Goal: Task Accomplishment & Management: Manage account settings

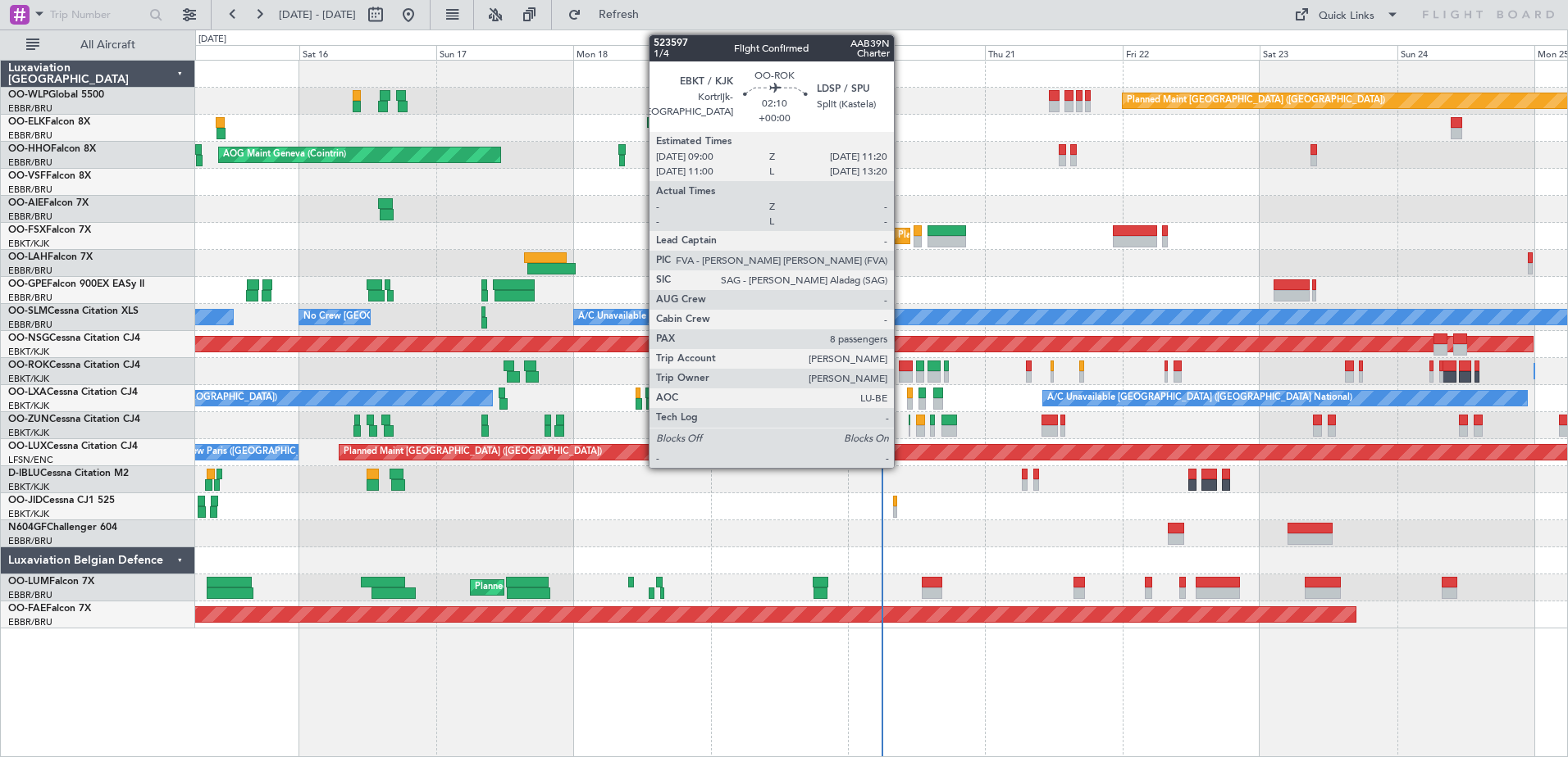
click at [901, 368] on div at bounding box center [906, 366] width 14 height 11
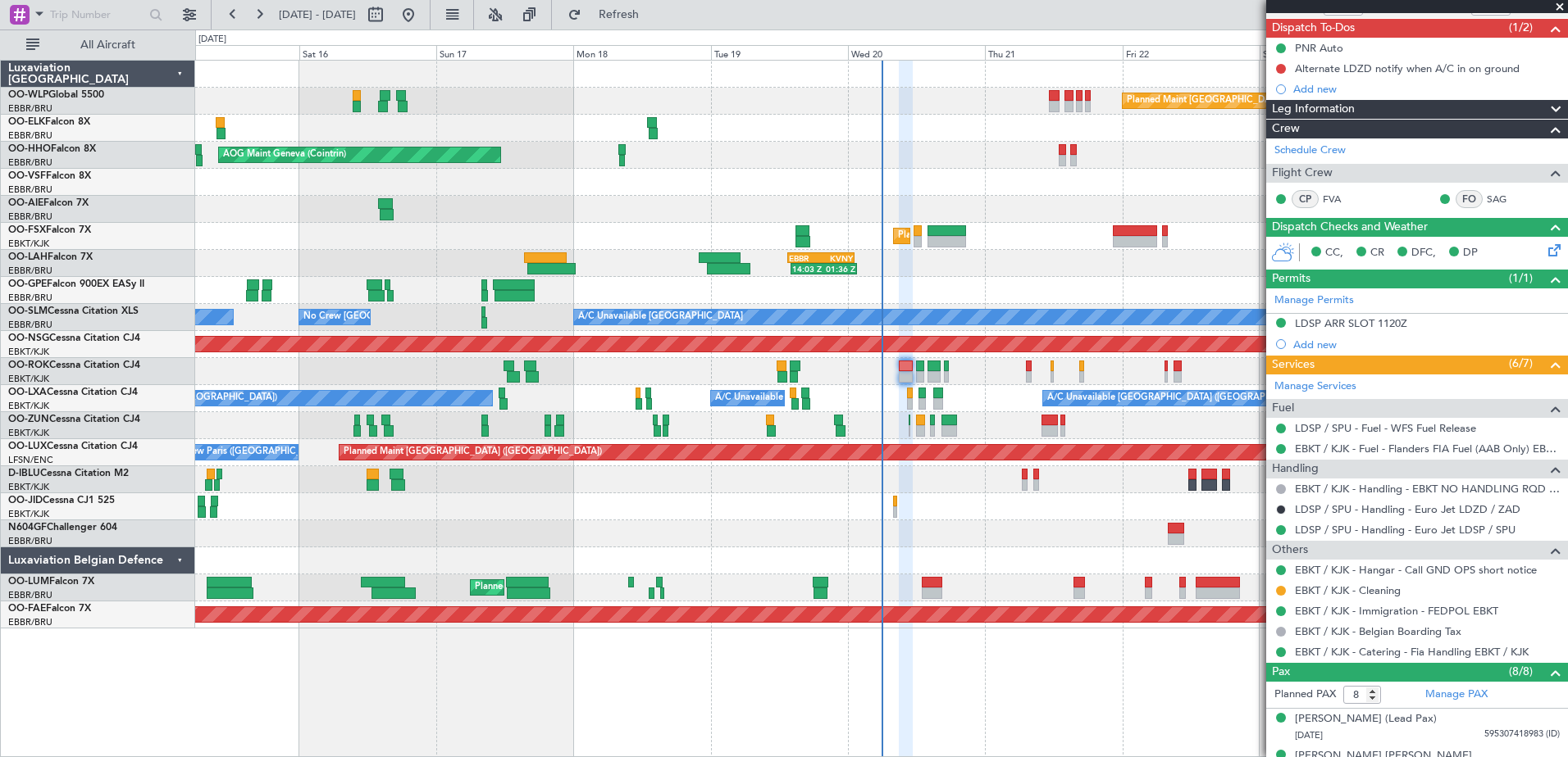
scroll to position [60, 0]
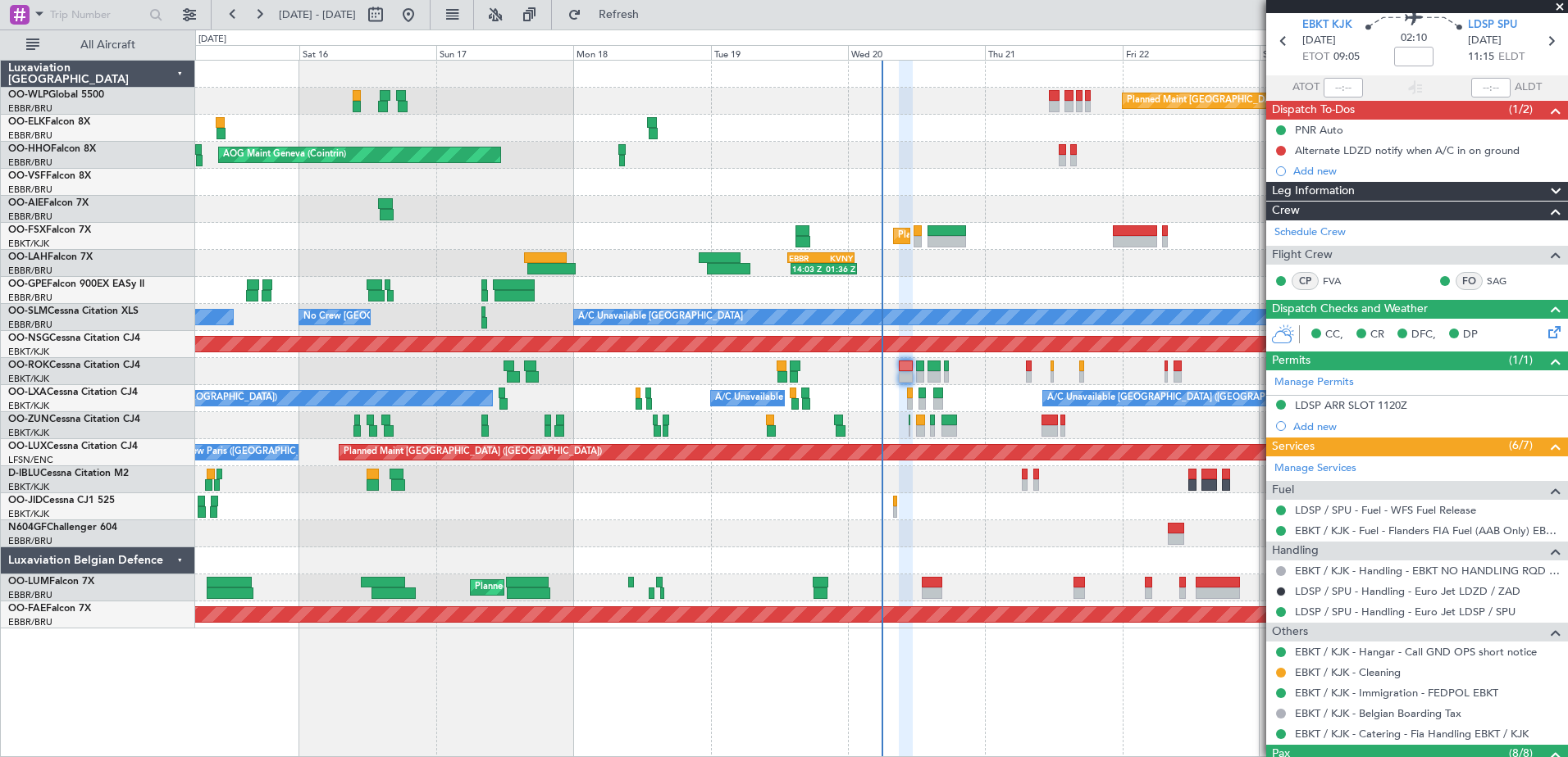
click at [1211, 734] on div "Planned Maint Berlin (Brandenburg) AOG Maint Geneva (Cointrin) A/C Unavailable …" at bounding box center [882, 408] width 1373 height 697
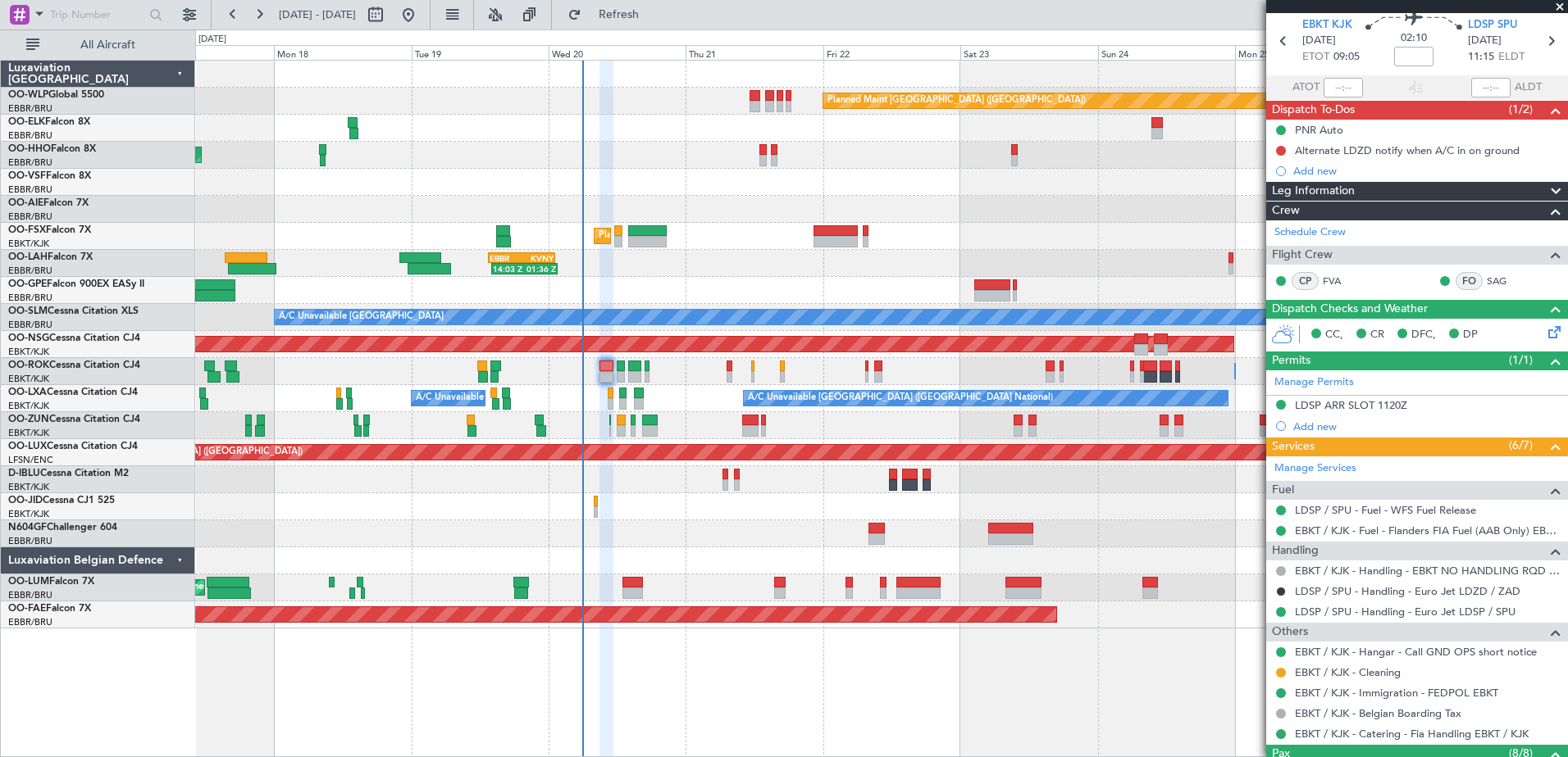
click at [902, 270] on div "Planned Maint Berlin (Brandenburg) AOG Maint Geneva (Cointrin) Planned Maint Ko…" at bounding box center [881, 344] width 1372 height 568
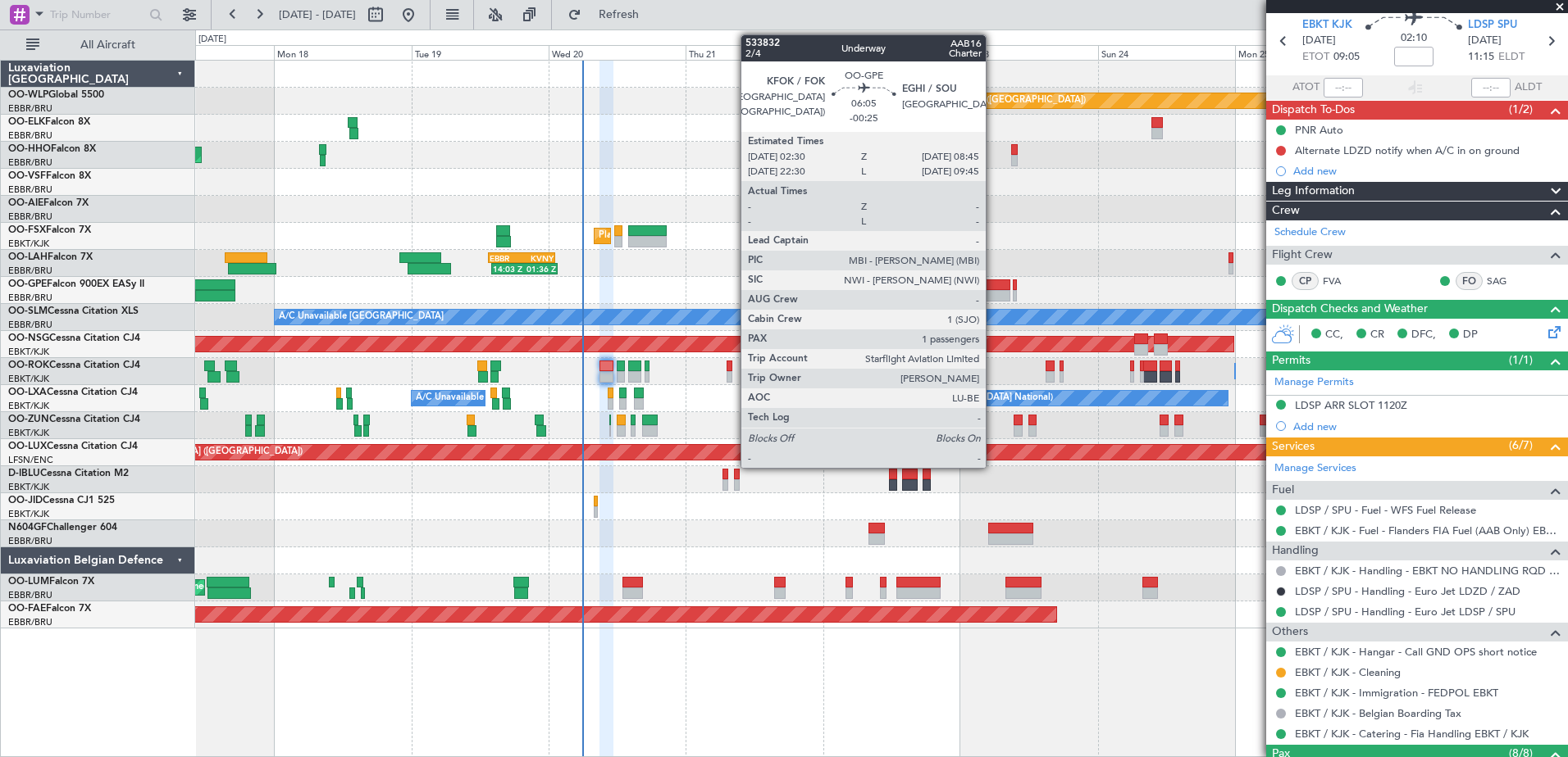
click at [993, 295] on div at bounding box center [992, 295] width 36 height 11
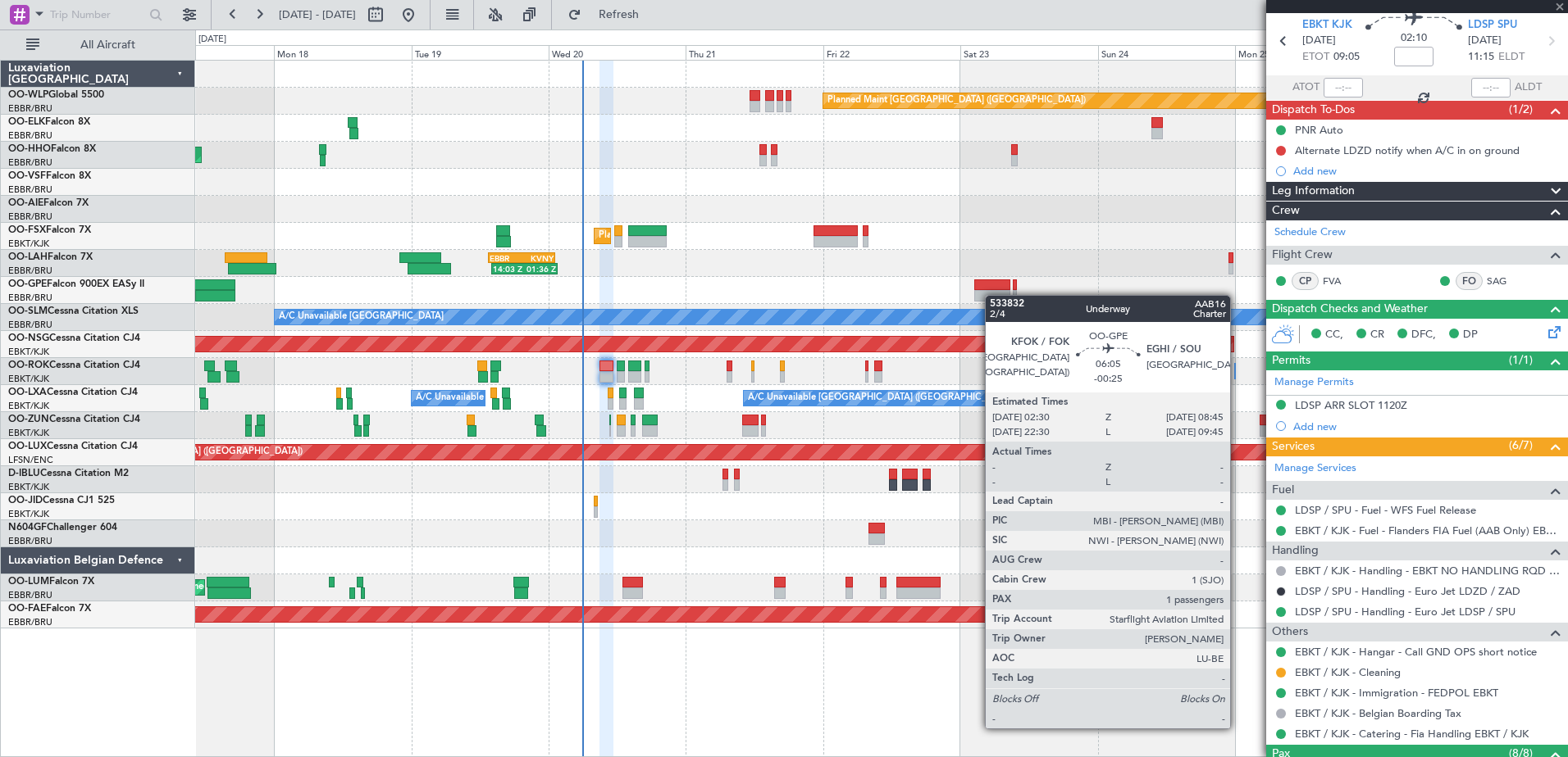
type input "-00:25"
type input "1"
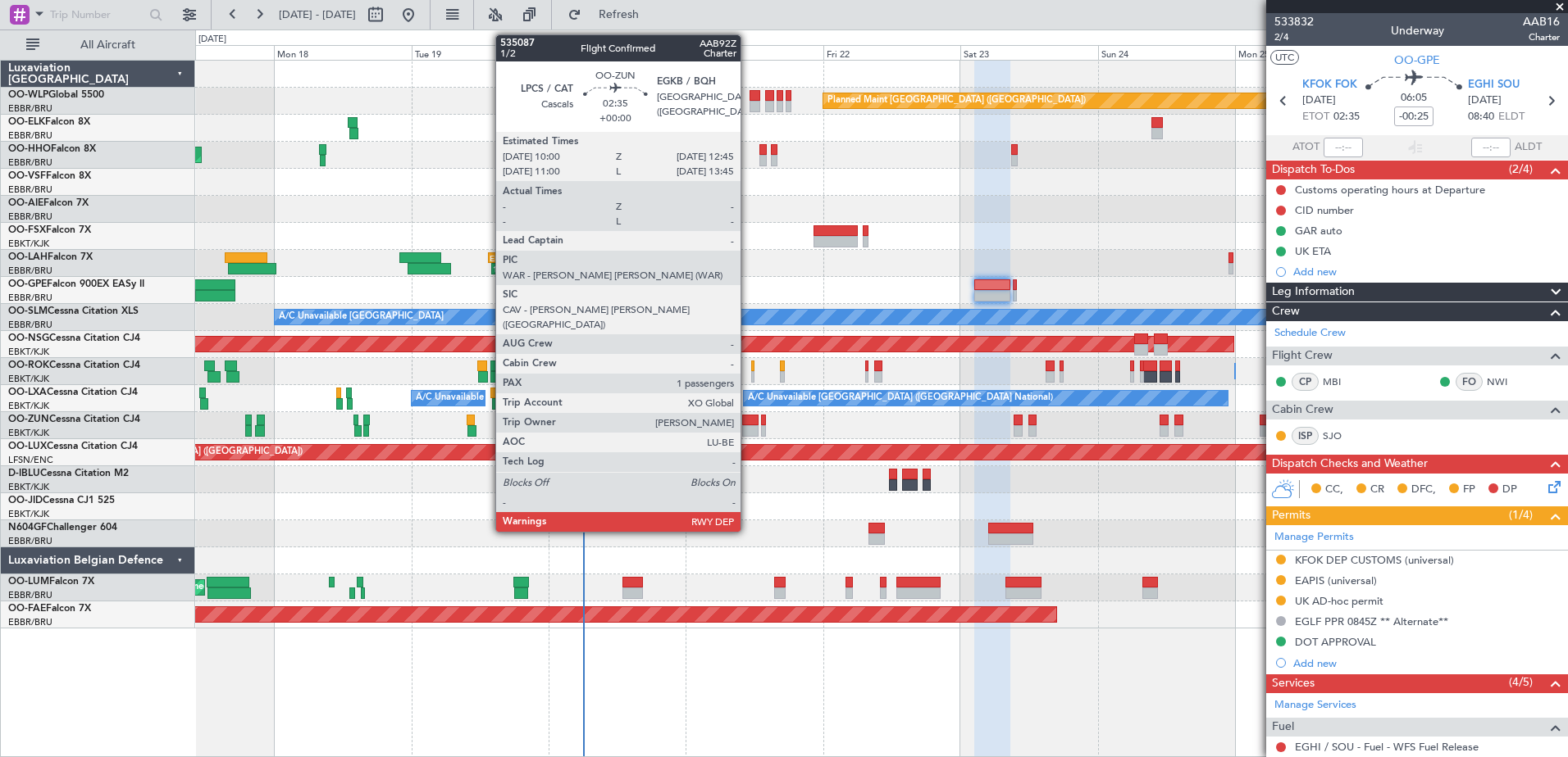
click at [748, 424] on div at bounding box center [749, 420] width 16 height 11
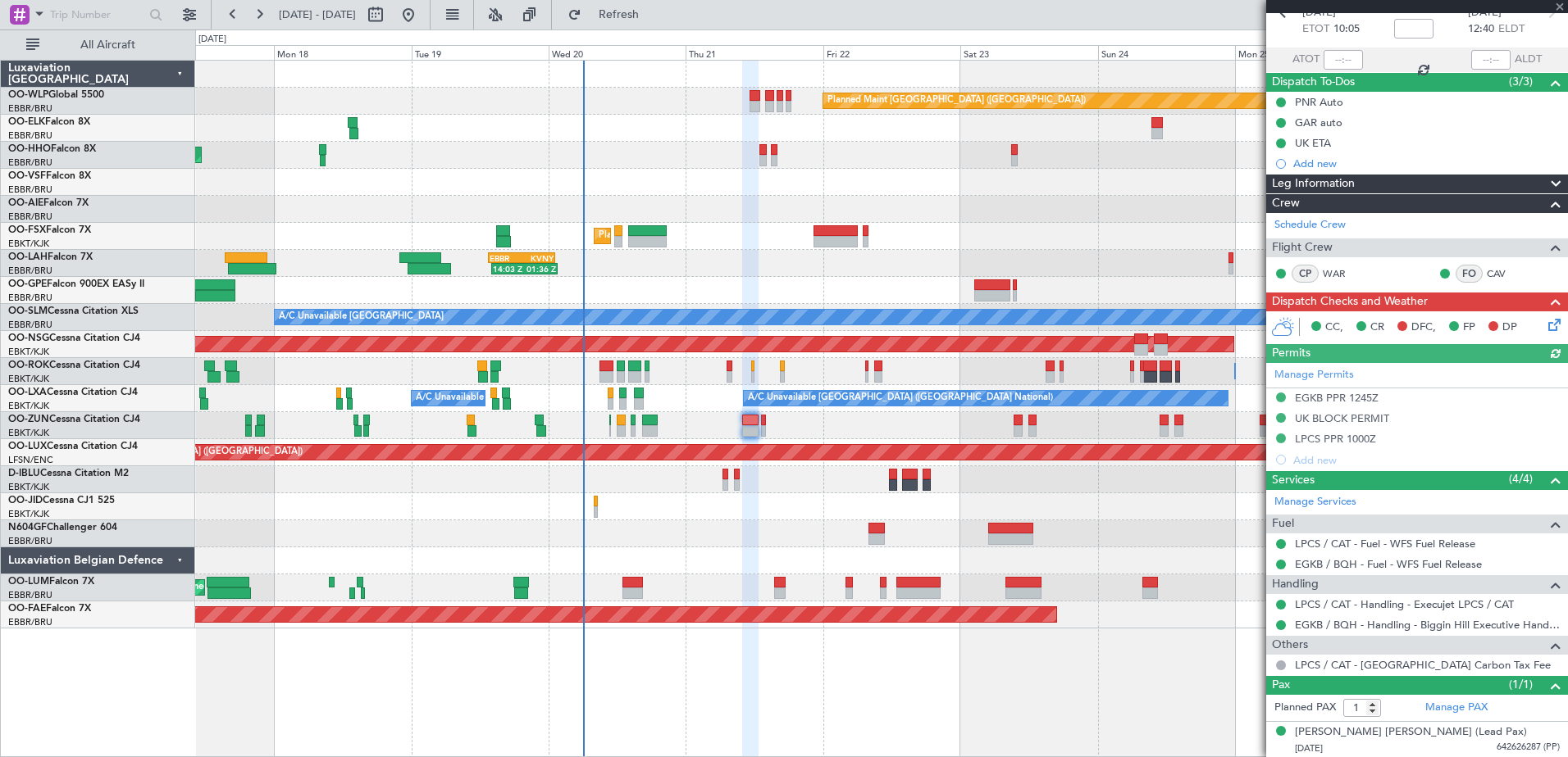
scroll to position [89, 0]
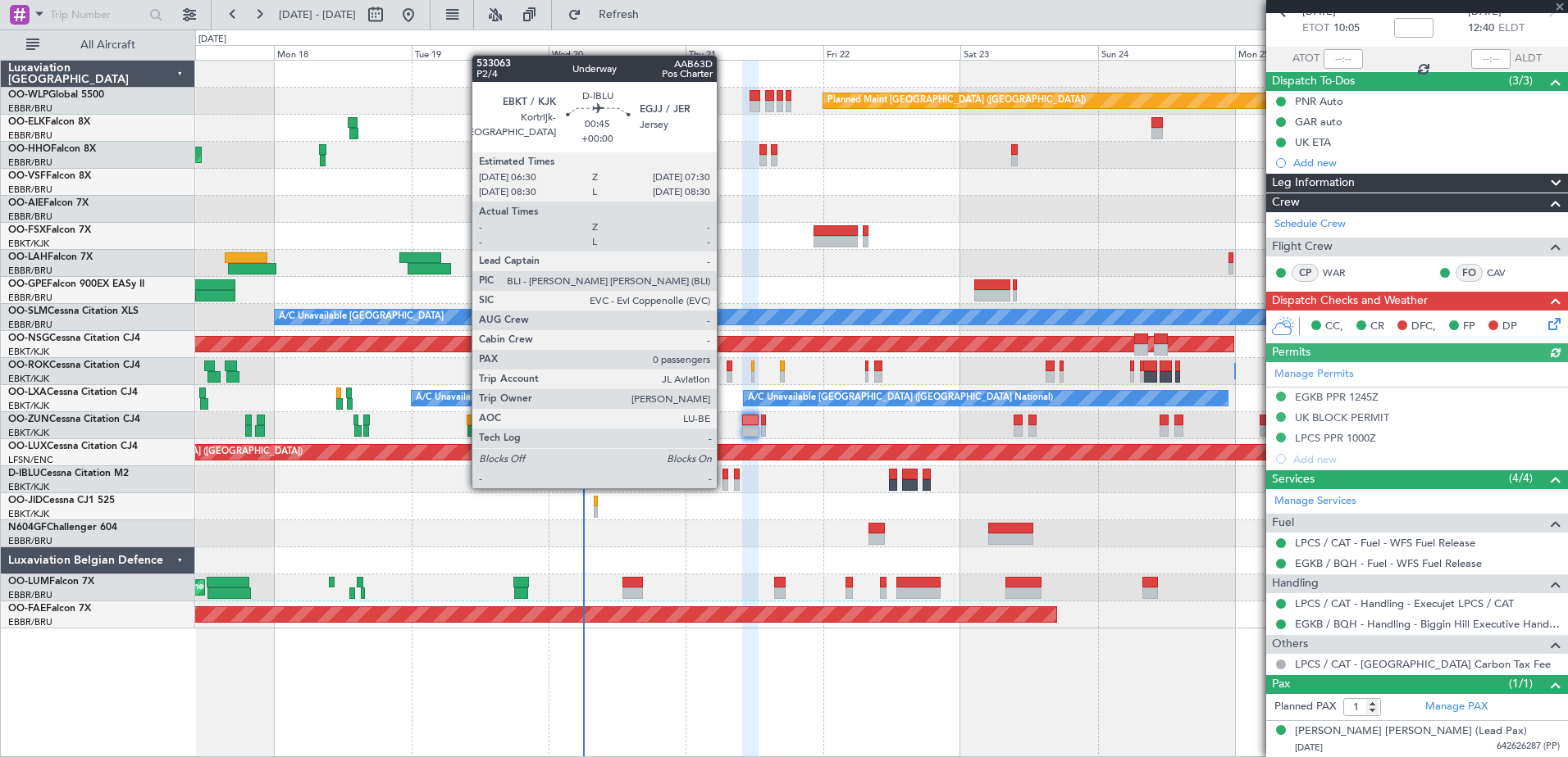
click at [724, 487] on div at bounding box center [725, 484] width 6 height 11
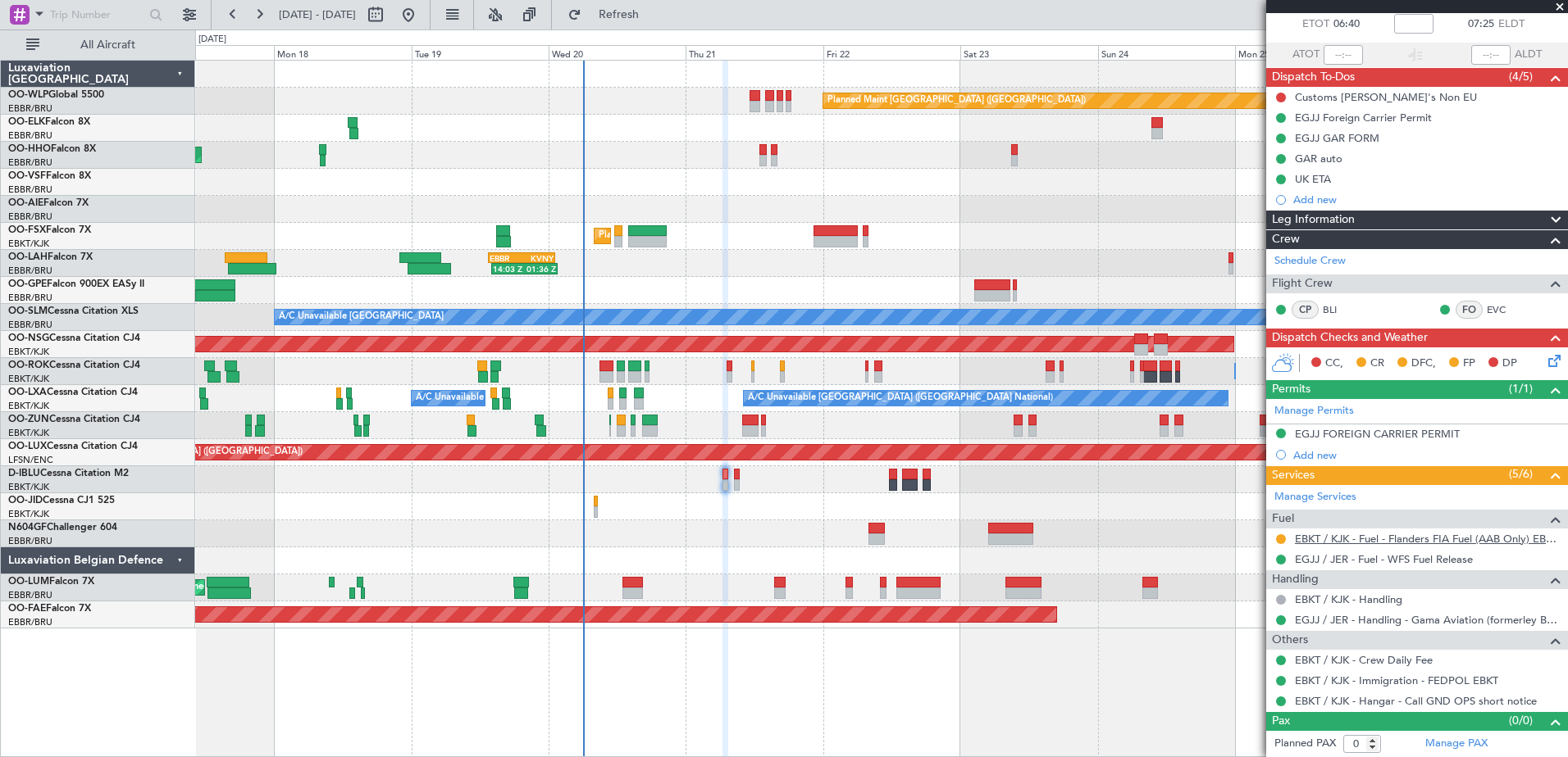
scroll to position [10, 0]
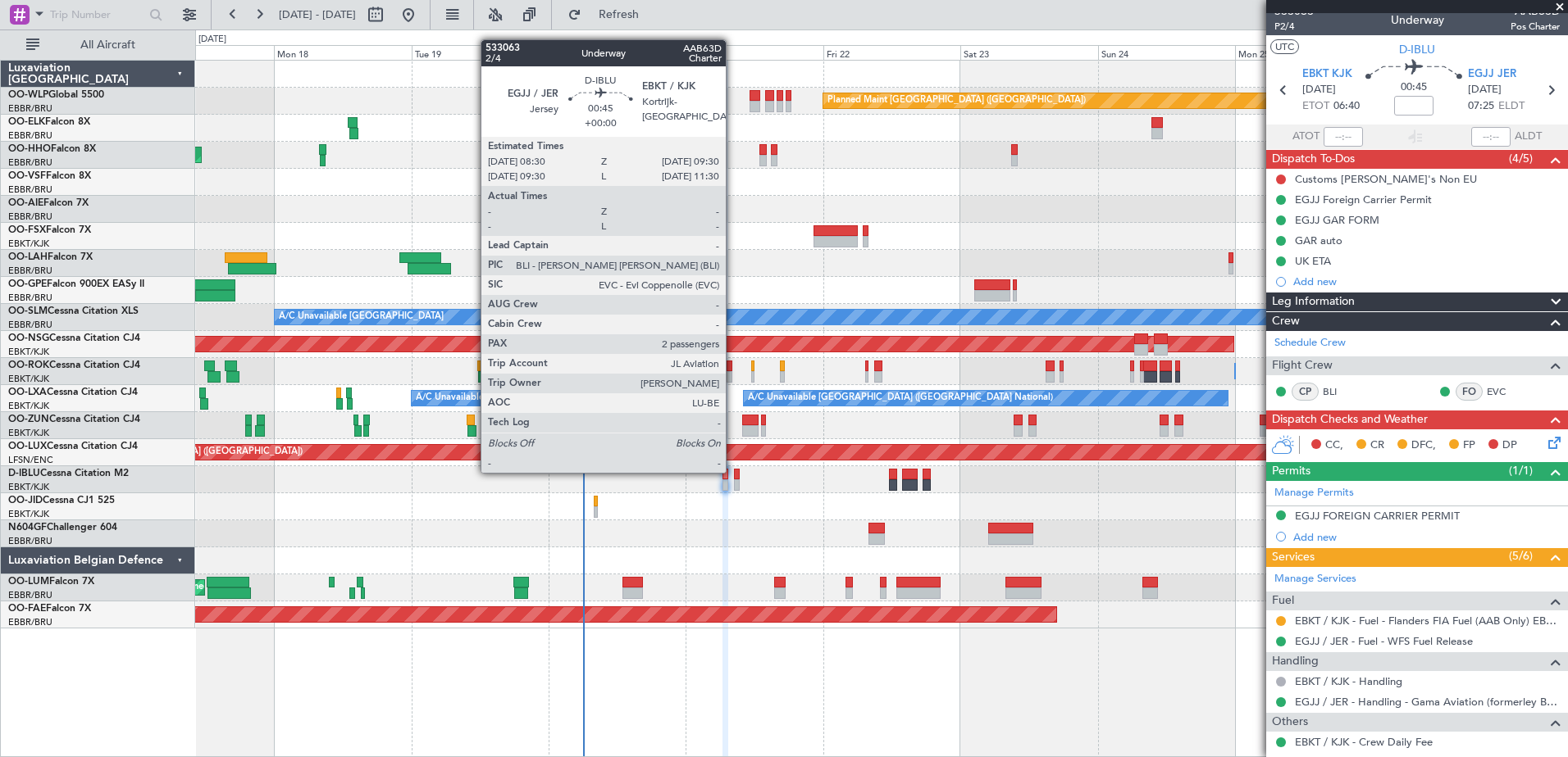
click at [734, 471] on div at bounding box center [737, 474] width 6 height 11
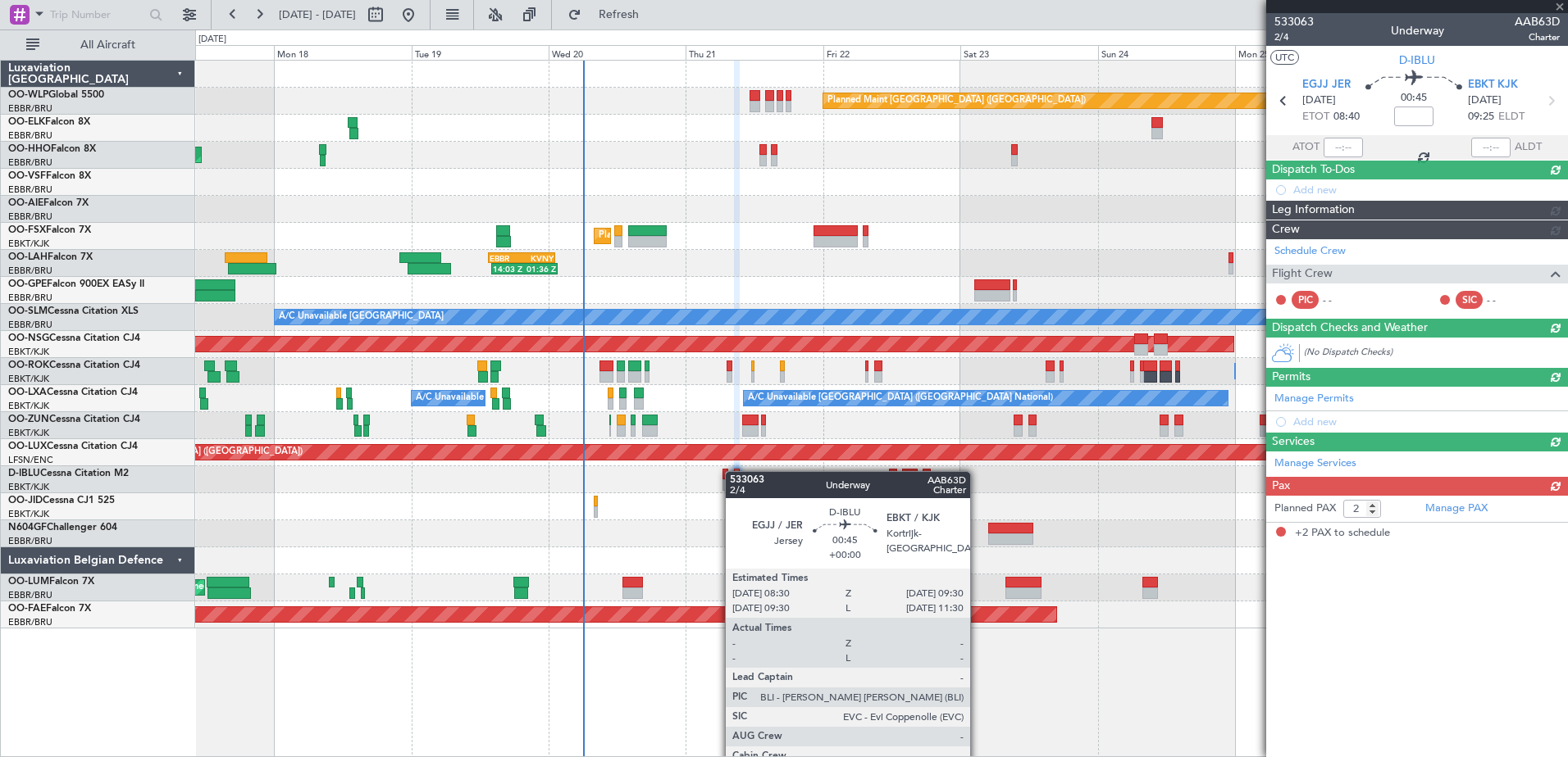
scroll to position [0, 0]
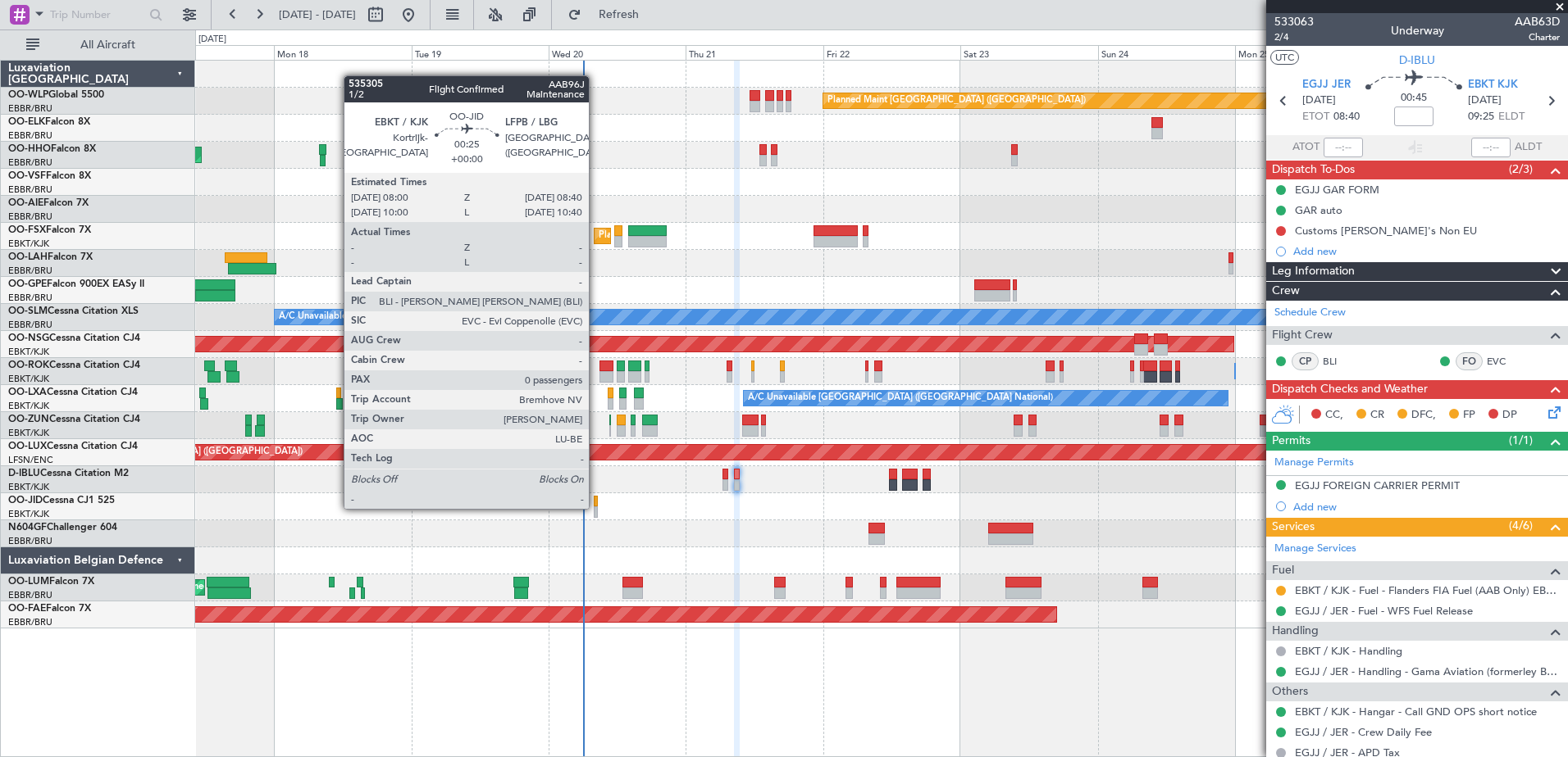
click at [596, 508] on div at bounding box center [595, 512] width 4 height 11
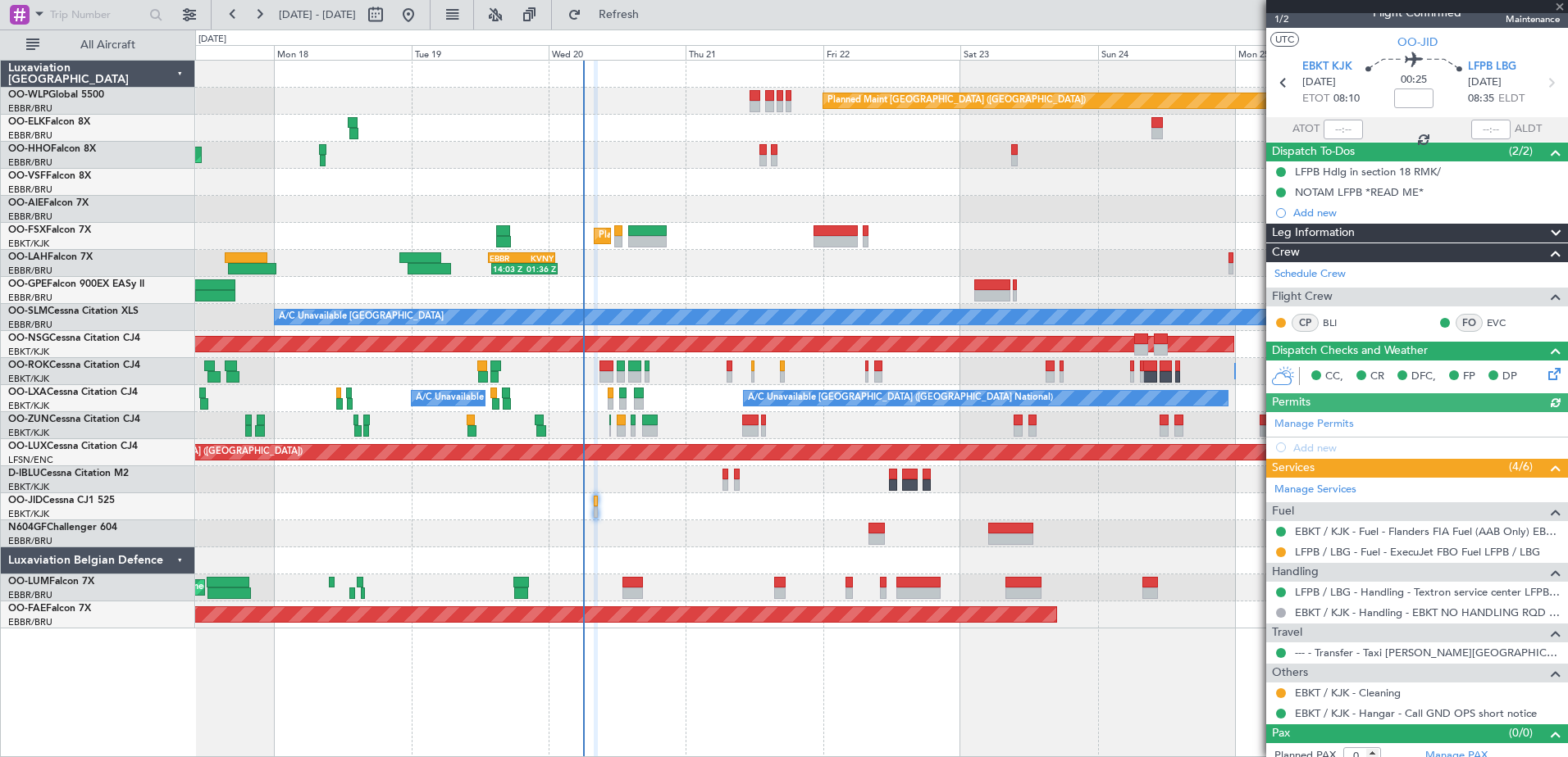
scroll to position [30, 0]
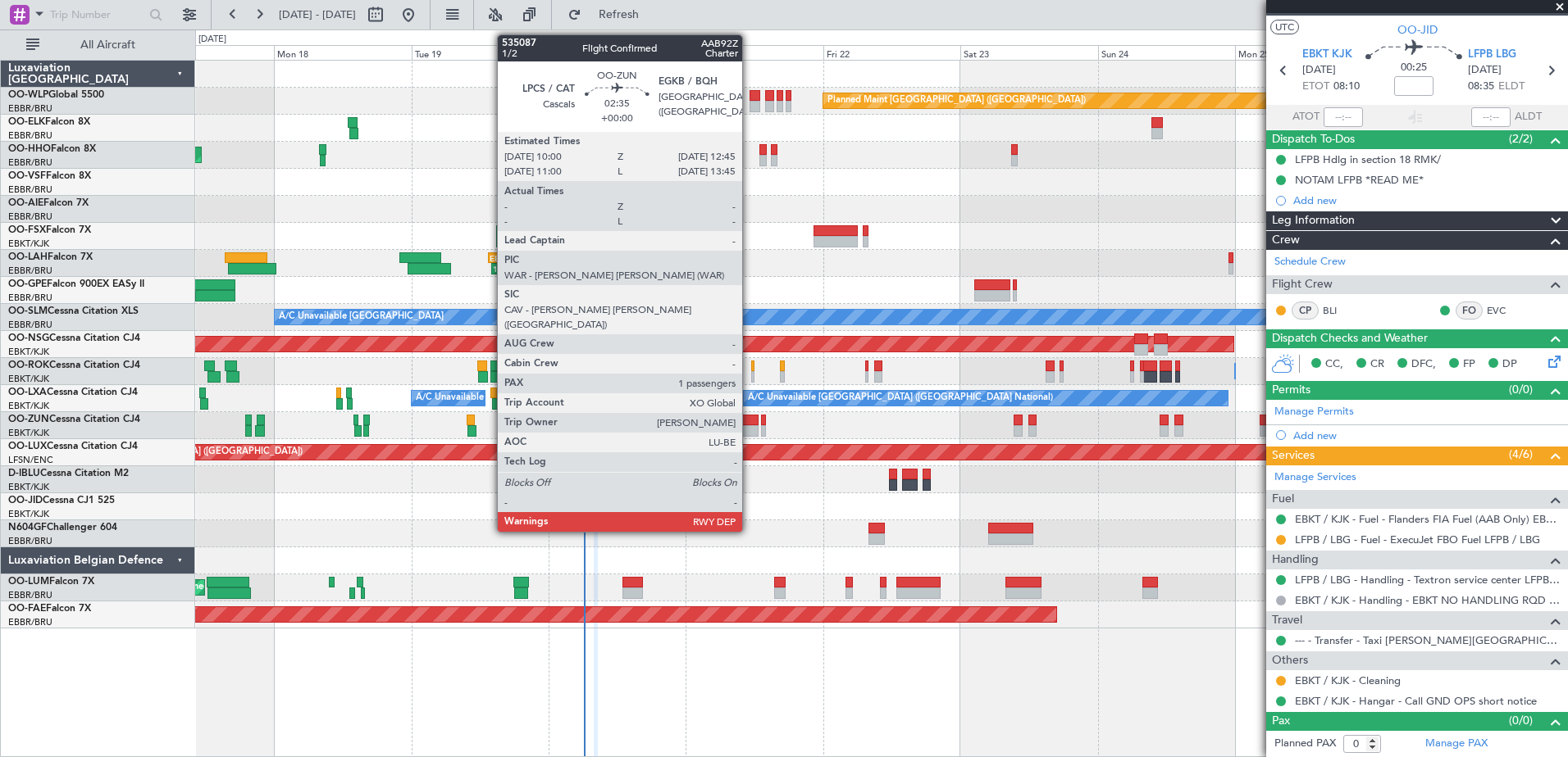
click at [749, 418] on div at bounding box center [749, 420] width 16 height 11
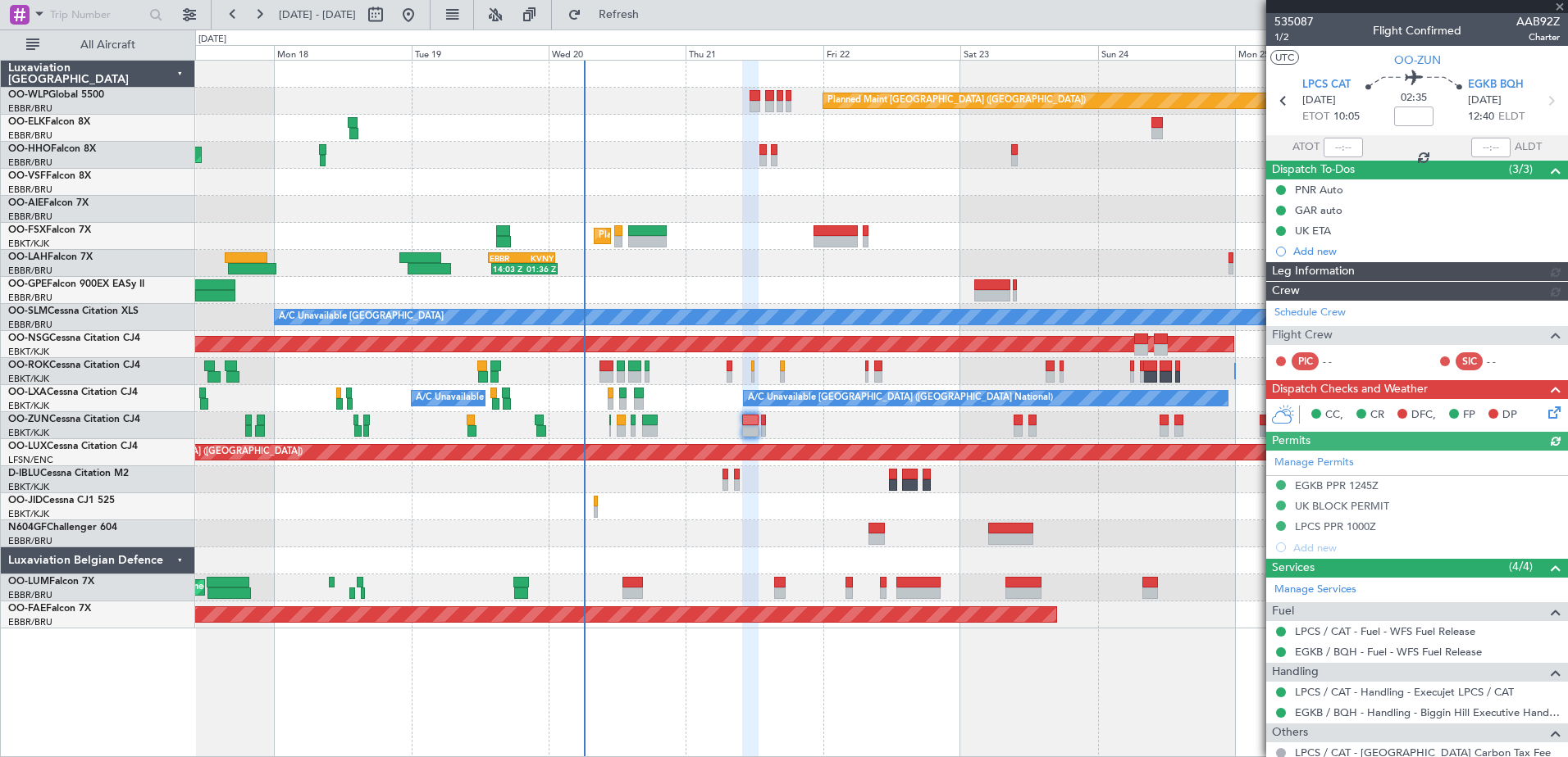
scroll to position [89, 0]
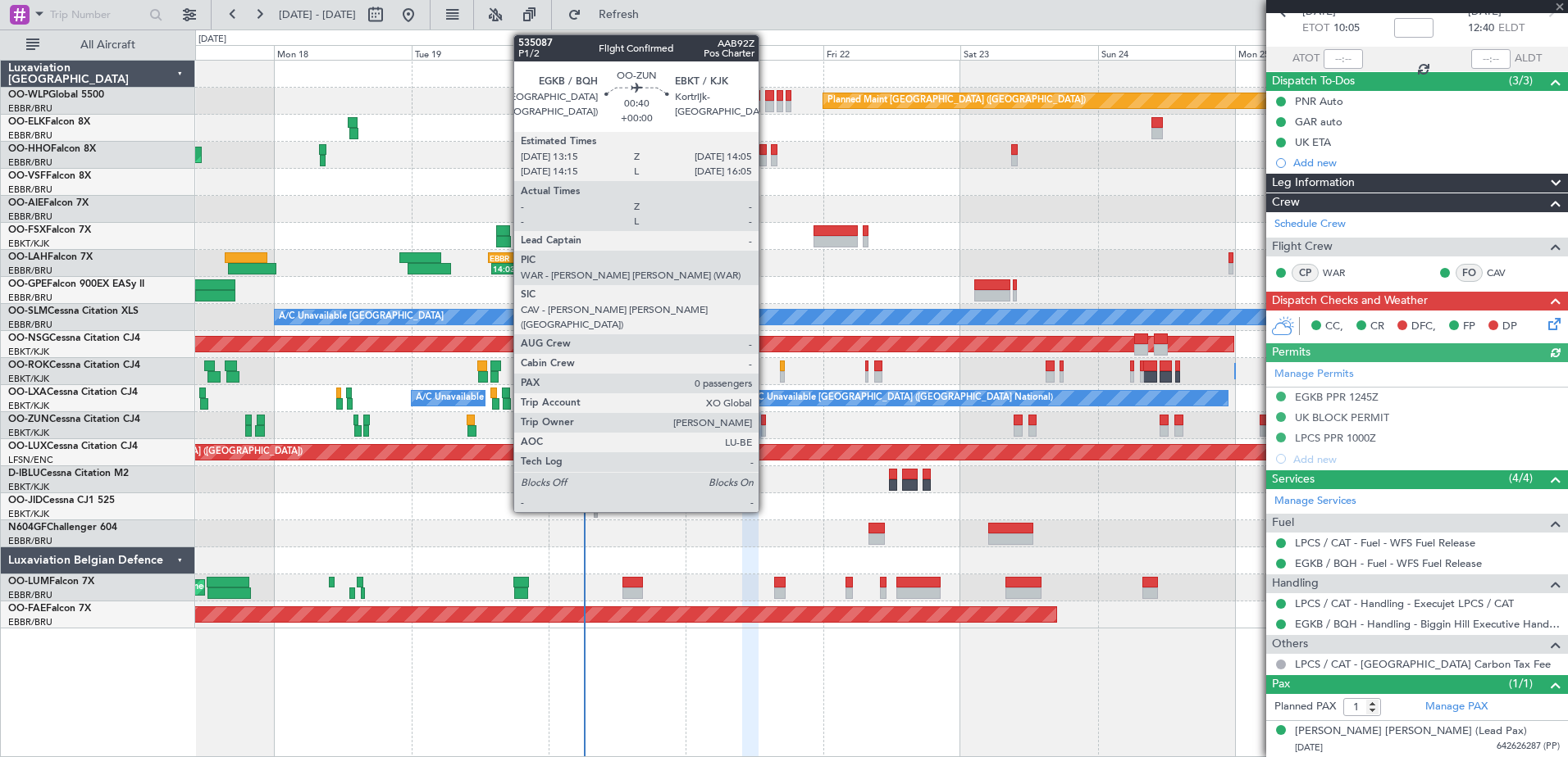
click at [766, 424] on div at bounding box center [763, 420] width 5 height 11
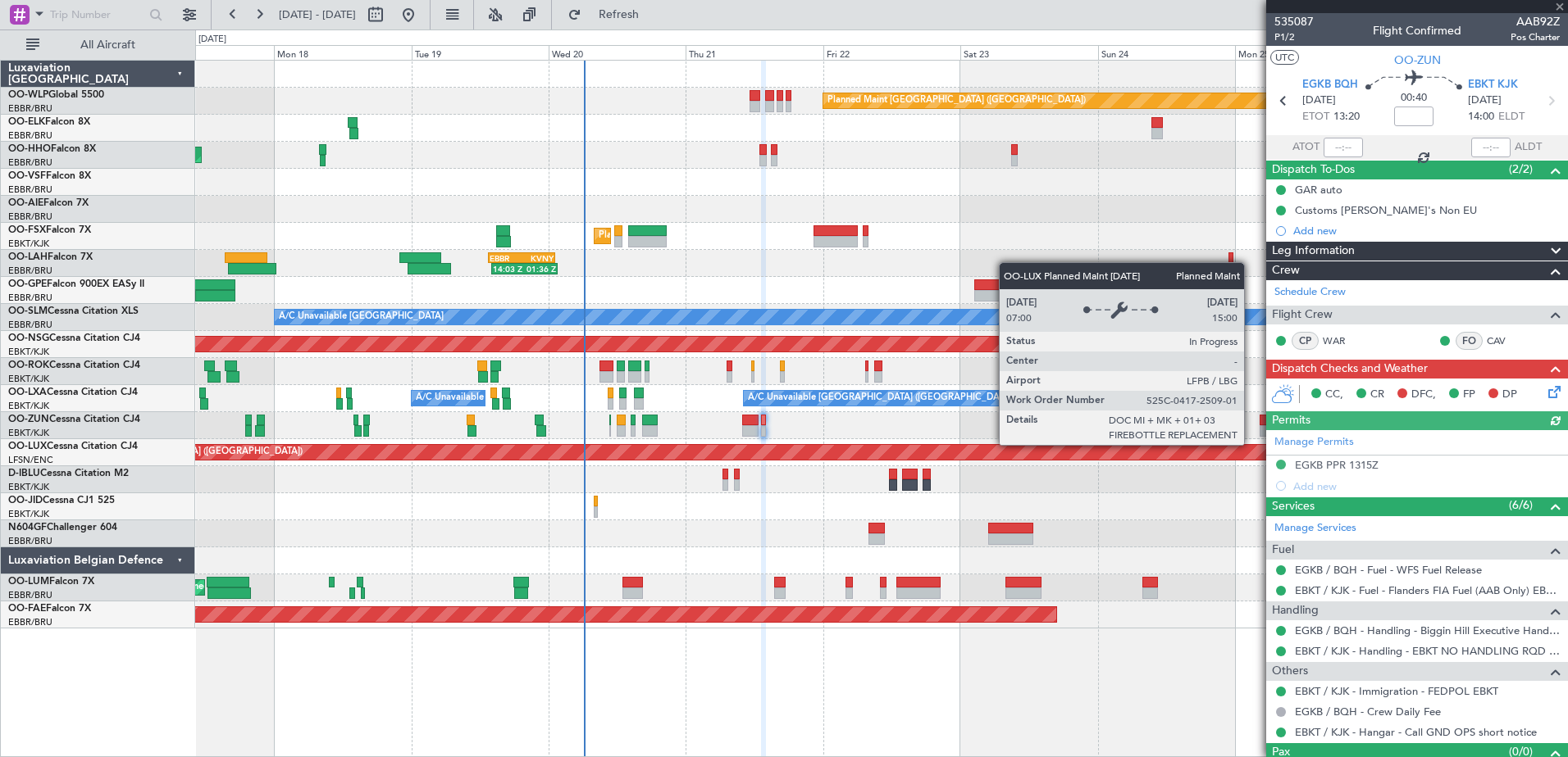
scroll to position [31, 0]
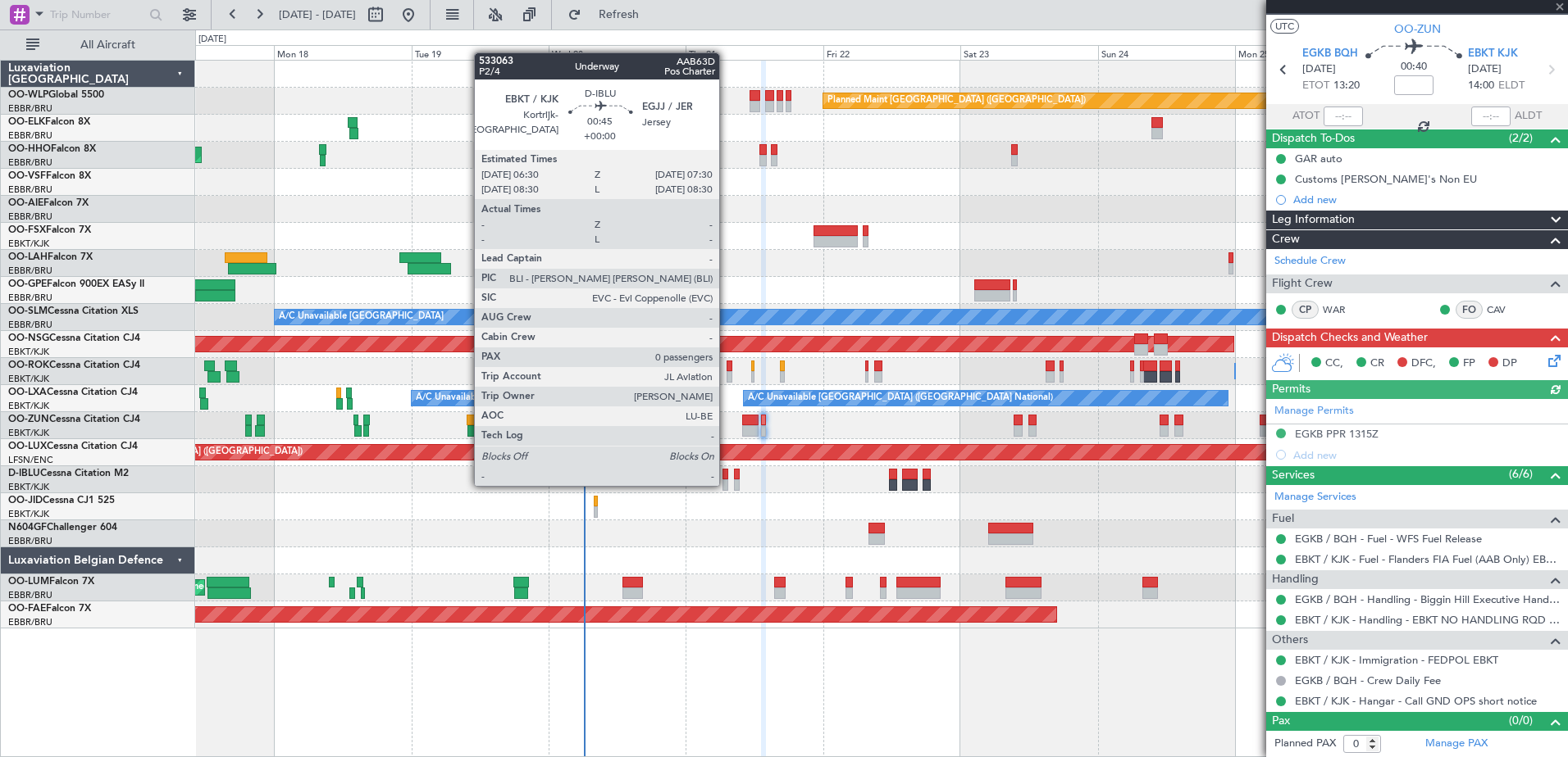
click at [726, 484] on div at bounding box center [725, 484] width 6 height 11
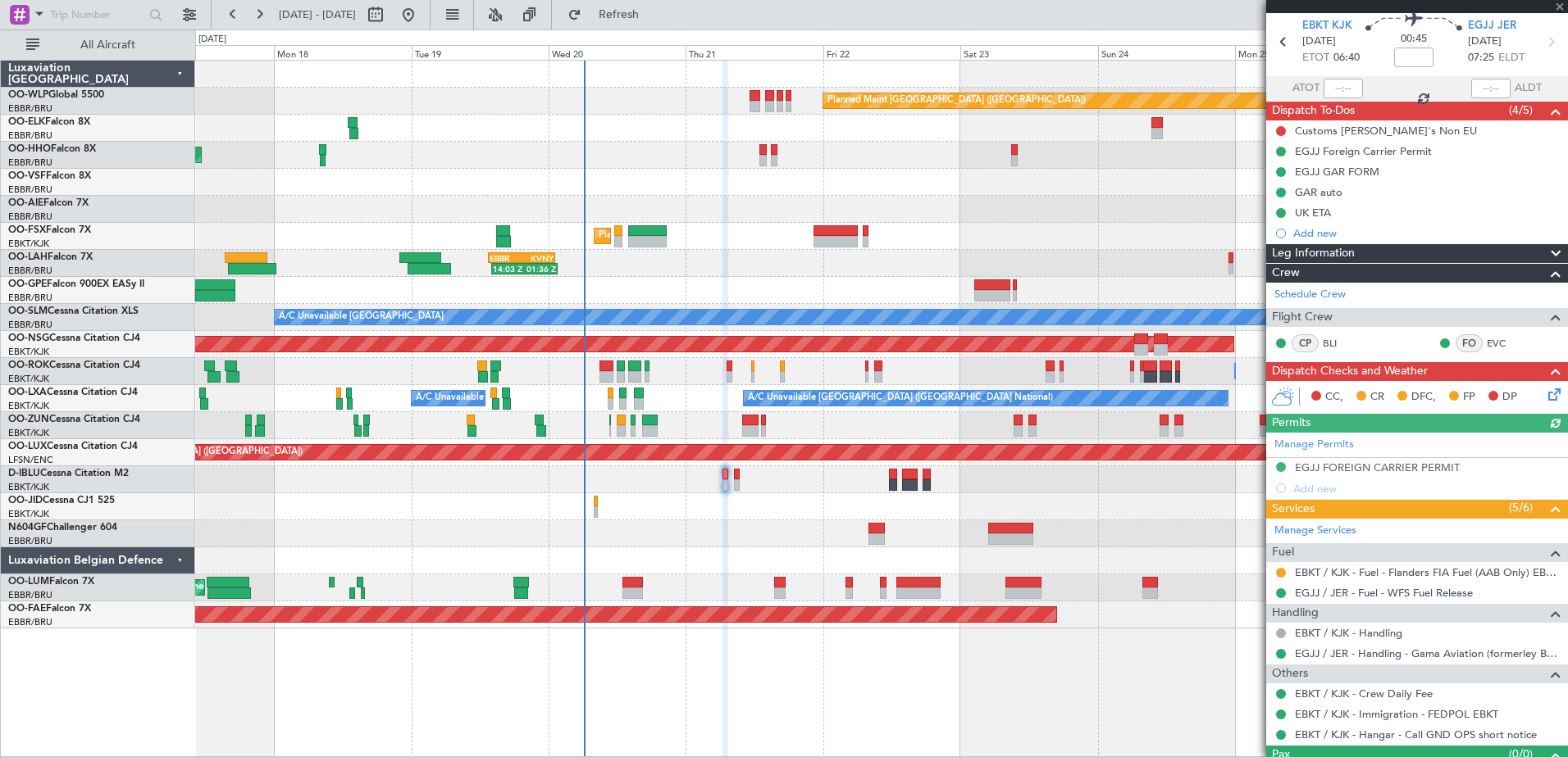
scroll to position [92, 0]
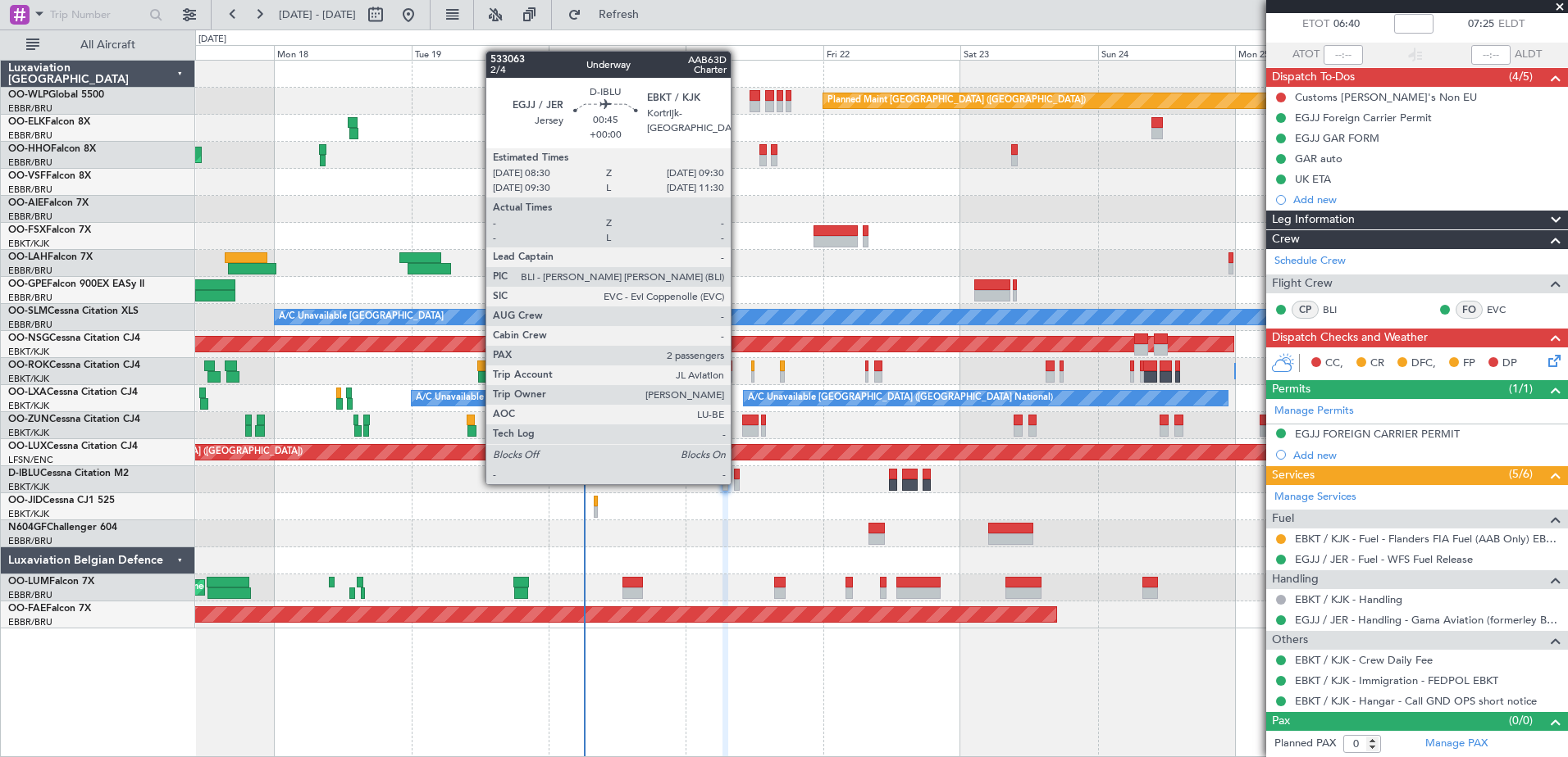
click at [738, 483] on div at bounding box center [737, 484] width 6 height 11
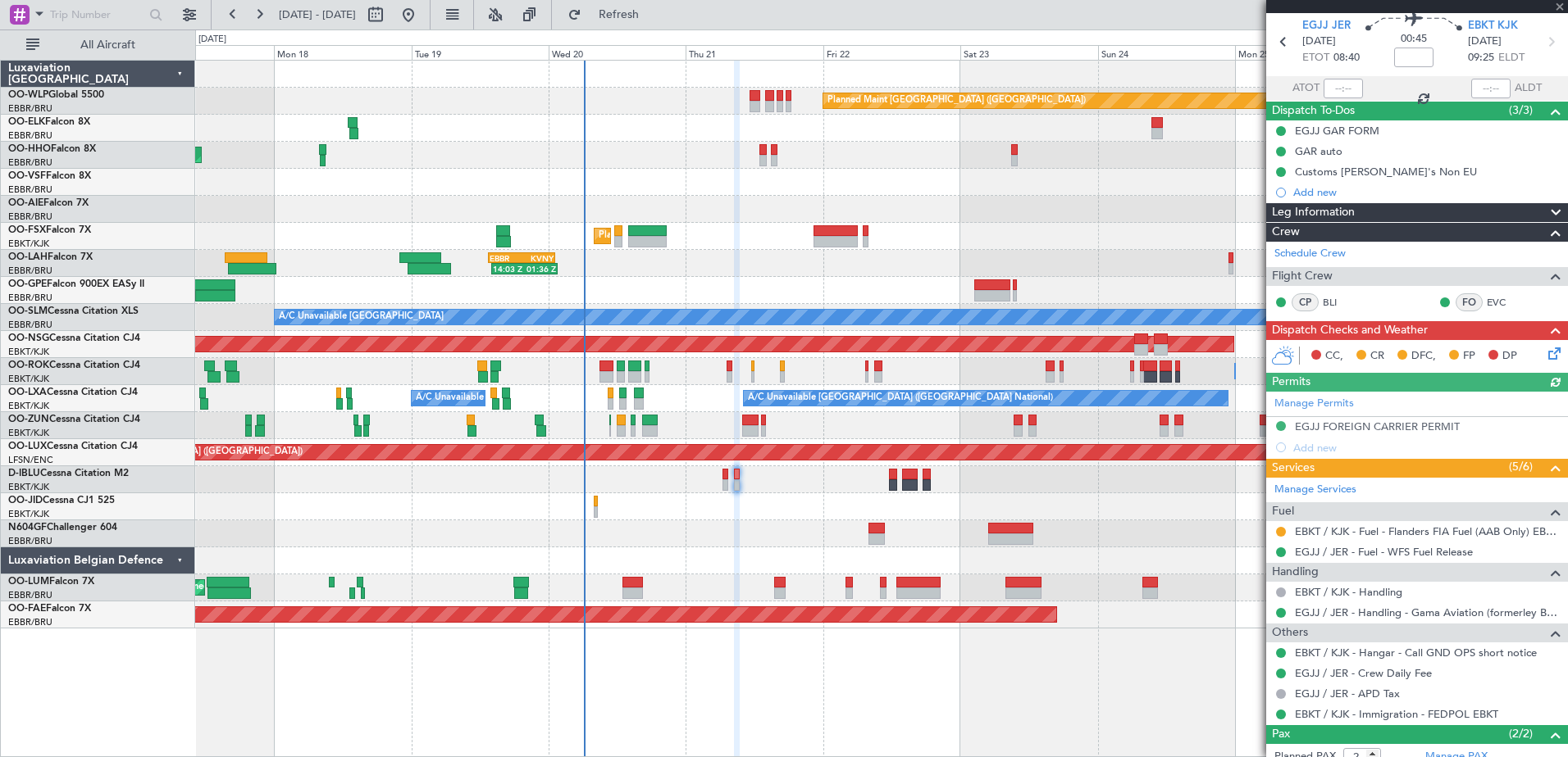
scroll to position [146, 0]
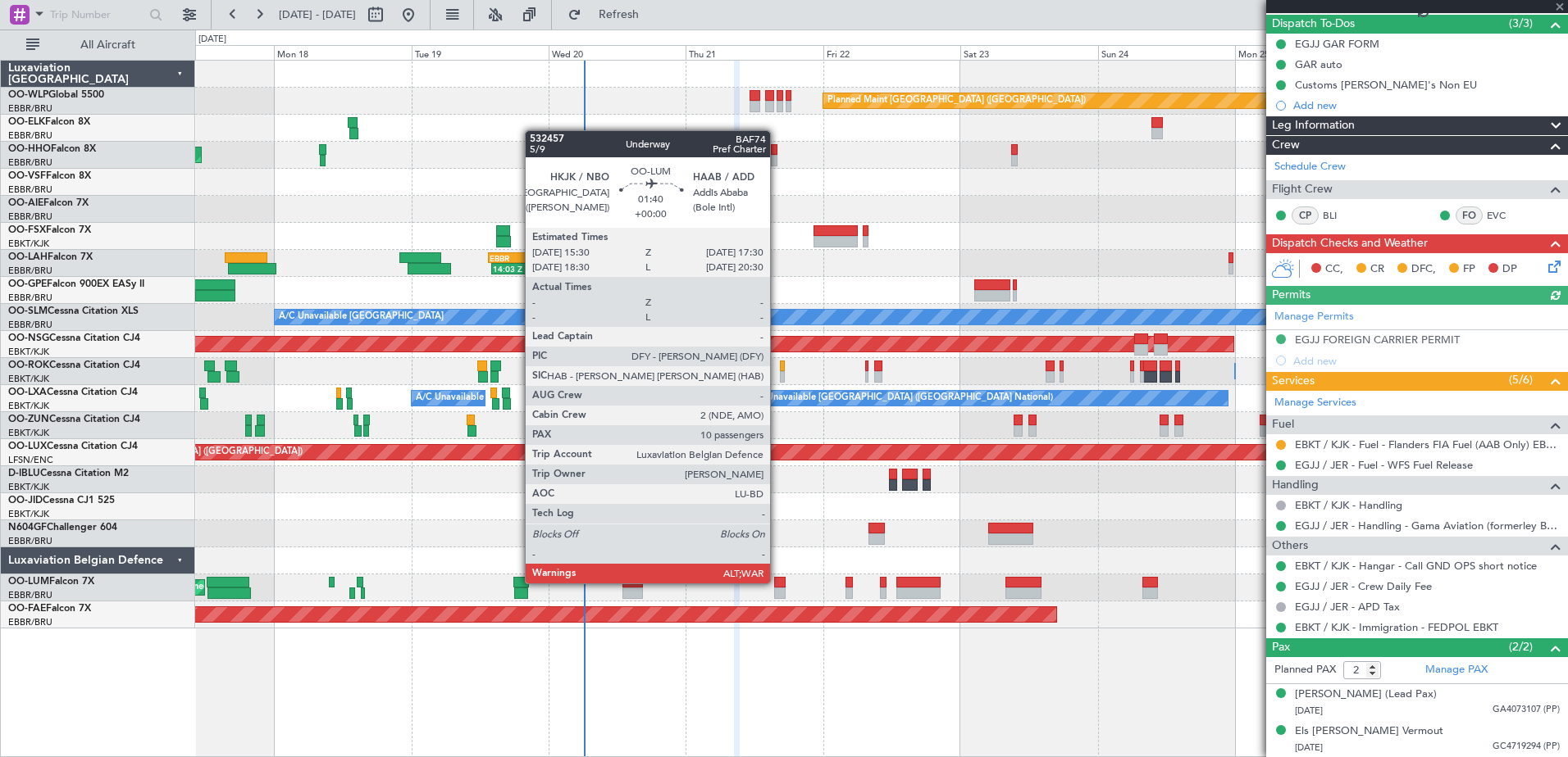
click at [777, 582] on div at bounding box center [779, 582] width 11 height 11
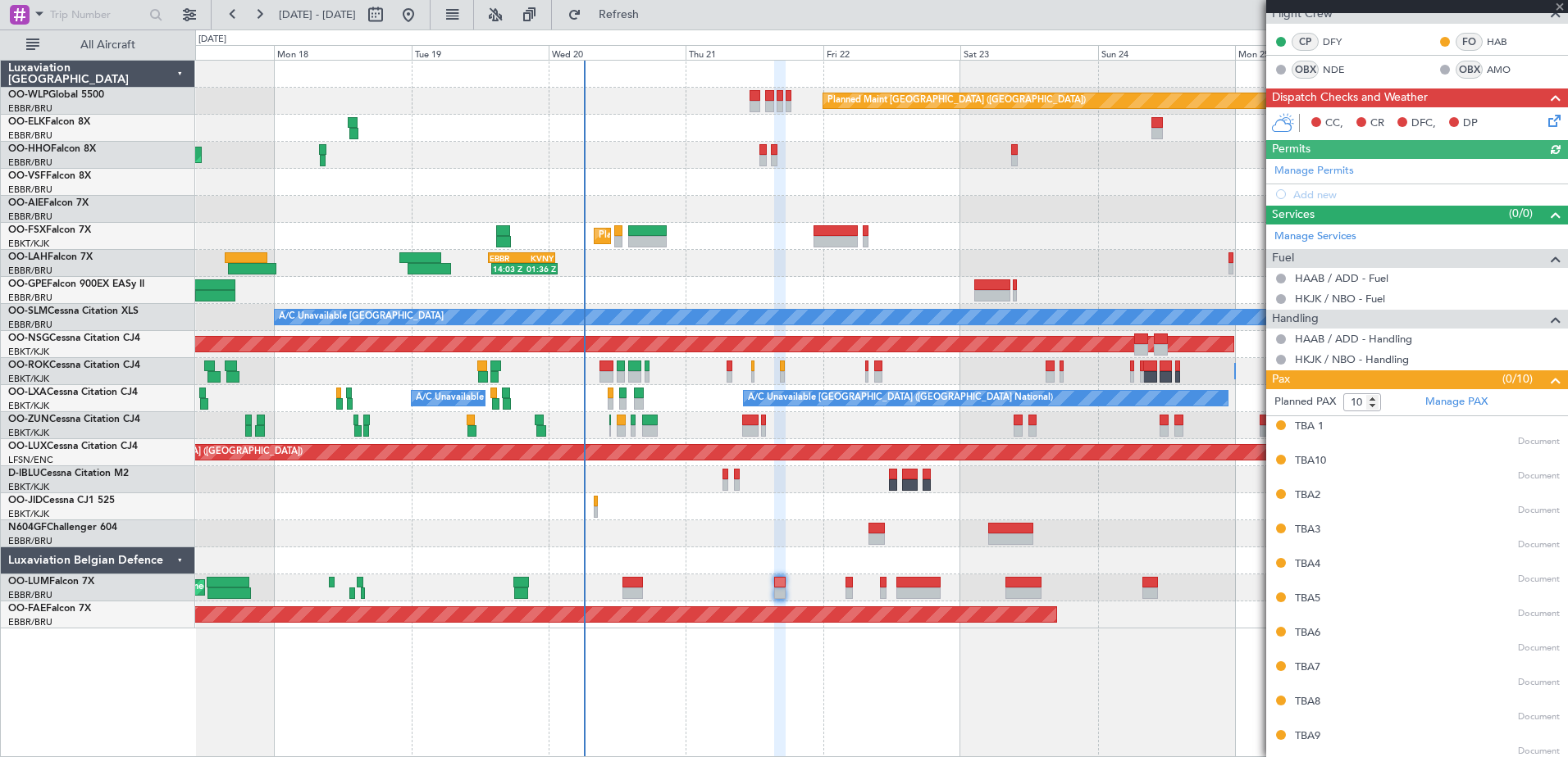
scroll to position [344, 0]
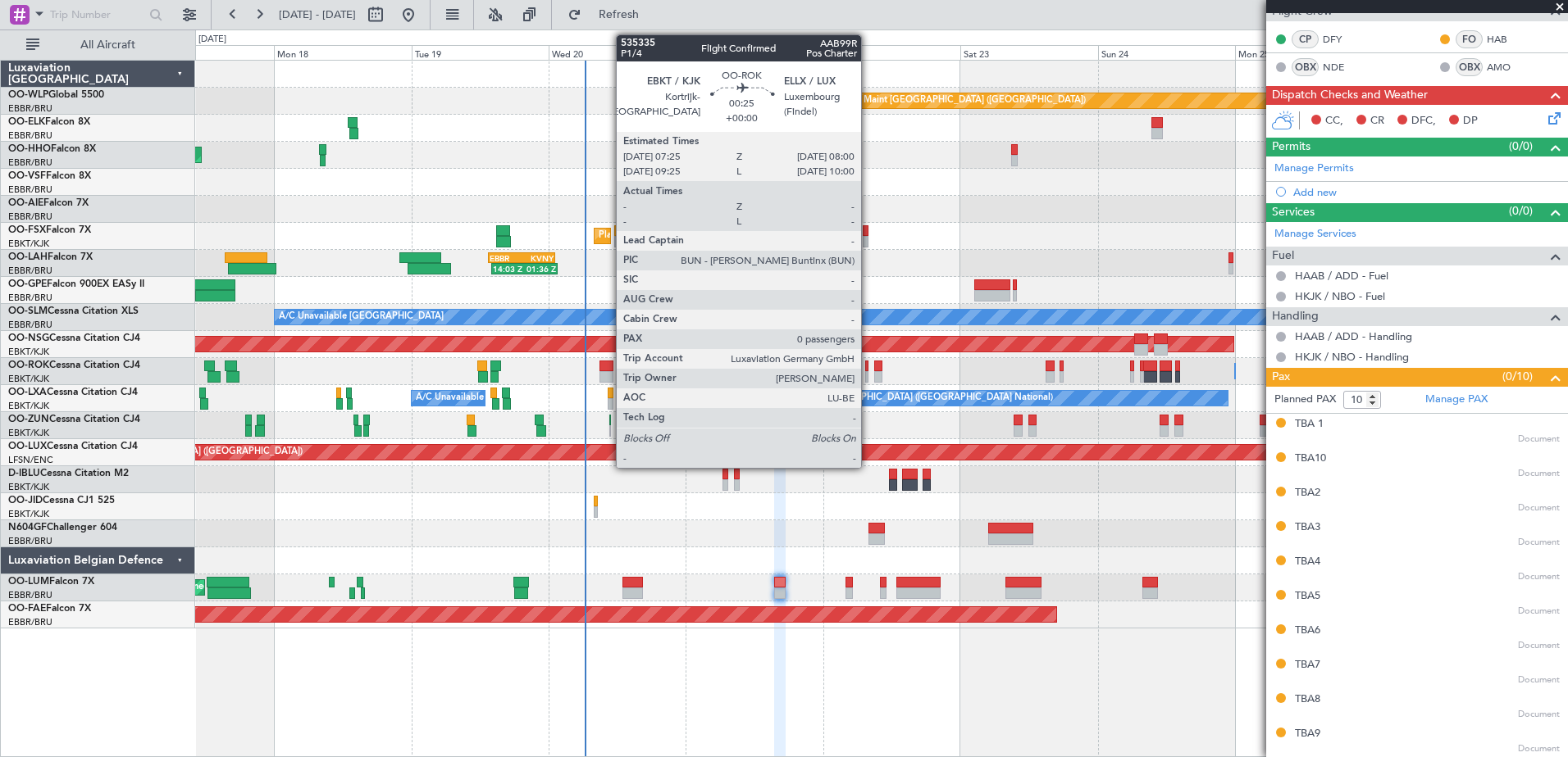
click at [869, 374] on div at bounding box center [867, 376] width 4 height 11
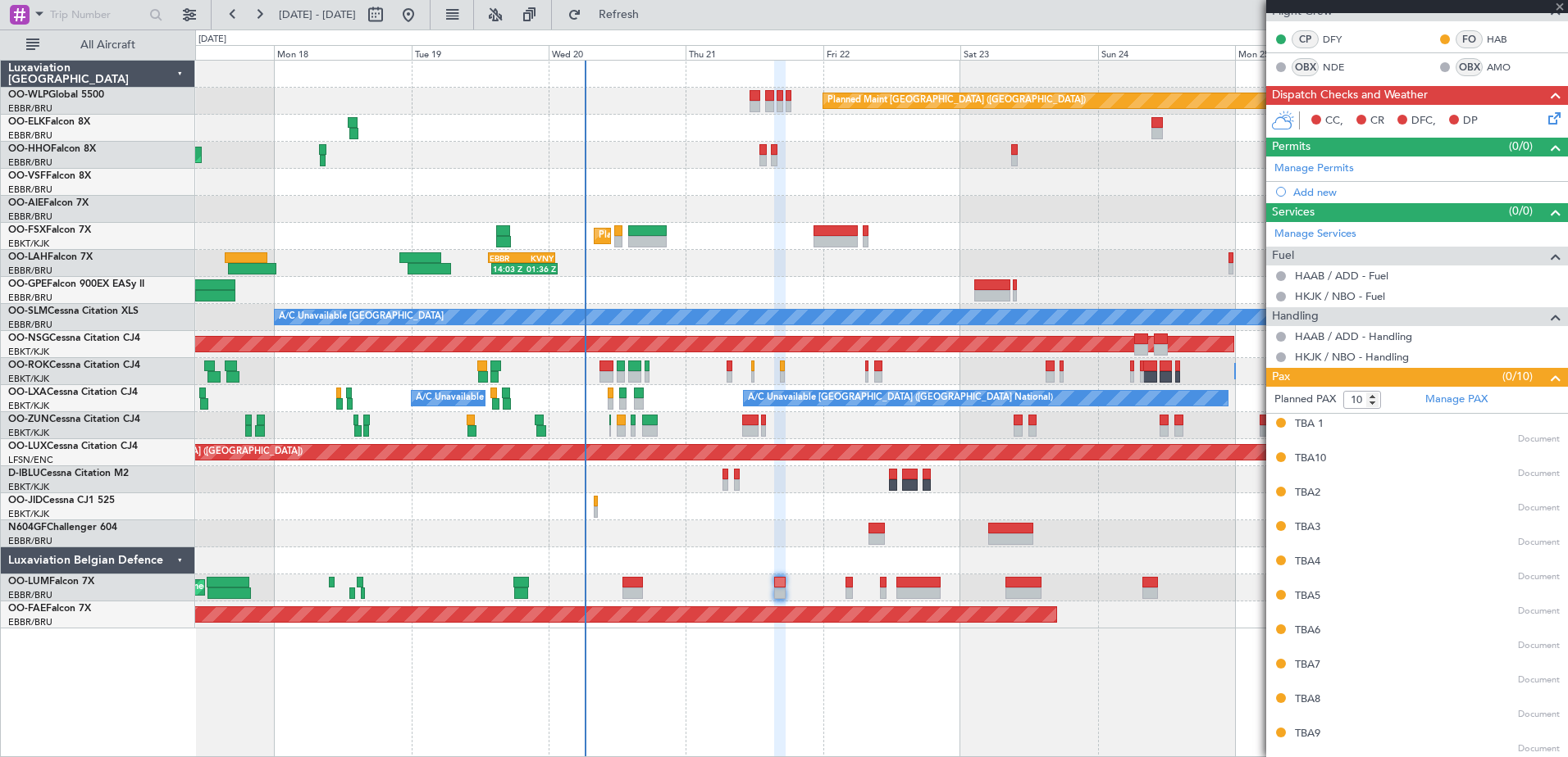
type input "0"
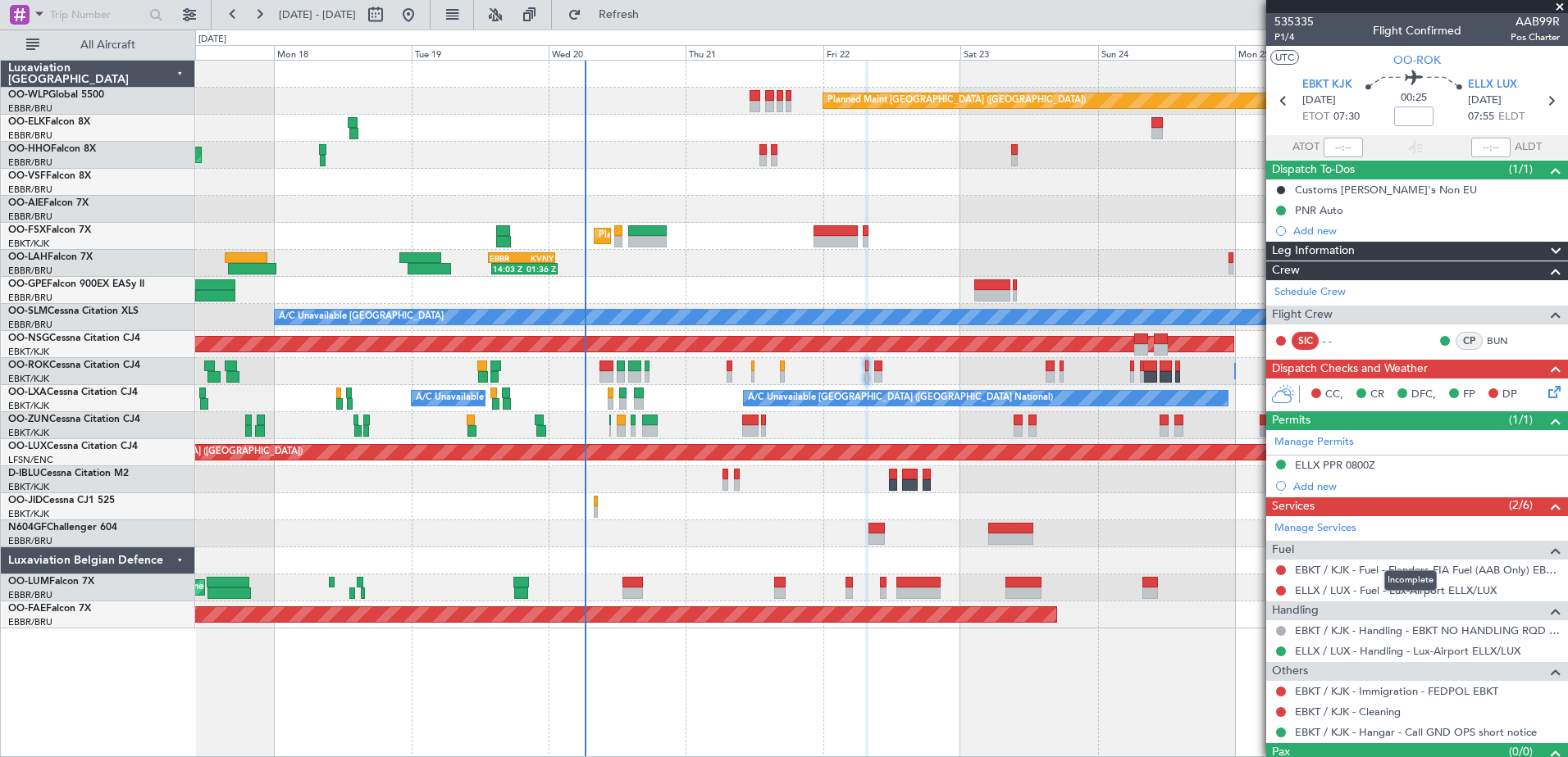
scroll to position [31, 0]
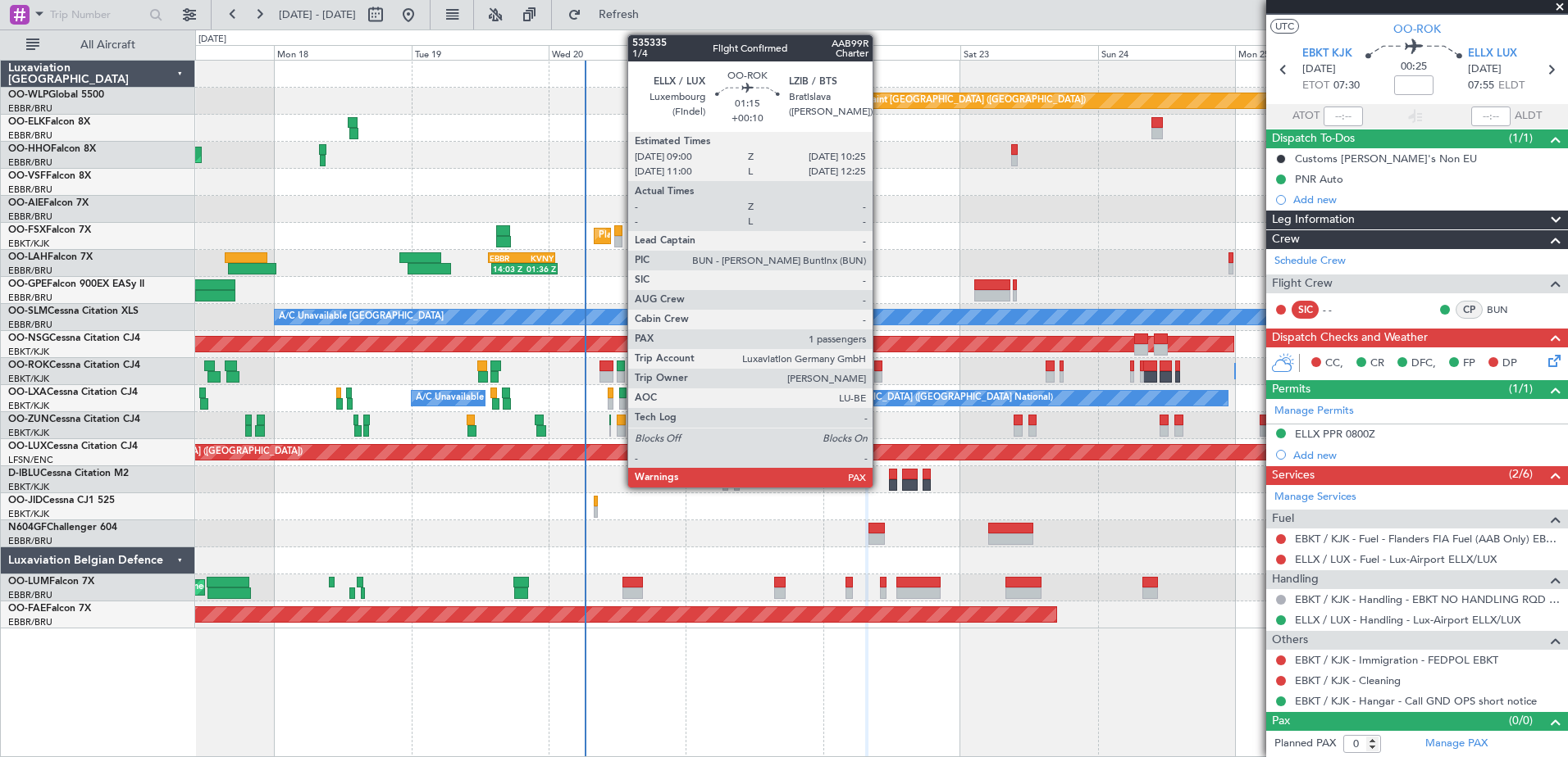
click at [880, 375] on div at bounding box center [877, 376] width 8 height 11
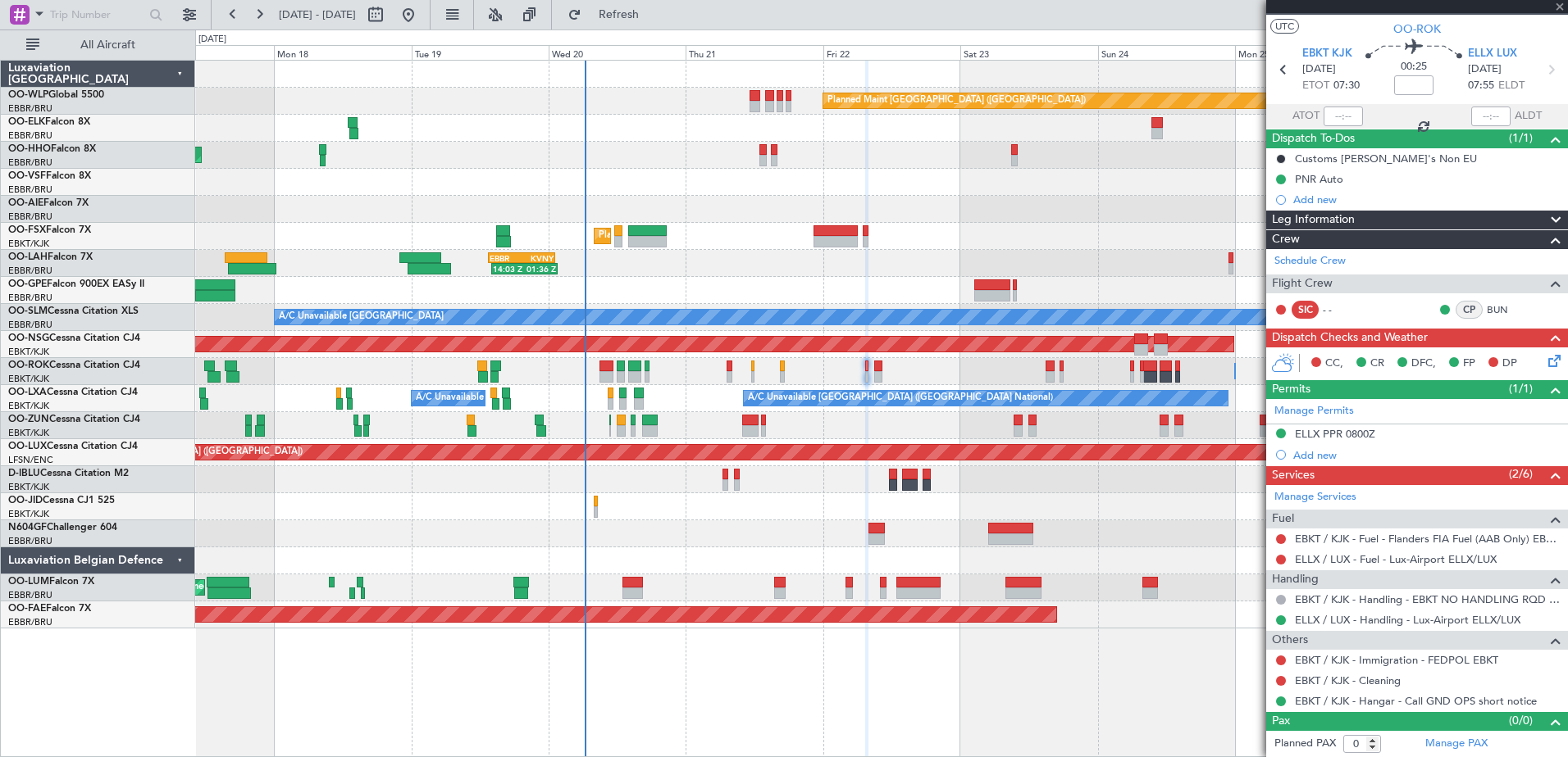
type input "+00:10"
type input "2"
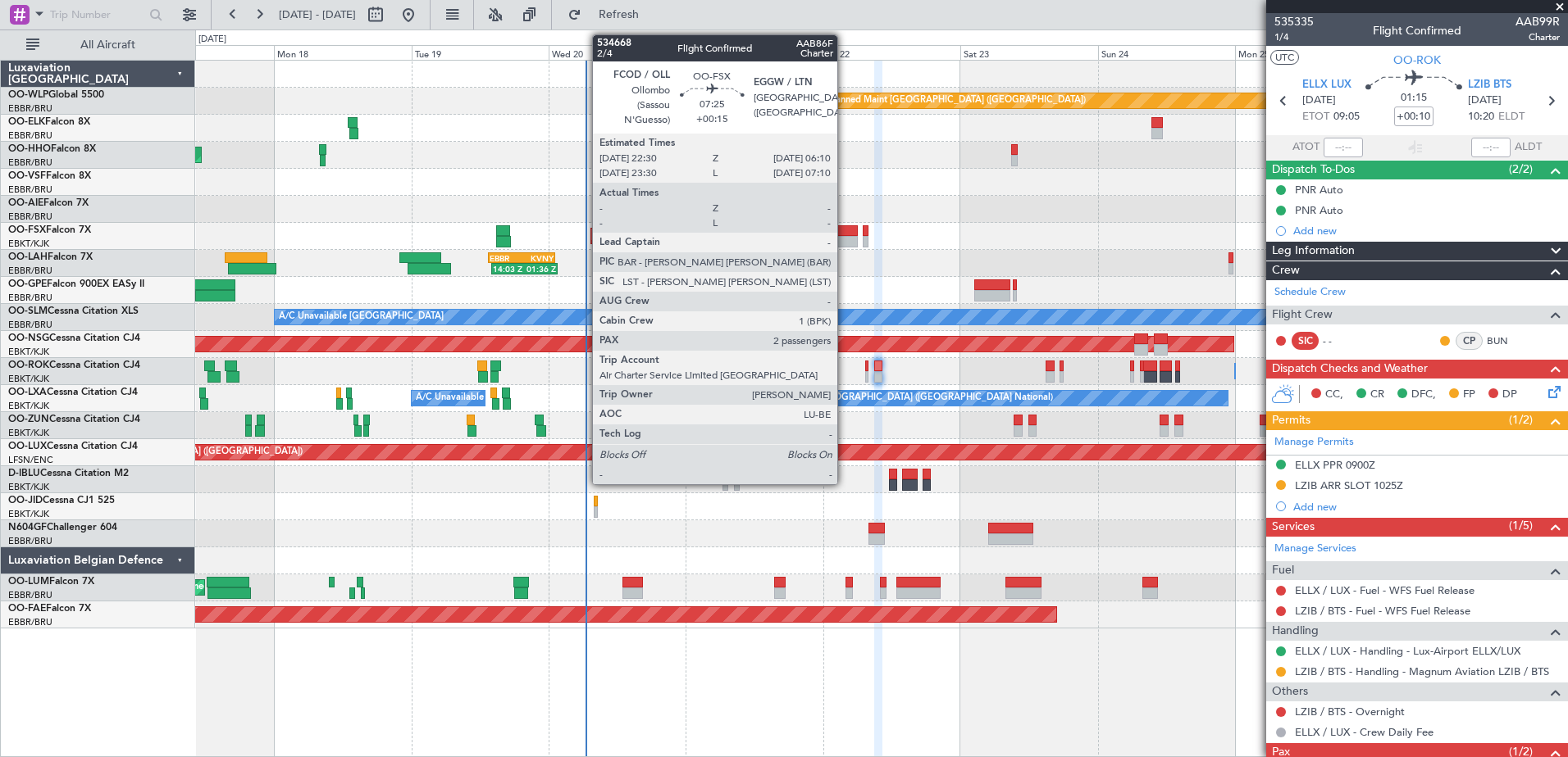
click at [844, 236] on div at bounding box center [835, 230] width 44 height 11
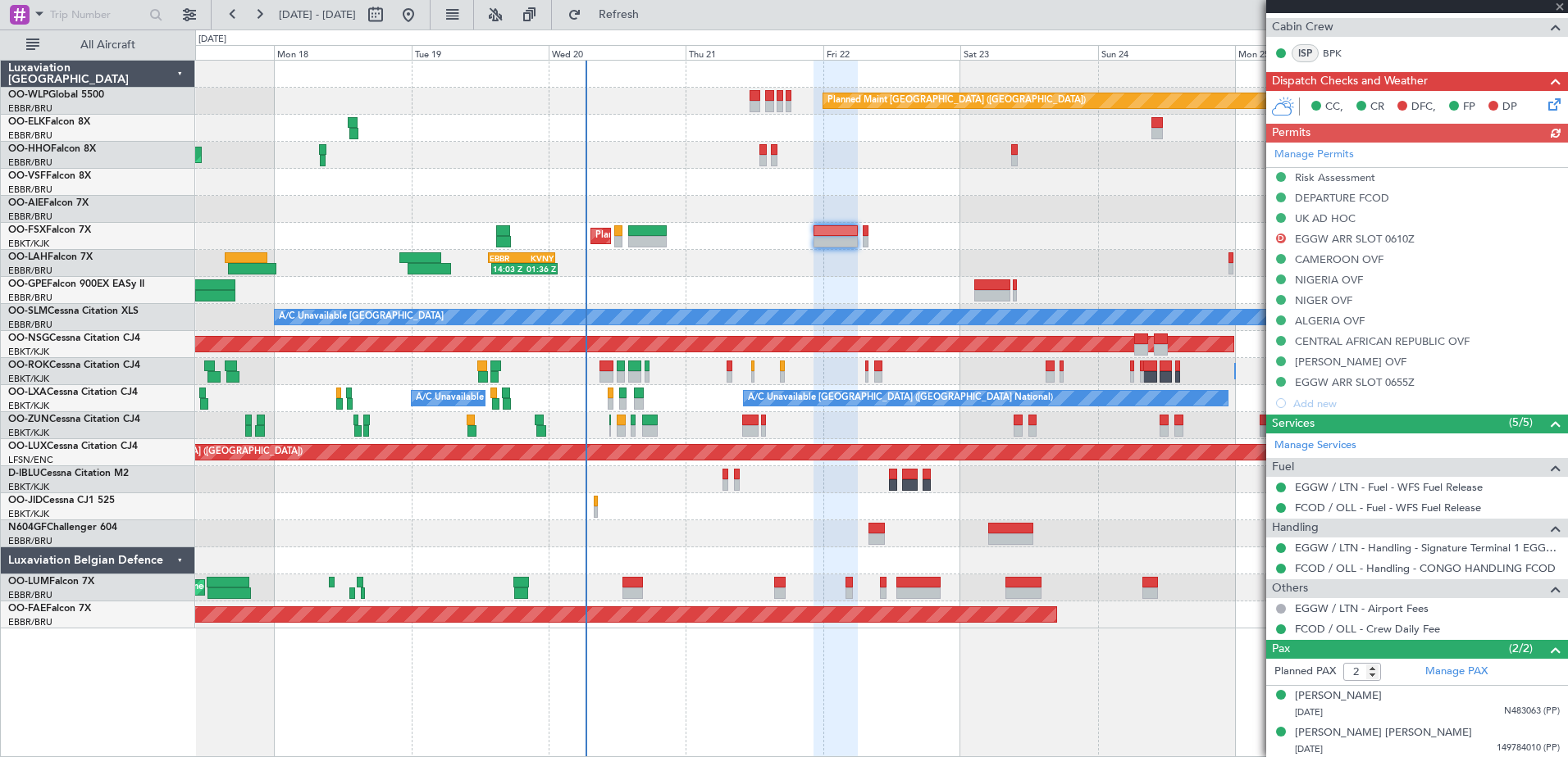
scroll to position [364, 0]
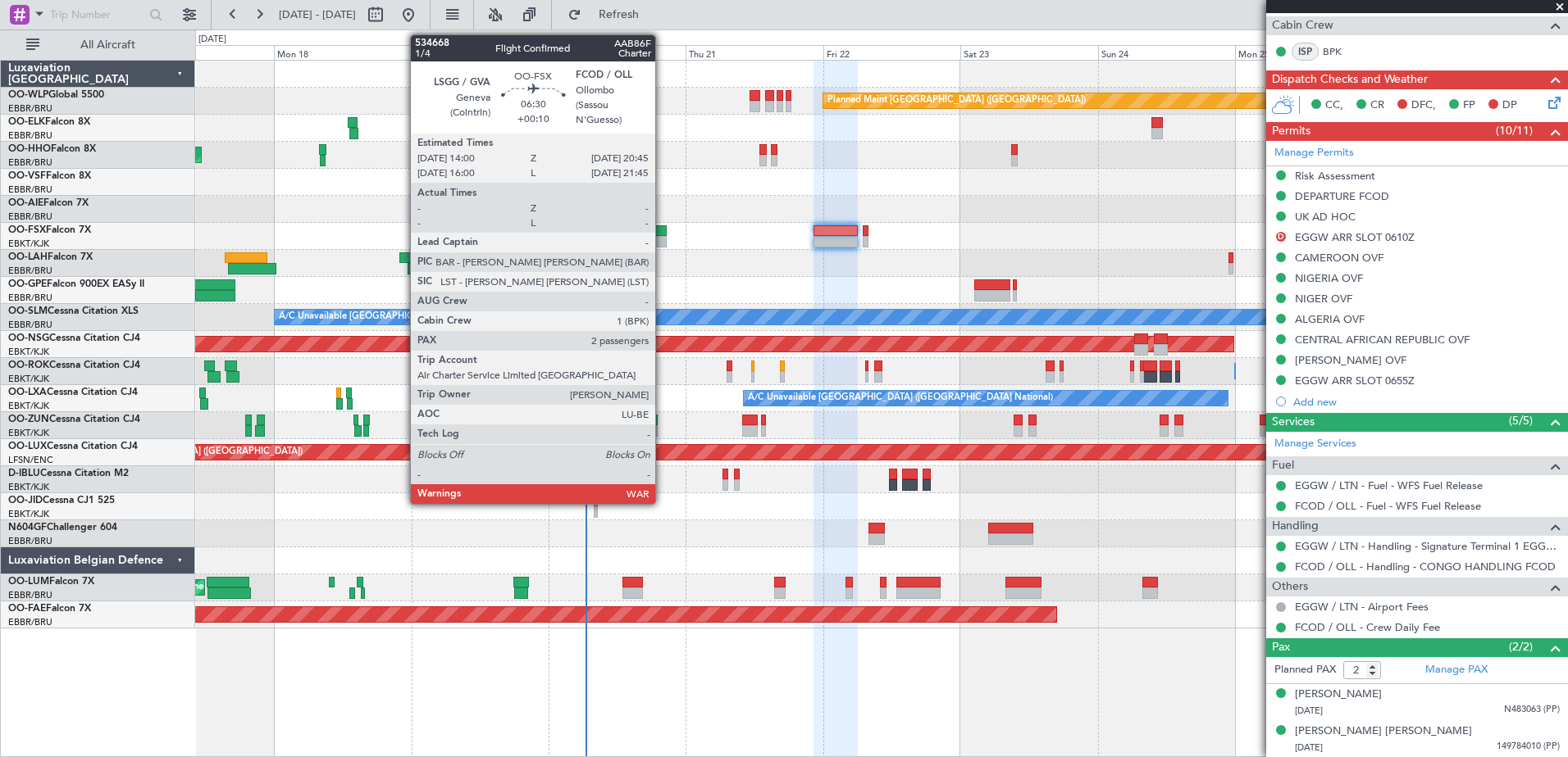
click at [662, 233] on div at bounding box center [648, 230] width 40 height 11
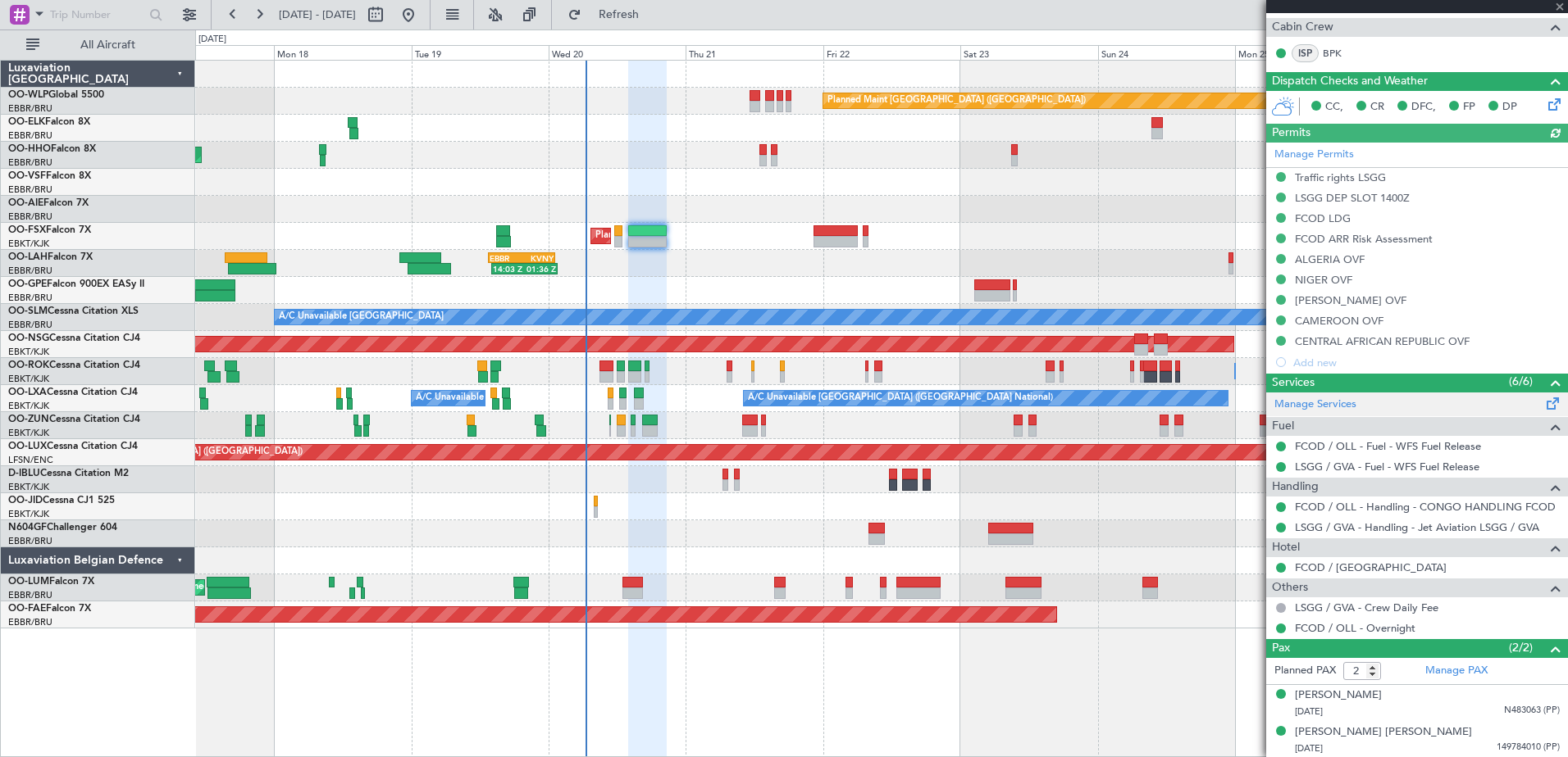
scroll to position [322, 0]
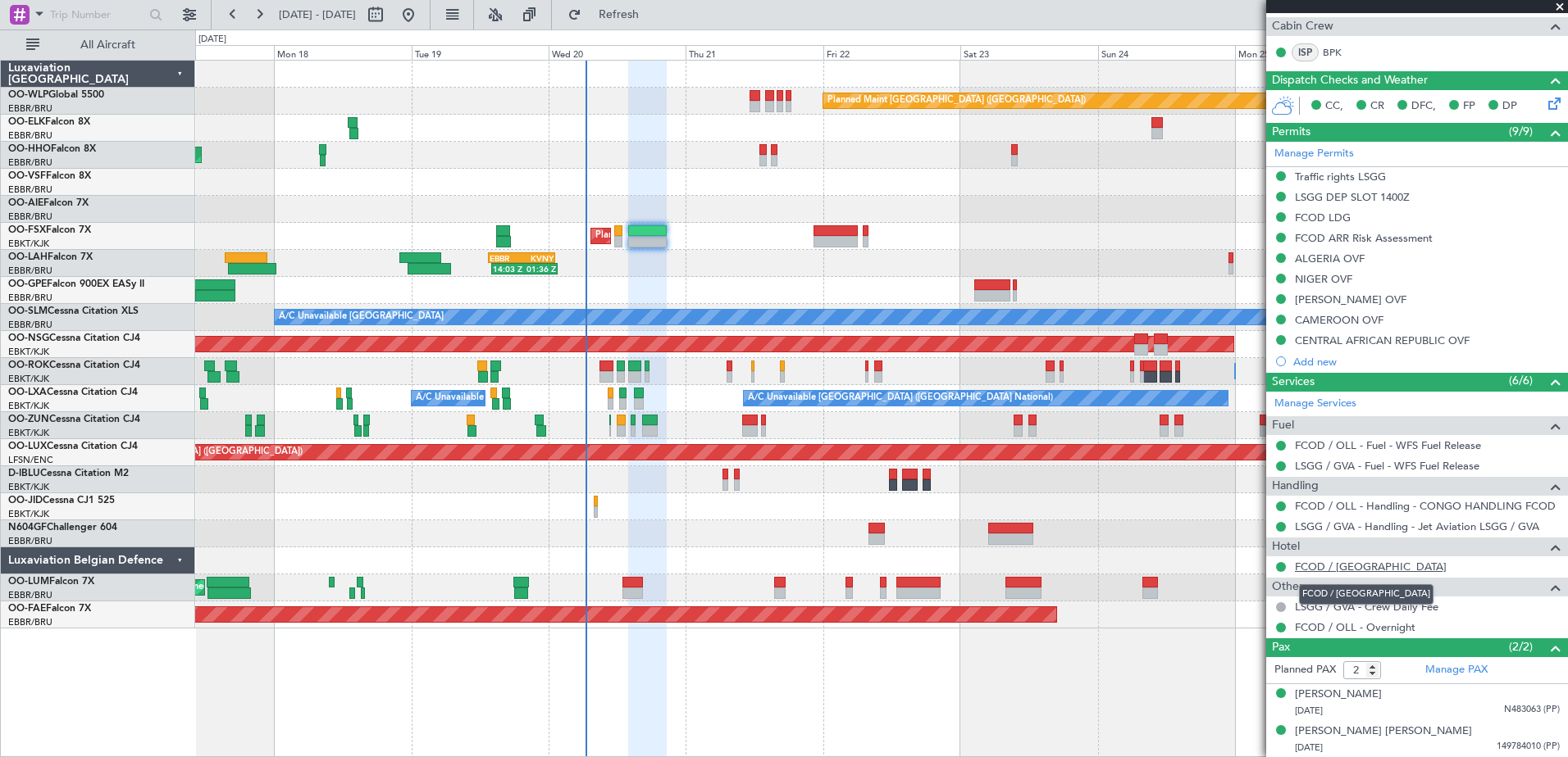
click at [1344, 572] on link "FCOD / OLL - Hotel" at bounding box center [1370, 567] width 152 height 14
click at [1365, 573] on mat-tooltip-component "LSGG / GVA - Handling - Jet Aviation LSGG / GVA" at bounding box center [1417, 554] width 237 height 43
click at [1365, 566] on link "FCOD / OLL - Hotel" at bounding box center [1370, 567] width 152 height 14
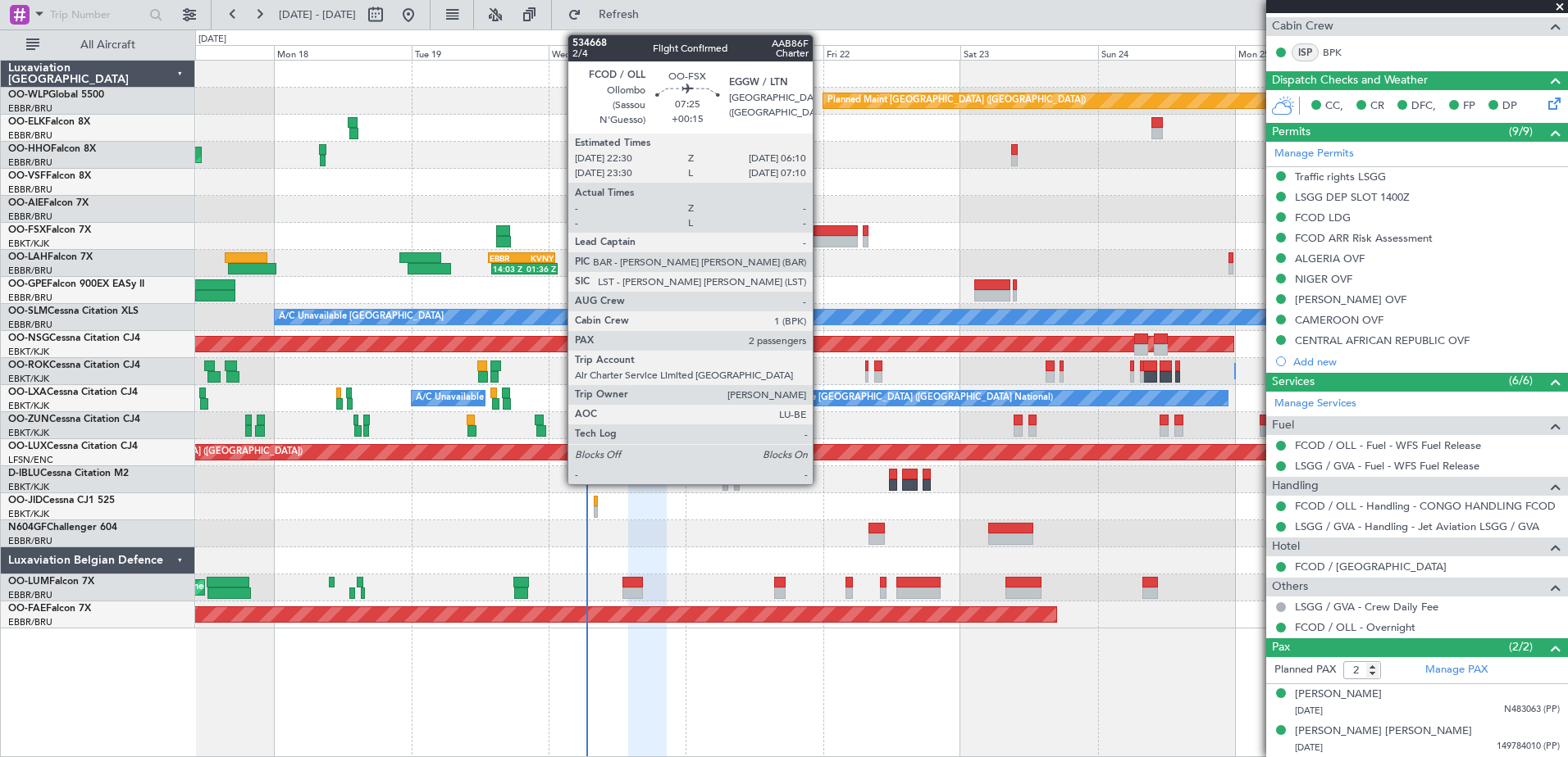
click at [820, 239] on div at bounding box center [835, 241] width 44 height 11
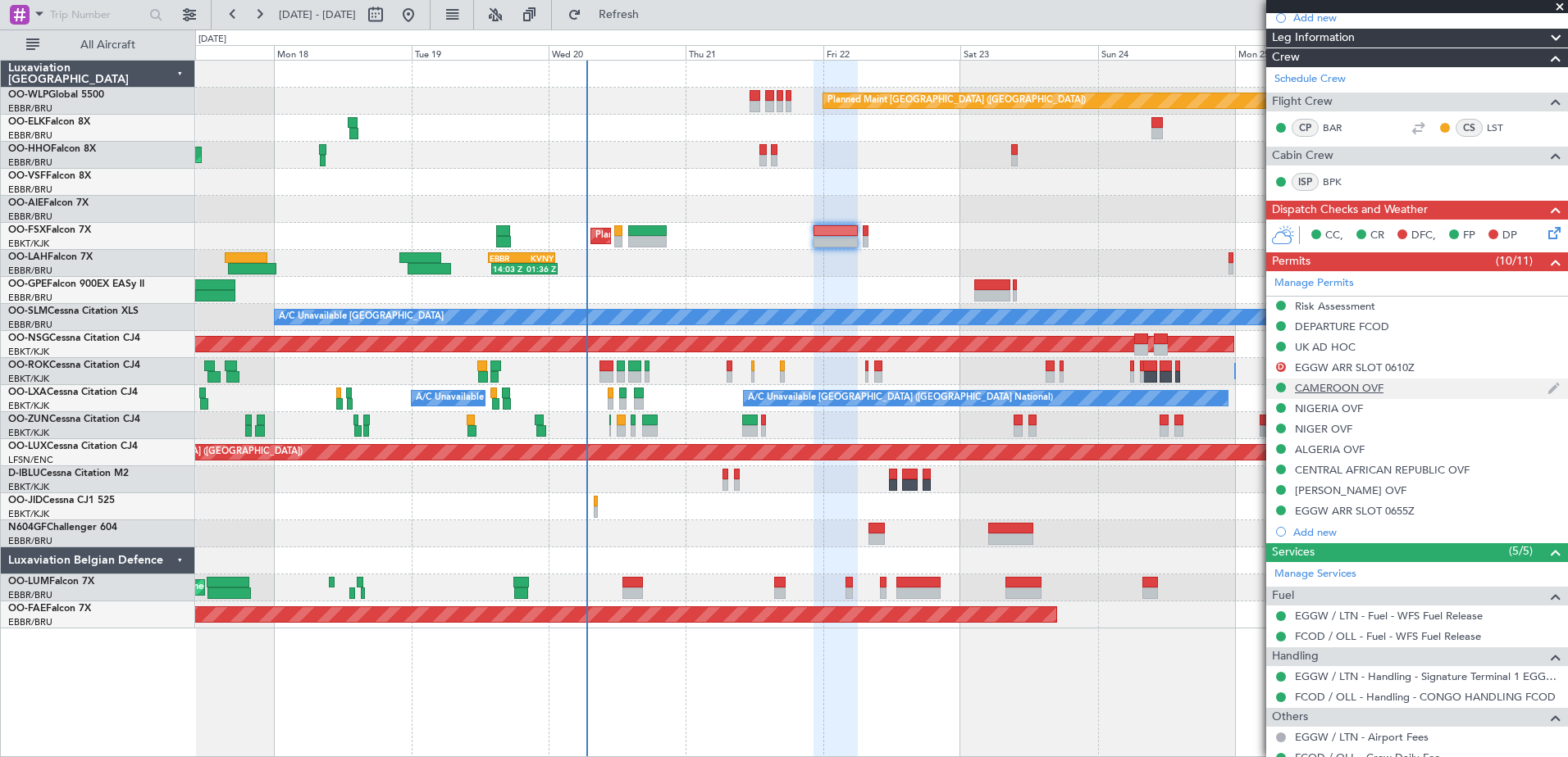
scroll to position [246, 0]
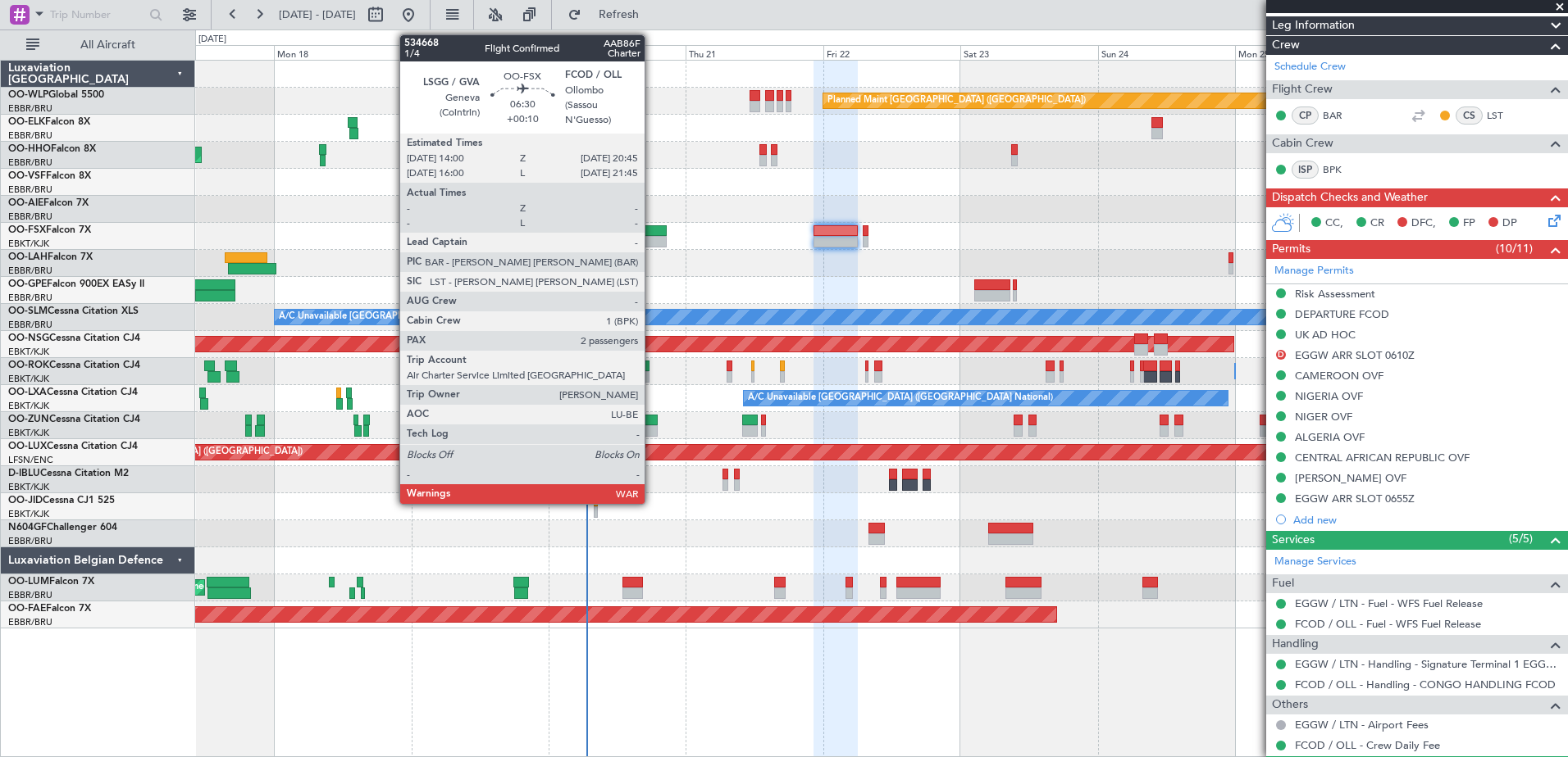
click at [652, 236] on div at bounding box center [648, 241] width 40 height 11
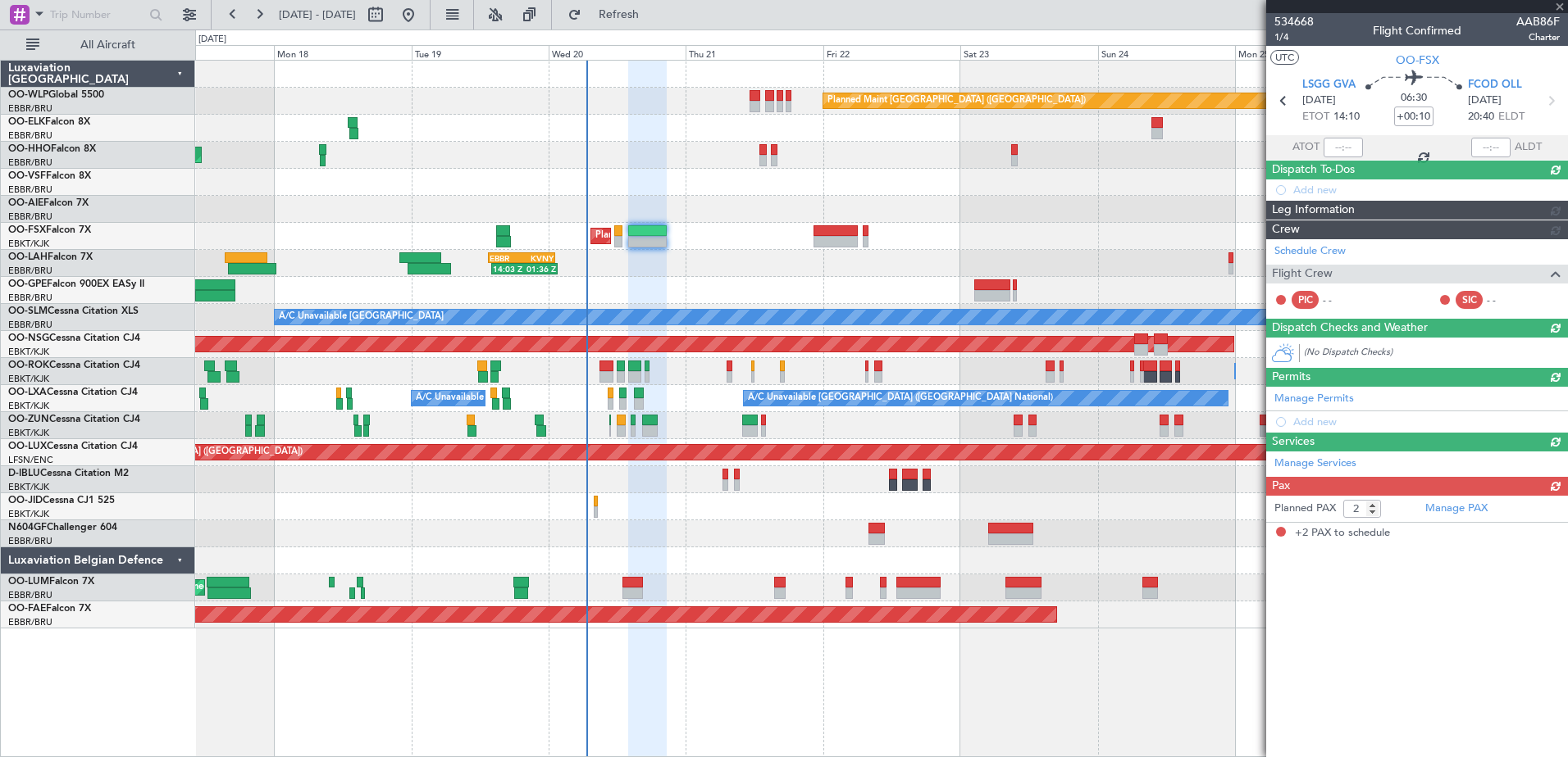
scroll to position [0, 0]
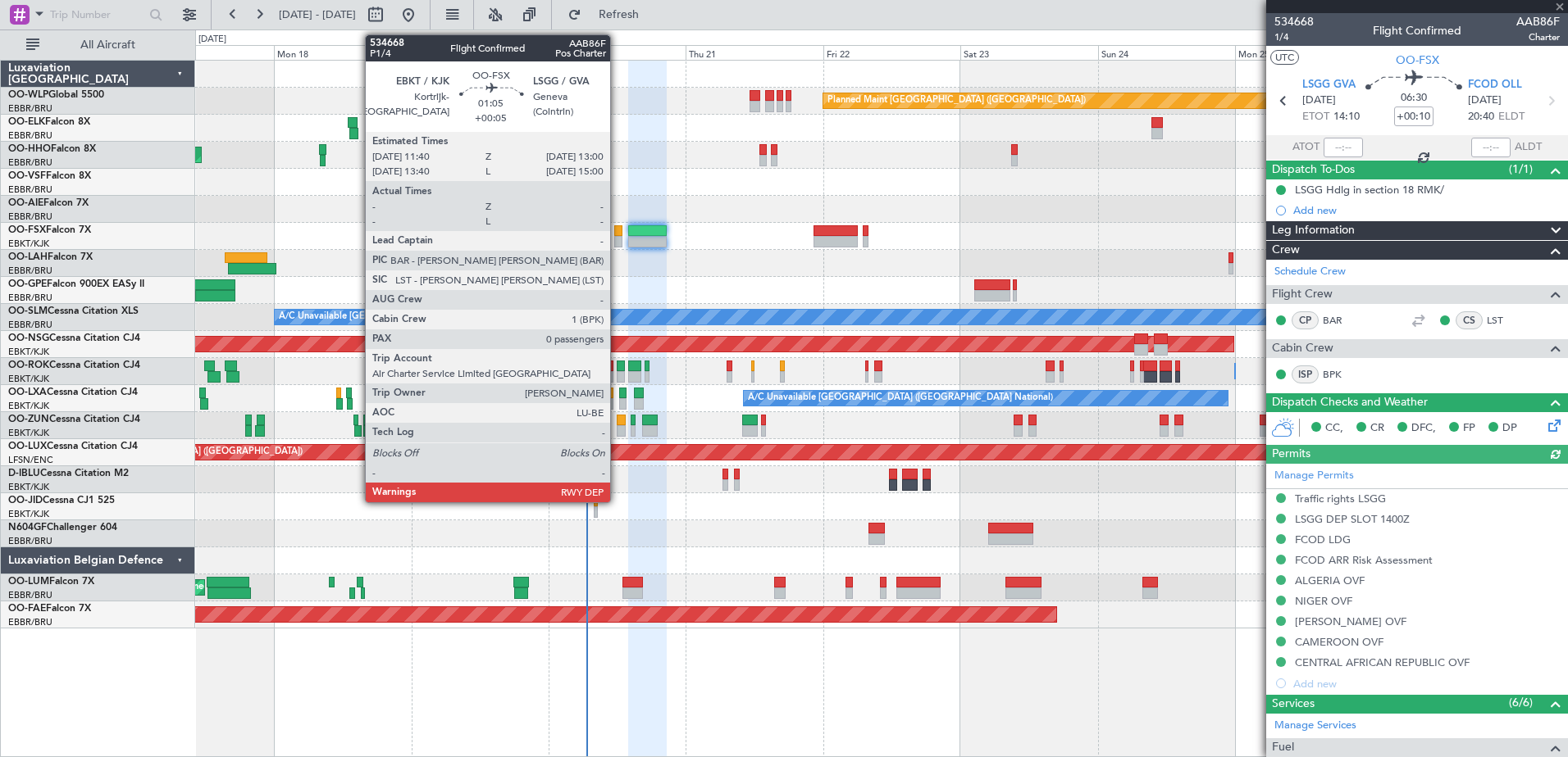
click at [617, 229] on div at bounding box center [617, 230] width 8 height 11
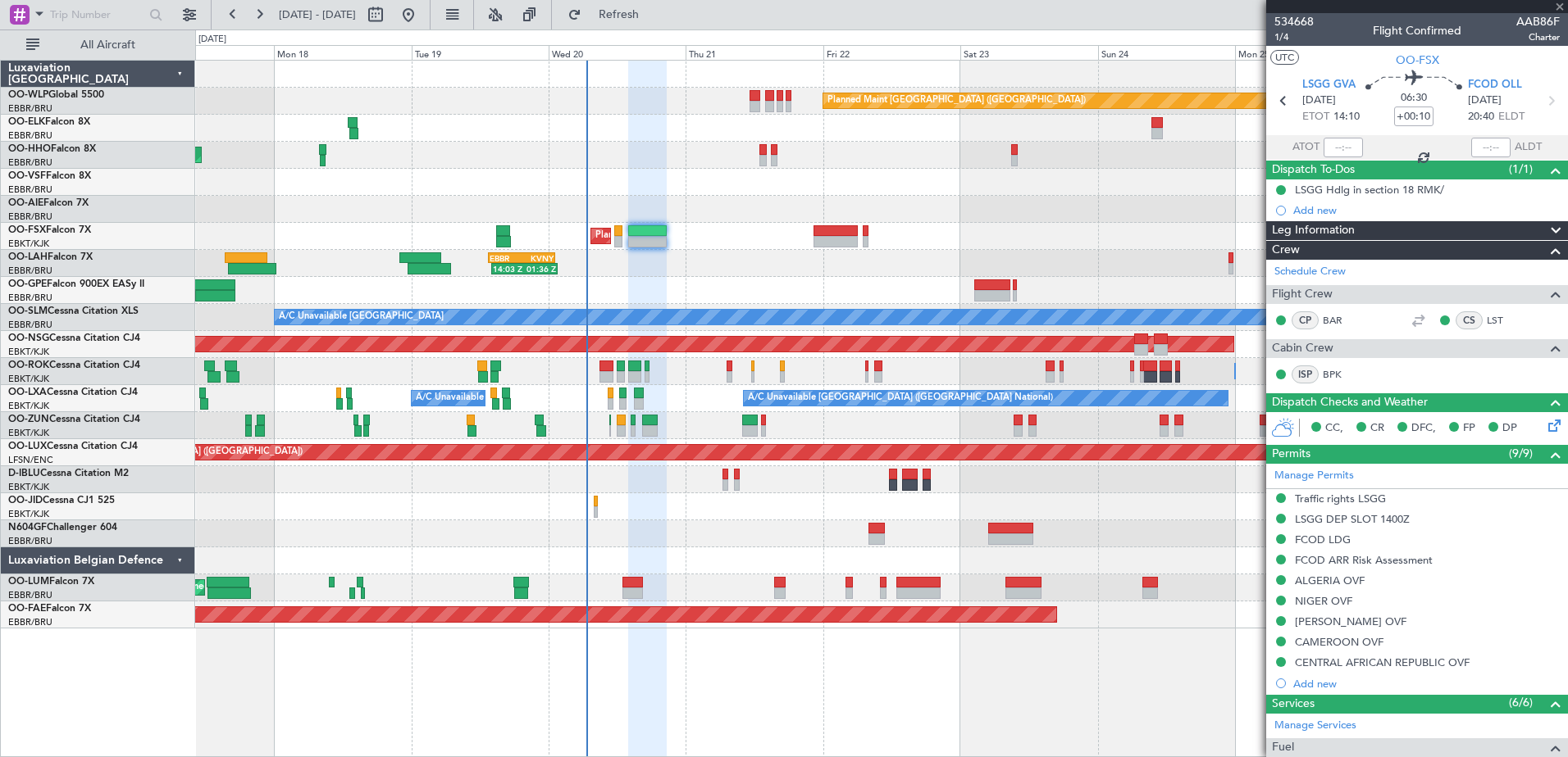
type input "+00:05"
type input "0"
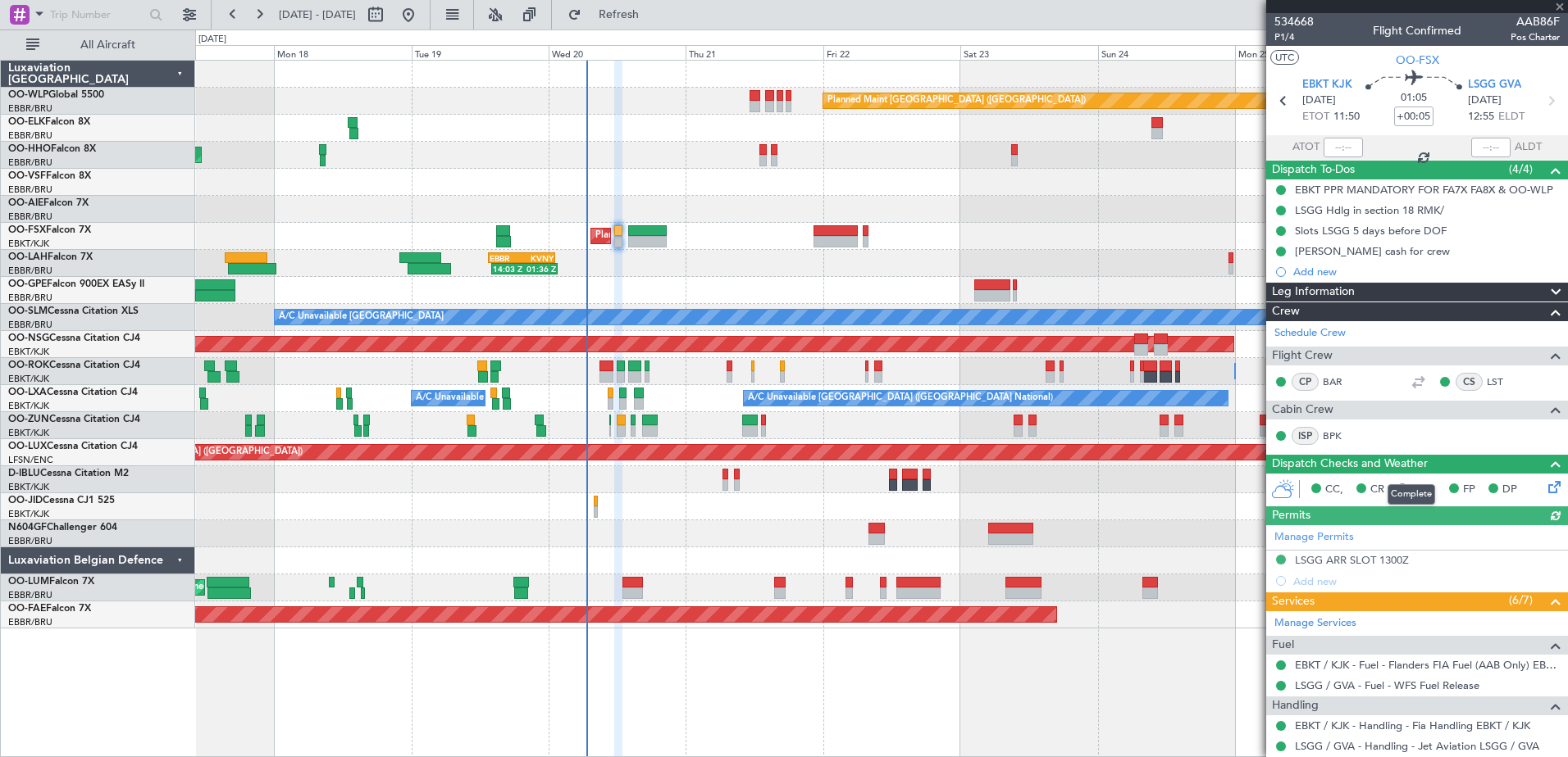
scroll to position [82, 0]
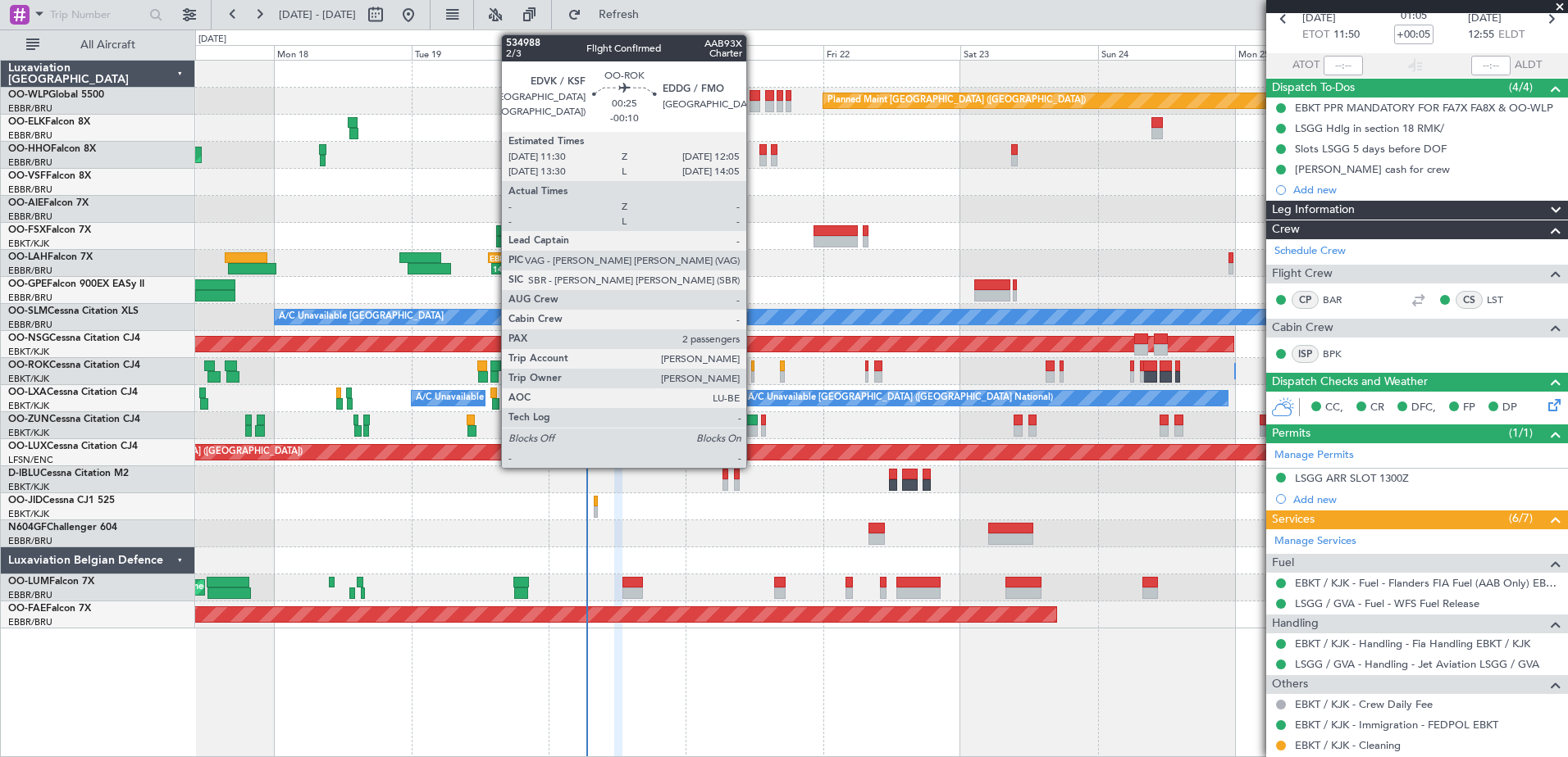
click at [754, 373] on div at bounding box center [753, 376] width 4 height 11
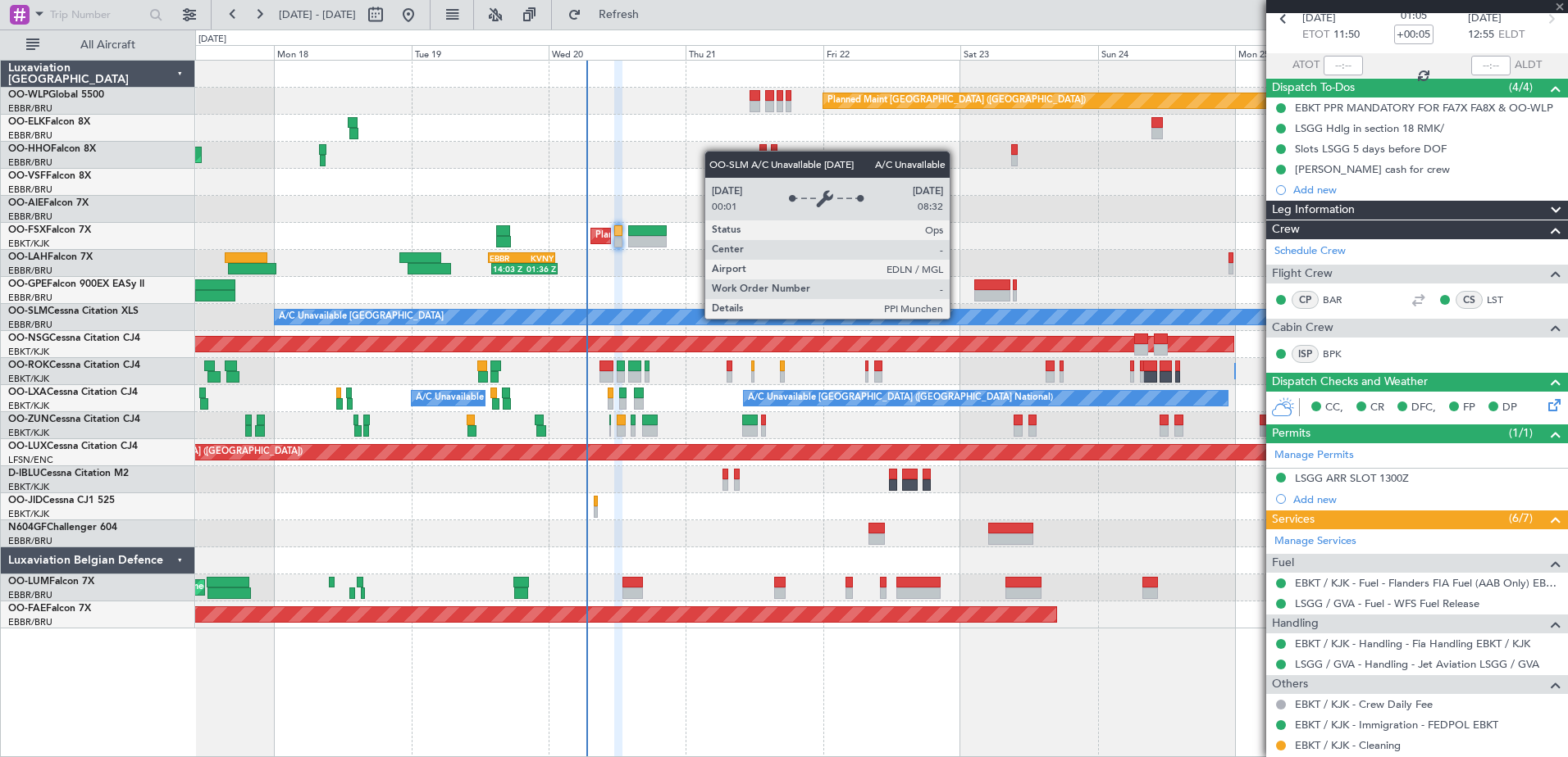
type input "-00:10"
type input "2"
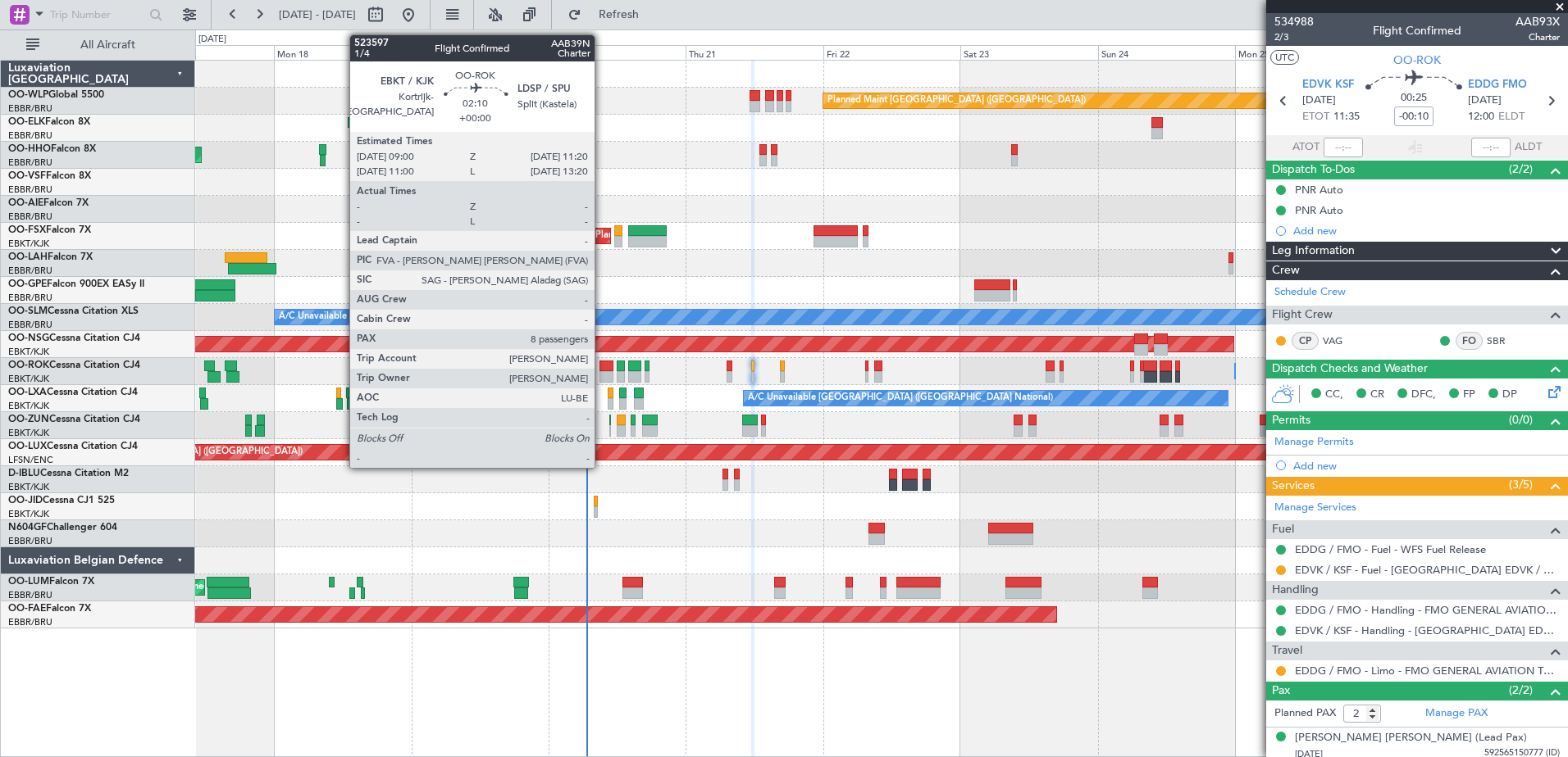
click at [602, 371] on div at bounding box center [606, 376] width 14 height 11
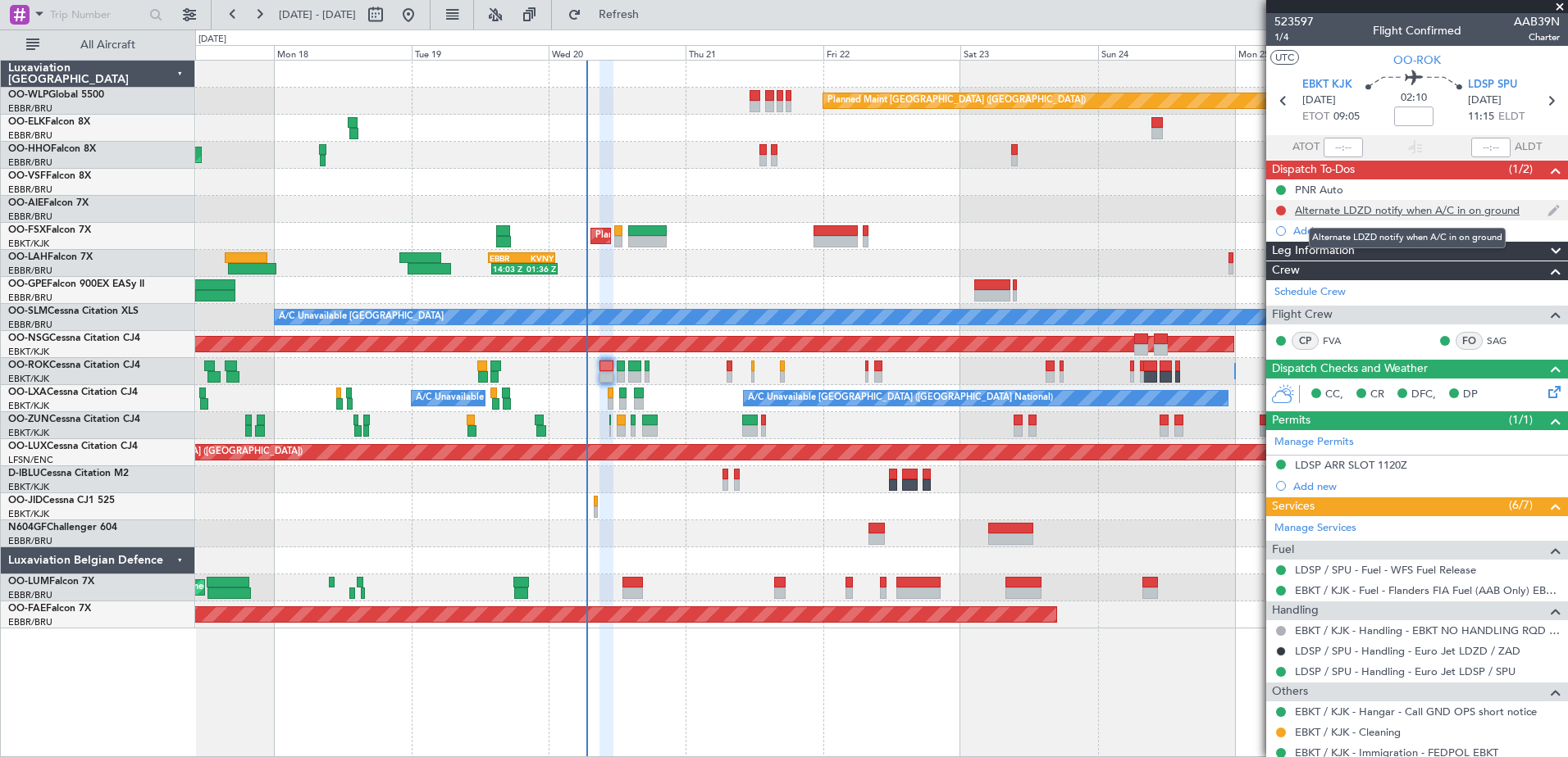
click at [1357, 214] on div "Alternate LDZD notify when A/C in on ground" at bounding box center [1407, 210] width 224 height 14
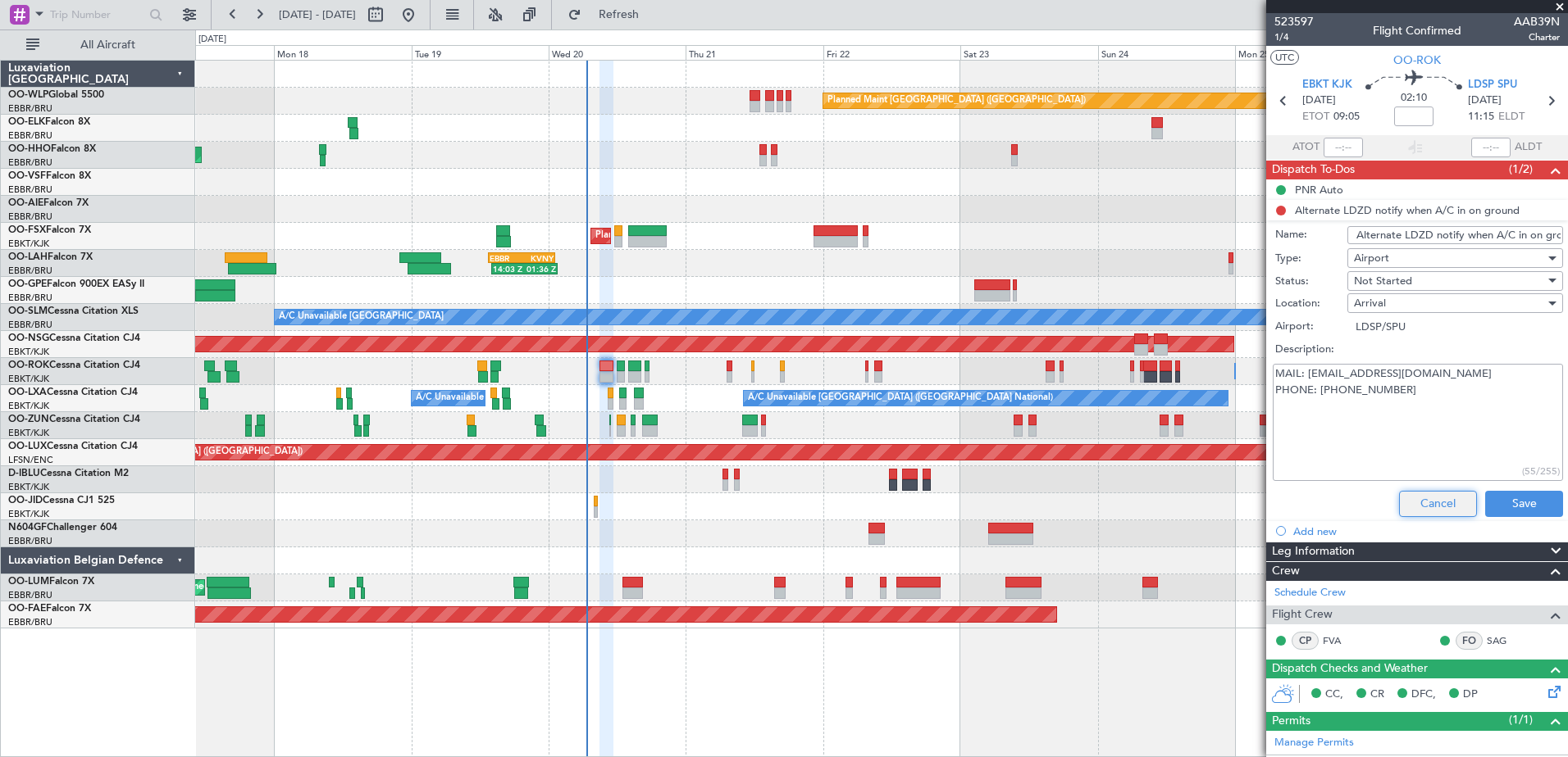
click at [1418, 501] on button "Cancel" at bounding box center [1438, 504] width 78 height 26
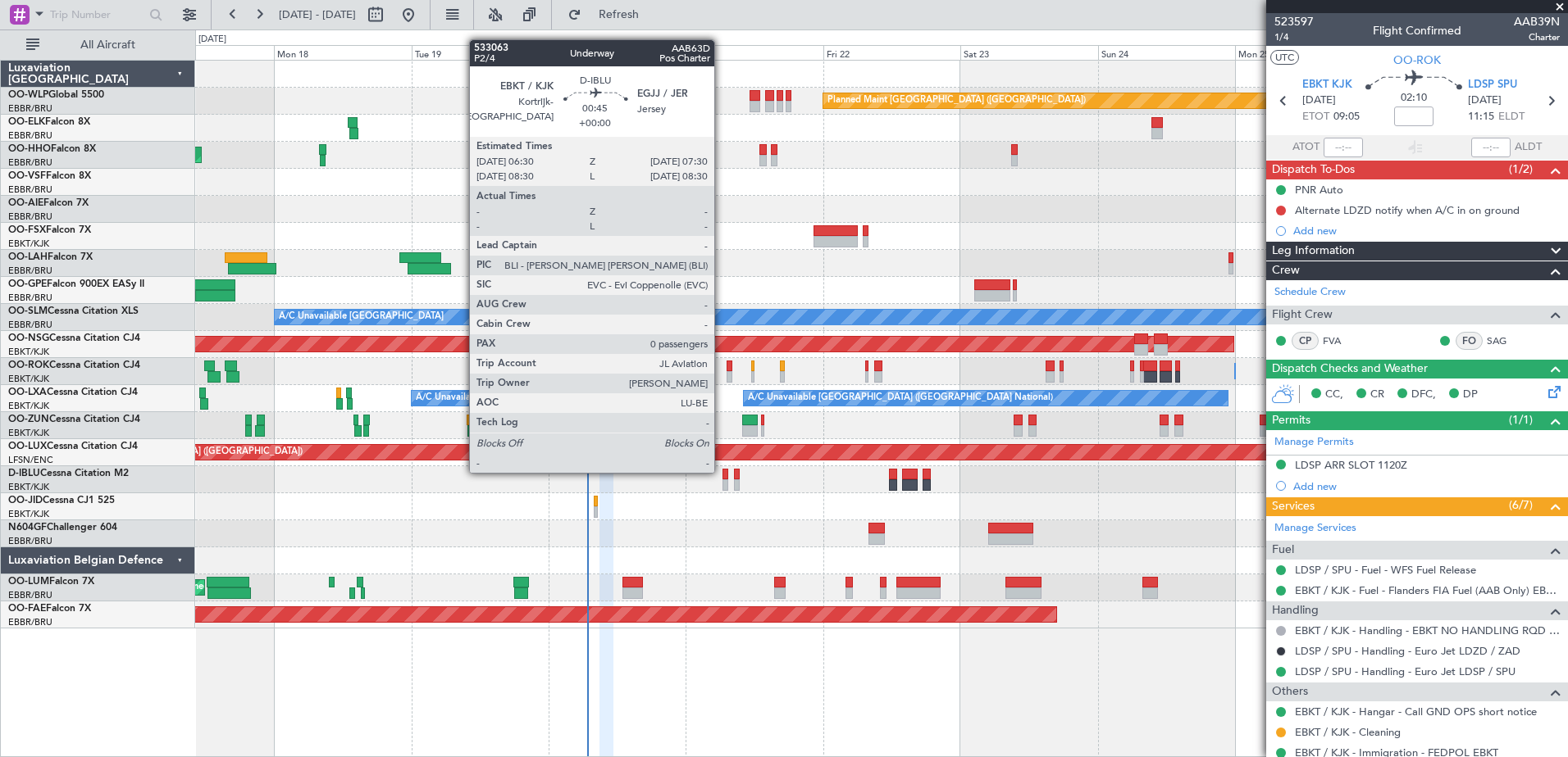
click at [723, 471] on div at bounding box center [725, 474] width 6 height 11
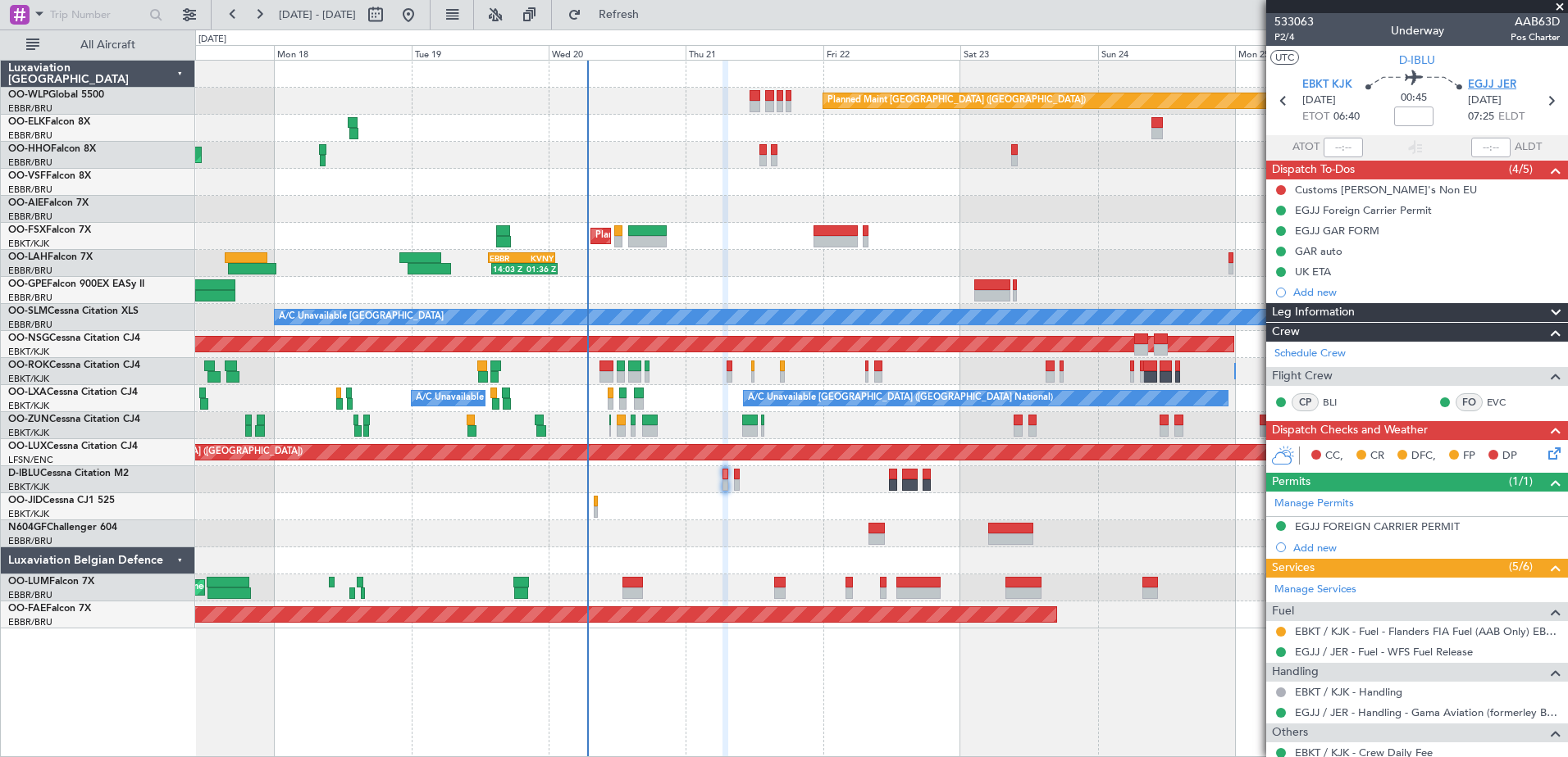
click at [1491, 89] on span "EGJJ JER" at bounding box center [1492, 85] width 48 height 16
click at [1417, 531] on div "EGJJ FOREIGN CARRIER PERMIT" at bounding box center [1376, 527] width 165 height 14
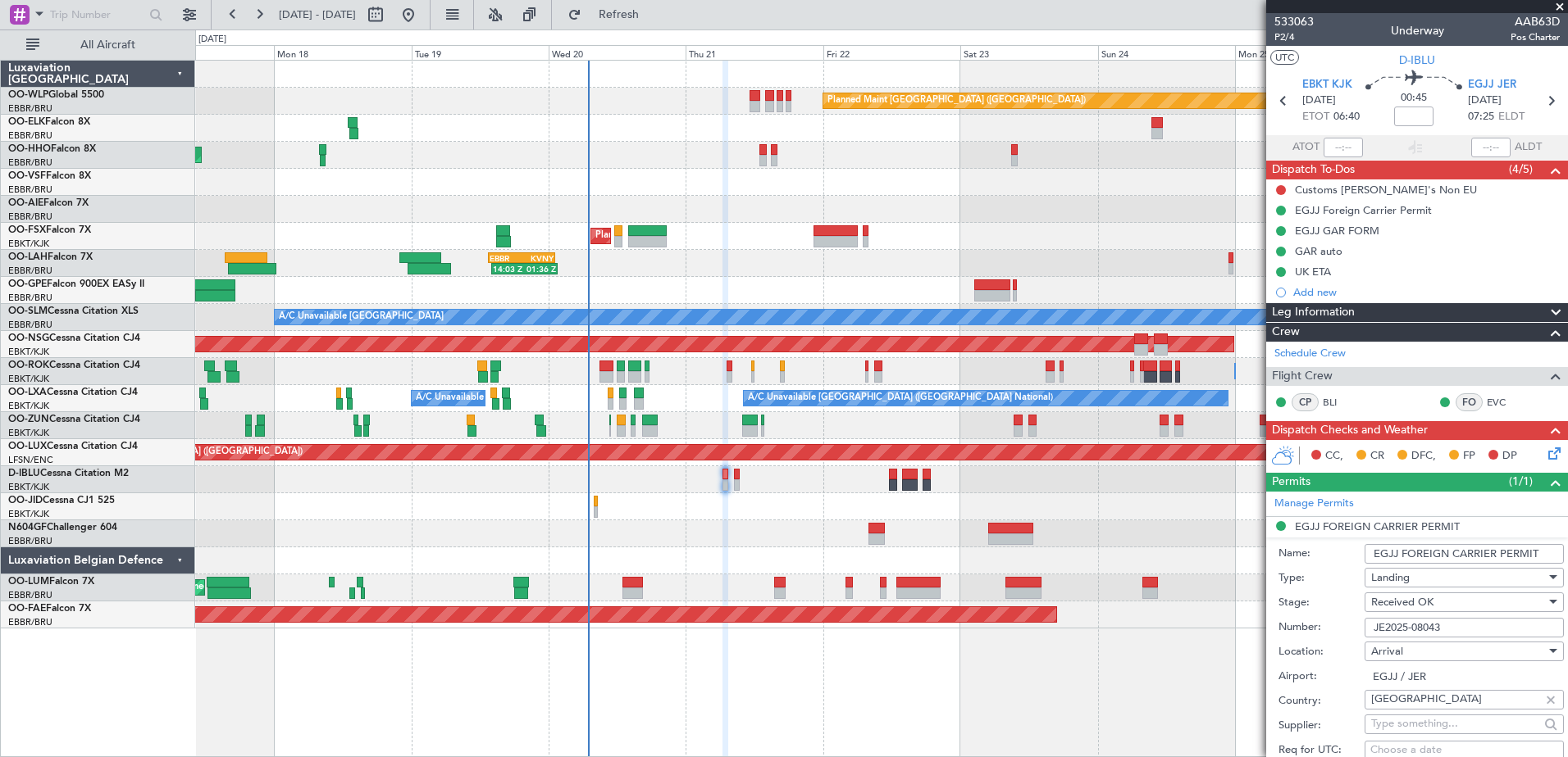
scroll to position [82, 0]
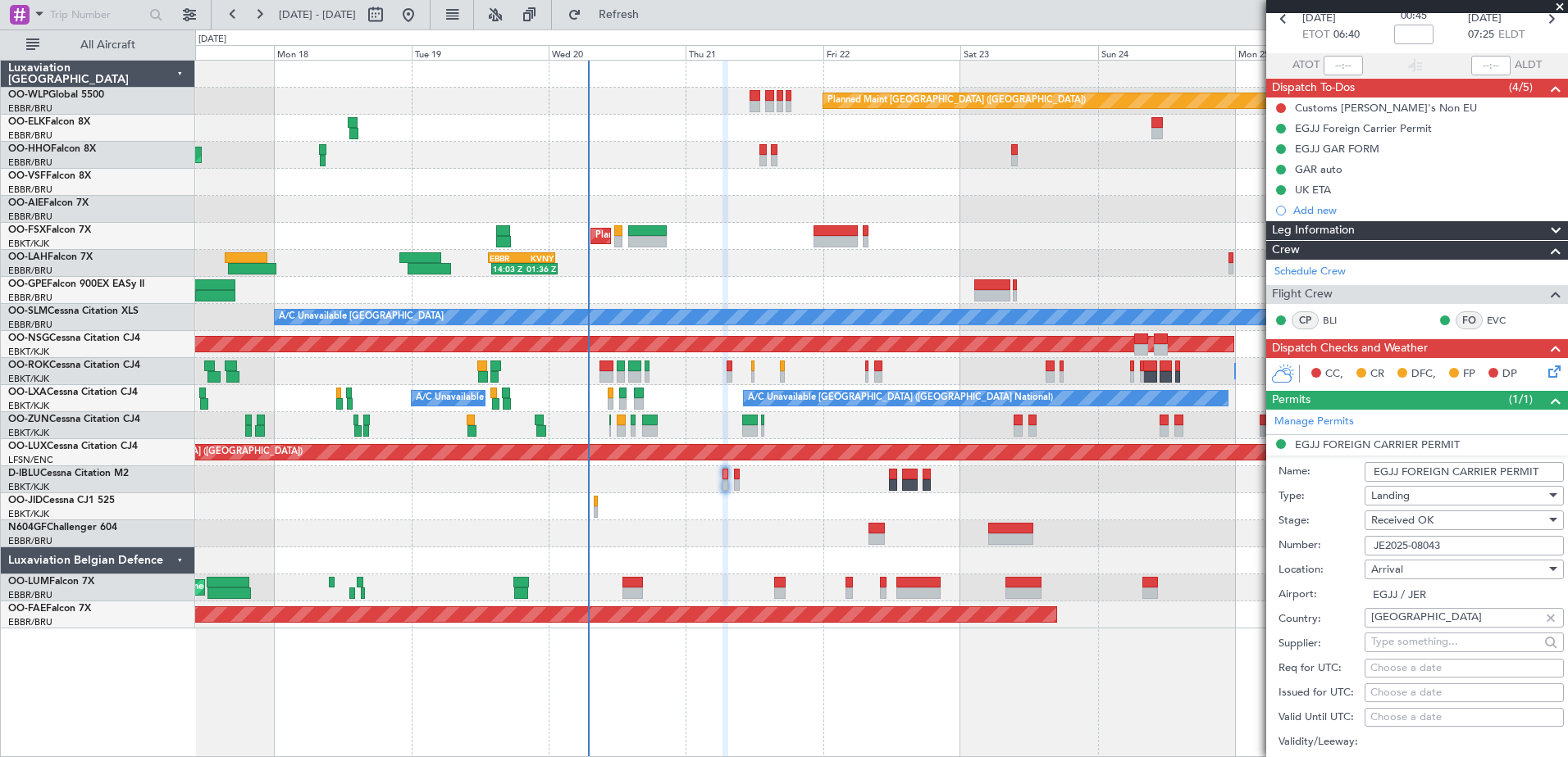
drag, startPoint x: 1447, startPoint y: 545, endPoint x: 1373, endPoint y: 558, distance: 75.1
click at [1373, 558] on form "Name: EGJJ FOREIGN CARRIER PERMIT Type: Landing Stage: Received OK Number: JE20…" at bounding box center [1416, 700] width 301 height 489
click at [1217, 496] on div at bounding box center [881, 507] width 1372 height 27
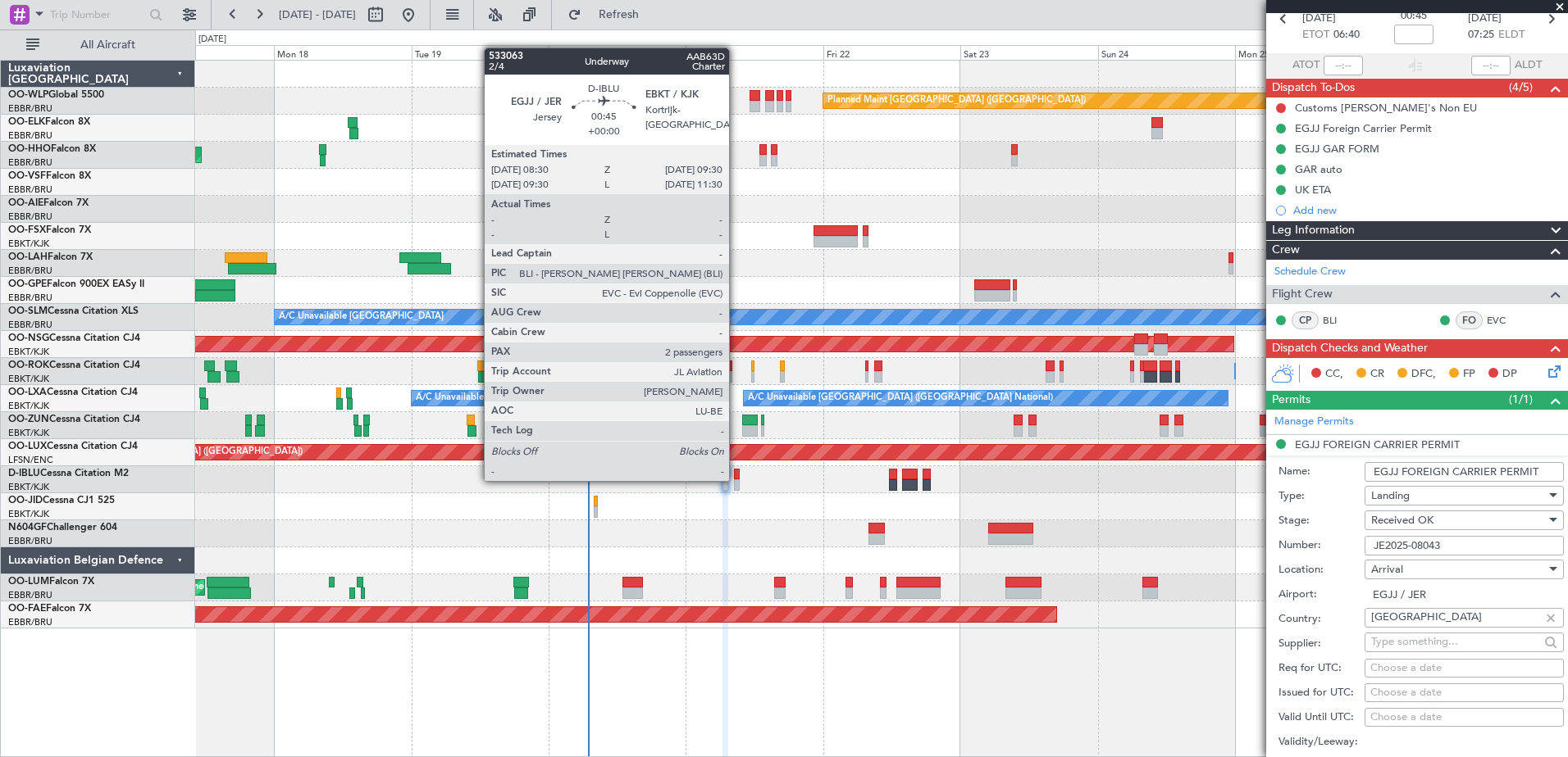
click at [737, 479] on div at bounding box center [737, 484] width 6 height 11
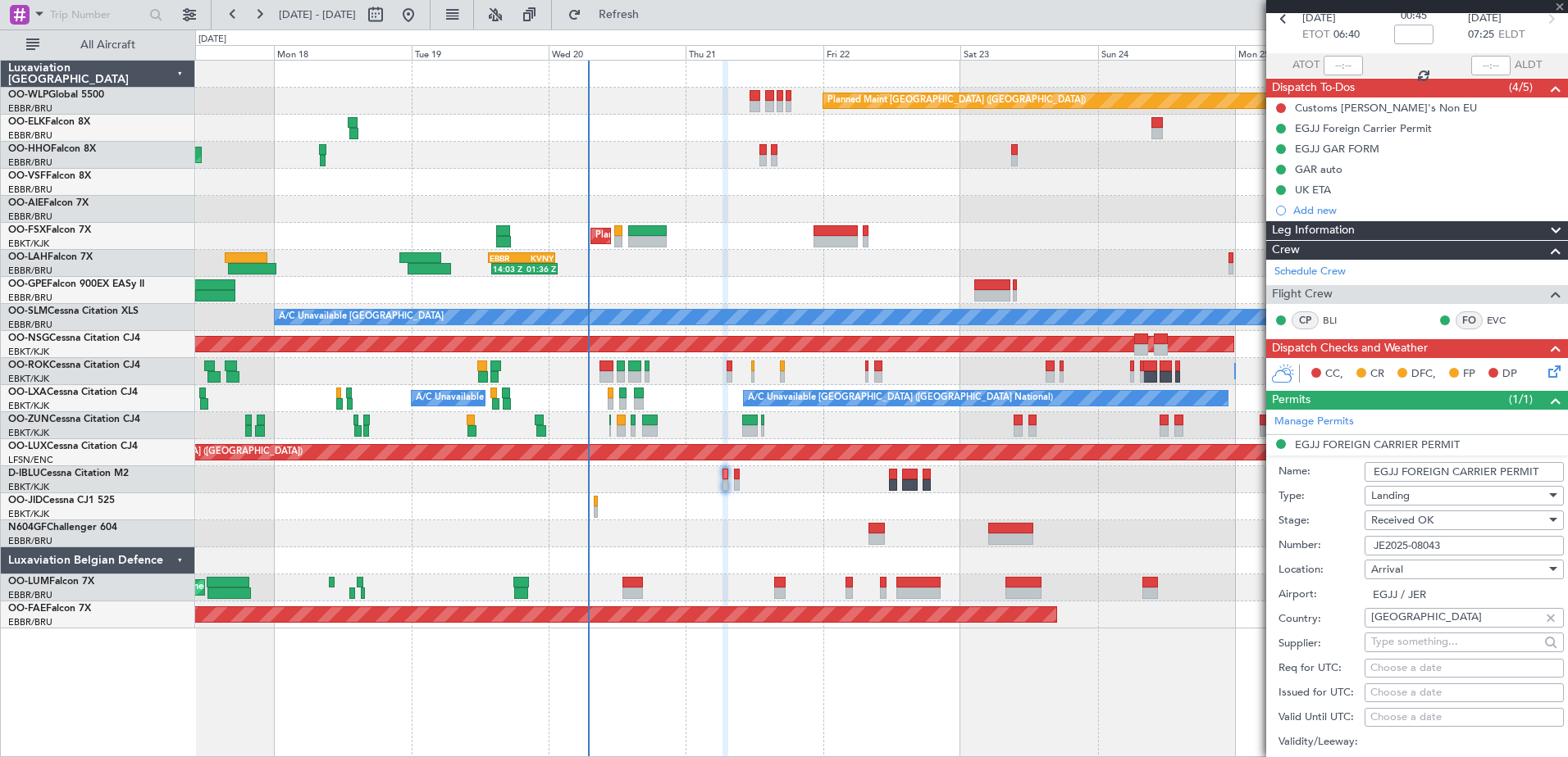
type input "2"
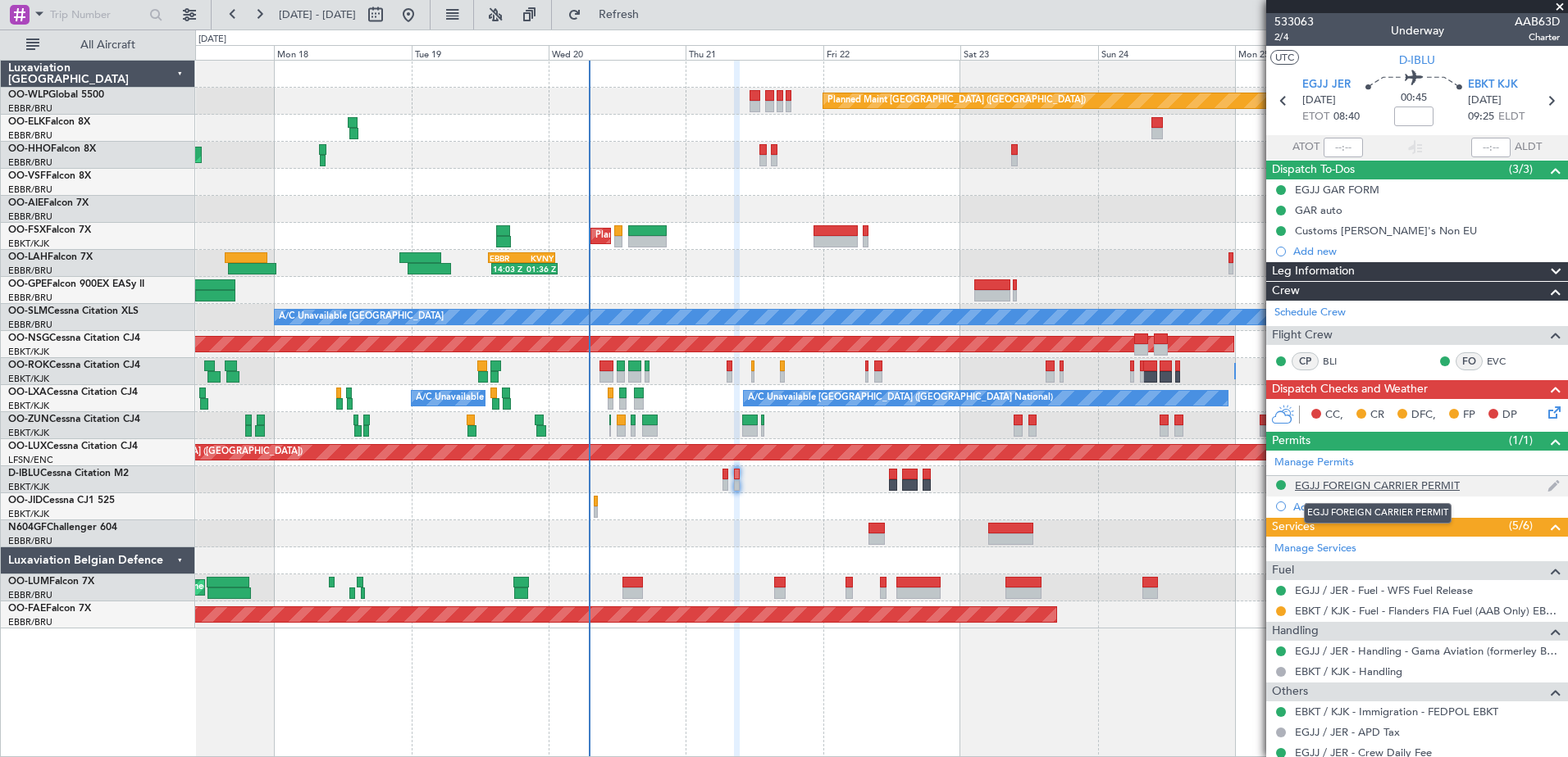
click at [1367, 487] on div "EGJJ FOREIGN CARRIER PERMIT" at bounding box center [1376, 486] width 165 height 14
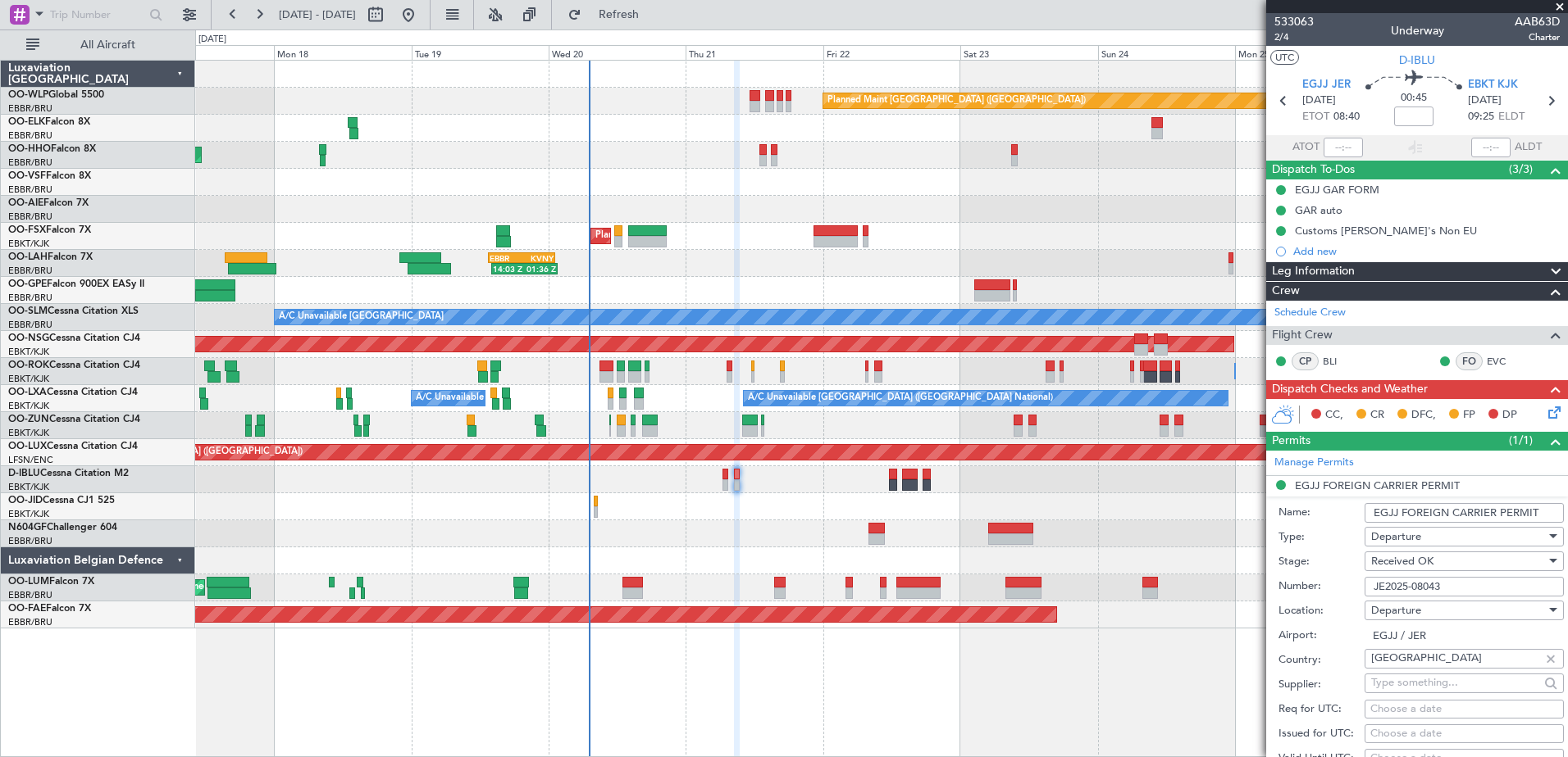
scroll to position [82, 0]
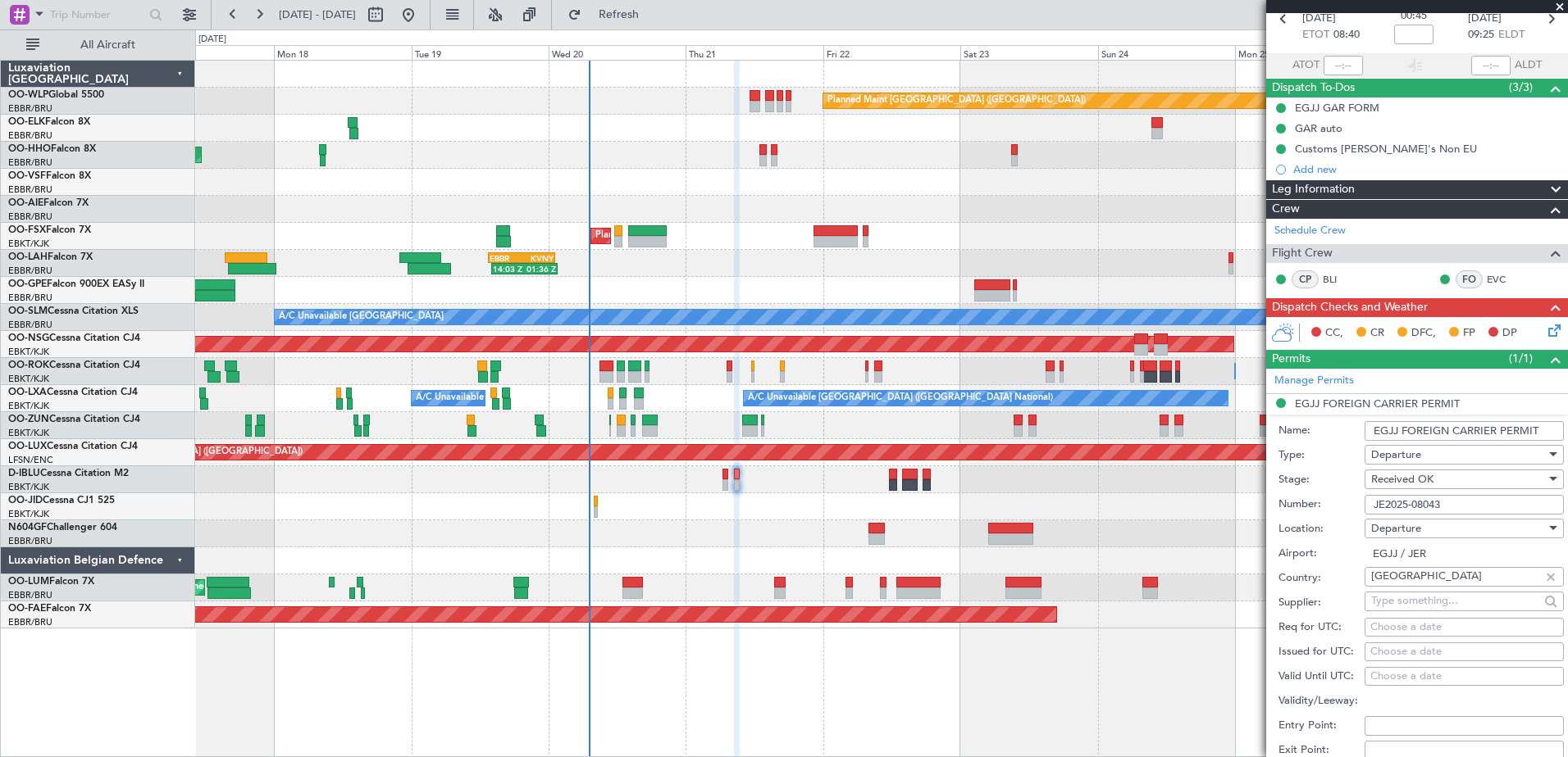
drag, startPoint x: 1444, startPoint y: 507, endPoint x: 1368, endPoint y: 508, distance: 76.0
click at [1368, 508] on input "JE2025-08043" at bounding box center [1464, 505] width 199 height 20
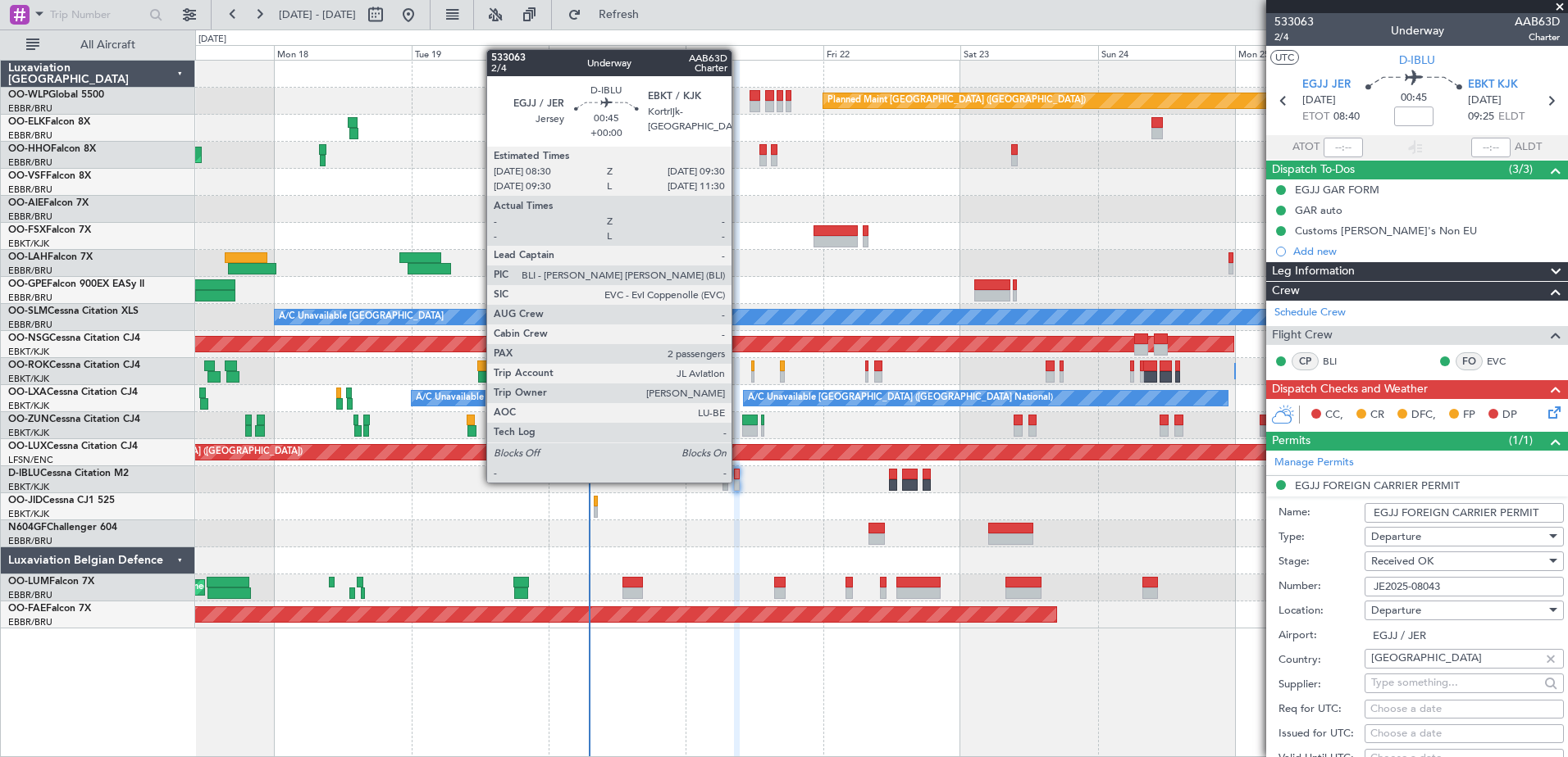
scroll to position [82, 0]
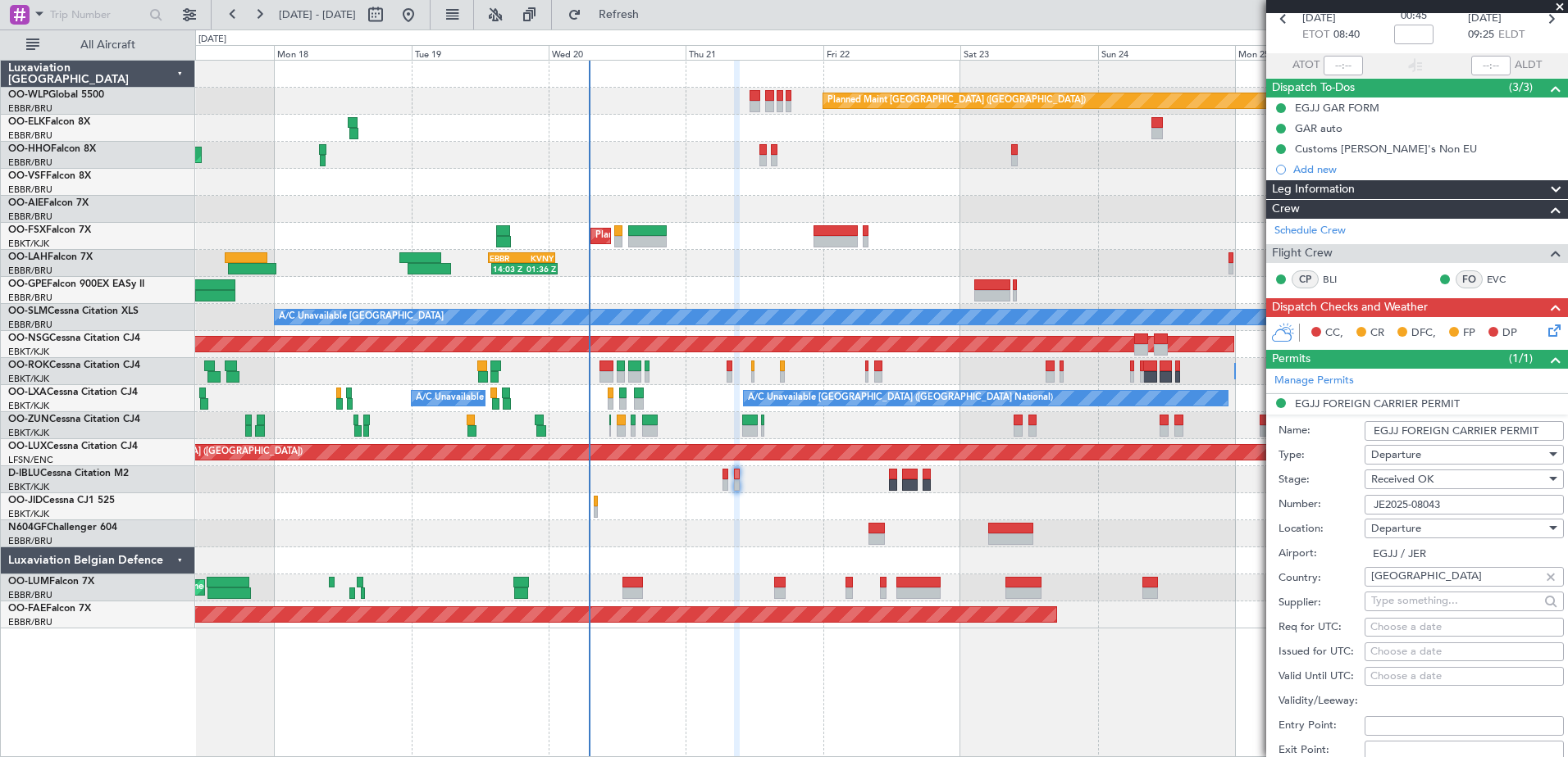
click at [1549, 359] on span at bounding box center [1555, 359] width 20 height 20
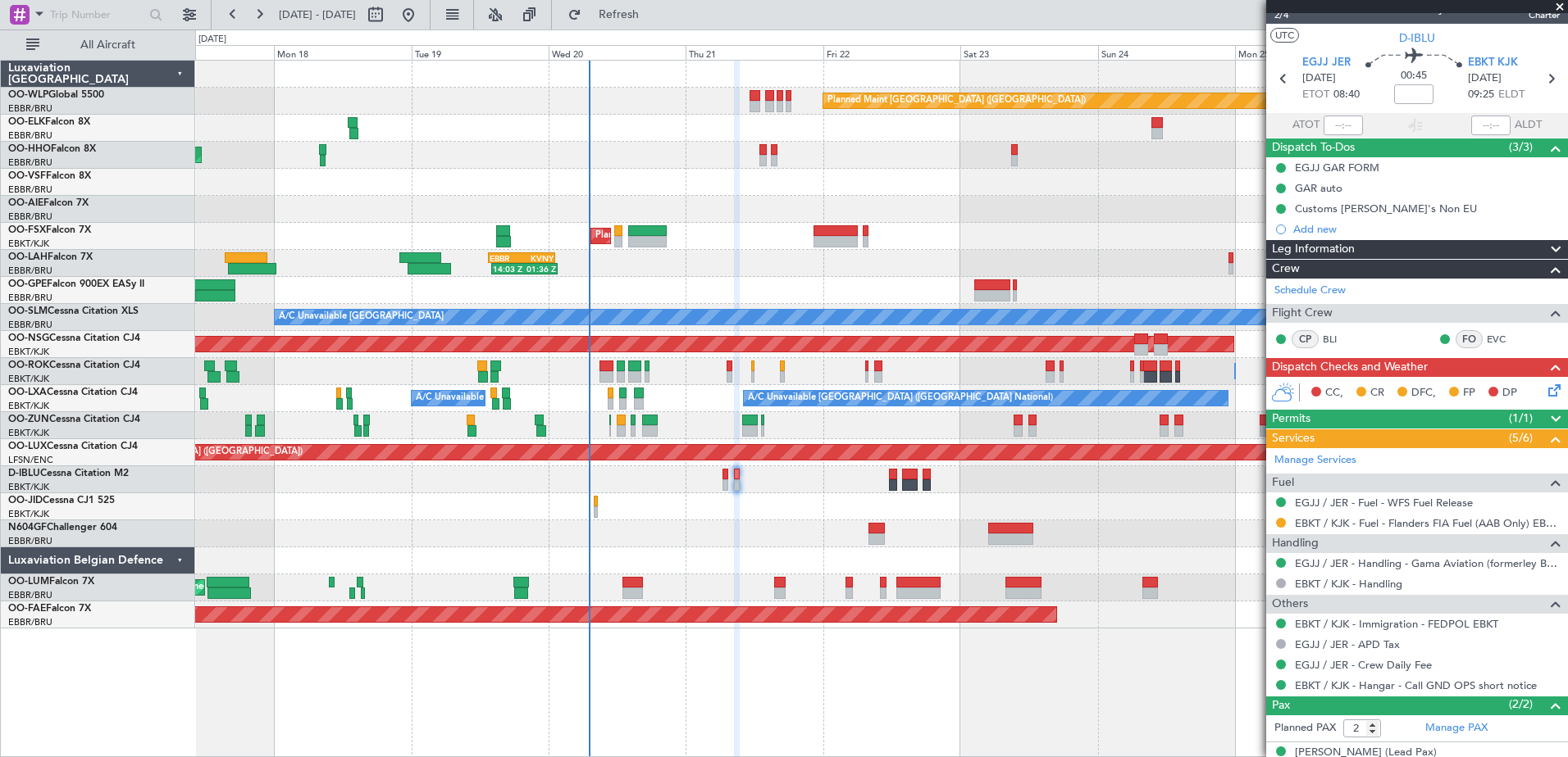
scroll to position [0, 0]
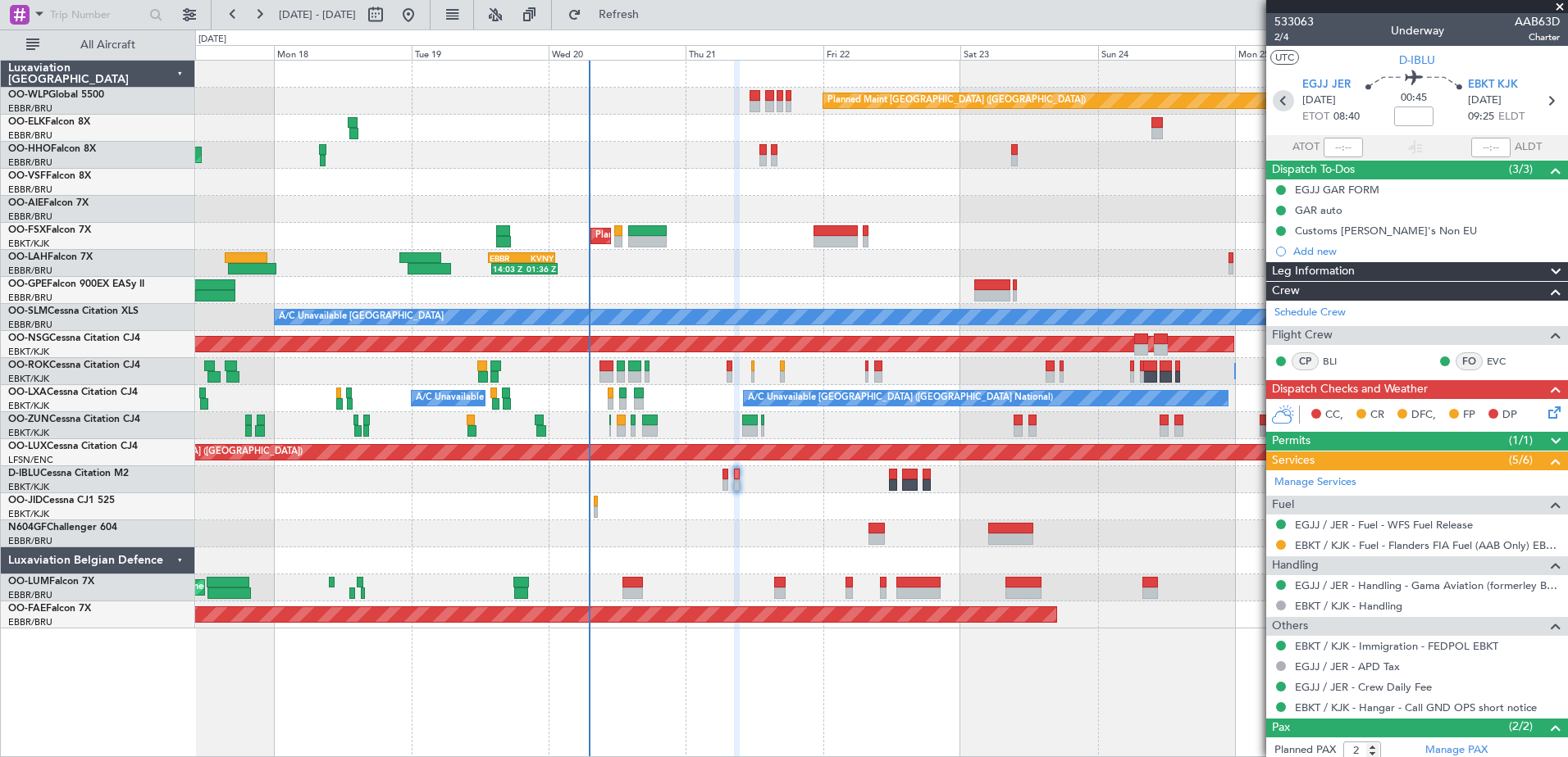
click at [1278, 105] on icon at bounding box center [1283, 100] width 22 height 22
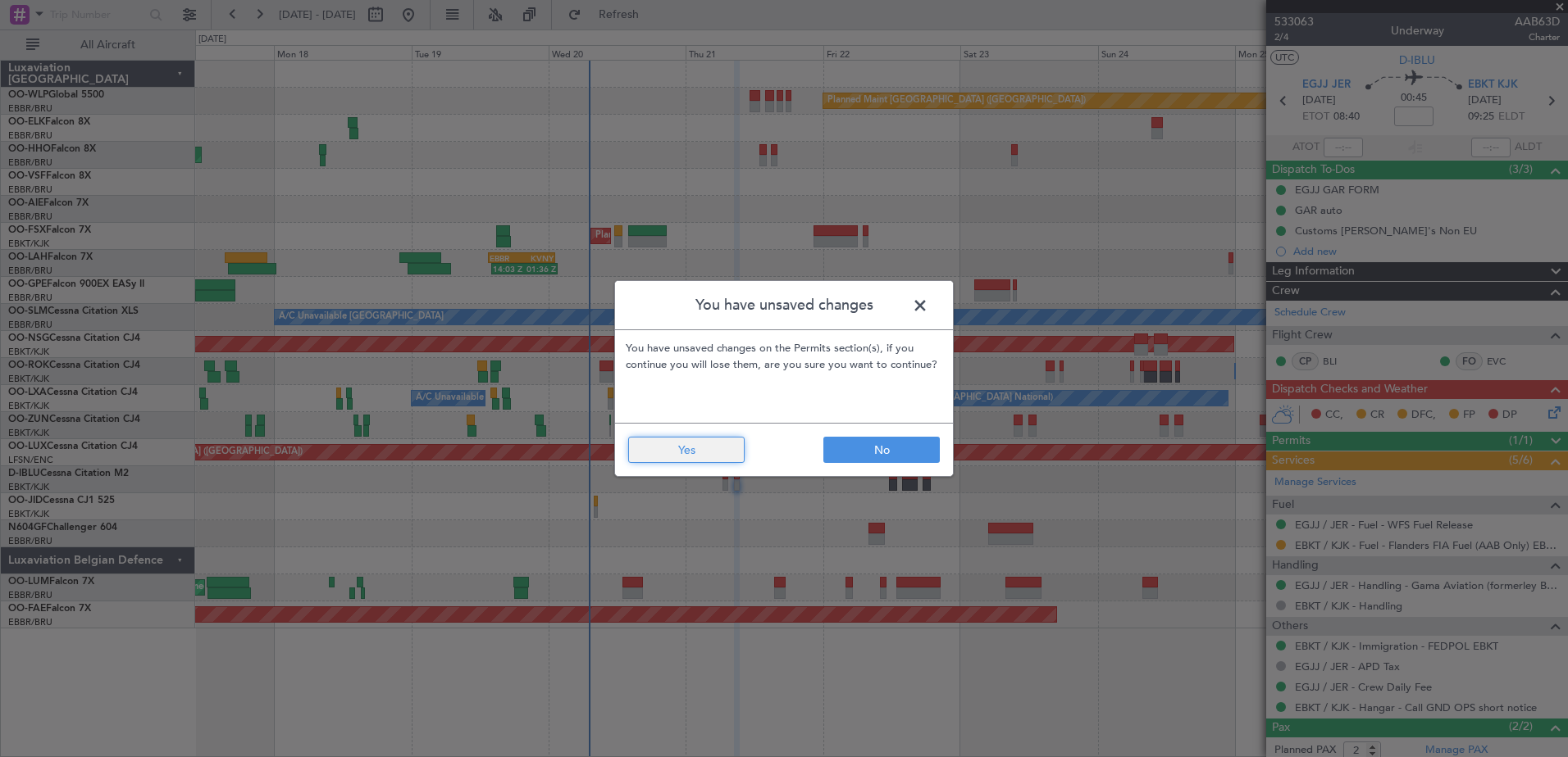
click at [722, 459] on button "Yes" at bounding box center [686, 450] width 117 height 26
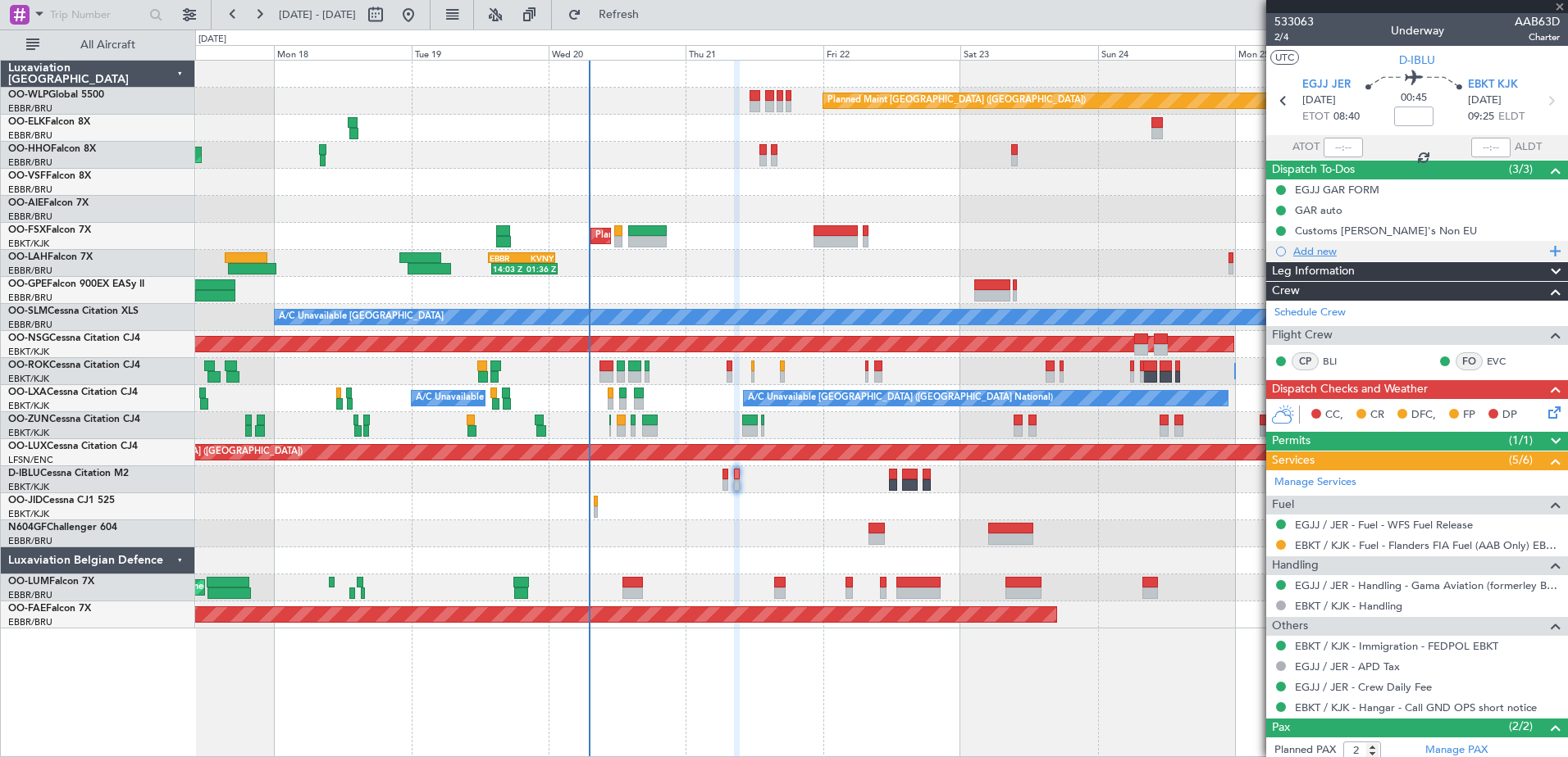
type input "0"
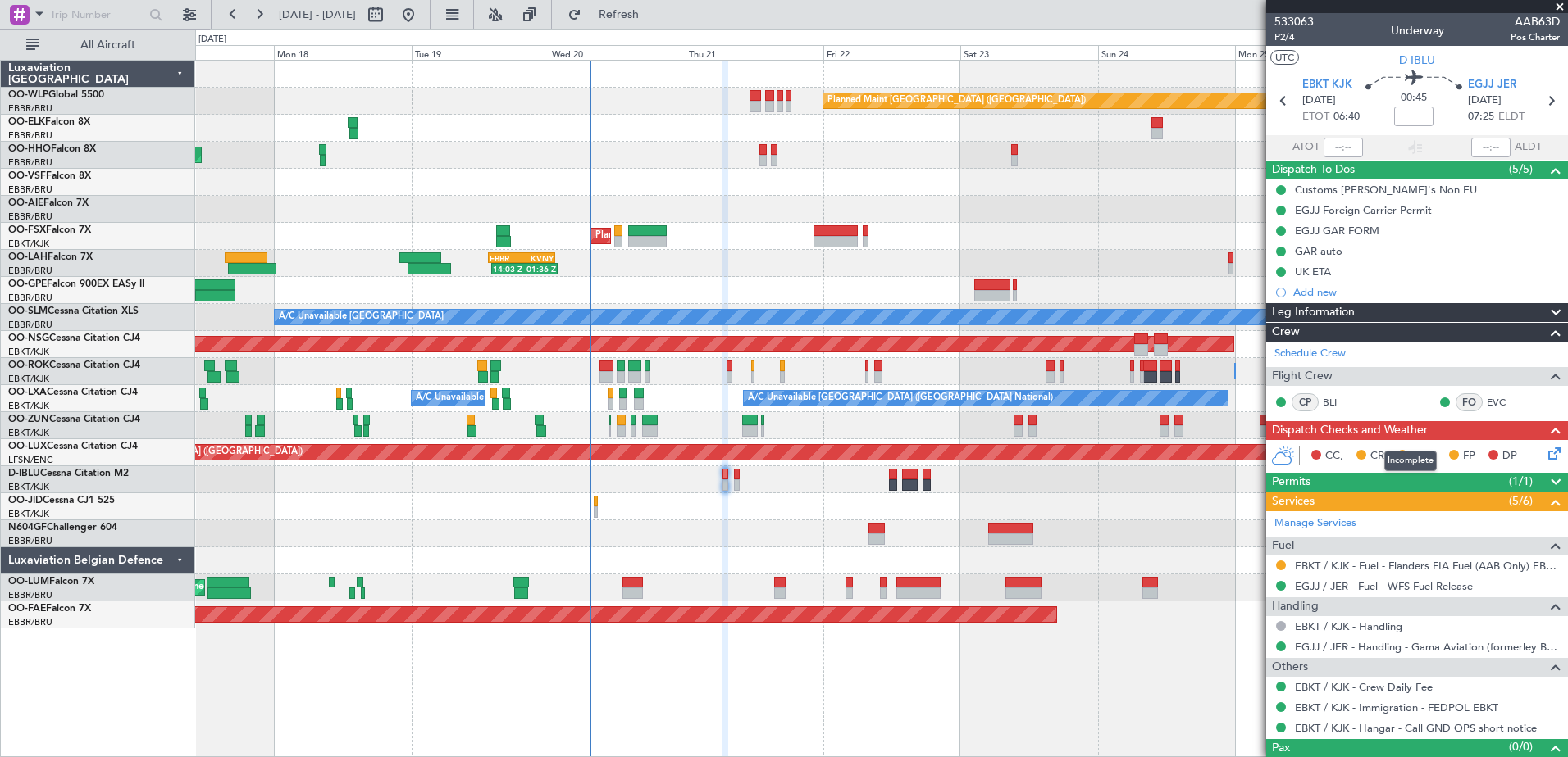
click at [1437, 476] on mat-tooltip-component "Incomplete" at bounding box center [1410, 461] width 75 height 43
click at [1529, 475] on div "(1/1)" at bounding box center [1537, 483] width 57 height 20
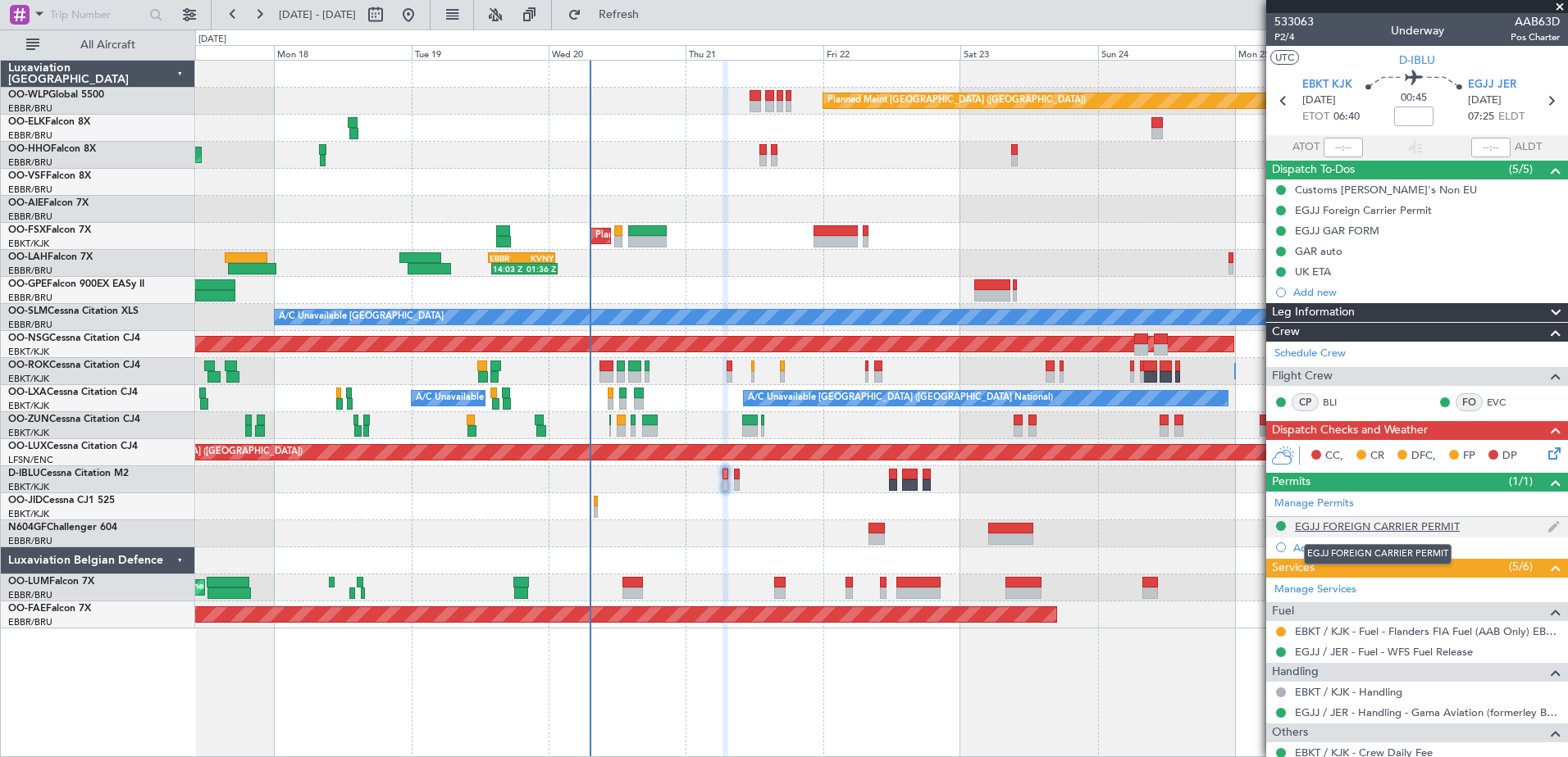
click at [1393, 524] on div "EGJJ FOREIGN CARRIER PERMIT" at bounding box center [1376, 527] width 165 height 14
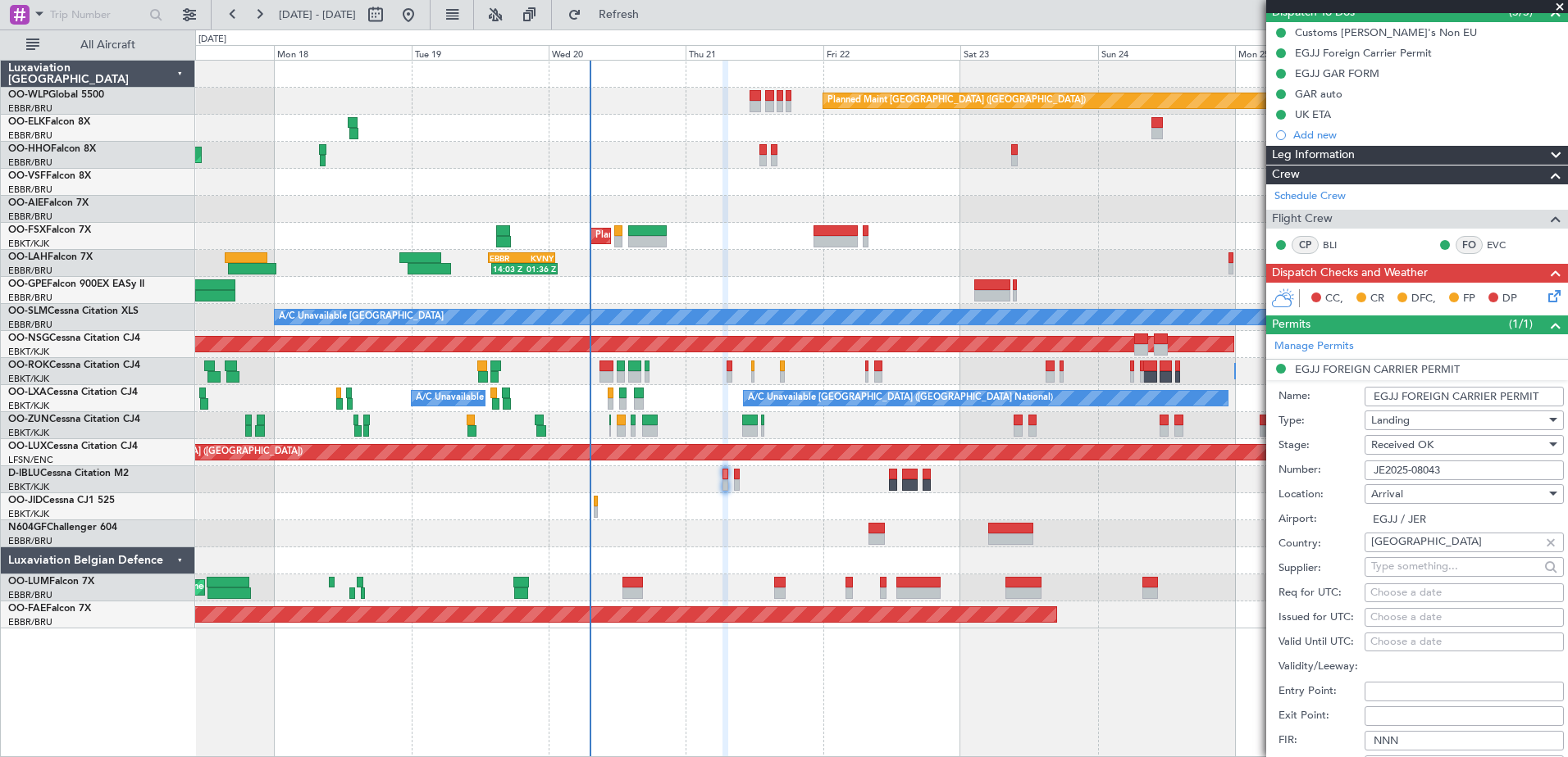
scroll to position [164, 0]
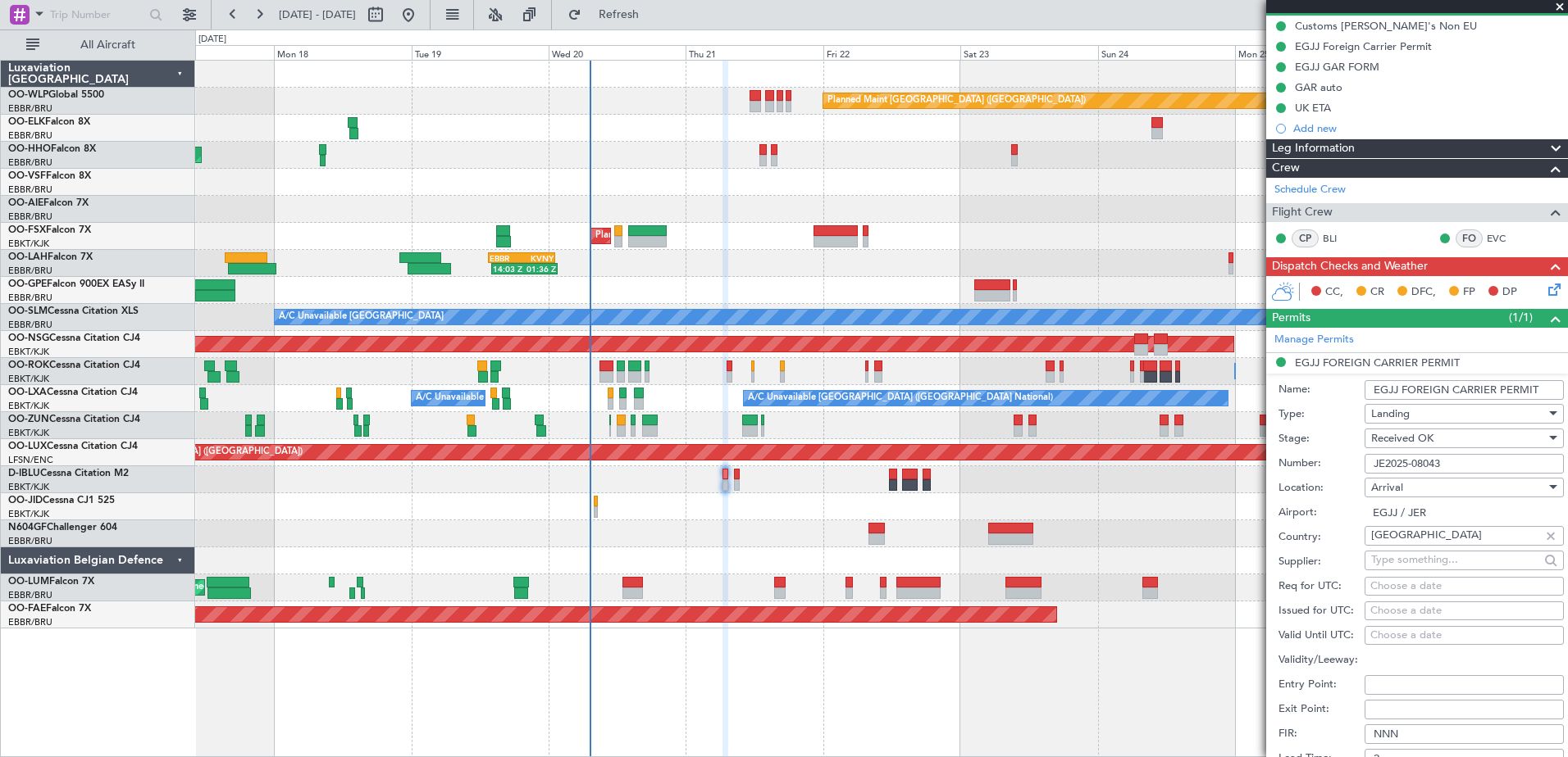
drag, startPoint x: 1458, startPoint y: 462, endPoint x: 1372, endPoint y: 474, distance: 86.8
click at [1372, 474] on div "Number: JE2025-08043" at bounding box center [1420, 464] width 285 height 24
click at [1545, 287] on icon at bounding box center [1551, 287] width 13 height 13
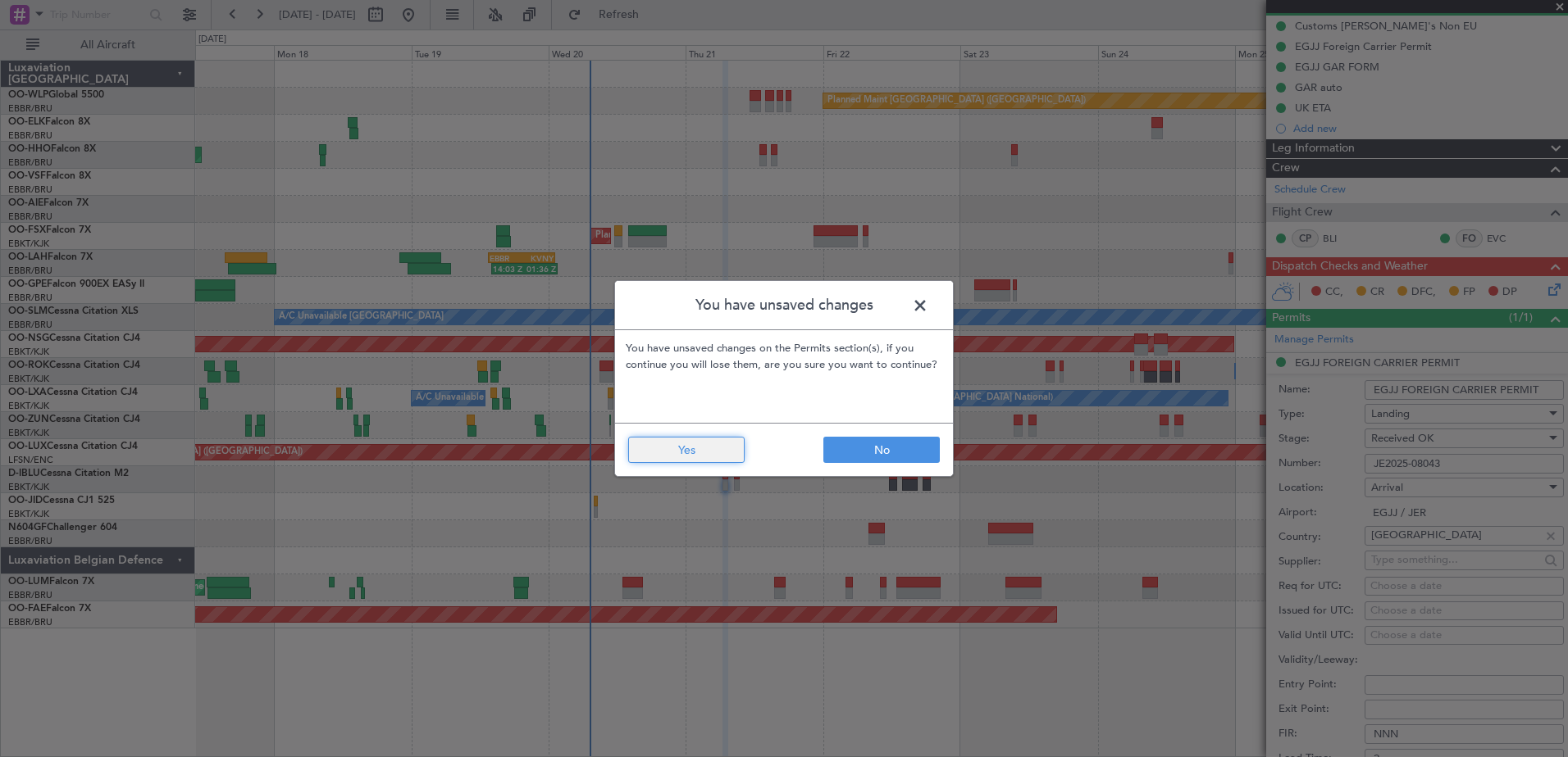
click at [714, 454] on button "Yes" at bounding box center [686, 450] width 117 height 26
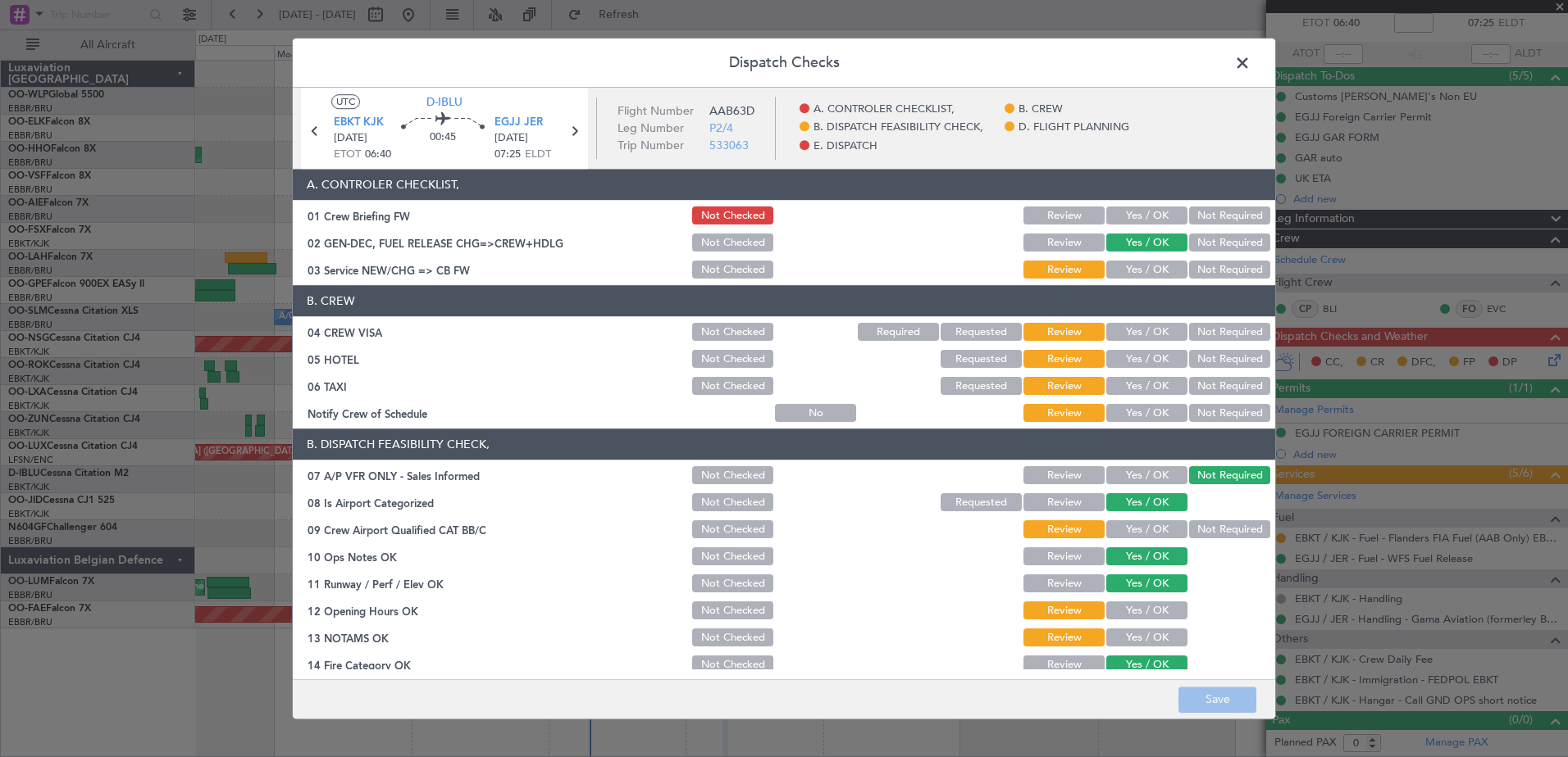
scroll to position [92, 0]
click at [1250, 66] on span at bounding box center [1250, 67] width 0 height 33
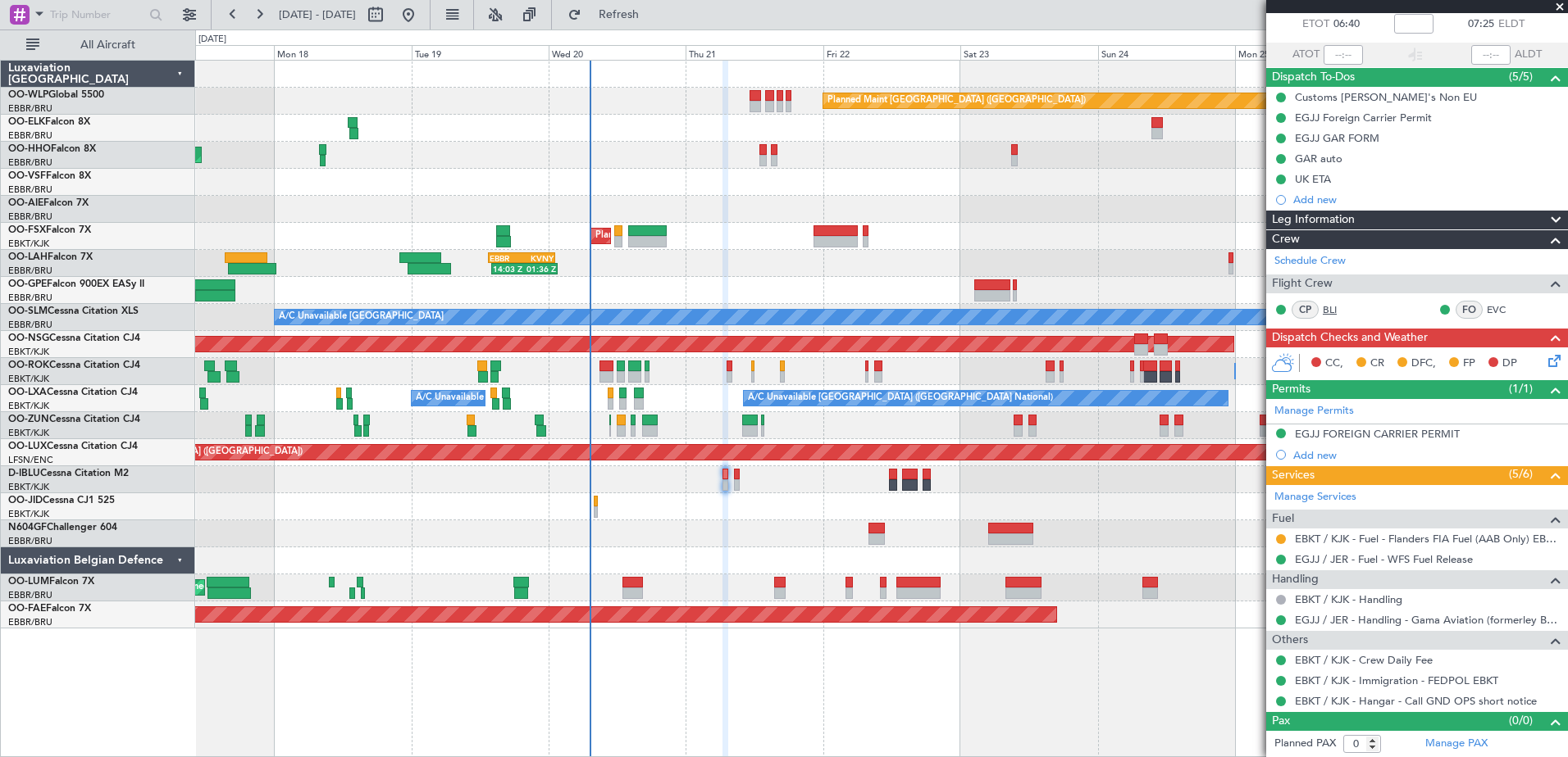
scroll to position [10, 0]
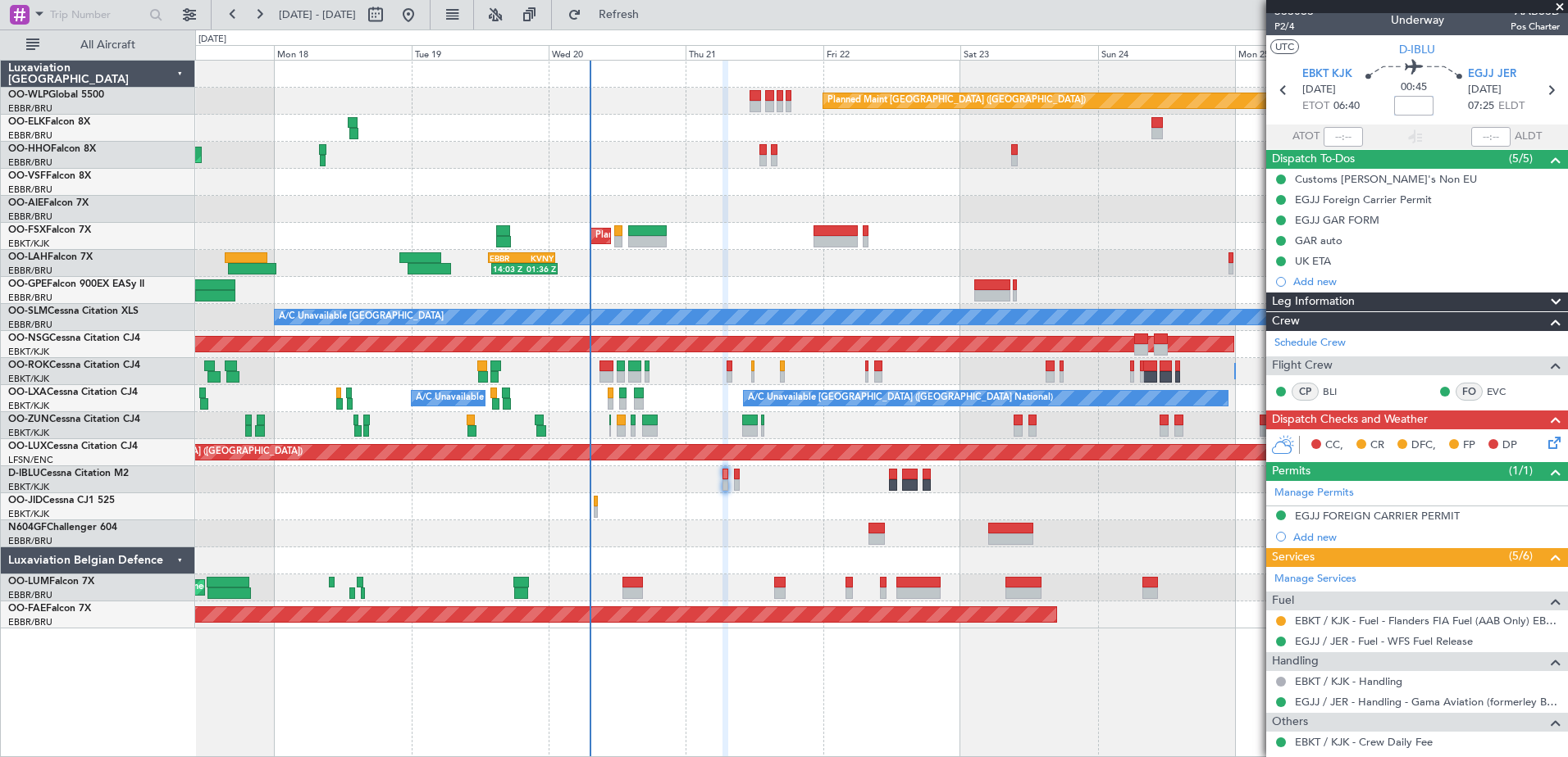
click at [1408, 112] on input at bounding box center [1413, 105] width 40 height 20
type input "+00:15"
click at [1540, 91] on icon at bounding box center [1550, 90] width 22 height 22
type input "2"
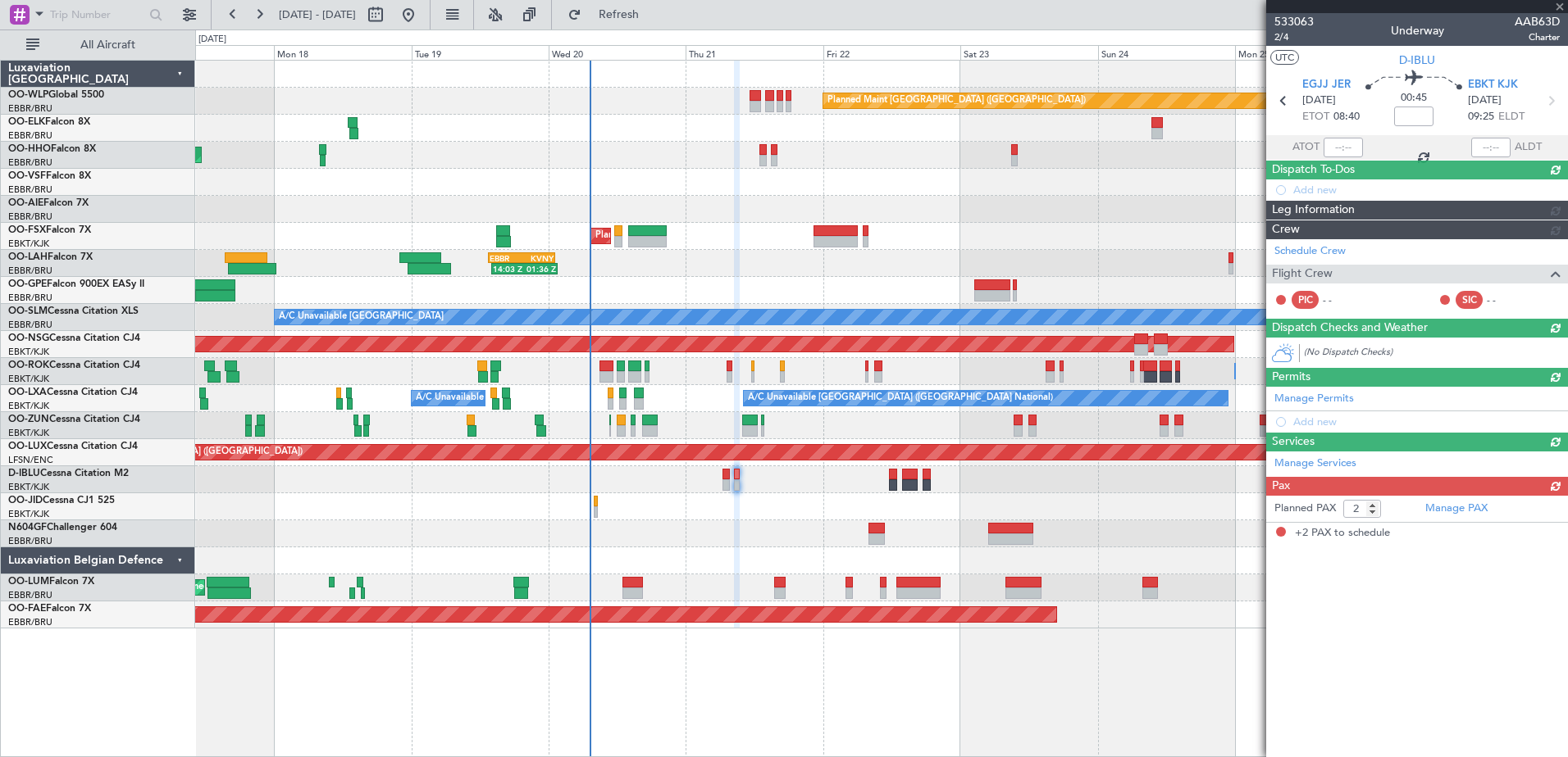
scroll to position [0, 0]
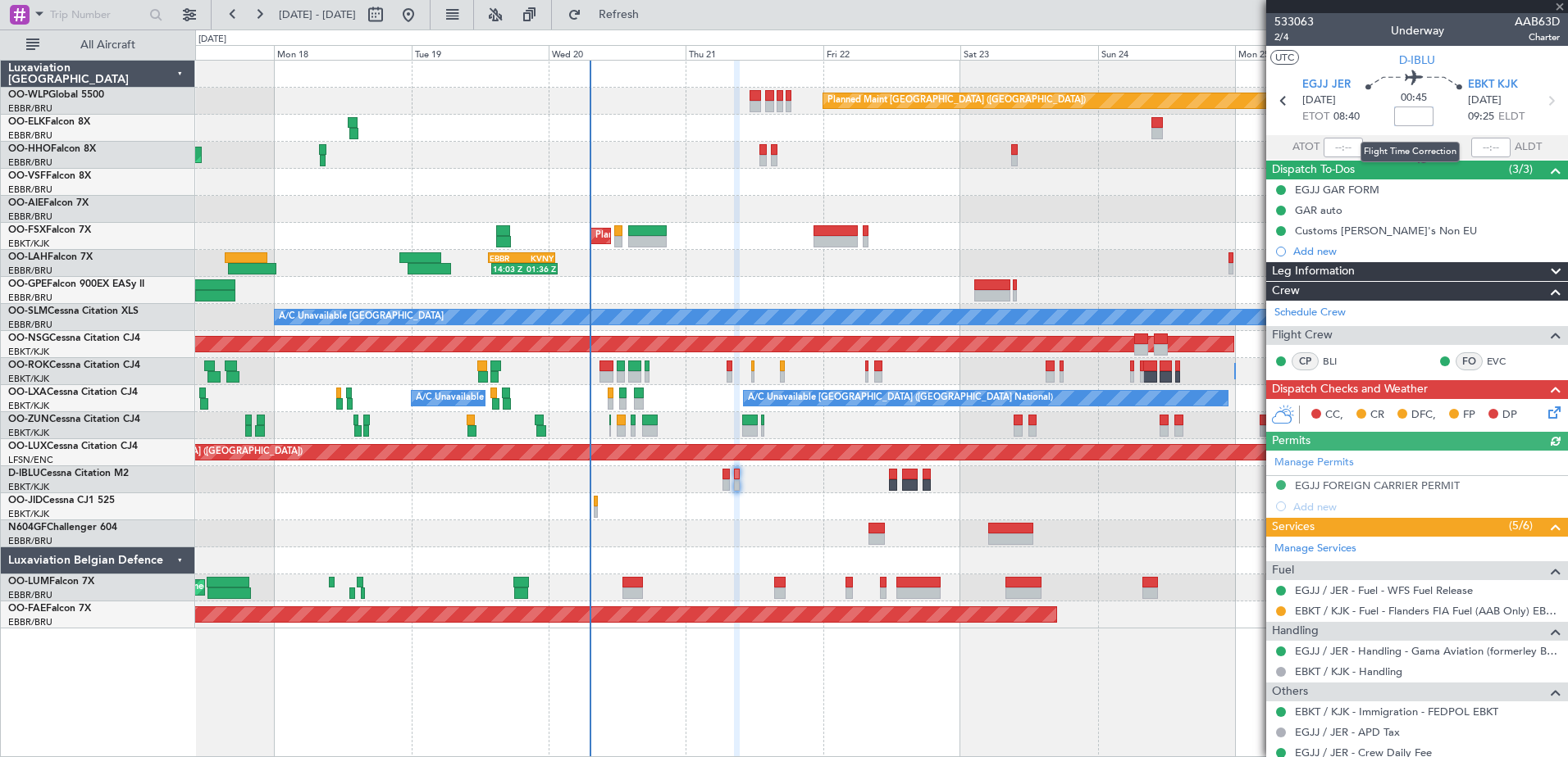
click at [1413, 118] on input at bounding box center [1413, 116] width 40 height 20
type input "+00:10"
click at [1552, 8] on span at bounding box center [1559, 7] width 16 height 15
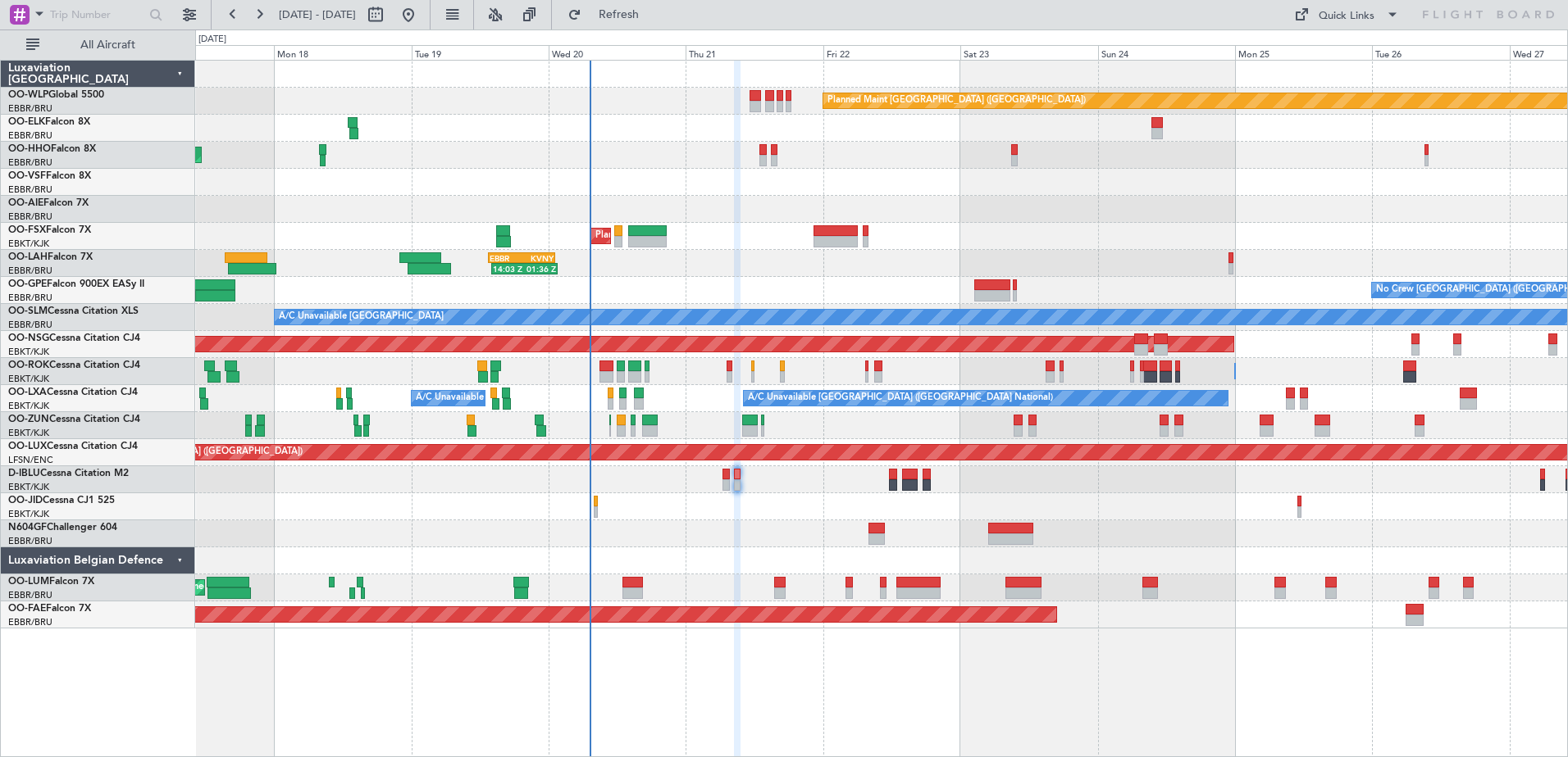
type input "0"
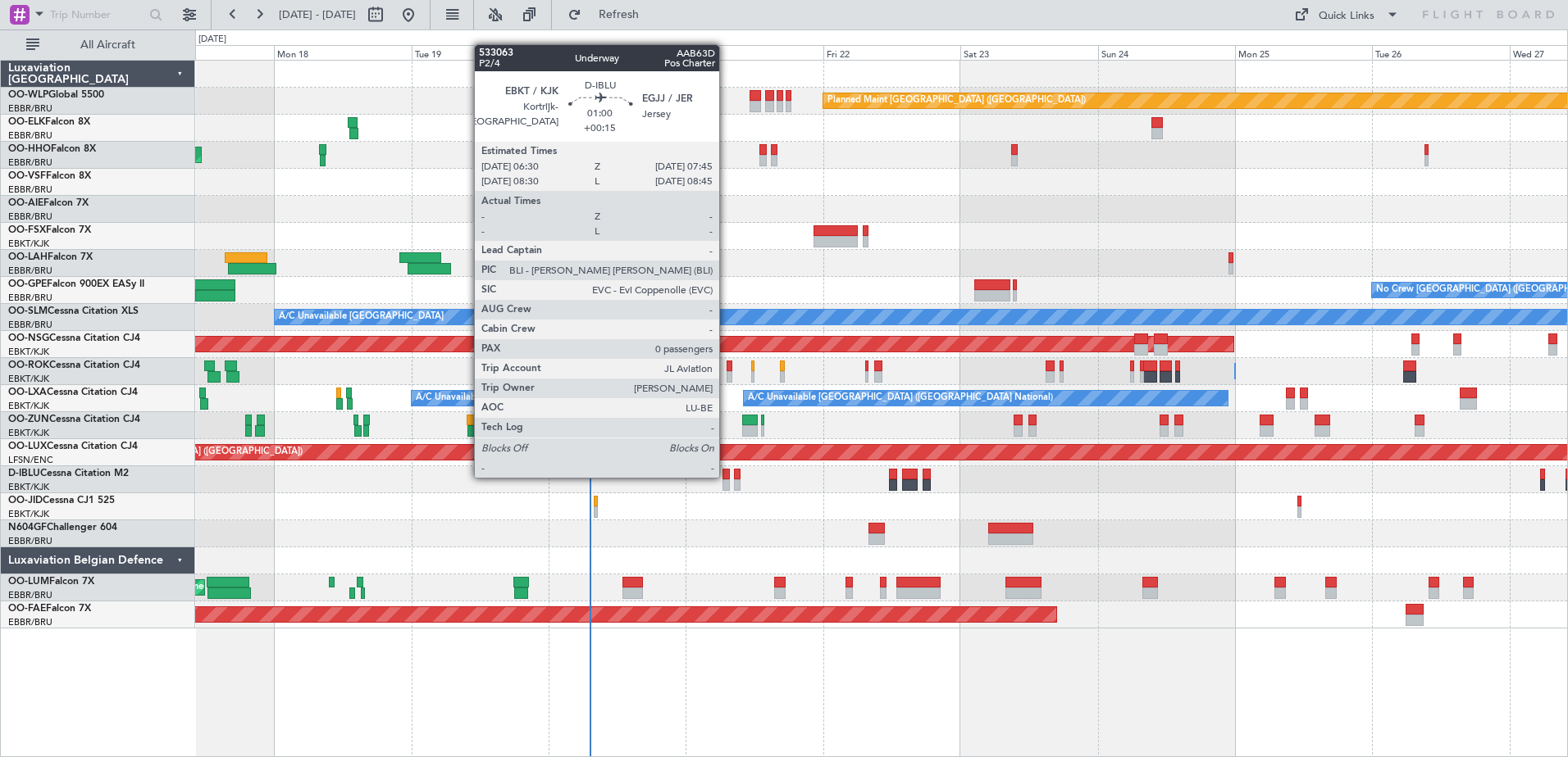
click at [726, 476] on div at bounding box center [726, 474] width 8 height 11
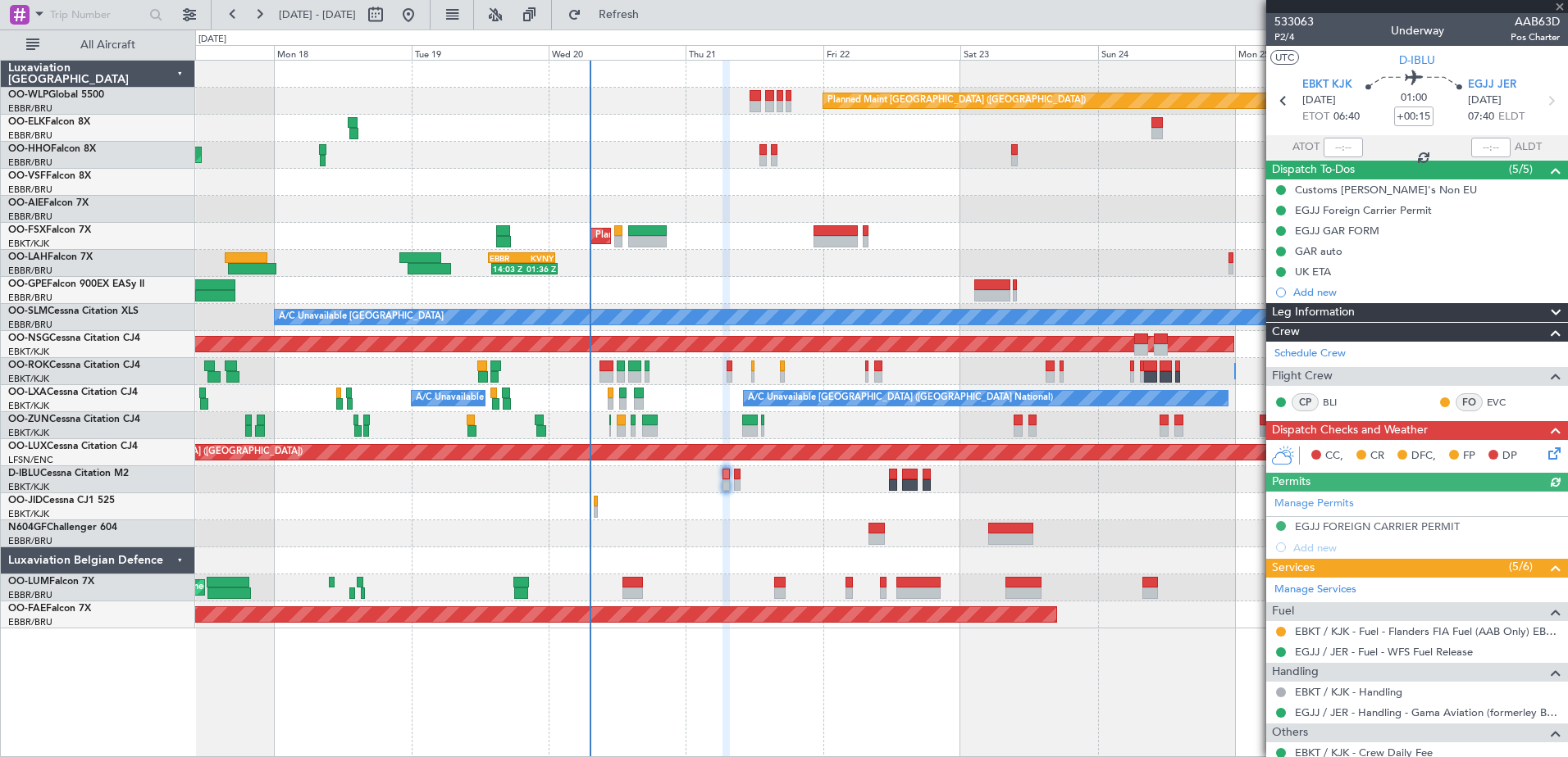
click at [1545, 452] on icon at bounding box center [1551, 451] width 13 height 13
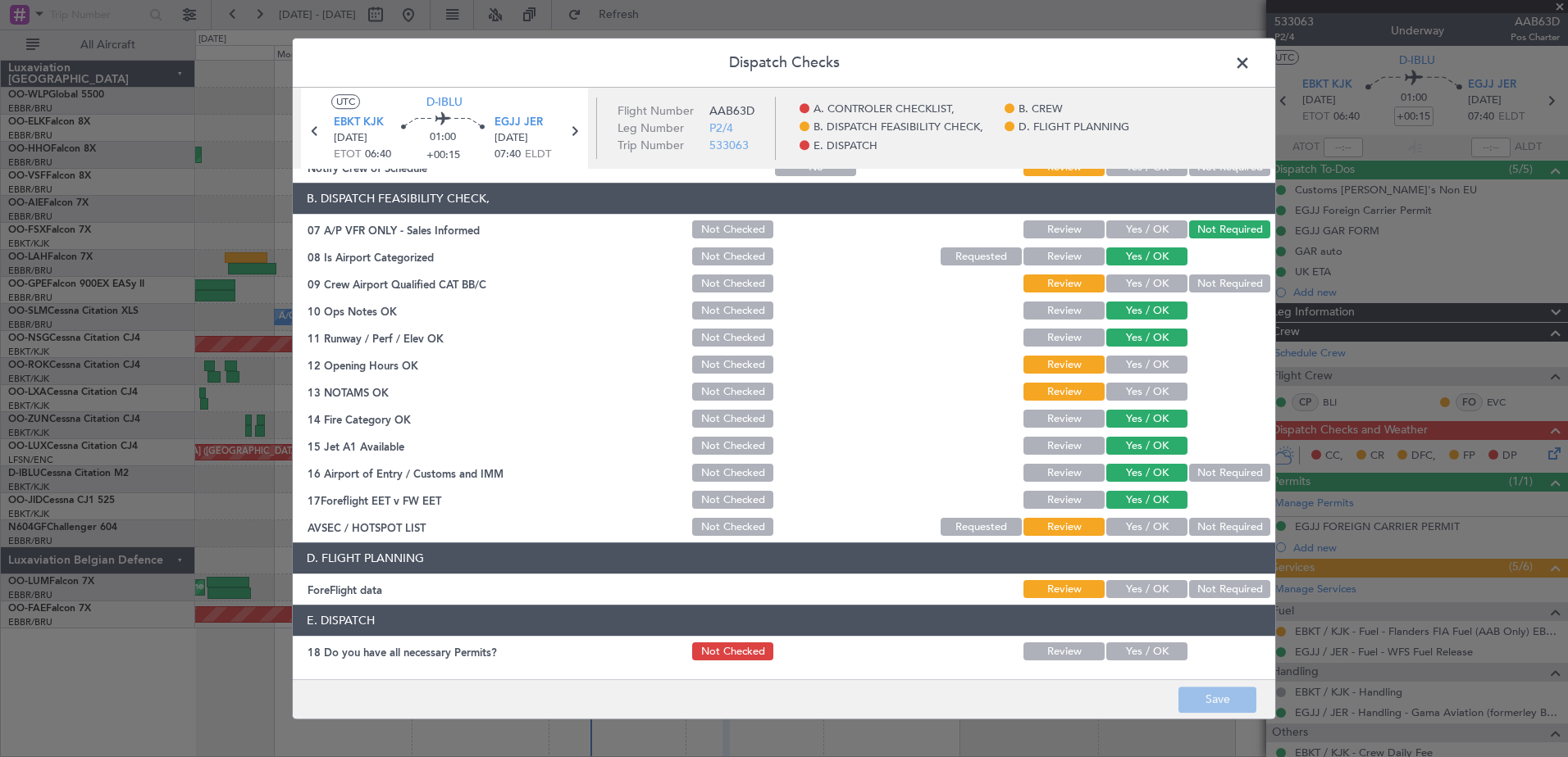
scroll to position [325, 0]
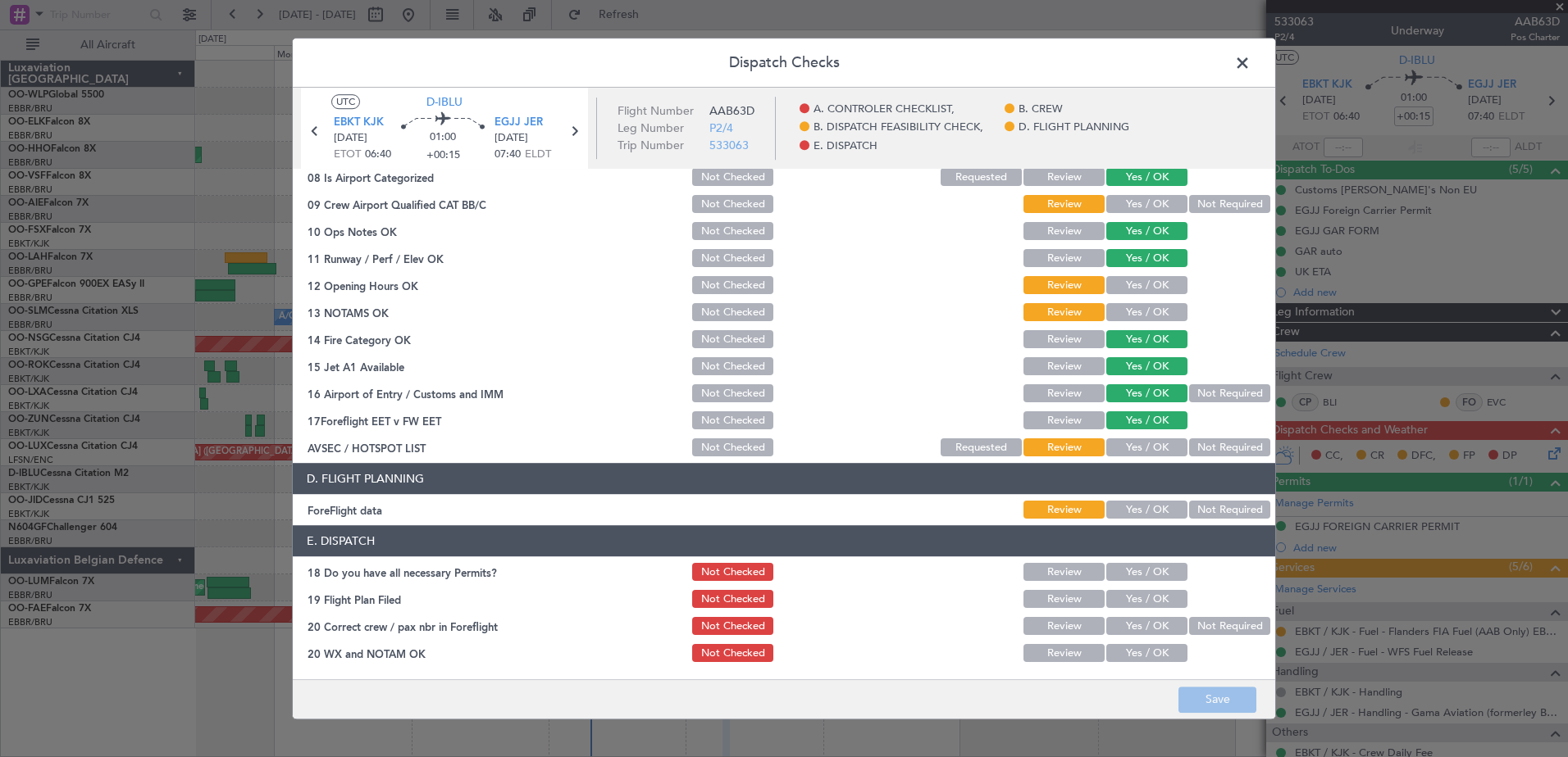
click at [1143, 571] on button "Yes / OK" at bounding box center [1147, 572] width 81 height 18
click at [1134, 596] on button "Yes / OK" at bounding box center [1147, 600] width 81 height 18
click at [1130, 621] on button "Yes / OK" at bounding box center [1147, 627] width 81 height 18
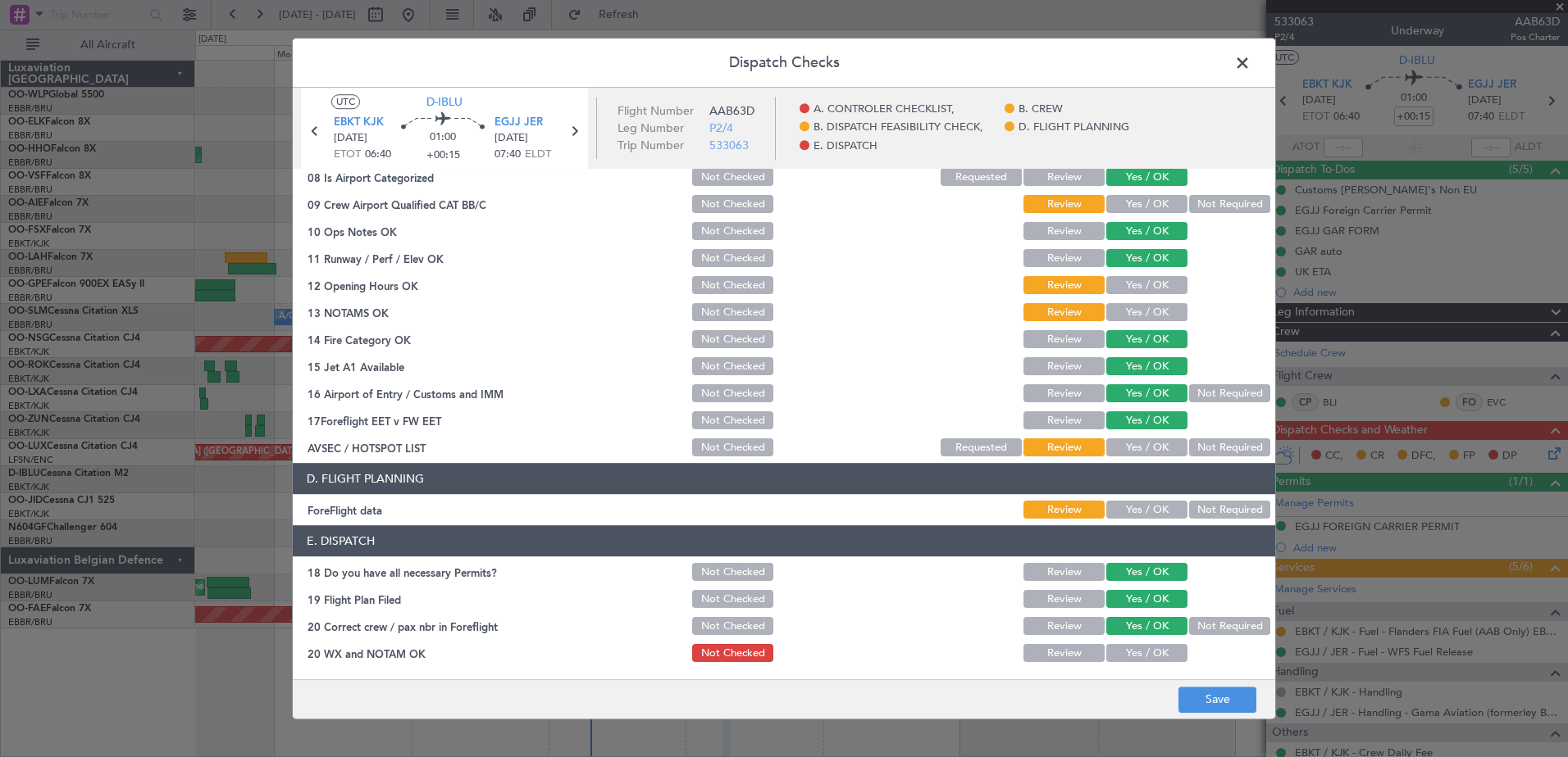
click at [1126, 650] on button "Yes / OK" at bounding box center [1147, 653] width 81 height 18
click at [1190, 695] on button "Save" at bounding box center [1217, 700] width 78 height 26
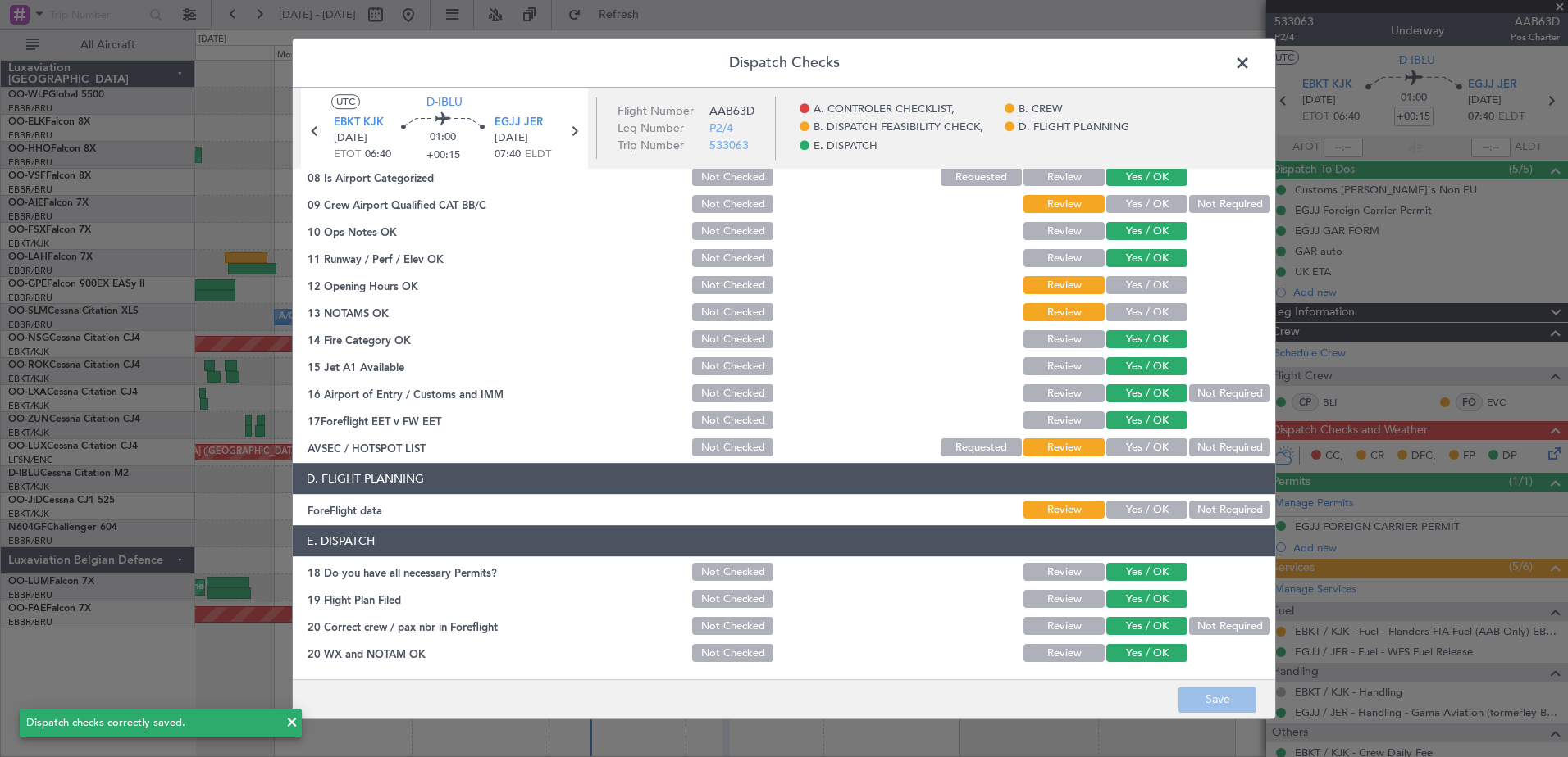
click at [1250, 66] on span at bounding box center [1250, 67] width 0 height 33
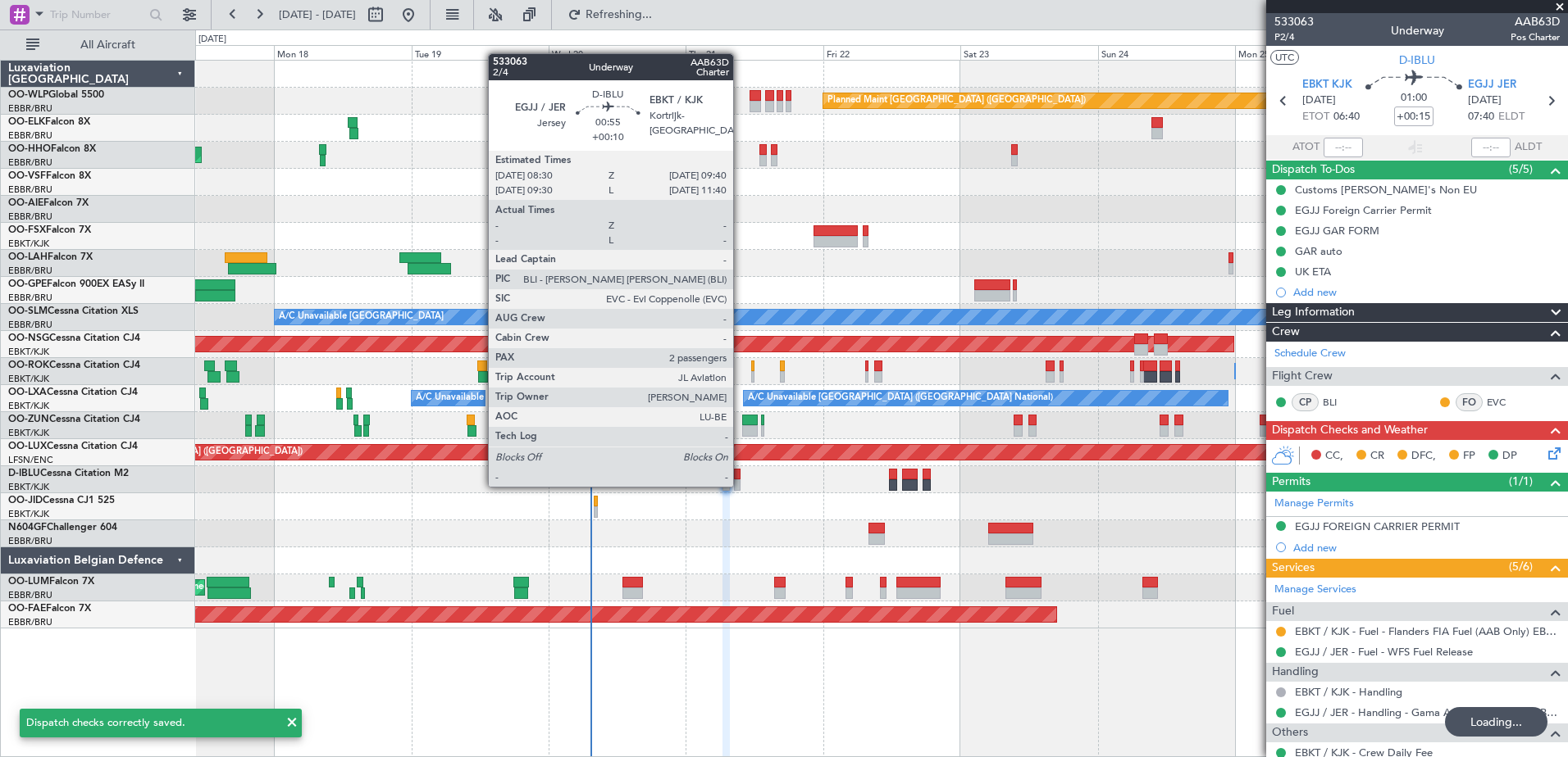
click at [740, 485] on div at bounding box center [737, 484] width 8 height 11
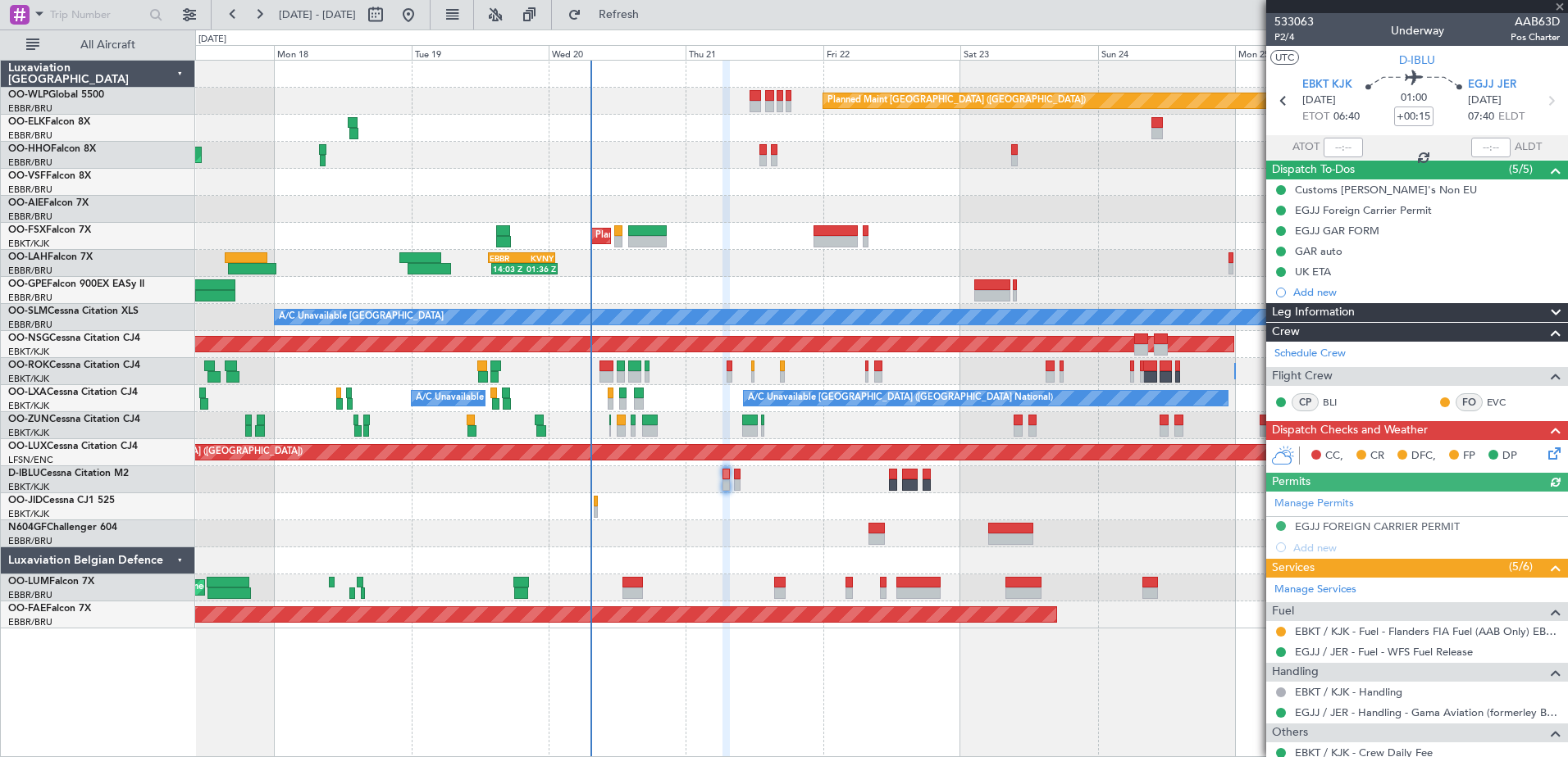
click at [1545, 457] on icon at bounding box center [1551, 451] width 13 height 13
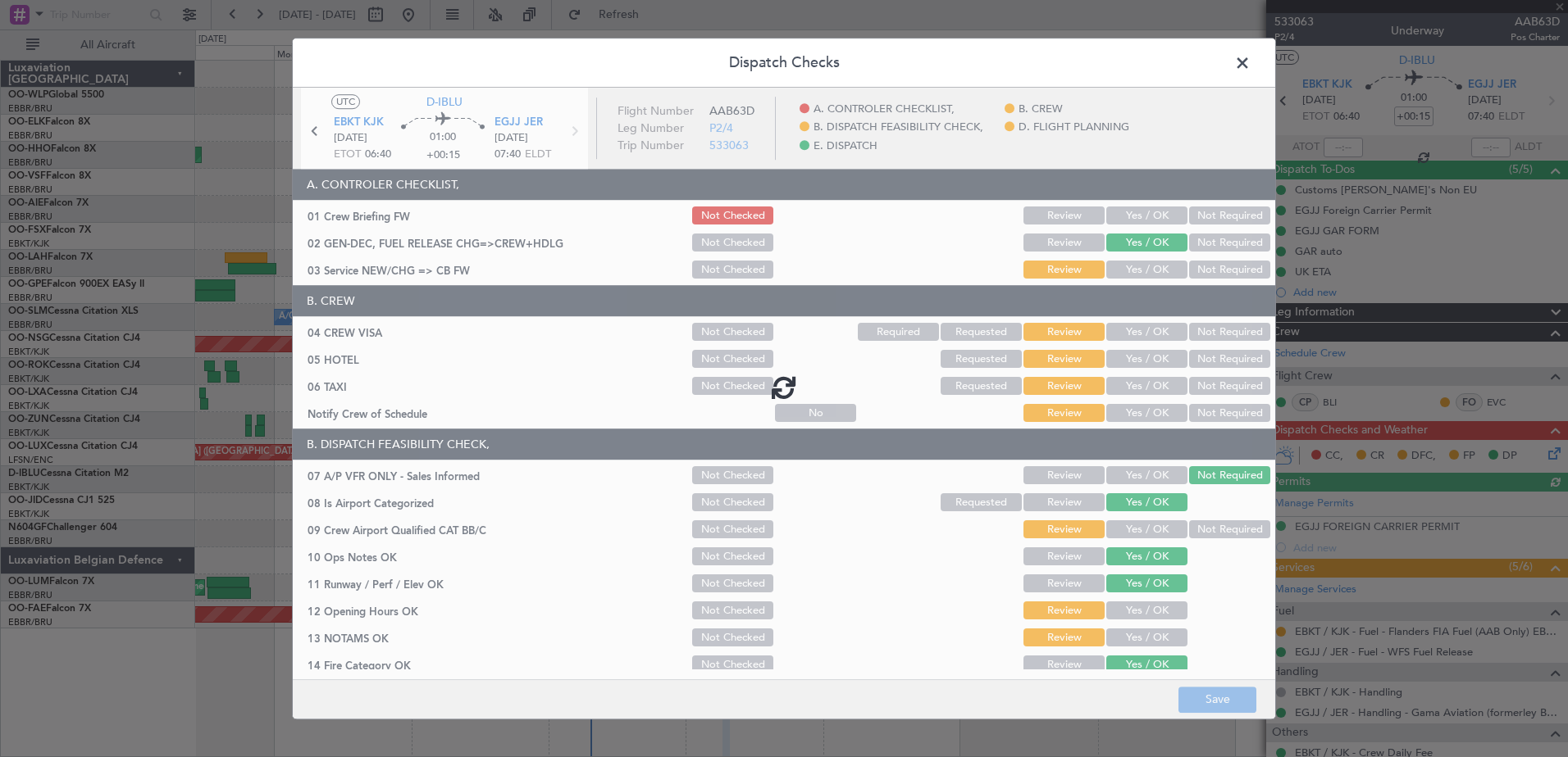
type input "+00:10"
type input "2"
type input "+00:10"
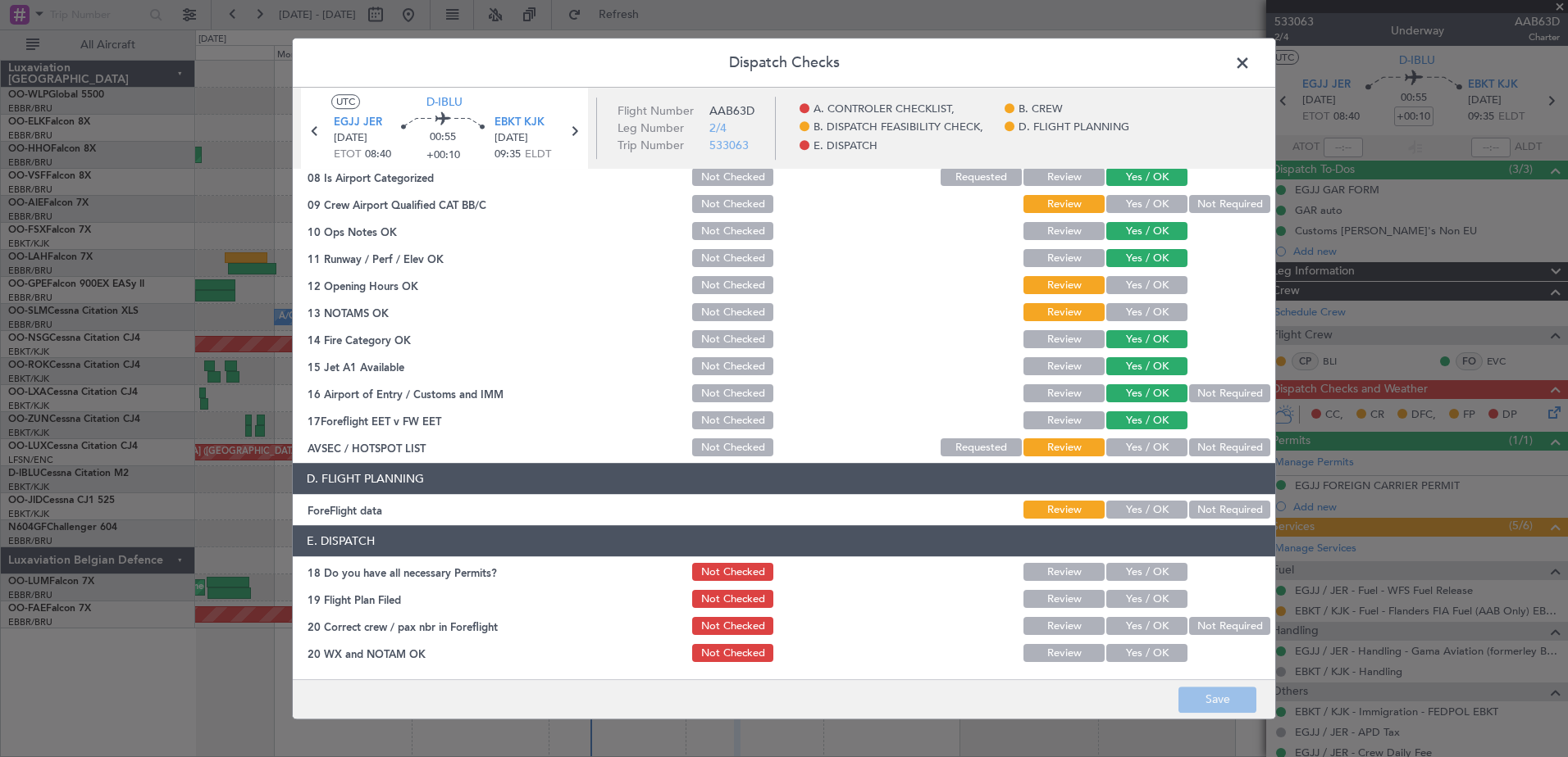
click at [1134, 569] on button "Yes / OK" at bounding box center [1147, 572] width 81 height 18
click at [1132, 611] on section "E. DISPATCH 18 Do you have all necessary Permits? Not Checked Review Yes / OK 1…" at bounding box center [784, 596] width 983 height 139
drag, startPoint x: 1132, startPoint y: 611, endPoint x: 1126, endPoint y: 602, distance: 10.8
click at [1130, 609] on div "Yes / OK" at bounding box center [1145, 600] width 83 height 23
click at [1122, 596] on button "Yes / OK" at bounding box center [1147, 600] width 81 height 18
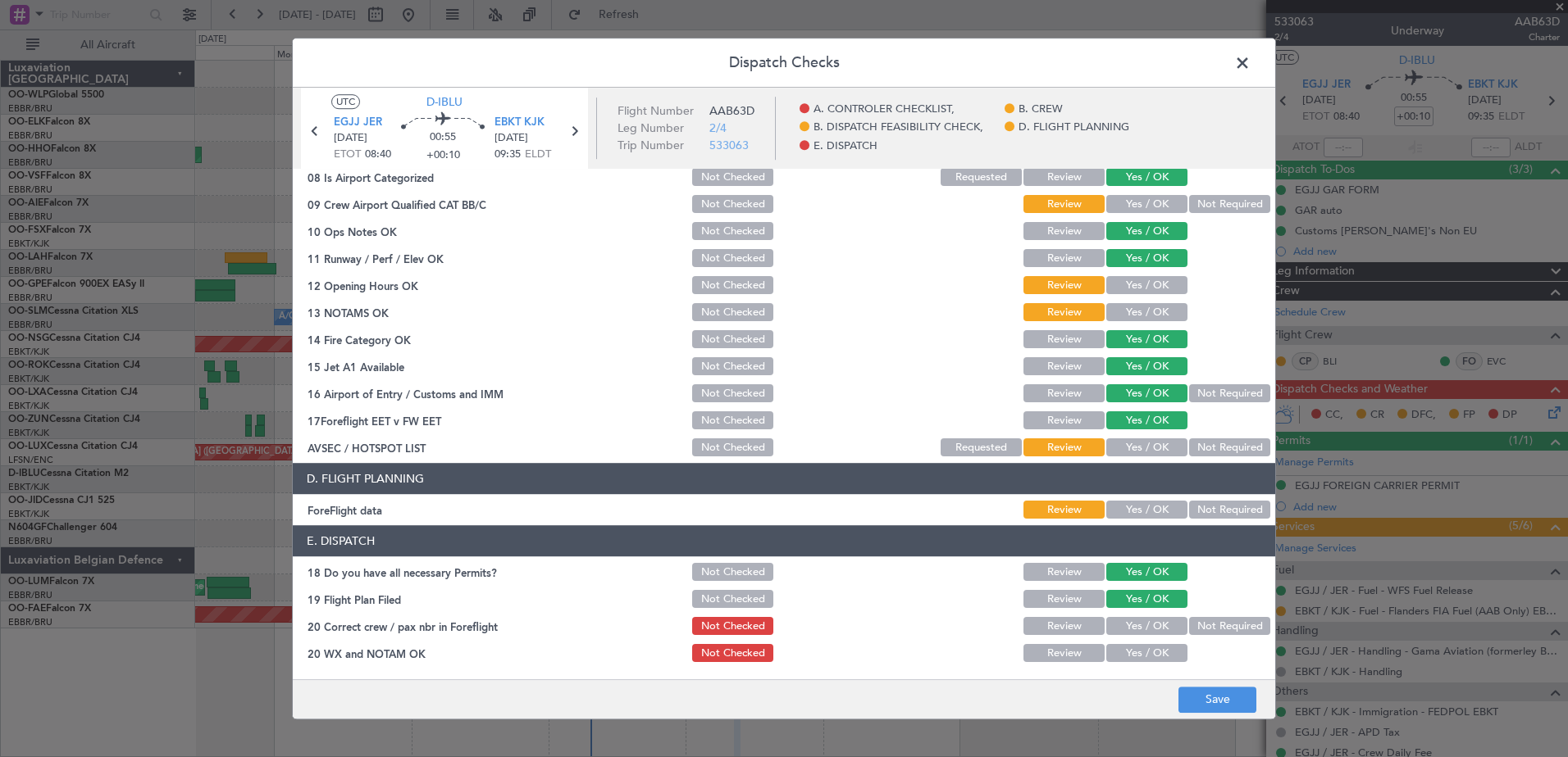
click at [1127, 620] on button "Yes / OK" at bounding box center [1147, 627] width 81 height 18
click at [1130, 649] on button "Yes / OK" at bounding box center [1147, 653] width 81 height 18
click at [1189, 514] on button "Not Required" at bounding box center [1230, 510] width 81 height 18
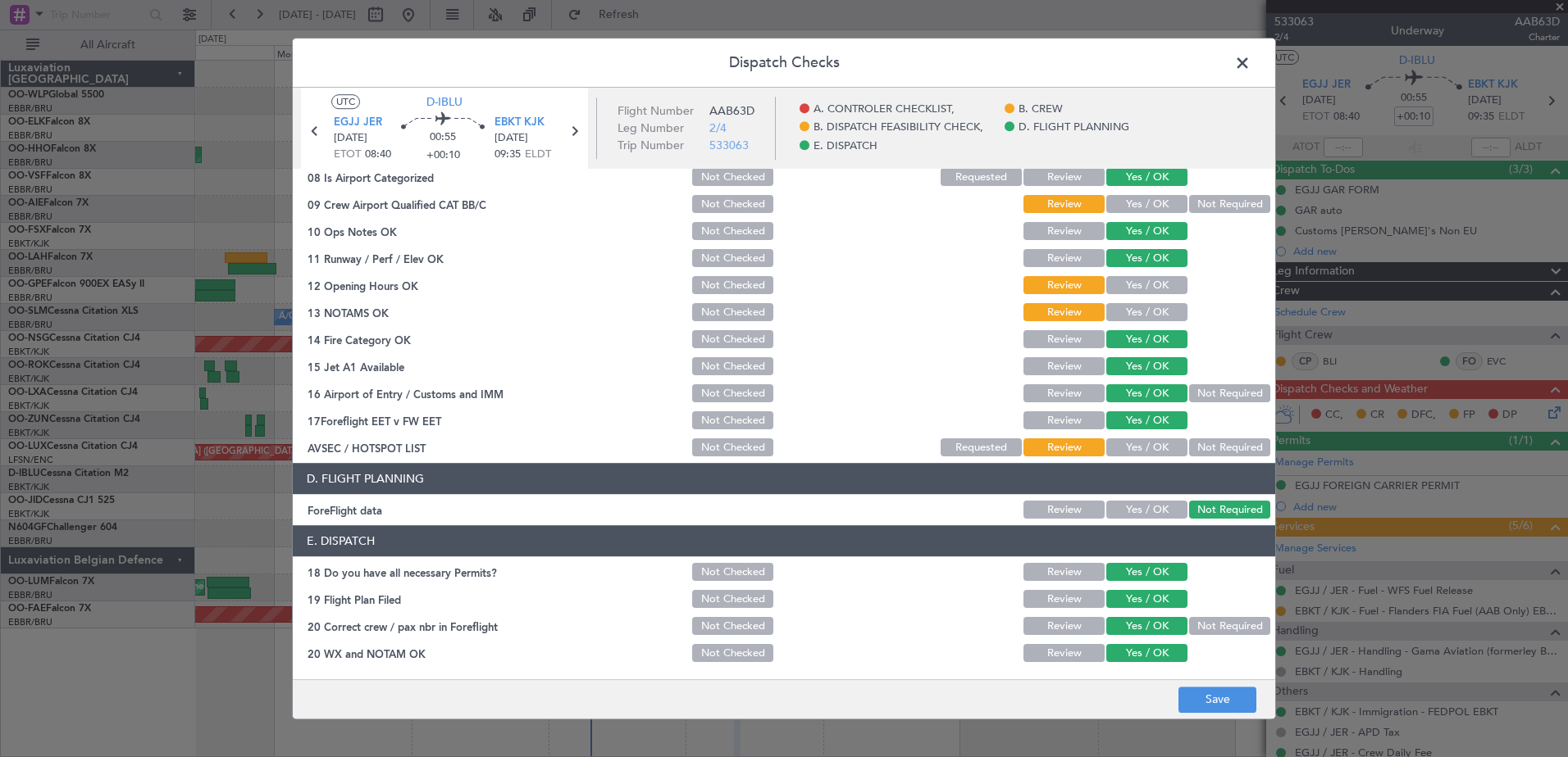
click at [1141, 506] on button "Yes / OK" at bounding box center [1147, 510] width 81 height 18
click at [1195, 452] on button "Not Required" at bounding box center [1230, 448] width 81 height 18
click at [1124, 306] on button "Yes / OK" at bounding box center [1147, 312] width 81 height 18
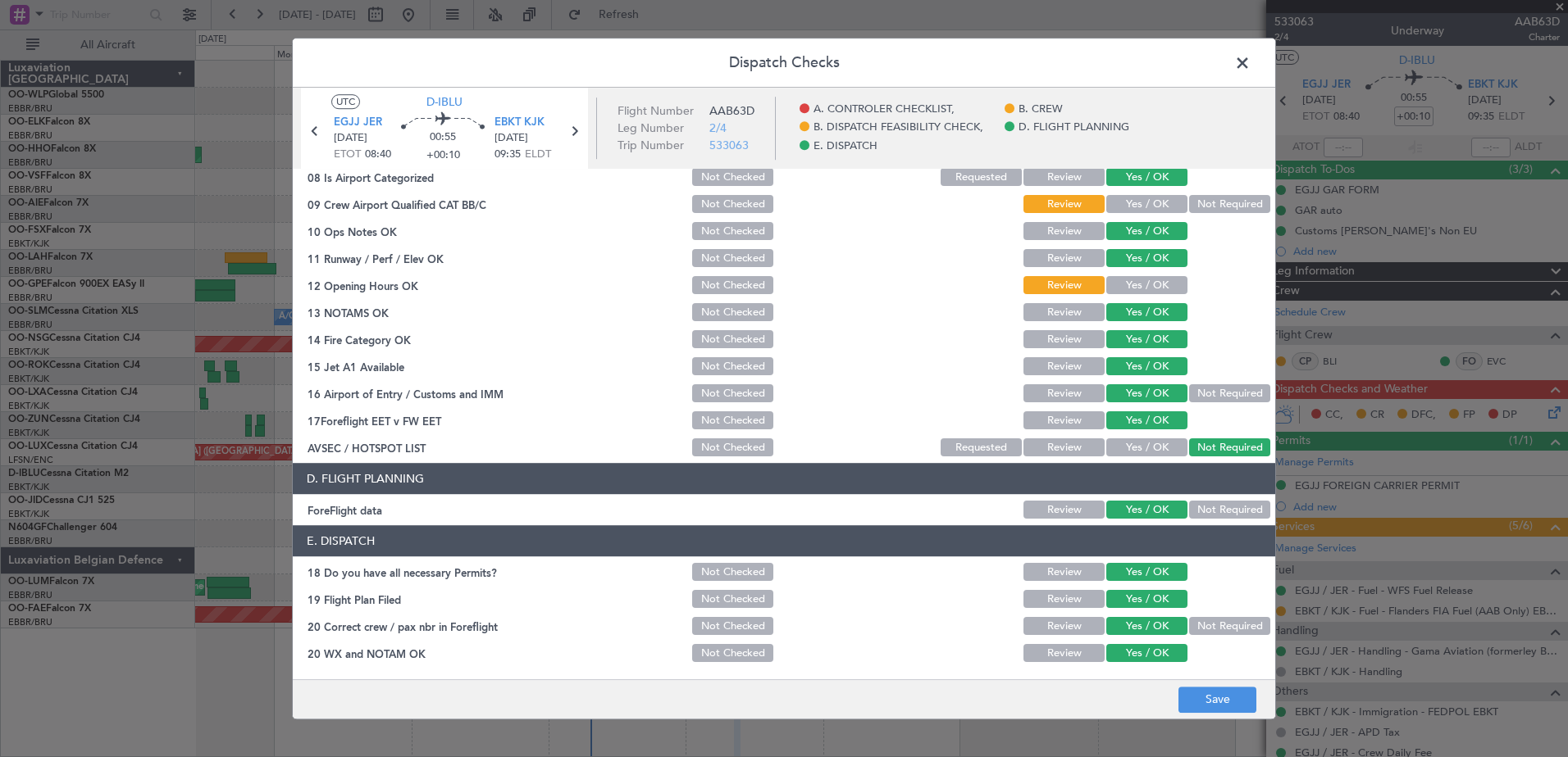
click at [1127, 283] on button "Yes / OK" at bounding box center [1147, 286] width 81 height 18
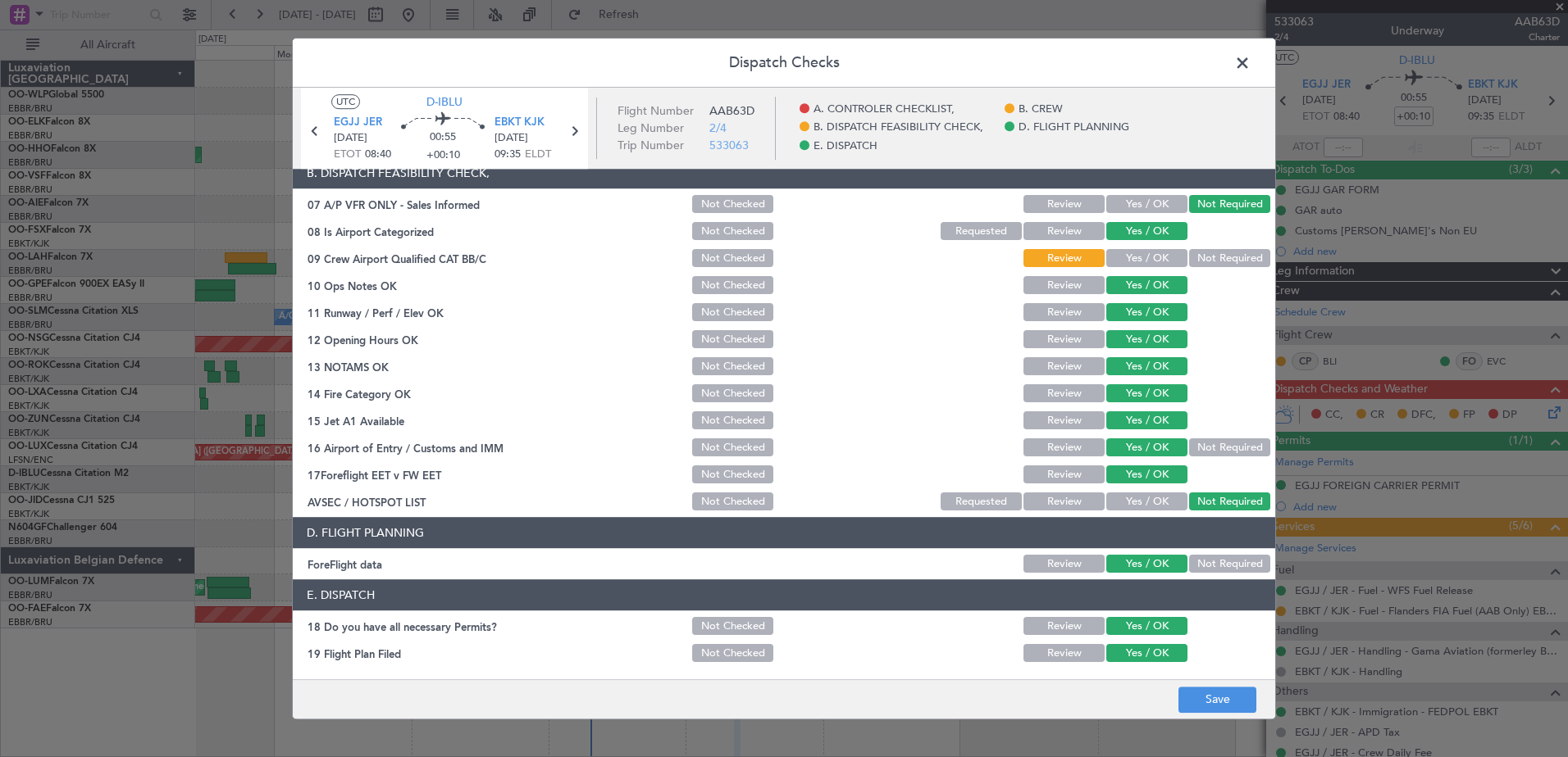
scroll to position [243, 0]
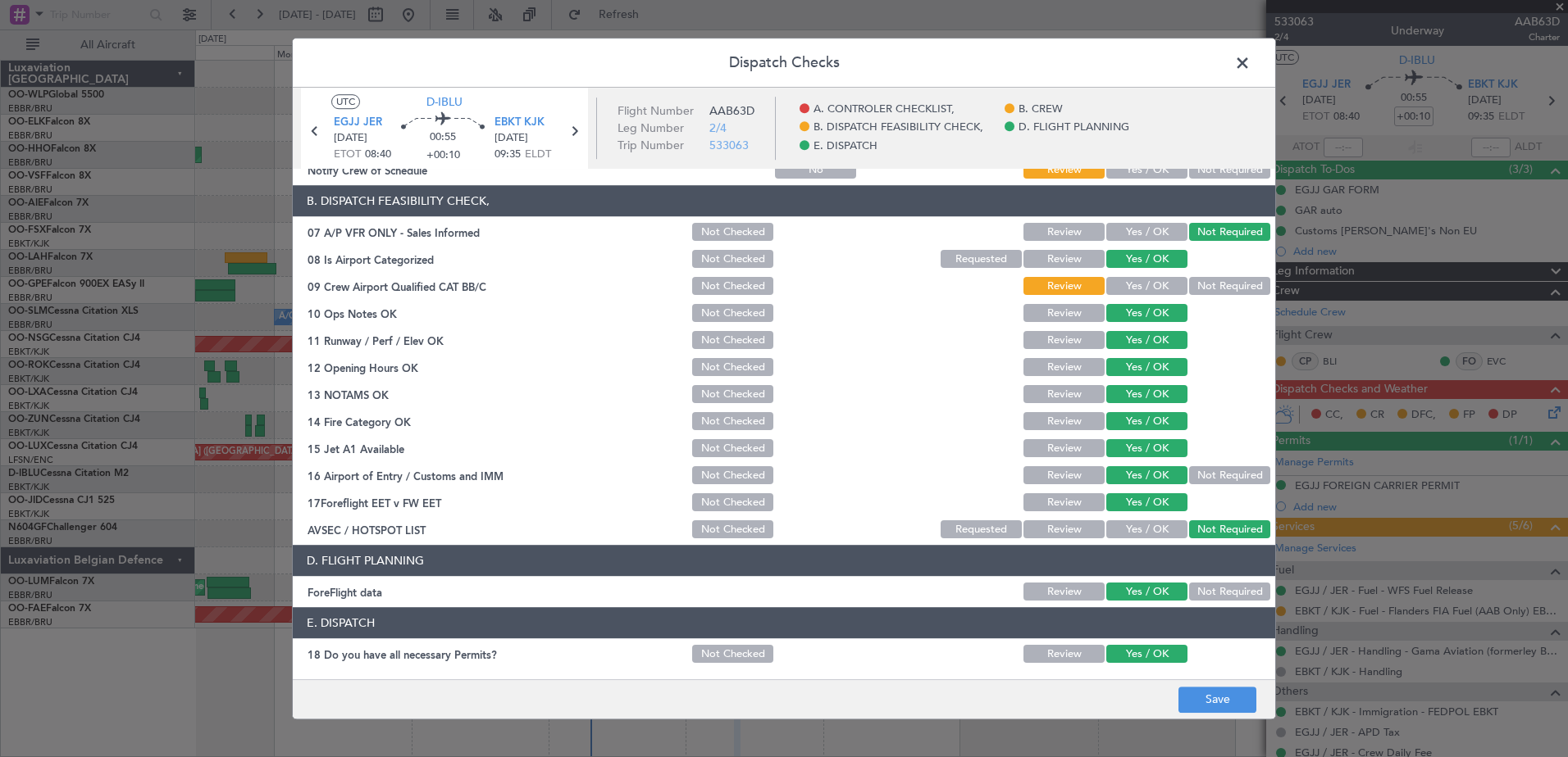
click at [1130, 287] on button "Yes / OK" at bounding box center [1147, 287] width 81 height 18
click at [1211, 701] on button "Save" at bounding box center [1217, 700] width 78 height 26
click at [1250, 59] on span at bounding box center [1250, 67] width 0 height 33
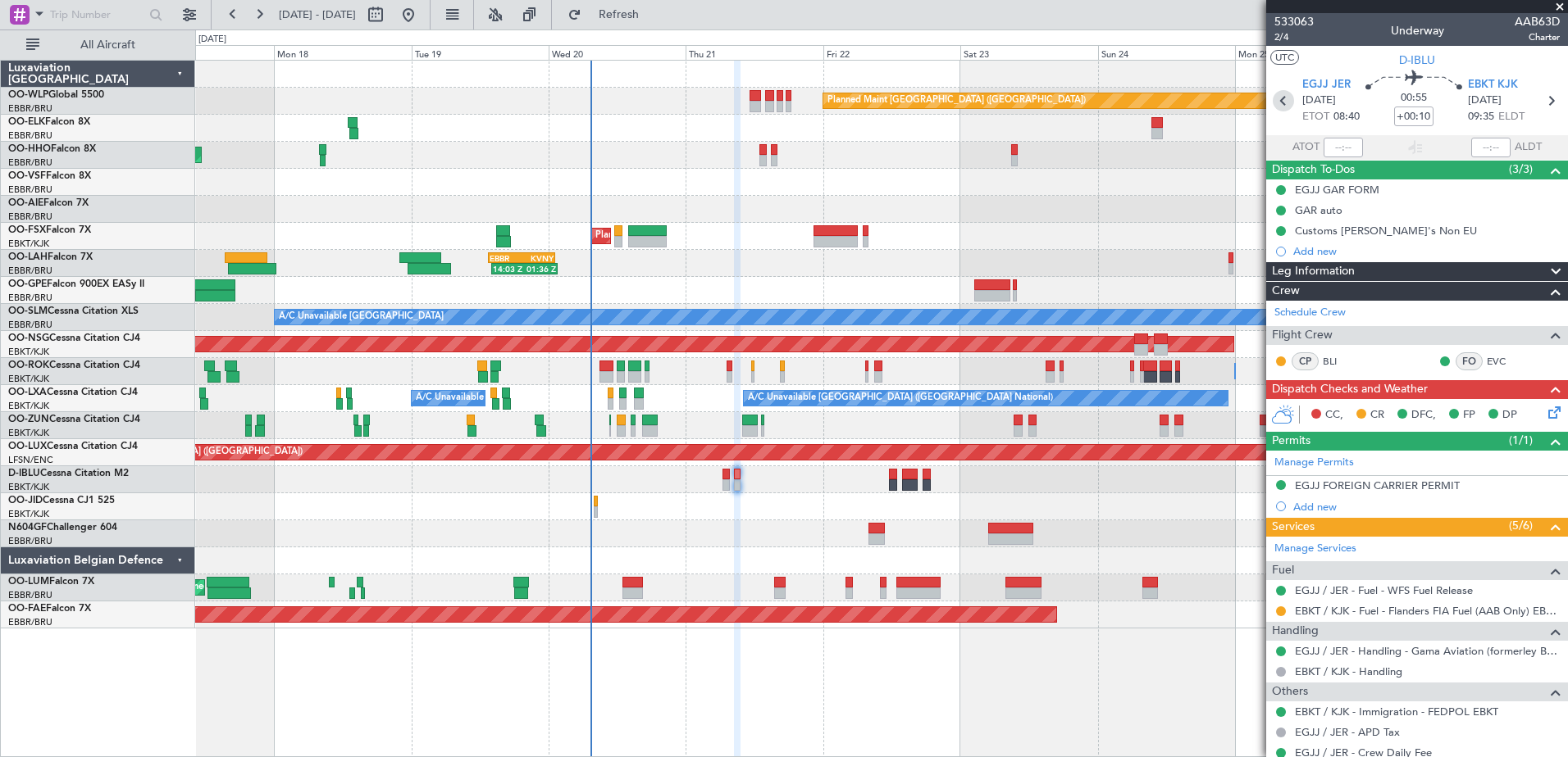
click at [1276, 98] on icon at bounding box center [1283, 100] width 22 height 22
type input "+00:15"
type input "0"
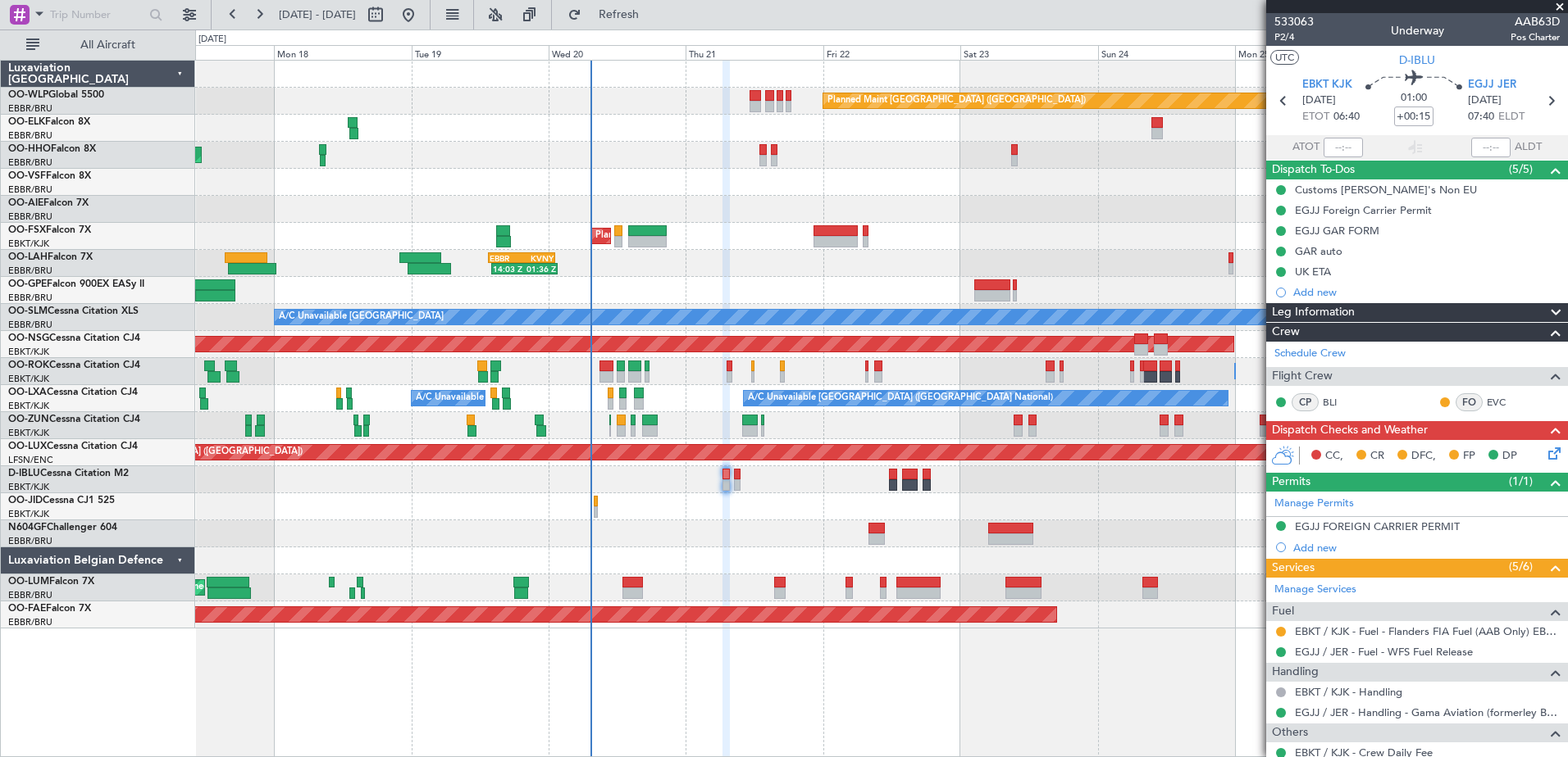
click at [1546, 457] on icon at bounding box center [1551, 451] width 13 height 13
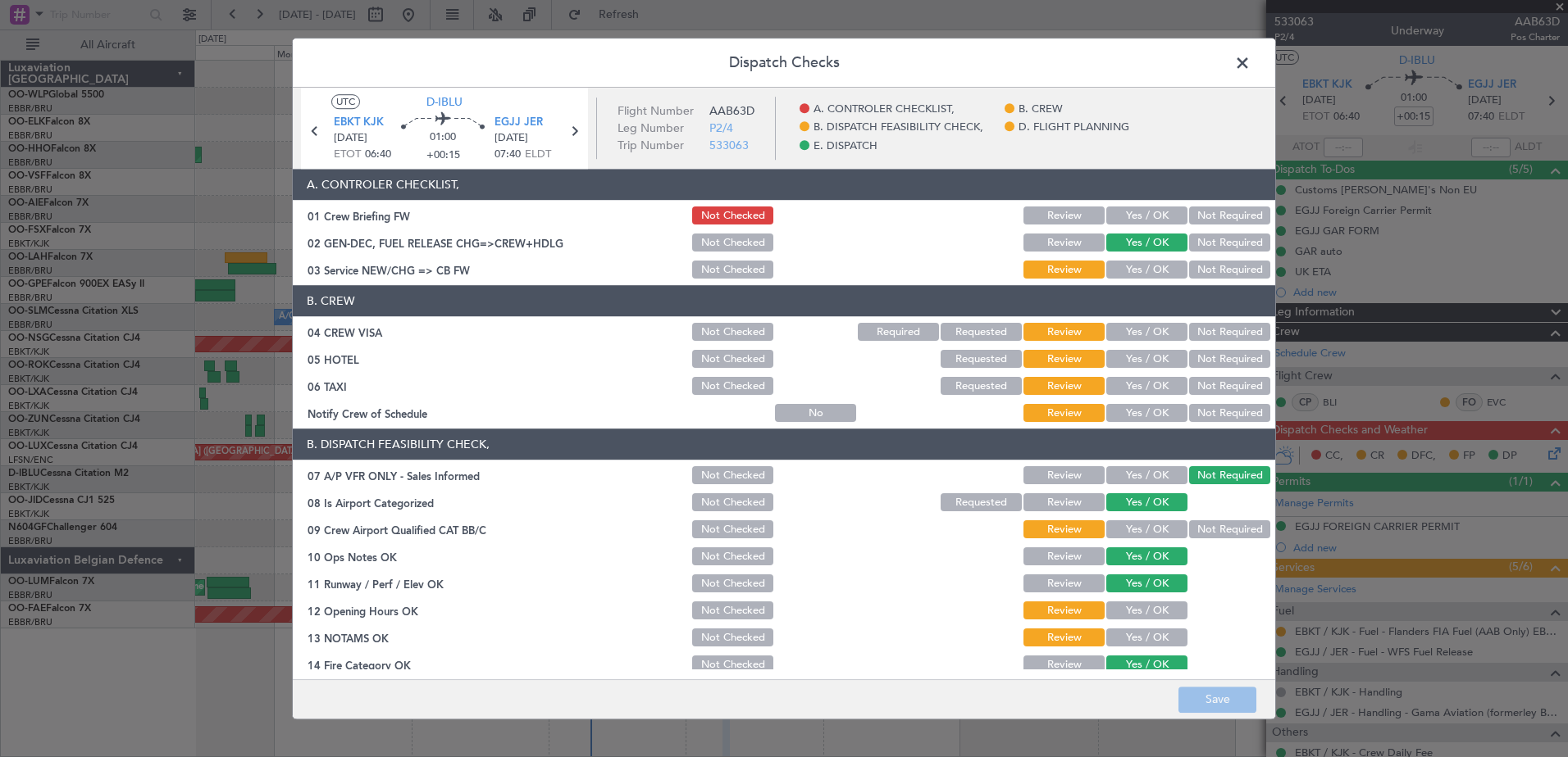
click at [1150, 333] on button "Yes / OK" at bounding box center [1147, 332] width 81 height 18
click at [1211, 372] on section "B. CREW 04 CREW VISA Not Checked Required Requested Review Yes / OK Not Require…" at bounding box center [784, 355] width 983 height 139
click at [1211, 366] on button "Not Required" at bounding box center [1230, 359] width 81 height 18
click at [1208, 388] on button "Not Required" at bounding box center [1230, 387] width 81 height 18
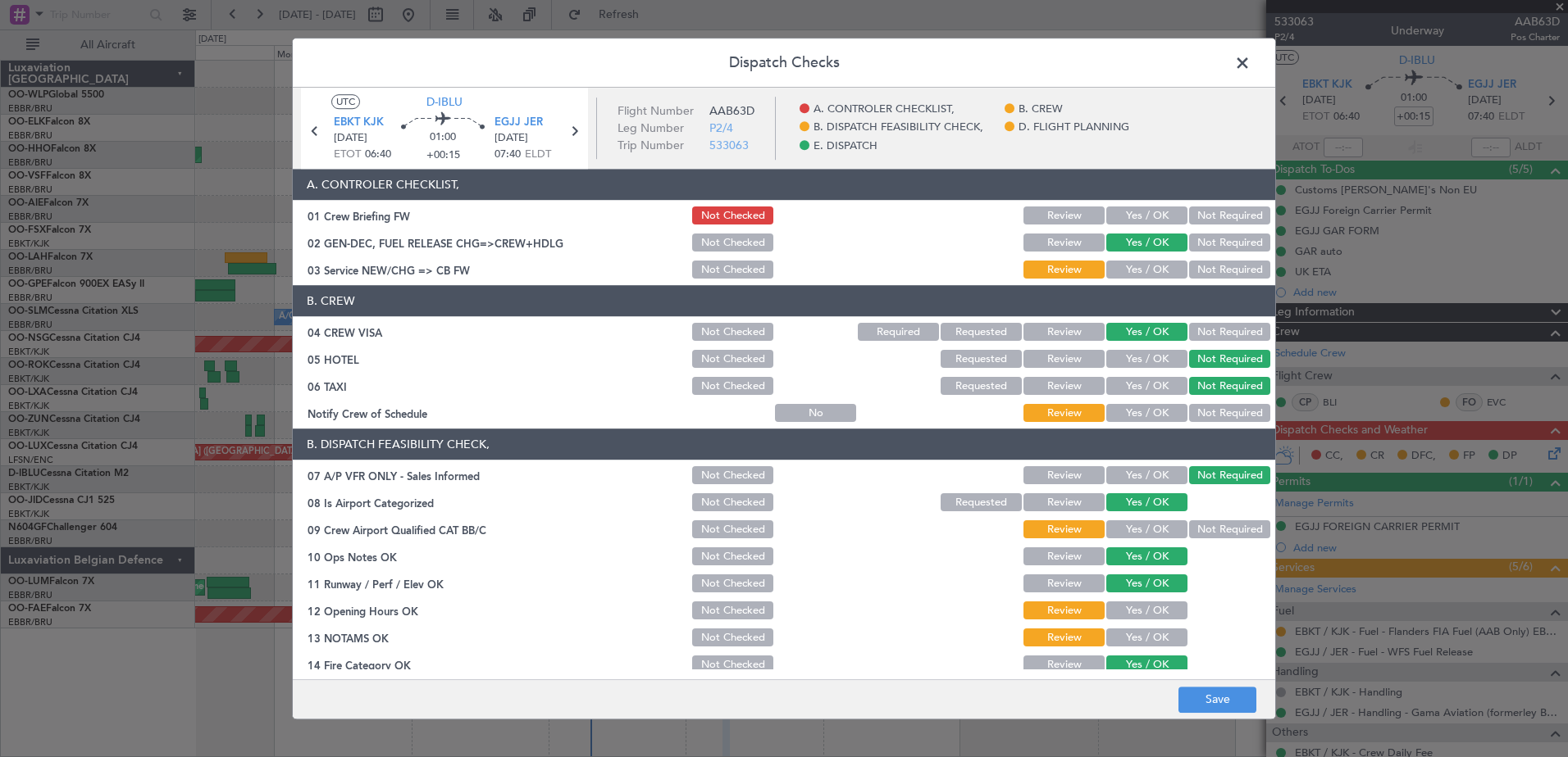
click at [1138, 416] on button "Yes / OK" at bounding box center [1147, 413] width 81 height 18
click at [1145, 533] on button "Yes / OK" at bounding box center [1147, 530] width 81 height 18
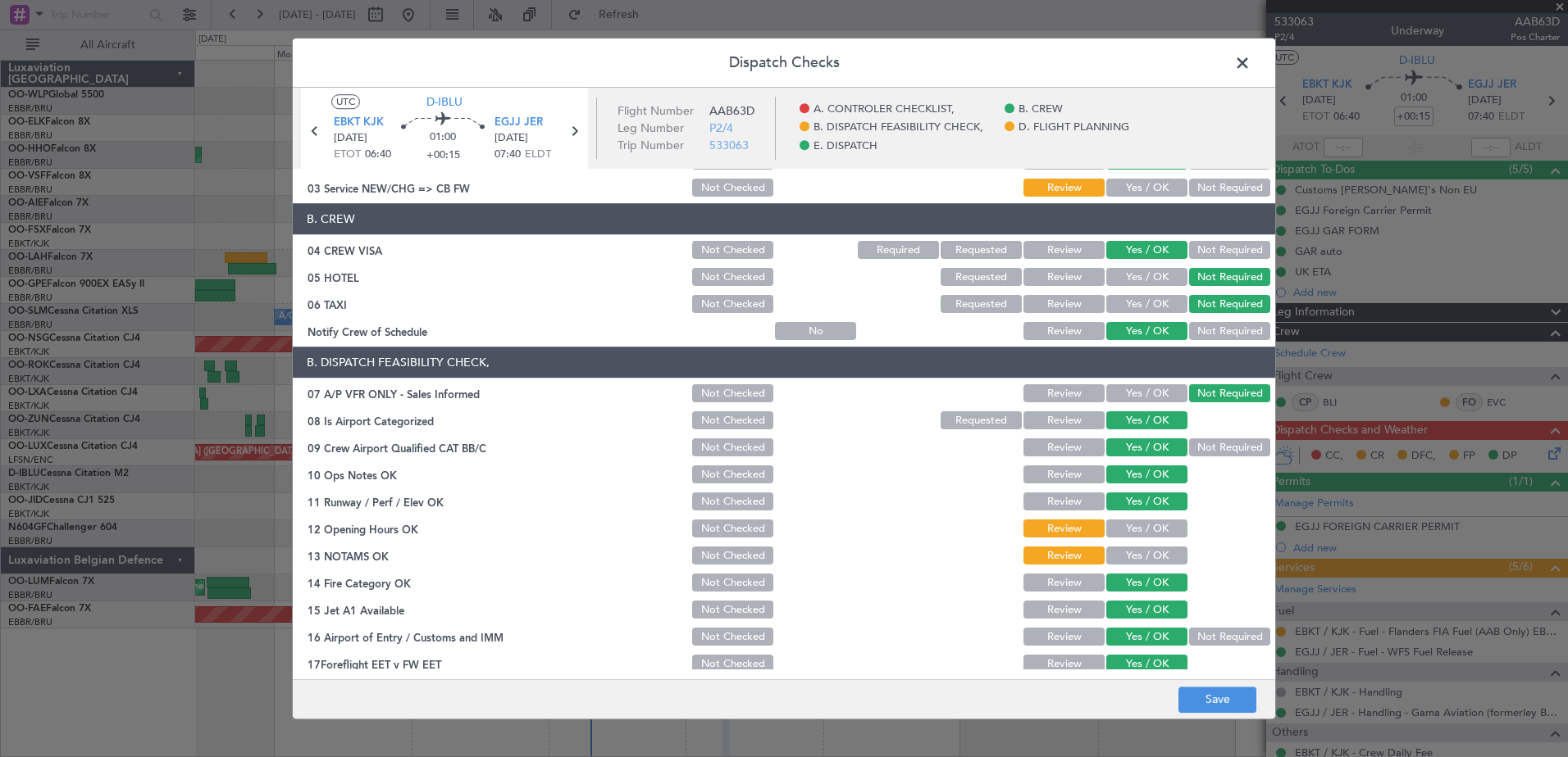
click at [1124, 530] on button "Yes / OK" at bounding box center [1147, 529] width 81 height 18
click at [1127, 559] on button "Yes / OK" at bounding box center [1147, 556] width 81 height 18
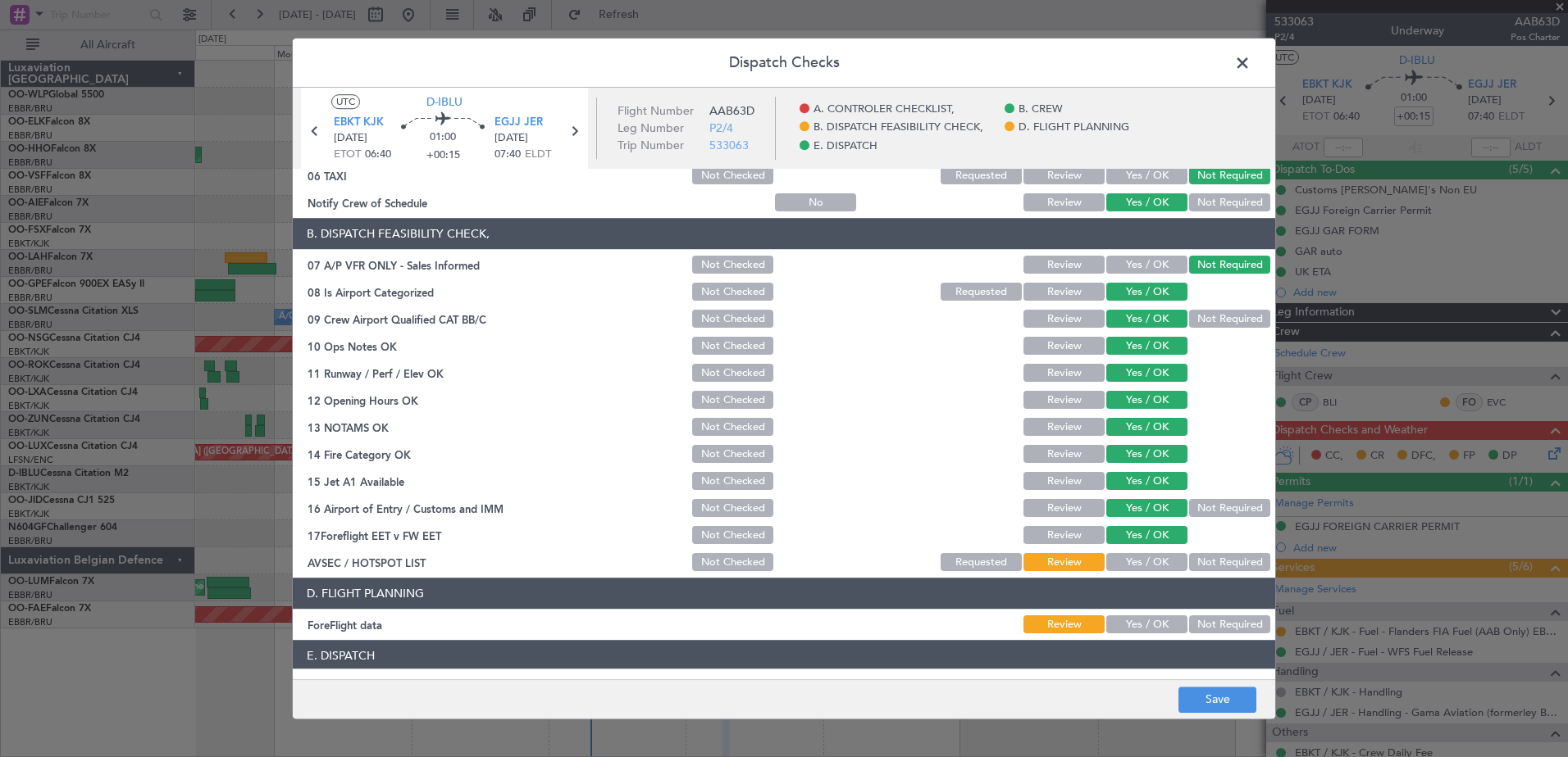
scroll to position [325, 0]
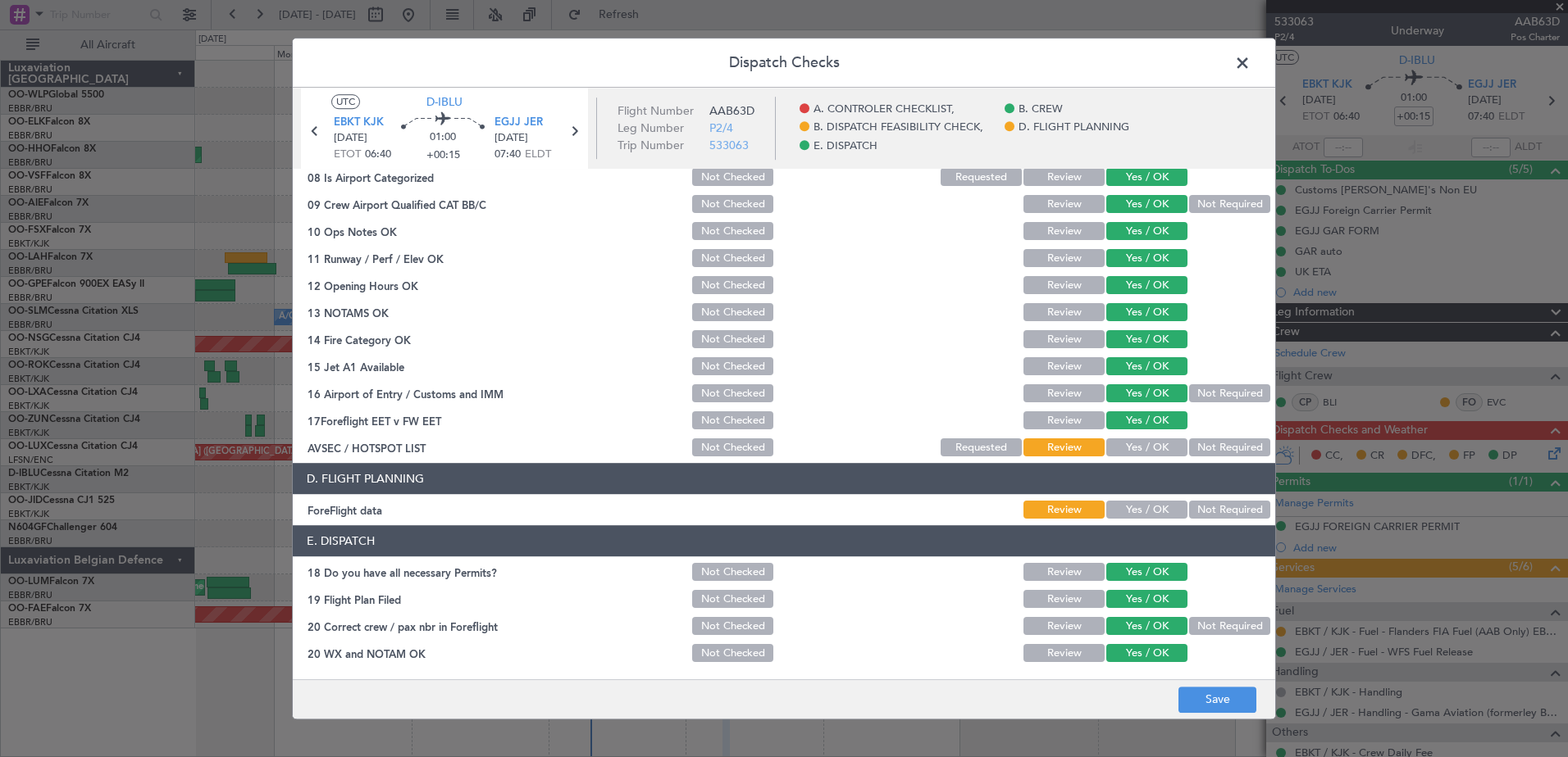
click at [1207, 454] on button "Not Required" at bounding box center [1230, 448] width 81 height 18
click at [1140, 513] on button "Yes / OK" at bounding box center [1147, 510] width 81 height 18
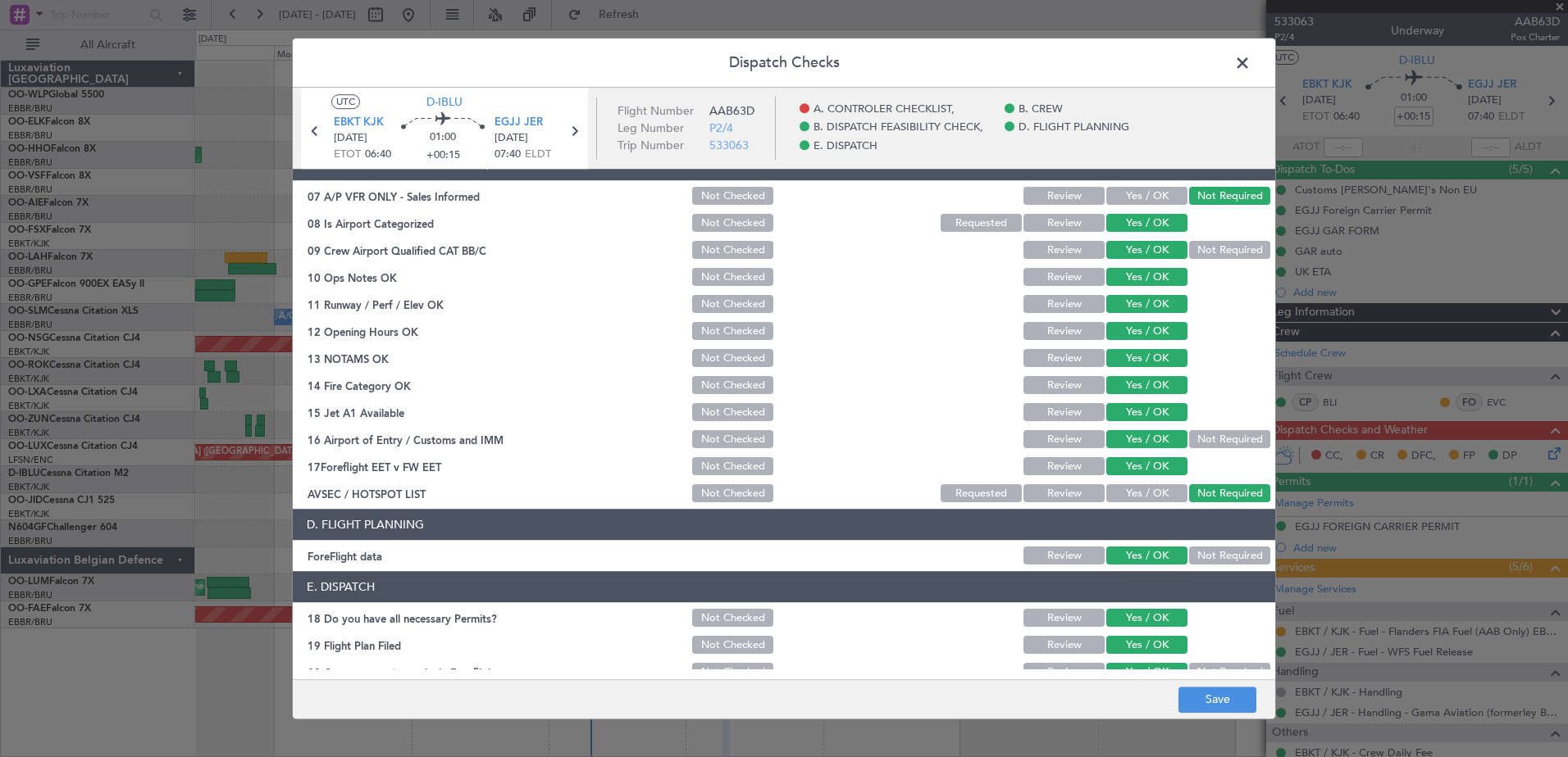
scroll to position [243, 0]
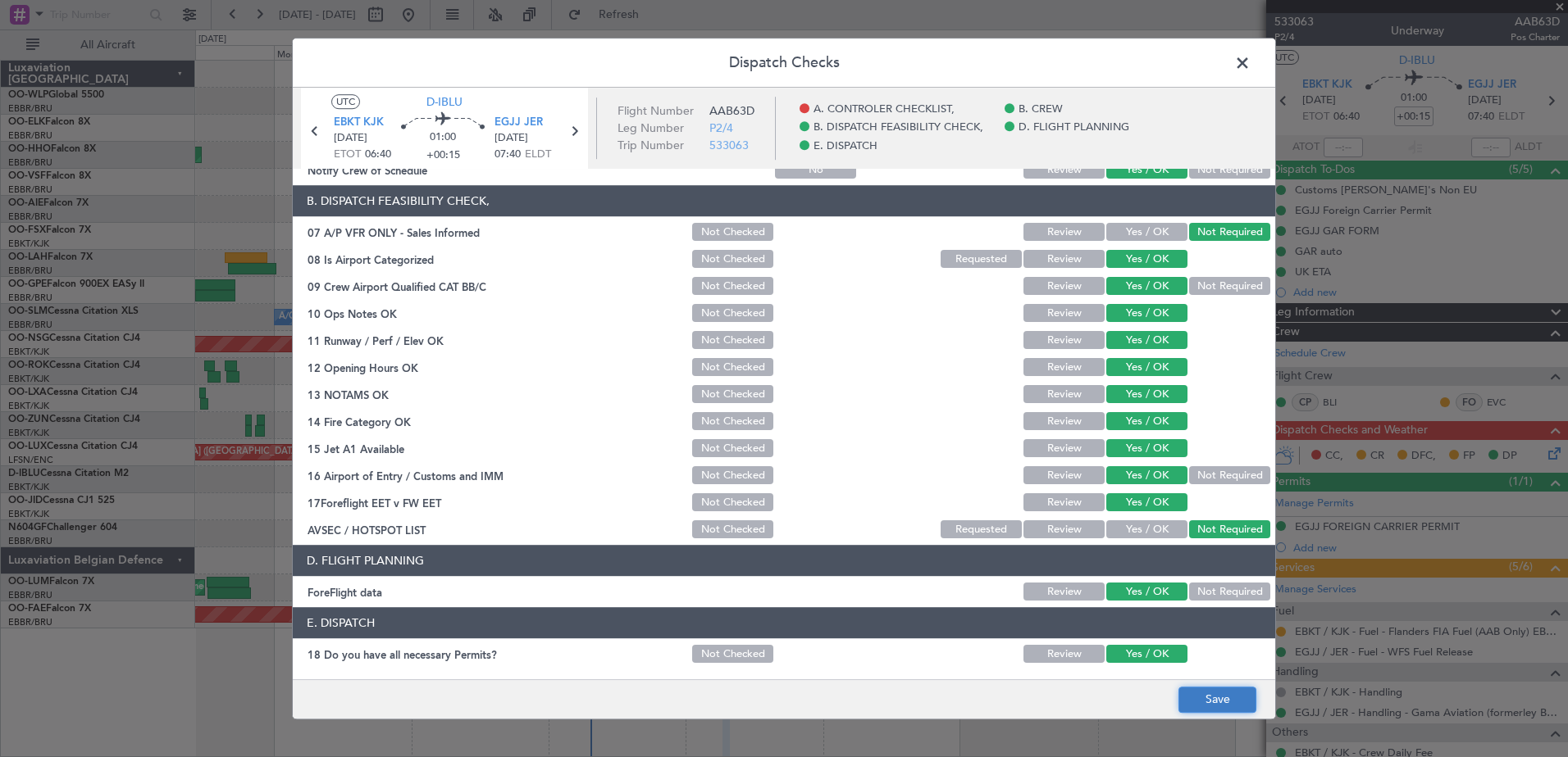
click at [1217, 690] on button "Save" at bounding box center [1217, 700] width 78 height 26
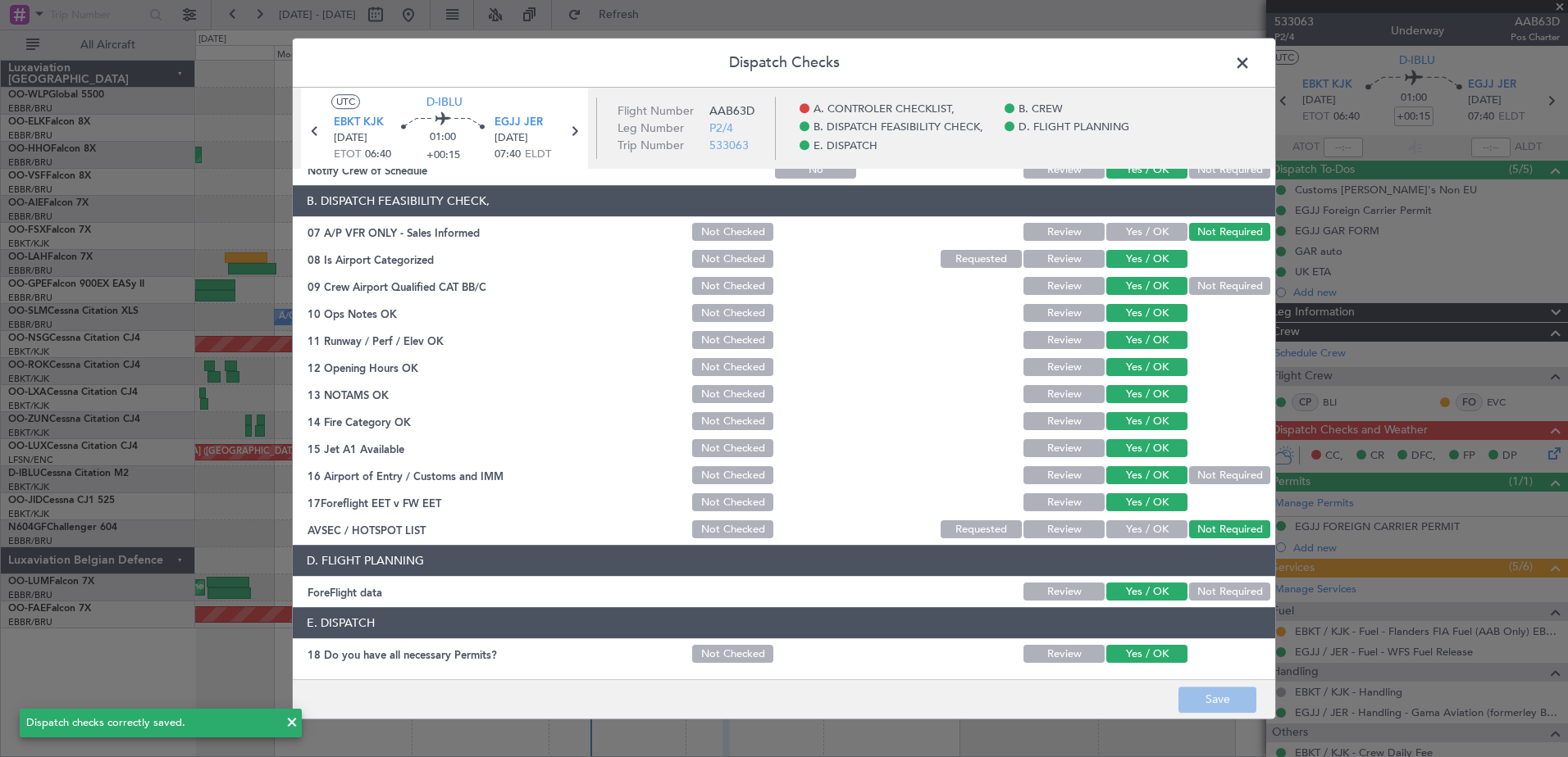
click at [1250, 66] on span at bounding box center [1250, 67] width 0 height 33
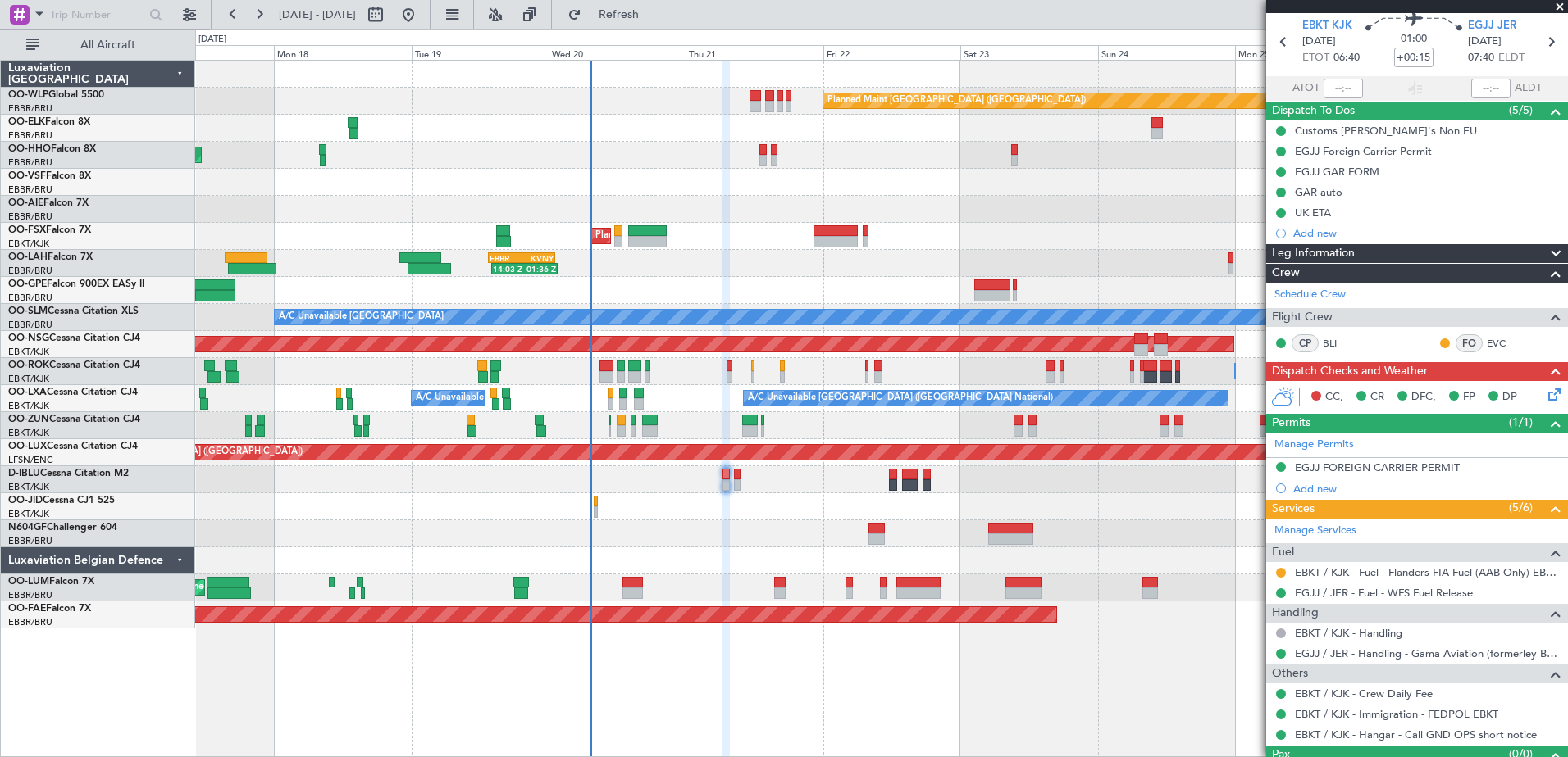
scroll to position [92, 0]
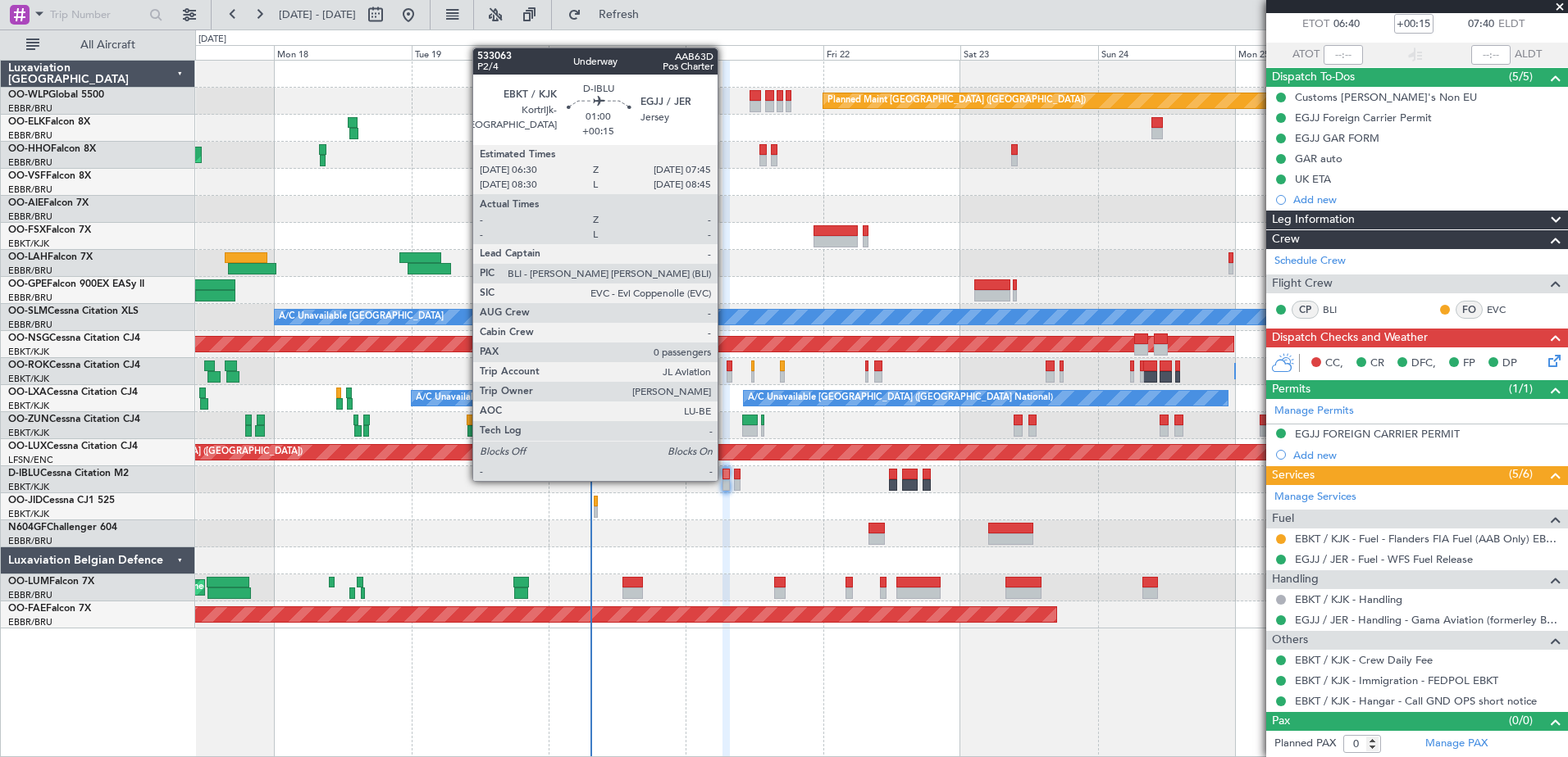
click at [724, 479] on div at bounding box center [726, 484] width 8 height 11
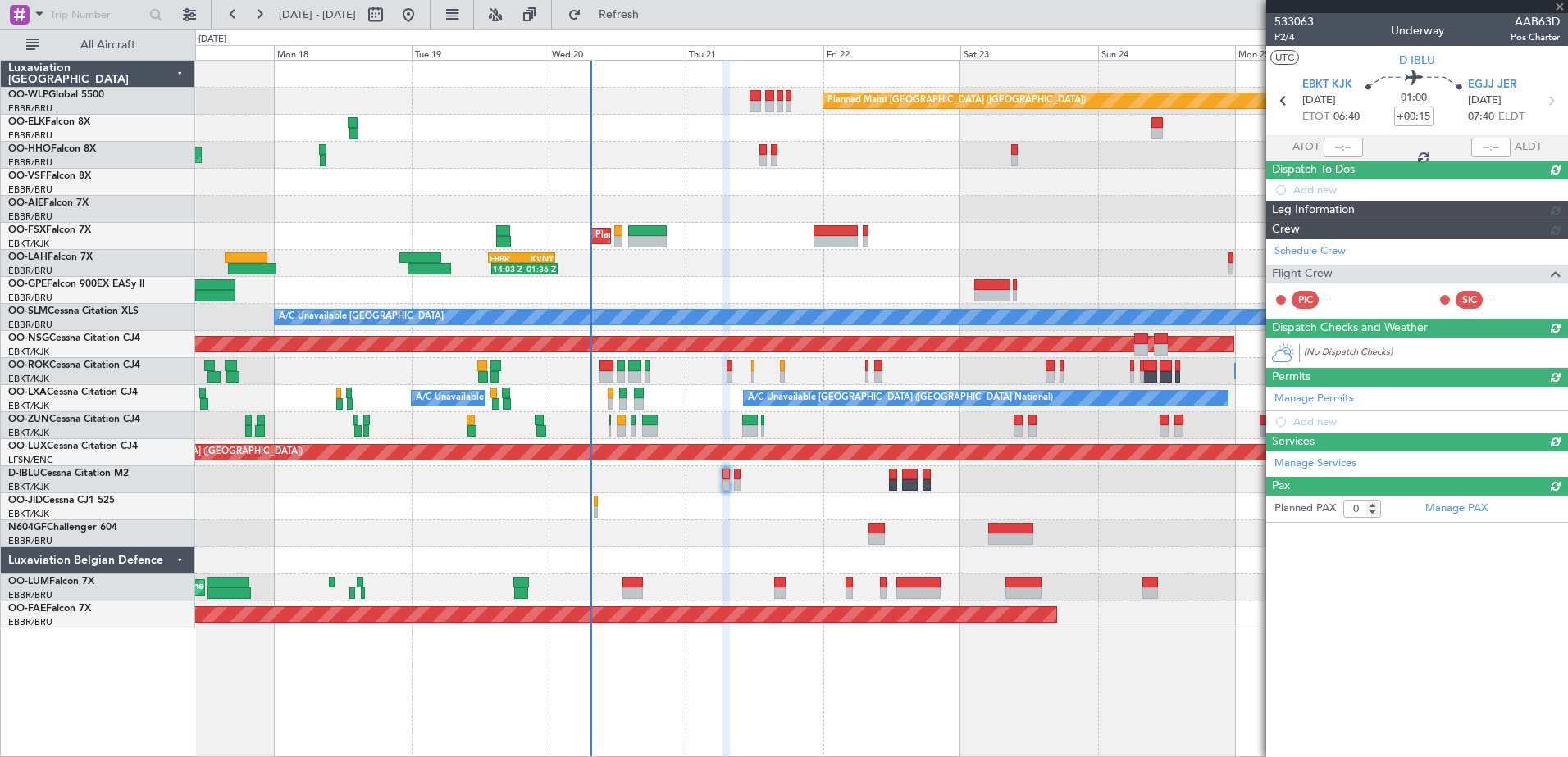
scroll to position [0, 0]
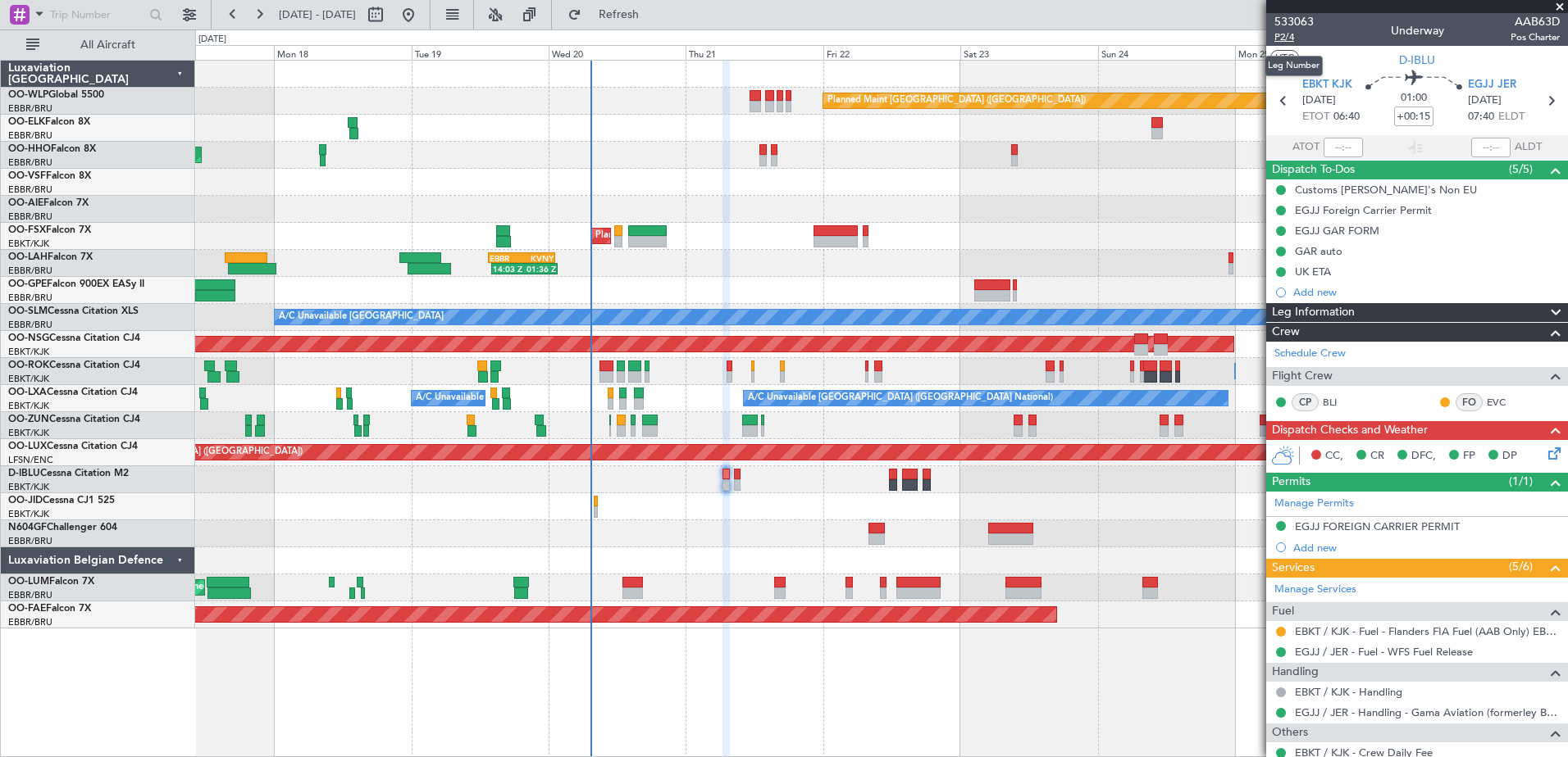
click at [1293, 42] on span "P2/4" at bounding box center [1294, 37] width 40 height 14
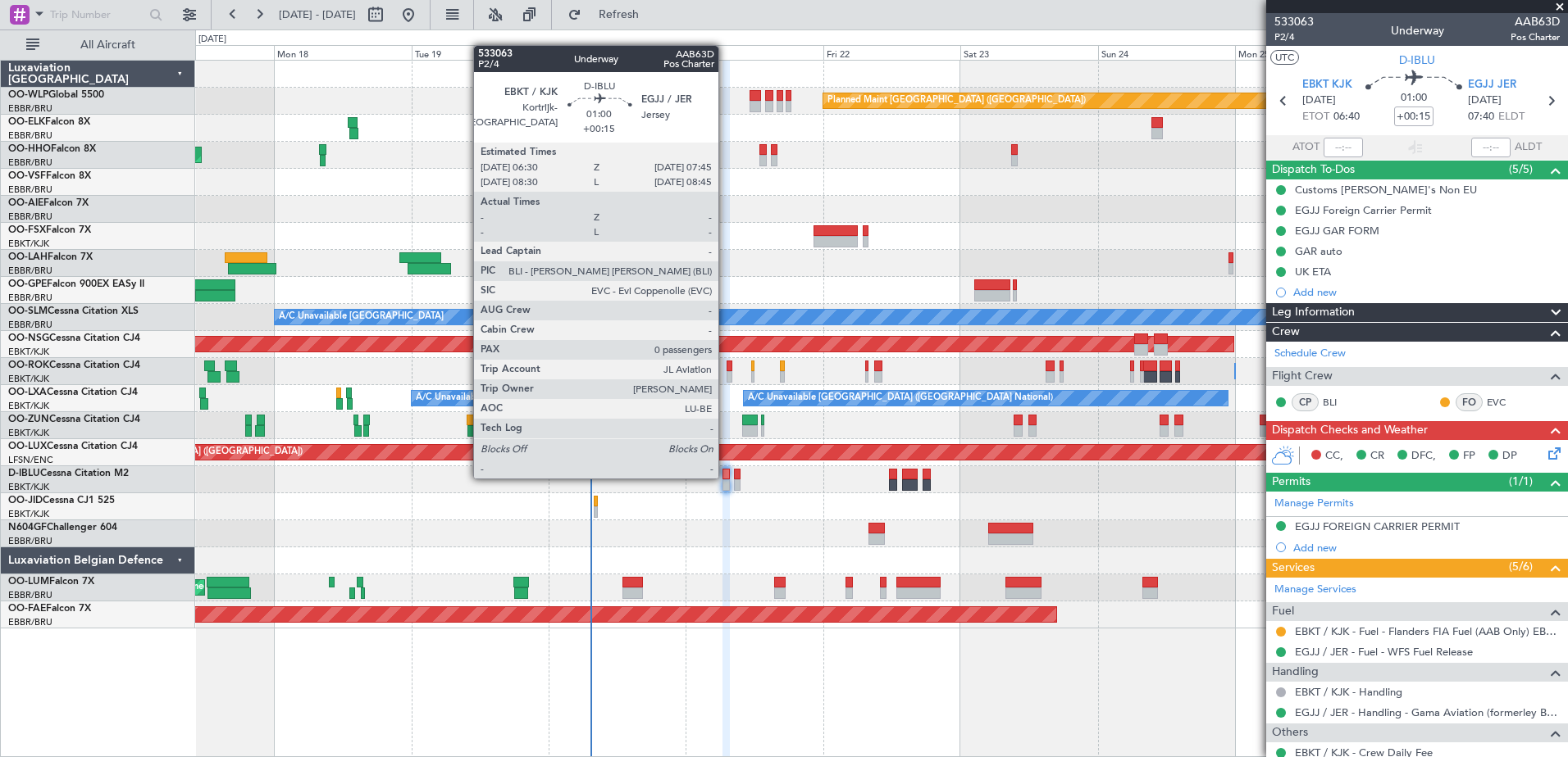
click at [725, 477] on div at bounding box center [726, 474] width 8 height 11
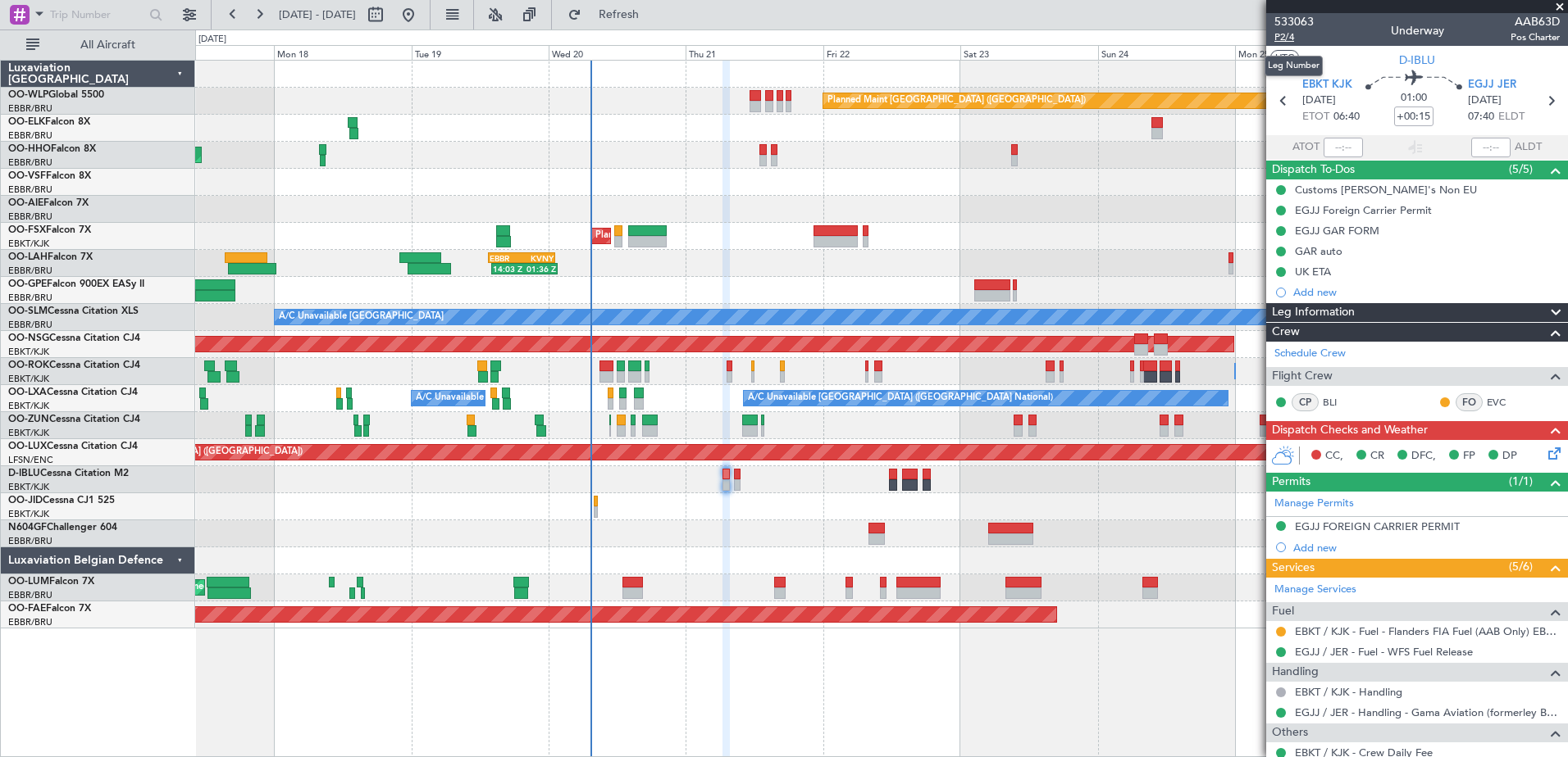
click at [1287, 32] on span "P2/4" at bounding box center [1294, 37] width 40 height 14
click at [1545, 455] on icon at bounding box center [1551, 451] width 13 height 13
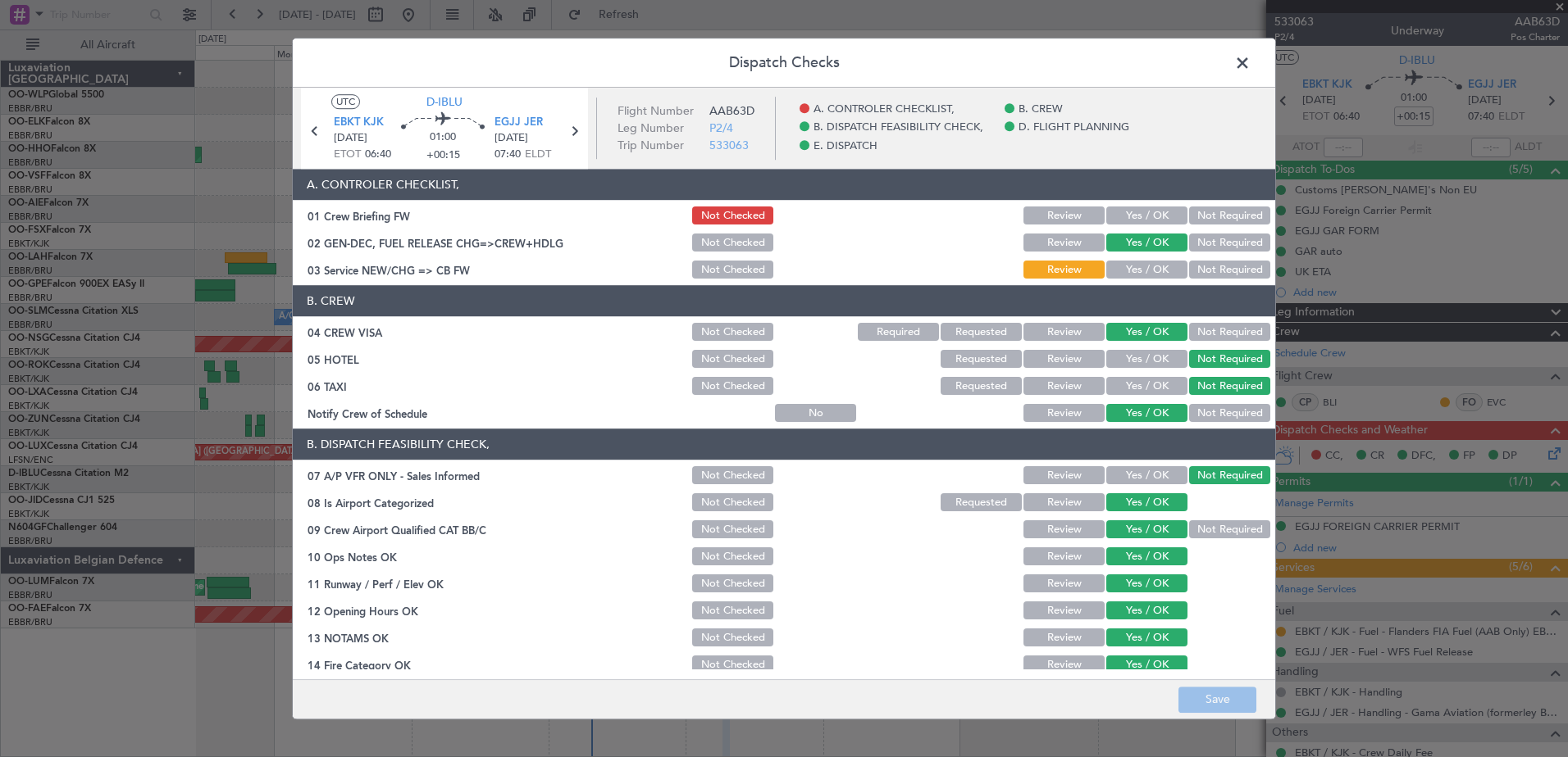
click at [1128, 218] on button "Yes / OK" at bounding box center [1147, 216] width 81 height 18
click at [1131, 270] on button "Yes / OK" at bounding box center [1147, 270] width 81 height 18
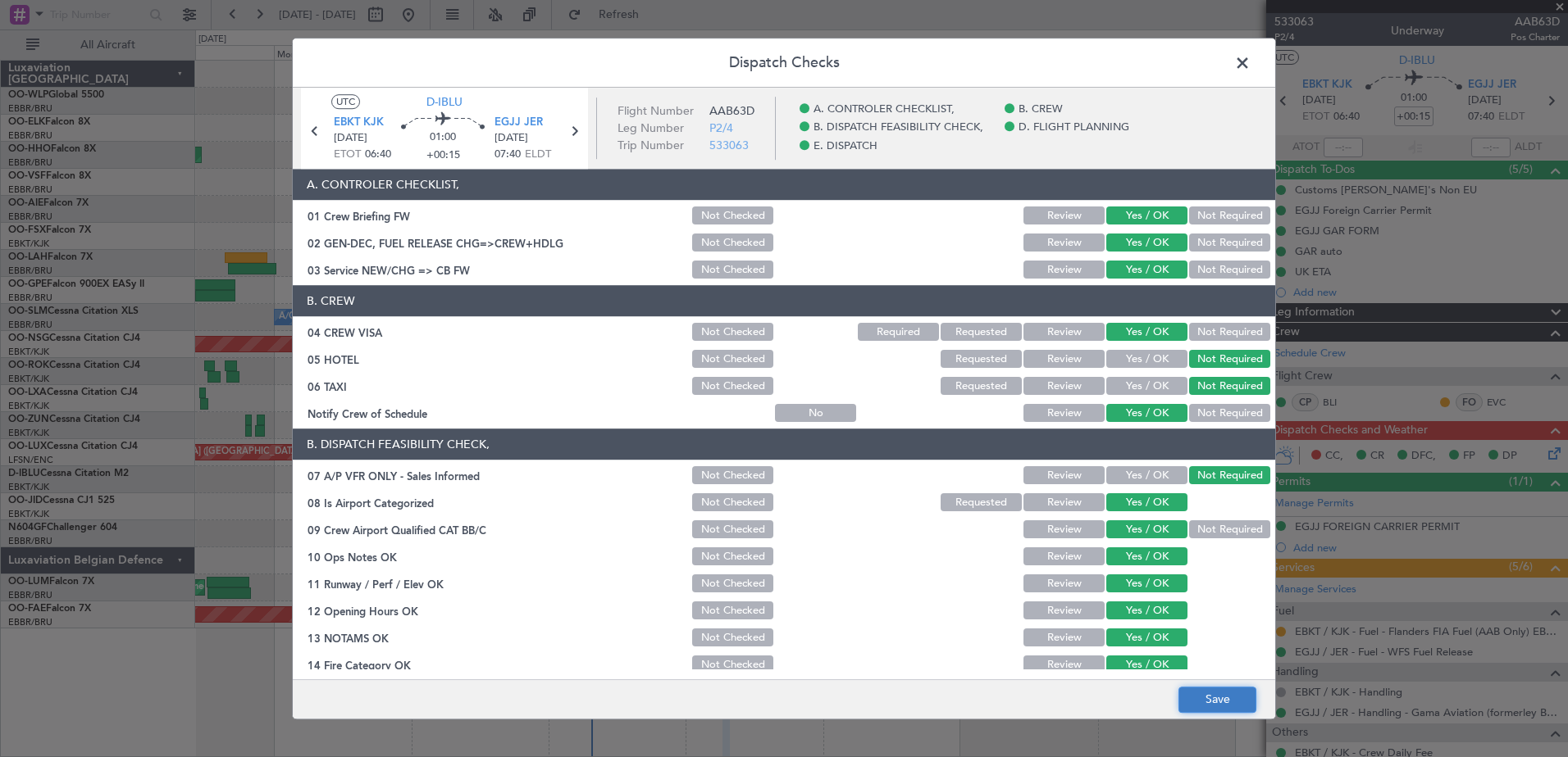
click at [1204, 693] on button "Save" at bounding box center [1217, 700] width 78 height 26
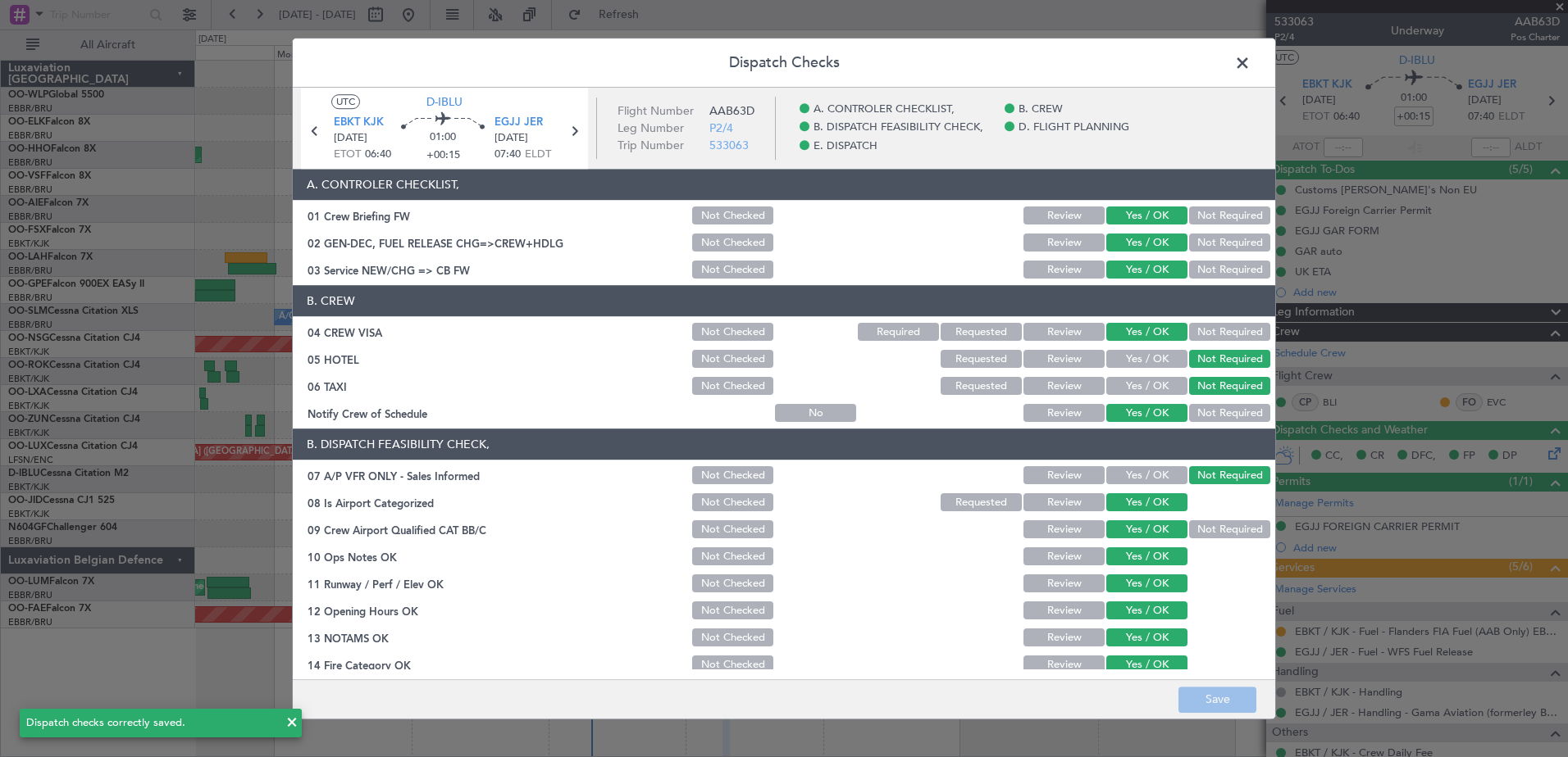
click at [1250, 62] on span at bounding box center [1250, 67] width 0 height 33
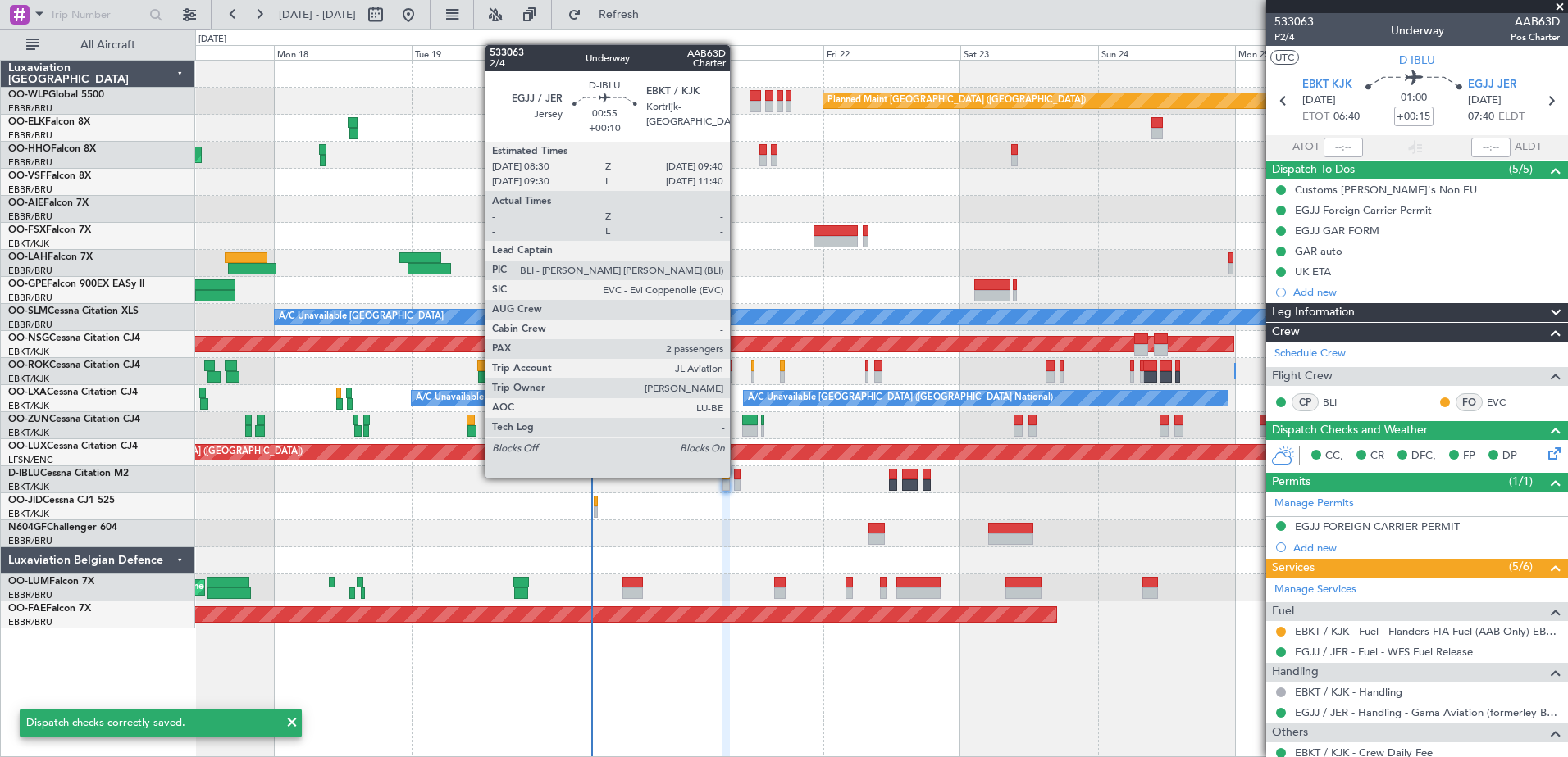
click at [737, 476] on div at bounding box center [737, 474] width 8 height 11
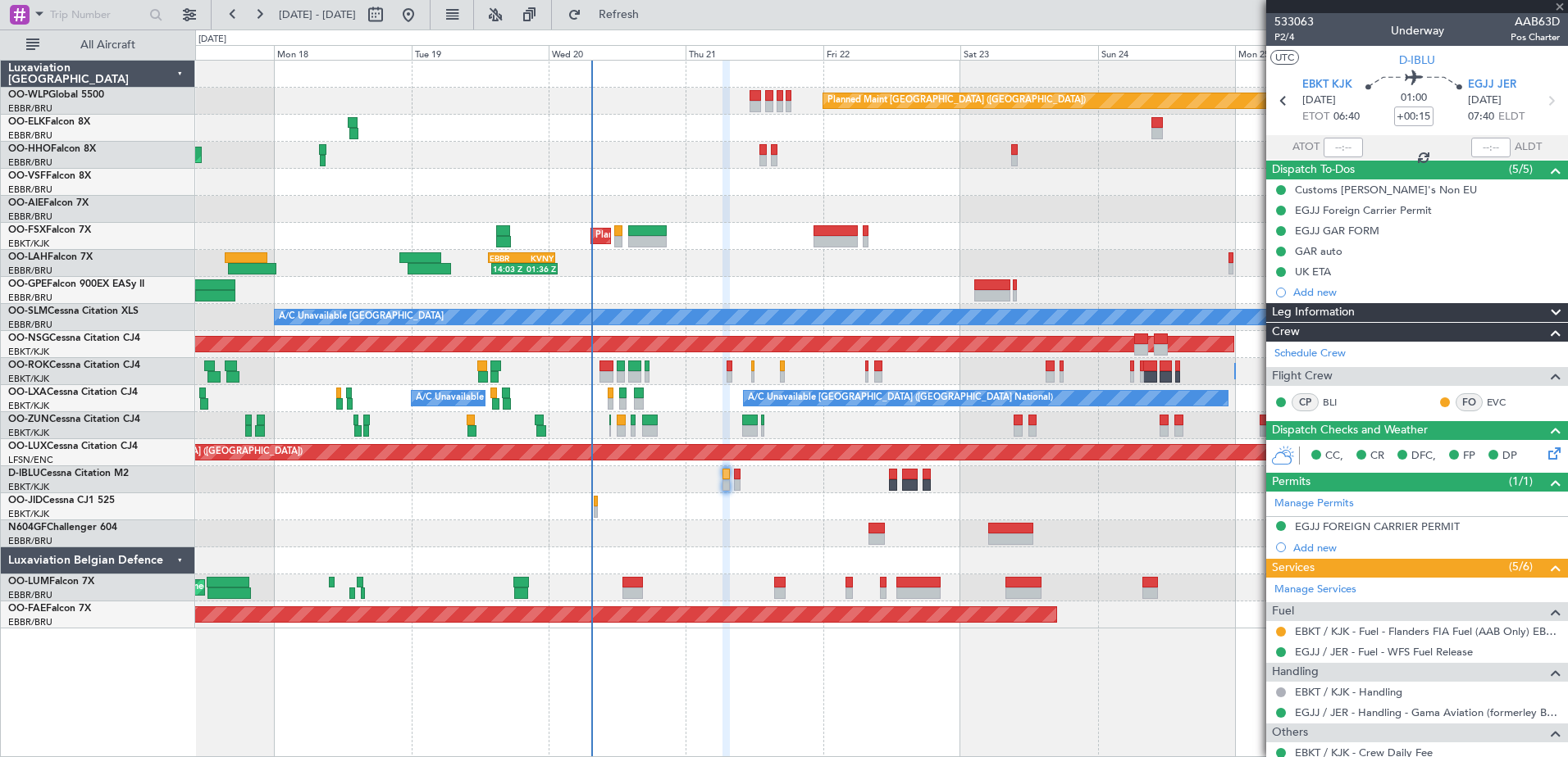
type input "+00:10"
type input "2"
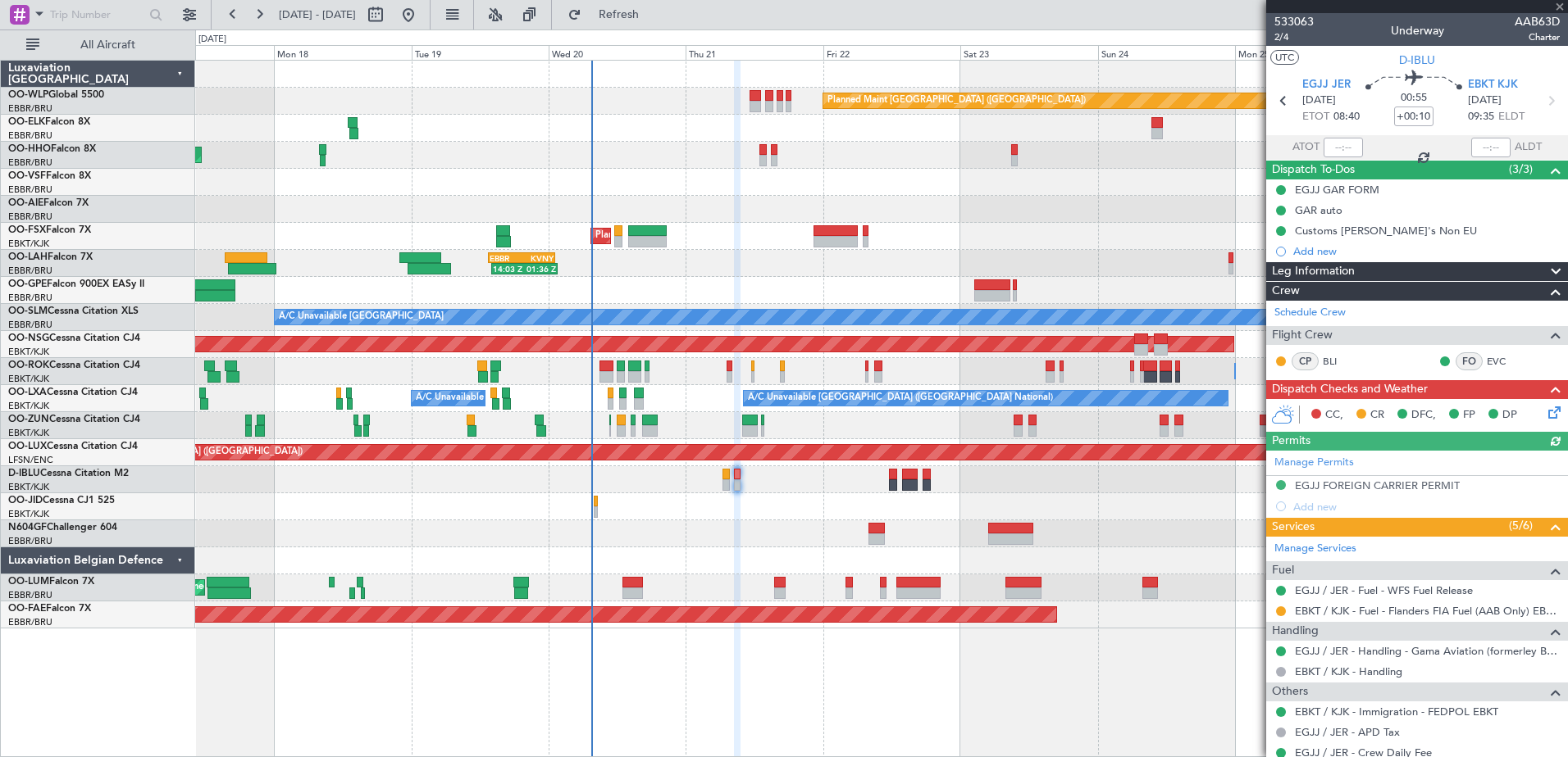
click at [1545, 414] on icon at bounding box center [1551, 409] width 13 height 13
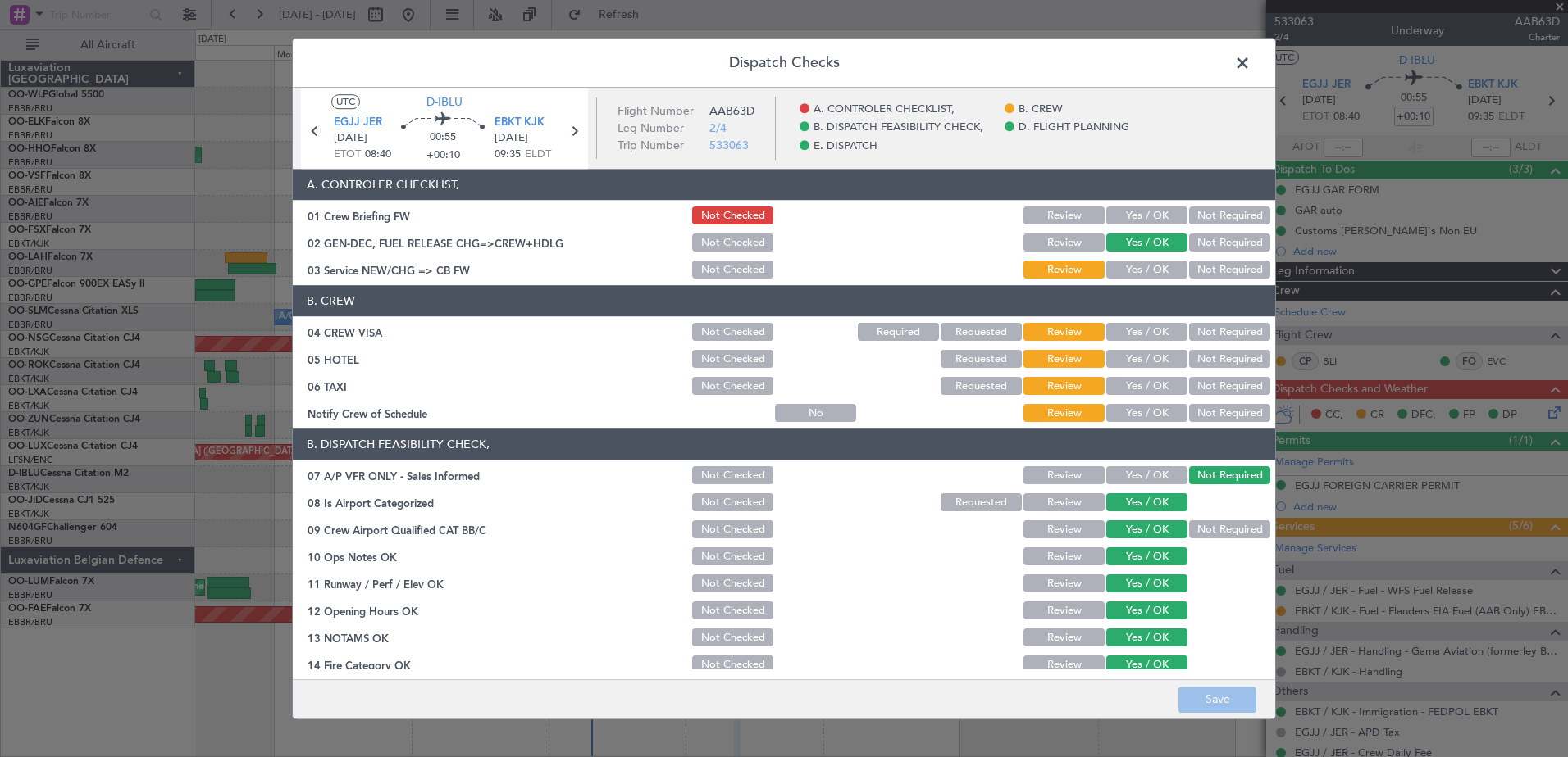
click at [1161, 216] on button "Yes / OK" at bounding box center [1147, 216] width 81 height 18
click at [1146, 270] on button "Yes / OK" at bounding box center [1147, 270] width 81 height 18
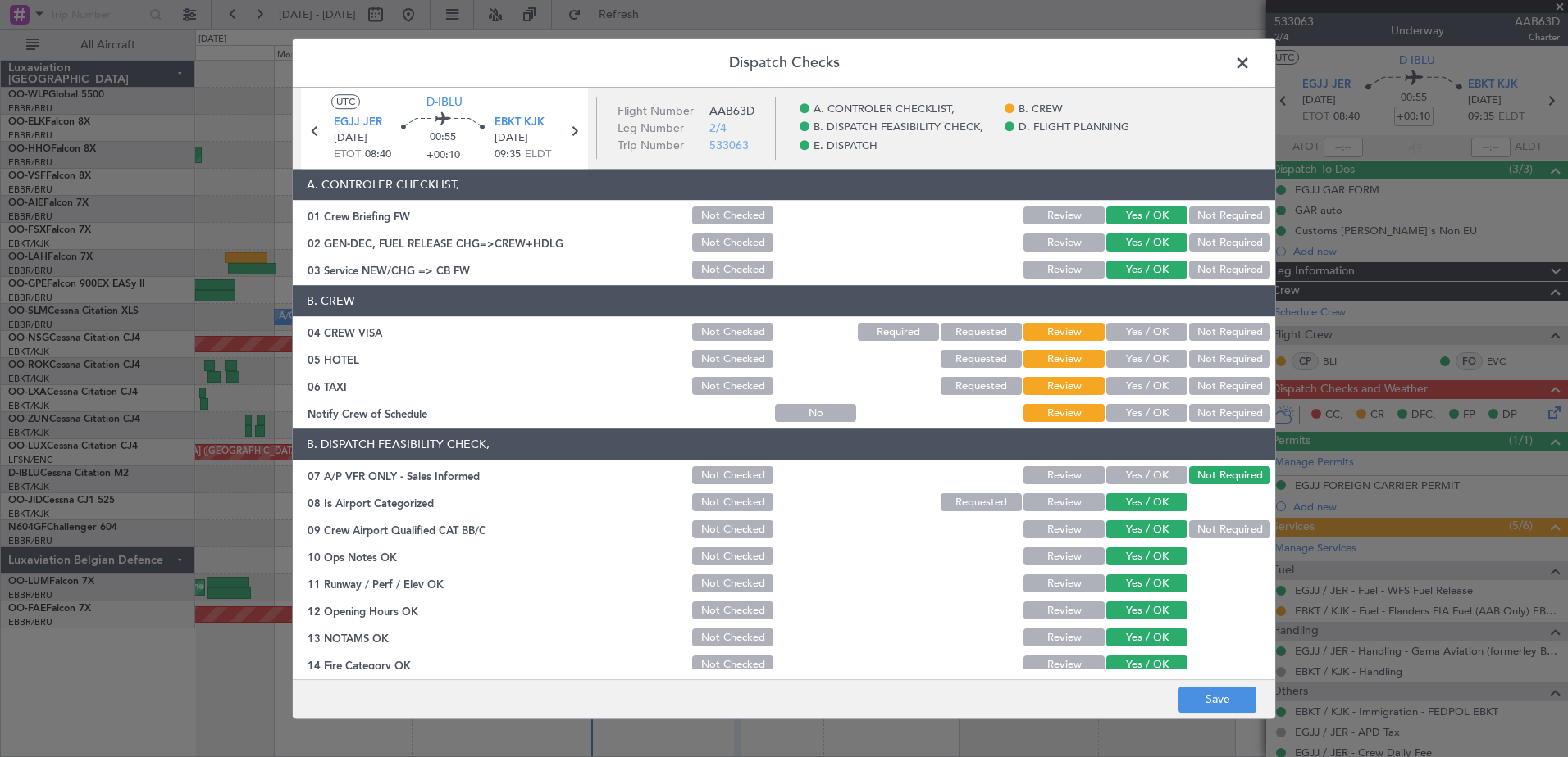
click at [1144, 331] on button "Yes / OK" at bounding box center [1147, 332] width 81 height 18
click at [1135, 406] on button "Yes / OK" at bounding box center [1147, 413] width 81 height 18
click at [1225, 360] on button "Not Required" at bounding box center [1230, 359] width 81 height 18
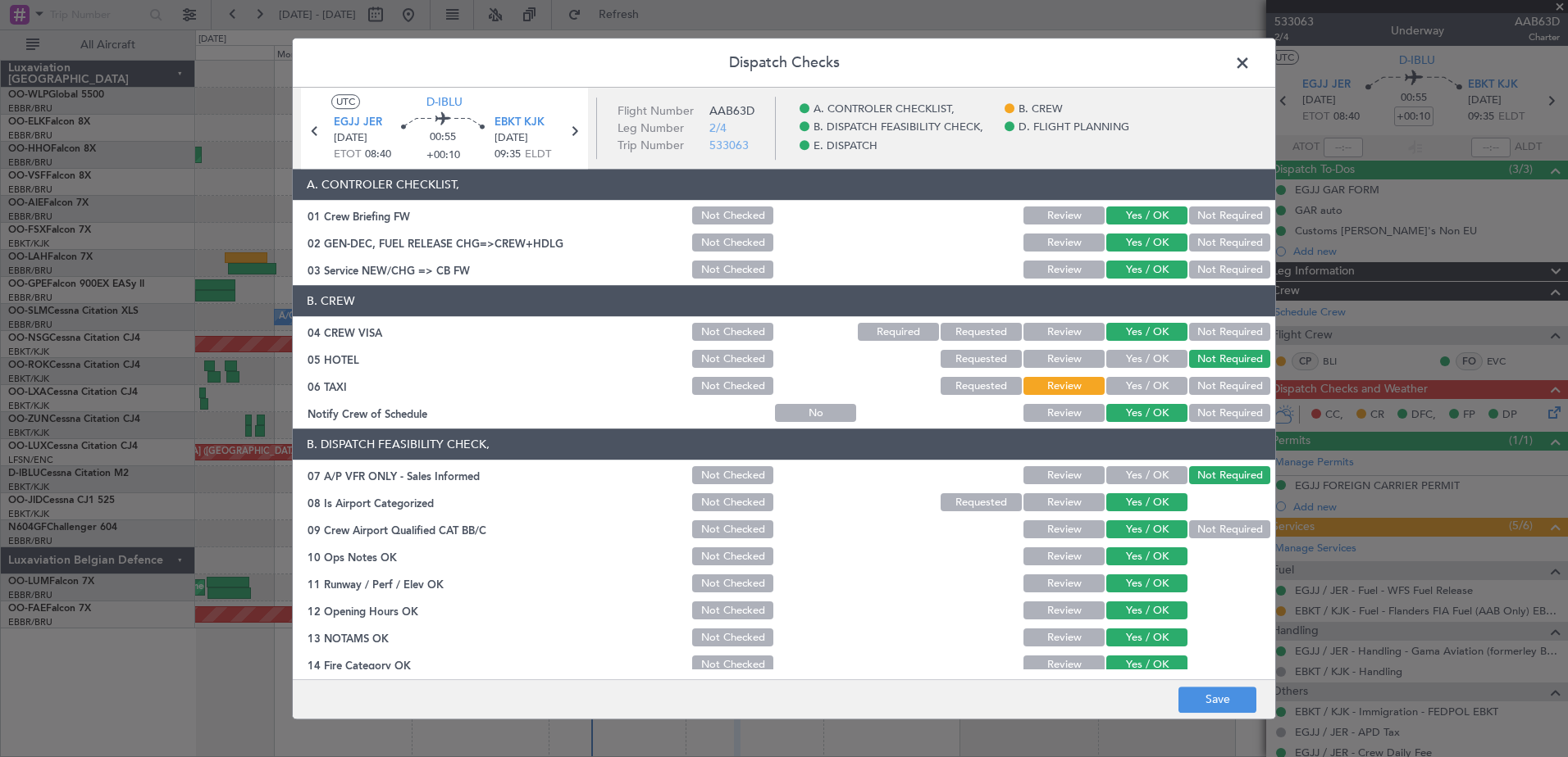
click at [1222, 382] on button "Not Required" at bounding box center [1230, 387] width 81 height 18
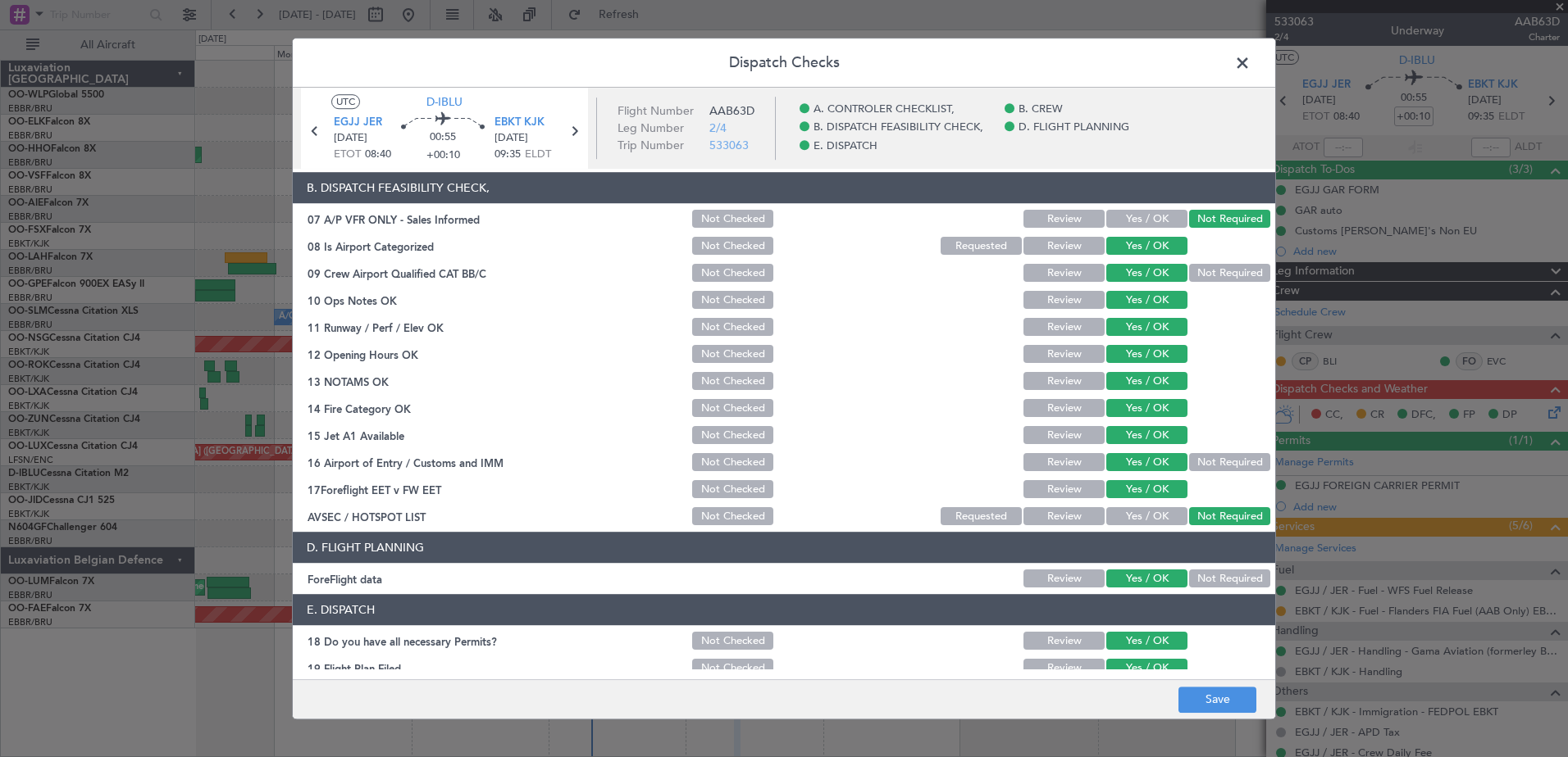
scroll to position [325, 0]
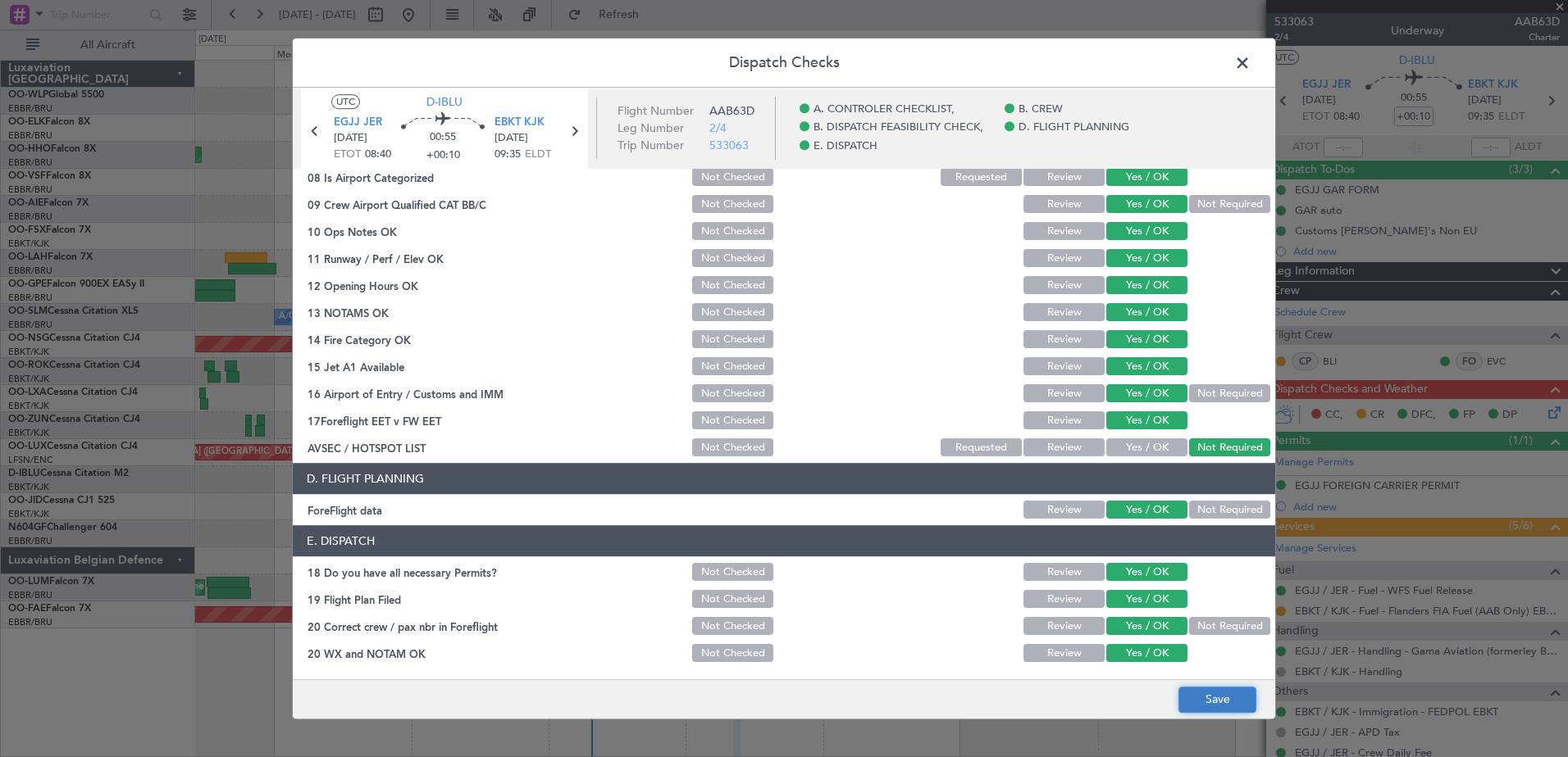
click at [1196, 687] on button "Save" at bounding box center [1217, 700] width 78 height 26
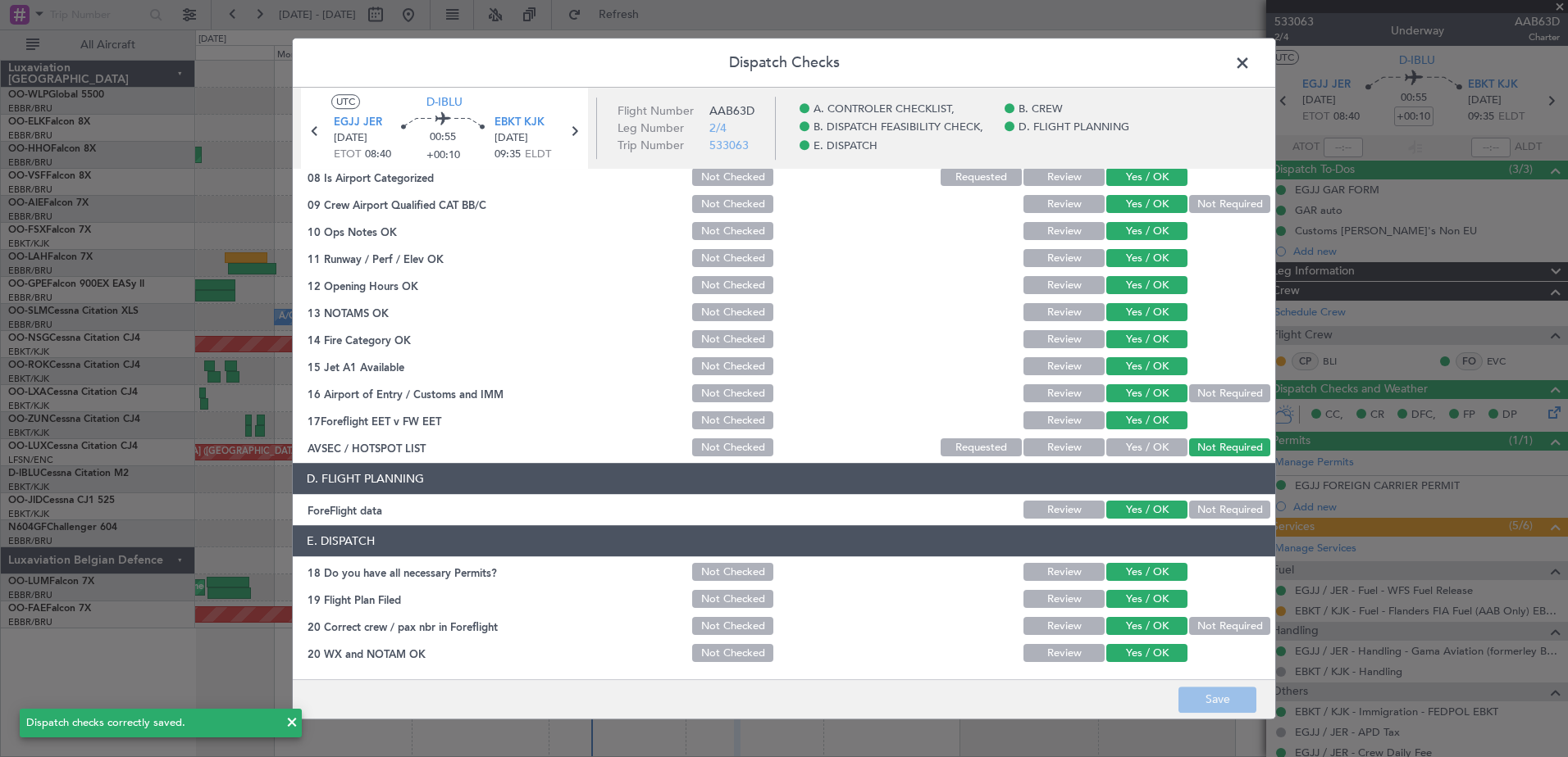
click at [1250, 73] on span at bounding box center [1250, 67] width 0 height 33
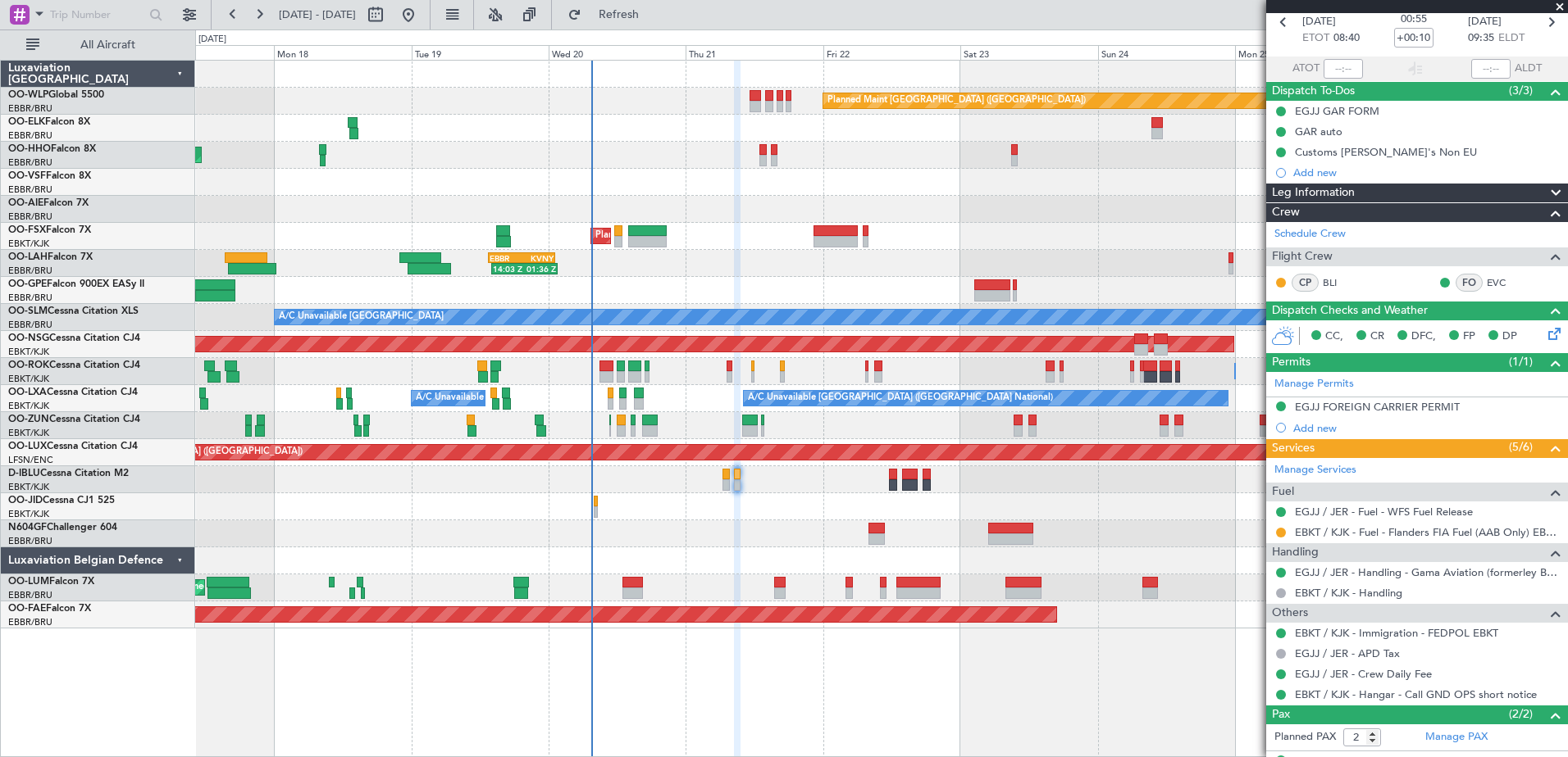
scroll to position [146, 0]
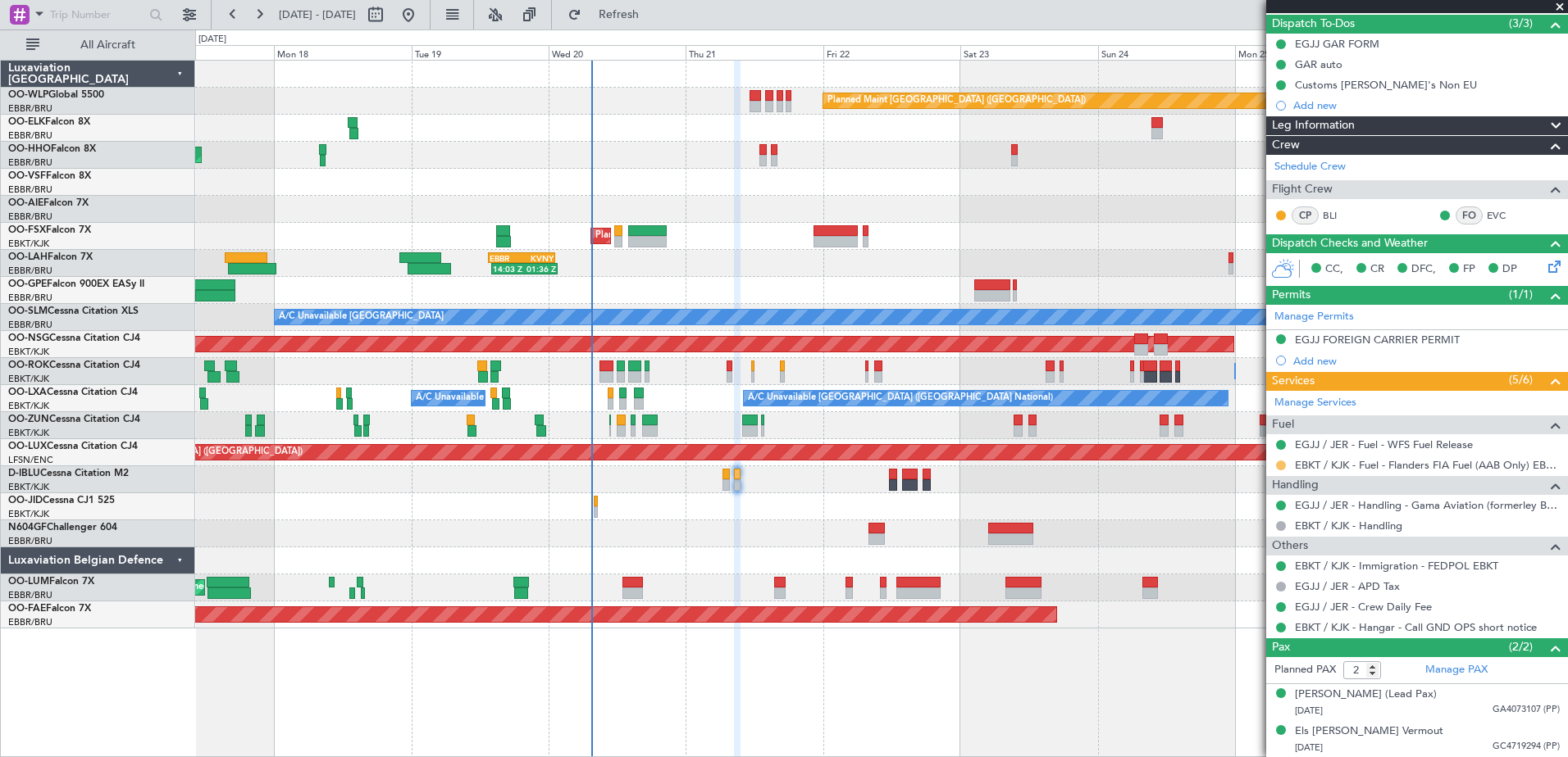
click at [1280, 468] on button at bounding box center [1280, 465] width 9 height 9
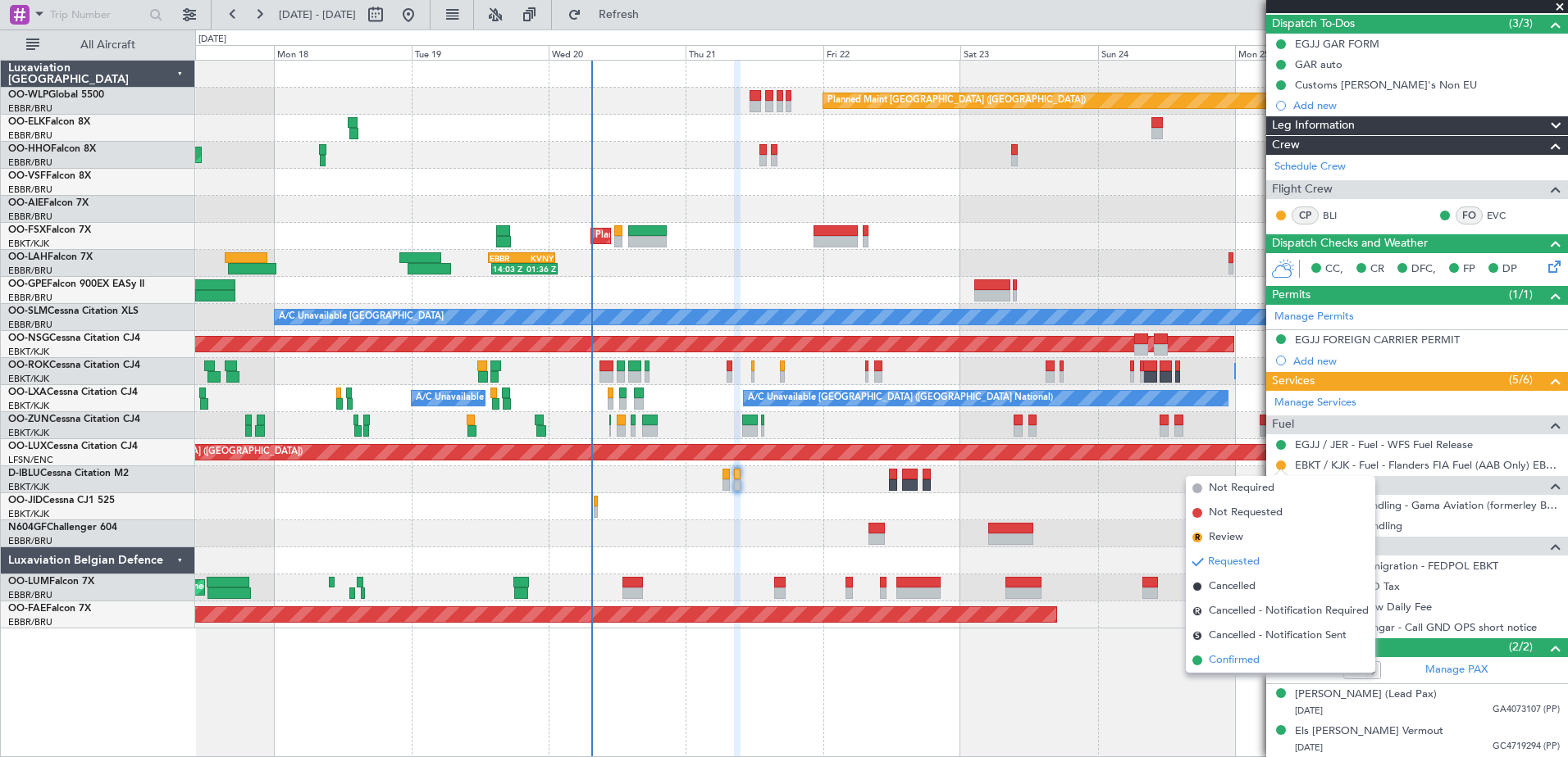
click at [1251, 655] on span "Confirmed" at bounding box center [1234, 660] width 51 height 16
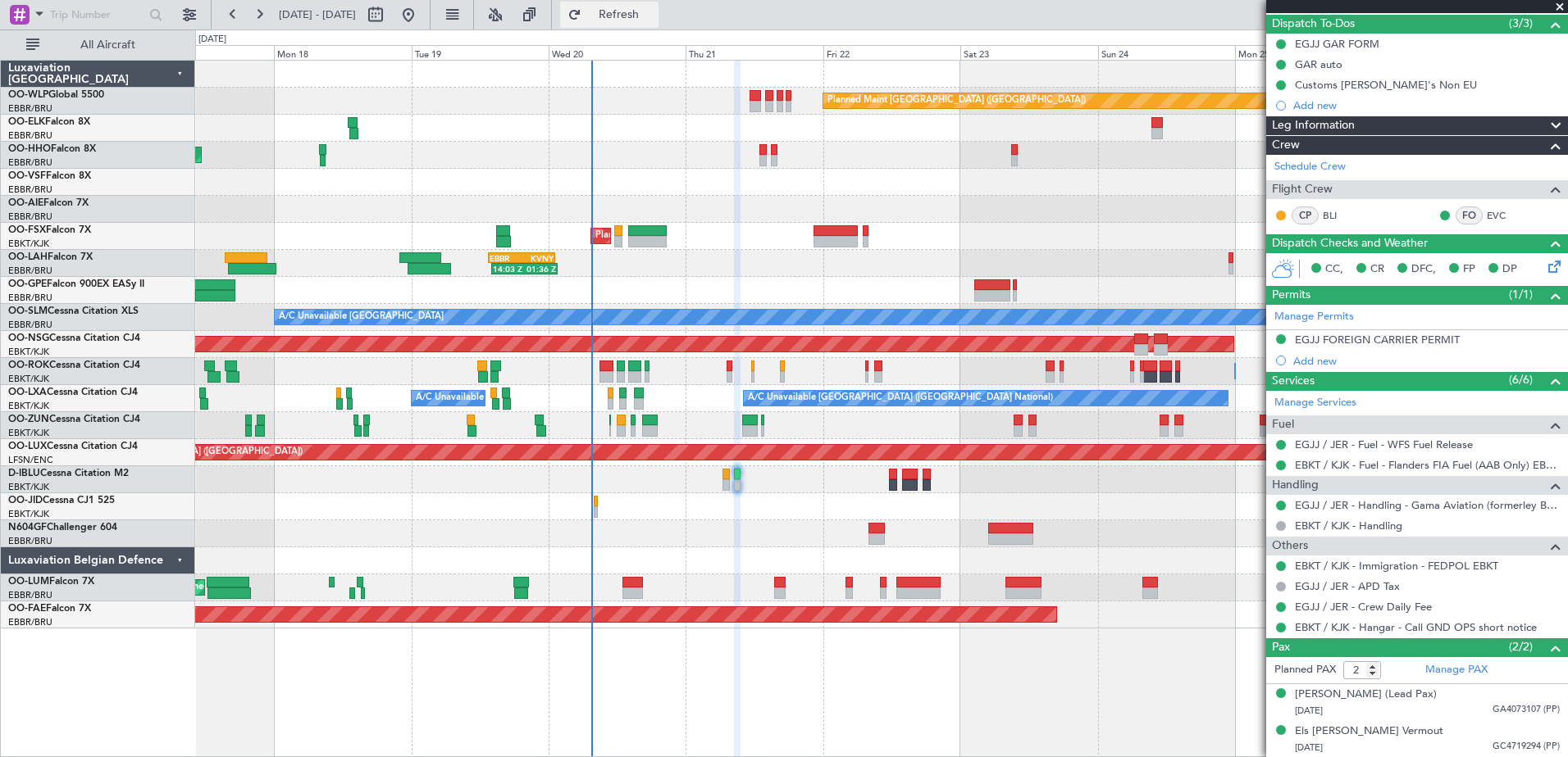
click at [635, 10] on button "Refresh" at bounding box center [610, 15] width 98 height 26
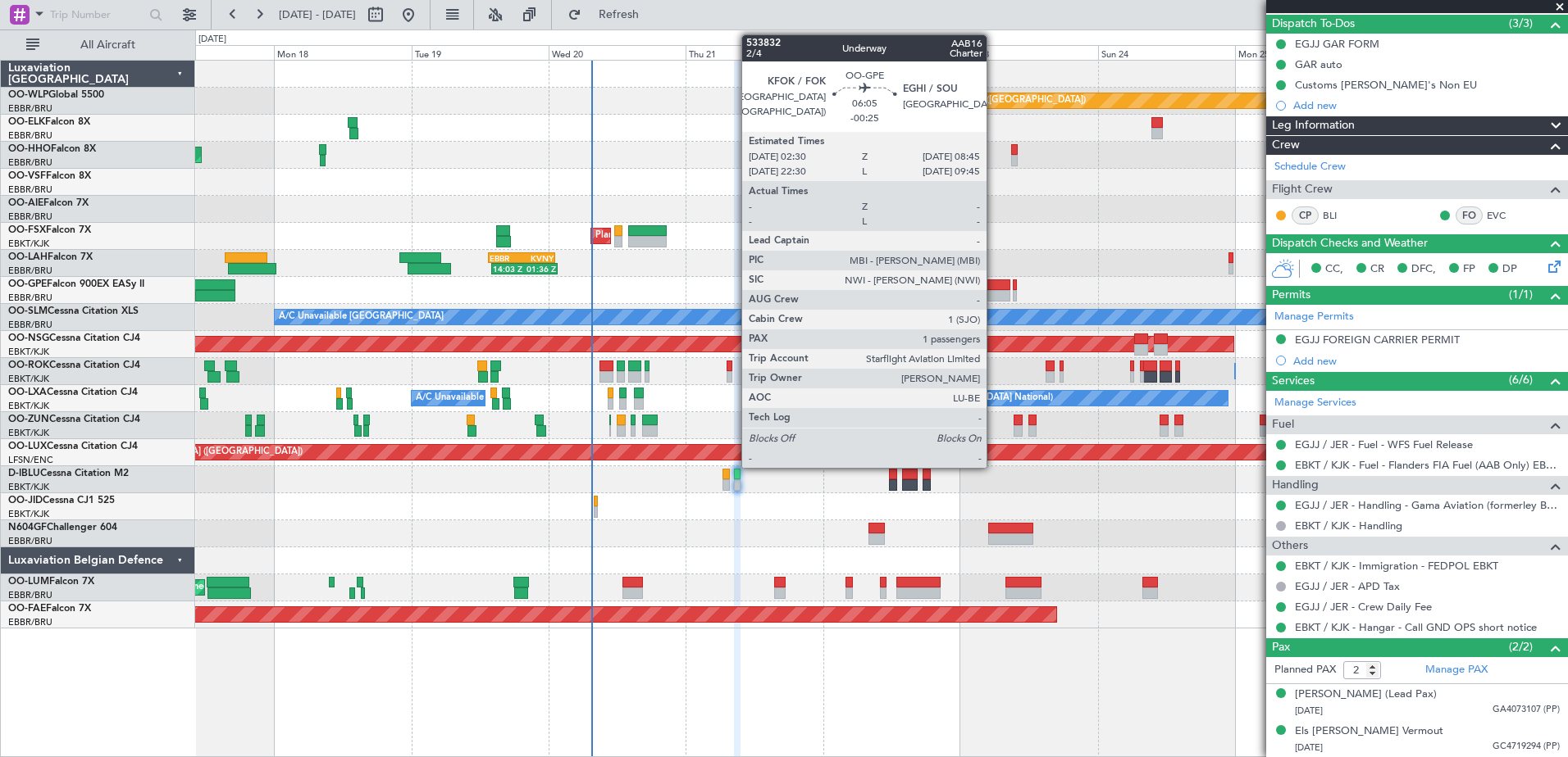
click at [994, 293] on div at bounding box center [992, 295] width 36 height 11
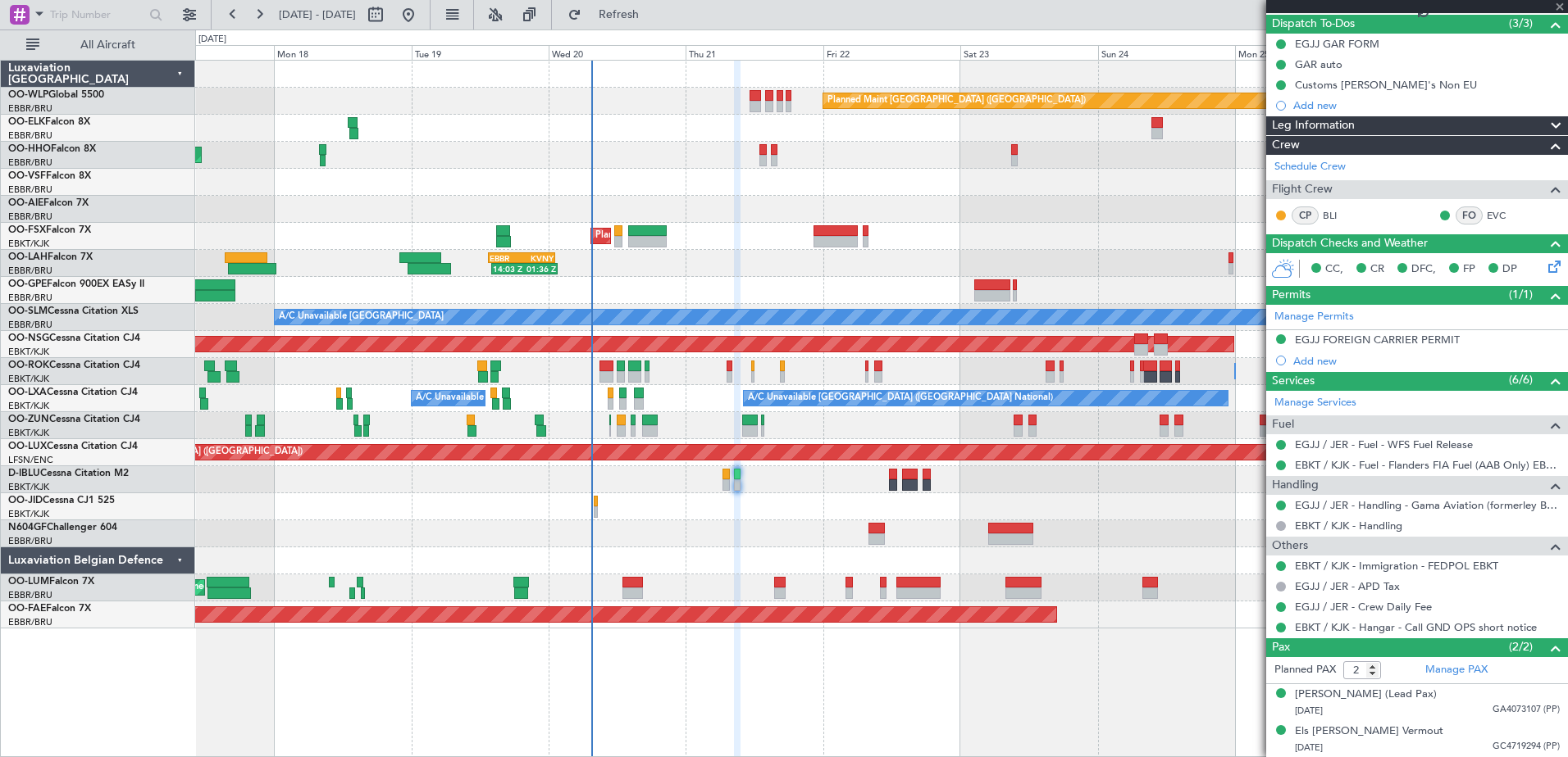
type input "-00:25"
type input "1"
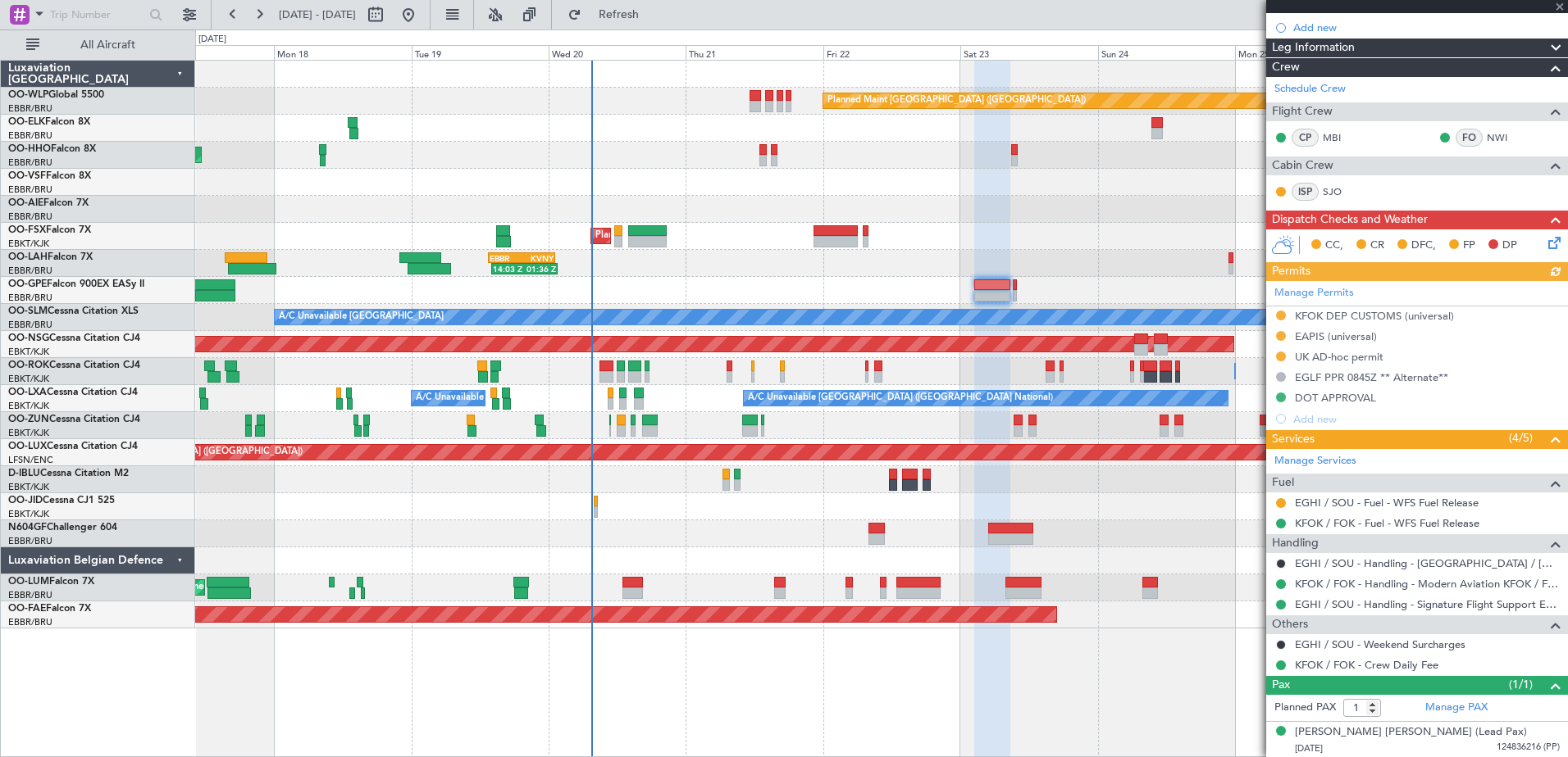
scroll to position [245, 0]
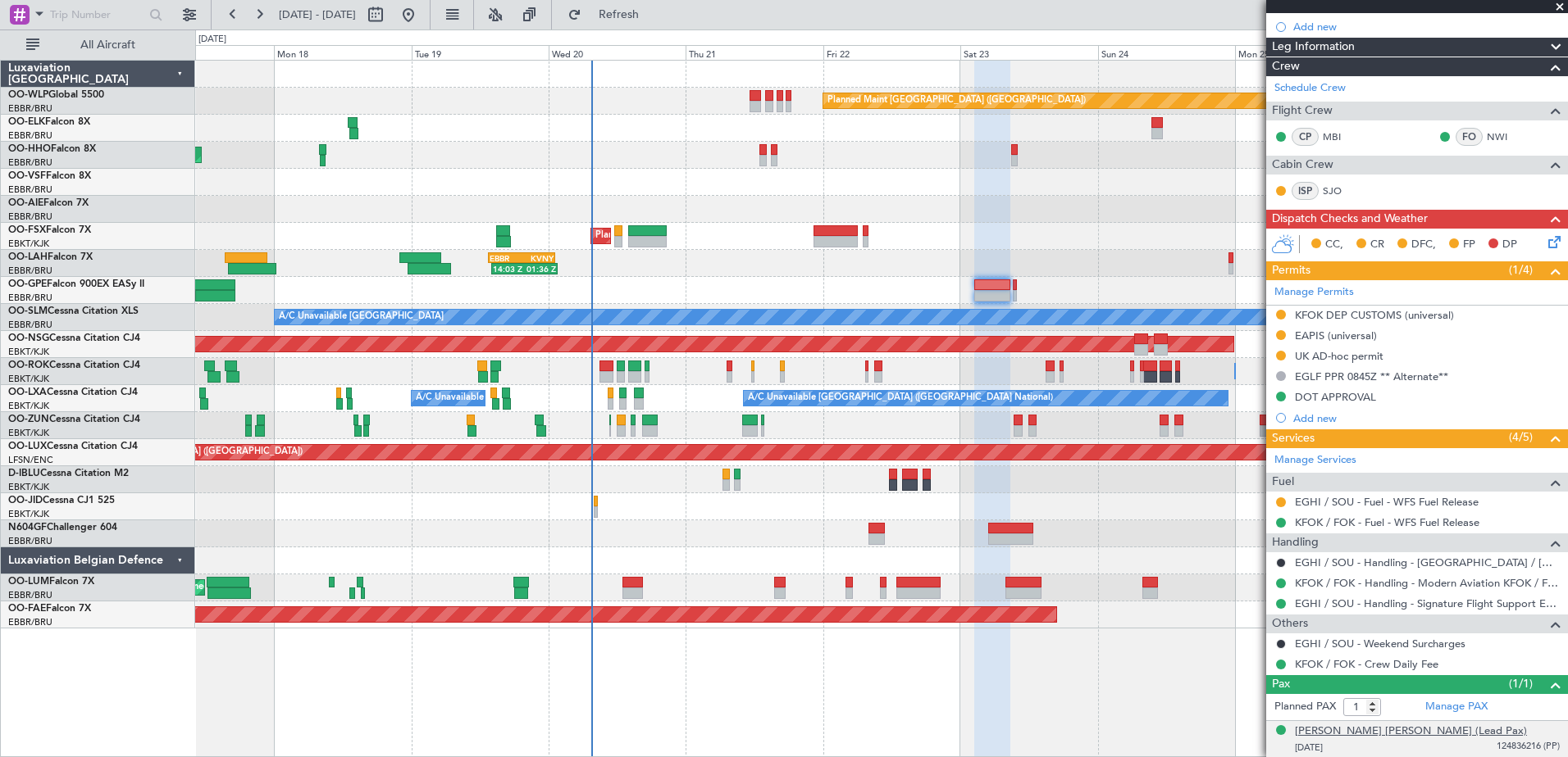
click at [1442, 733] on div "Michel Ray DE CARVALHO (Lead Pax)" at bounding box center [1410, 731] width 232 height 16
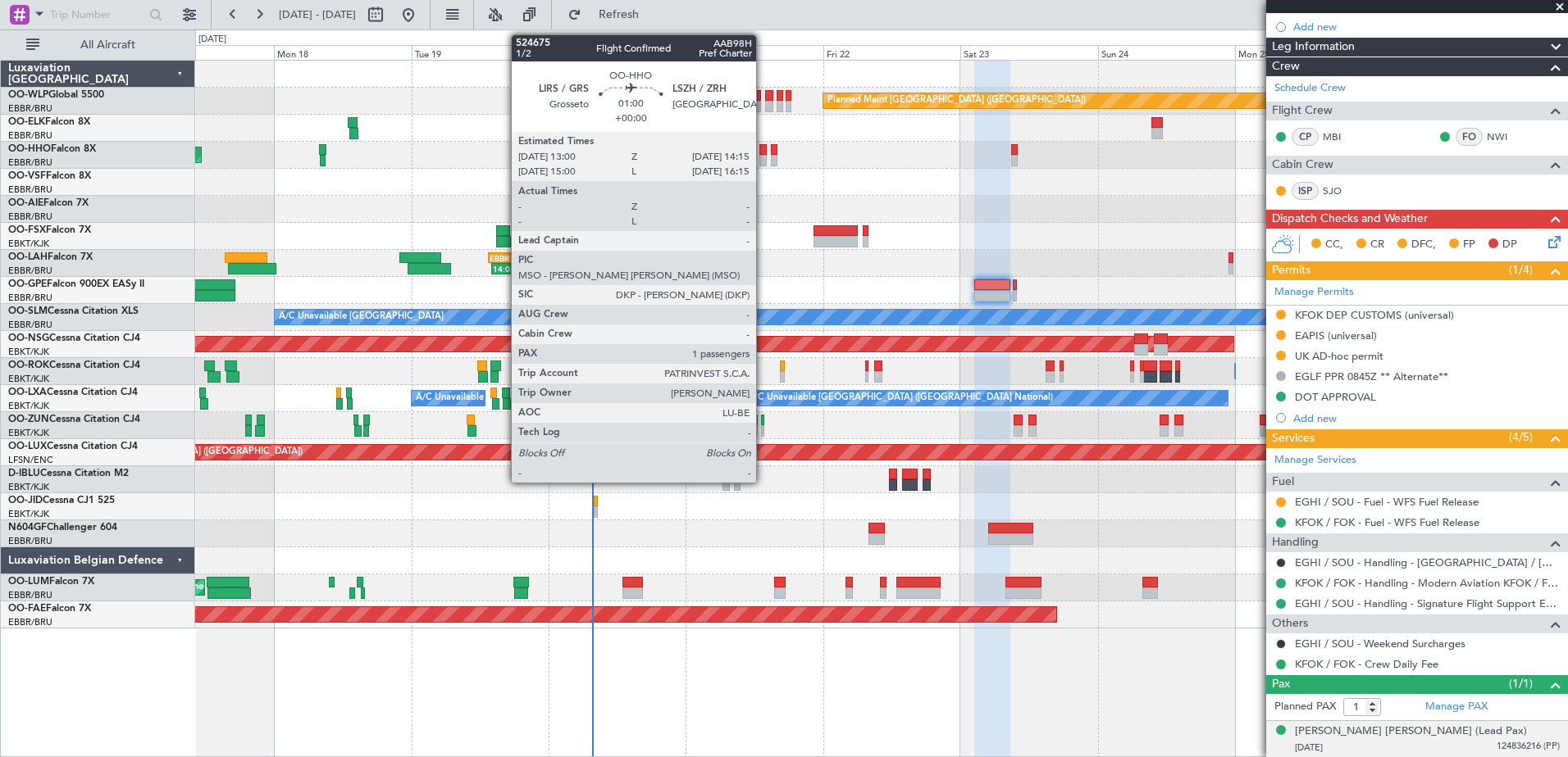
click at [763, 157] on div at bounding box center [762, 160] width 8 height 11
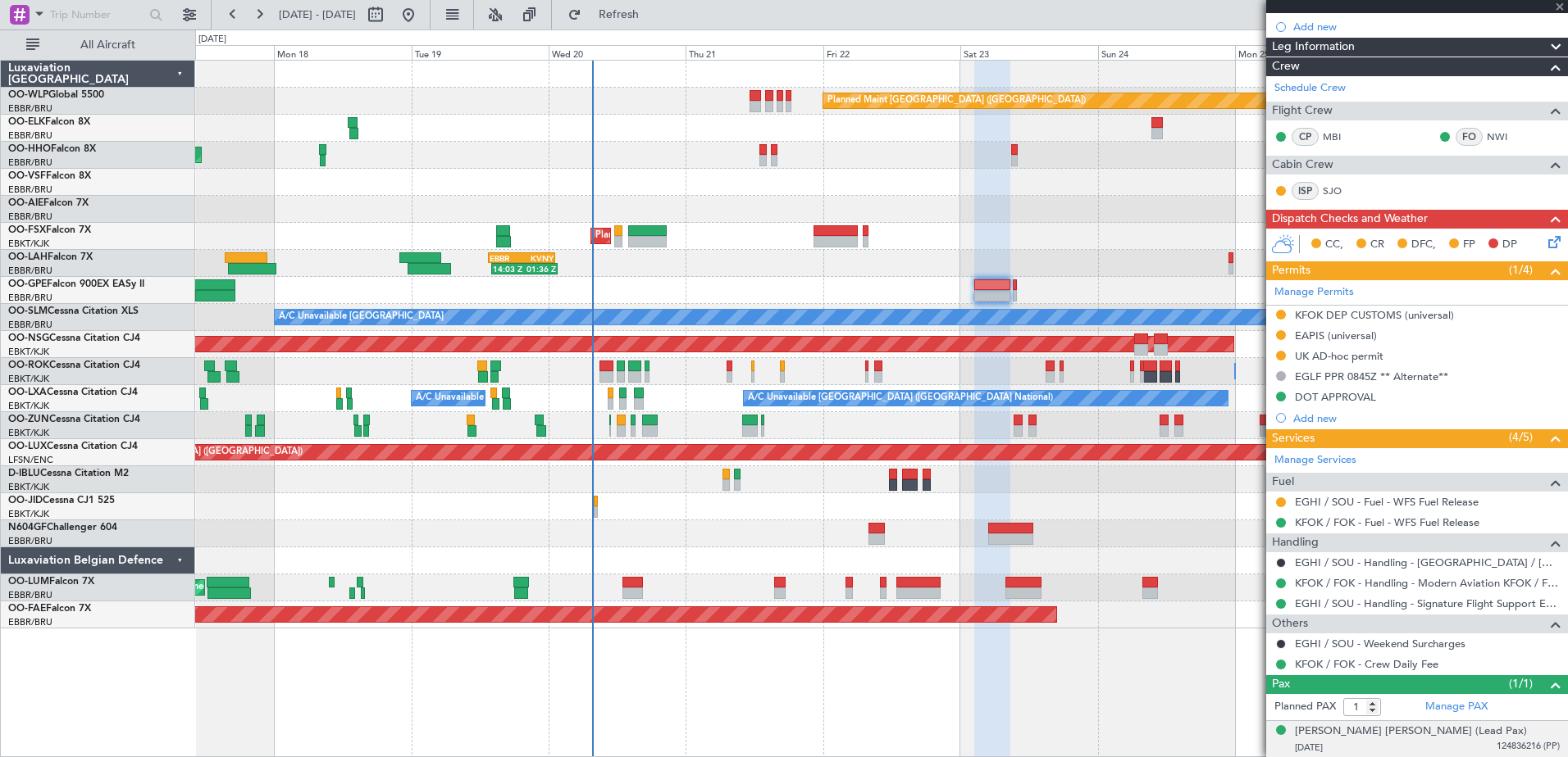
scroll to position [0, 0]
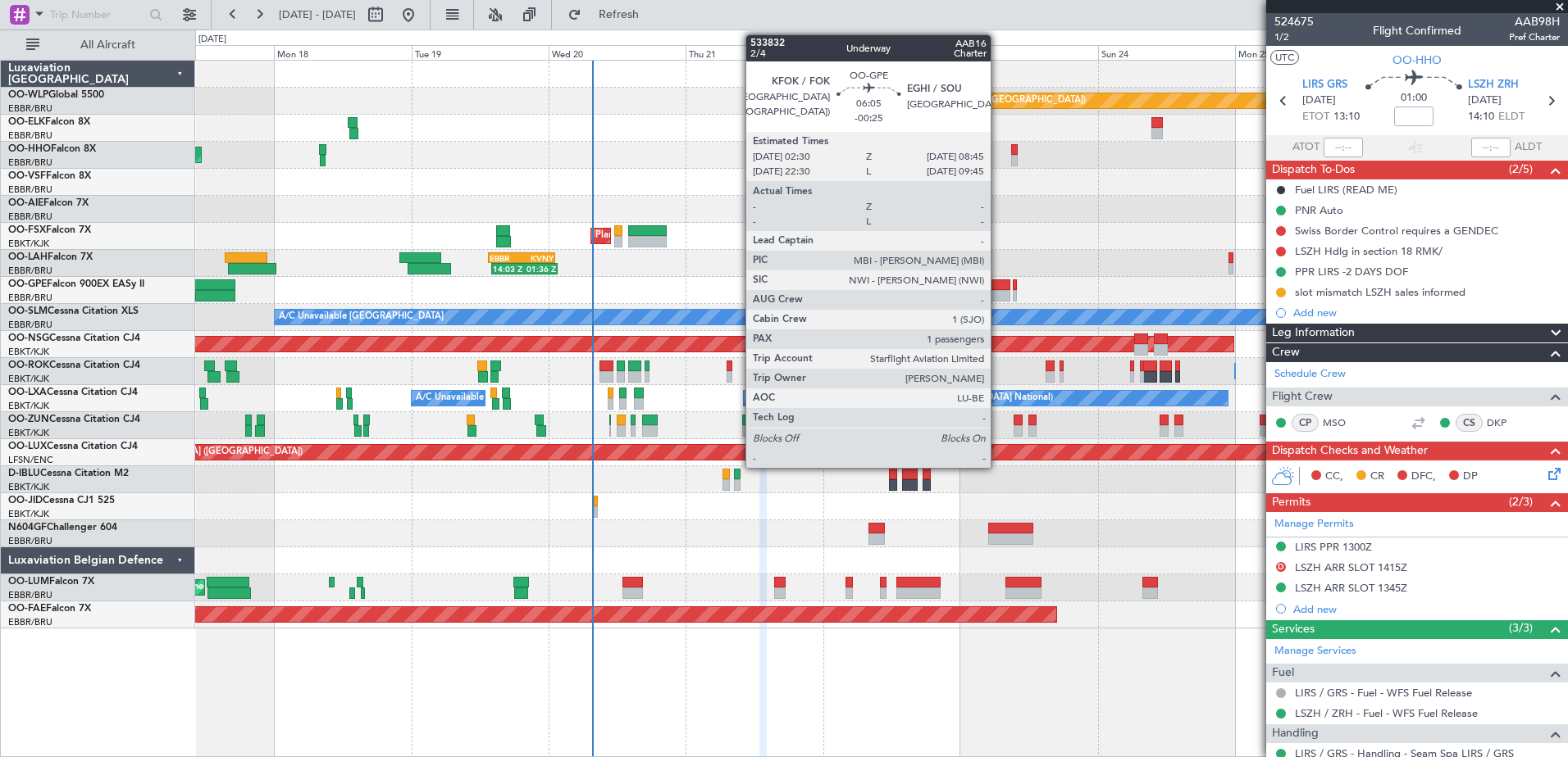
click at [998, 289] on div at bounding box center [992, 285] width 36 height 11
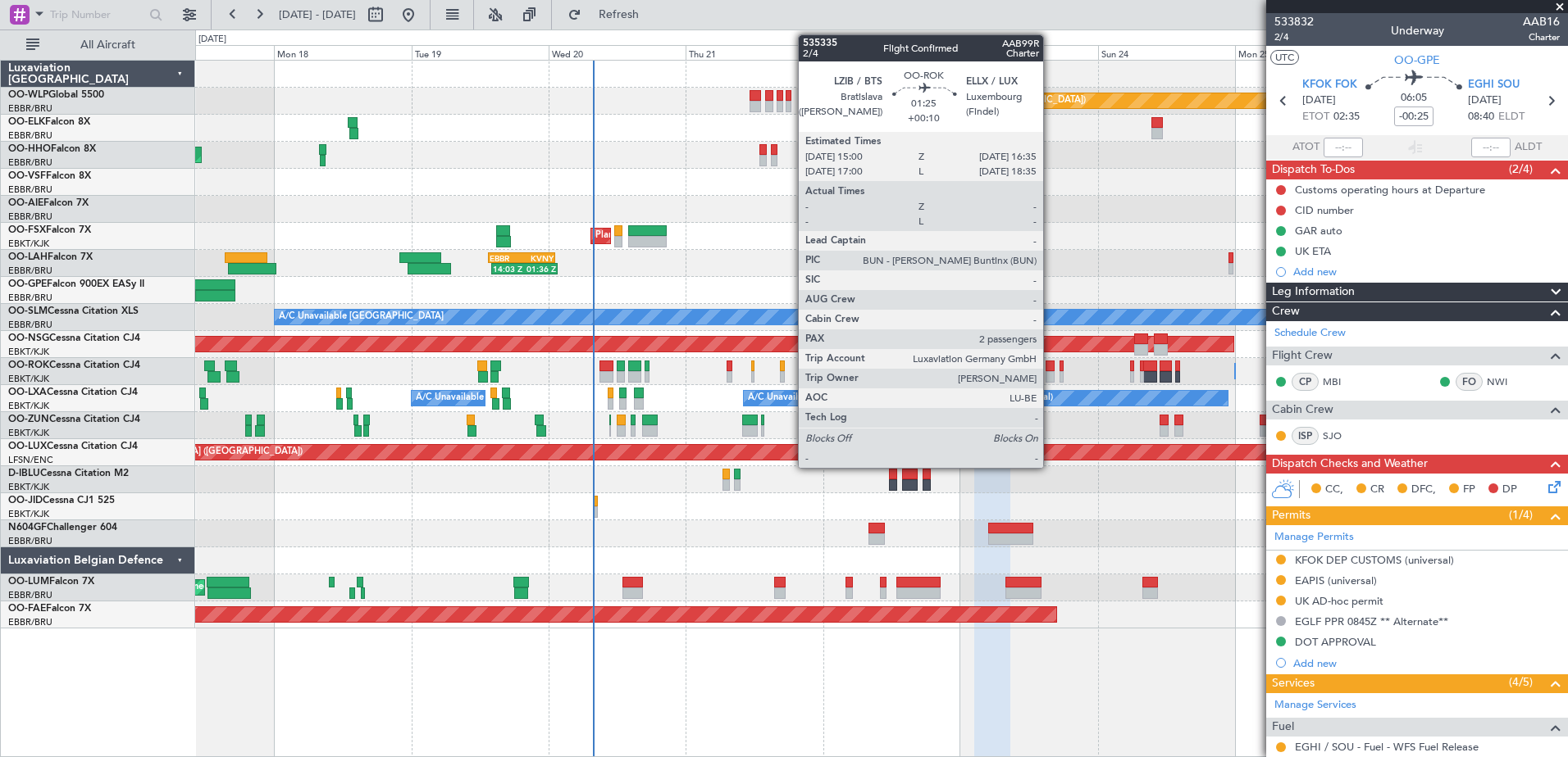
click at [1050, 378] on div at bounding box center [1050, 376] width 9 height 11
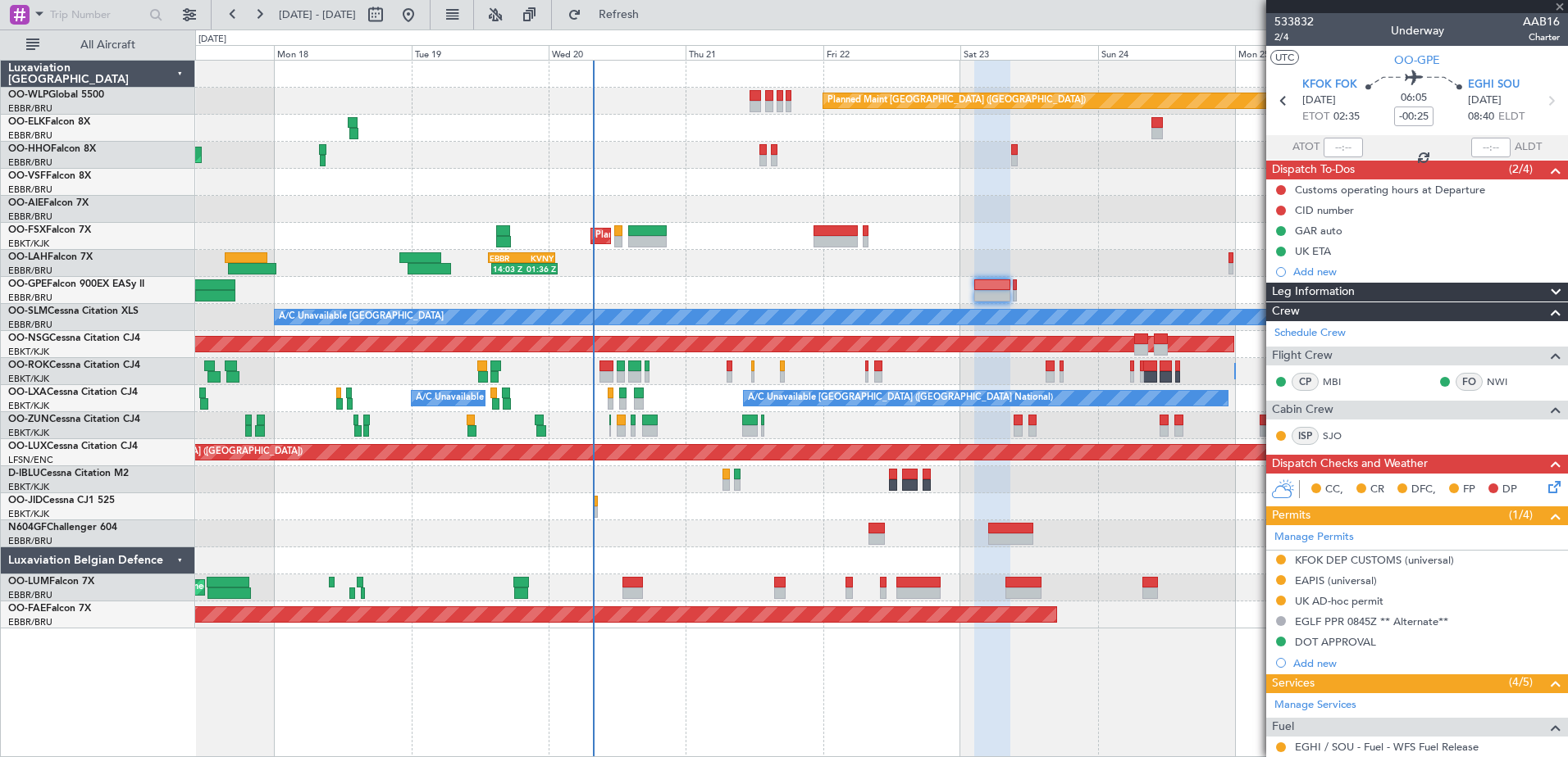
type input "+00:10"
type input "2"
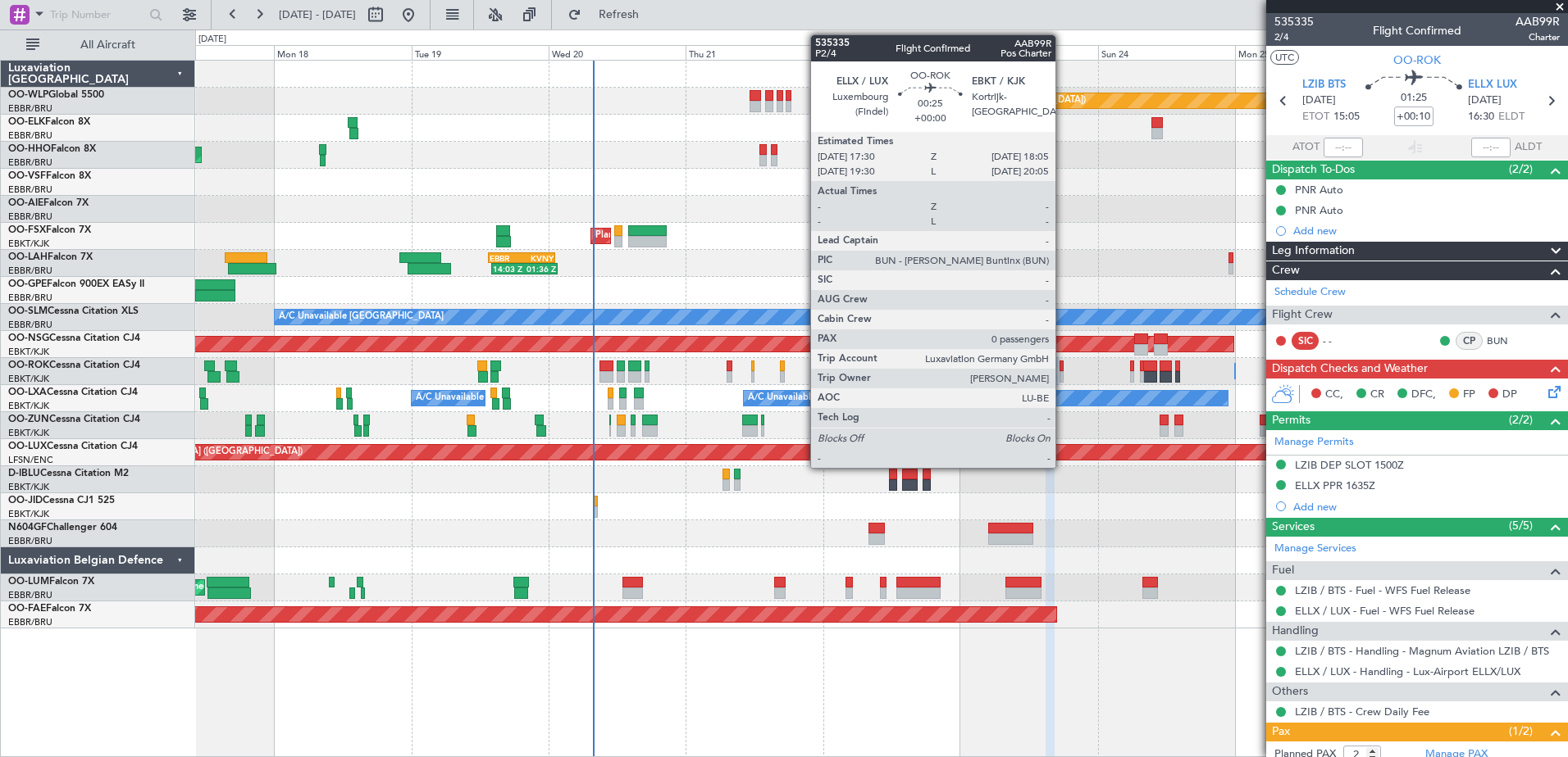
click at [1063, 371] on div at bounding box center [1061, 376] width 4 height 11
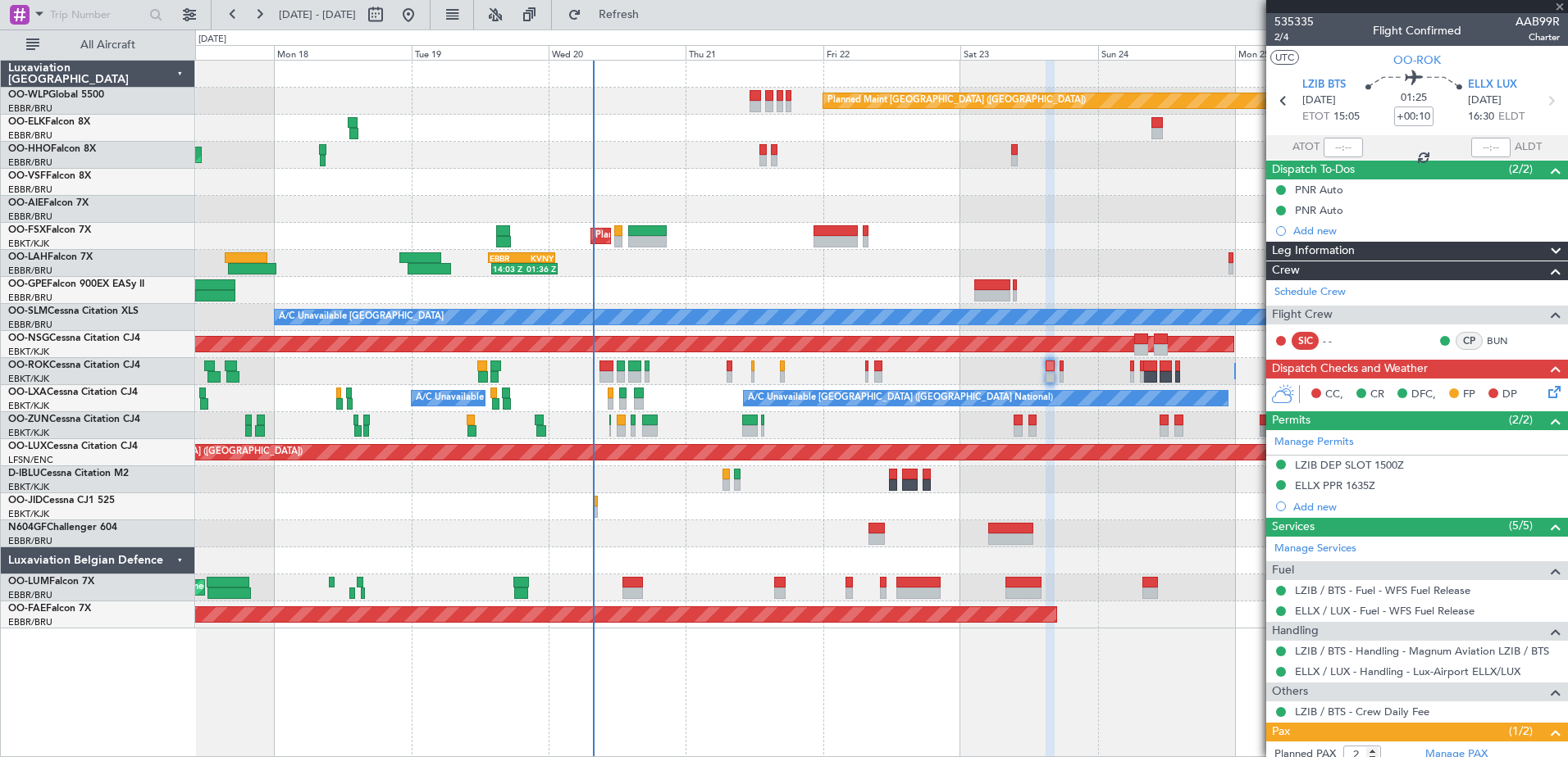
type input "0"
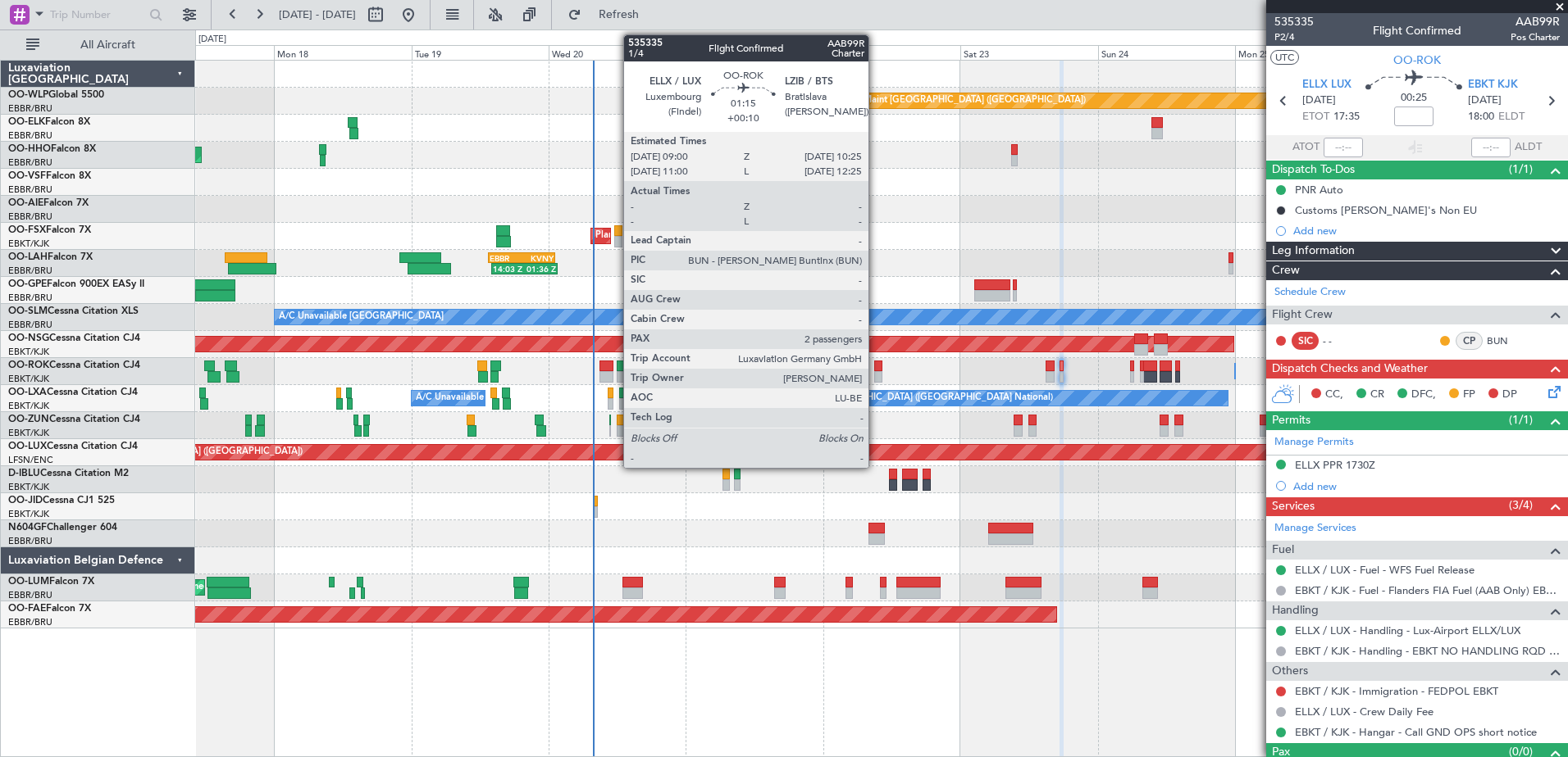
click at [876, 374] on div at bounding box center [877, 376] width 8 height 11
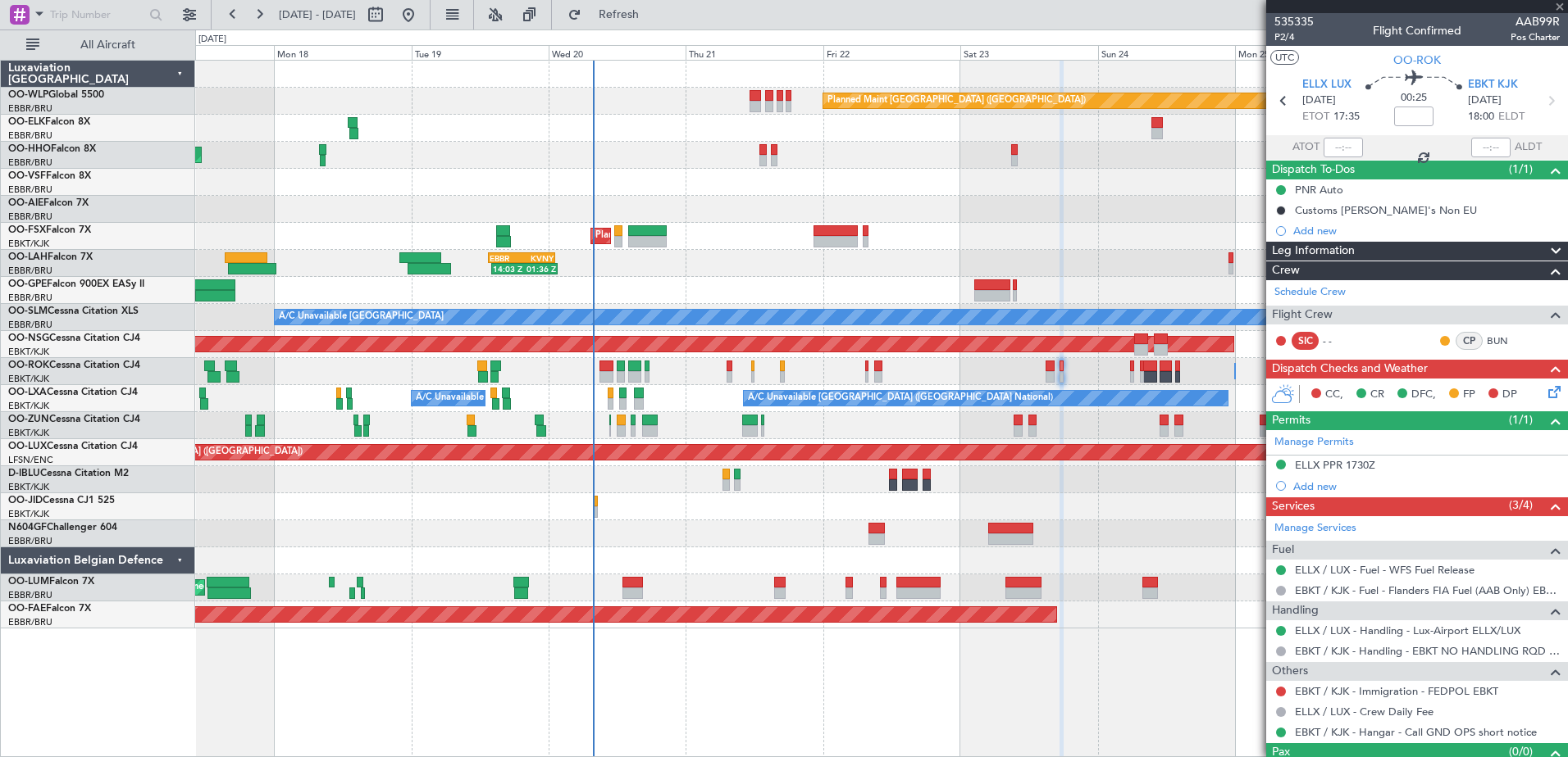
type input "+00:10"
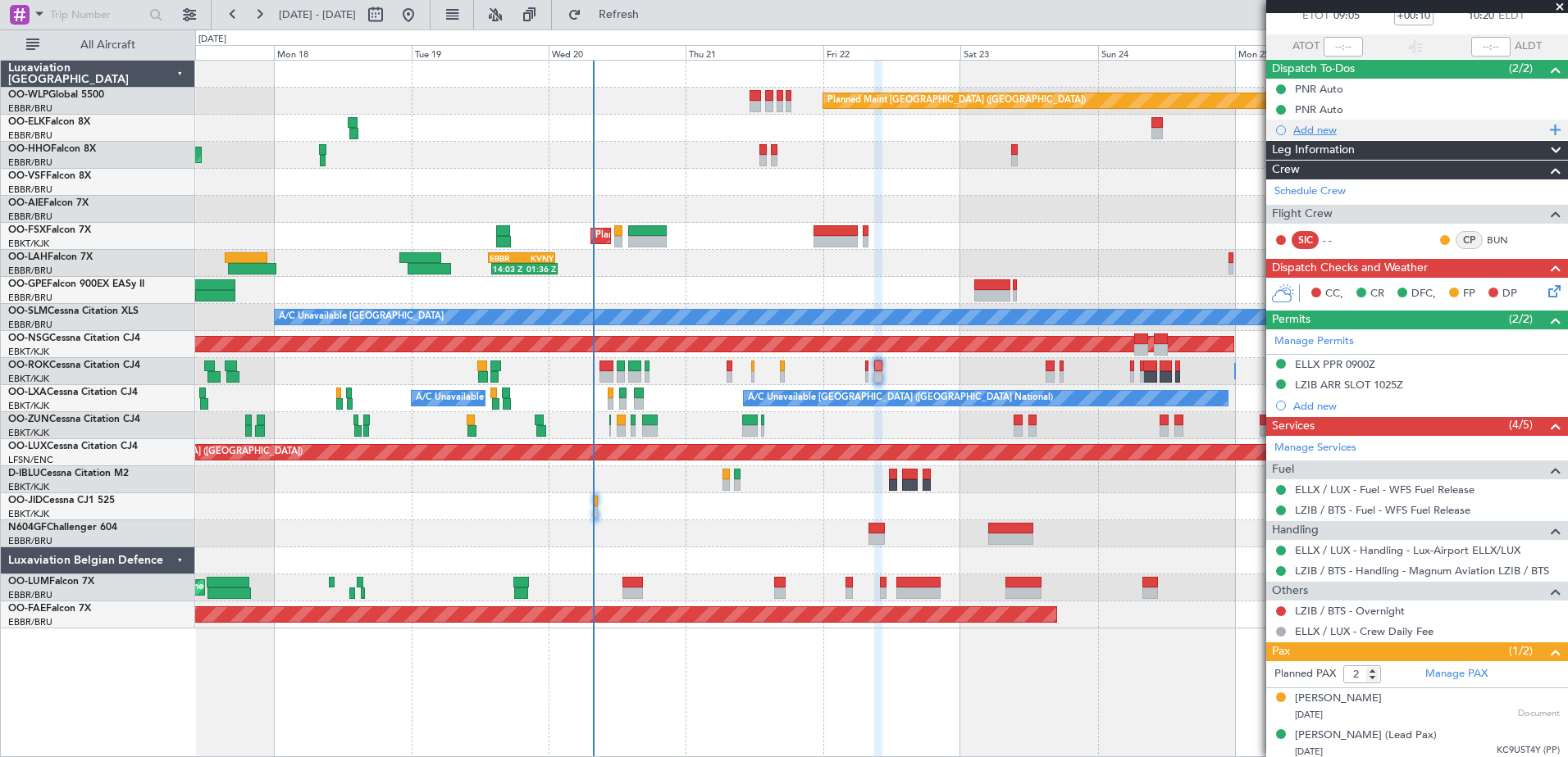
scroll to position [105, 0]
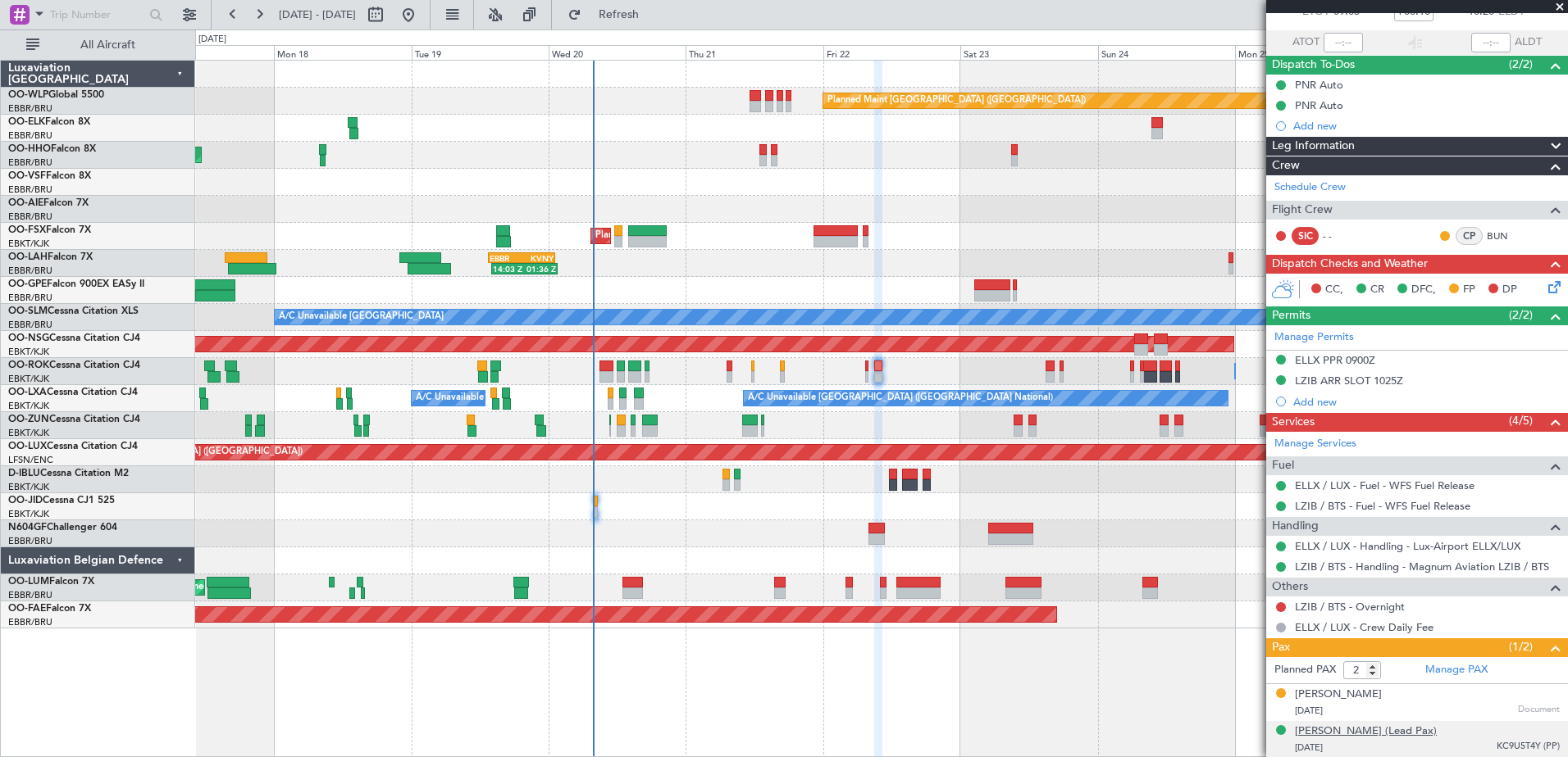
click at [1344, 735] on div "[PERSON_NAME] (Lead Pax)" at bounding box center [1365, 731] width 142 height 16
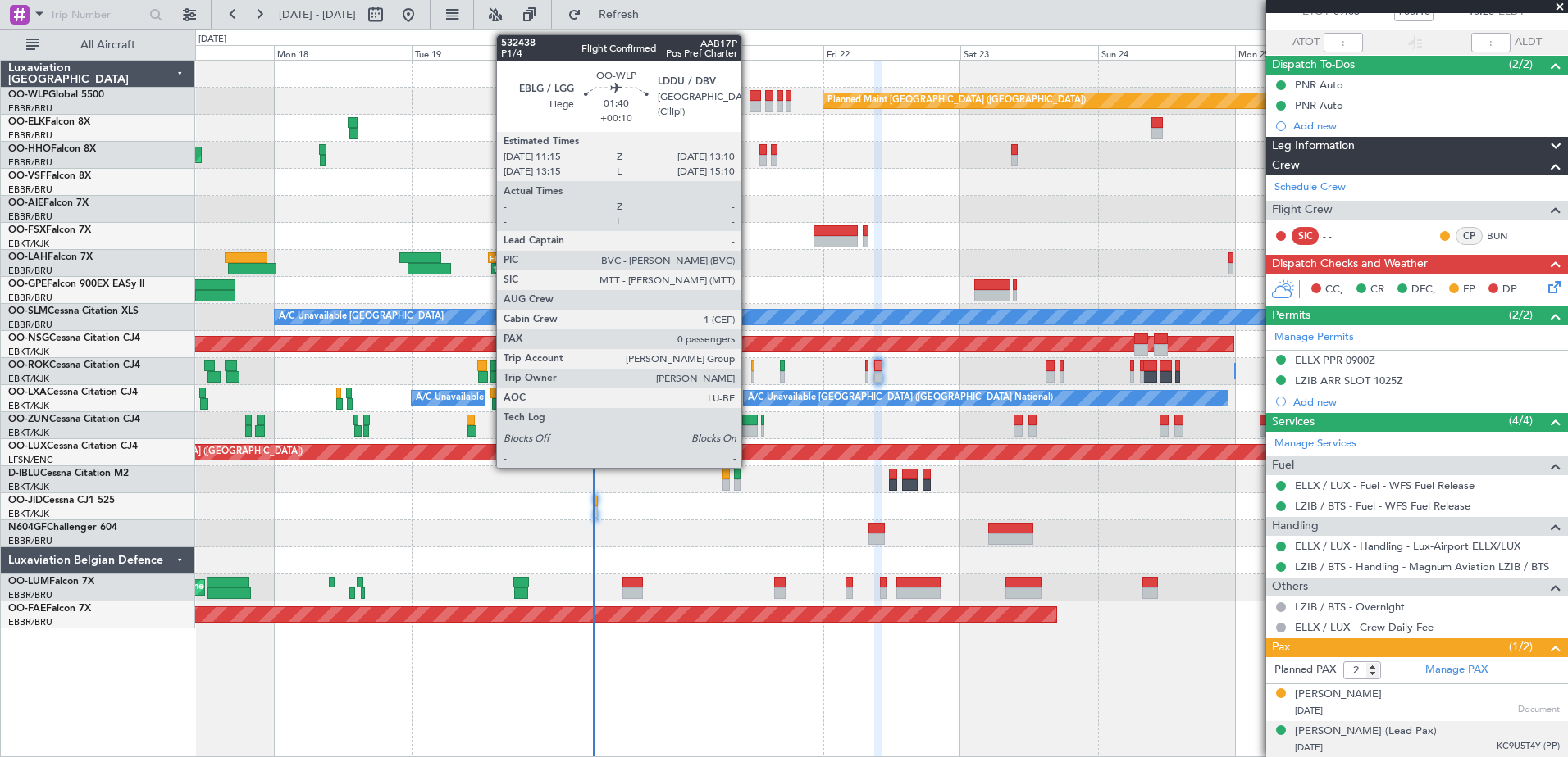
click at [749, 100] on div at bounding box center [755, 95] width 11 height 11
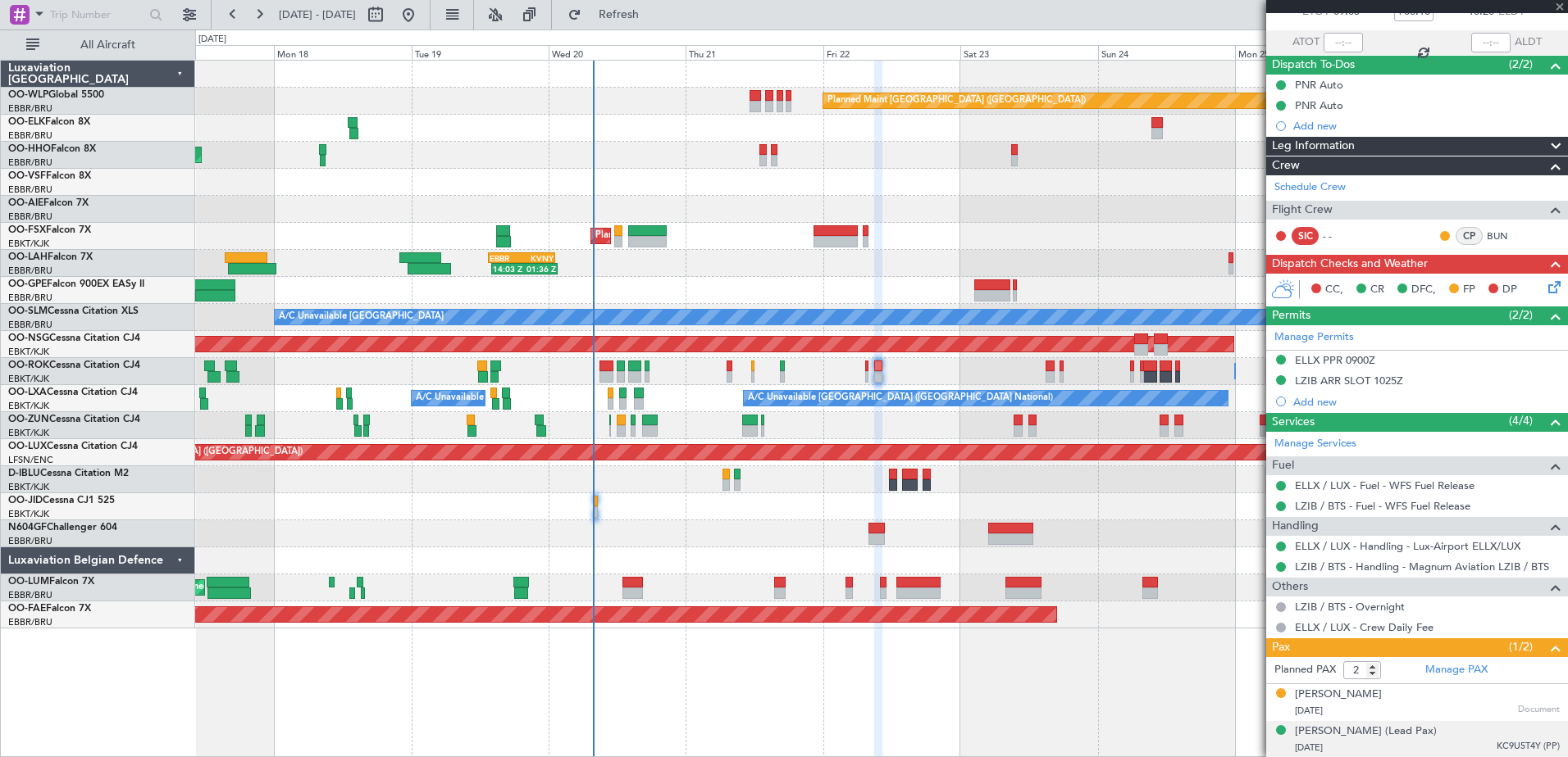
type input "0"
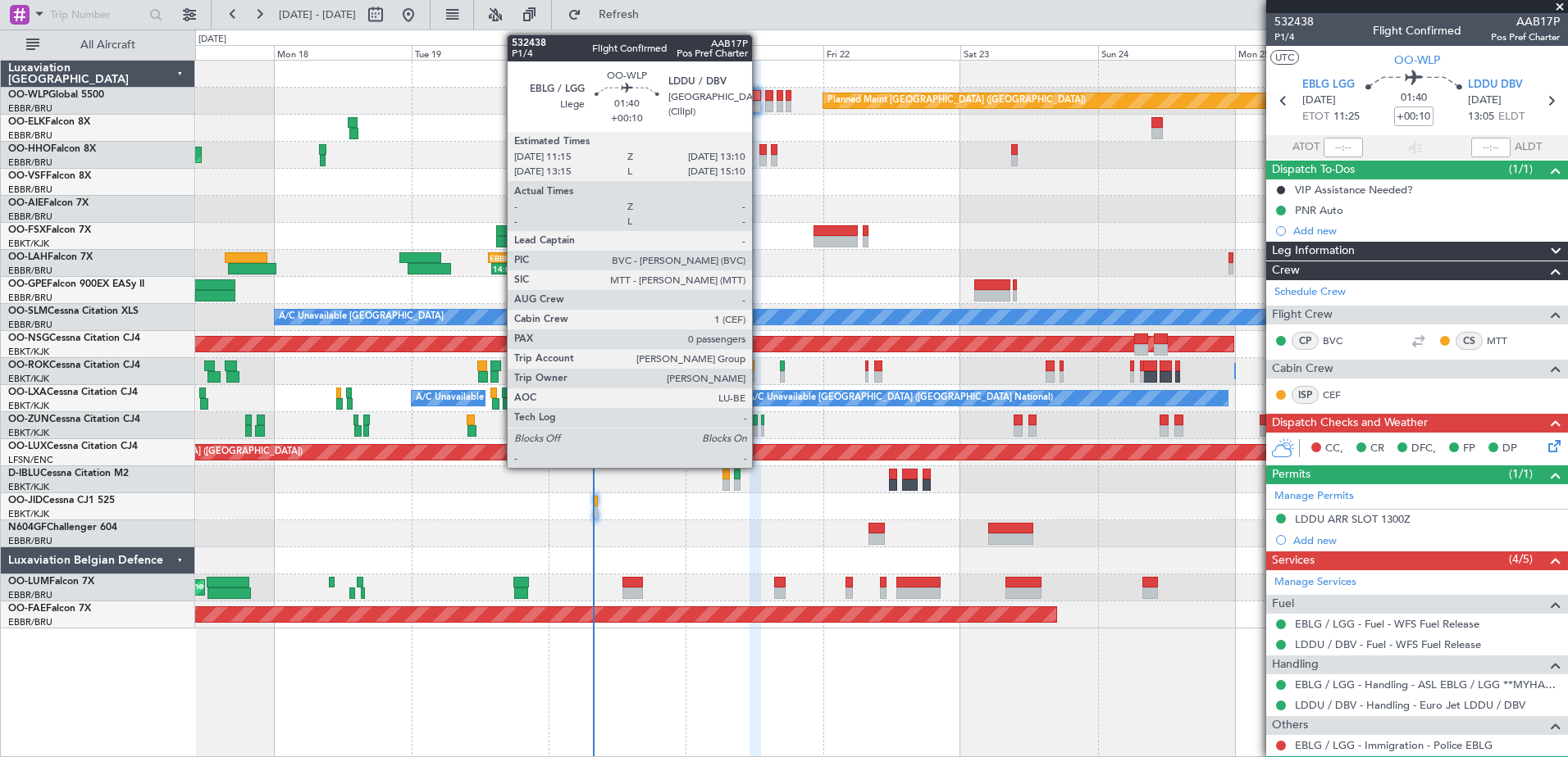
click at [759, 105] on div at bounding box center [755, 106] width 11 height 11
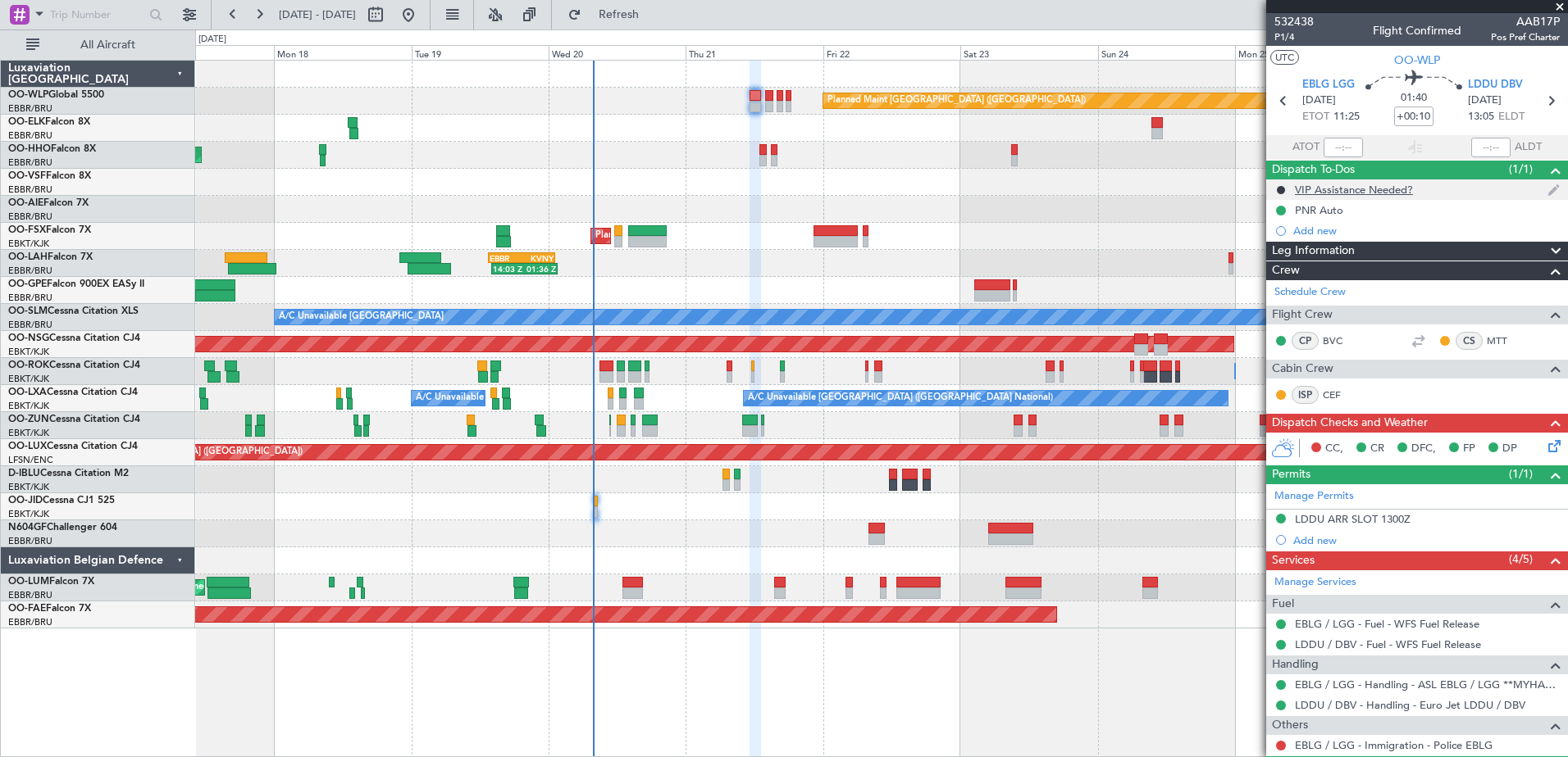
click at [1354, 184] on div "VIP Assistance Needed?" at bounding box center [1353, 190] width 118 height 14
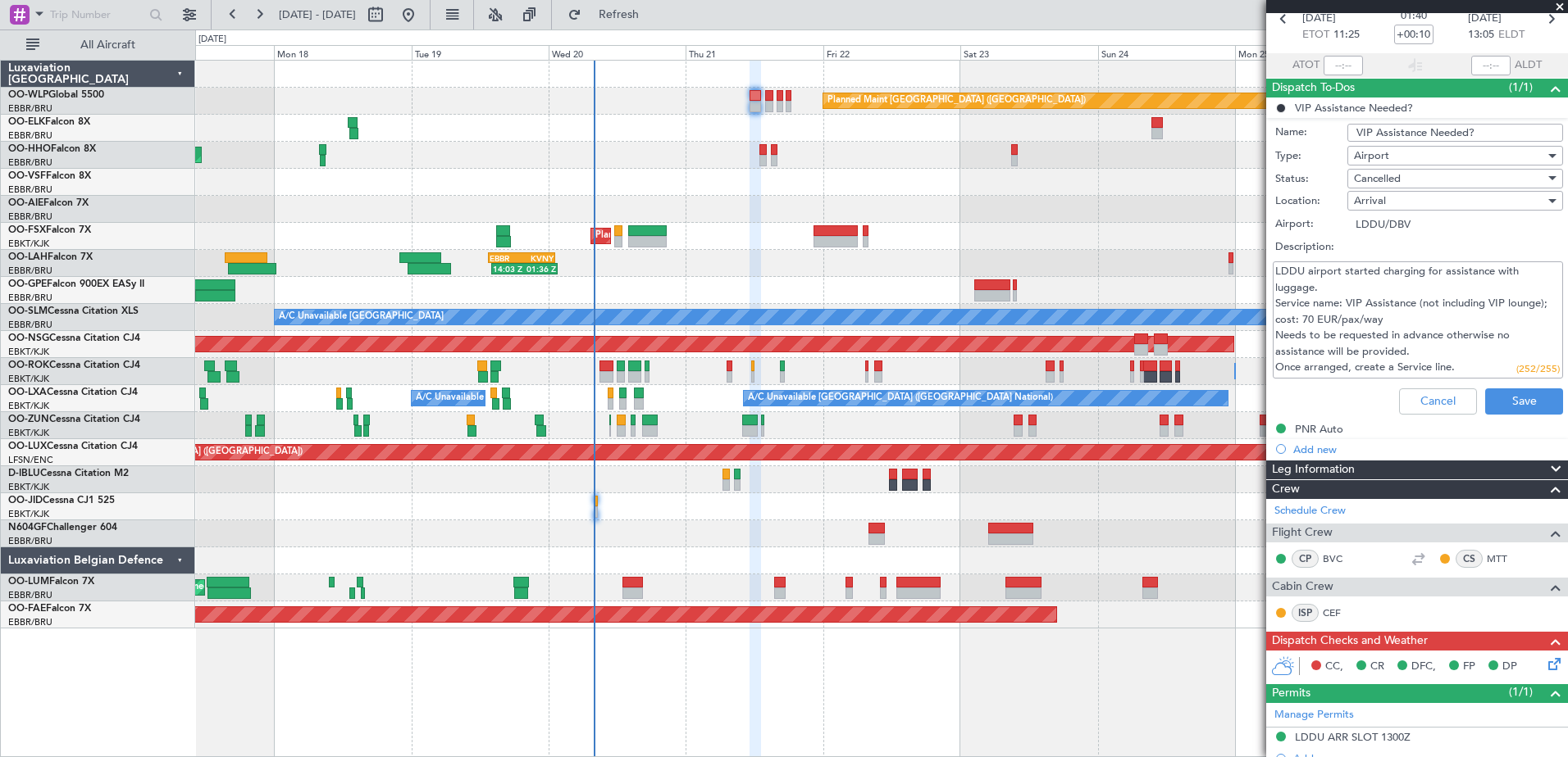
scroll to position [164, 0]
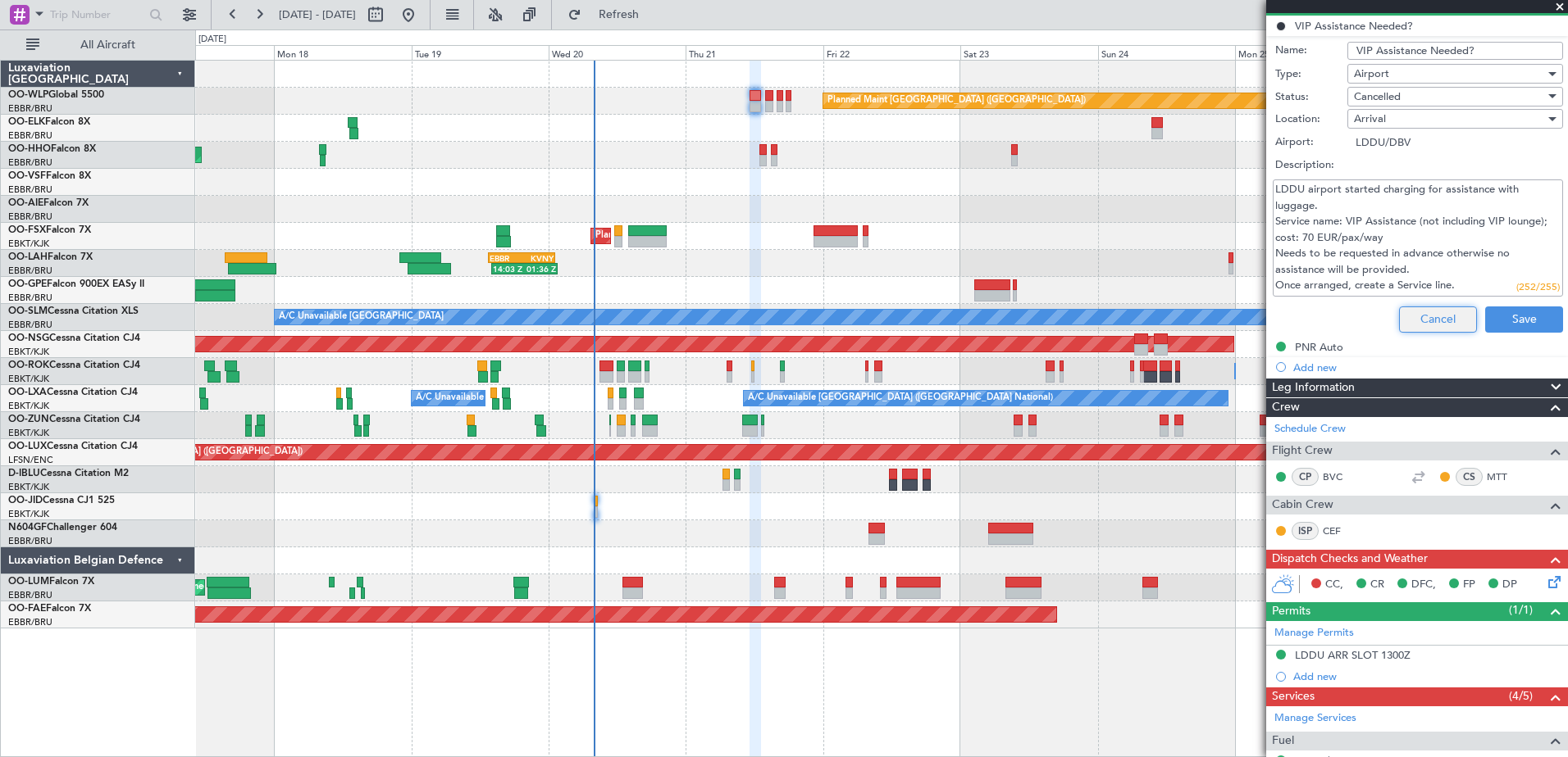
click at [1436, 319] on button "Cancel" at bounding box center [1438, 319] width 78 height 26
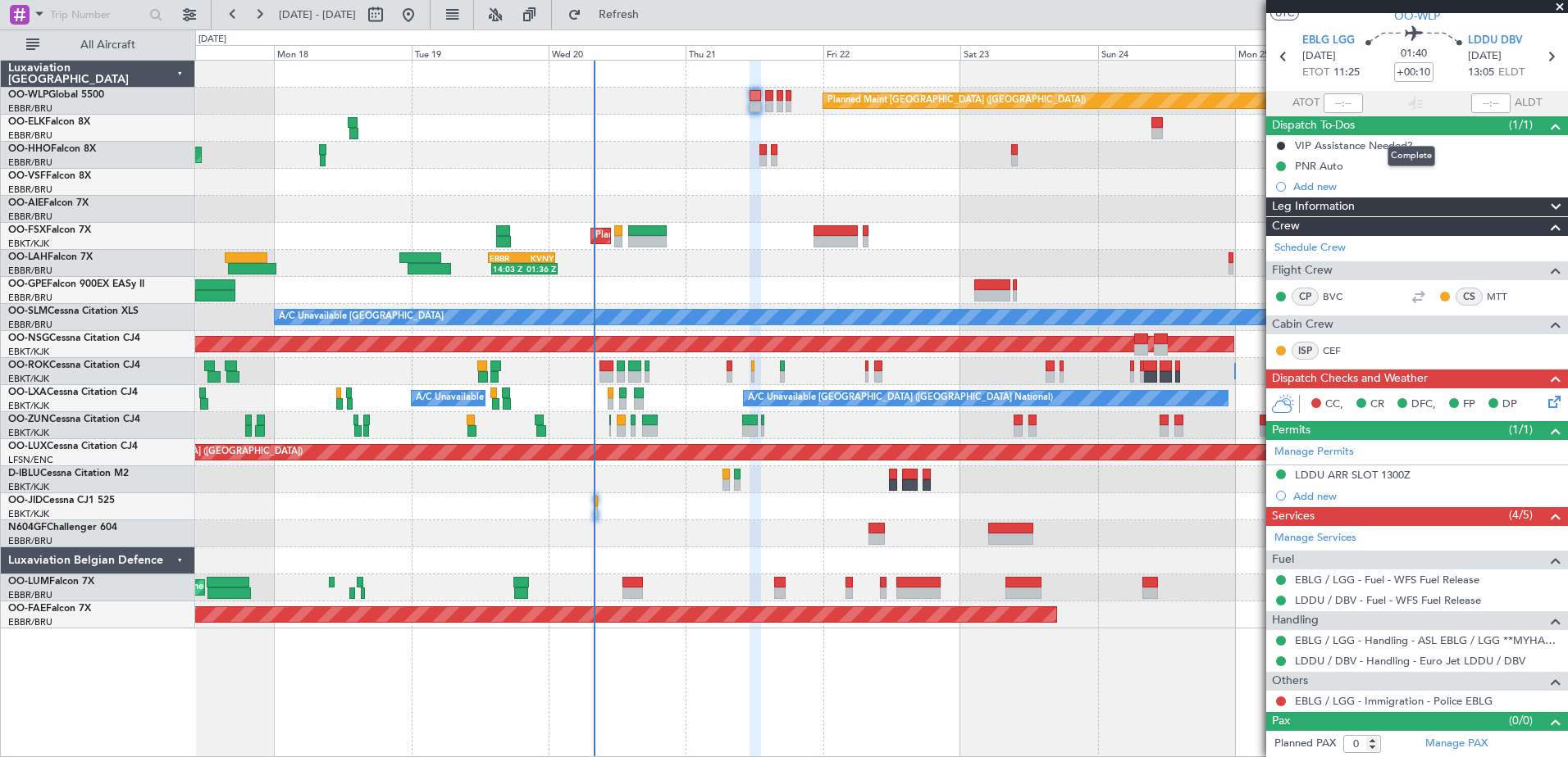
scroll to position [0, 0]
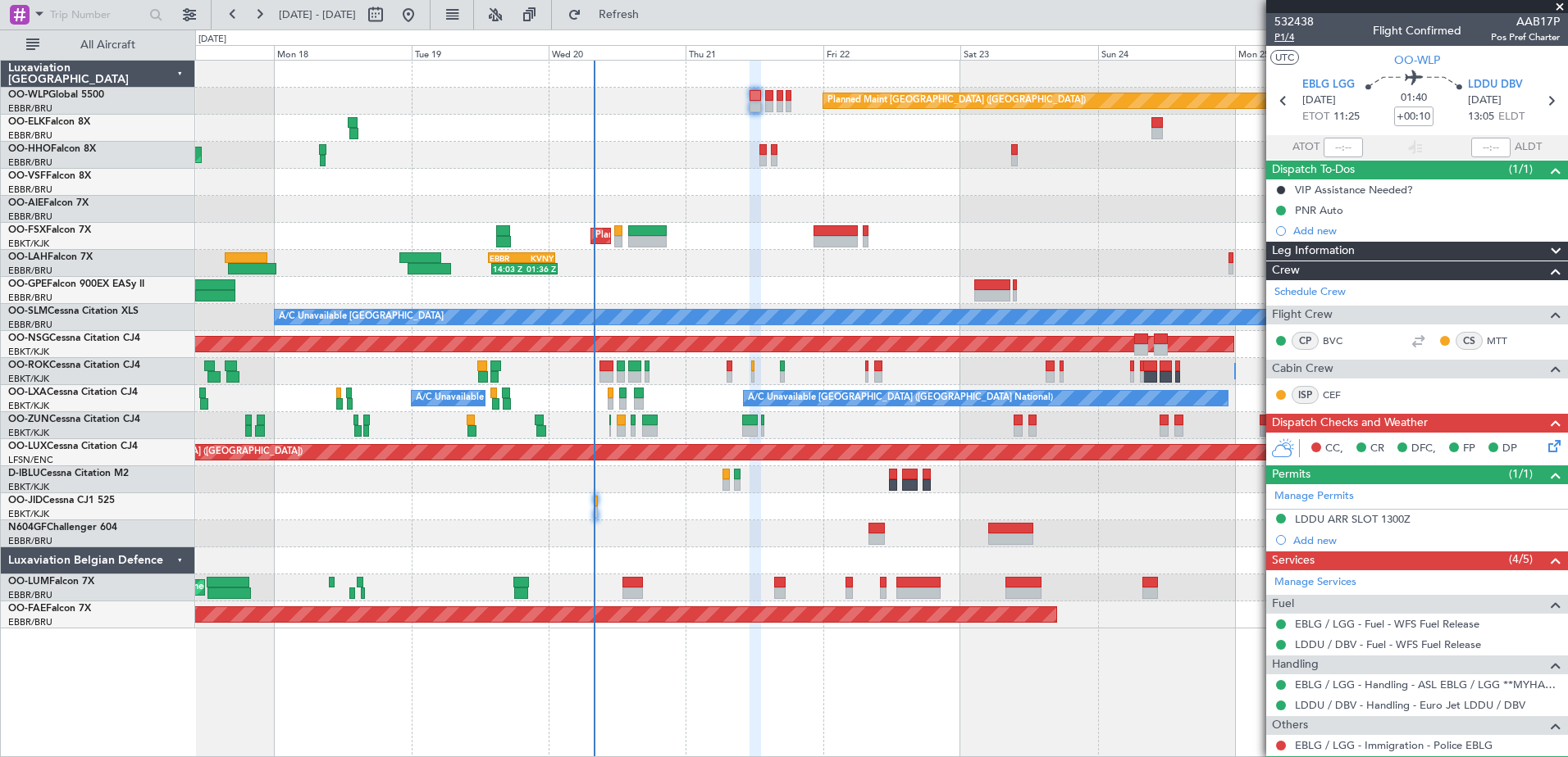
click at [1294, 41] on span "P1/4" at bounding box center [1294, 37] width 40 height 14
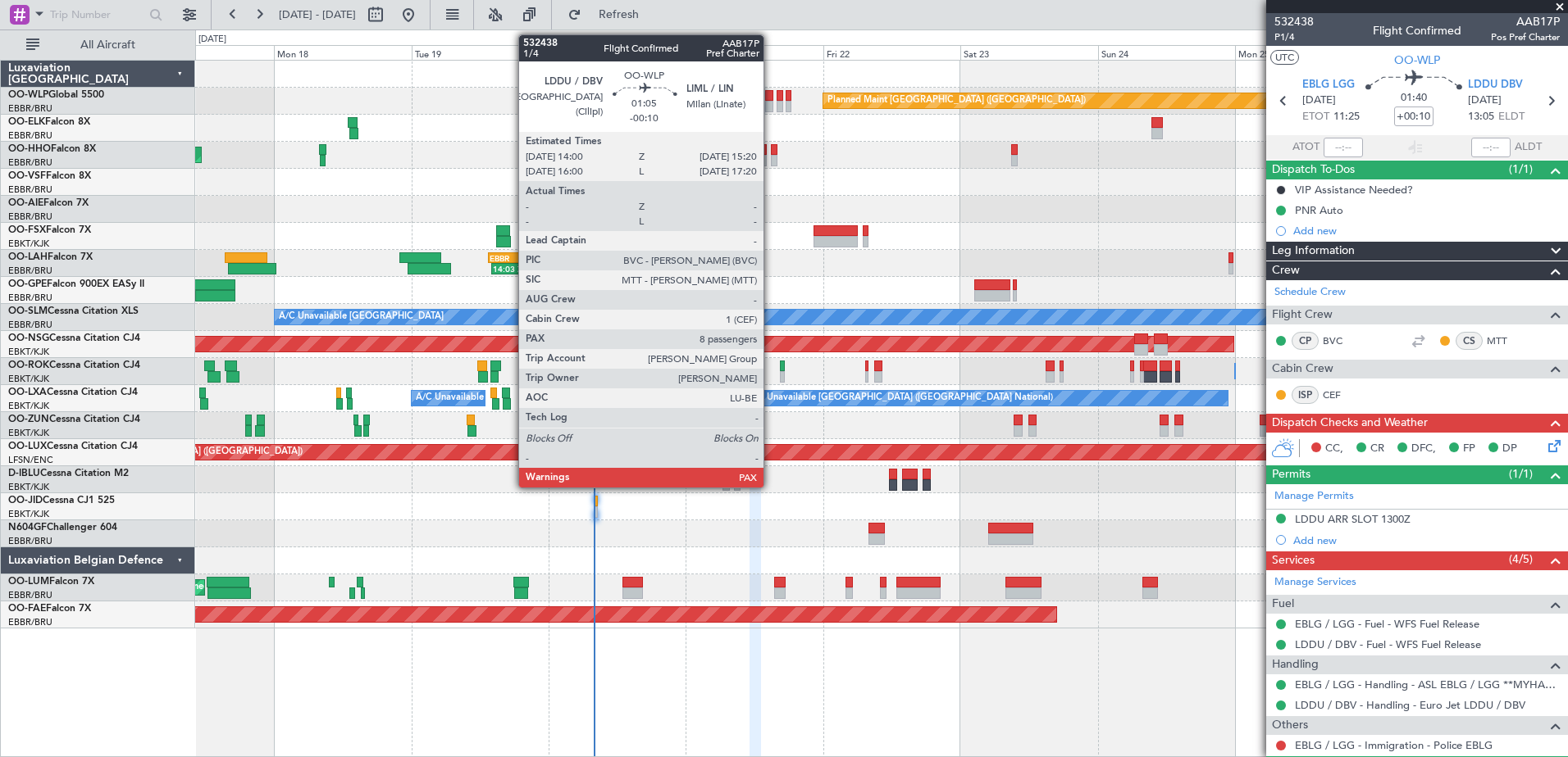
click at [771, 102] on div at bounding box center [768, 106] width 8 height 11
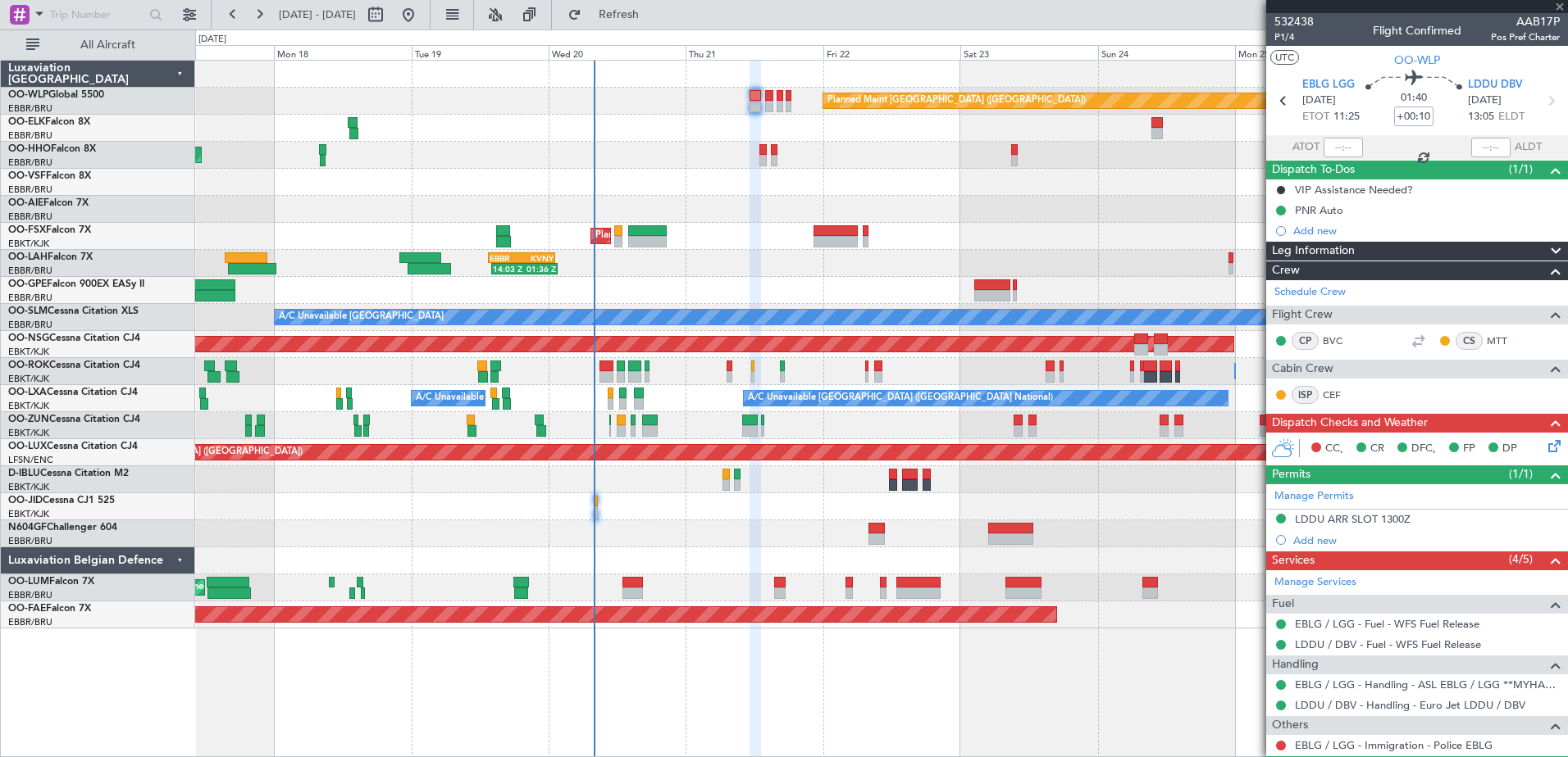
type input "-00:10"
type input "10"
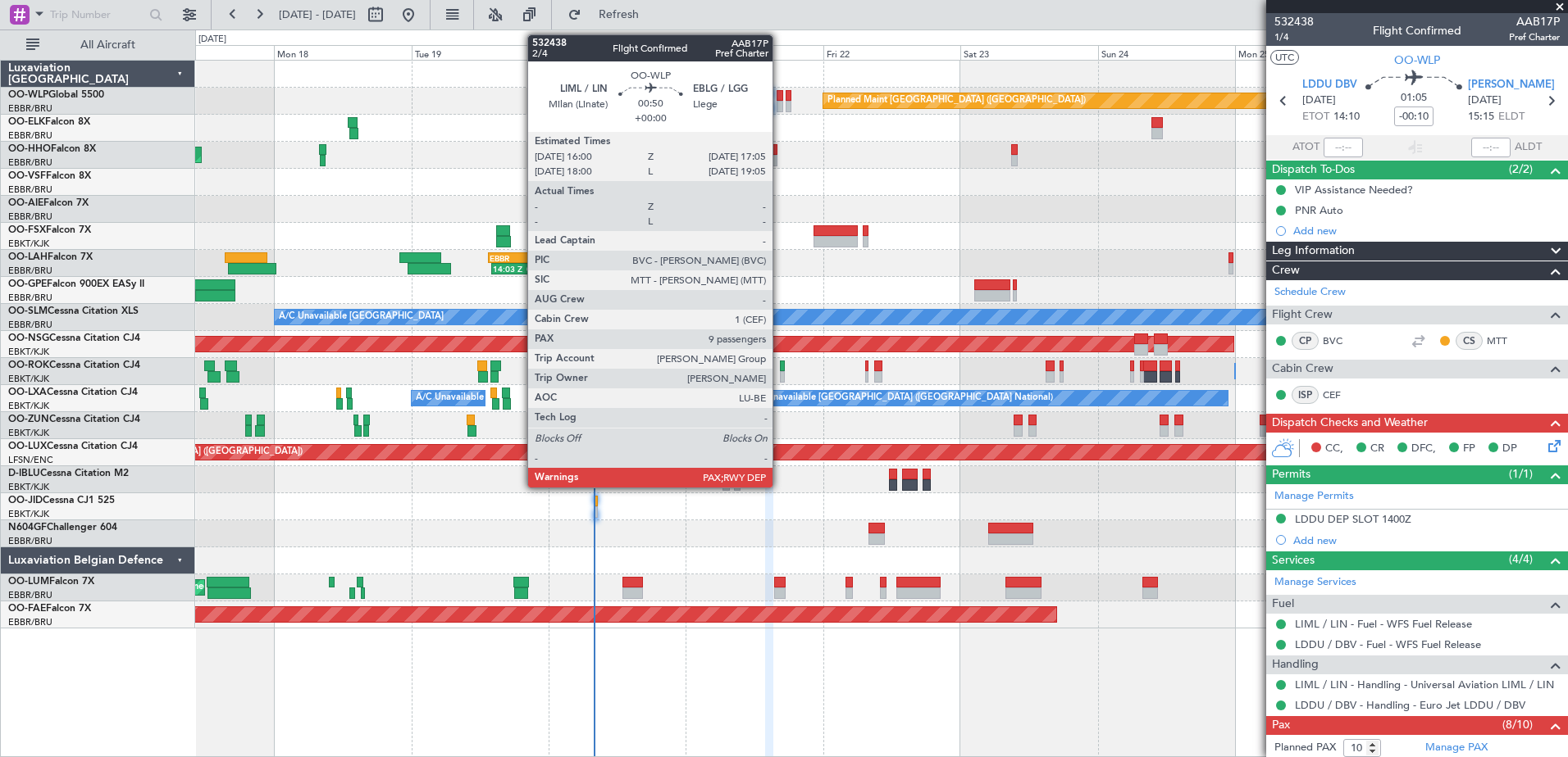
click at [780, 99] on div at bounding box center [780, 95] width 7 height 11
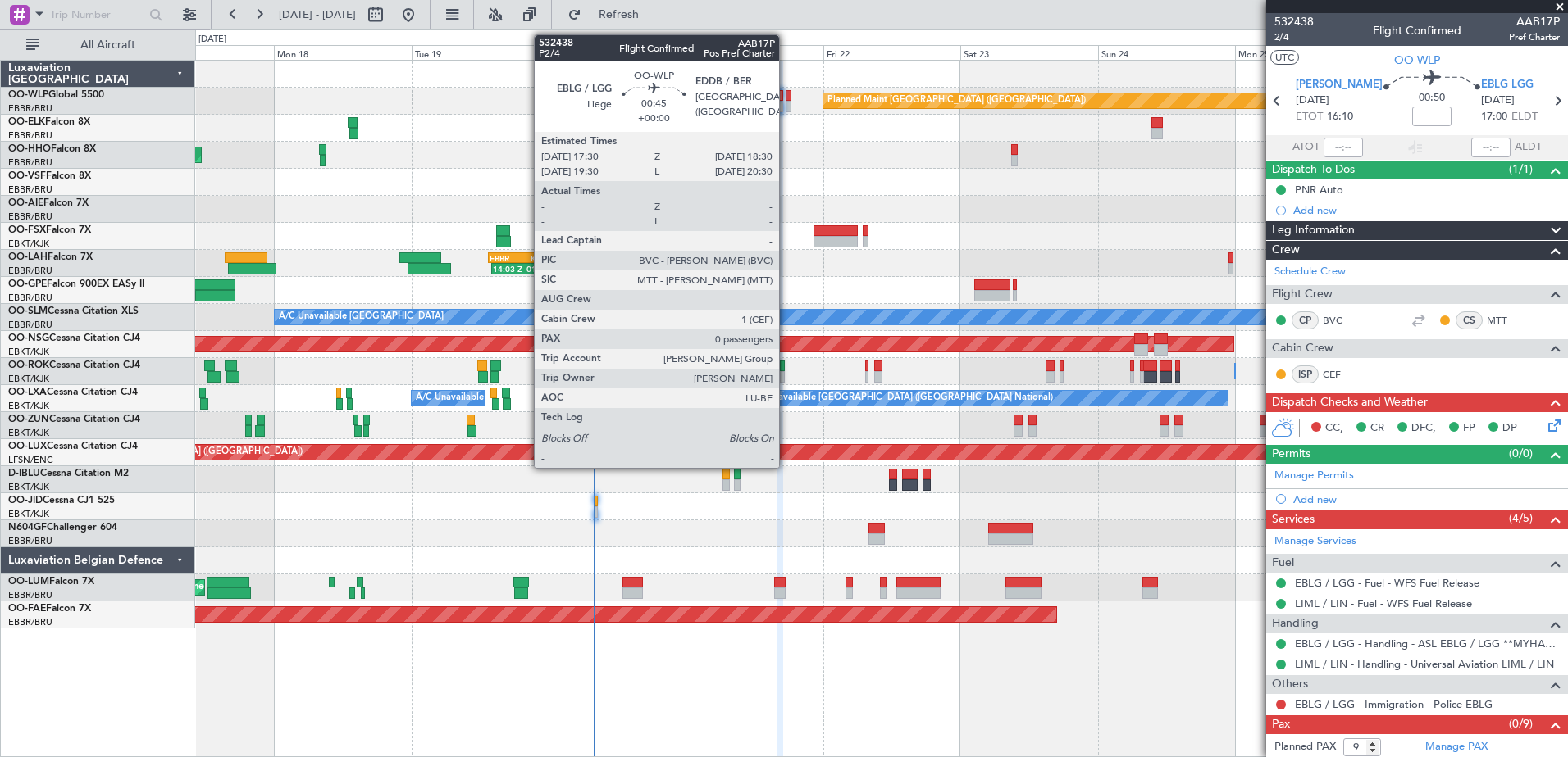
click at [787, 97] on div at bounding box center [788, 95] width 6 height 11
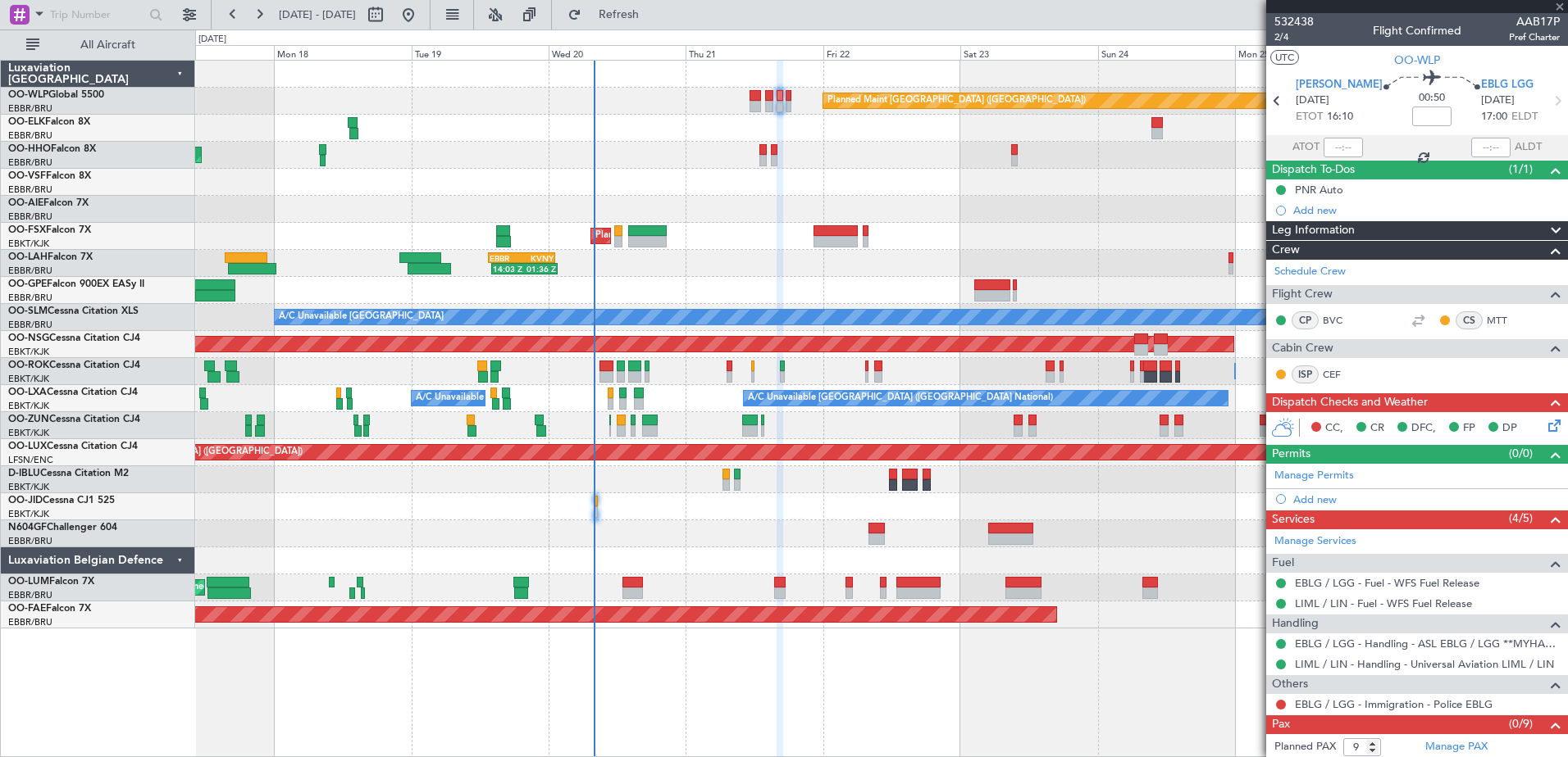
type input "0"
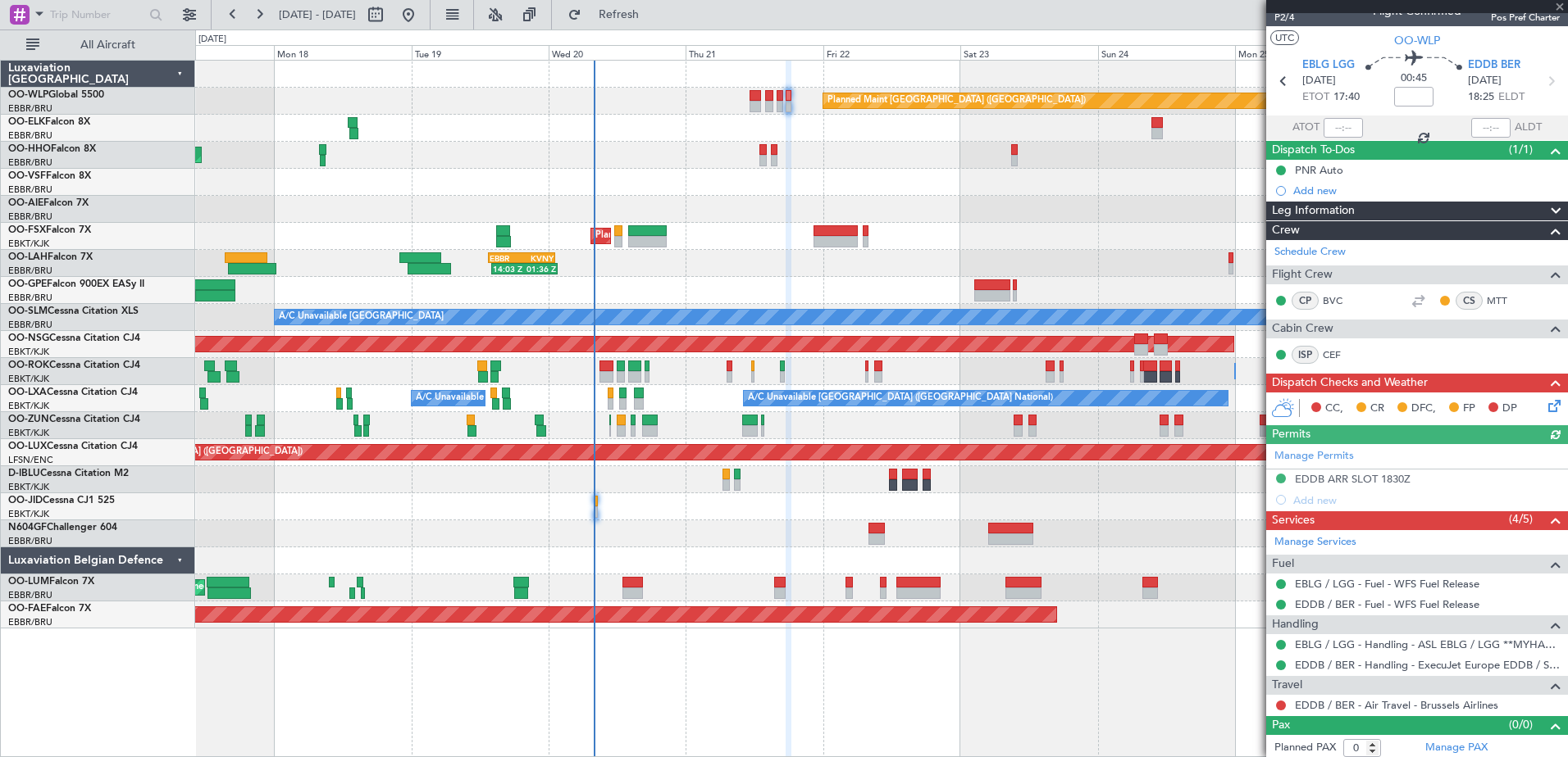
scroll to position [24, 0]
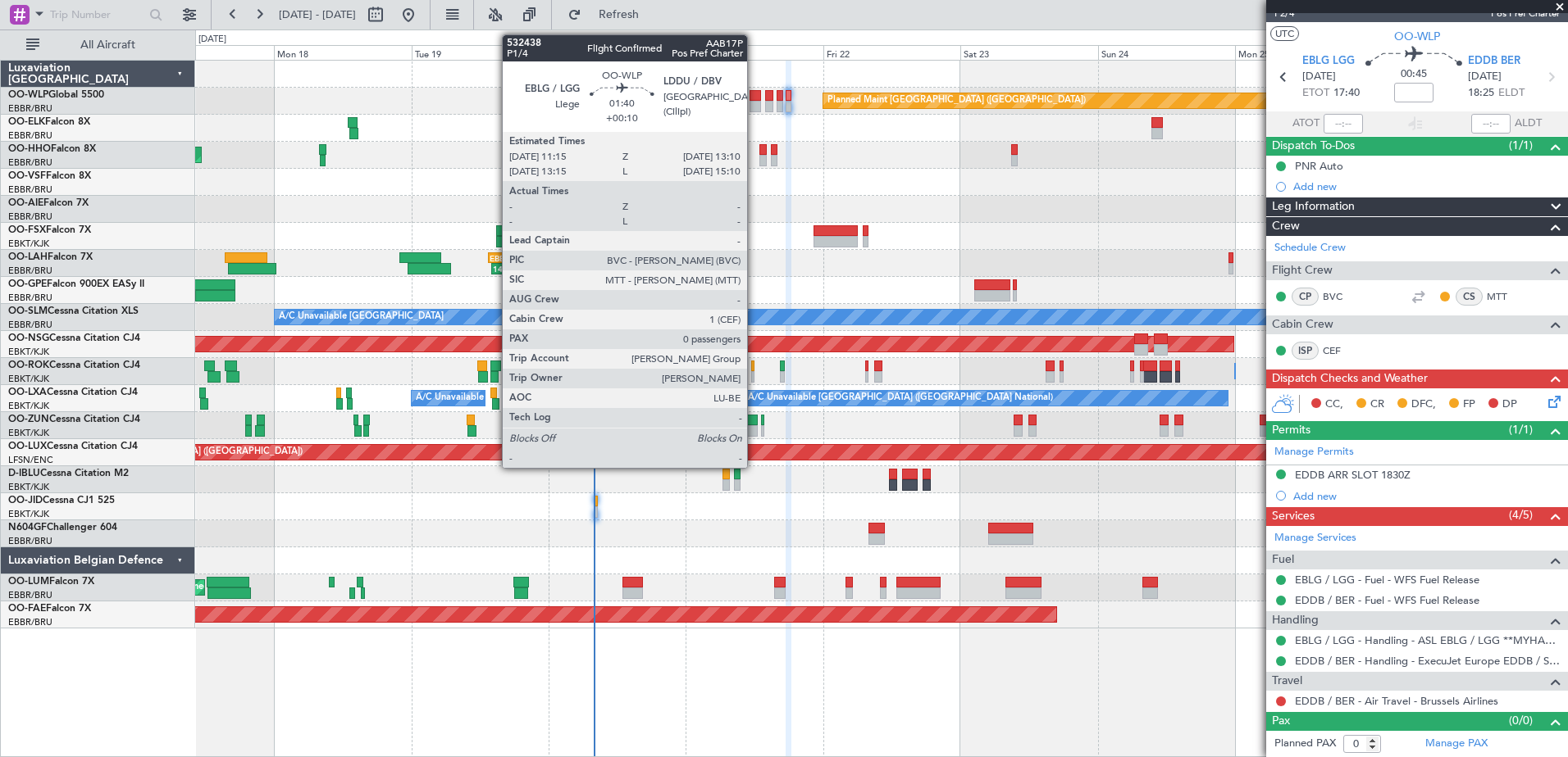
click at [755, 100] on div at bounding box center [755, 95] width 11 height 11
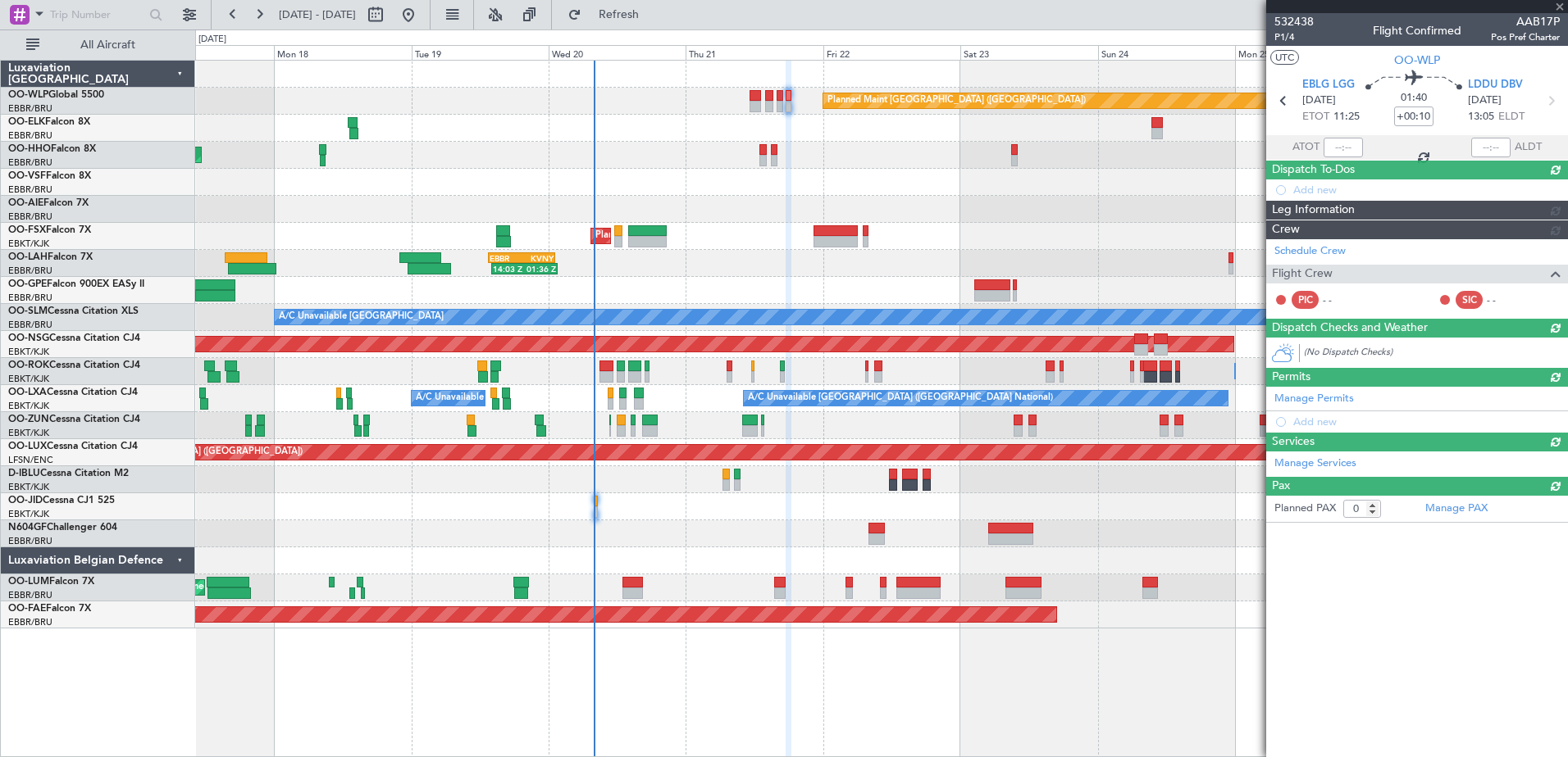
scroll to position [0, 0]
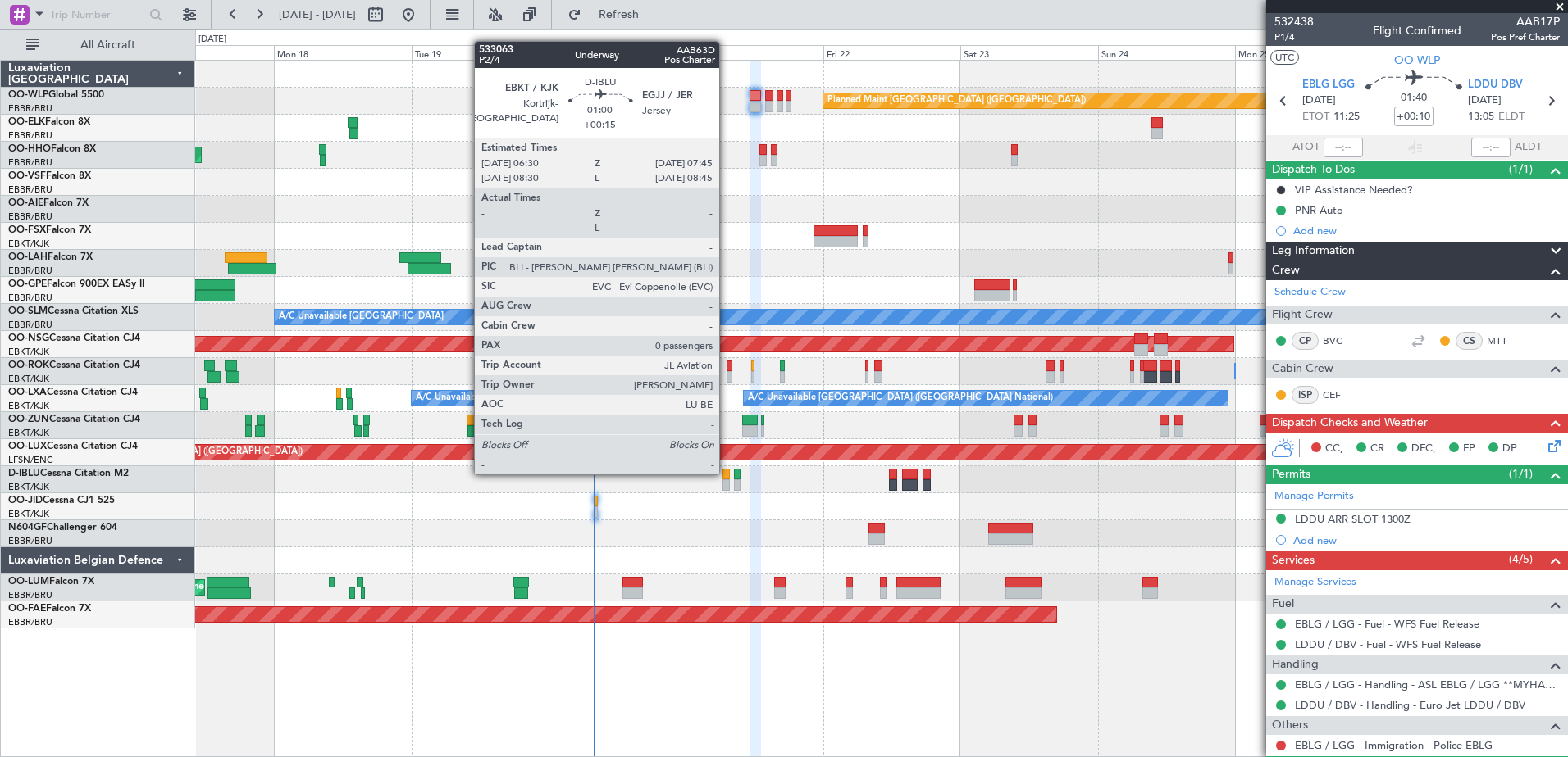
click at [726, 473] on div at bounding box center [726, 474] width 8 height 11
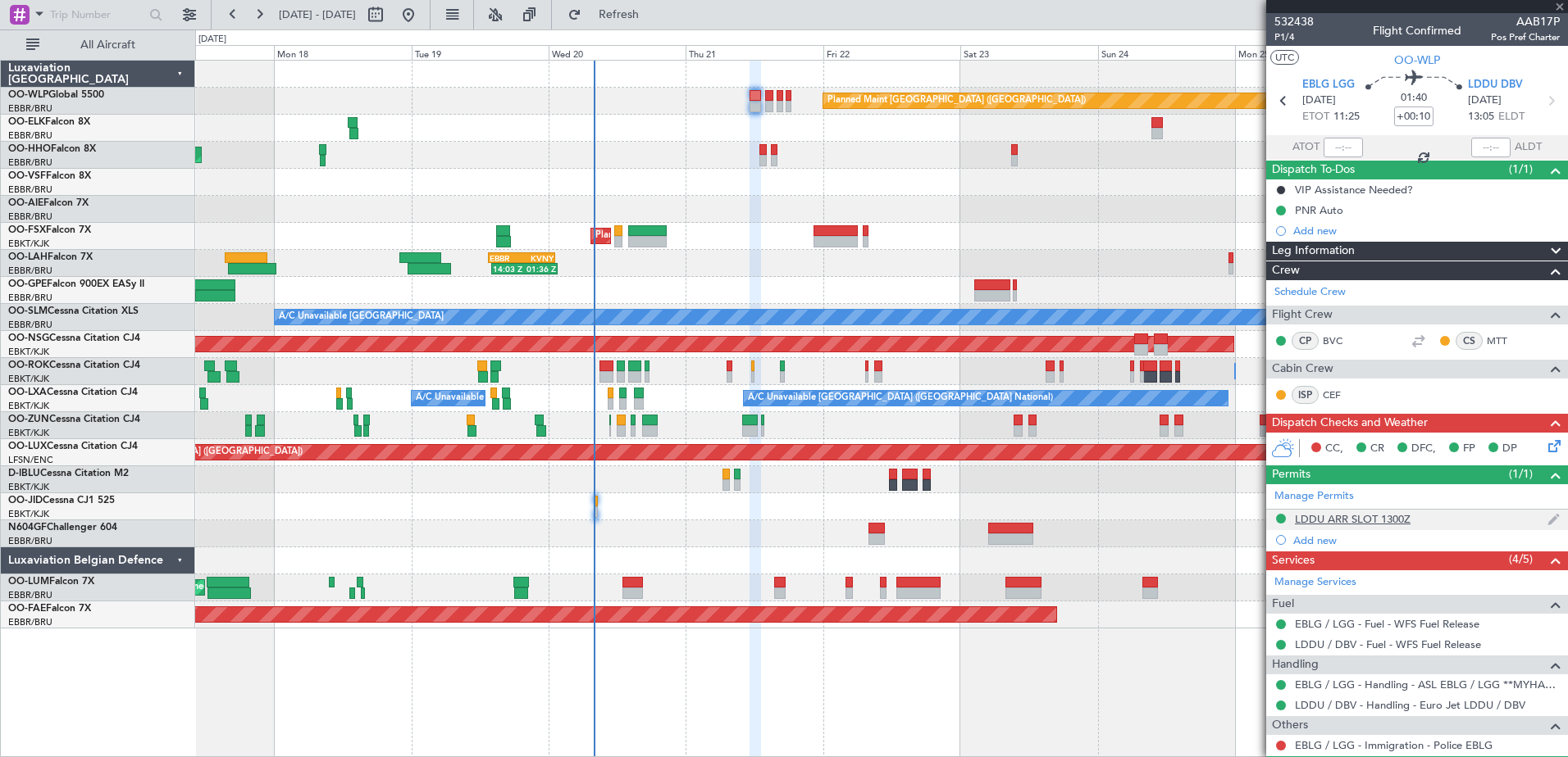
type input "+00:15"
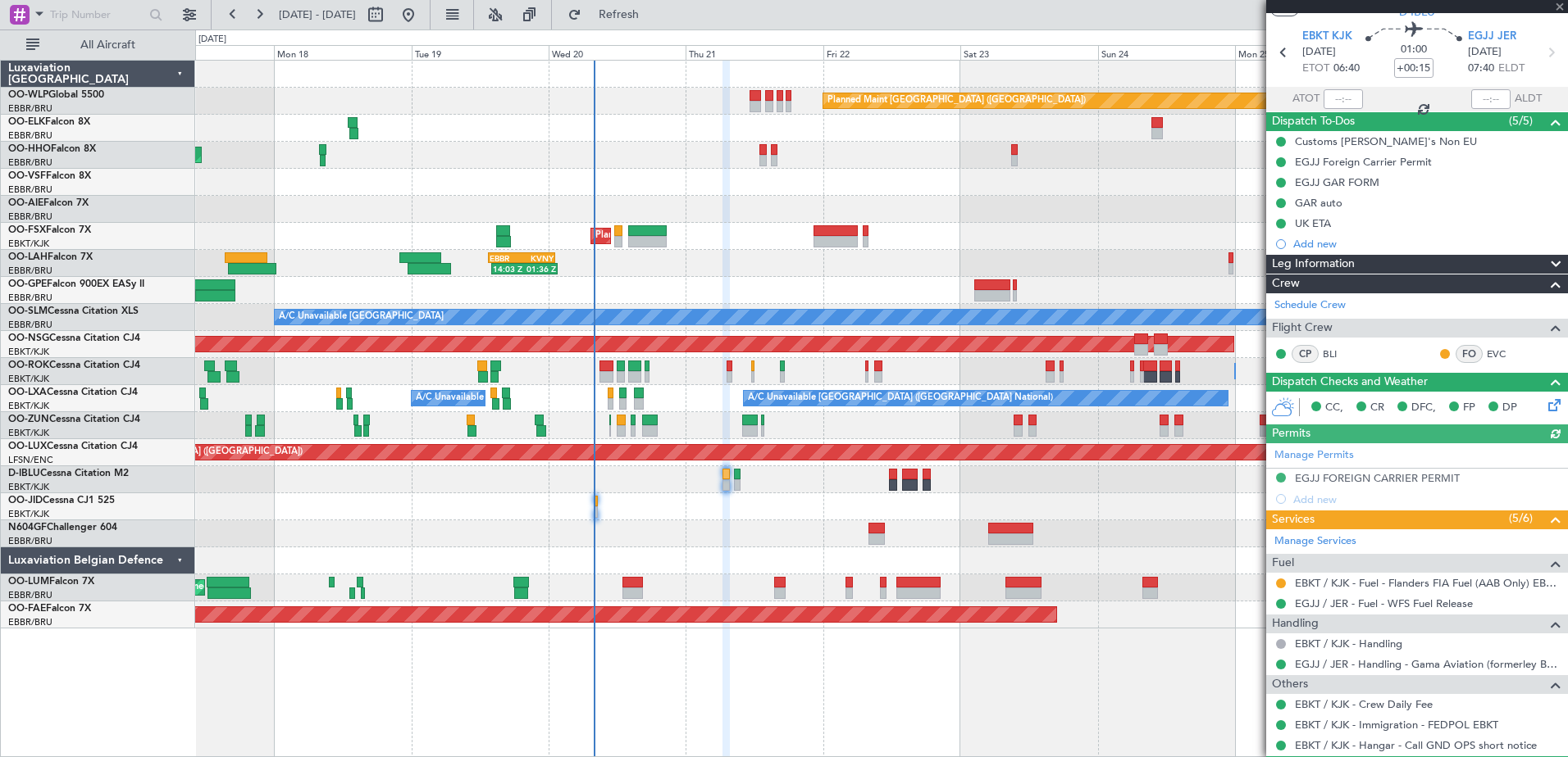
scroll to position [92, 0]
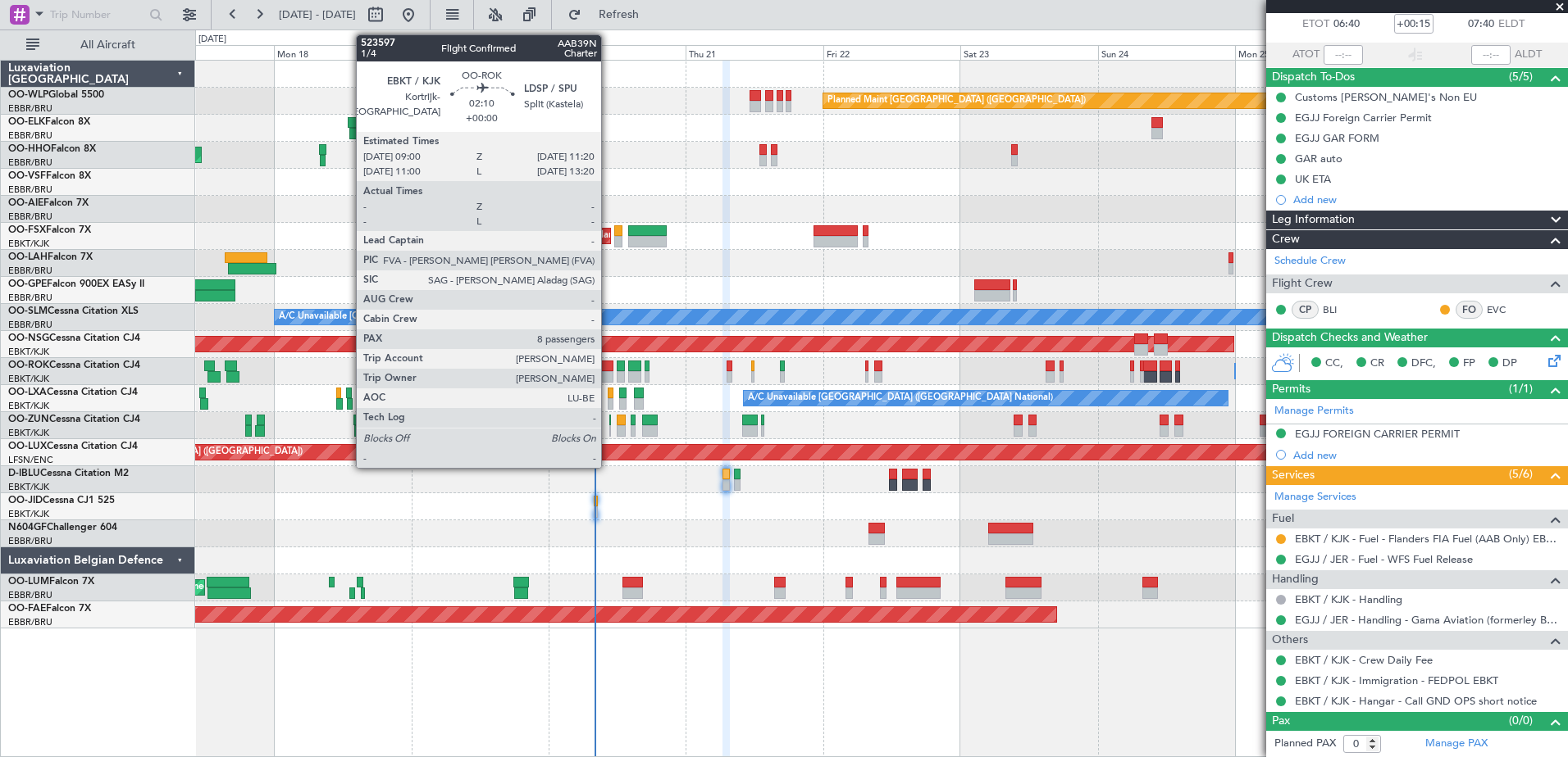
click at [609, 368] on div at bounding box center [606, 366] width 14 height 11
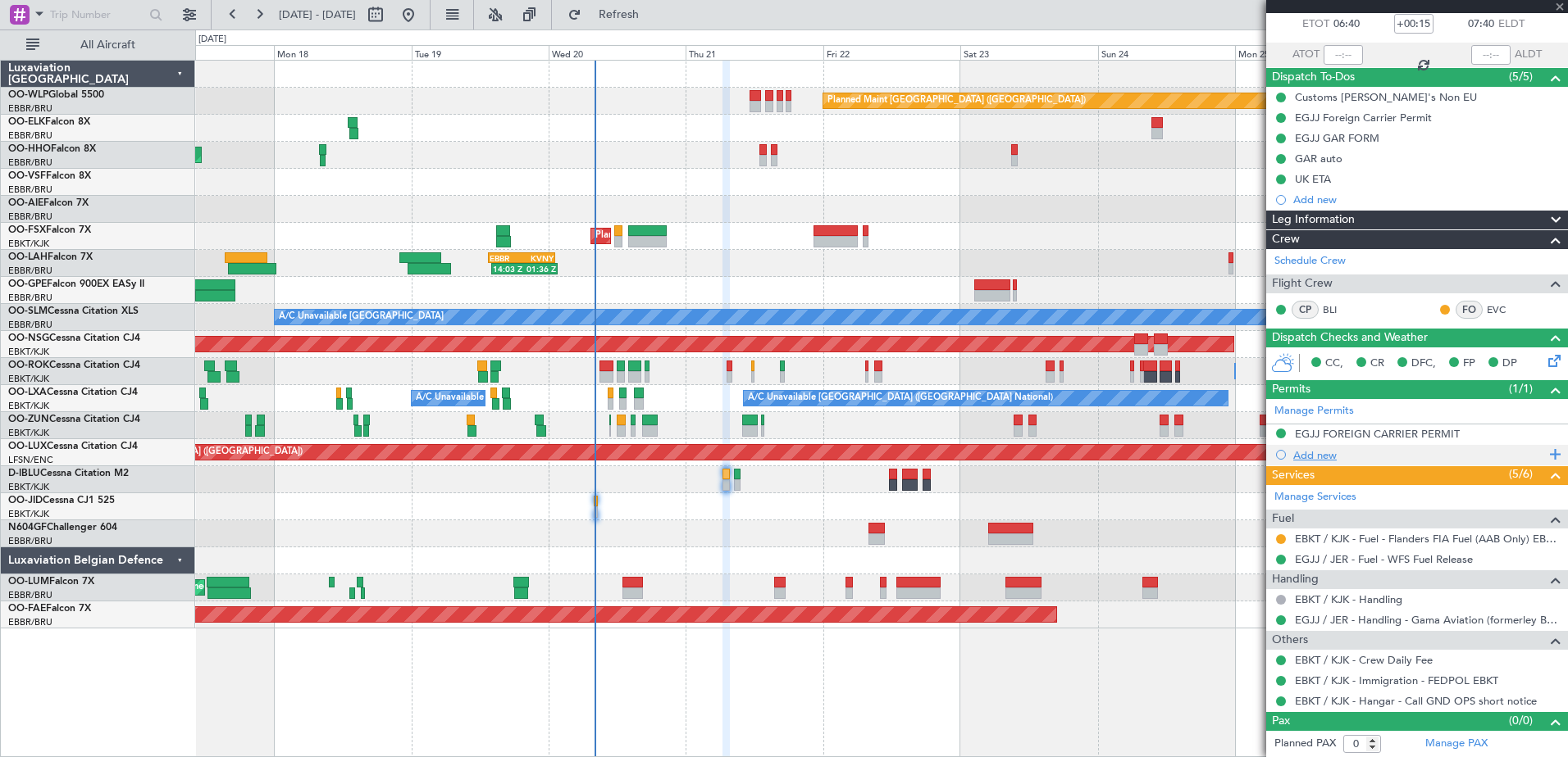
type input "8"
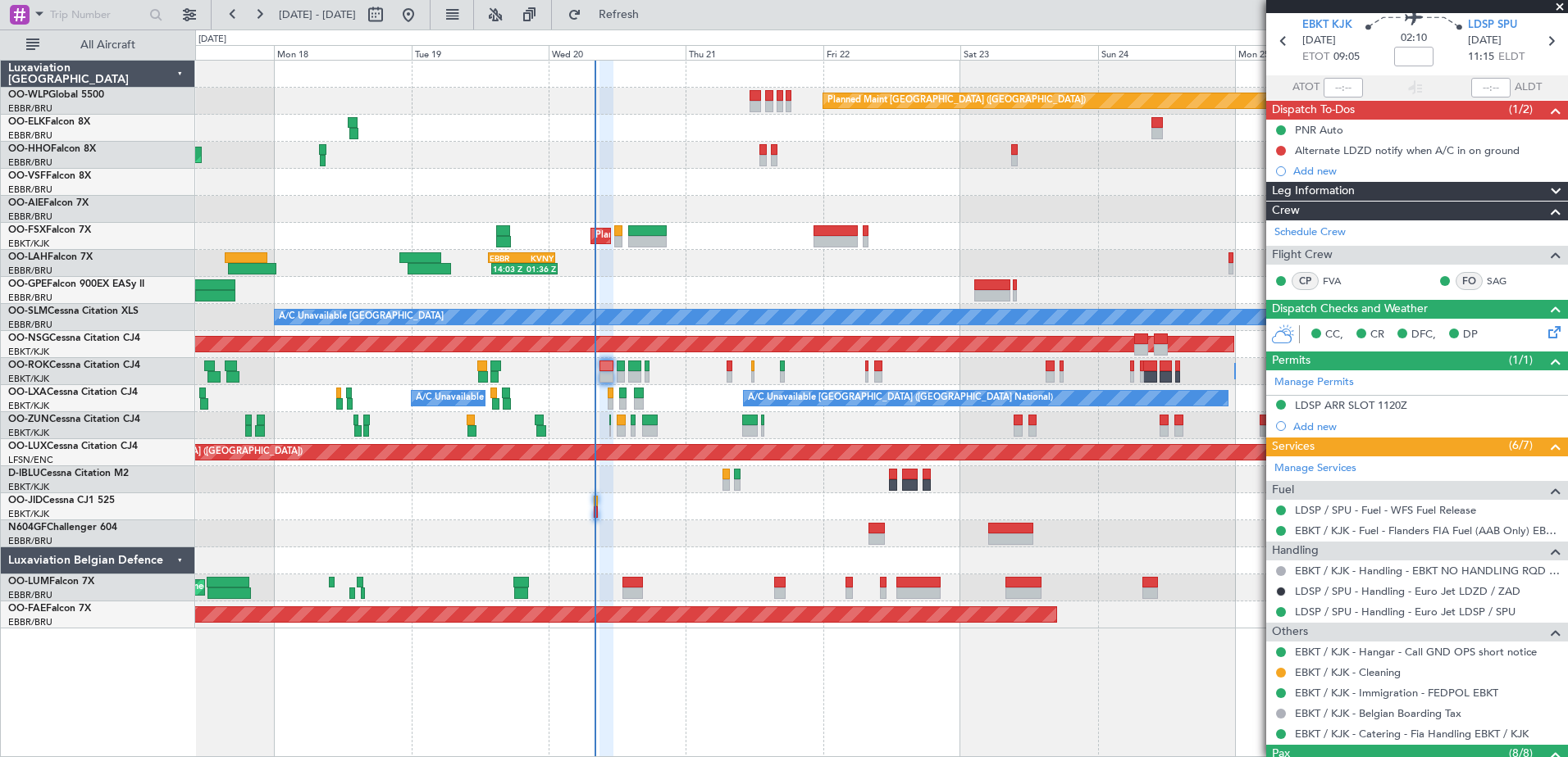
scroll to position [0, 0]
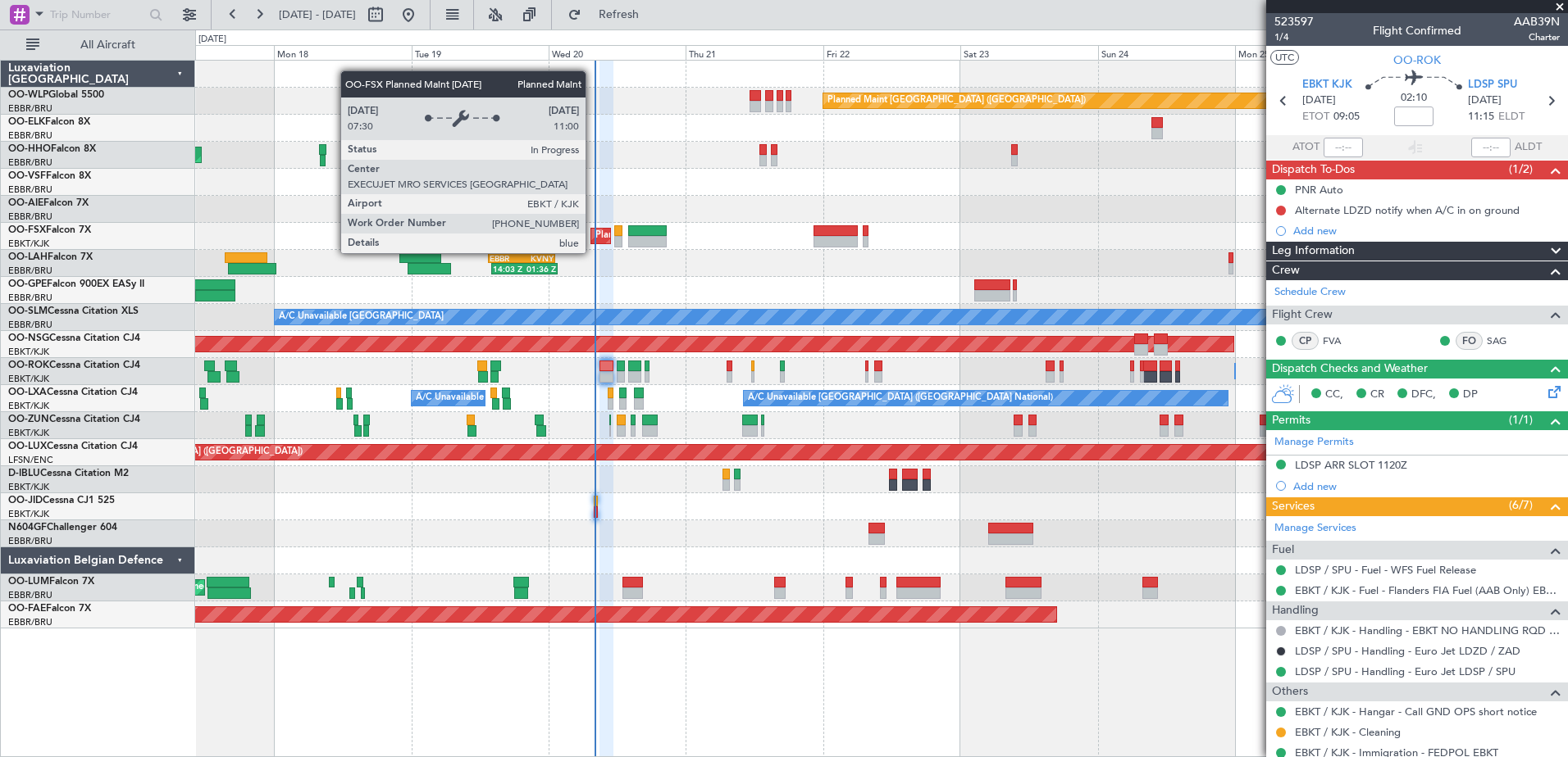
click at [593, 237] on div "Planned Maint Kortrijk-[GEOGRAPHIC_DATA]" at bounding box center [601, 236] width 19 height 15
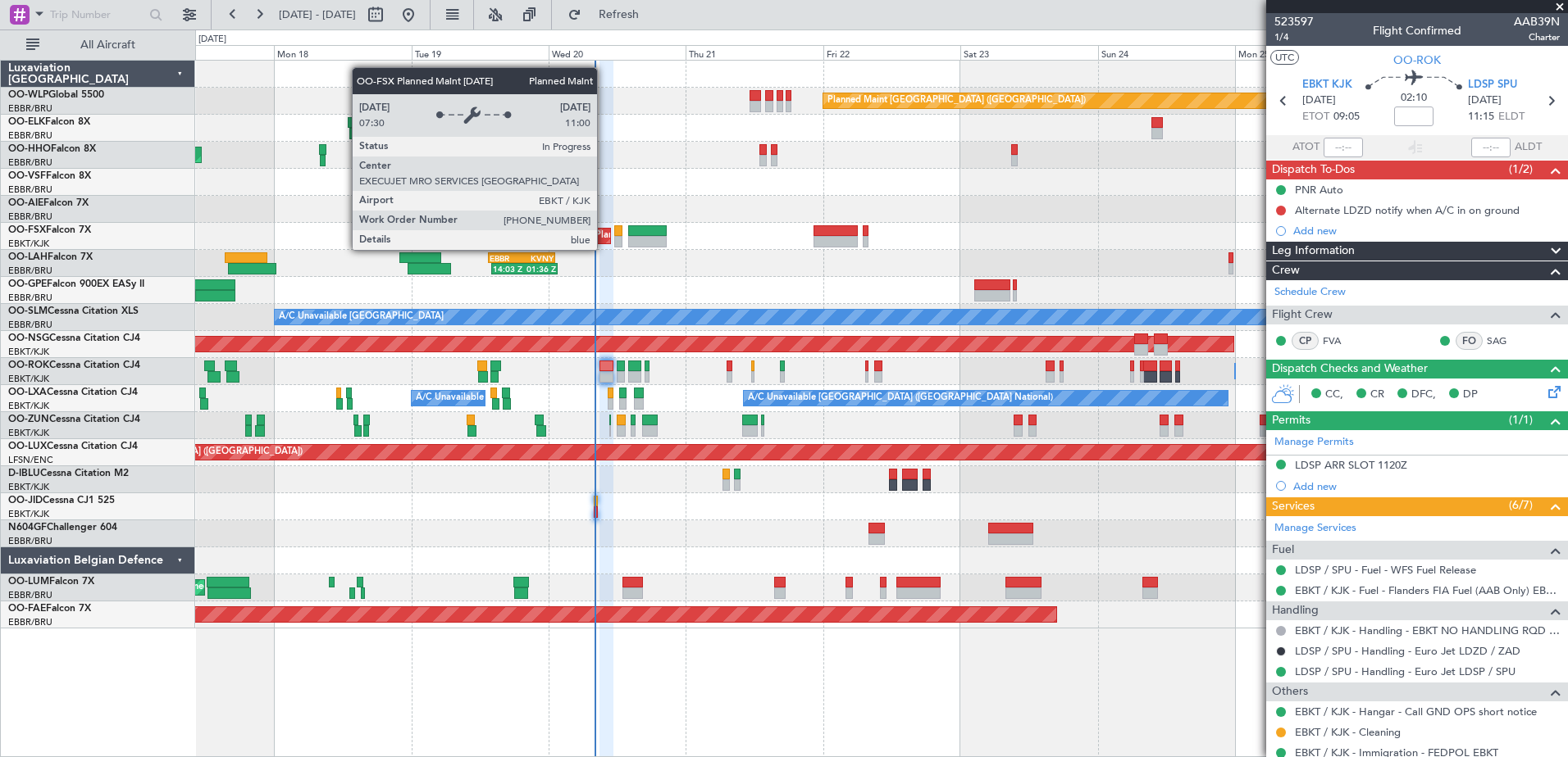
click at [604, 235] on div "Planned Maint Kortrijk-[GEOGRAPHIC_DATA]" at bounding box center [690, 236] width 191 height 24
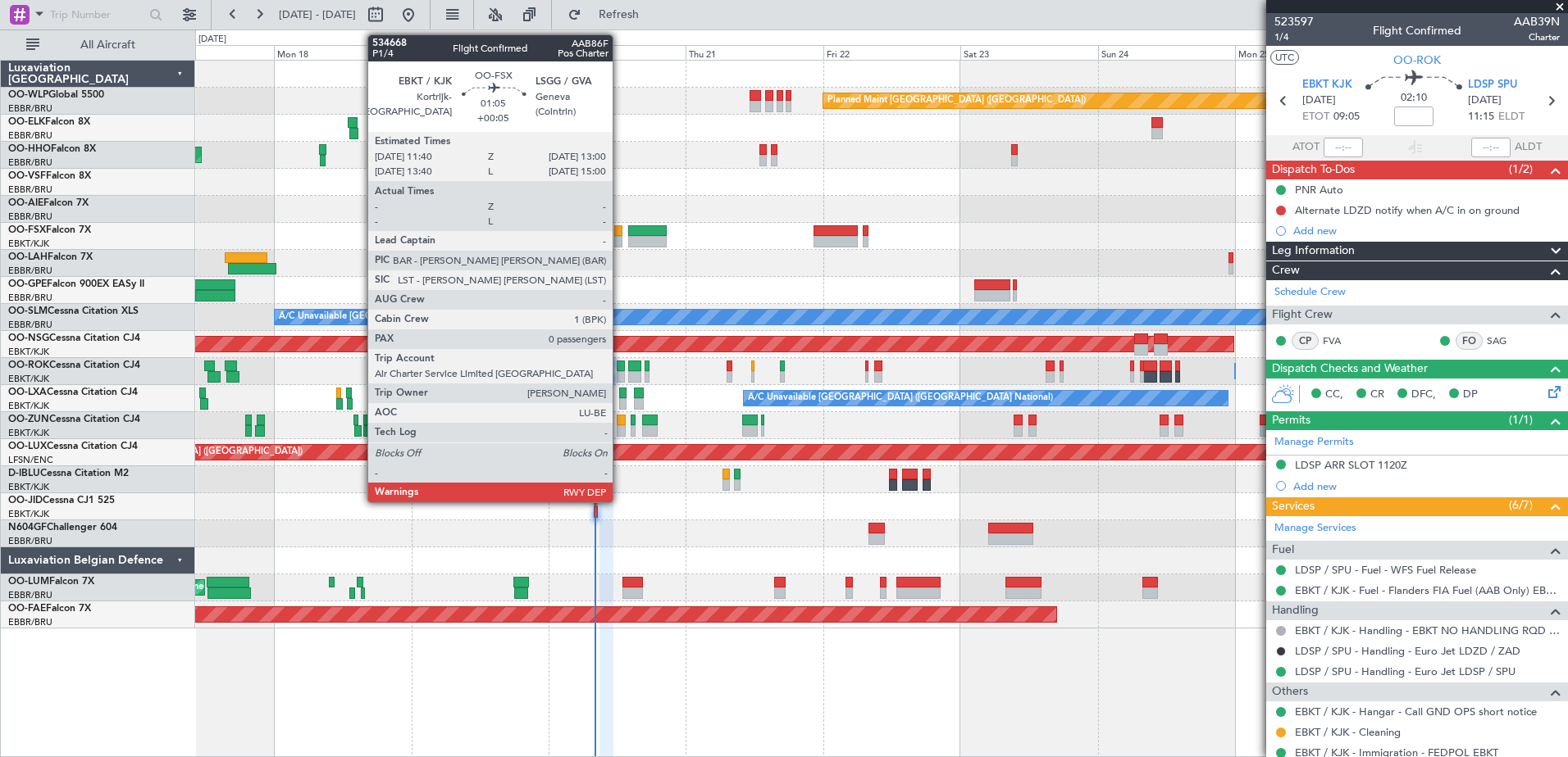
click at [620, 230] on div at bounding box center [617, 230] width 8 height 11
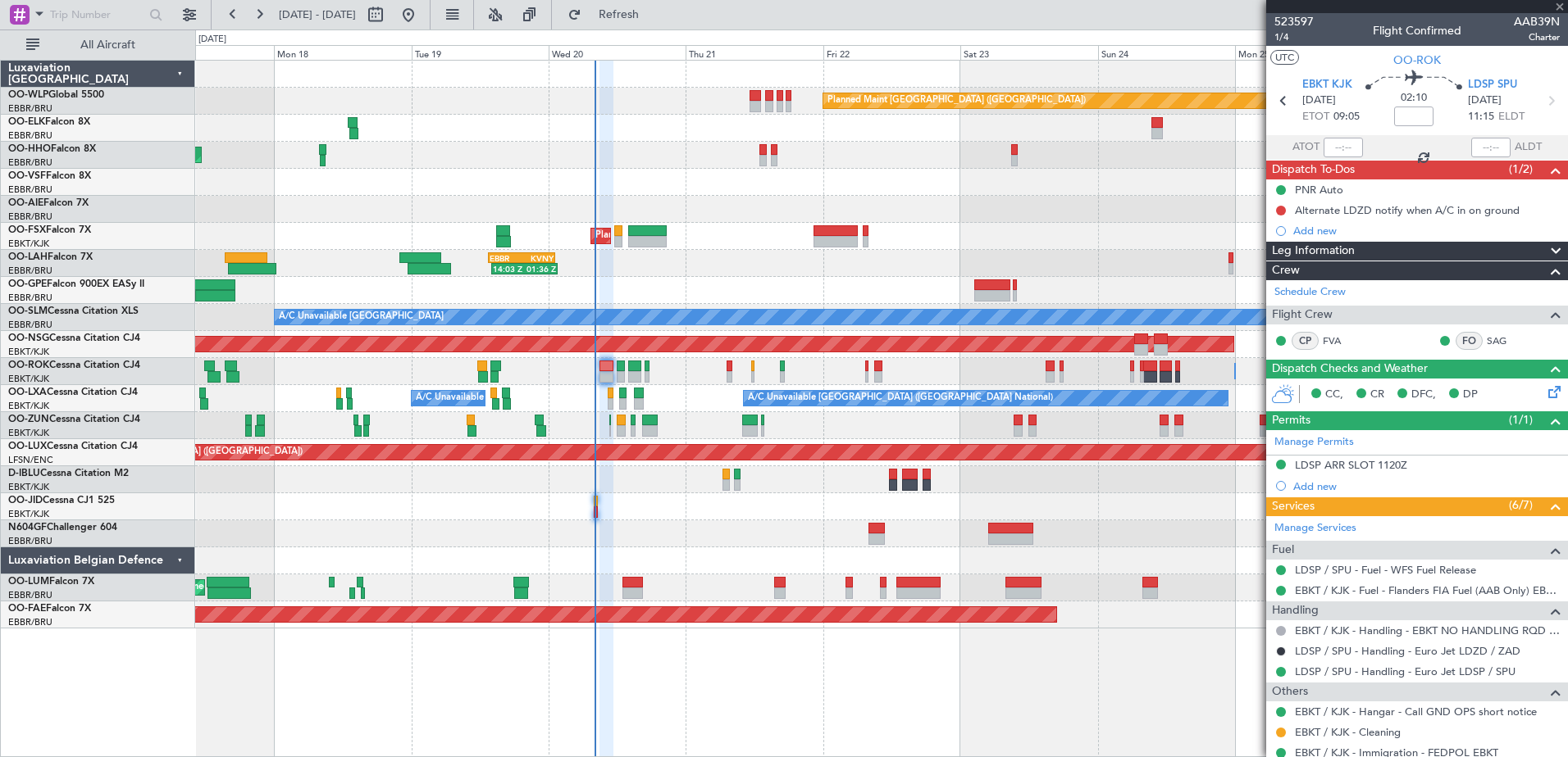
type input "+00:05"
type input "0"
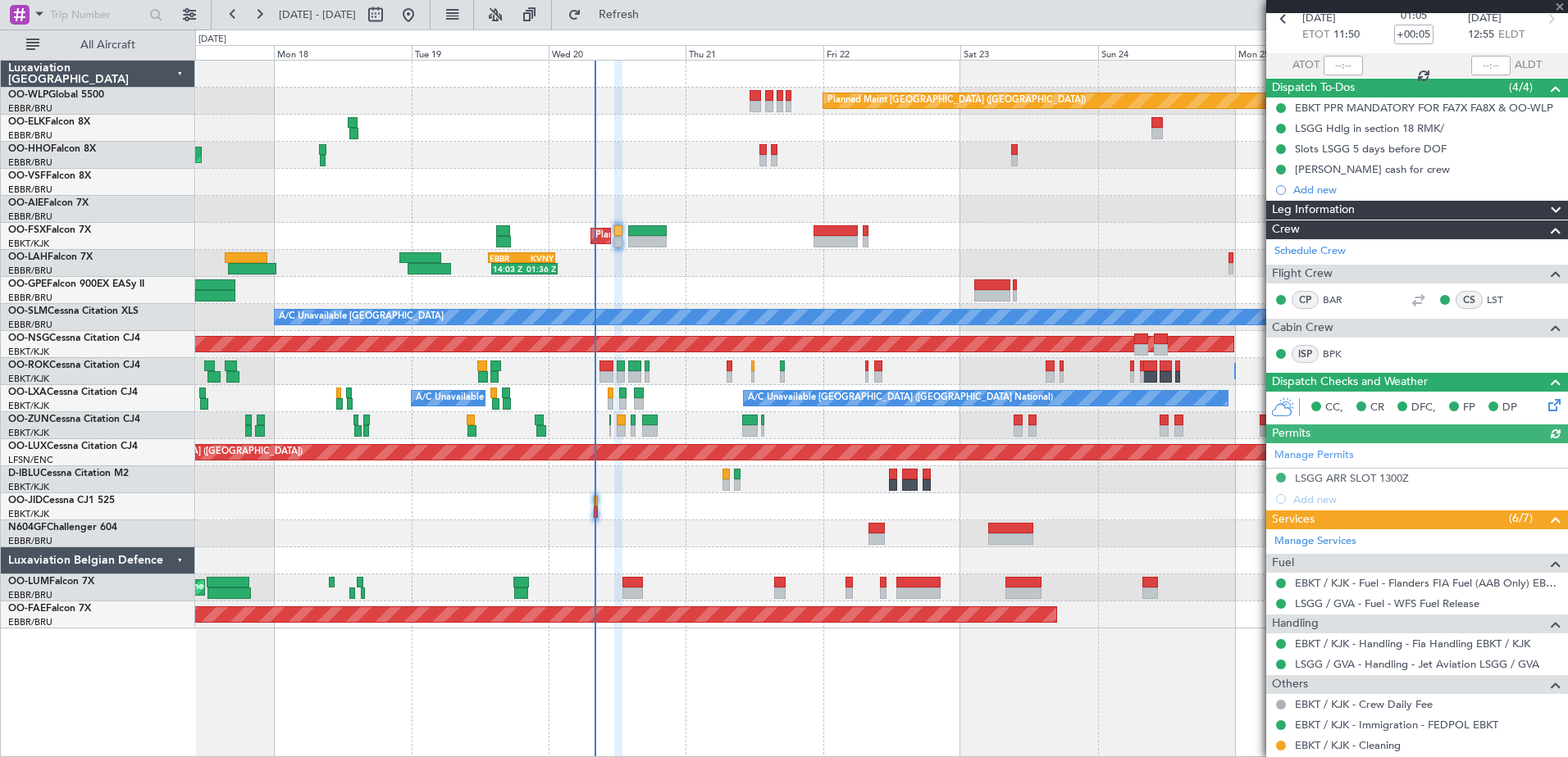
scroll to position [147, 0]
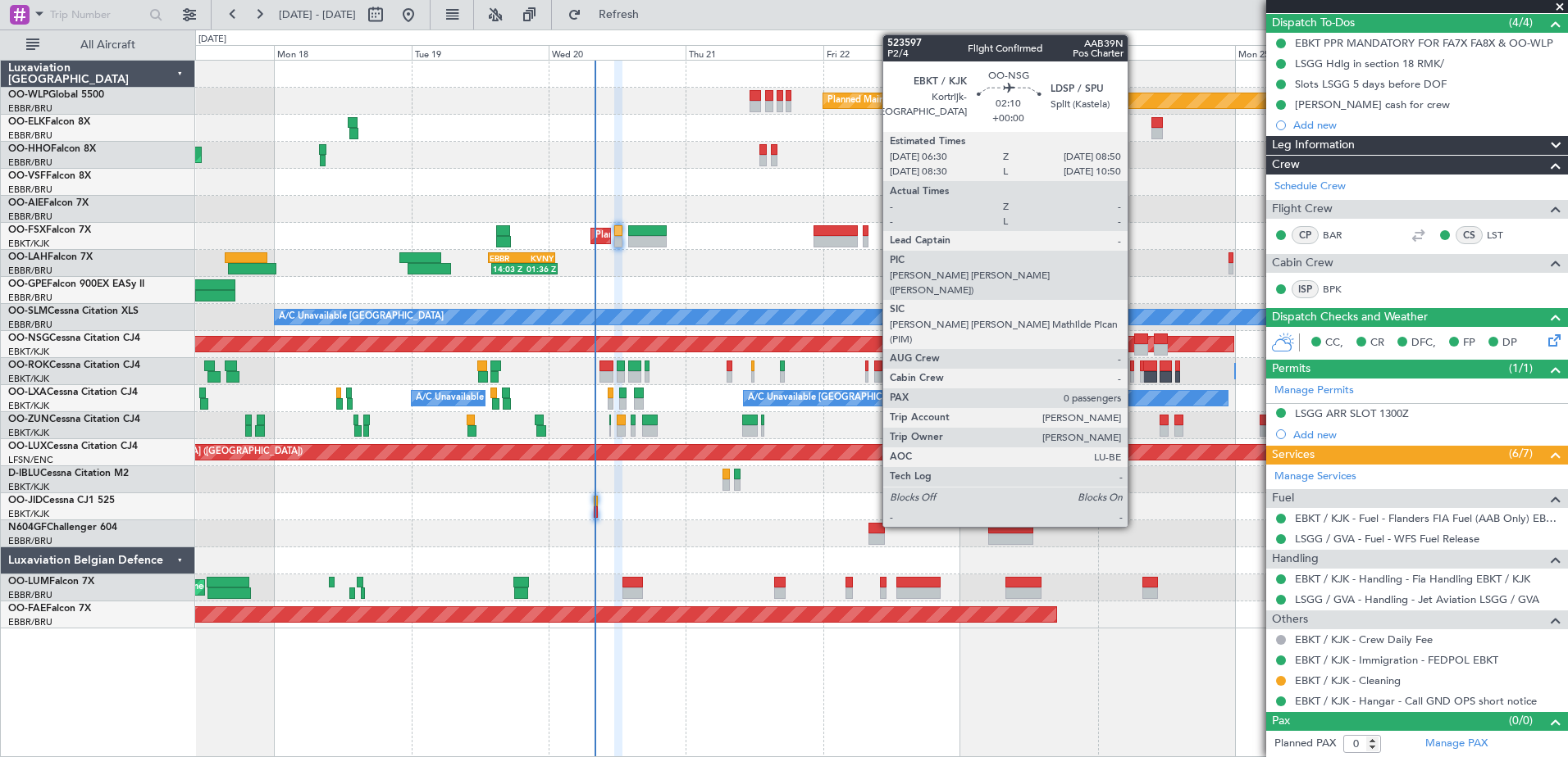
click at [1135, 346] on div at bounding box center [1141, 350] width 14 height 11
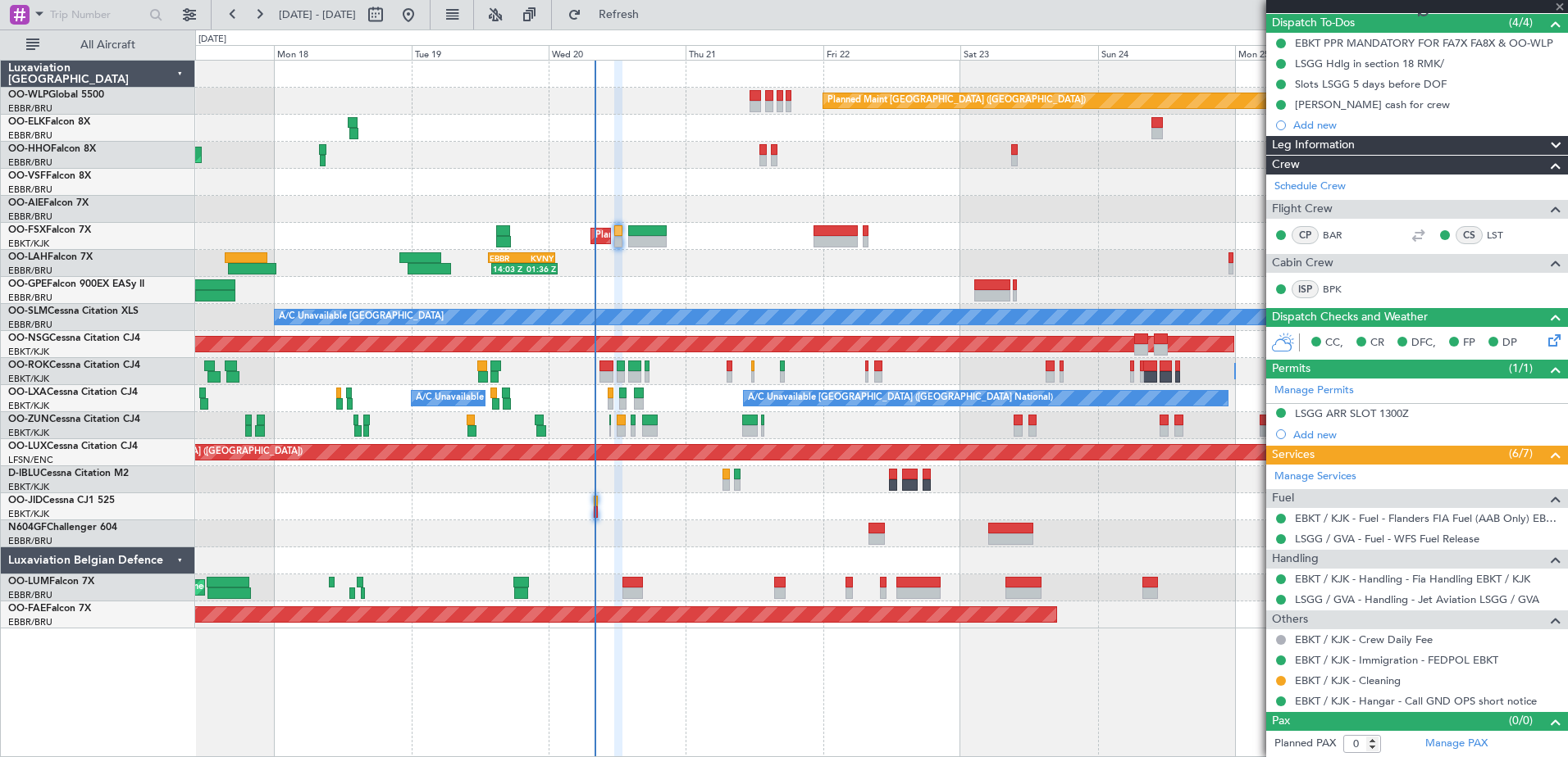
scroll to position [0, 0]
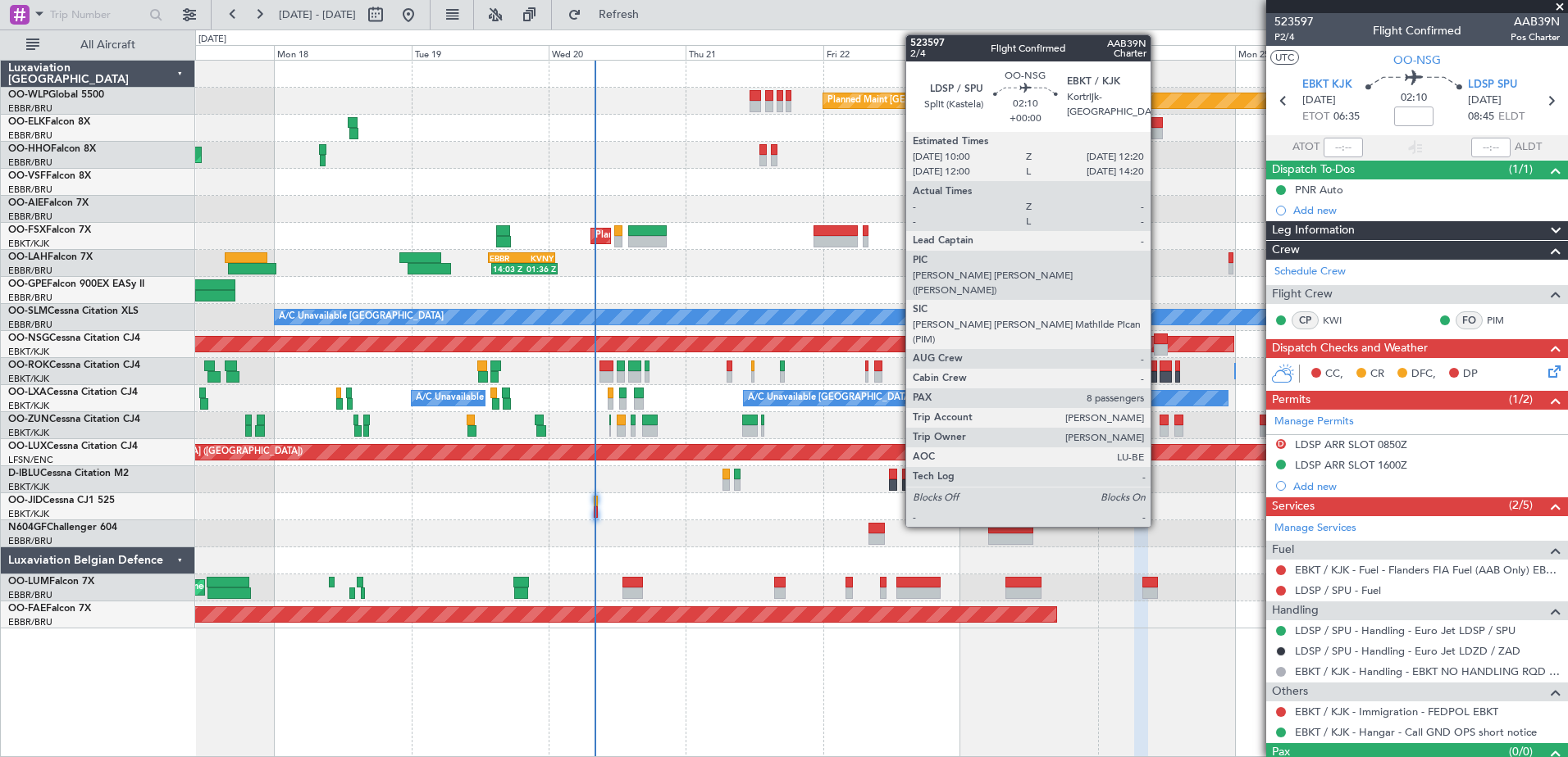
click at [1158, 353] on div at bounding box center [1160, 350] width 14 height 11
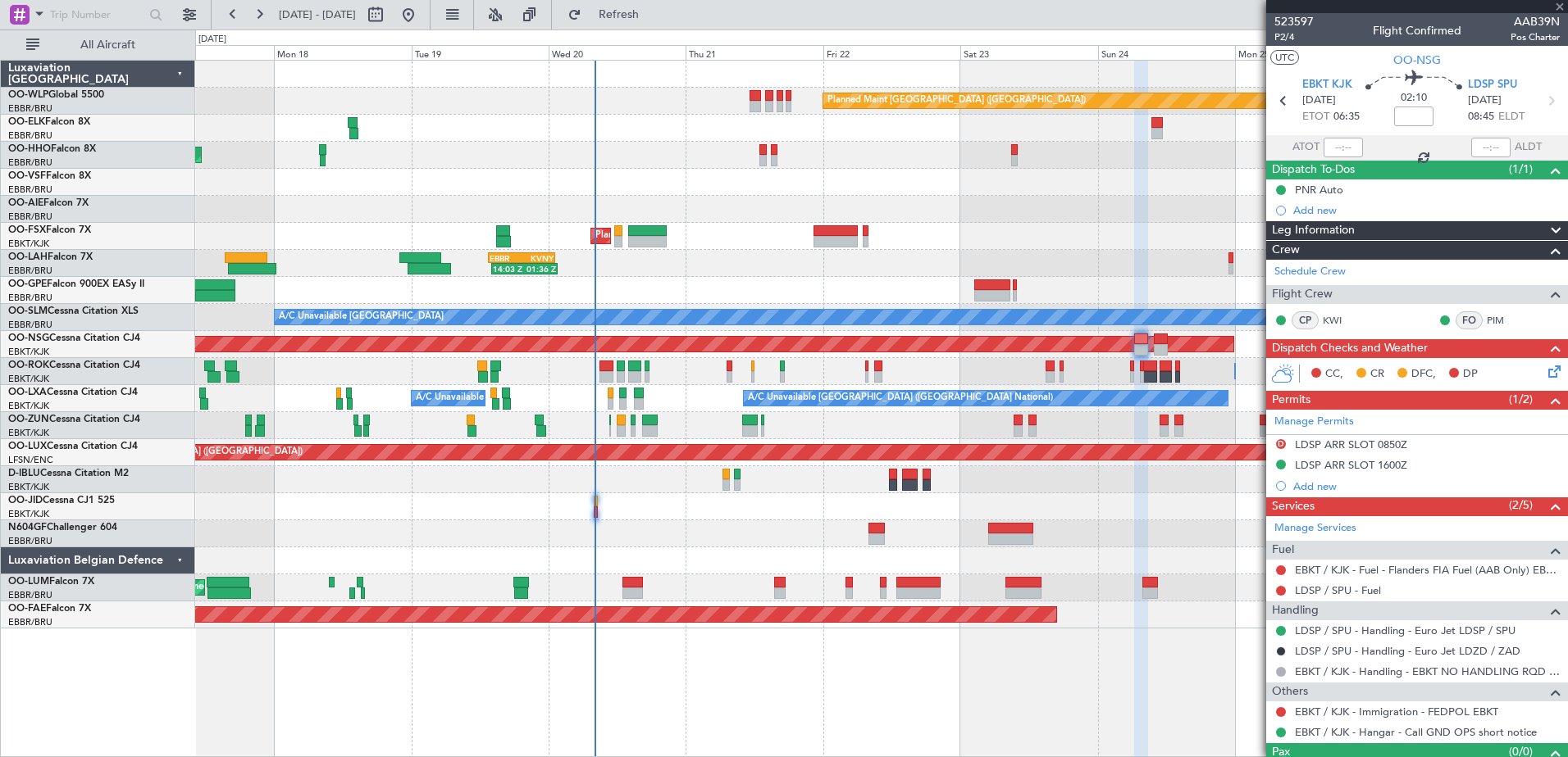
type input "8"
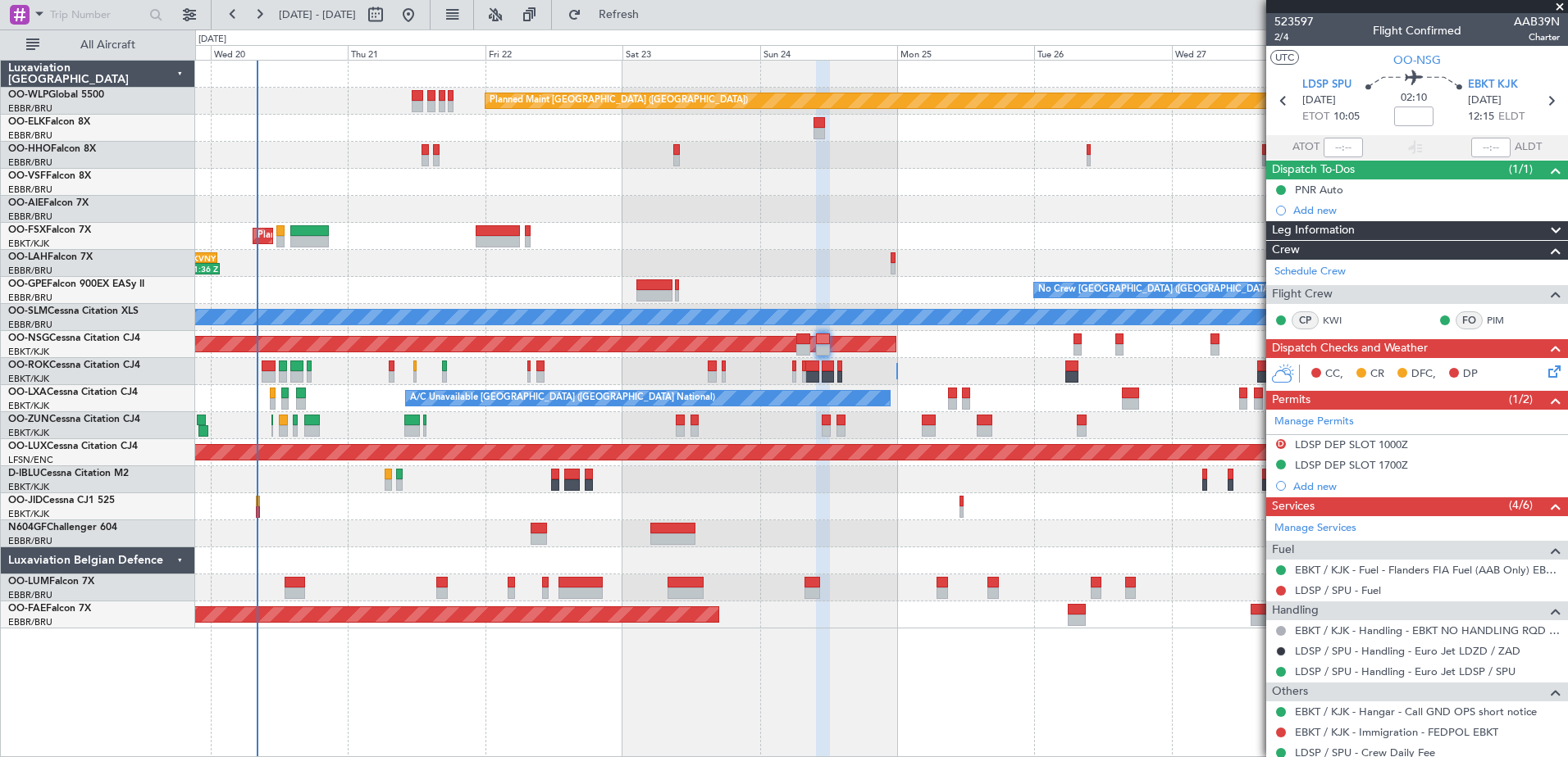
click at [691, 243] on div "Planned Maint Kortrijk-[GEOGRAPHIC_DATA]" at bounding box center [881, 236] width 1372 height 27
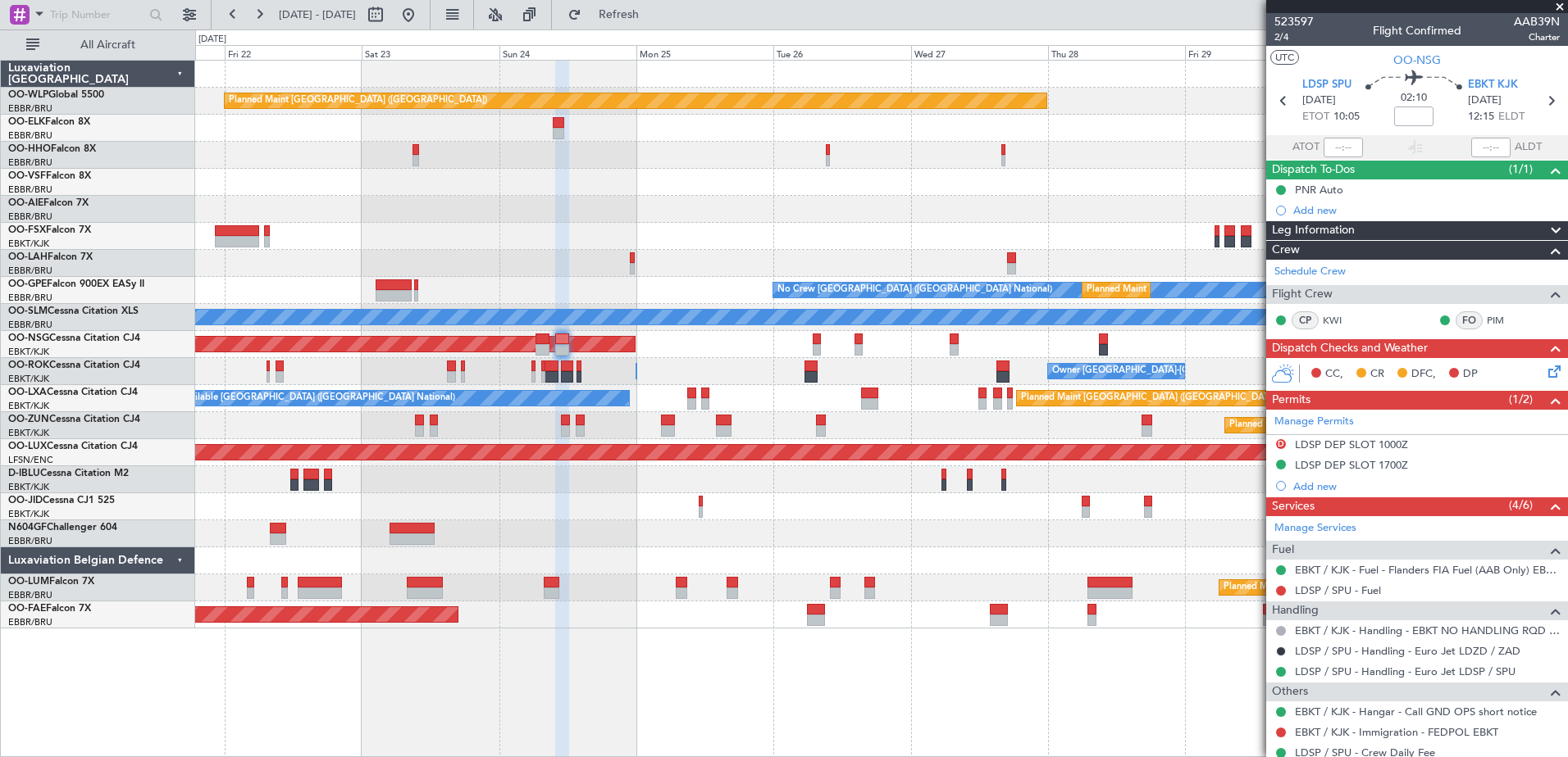
click at [884, 369] on div "Planned Maint Berlin (Brandenburg) Planned Maint London (Farnborough) Planned M…" at bounding box center [881, 344] width 1372 height 568
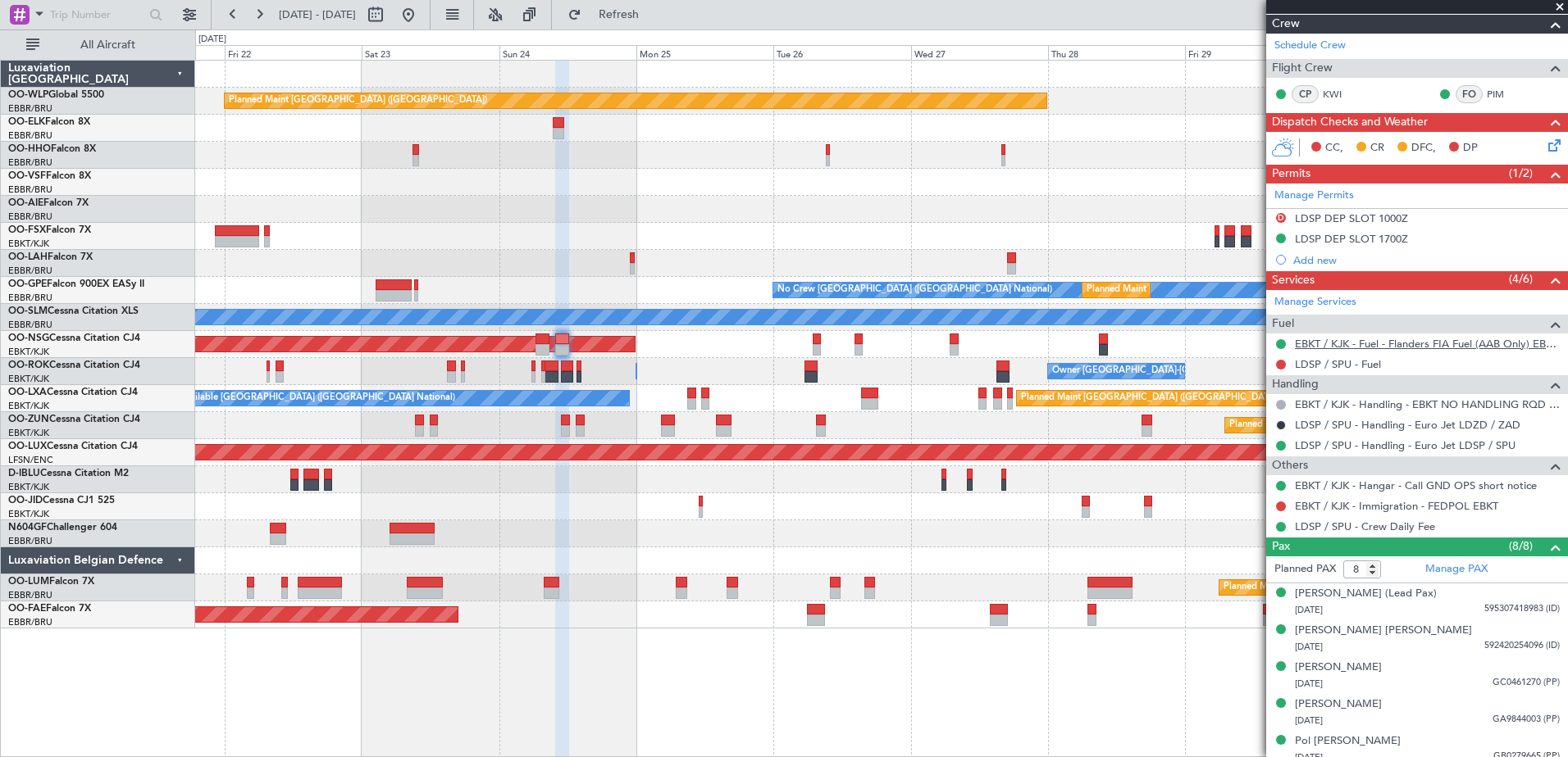
scroll to position [328, 0]
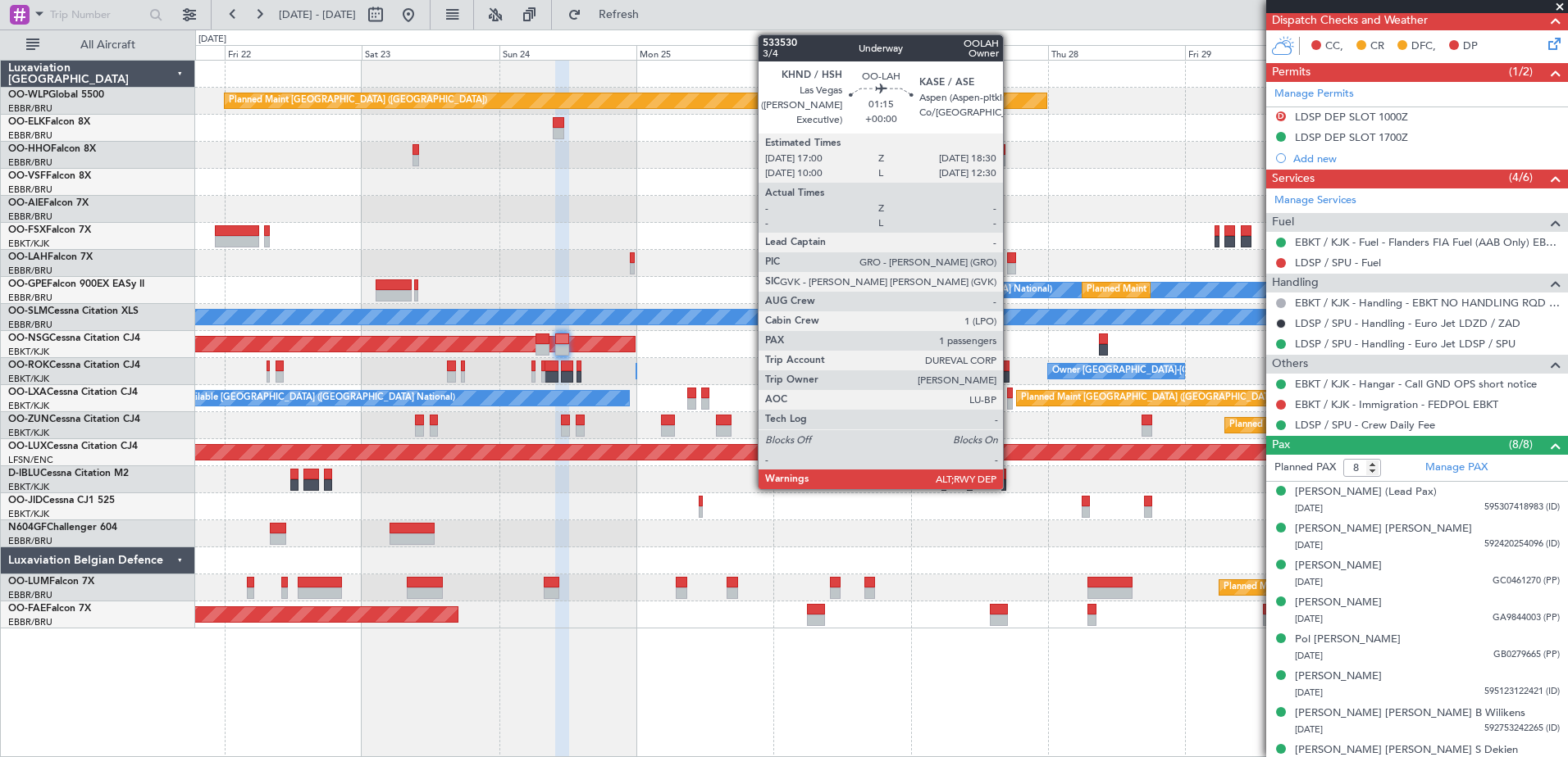
click at [1013, 260] on div at bounding box center [1011, 257] width 9 height 11
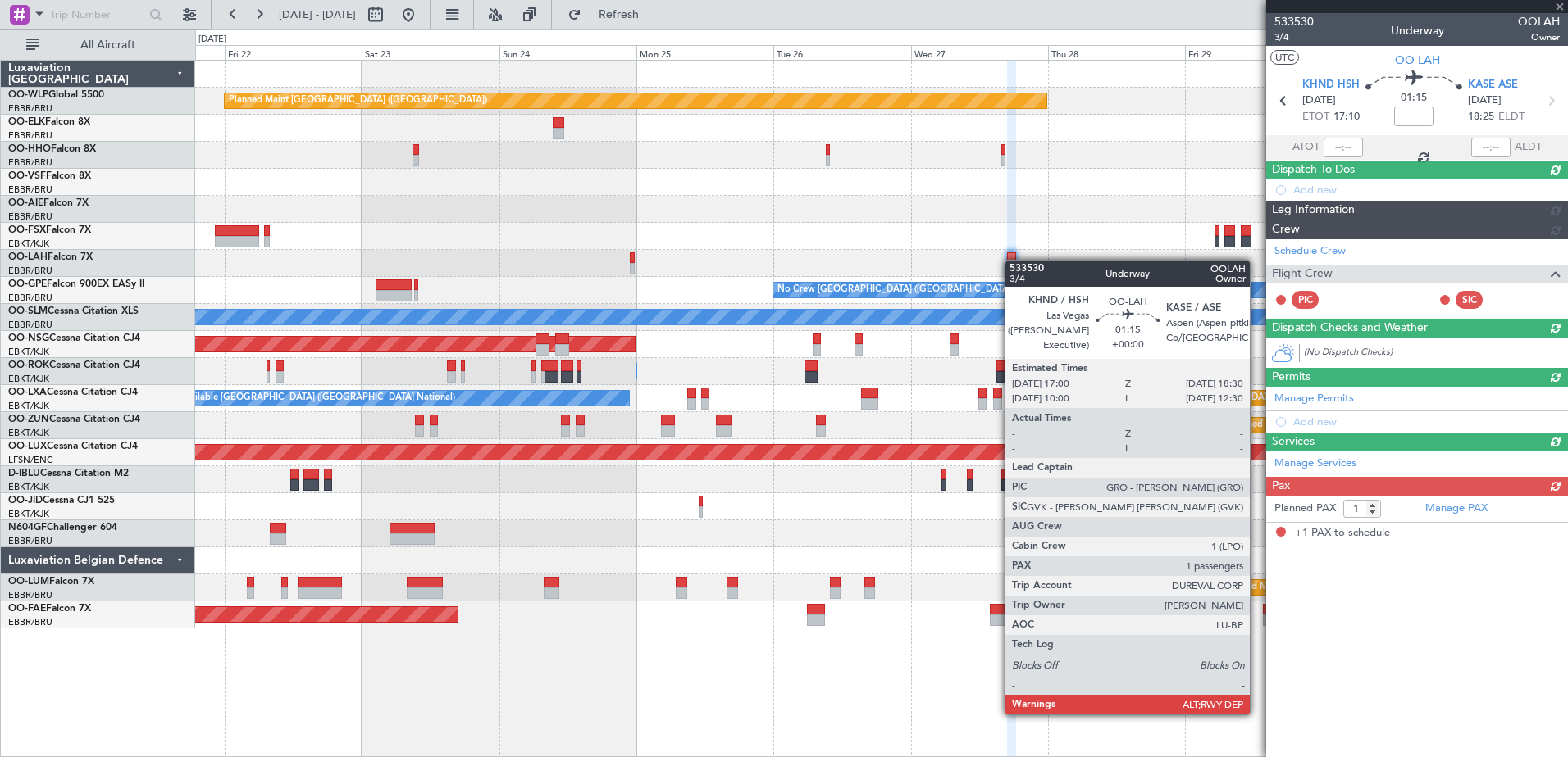
scroll to position [0, 0]
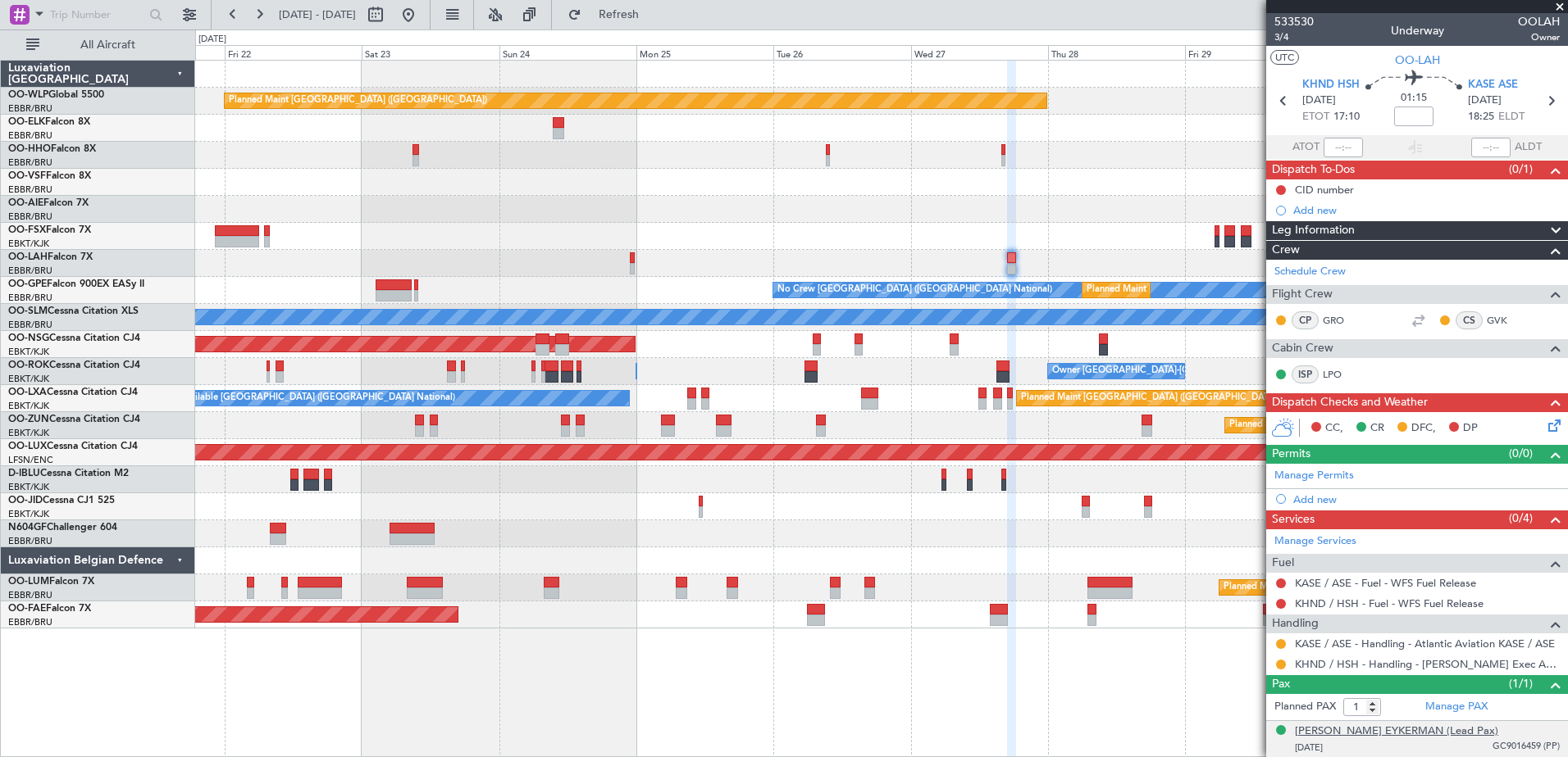
click at [1430, 733] on div "[PERSON_NAME] EYKERMAN (Lead Pax)" at bounding box center [1395, 731] width 203 height 16
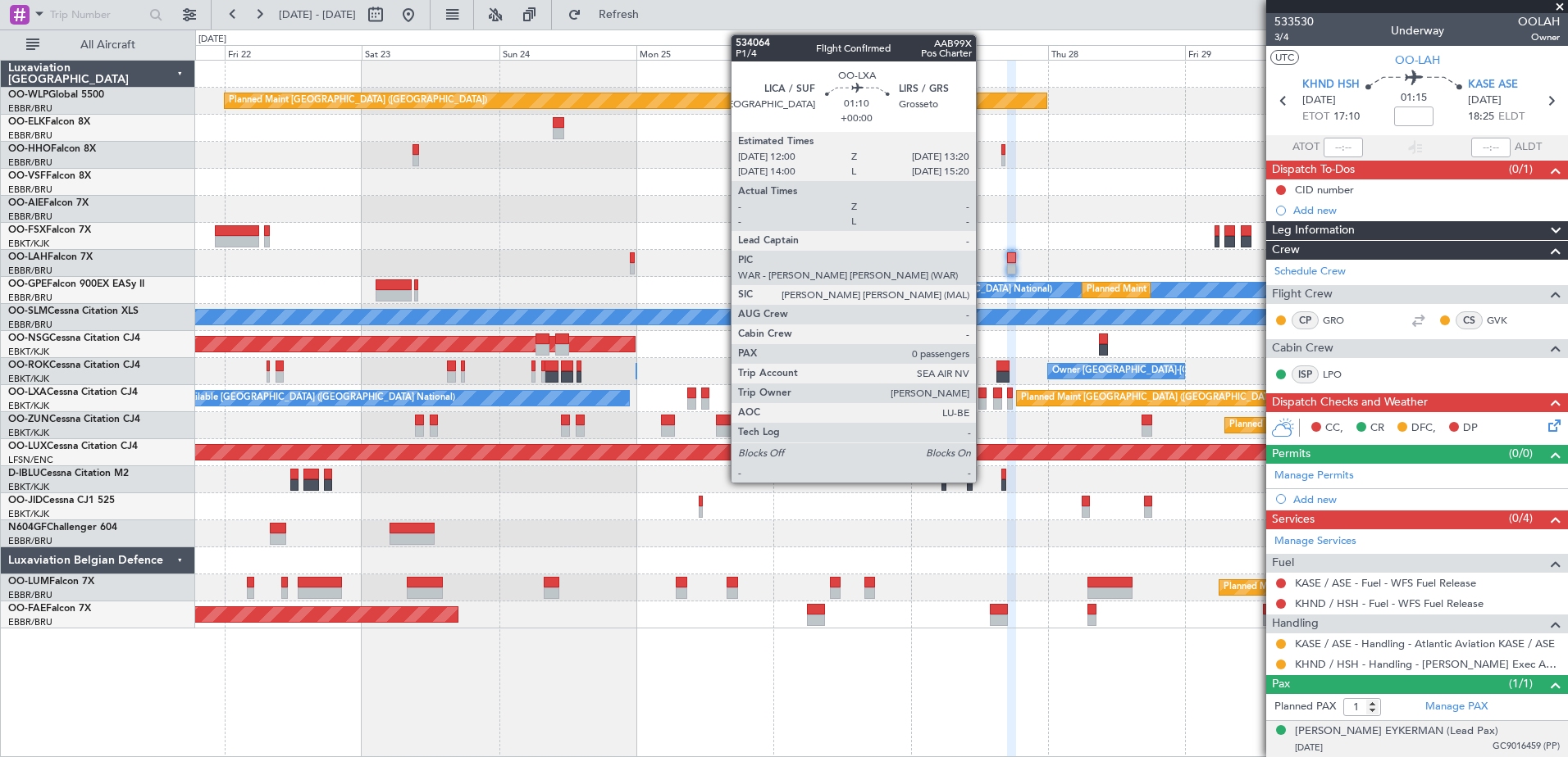
click at [983, 402] on div at bounding box center [982, 403] width 8 height 11
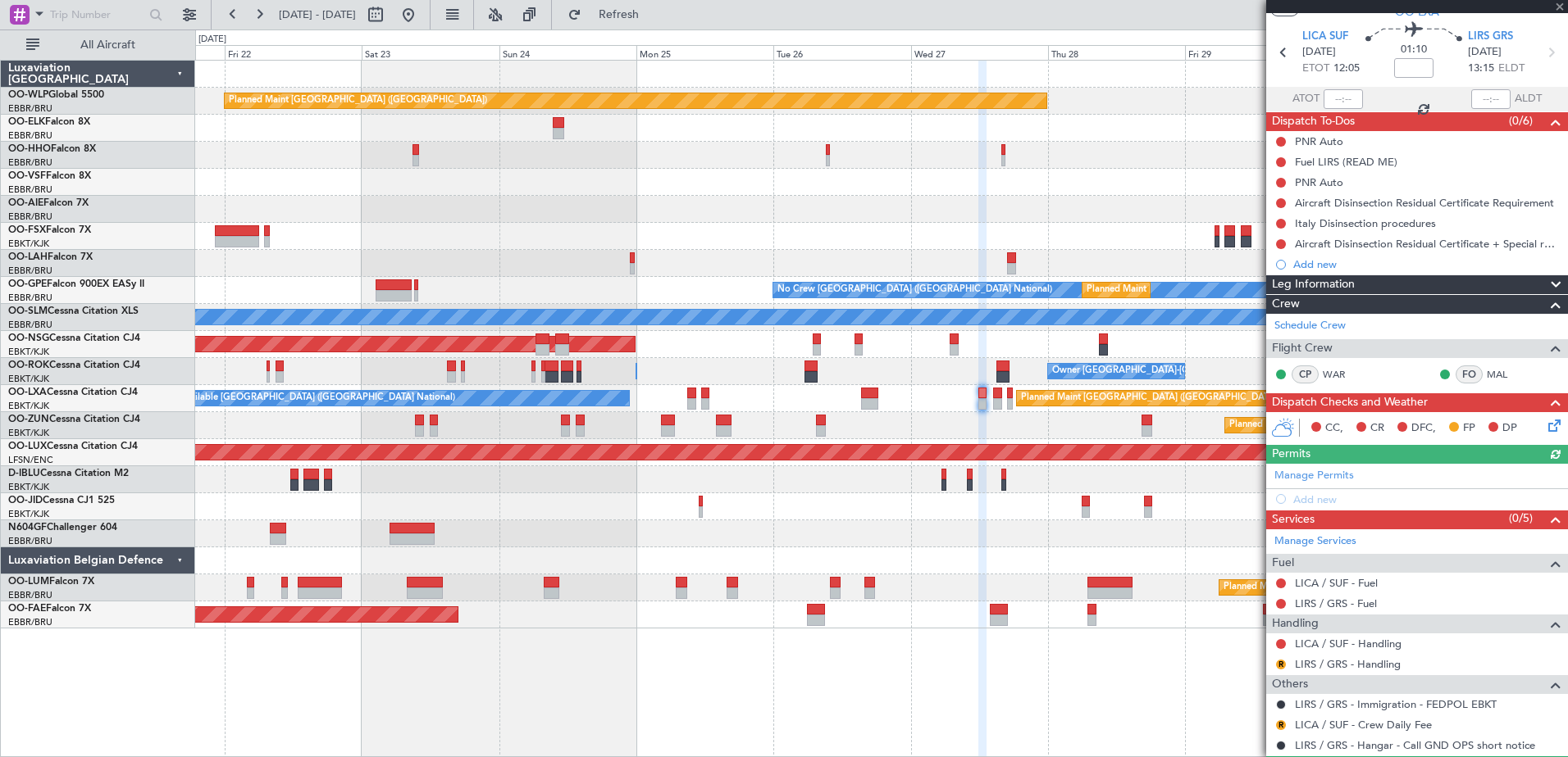
scroll to position [10, 0]
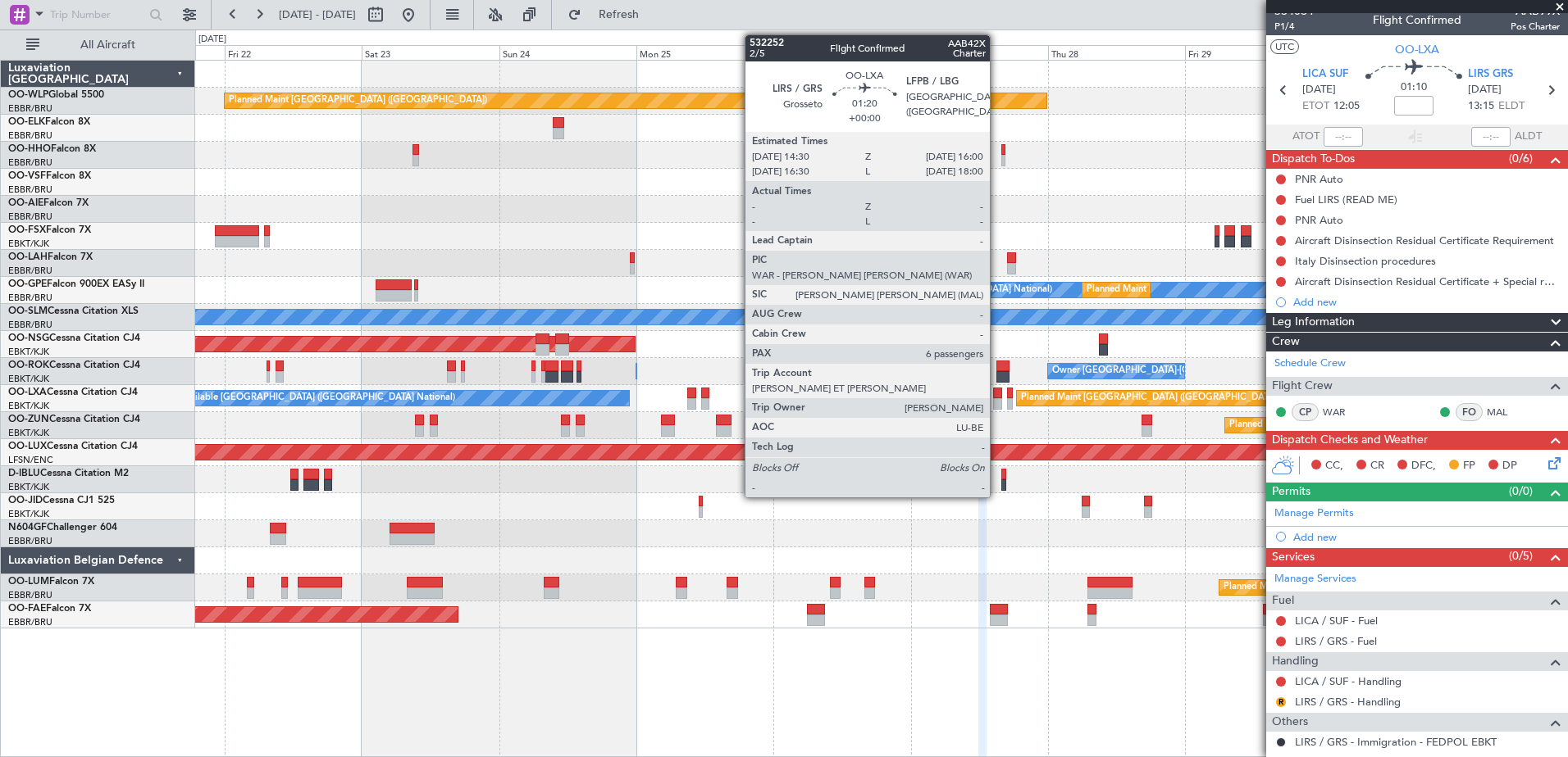
click at [997, 403] on div at bounding box center [997, 403] width 9 height 11
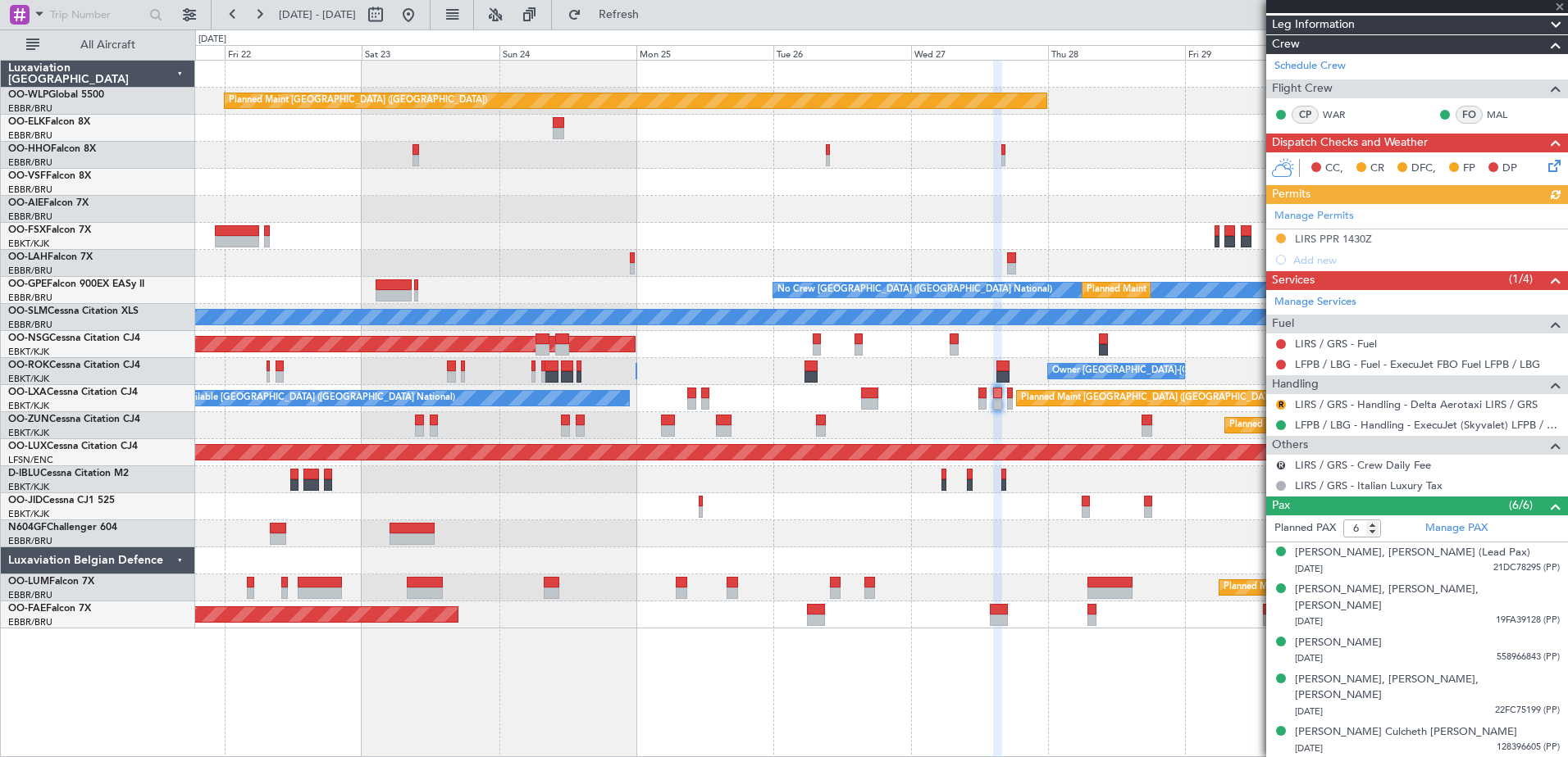
scroll to position [273, 0]
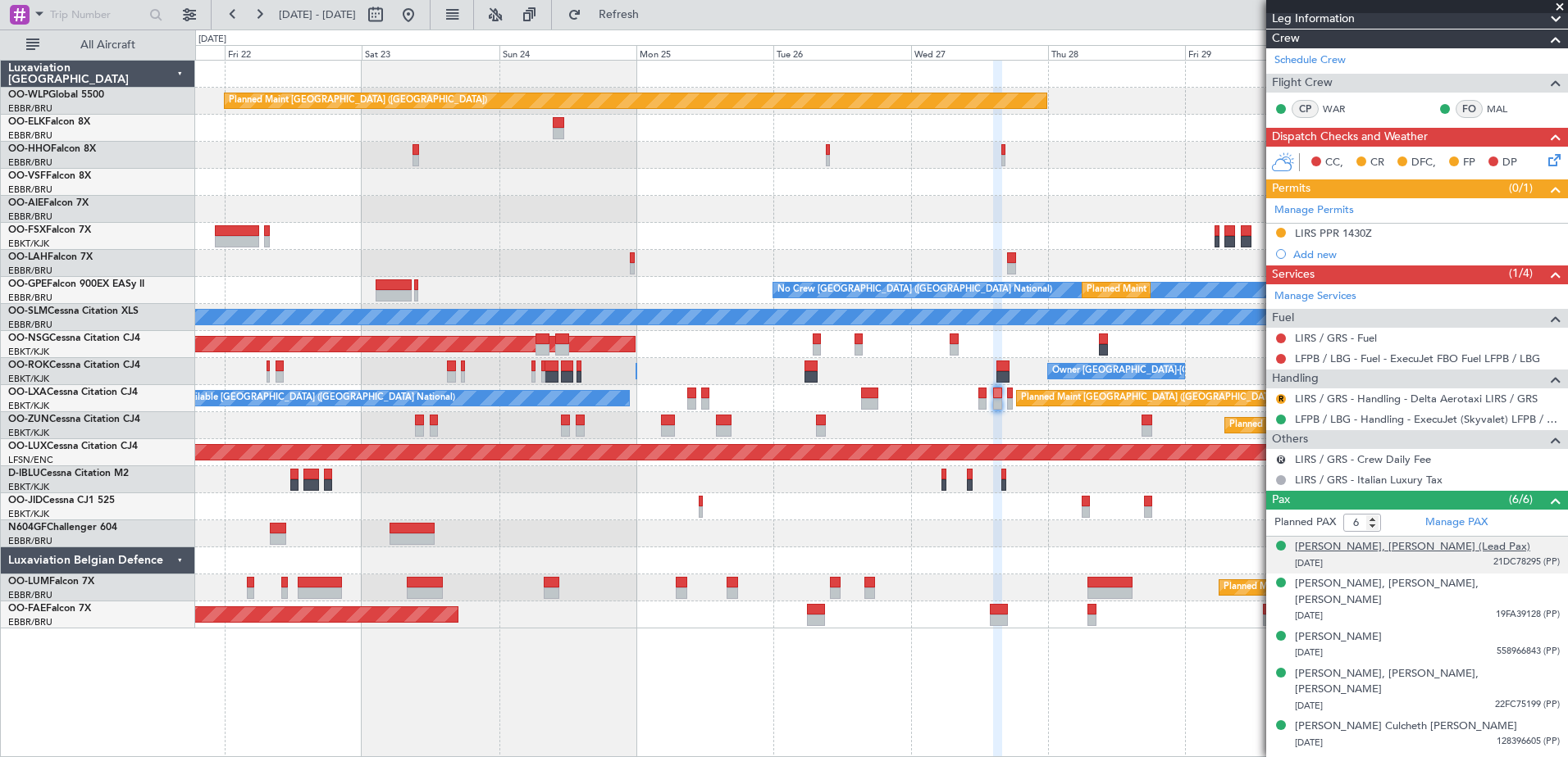
click at [1414, 551] on div "[PERSON_NAME], [PERSON_NAME] (Lead Pax)" at bounding box center [1412, 547] width 236 height 16
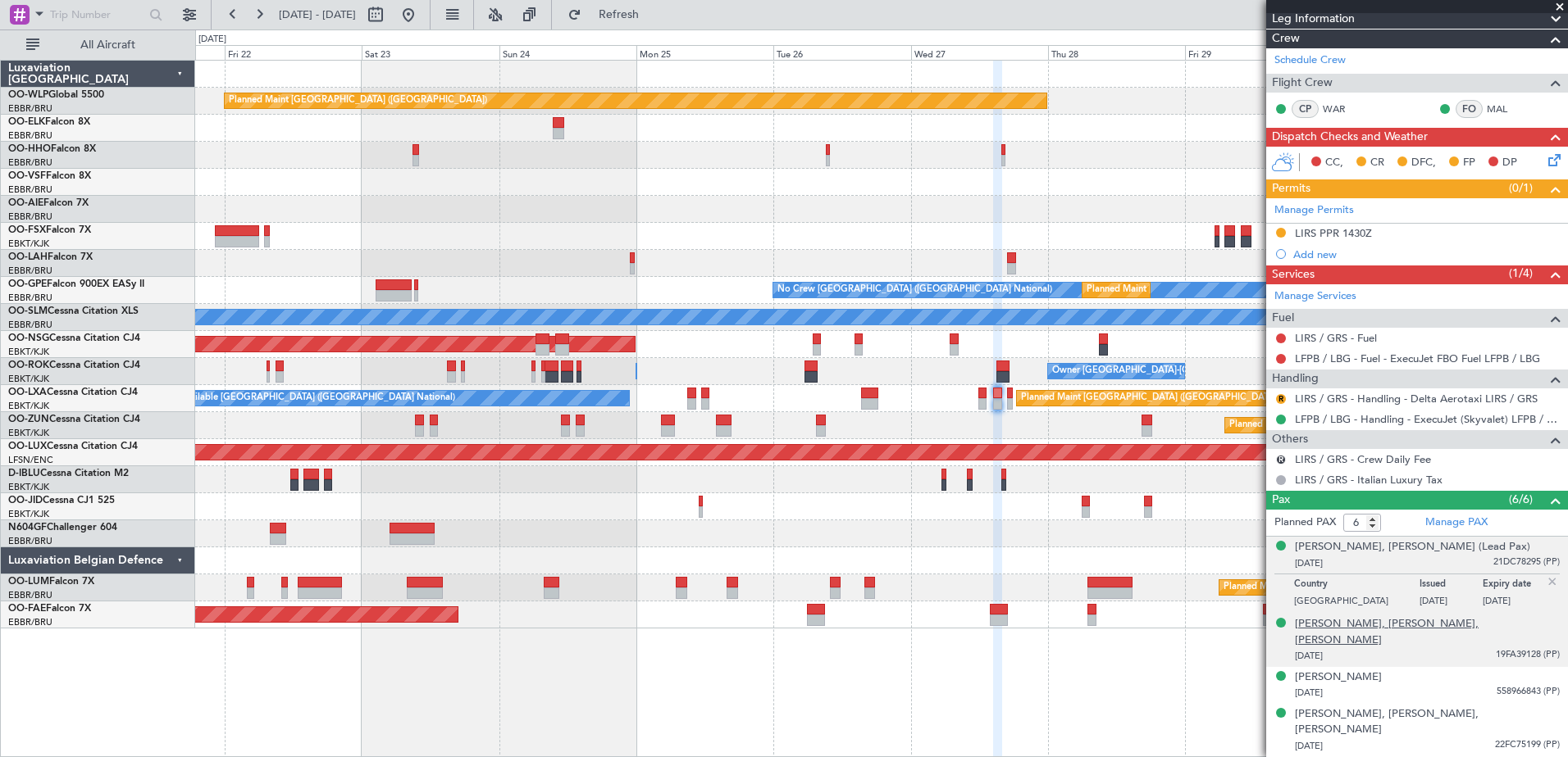
click at [1400, 616] on div "[PERSON_NAME], [PERSON_NAME], [PERSON_NAME]" at bounding box center [1426, 632] width 265 height 32
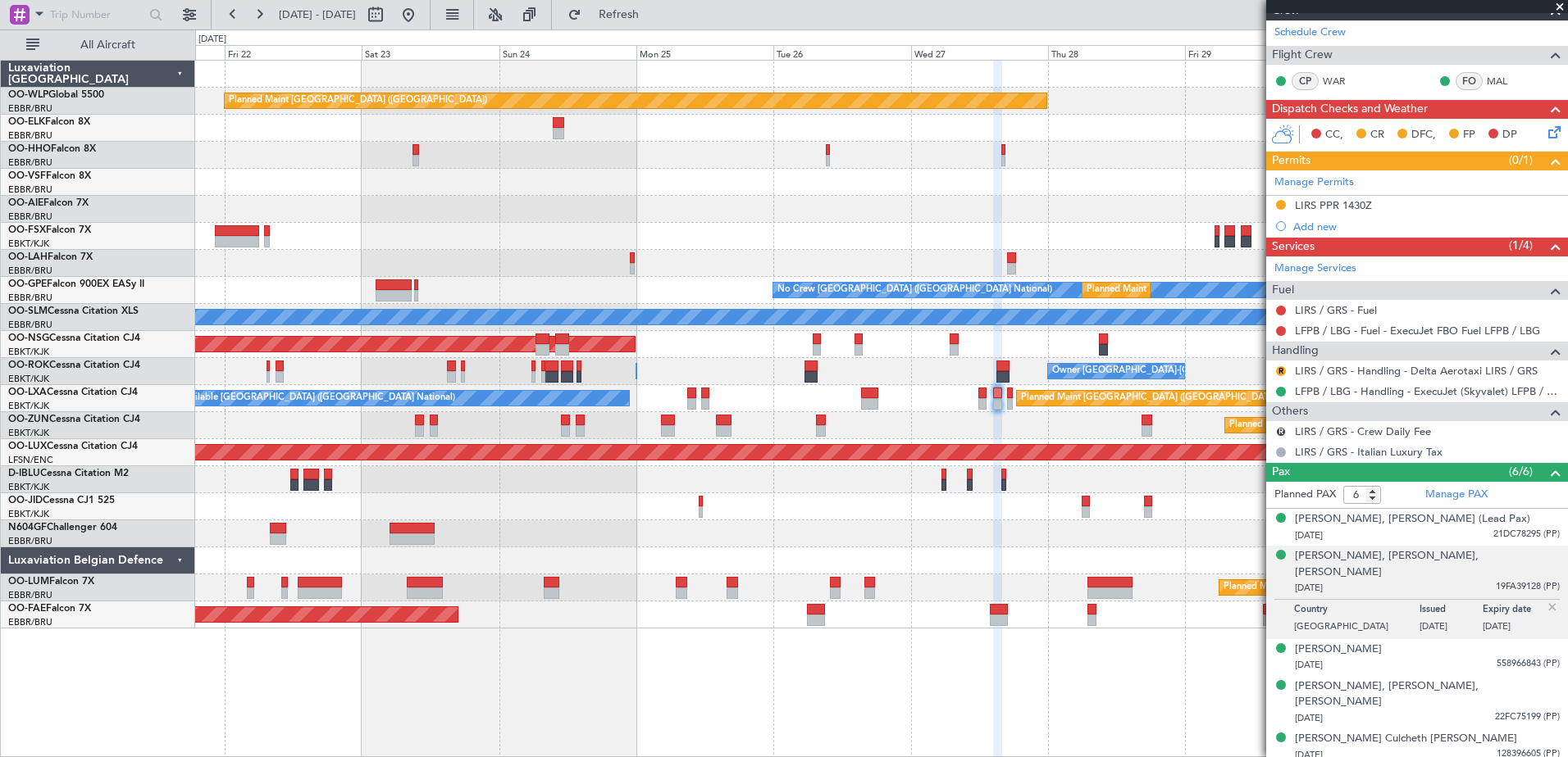
scroll to position [313, 0]
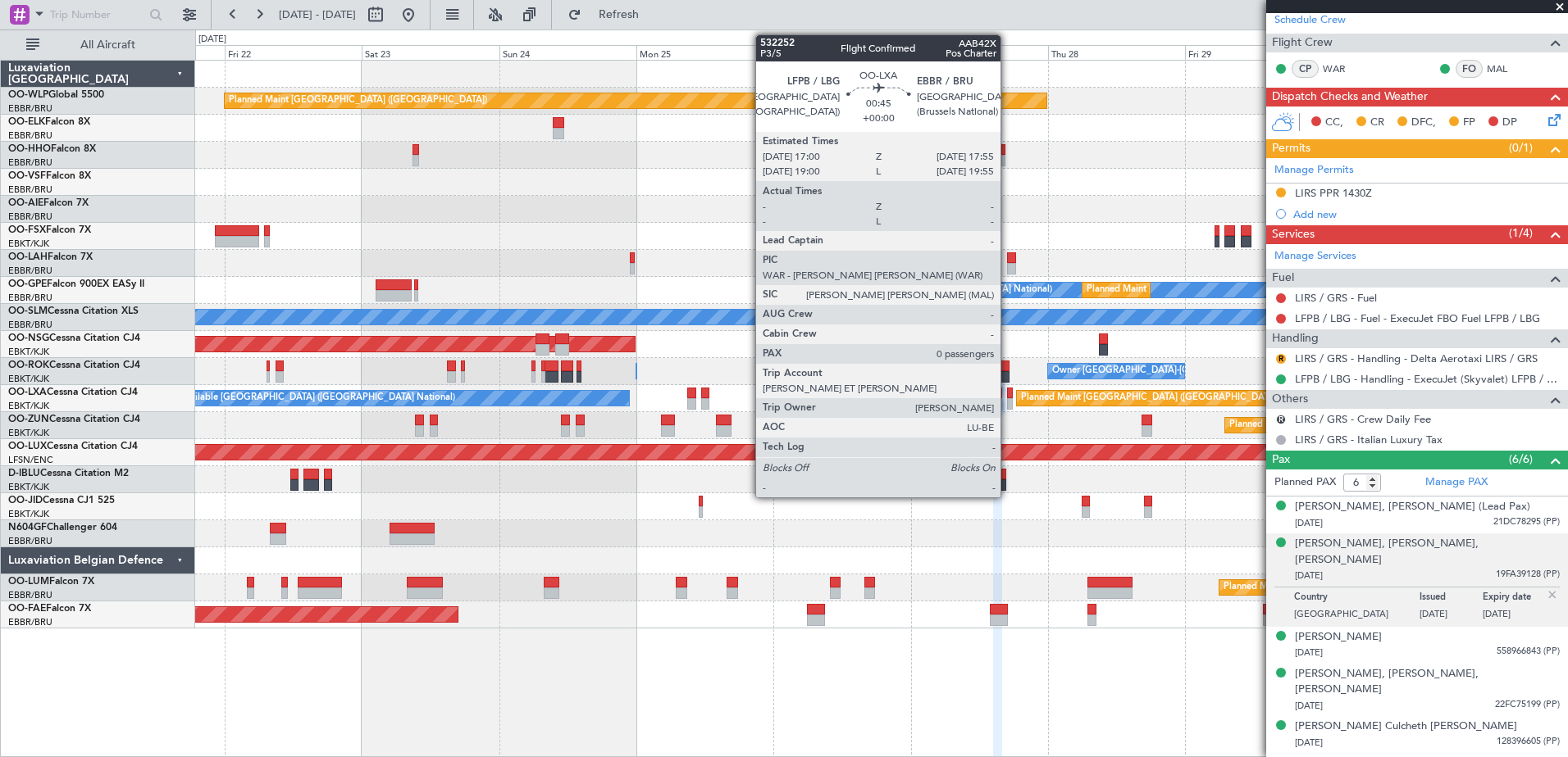
click at [1008, 401] on div at bounding box center [1009, 403] width 6 height 11
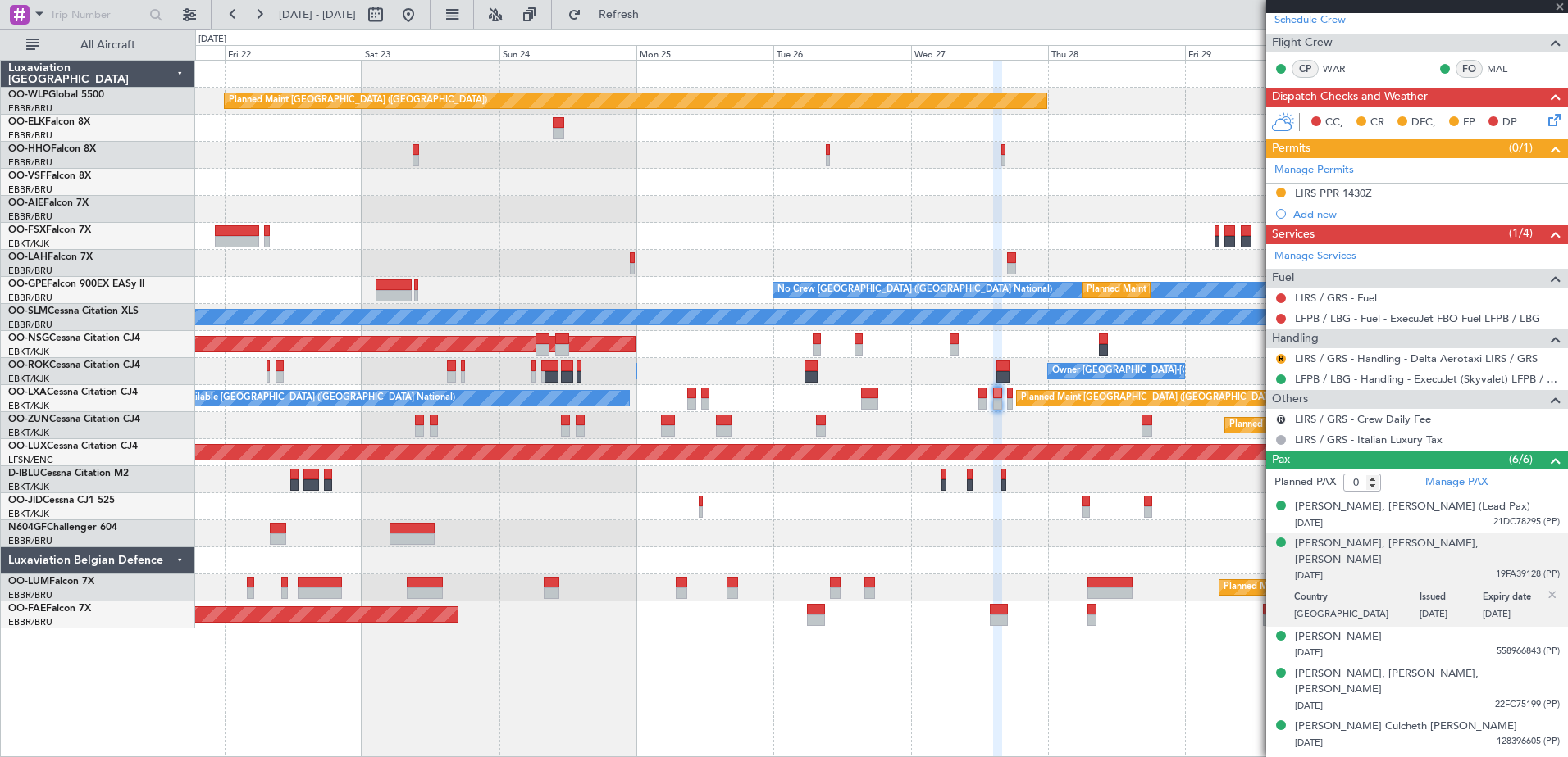
scroll to position [0, 0]
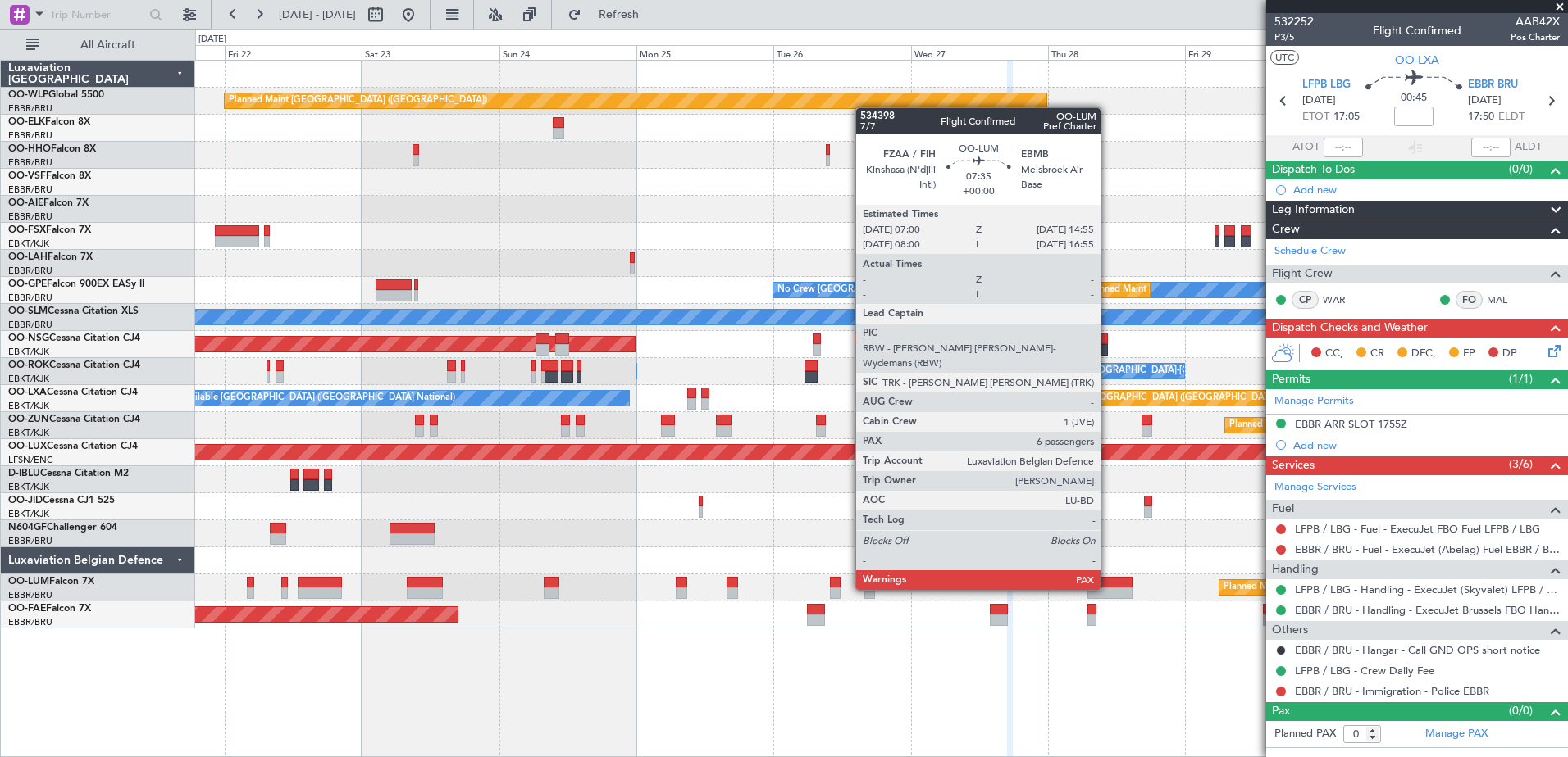
click at [1107, 589] on div at bounding box center [1110, 593] width 46 height 11
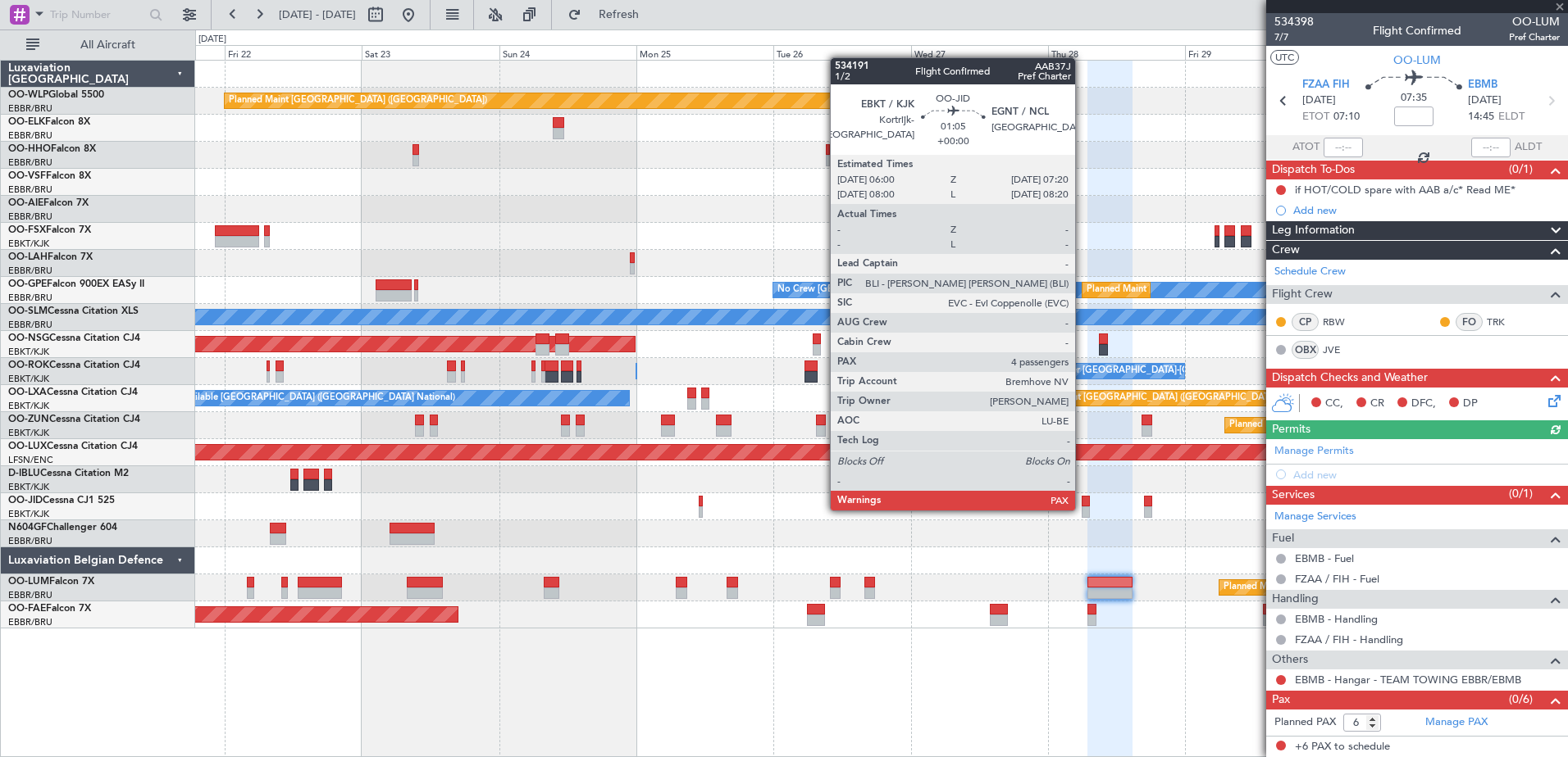
click at [1082, 509] on div at bounding box center [1084, 512] width 8 height 11
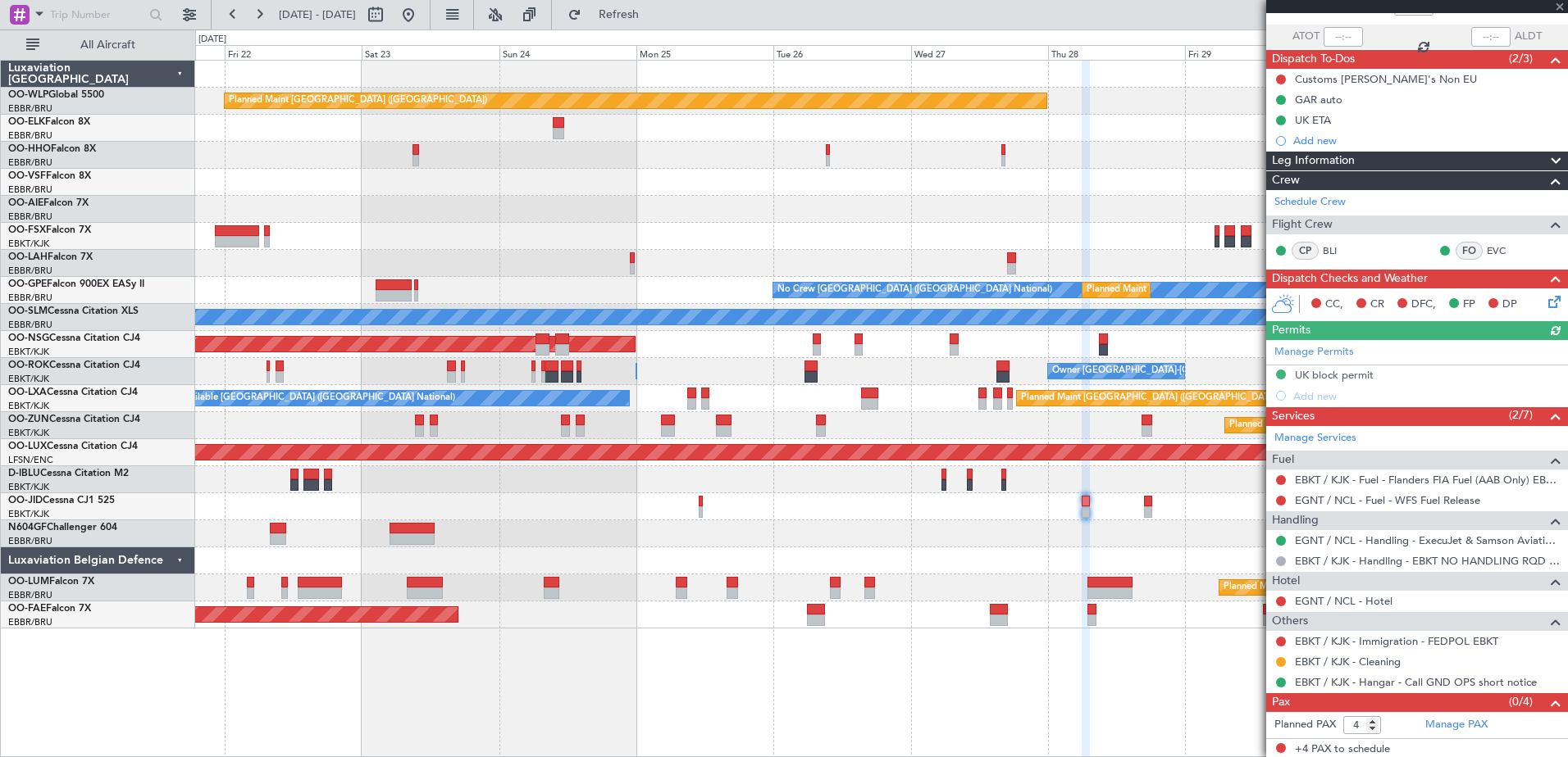
scroll to position [113, 0]
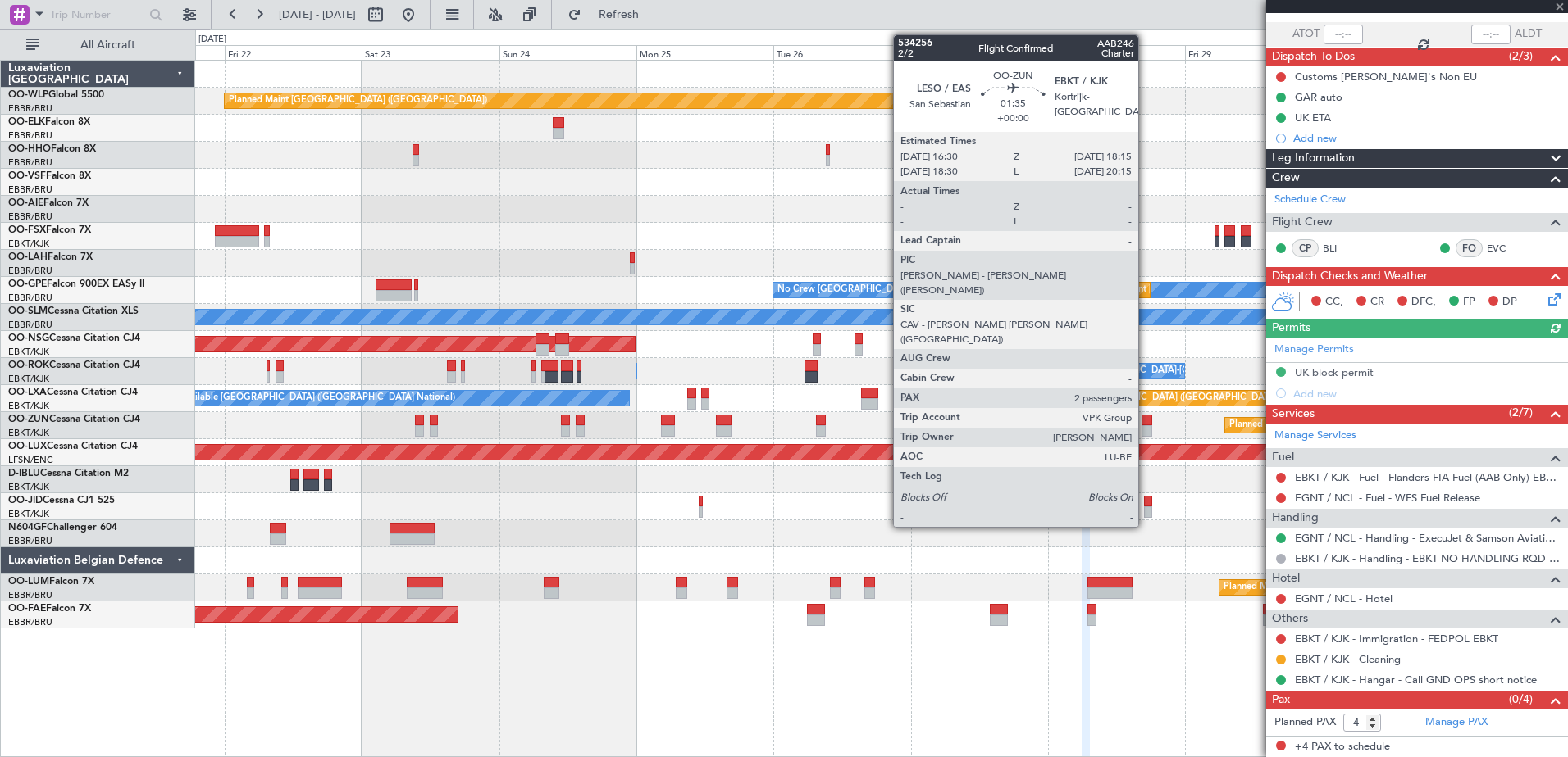
click at [1146, 425] on div at bounding box center [1147, 420] width 10 height 11
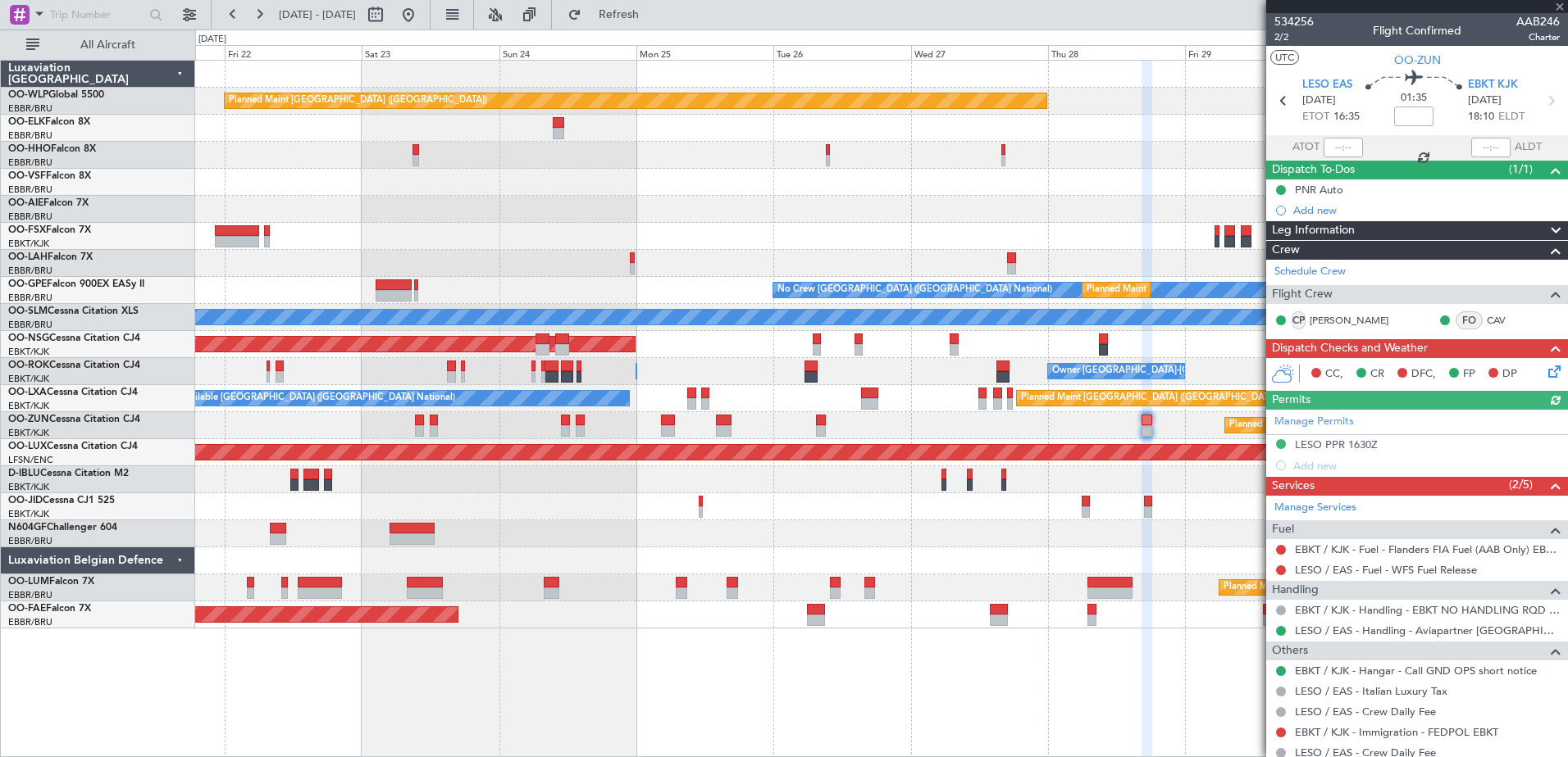
scroll to position [125, 0]
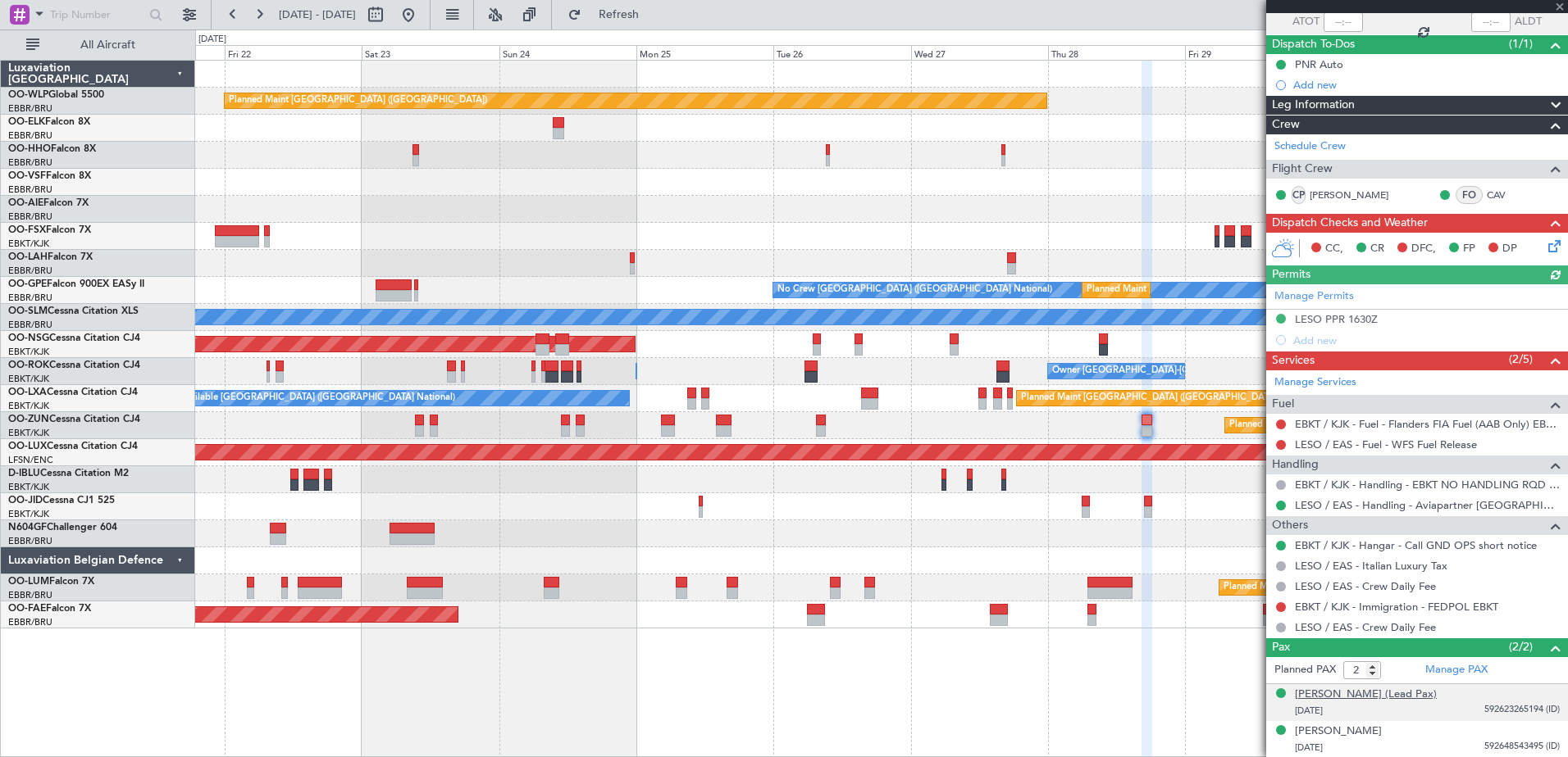
click at [1426, 695] on div "[PERSON_NAME] (Lead Pax)" at bounding box center [1365, 695] width 142 height 16
click at [1545, 729] on img at bounding box center [1552, 729] width 15 height 15
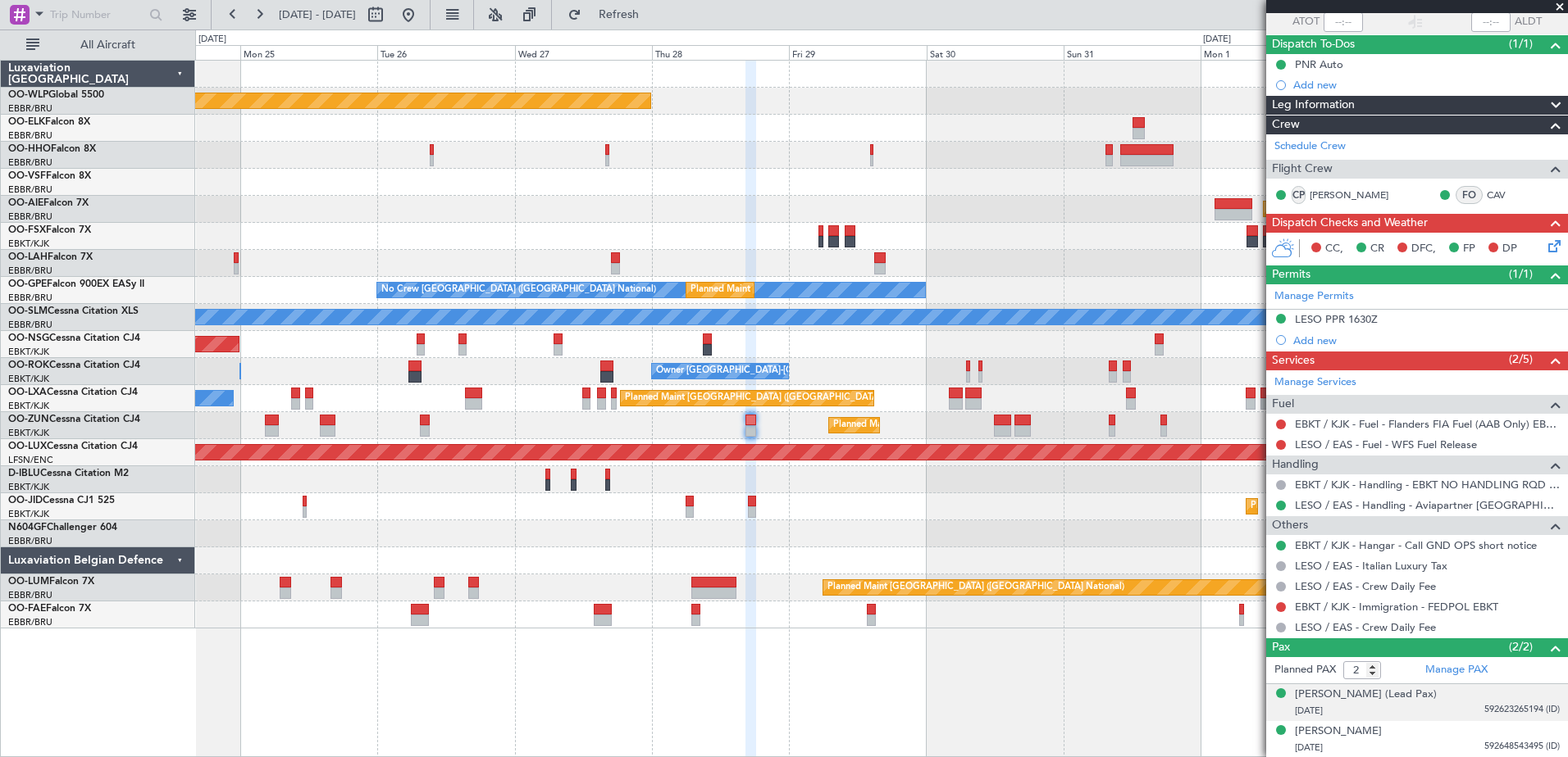
click at [803, 511] on div "Planned Maint [GEOGRAPHIC_DATA] ([GEOGRAPHIC_DATA]) Planned Maint [GEOGRAPHIC_D…" at bounding box center [881, 344] width 1372 height 568
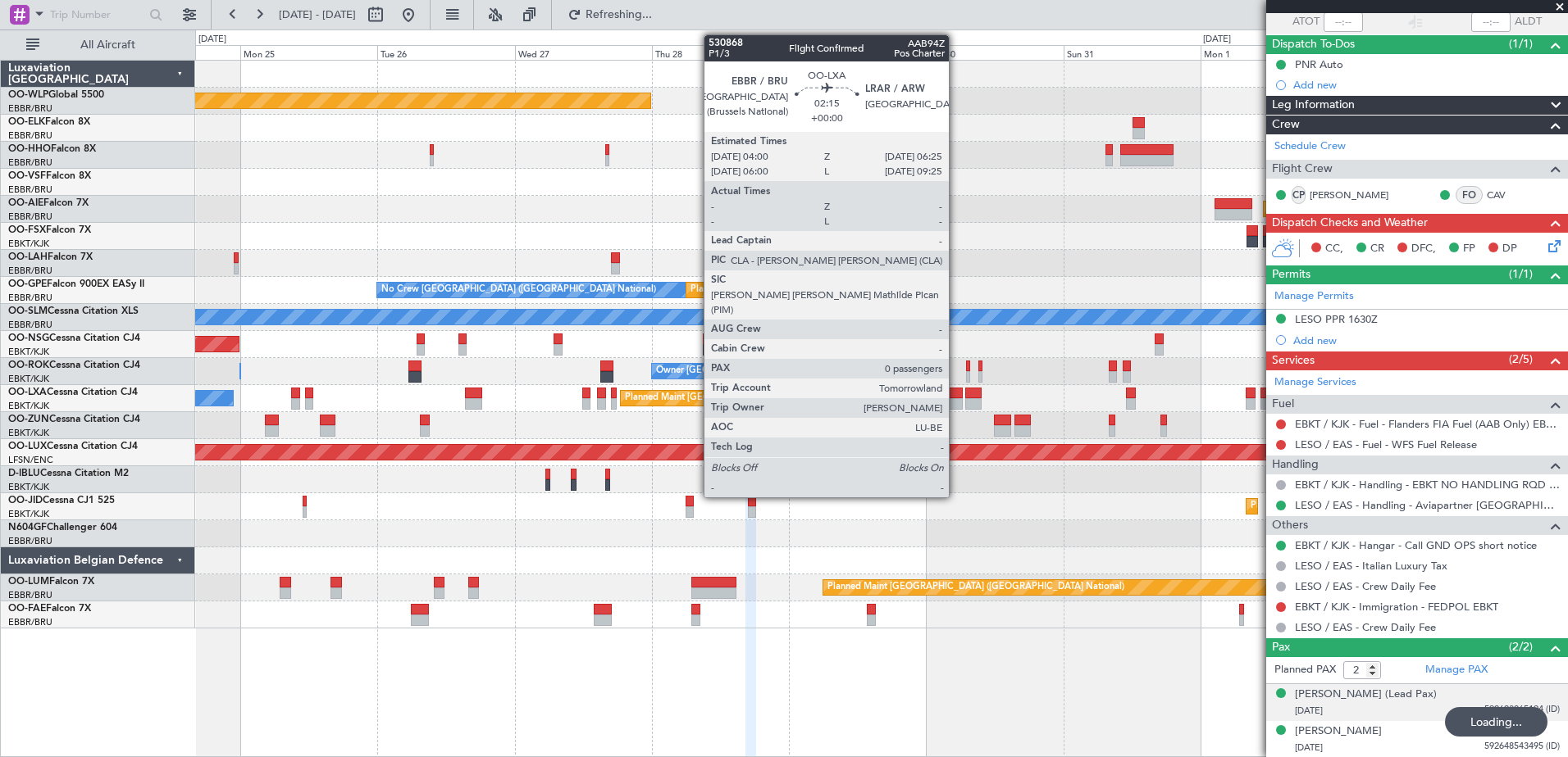
click at [956, 401] on div at bounding box center [956, 403] width 14 height 11
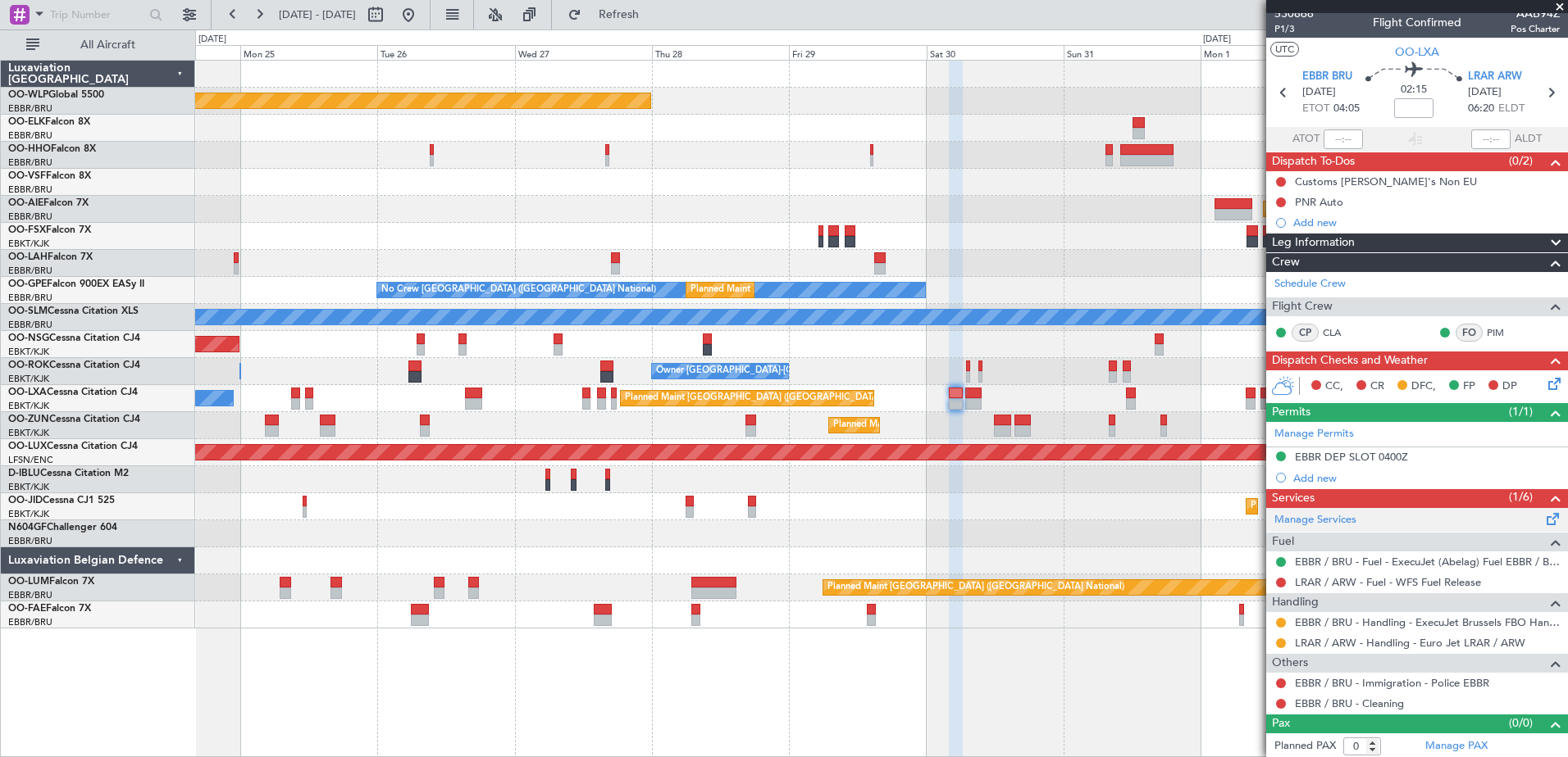
scroll to position [10, 0]
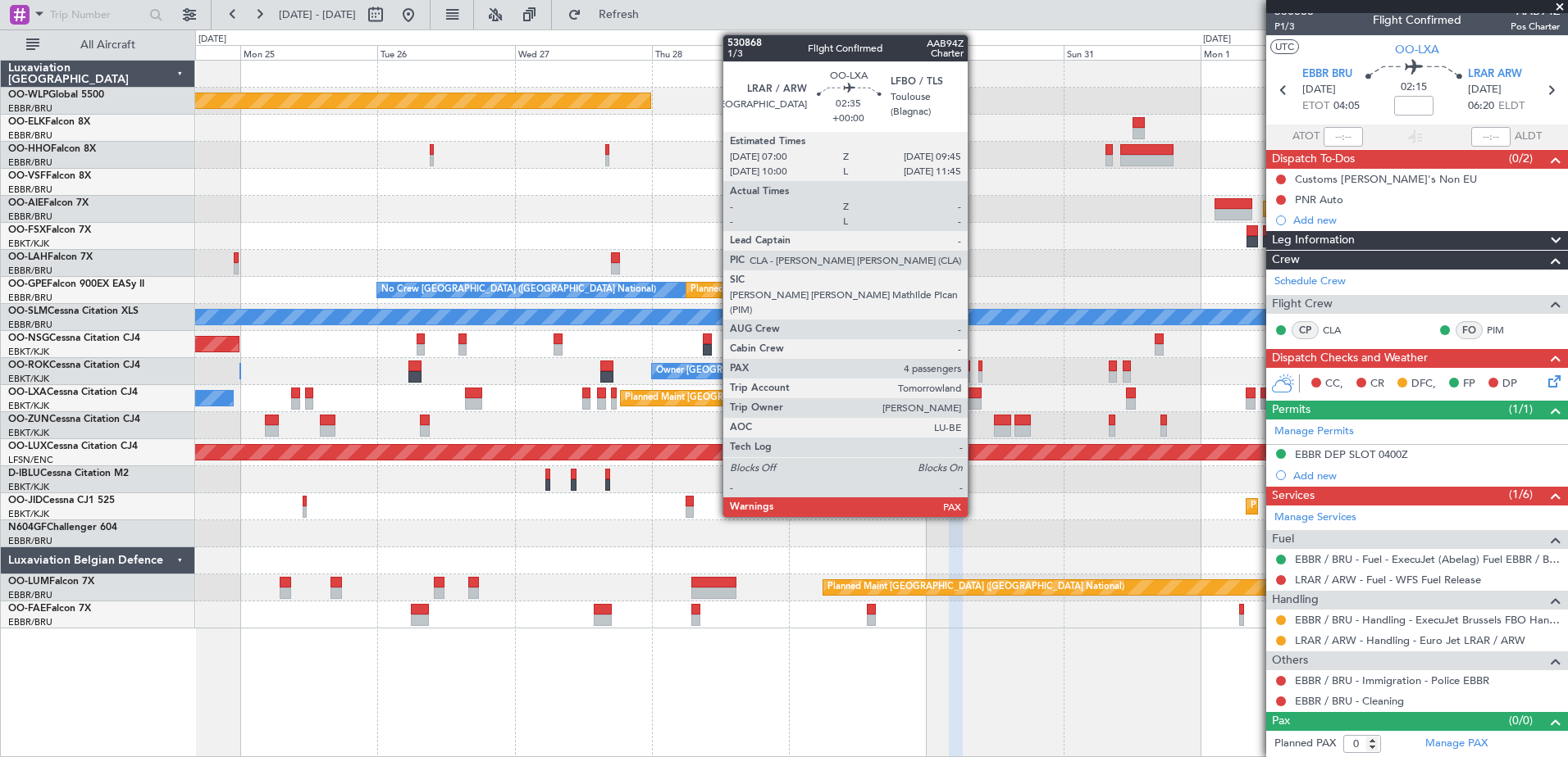
click at [975, 403] on div at bounding box center [973, 403] width 16 height 11
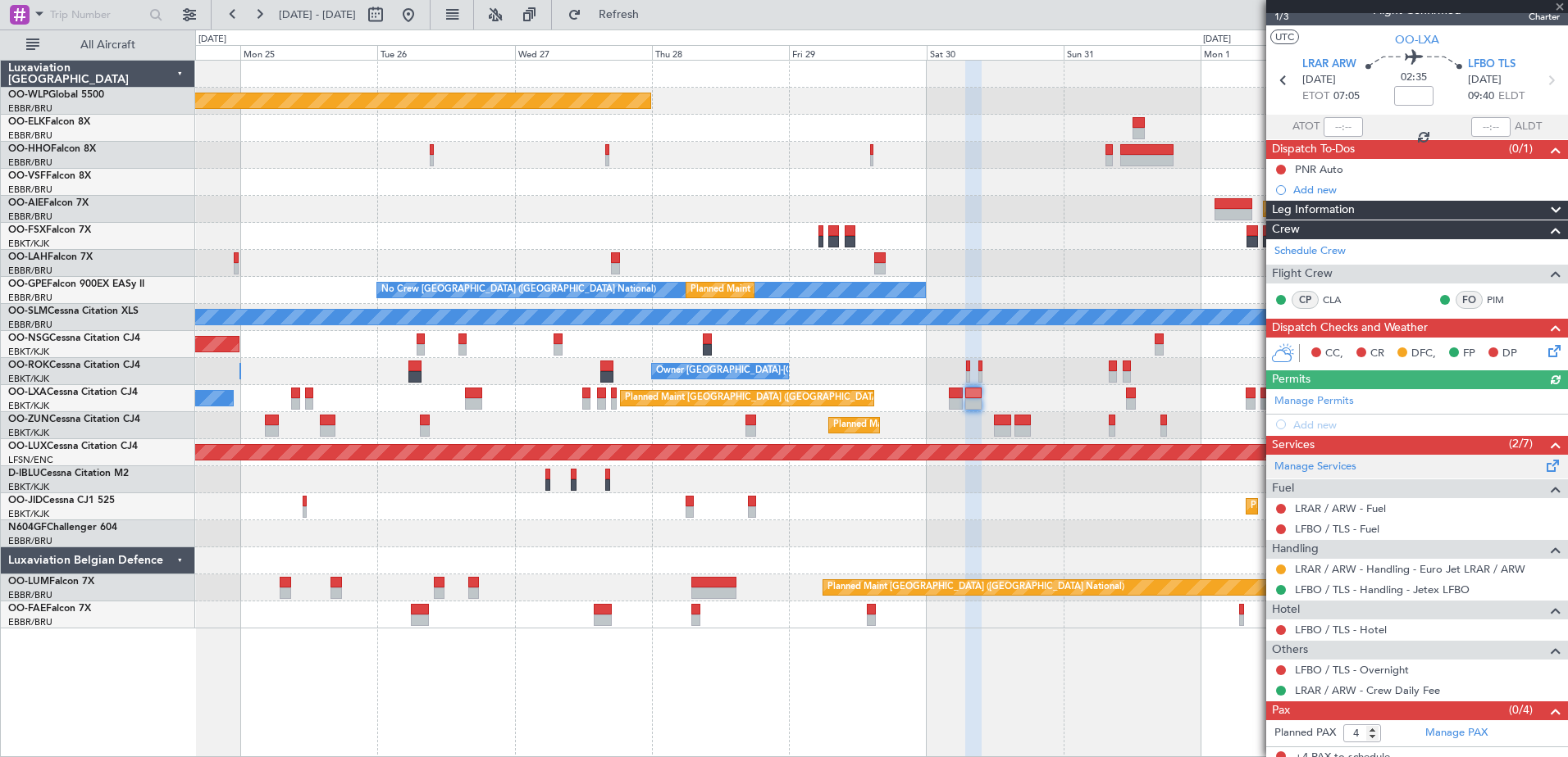
scroll to position [31, 0]
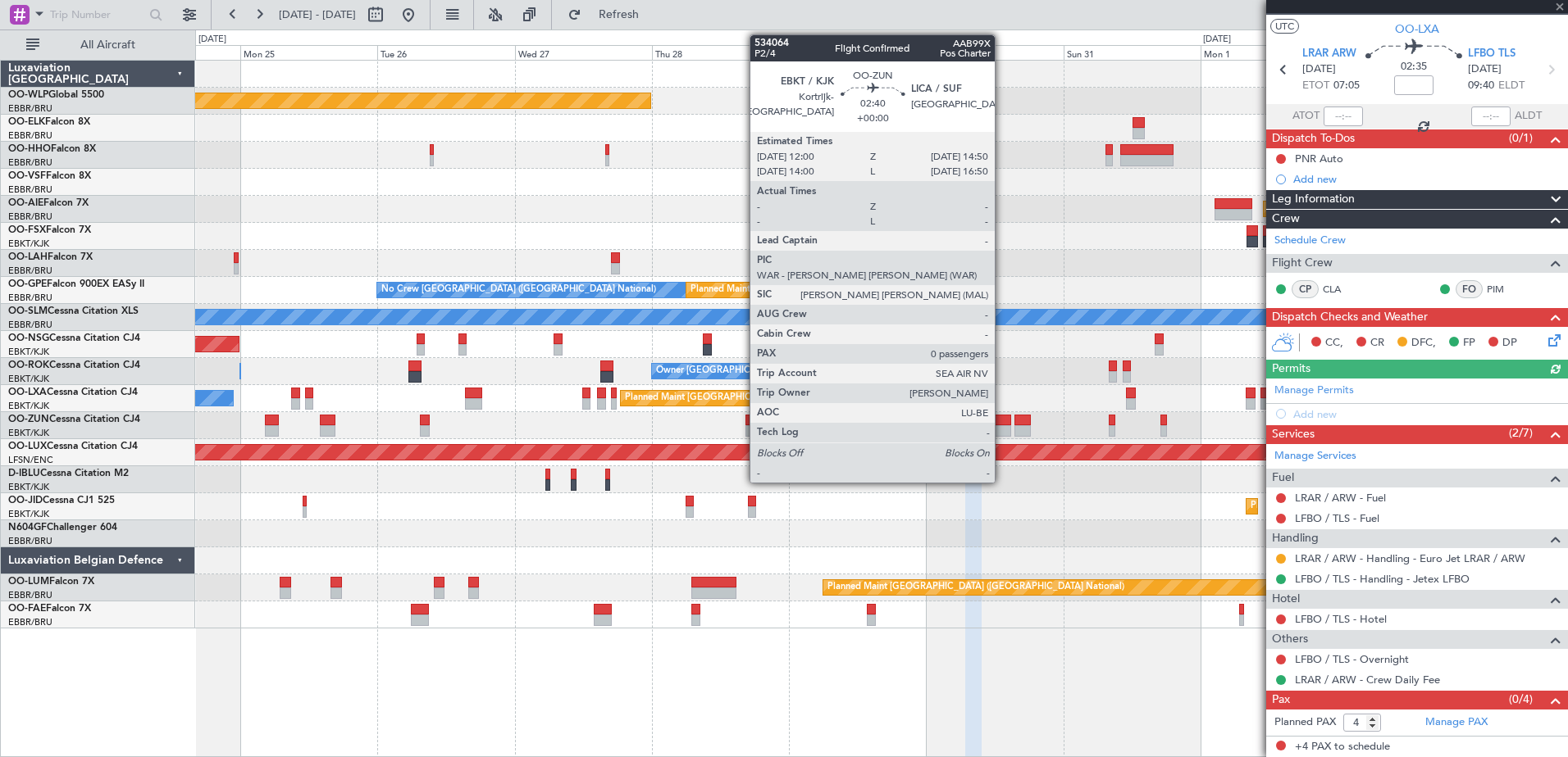
click at [1002, 426] on div at bounding box center [1002, 431] width 16 height 11
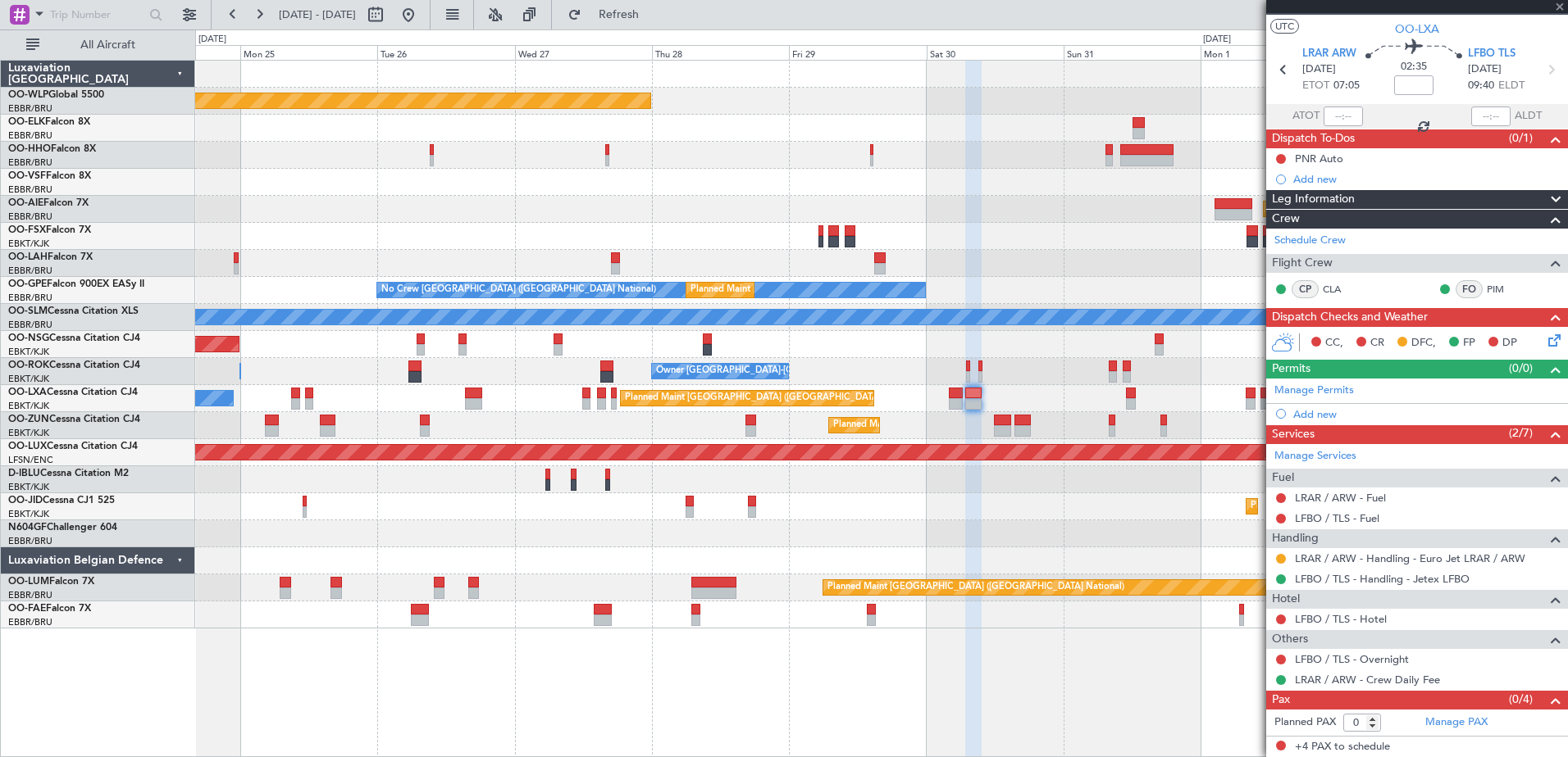
scroll to position [0, 0]
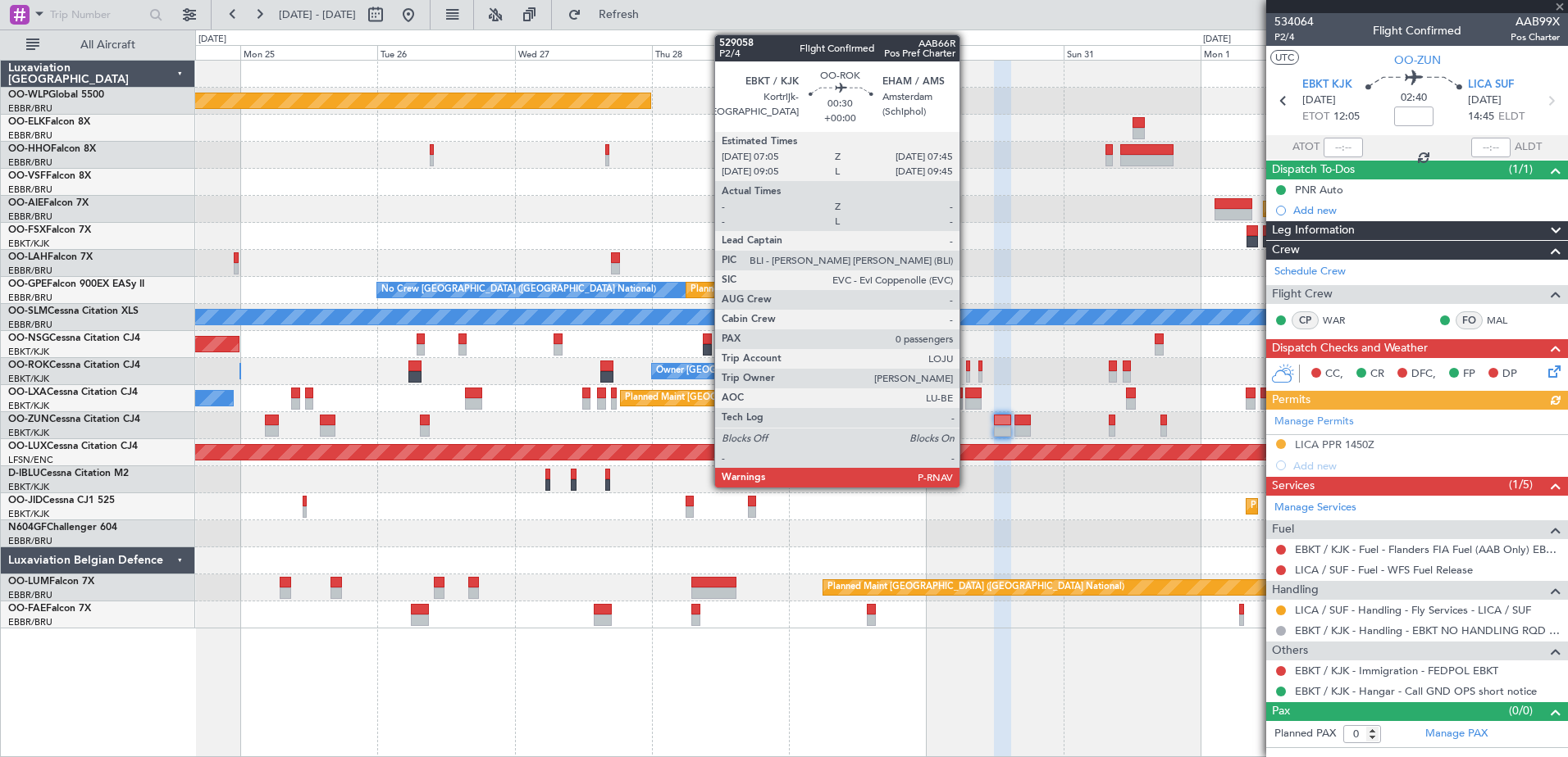
click at [967, 374] on div at bounding box center [968, 376] width 4 height 11
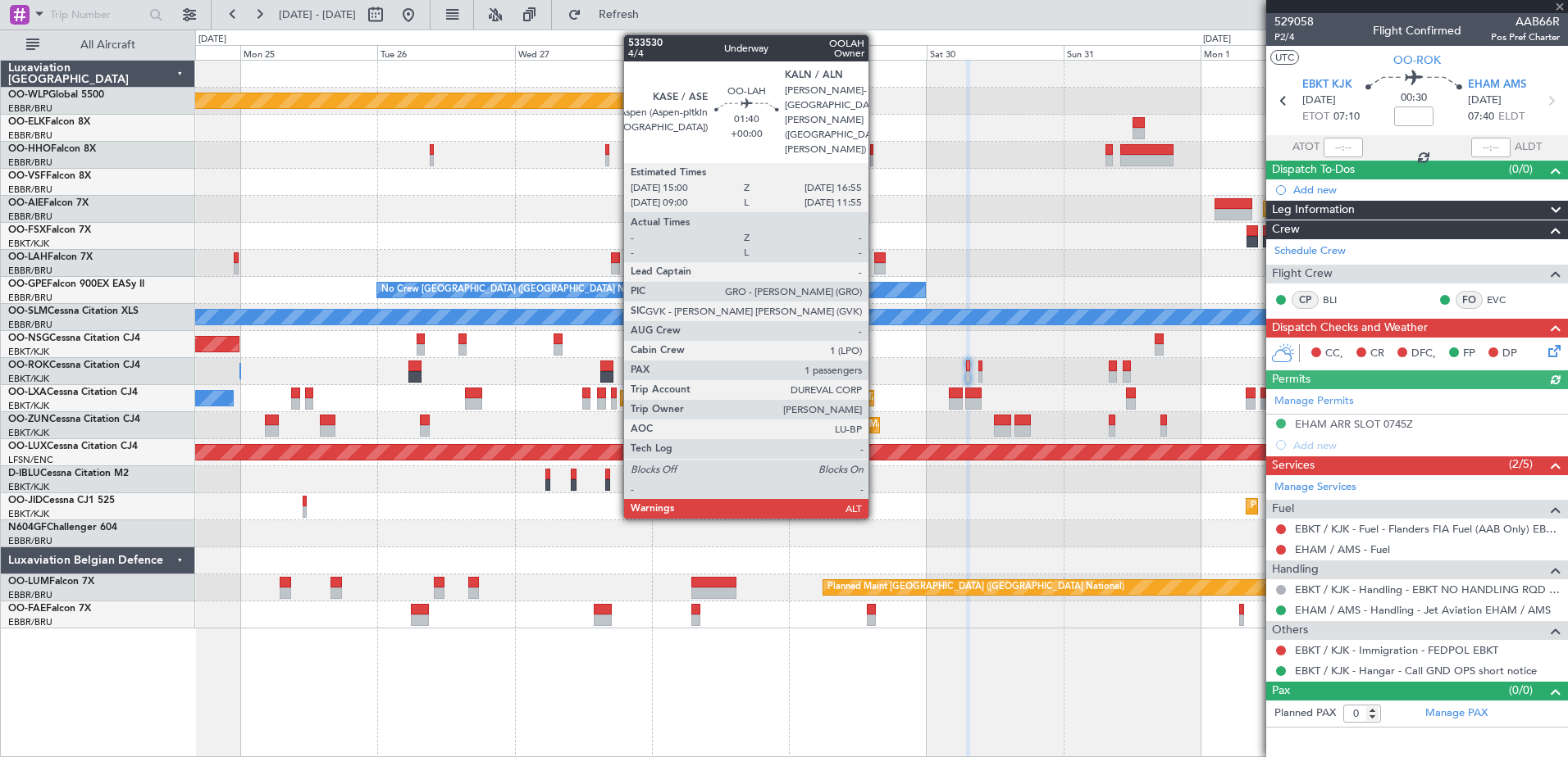
click at [876, 267] on div at bounding box center [879, 268] width 11 height 11
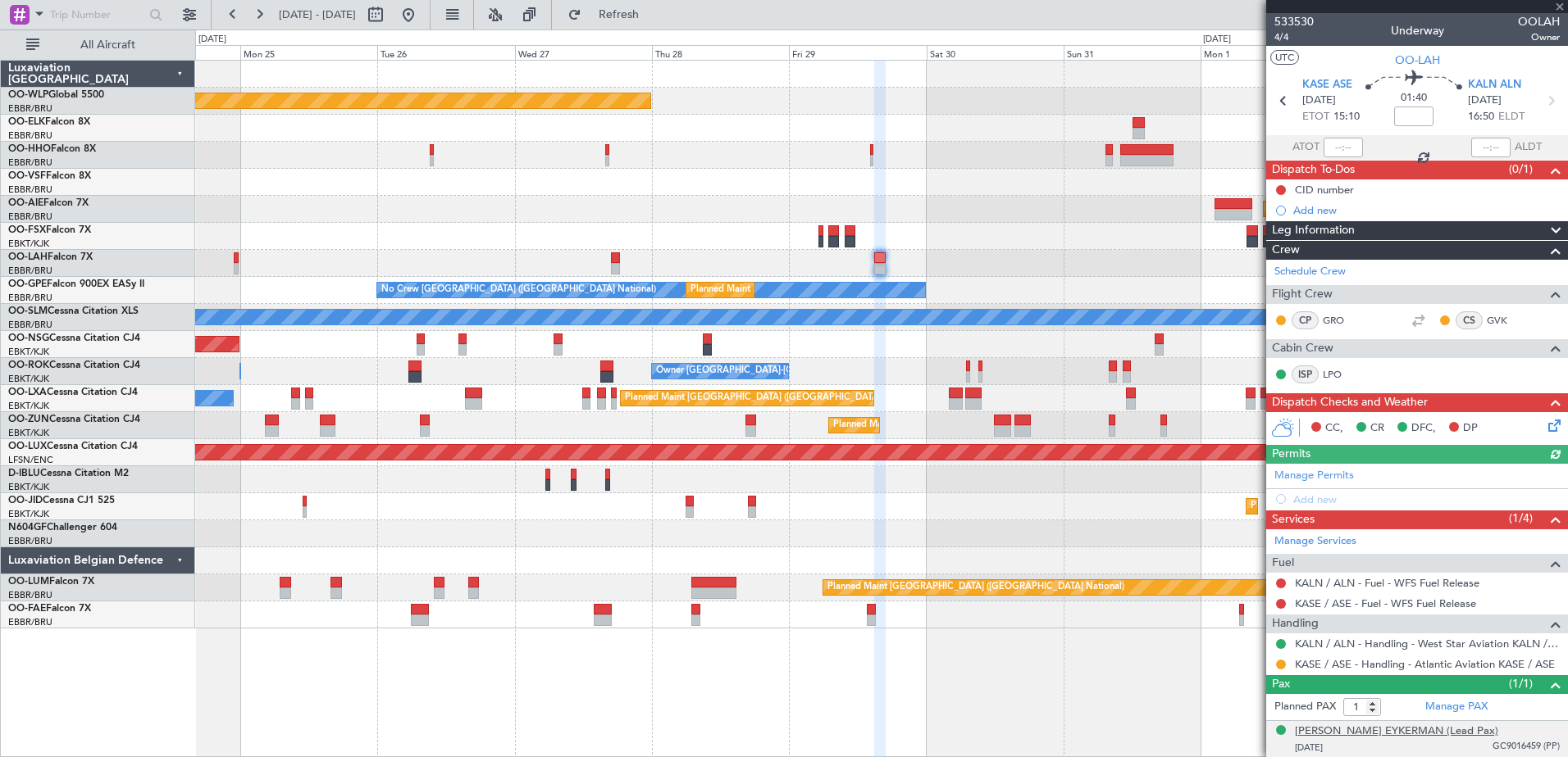
click at [1463, 734] on div "[PERSON_NAME] EYKERMAN (Lead Pax)" at bounding box center [1395, 731] width 203 height 16
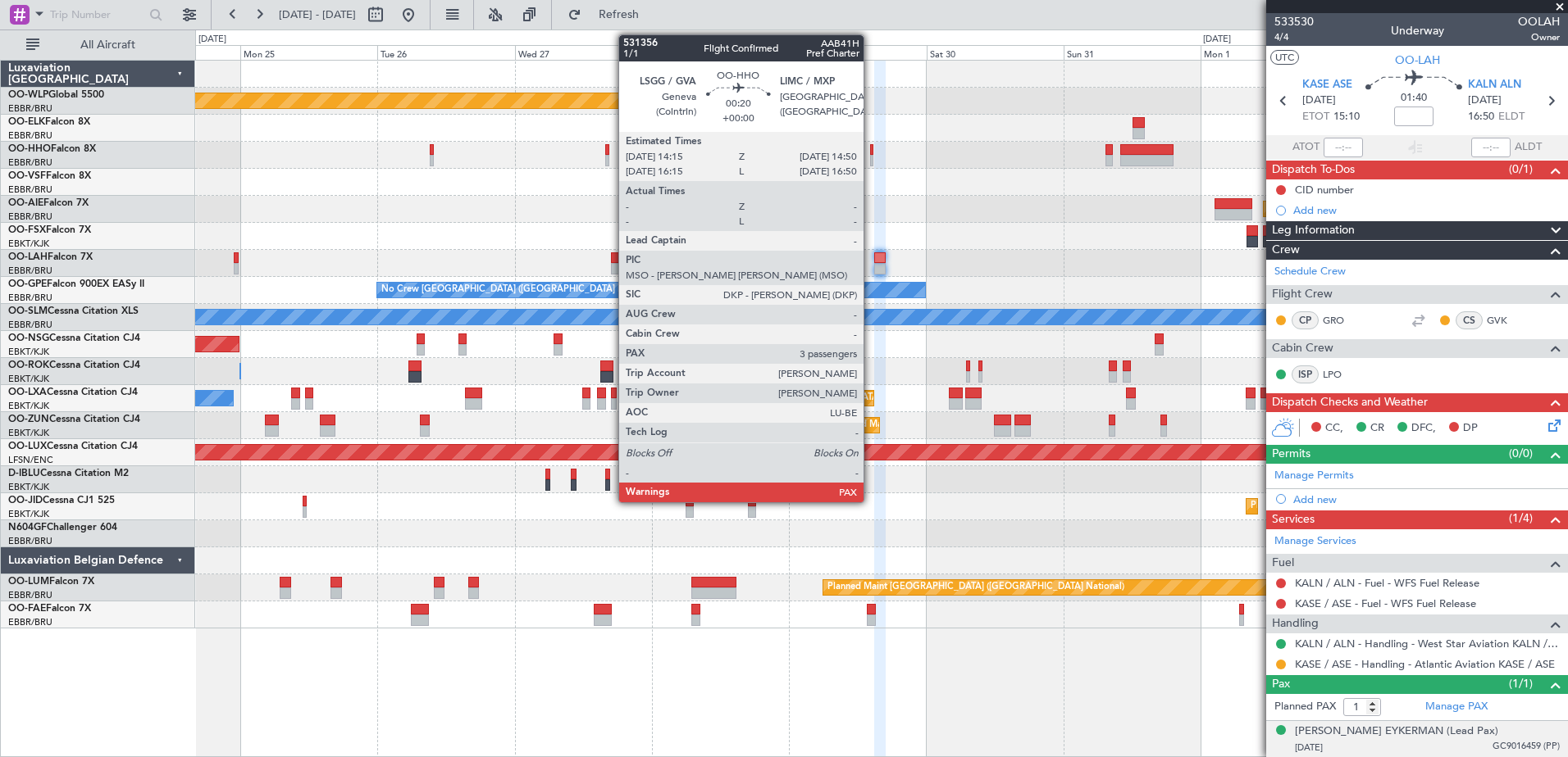
click at [870, 157] on div at bounding box center [871, 160] width 4 height 11
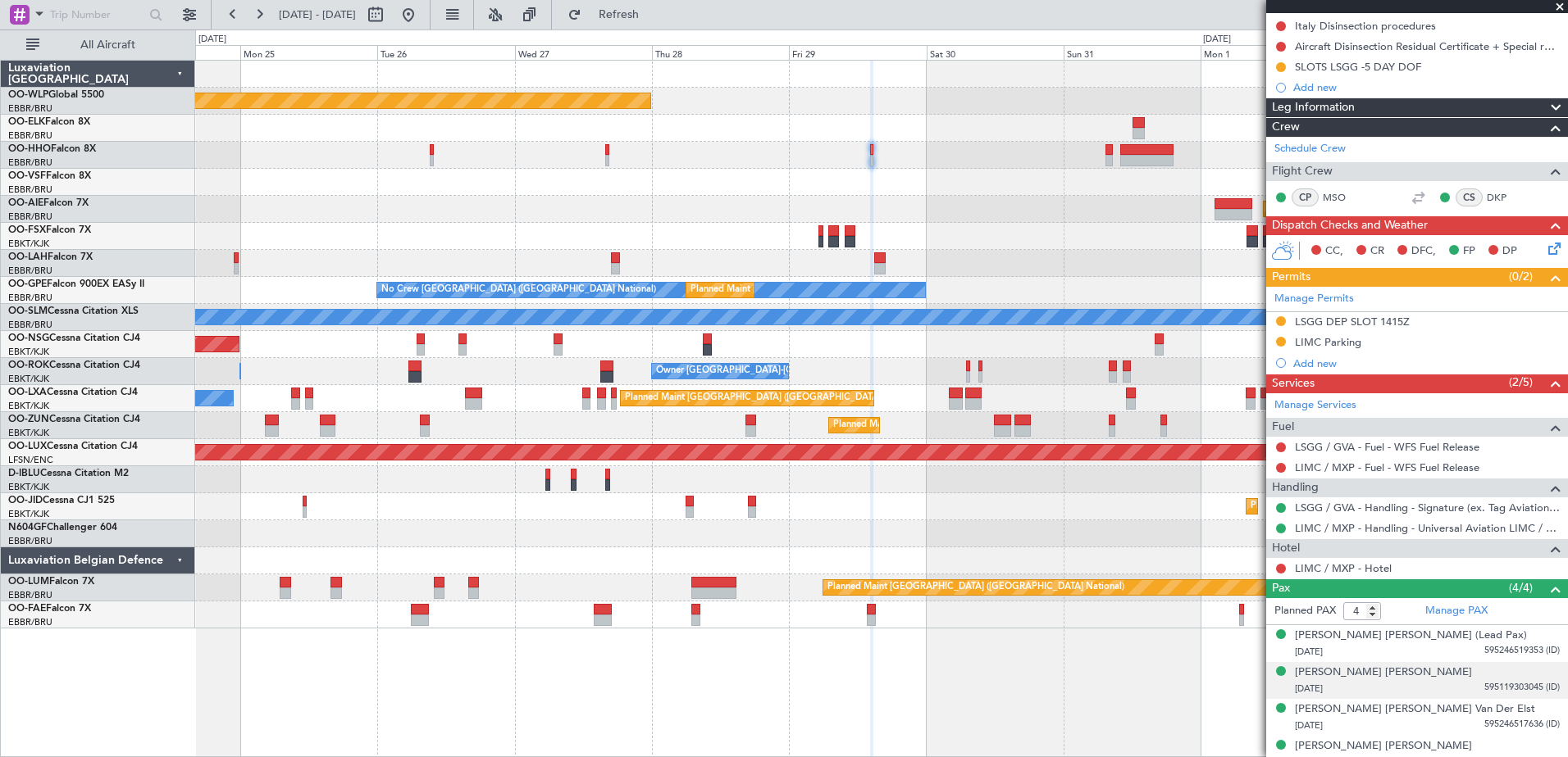
scroll to position [261, 0]
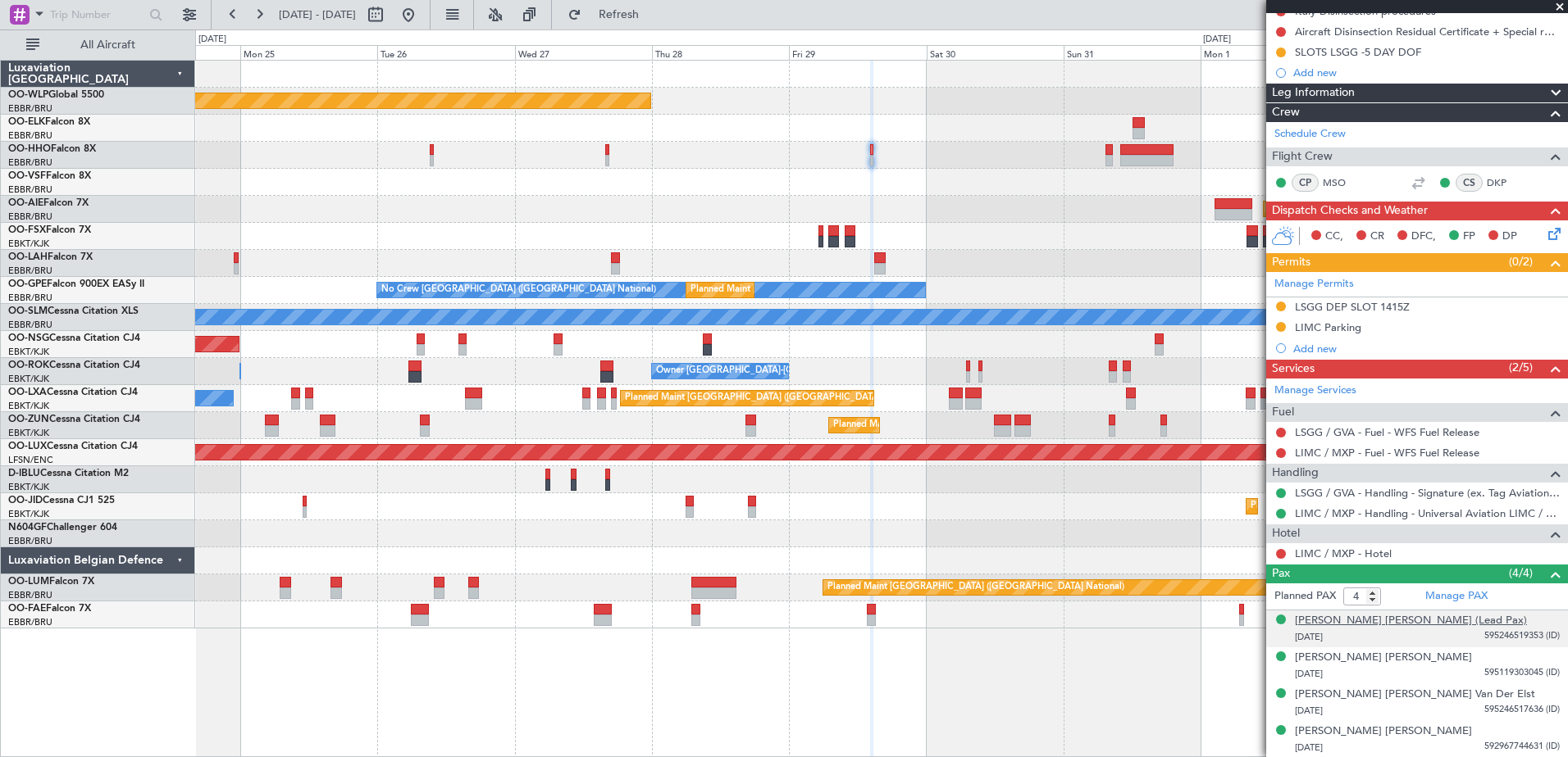
click at [1431, 625] on div "[PERSON_NAME] [PERSON_NAME] (Lead Pax)" at bounding box center [1410, 621] width 232 height 16
click at [421, 15] on button at bounding box center [408, 15] width 26 height 26
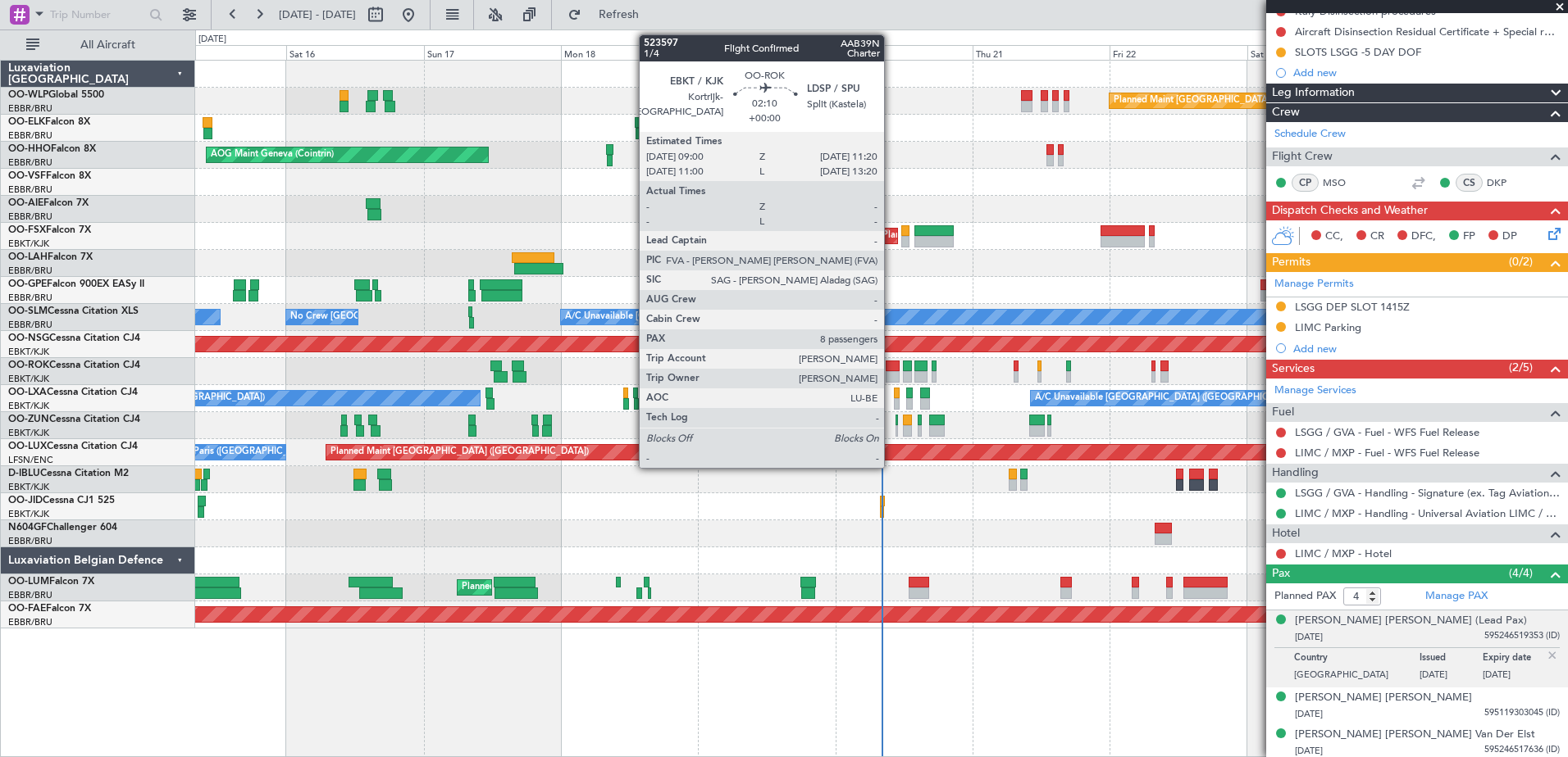
click at [891, 365] on div at bounding box center [893, 366] width 14 height 11
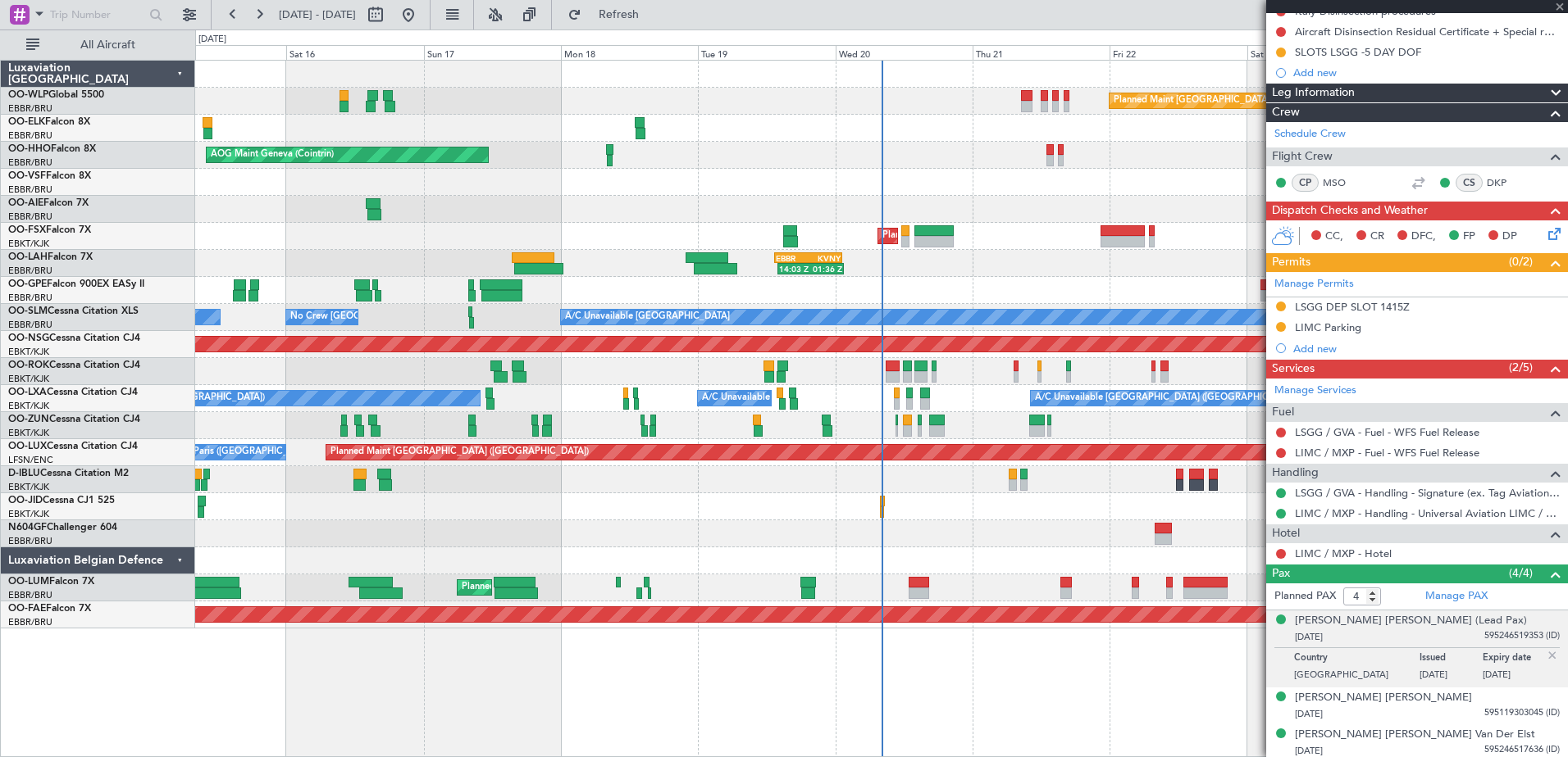
type input "8"
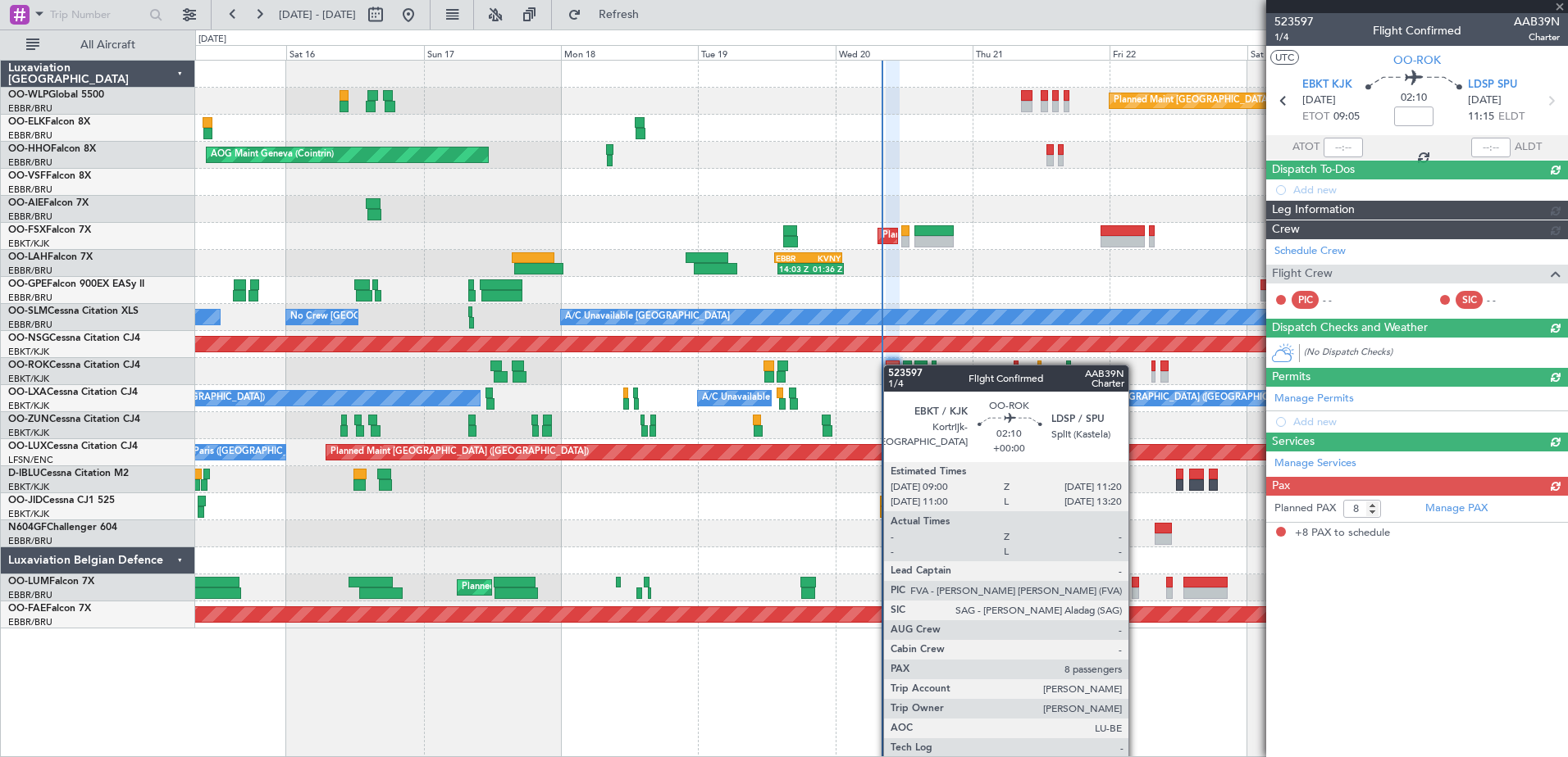
scroll to position [0, 0]
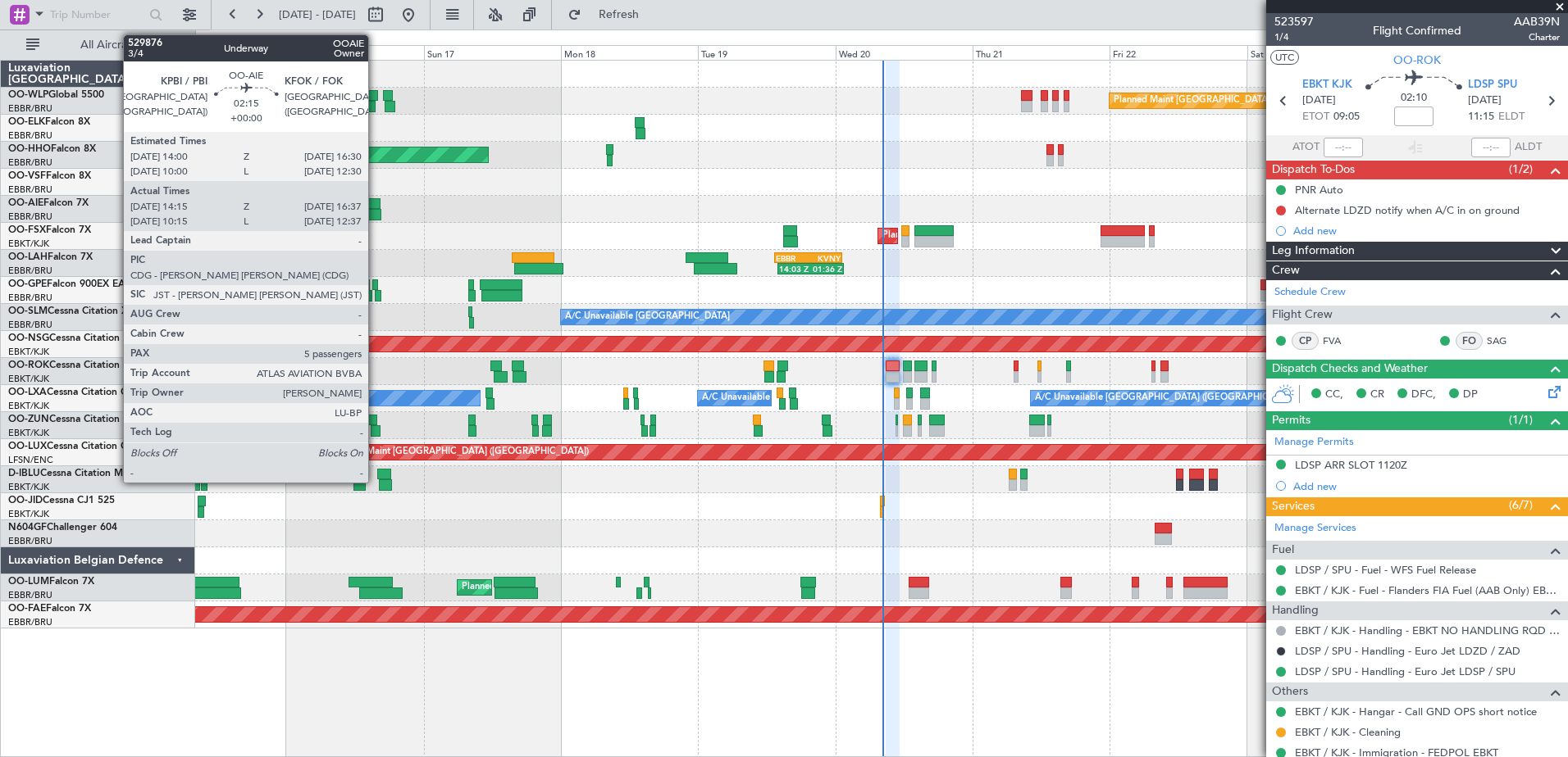
click at [376, 204] on div at bounding box center [373, 204] width 15 height 11
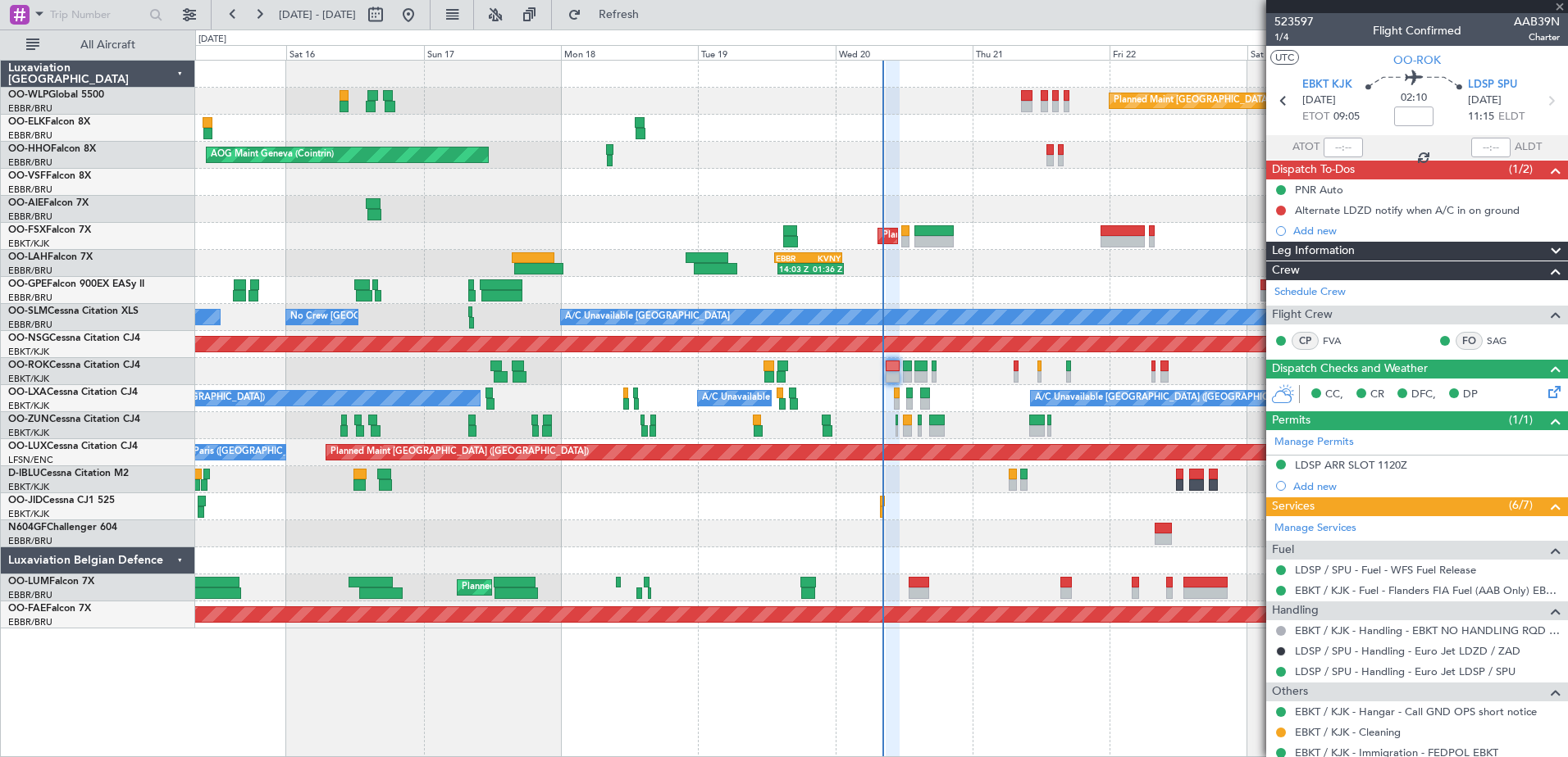
type input "14:25"
type input "16:32"
type input "5"
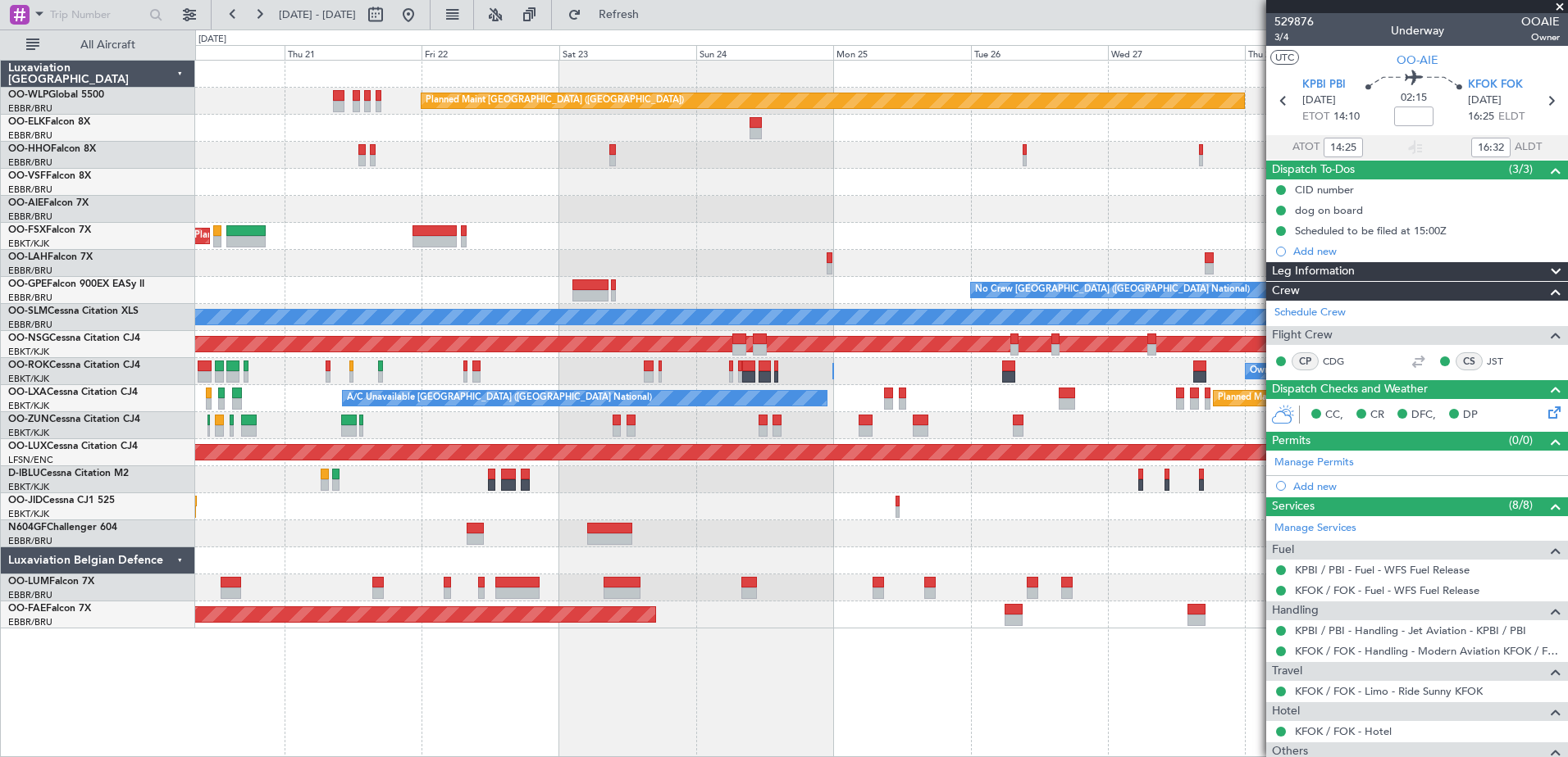
click at [382, 242] on div "Planned Maint [GEOGRAPHIC_DATA] ([GEOGRAPHIC_DATA]) Planned Maint [GEOGRAPHIC_D…" at bounding box center [881, 344] width 1372 height 568
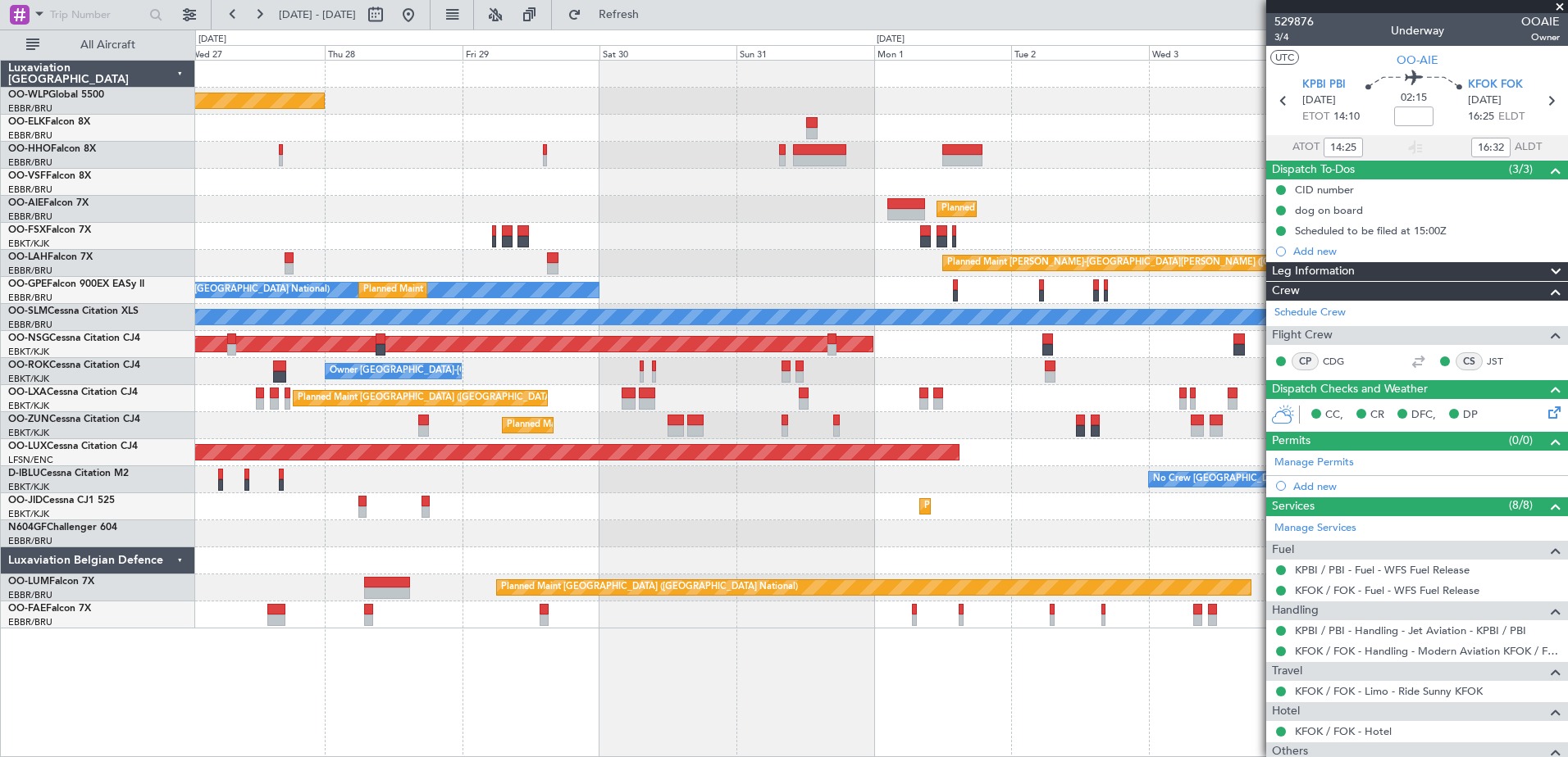
click at [350, 256] on div "Planned Maint [GEOGRAPHIC_DATA] ([GEOGRAPHIC_DATA]) Planned Maint [GEOGRAPHIC_D…" at bounding box center [881, 344] width 1372 height 568
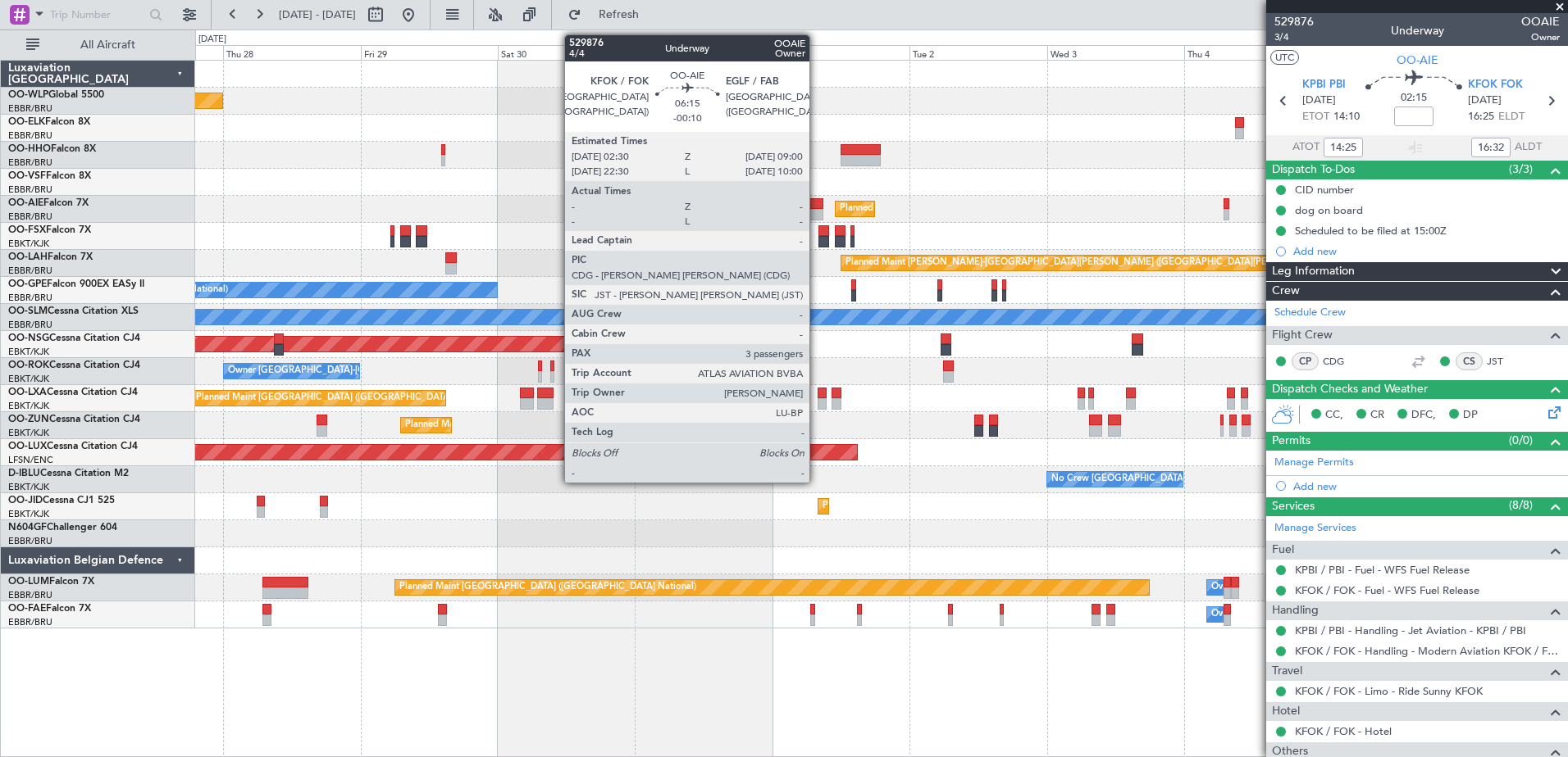
click at [817, 213] on div at bounding box center [805, 214] width 38 height 11
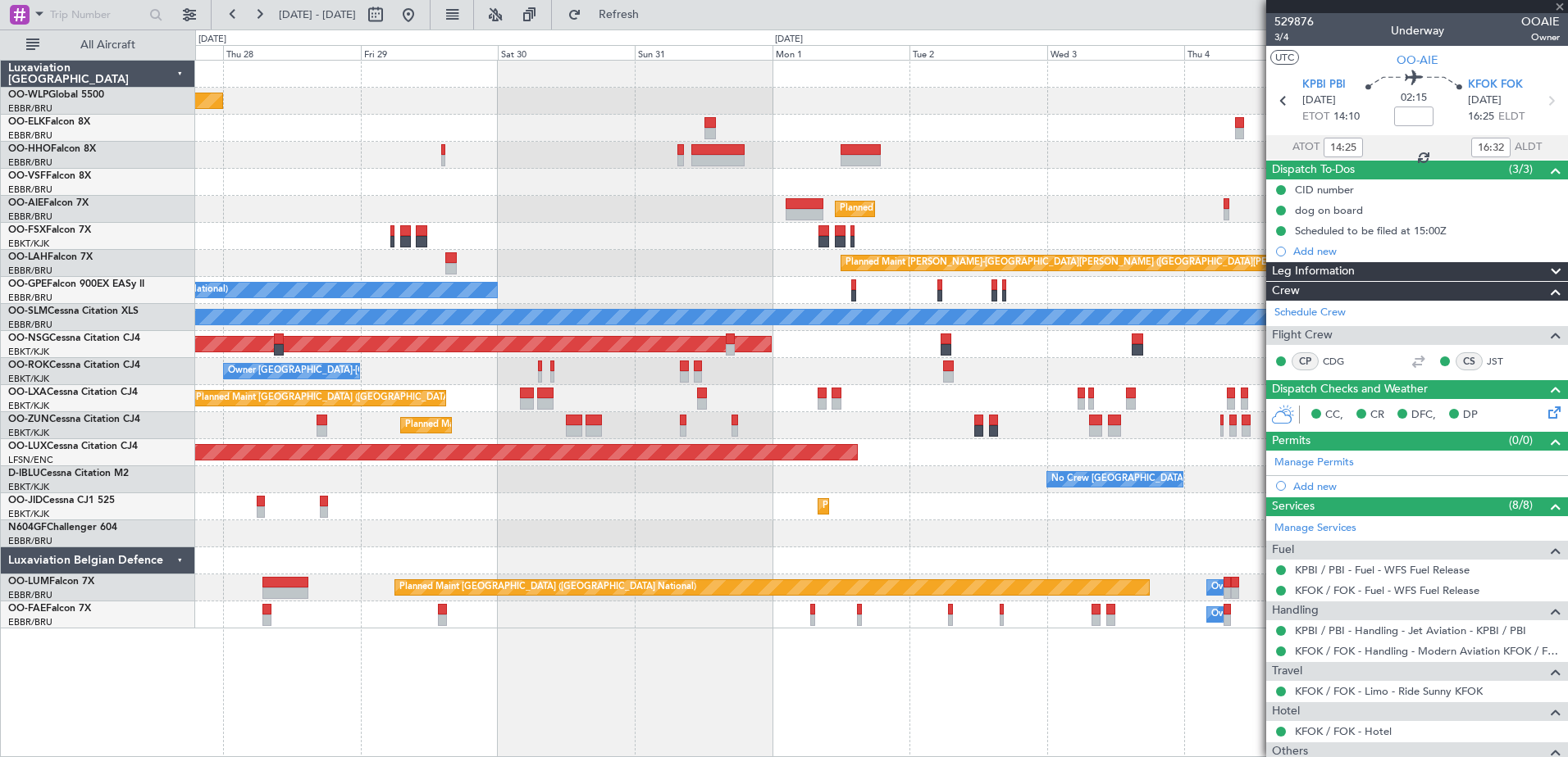
type input "-00:10"
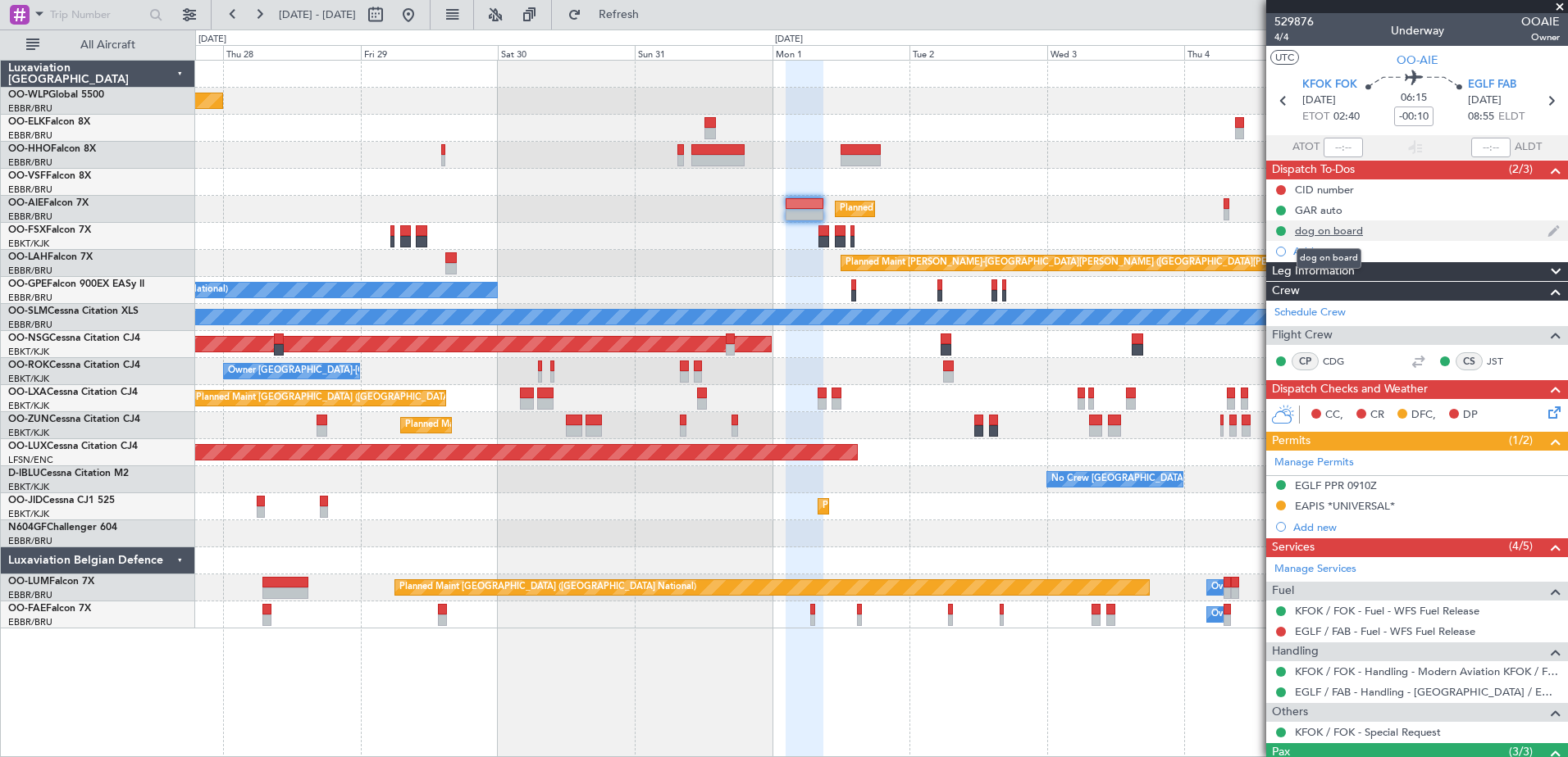
click at [1315, 234] on div "dog on board" at bounding box center [1328, 230] width 68 height 14
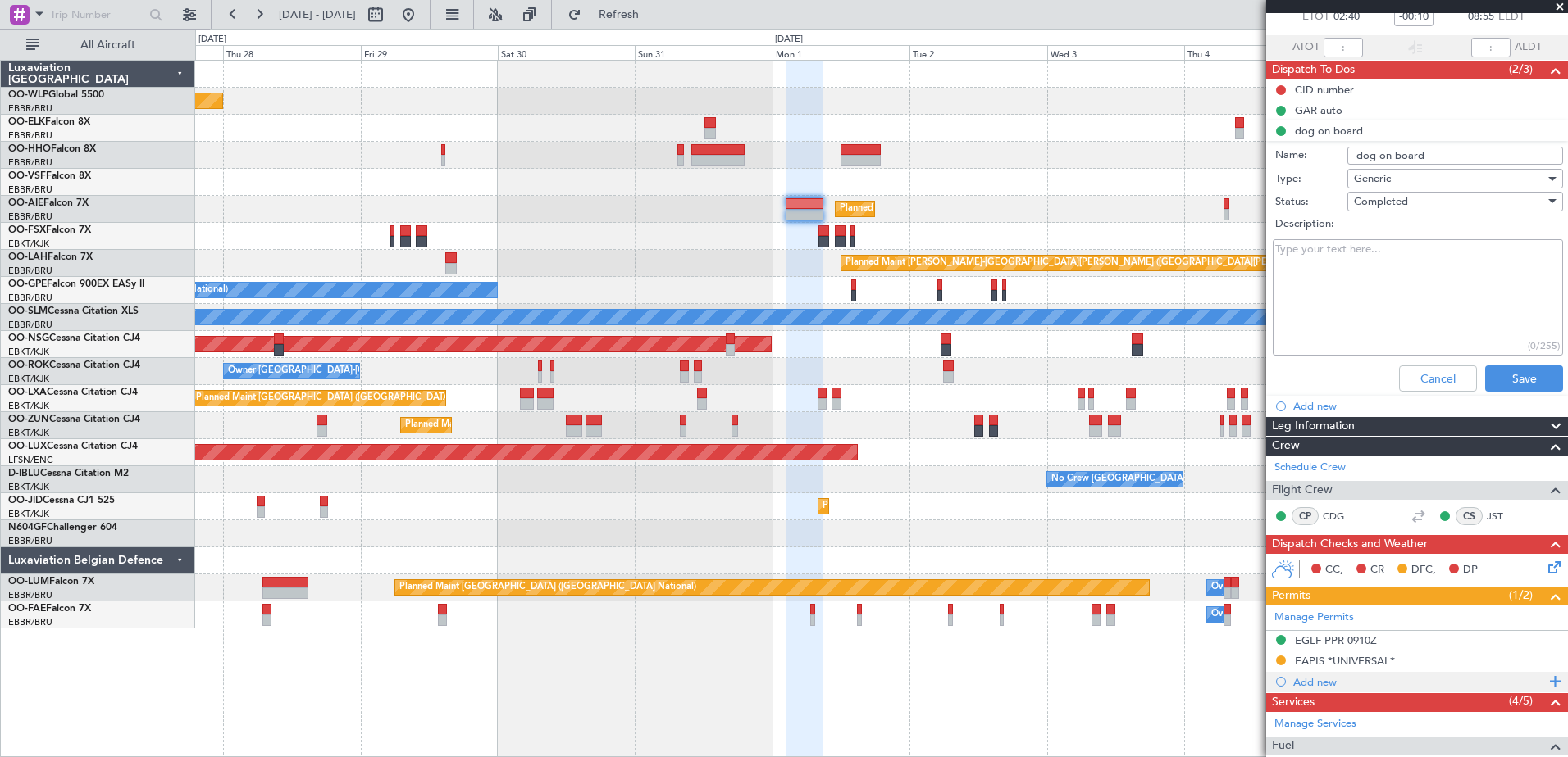
scroll to position [246, 0]
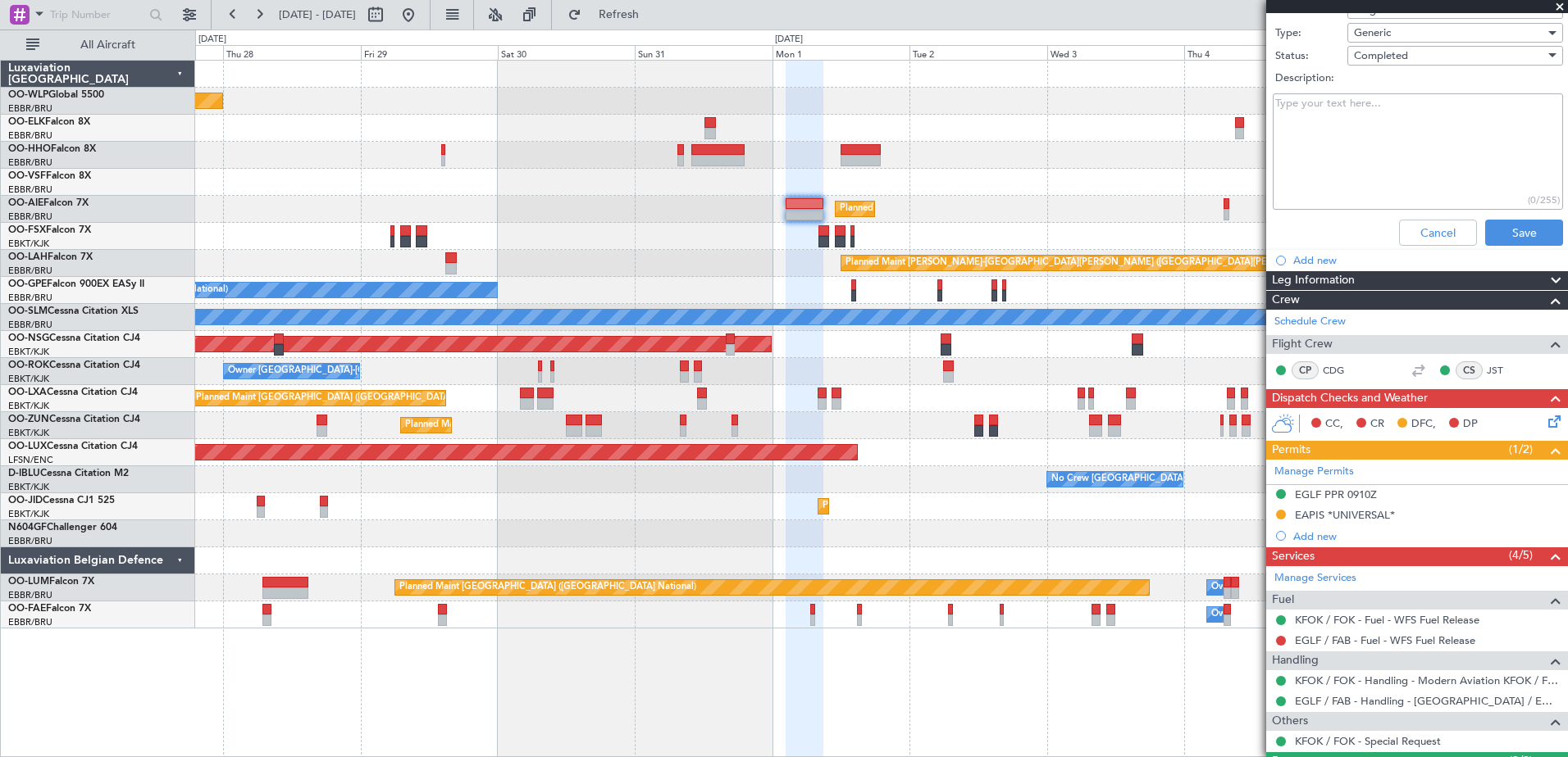
click at [1554, 9] on span at bounding box center [1559, 7] width 16 height 15
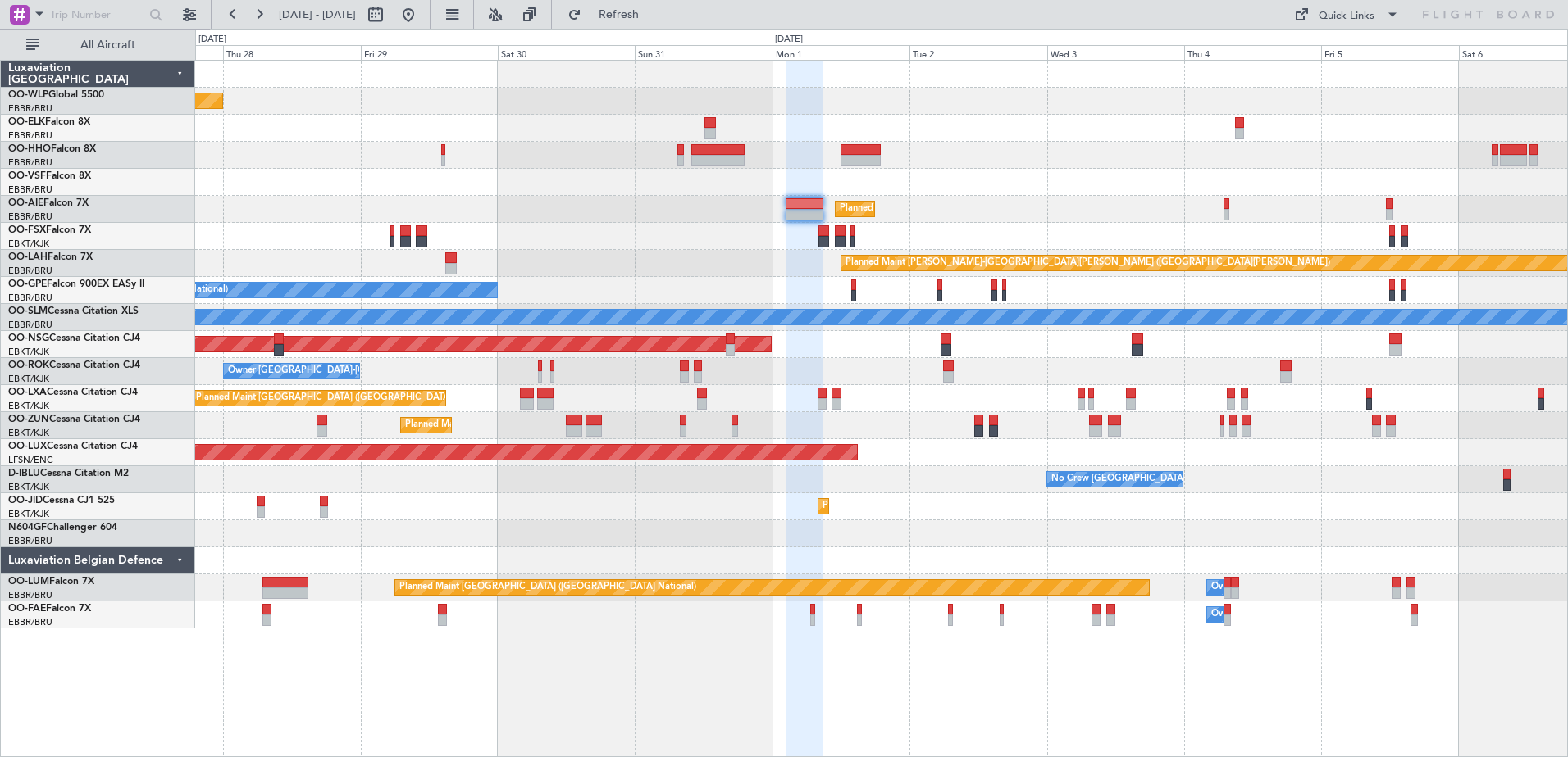
type input "0"
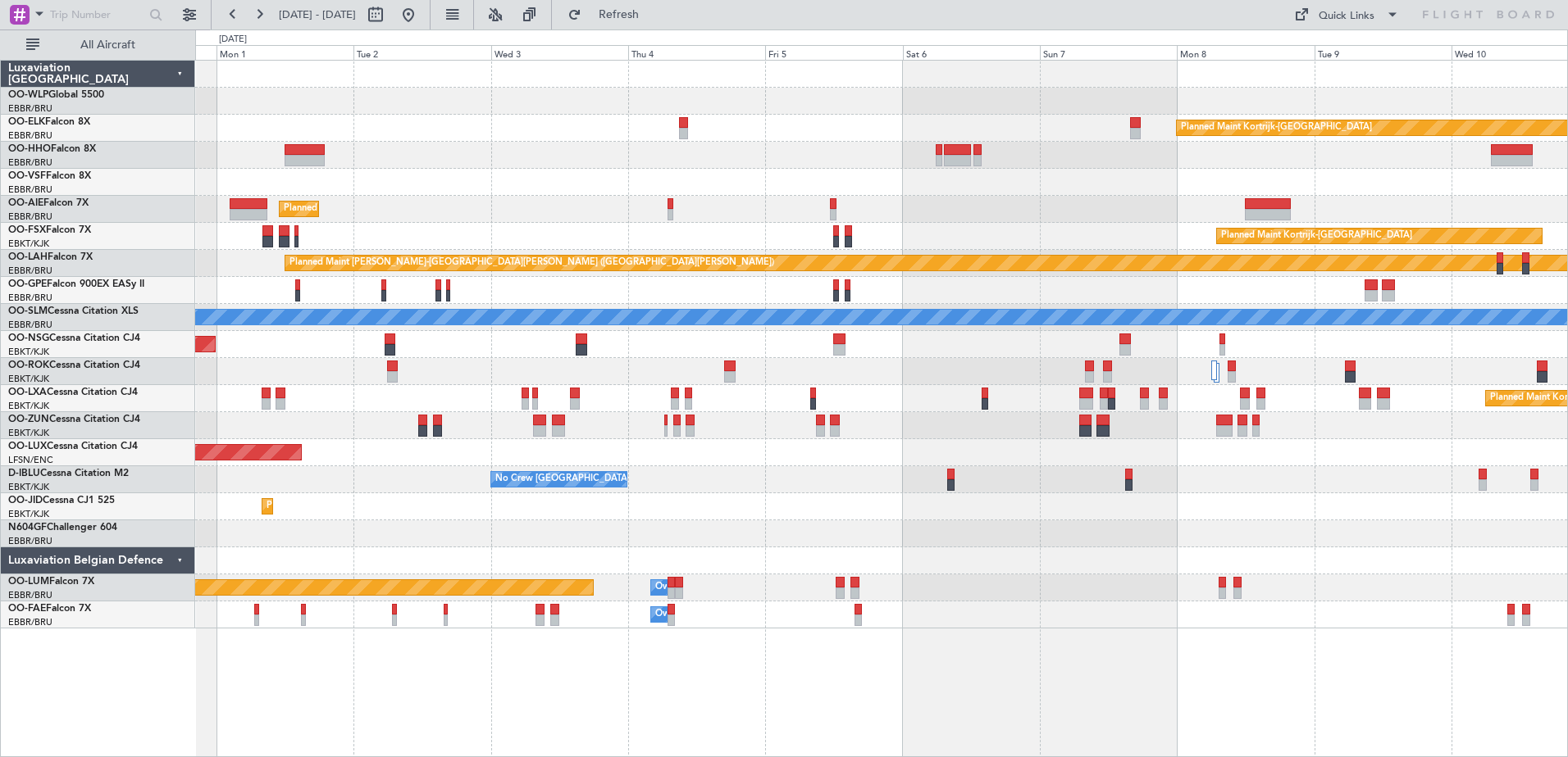
click at [778, 371] on div at bounding box center [881, 371] width 1372 height 27
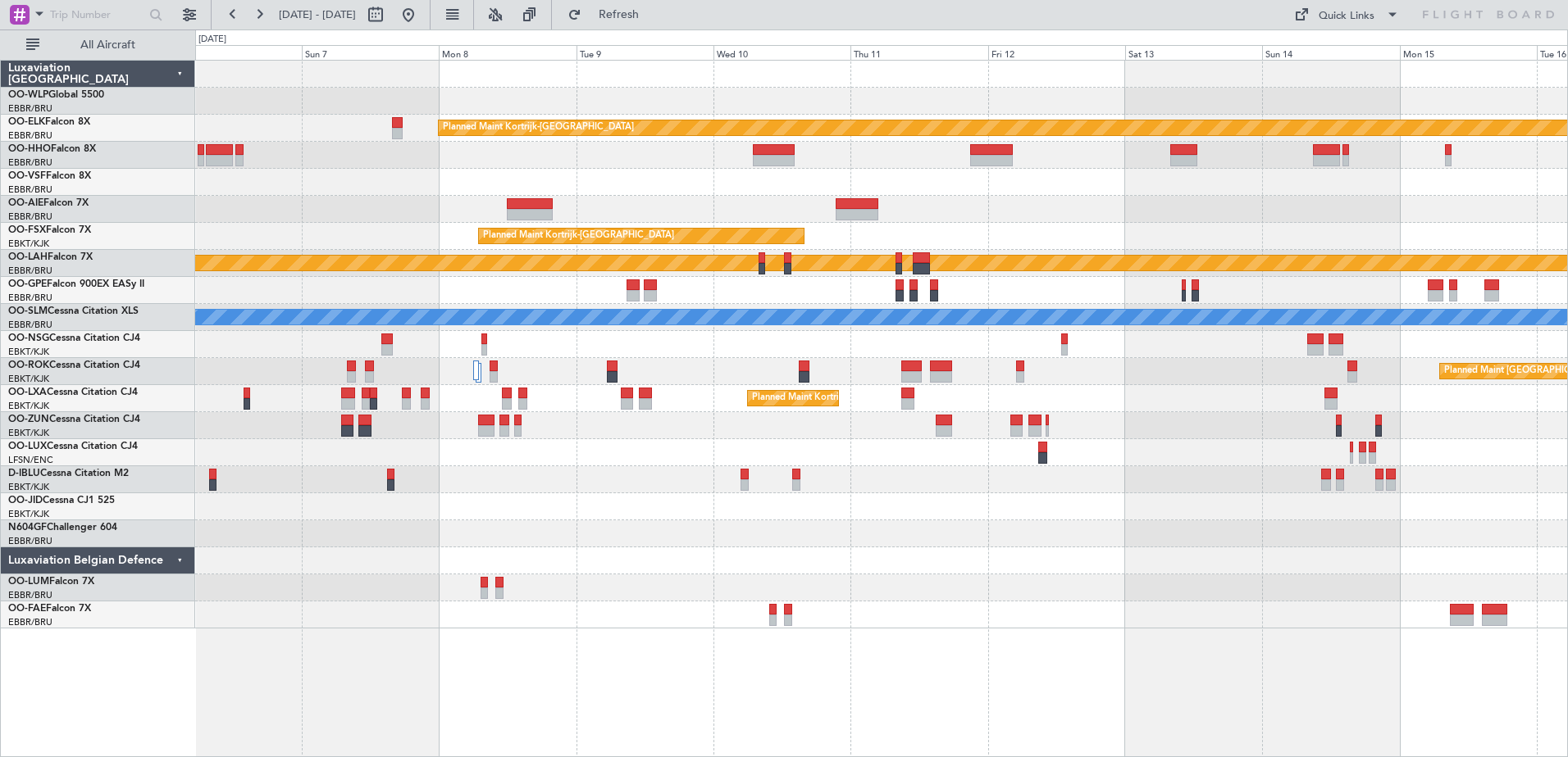
click at [284, 186] on div at bounding box center [881, 182] width 1372 height 27
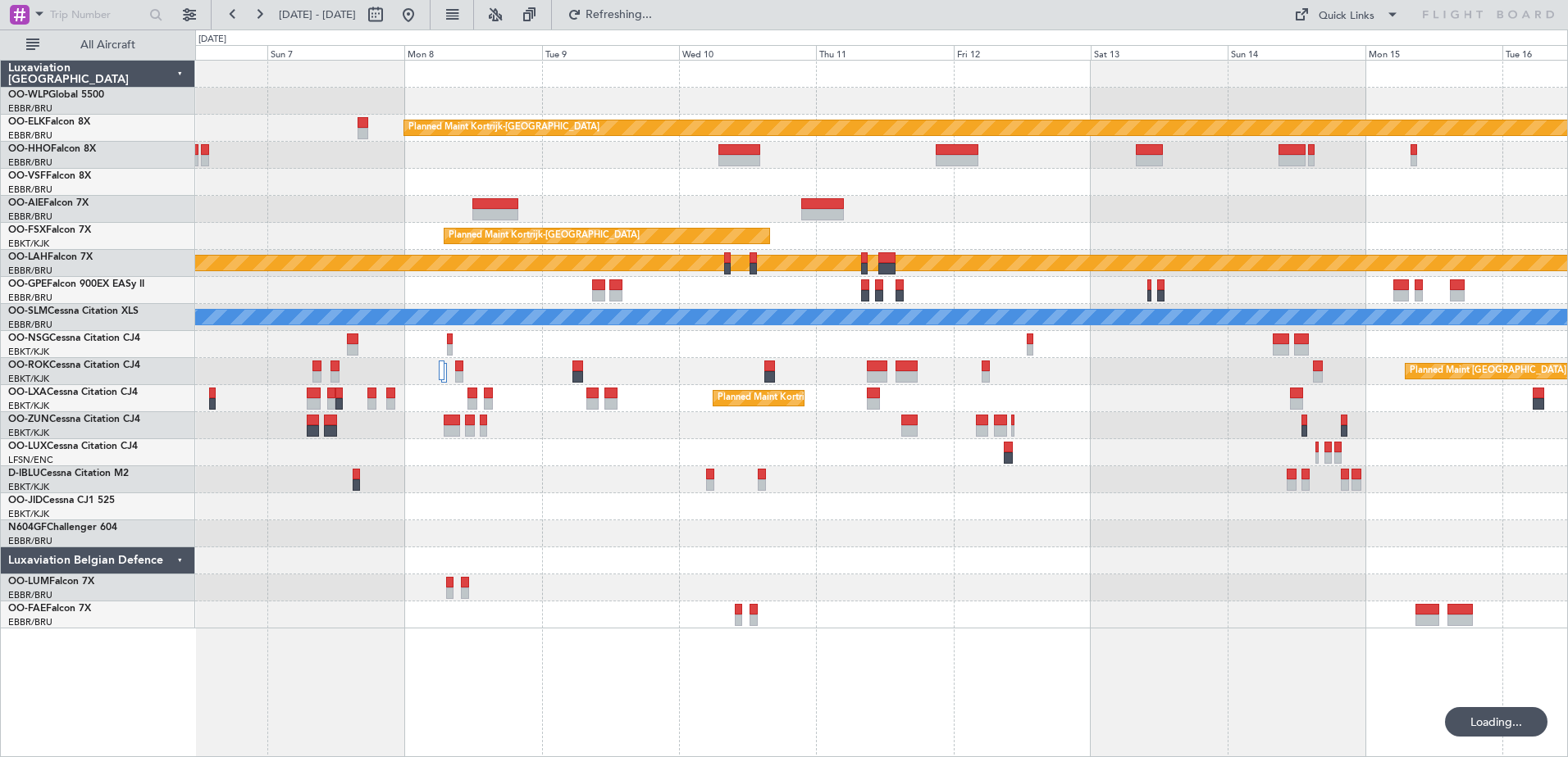
click at [296, 16] on span "06 Sep 2025 - 16 Sep 2025" at bounding box center [317, 15] width 77 height 15
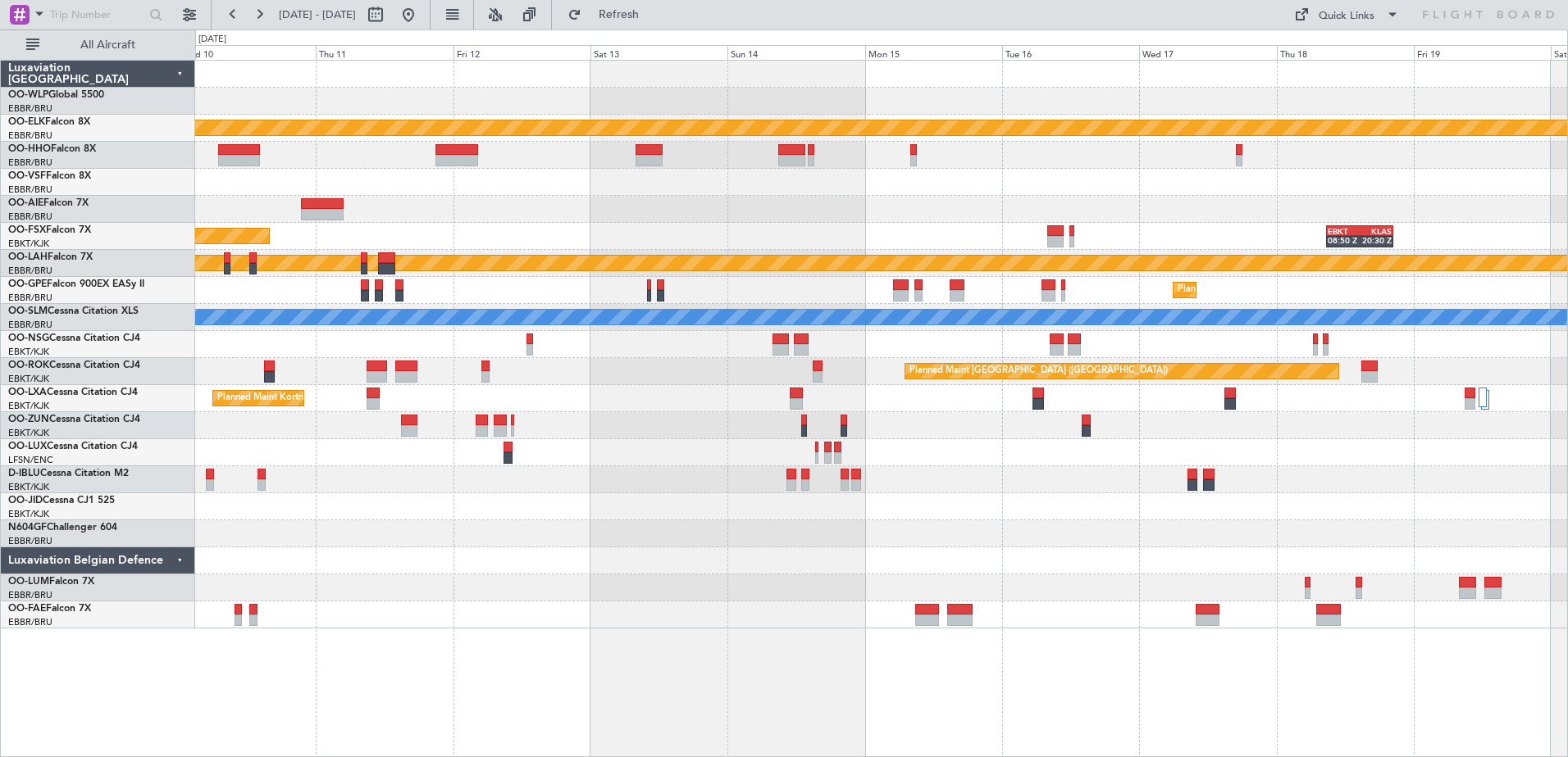
click at [118, 375] on div "Planned Maint Kortrijk-Wevelgem Planned Maint Kortrijk-Wevelgem EBKT 08:50 Z KL…" at bounding box center [784, 393] width 1568 height 728
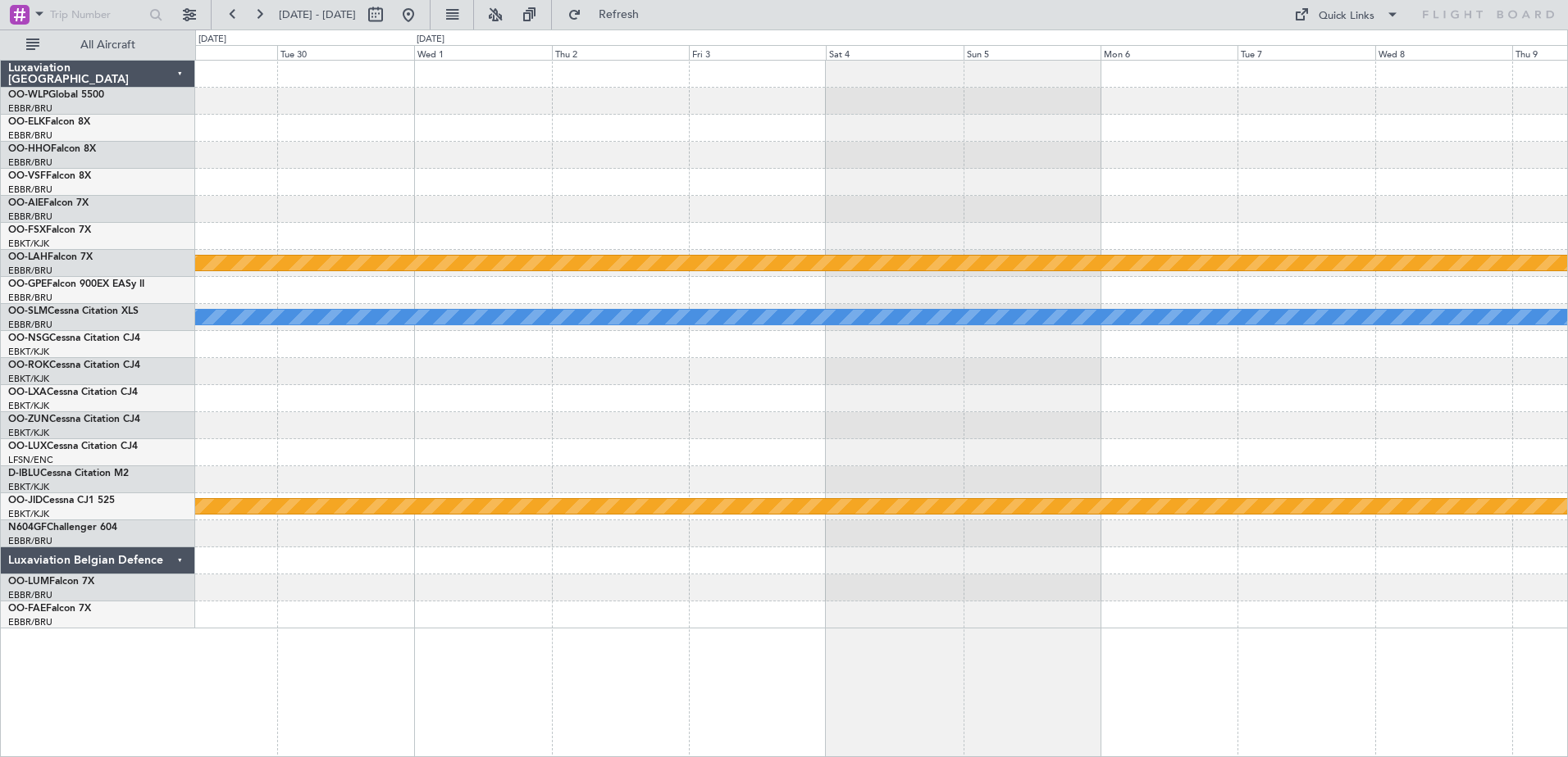
click at [15, 333] on div "Planned Maint Kortrijk-Wevelgem Planned Maint Alton-st Louis (St Louis Regl) A/…" at bounding box center [784, 393] width 1568 height 728
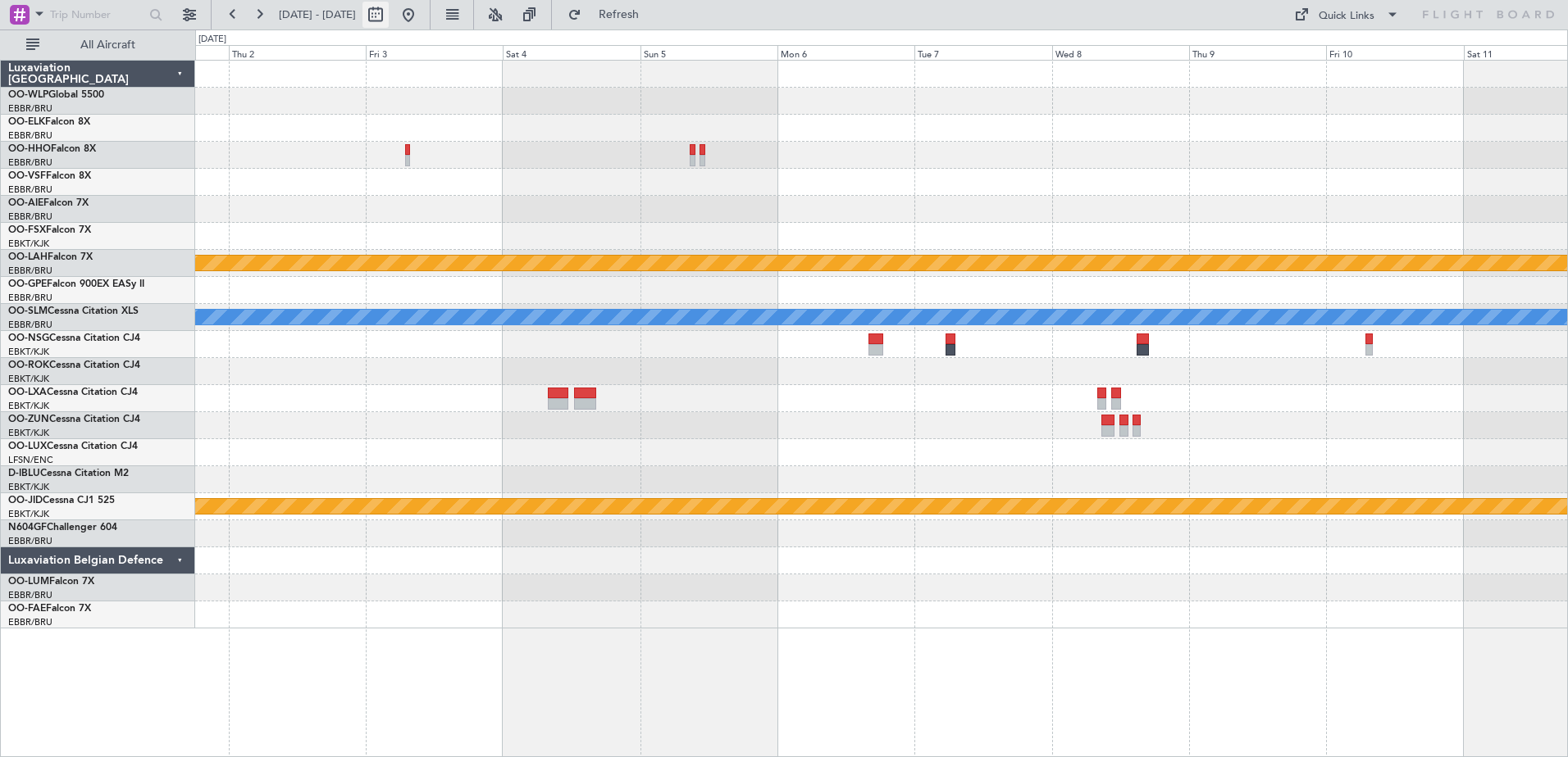
click at [389, 24] on button at bounding box center [376, 15] width 26 height 26
select select "10"
select select "2025"
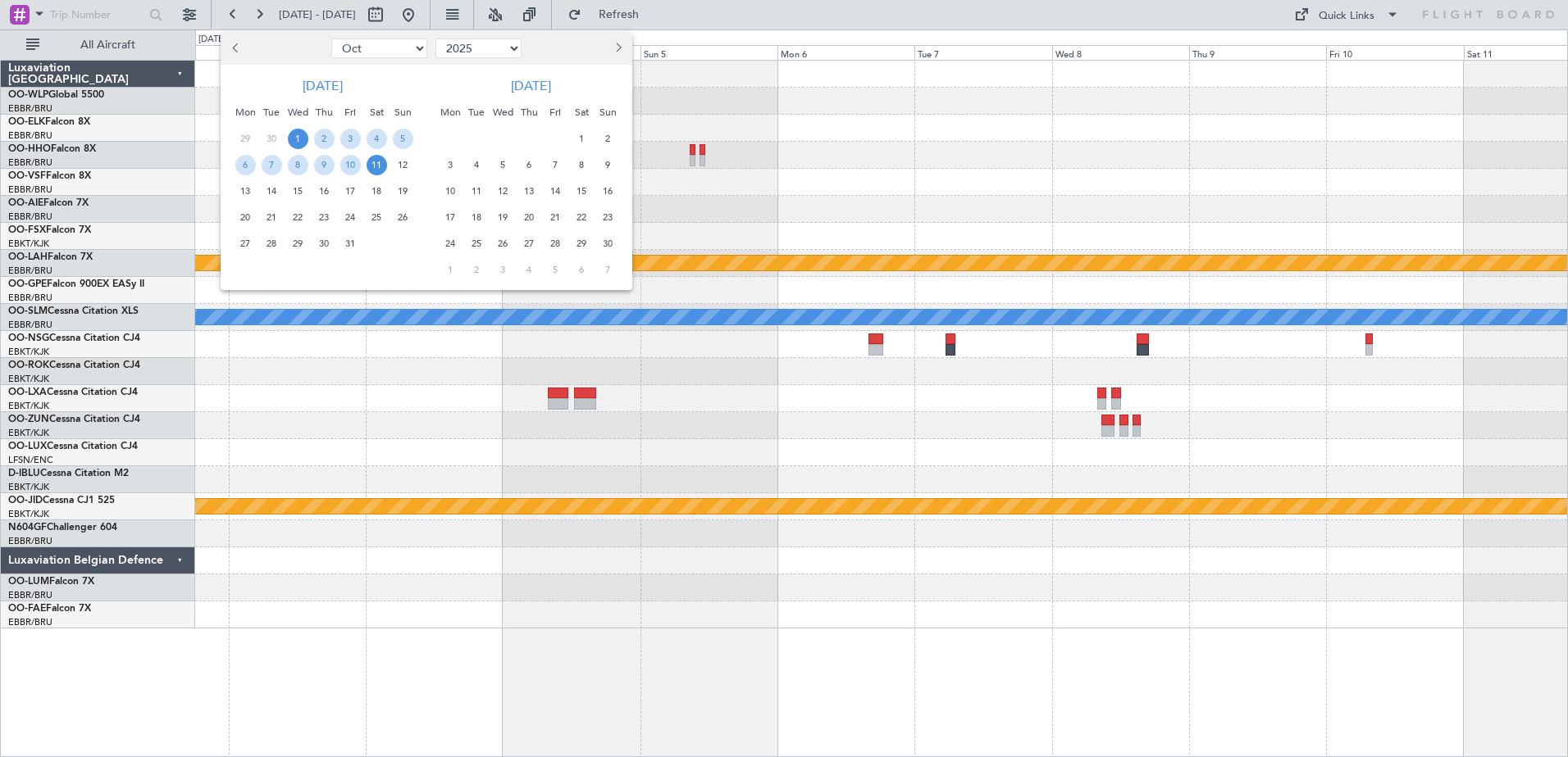
click at [618, 54] on button "Next month" at bounding box center [617, 48] width 18 height 26
drag, startPoint x: 453, startPoint y: 187, endPoint x: 453, endPoint y: 204, distance: 17.0
click at [453, 204] on ngb-datepicker-month "Mon Tue Wed Thu Fri Sat Sun 1 2 3 4 5 6 7 8 9 10 11 12 13 14 15 16 17 18 19 20 …" at bounding box center [524, 192] width 200 height 187
drag, startPoint x: 453, startPoint y: 204, endPoint x: 444, endPoint y: 188, distance: 18.4
click at [444, 188] on span "15" at bounding box center [451, 192] width 21 height 21
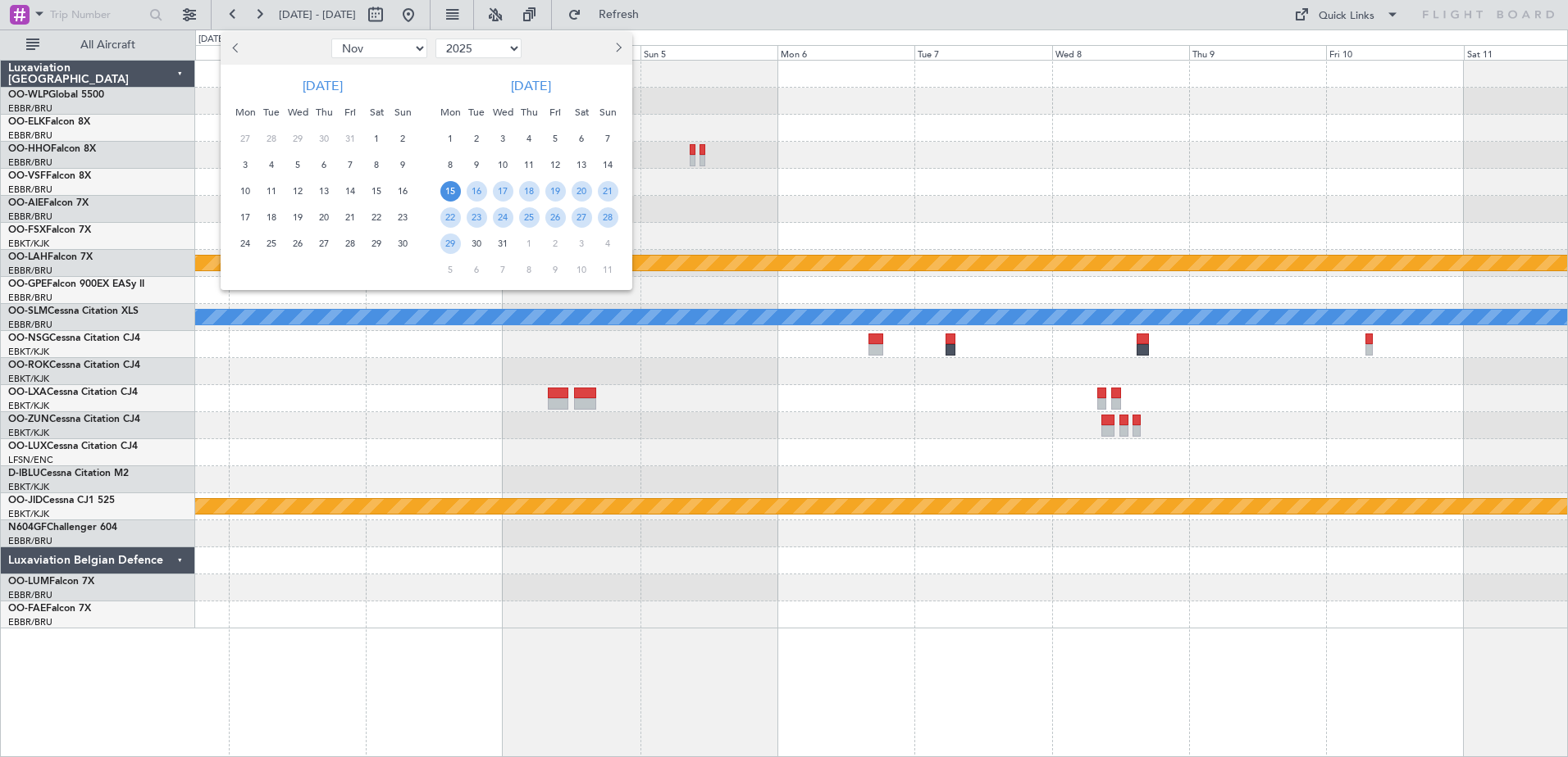
click at [447, 194] on span "15" at bounding box center [451, 192] width 21 height 21
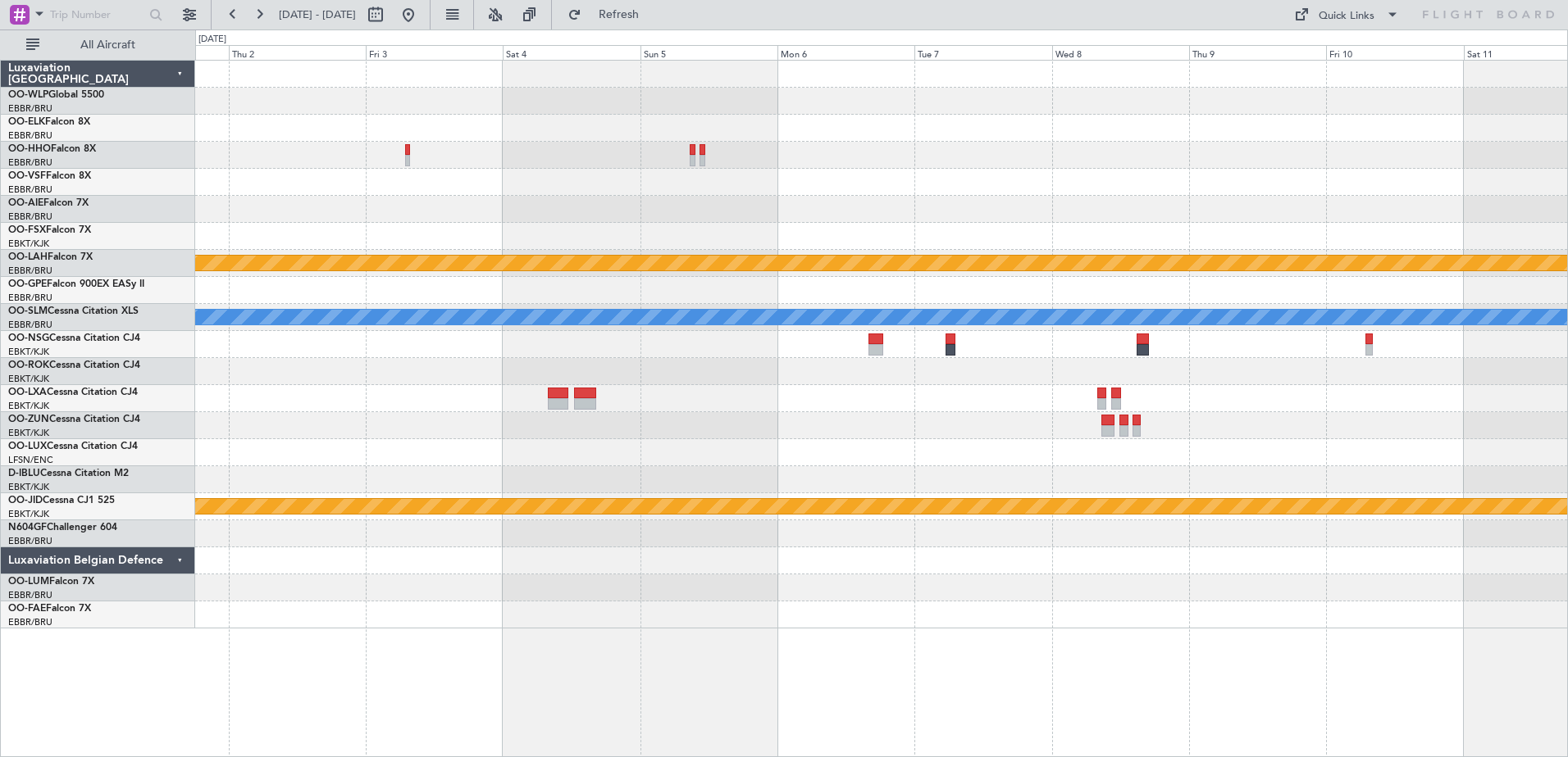
select select "12"
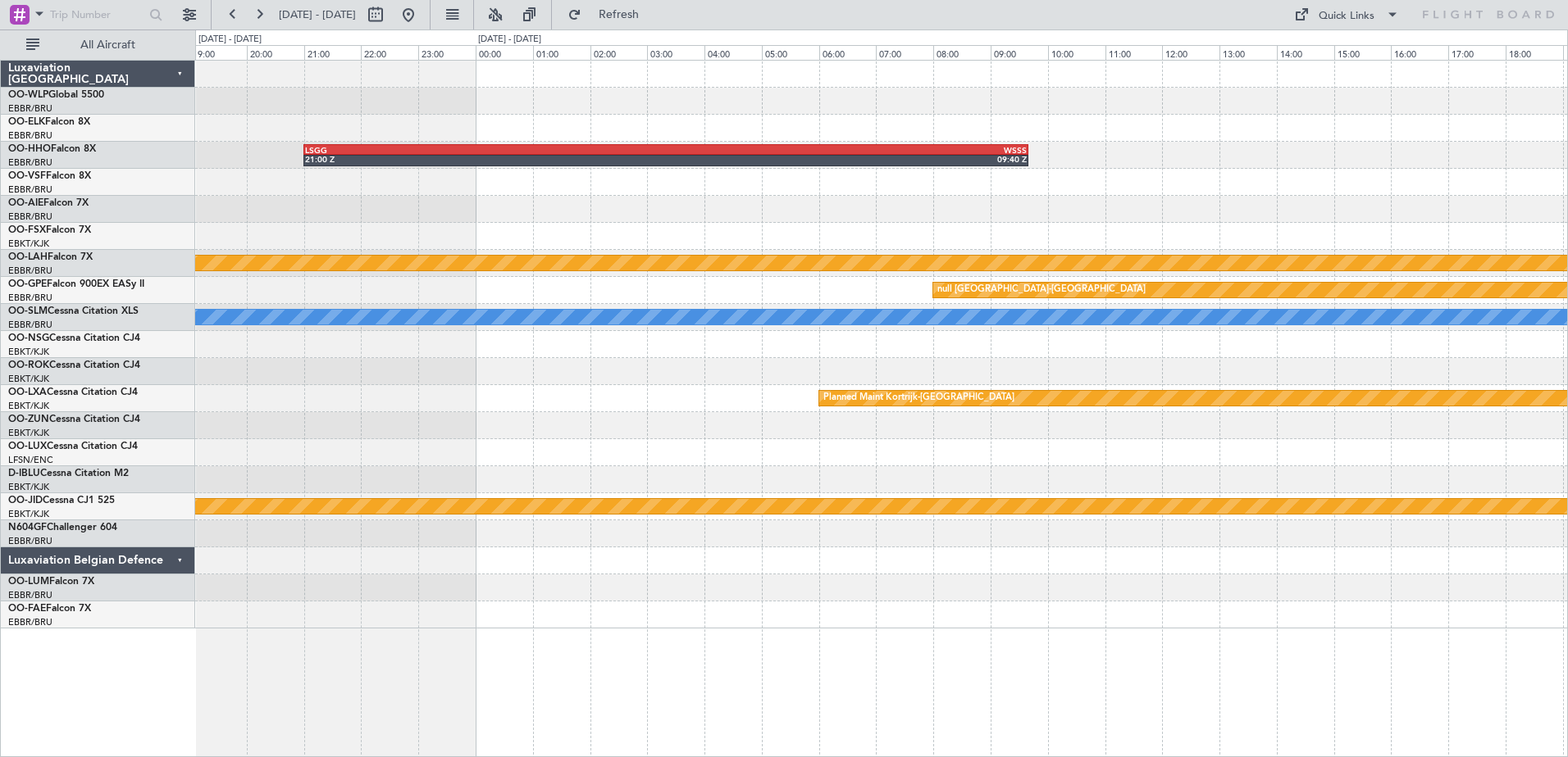
click at [708, 399] on div "LSGG 21:00 Z WSSS 09:40 Z Planned Maint Alton-st Louis (St Louis Regl) null Kor…" at bounding box center [881, 344] width 1372 height 568
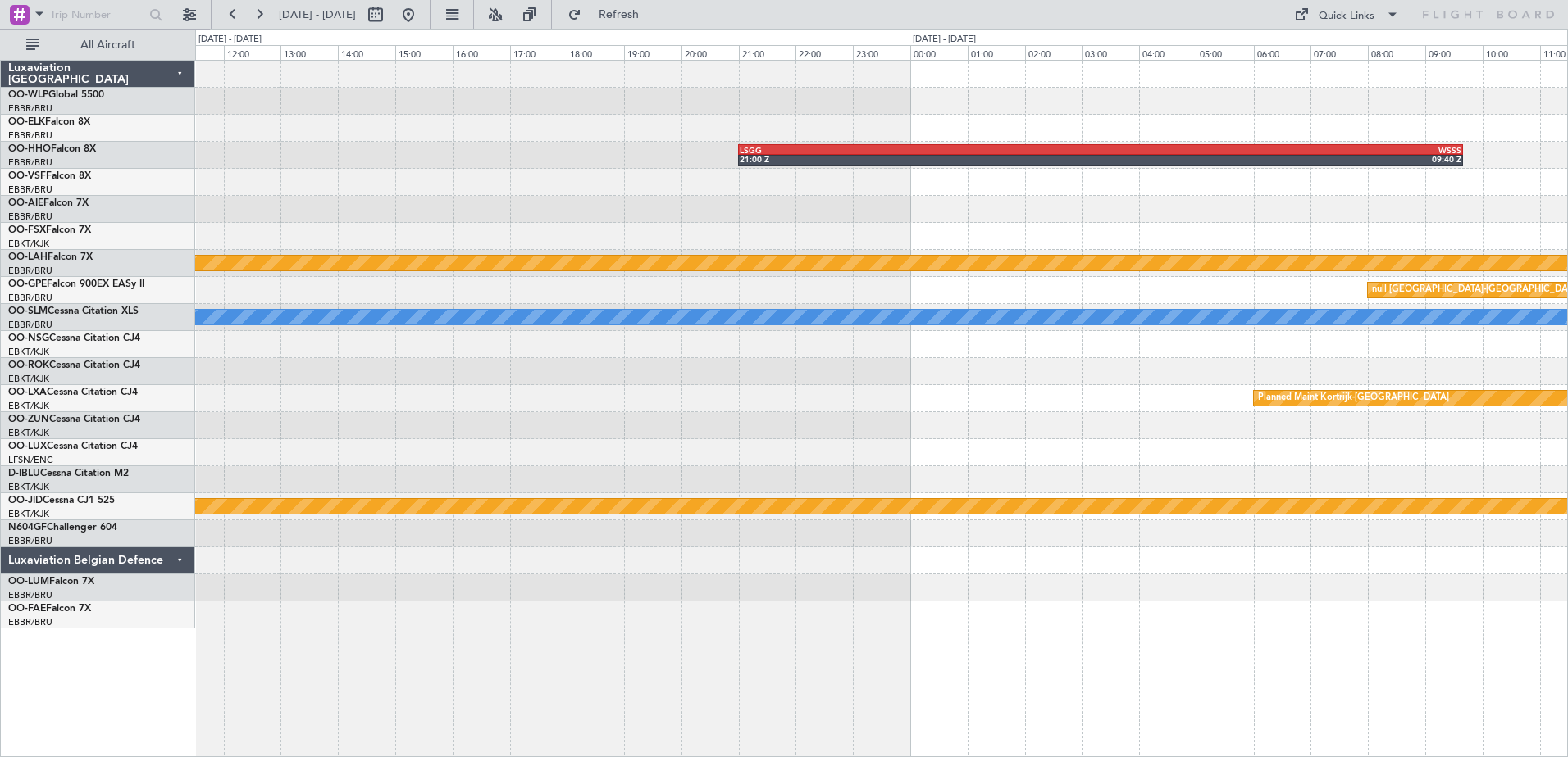
click at [1002, 266] on div "LSGG 21:00 Z WSSS 09:40 Z Planned Maint Alton-st Louis (St Louis Regl) null Kor…" at bounding box center [881, 344] width 1372 height 568
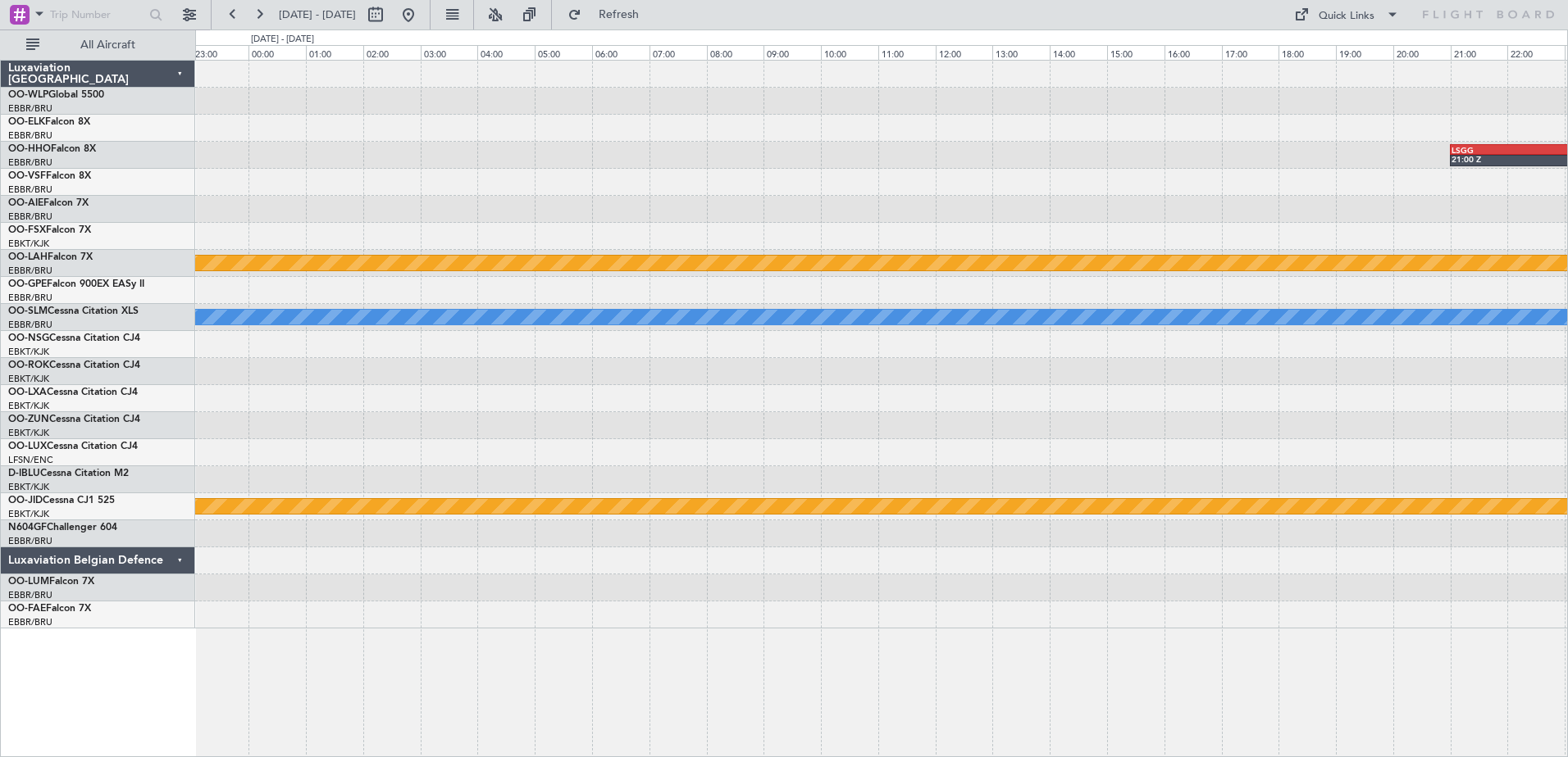
click at [1115, 253] on div "LSGG 21:00 Z WSSS 09:40 Z Planned Maint Alton-st Louis (St Louis Regl) A/C Unav…" at bounding box center [881, 344] width 1372 height 568
click at [1085, 239] on div "Planned Maint Alton-st Louis (St Louis Regl) A/C Unavailable Monchengladbach nu…" at bounding box center [881, 344] width 1372 height 568
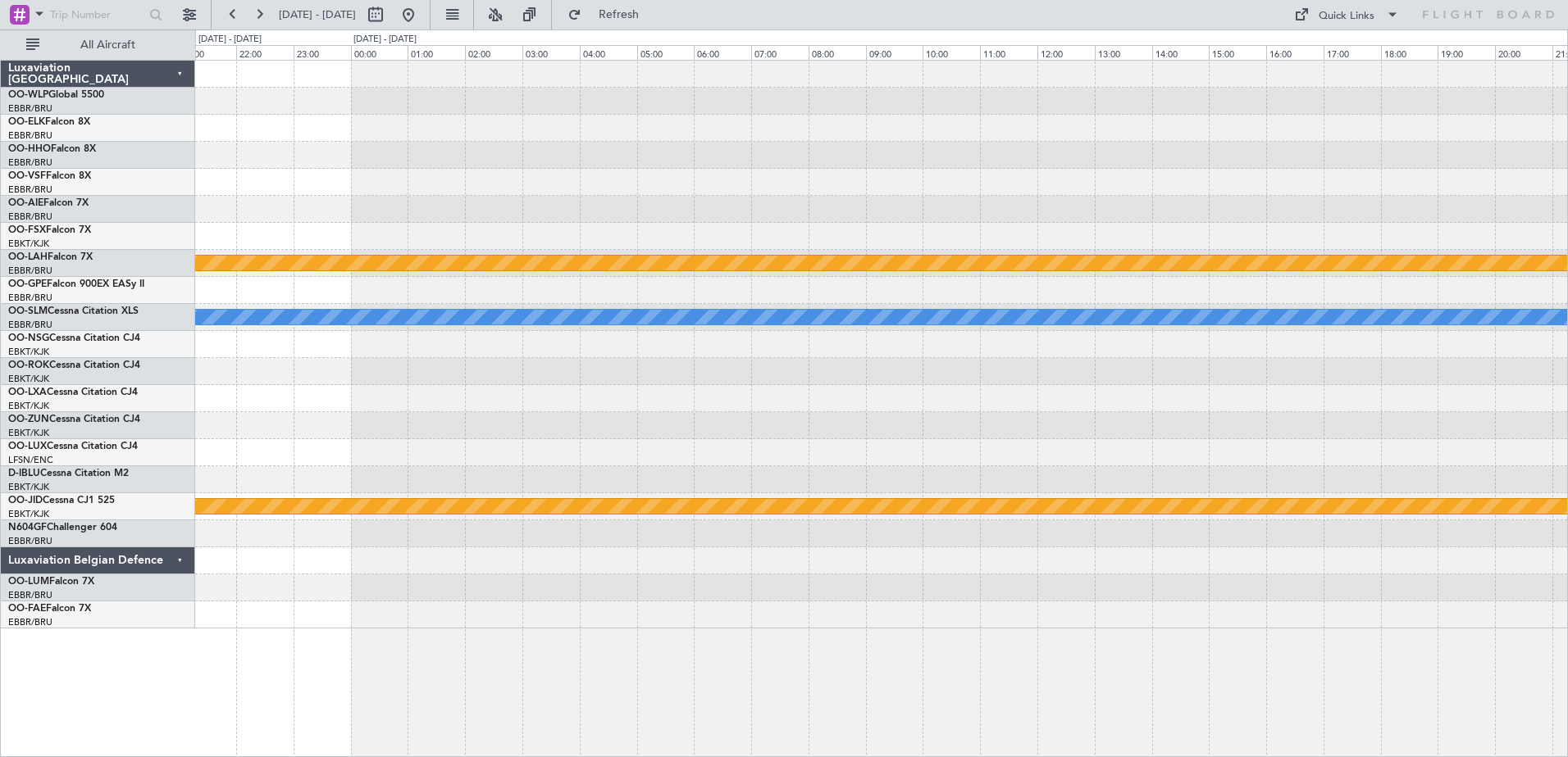
click at [1225, 213] on div at bounding box center [881, 209] width 1372 height 27
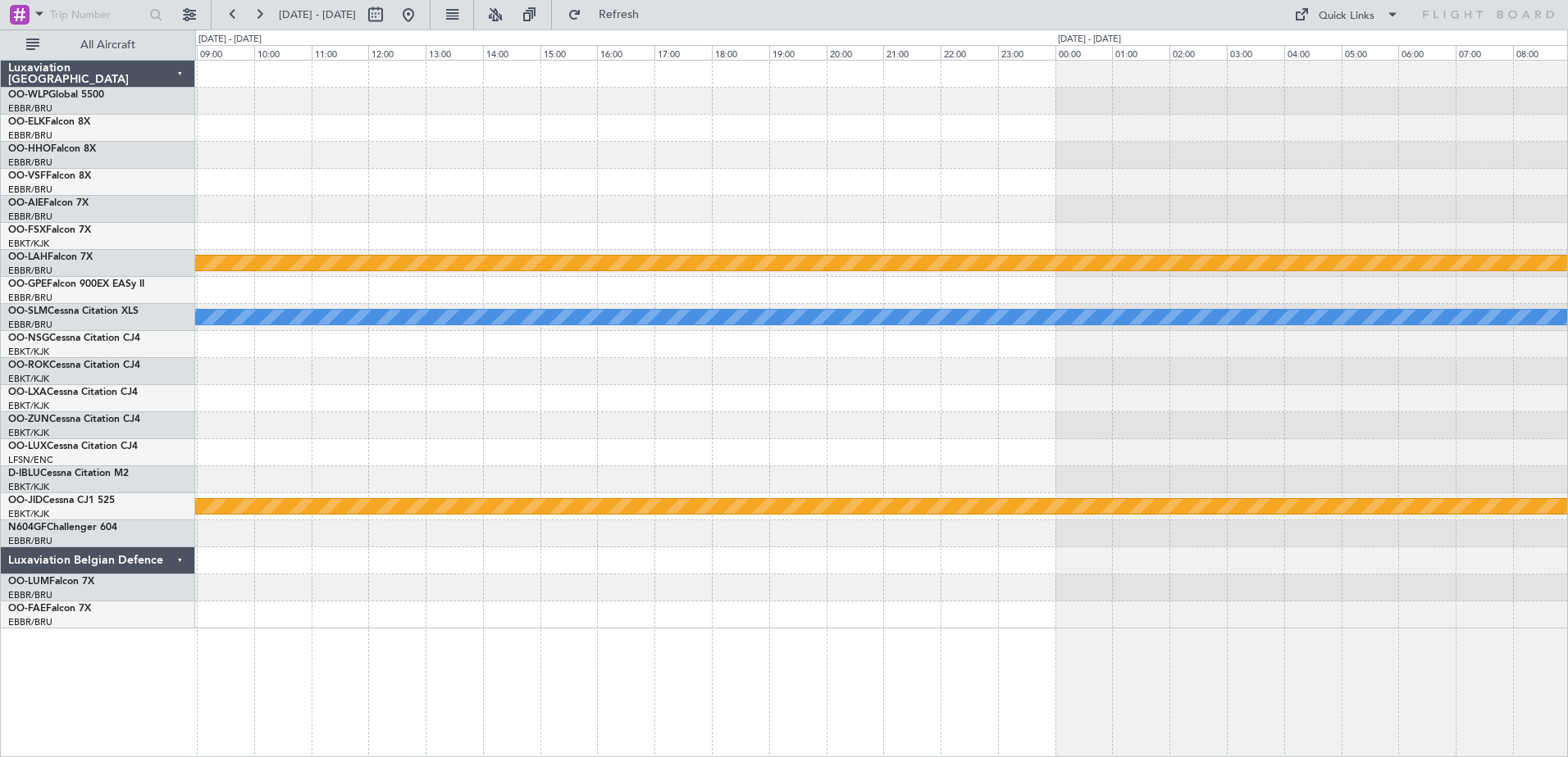
click at [1274, 178] on div at bounding box center [881, 182] width 1372 height 27
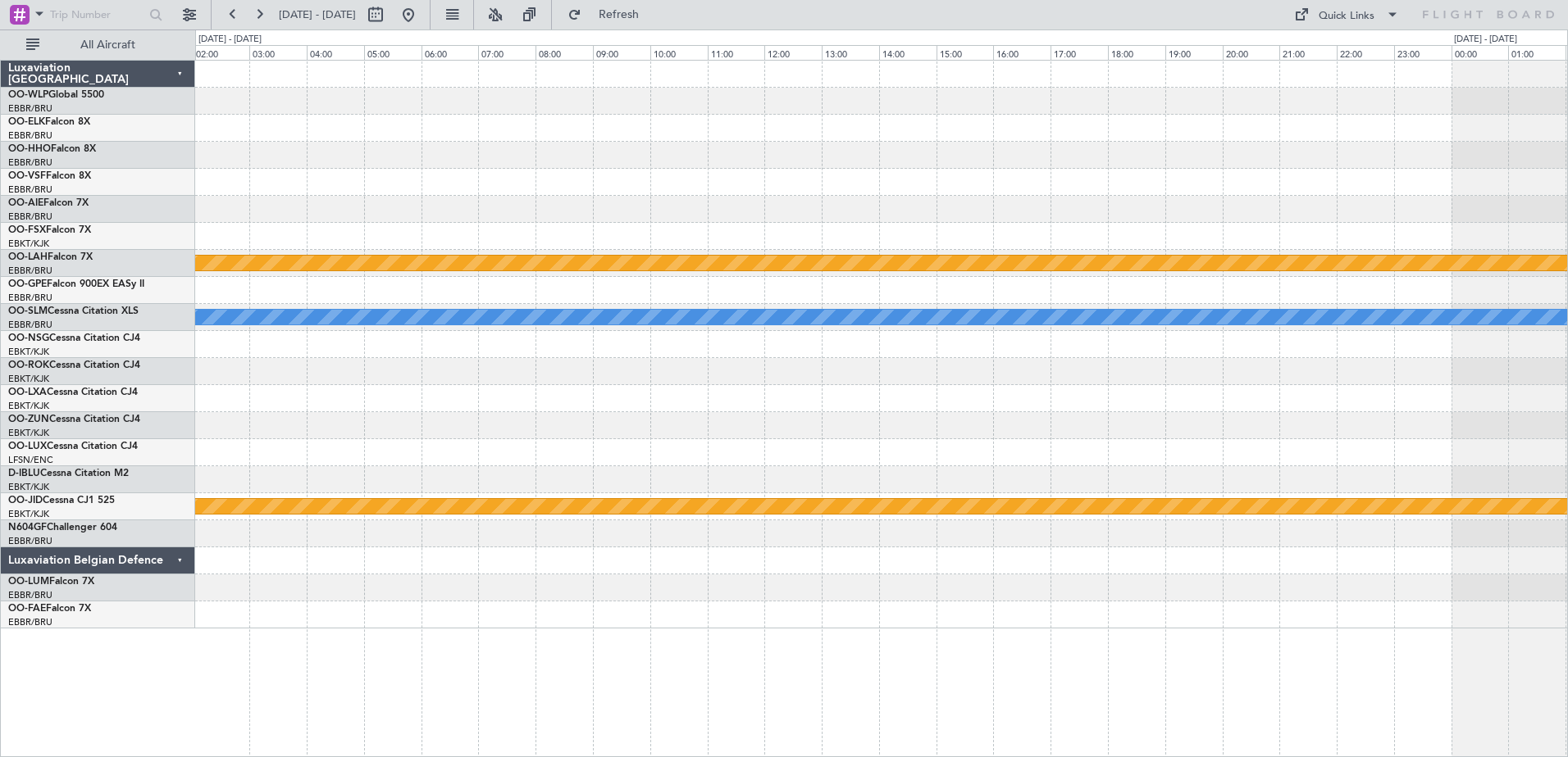
click at [1198, 187] on div at bounding box center [881, 182] width 1372 height 27
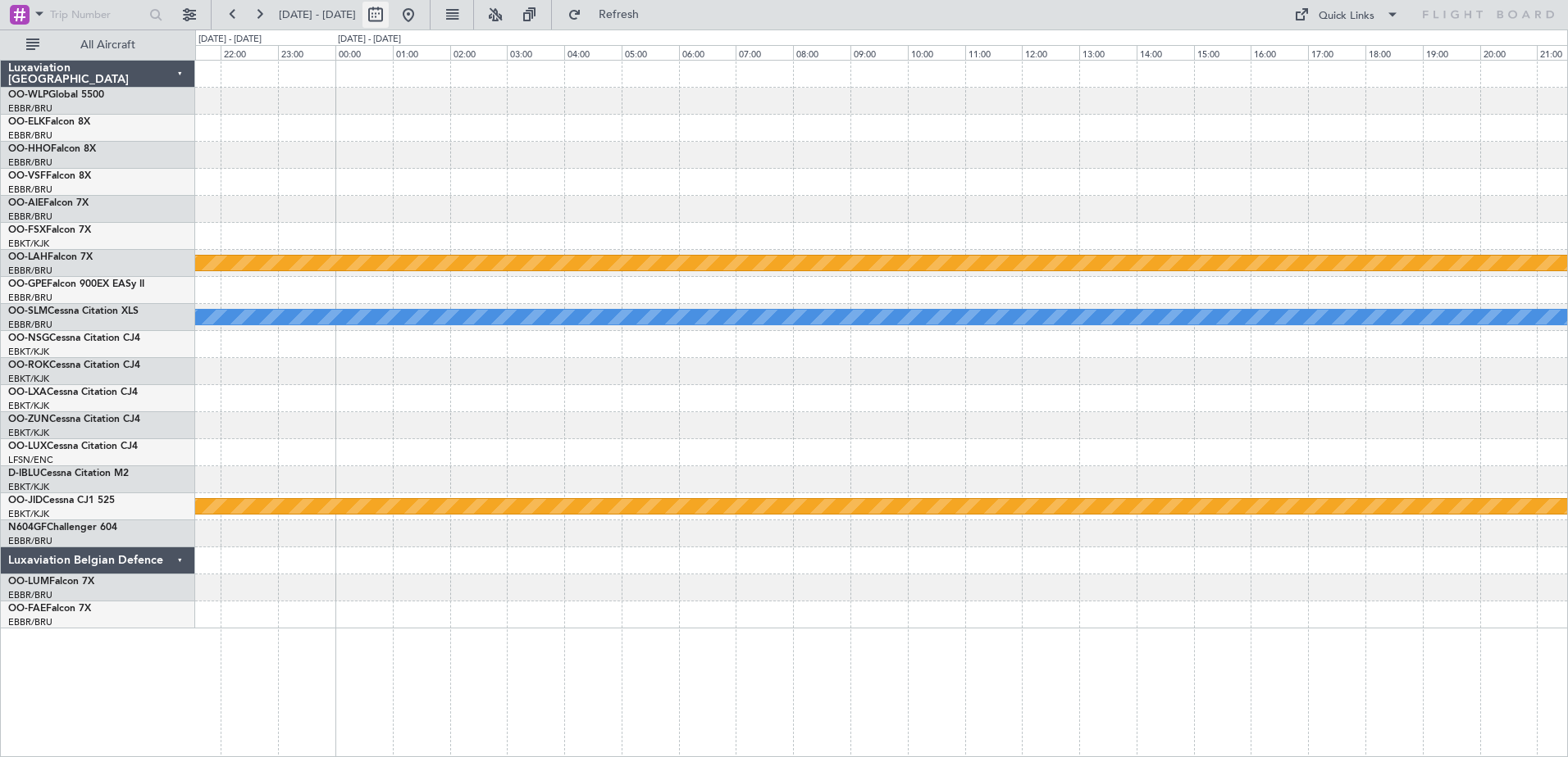
click at [389, 15] on button at bounding box center [376, 15] width 26 height 26
select select "12"
select select "2025"
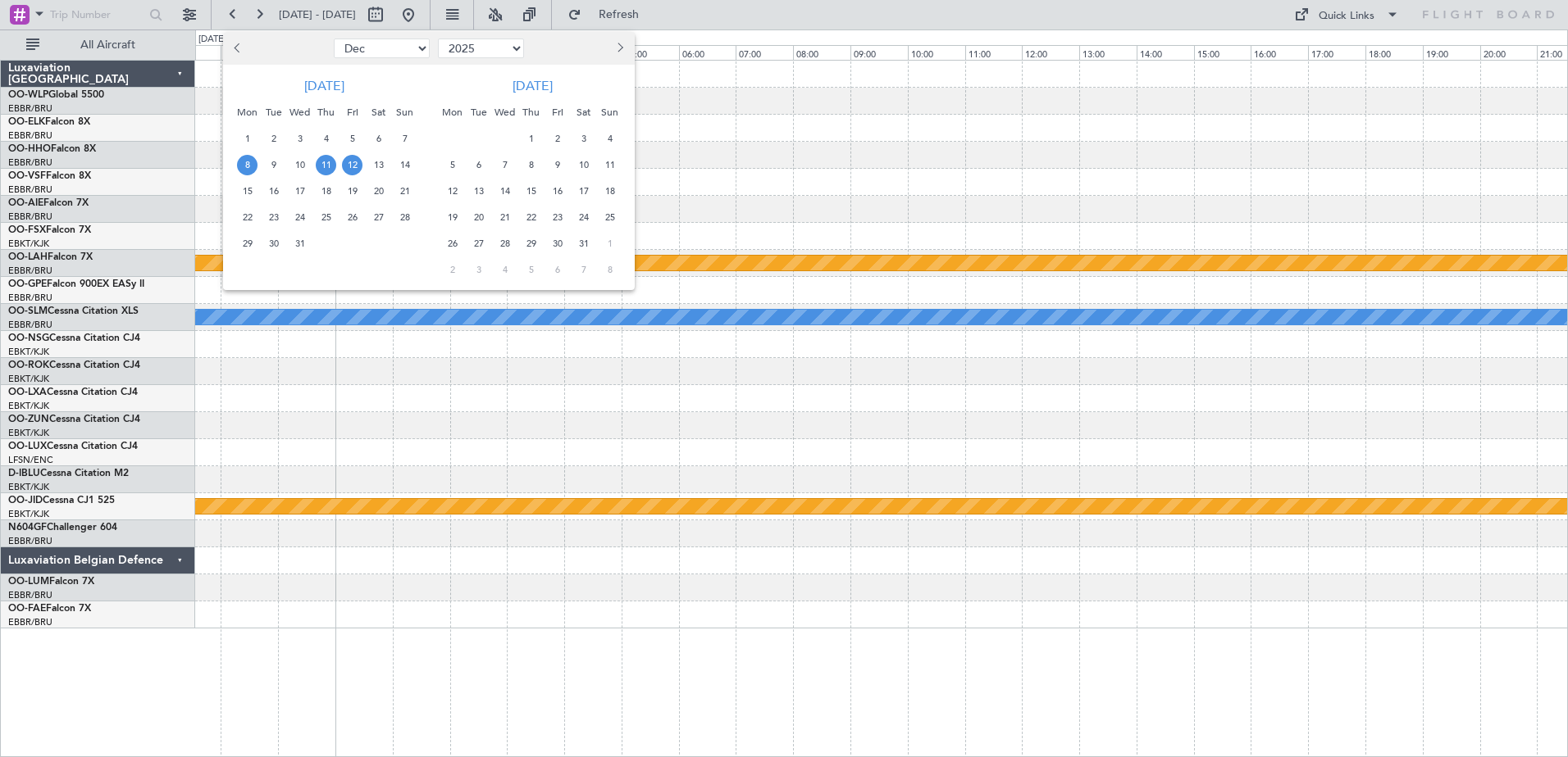
click at [251, 166] on span "8" at bounding box center [247, 165] width 21 height 21
click at [251, 195] on span "15" at bounding box center [247, 192] width 21 height 21
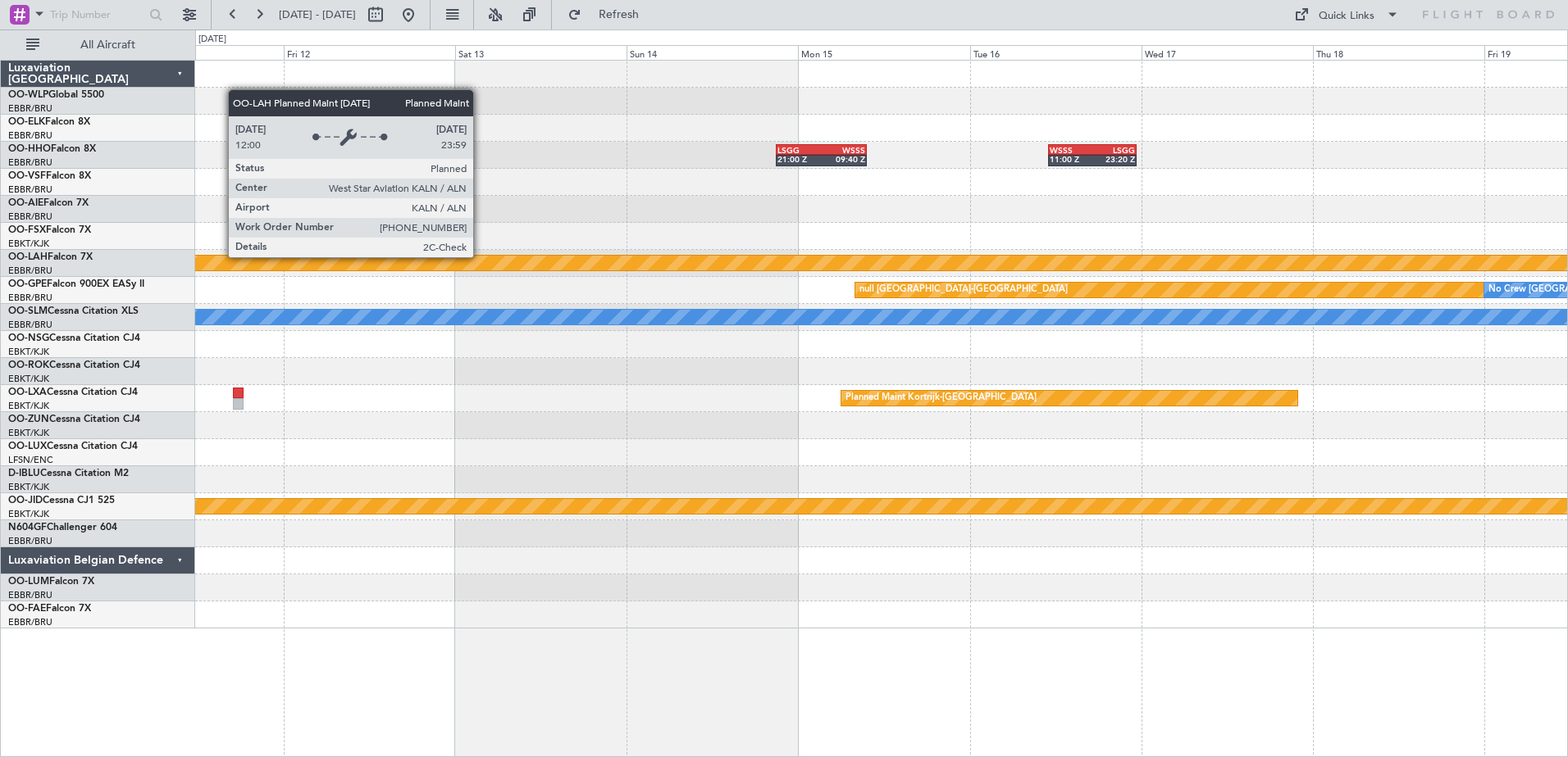
click at [471, 257] on div "LSGG 21:00 Z WSSS 09:40 Z WSSS 11:00 Z LSGG 23:20 Z Planned Maint Alton-st Loui…" at bounding box center [881, 344] width 1372 height 568
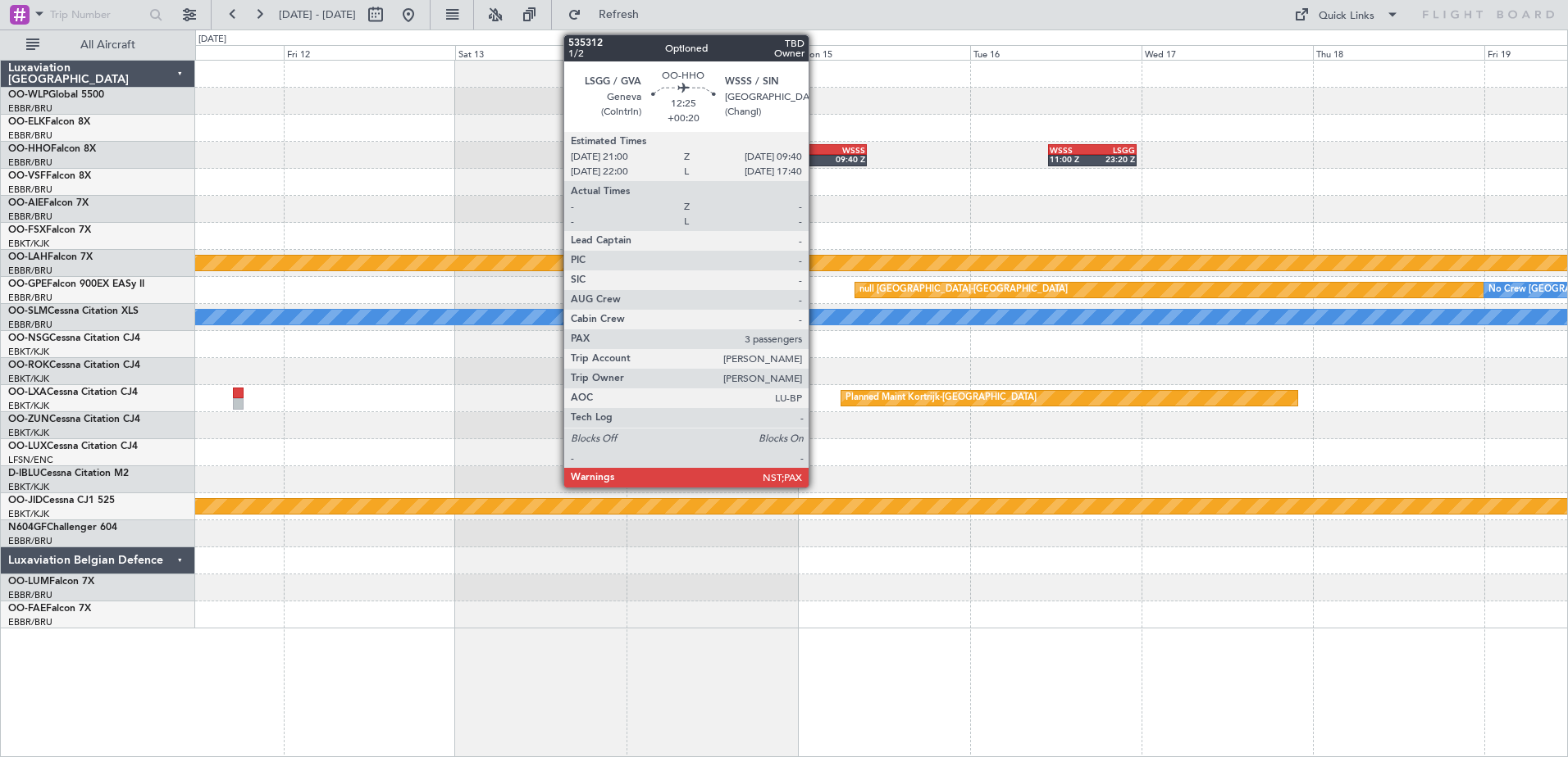
click at [816, 164] on div at bounding box center [820, 160] width 91 height 11
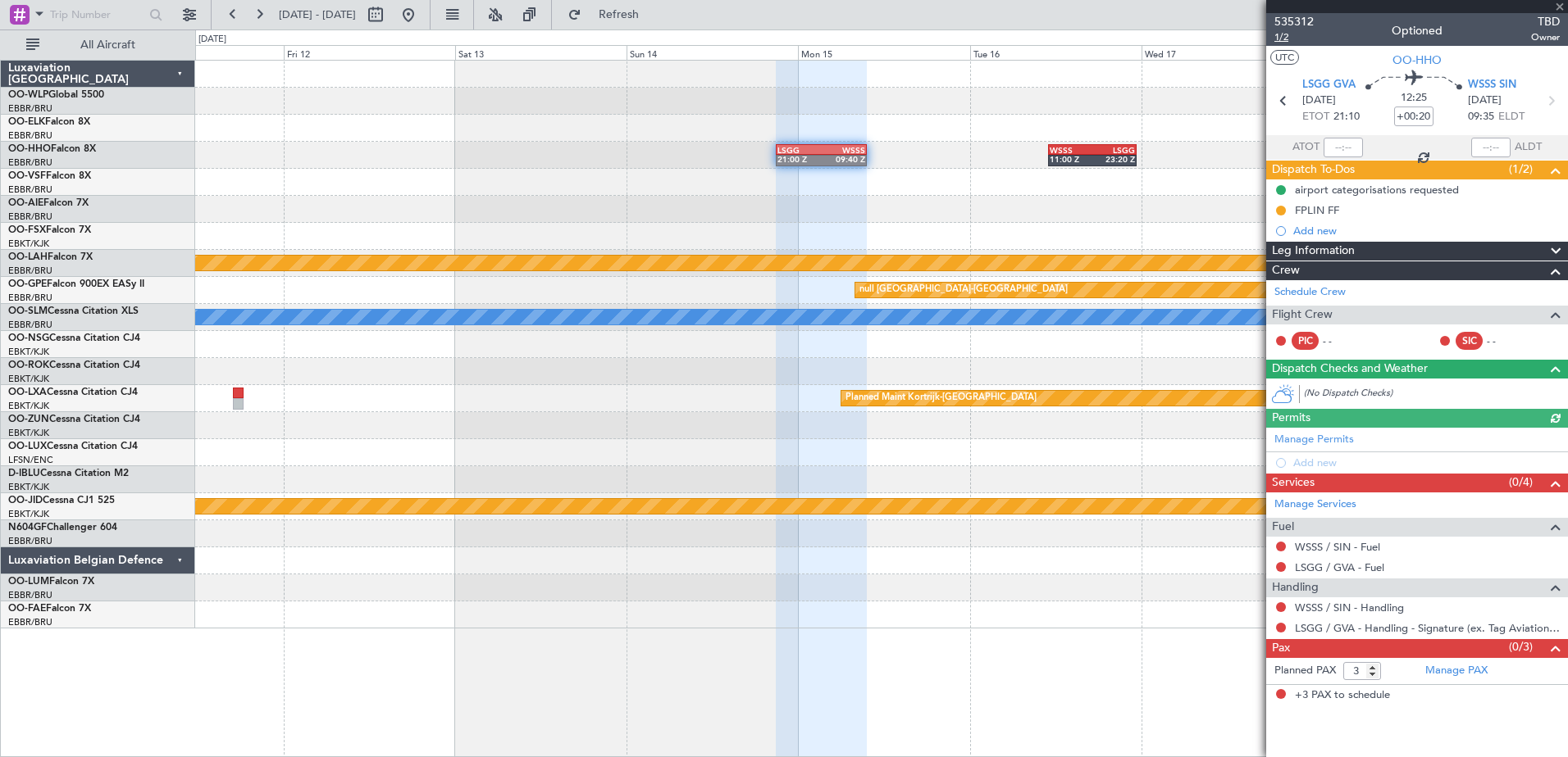
click at [1286, 41] on span "1/2" at bounding box center [1294, 37] width 40 height 14
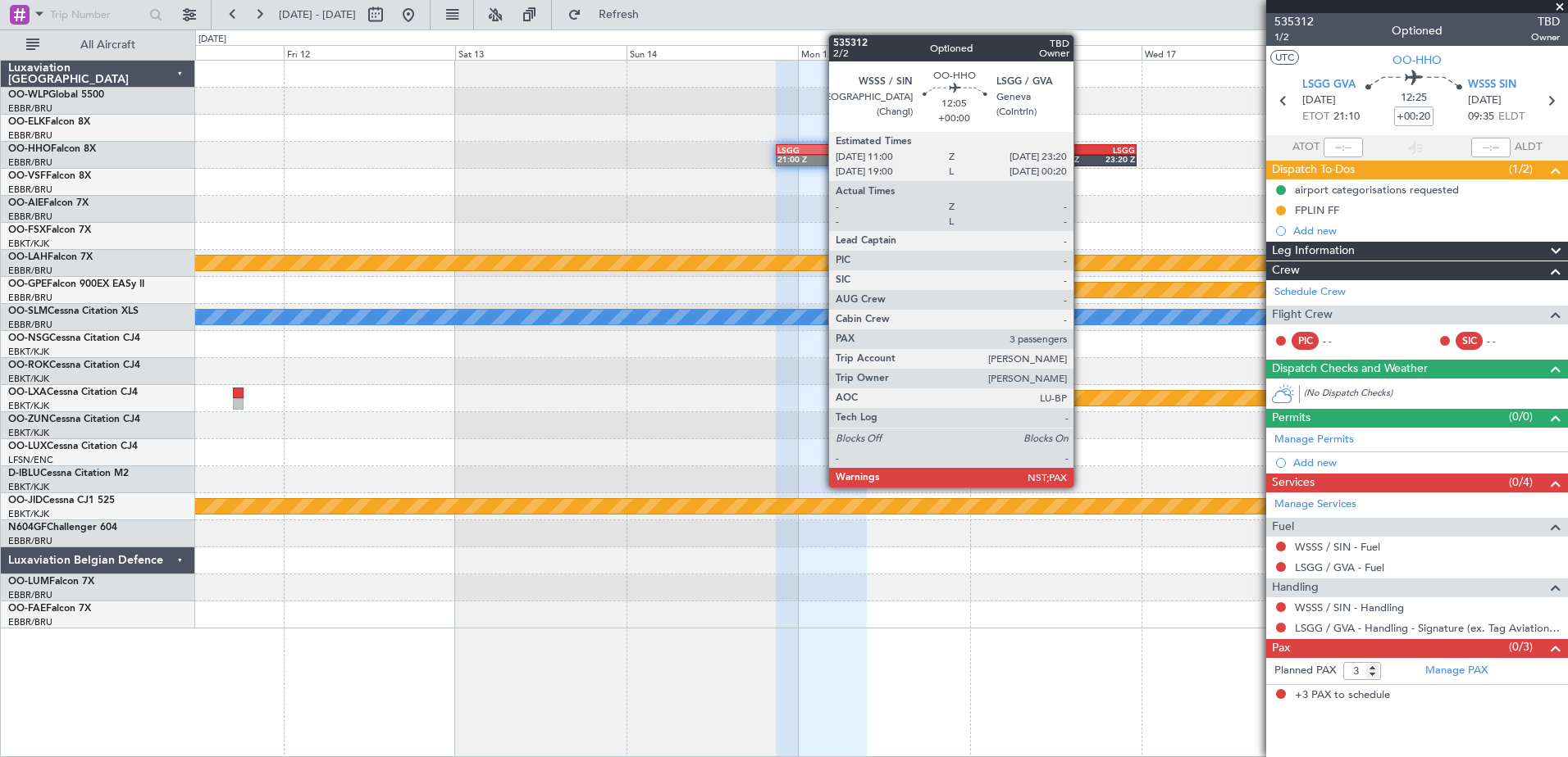
click at [1081, 157] on div "11:00 Z" at bounding box center [1070, 159] width 42 height 9
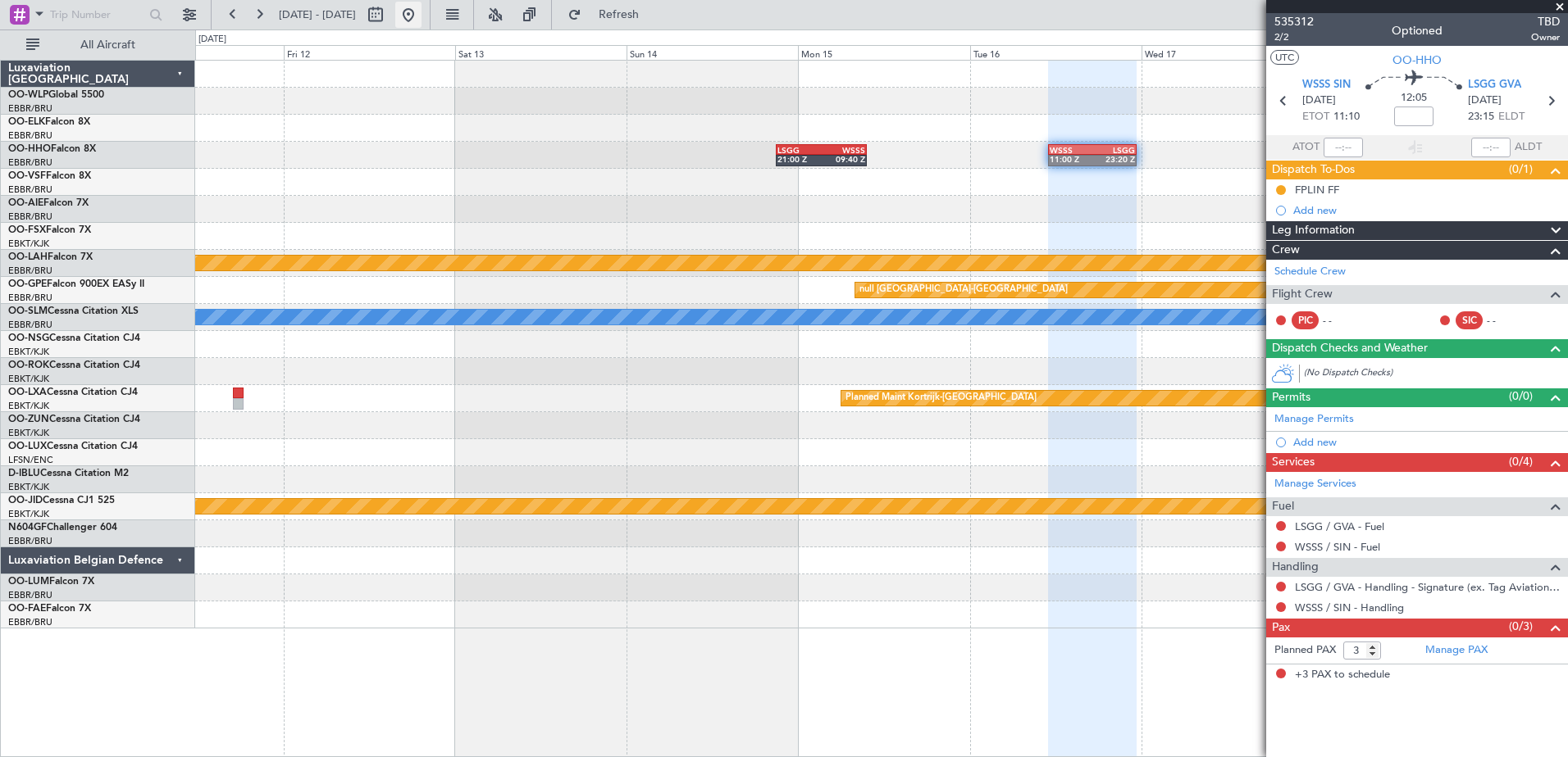
click at [421, 13] on button at bounding box center [408, 15] width 26 height 26
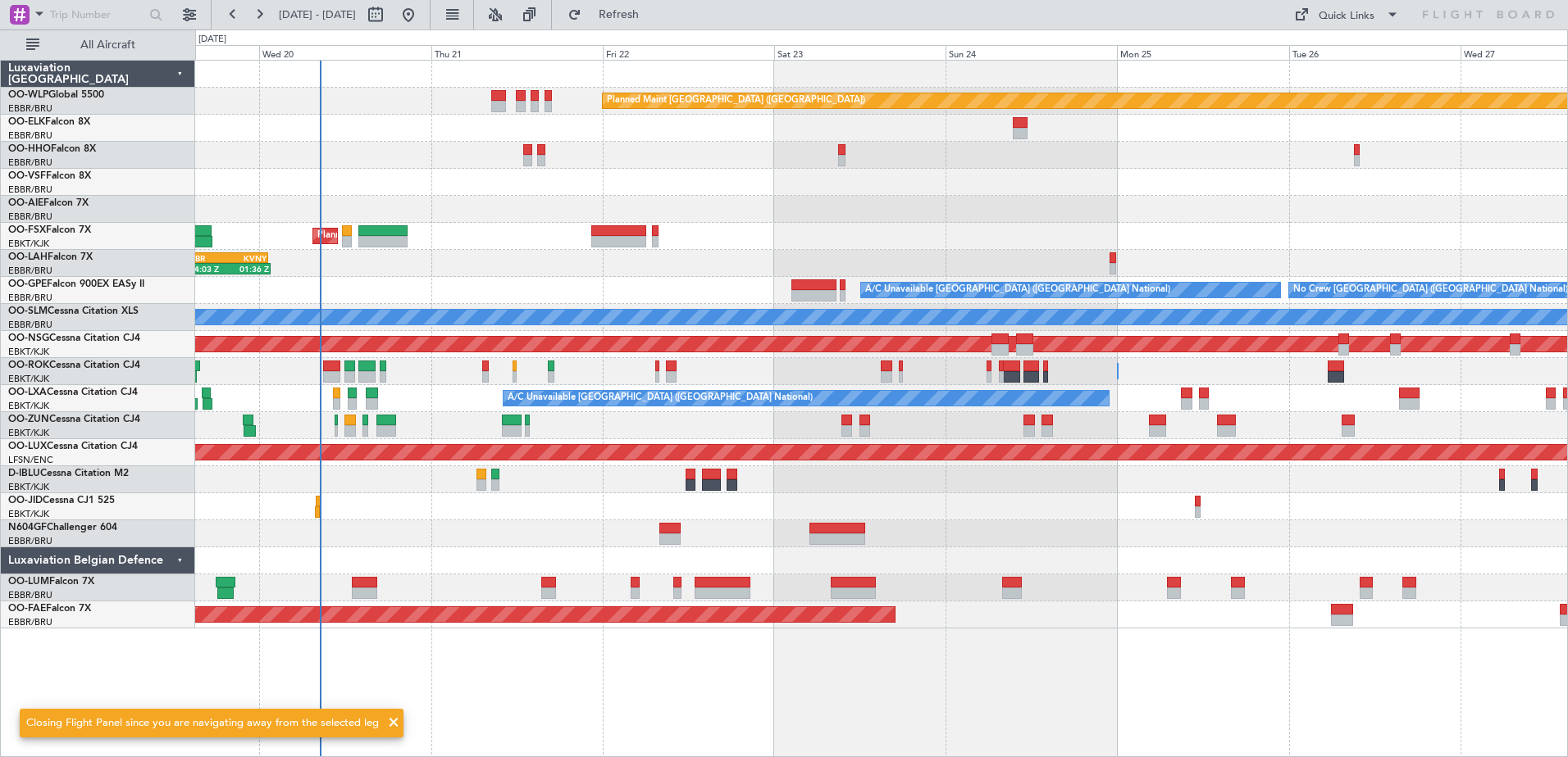
click at [692, 192] on div "Planned Maint Berlin (Brandenburg) Planned Maint Kortrijk-Wevelgem 14:03 Z 01:3…" at bounding box center [881, 344] width 1372 height 568
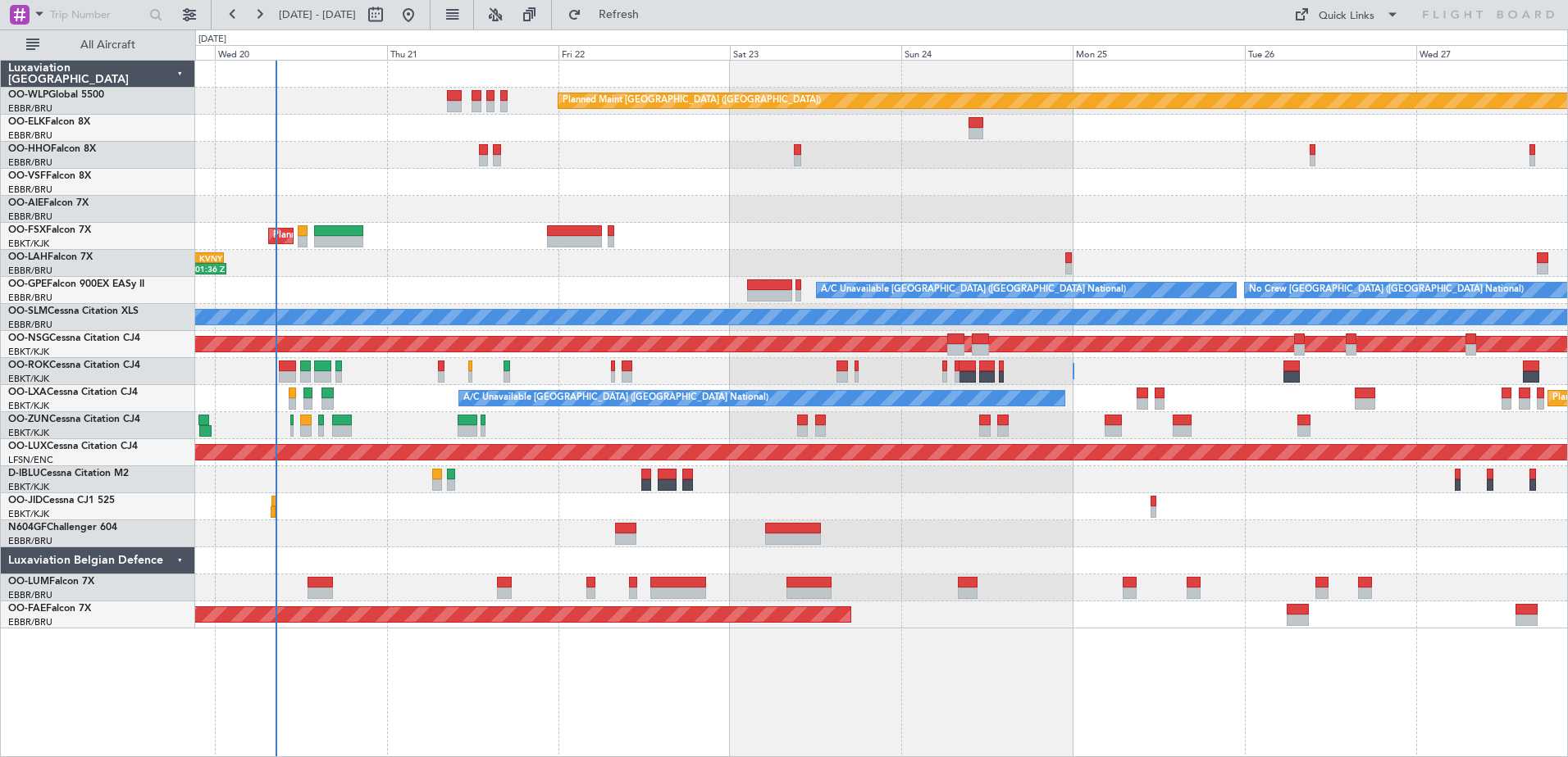
click at [1146, 193] on div at bounding box center [881, 182] width 1372 height 27
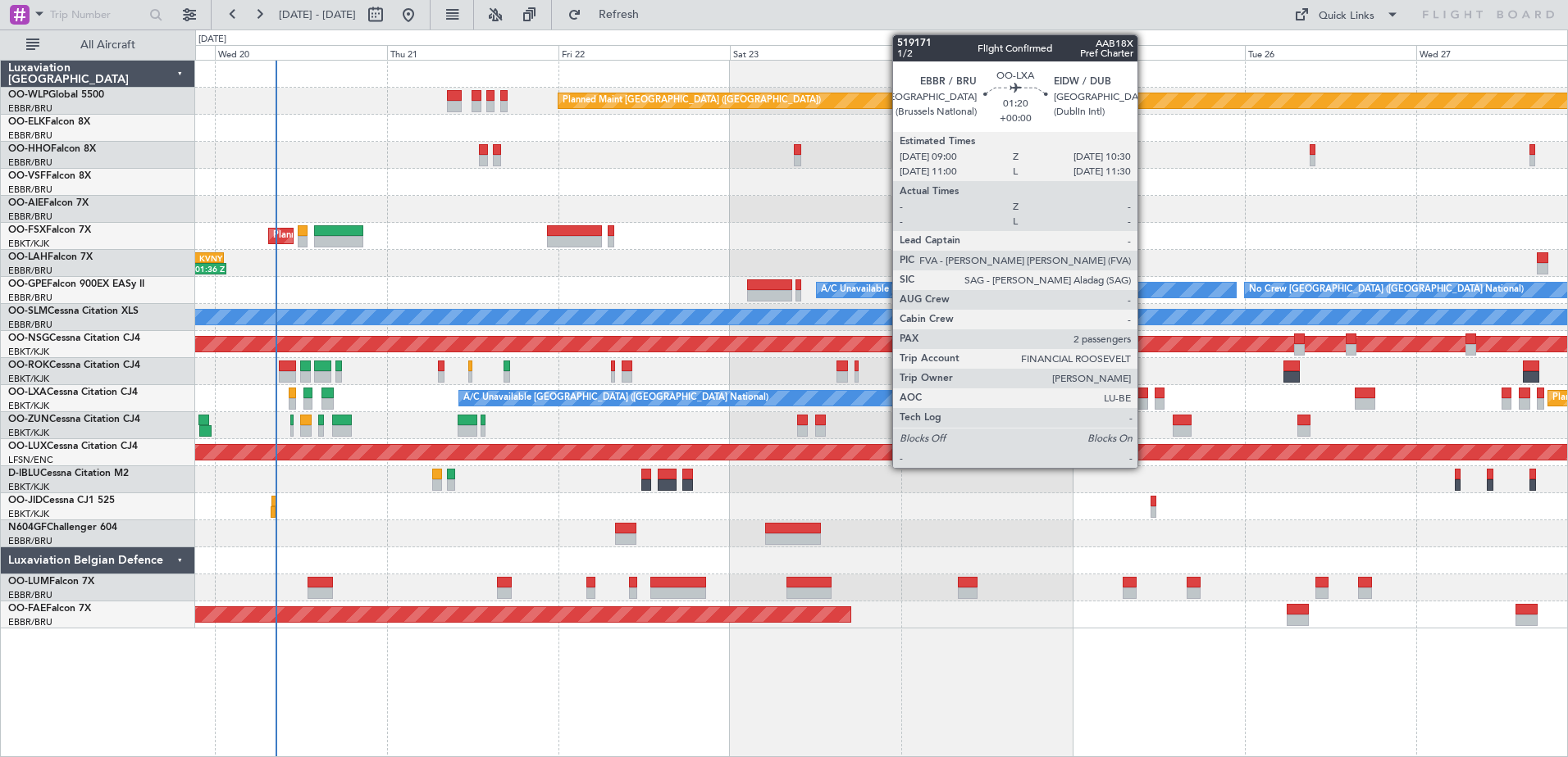
click at [1145, 395] on div at bounding box center [1141, 393] width 11 height 11
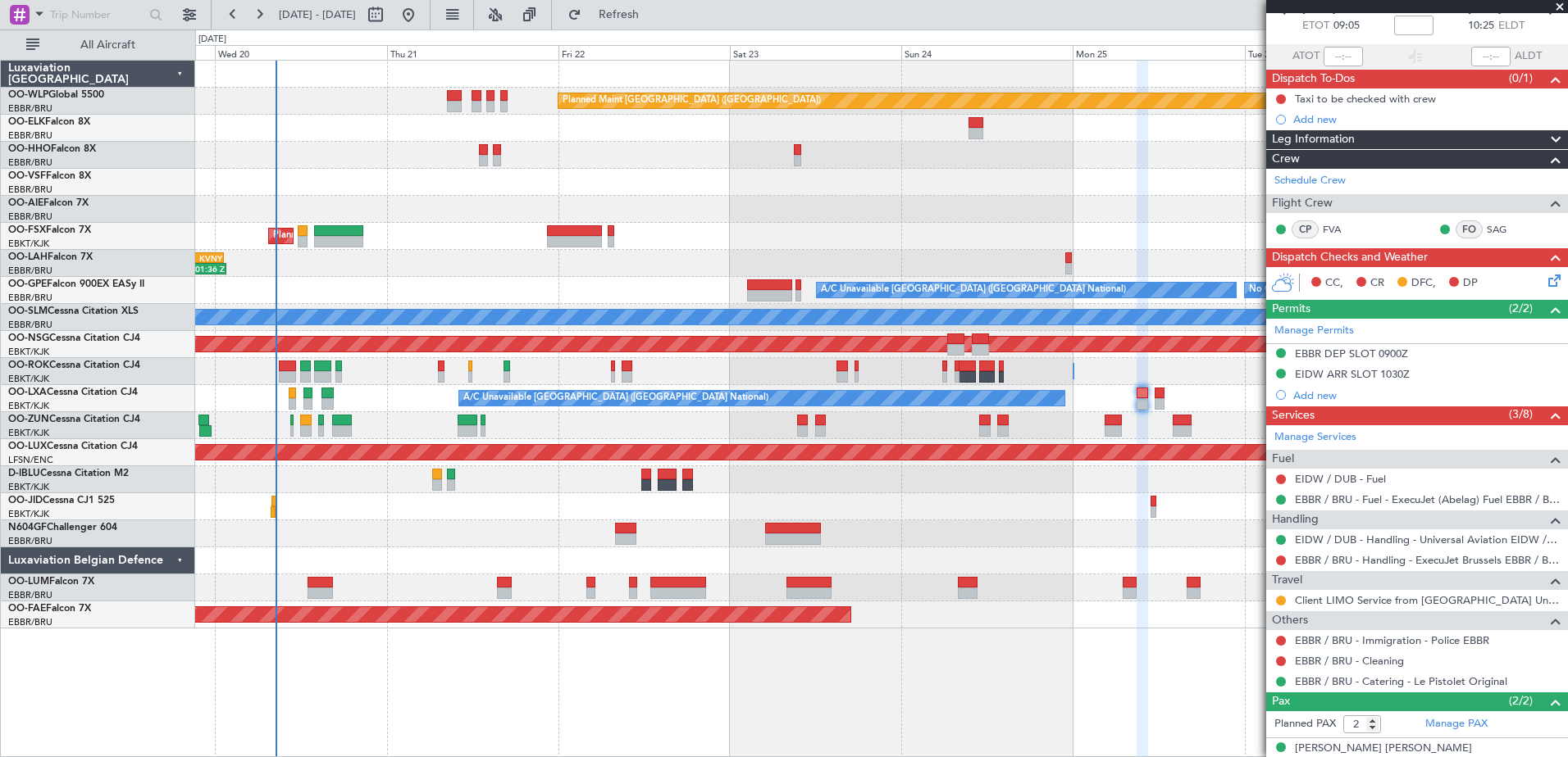
scroll to position [161, 0]
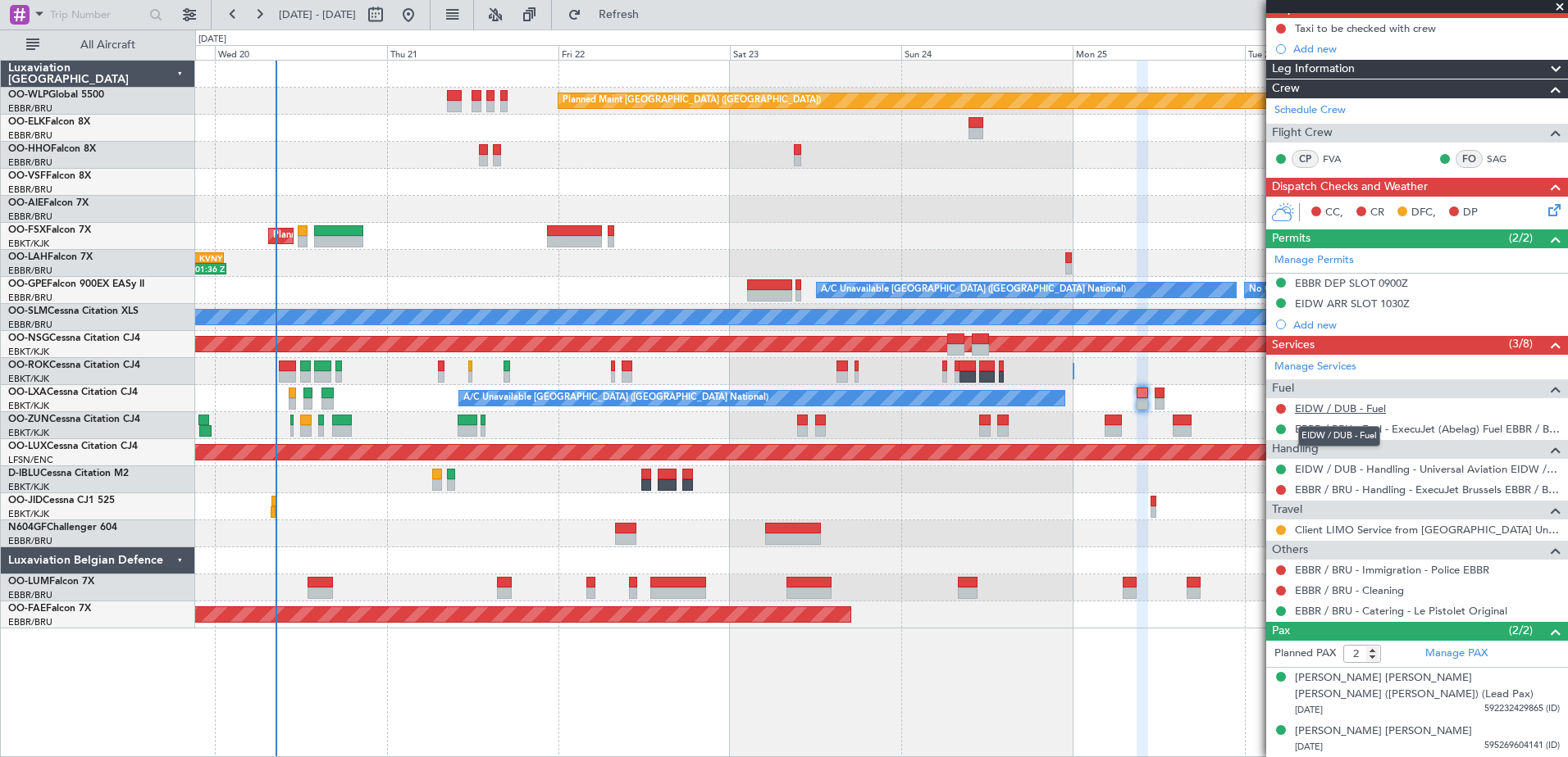
click at [1383, 408] on link "EIDW / DUB - Fuel" at bounding box center [1339, 408] width 91 height 14
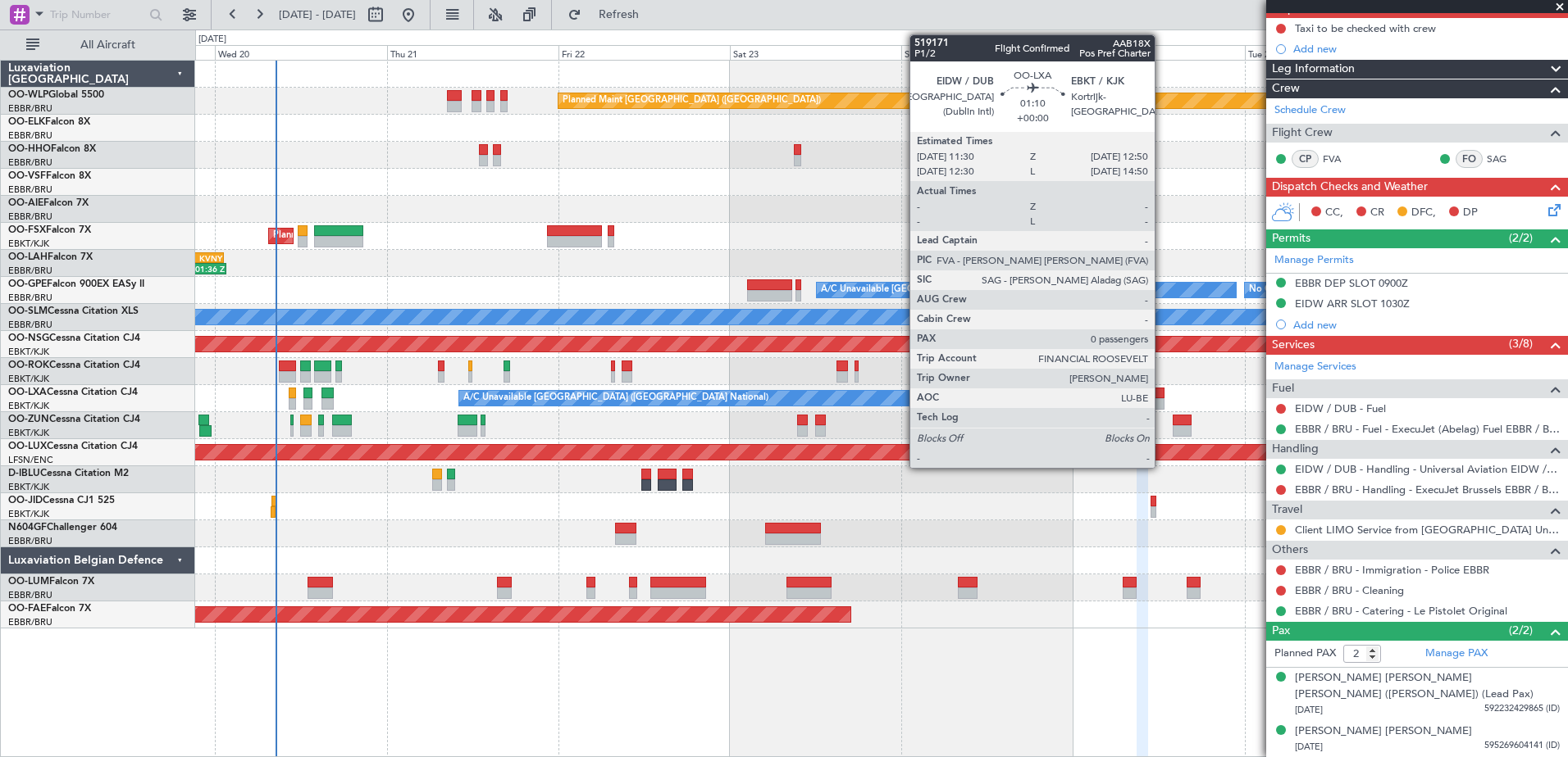
click at [1162, 396] on div at bounding box center [1159, 393] width 9 height 11
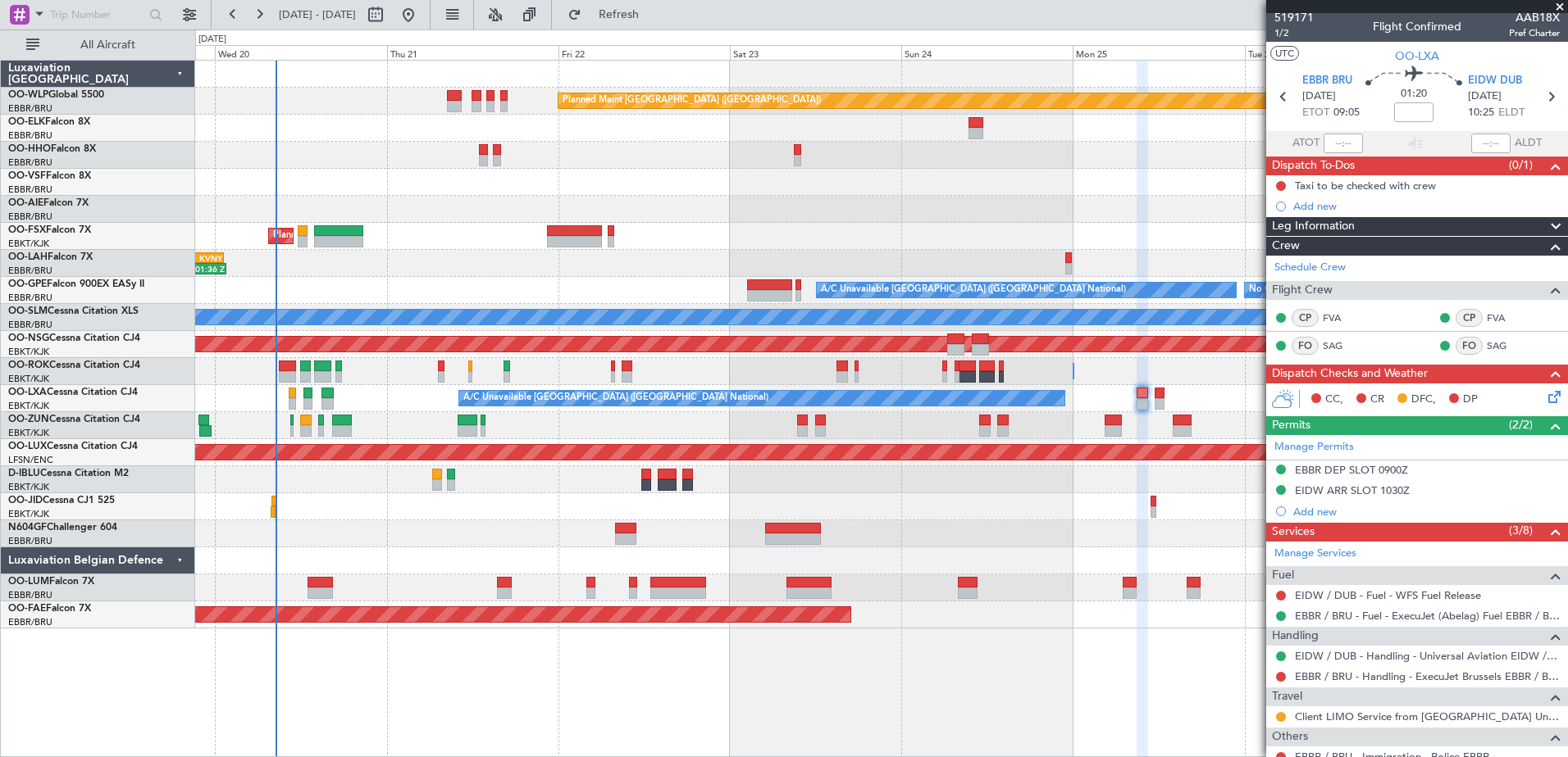
scroll to position [0, 0]
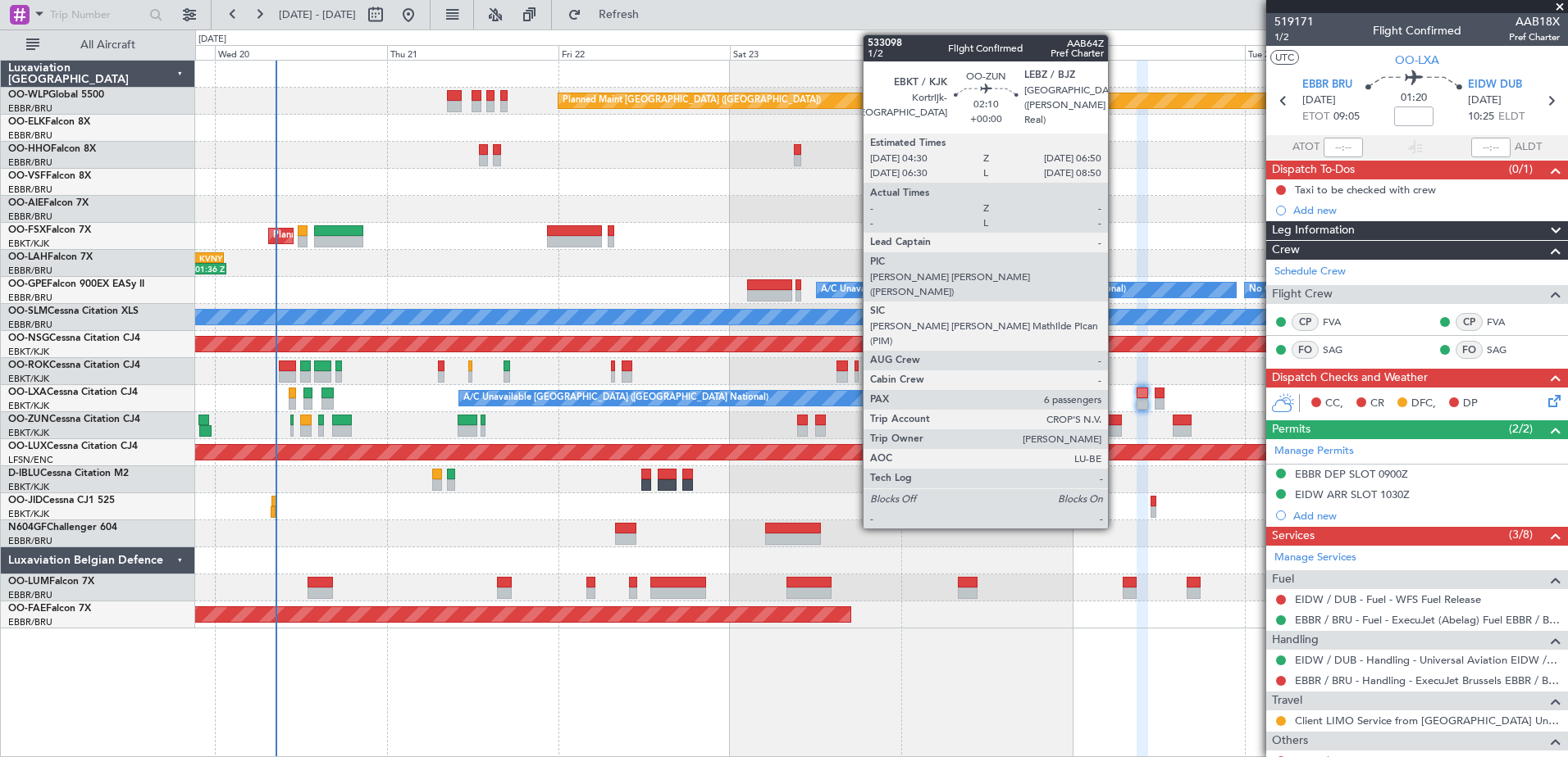
click at [1115, 426] on div at bounding box center [1113, 431] width 17 height 11
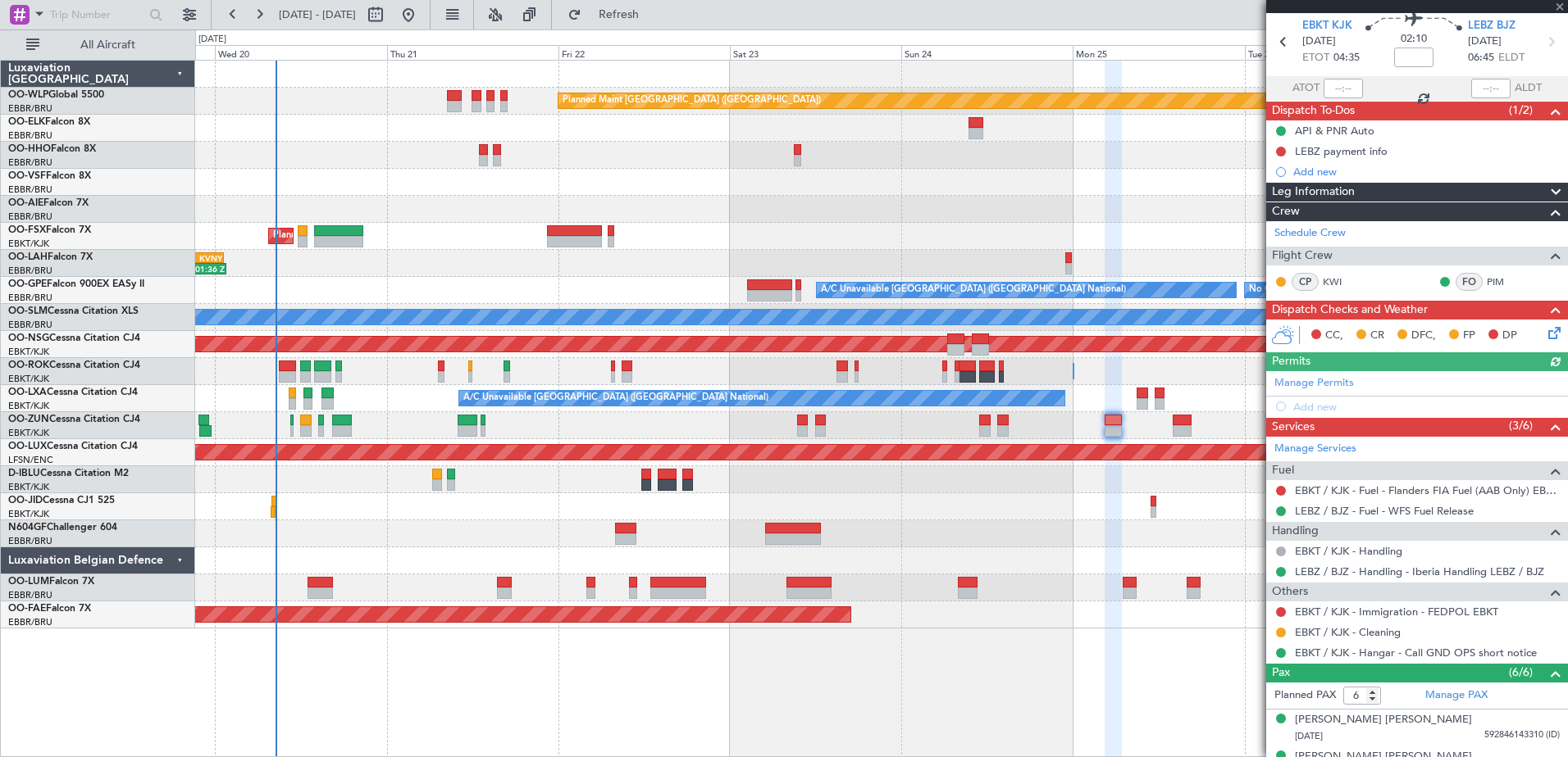
scroll to position [82, 0]
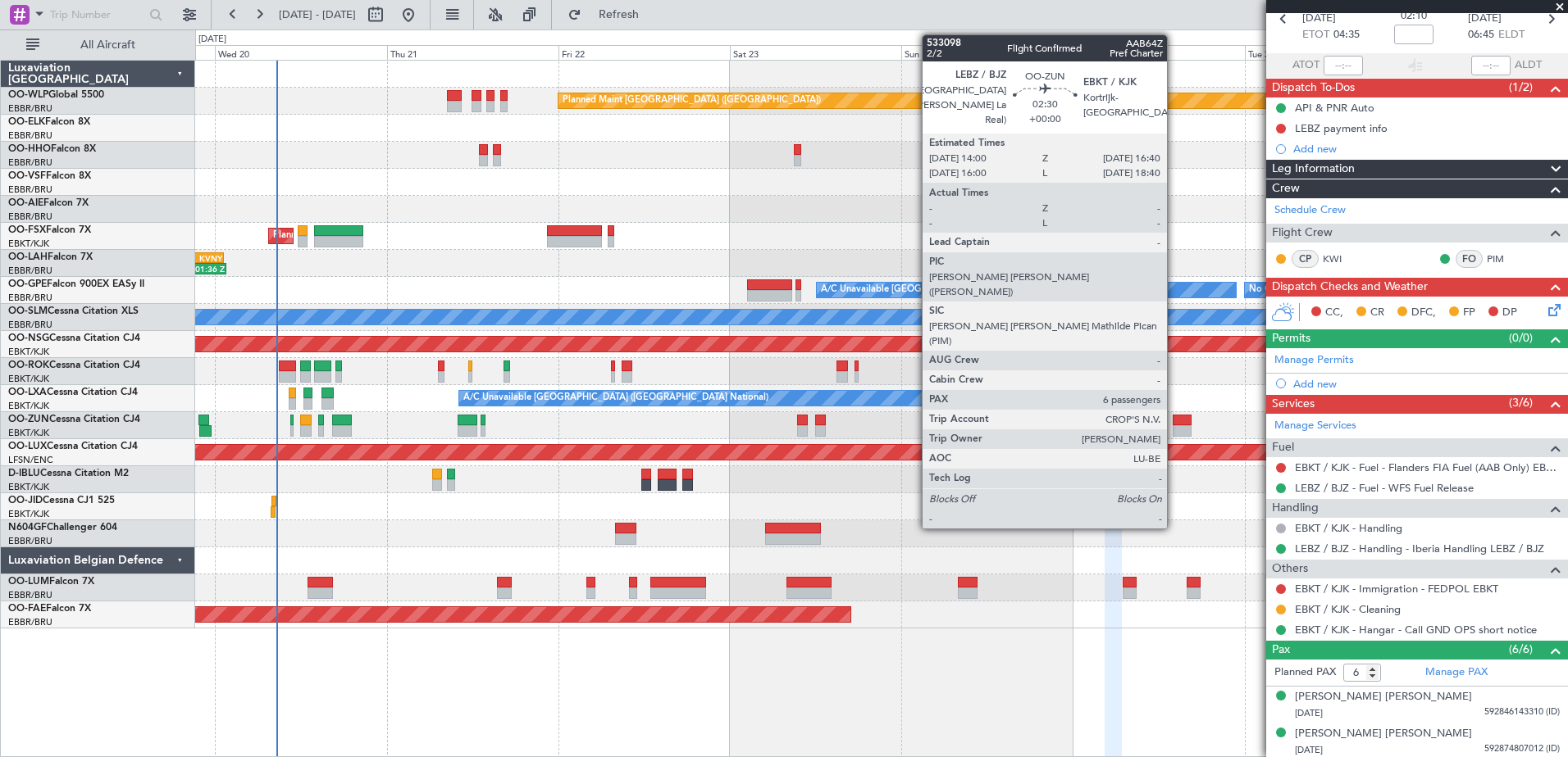
click at [1174, 429] on div at bounding box center [1182, 431] width 20 height 11
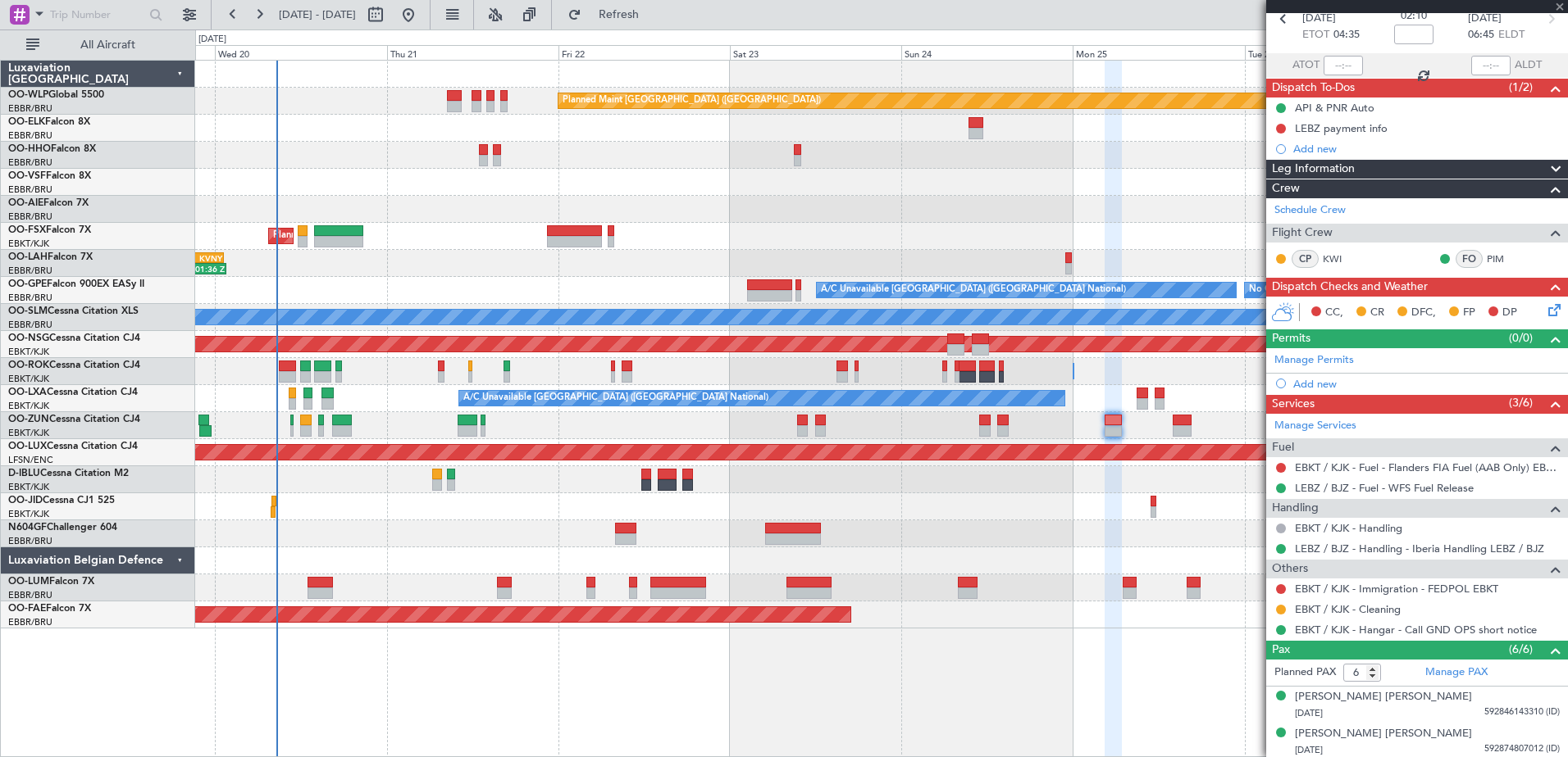
scroll to position [0, 0]
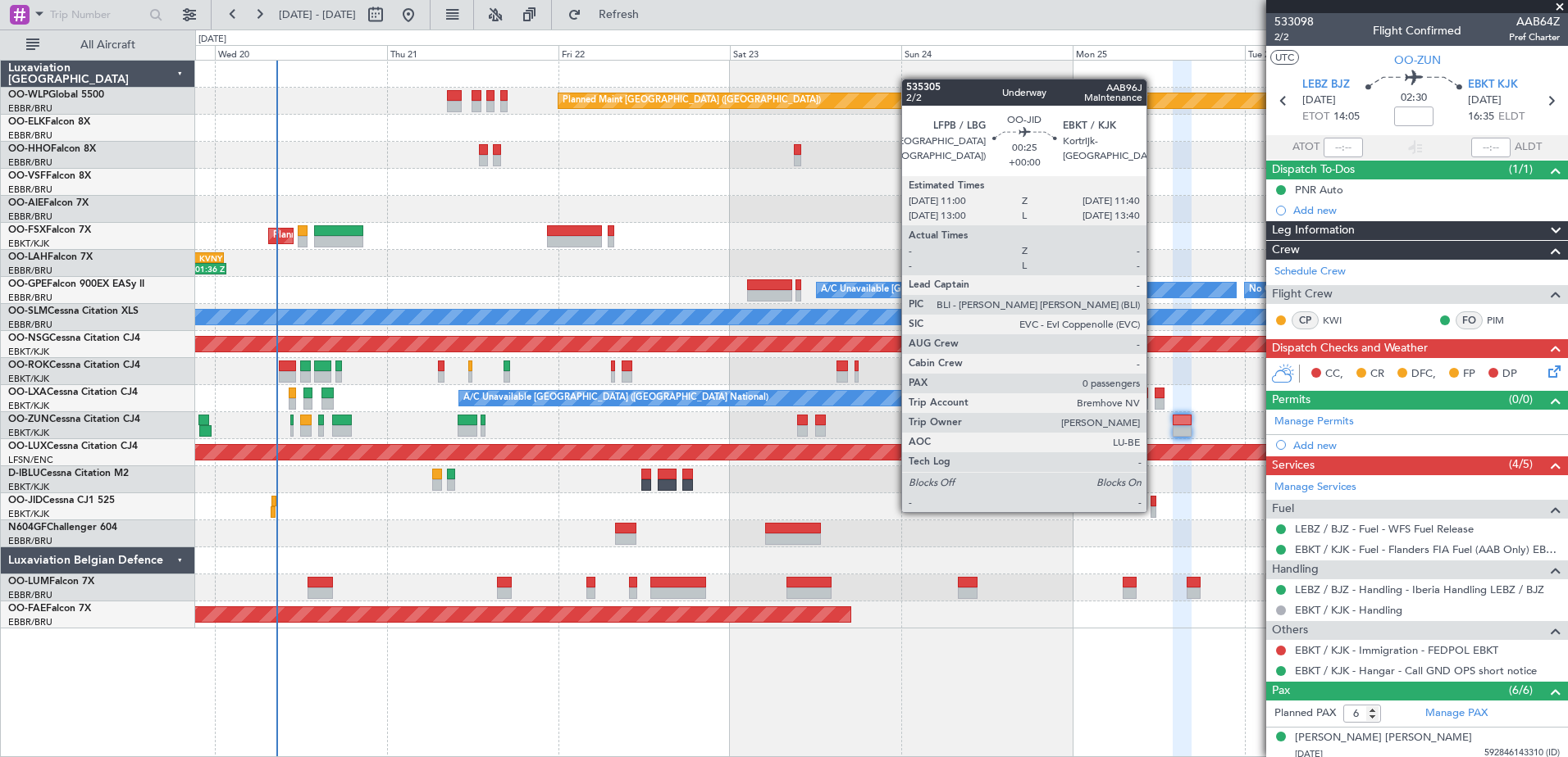
click at [1154, 511] on div at bounding box center [1153, 512] width 5 height 11
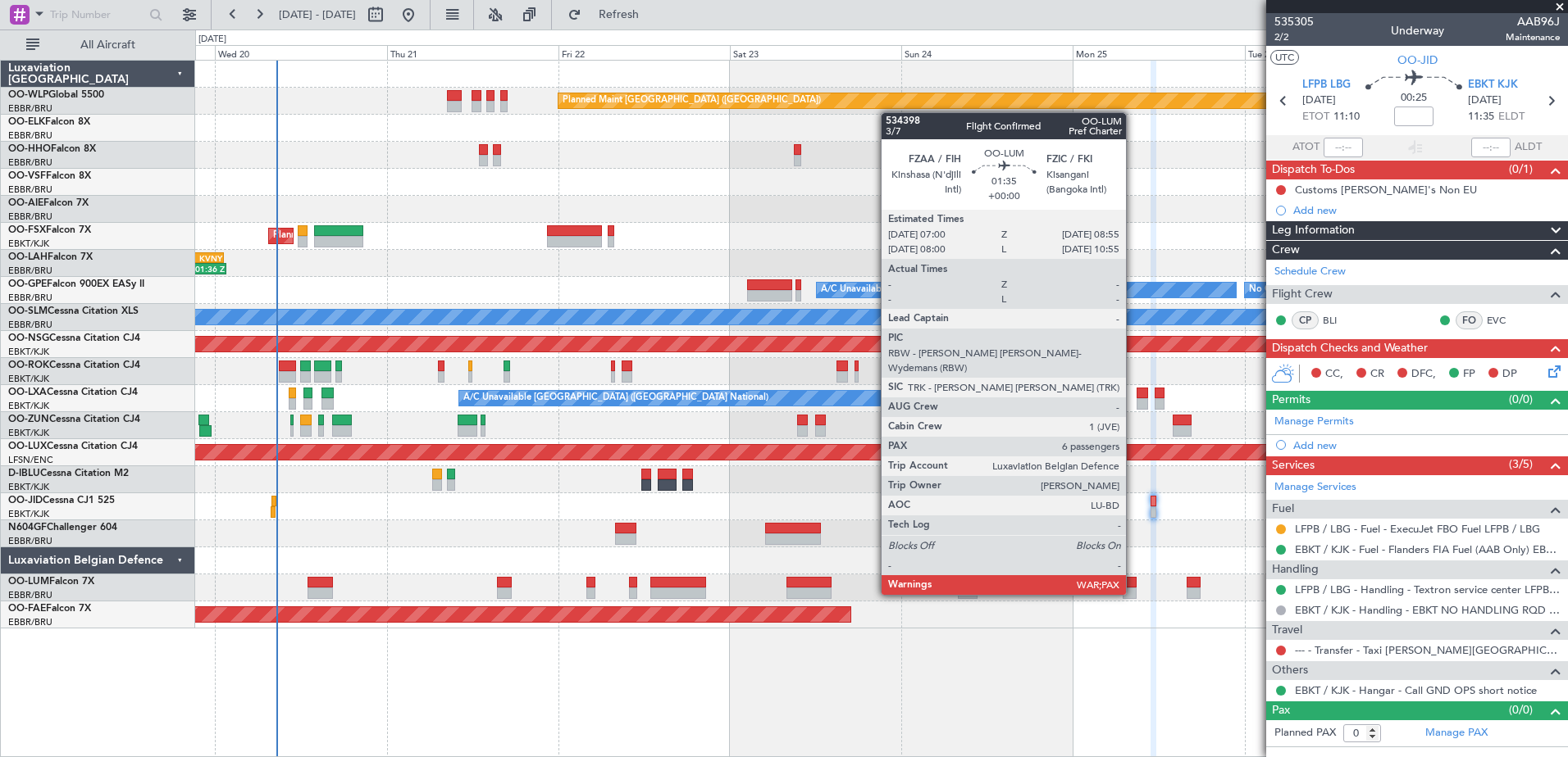
click at [1133, 593] on div at bounding box center [1129, 593] width 14 height 11
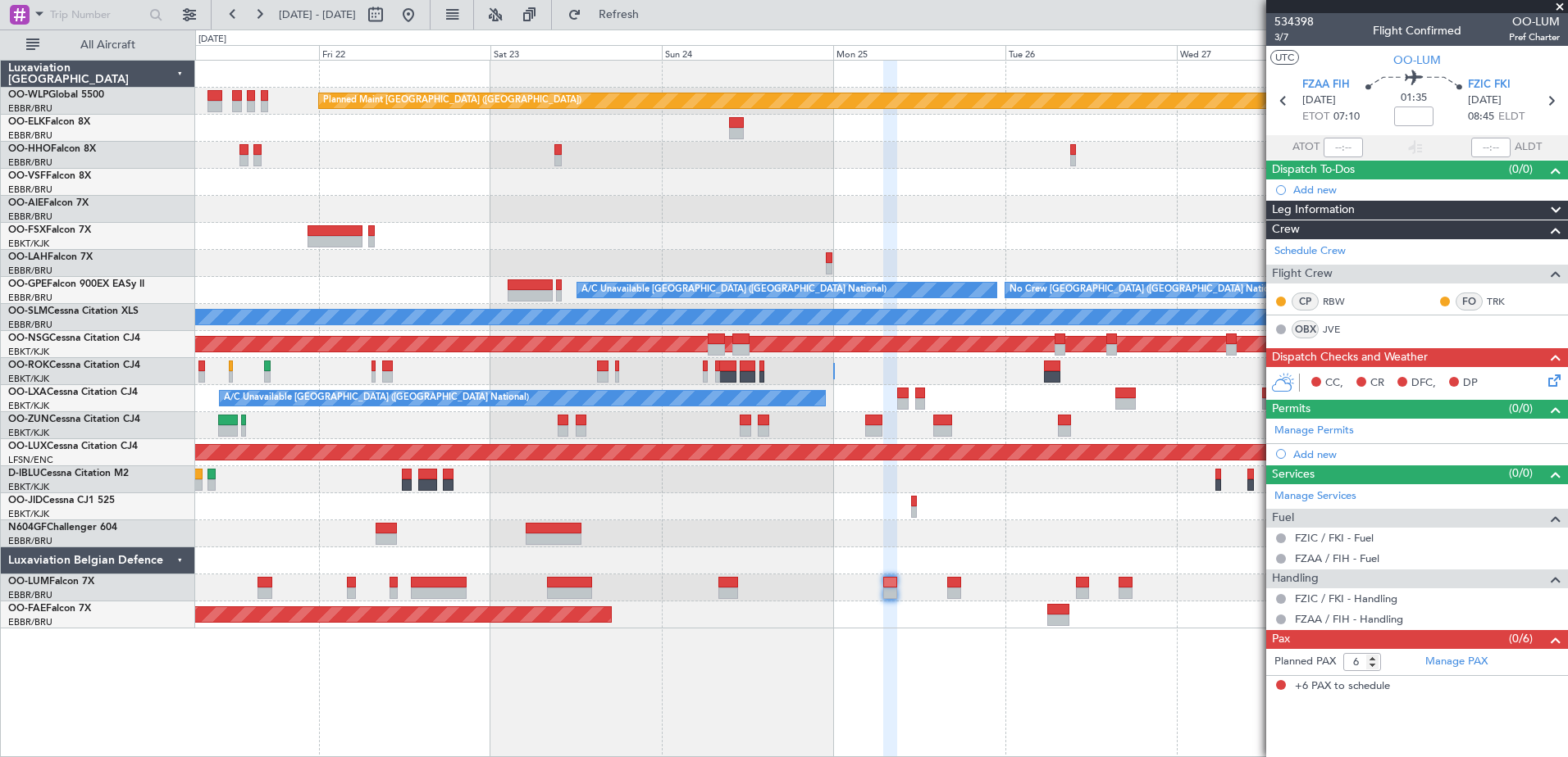
click at [954, 546] on div at bounding box center [881, 533] width 1372 height 27
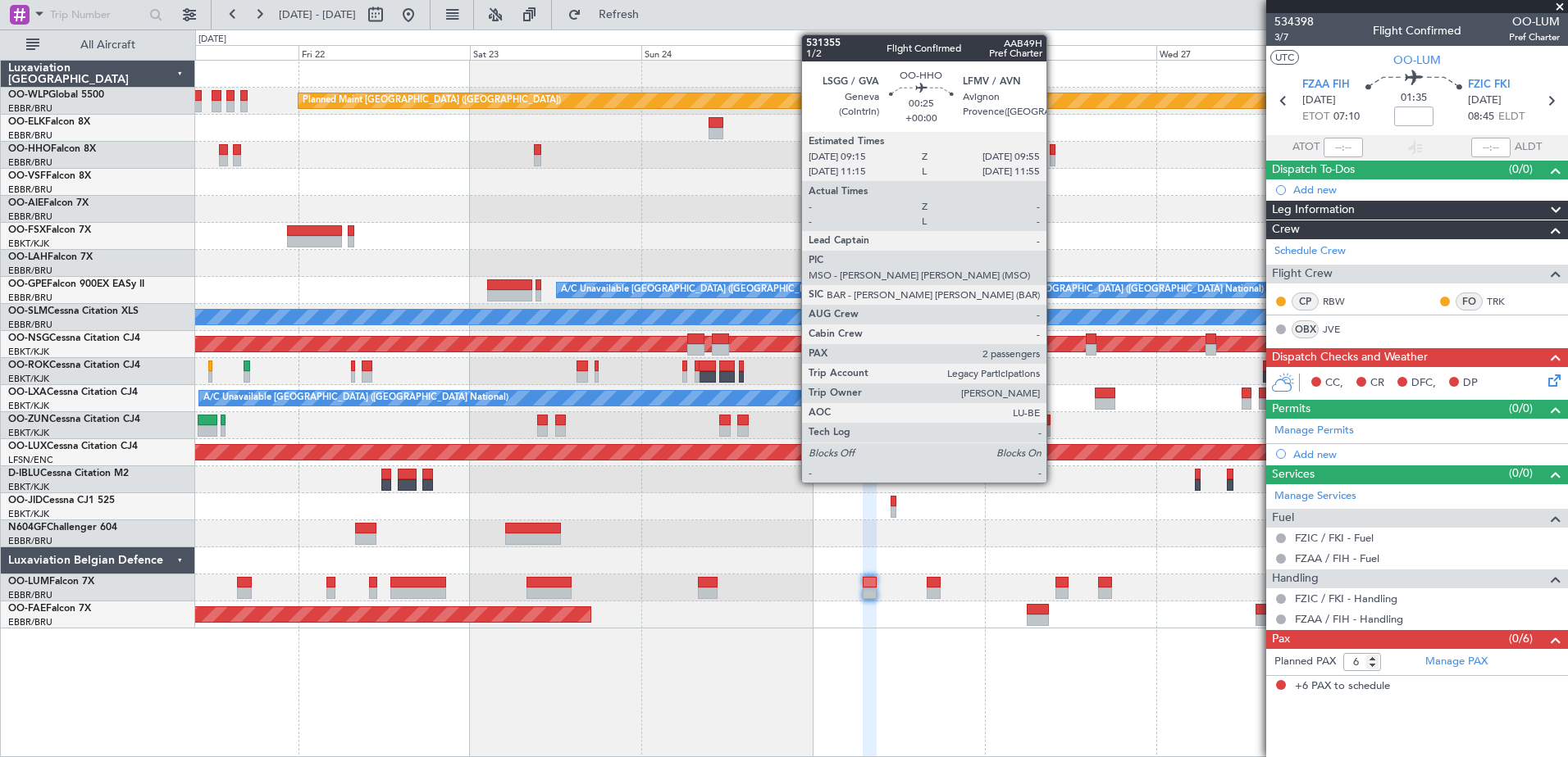
click at [1053, 155] on div at bounding box center [1052, 149] width 5 height 11
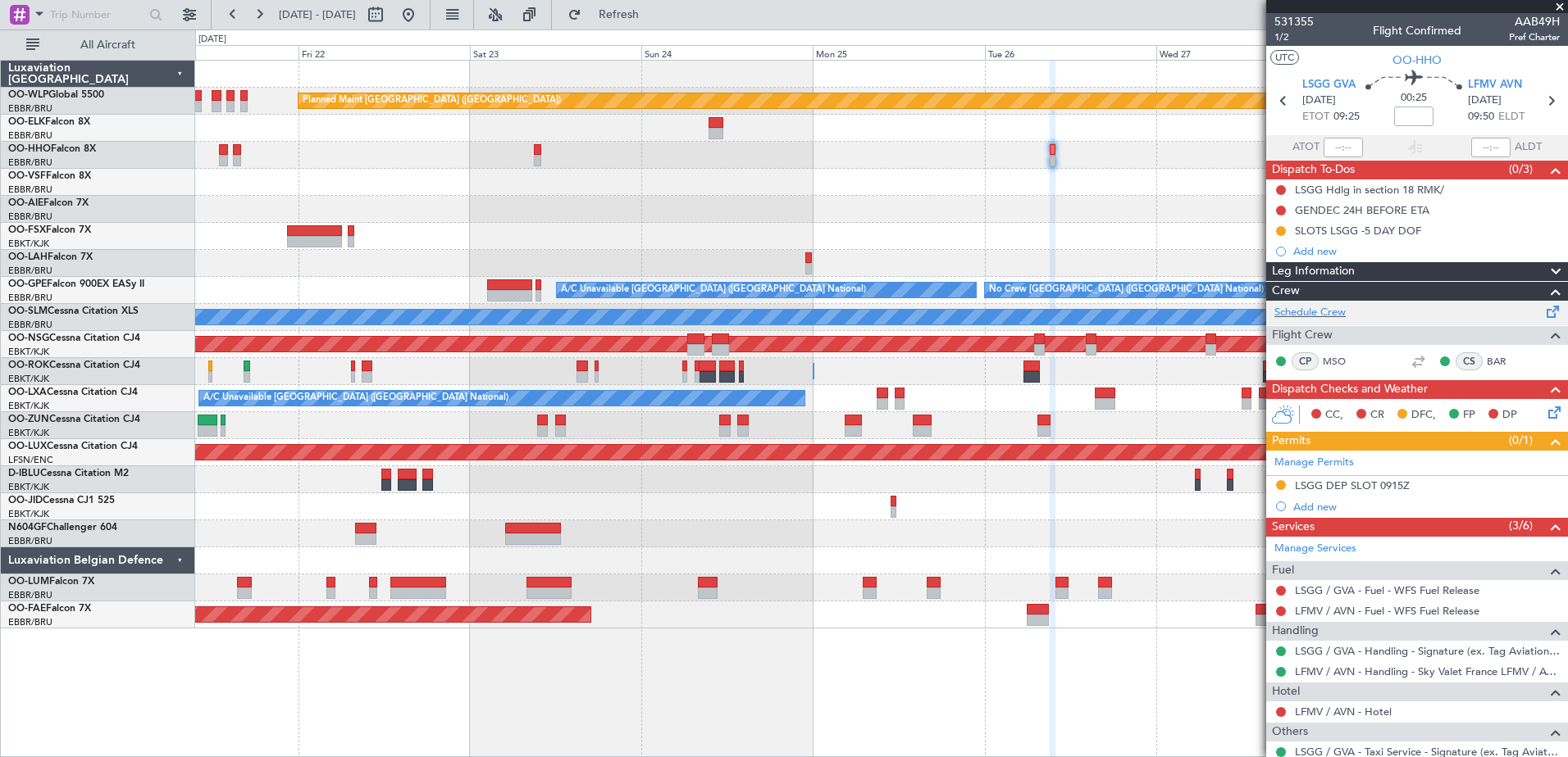
scroll to position [82, 0]
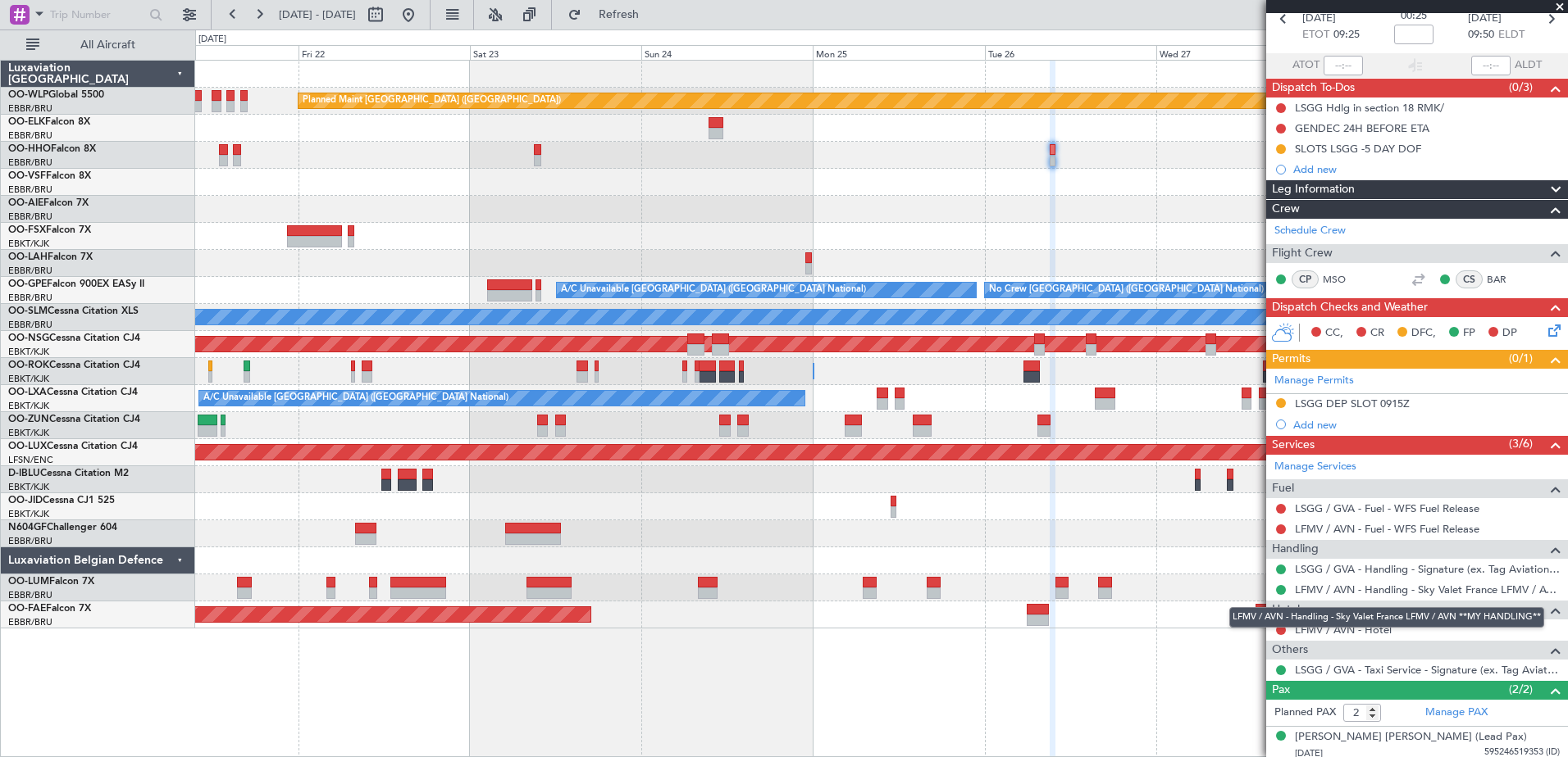
click at [1383, 626] on div "LFMV / AVN - Handling - Sky Valet France LFMV / AVN **MY HANDLING**" at bounding box center [1386, 618] width 315 height 21
click at [1365, 631] on link "LFMV / AVN - Hotel" at bounding box center [1343, 630] width 97 height 14
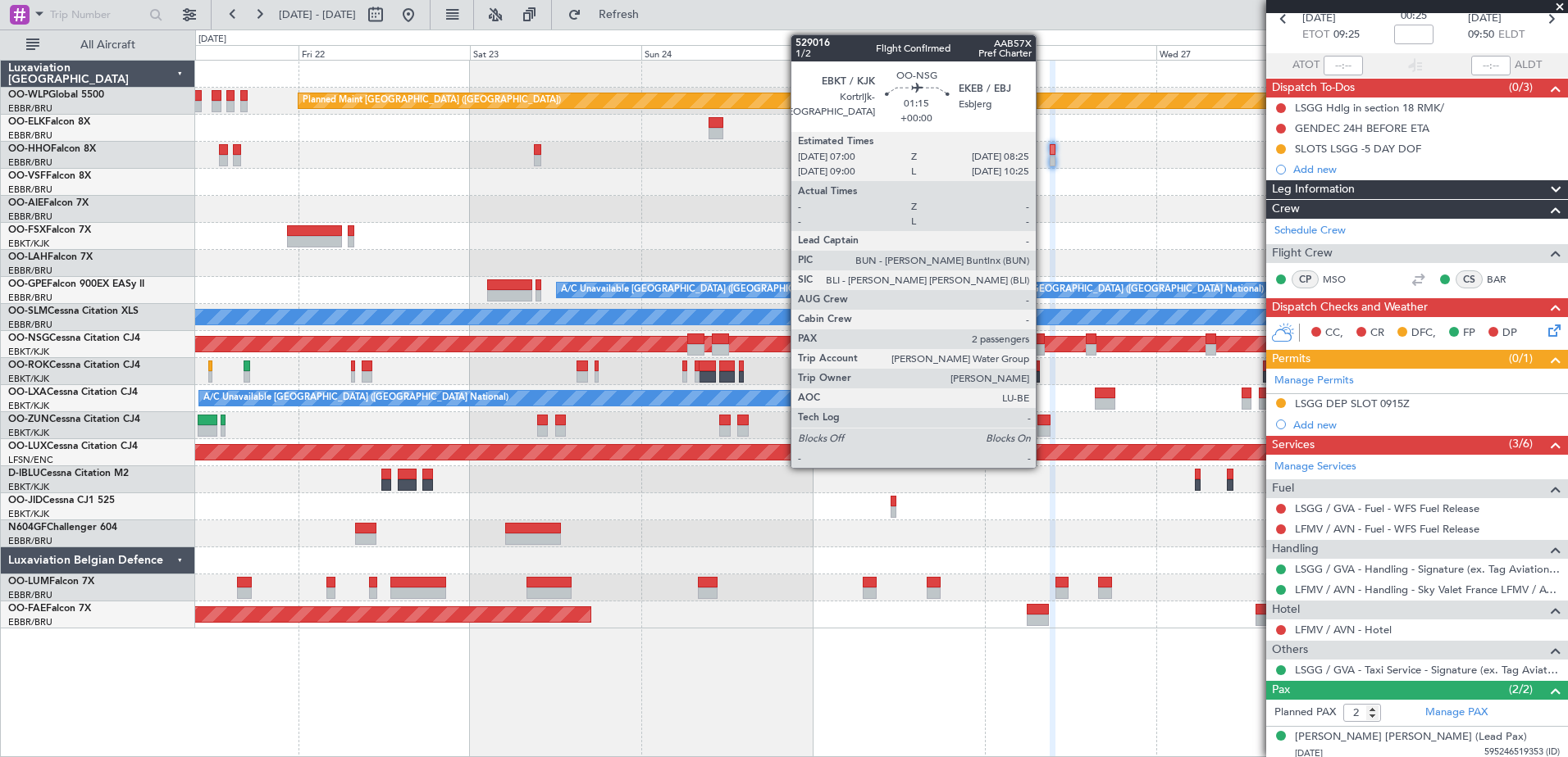
click at [1043, 345] on div at bounding box center [1039, 350] width 10 height 11
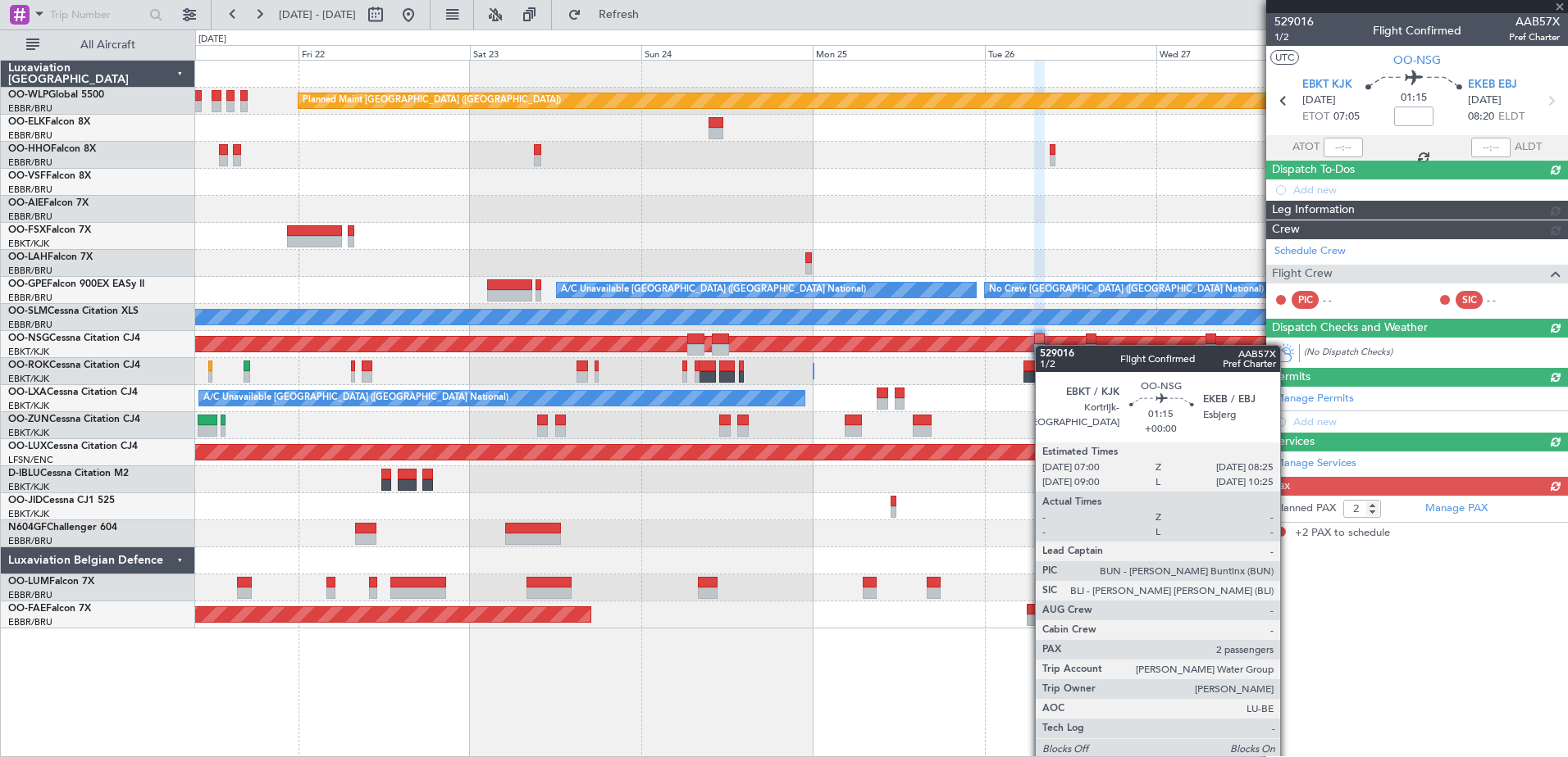
scroll to position [0, 0]
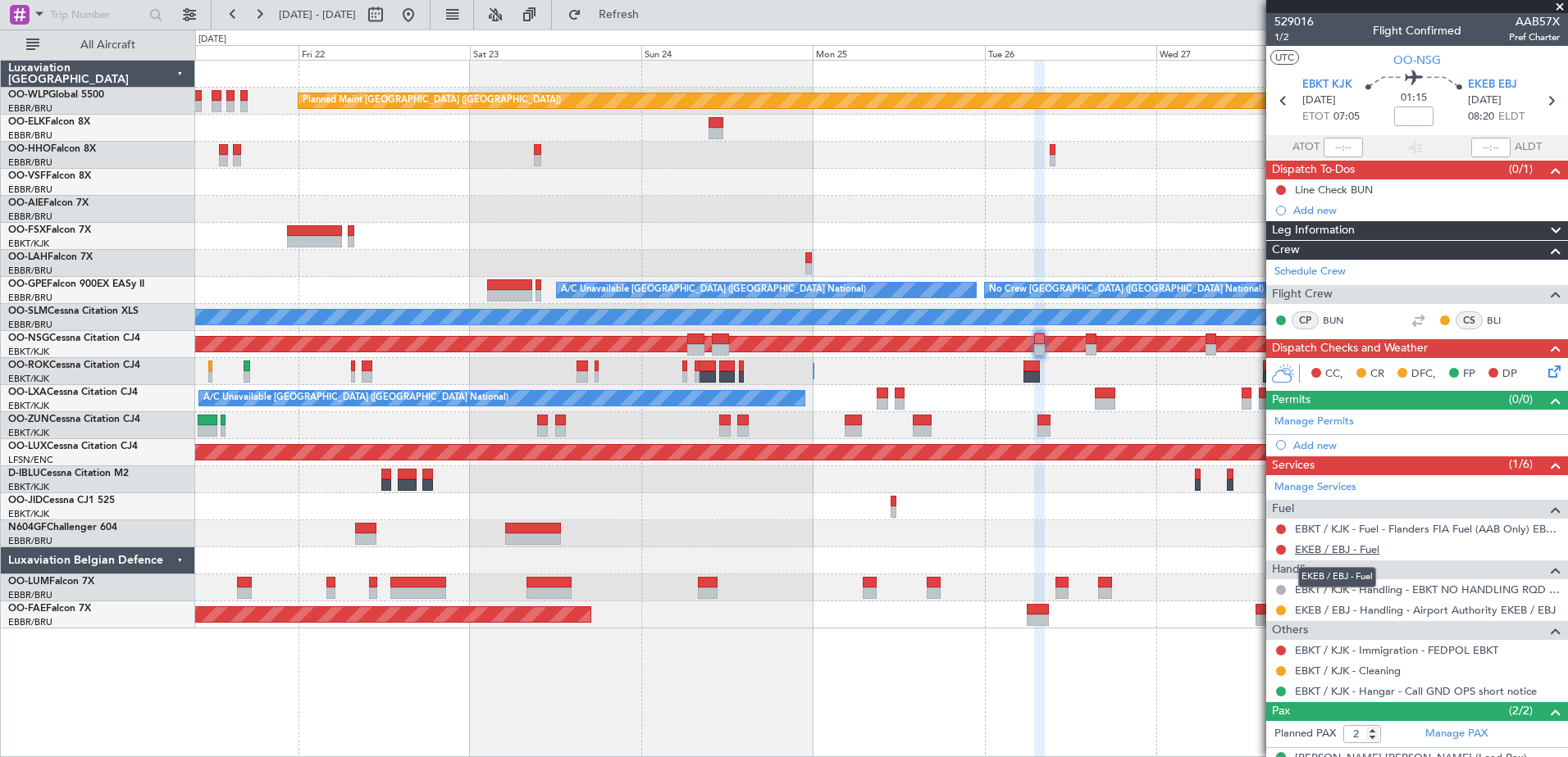
click at [1374, 547] on link "EKEB / EBJ - Fuel" at bounding box center [1337, 550] width 85 height 14
click at [654, 16] on span "Refresh" at bounding box center [619, 14] width 69 height 11
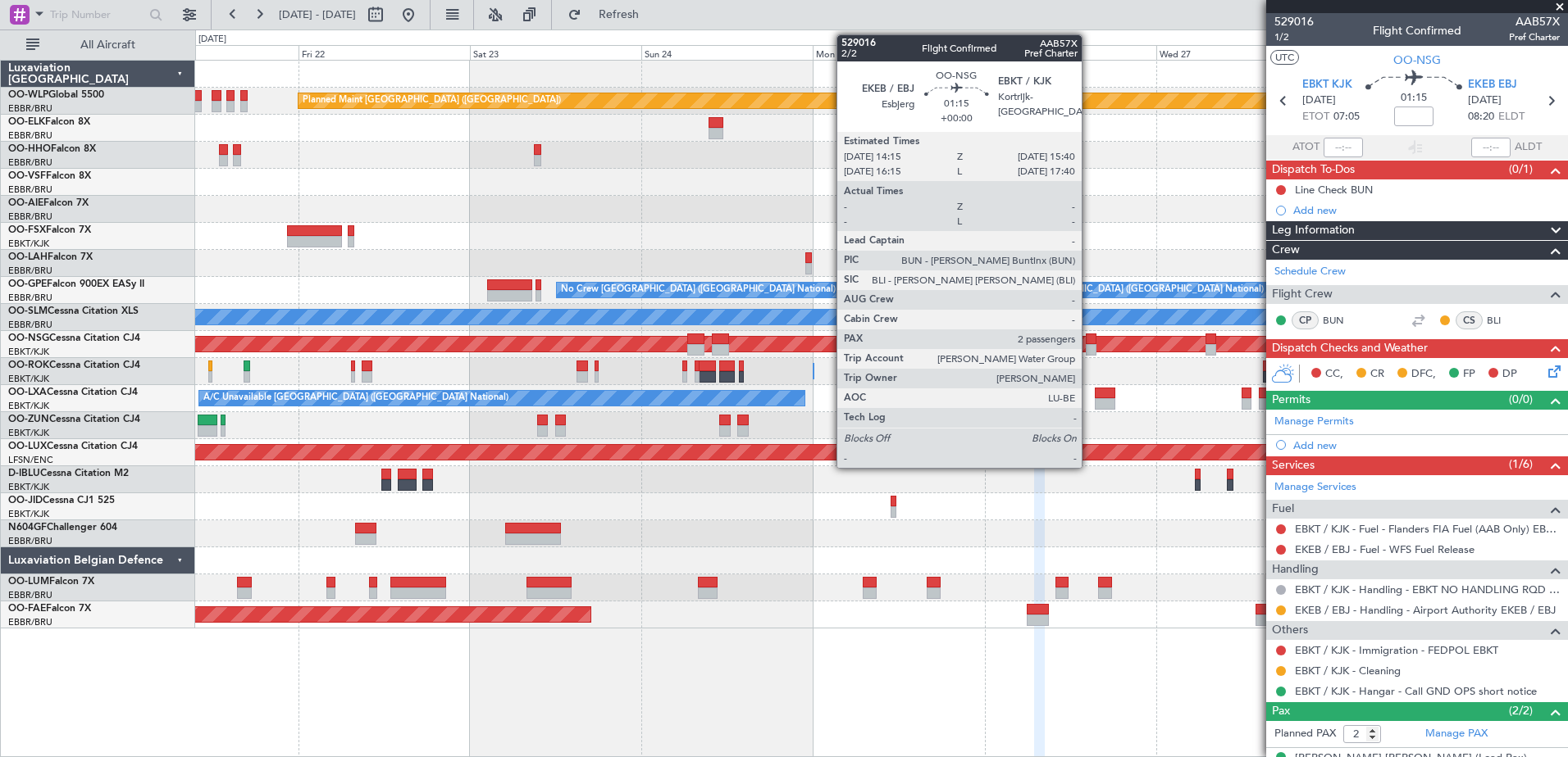
click at [1089, 344] on div at bounding box center [1091, 350] width 10 height 11
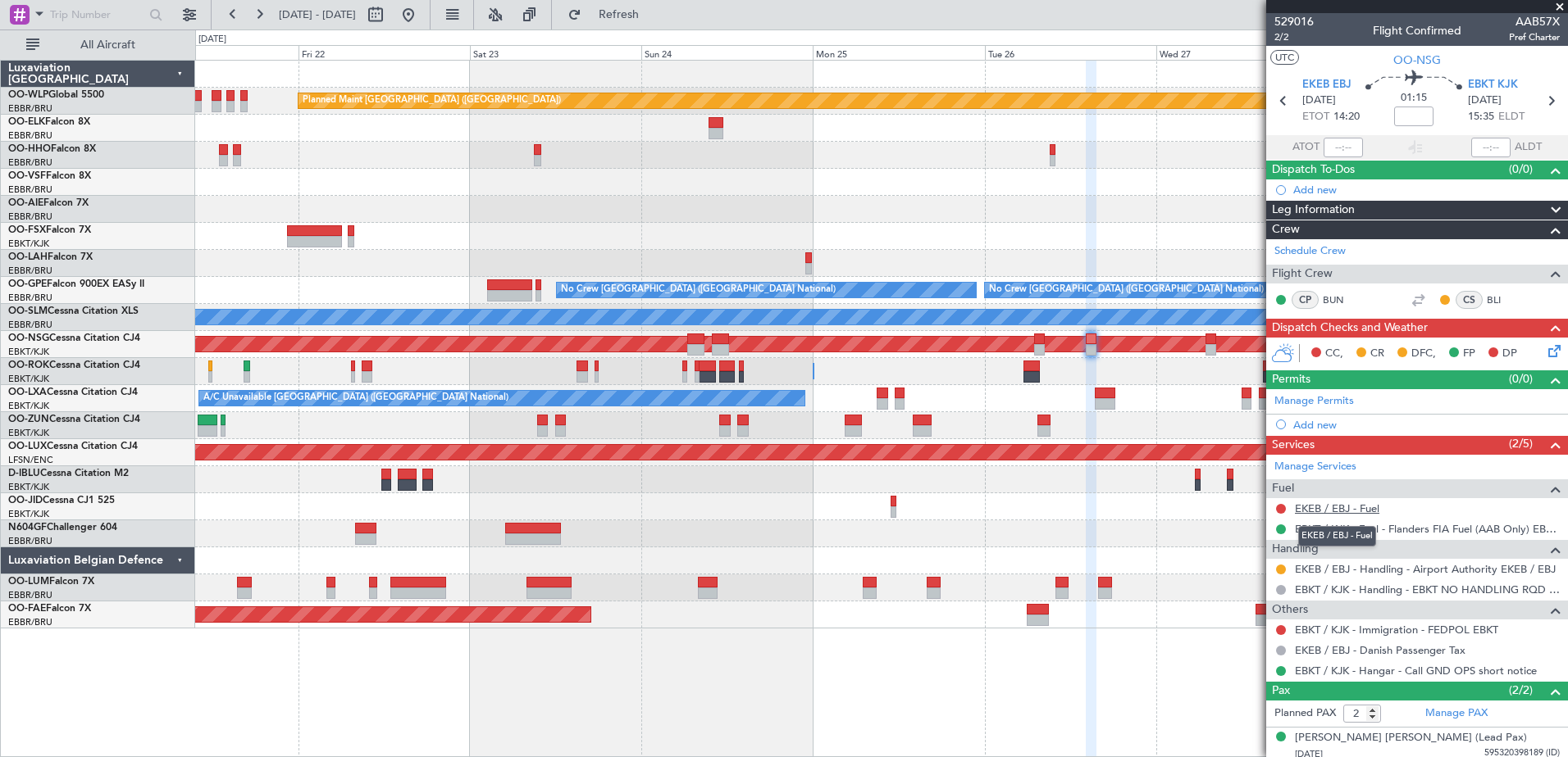
click at [1359, 511] on link "EKEB / EBJ - Fuel" at bounding box center [1337, 508] width 85 height 14
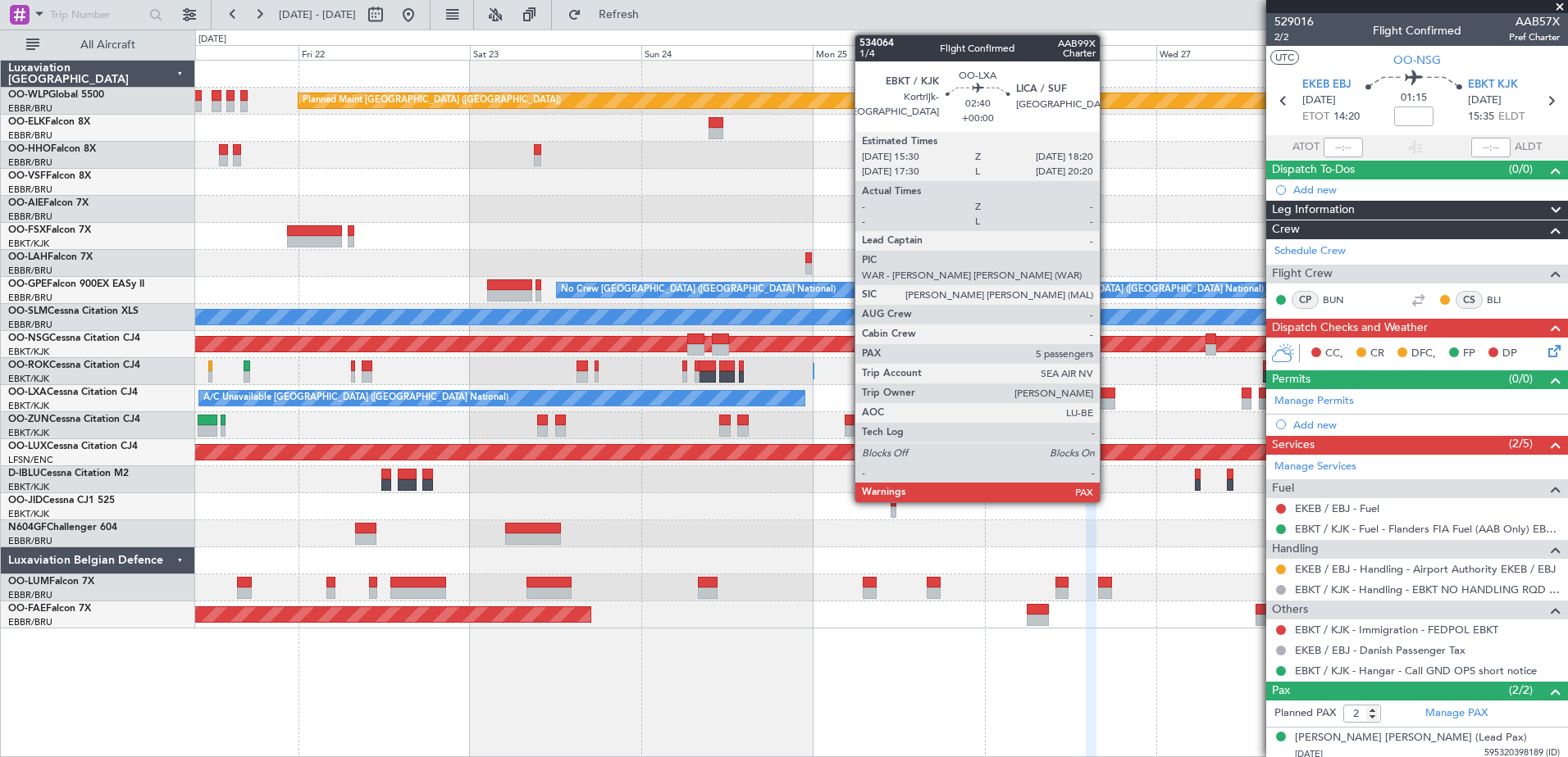
click at [1107, 392] on div at bounding box center [1105, 393] width 21 height 11
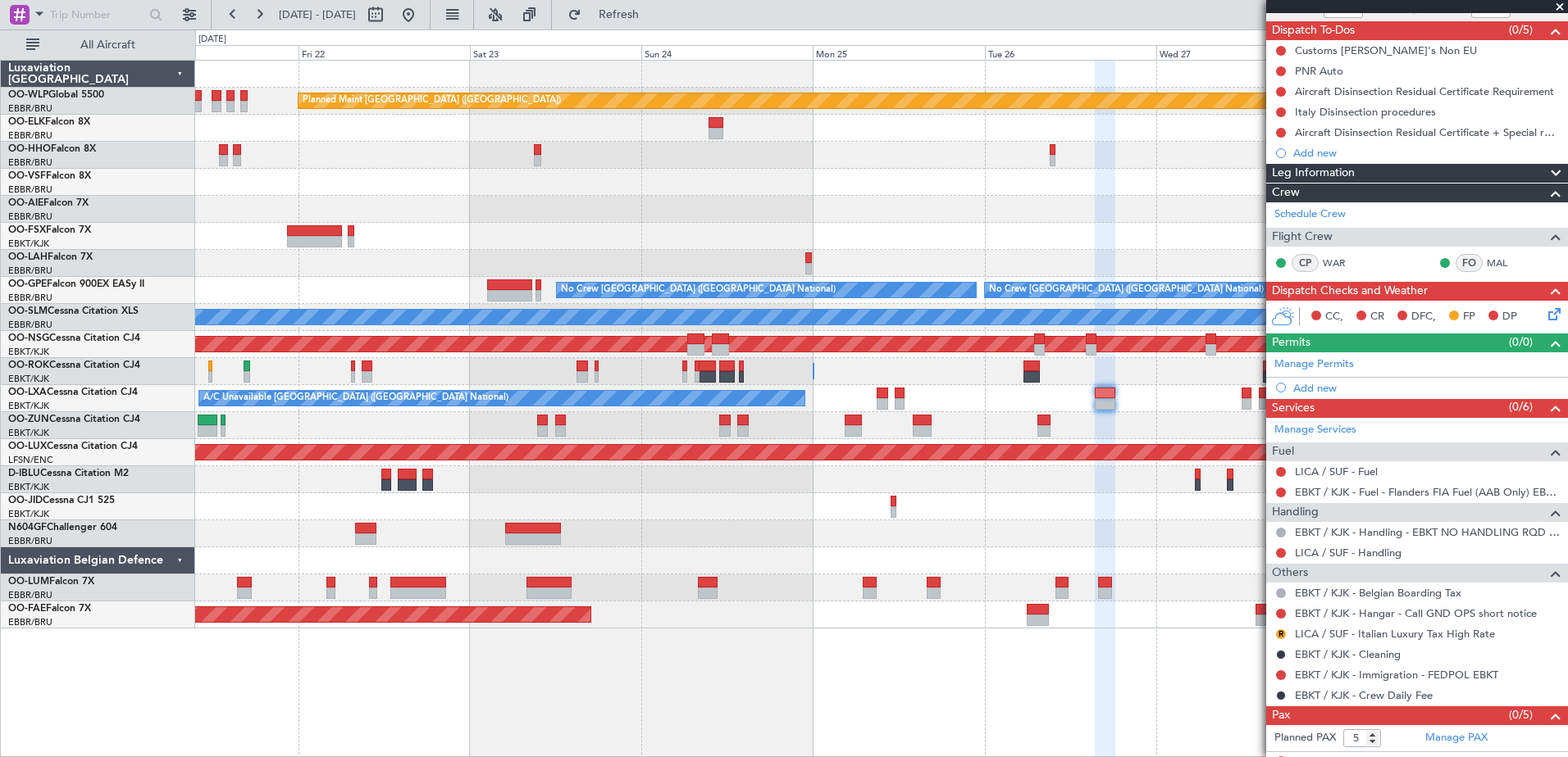
scroll to position [155, 0]
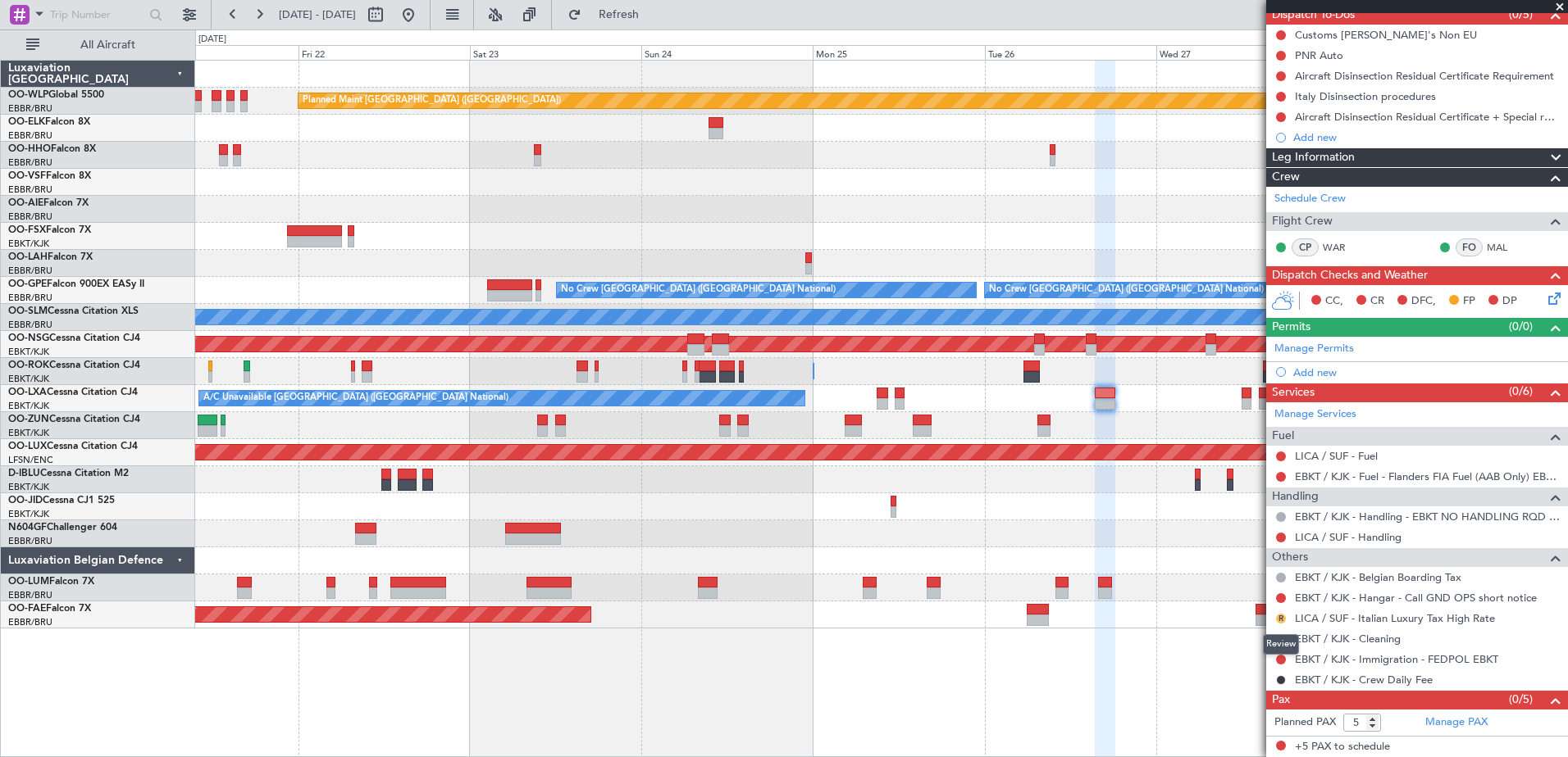
click at [1283, 615] on button "R" at bounding box center [1280, 618] width 9 height 9
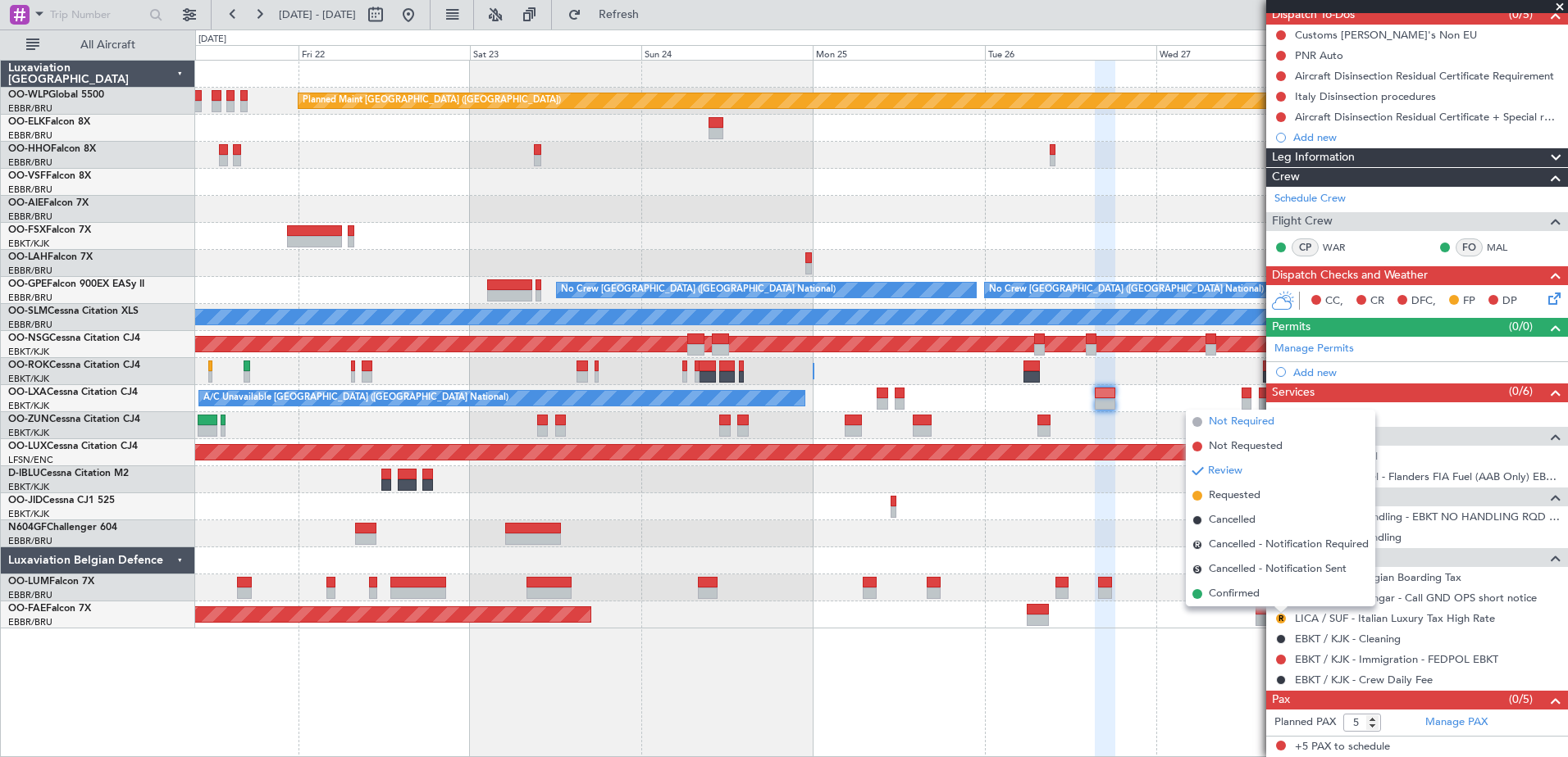
click at [1244, 428] on span "Not Required" at bounding box center [1242, 422] width 66 height 16
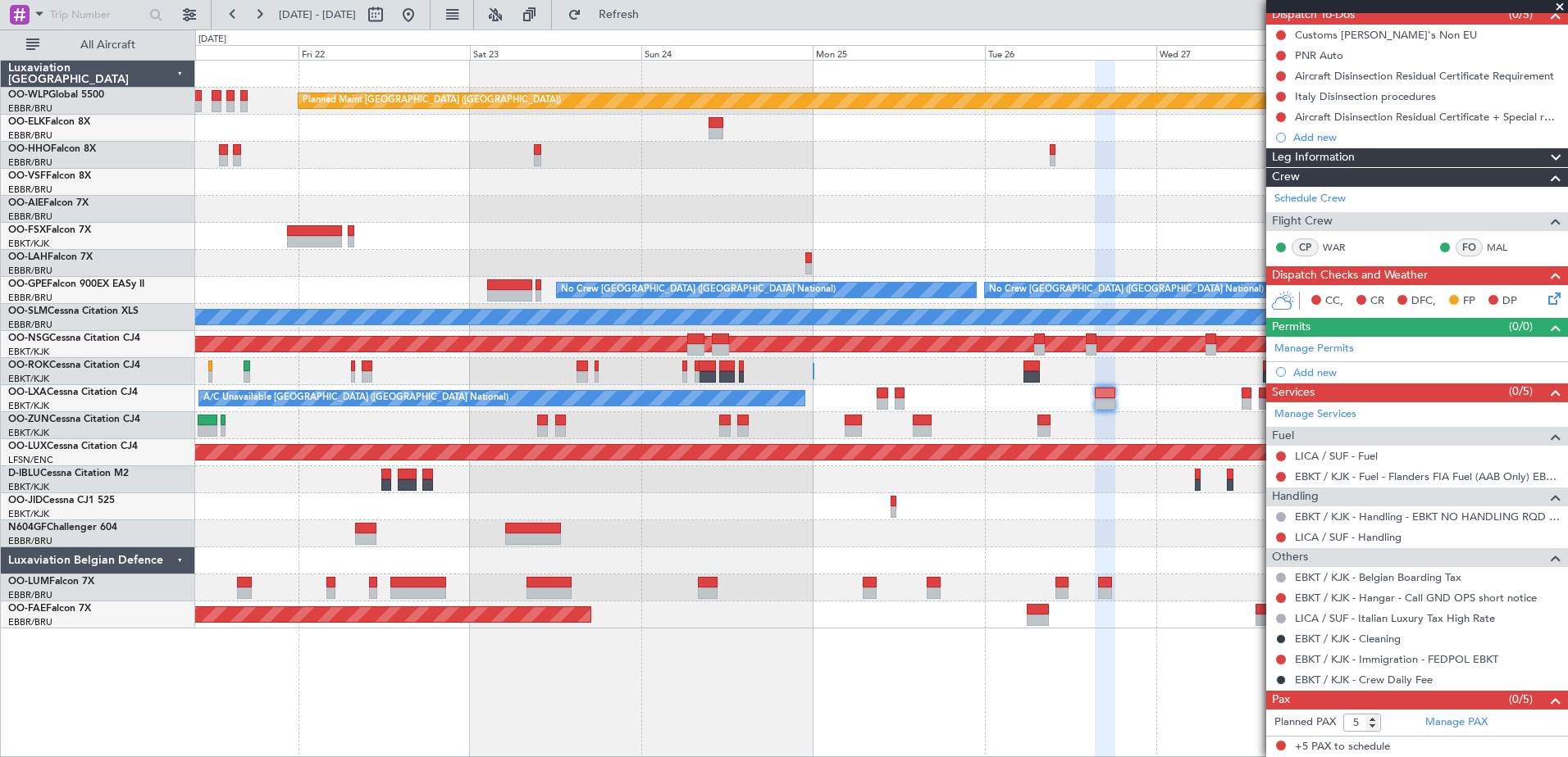
scroll to position [73, 0]
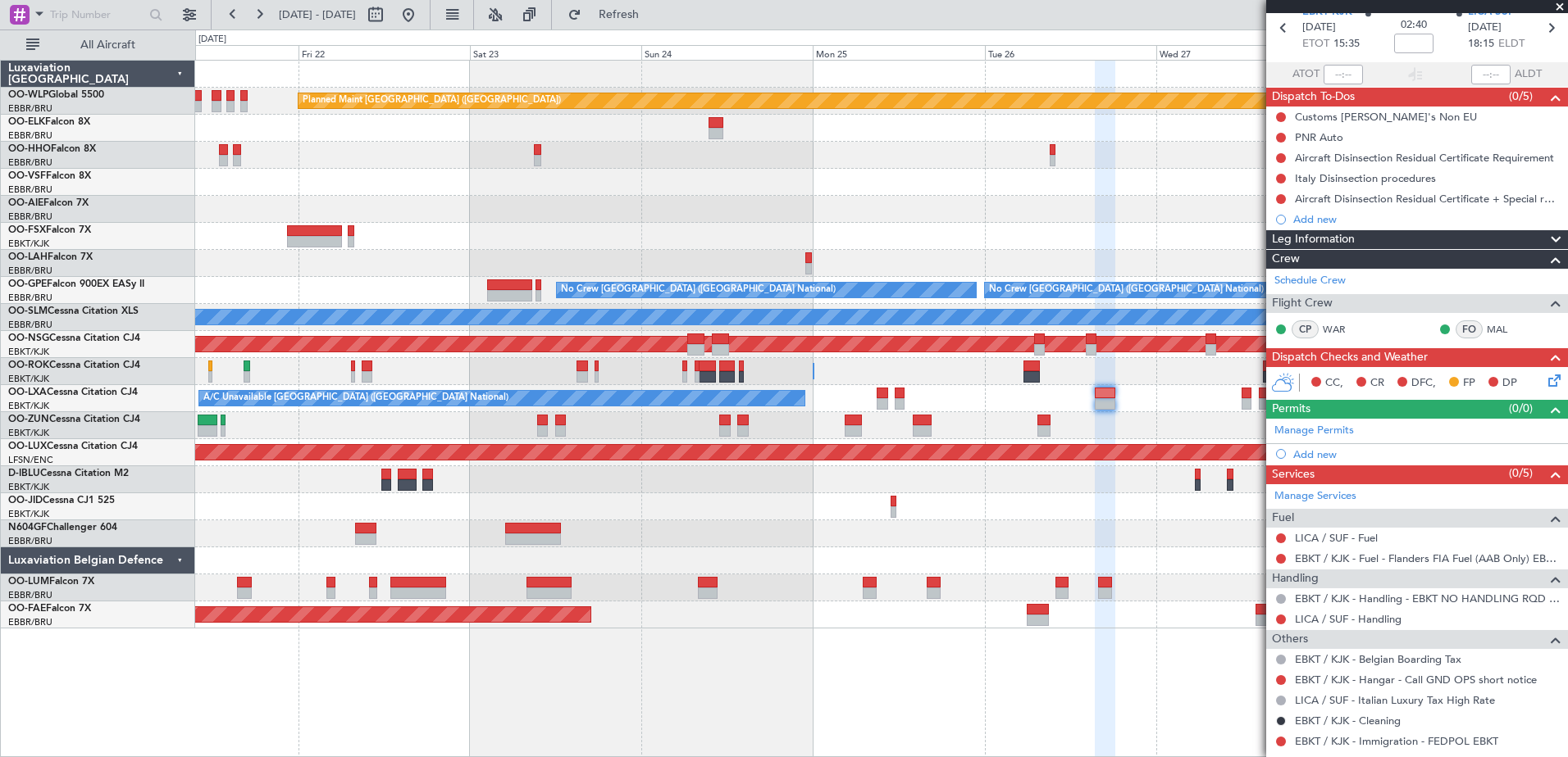
click at [1398, 545] on div "LICA / SUF - Fuel" at bounding box center [1416, 539] width 301 height 21
click at [1366, 540] on link "LICA / SUF - Fuel" at bounding box center [1336, 538] width 83 height 14
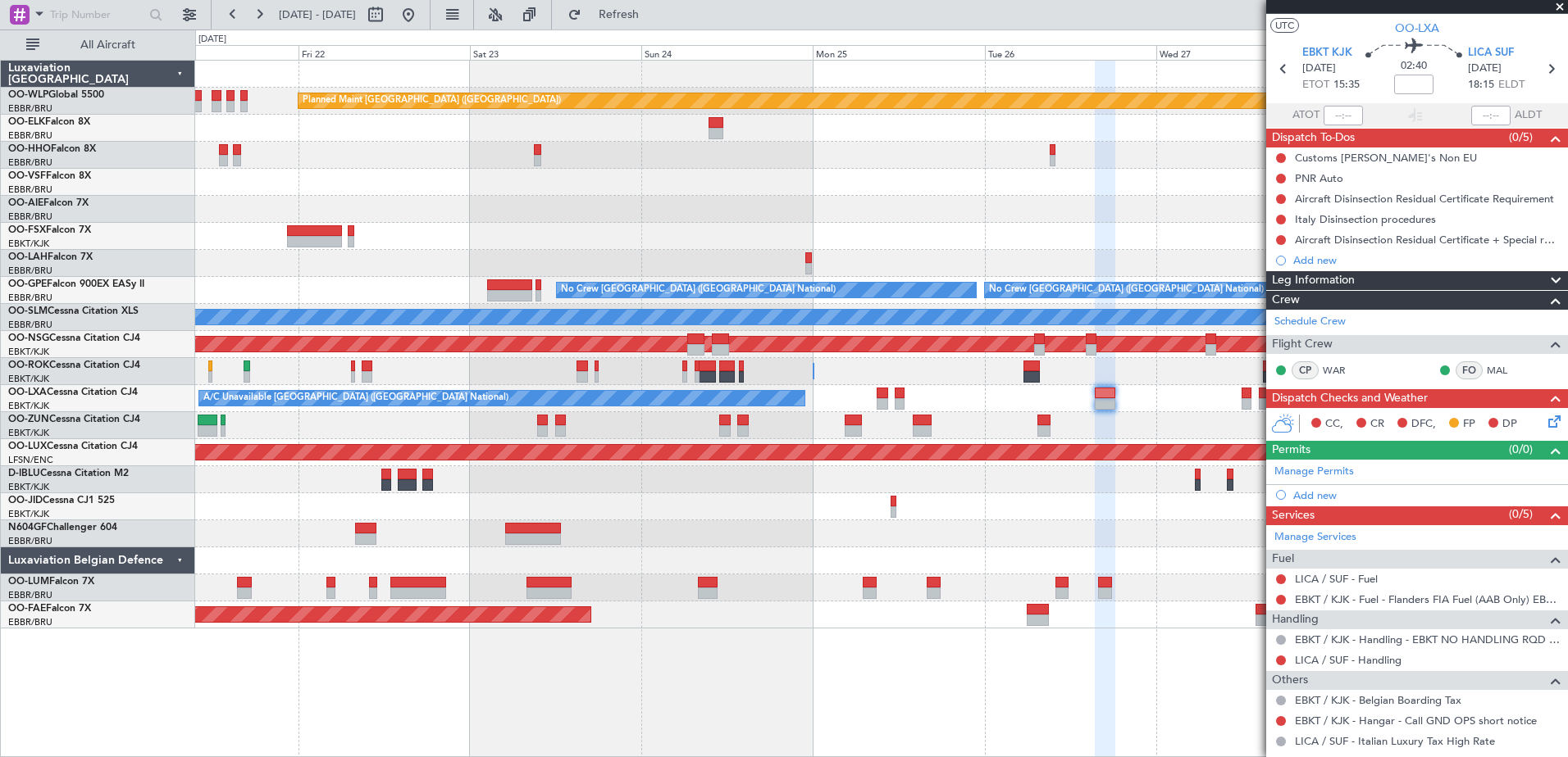
scroll to position [0, 0]
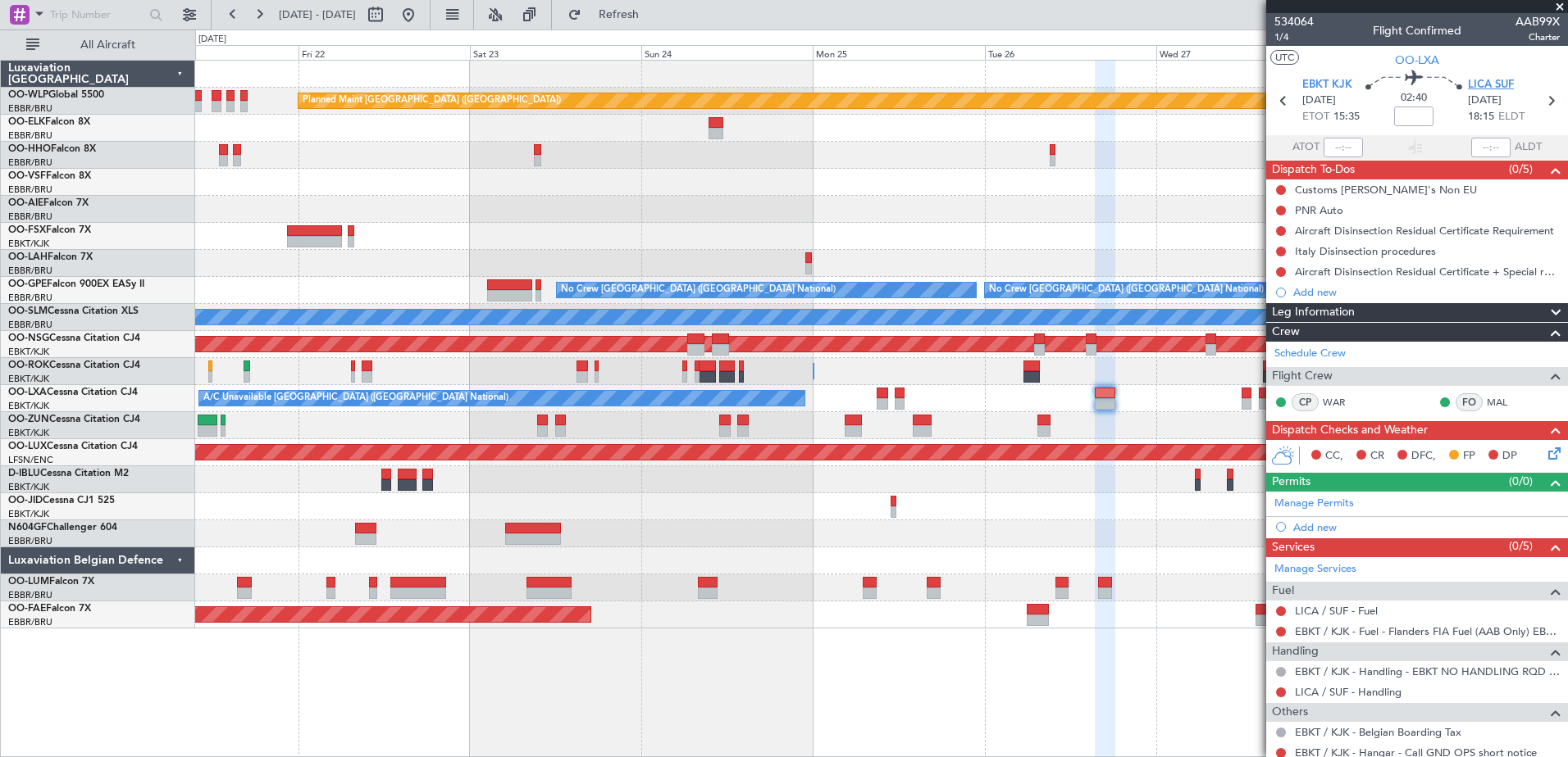
click at [1489, 79] on span "LICA SUF" at bounding box center [1490, 85] width 46 height 16
click at [654, 9] on span "Refresh" at bounding box center [619, 14] width 69 height 11
click at [1428, 690] on div "LICA / SUF - Handling" at bounding box center [1416, 692] width 301 height 21
drag, startPoint x: 1428, startPoint y: 690, endPoint x: 1413, endPoint y: 693, distance: 15.3
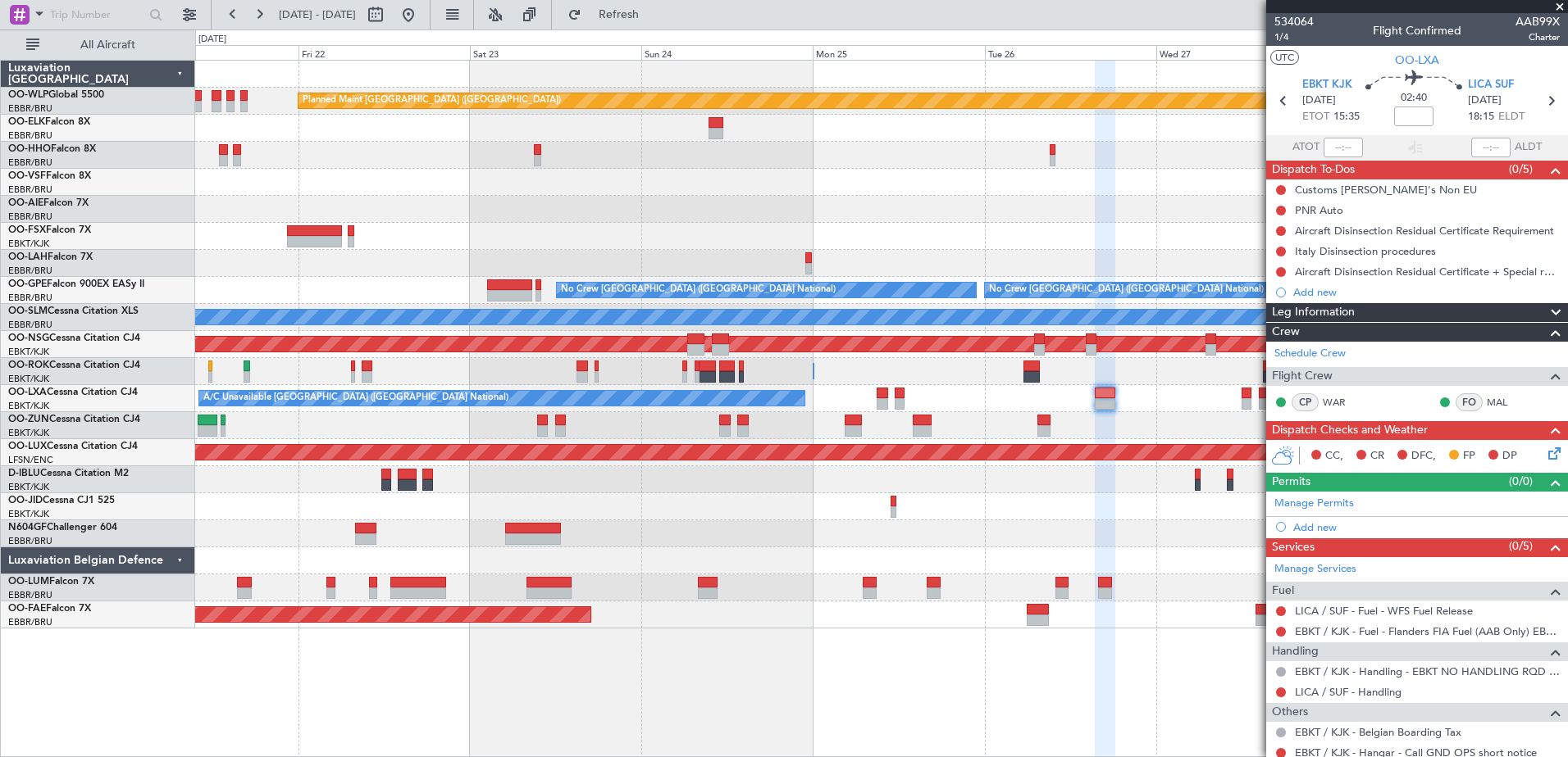
click at [1413, 693] on div "LICA / SUF - Handling" at bounding box center [1416, 692] width 301 height 21
click at [1396, 695] on link "LICA / SUF - Handling" at bounding box center [1347, 692] width 106 height 14
click at [1293, 42] on span "1/4" at bounding box center [1294, 37] width 40 height 14
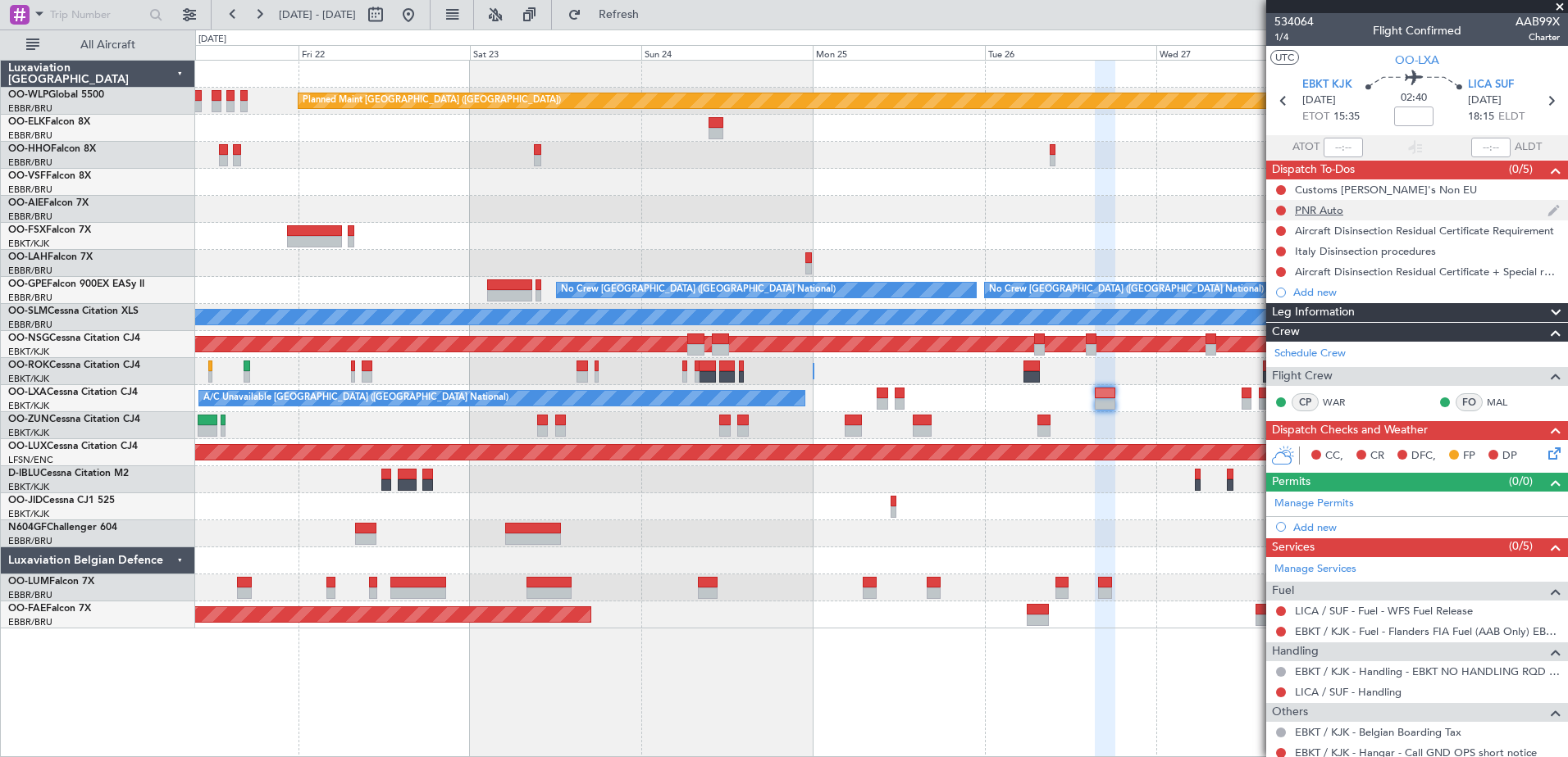
click at [1274, 211] on div at bounding box center [1280, 210] width 13 height 13
click at [1277, 213] on button at bounding box center [1280, 210] width 9 height 9
click at [1253, 287] on li "Completed" at bounding box center [1281, 282] width 87 height 24
click at [654, 9] on span "Refresh" at bounding box center [619, 14] width 69 height 11
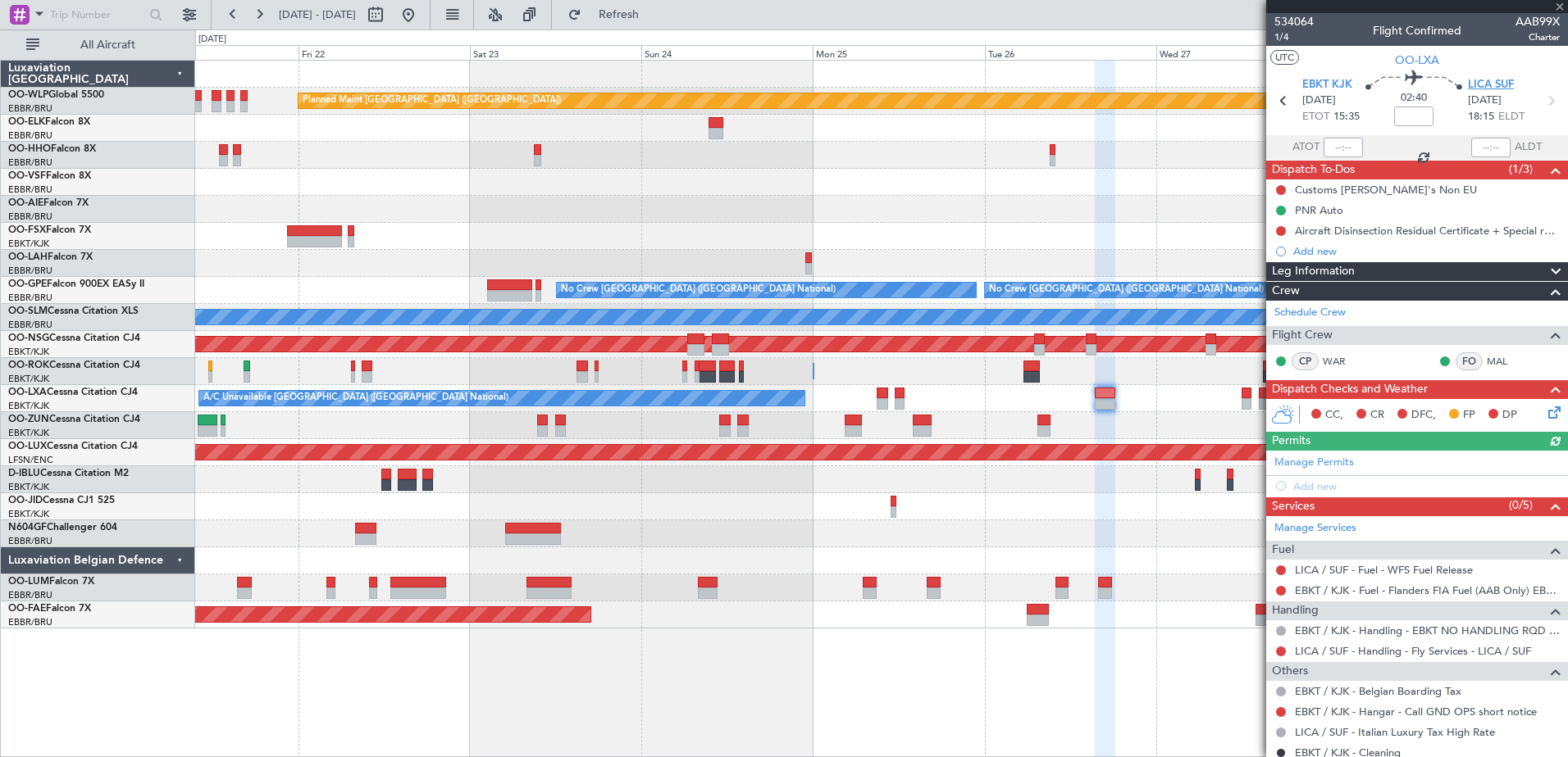
click at [1491, 88] on span "LICA SUF" at bounding box center [1490, 85] width 46 height 16
click at [1384, 653] on link "LICA / SUF - Handling - Fly Services - LICA / SUF" at bounding box center [1412, 651] width 236 height 14
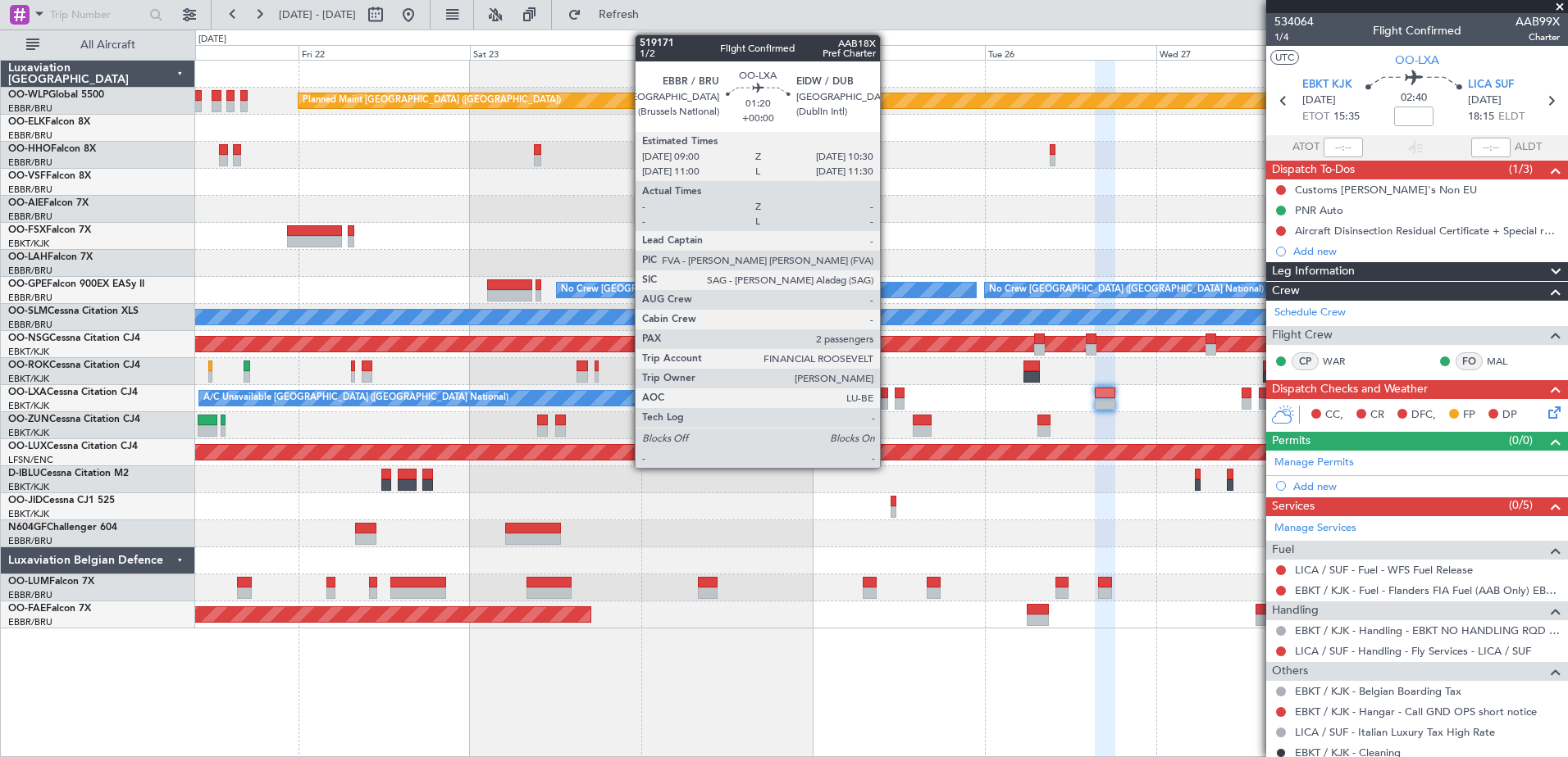
click at [887, 401] on div at bounding box center [882, 403] width 11 height 11
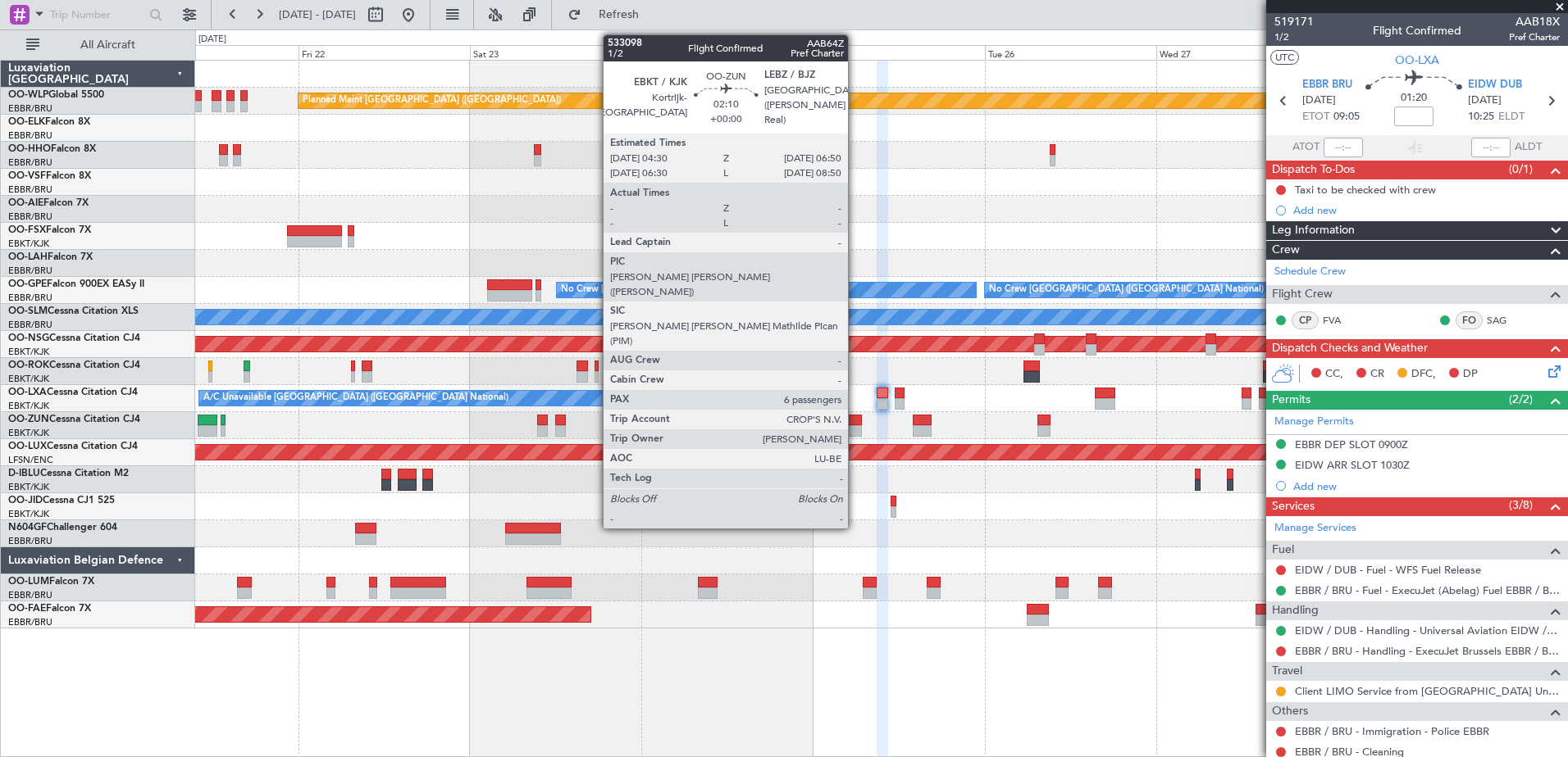
click at [855, 424] on div at bounding box center [853, 420] width 17 height 11
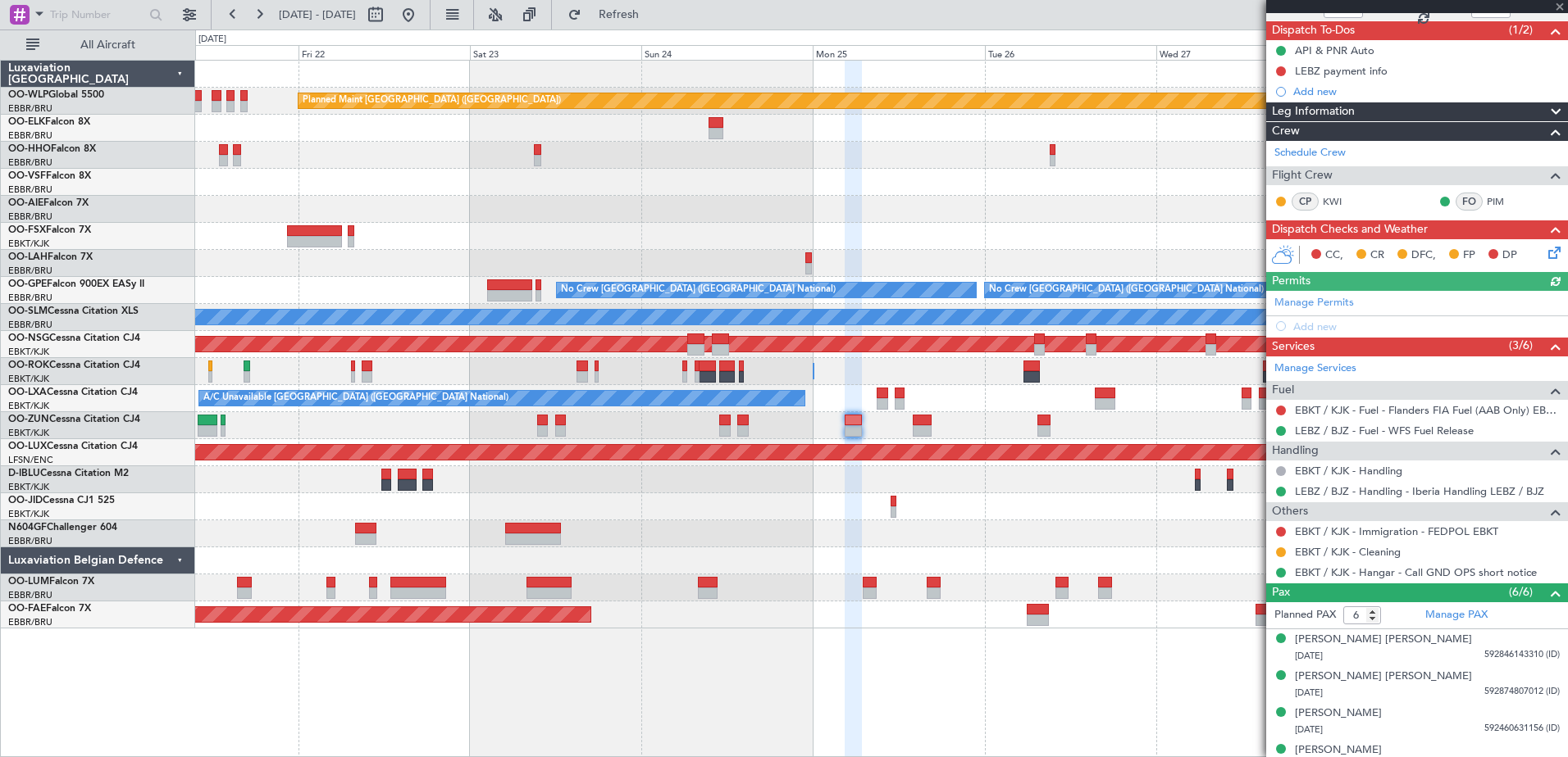
scroll to position [164, 0]
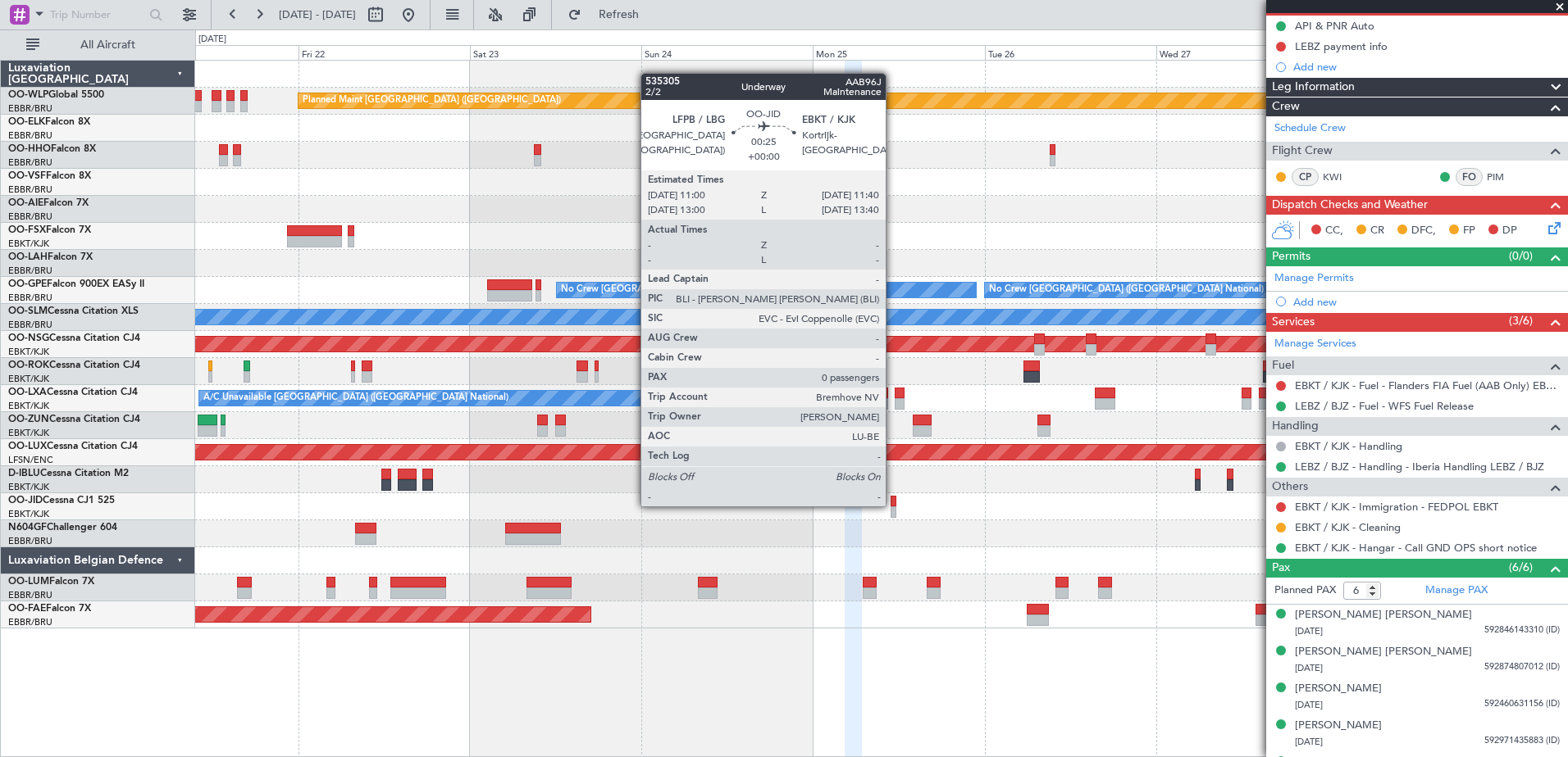
click at [893, 505] on div at bounding box center [893, 501] width 5 height 11
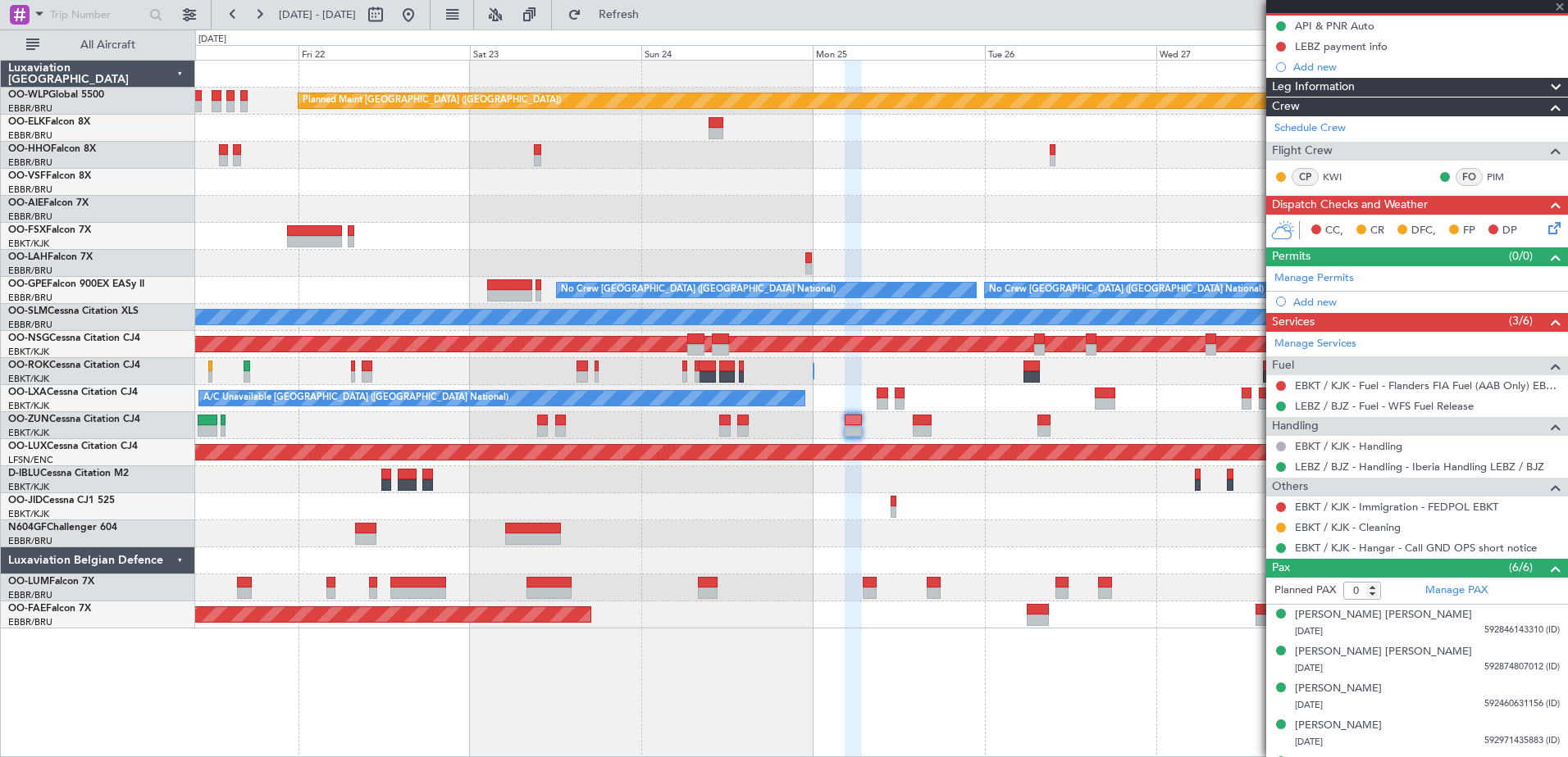
scroll to position [0, 0]
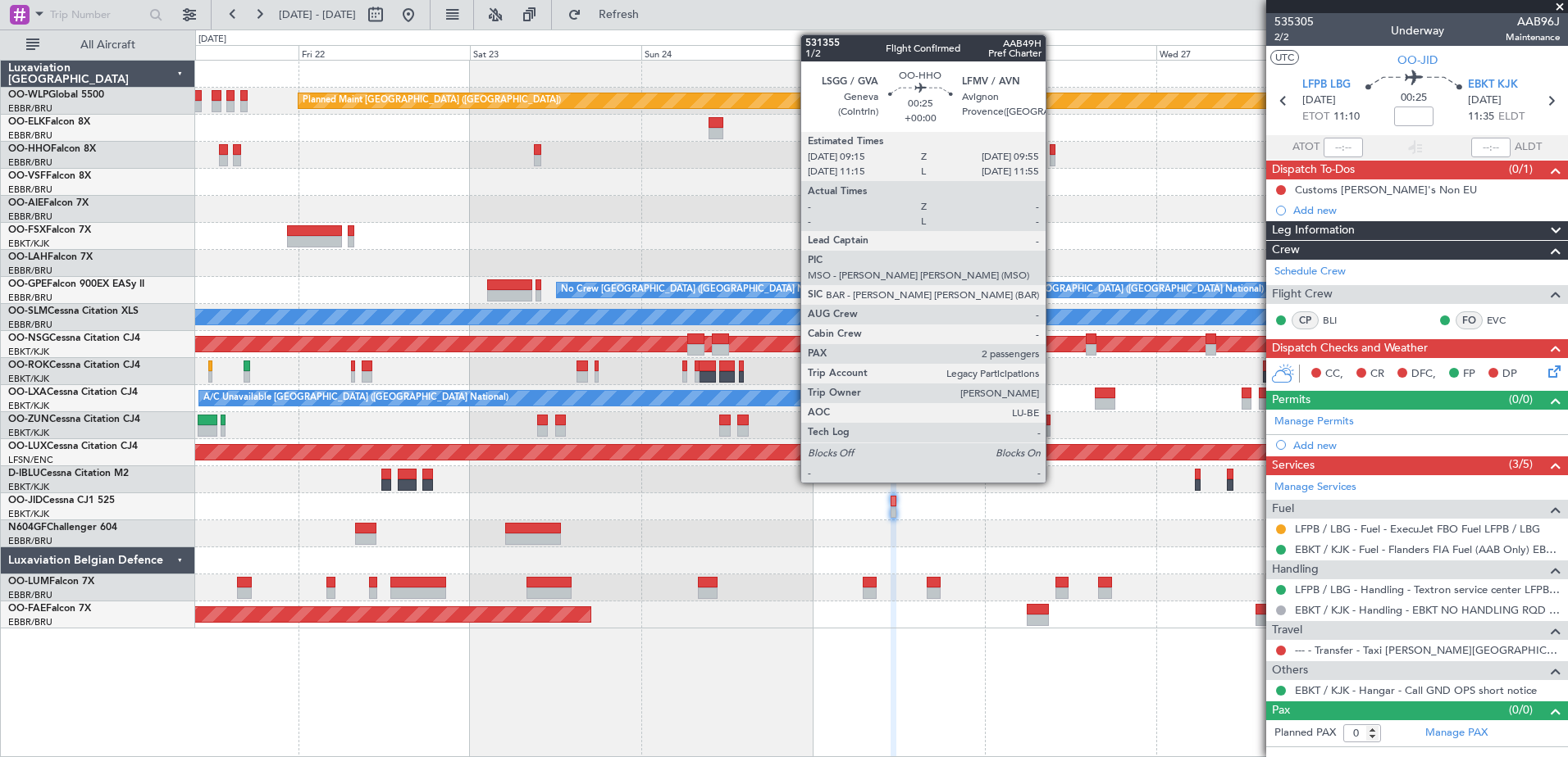
click at [1053, 161] on div at bounding box center [1052, 160] width 5 height 11
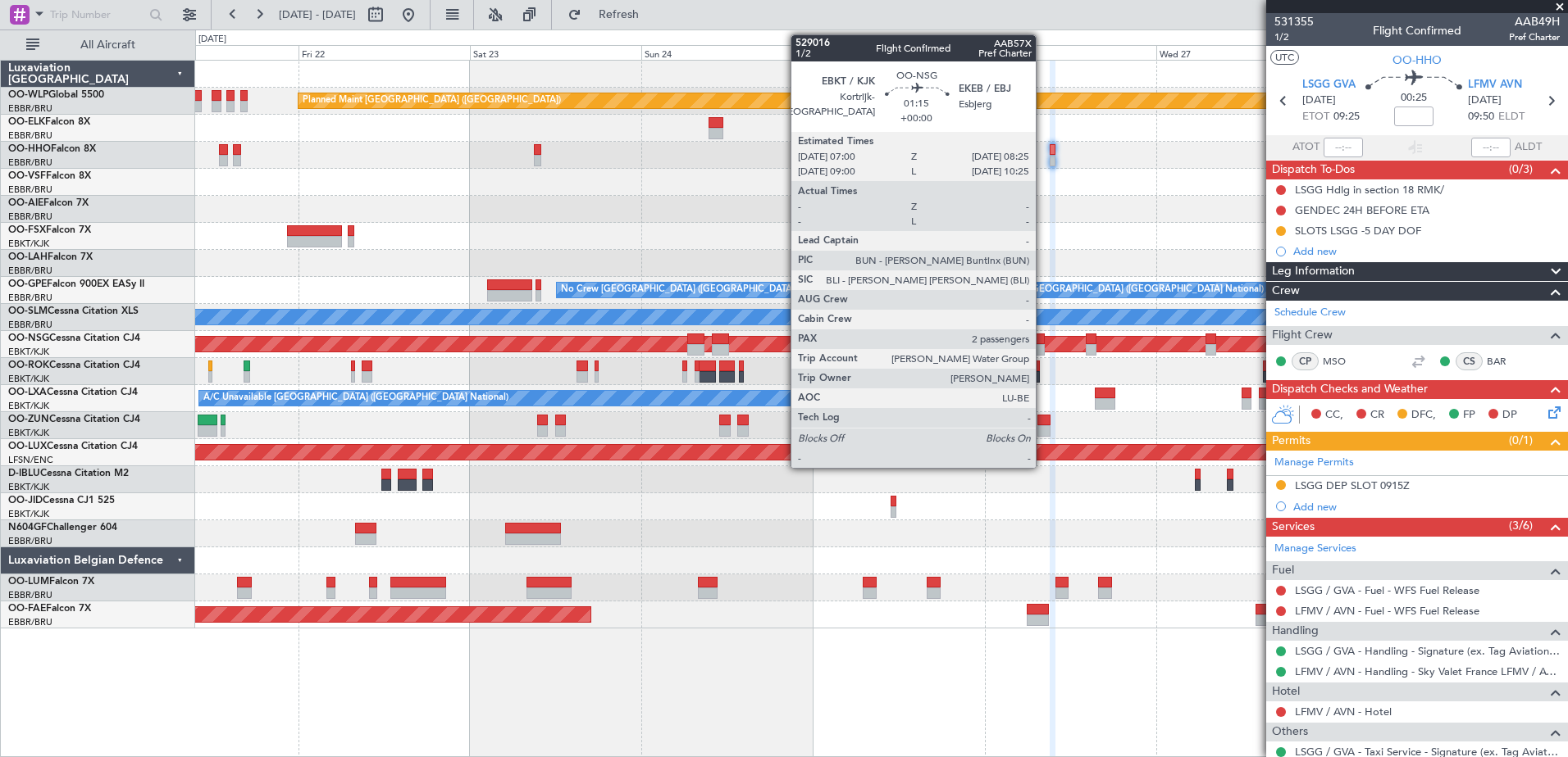
click at [1043, 352] on div at bounding box center [1039, 350] width 10 height 11
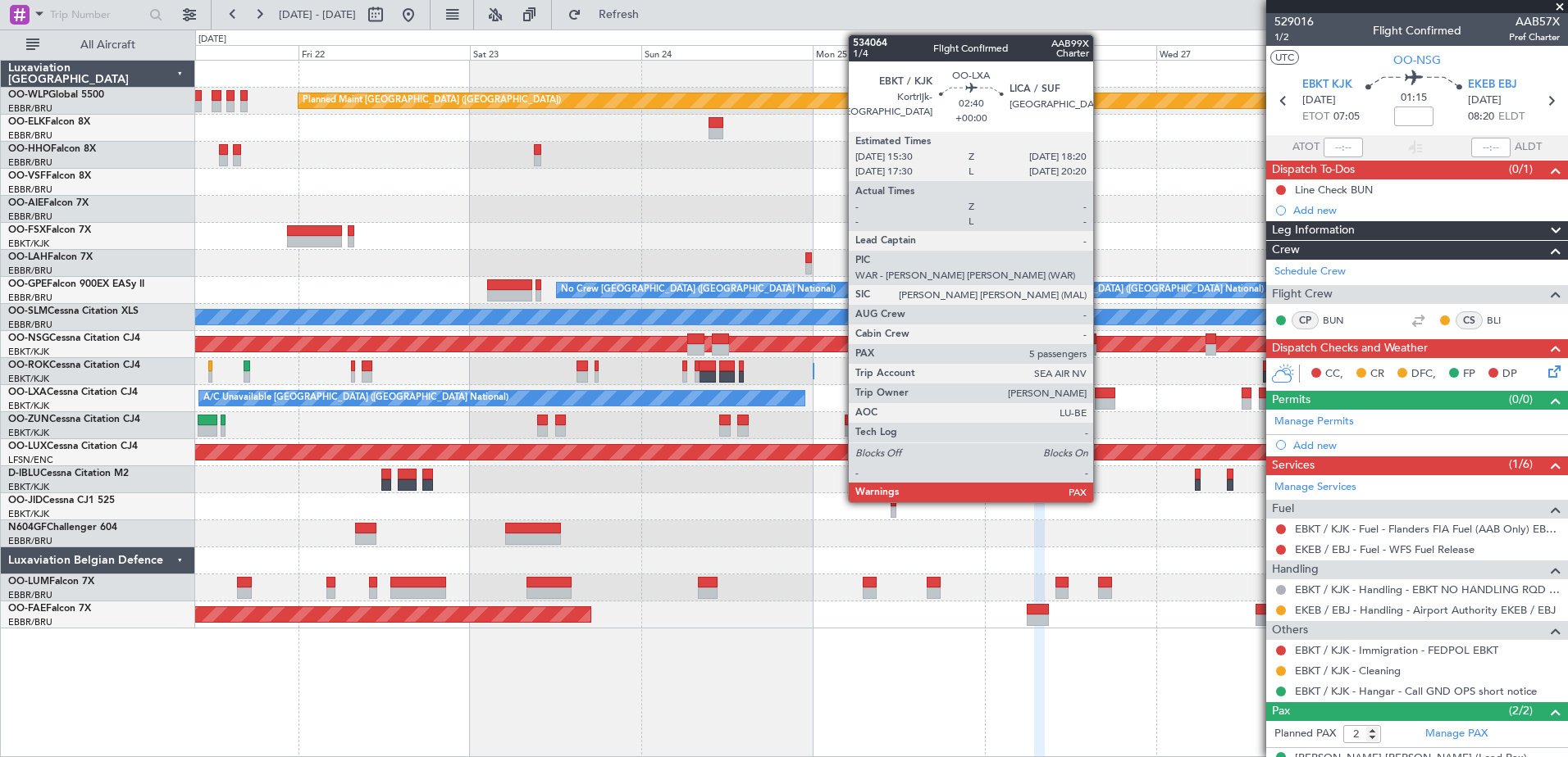
click at [1100, 402] on div at bounding box center [1105, 403] width 21 height 11
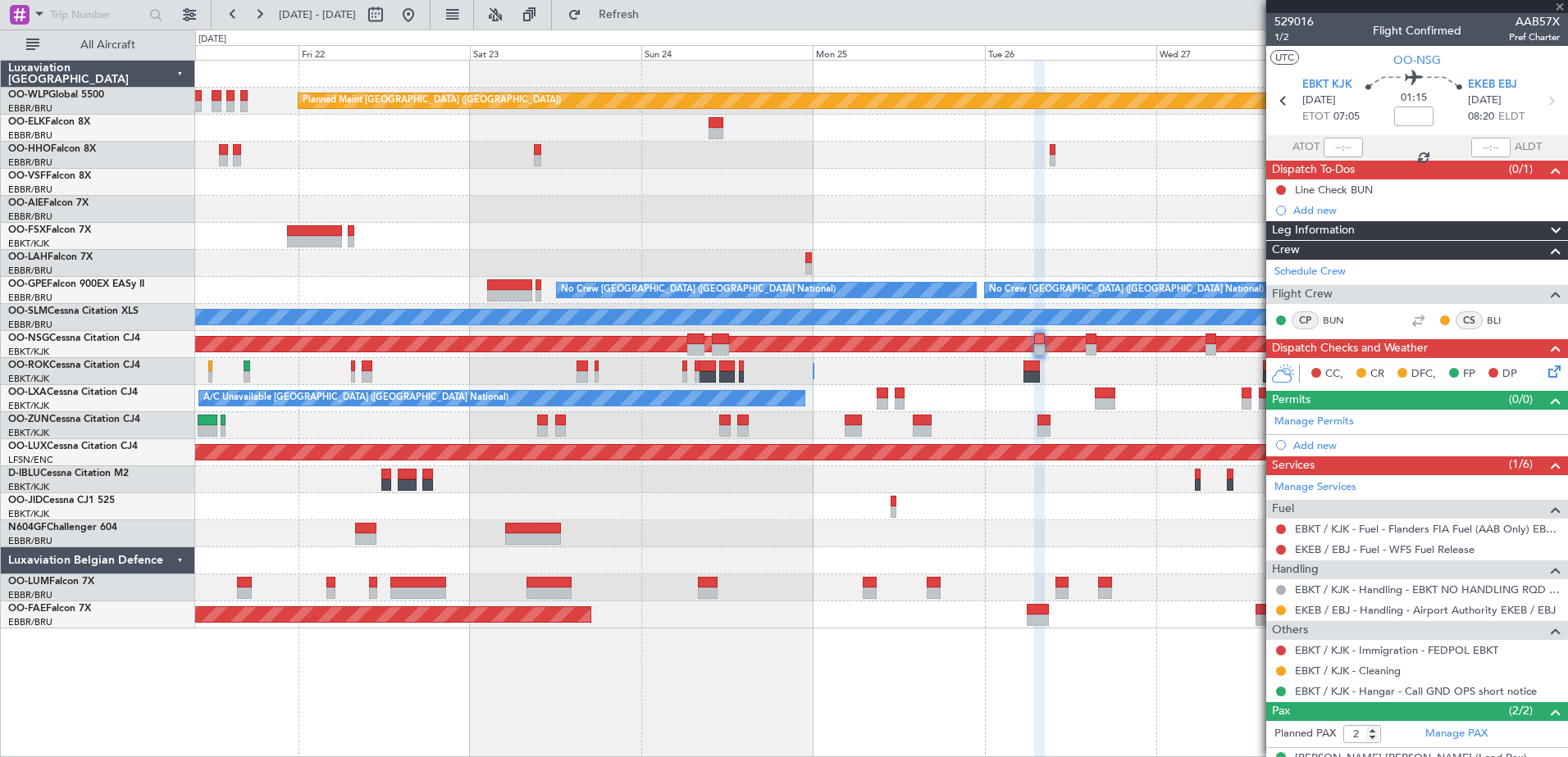
type input "5"
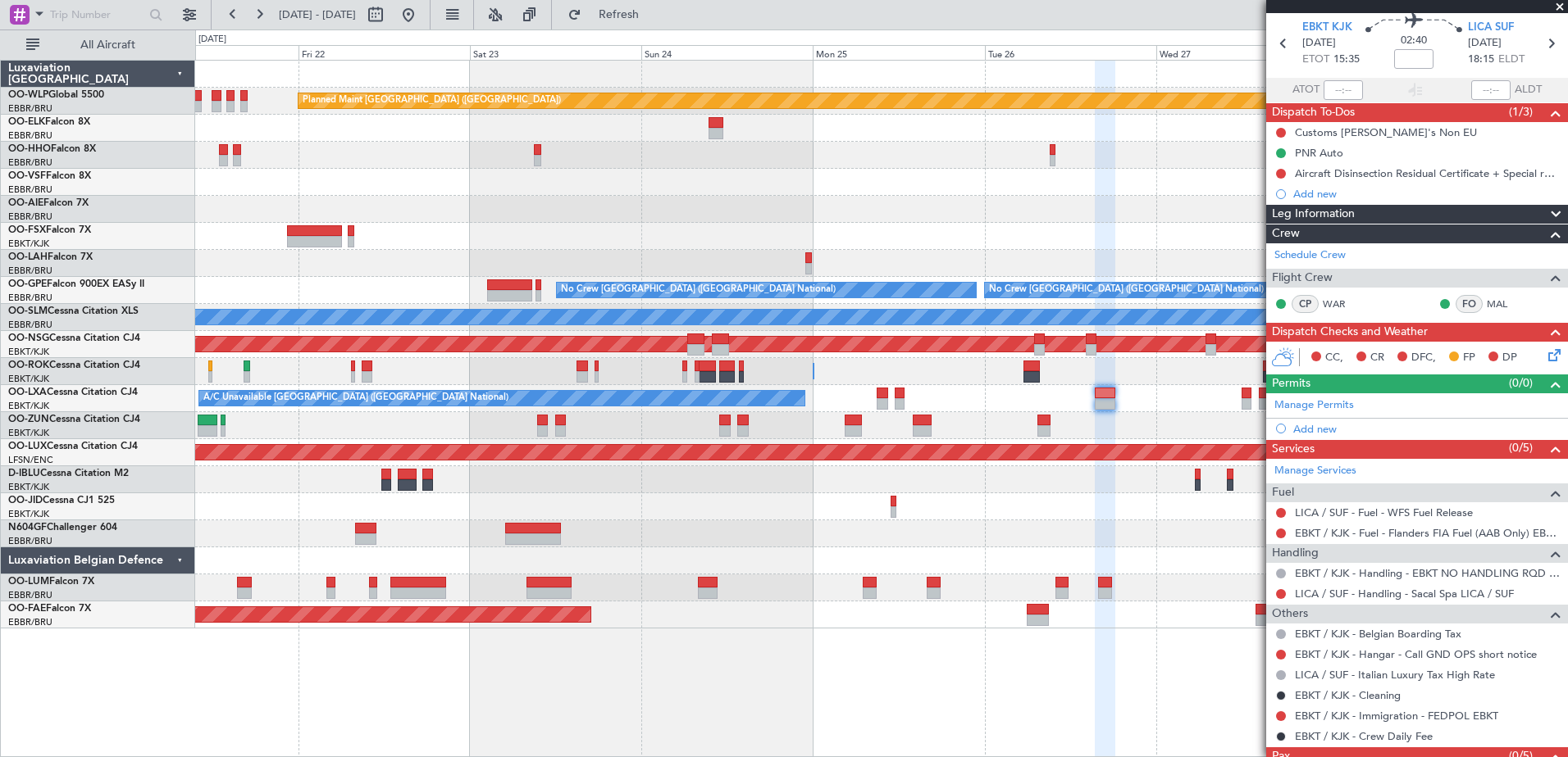
scroll to position [82, 0]
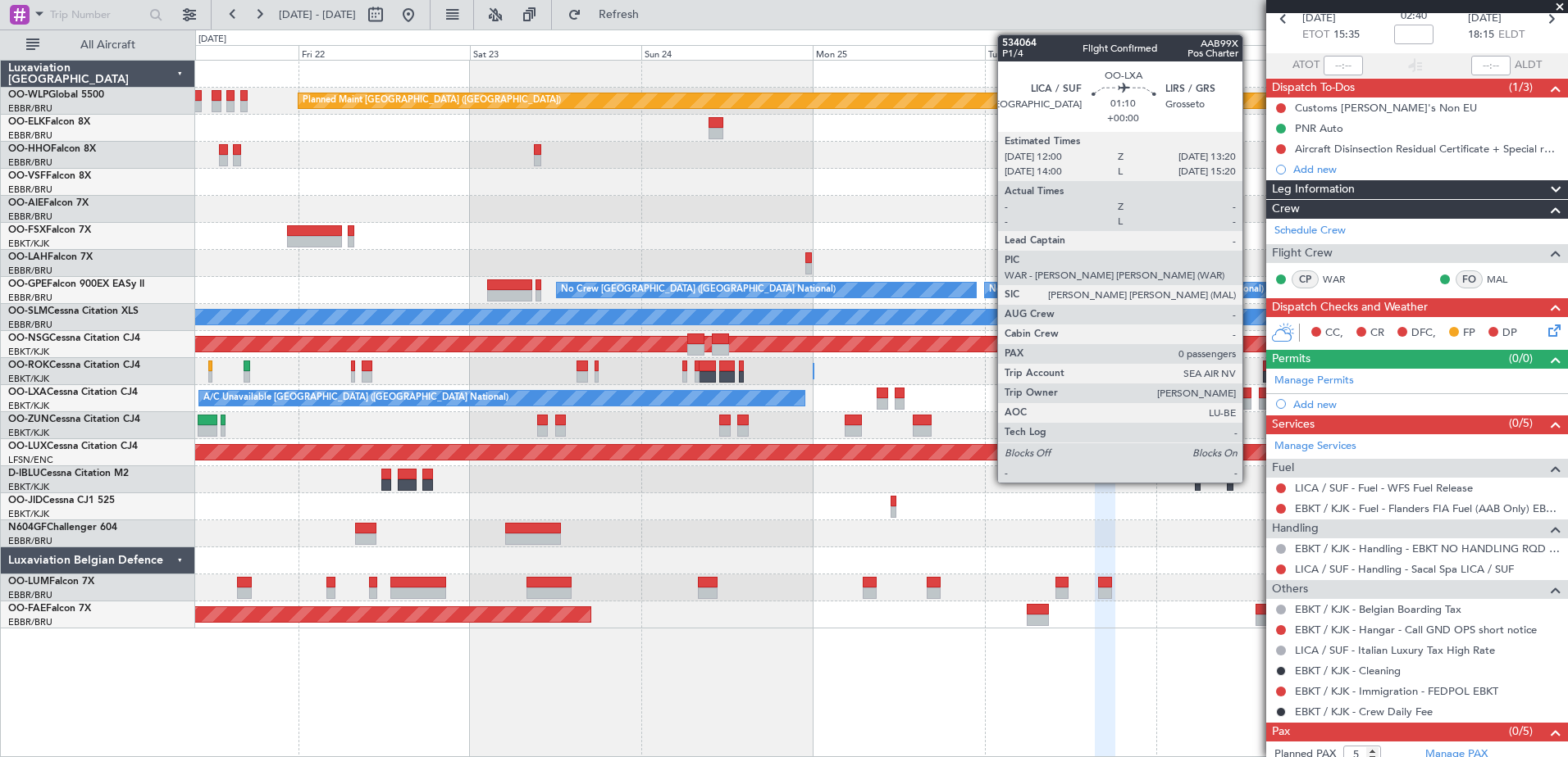
click at [1249, 403] on div at bounding box center [1246, 403] width 9 height 11
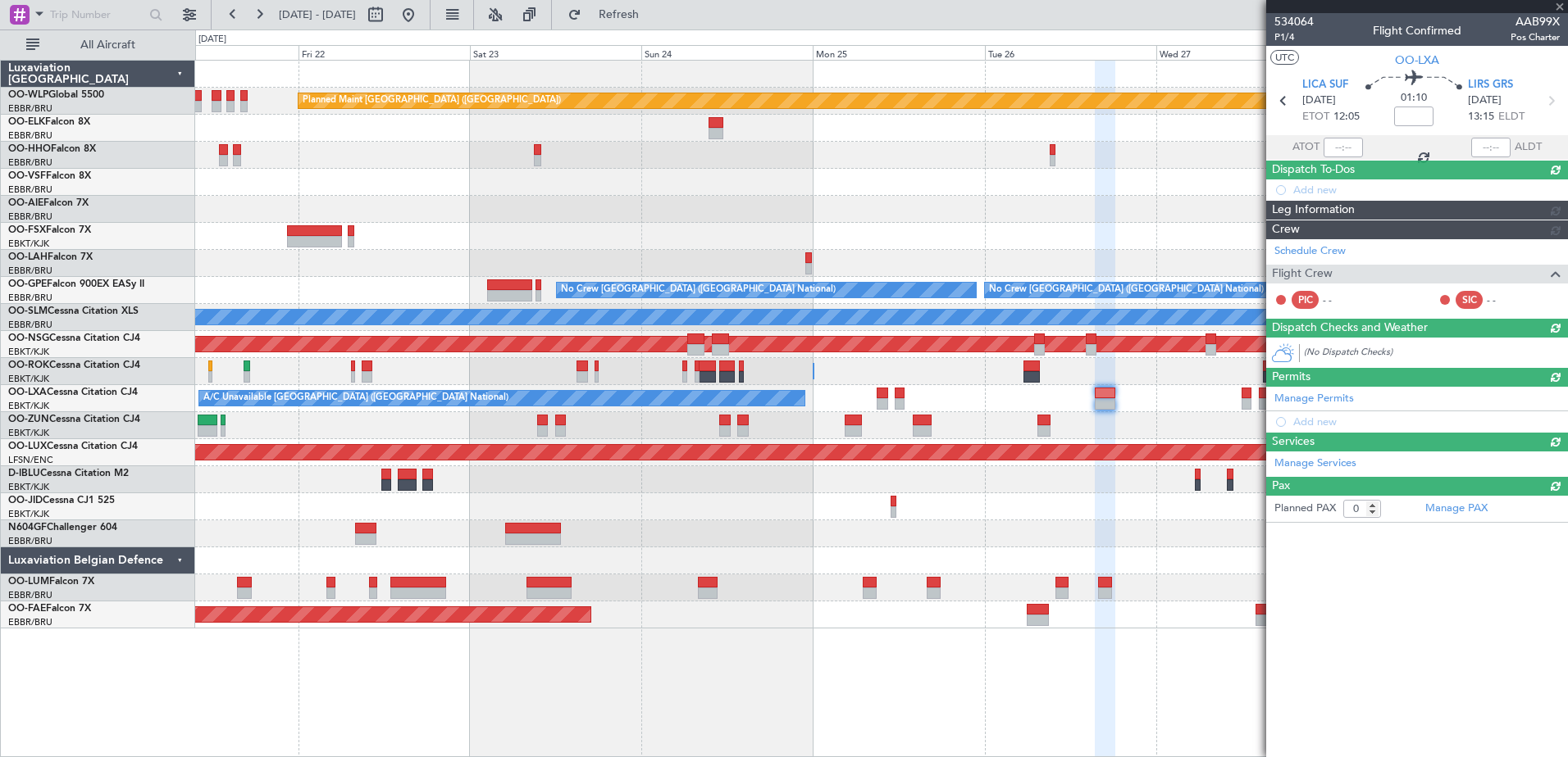
scroll to position [0, 0]
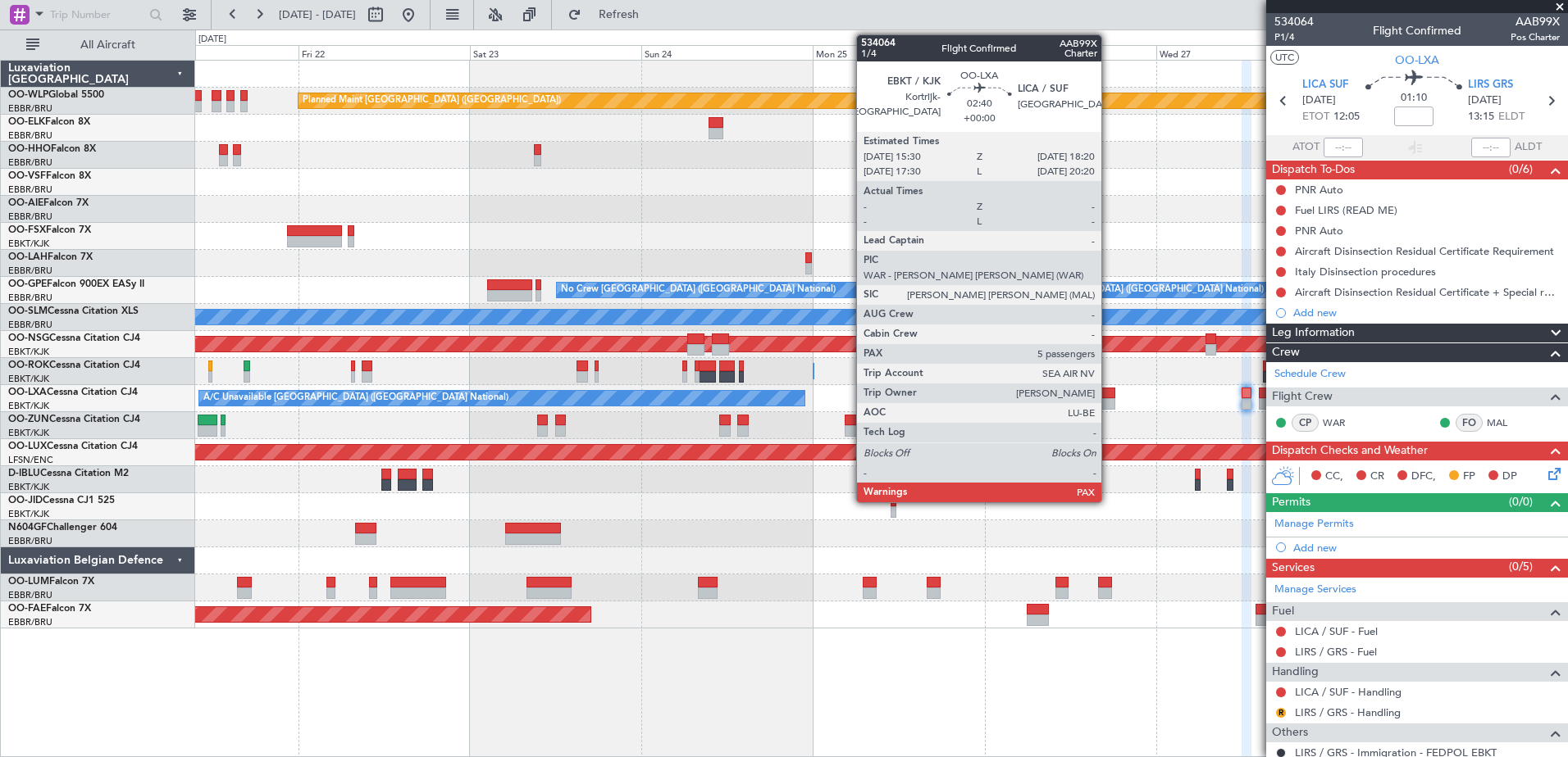
click at [1109, 401] on div at bounding box center [1105, 403] width 21 height 11
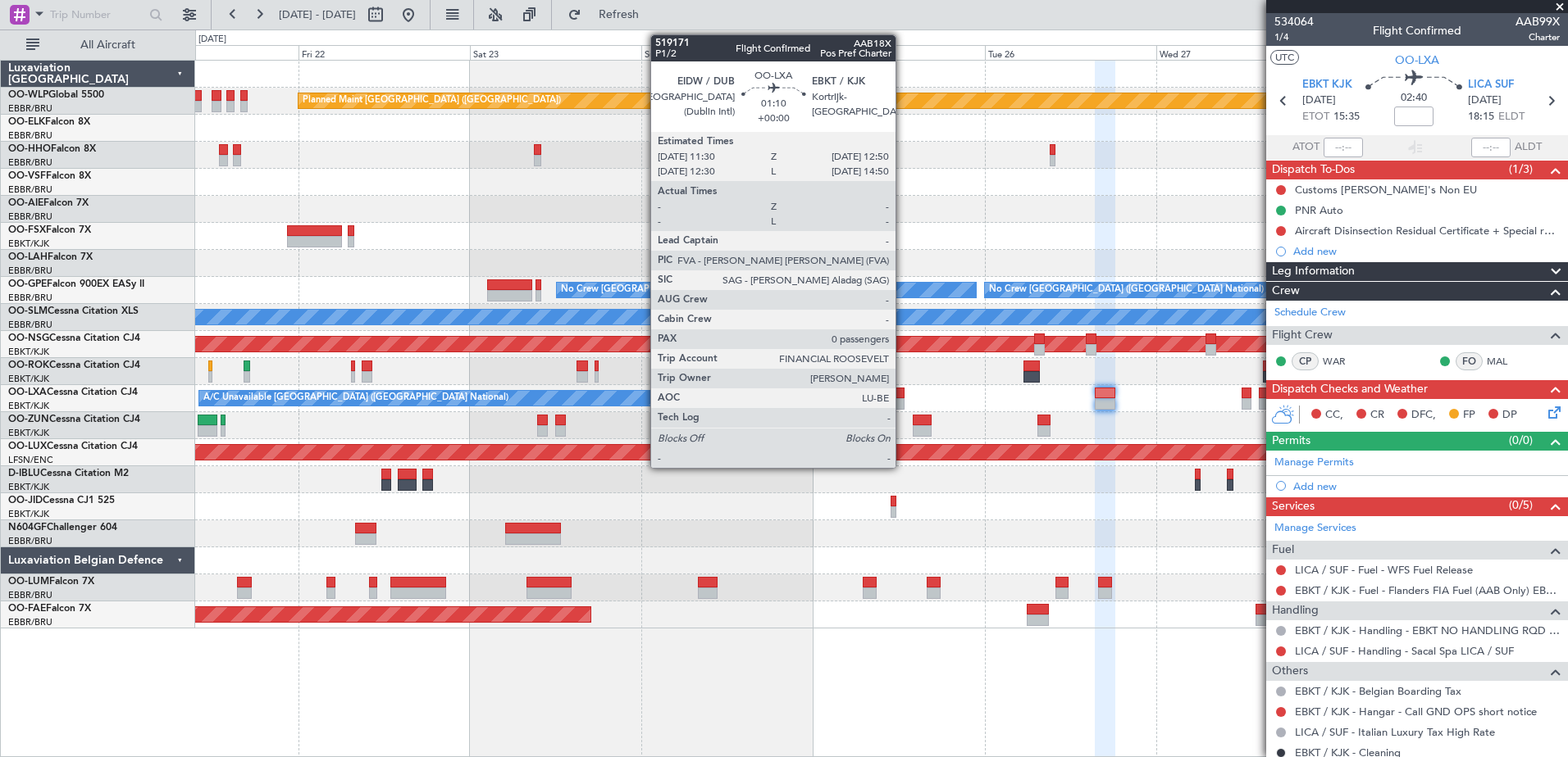
click at [902, 394] on div at bounding box center [899, 393] width 9 height 11
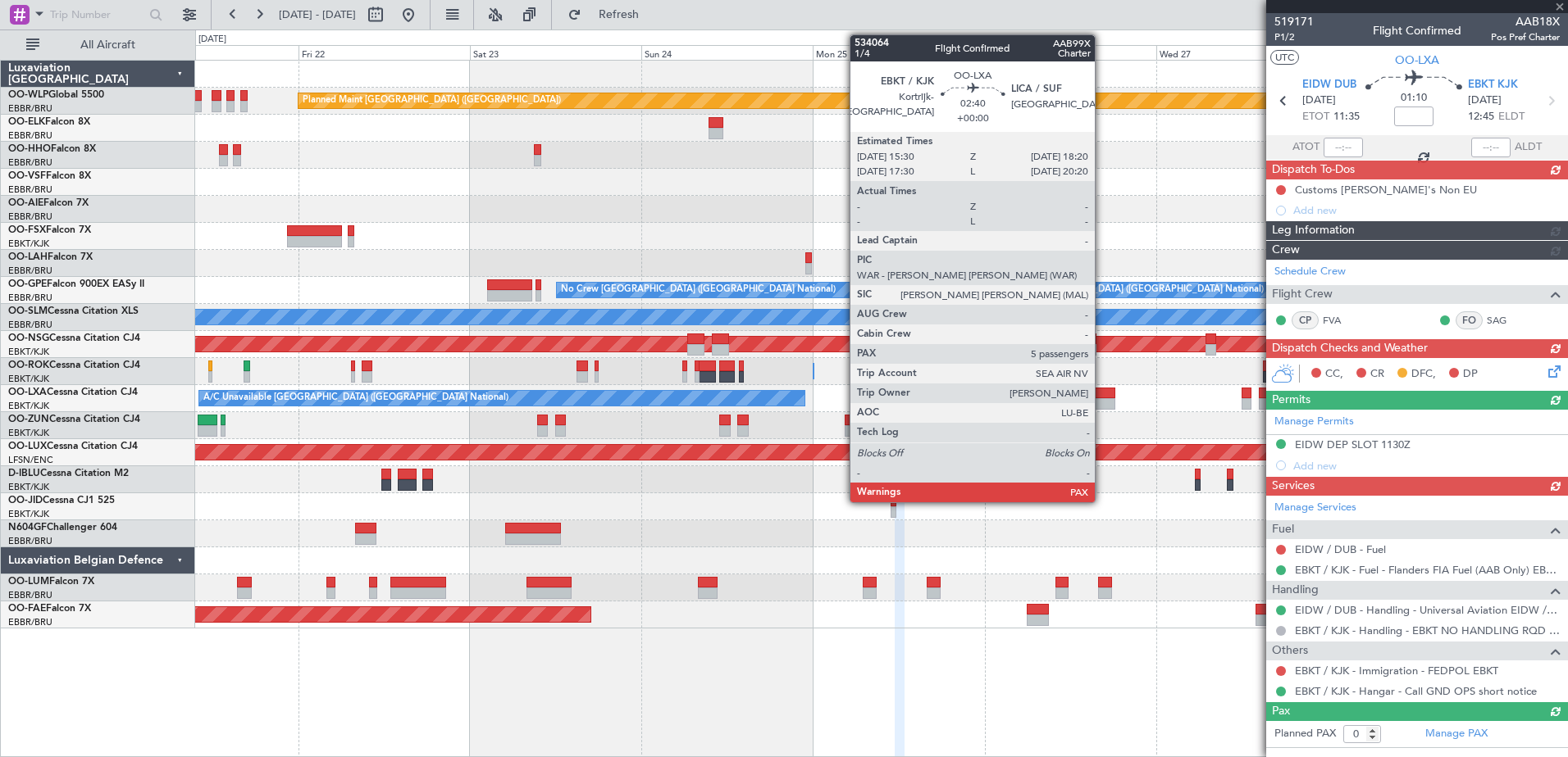
click at [1102, 401] on div at bounding box center [1105, 403] width 21 height 11
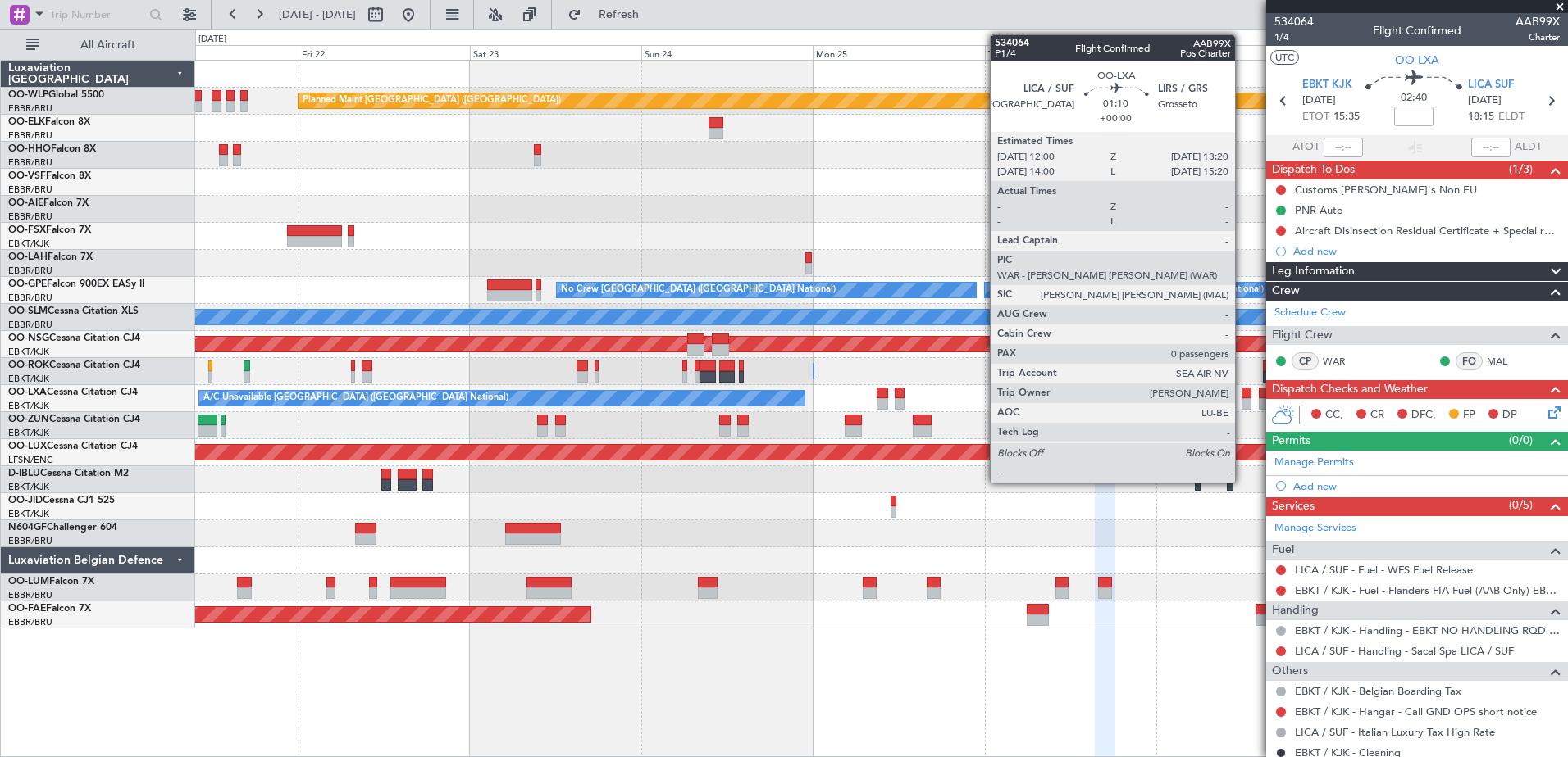
click at [1242, 400] on div at bounding box center [1246, 403] width 9 height 11
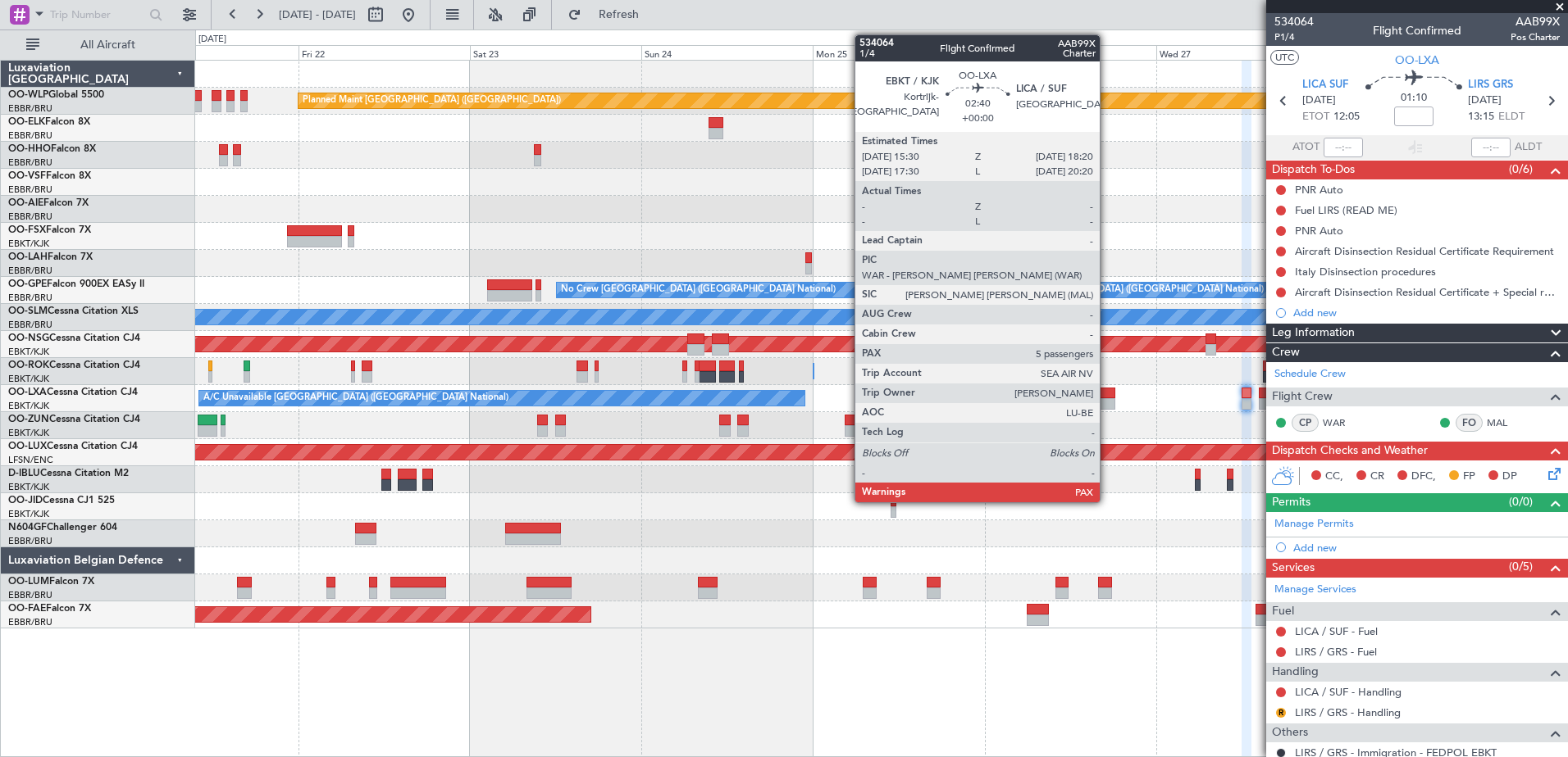
click at [1107, 398] on div at bounding box center [1105, 403] width 21 height 11
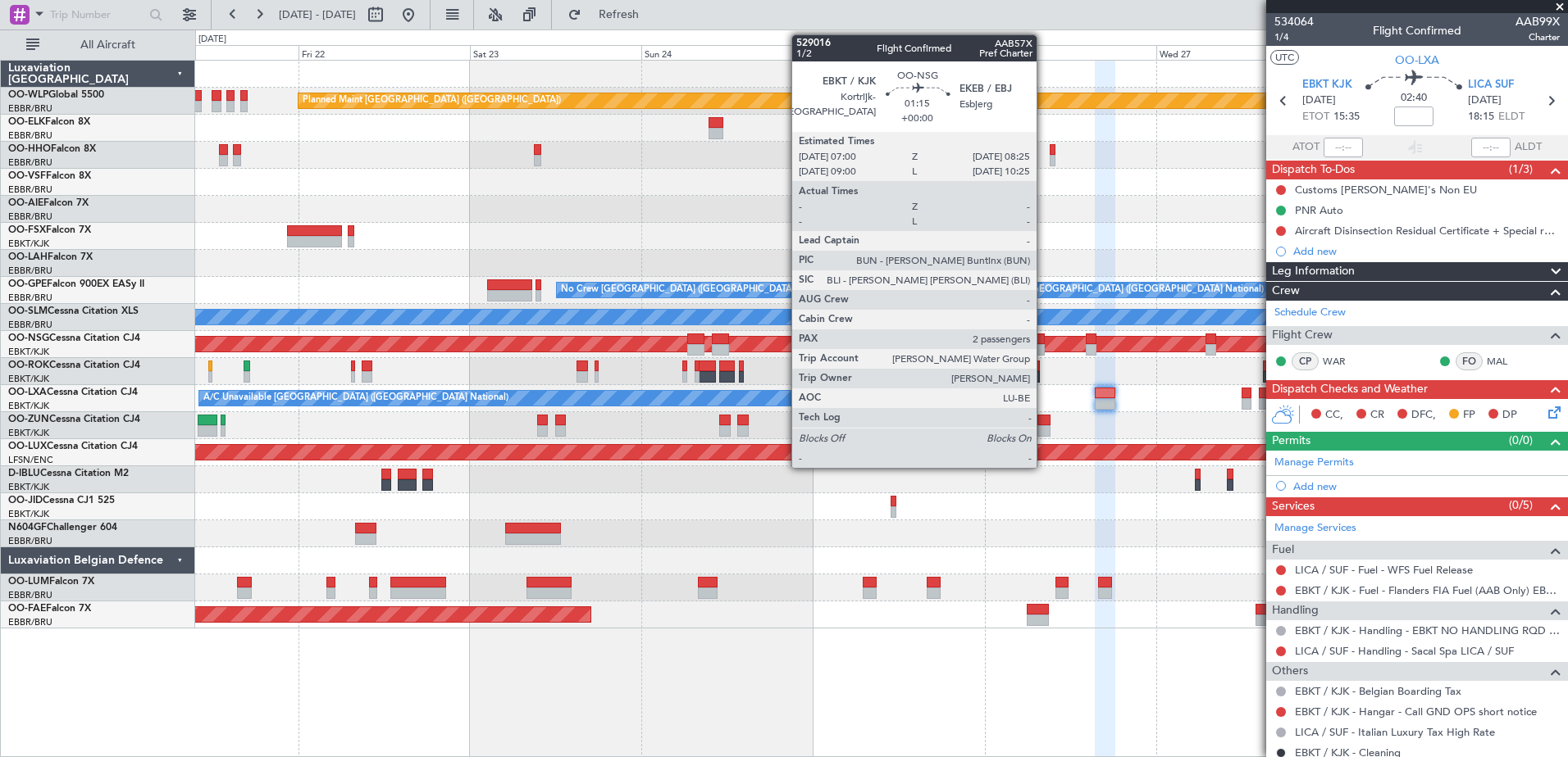
click at [1044, 346] on div at bounding box center [1039, 350] width 10 height 11
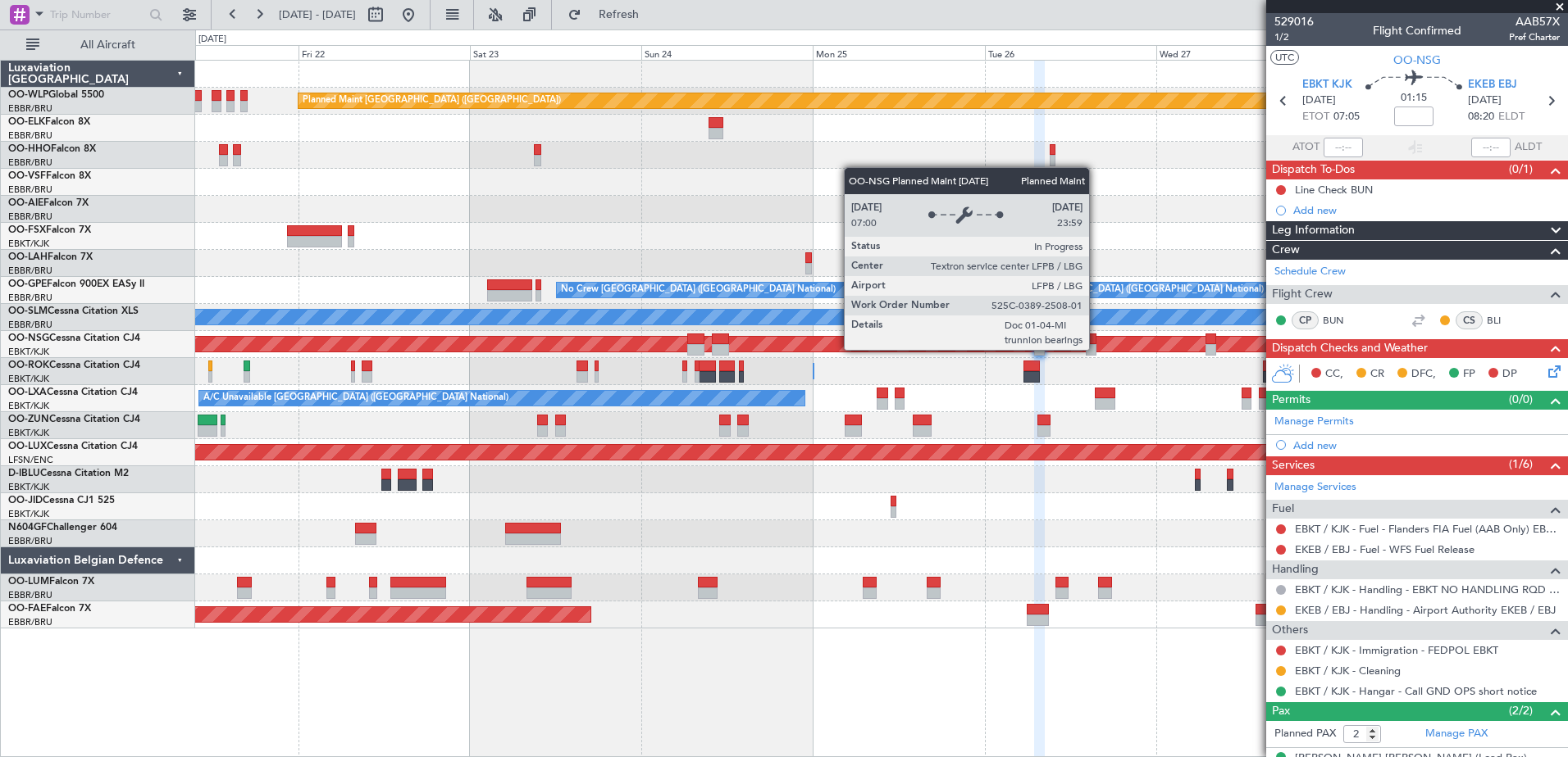
click at [1097, 350] on div "Planned Maint [GEOGRAPHIC_DATA] ([GEOGRAPHIC_DATA])" at bounding box center [418, 344] width 3188 height 15
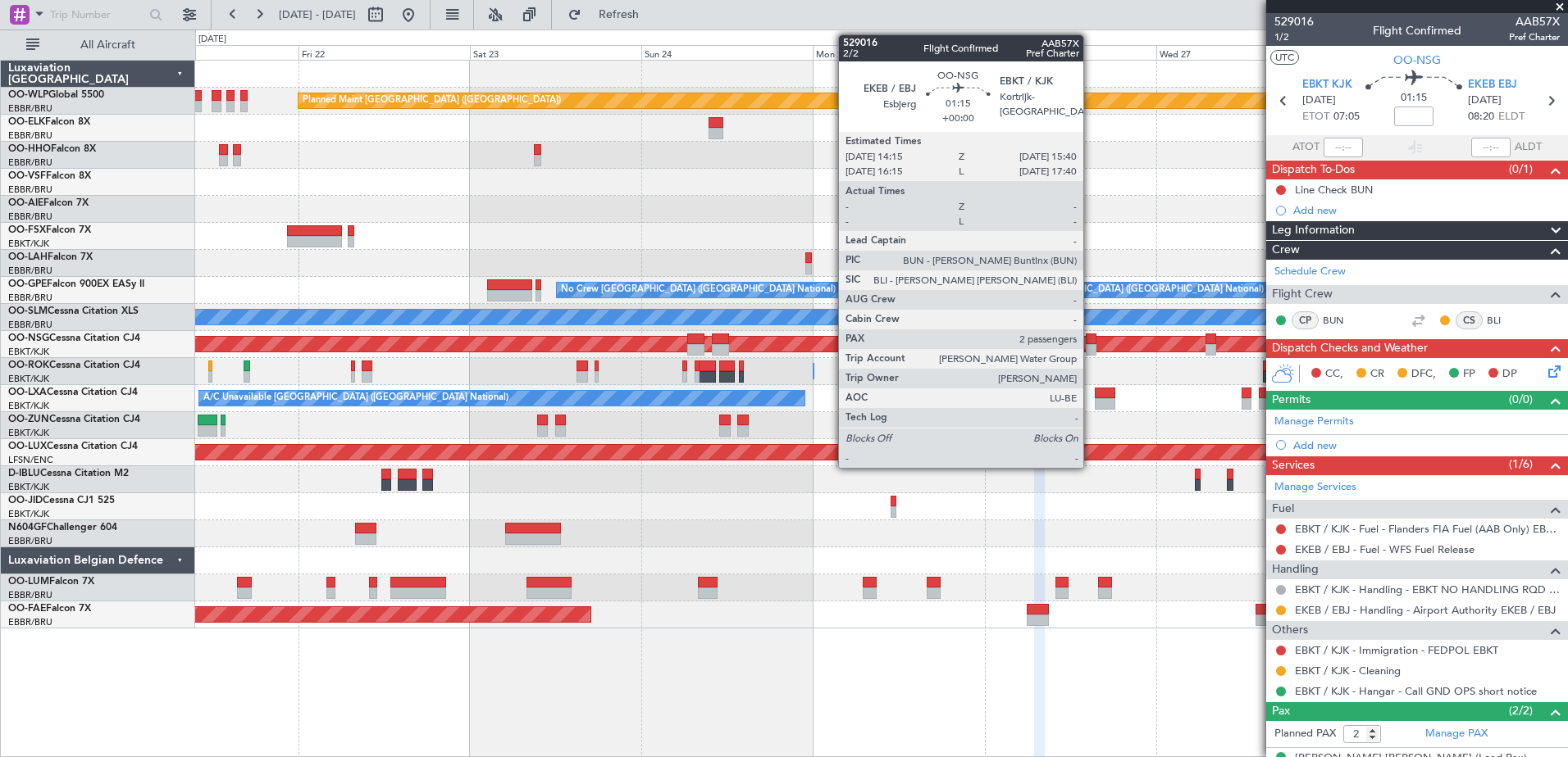
click at [1091, 346] on div at bounding box center [1091, 350] width 10 height 11
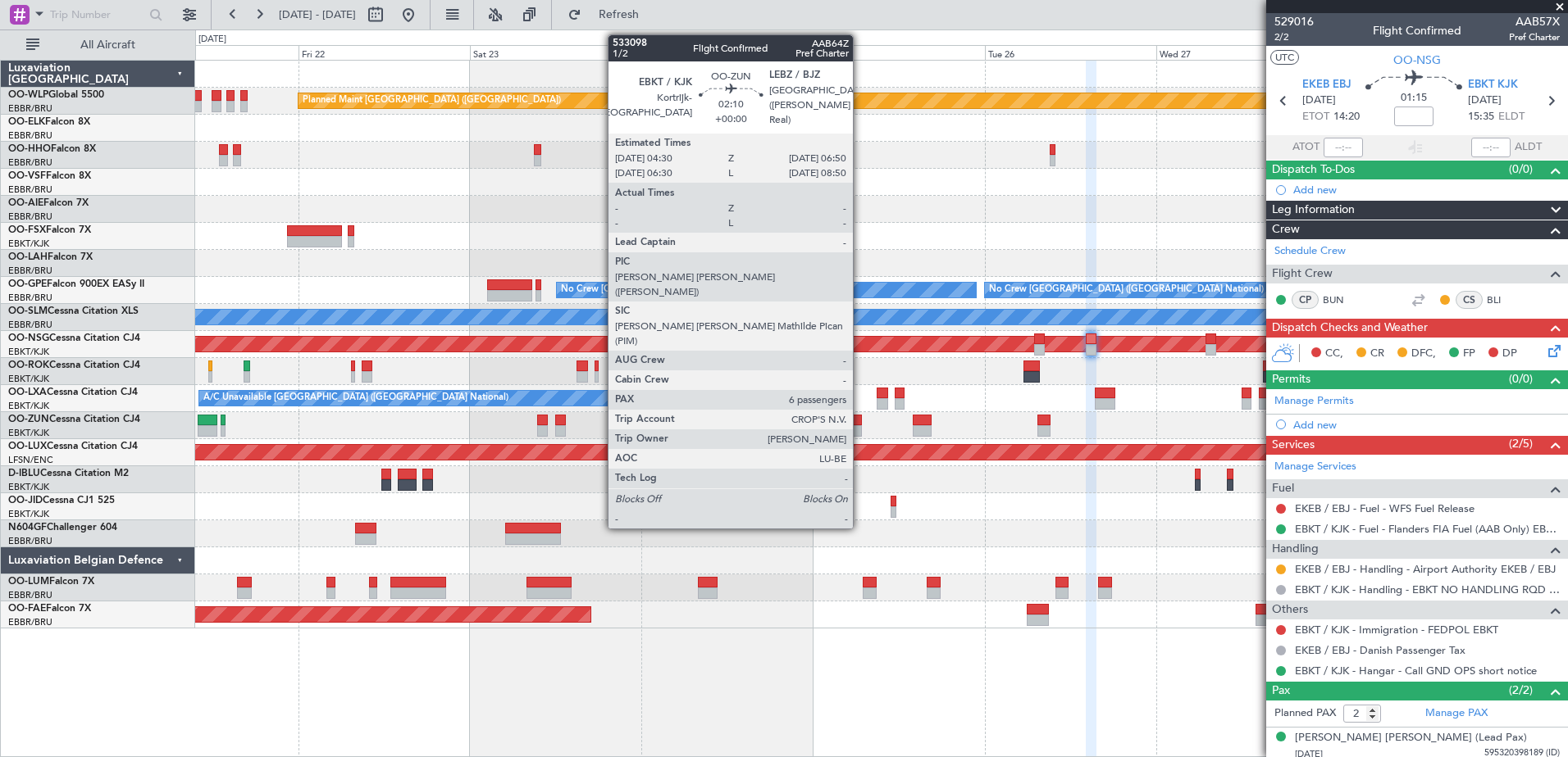
click at [860, 430] on div at bounding box center [853, 431] width 17 height 11
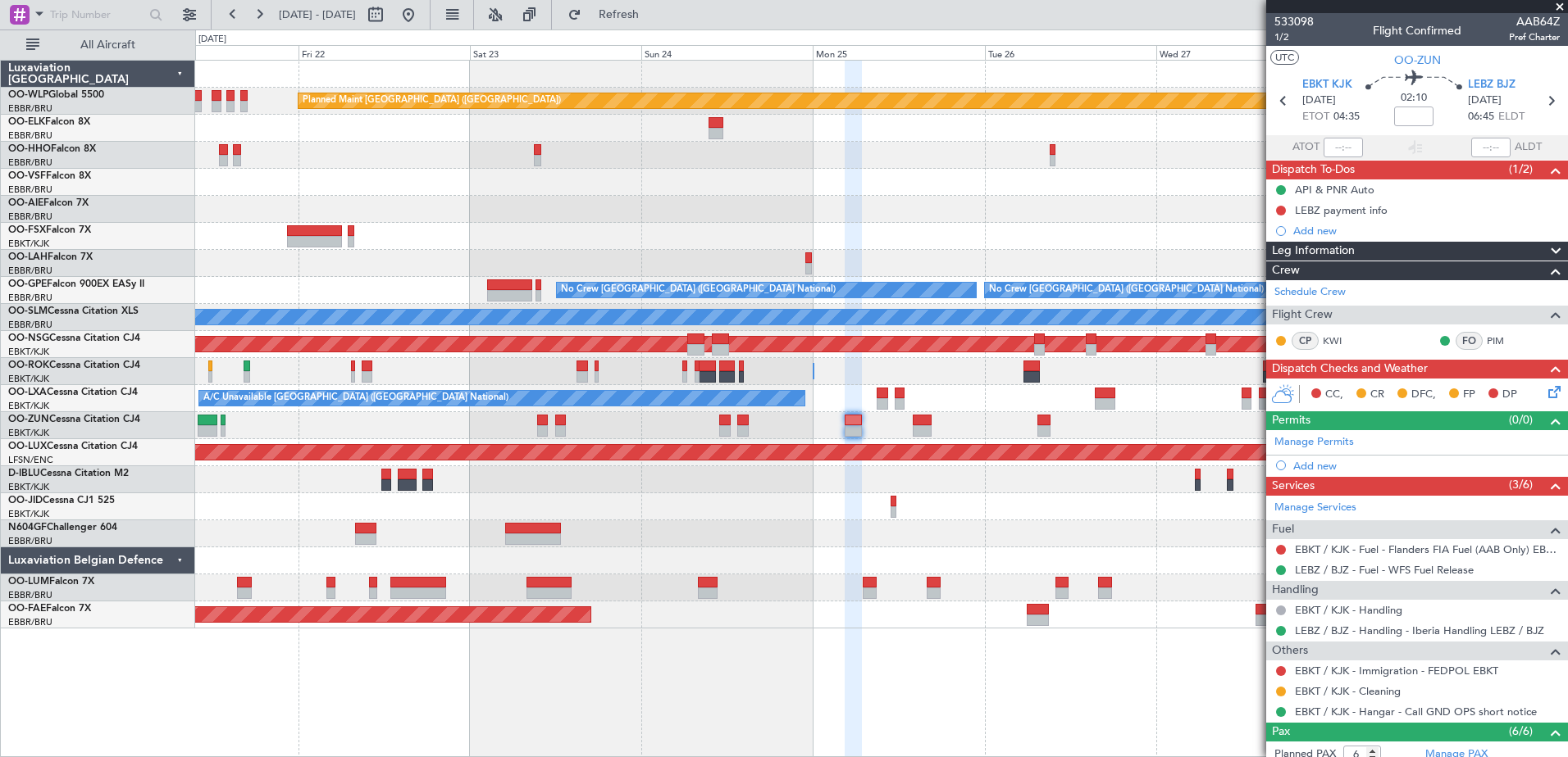
click at [895, 503] on div at bounding box center [881, 507] width 1372 height 27
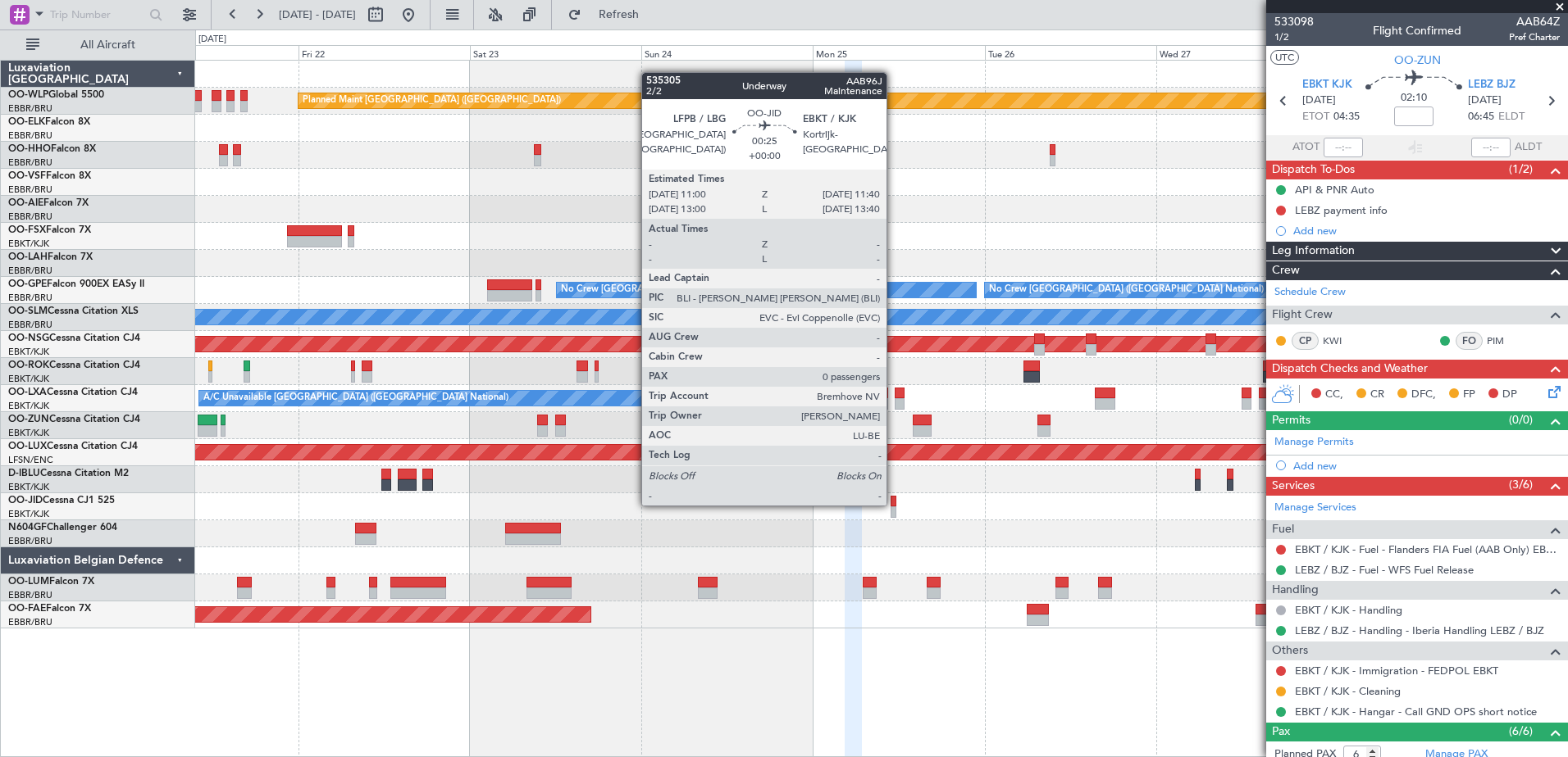
click at [894, 504] on div at bounding box center [893, 501] width 5 height 11
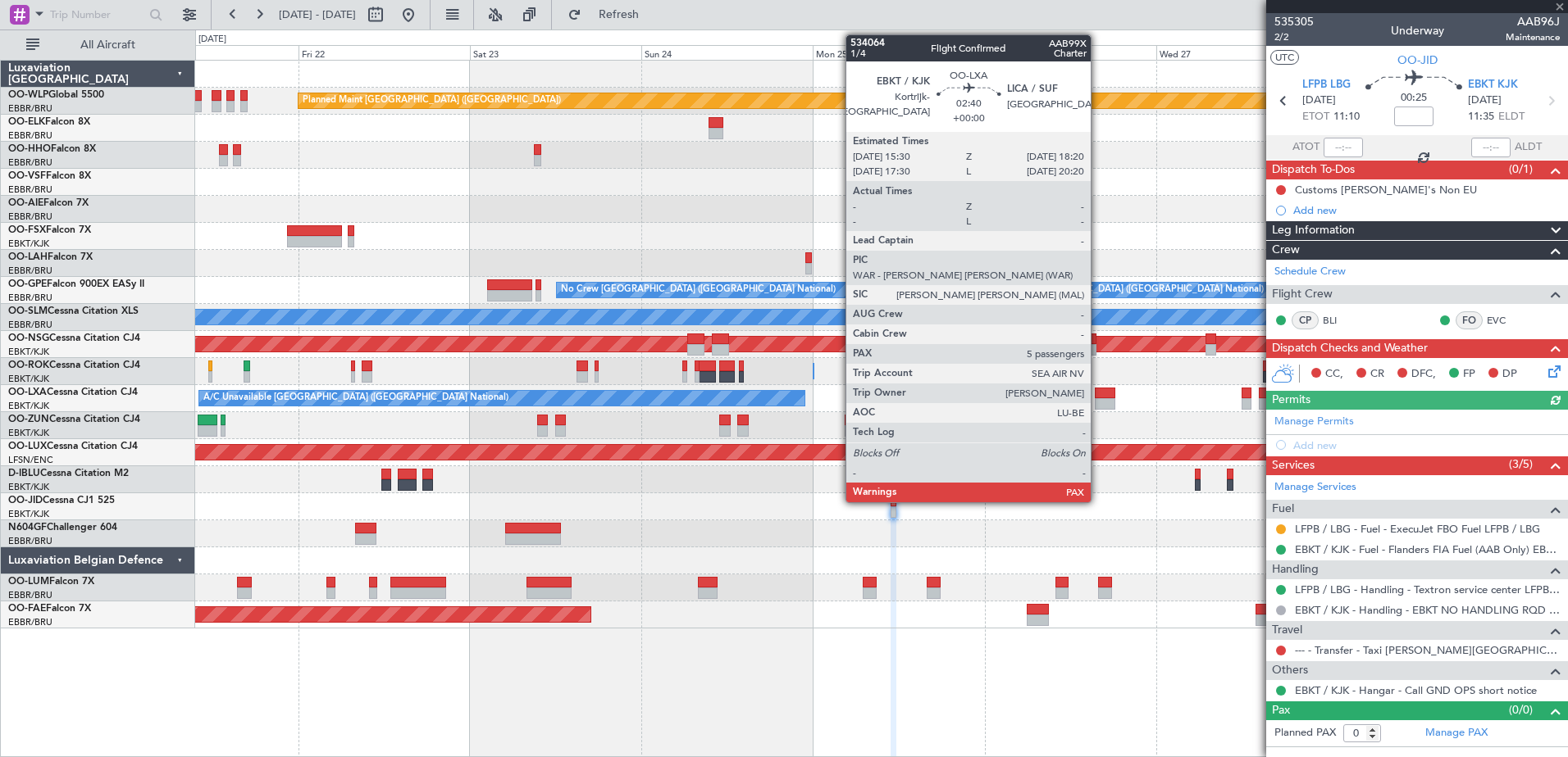
click at [1097, 401] on div at bounding box center [1105, 403] width 21 height 11
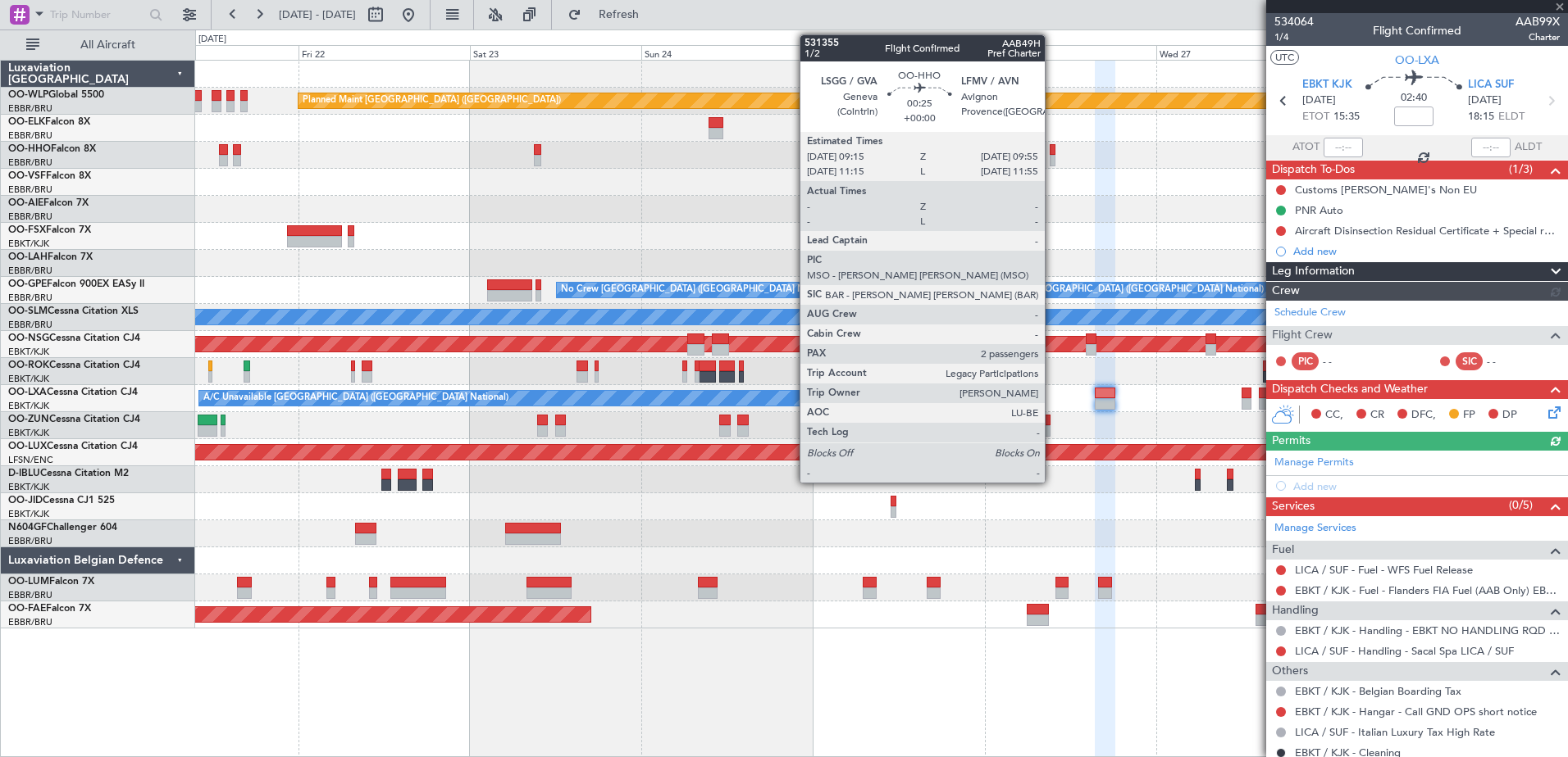
click at [1052, 166] on div at bounding box center [1052, 160] width 5 height 11
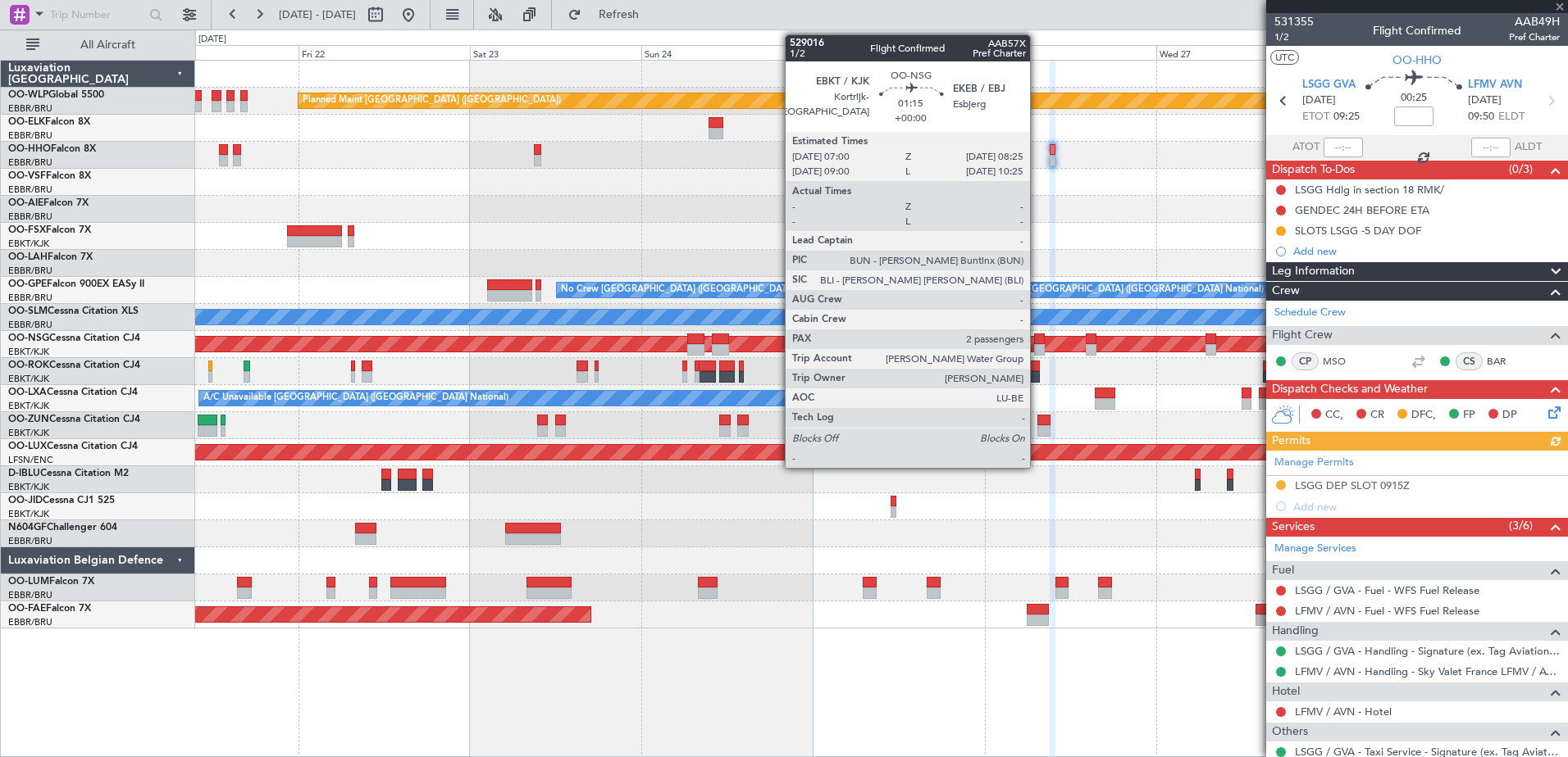
click at [1037, 350] on div at bounding box center [1039, 350] width 10 height 11
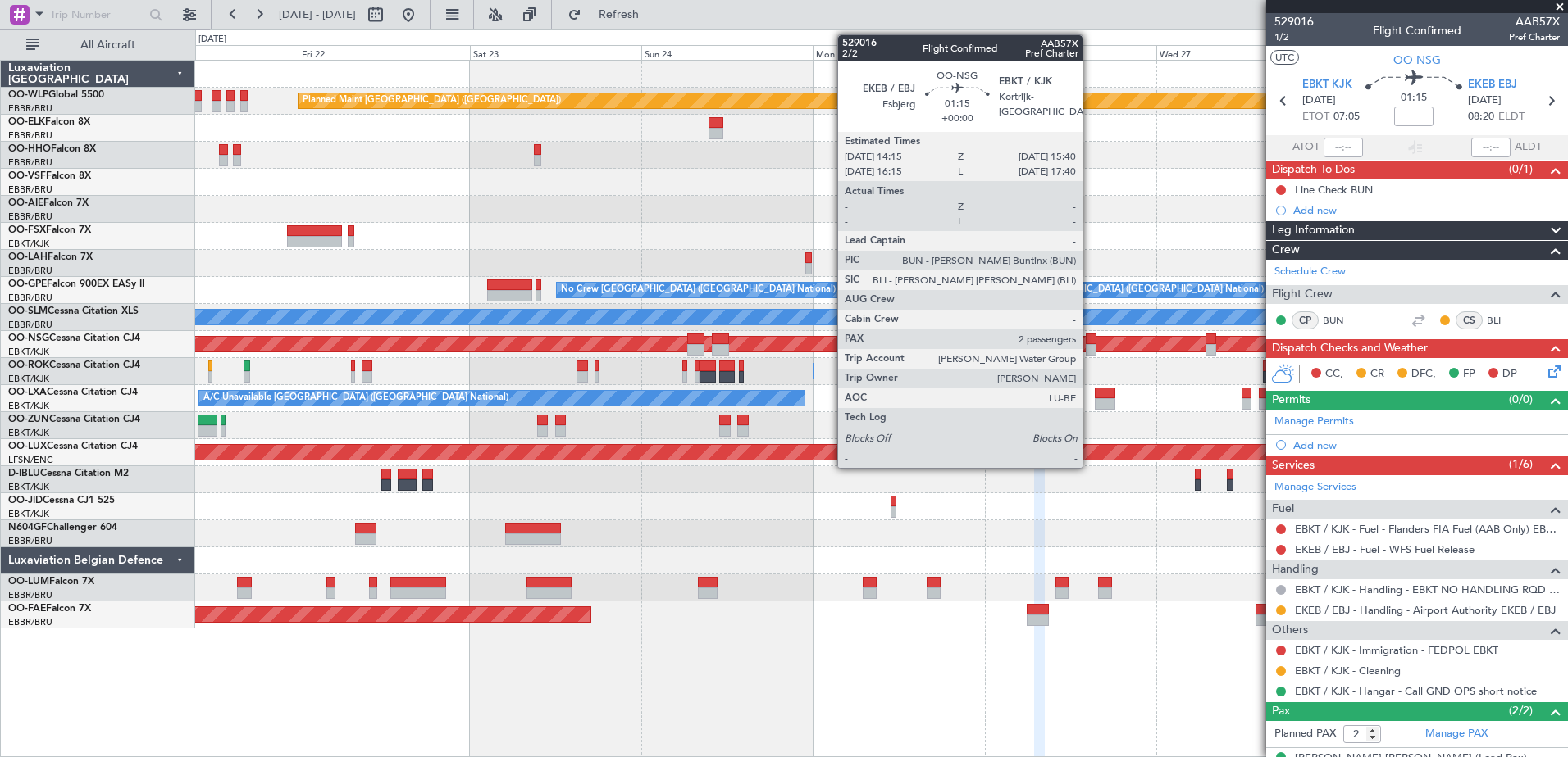
click at [1090, 350] on div at bounding box center [1091, 350] width 10 height 11
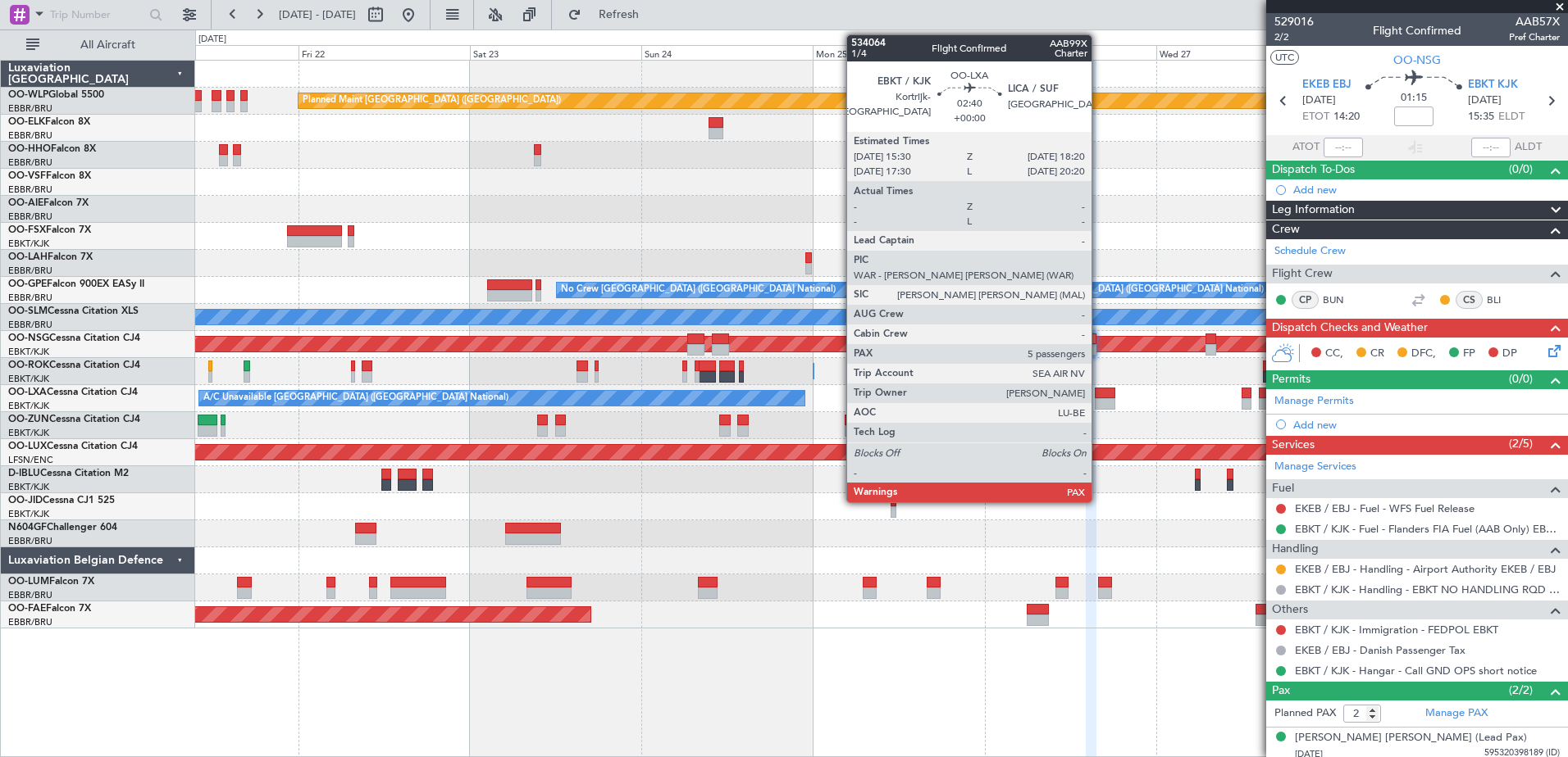
click at [1098, 405] on div at bounding box center [1105, 403] width 21 height 11
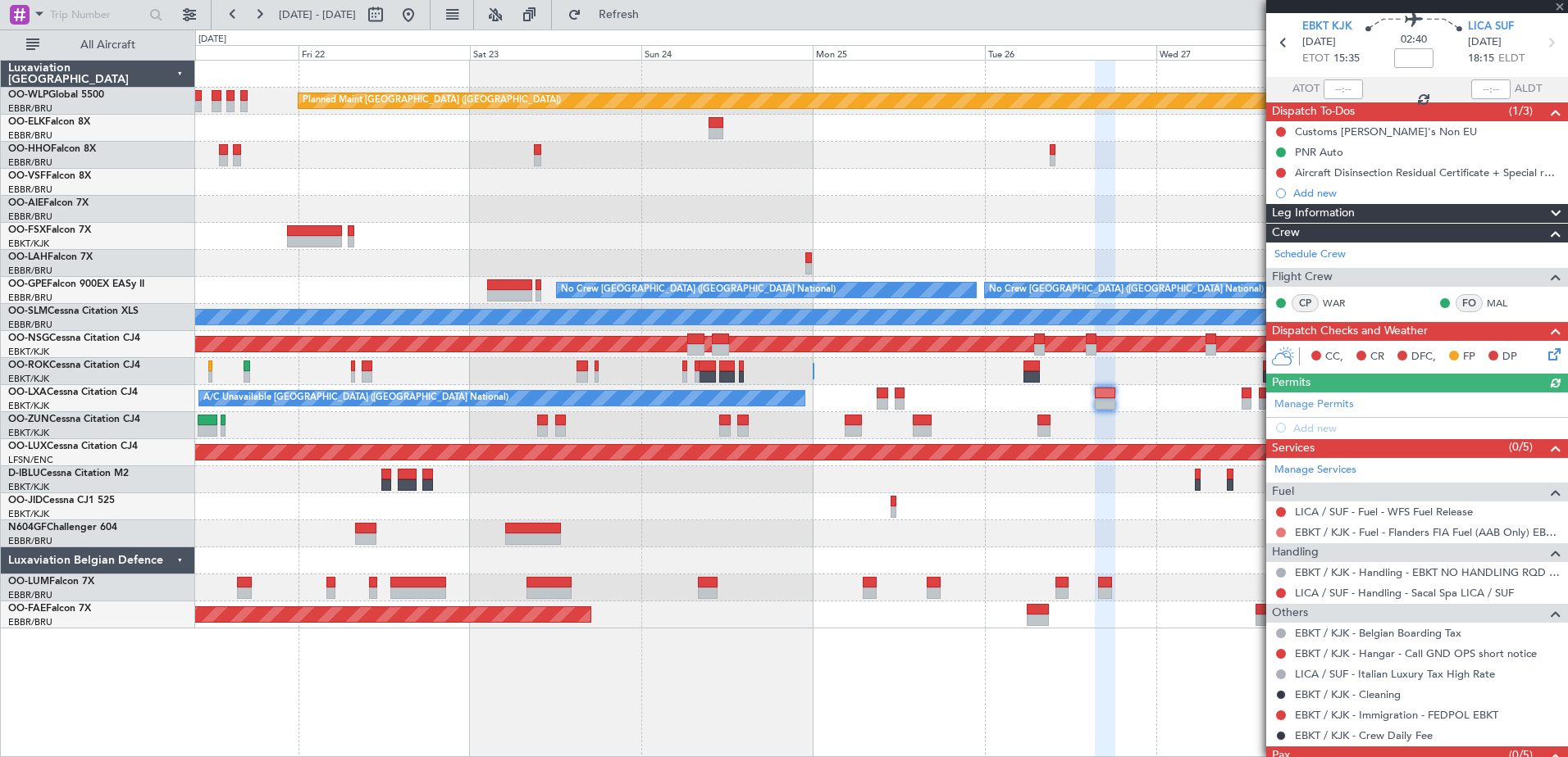
scroll to position [82, 0]
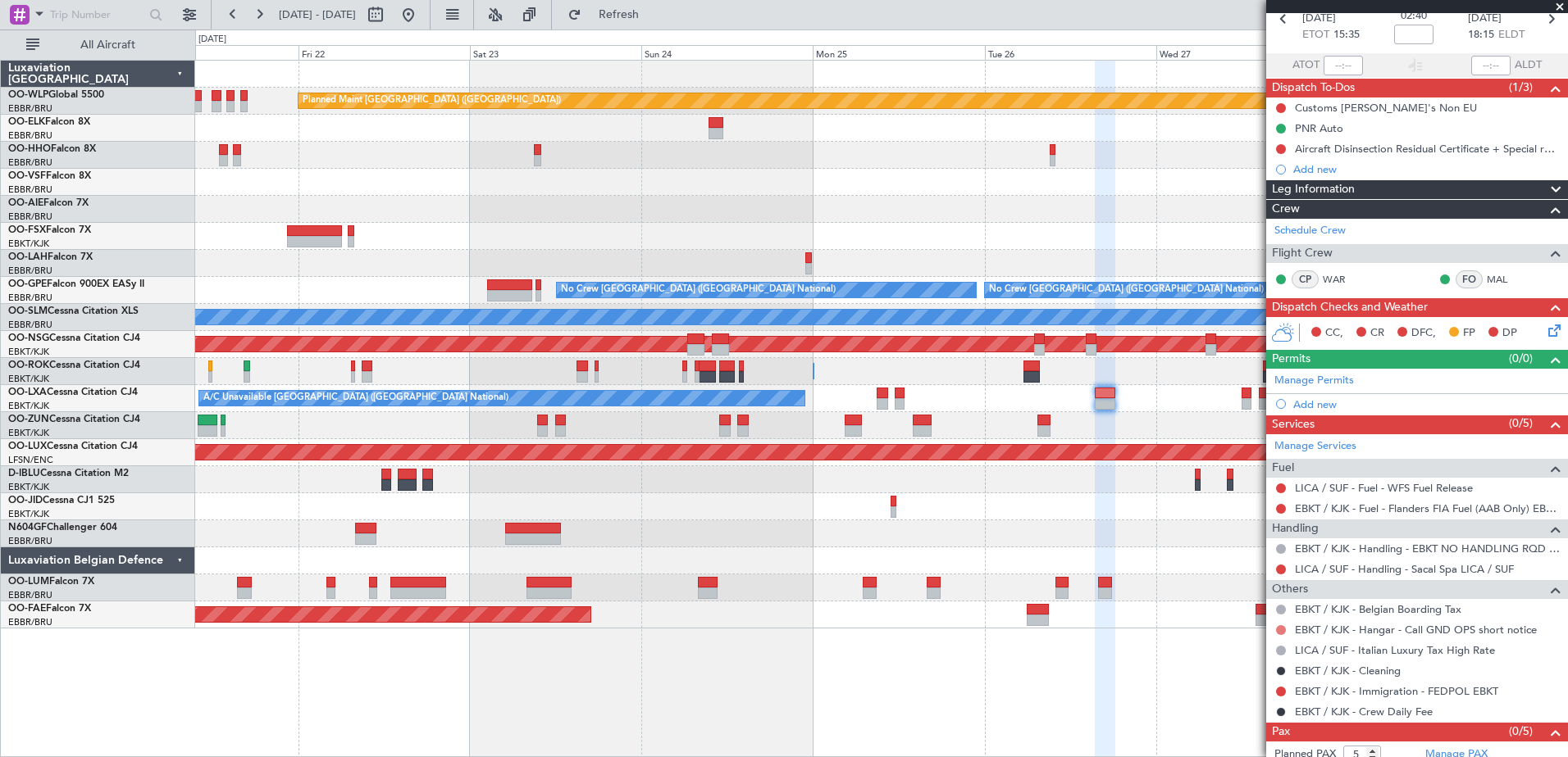
click at [1281, 636] on div "EBKT / KJK - Hangar - Call GND OPS short notice" at bounding box center [1416, 630] width 301 height 21
click at [1280, 627] on button at bounding box center [1280, 630] width 9 height 9
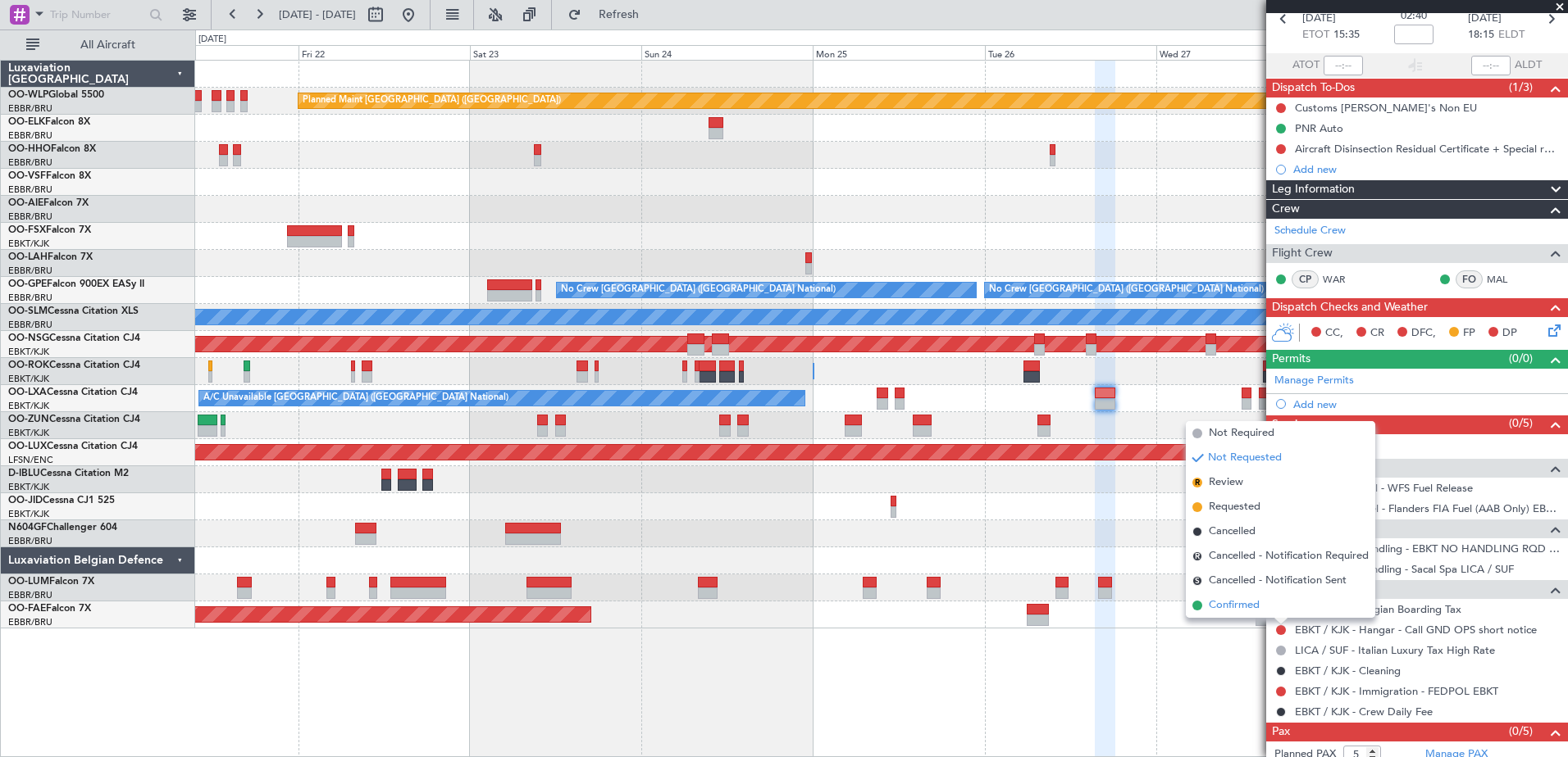
click at [1243, 607] on span "Confirmed" at bounding box center [1234, 605] width 51 height 16
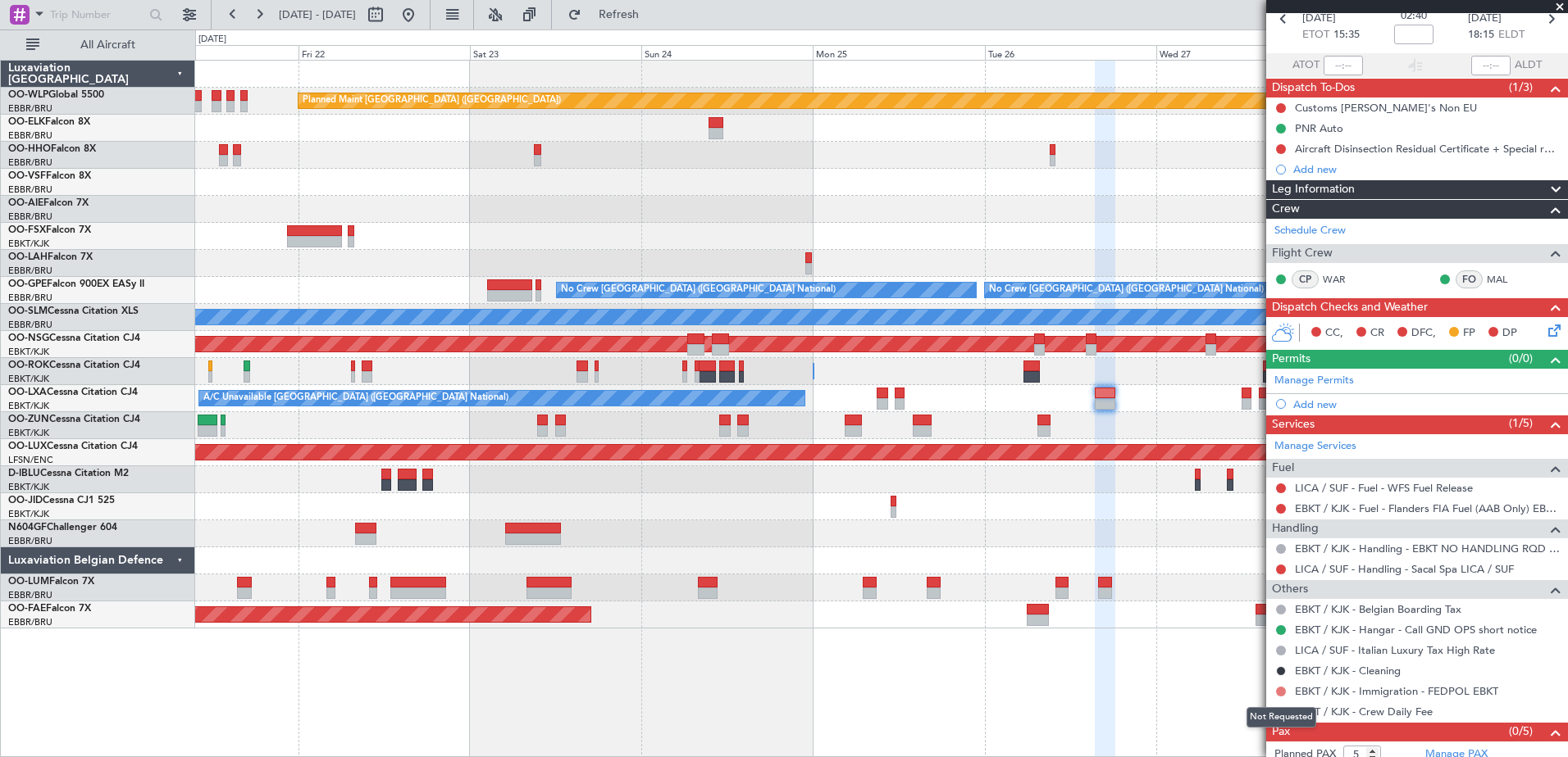
click at [1278, 687] on button at bounding box center [1280, 691] width 9 height 9
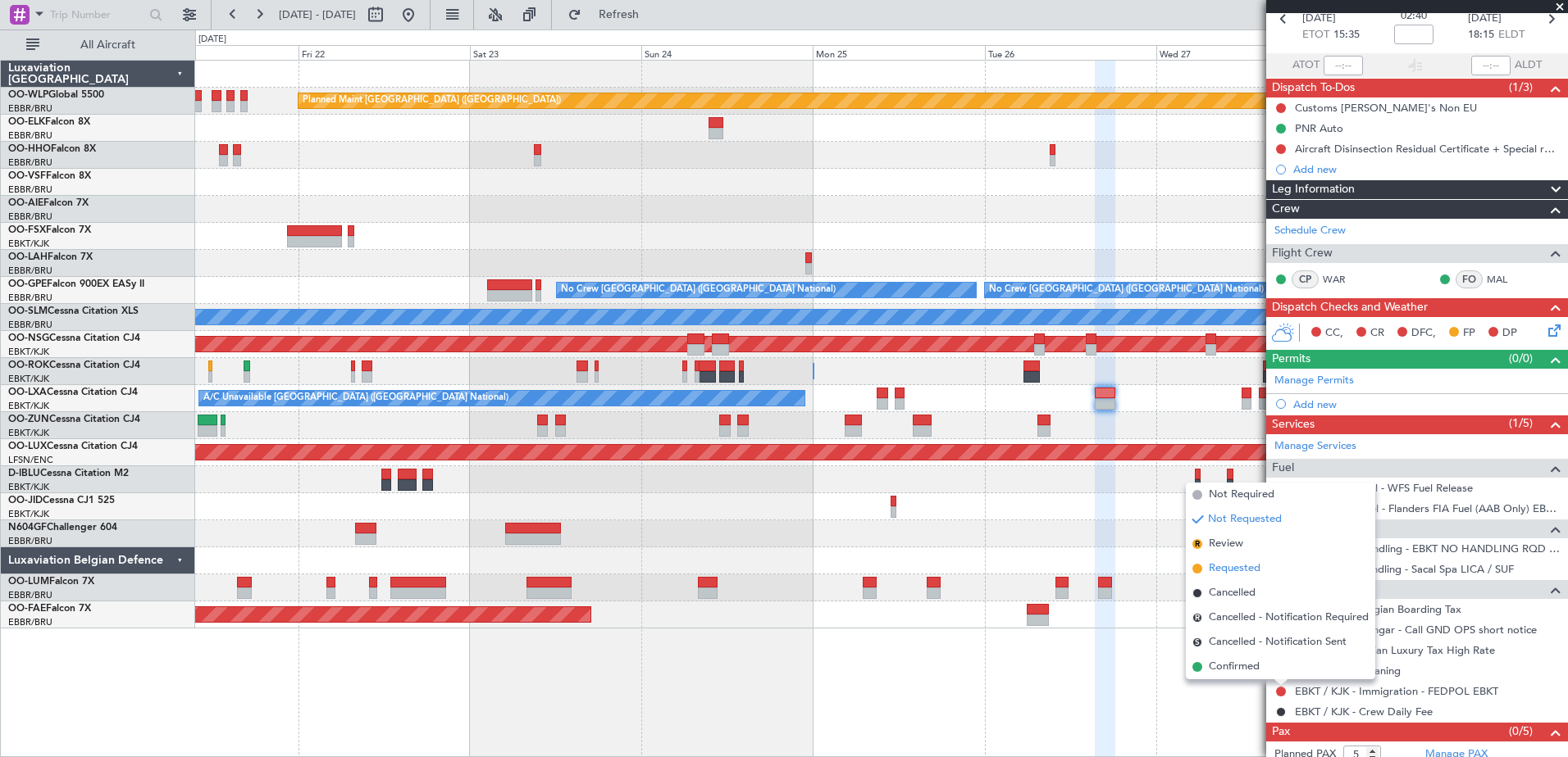
click at [1246, 577] on span "Requested" at bounding box center [1235, 569] width 52 height 16
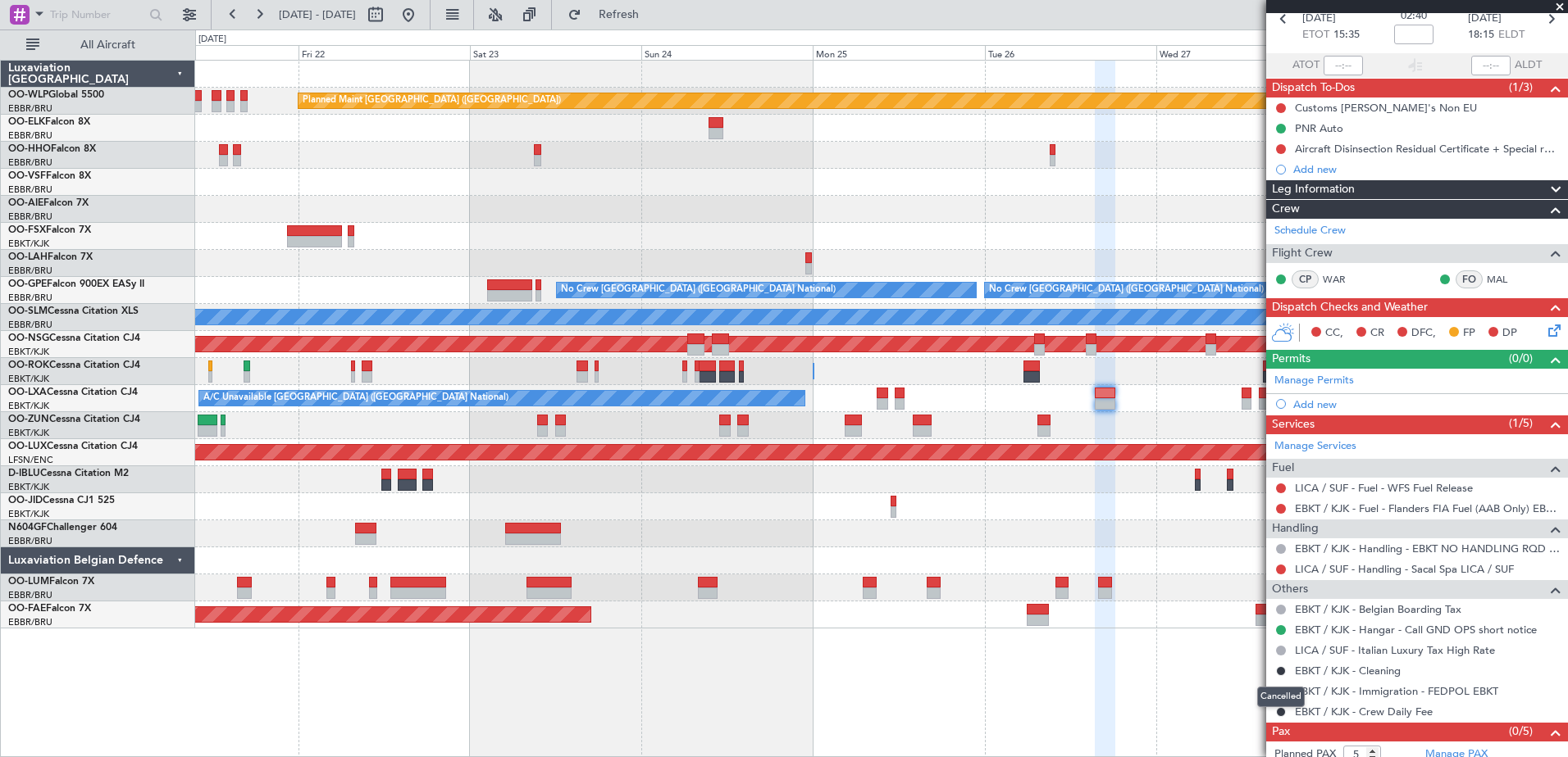
click at [1282, 691] on div "Cancelled" at bounding box center [1280, 697] width 47 height 21
click at [1280, 692] on button at bounding box center [1280, 691] width 9 height 9
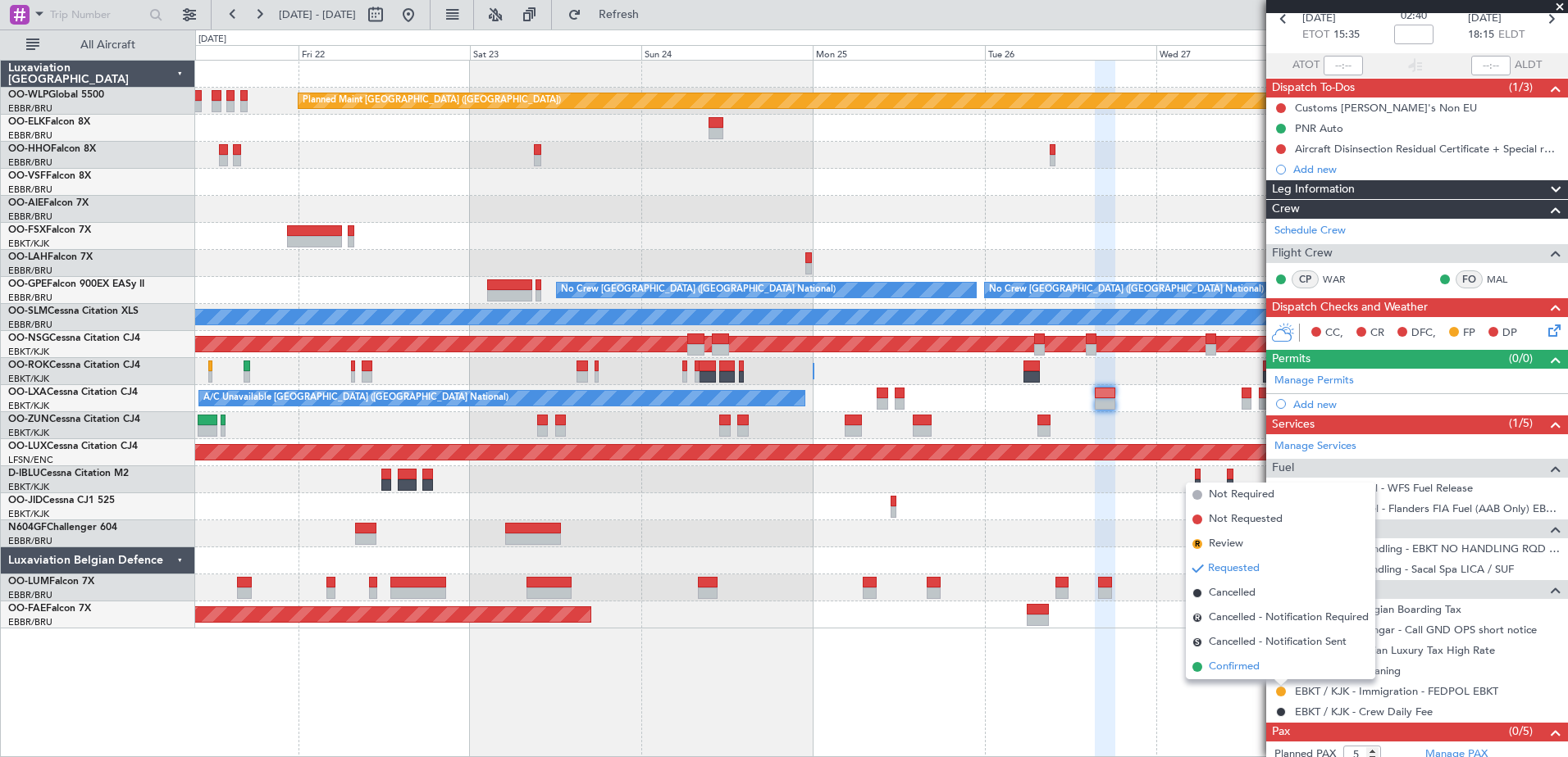
click at [1243, 661] on span "Confirmed" at bounding box center [1234, 666] width 51 height 16
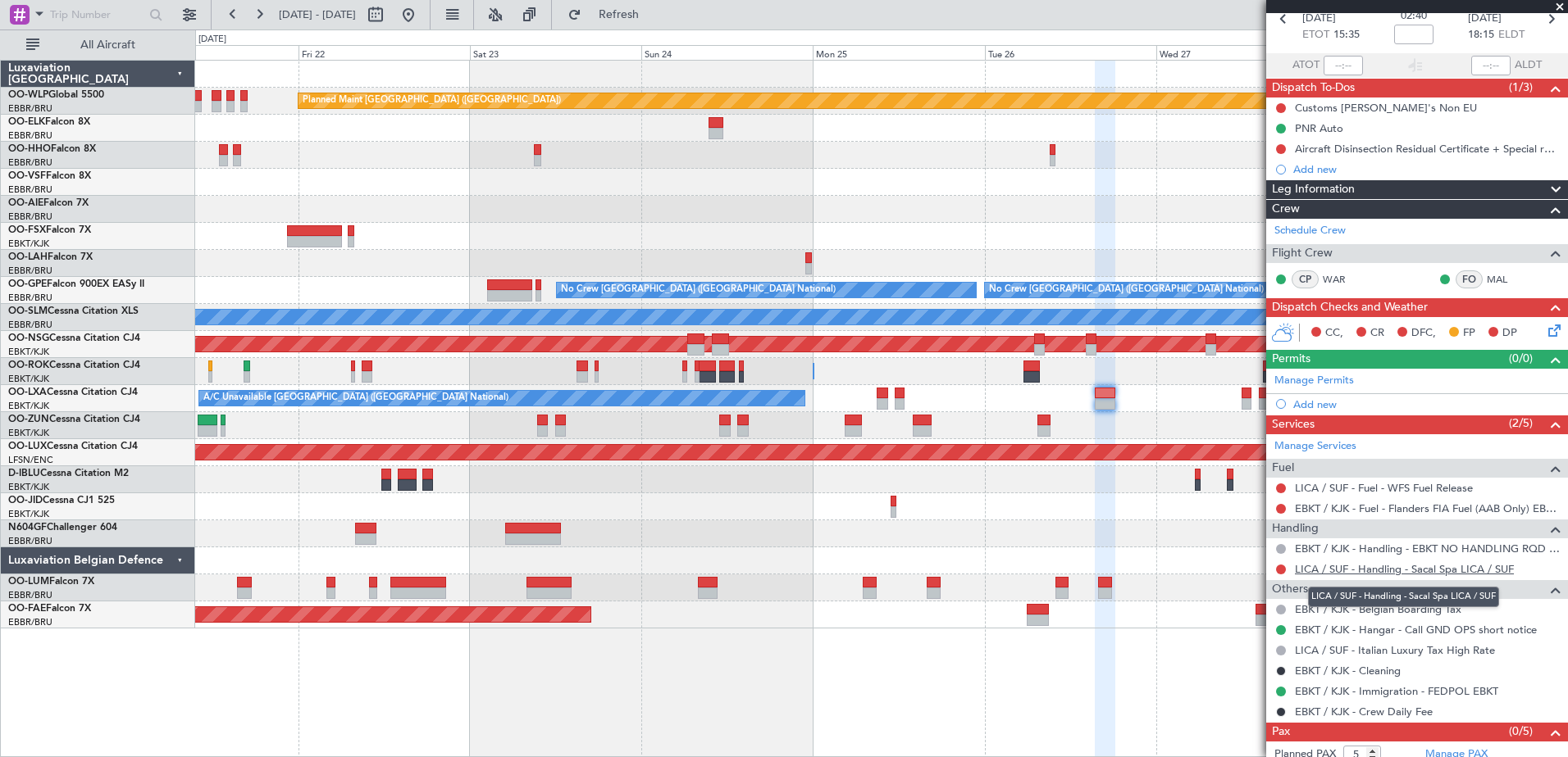
click at [1340, 574] on link "LICA / SUF - Handling - Sacal Spa LICA / SUF" at bounding box center [1404, 569] width 219 height 14
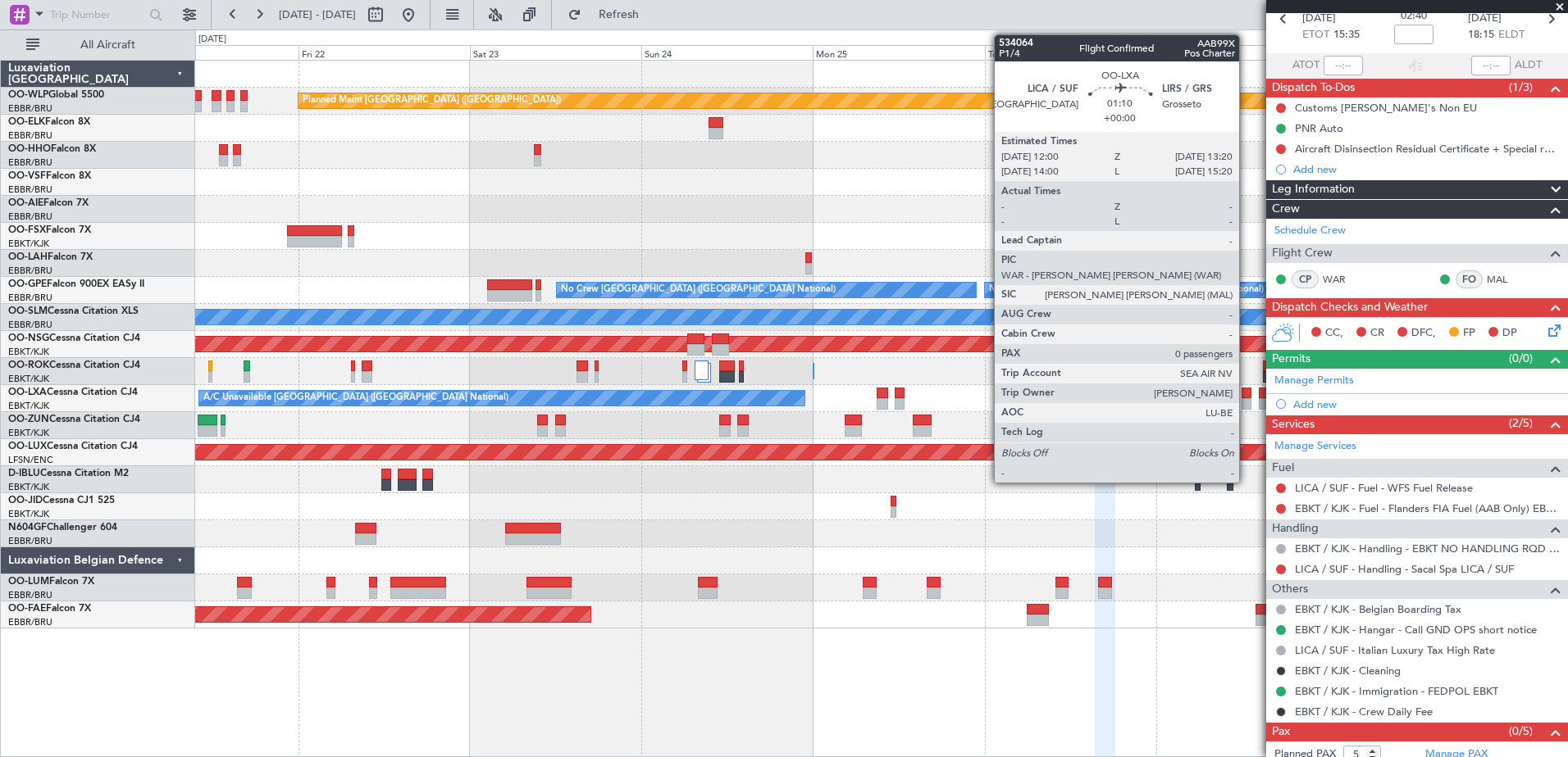
click at [1246, 403] on div at bounding box center [1246, 403] width 9 height 11
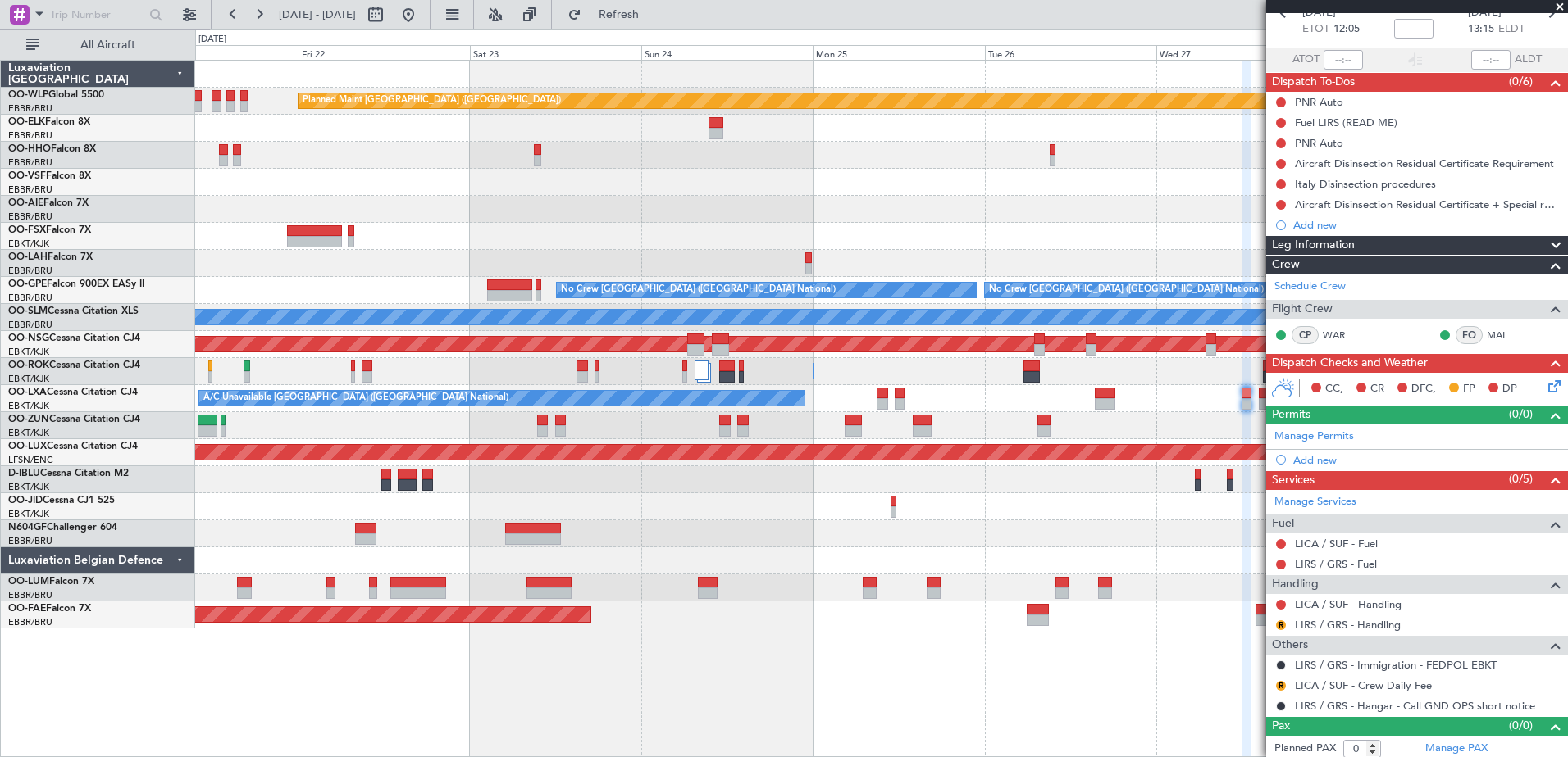
scroll to position [92, 0]
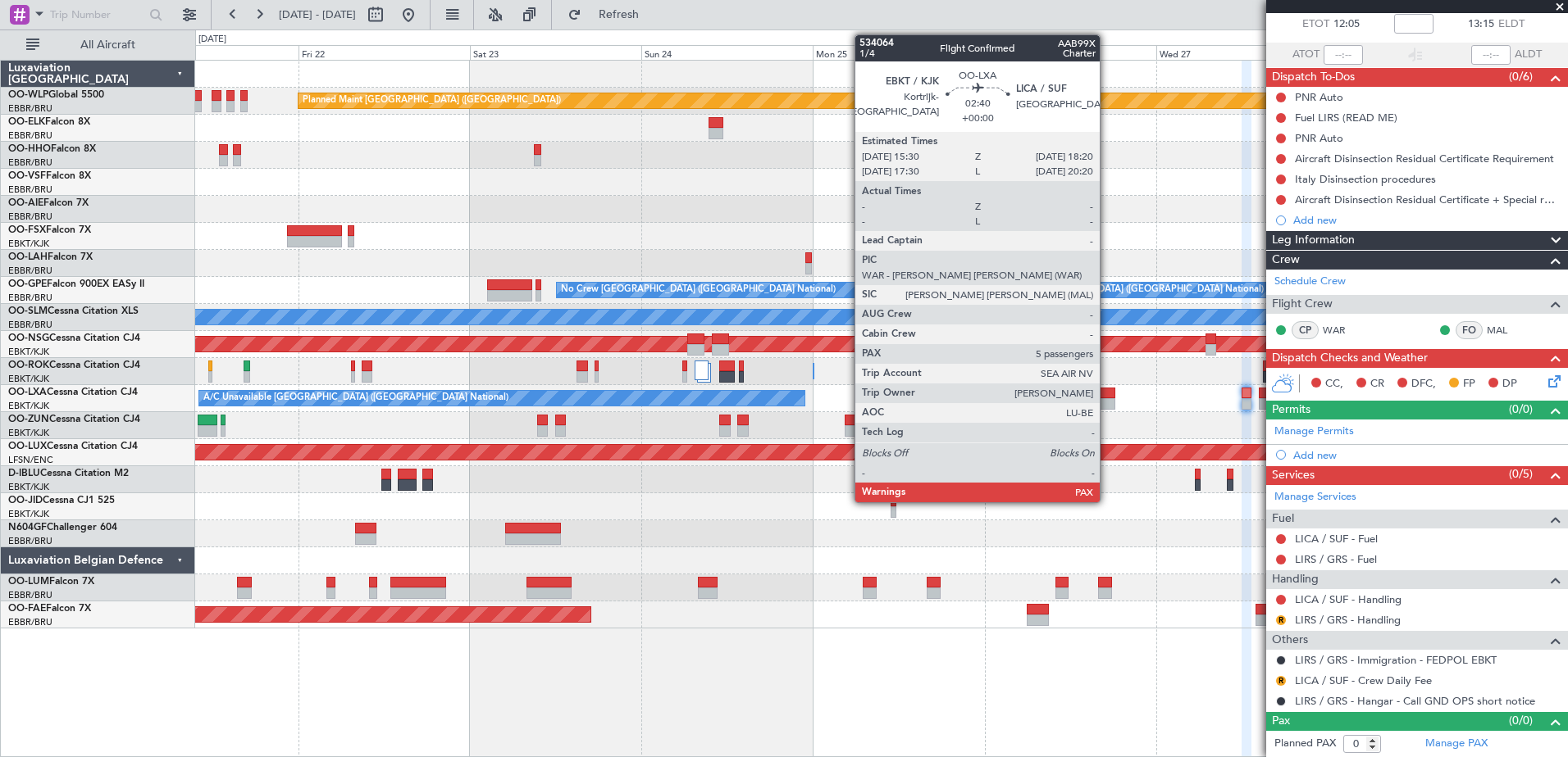
click at [1107, 404] on div at bounding box center [1105, 403] width 21 height 11
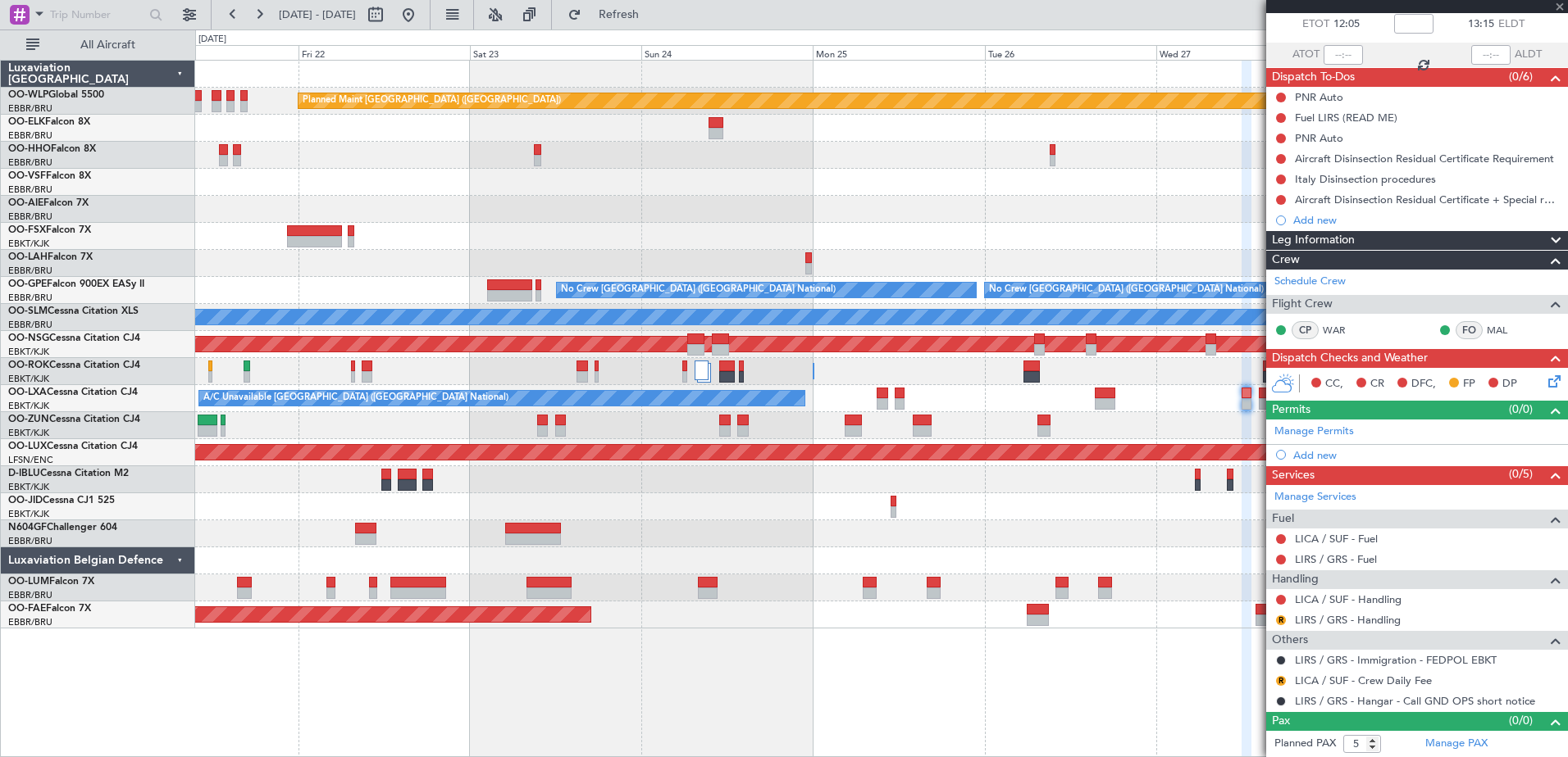
scroll to position [0, 0]
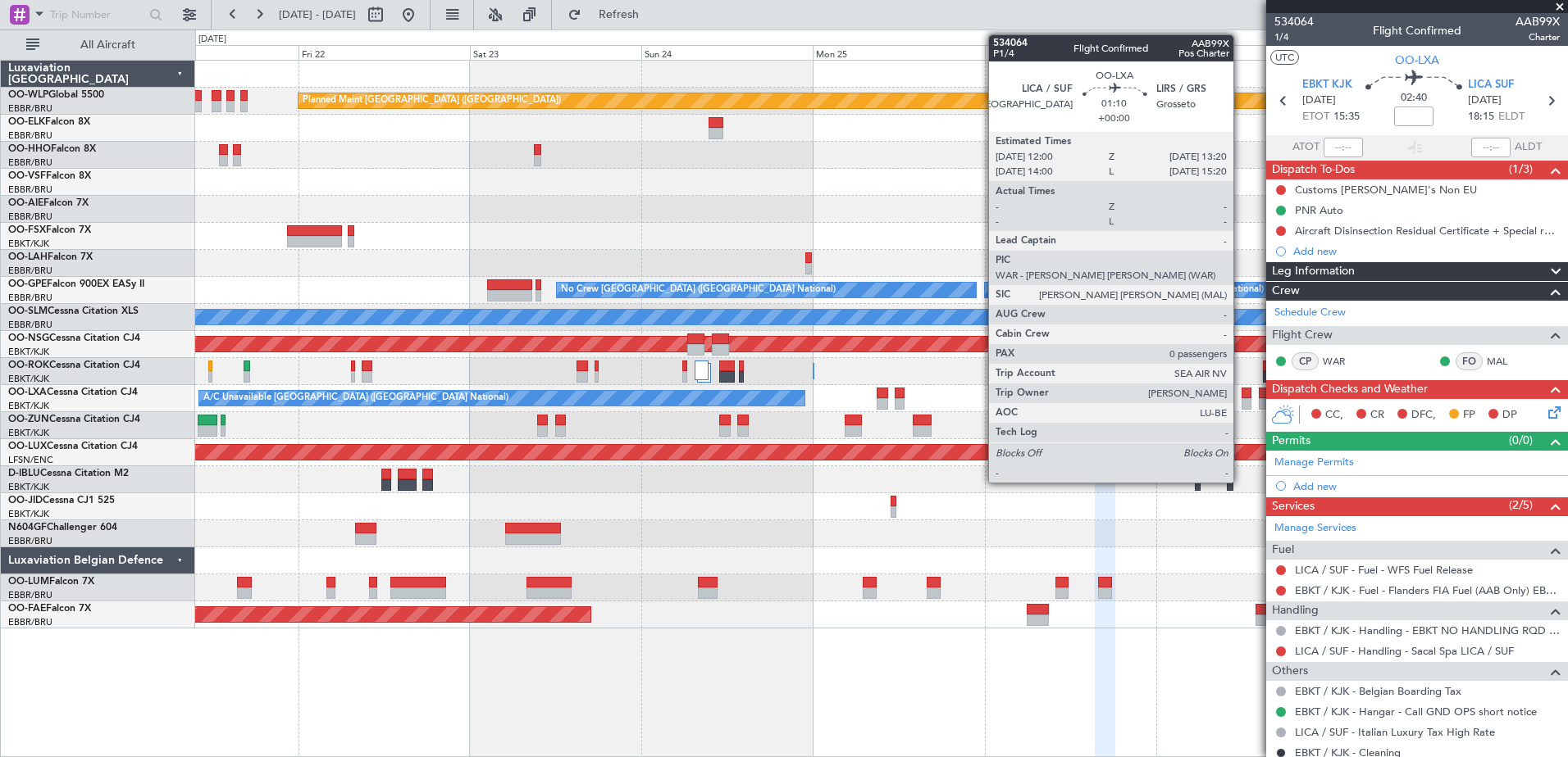
click at [1242, 401] on div at bounding box center [1246, 403] width 9 height 11
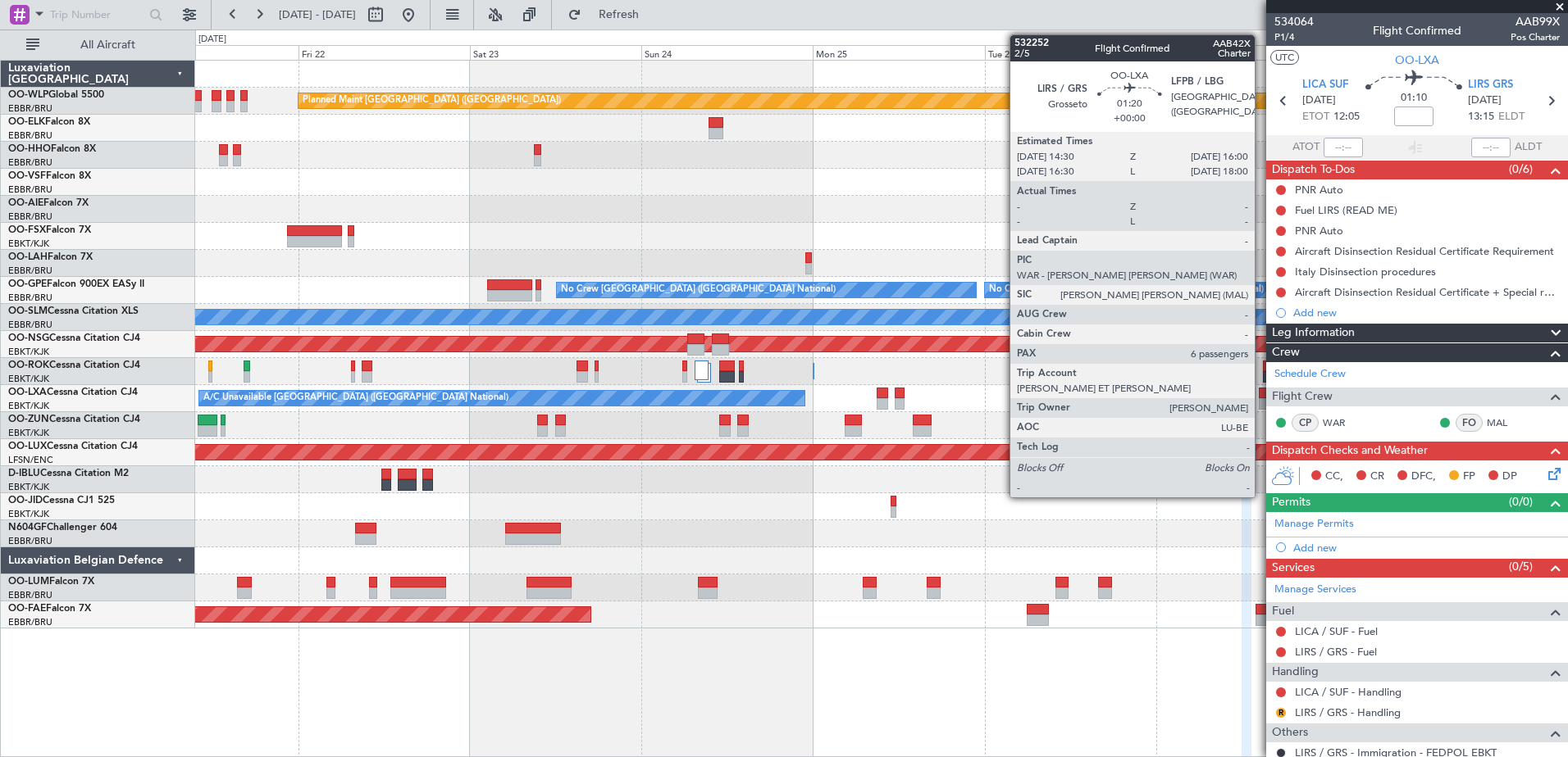
click at [1261, 404] on div at bounding box center [1264, 403] width 11 height 11
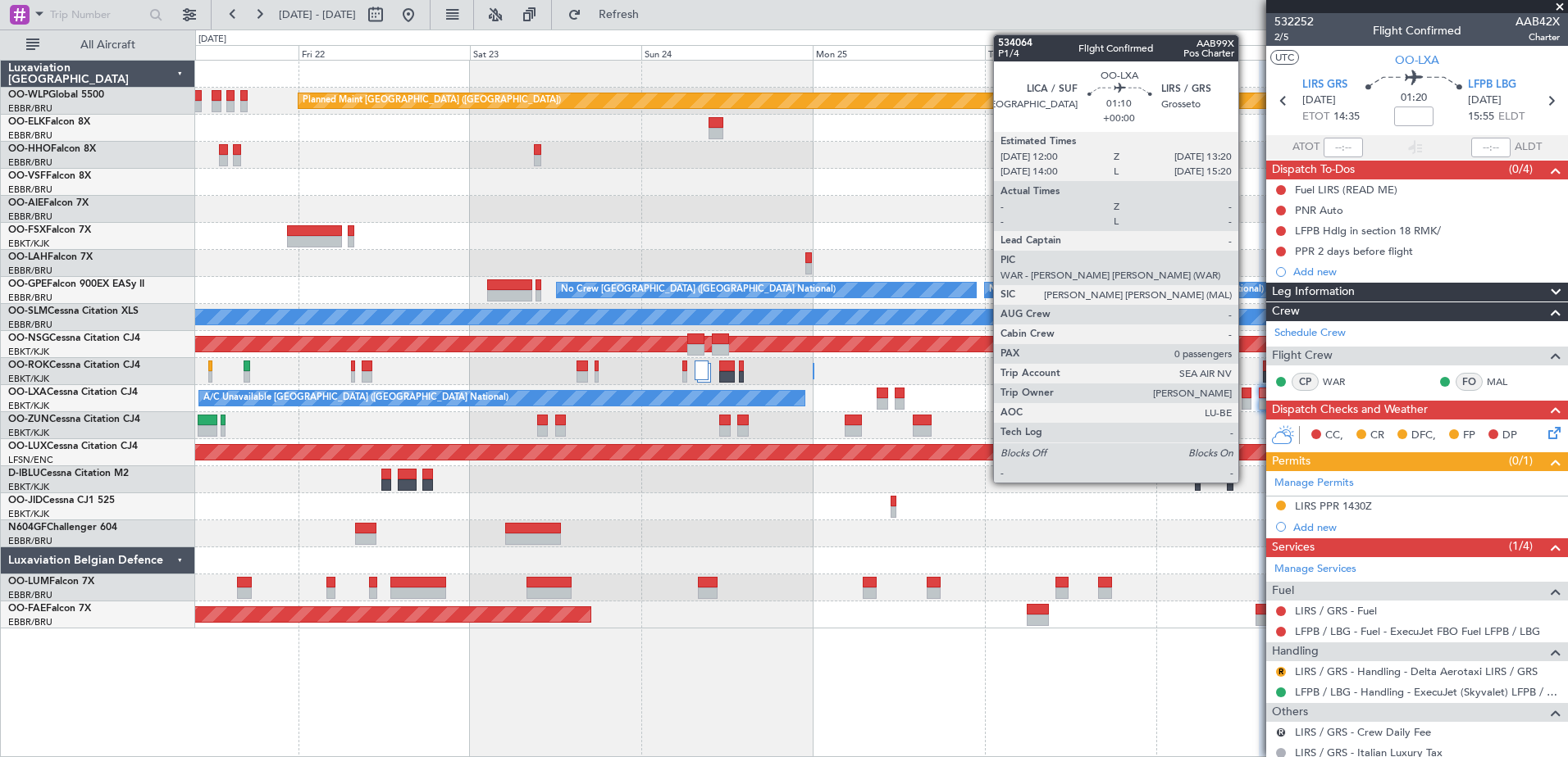
click at [1245, 396] on div at bounding box center [1246, 393] width 9 height 11
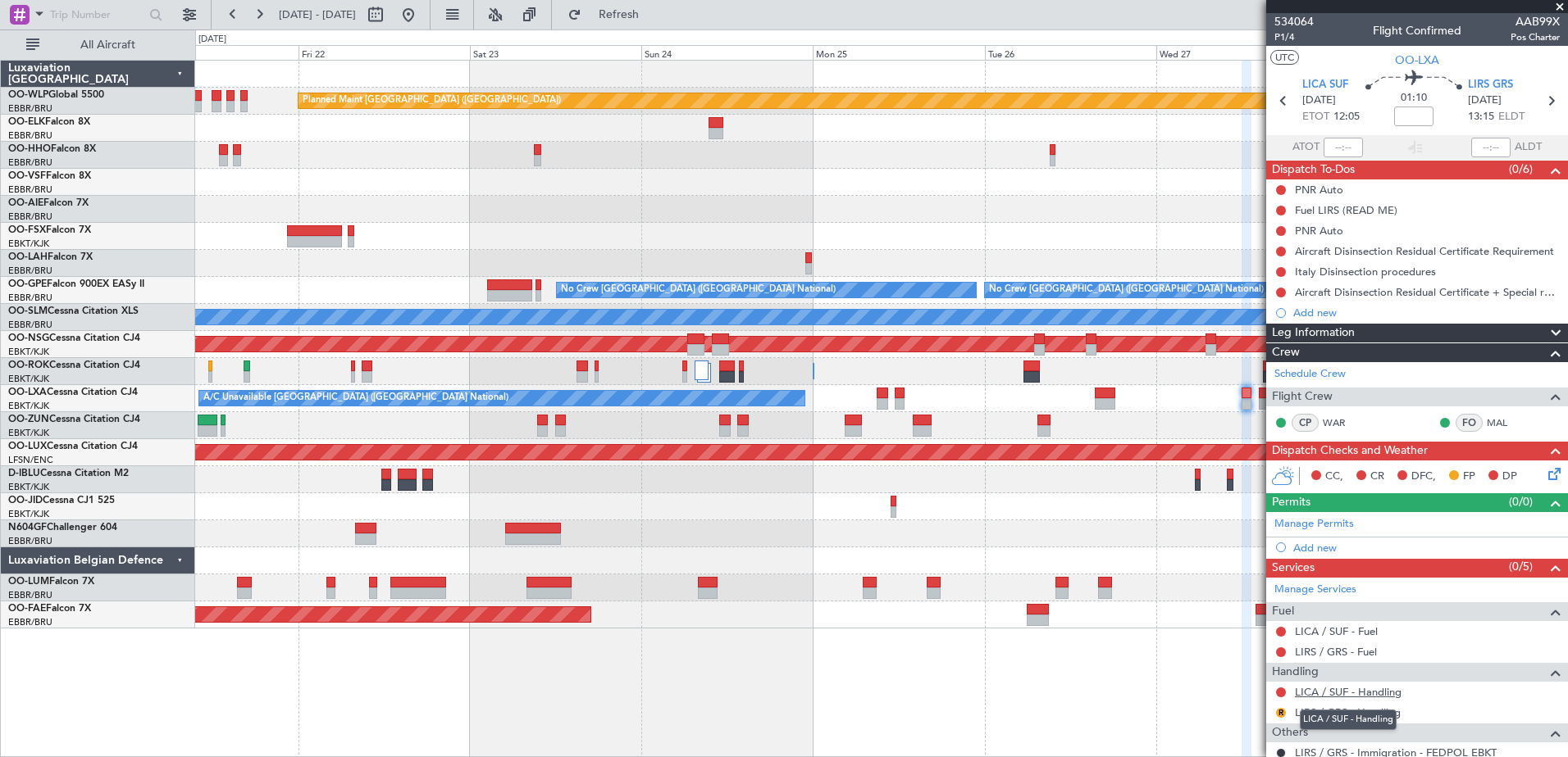
click at [1355, 697] on link "LICA / SUF - Handling" at bounding box center [1347, 692] width 106 height 14
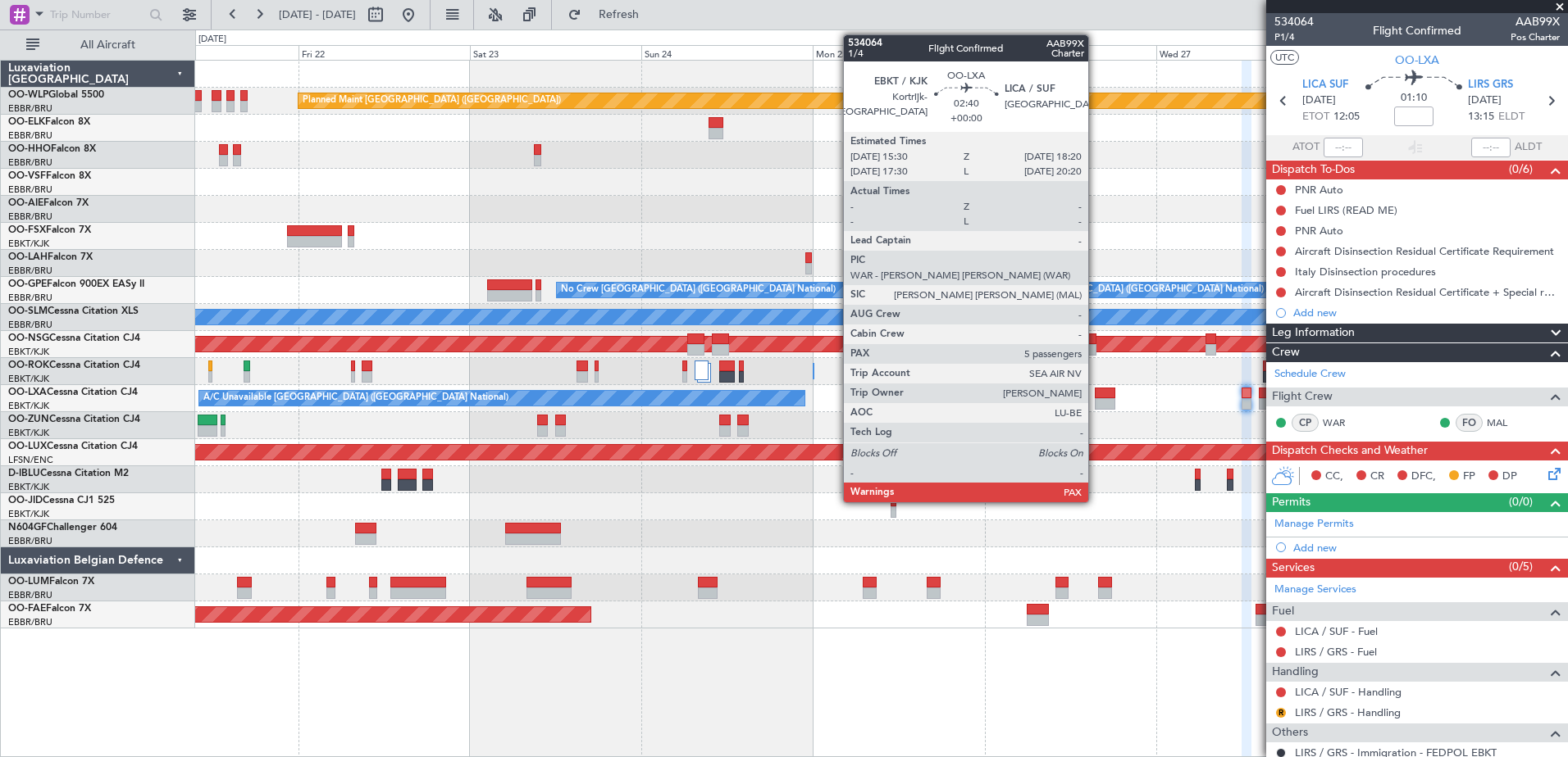
click at [1097, 400] on div at bounding box center [1105, 403] width 21 height 11
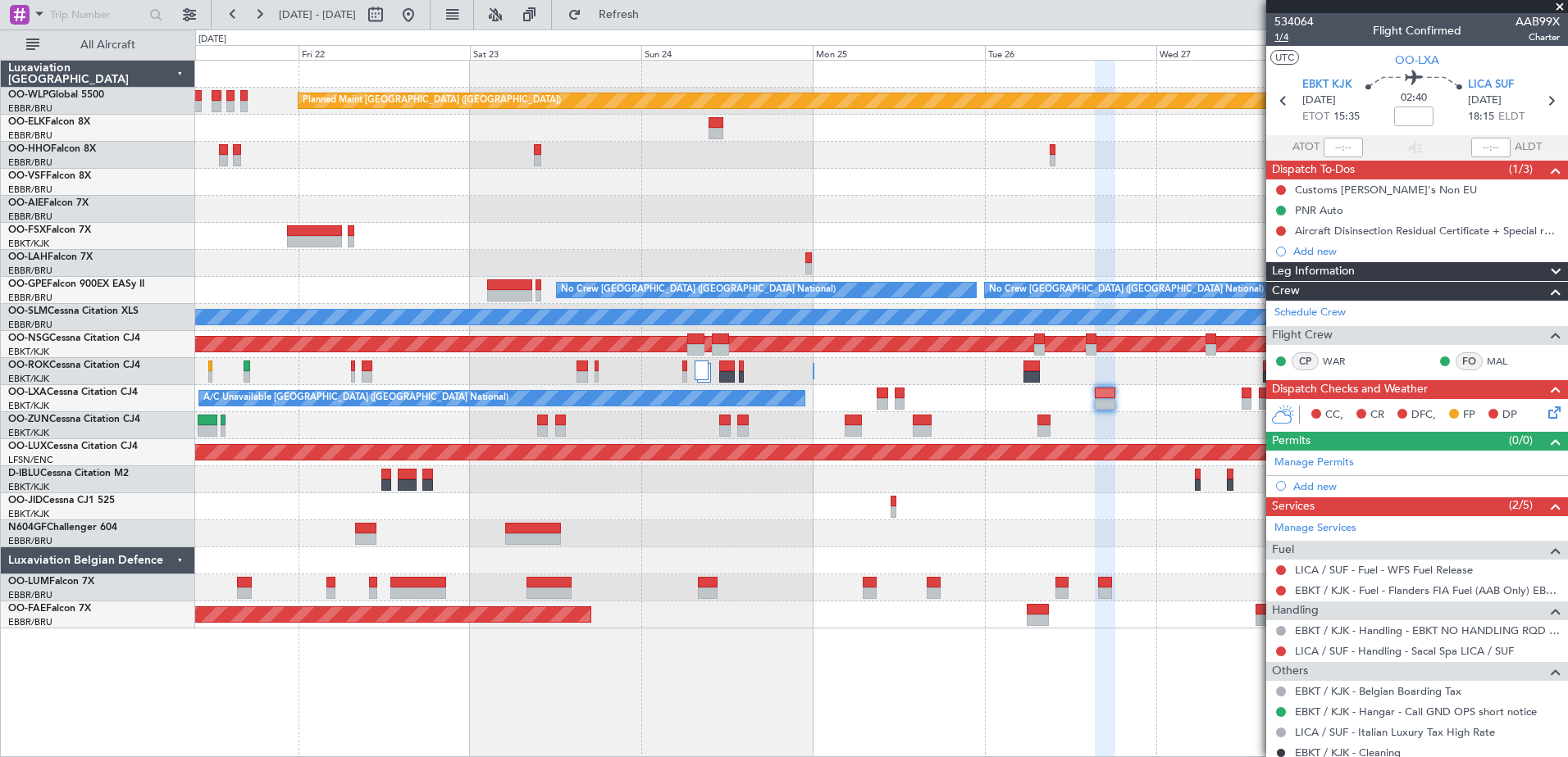
click at [1276, 42] on span "1/4" at bounding box center [1294, 37] width 40 height 14
click at [1470, 650] on link "LICA / SUF - Handling - Sacal Spa LICA / SUF" at bounding box center [1404, 651] width 219 height 14
click at [1390, 652] on link "LICA / SUF - Handling - Sacal Spa LICA / SUF" at bounding box center [1404, 651] width 219 height 14
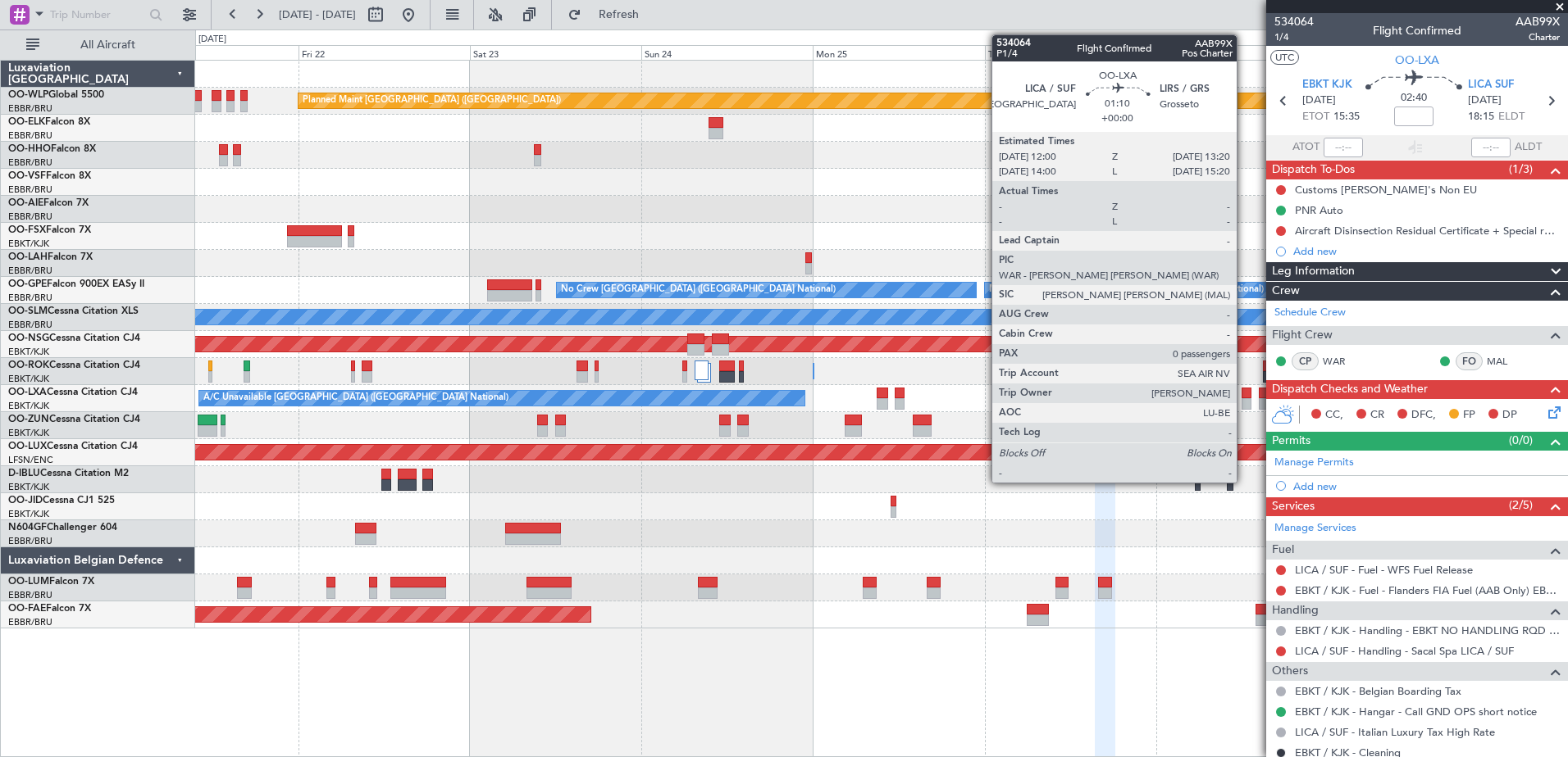
click at [1243, 389] on div at bounding box center [1246, 393] width 9 height 11
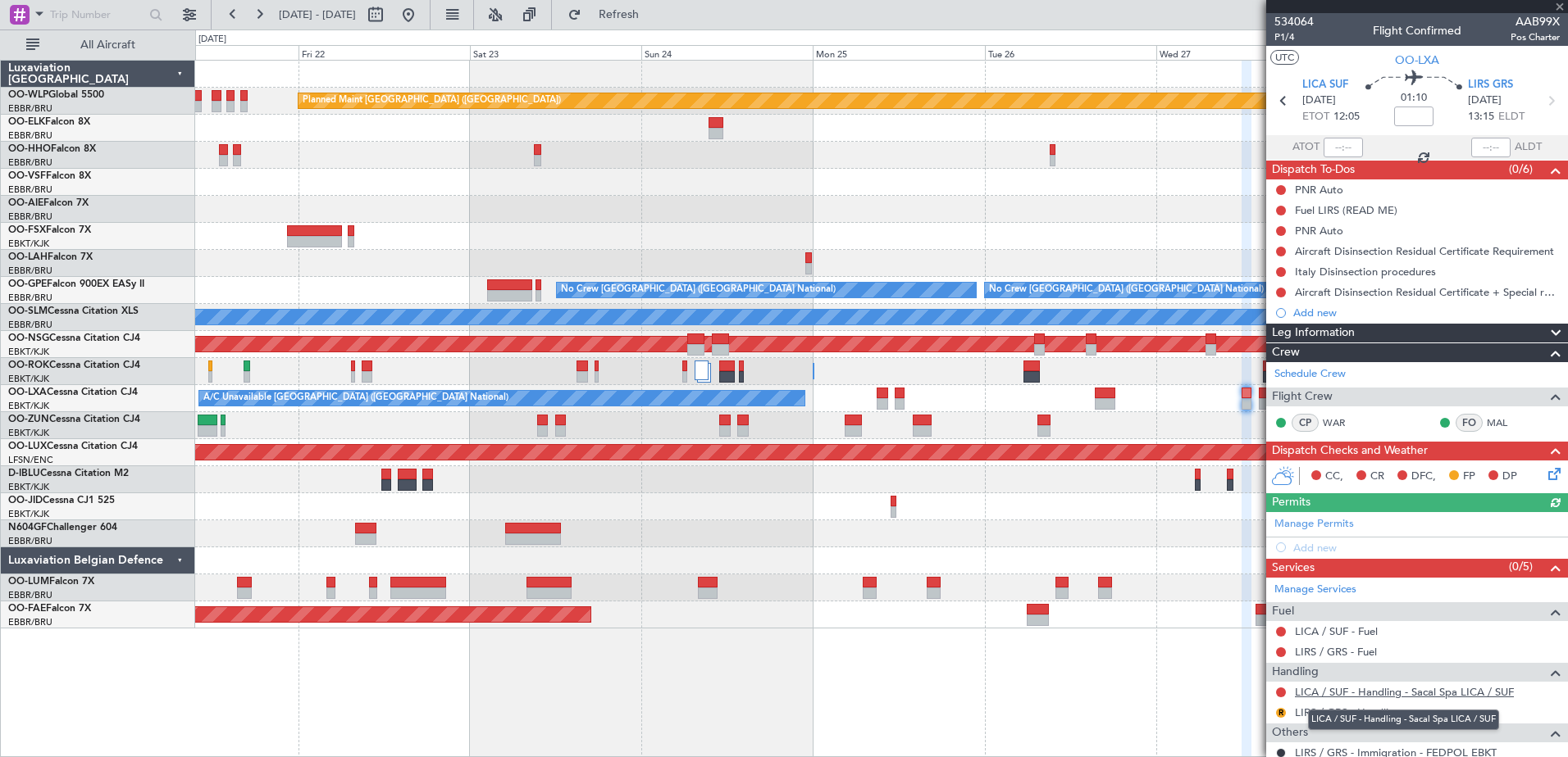
click at [1443, 695] on link "LICA / SUF - Handling - Sacal Spa LICA / SUF" at bounding box center [1404, 692] width 219 height 14
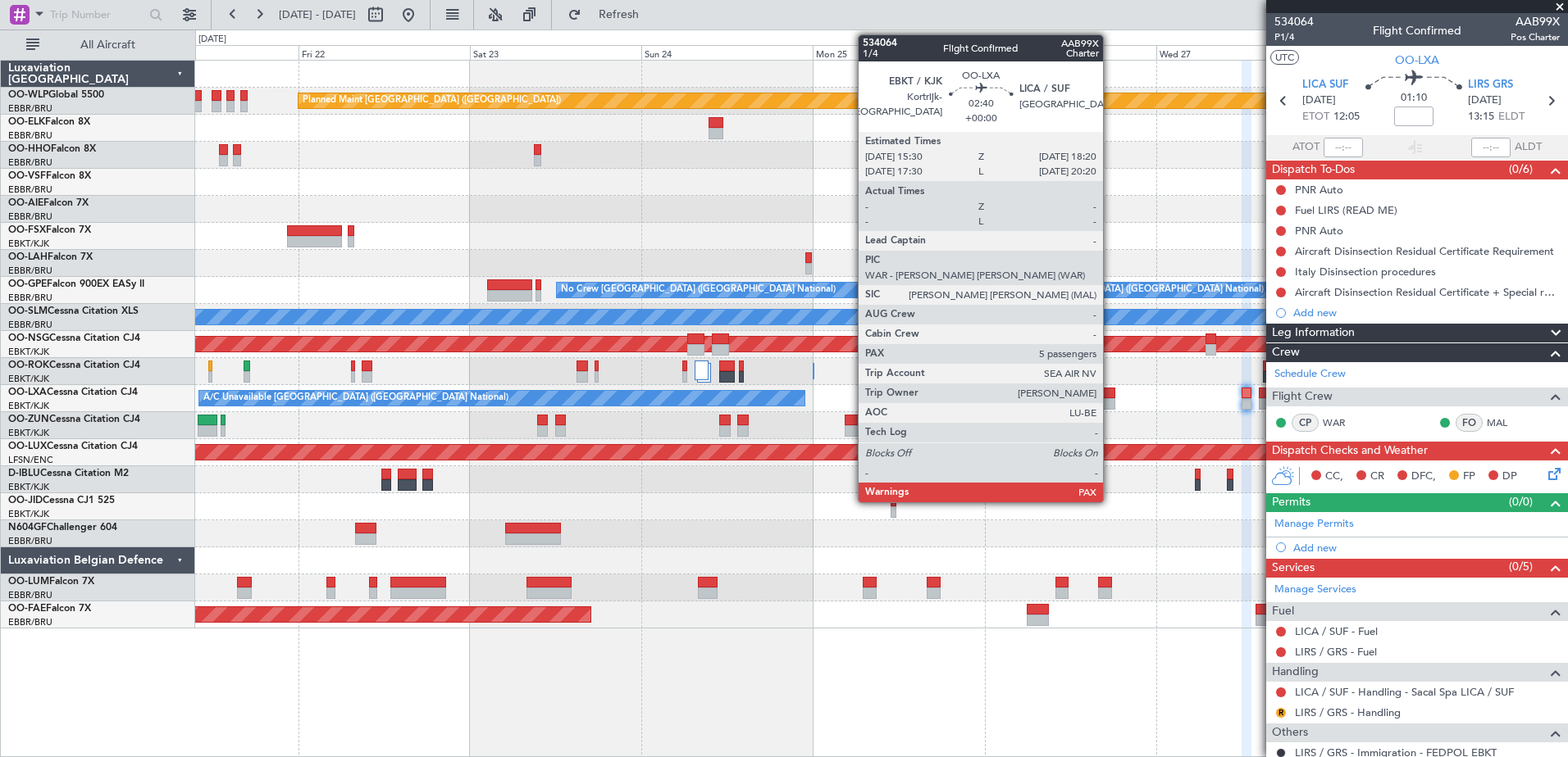
click at [1110, 397] on div at bounding box center [1105, 393] width 21 height 11
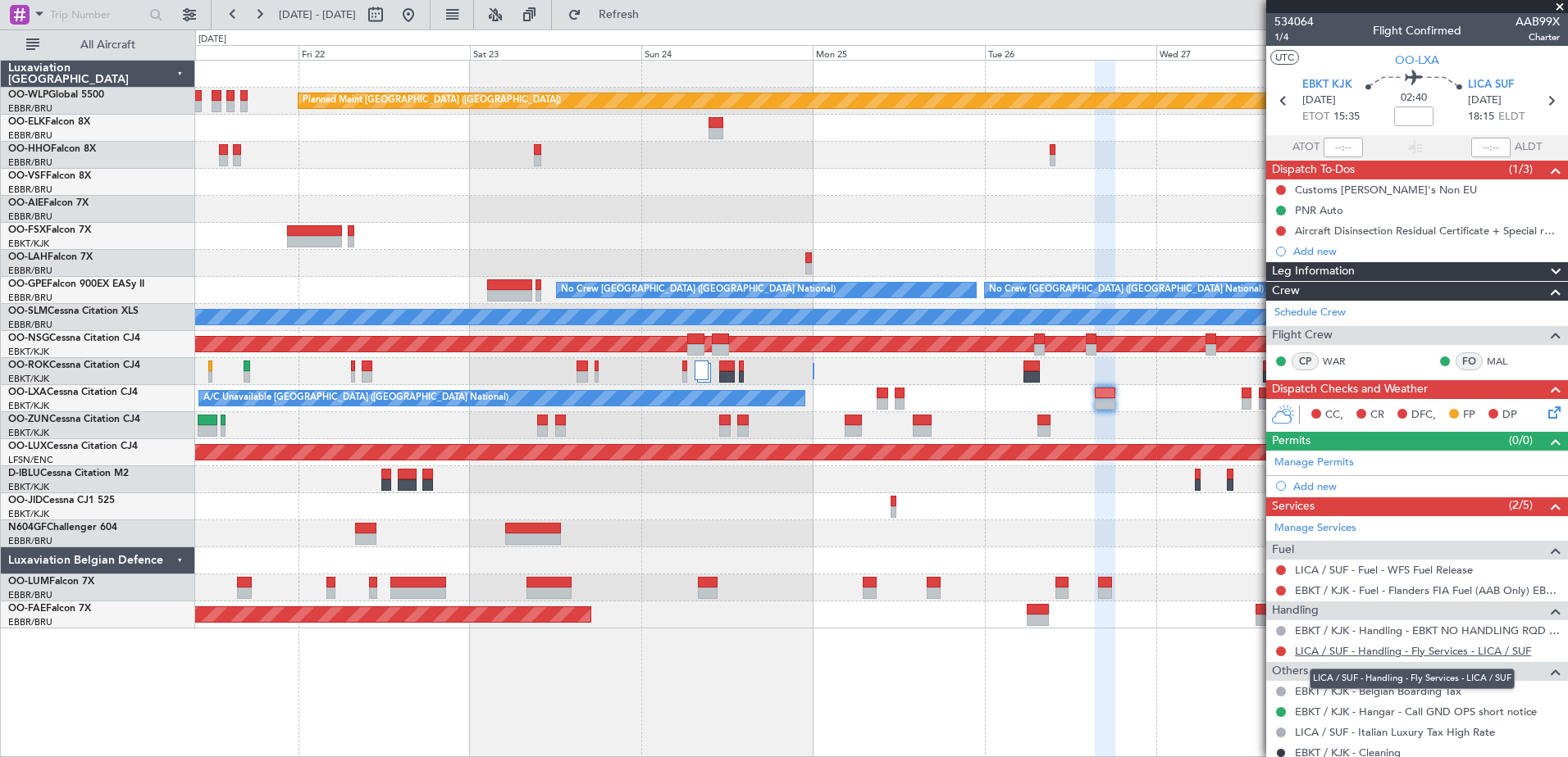
click at [1400, 653] on link "LICA / SUF - Handling - Fly Services - LICA / SUF" at bounding box center [1412, 651] width 236 height 14
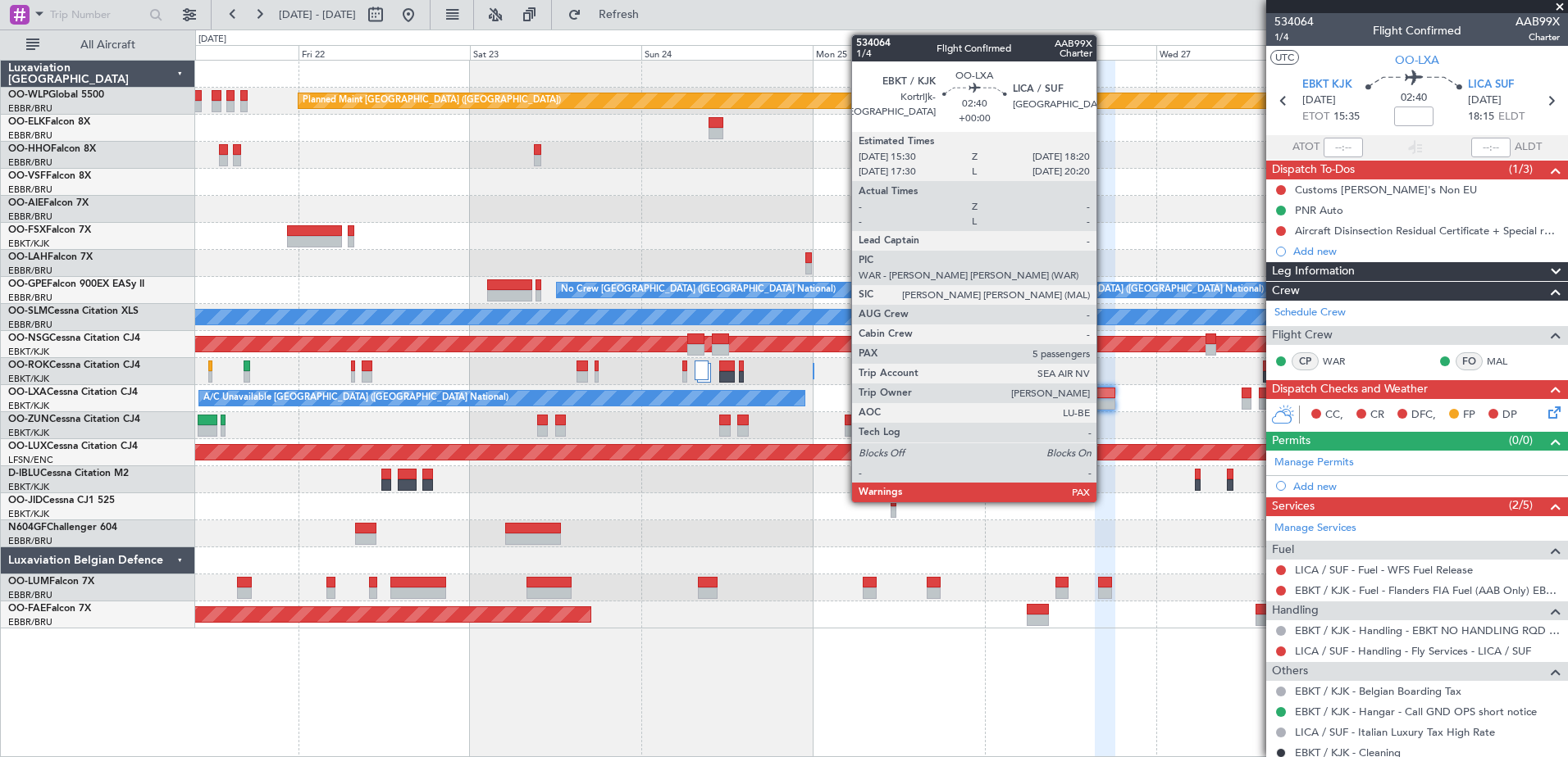
click at [1103, 401] on div at bounding box center [1105, 403] width 21 height 11
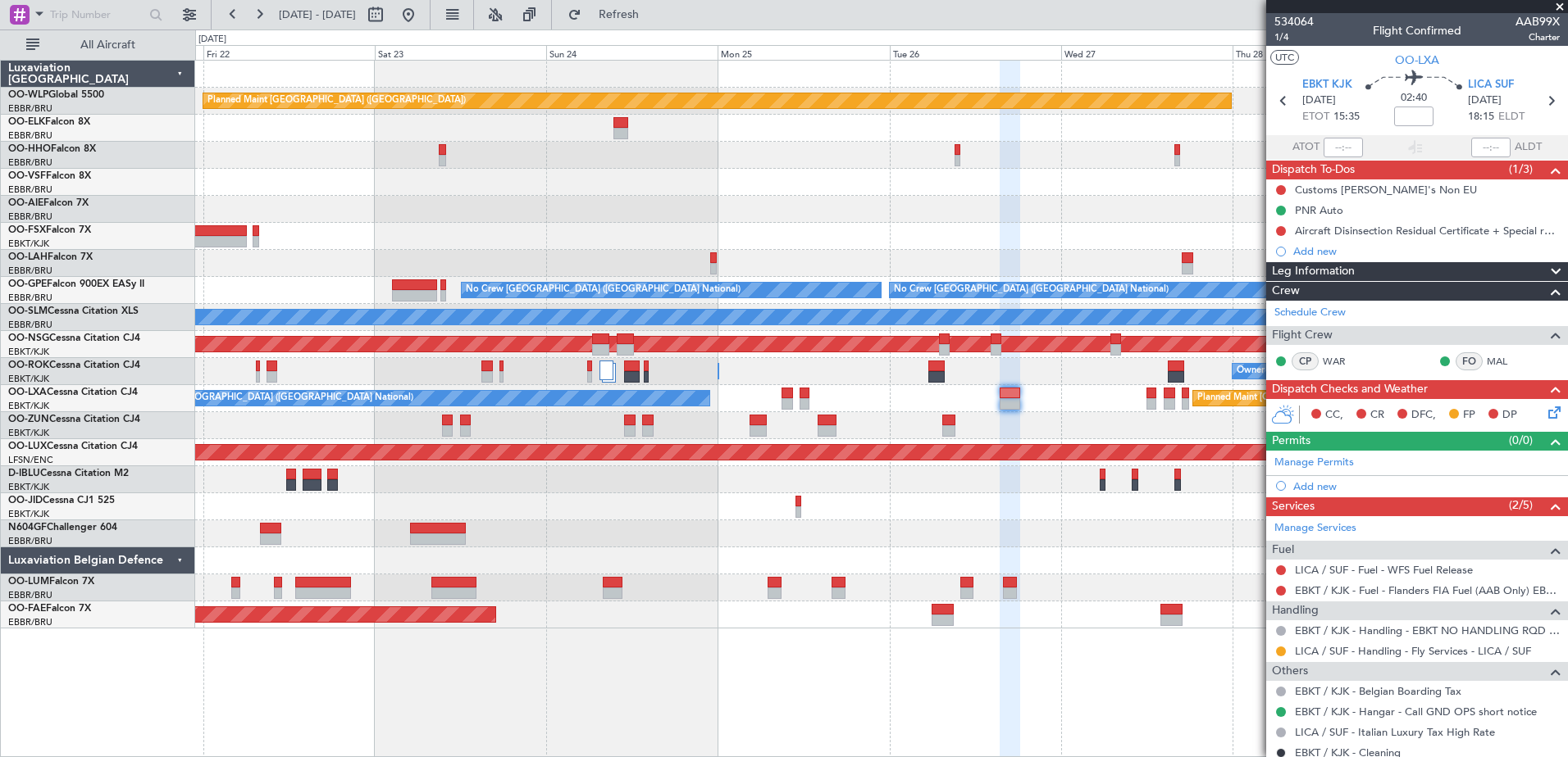
click at [1135, 433] on div "Planned Maint Kortrijk-[GEOGRAPHIC_DATA]" at bounding box center [881, 426] width 1372 height 27
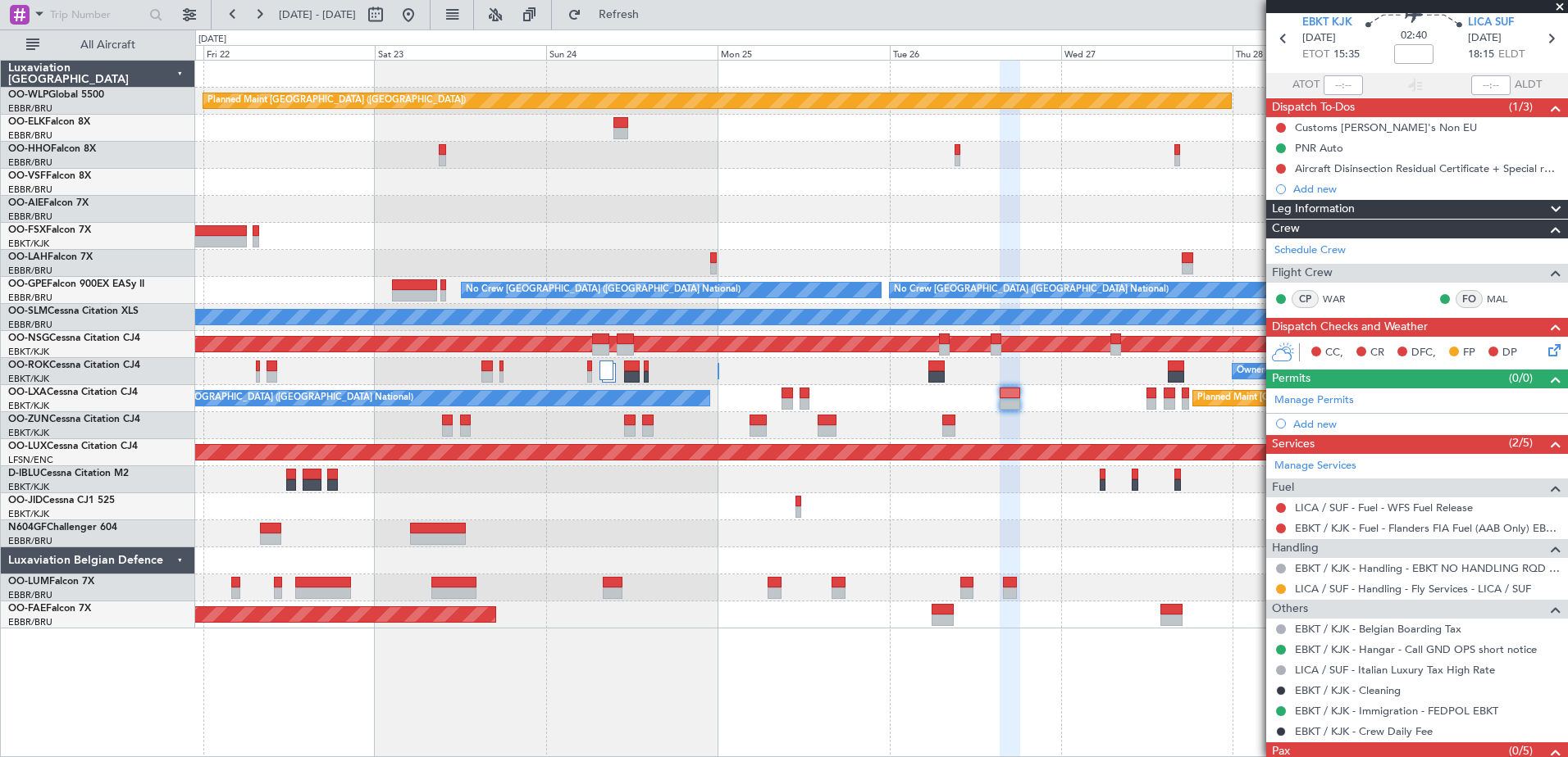
scroll to position [82, 0]
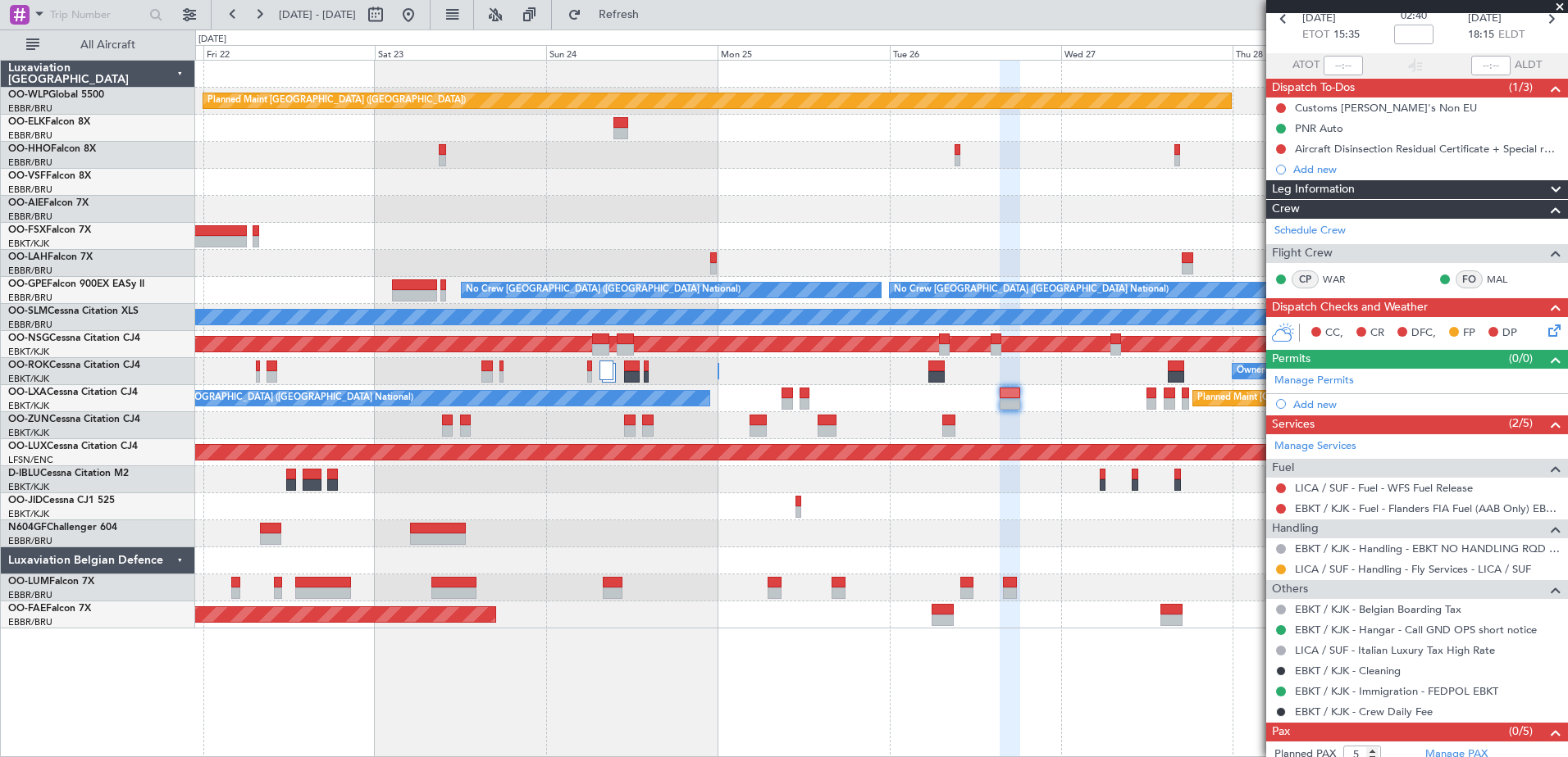
click at [643, 215] on div at bounding box center [881, 209] width 1372 height 27
click at [1336, 485] on link "LICA / SUF - Fuel - WFS Fuel Release" at bounding box center [1383, 488] width 178 height 14
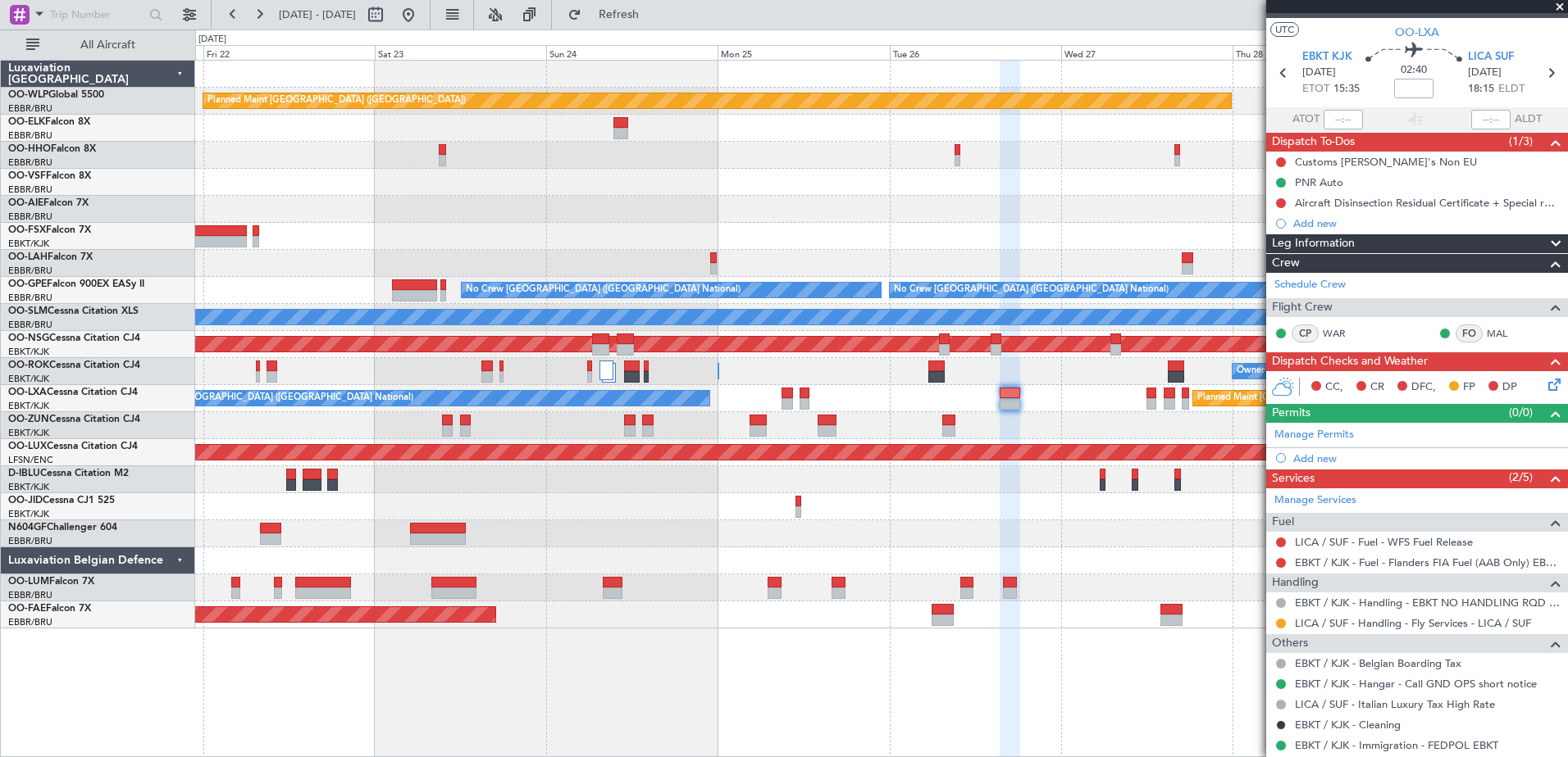
scroll to position [0, 0]
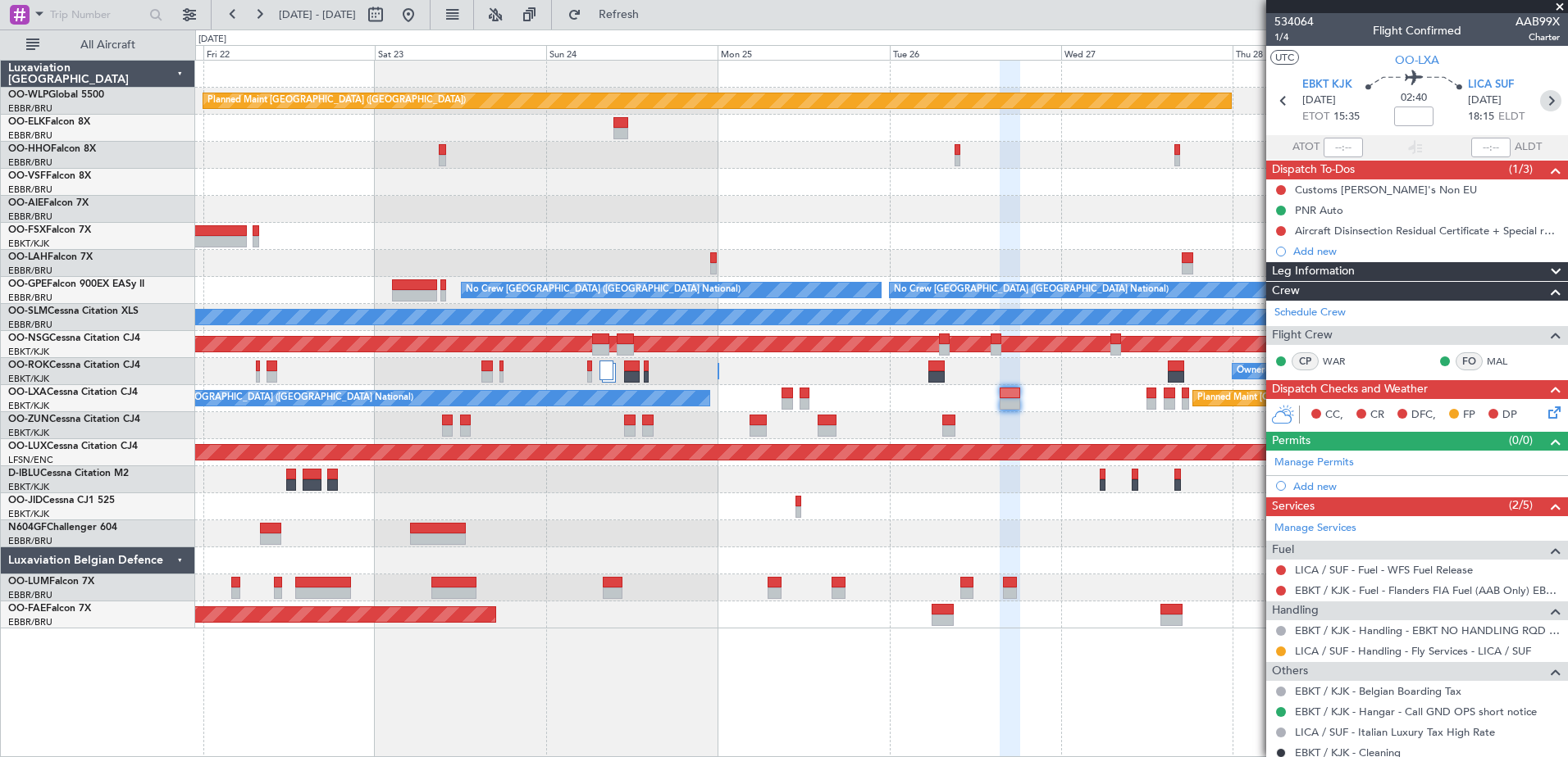
click at [1542, 105] on icon at bounding box center [1550, 100] width 22 height 22
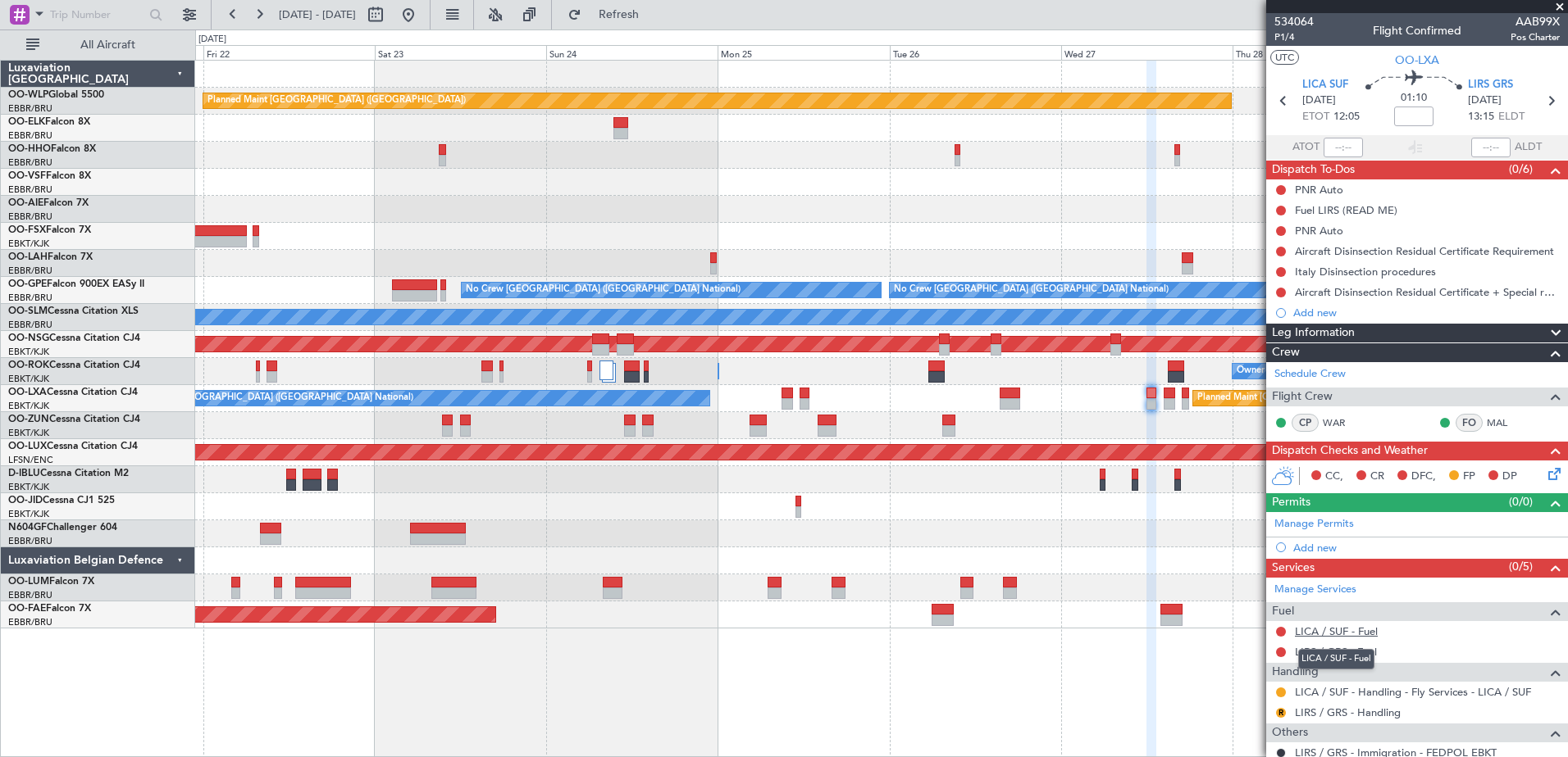
click at [1325, 636] on link "LICA / SUF - Fuel" at bounding box center [1336, 632] width 83 height 14
click at [639, 15] on button "Refresh" at bounding box center [610, 15] width 98 height 26
click at [1374, 656] on div "LICA / SUF - Fuel - WFS Fuel Release" at bounding box center [1383, 659] width 156 height 21
click at [1367, 655] on link "LIRS / GRS - Fuel" at bounding box center [1335, 652] width 82 height 14
click at [1360, 655] on link "LIRS / GRS - Fuel" at bounding box center [1335, 652] width 82 height 14
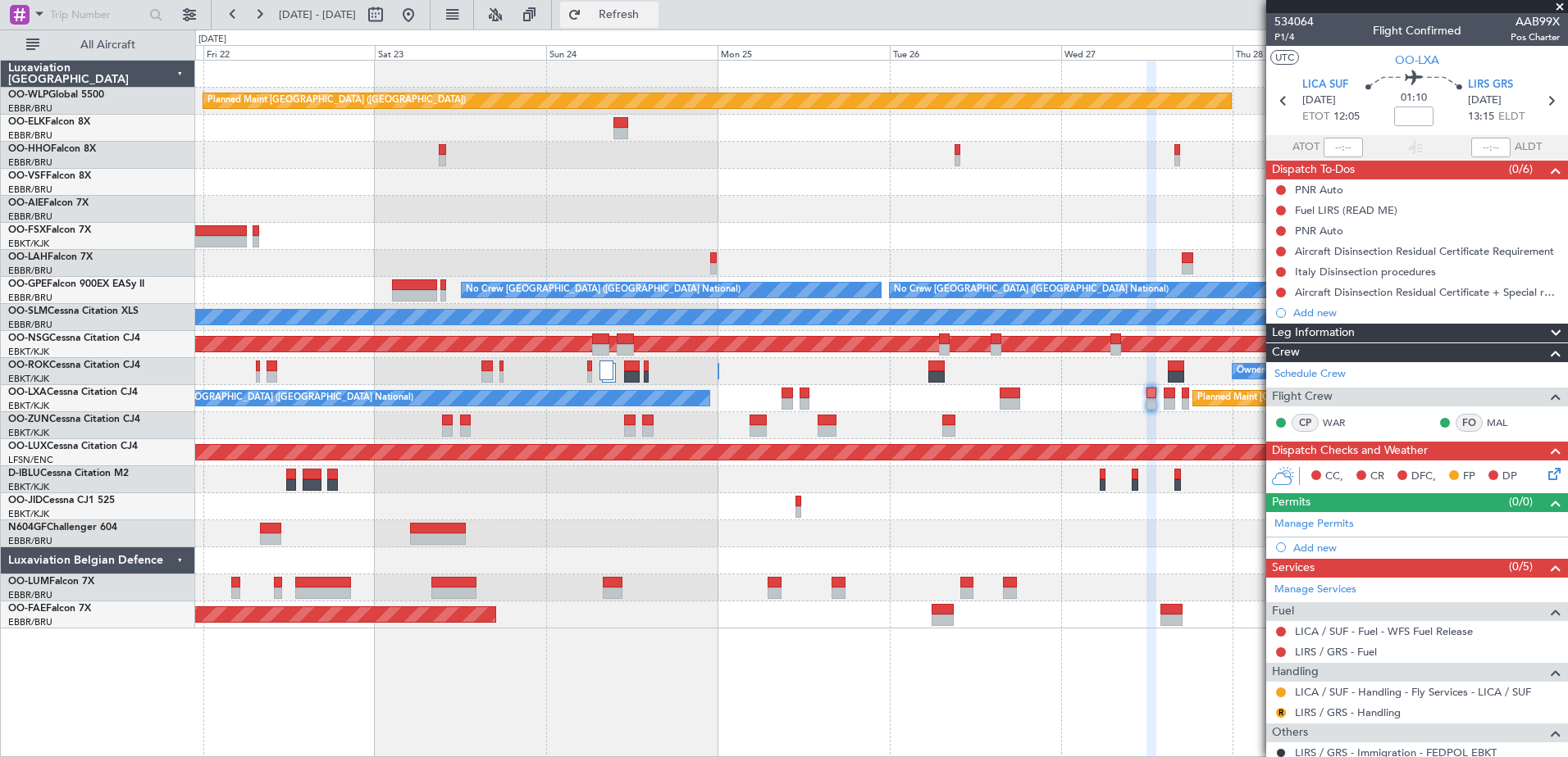
click at [659, 3] on button "Refresh" at bounding box center [610, 15] width 98 height 26
click at [1021, 401] on div "A/C Unavailable Brussels (Brussels National) Planned Maint Brussels (Brussels N…" at bounding box center [881, 398] width 1372 height 27
click at [1020, 401] on div "A/C Unavailable Brussels (Brussels National) Planned Maint Brussels (Brussels N…" at bounding box center [881, 398] width 1372 height 27
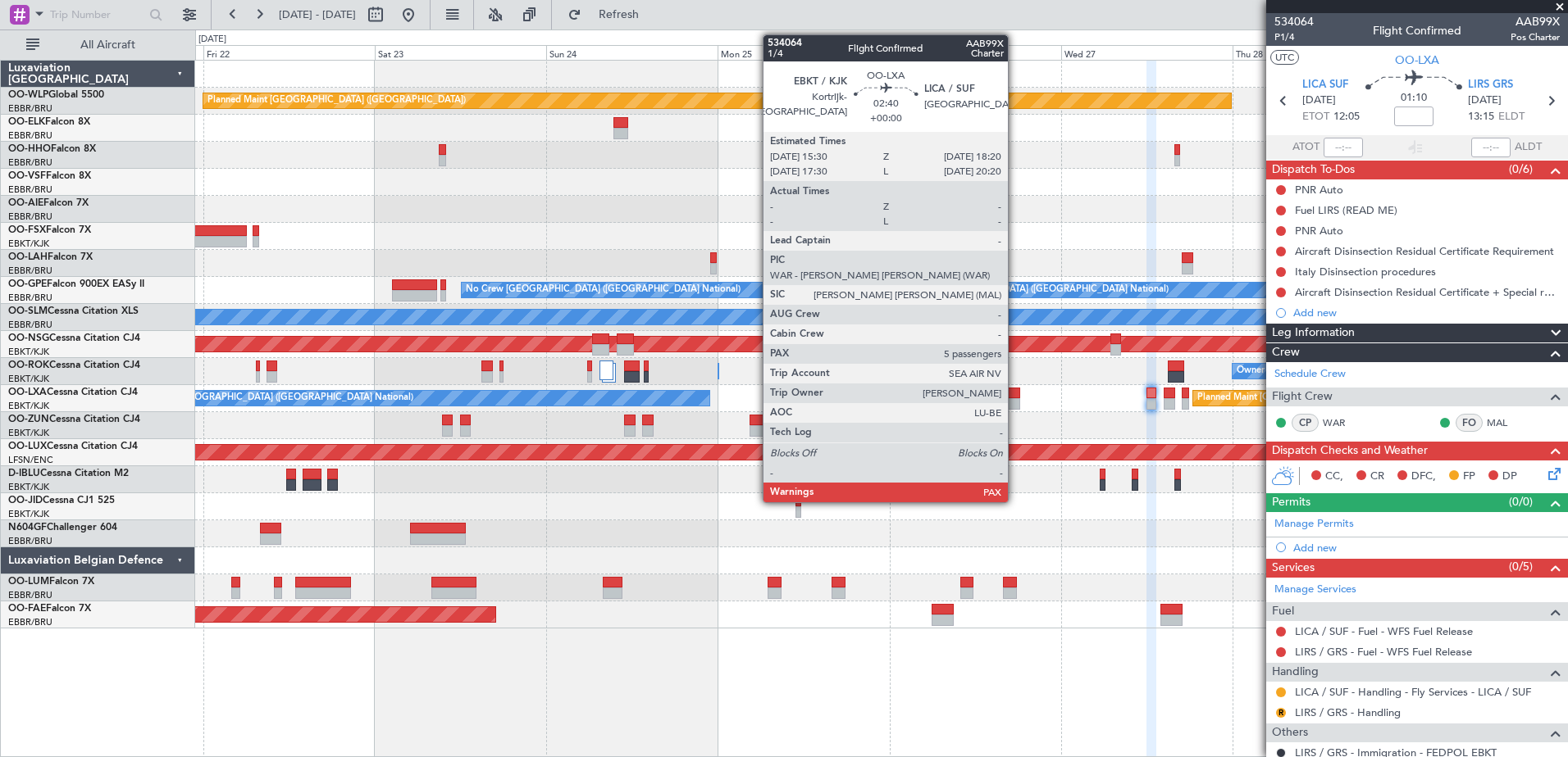
click at [1015, 401] on div at bounding box center [1010, 403] width 21 height 11
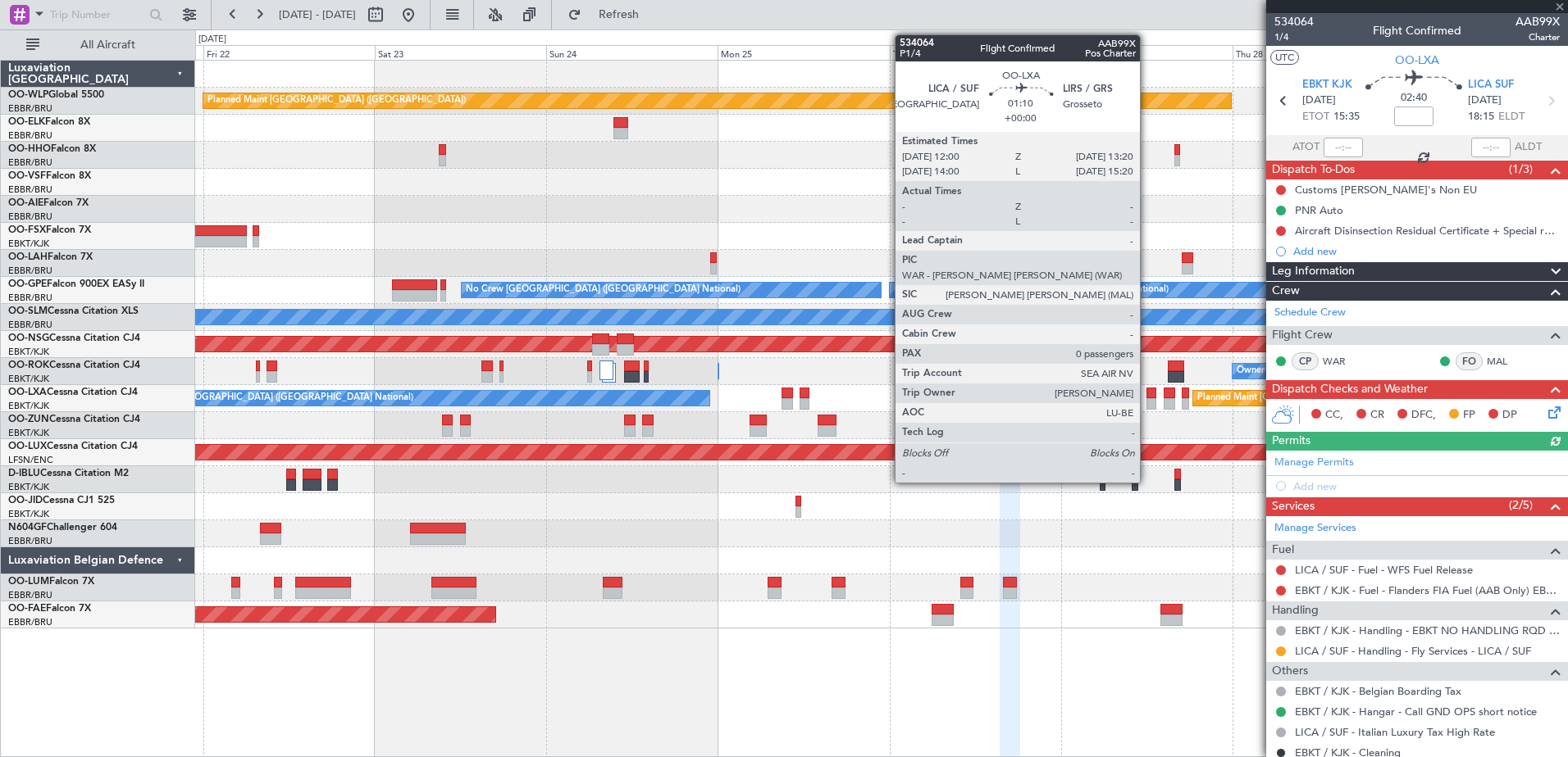
click at [1150, 397] on div at bounding box center [1150, 393] width 9 height 11
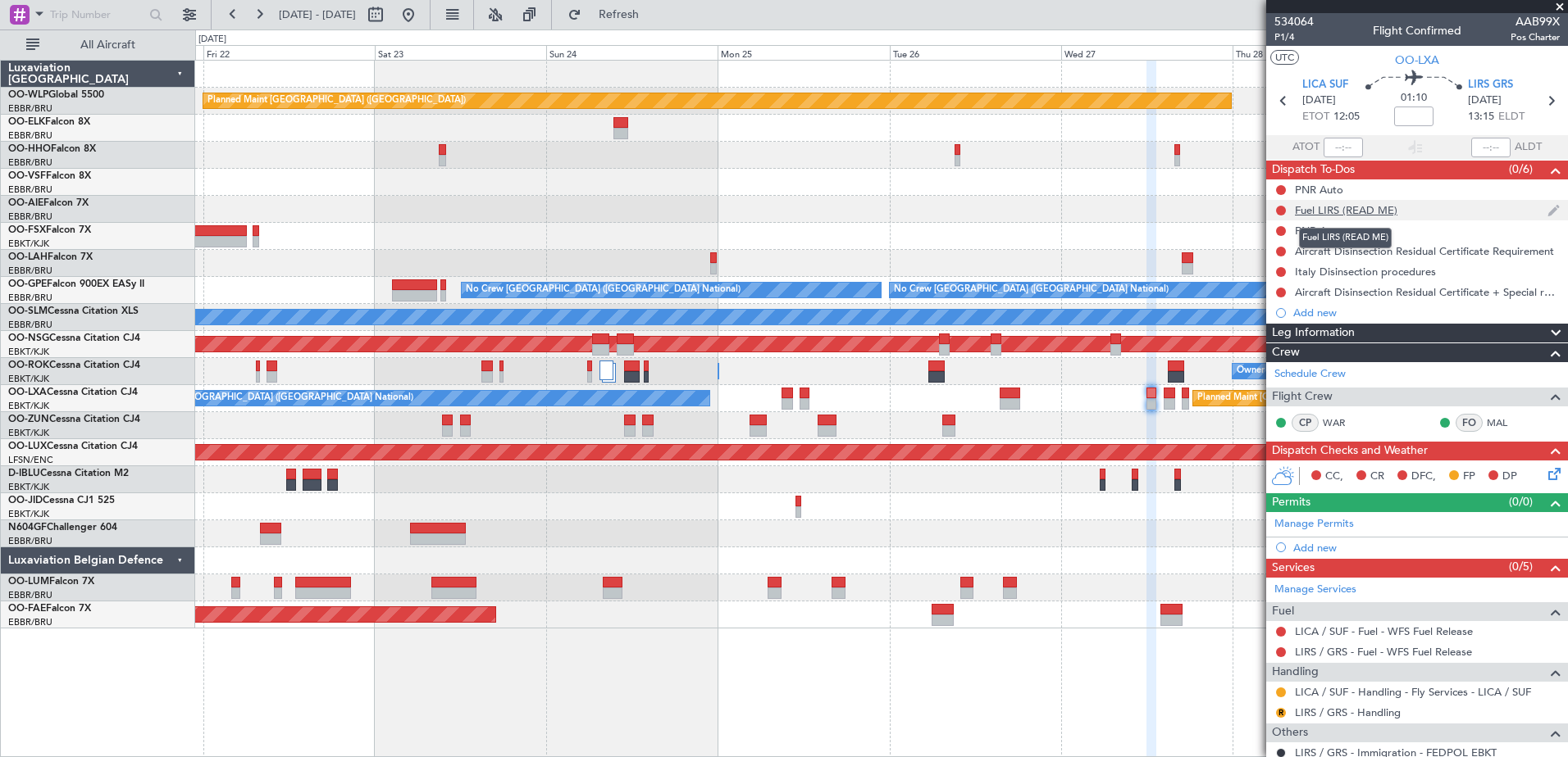
click at [1356, 213] on div "Fuel LIRS (READ ME)" at bounding box center [1345, 210] width 103 height 14
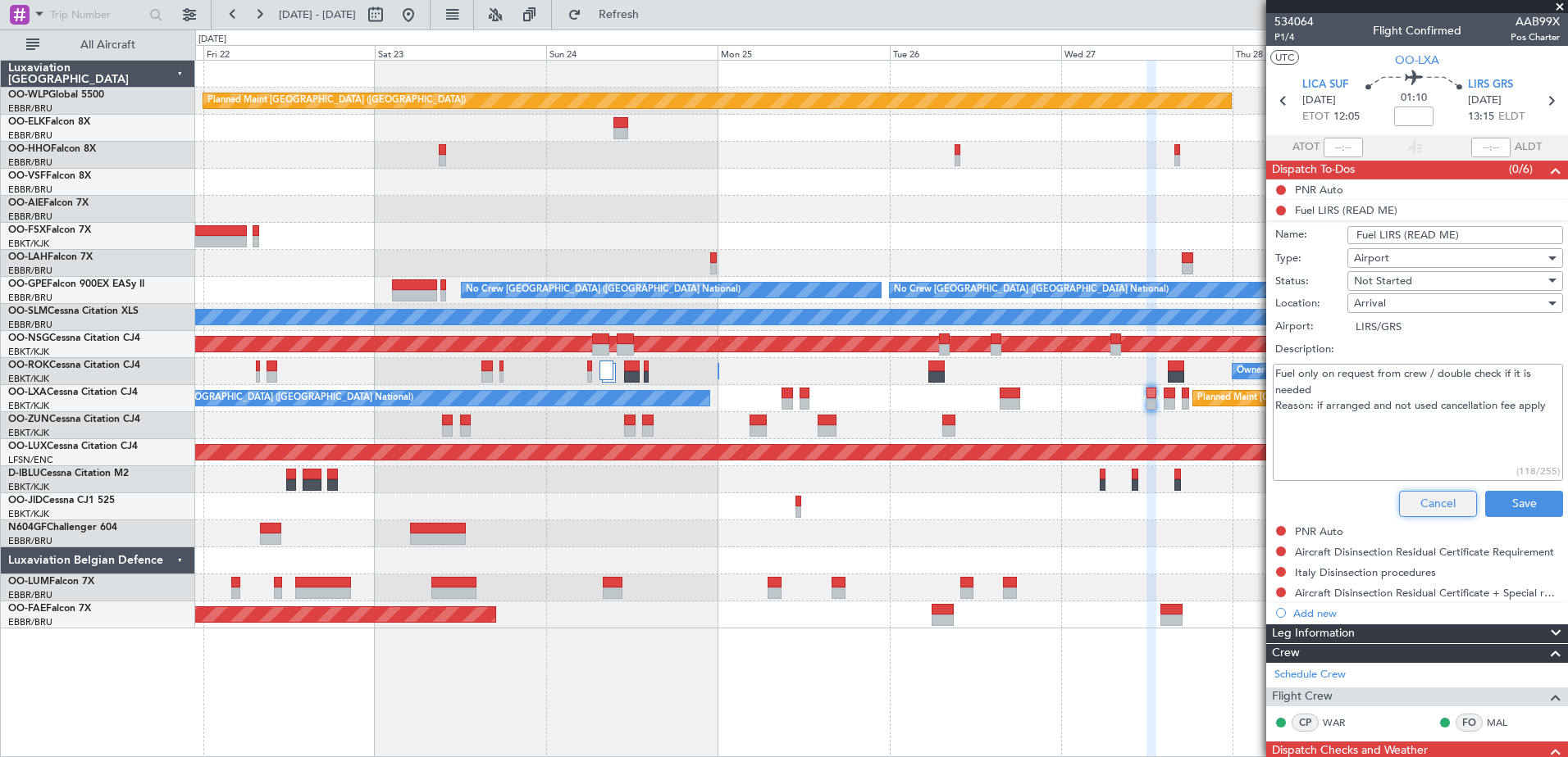
click at [1435, 505] on button "Cancel" at bounding box center [1438, 504] width 78 height 26
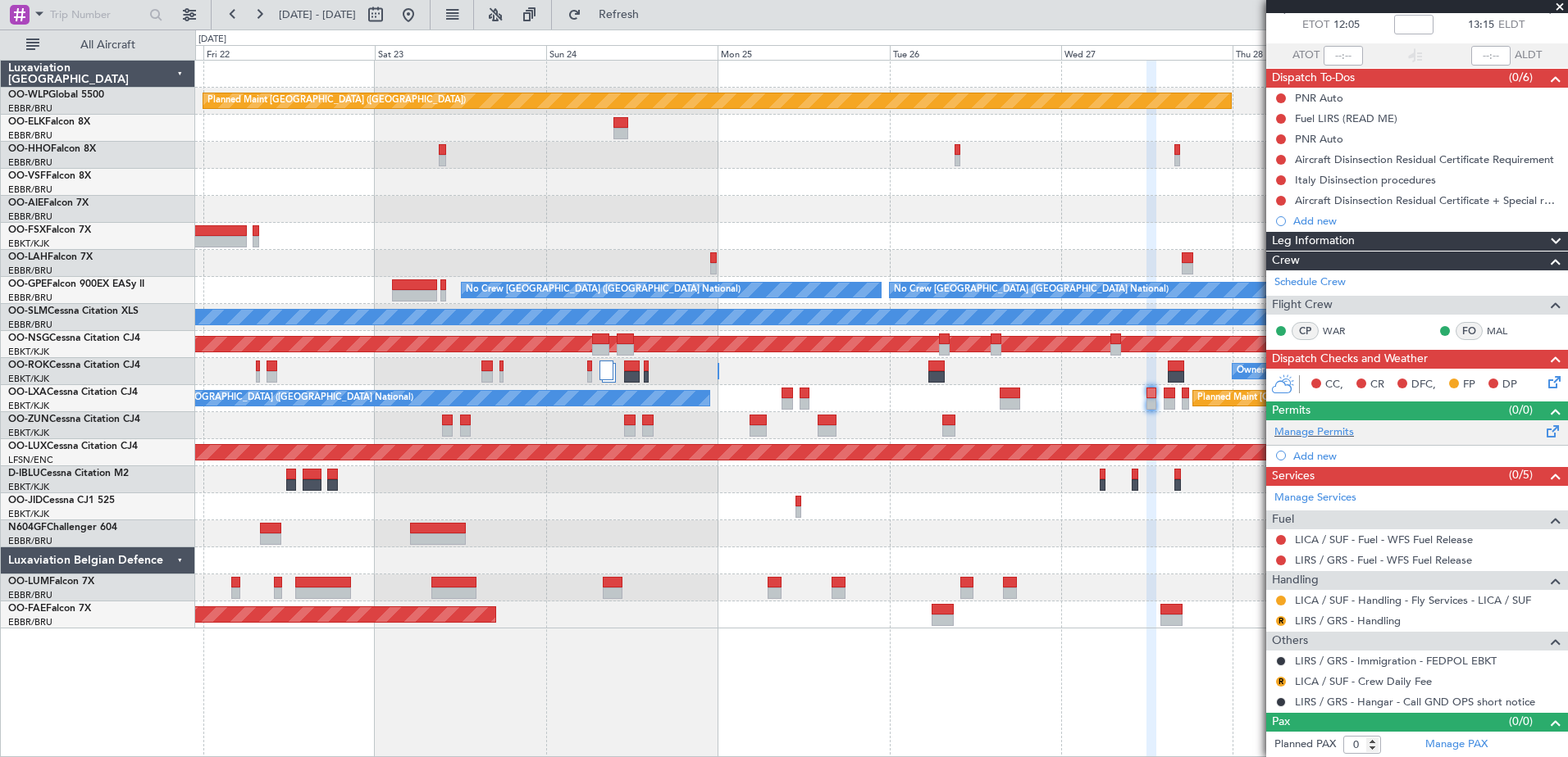
scroll to position [92, 0]
click at [1302, 78] on span "Dispatch To-Dos" at bounding box center [1313, 78] width 83 height 19
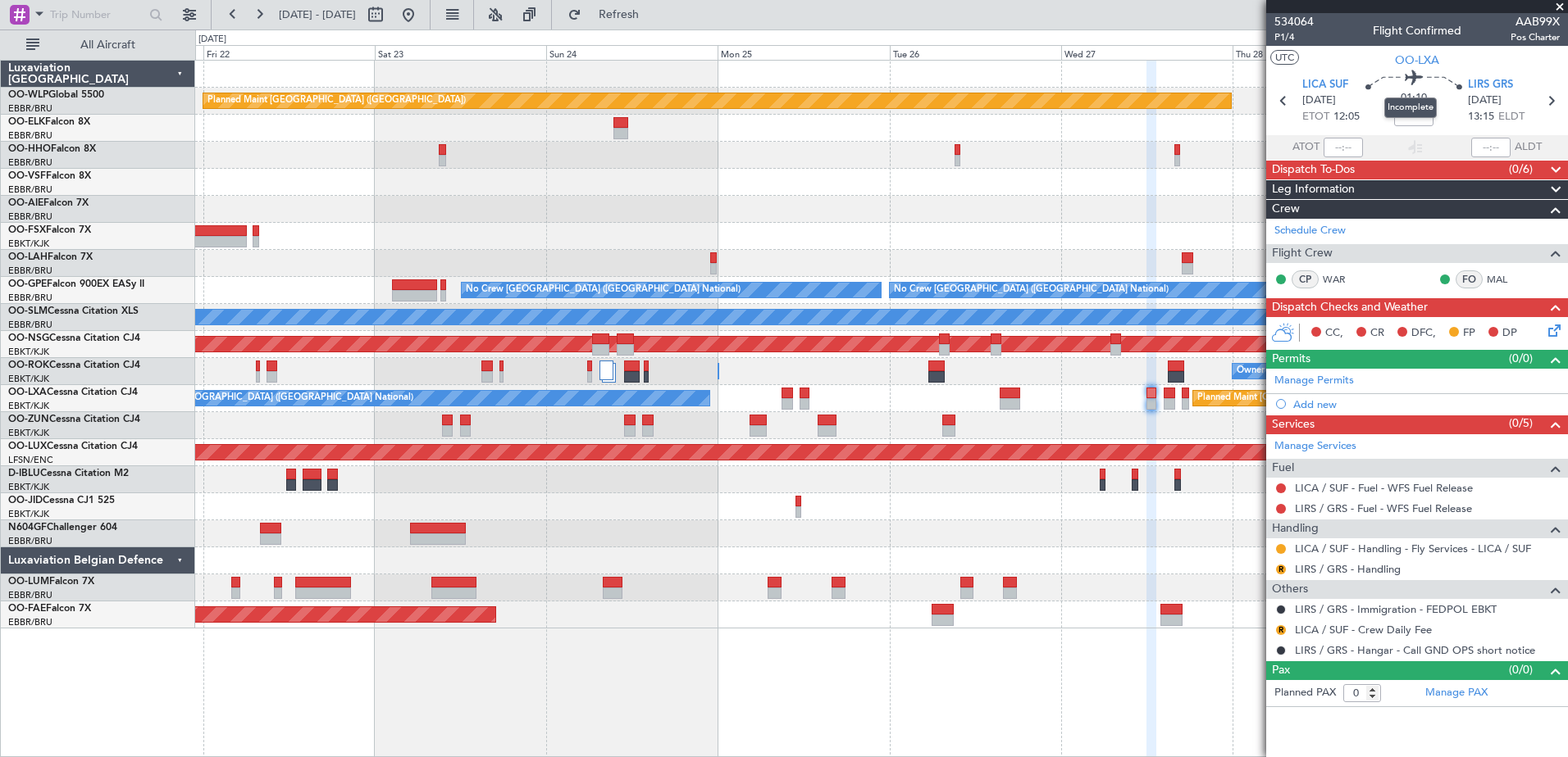
scroll to position [0, 0]
click at [1289, 31] on span "P1/4" at bounding box center [1294, 37] width 40 height 14
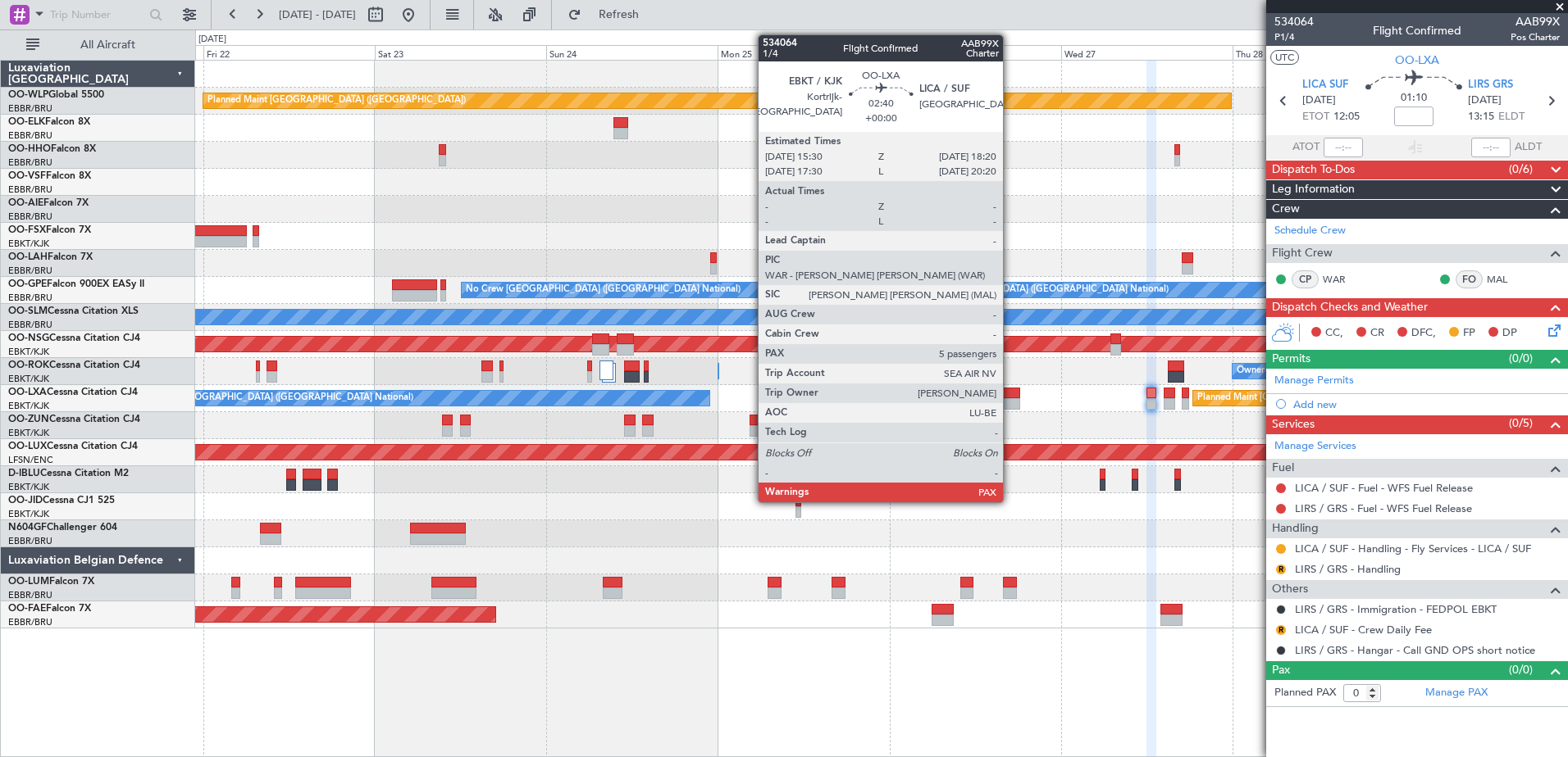
click at [1010, 405] on div at bounding box center [1010, 403] width 21 height 11
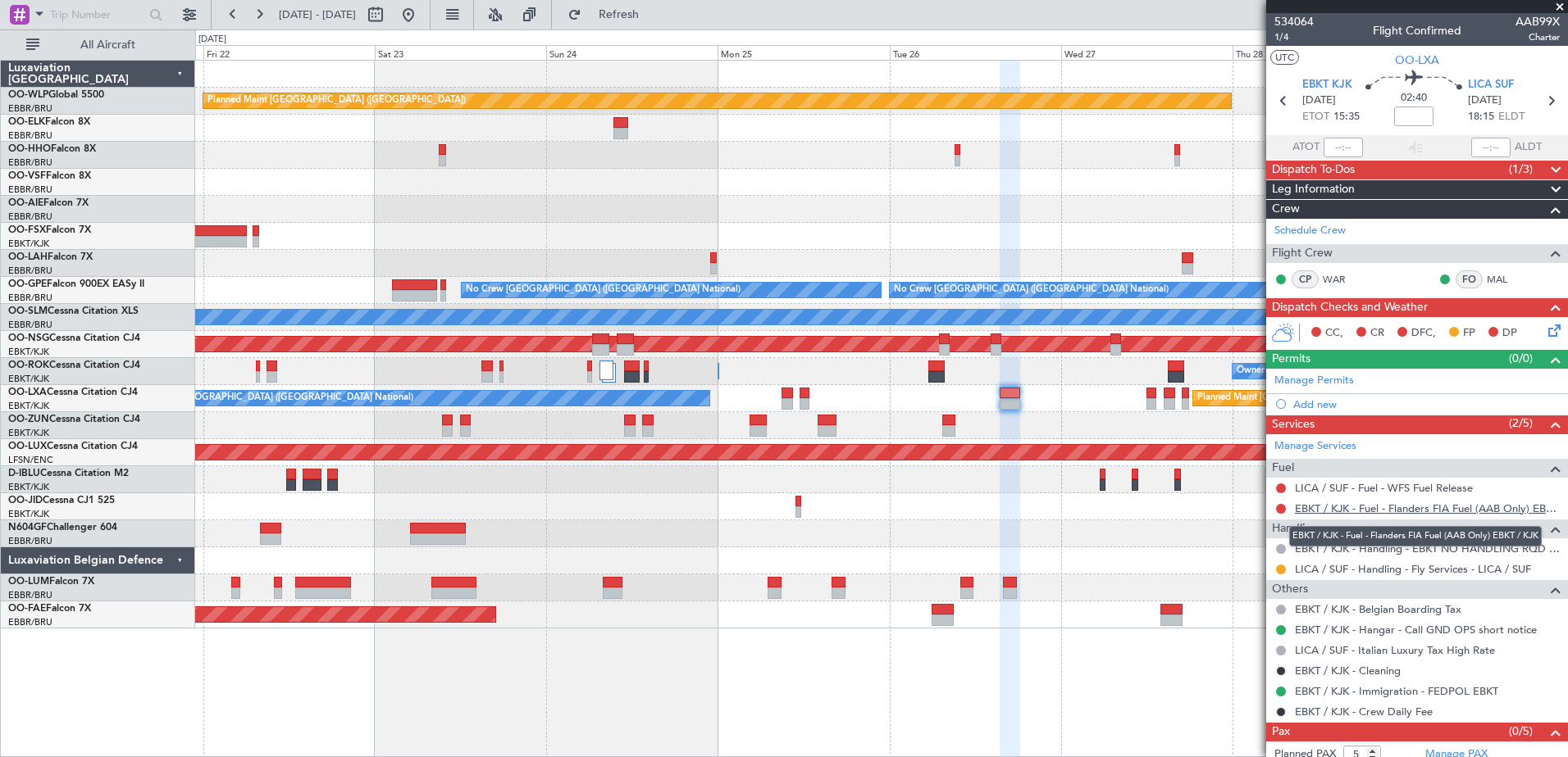
click at [1426, 511] on link "EBKT / KJK - Fuel - Flanders FIA Fuel (AAB Only) EBKT / KJK" at bounding box center [1426, 508] width 265 height 14
click at [654, 9] on span "Refresh" at bounding box center [619, 14] width 69 height 11
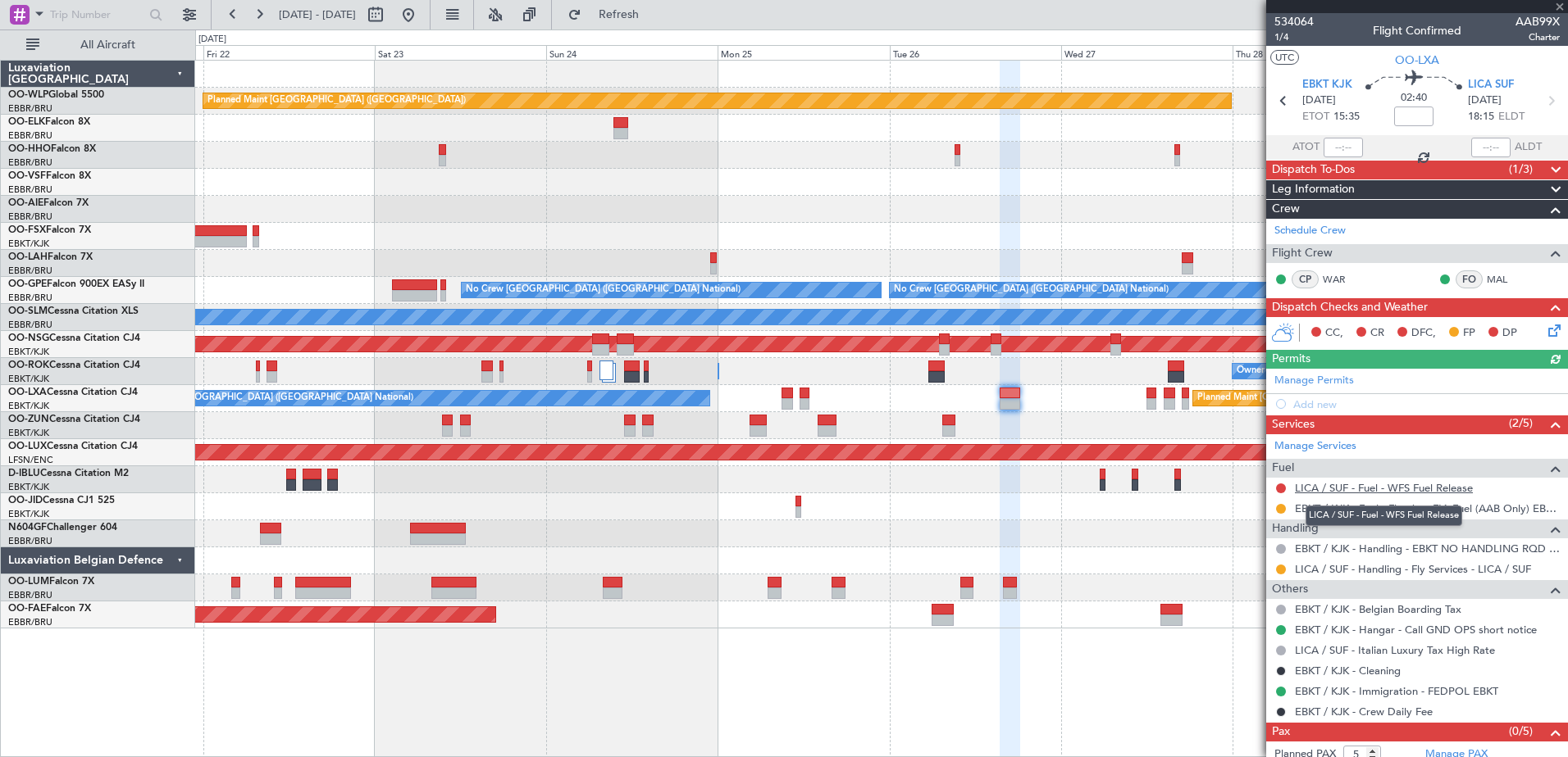
click at [1390, 489] on link "LICA / SUF - Fuel - WFS Fuel Release" at bounding box center [1383, 488] width 178 height 14
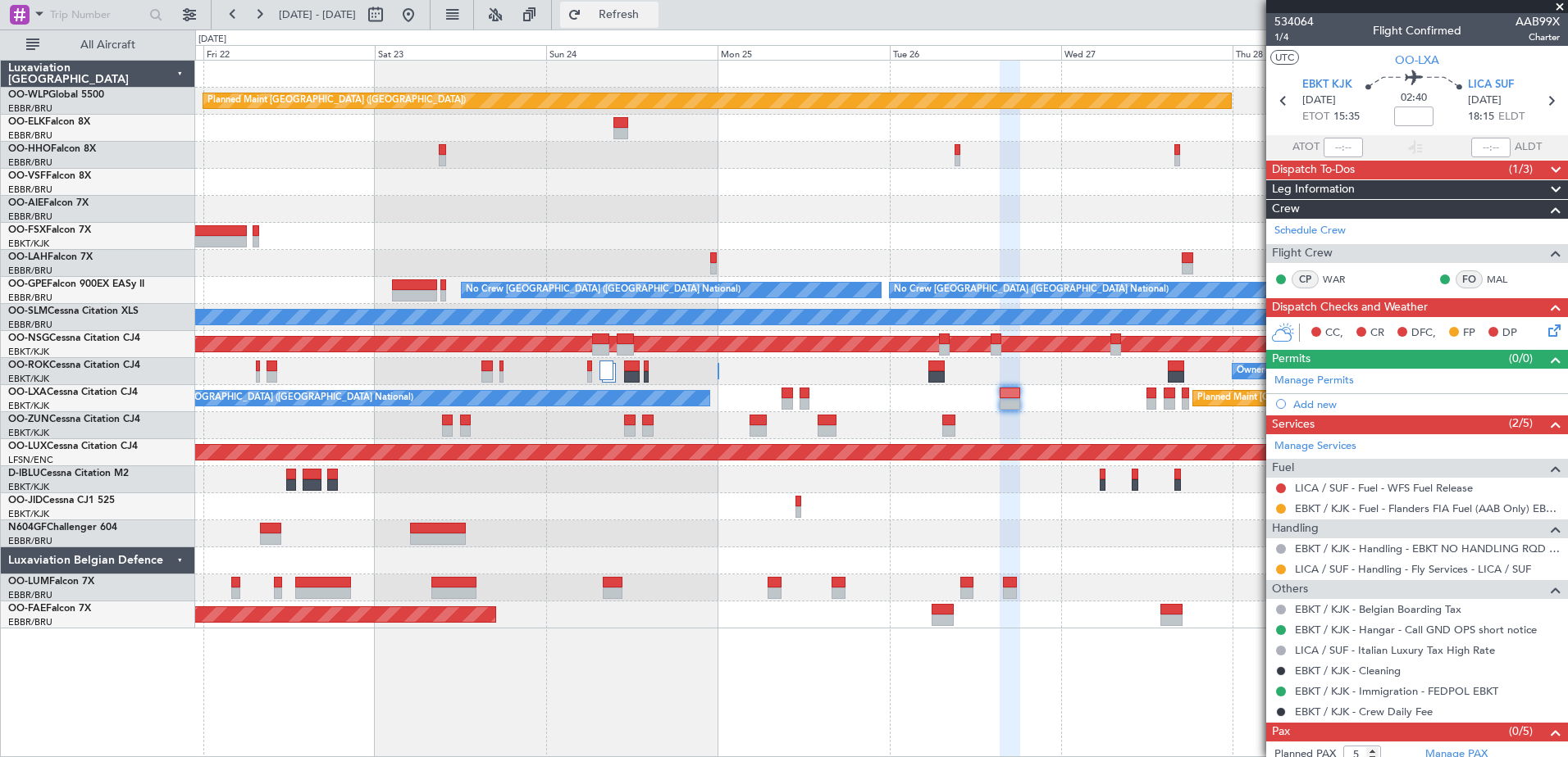
click at [654, 9] on span "Refresh" at bounding box center [619, 14] width 69 height 11
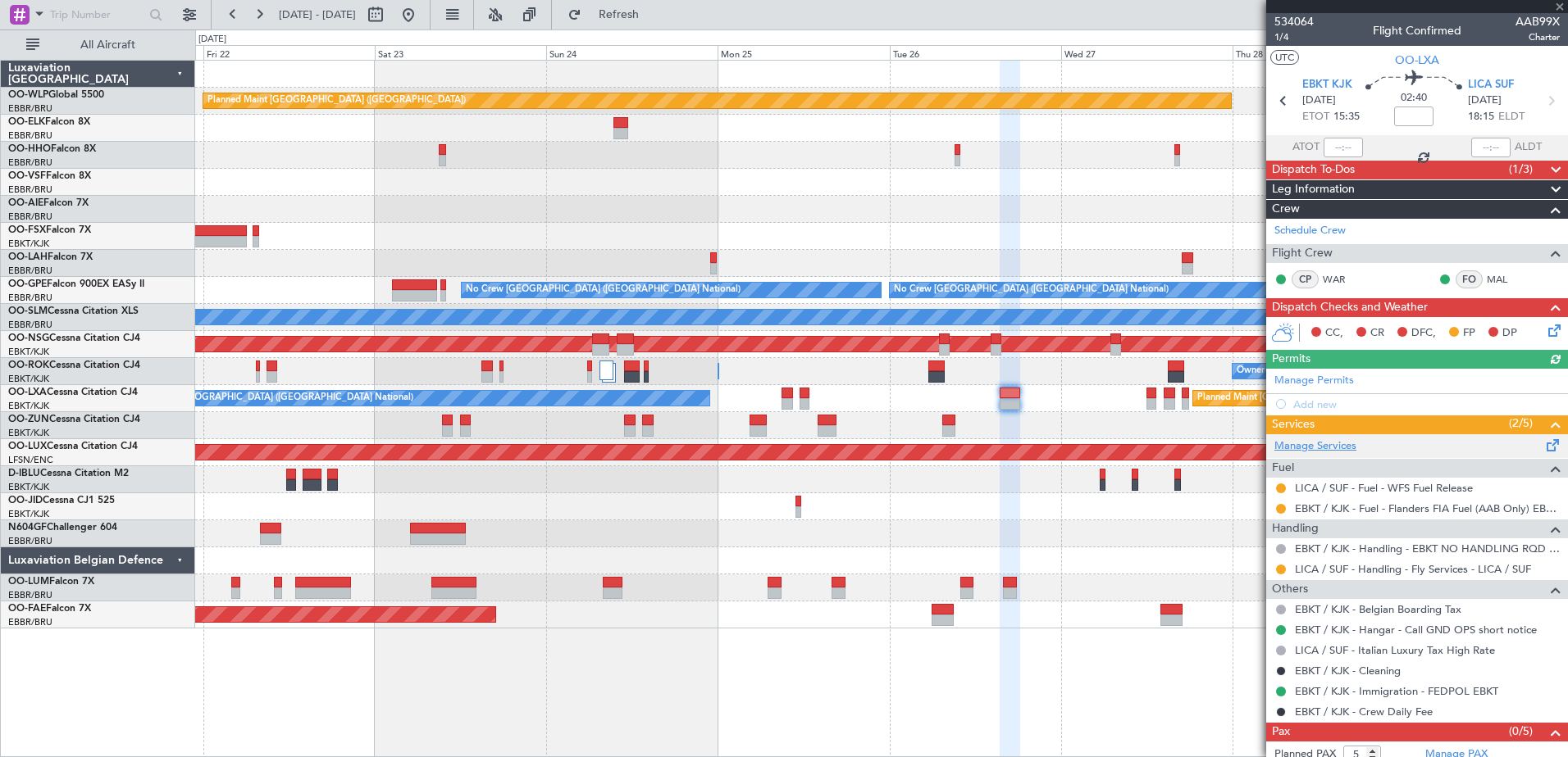
click at [1306, 441] on link "Manage Services" at bounding box center [1315, 446] width 82 height 16
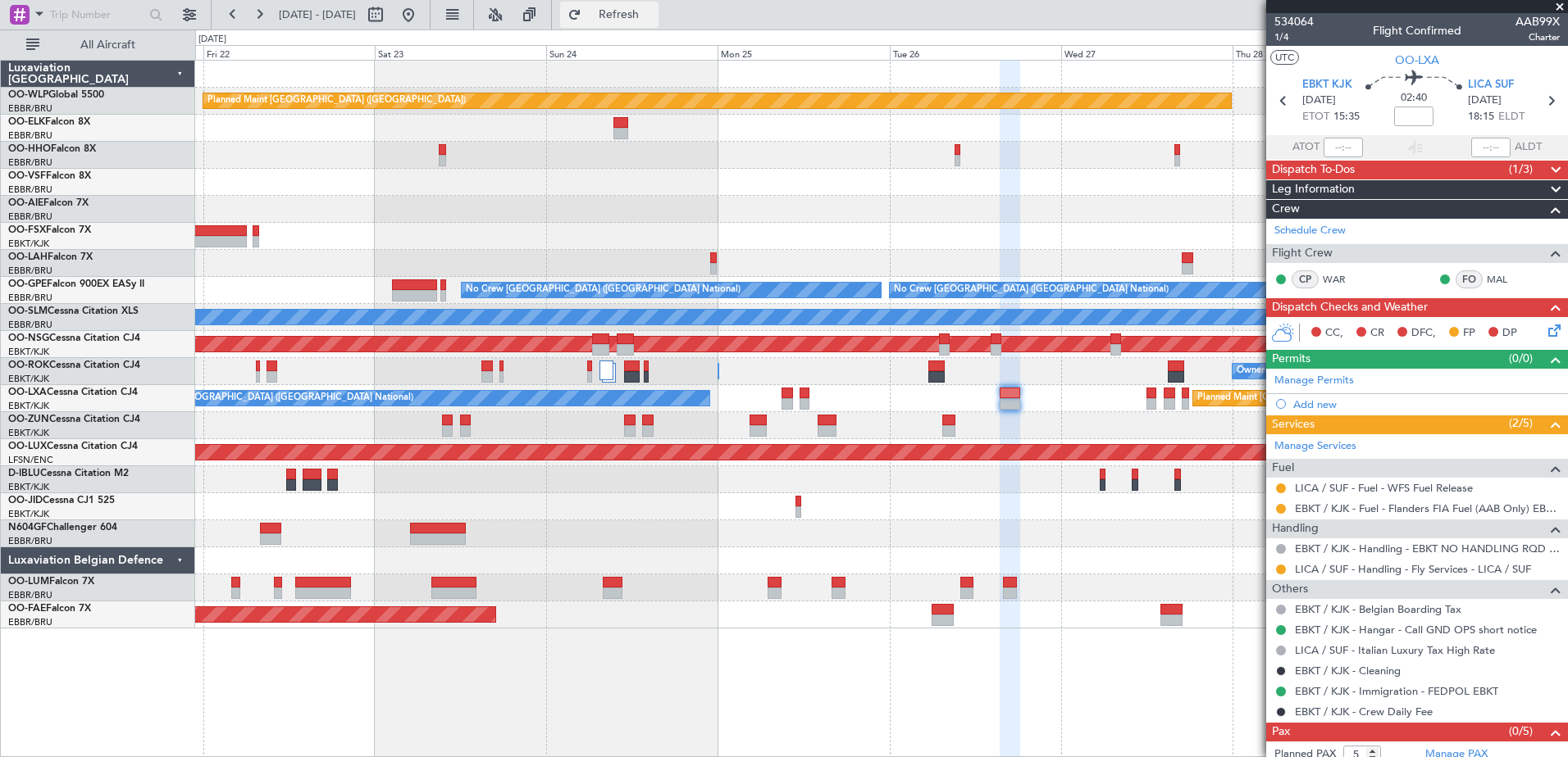
click at [642, 8] on button "Refresh" at bounding box center [610, 15] width 98 height 26
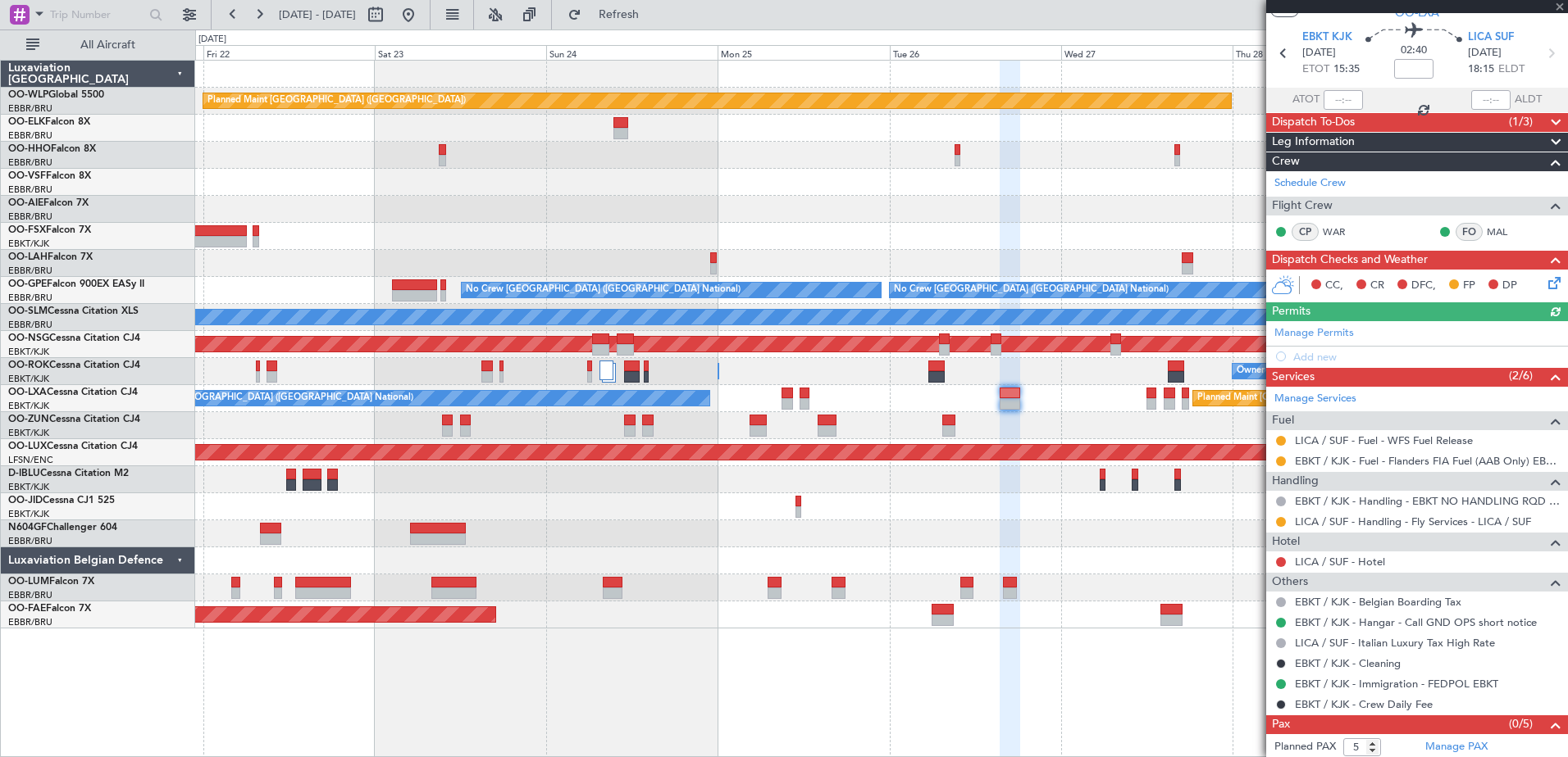
scroll to position [73, 0]
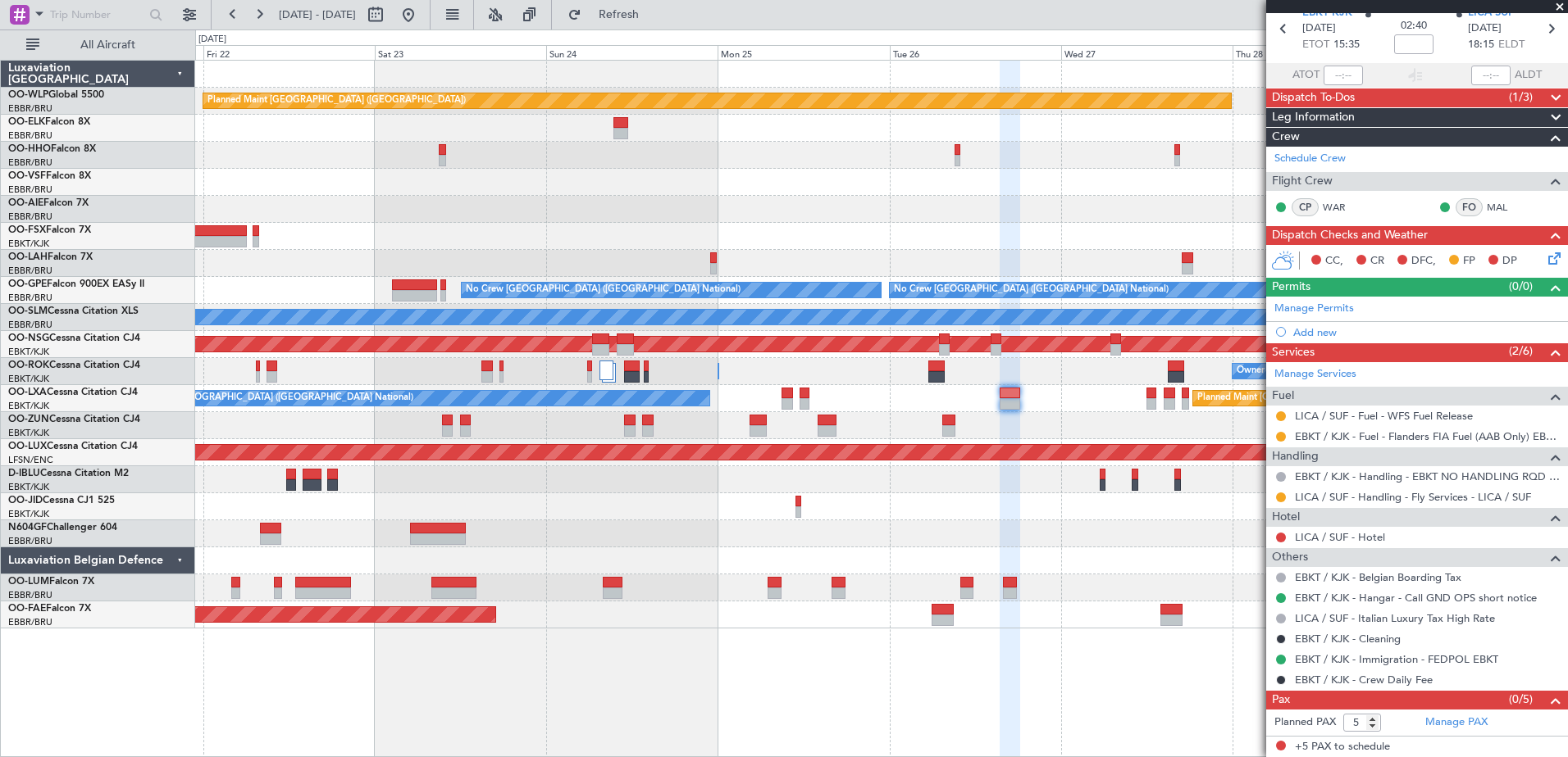
click at [1358, 544] on div "LICA / SUF - Hotel" at bounding box center [1416, 538] width 301 height 21
click at [1358, 533] on link "LICA / SUF - Hotel" at bounding box center [1339, 537] width 90 height 14
click at [640, 18] on button "Refresh" at bounding box center [610, 15] width 98 height 26
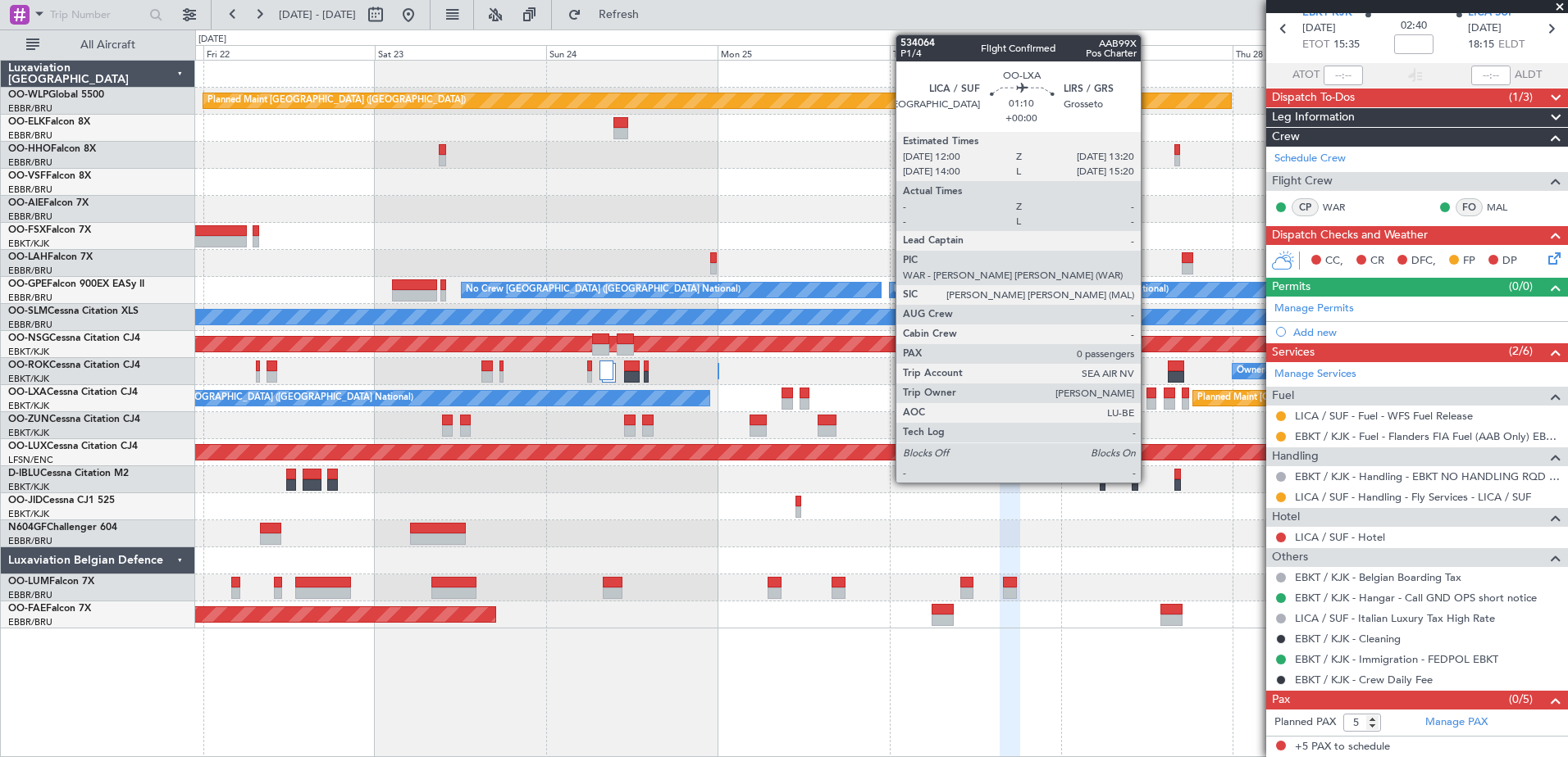
click at [1148, 400] on div at bounding box center [1150, 403] width 9 height 11
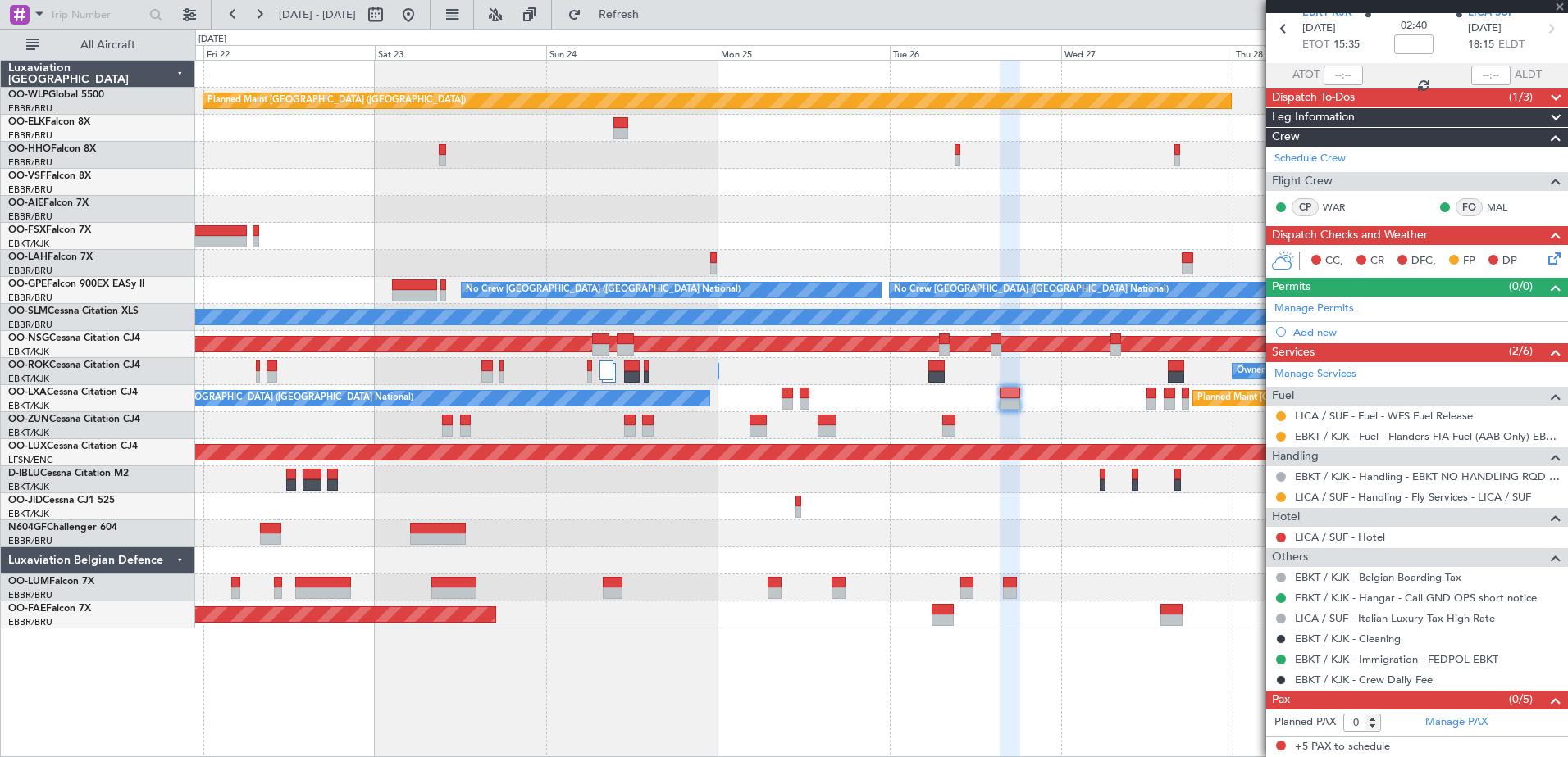
scroll to position [0, 0]
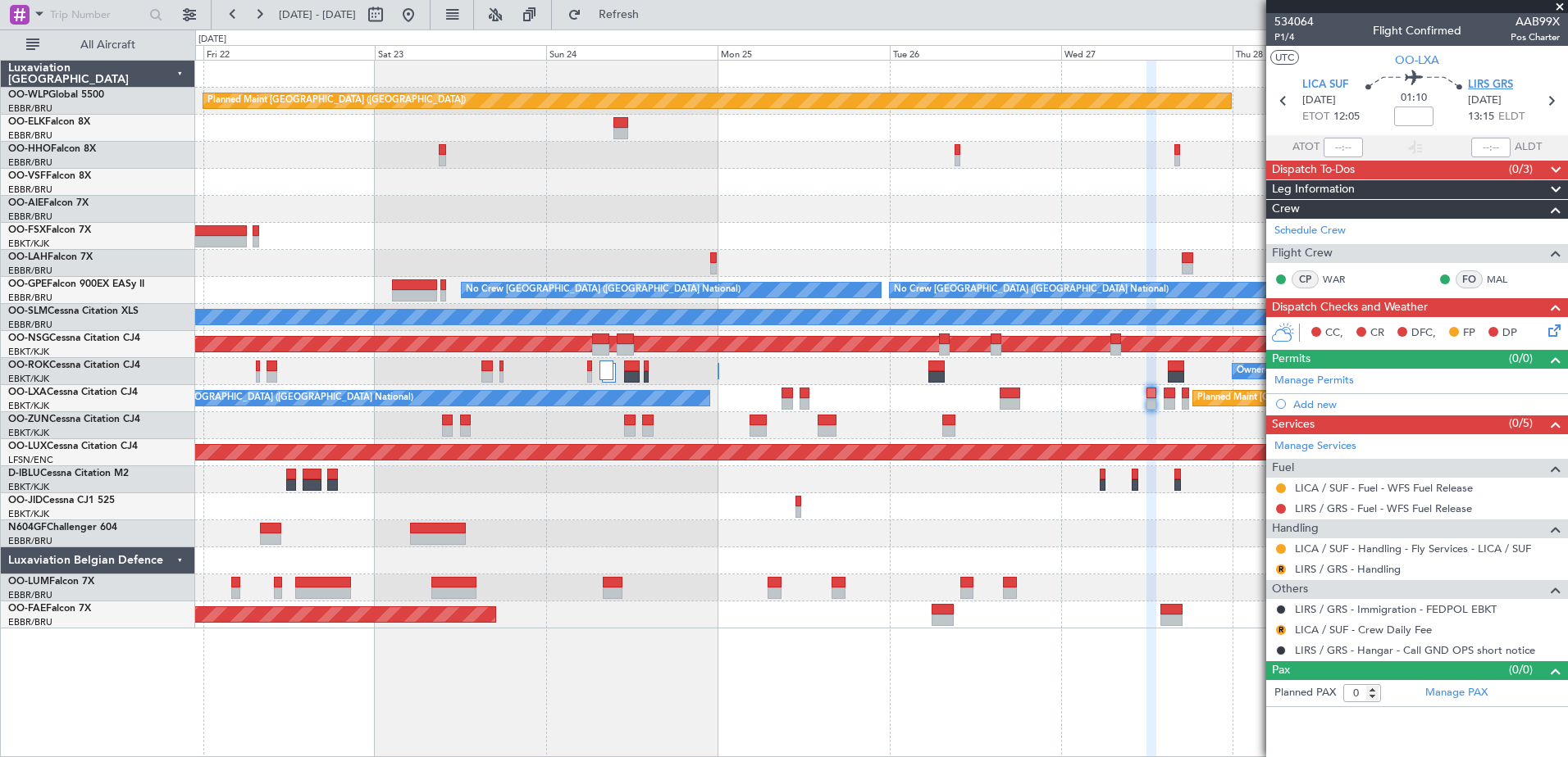
click at [1488, 90] on span "LIRS GRS" at bounding box center [1490, 85] width 45 height 16
click at [1546, 100] on icon at bounding box center [1550, 100] width 22 height 22
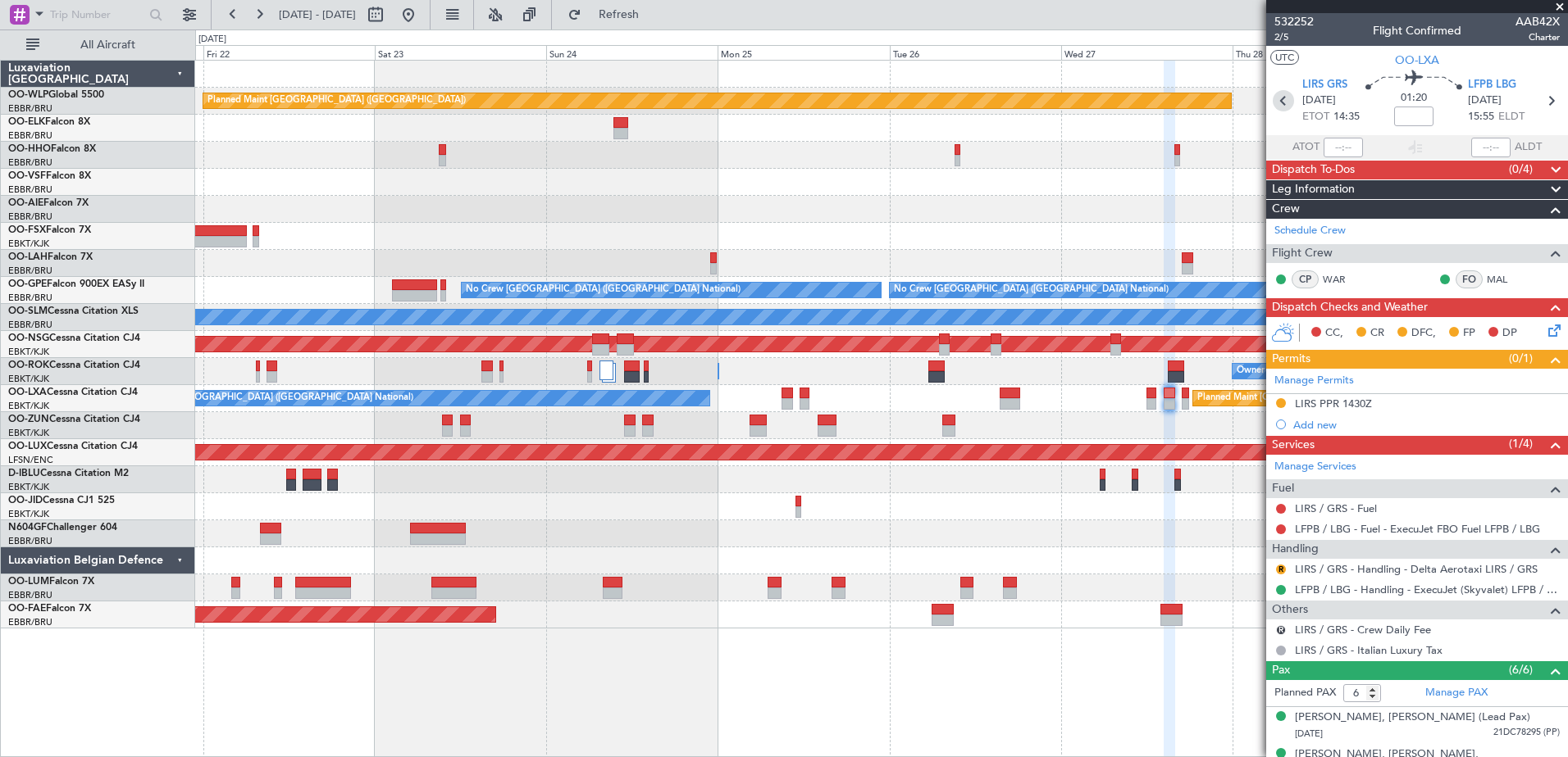
click at [1275, 98] on icon at bounding box center [1283, 100] width 22 height 22
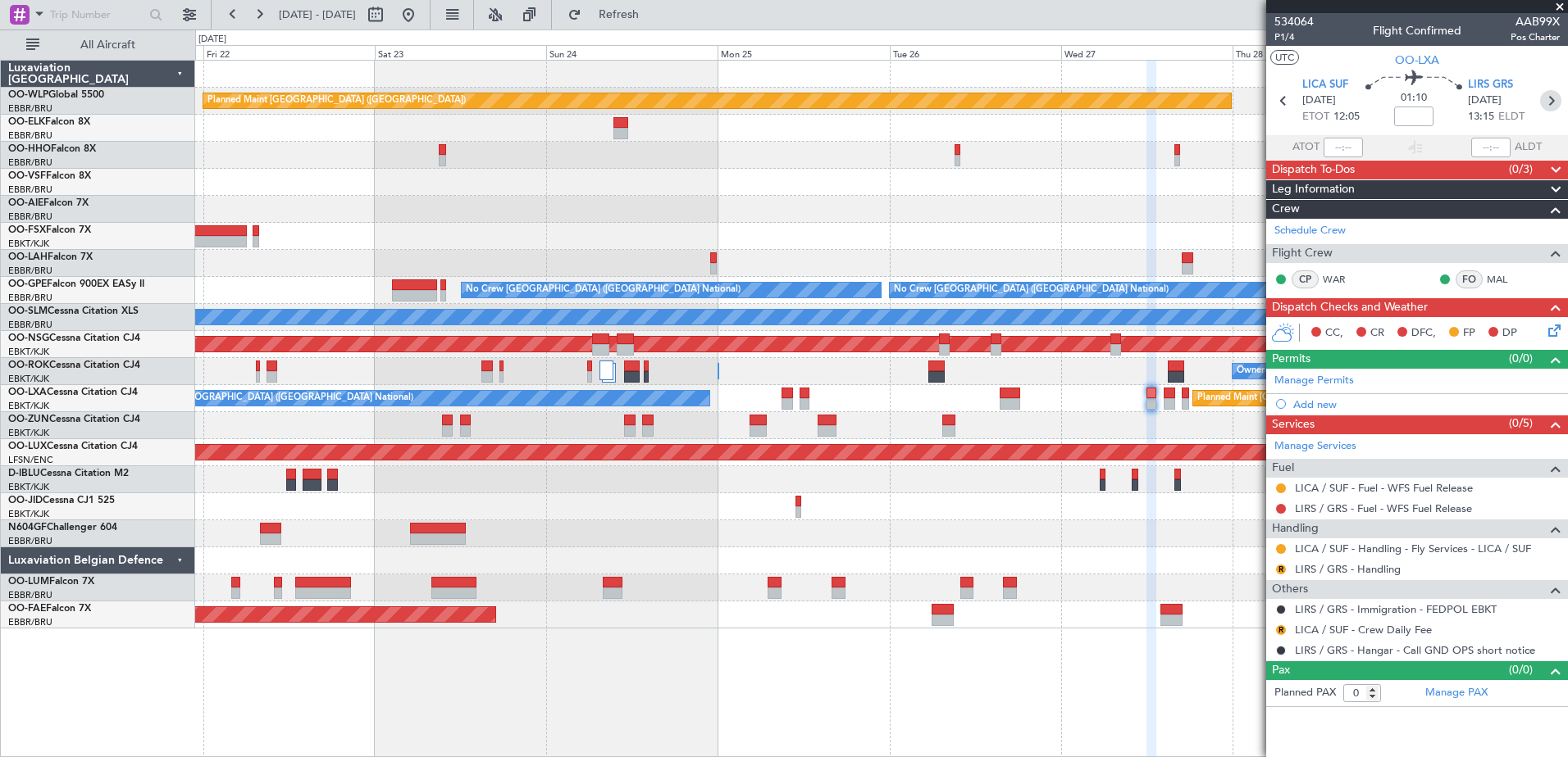
click at [1549, 91] on icon at bounding box center [1550, 100] width 22 height 22
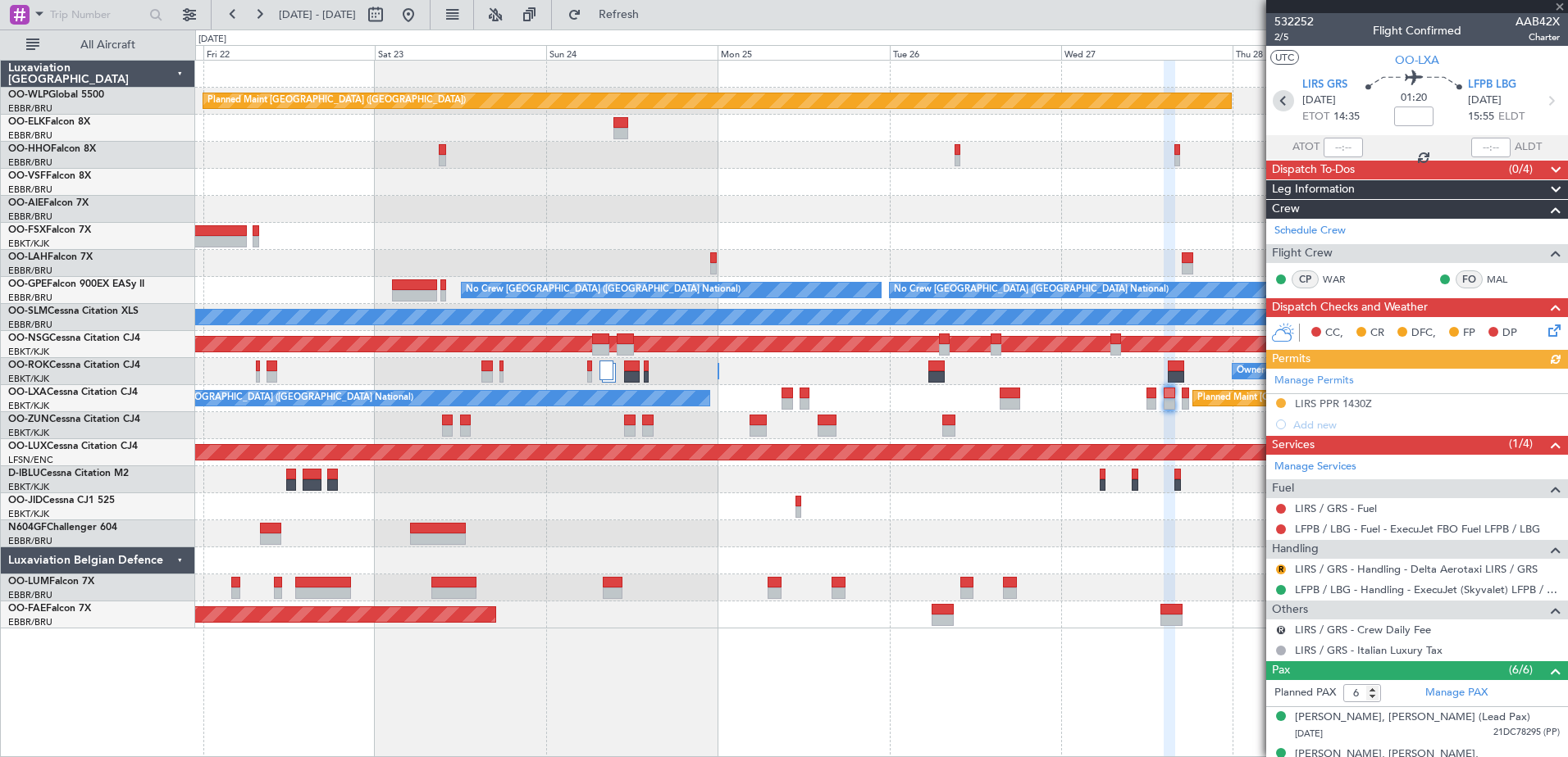
click at [1286, 106] on icon at bounding box center [1283, 100] width 22 height 22
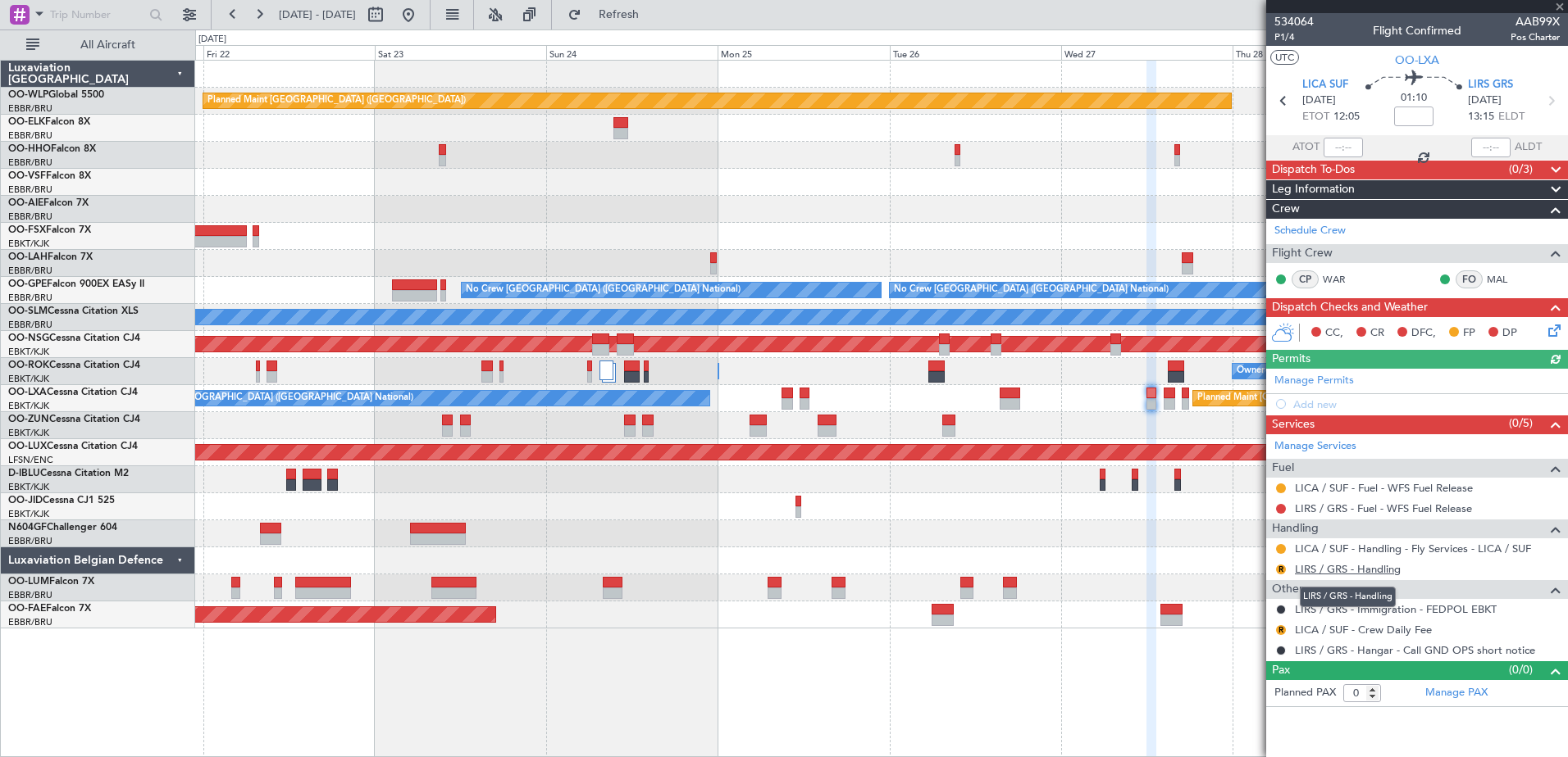
click at [1391, 567] on link "LIRS / GRS - Handling" at bounding box center [1347, 569] width 105 height 14
click at [623, 13] on button "Refresh" at bounding box center [610, 15] width 98 height 26
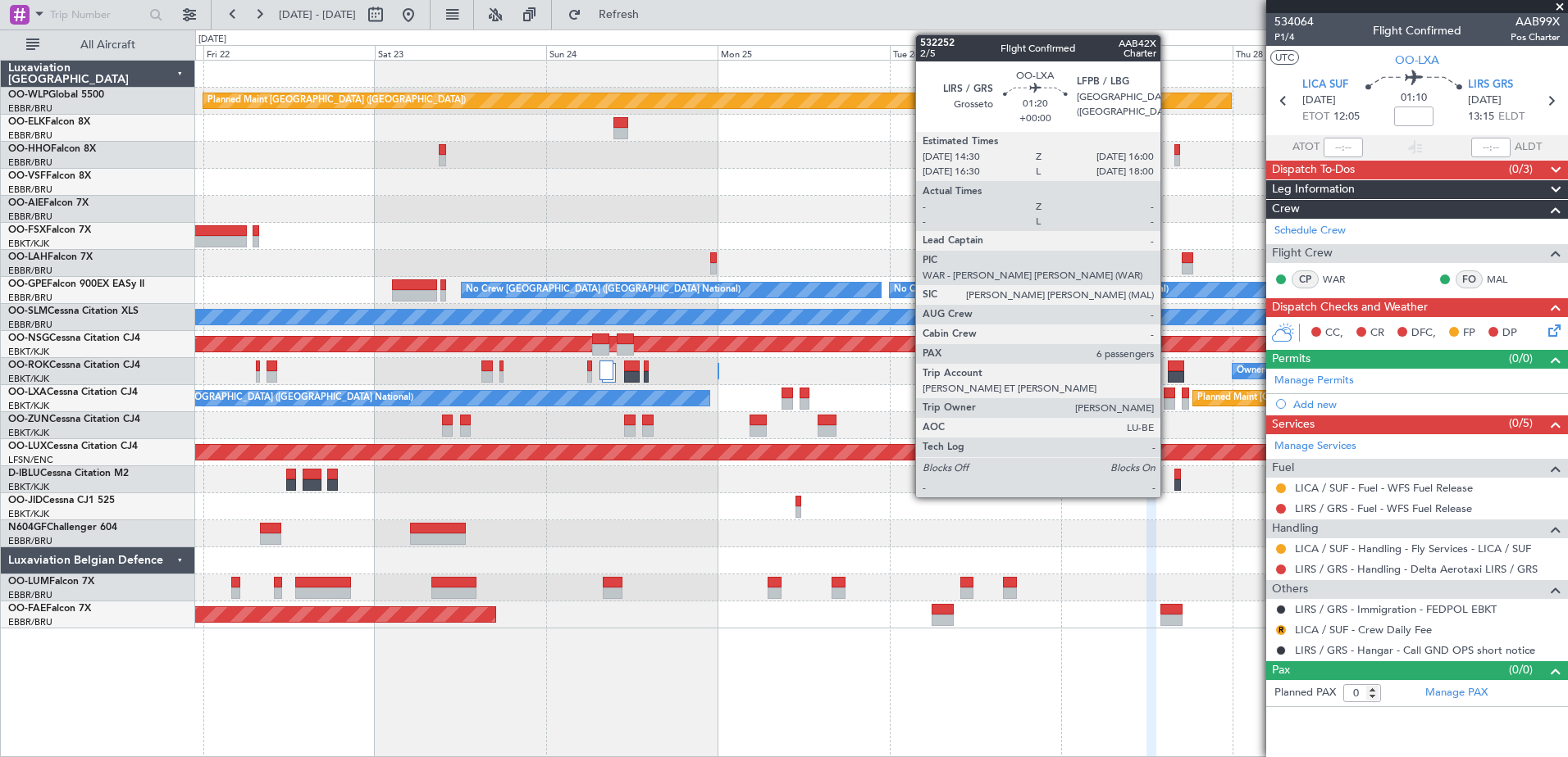
click at [1167, 393] on div at bounding box center [1168, 393] width 11 height 11
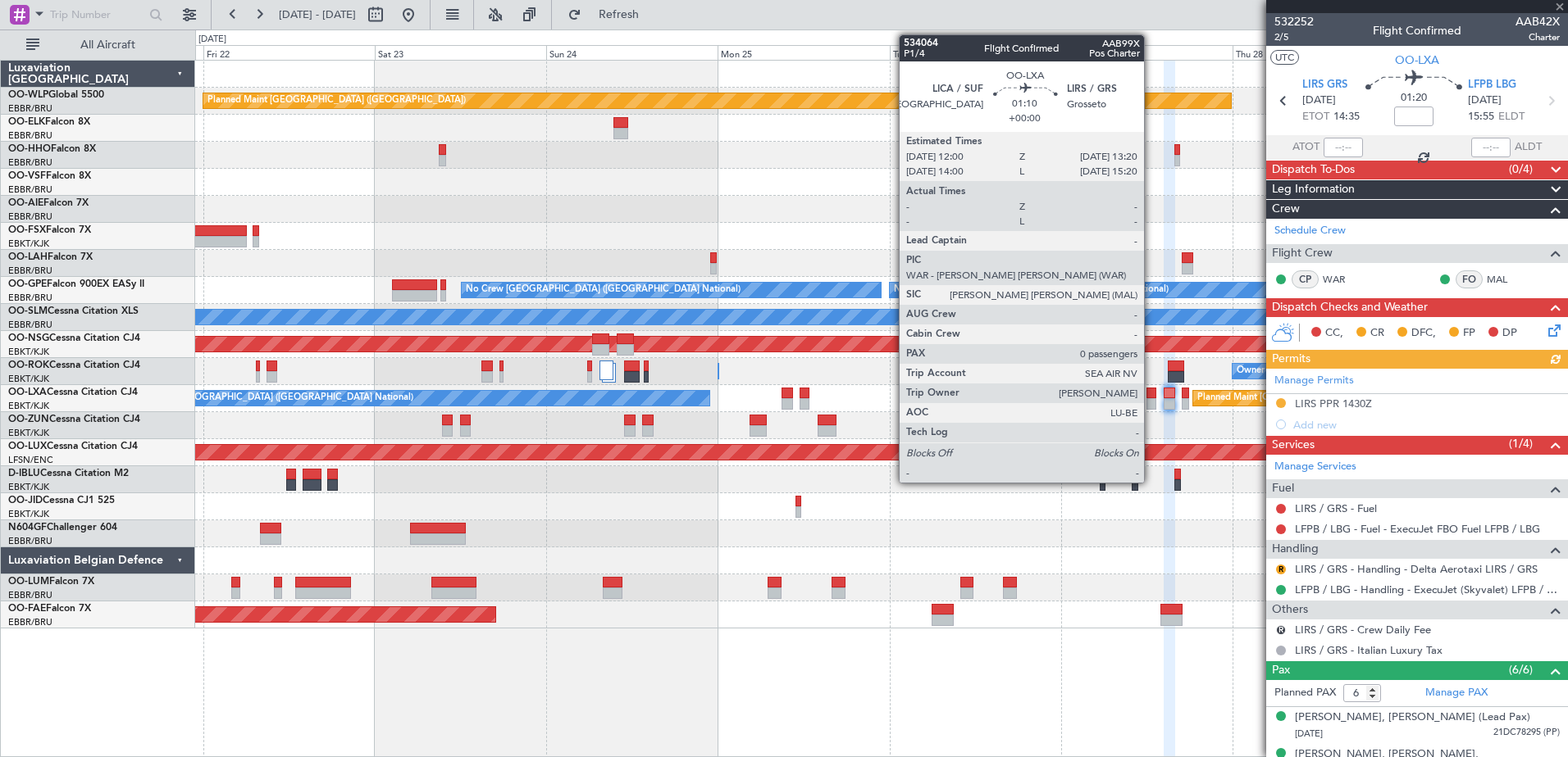
click at [1151, 398] on div at bounding box center [1150, 393] width 9 height 11
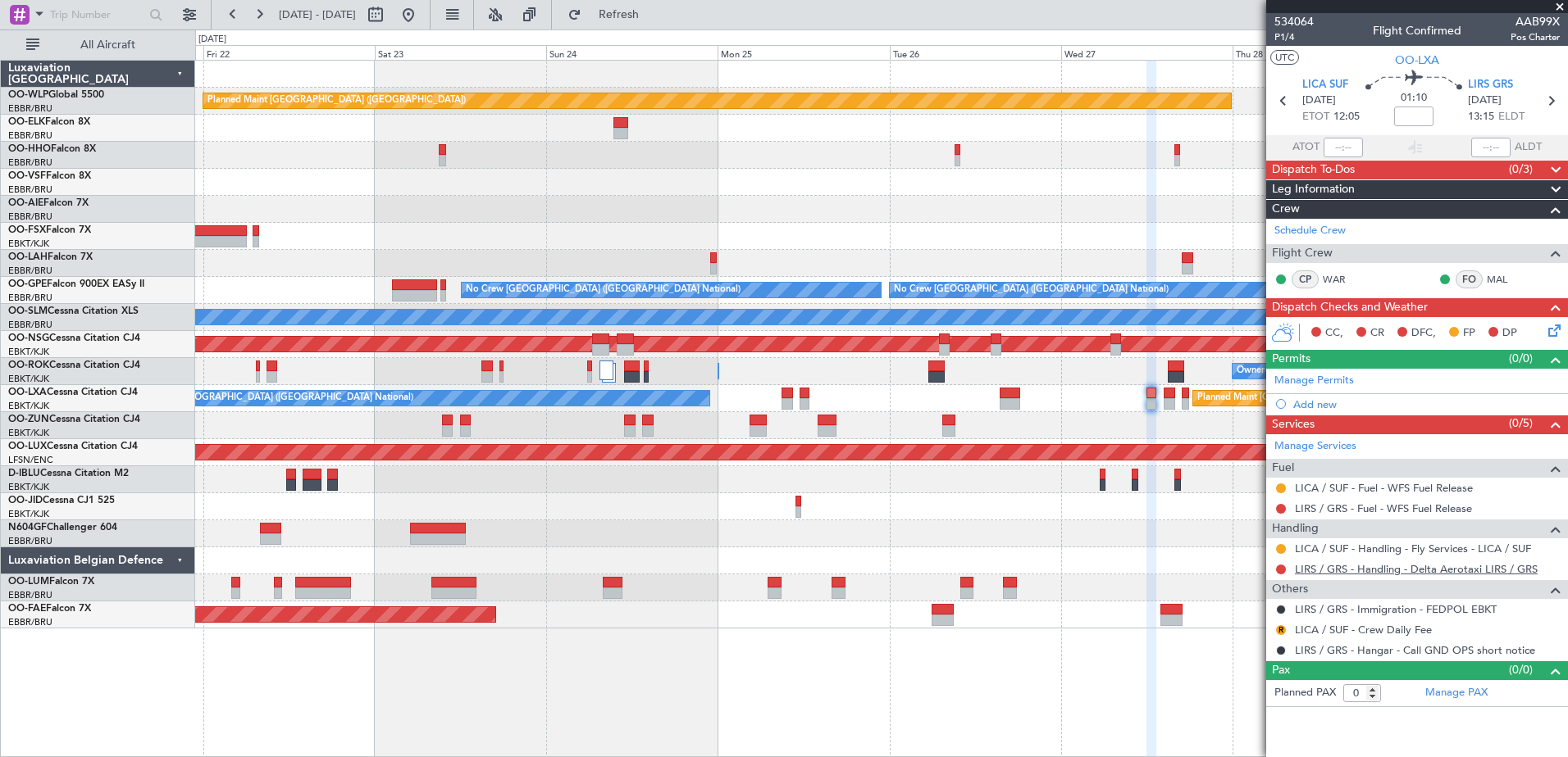
click at [1362, 571] on link "LIRS / GRS - Handling - Delta Aerotaxi LIRS / GRS" at bounding box center [1415, 569] width 243 height 14
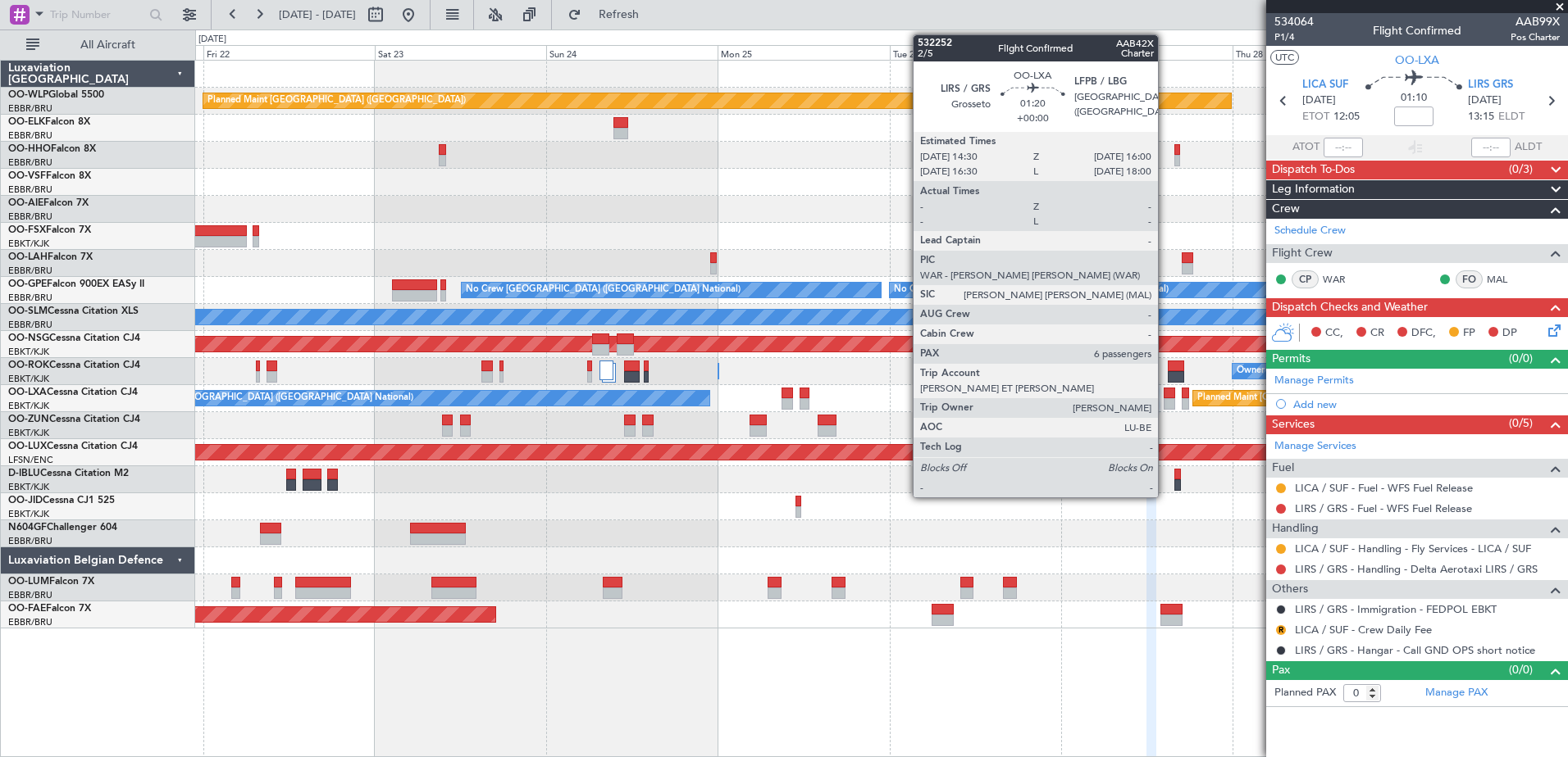
click at [1164, 400] on div at bounding box center [1168, 403] width 11 height 11
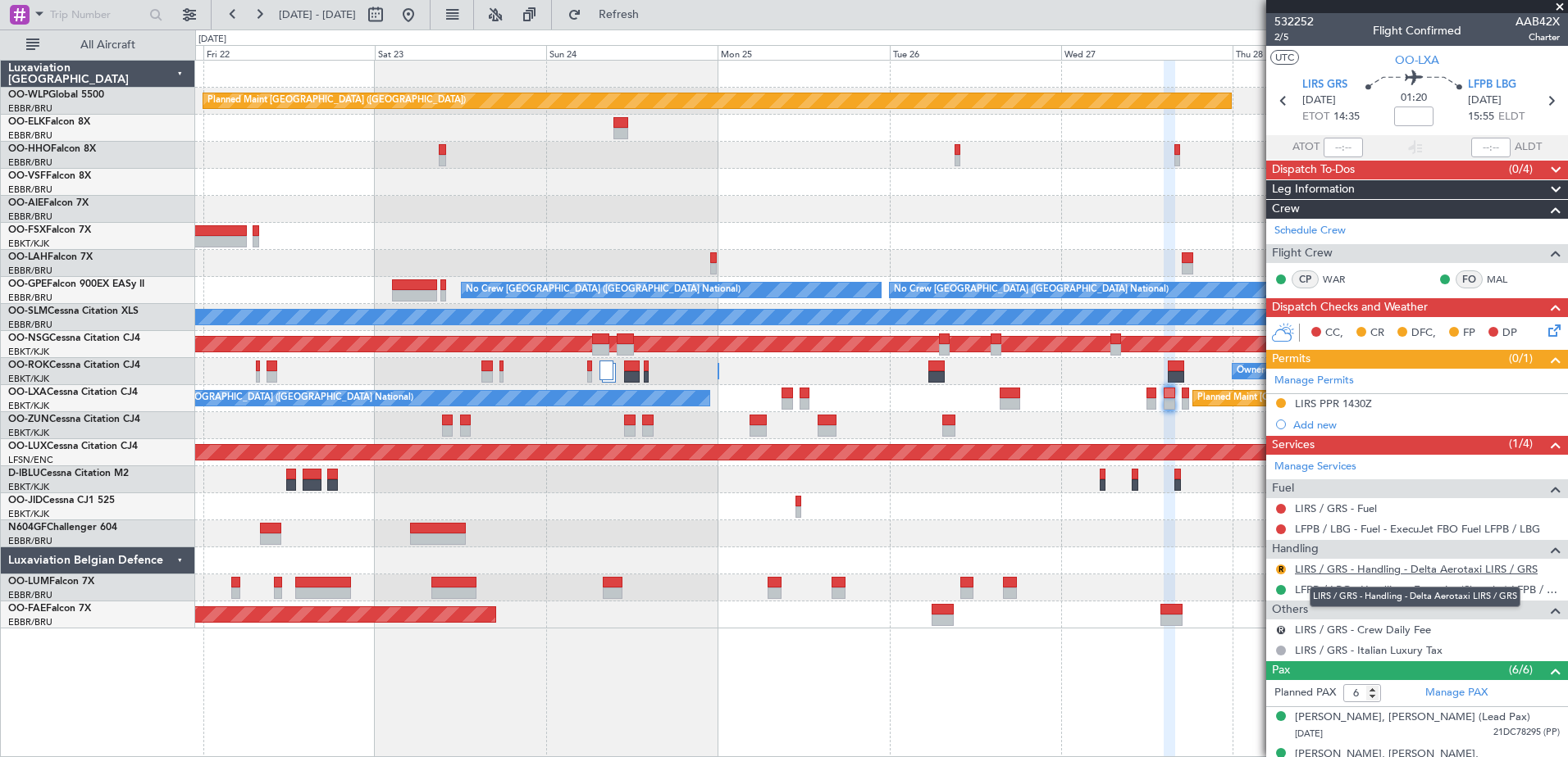
click at [1401, 571] on link "LIRS / GRS - Handling - Delta Aerotaxi LIRS / GRS" at bounding box center [1415, 569] width 243 height 14
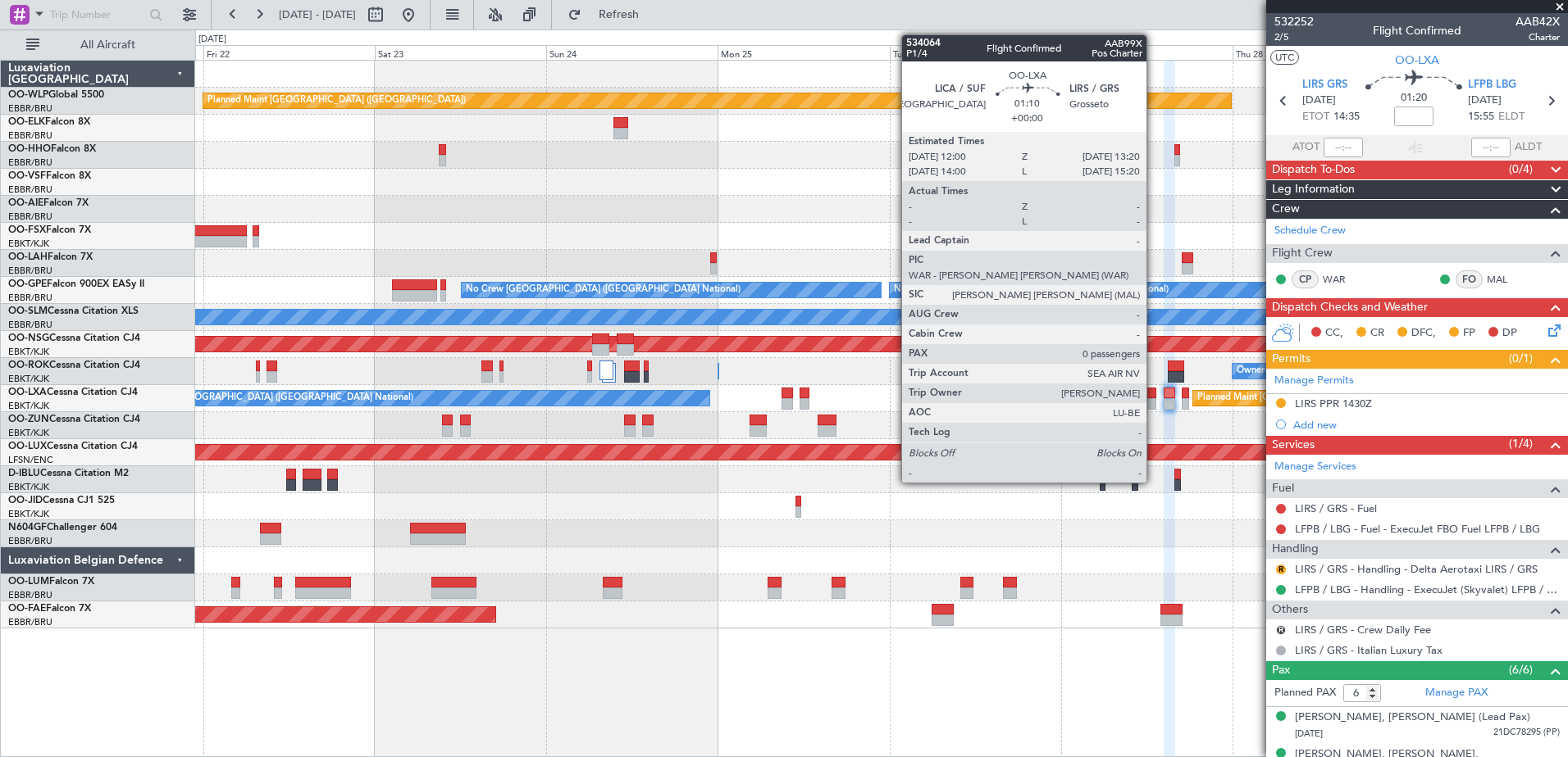
click at [1154, 405] on div at bounding box center [1150, 403] width 9 height 11
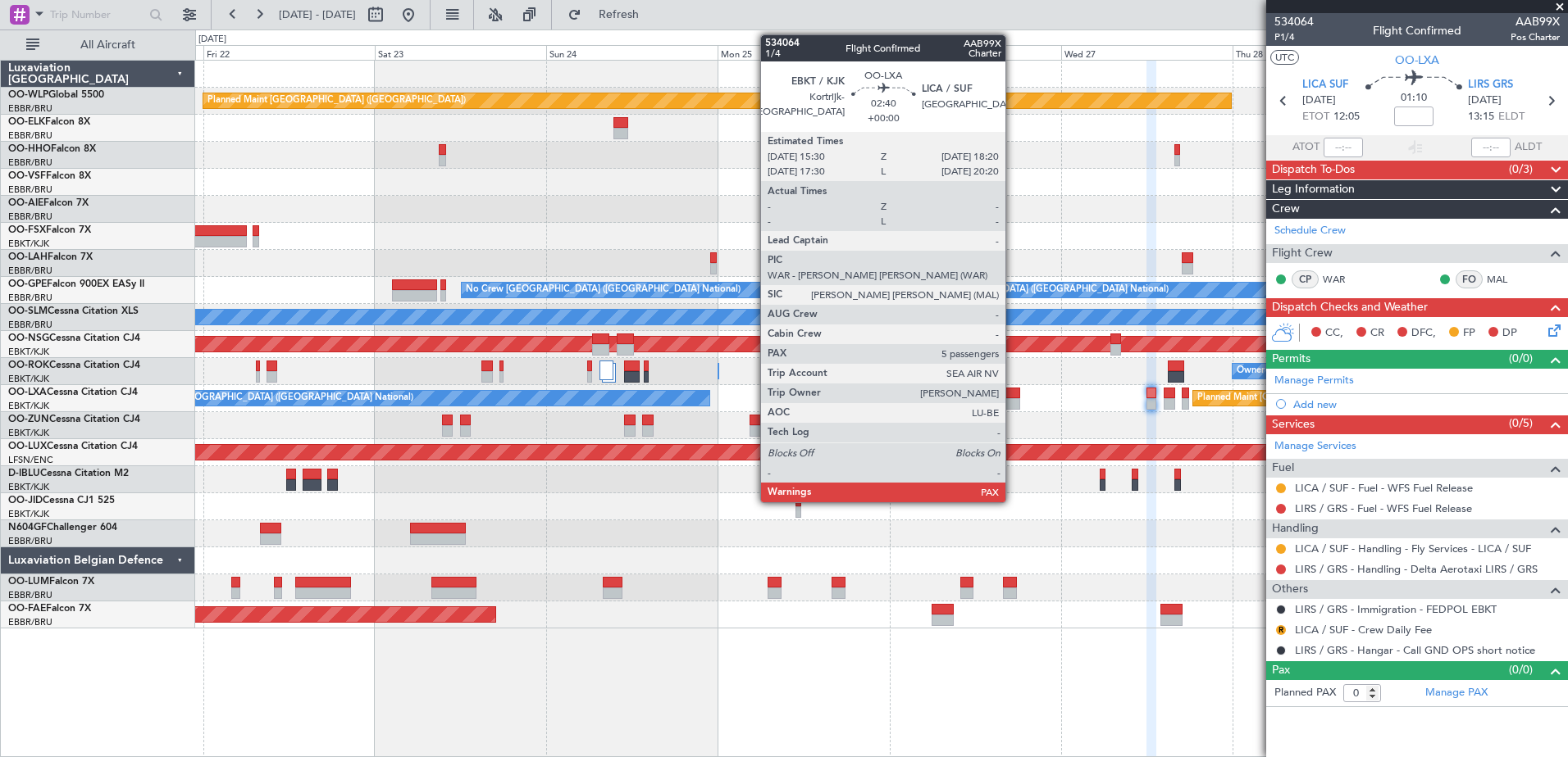
click at [1013, 405] on div at bounding box center [1010, 403] width 21 height 11
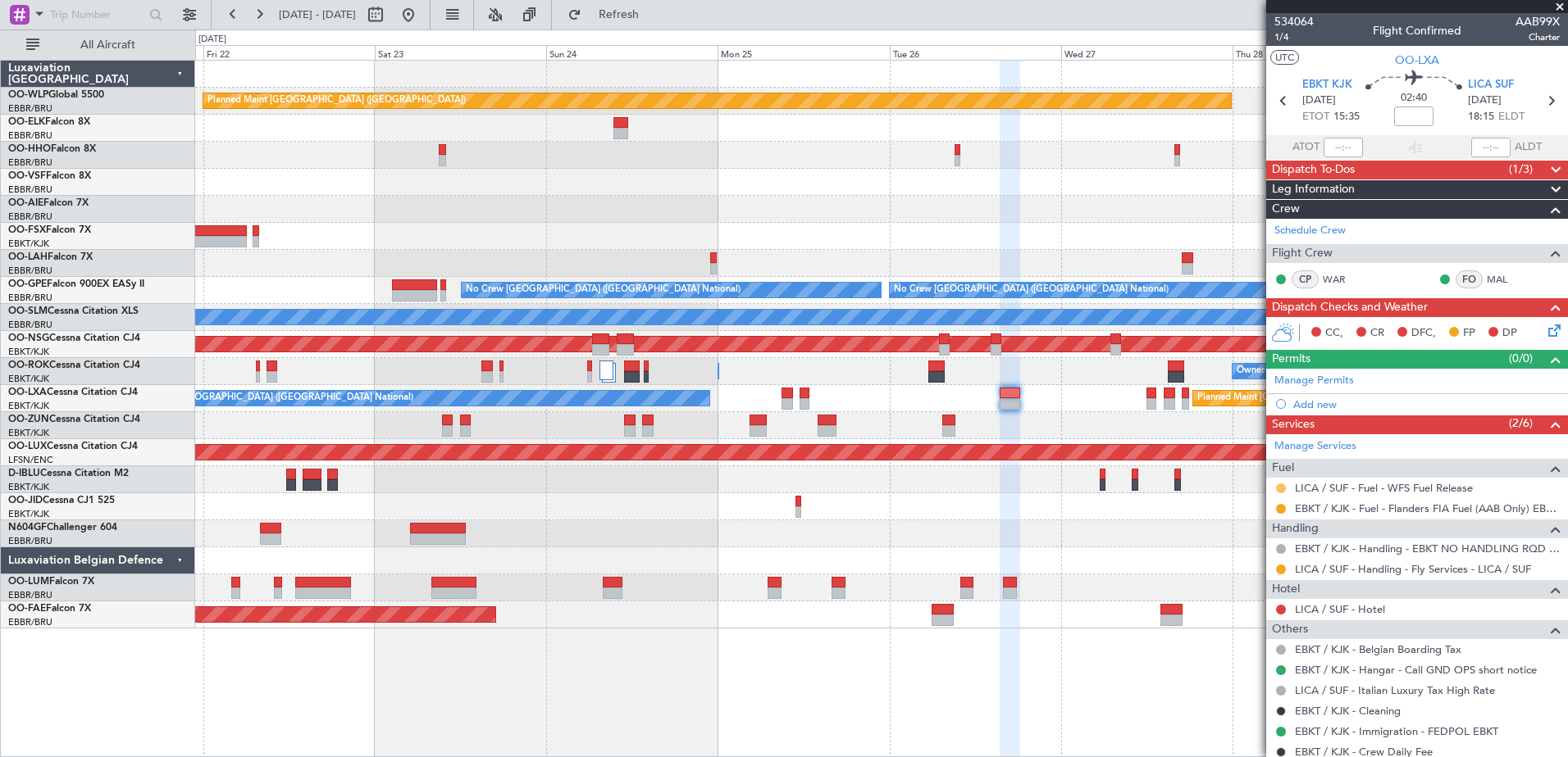
click at [1283, 489] on button at bounding box center [1280, 488] width 9 height 9
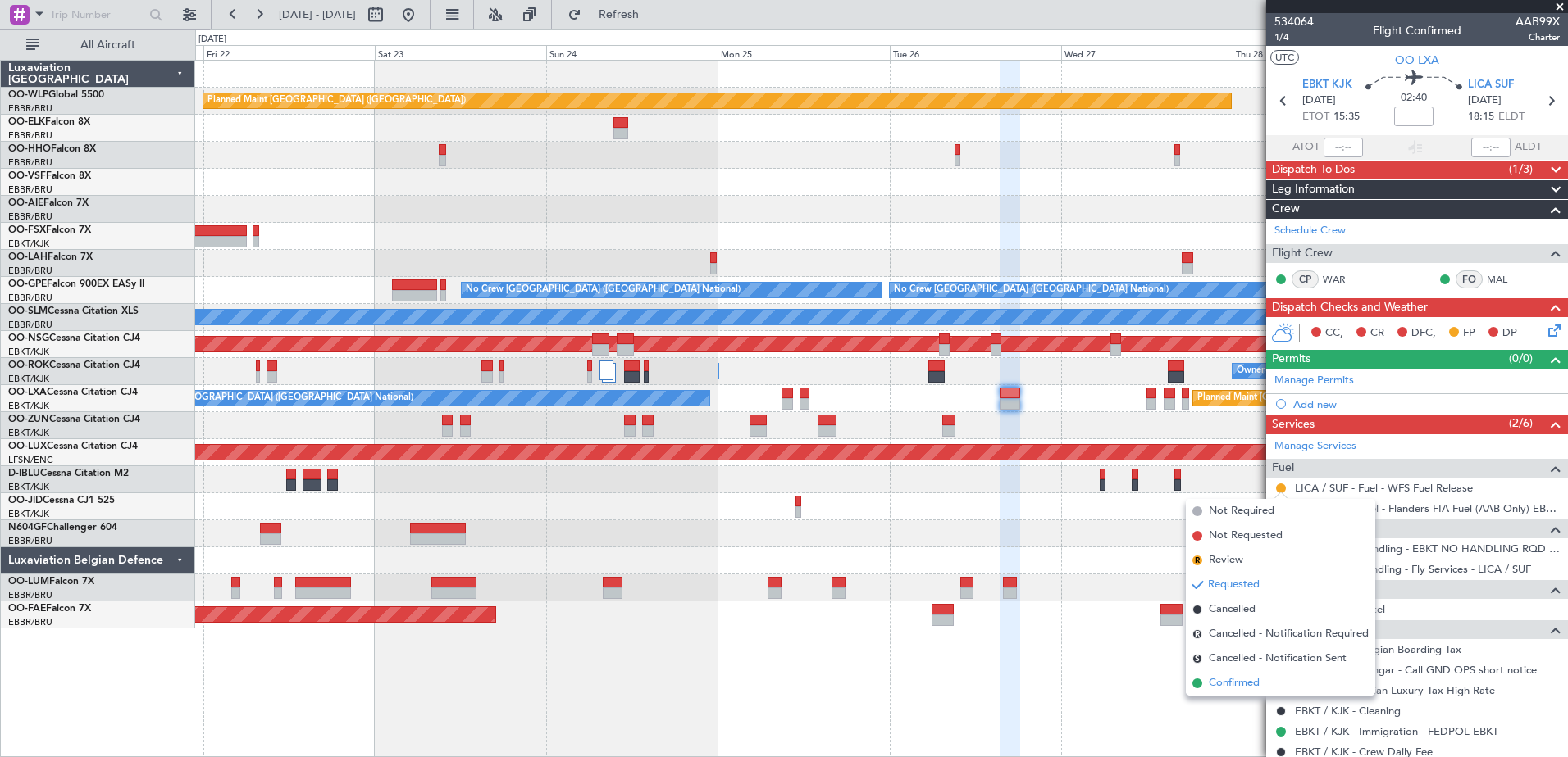
click at [1227, 678] on span "Confirmed" at bounding box center [1234, 683] width 51 height 16
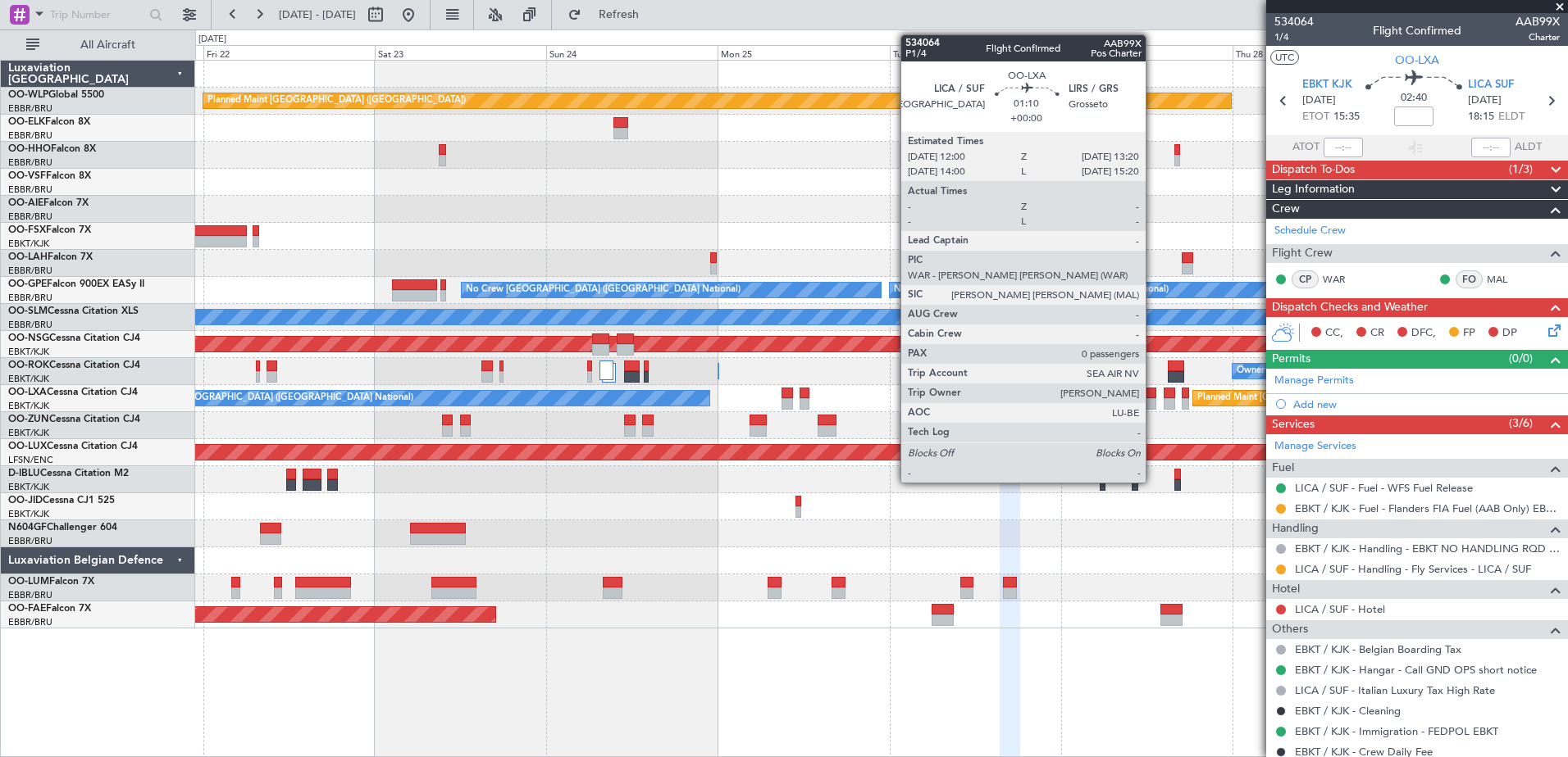
click at [1153, 395] on div at bounding box center [1150, 393] width 9 height 11
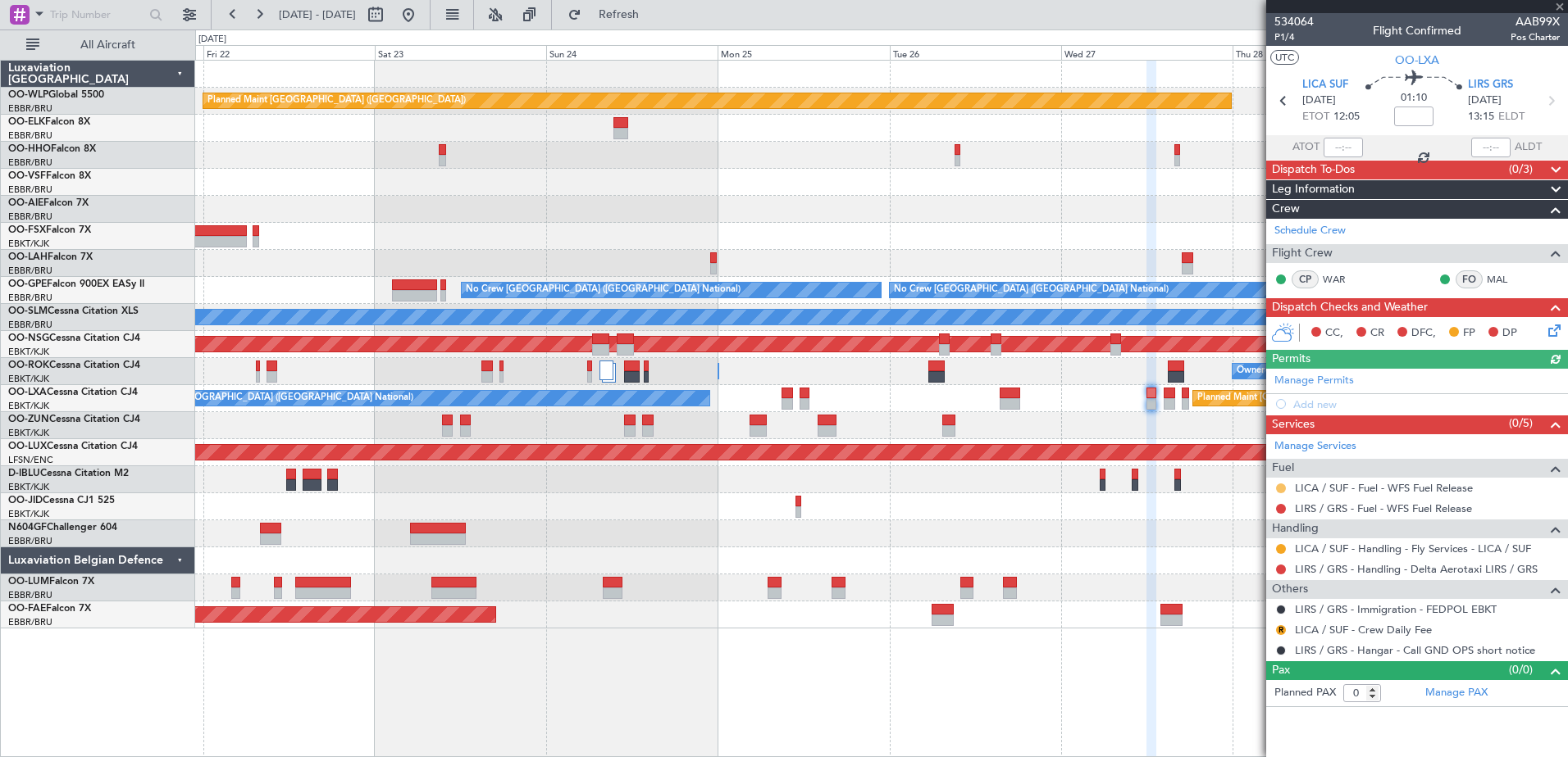
click at [1280, 486] on button at bounding box center [1280, 488] width 9 height 9
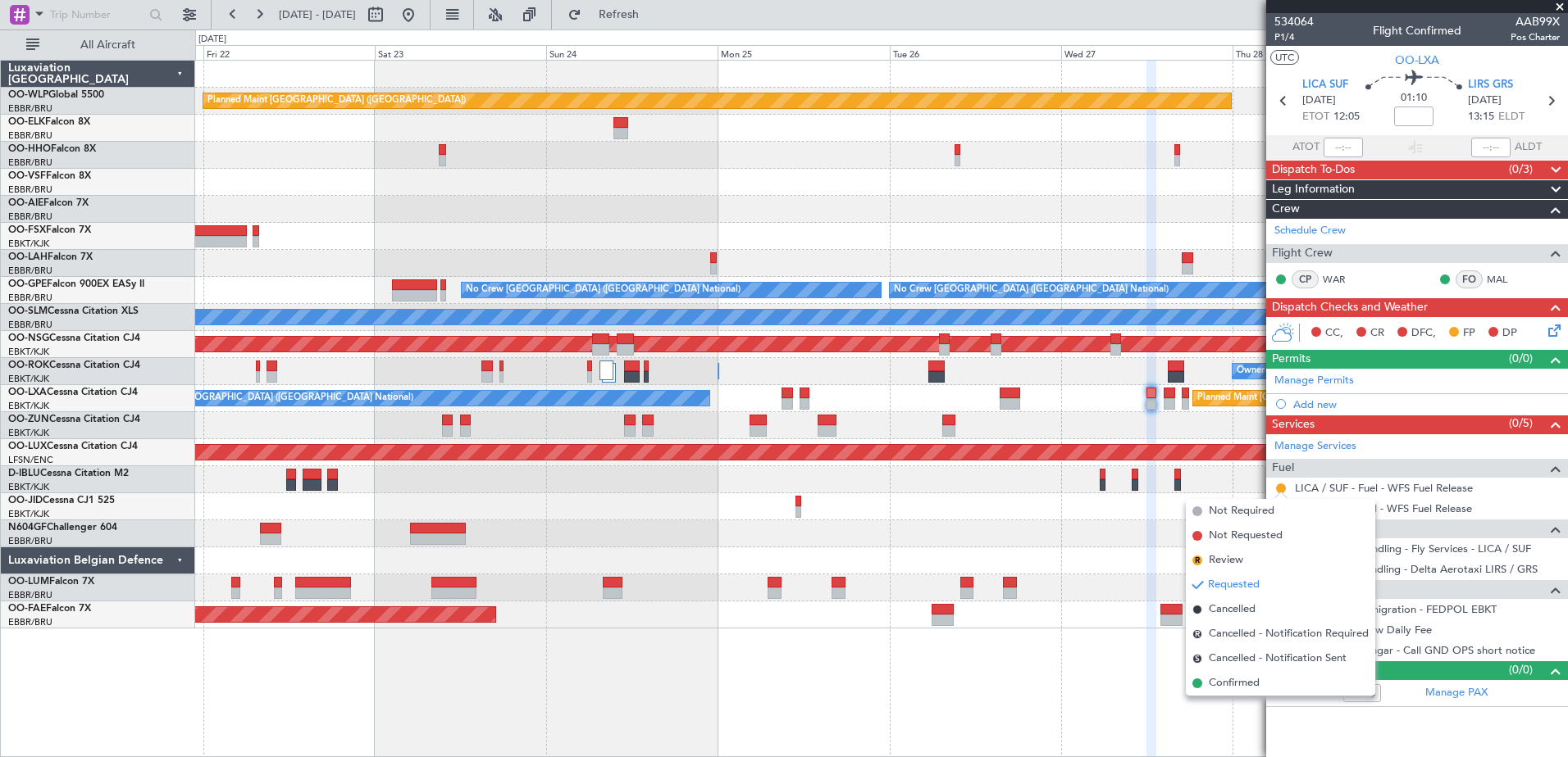
click at [1241, 692] on li "Confirmed" at bounding box center [1280, 684] width 189 height 24
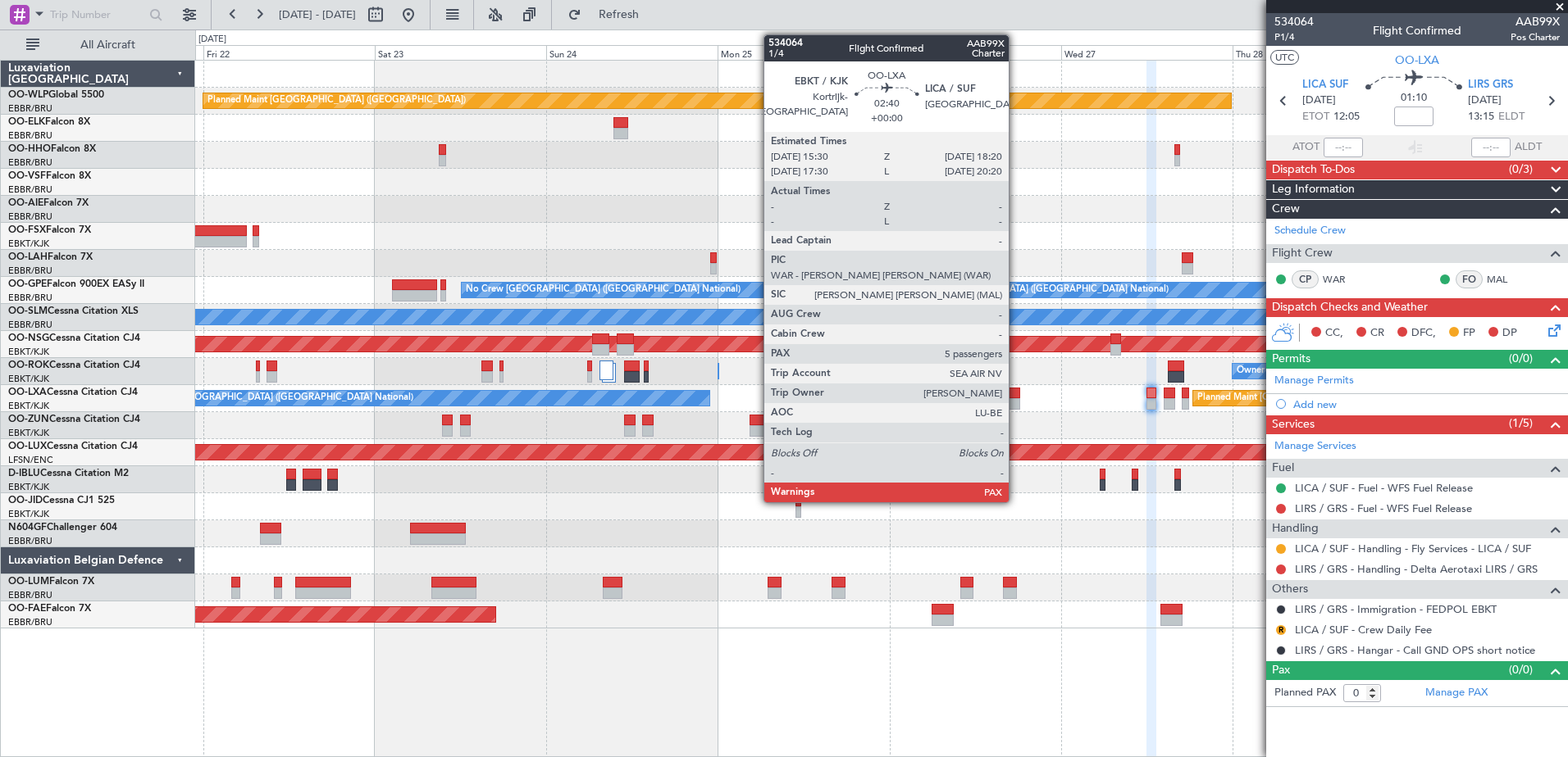
click at [1016, 398] on div at bounding box center [1010, 393] width 21 height 11
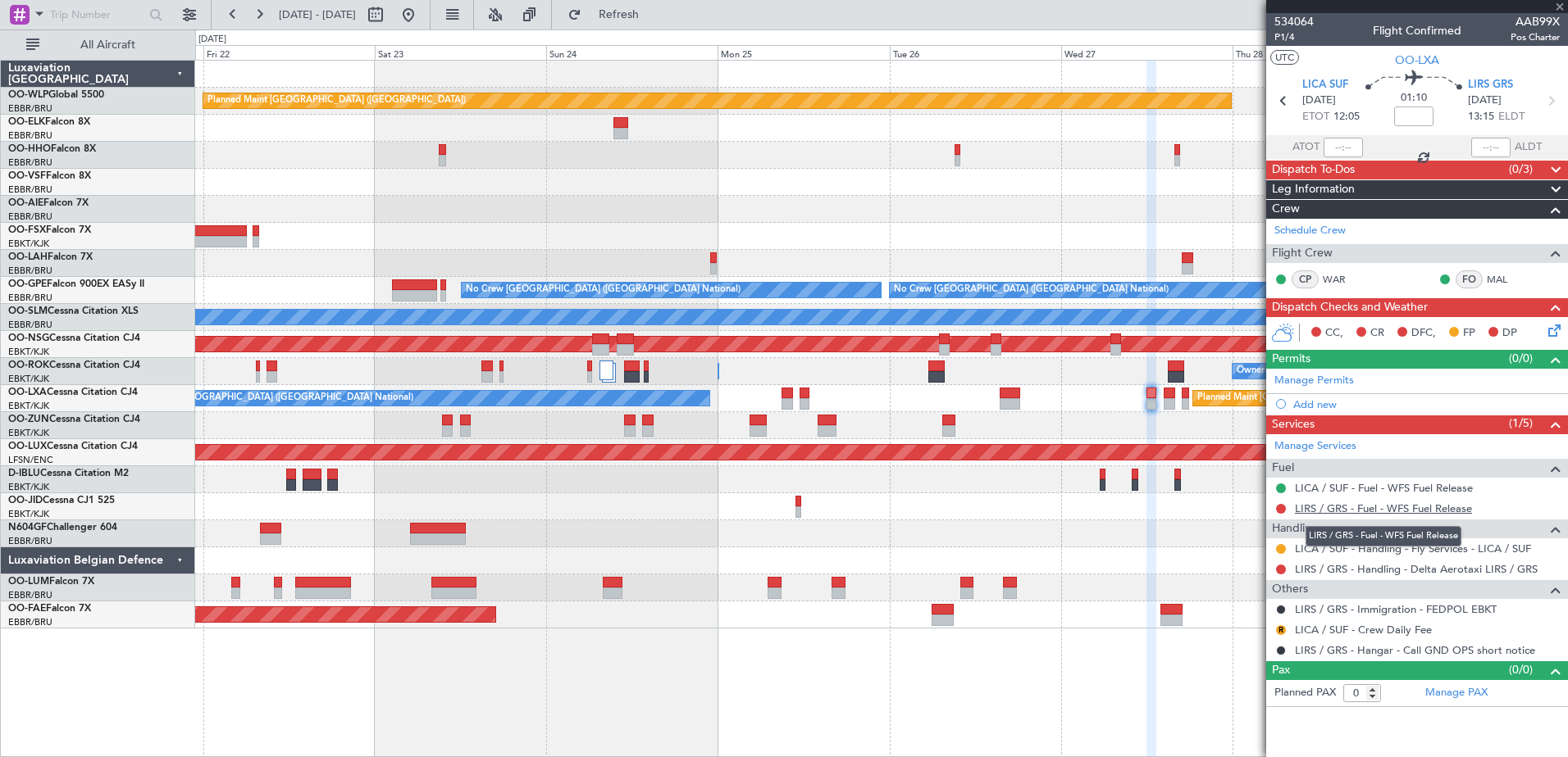
type input "5"
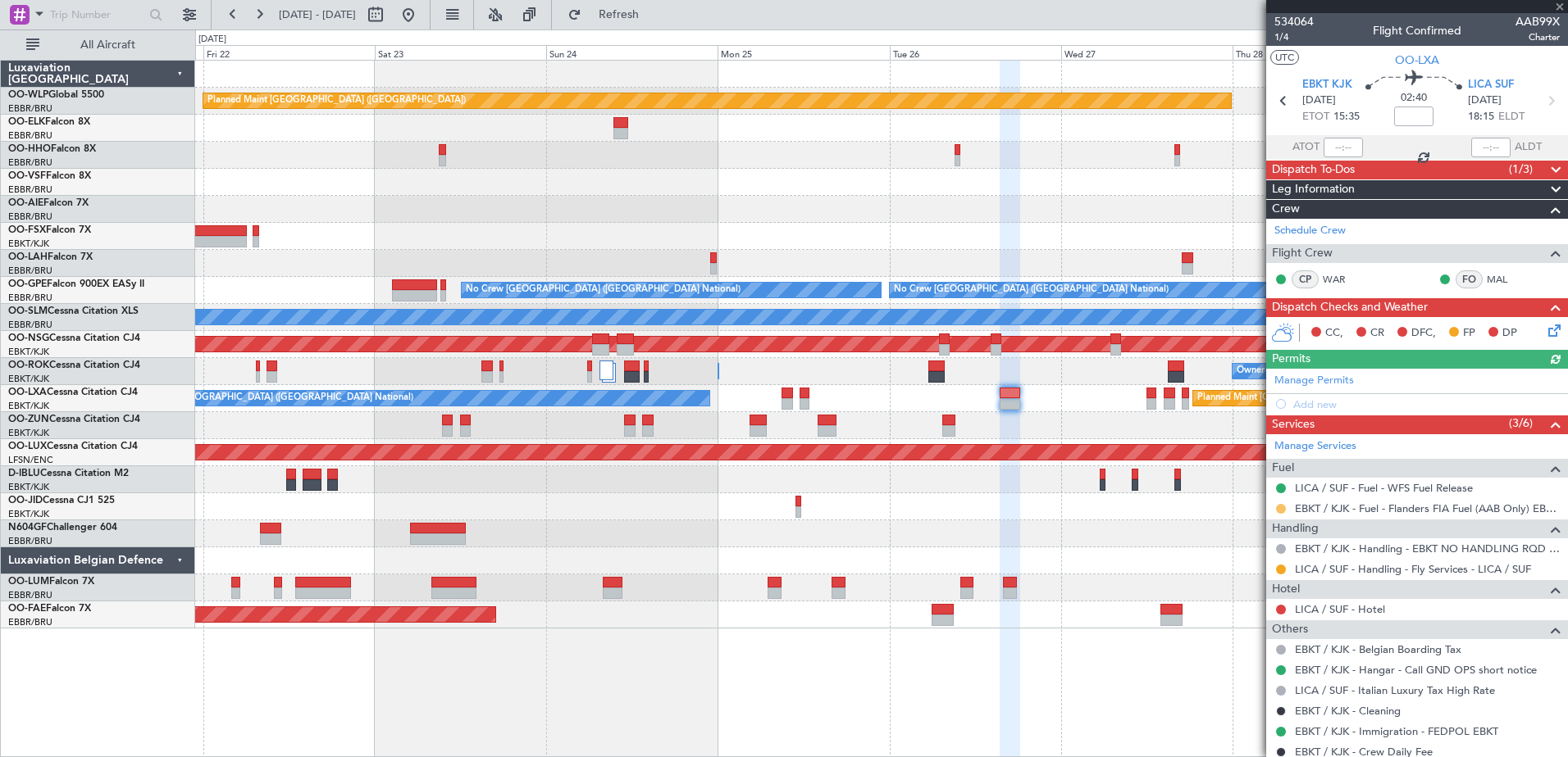
click at [1276, 507] on button at bounding box center [1280, 508] width 9 height 9
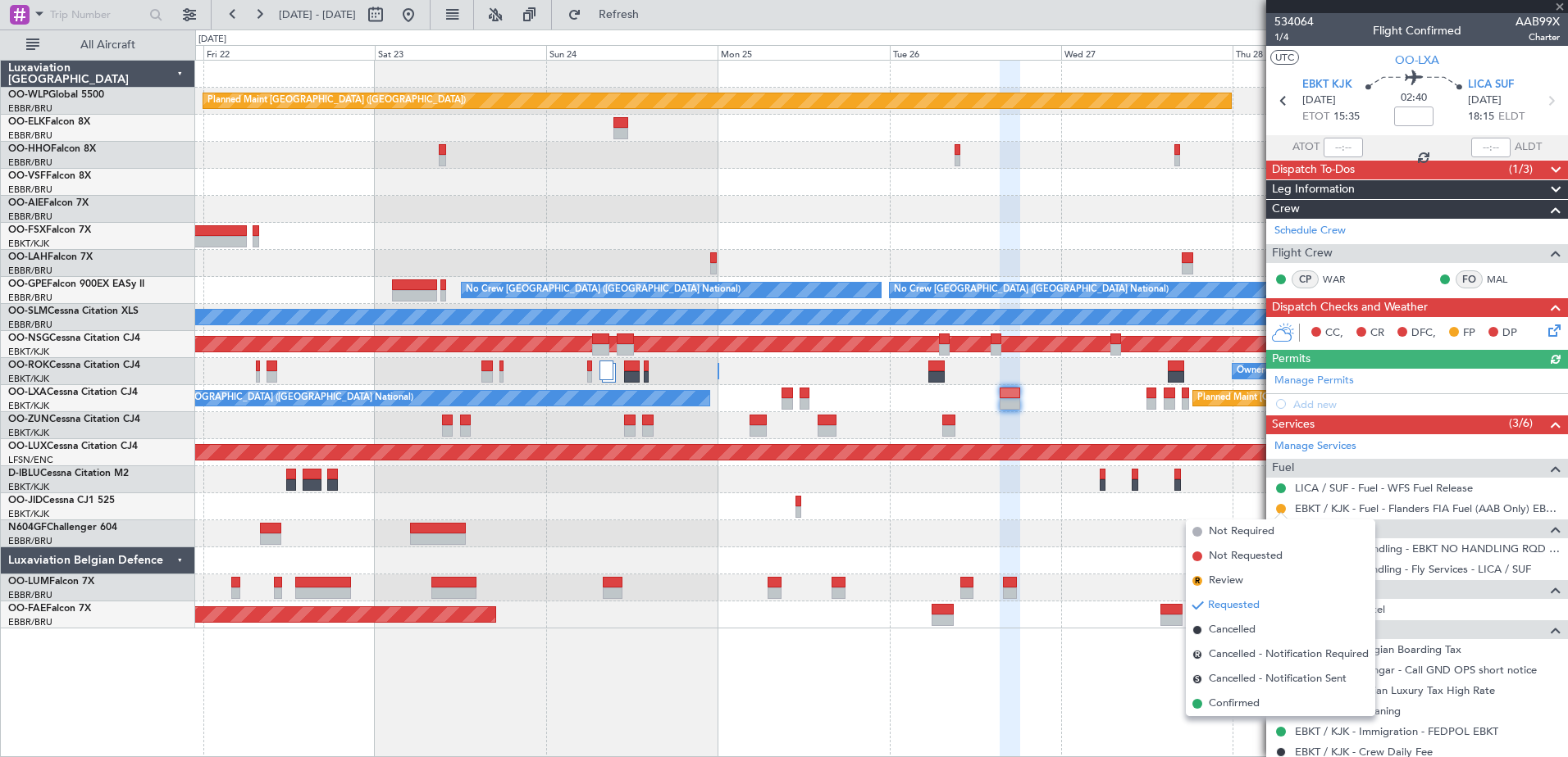
click at [1230, 704] on span "Confirmed" at bounding box center [1234, 703] width 51 height 16
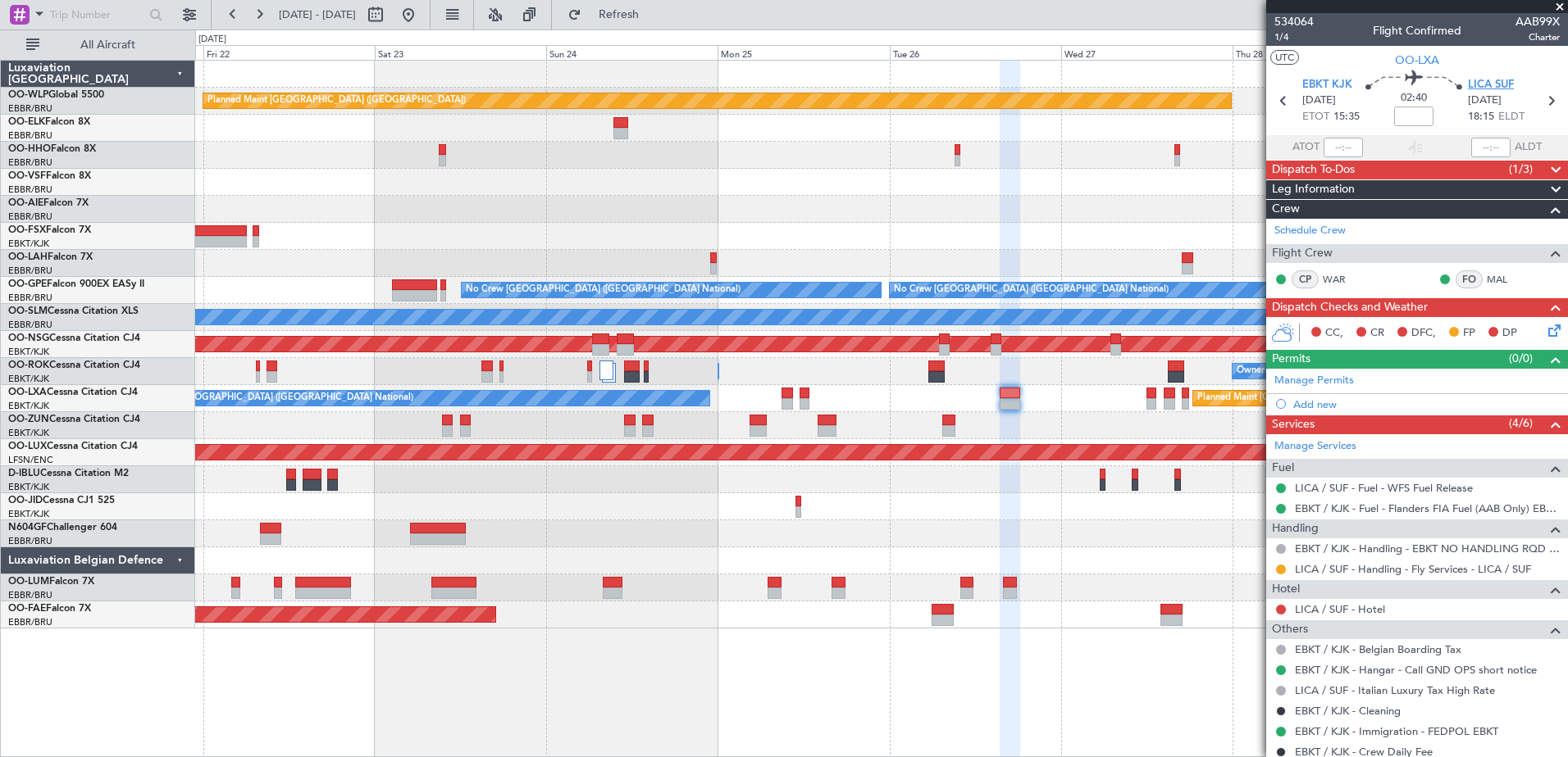
click at [1476, 89] on span "LICA SUF" at bounding box center [1490, 85] width 46 height 16
click at [1306, 400] on div "Add new" at bounding box center [1419, 405] width 252 height 14
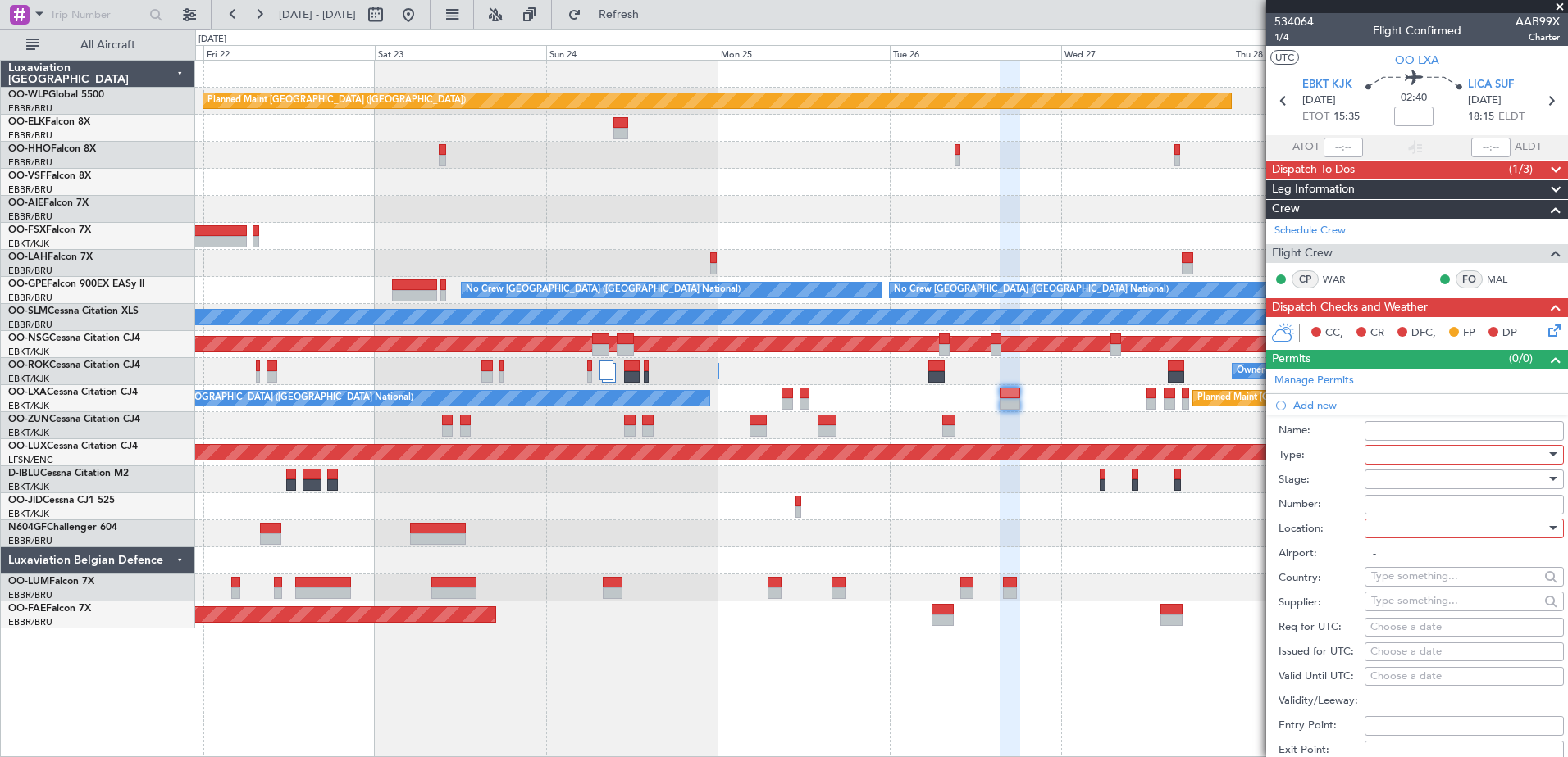
click at [1435, 457] on div at bounding box center [1458, 455] width 174 height 24
click at [1399, 542] on span "PPR" at bounding box center [1457, 537] width 172 height 24
click at [1411, 528] on div at bounding box center [1458, 528] width 174 height 24
click at [1402, 608] on span "Arrival" at bounding box center [1457, 610] width 172 height 24
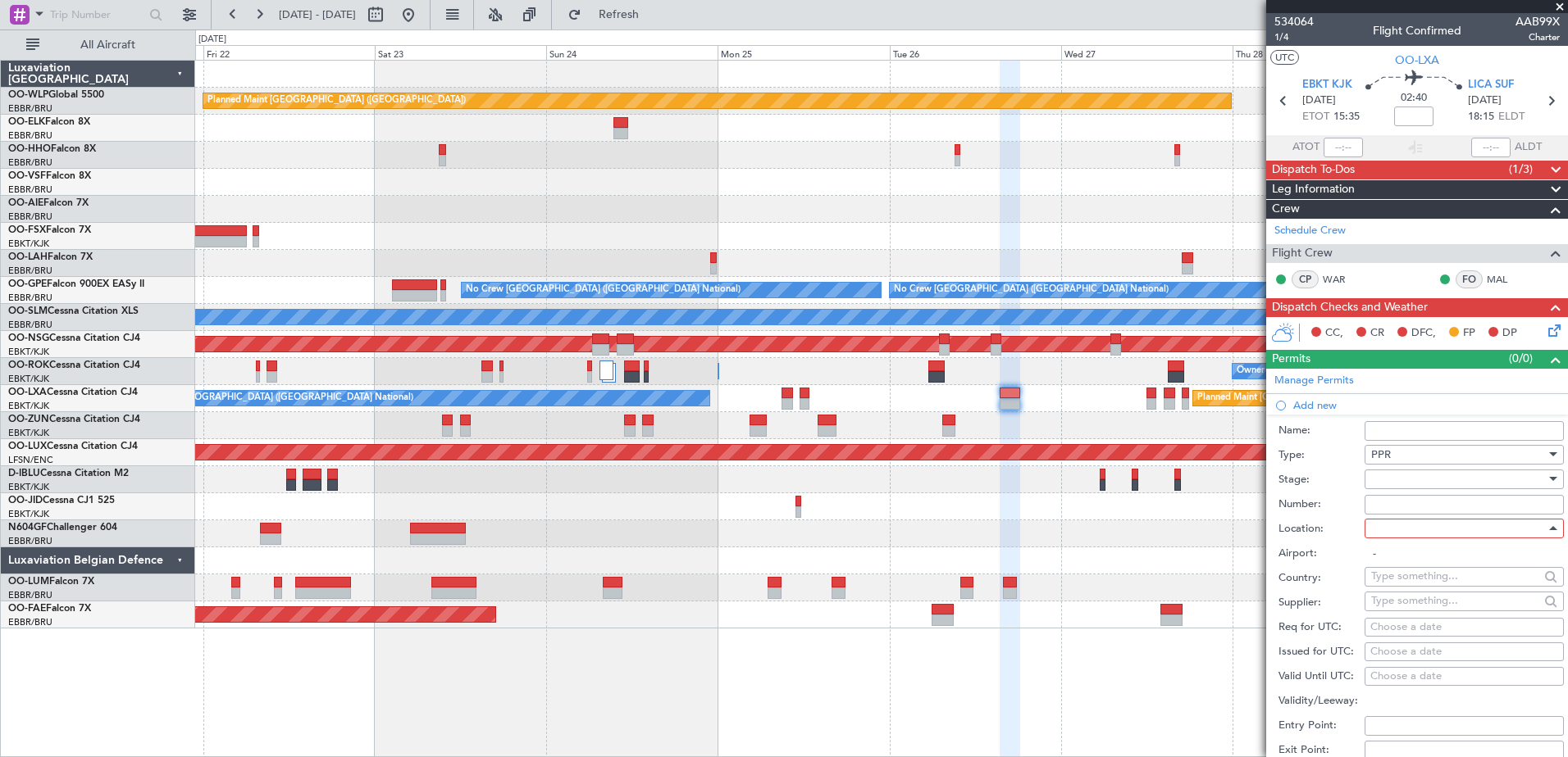
type input "LICA / SUF"
click at [1414, 480] on div at bounding box center [1458, 479] width 174 height 24
click at [1400, 593] on span "Requested" at bounding box center [1457, 586] width 172 height 24
click at [1411, 626] on div "Choose a date" at bounding box center [1464, 628] width 187 height 16
select select "8"
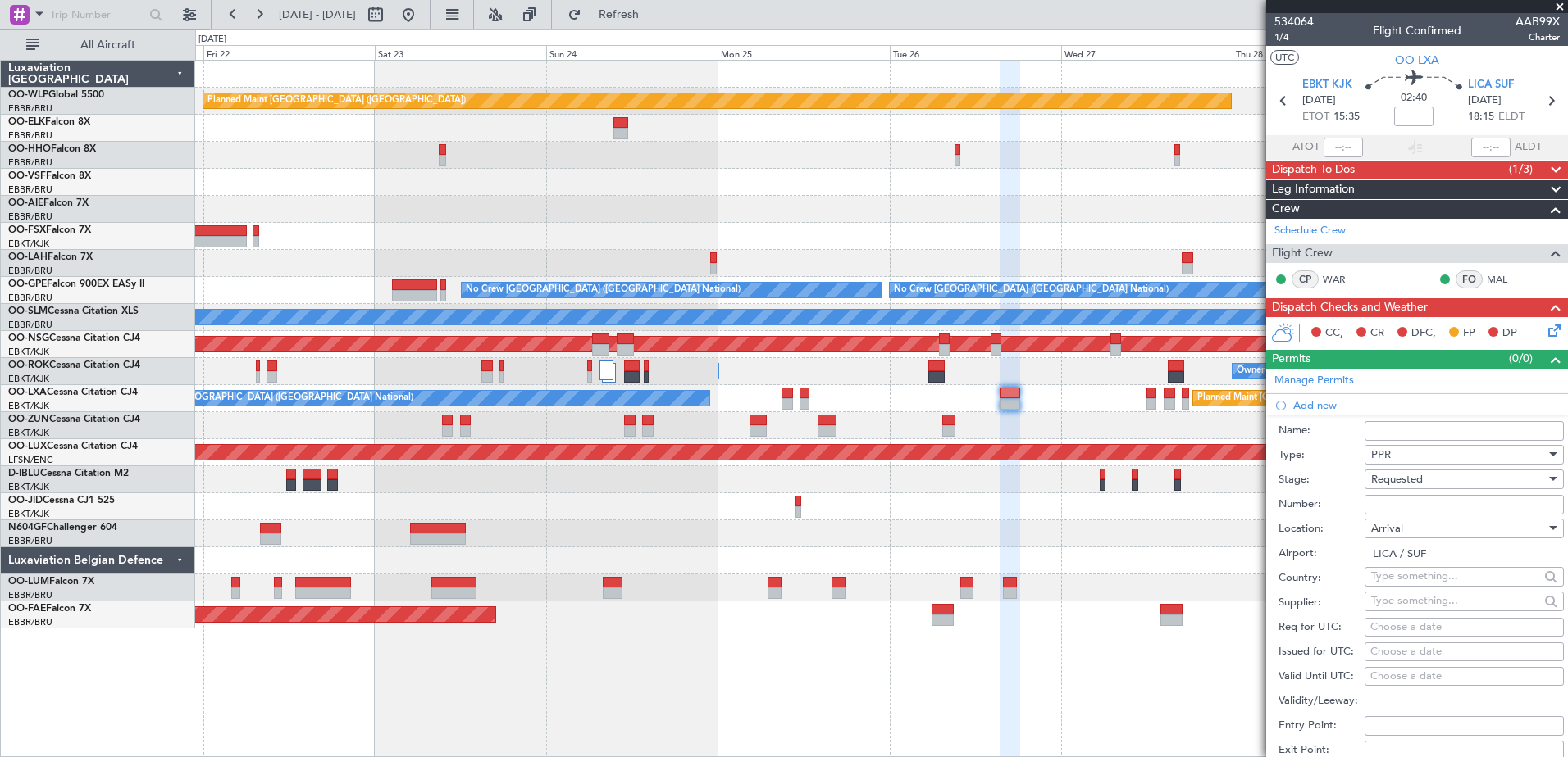
select select "2025"
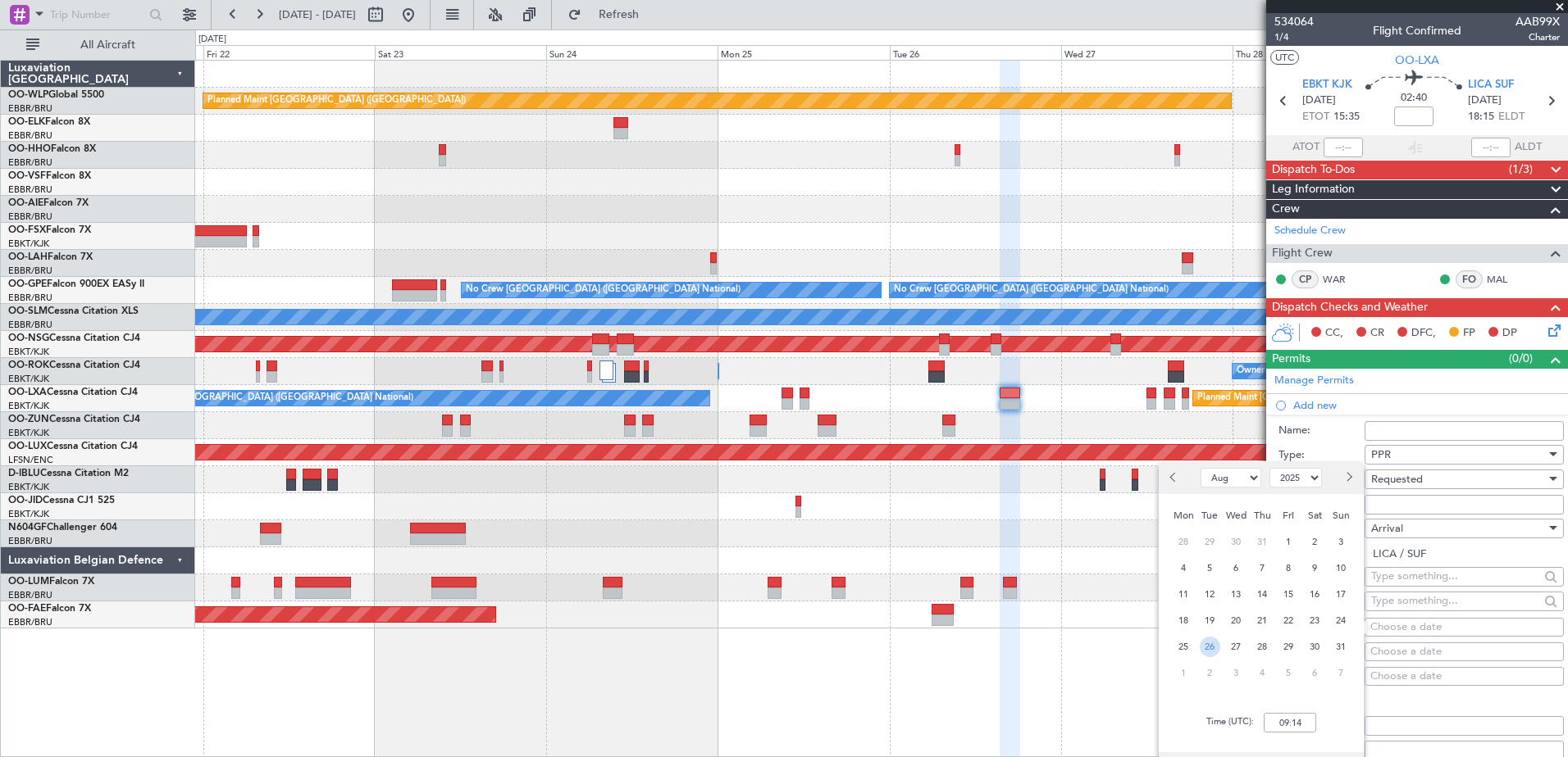
click at [1209, 647] on span "26" at bounding box center [1210, 647] width 21 height 21
click at [1285, 721] on input "00:00" at bounding box center [1289, 722] width 53 height 20
type input "118:"
select select "8"
select select "2025"
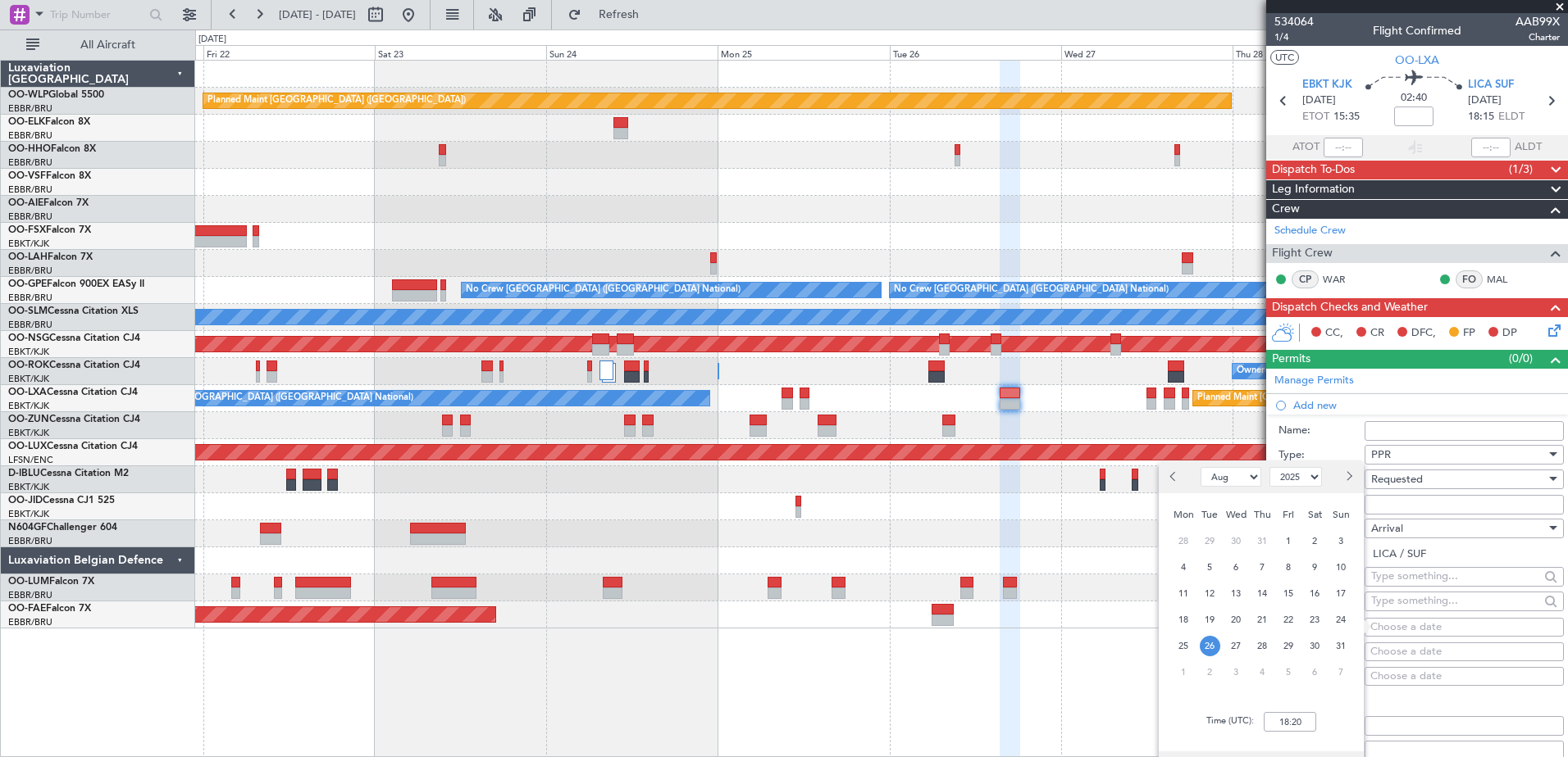
scroll to position [246, 0]
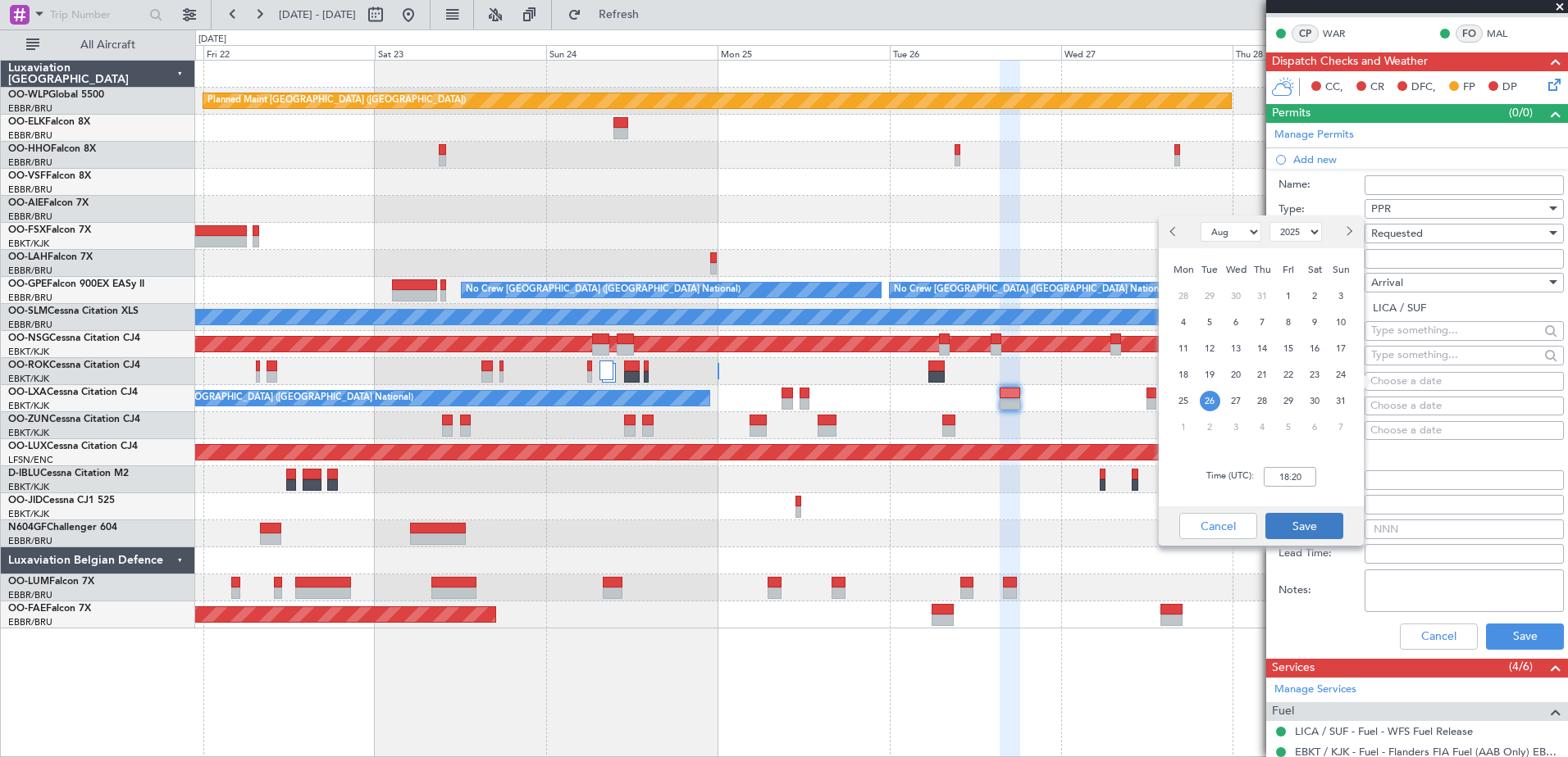
type input "18:20"
click at [1325, 527] on button "Save" at bounding box center [1304, 526] width 78 height 26
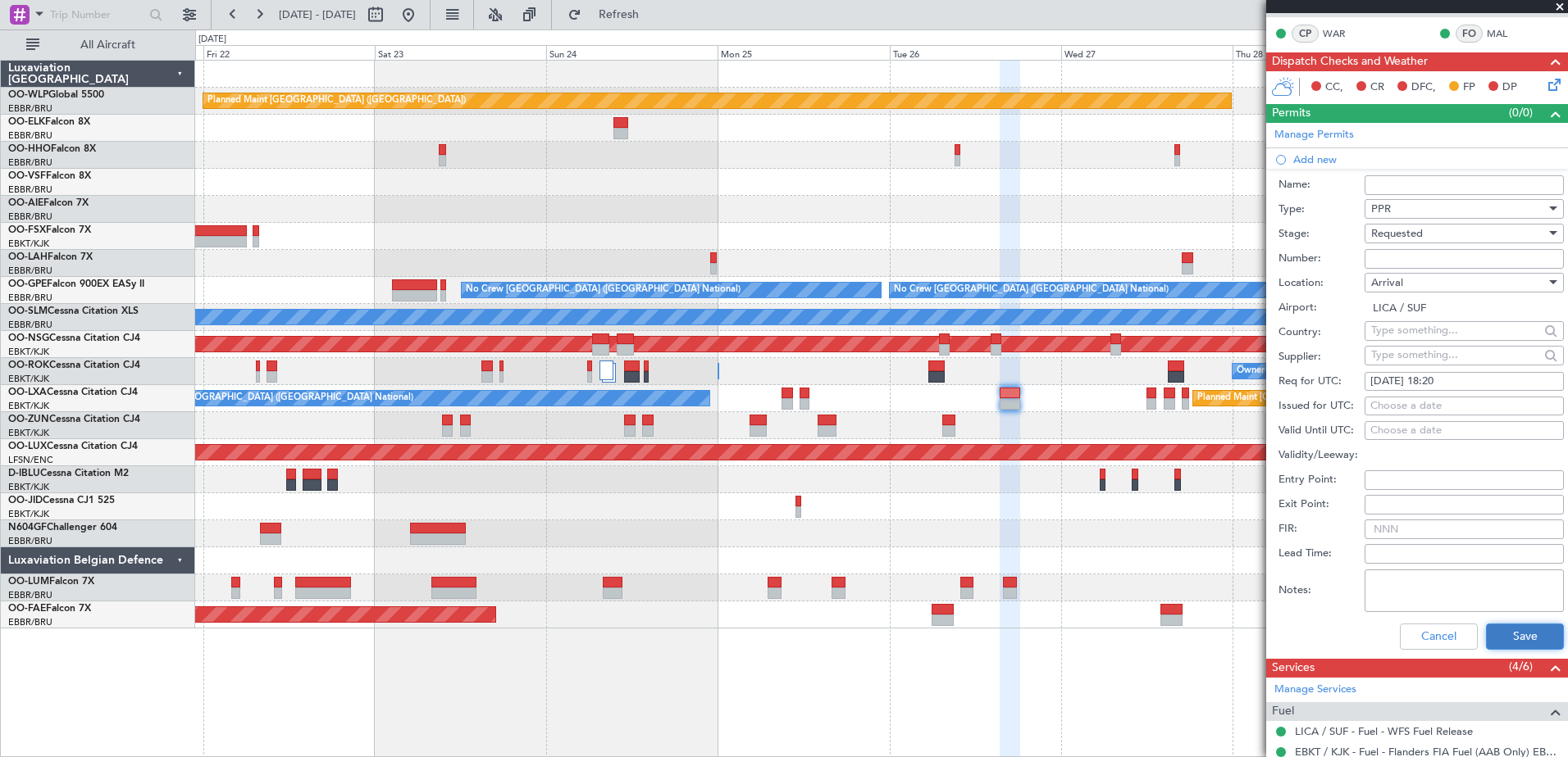
click at [1497, 628] on button "Save" at bounding box center [1525, 637] width 78 height 26
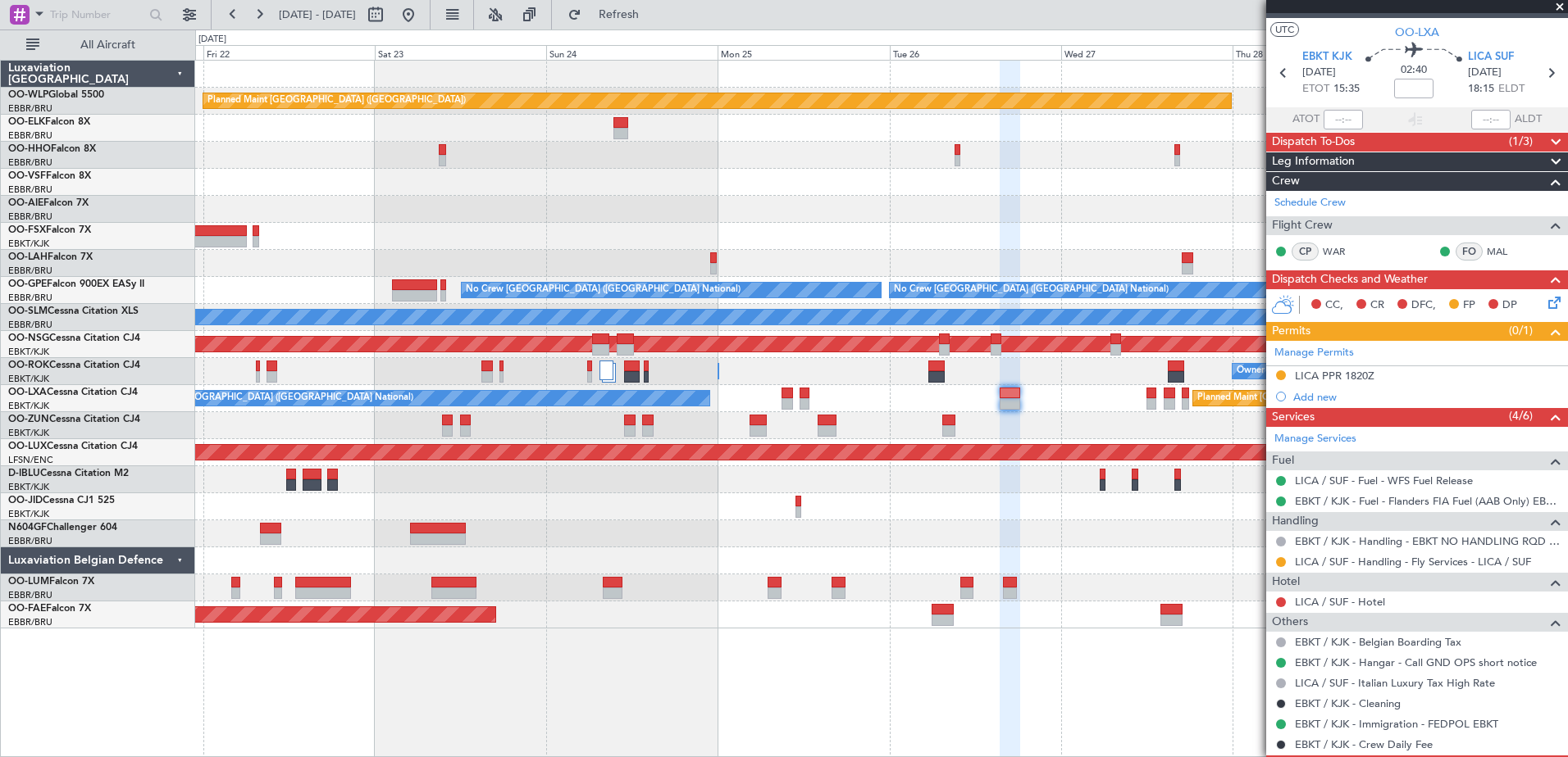
scroll to position [0, 0]
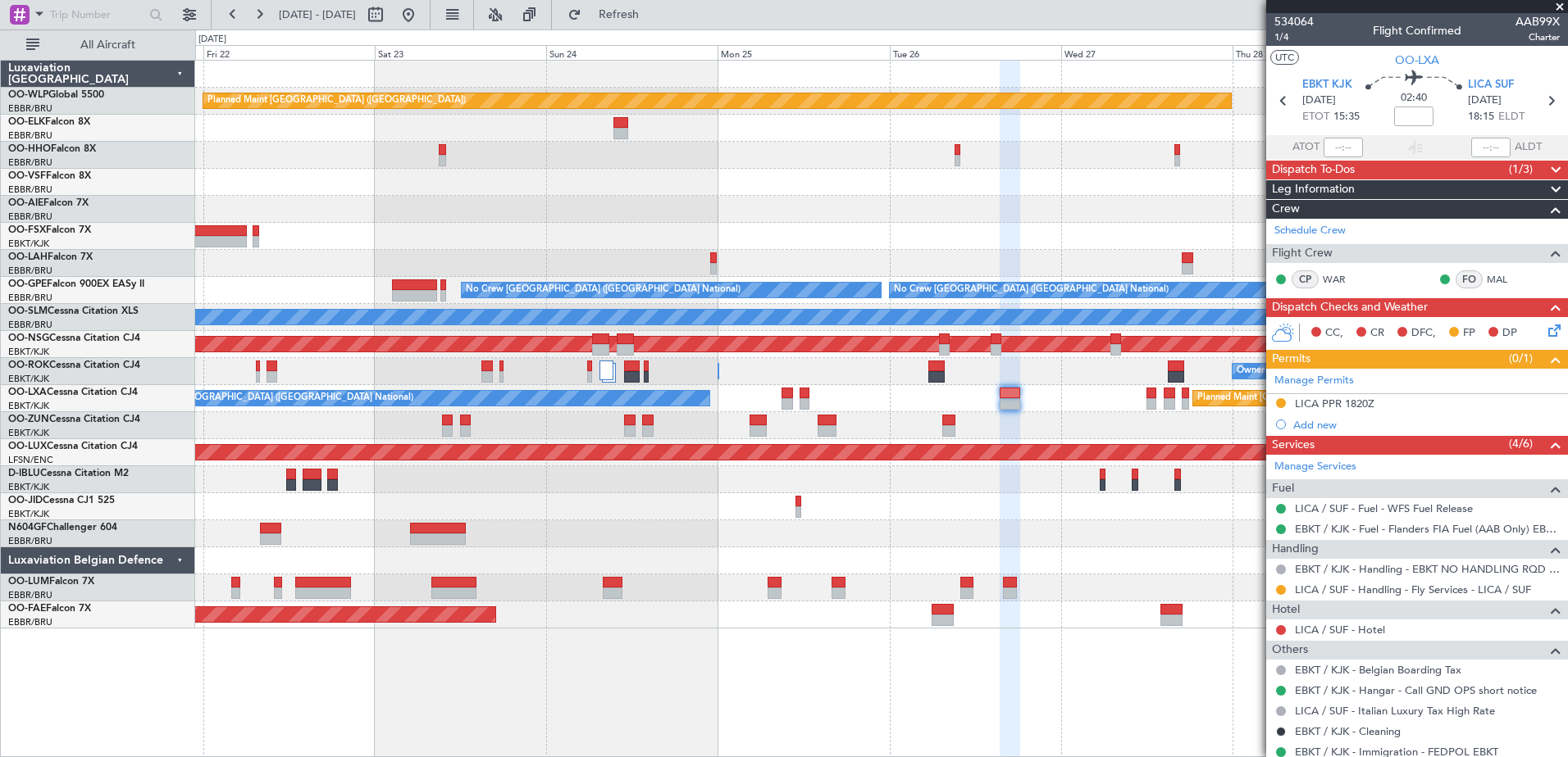
click at [1547, 322] on icon at bounding box center [1551, 327] width 13 height 13
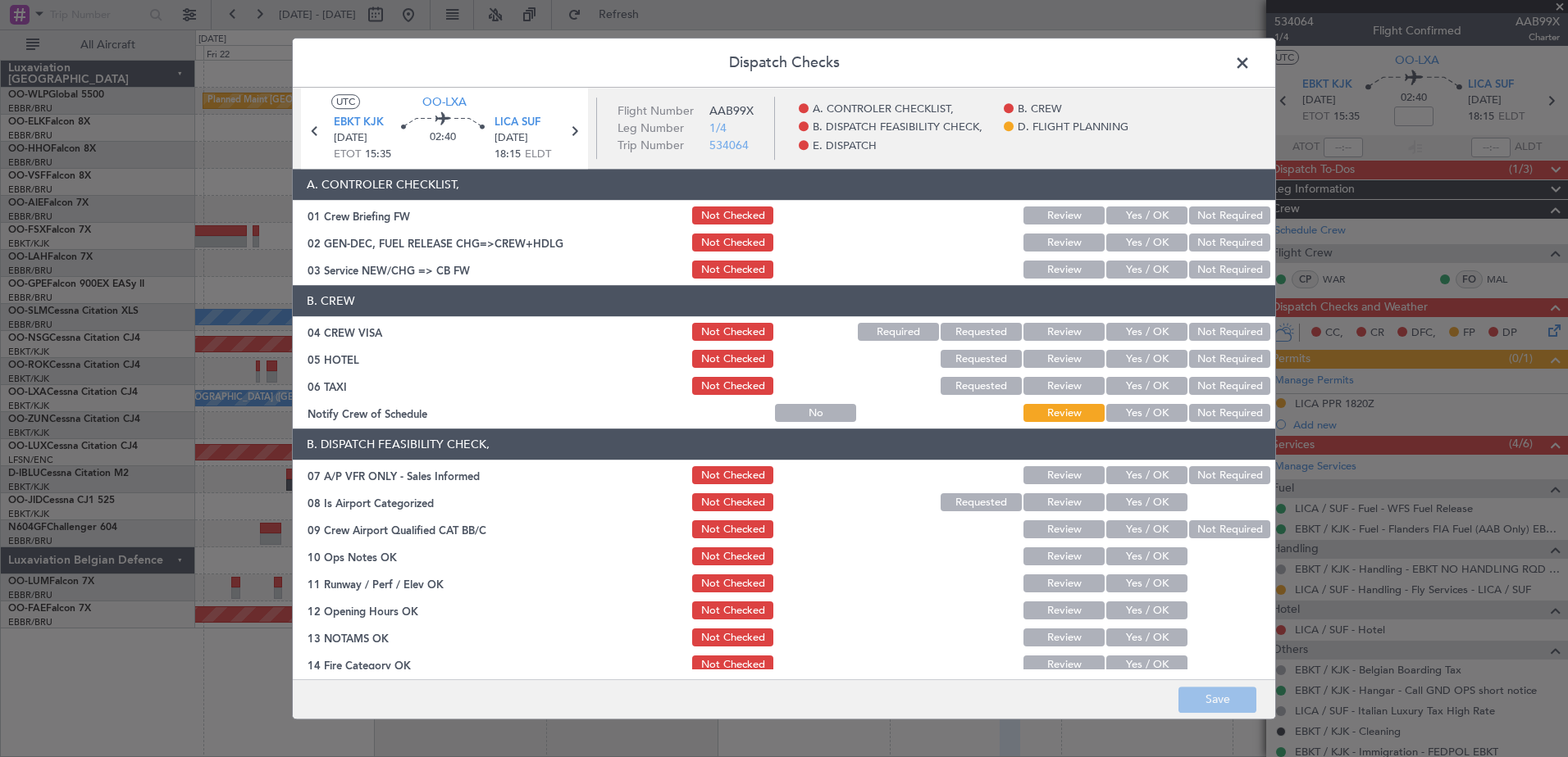
click at [1139, 263] on button "Yes / OK" at bounding box center [1147, 270] width 81 height 18
click at [1115, 331] on button "Yes / OK" at bounding box center [1147, 332] width 81 height 18
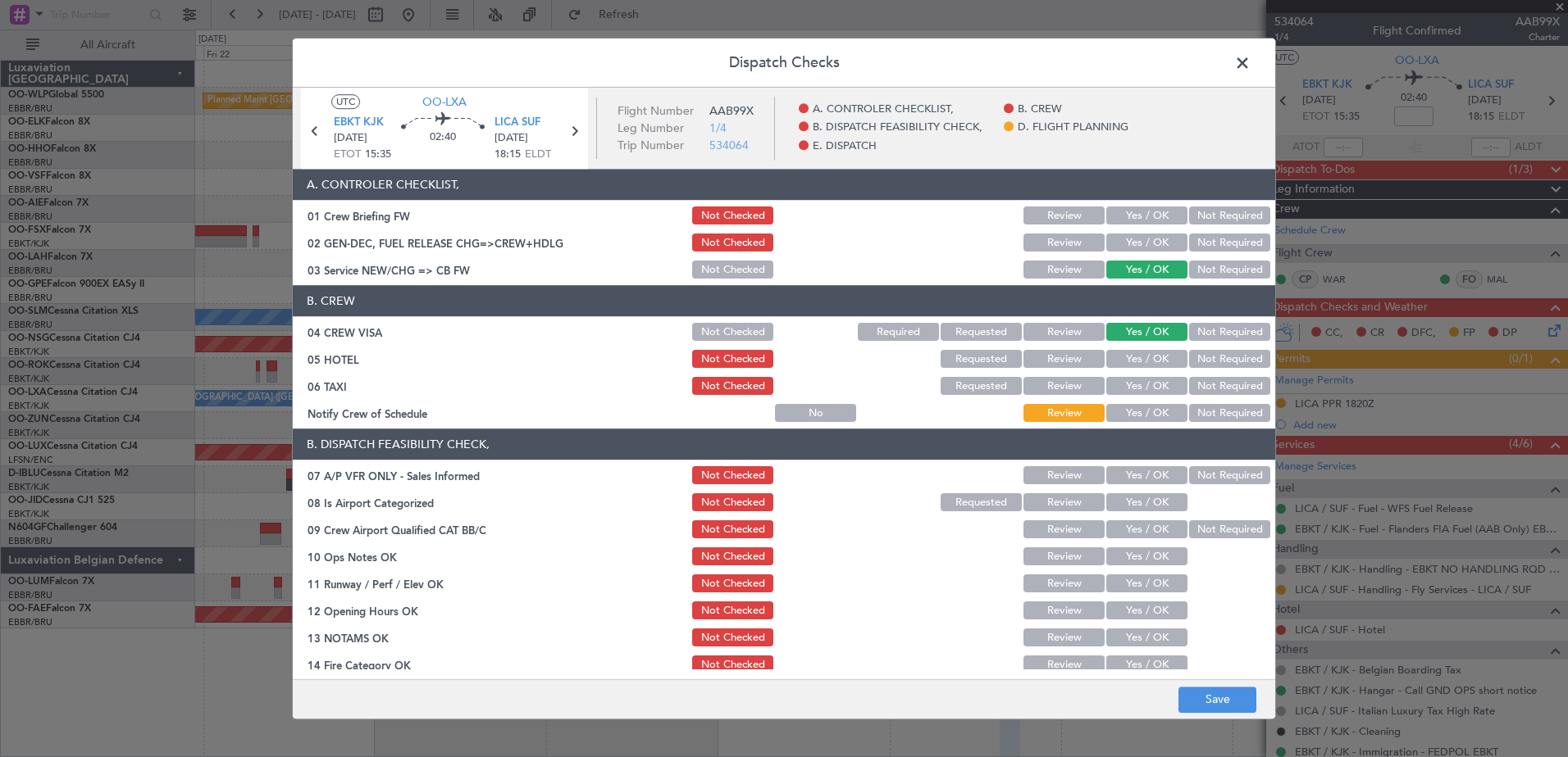
click at [1132, 409] on button "Yes / OK" at bounding box center [1147, 413] width 81 height 18
click at [1465, 85] on div "Dispatch Checks UTC OO-LXA EBKT KJK [DATE] ETOT 15:35 02:40 LICA SUF [DATE] 18:…" at bounding box center [784, 378] width 1568 height 757
click at [1212, 691] on button "Save" at bounding box center [1217, 700] width 78 height 26
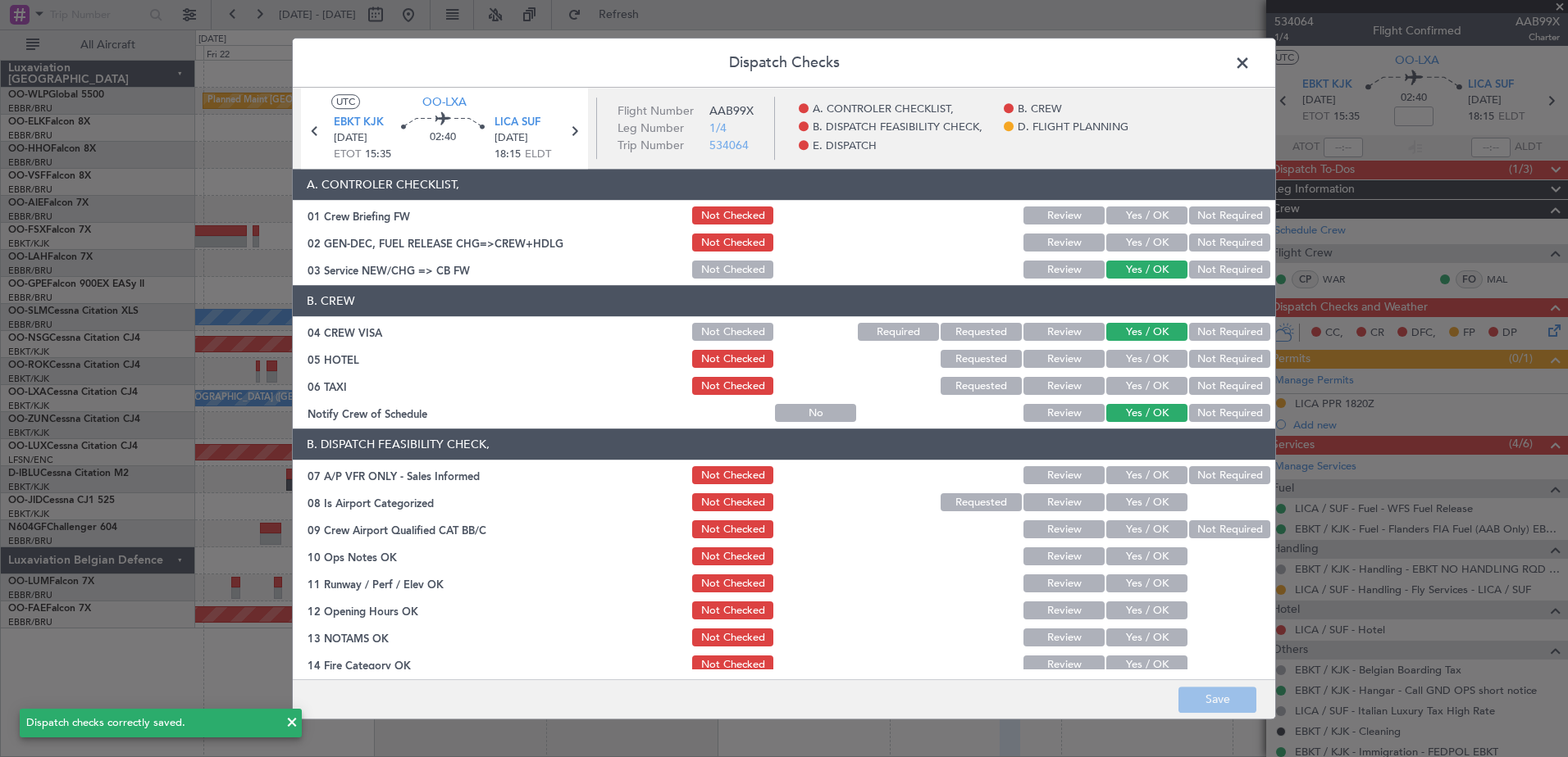
drag, startPoint x: 1236, startPoint y: 66, endPoint x: 1269, endPoint y: 66, distance: 33.0
click at [1250, 67] on span at bounding box center [1250, 67] width 0 height 33
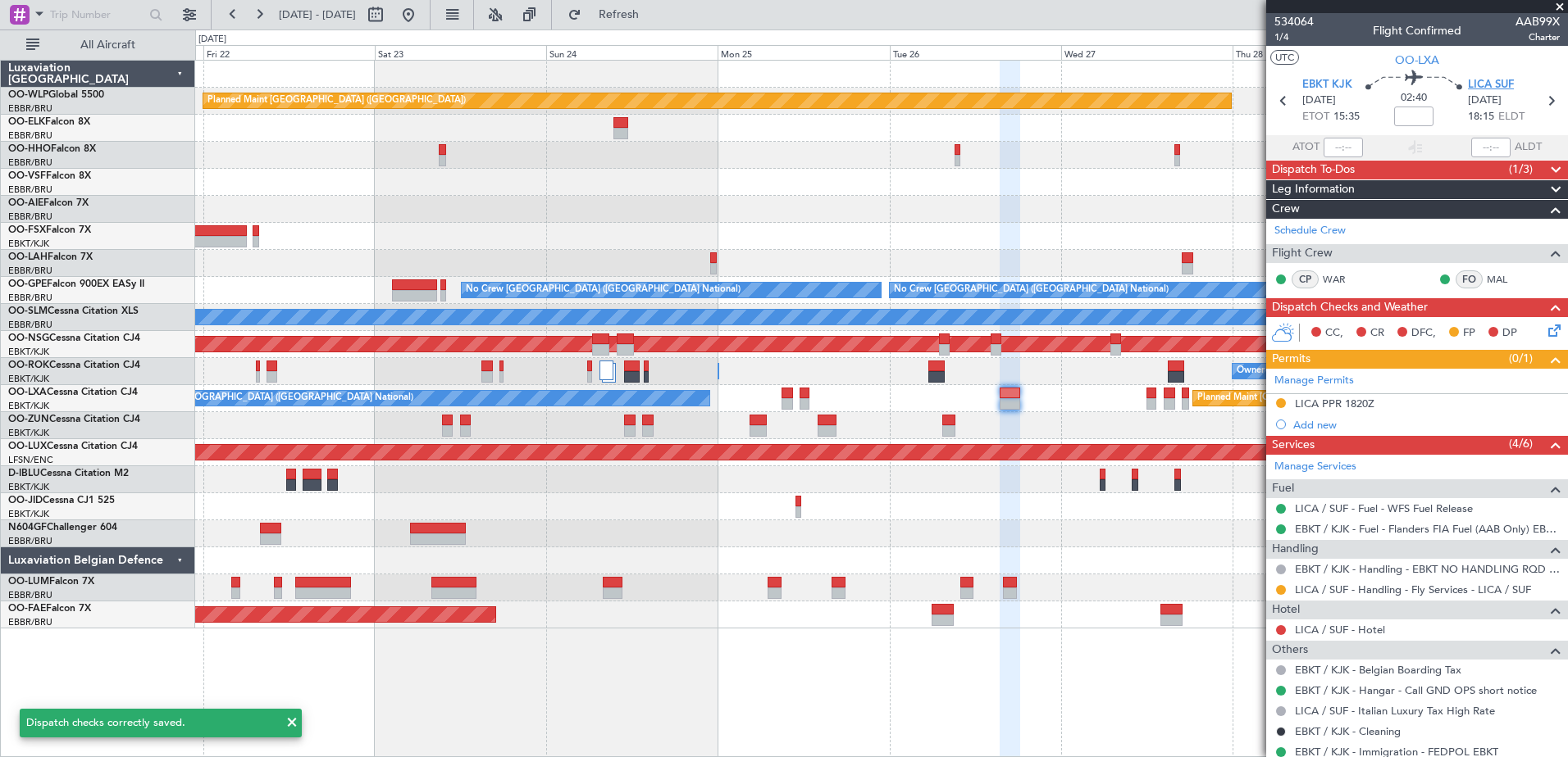
click at [1473, 79] on span "LICA SUF" at bounding box center [1490, 85] width 46 height 16
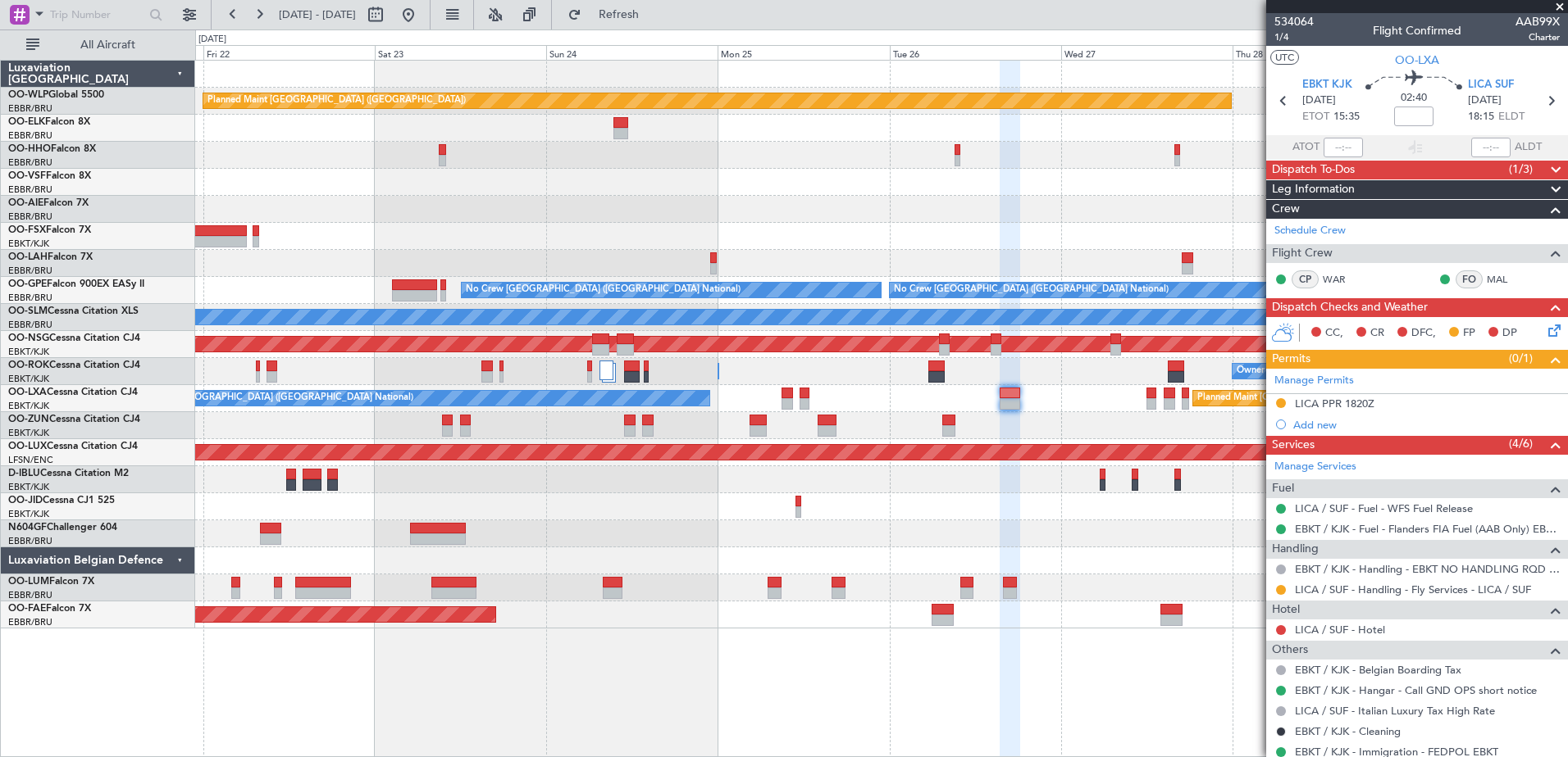
click at [1545, 330] on icon at bounding box center [1551, 327] width 13 height 13
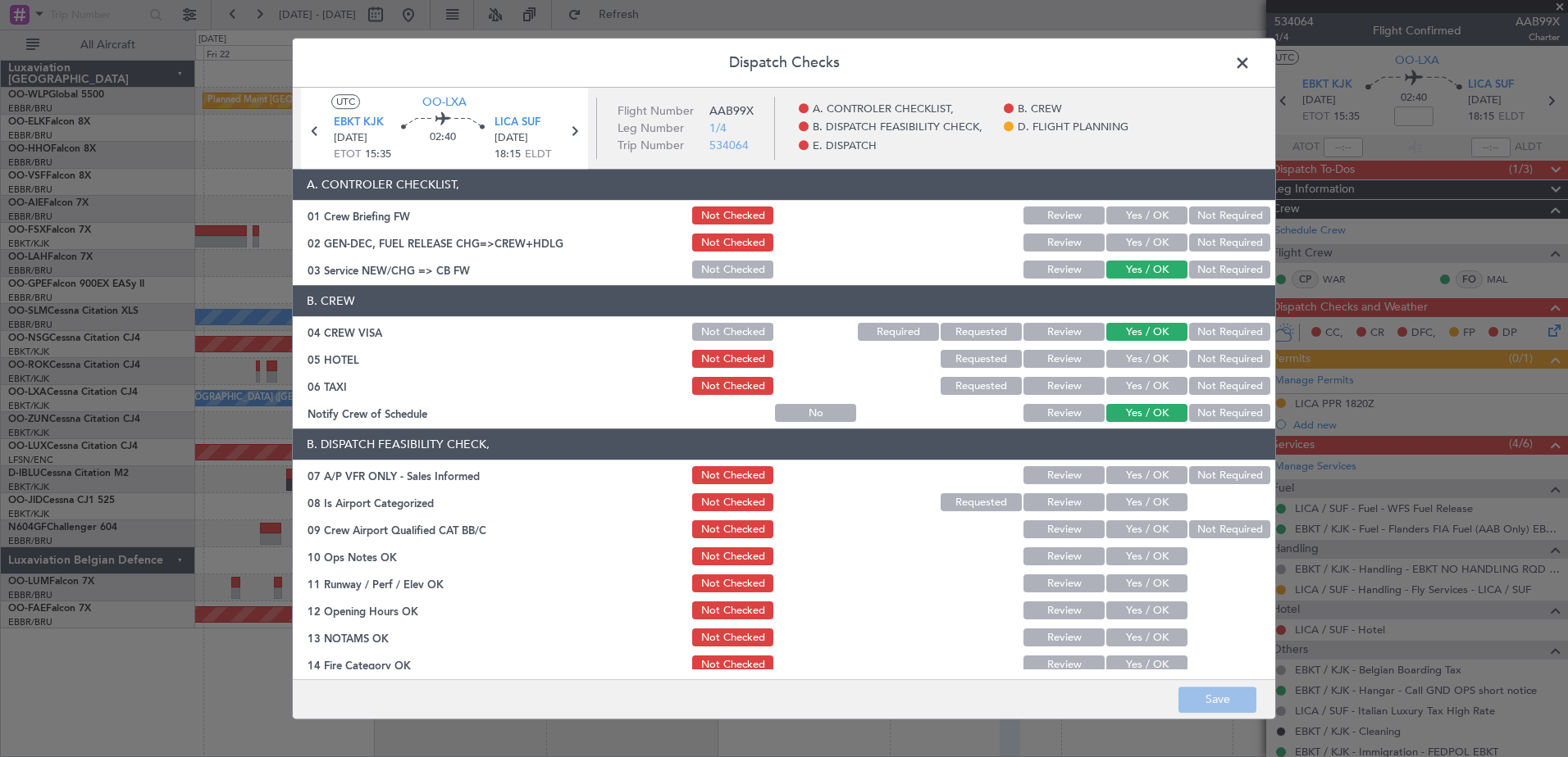
drag, startPoint x: 1136, startPoint y: 478, endPoint x: 1127, endPoint y: 481, distance: 9.5
click at [1133, 481] on button "Yes / OK" at bounding box center [1147, 476] width 81 height 18
click at [1141, 496] on button "Yes / OK" at bounding box center [1147, 503] width 81 height 18
click at [1199, 479] on button "Not Required" at bounding box center [1230, 476] width 81 height 18
click at [1211, 531] on button "Not Required" at bounding box center [1230, 530] width 81 height 18
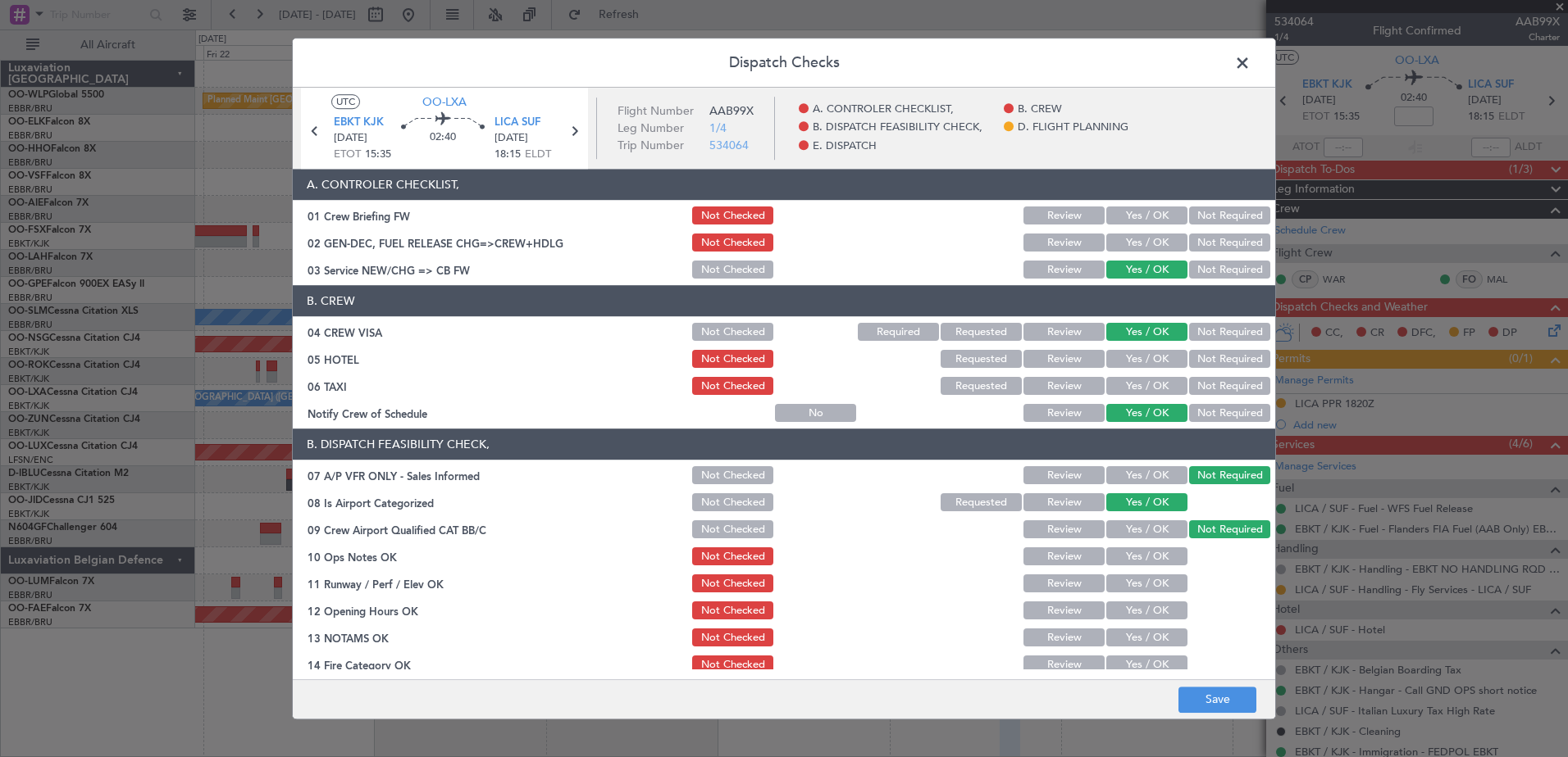
click at [1148, 561] on button "Yes / OK" at bounding box center [1147, 557] width 81 height 18
click at [1143, 582] on button "Yes / OK" at bounding box center [1147, 584] width 81 height 18
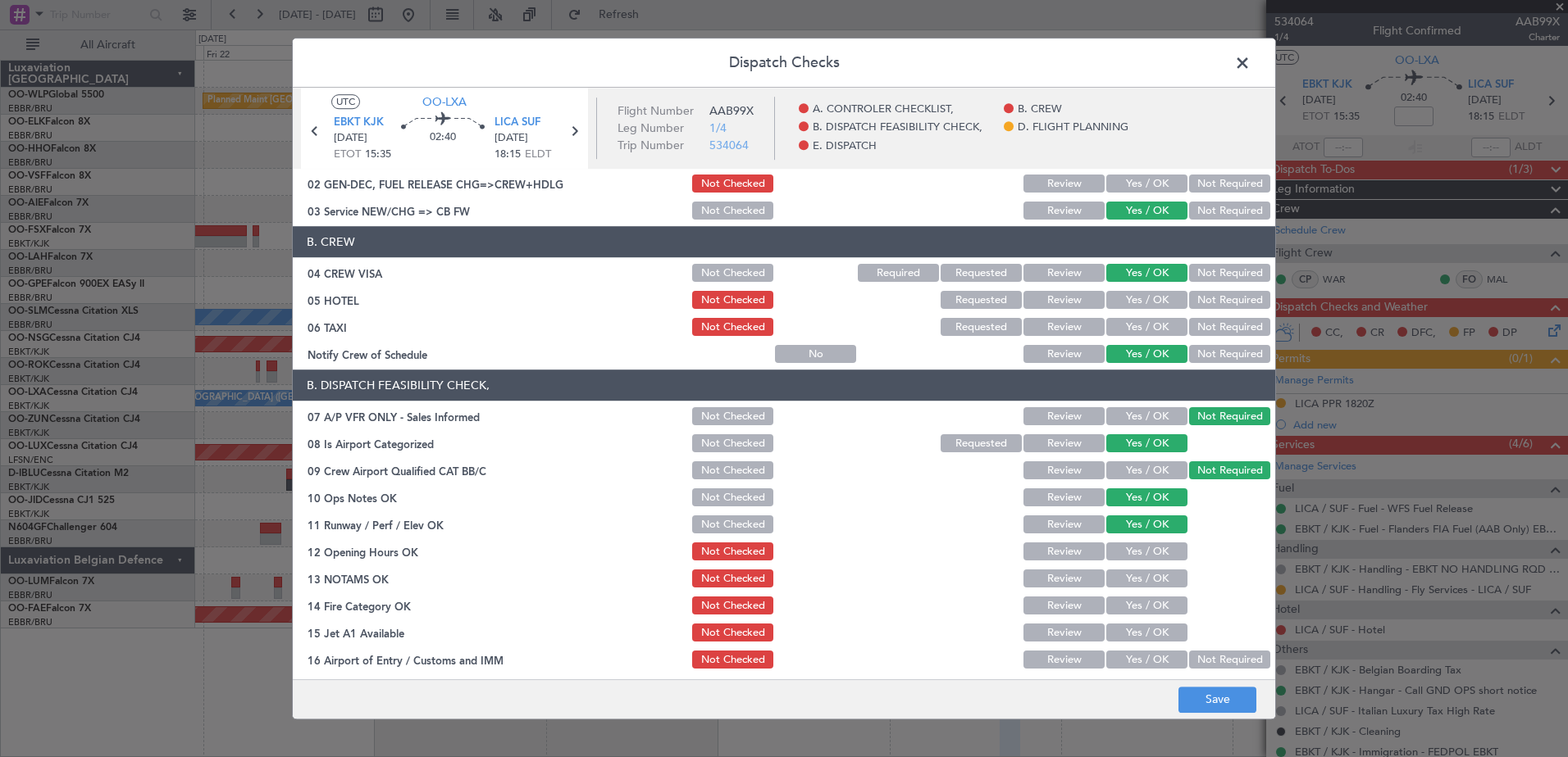
scroll to position [82, 0]
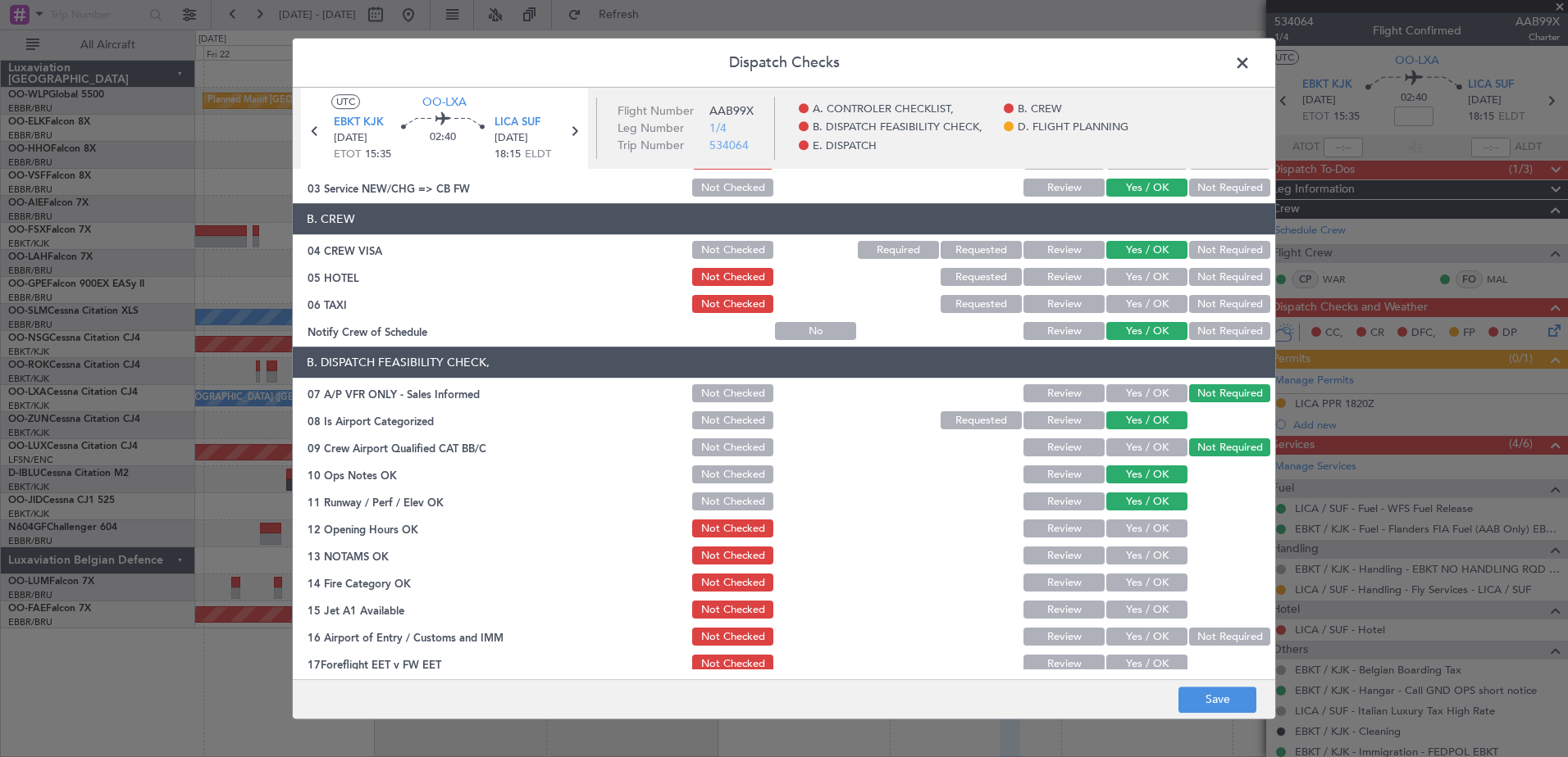
click at [1136, 528] on button "Yes / OK" at bounding box center [1147, 529] width 81 height 18
click at [1138, 560] on button "Yes / OK" at bounding box center [1147, 556] width 81 height 18
click at [1133, 572] on div "Yes / OK" at bounding box center [1145, 584] width 83 height 23
click at [1133, 593] on div "Yes / OK" at bounding box center [1145, 584] width 83 height 23
click at [1133, 572] on div "Yes / OK" at bounding box center [1145, 584] width 83 height 23
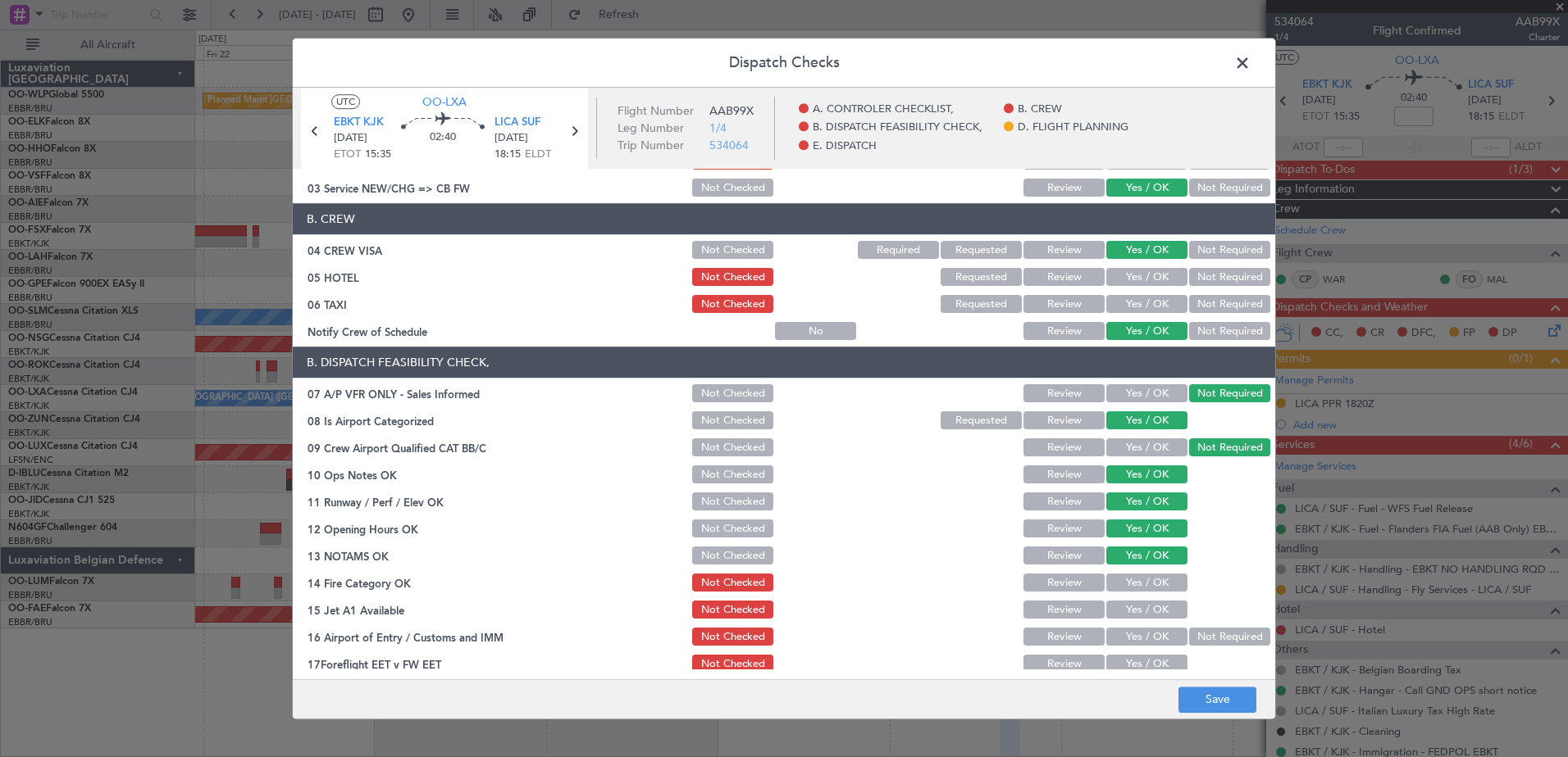
click at [1134, 596] on section "B. DISPATCH FEASIBILITY CHECK, 07 A/P VFR ONLY - Sales Informed Not Checked Rev…" at bounding box center [784, 526] width 983 height 356
click at [1131, 605] on button "Yes / OK" at bounding box center [1147, 610] width 81 height 18
click at [1136, 583] on button "Yes / OK" at bounding box center [1147, 584] width 81 height 18
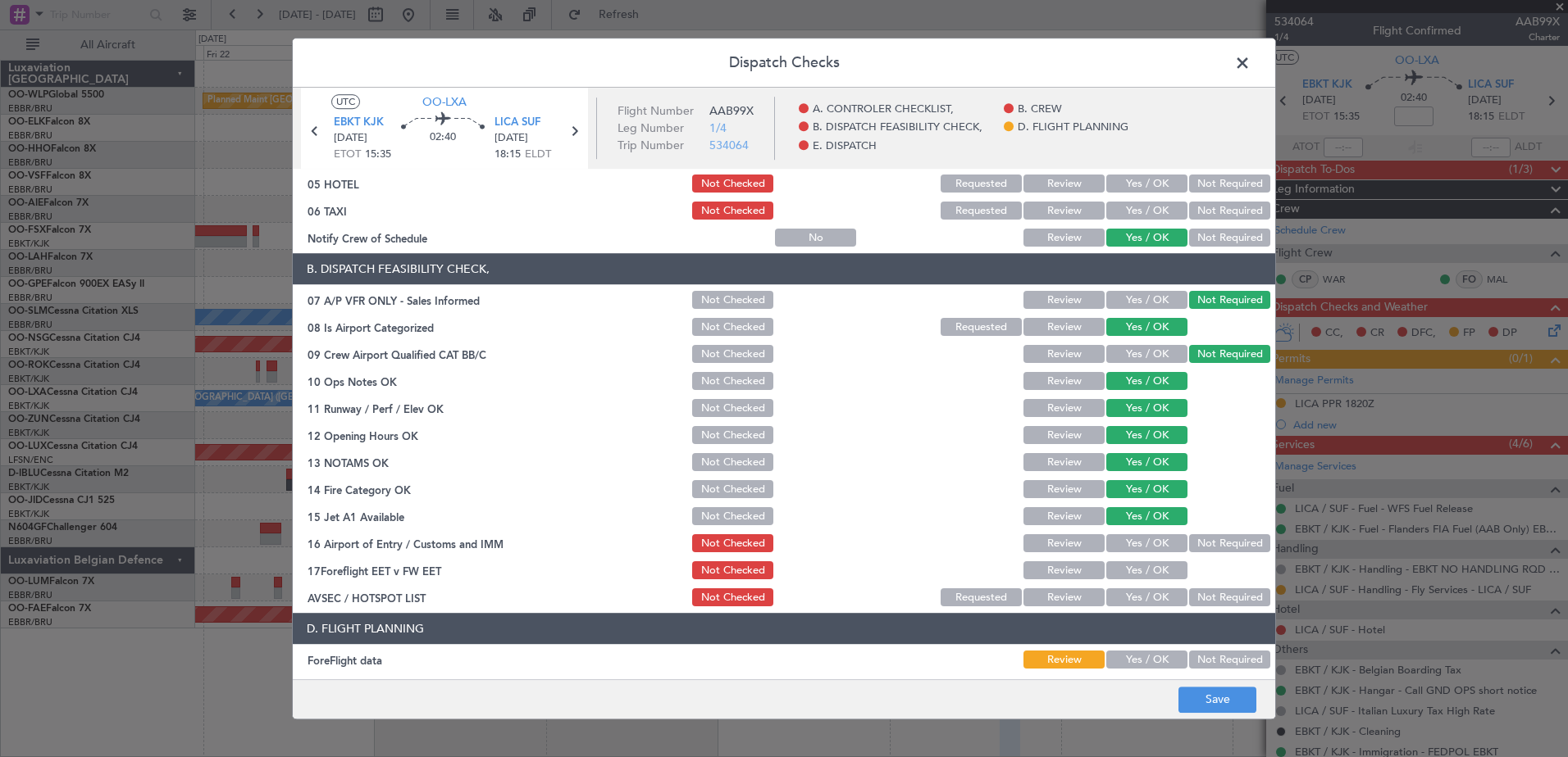
scroll to position [246, 0]
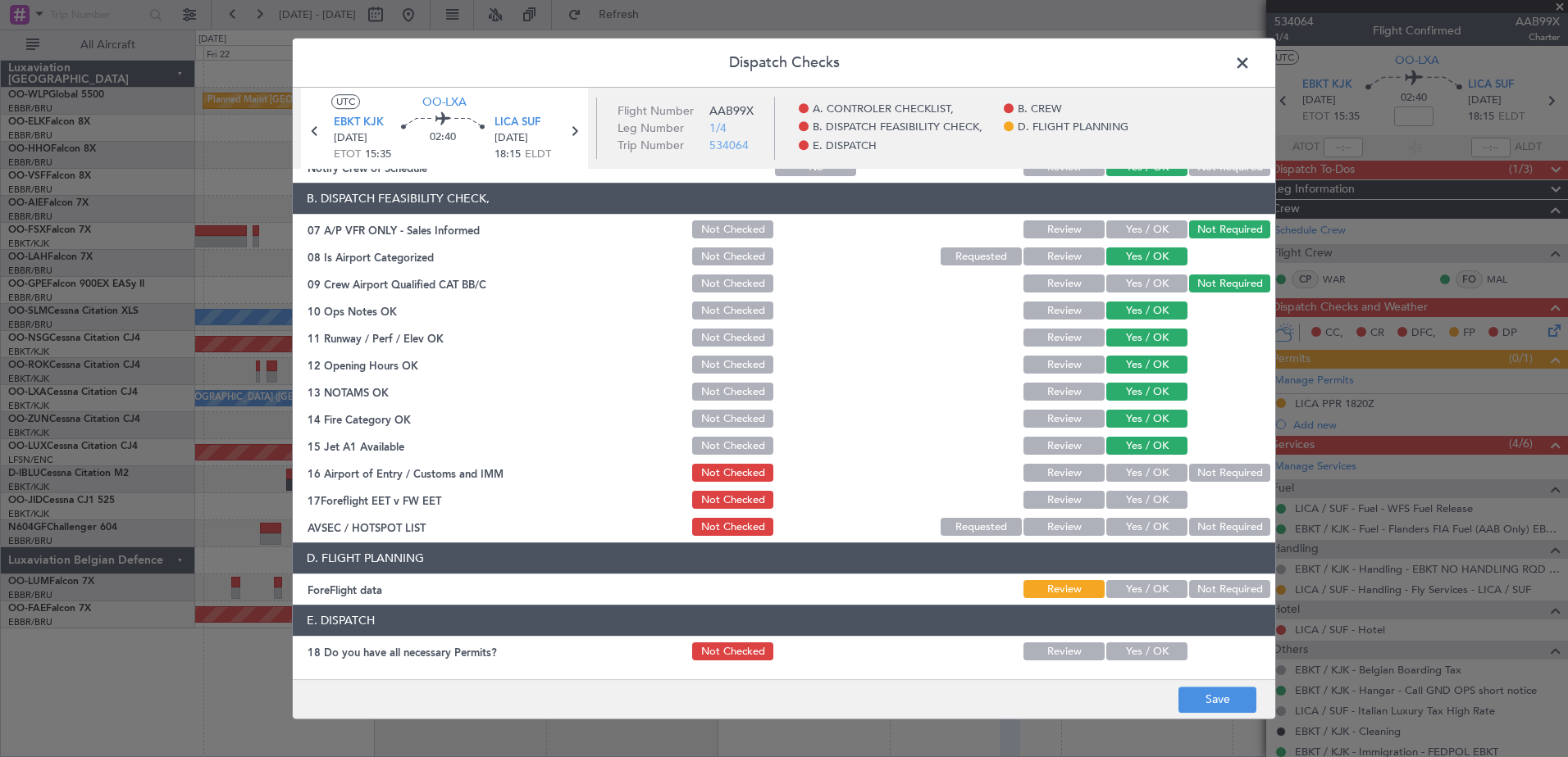
click at [1145, 483] on div "Yes / OK" at bounding box center [1145, 474] width 83 height 23
click at [1145, 478] on button "Yes / OK" at bounding box center [1147, 473] width 81 height 18
click at [1141, 506] on button "Yes / OK" at bounding box center [1147, 501] width 81 height 18
drag, startPoint x: 1181, startPoint y: 527, endPoint x: 1195, endPoint y: 486, distance: 43.3
click at [1189, 527] on button "Not Required" at bounding box center [1230, 527] width 81 height 18
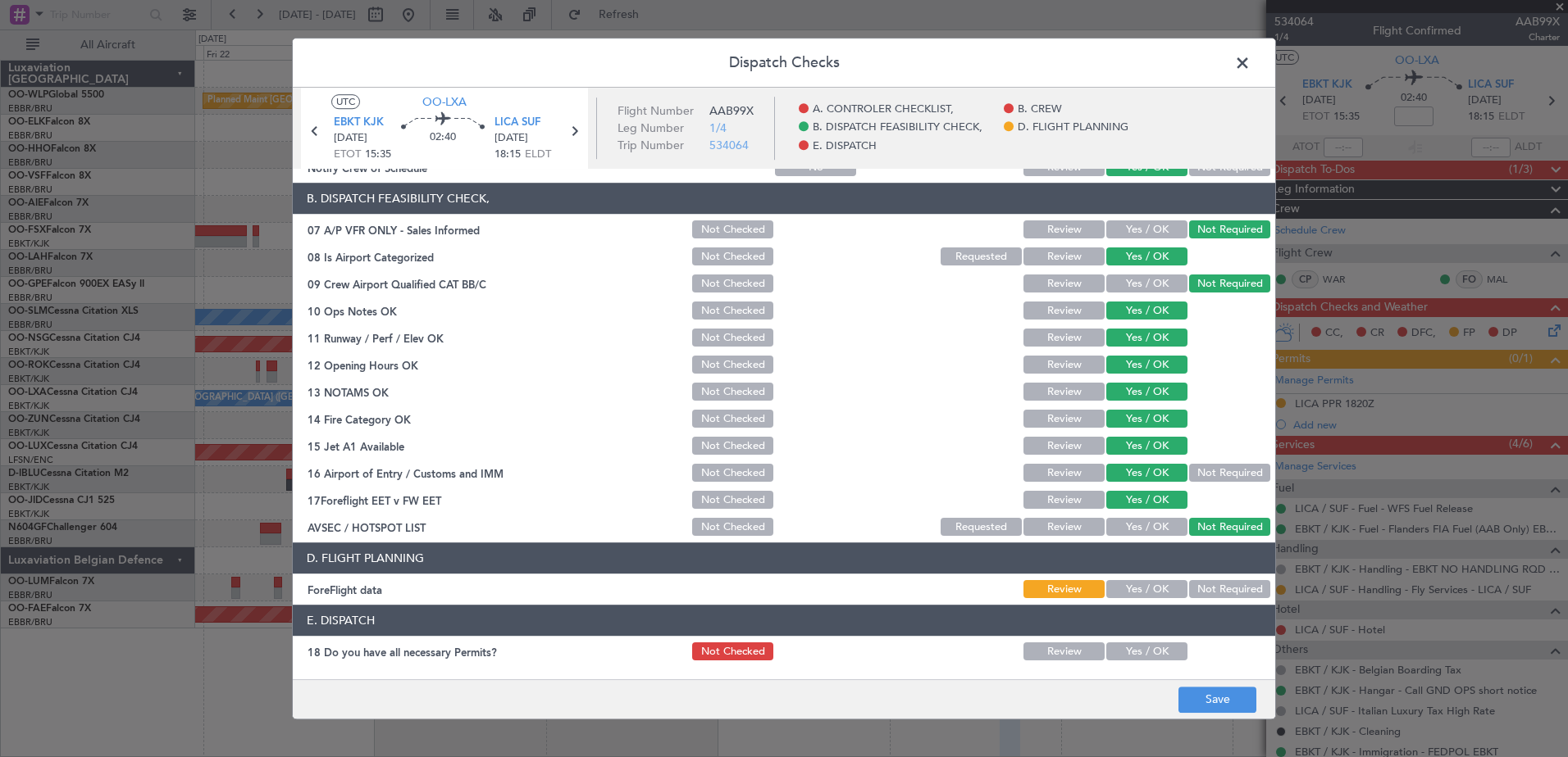
click at [1198, 476] on button "Not Required" at bounding box center [1230, 473] width 81 height 18
click at [1235, 700] on button "Save" at bounding box center [1217, 700] width 78 height 26
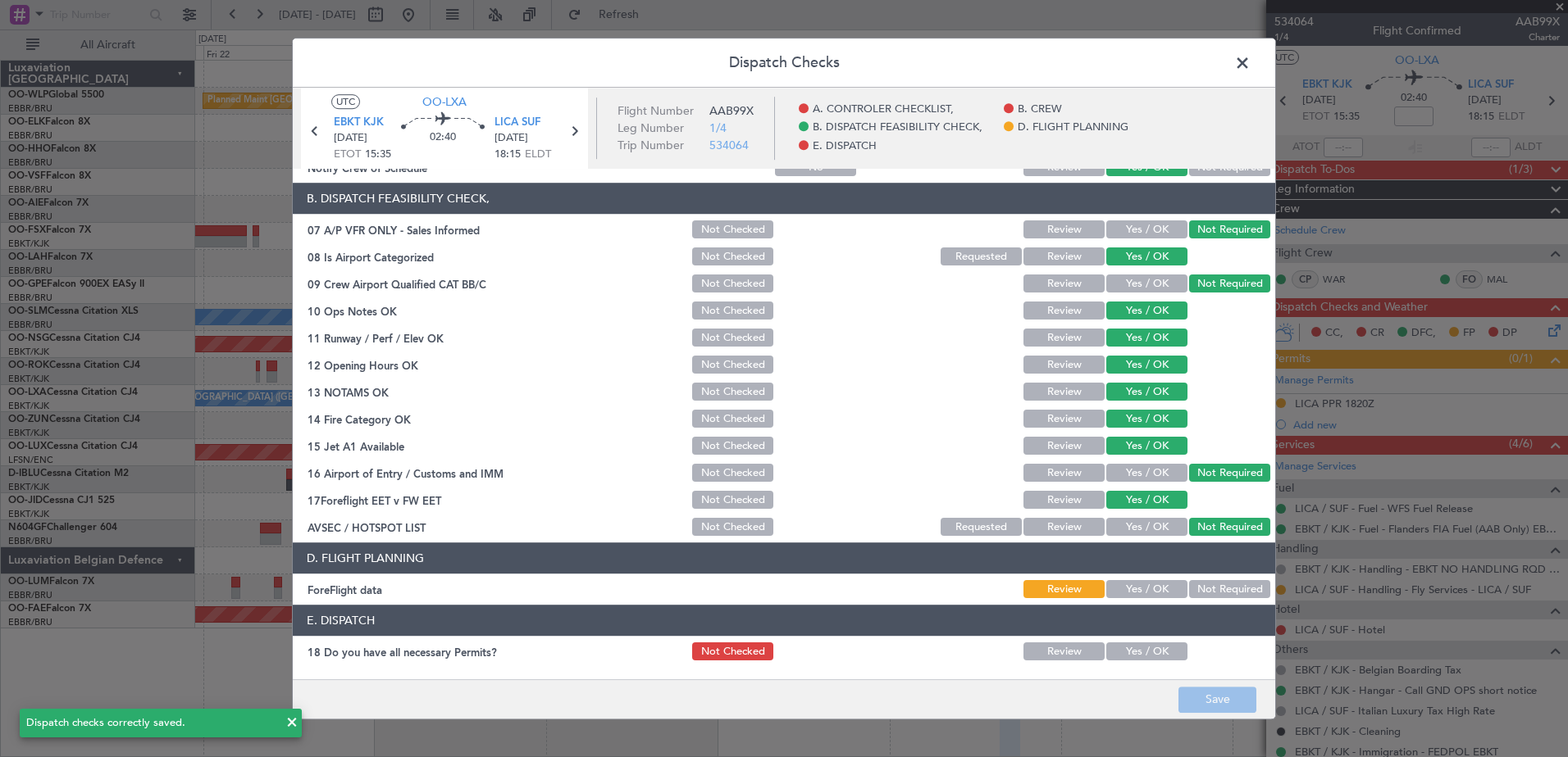
click at [1250, 65] on span at bounding box center [1250, 67] width 0 height 33
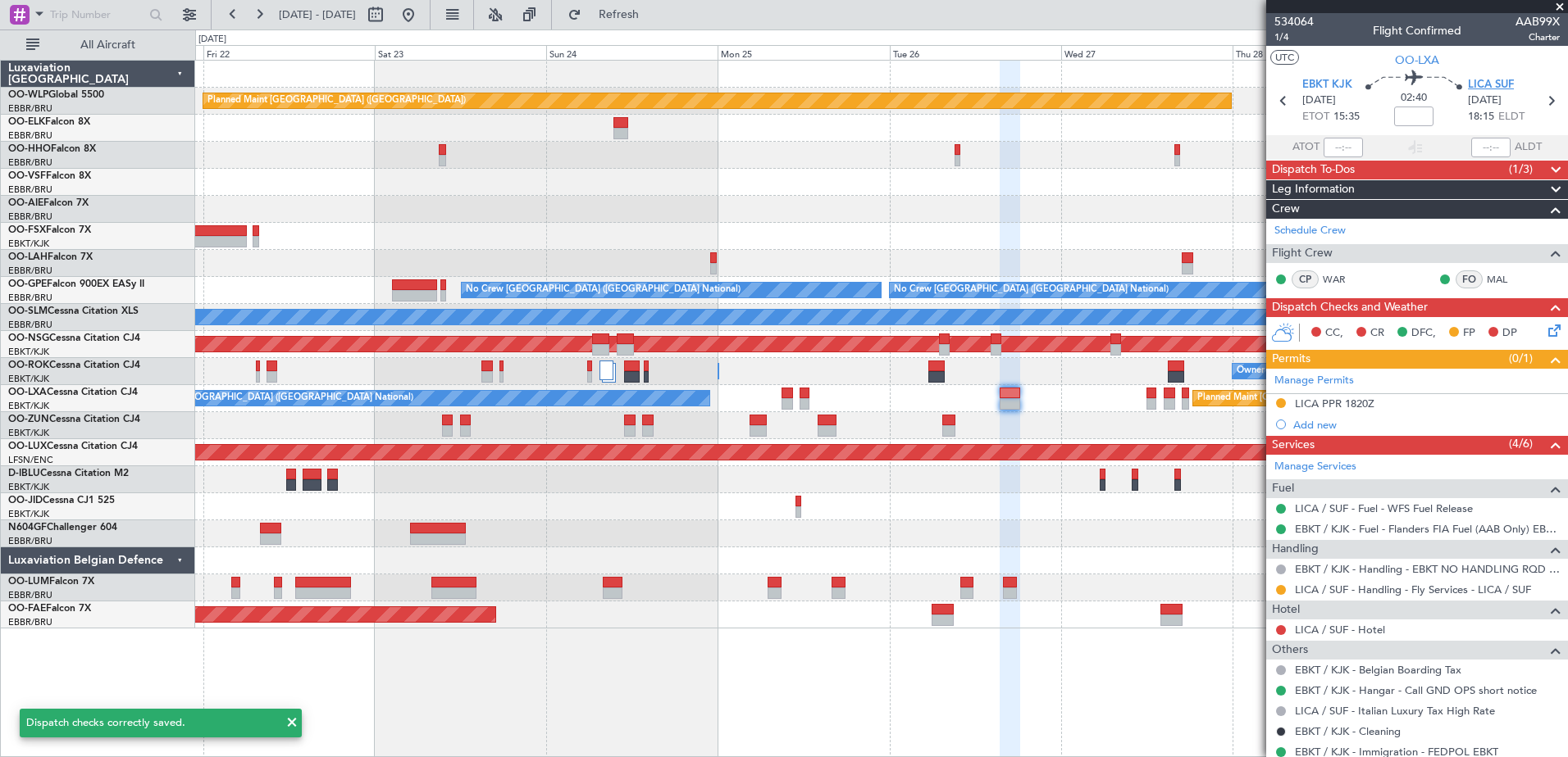
click at [1475, 84] on span "LICA SUF" at bounding box center [1490, 85] width 46 height 16
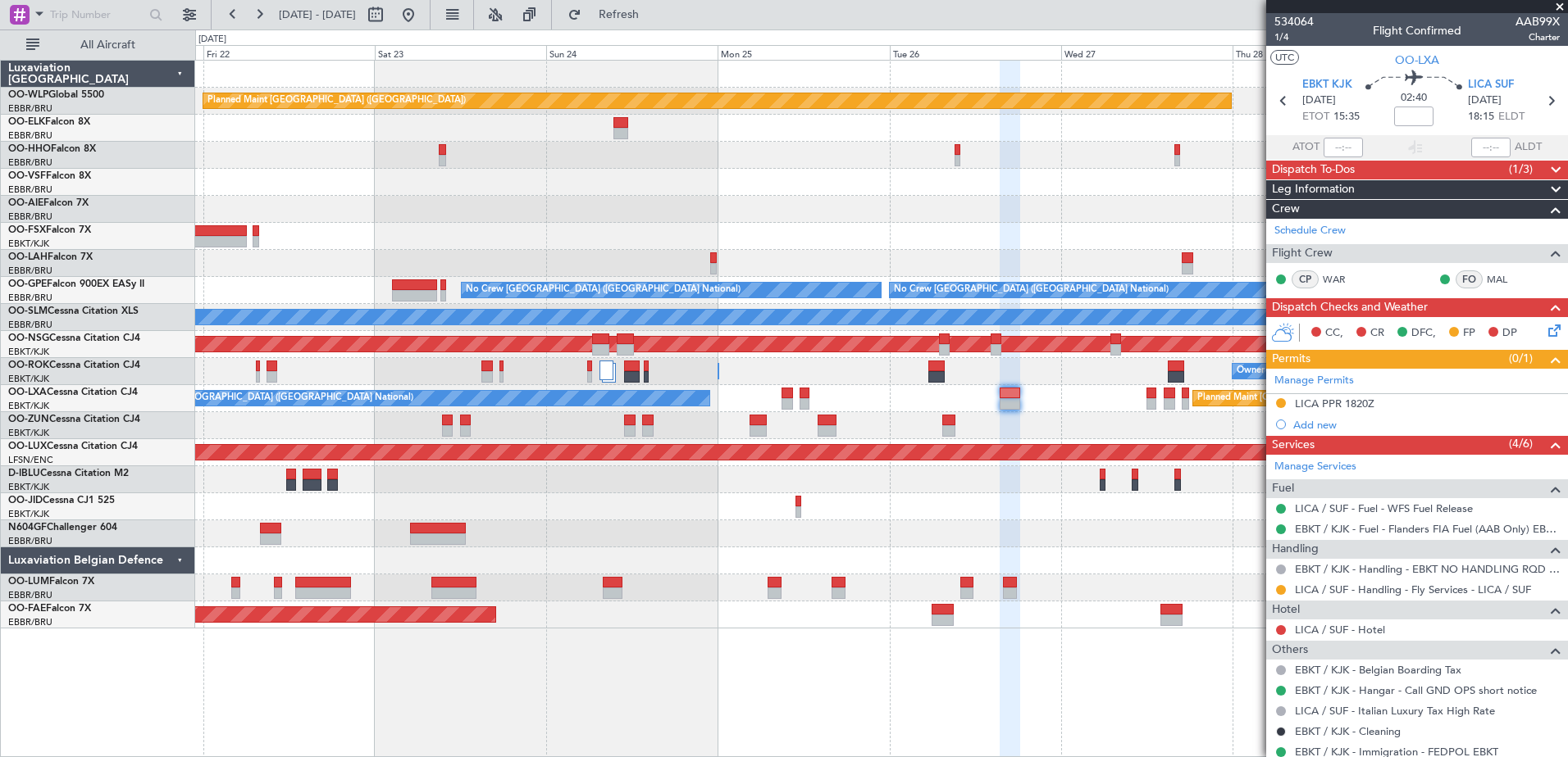
click at [1508, 171] on span "(1/3)" at bounding box center [1521, 169] width 24 height 17
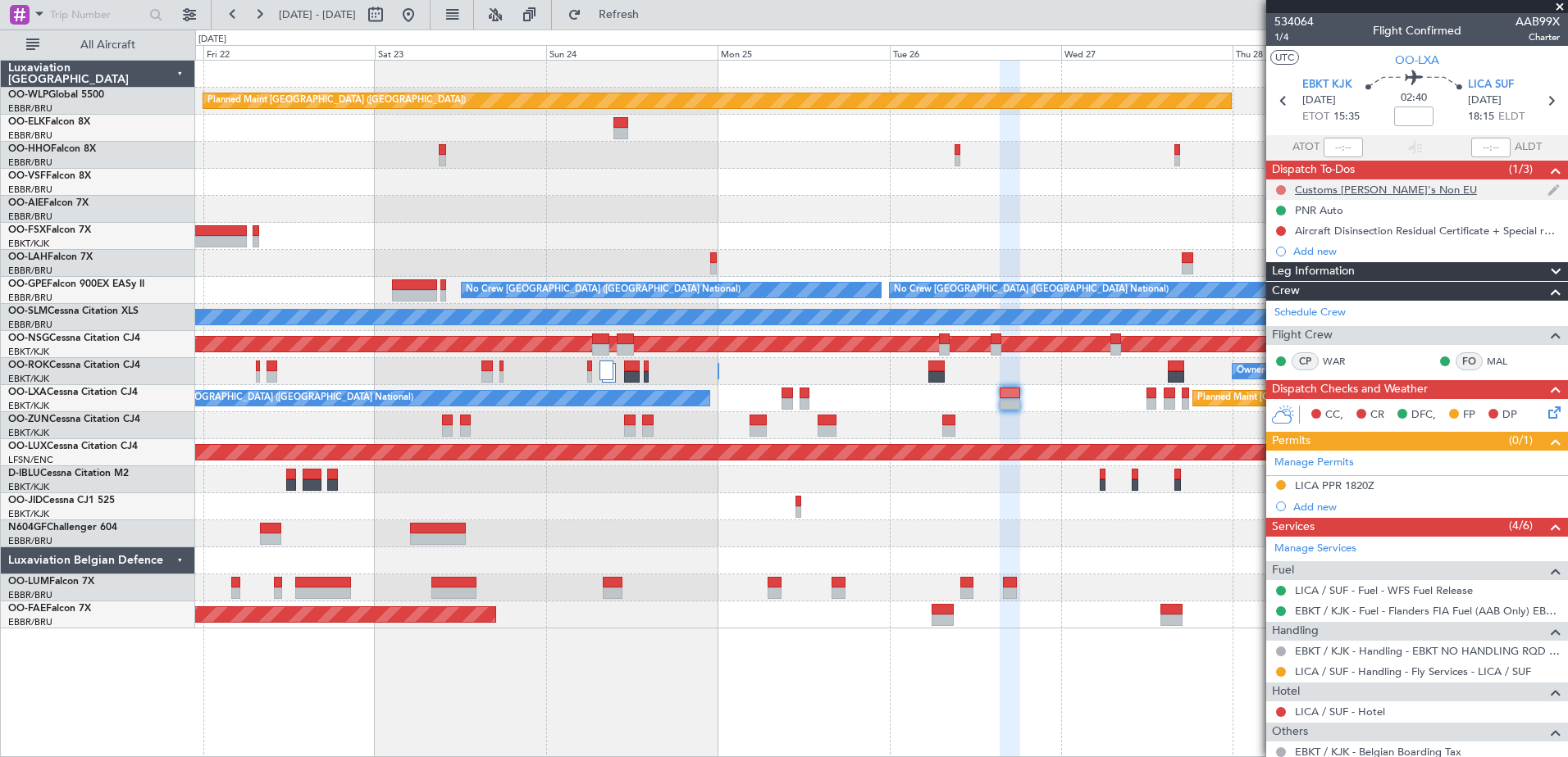
click at [1280, 188] on button at bounding box center [1280, 190] width 9 height 9
click at [1284, 264] on span "Completed" at bounding box center [1287, 262] width 54 height 16
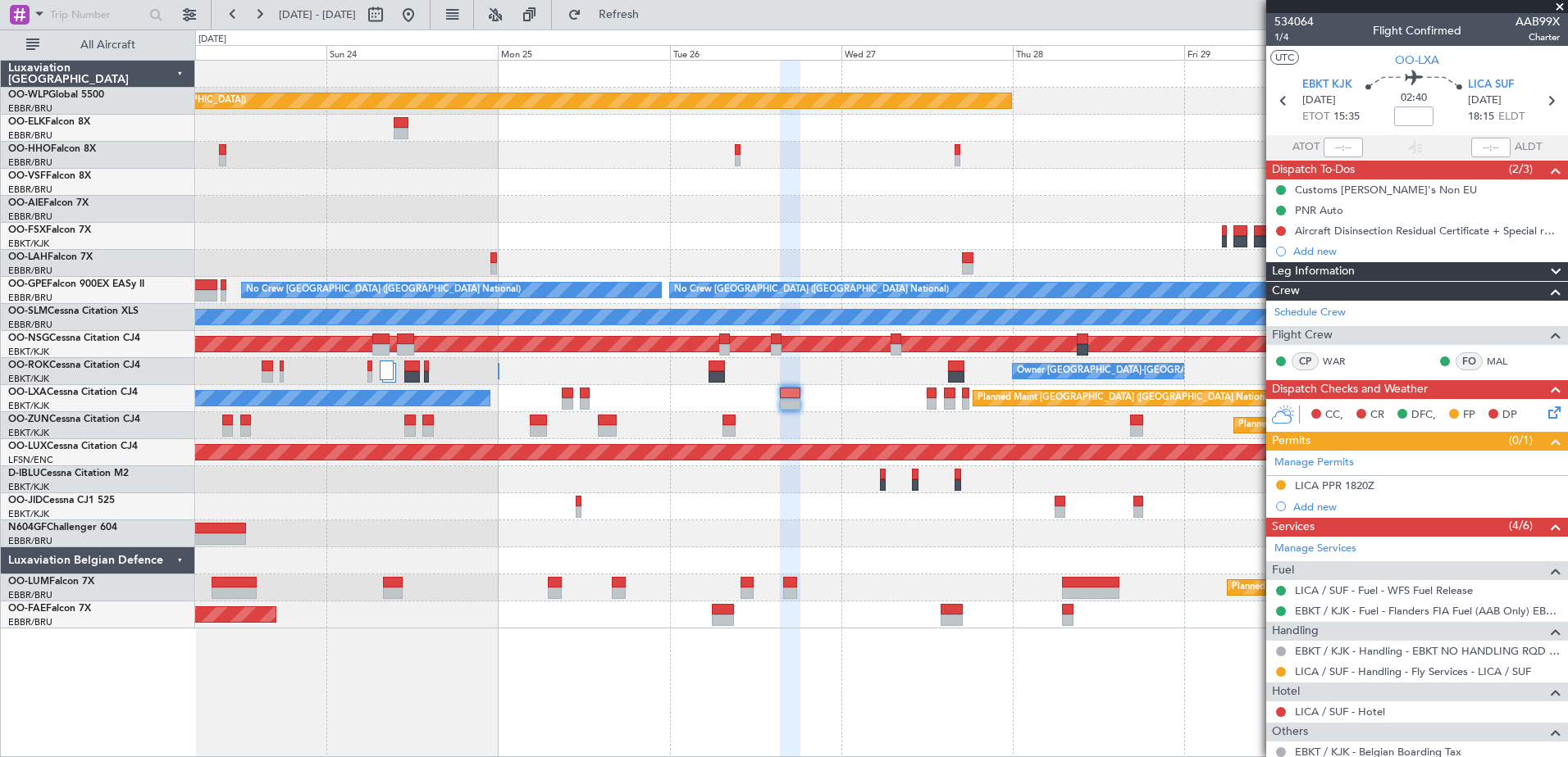
click at [888, 540] on div at bounding box center [881, 533] width 1372 height 27
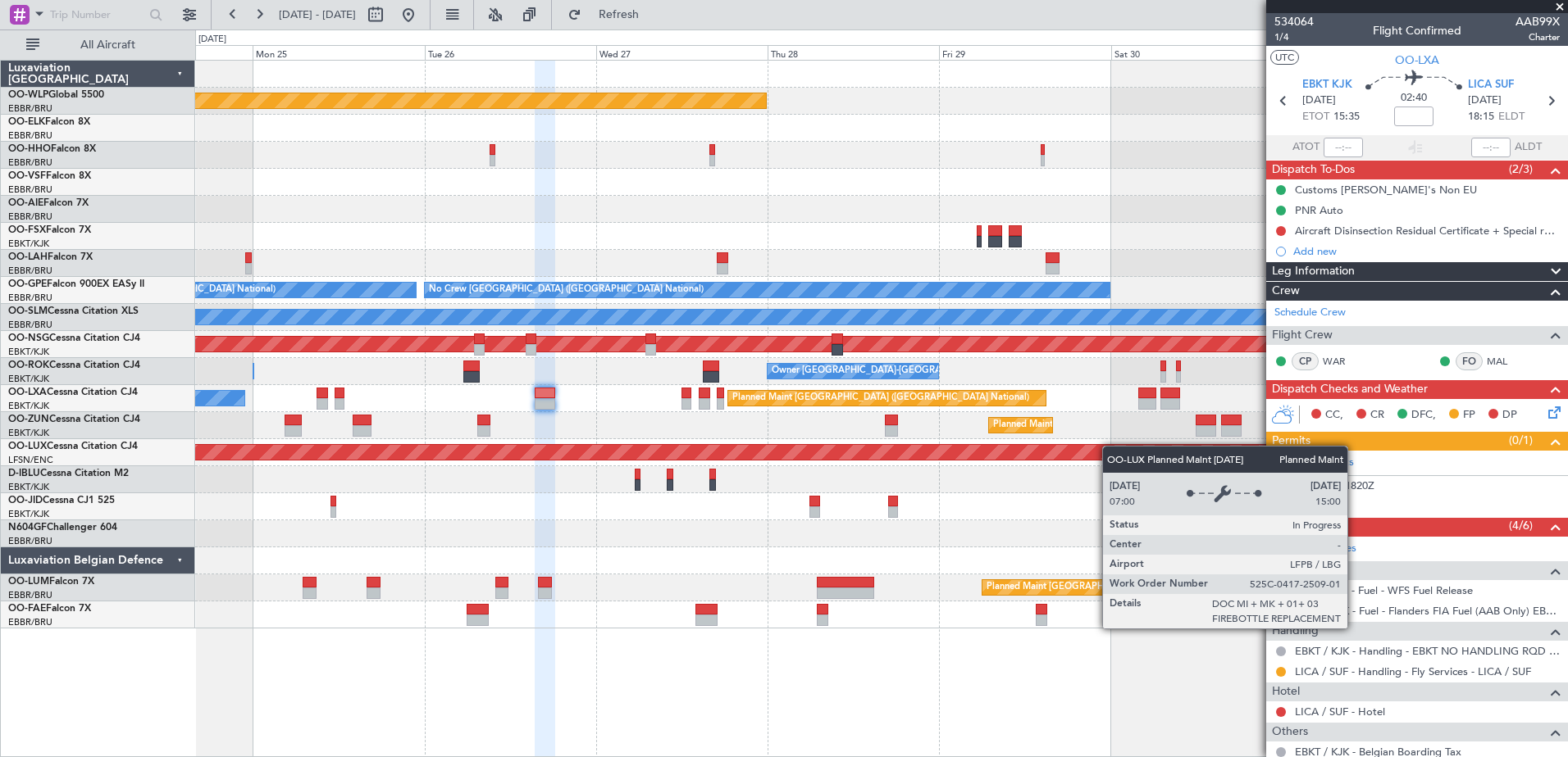
click at [957, 459] on div "Planned Maint [GEOGRAPHIC_DATA] ([GEOGRAPHIC_DATA]) - - [PERSON_NAME] 10:00 Z K…" at bounding box center [881, 344] width 1372 height 568
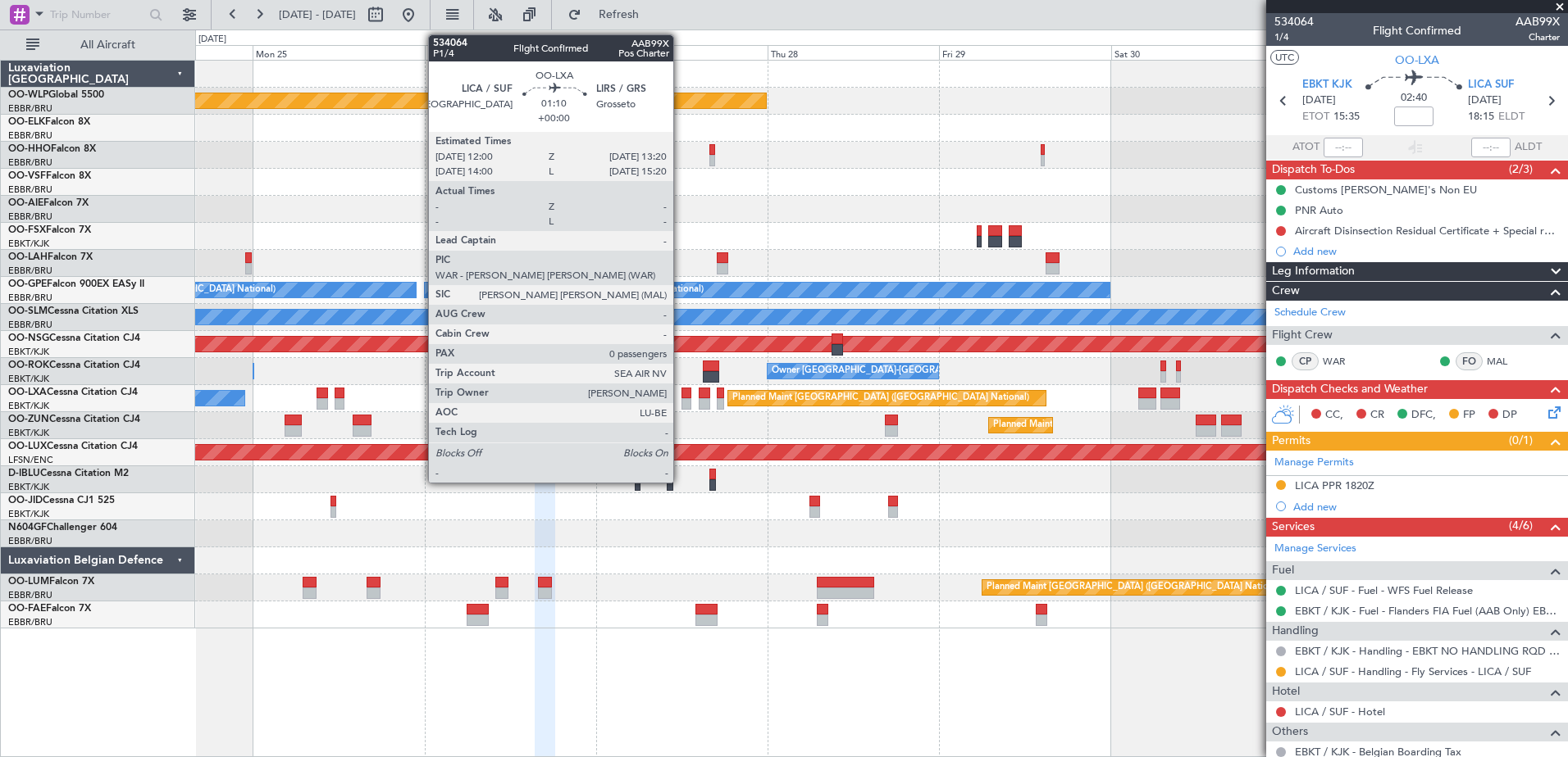
click at [681, 398] on div at bounding box center [686, 403] width 9 height 11
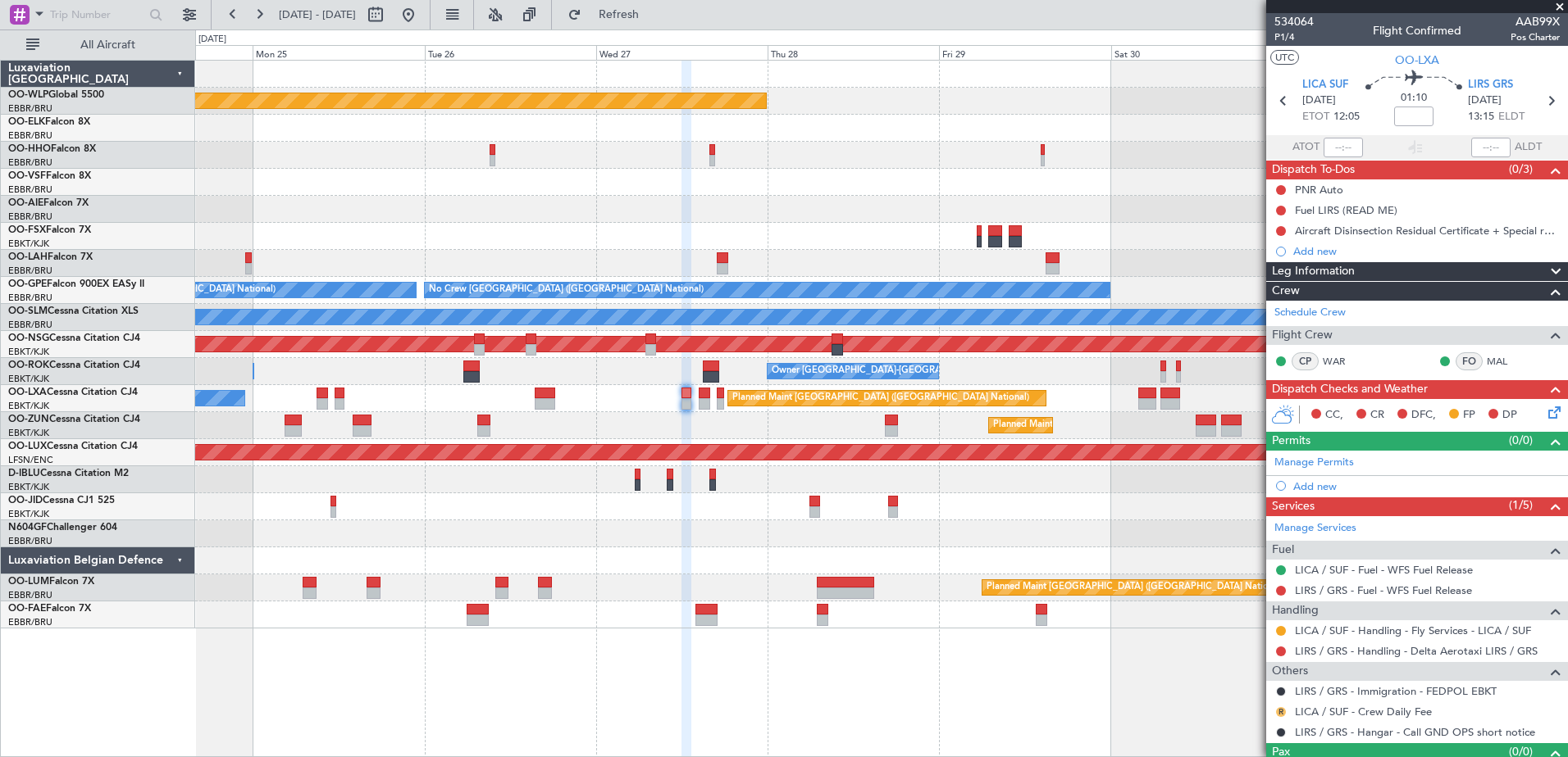
click at [1276, 712] on button "R" at bounding box center [1280, 711] width 9 height 9
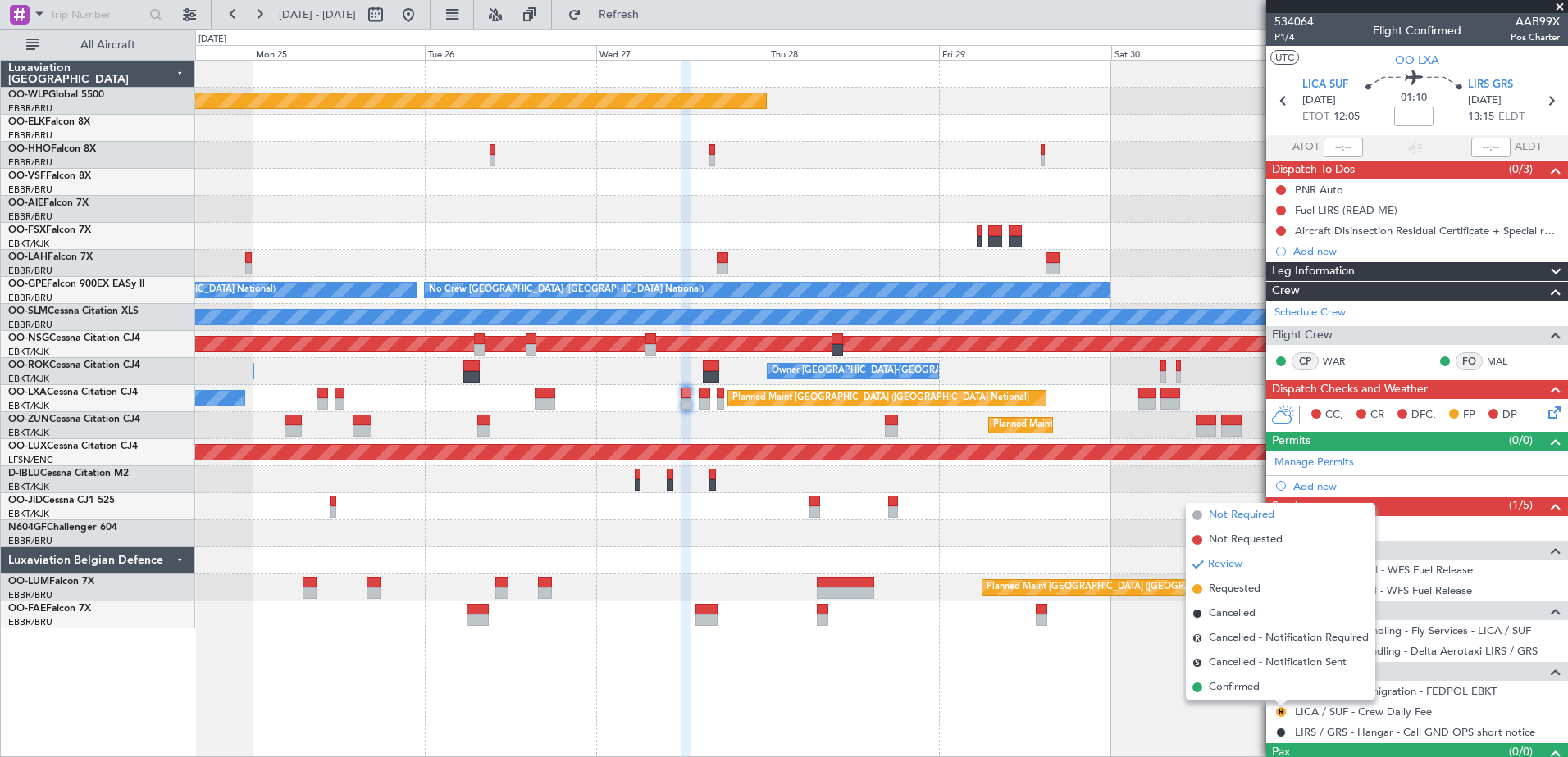
click at [1237, 521] on span "Not Required" at bounding box center [1242, 515] width 66 height 16
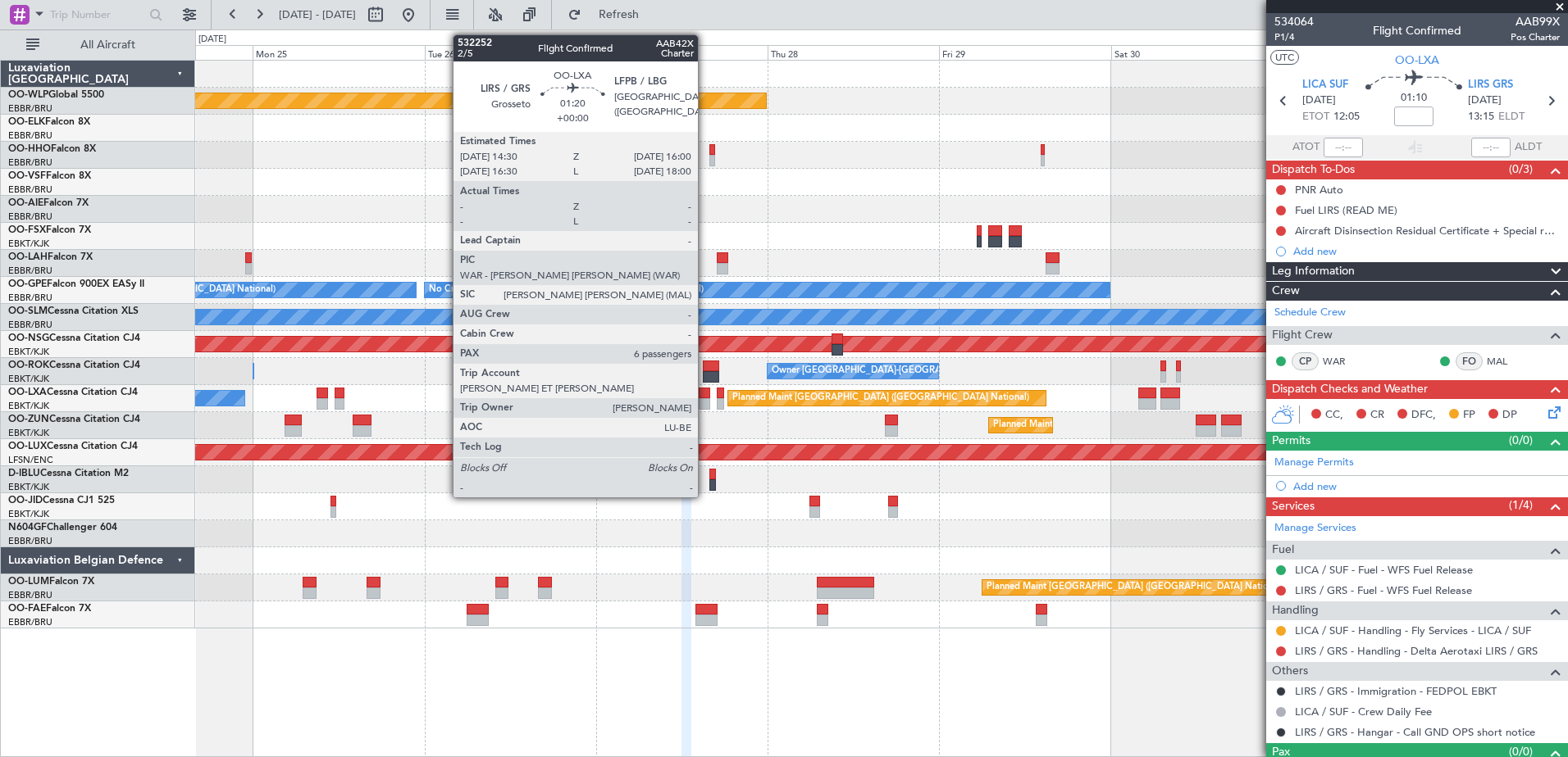
click at [705, 393] on div at bounding box center [704, 393] width 11 height 11
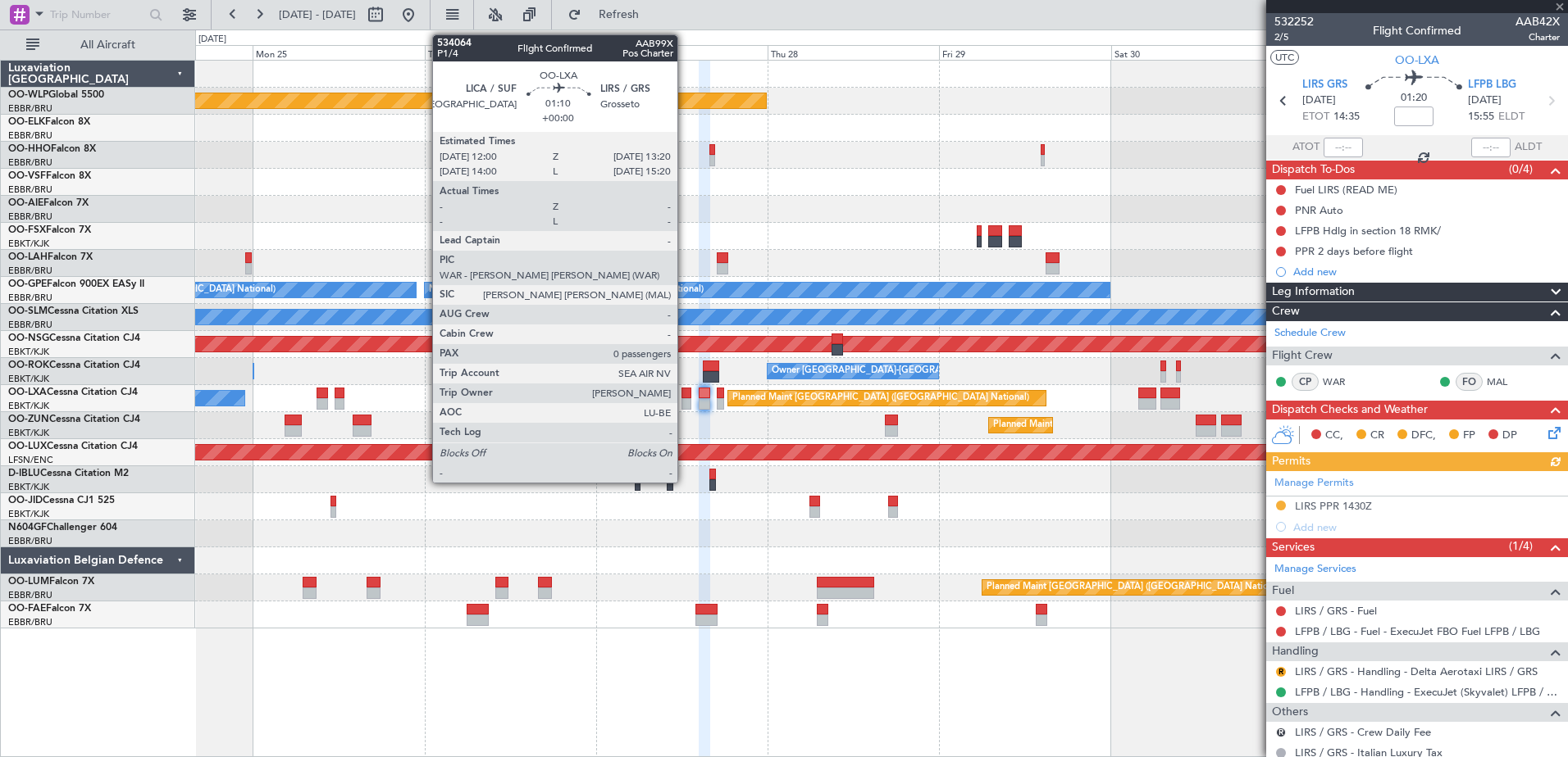
click at [685, 398] on div at bounding box center [686, 393] width 9 height 11
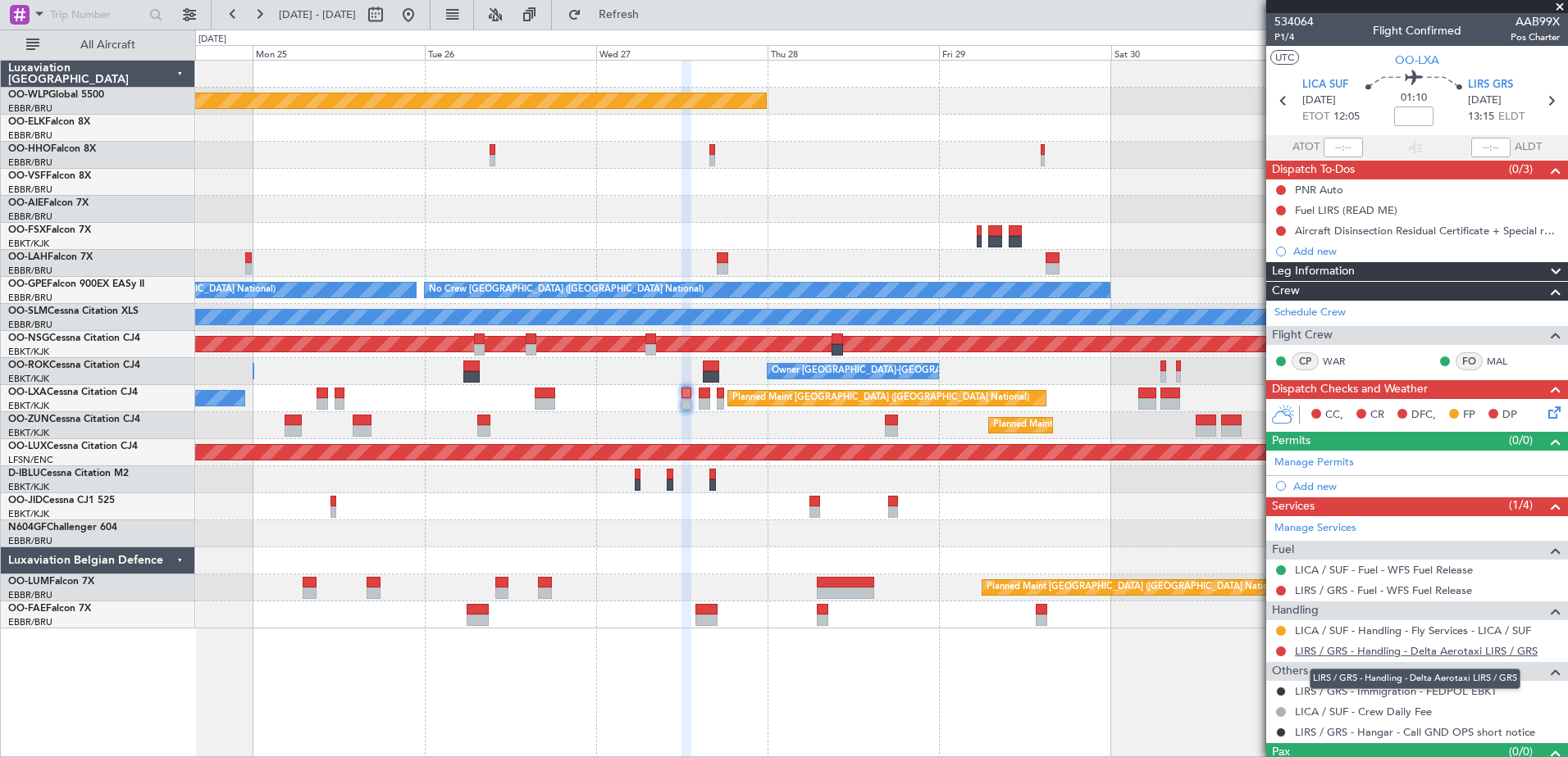
click at [1349, 647] on link "LIRS / GRS - Handling - Delta Aerotaxi LIRS / GRS" at bounding box center [1415, 651] width 243 height 14
click at [654, 11] on span "Refresh" at bounding box center [619, 14] width 69 height 11
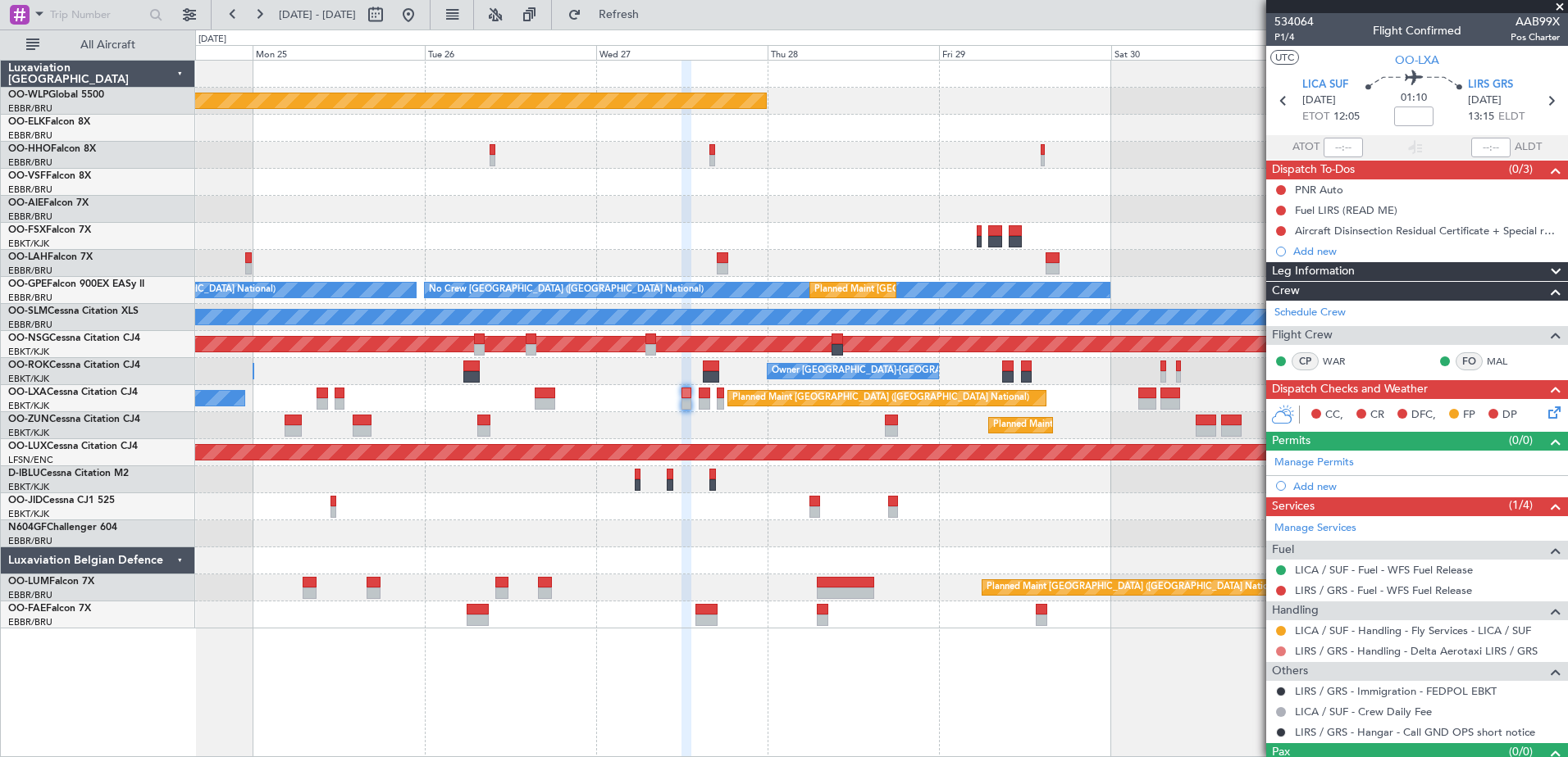
click at [1279, 652] on button at bounding box center [1280, 651] width 9 height 9
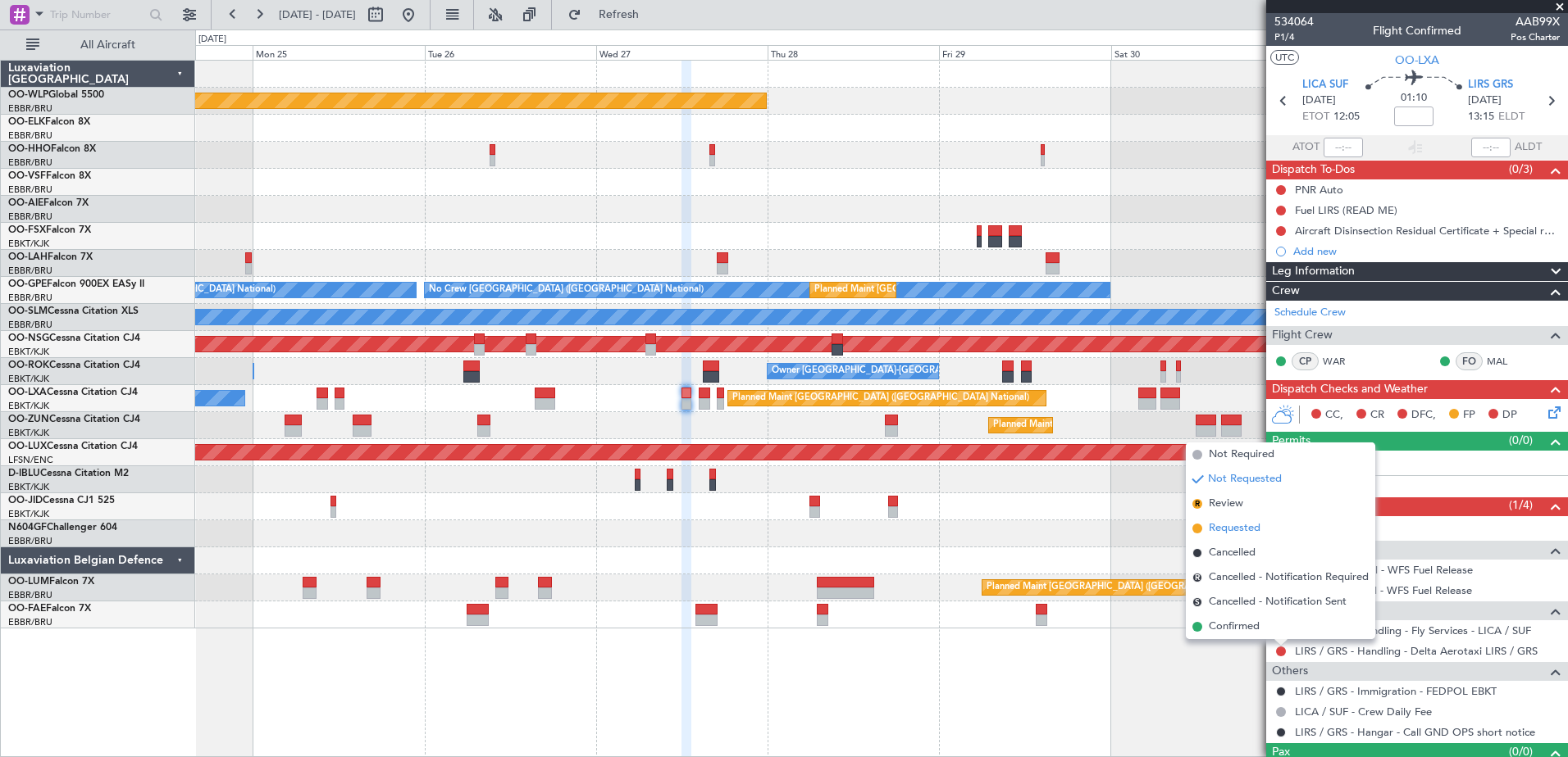
click at [1230, 529] on span "Requested" at bounding box center [1235, 528] width 52 height 16
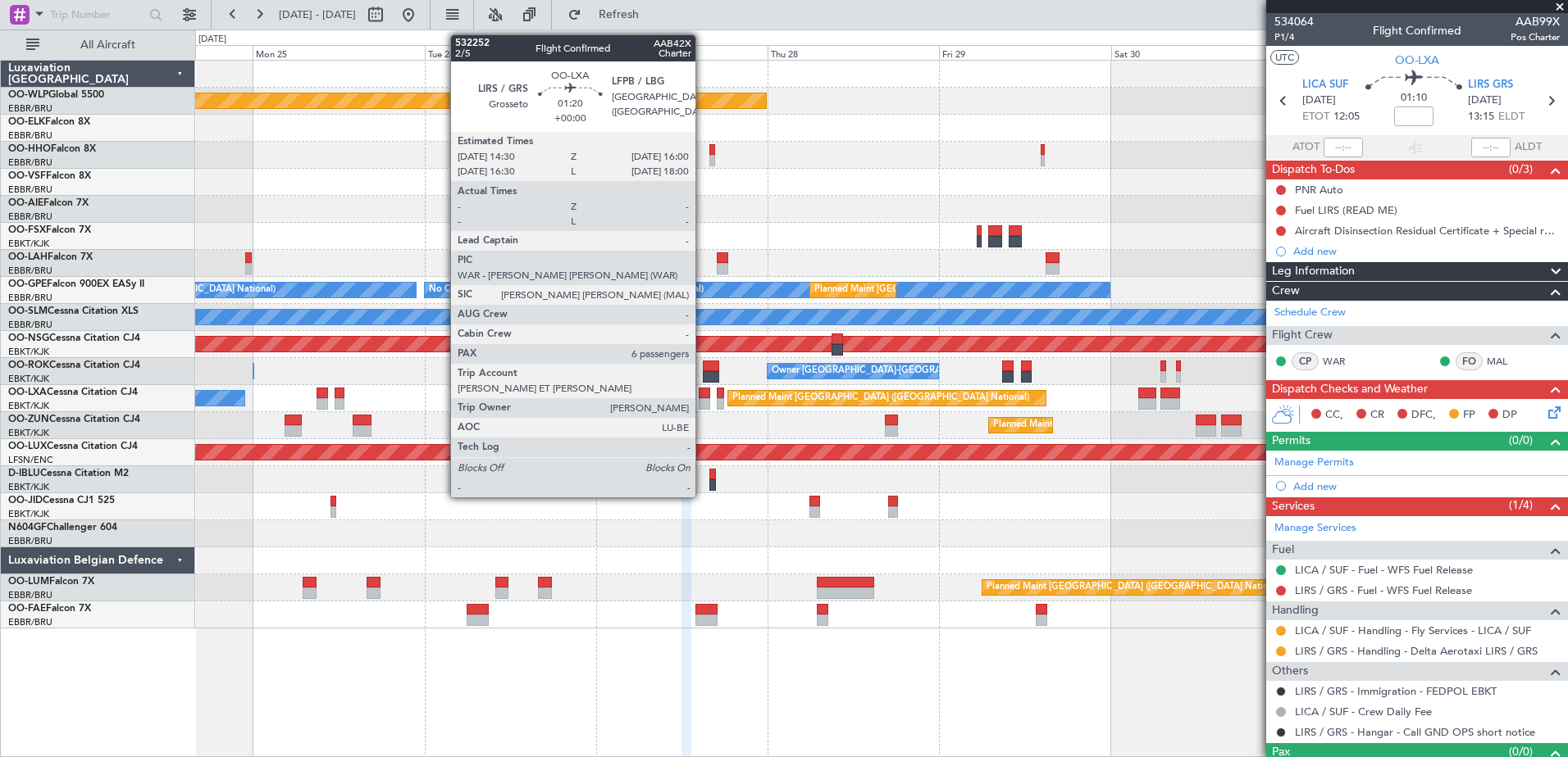
click at [703, 399] on div at bounding box center [704, 403] width 11 height 11
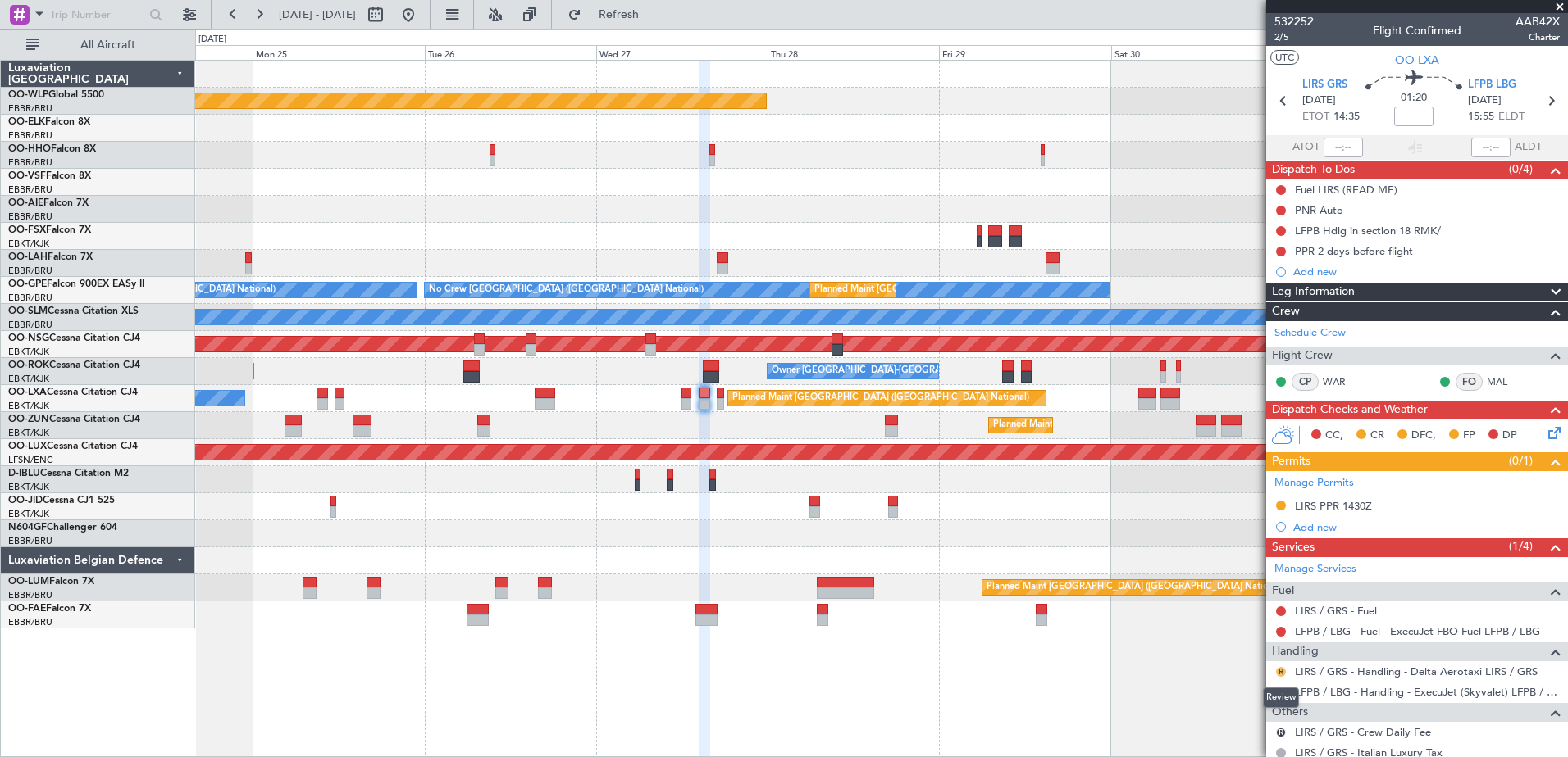
click at [1284, 672] on button "R" at bounding box center [1280, 672] width 9 height 9
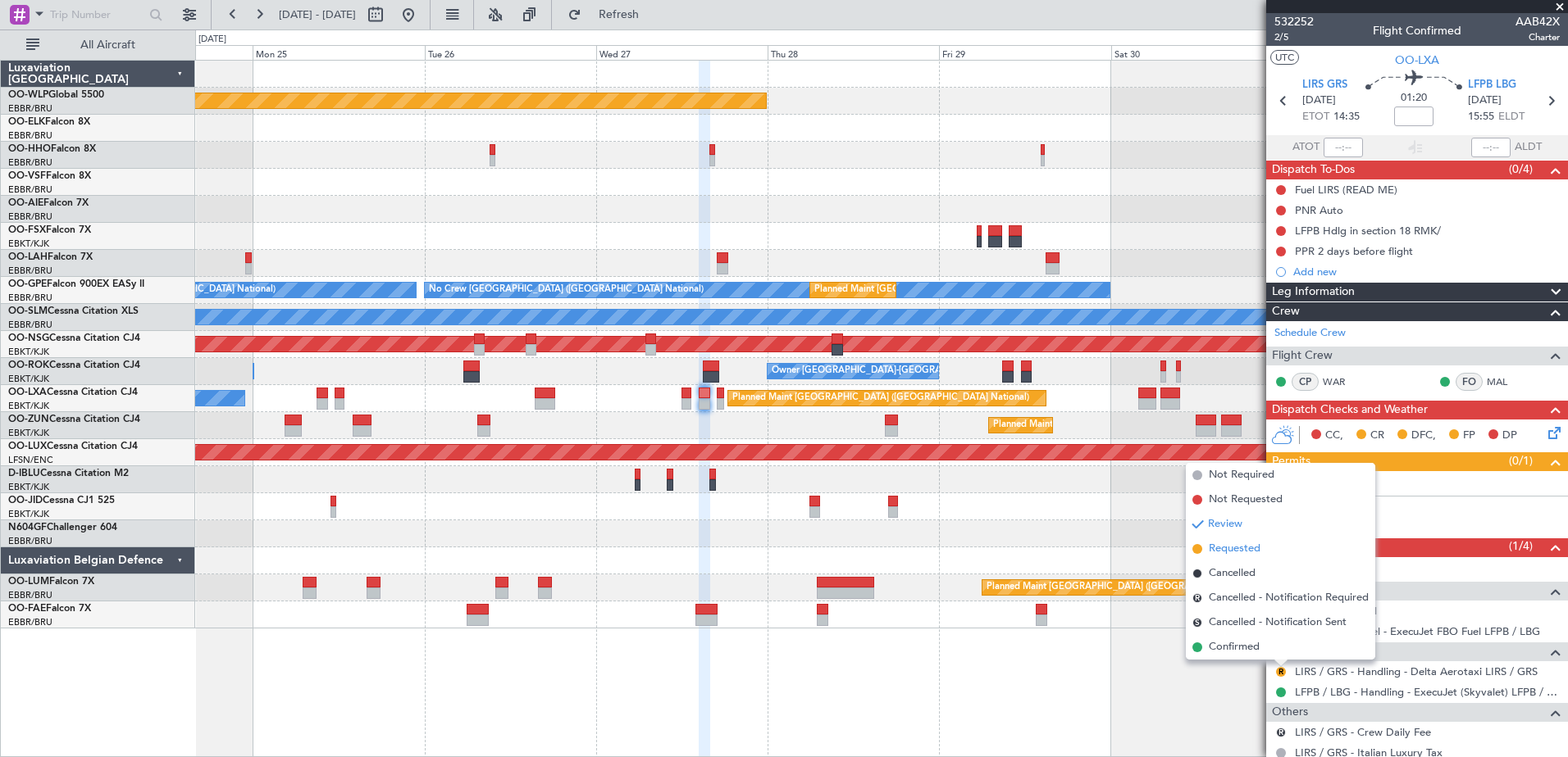
click at [1250, 556] on span "Requested" at bounding box center [1235, 549] width 52 height 16
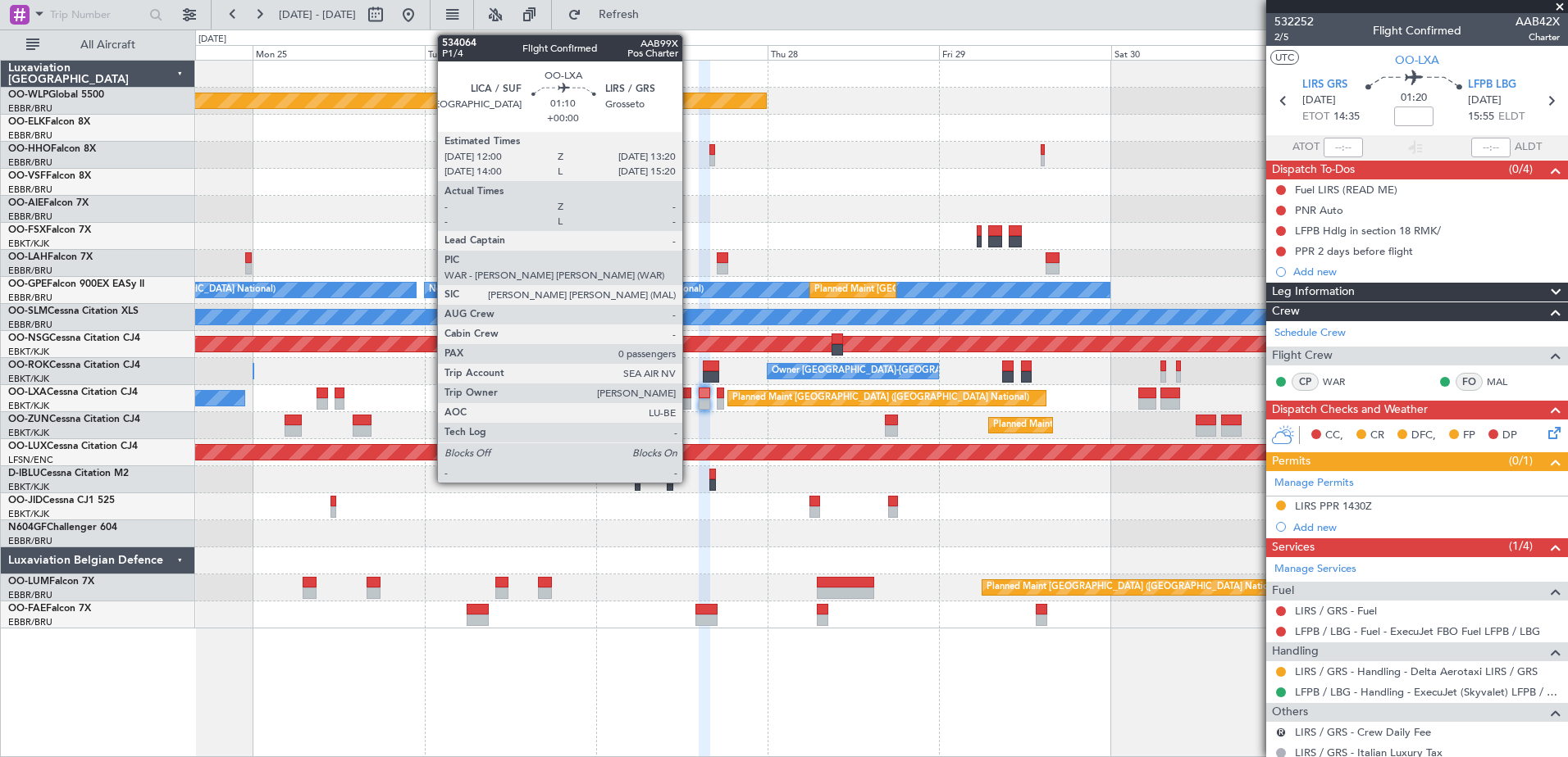
click at [690, 400] on div at bounding box center [686, 403] width 9 height 11
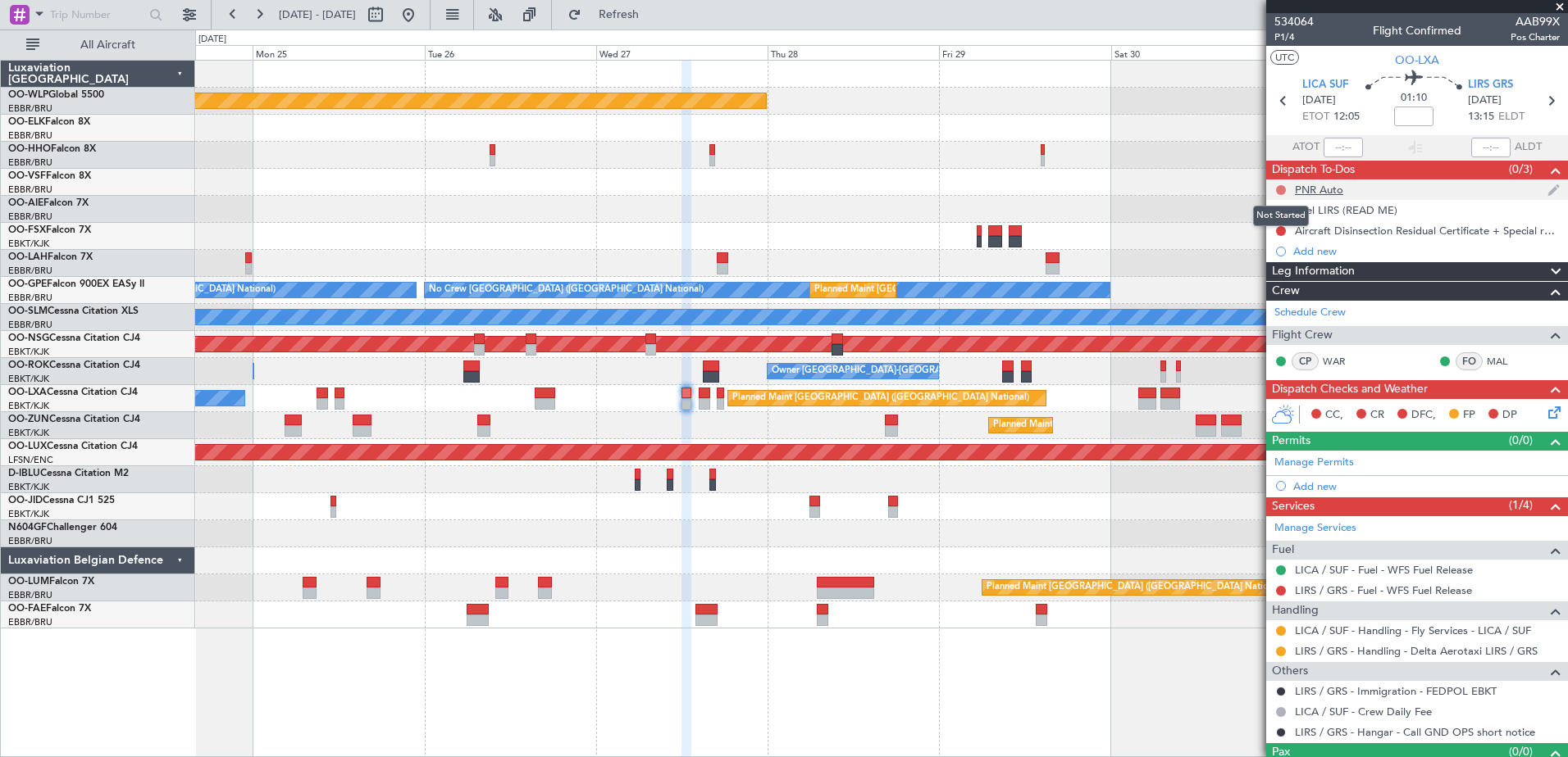
click at [1278, 190] on button at bounding box center [1280, 190] width 9 height 9
click at [1284, 264] on span "Completed" at bounding box center [1287, 262] width 54 height 16
click at [1336, 79] on span "LICA SUF" at bounding box center [1325, 85] width 46 height 16
click at [537, 401] on div at bounding box center [545, 403] width 21 height 11
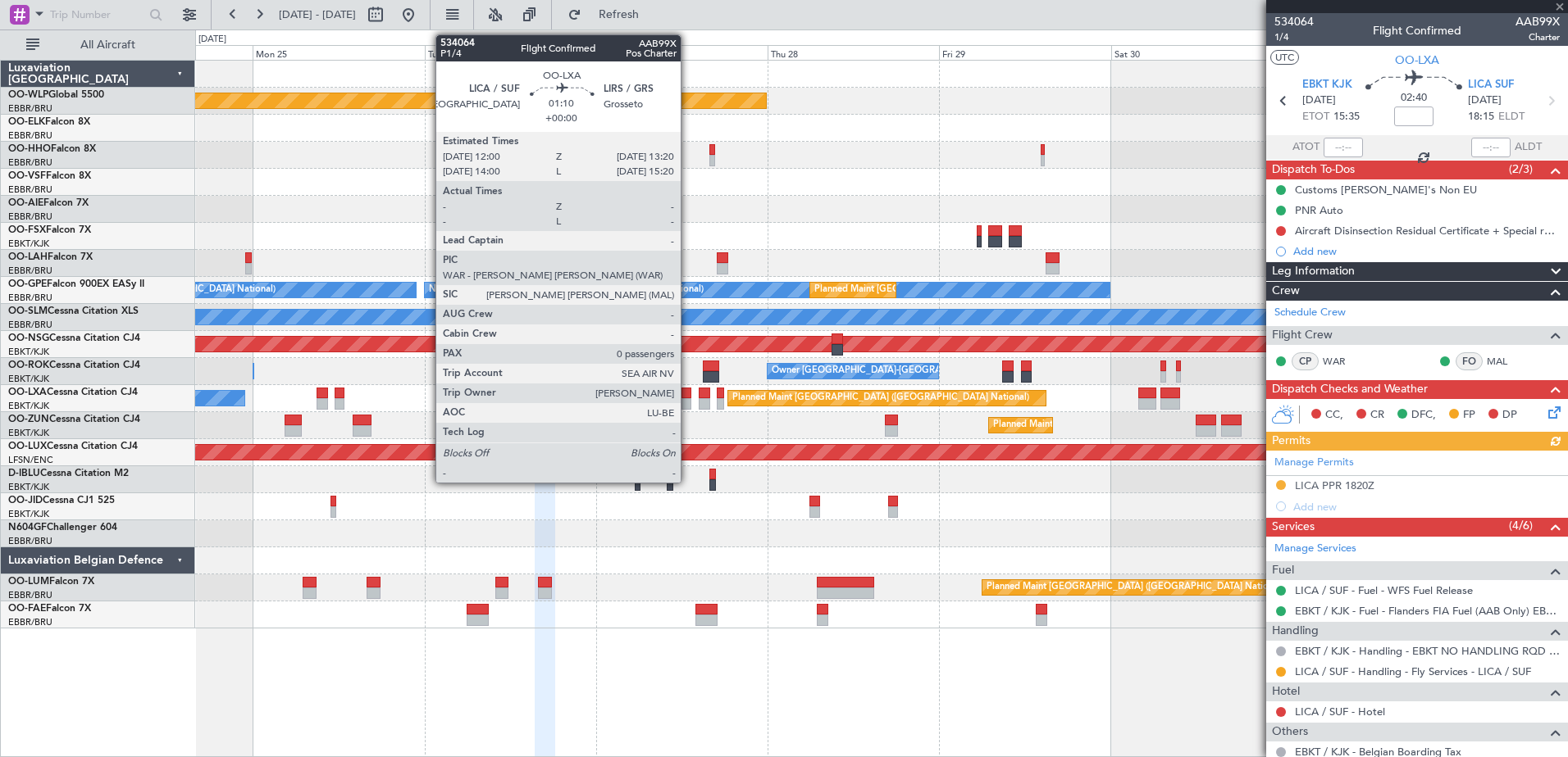
click at [688, 396] on div at bounding box center [686, 393] width 9 height 11
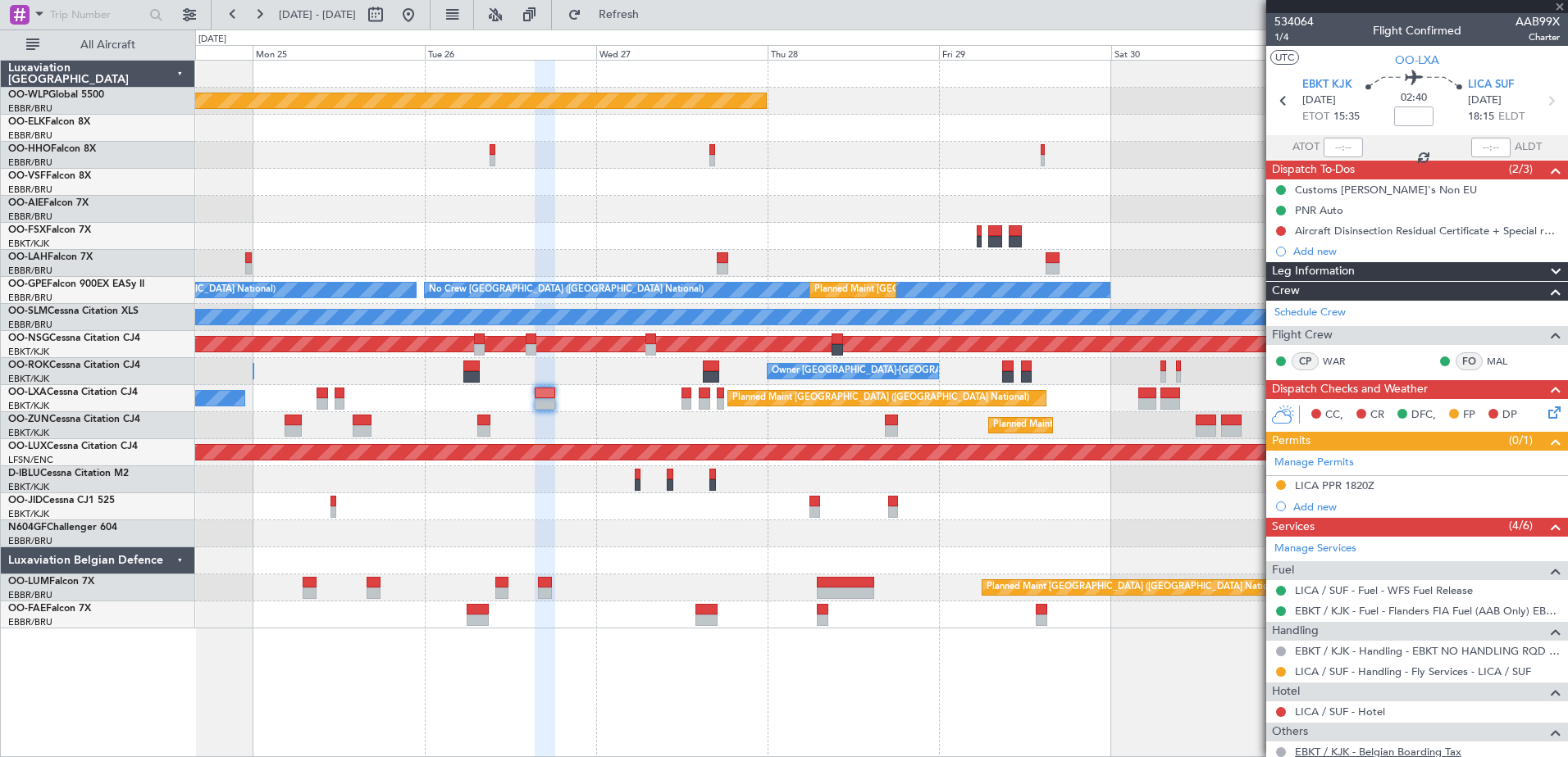
type input "0"
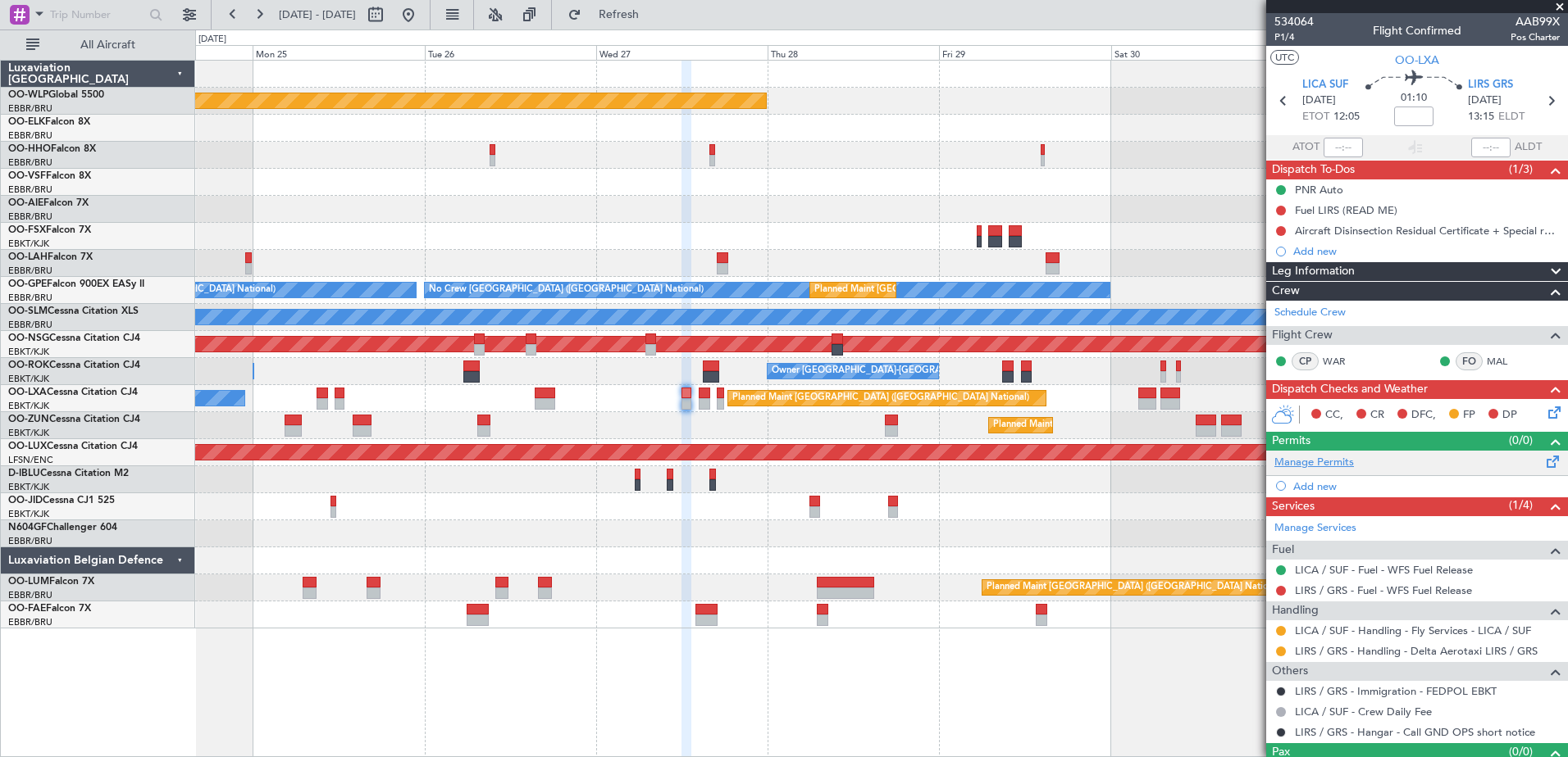
click at [1333, 457] on link "Manage Permits" at bounding box center [1314, 463] width 79 height 16
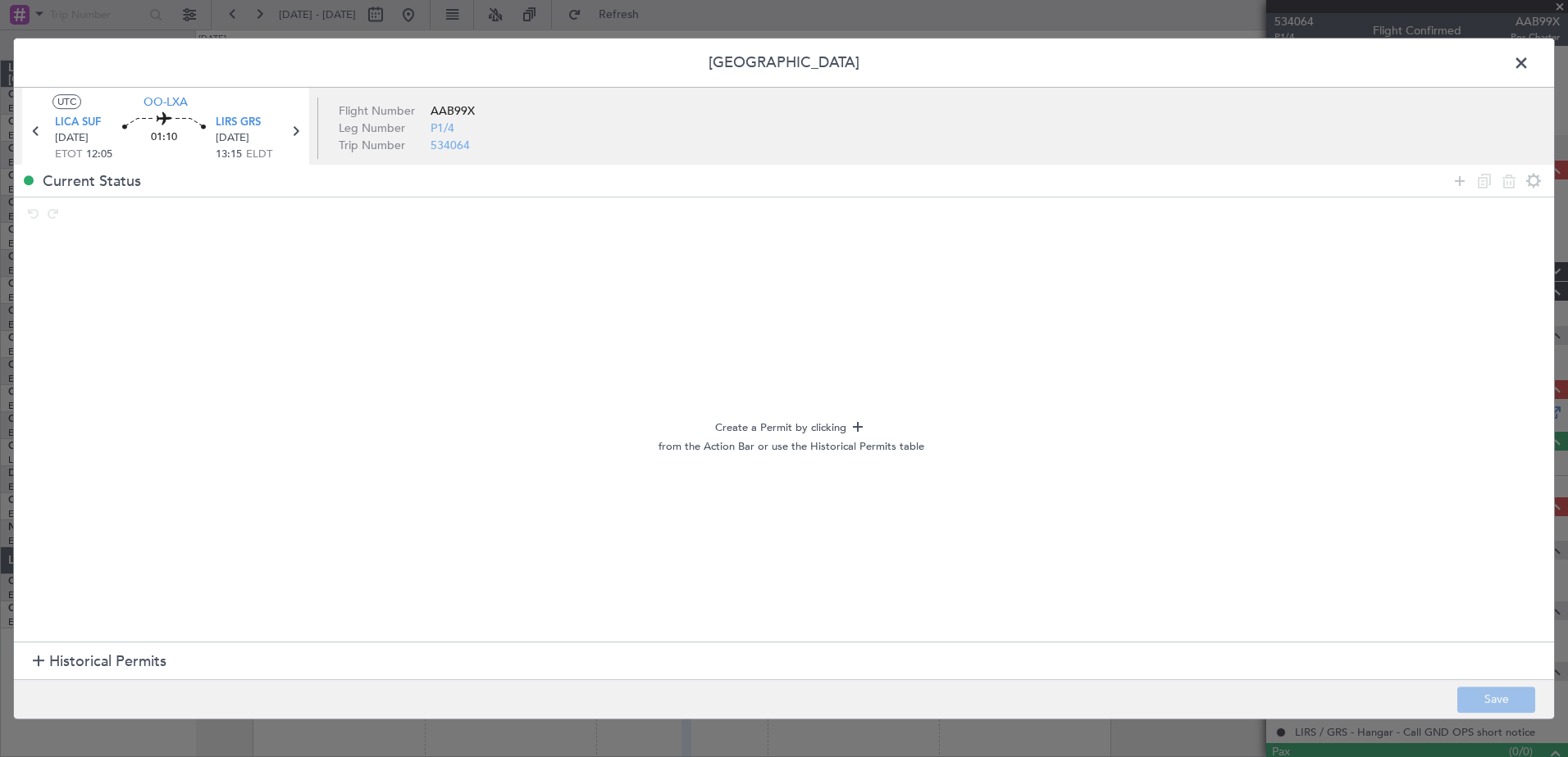
click at [1529, 69] on span at bounding box center [1529, 67] width 0 height 33
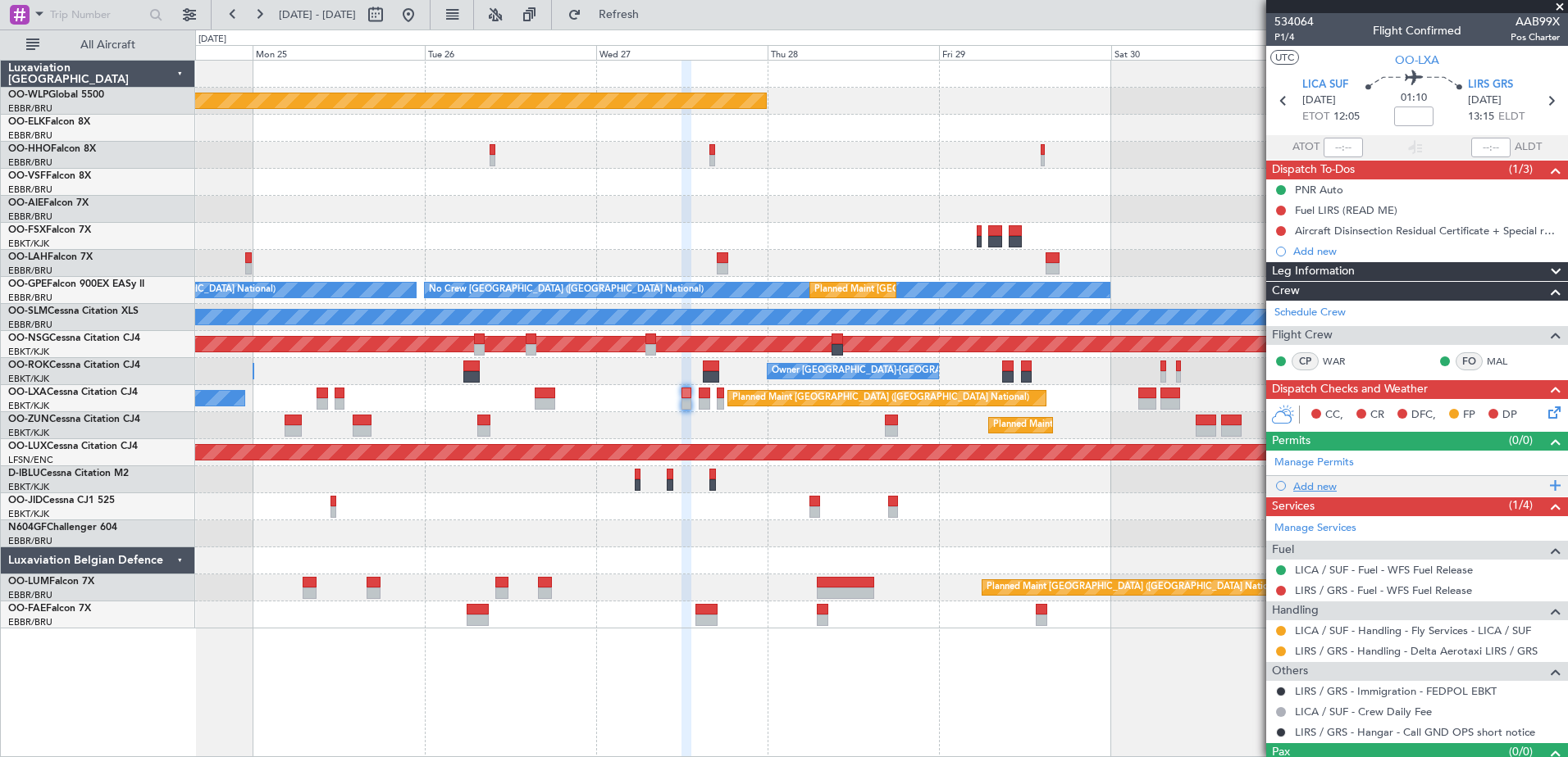
click at [1334, 489] on div "Add new" at bounding box center [1419, 486] width 252 height 14
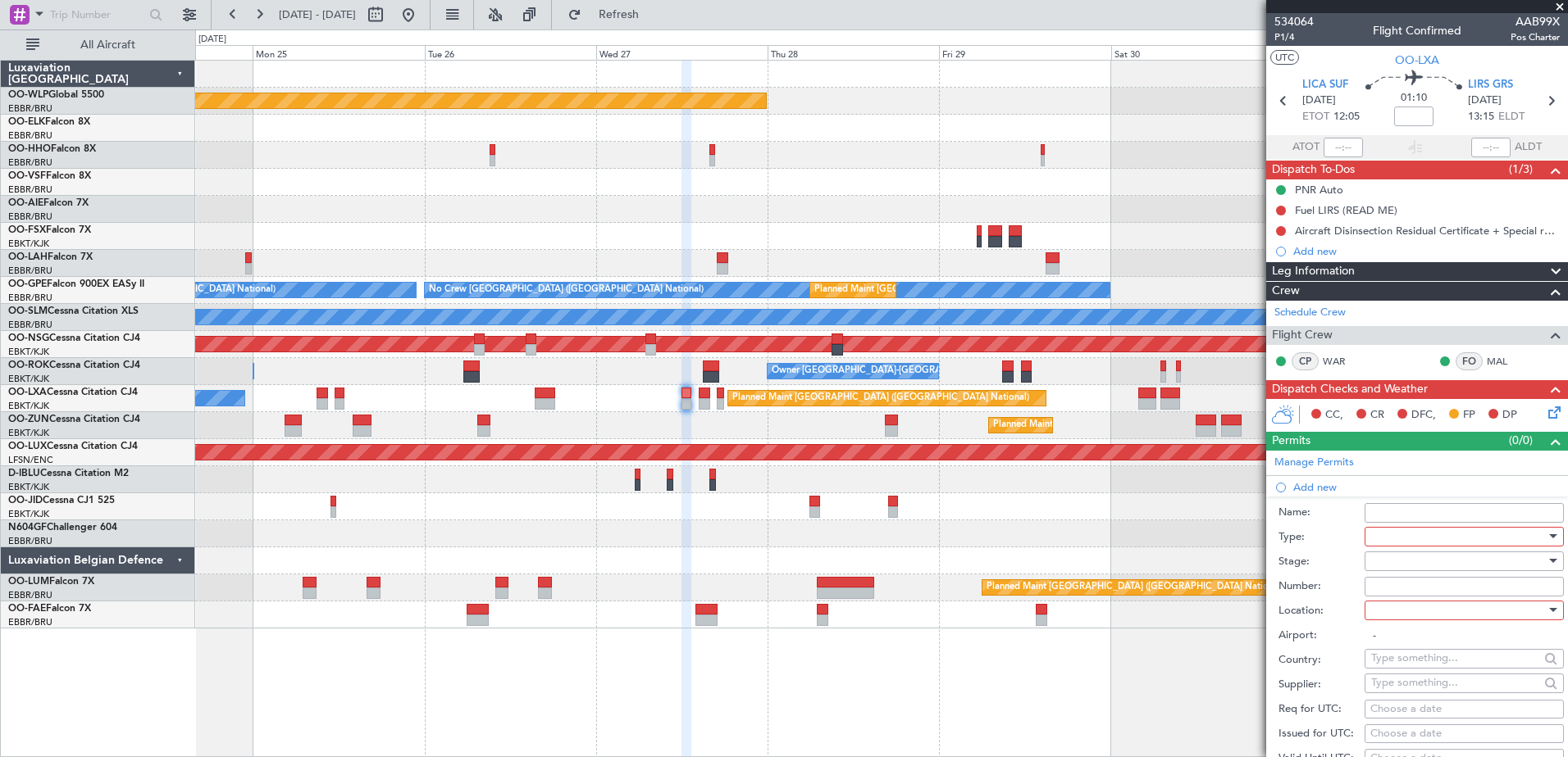
click at [1431, 545] on div at bounding box center [1458, 537] width 174 height 24
click at [1401, 694] on span "PPR" at bounding box center [1457, 701] width 172 height 24
click at [1443, 606] on div at bounding box center [1458, 610] width 174 height 24
click at [1392, 647] on span "Departure" at bounding box center [1457, 643] width 172 height 24
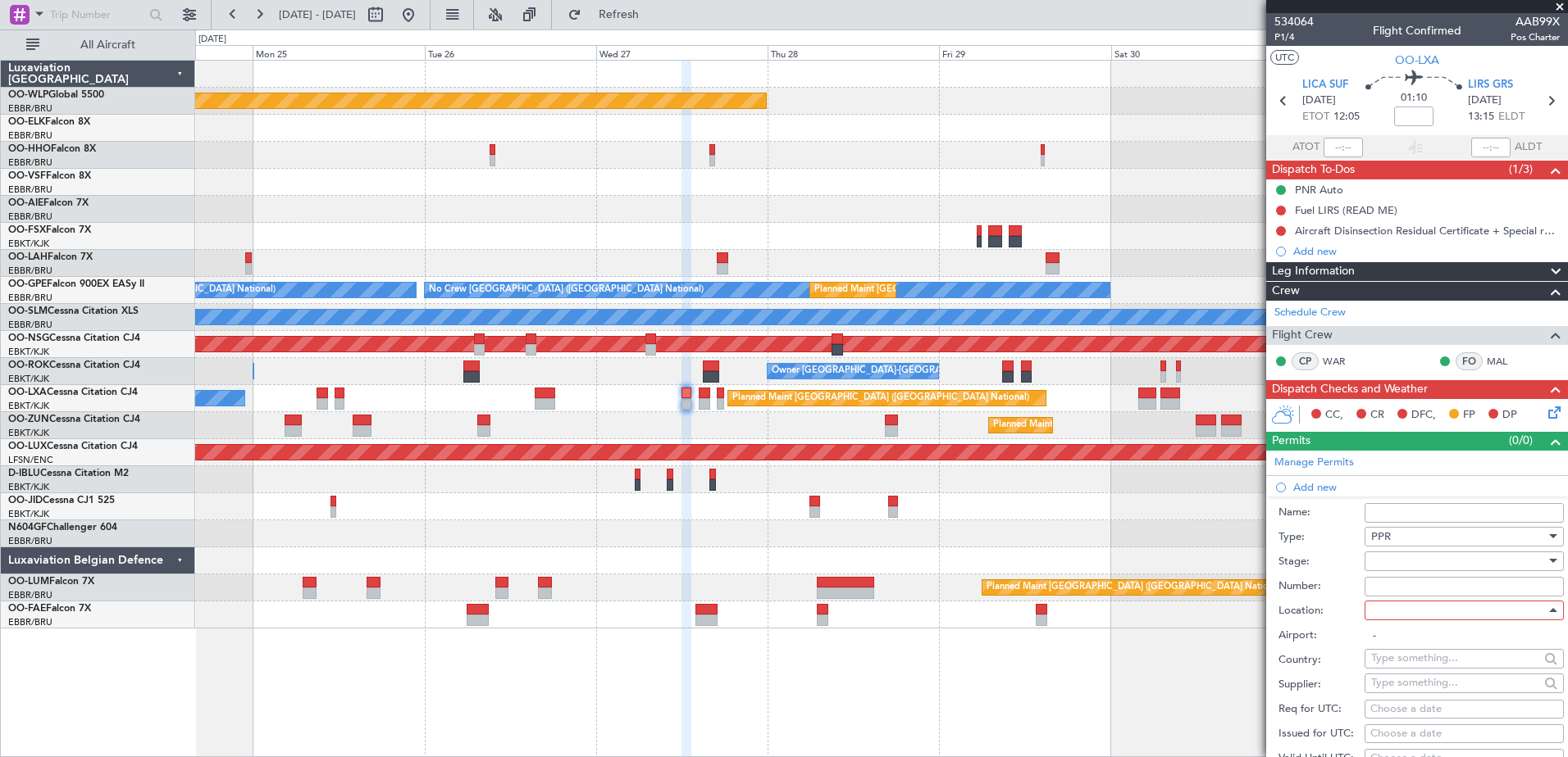
type input "LICA / SUF"
click at [1383, 707] on div "Choose a date" at bounding box center [1464, 710] width 187 height 16
select select "8"
select select "2025"
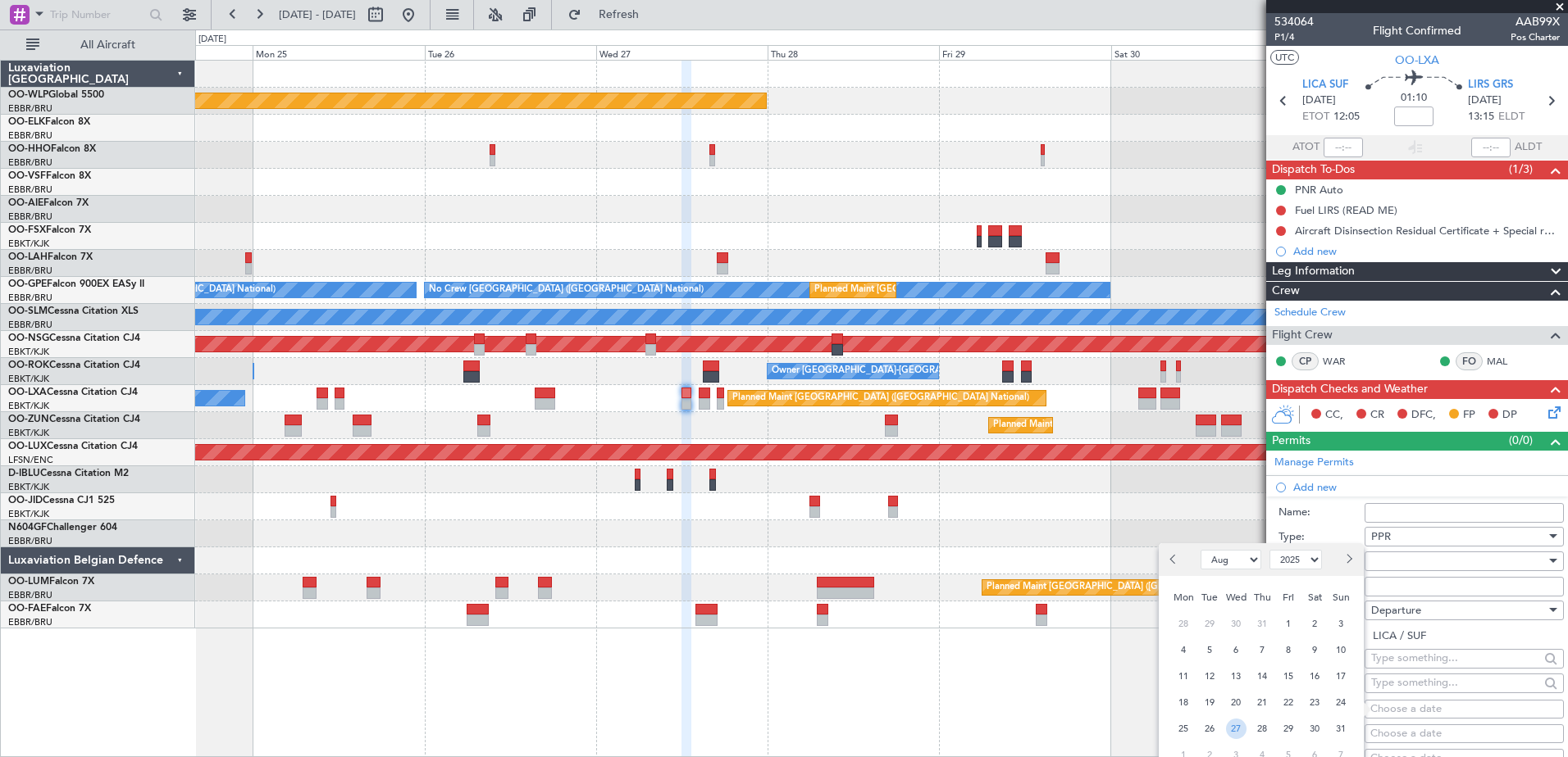
click at [1231, 729] on span "27" at bounding box center [1236, 729] width 21 height 21
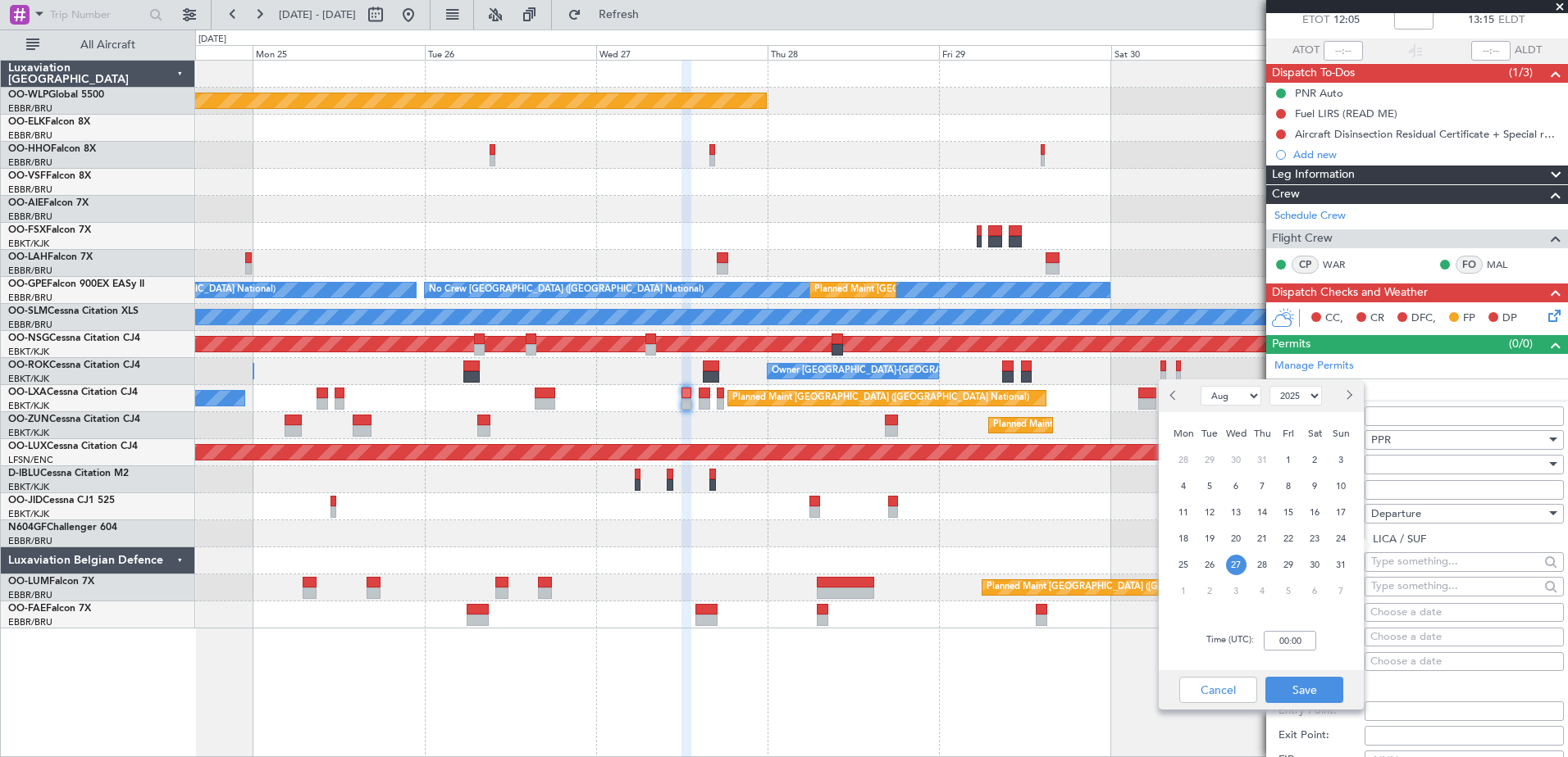
scroll to position [164, 0]
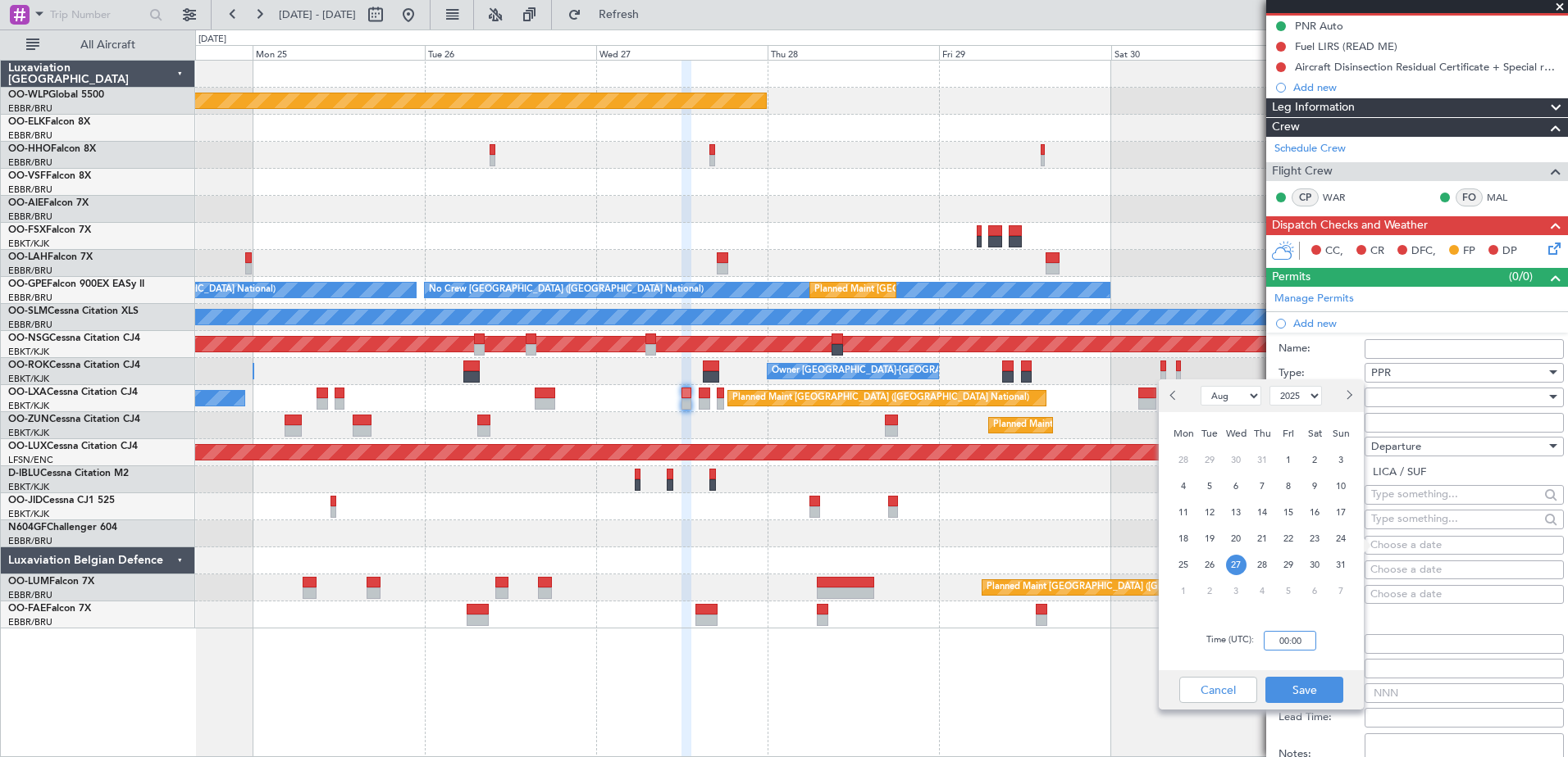
click at [1295, 639] on input "00:00" at bounding box center [1289, 640] width 53 height 20
type input "12:00"
click at [1275, 687] on button "Save" at bounding box center [1304, 690] width 78 height 26
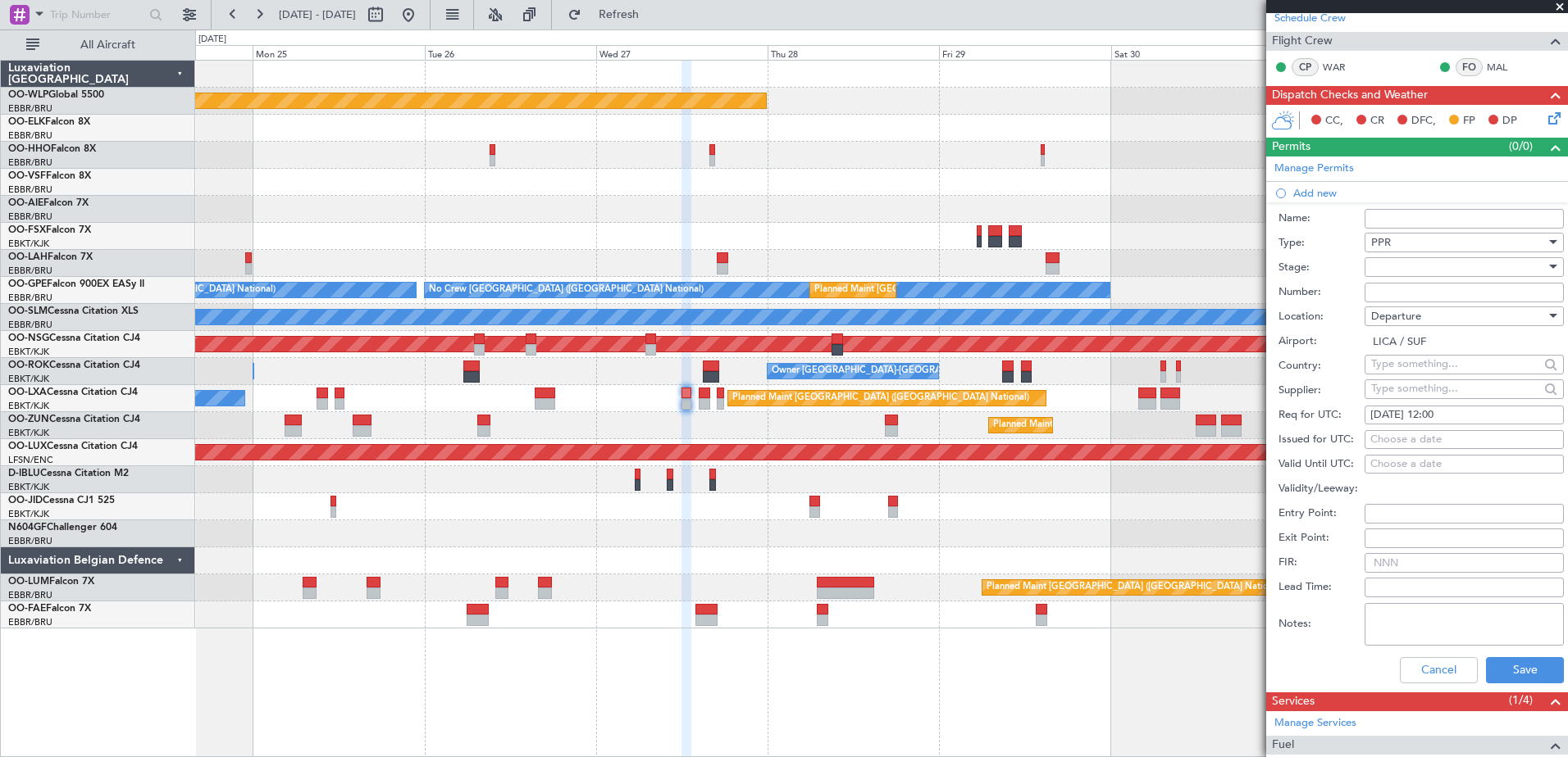
scroll to position [410, 0]
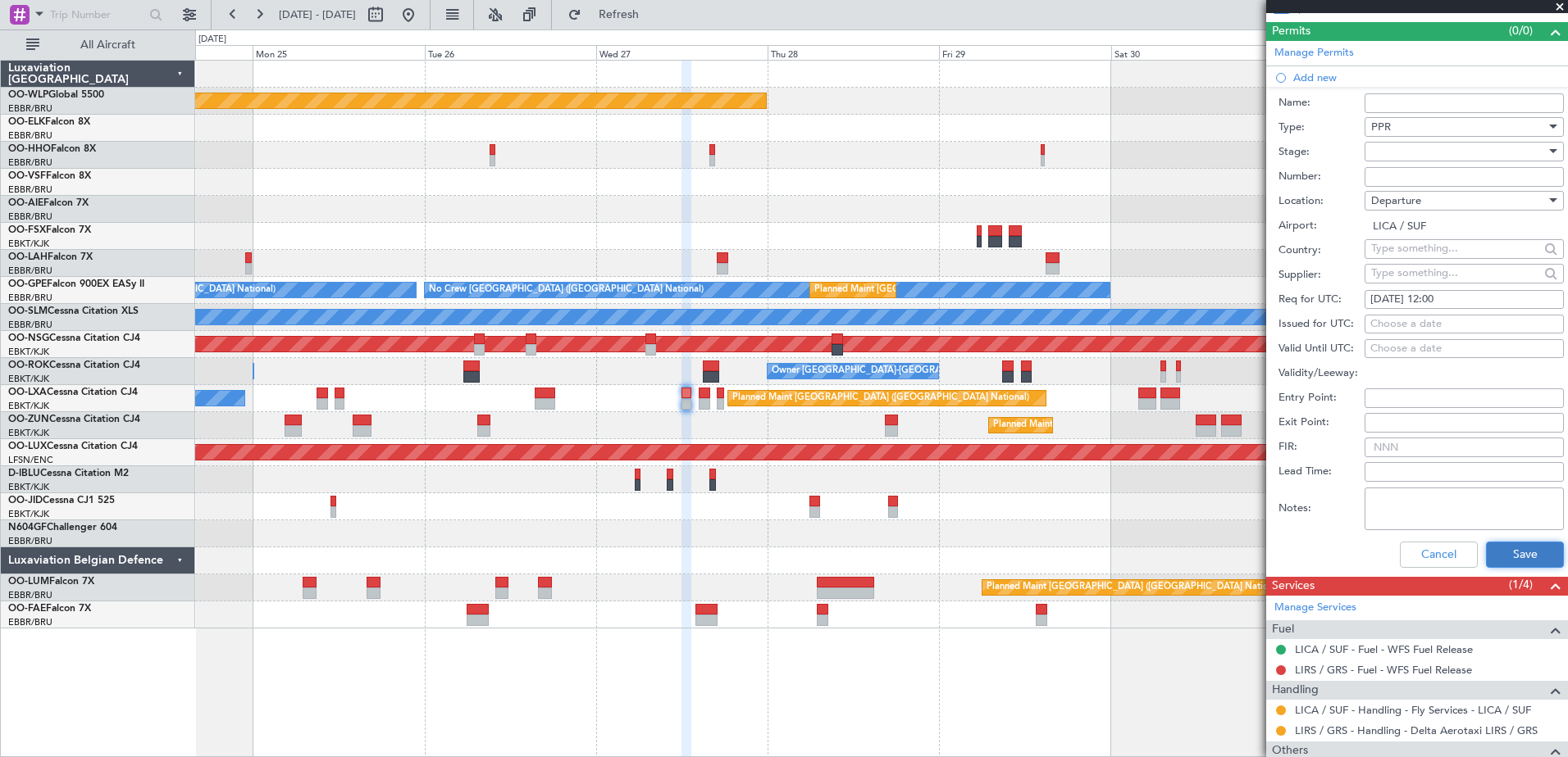
click at [1502, 558] on button "Save" at bounding box center [1525, 555] width 78 height 26
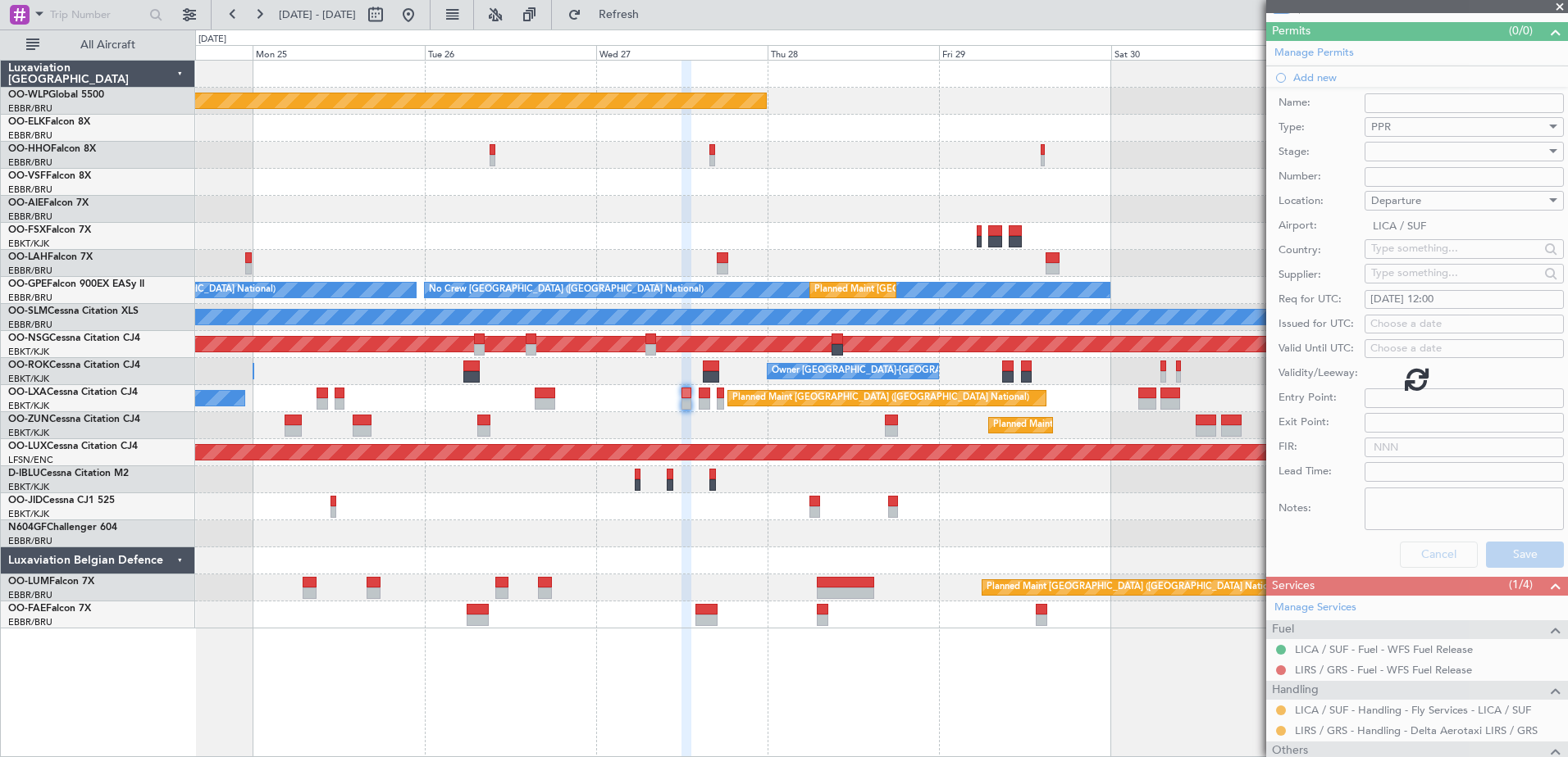
scroll to position [52, 0]
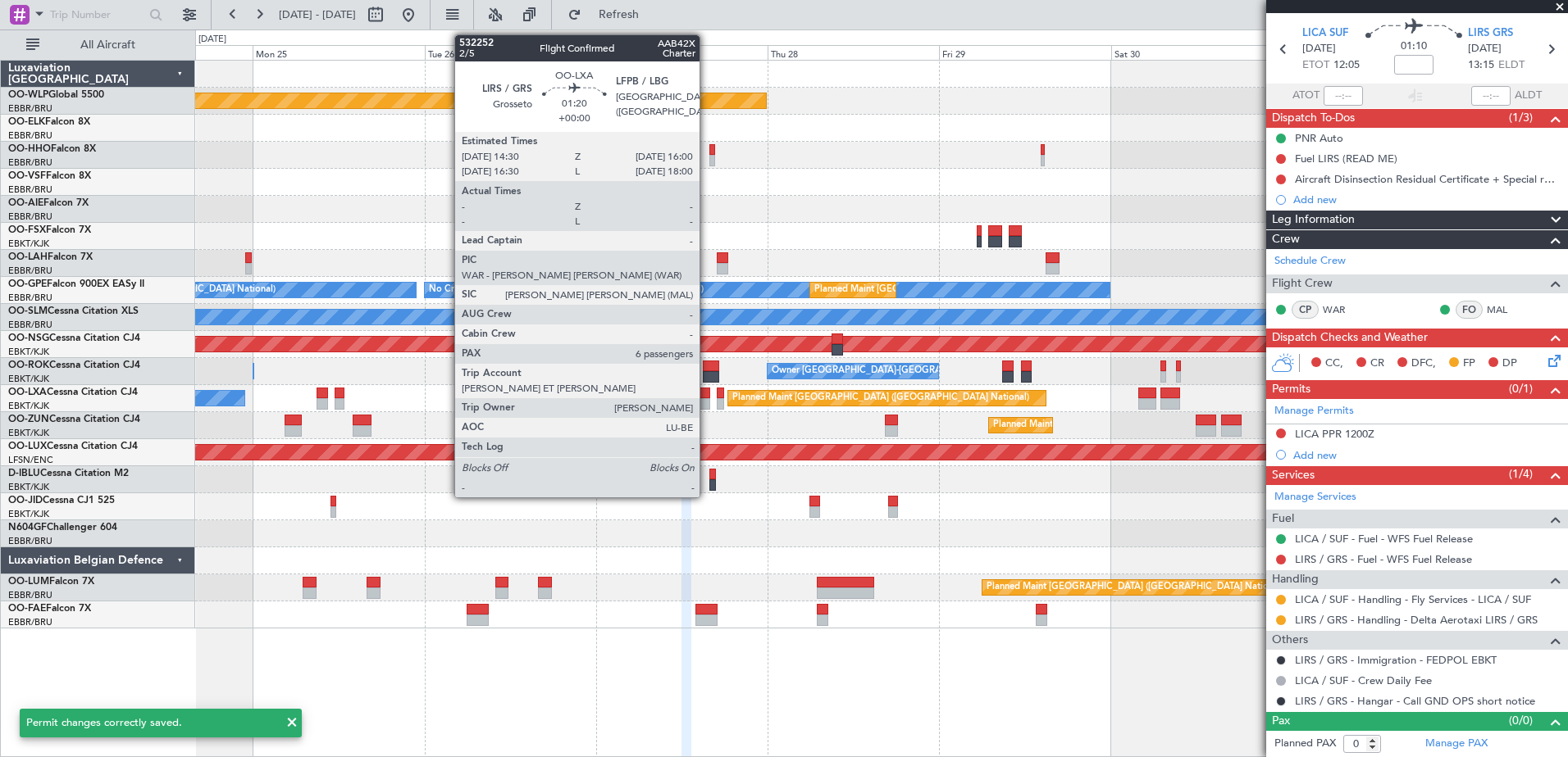
click at [707, 401] on div at bounding box center [704, 403] width 11 height 11
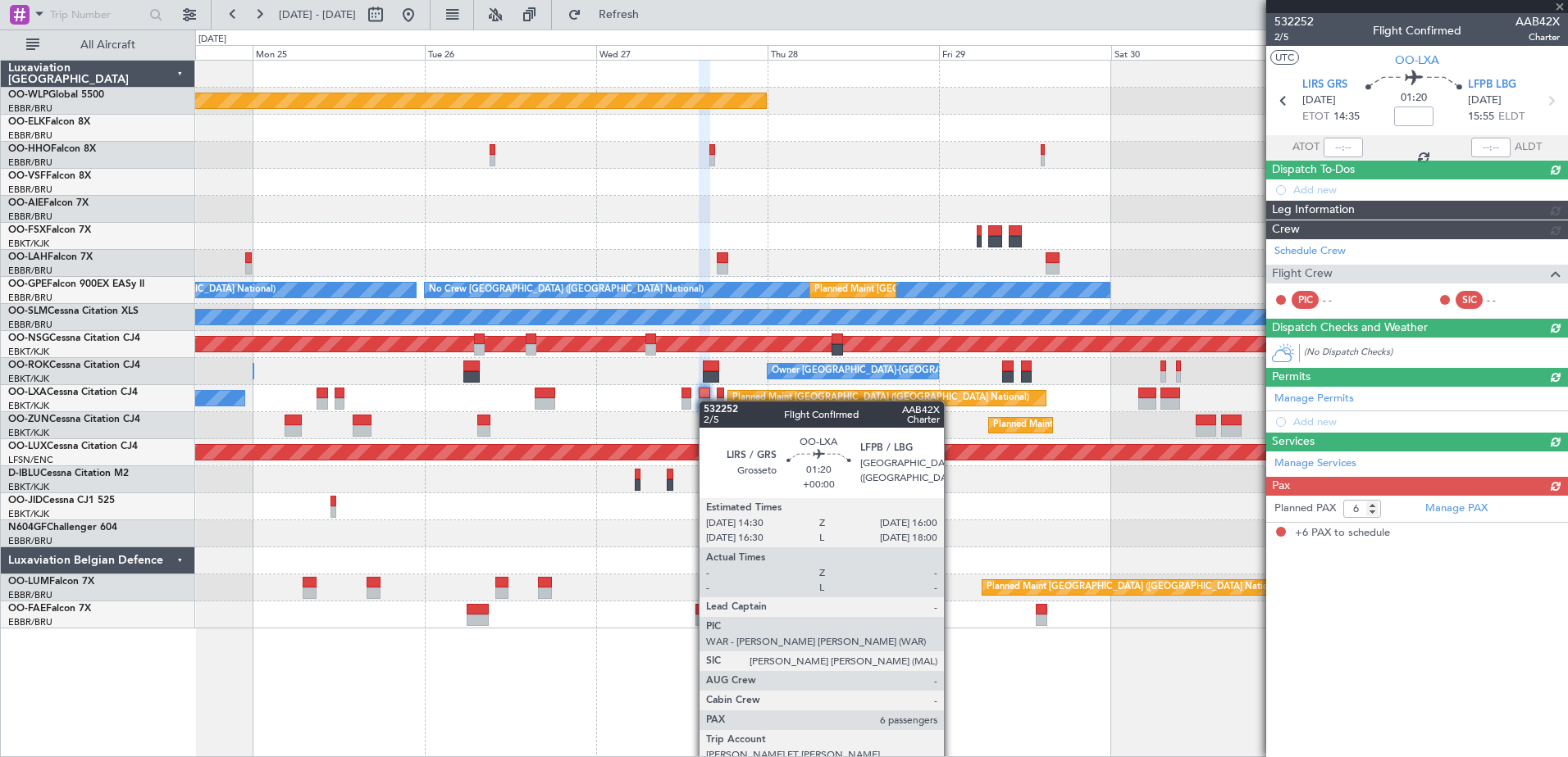
scroll to position [0, 0]
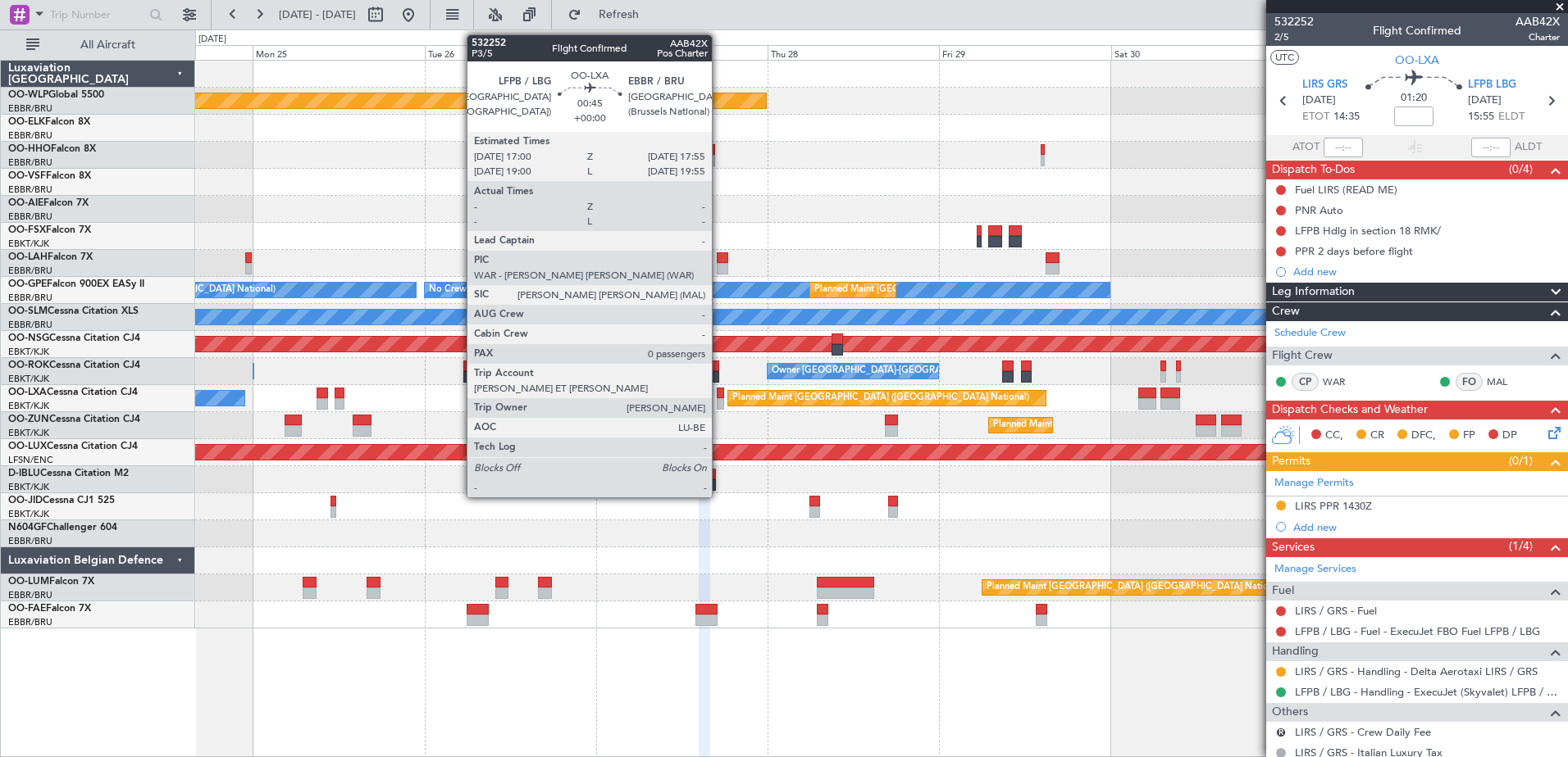
click at [719, 401] on div at bounding box center [720, 403] width 7 height 11
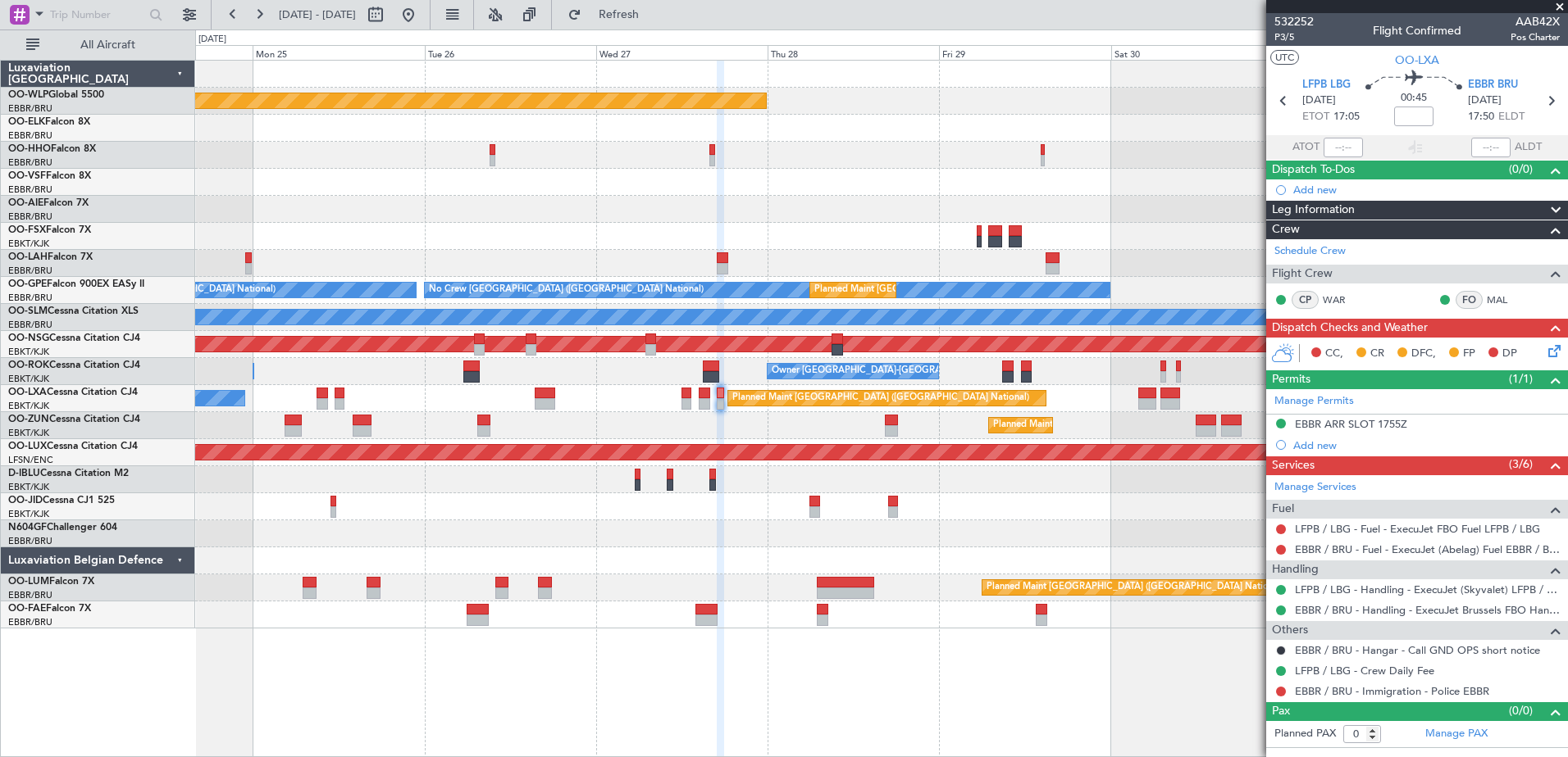
click at [1558, 348] on icon at bounding box center [1551, 348] width 13 height 13
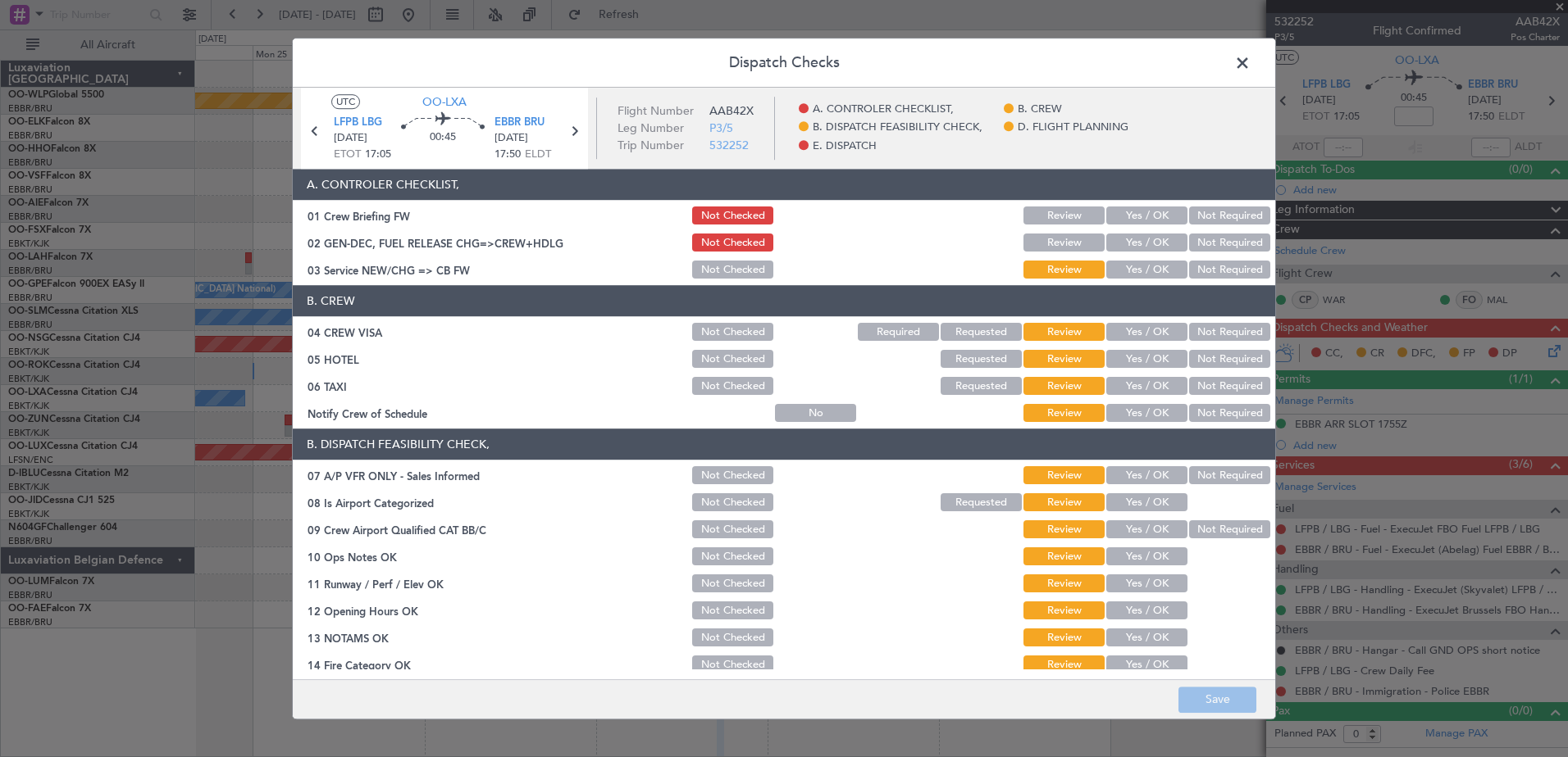
click at [1196, 331] on button "Not Required" at bounding box center [1230, 332] width 81 height 18
click at [1162, 337] on button "Yes / OK" at bounding box center [1147, 332] width 81 height 18
click at [1197, 355] on button "Not Required" at bounding box center [1230, 359] width 81 height 18
click at [1142, 415] on button "Yes / OK" at bounding box center [1147, 413] width 81 height 18
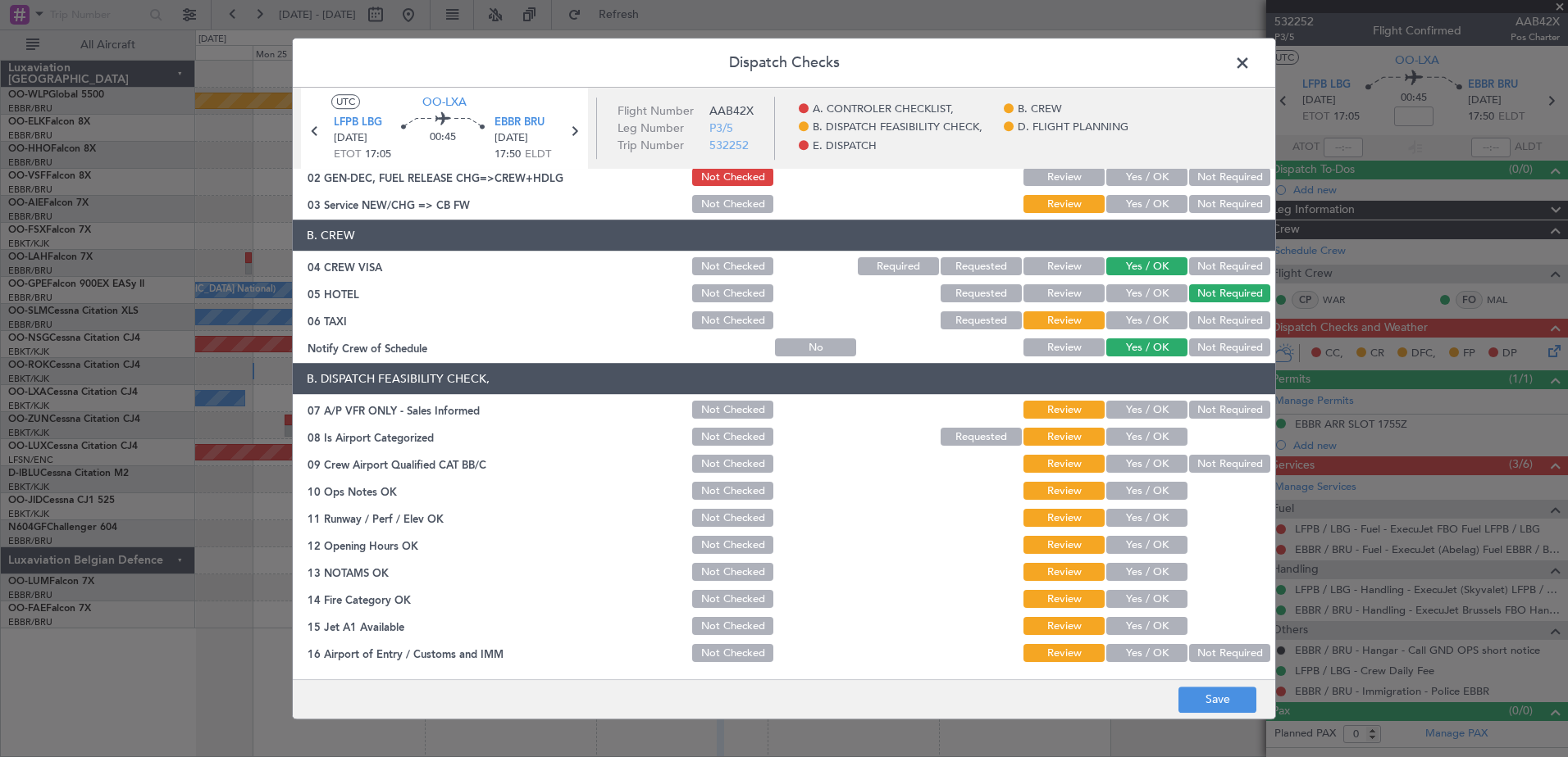
scroll to position [82, 0]
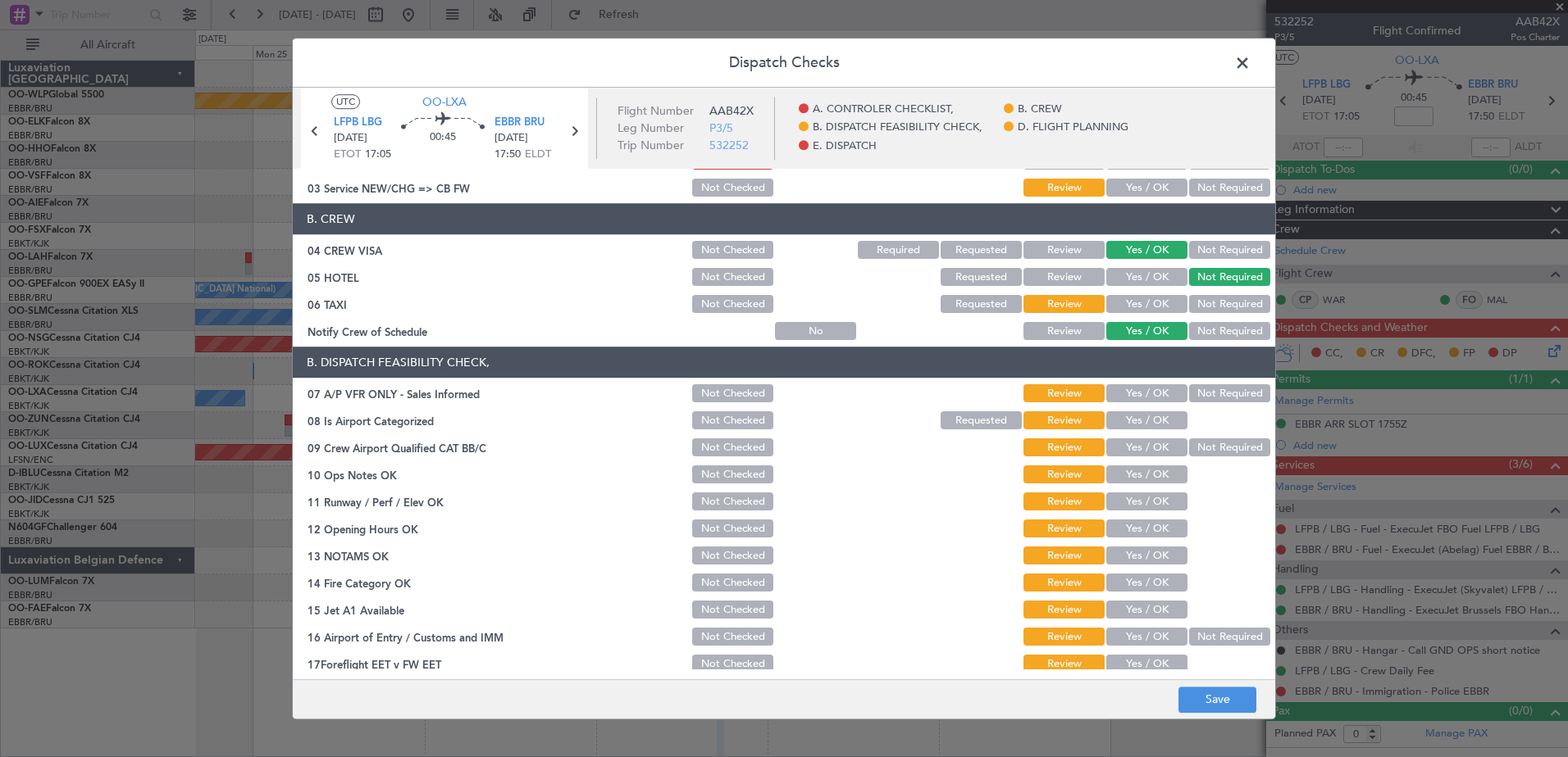
click at [1145, 397] on button "Yes / OK" at bounding box center [1147, 394] width 81 height 18
click at [1133, 414] on button "Yes / OK" at bounding box center [1147, 421] width 81 height 18
click at [1128, 444] on button "Yes / OK" at bounding box center [1147, 448] width 81 height 18
click at [1189, 393] on button "Not Required" at bounding box center [1230, 394] width 81 height 18
click at [1189, 445] on button "Not Required" at bounding box center [1230, 448] width 81 height 18
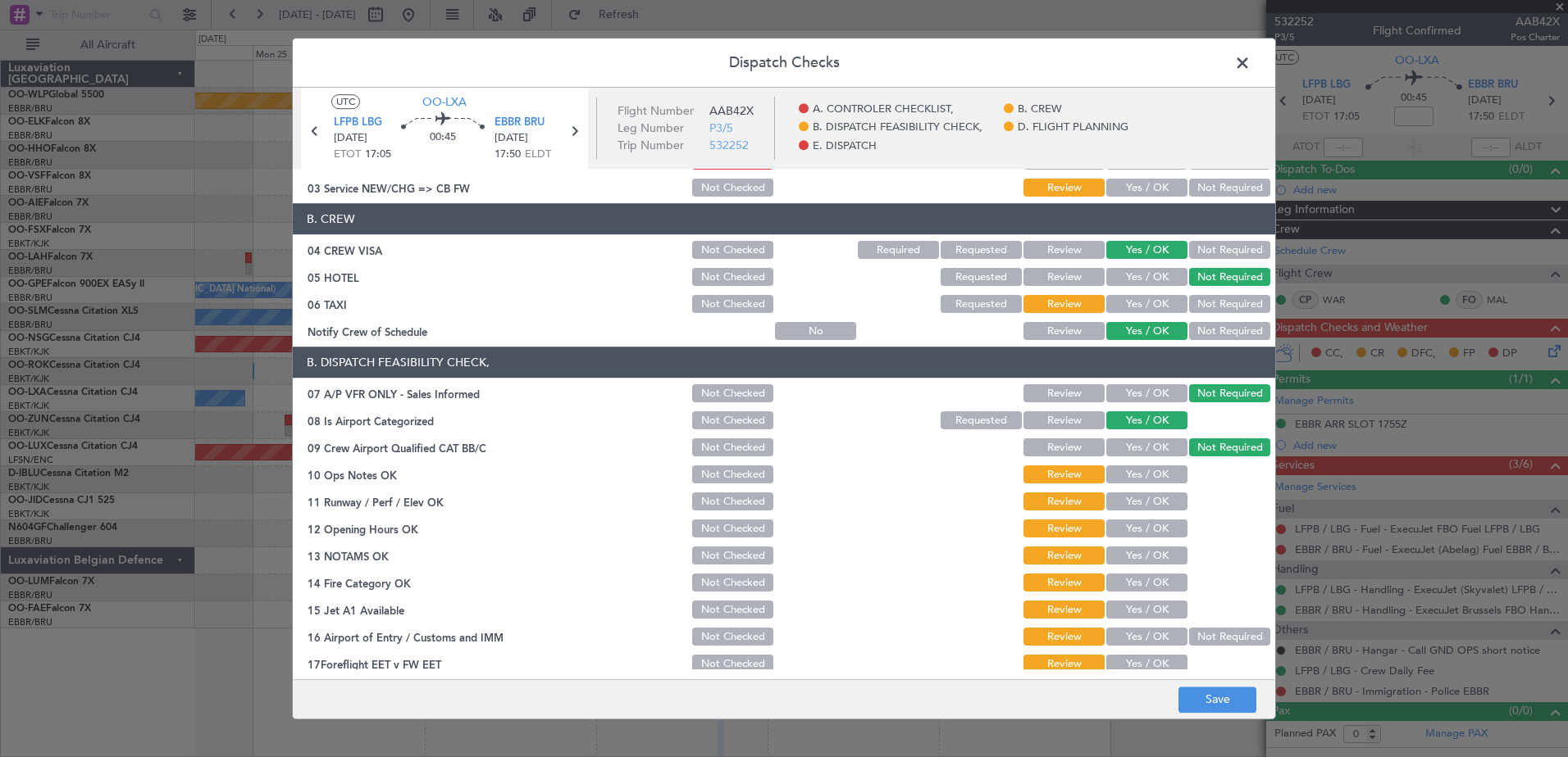
click at [1120, 479] on button "Yes / OK" at bounding box center [1147, 475] width 81 height 18
click at [1125, 493] on div "Yes / OK" at bounding box center [1145, 502] width 83 height 23
click at [1125, 511] on button "Yes / OK" at bounding box center [1147, 502] width 81 height 18
click at [1126, 537] on button "Yes / OK" at bounding box center [1147, 529] width 81 height 18
click at [1123, 564] on button "Yes / OK" at bounding box center [1147, 556] width 81 height 18
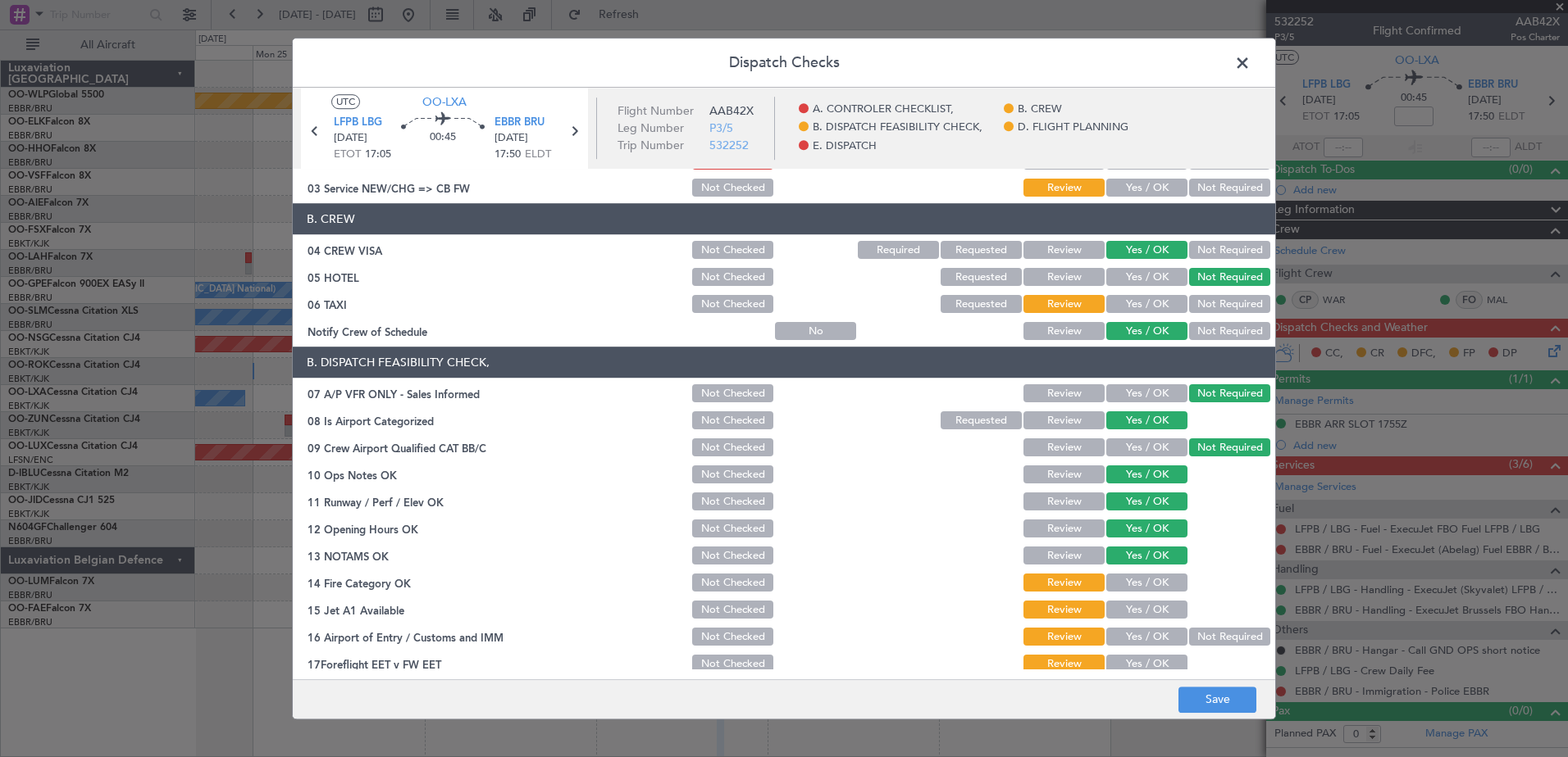
scroll to position [246, 0]
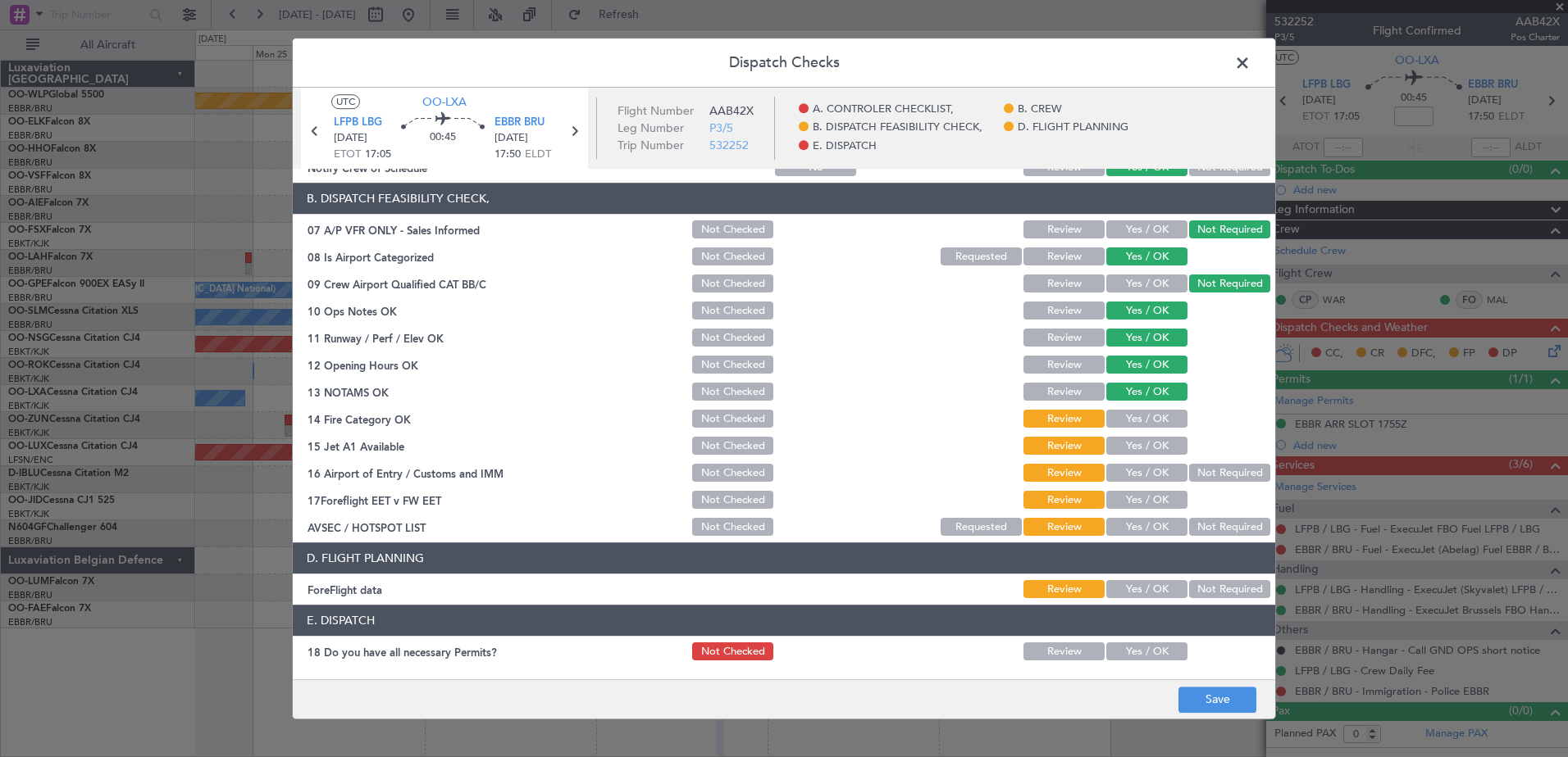
click at [1134, 414] on button "Yes / OK" at bounding box center [1147, 420] width 81 height 18
click at [1143, 448] on button "Yes / OK" at bounding box center [1147, 446] width 81 height 18
click at [1190, 472] on button "Not Required" at bounding box center [1230, 473] width 81 height 18
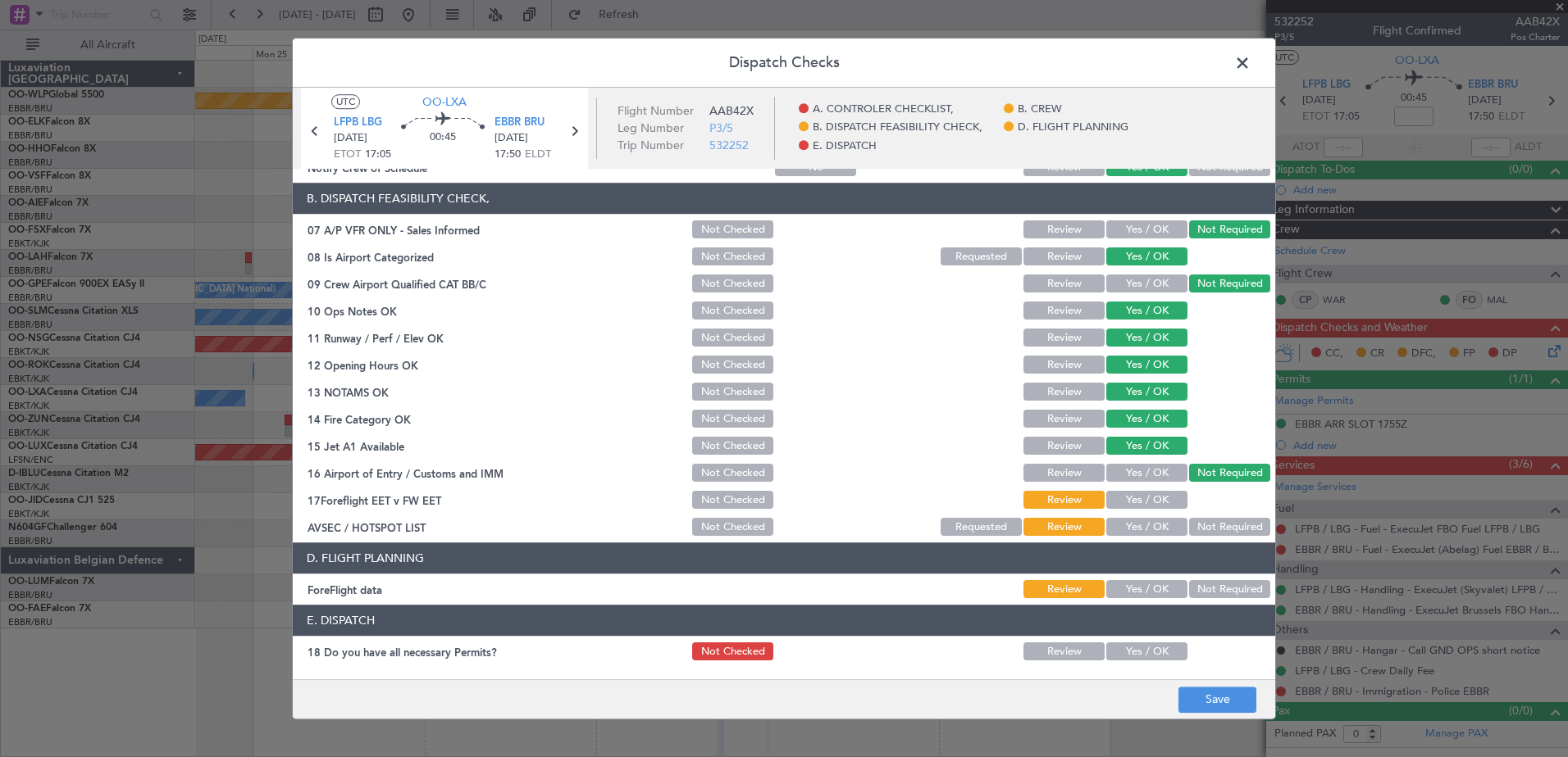
click at [1115, 507] on button "Yes / OK" at bounding box center [1147, 501] width 81 height 18
drag, startPoint x: 1123, startPoint y: 534, endPoint x: 1114, endPoint y: 537, distance: 9.5
click at [1121, 535] on button "Yes / OK" at bounding box center [1147, 527] width 81 height 18
click at [1116, 533] on button "Yes / OK" at bounding box center [1147, 527] width 81 height 18
click at [1125, 590] on button "Yes / OK" at bounding box center [1147, 590] width 81 height 18
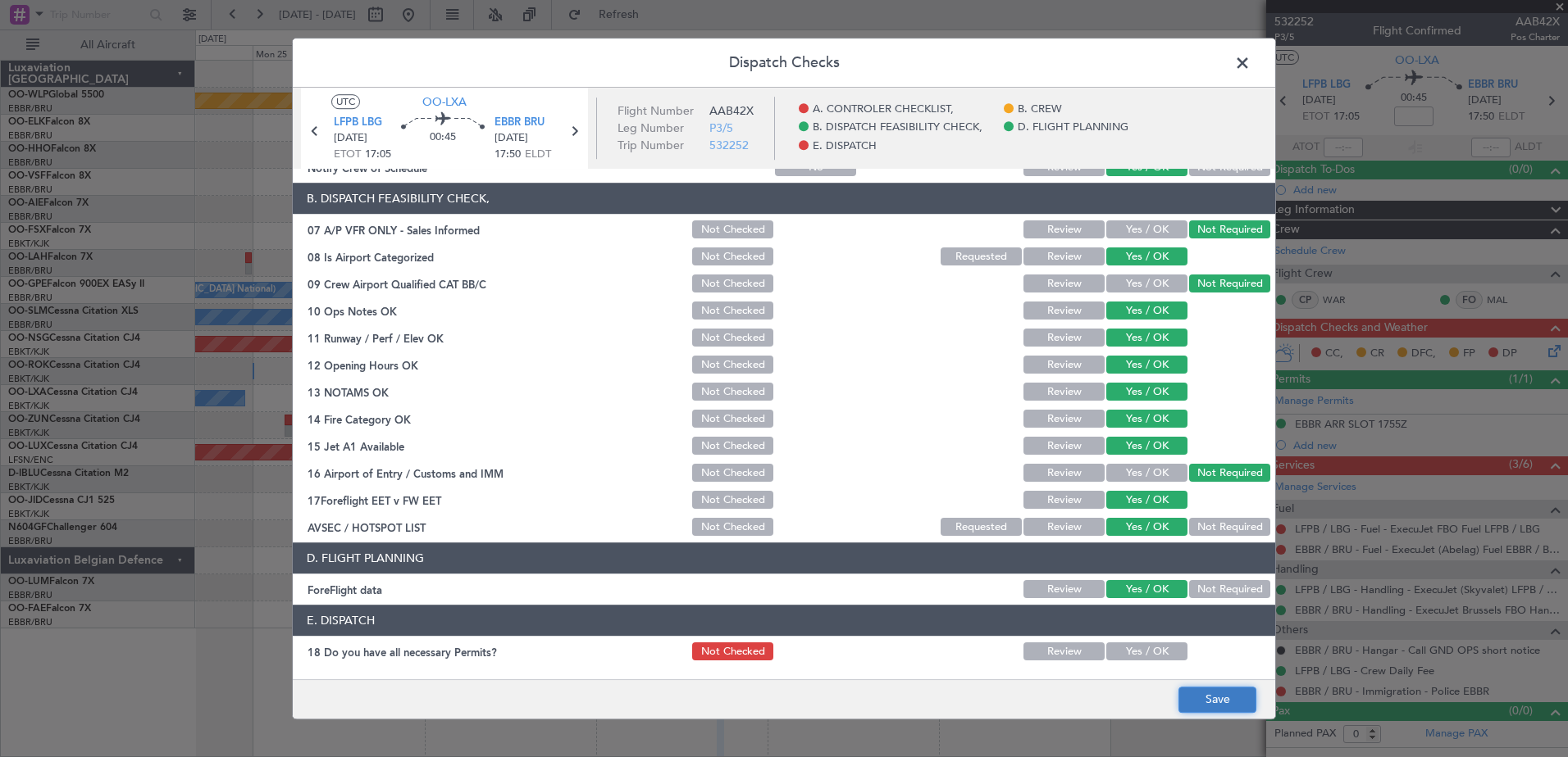
click at [1207, 696] on button "Save" at bounding box center [1217, 700] width 78 height 26
click at [1250, 63] on span at bounding box center [1250, 67] width 0 height 33
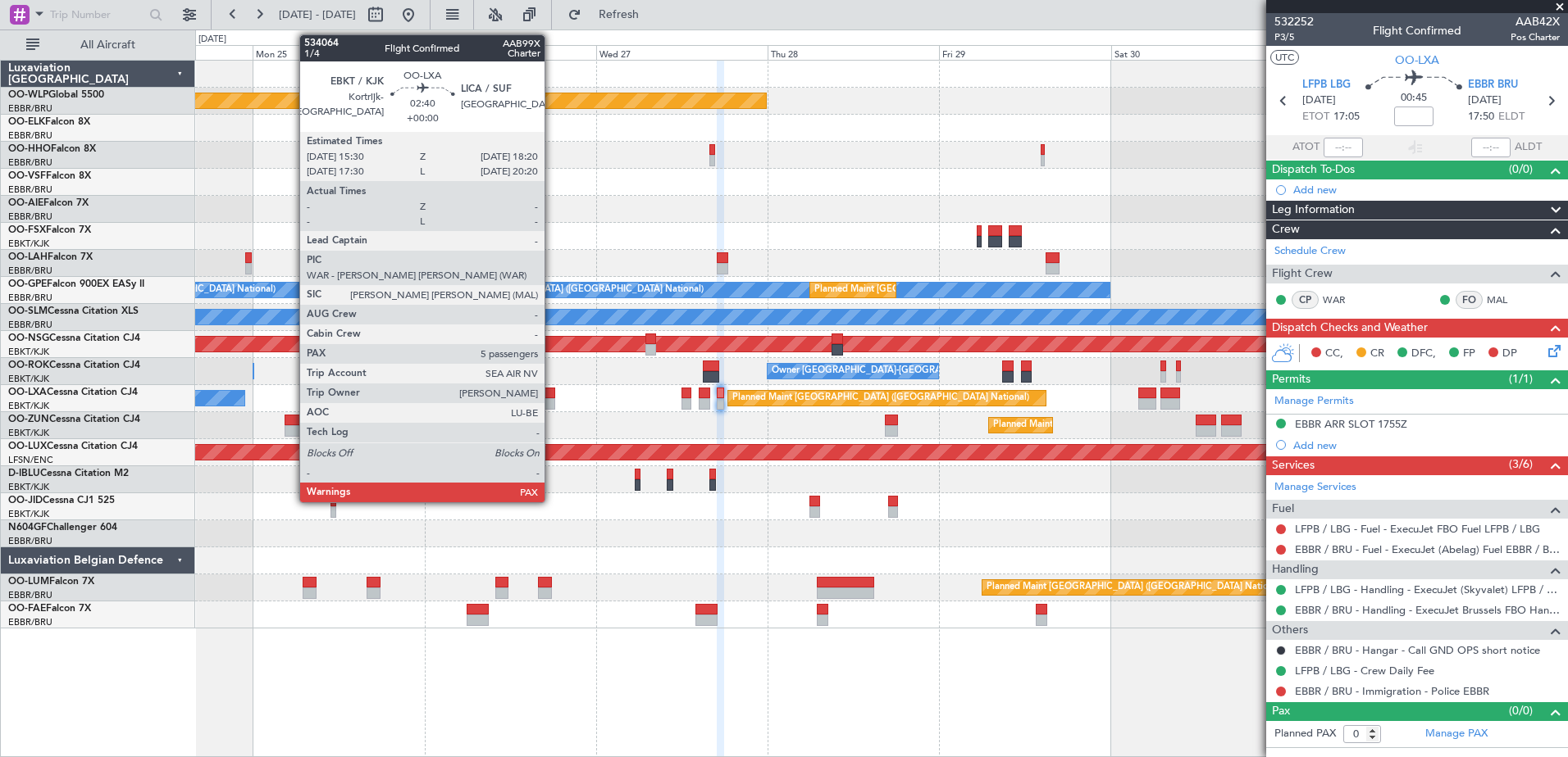
click at [545, 400] on div at bounding box center [545, 403] width 21 height 11
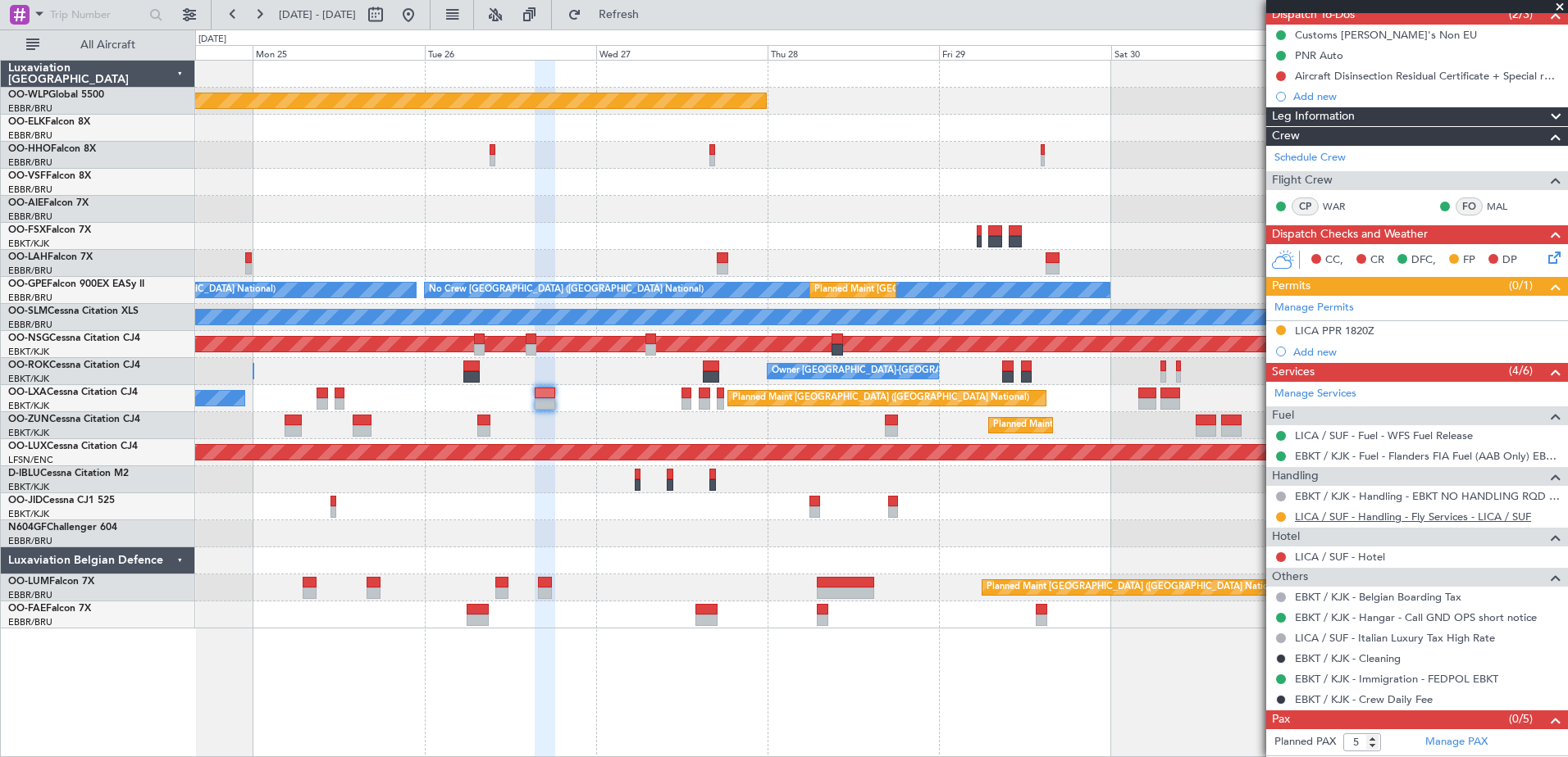
scroll to position [174, 0]
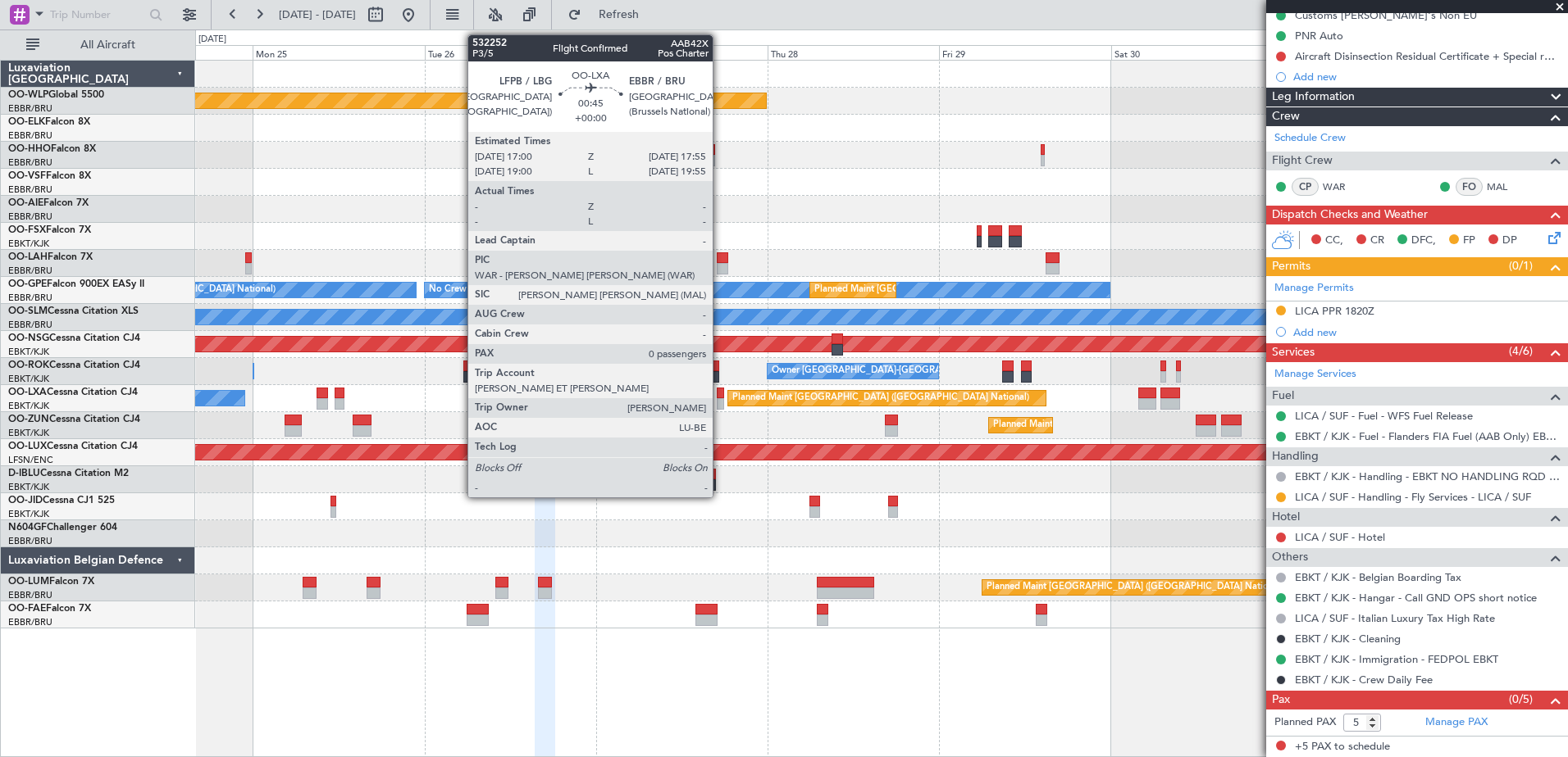
click at [720, 401] on div at bounding box center [720, 403] width 7 height 11
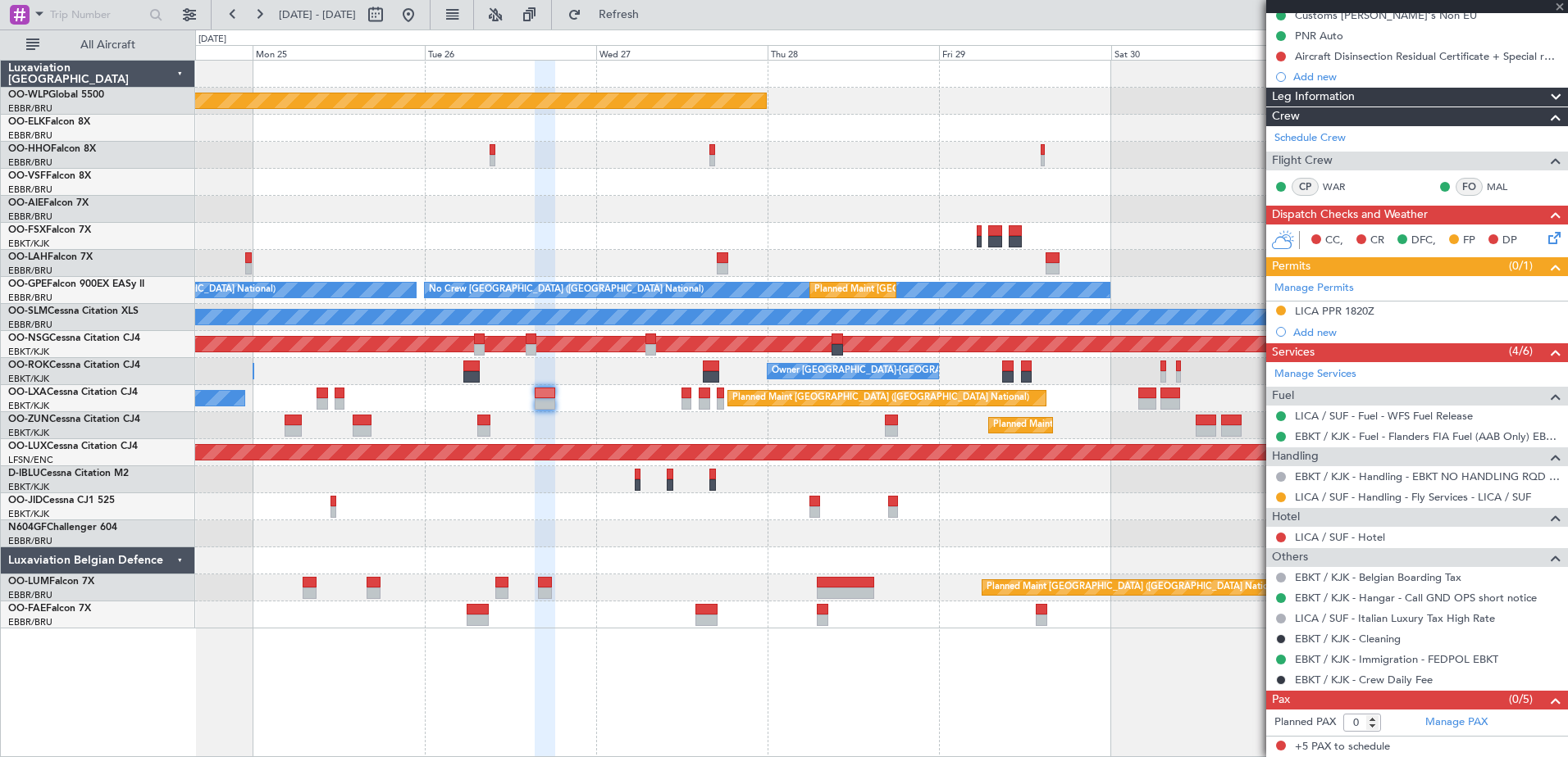
scroll to position [0, 0]
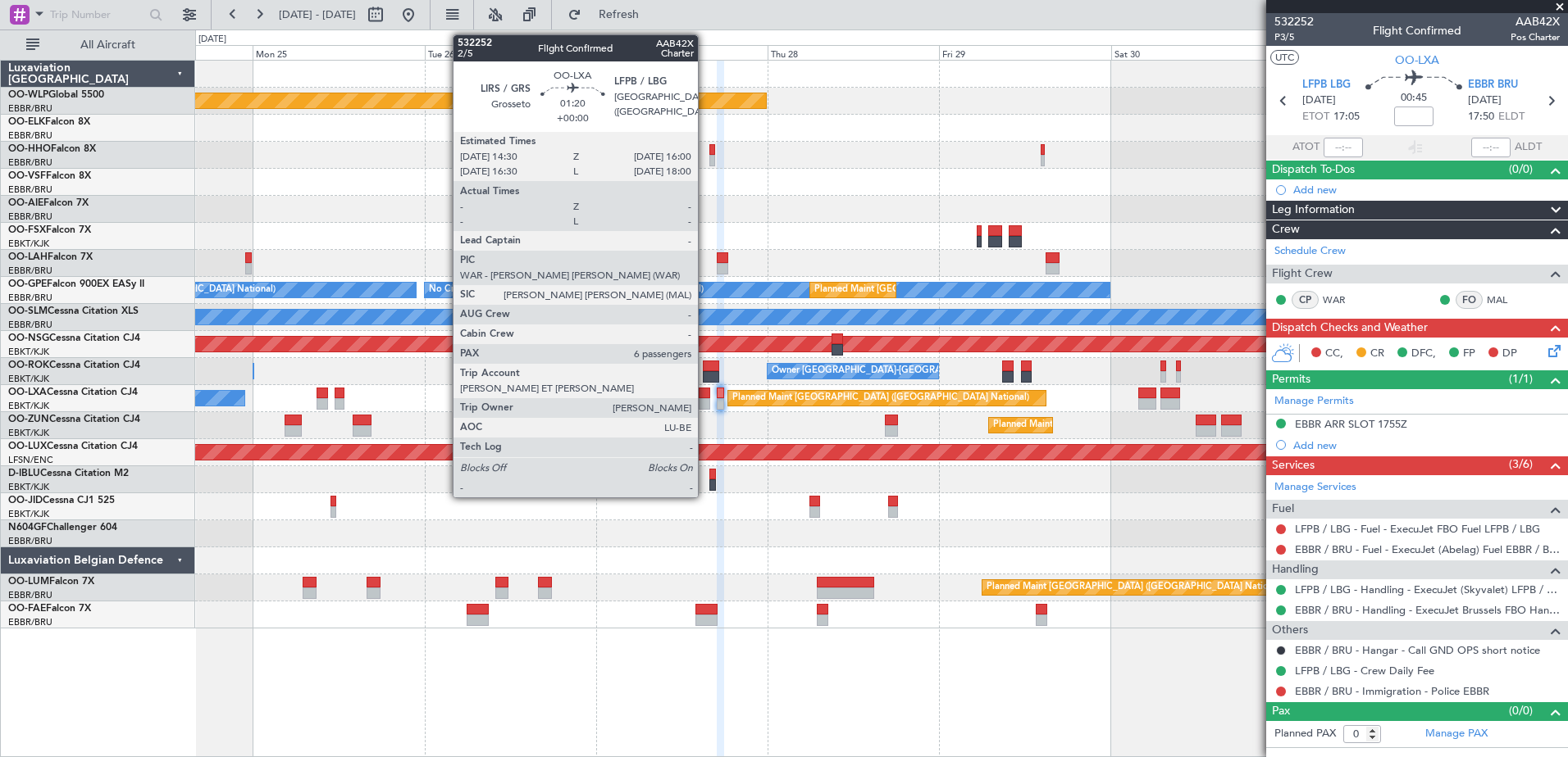
click at [705, 404] on div at bounding box center [704, 403] width 11 height 11
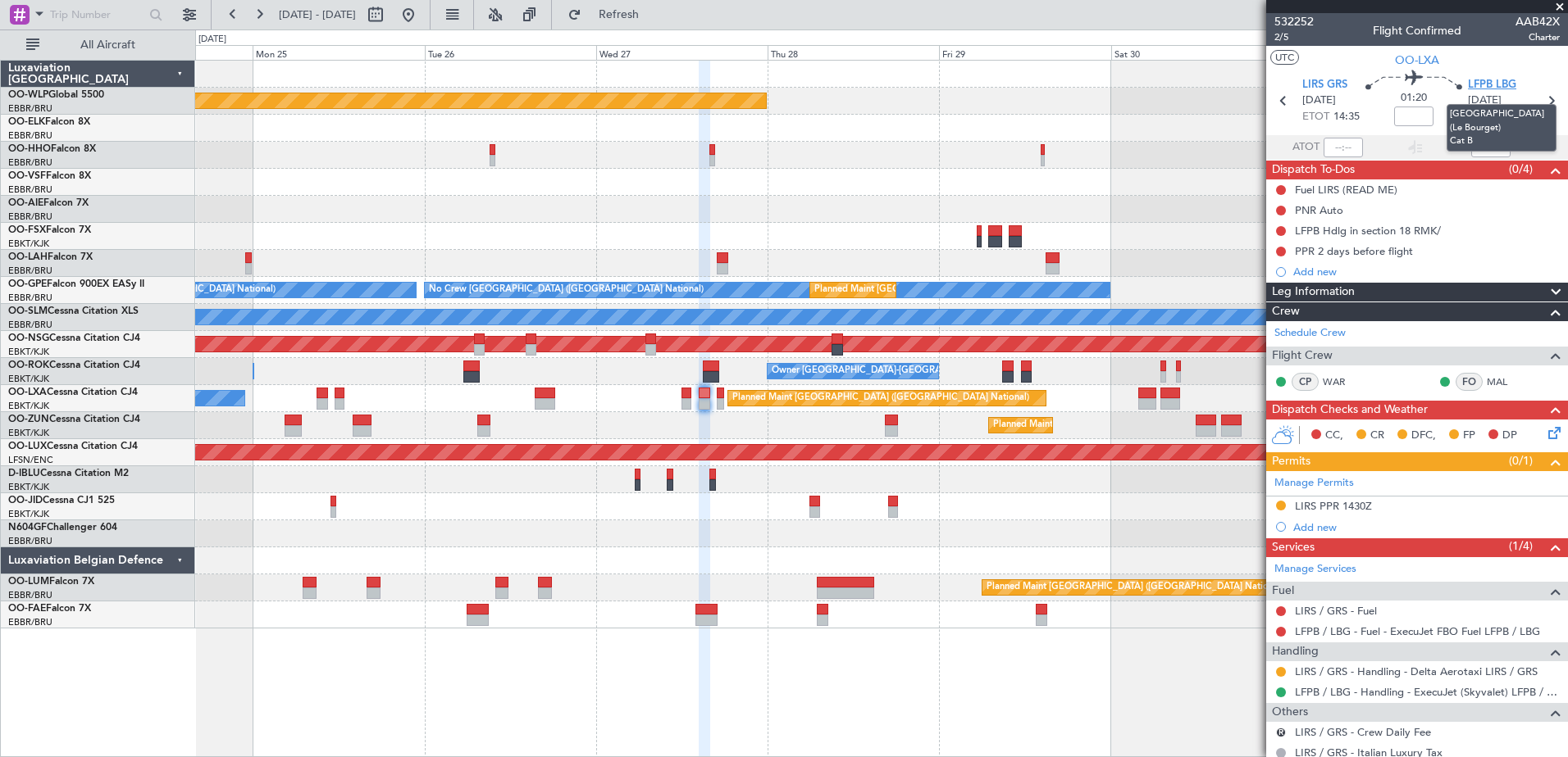
click at [1489, 88] on span "LFPB LBG" at bounding box center [1492, 85] width 48 height 16
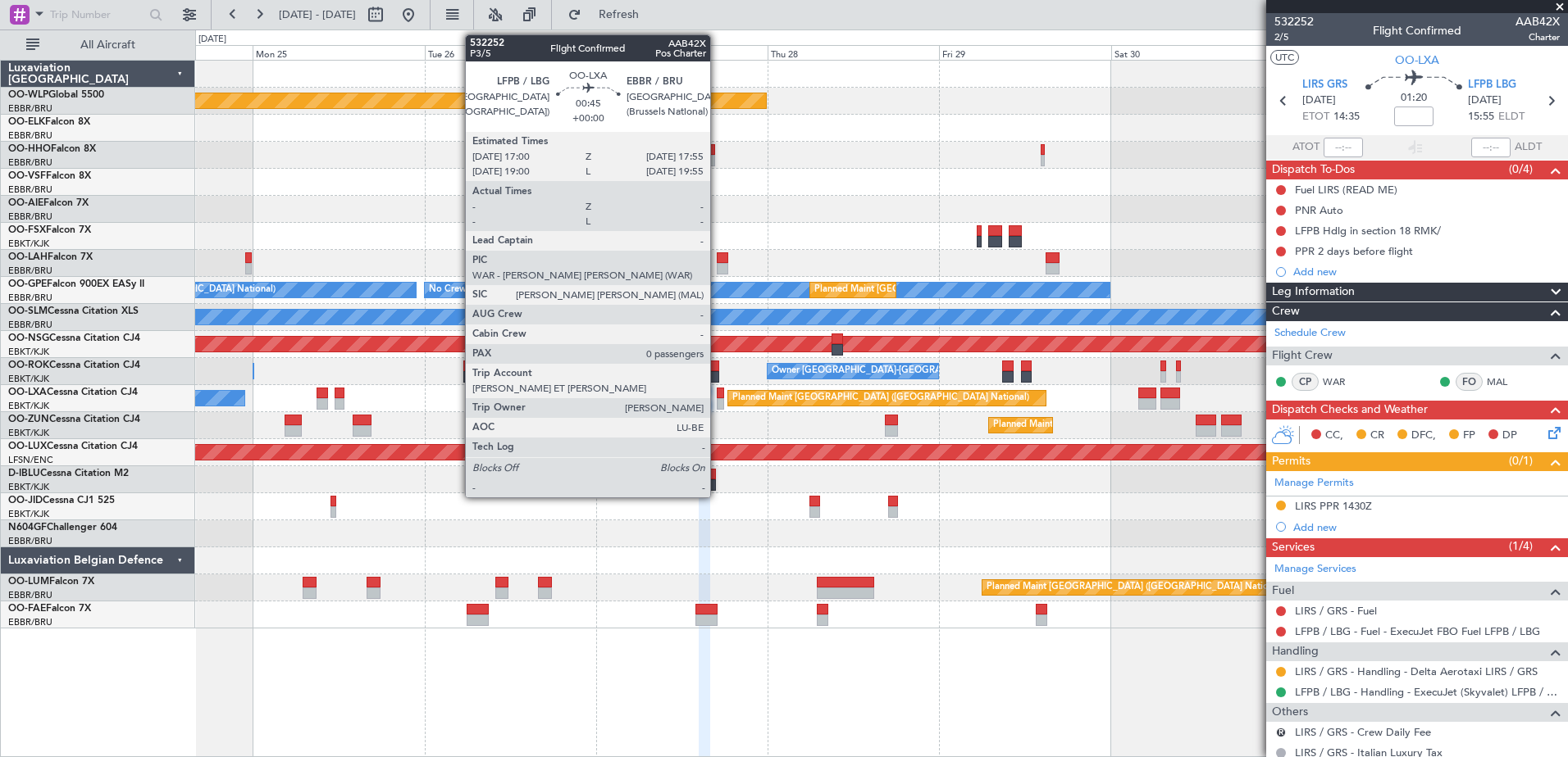
click at [718, 407] on div at bounding box center [720, 403] width 7 height 11
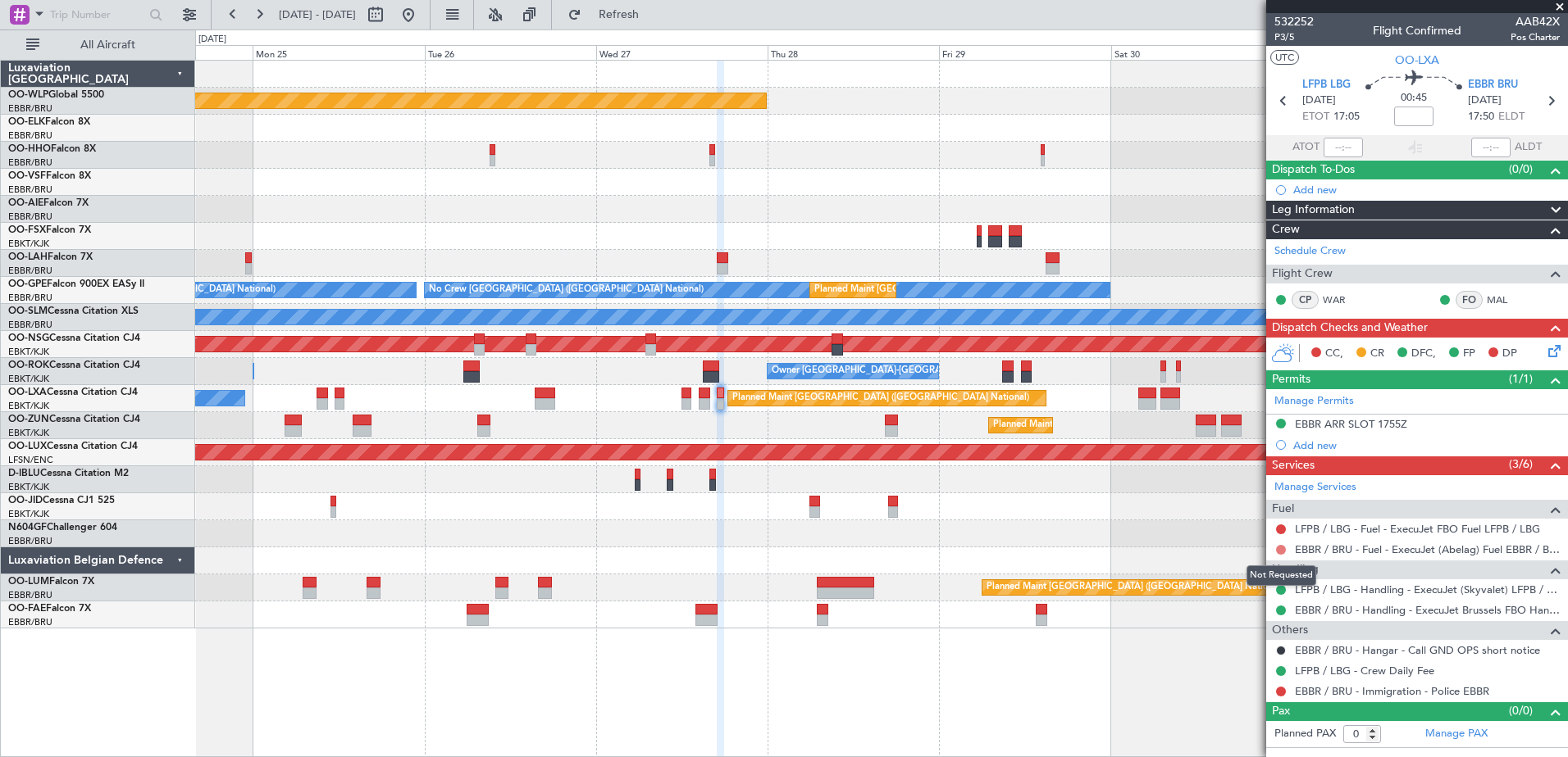
click at [1281, 552] on button at bounding box center [1280, 549] width 9 height 9
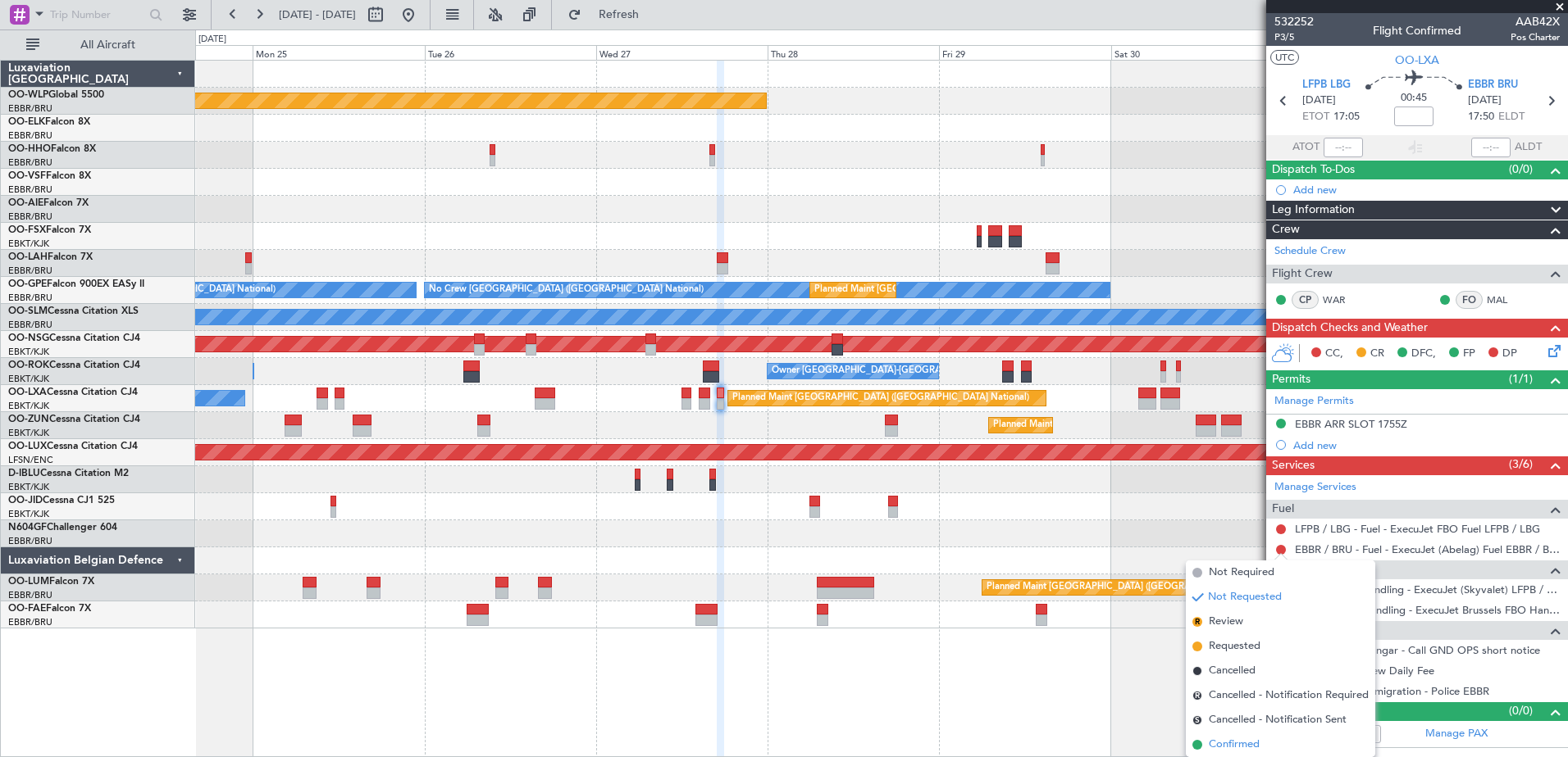
click at [1254, 738] on span "Confirmed" at bounding box center [1234, 745] width 51 height 16
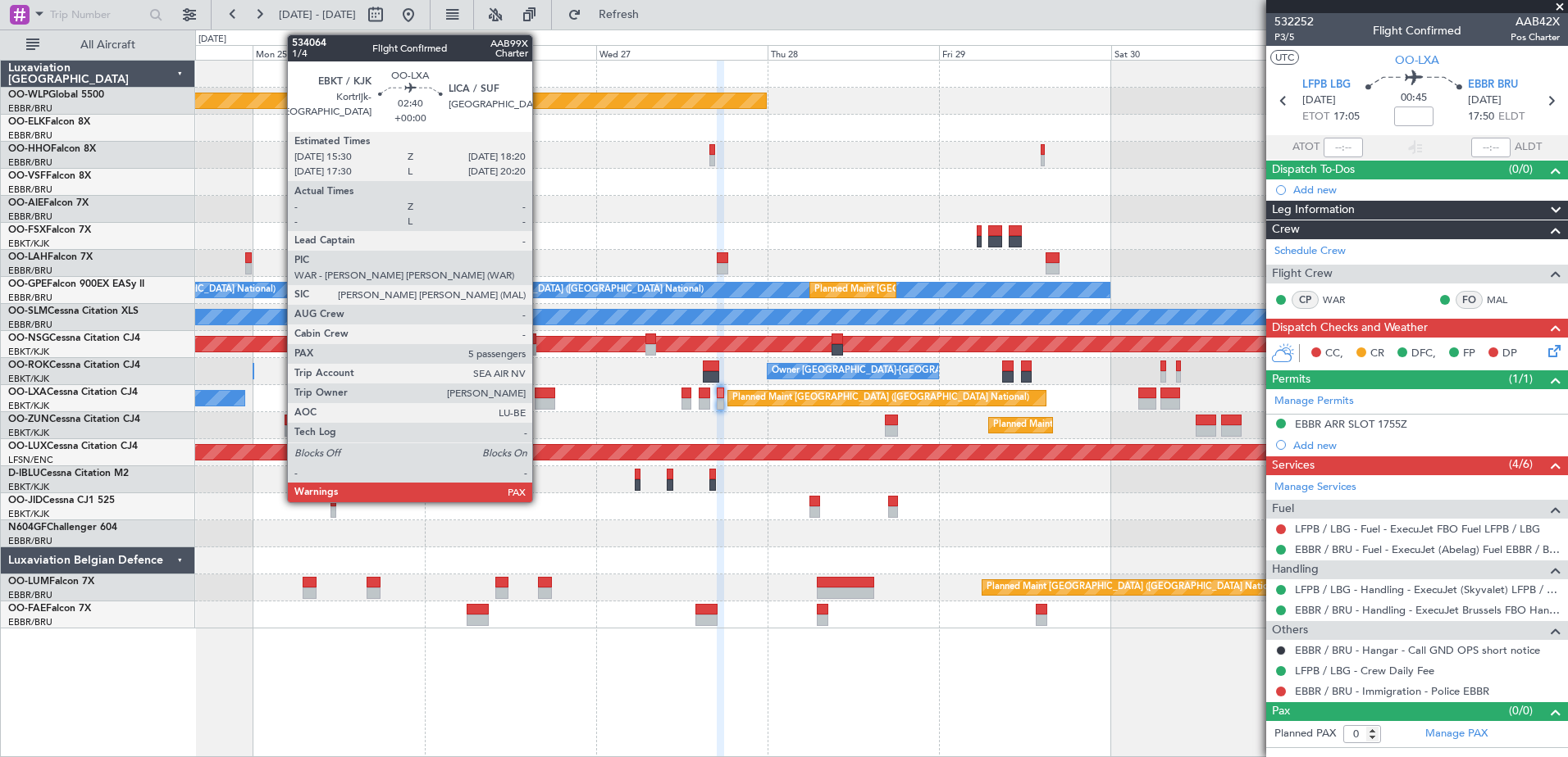
click at [540, 400] on div at bounding box center [545, 403] width 21 height 11
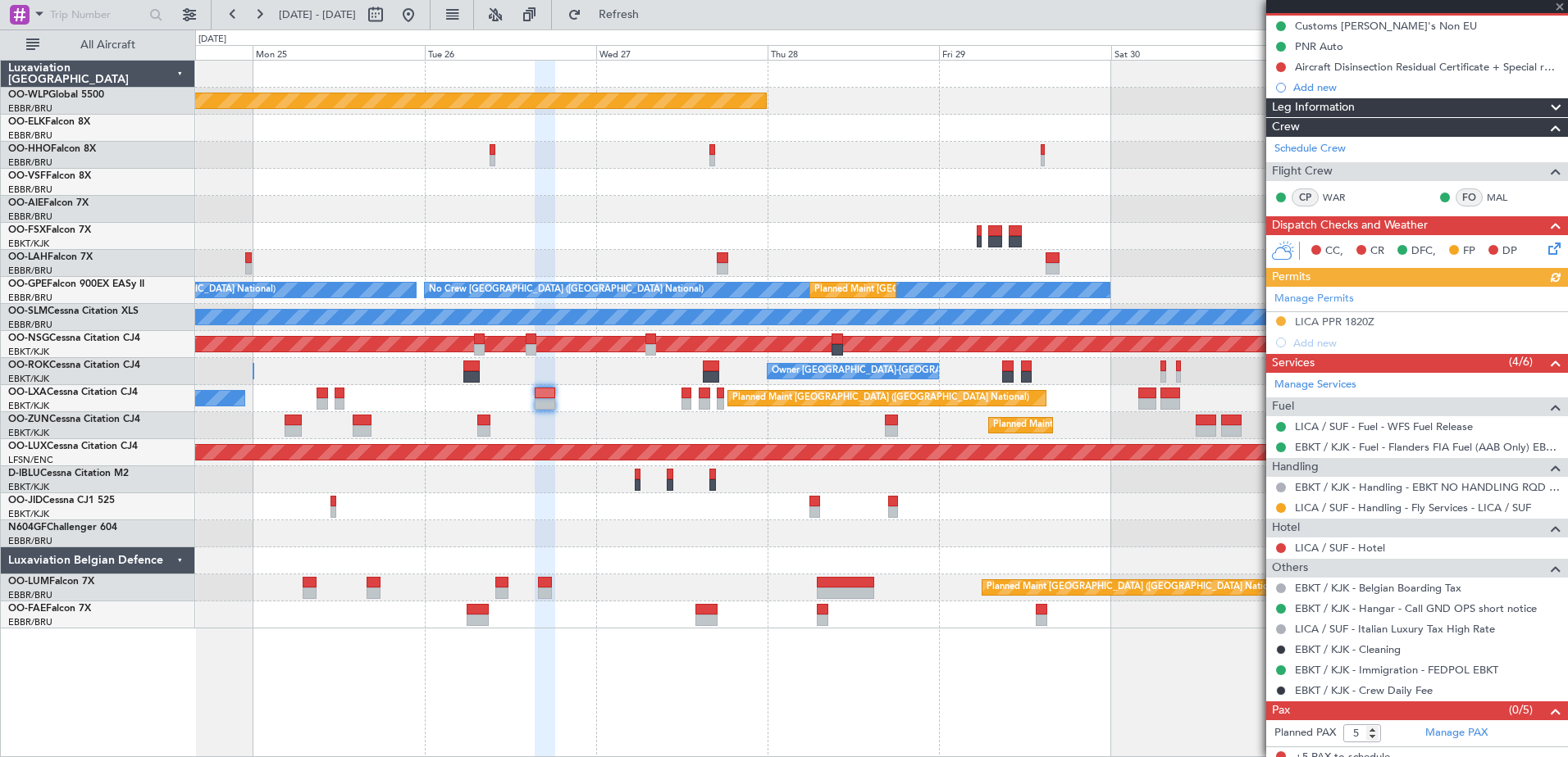
scroll to position [174, 0]
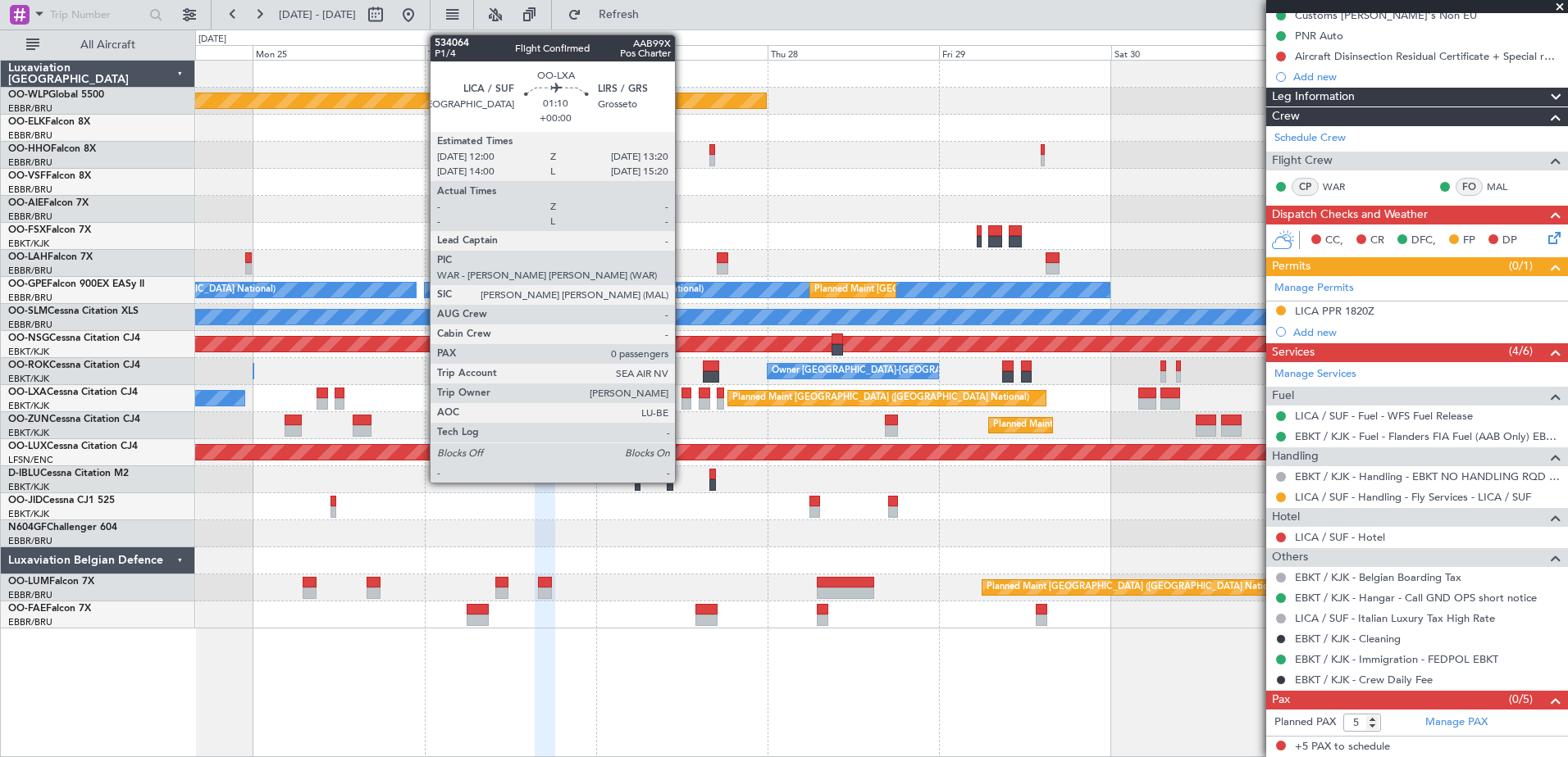
click at [682, 390] on div at bounding box center [686, 393] width 9 height 11
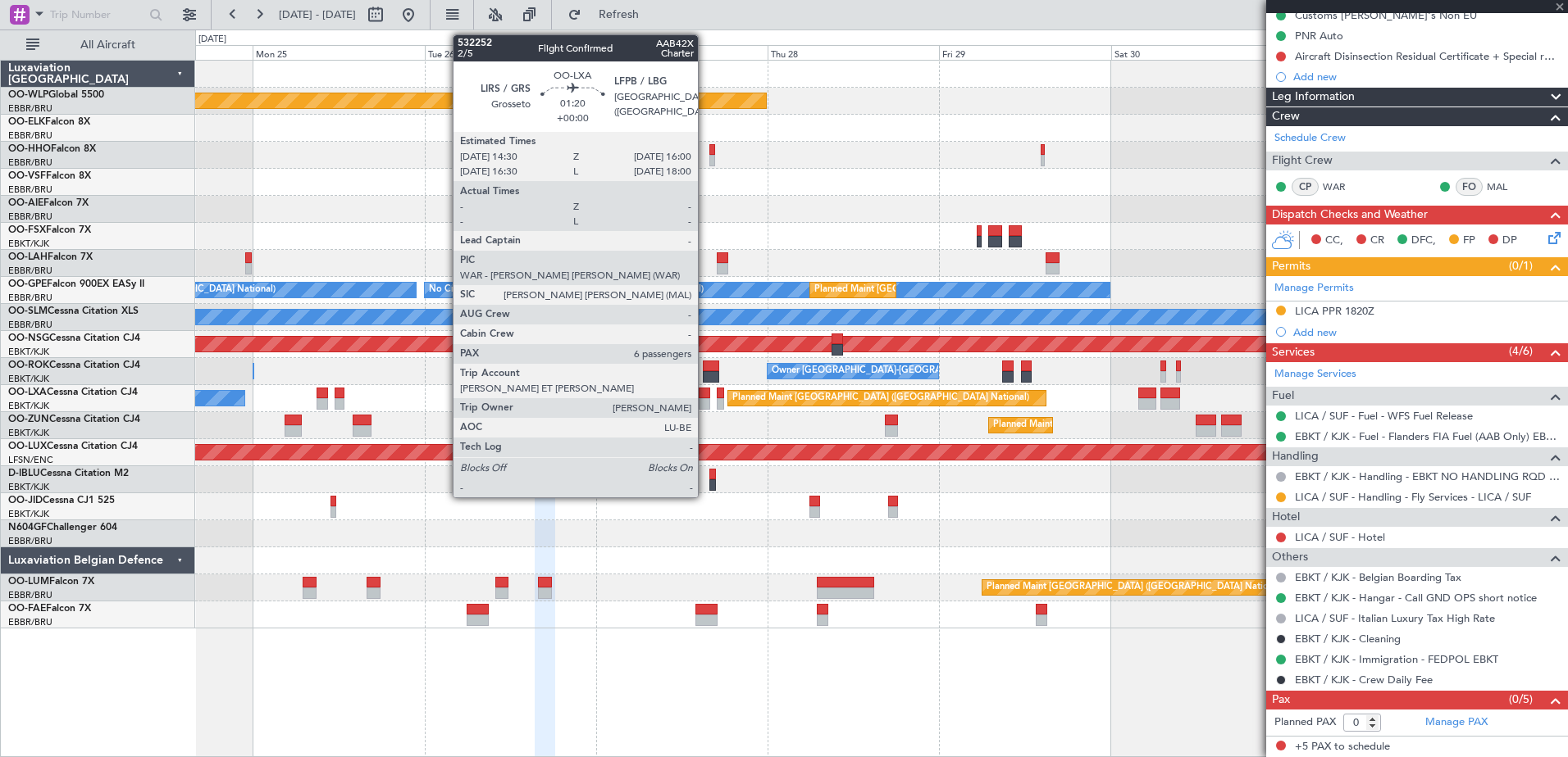
scroll to position [0, 0]
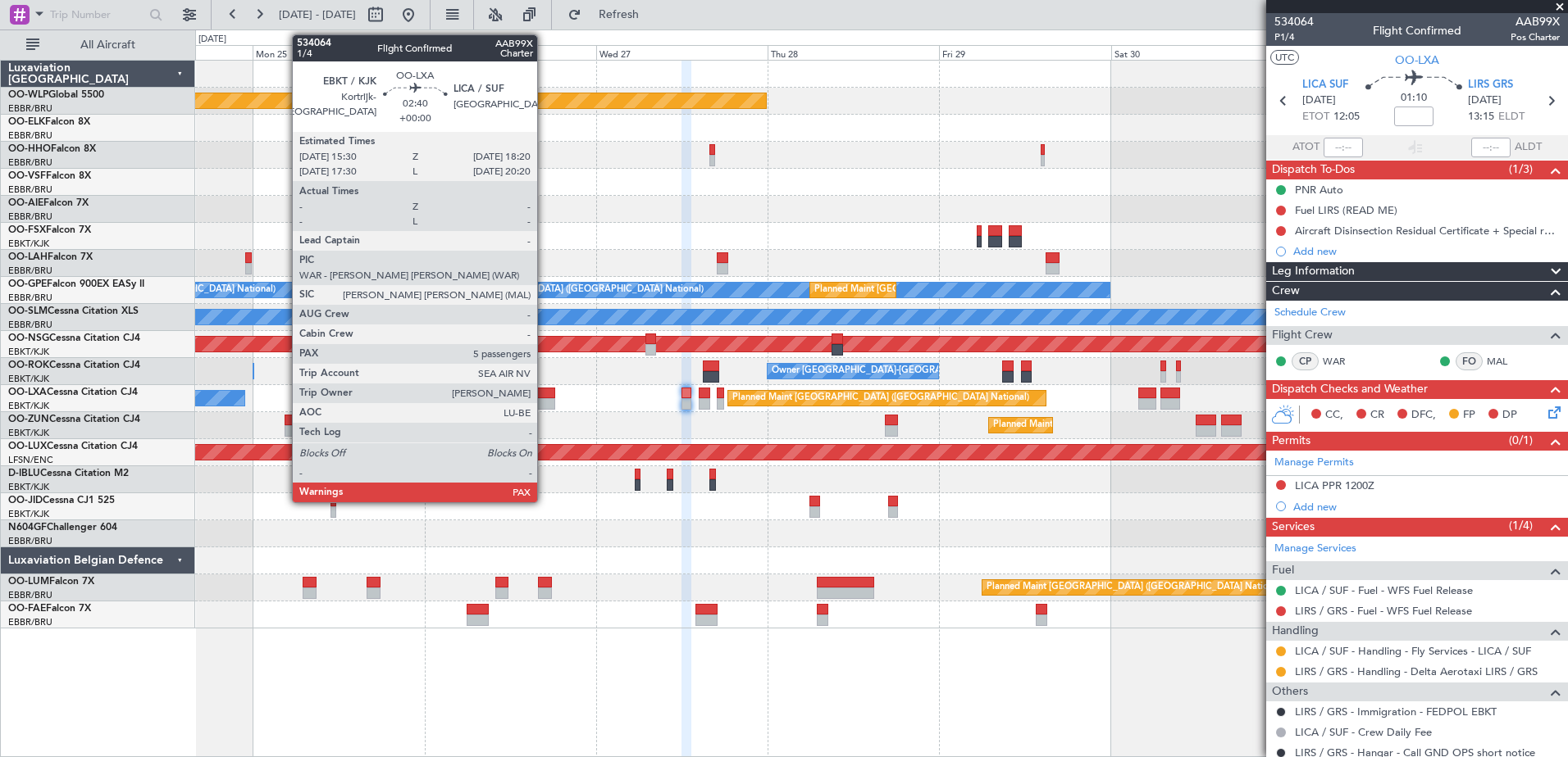
click at [545, 400] on div at bounding box center [545, 403] width 21 height 11
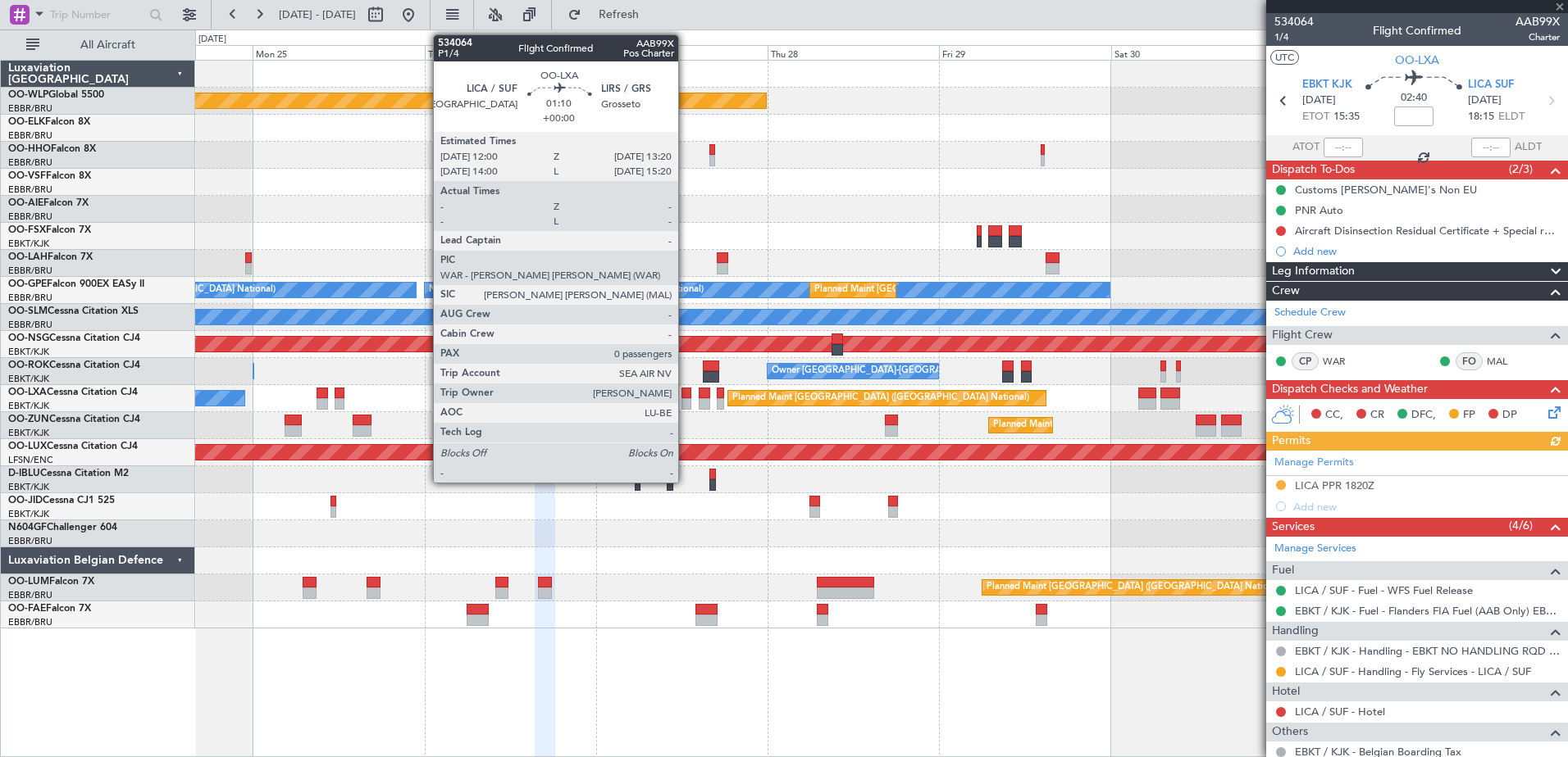
click at [686, 402] on div at bounding box center [686, 403] width 9 height 11
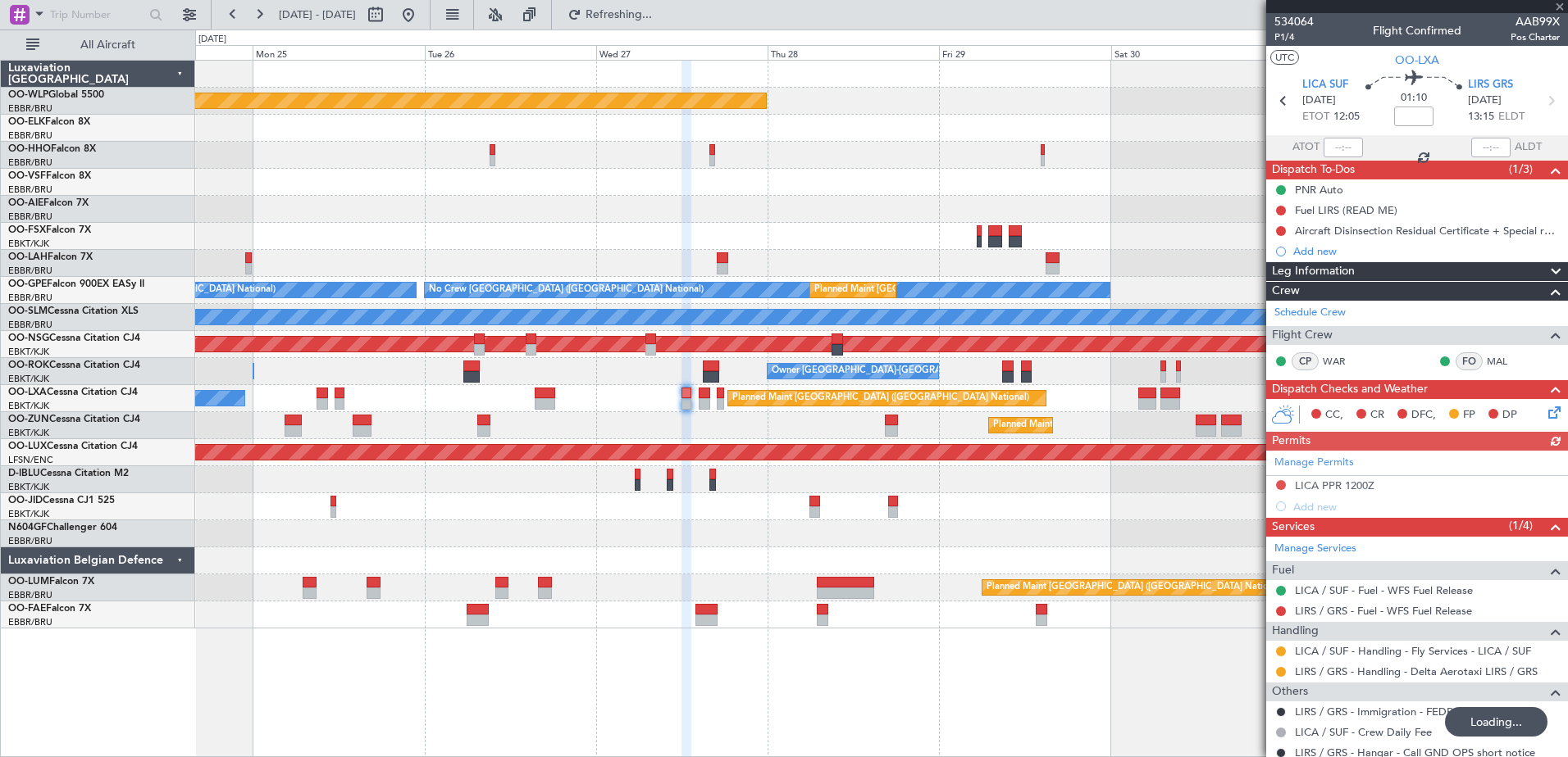
click at [1281, 484] on div "Manage Permits LICA PPR 1200Z Add new" at bounding box center [1416, 483] width 301 height 66
click at [1280, 485] on button at bounding box center [1280, 484] width 9 height 9
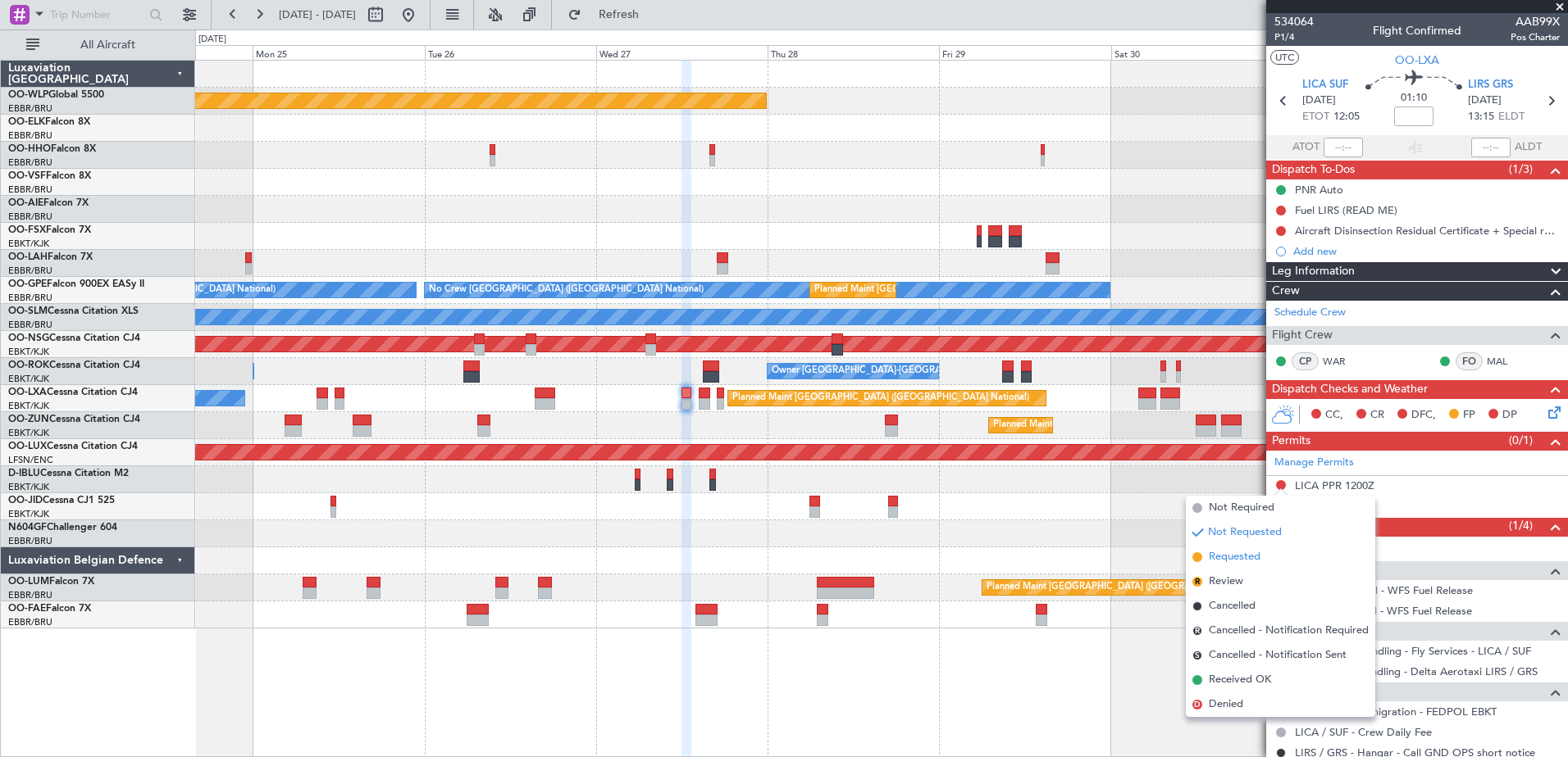
click at [1229, 563] on span "Requested" at bounding box center [1235, 557] width 52 height 16
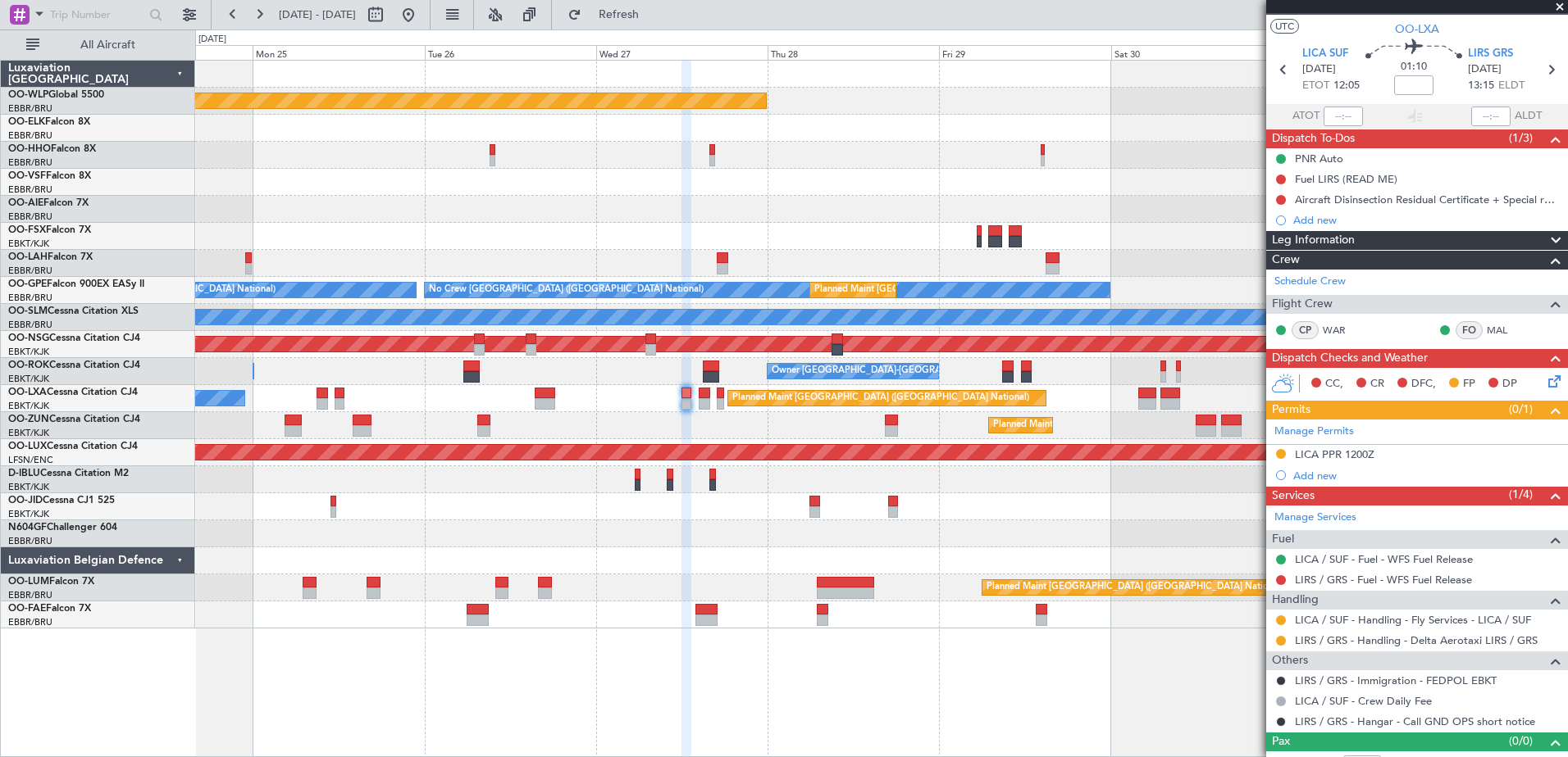
scroll to position [52, 0]
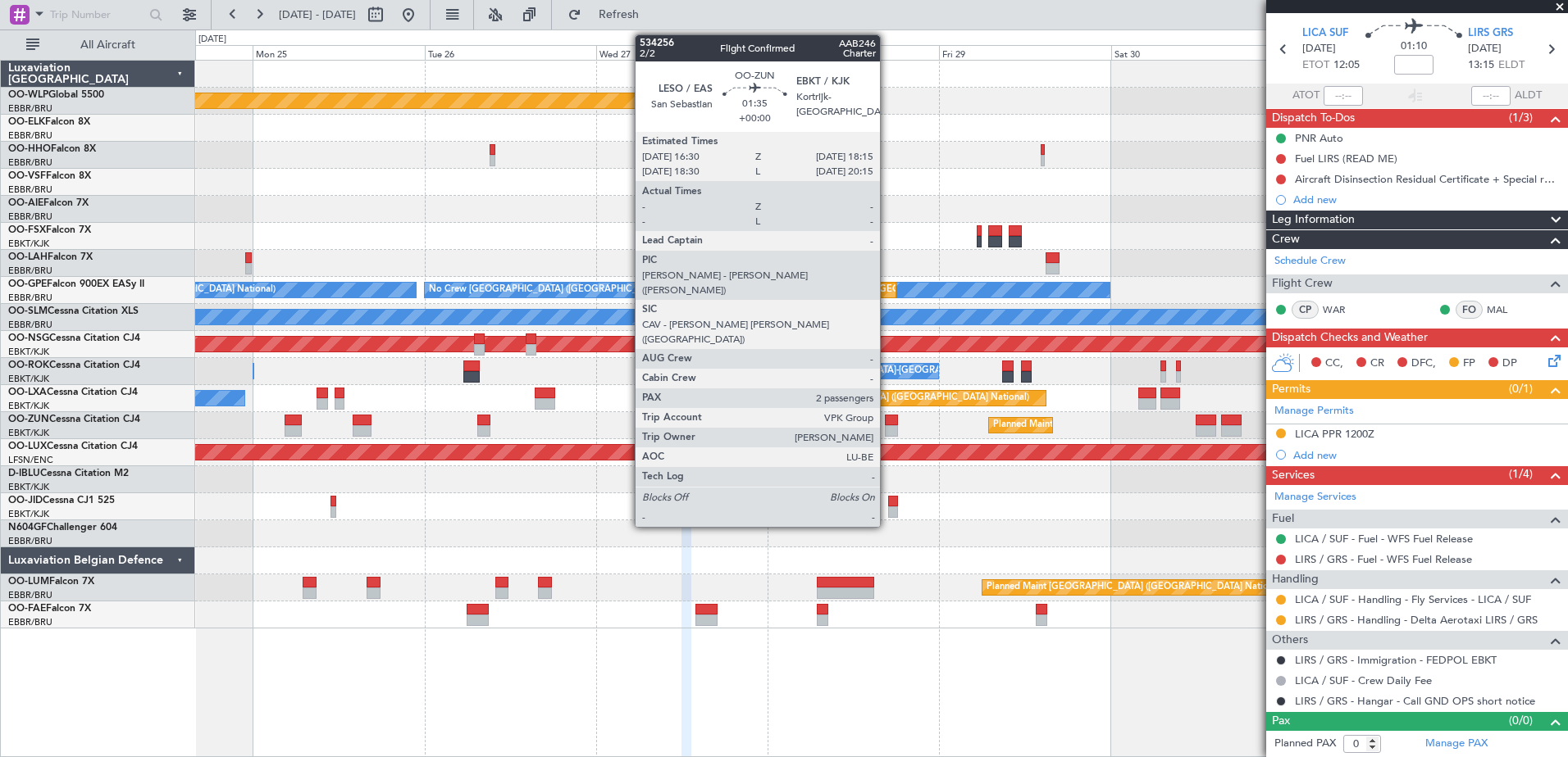
click at [887, 423] on div at bounding box center [891, 420] width 13 height 11
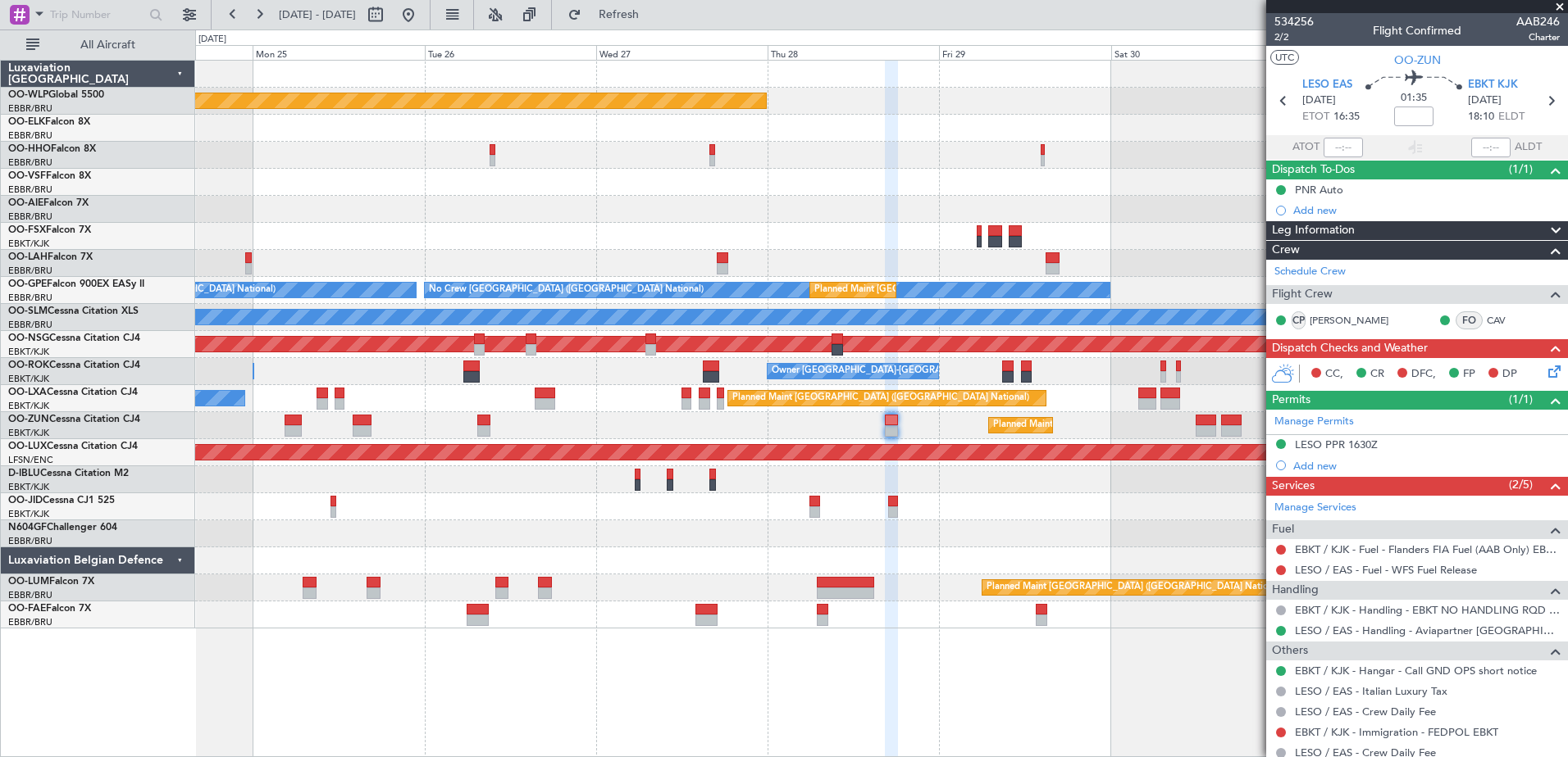
scroll to position [82, 0]
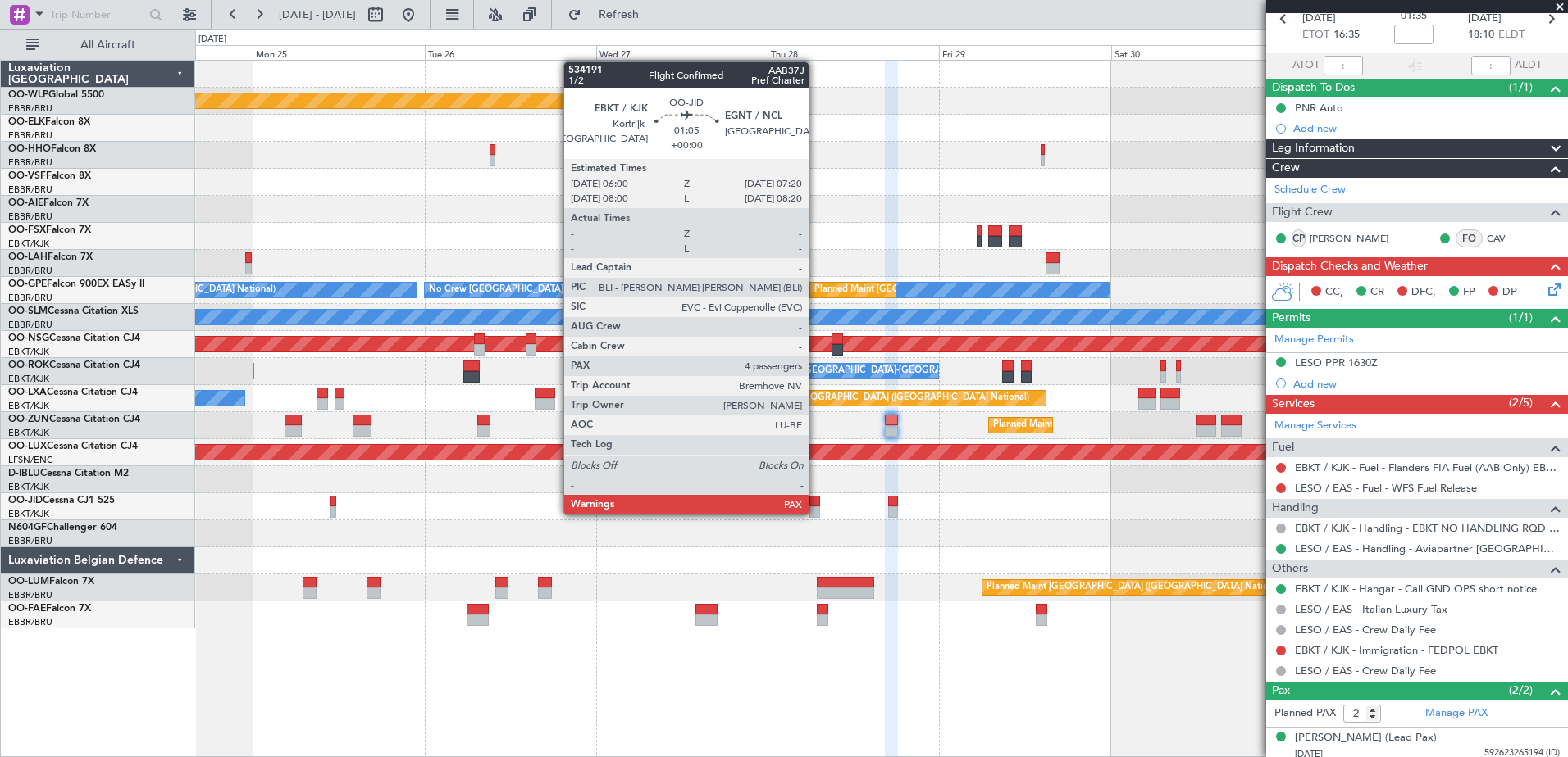
click at [816, 513] on div at bounding box center [813, 512] width 9 height 11
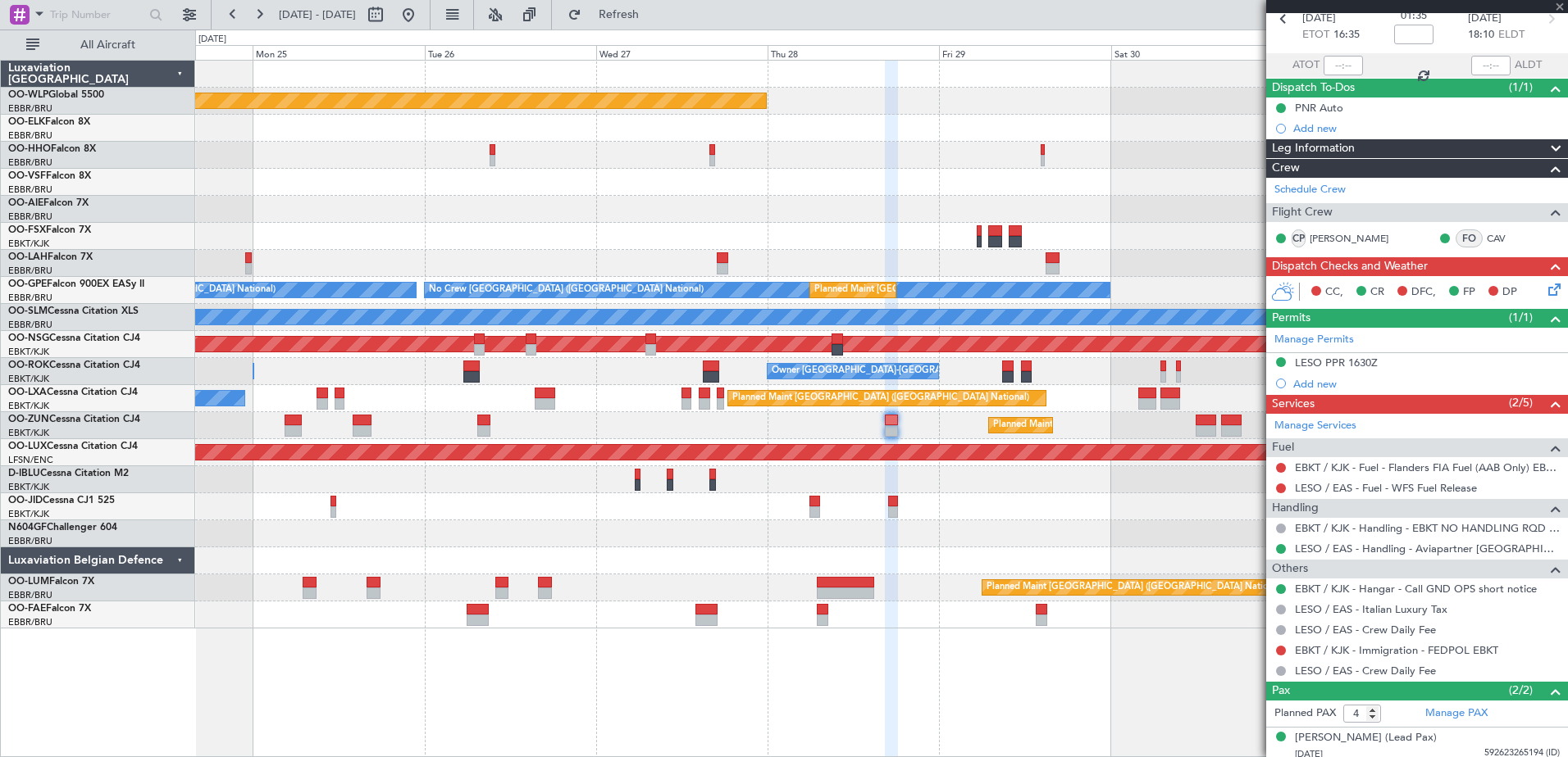
scroll to position [0, 0]
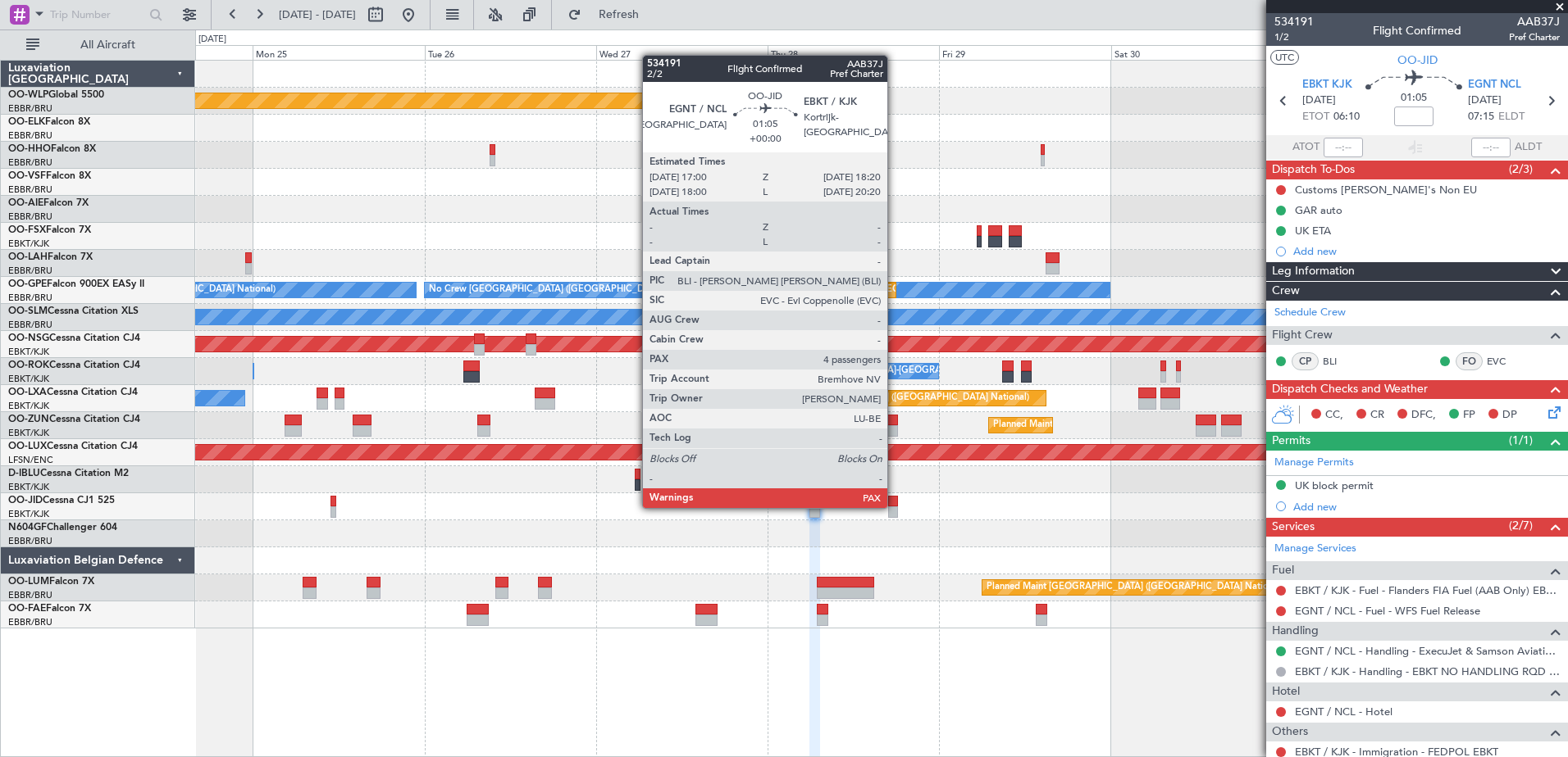
click at [895, 507] on div at bounding box center [892, 512] width 9 height 11
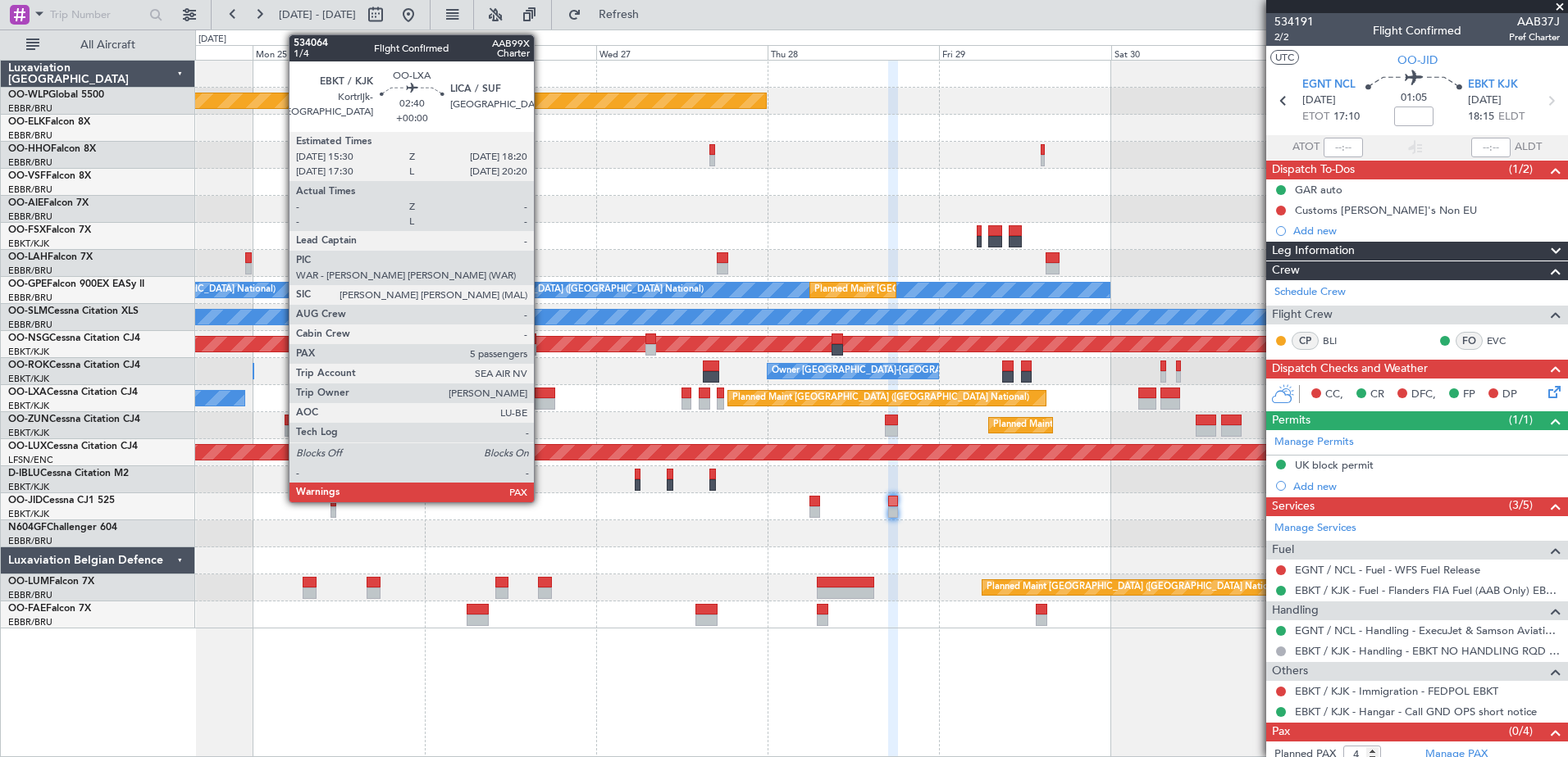
click at [541, 398] on div at bounding box center [545, 403] width 21 height 11
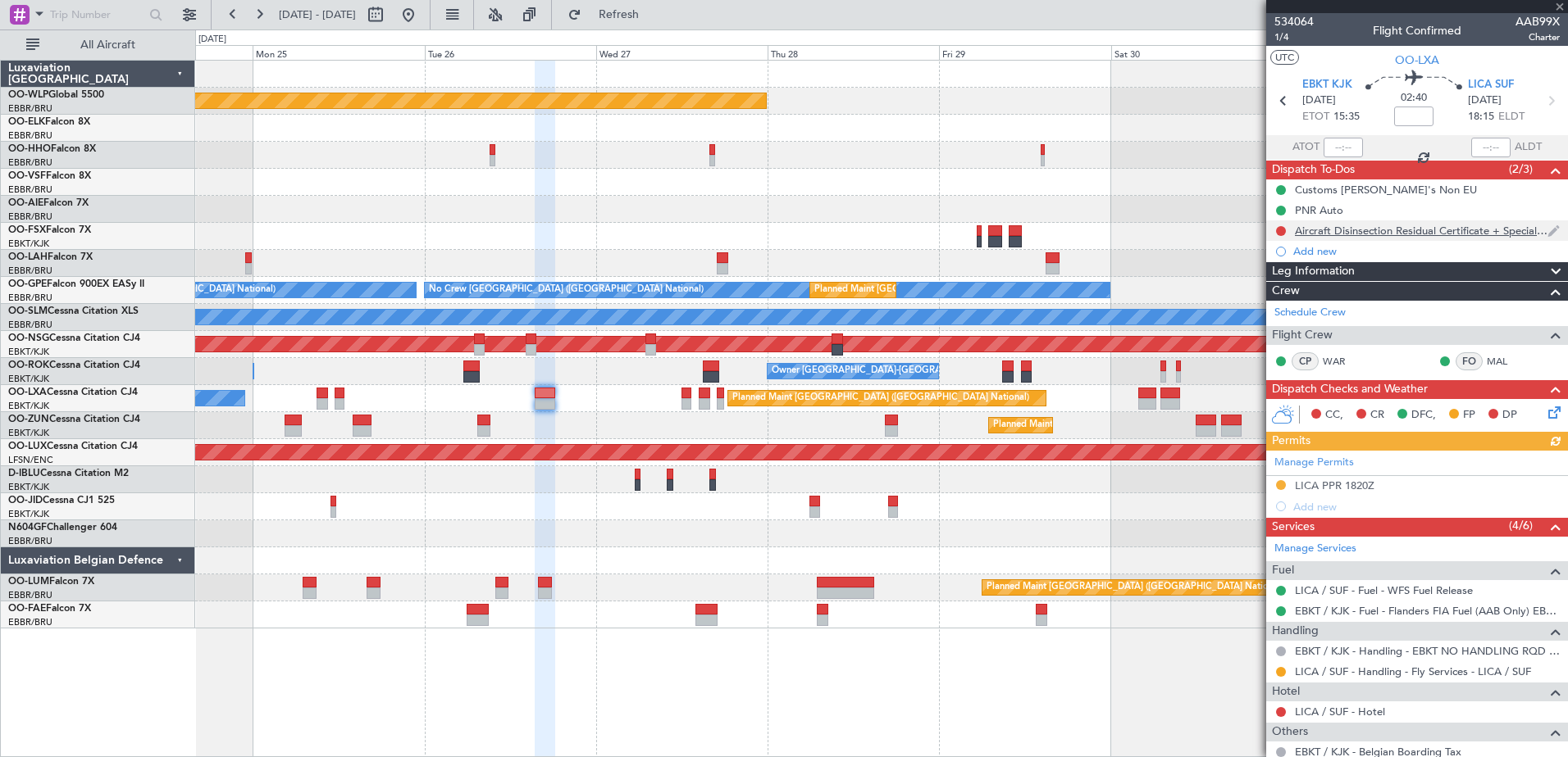
click at [1438, 233] on div "Aircraft Disinsection Residual Certificate + Special request" at bounding box center [1420, 230] width 252 height 14
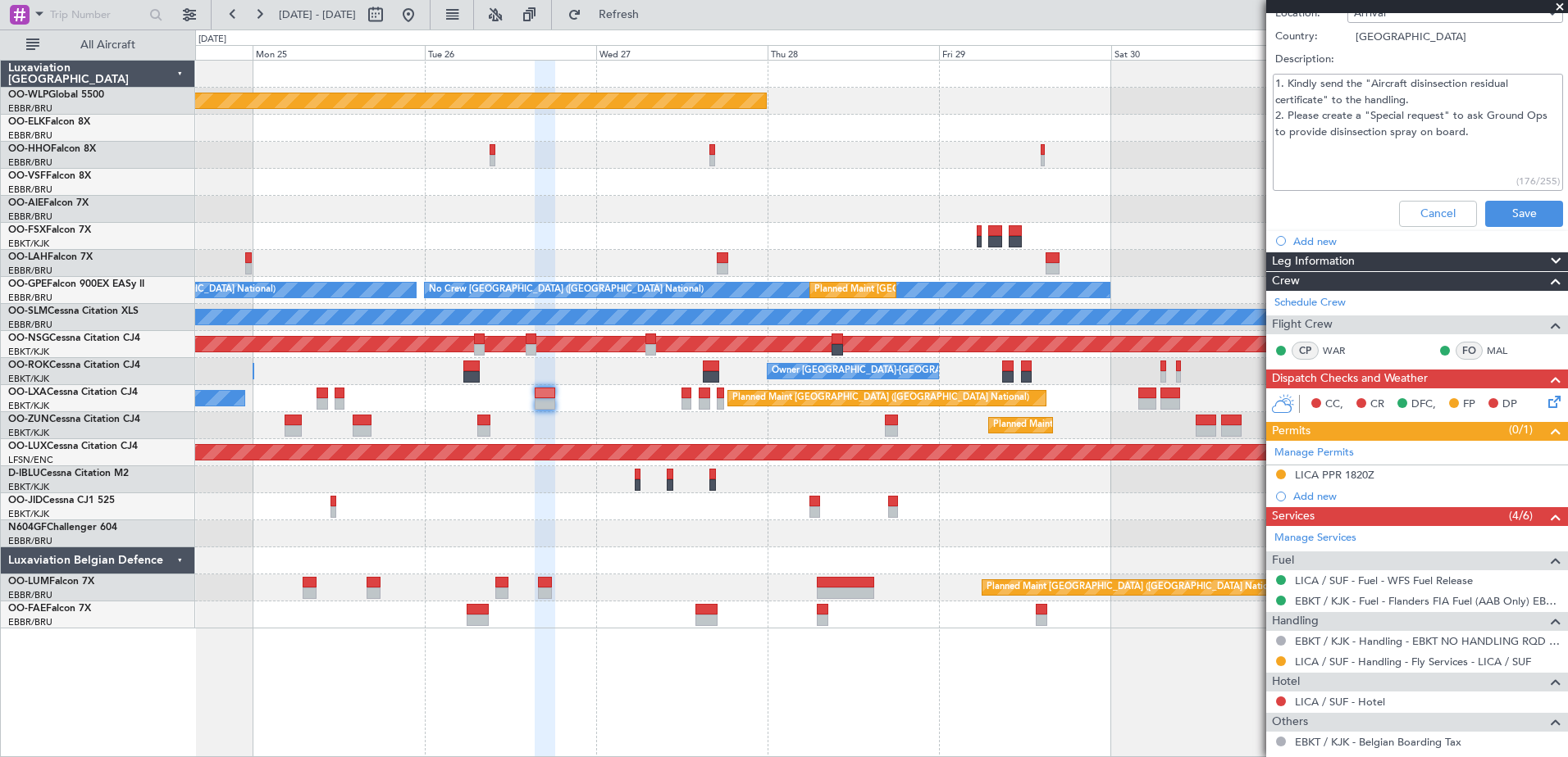
scroll to position [229, 0]
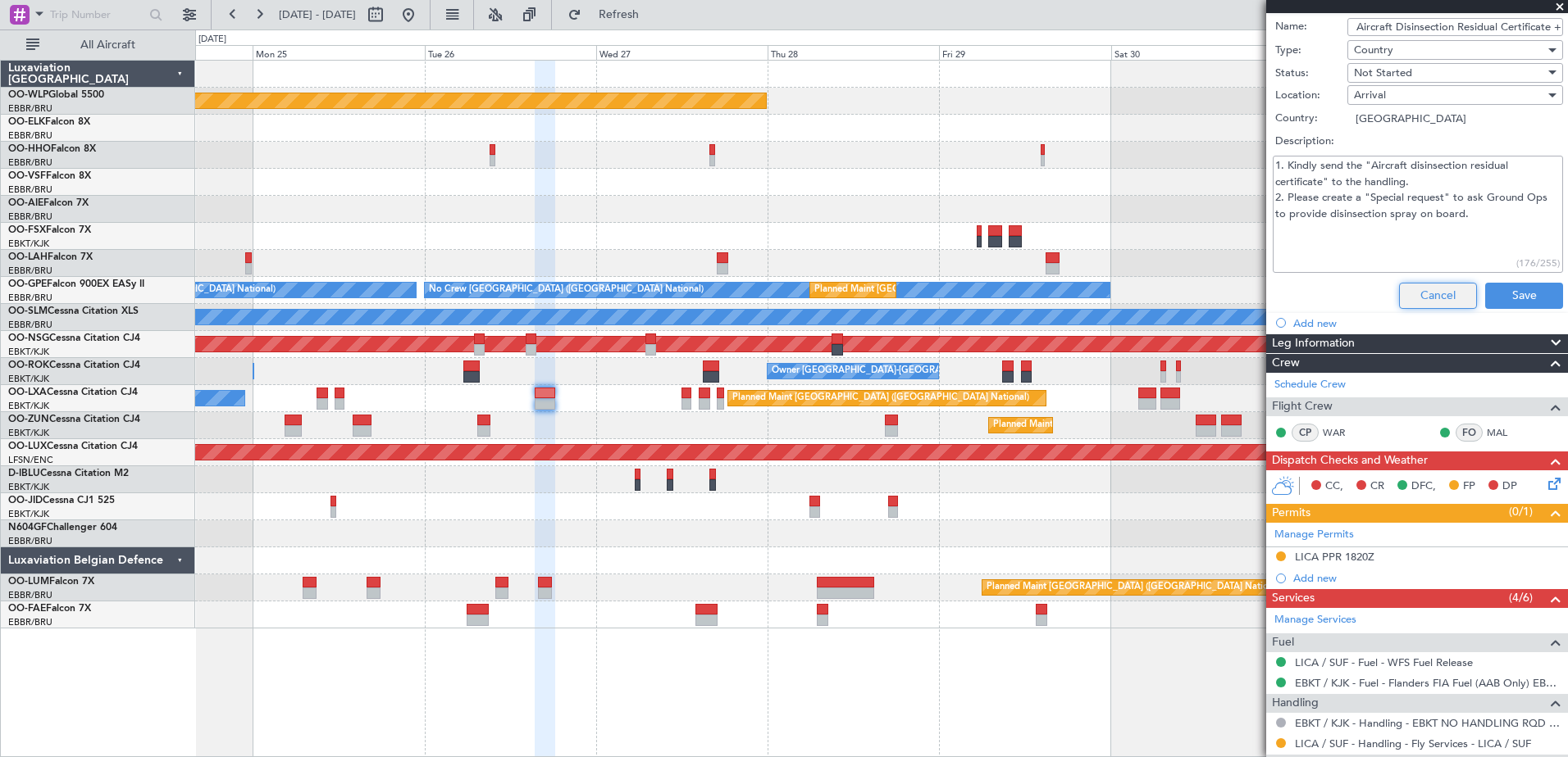
click at [1434, 300] on button "Cancel" at bounding box center [1438, 296] width 78 height 26
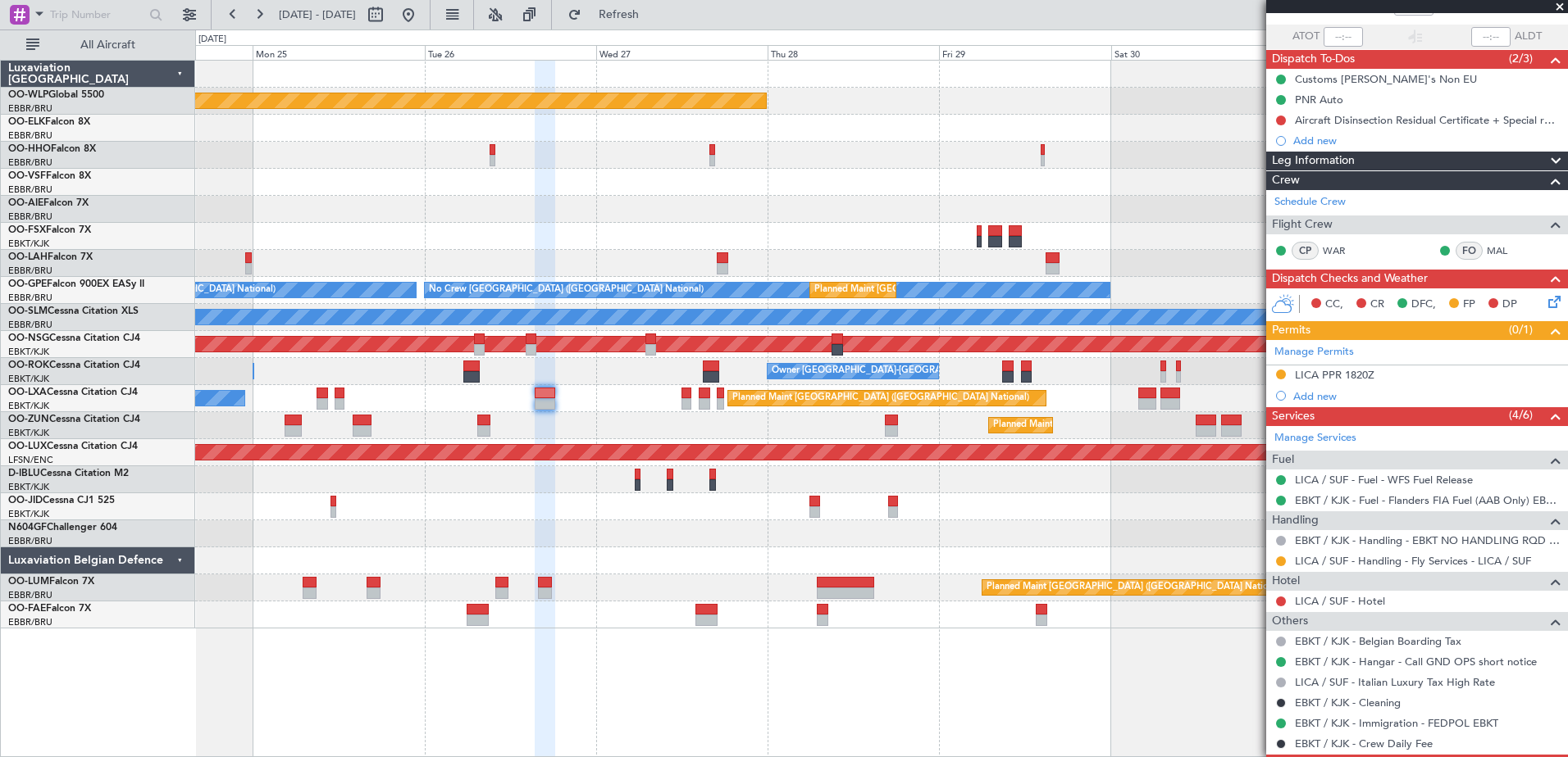
scroll to position [92, 0]
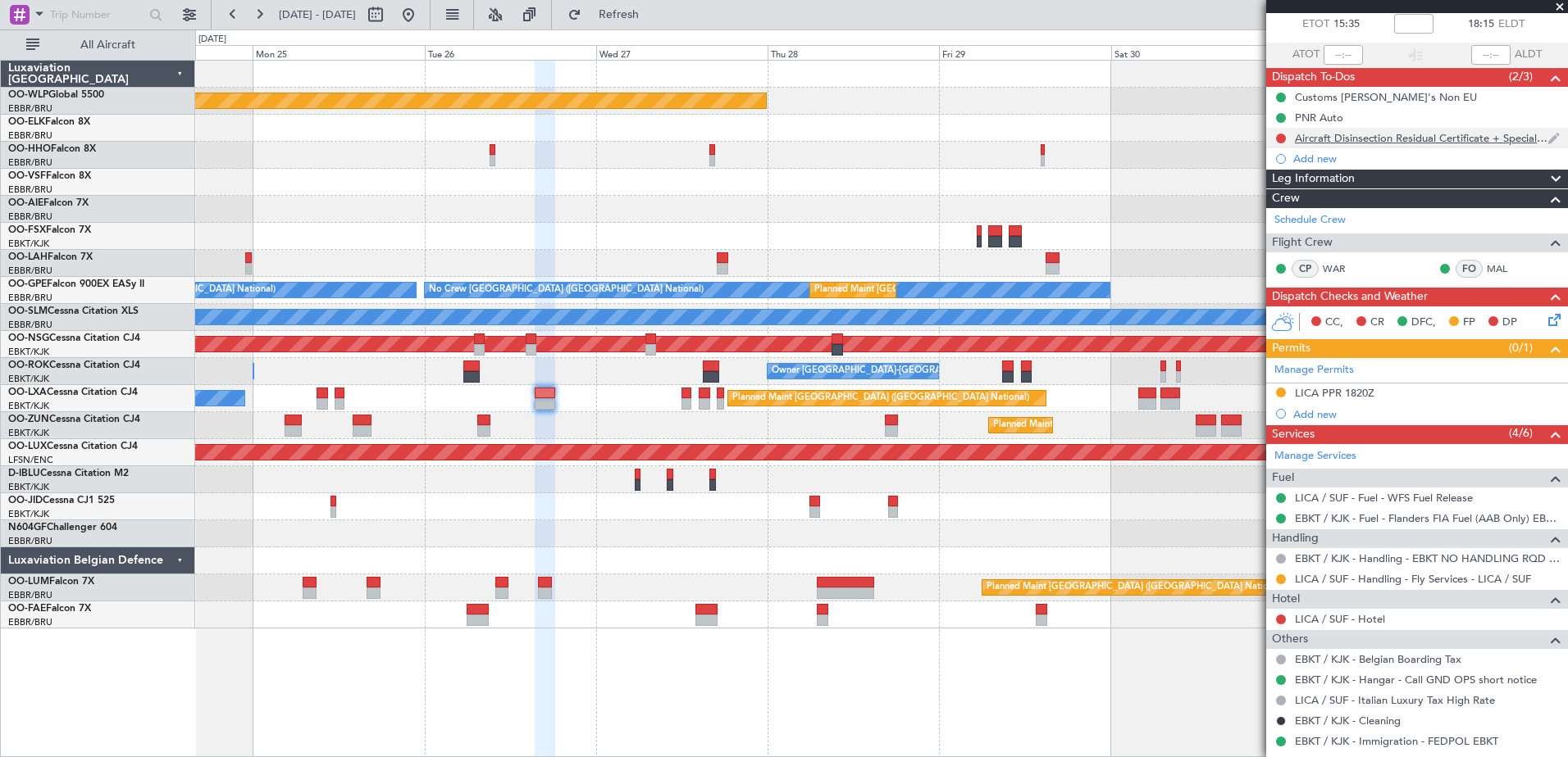
click at [1444, 143] on div "Aircraft Disinsection Residual Certificate + Special request" at bounding box center [1420, 138] width 252 height 14
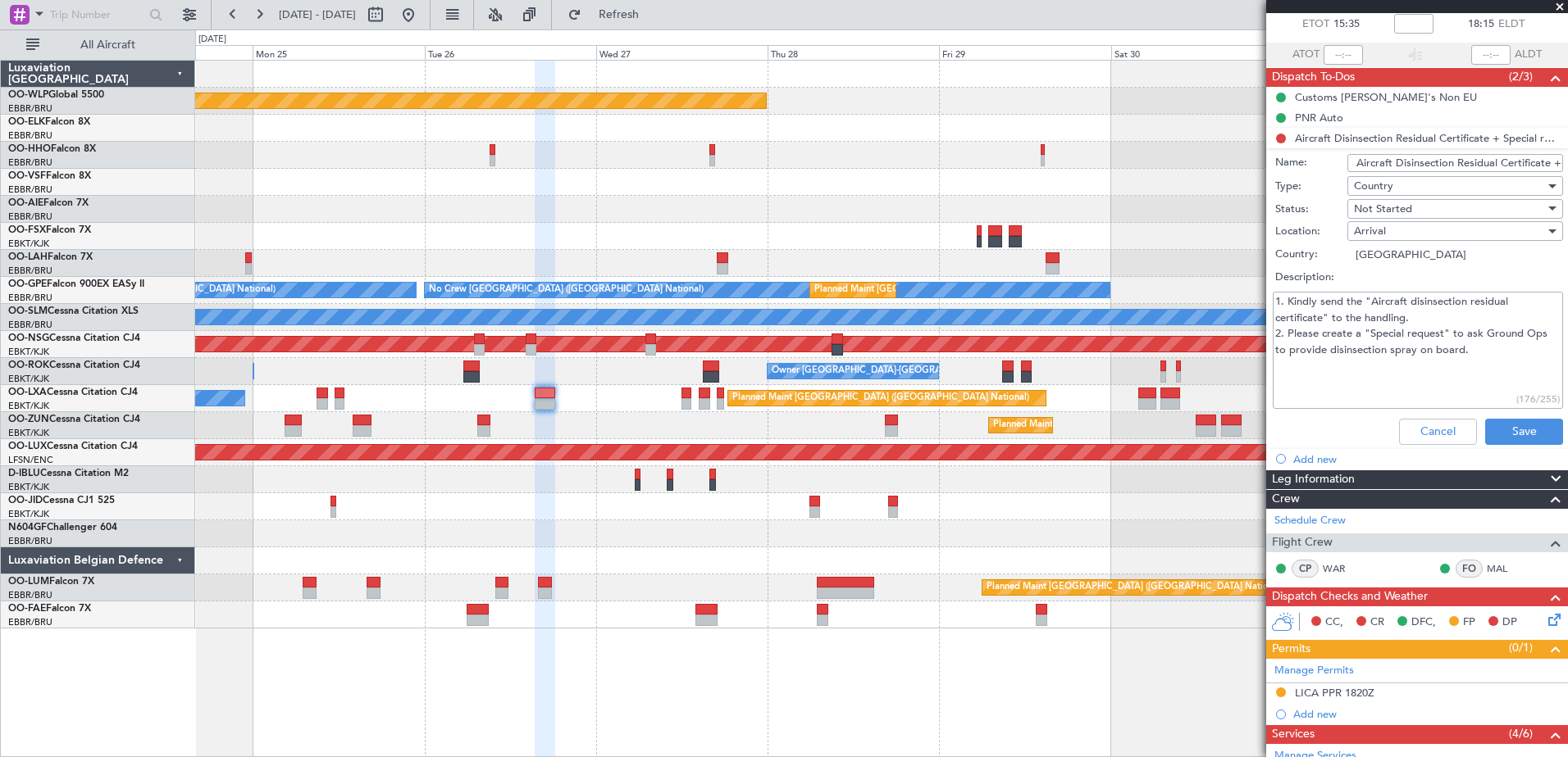
click at [1449, 447] on div "Cancel Save" at bounding box center [1413, 432] width 309 height 40
click at [1445, 445] on div "Cancel Save" at bounding box center [1413, 432] width 309 height 40
click at [1444, 437] on button "Cancel" at bounding box center [1438, 432] width 78 height 26
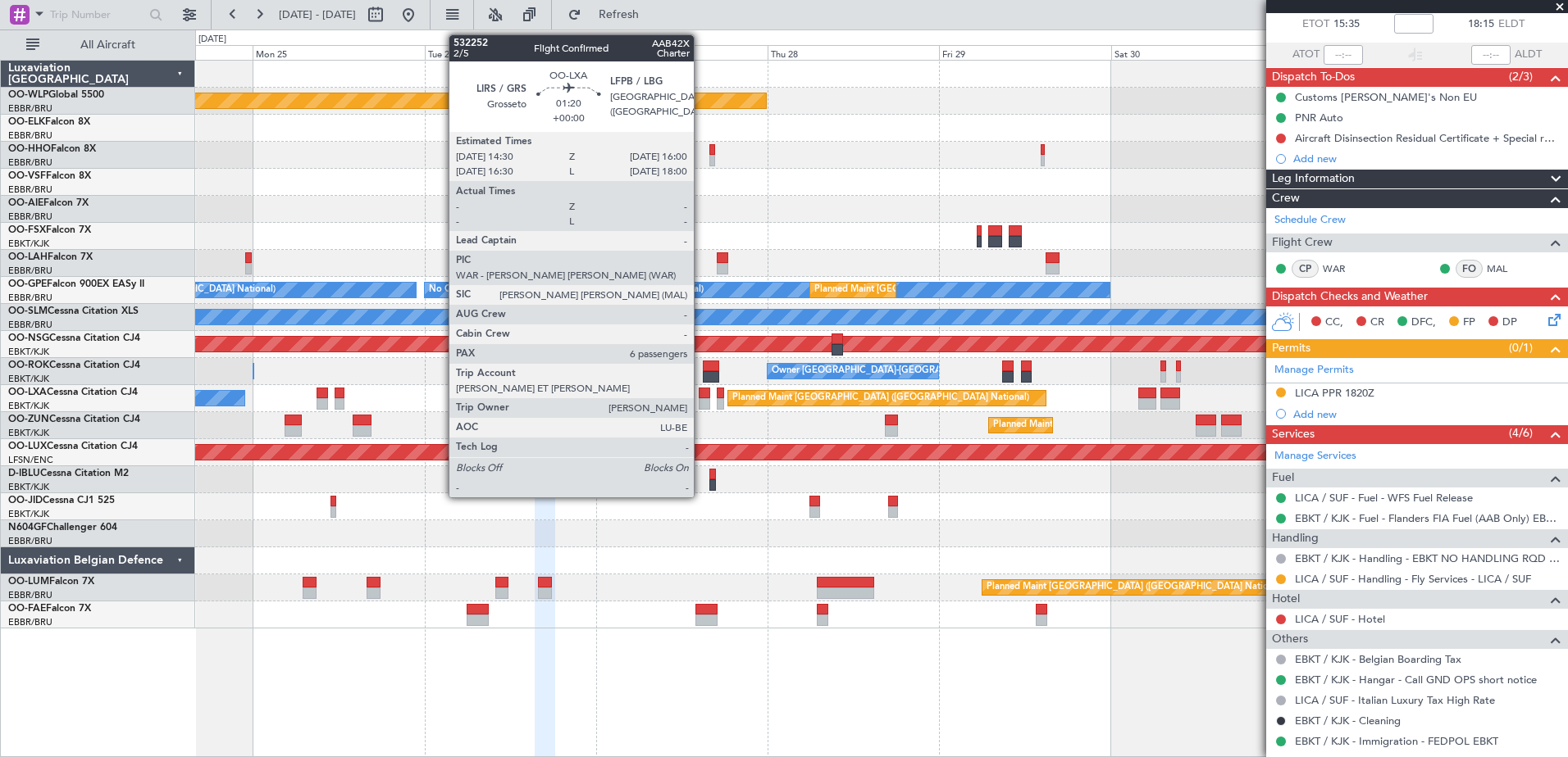
click at [701, 404] on div at bounding box center [704, 403] width 11 height 11
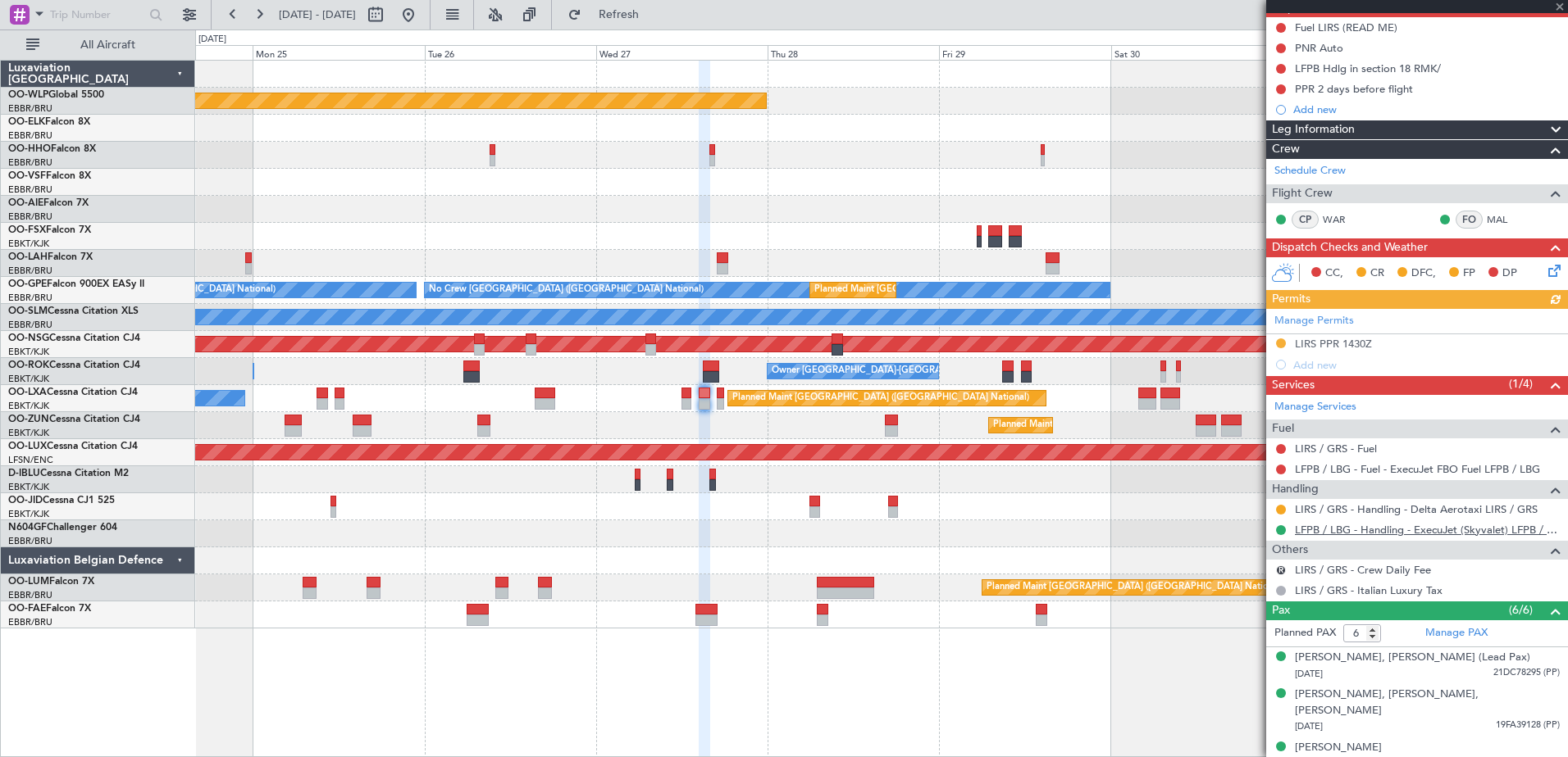
scroll to position [164, 0]
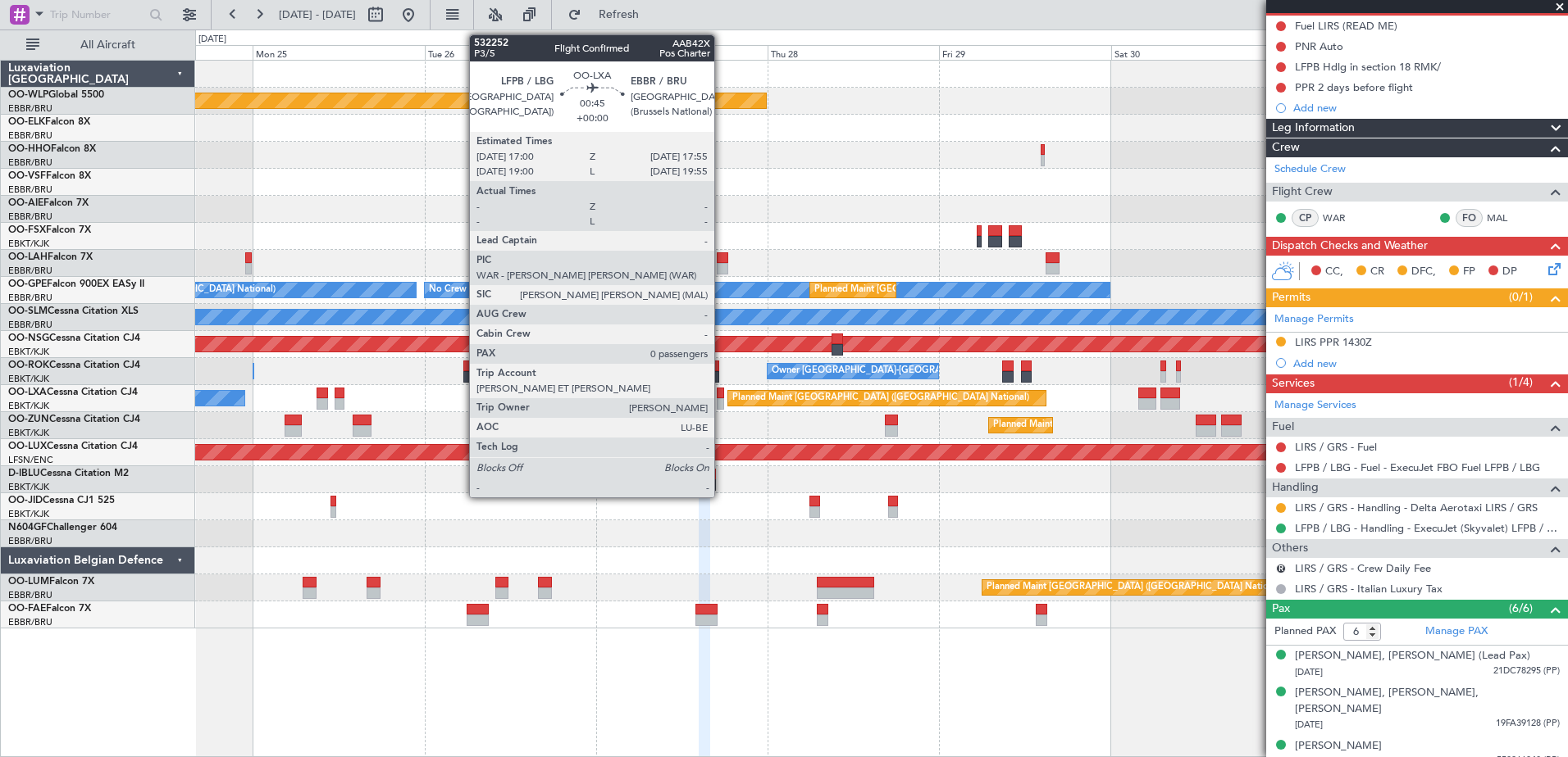
click at [722, 400] on div at bounding box center [720, 403] width 7 height 11
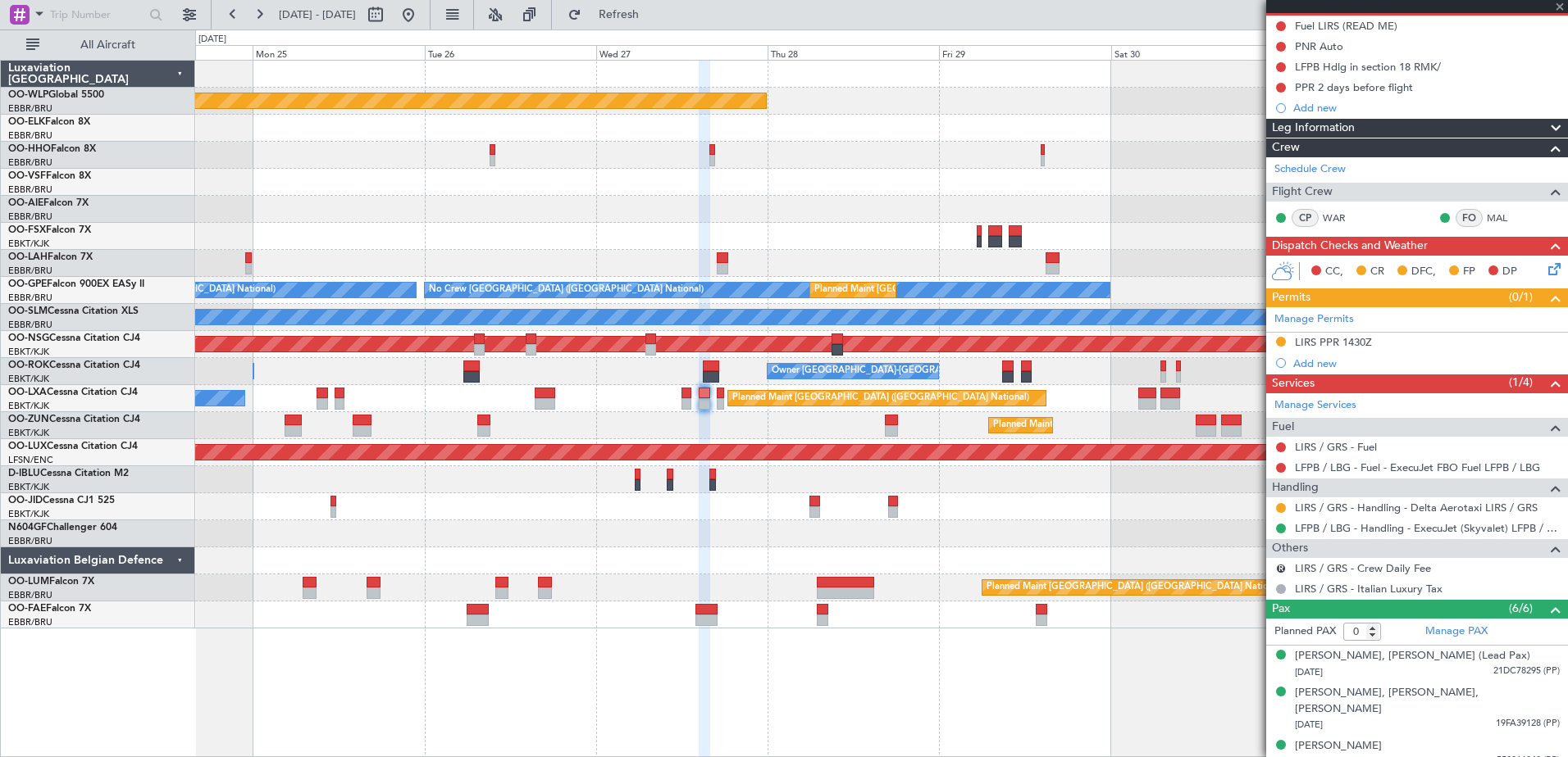
scroll to position [0, 0]
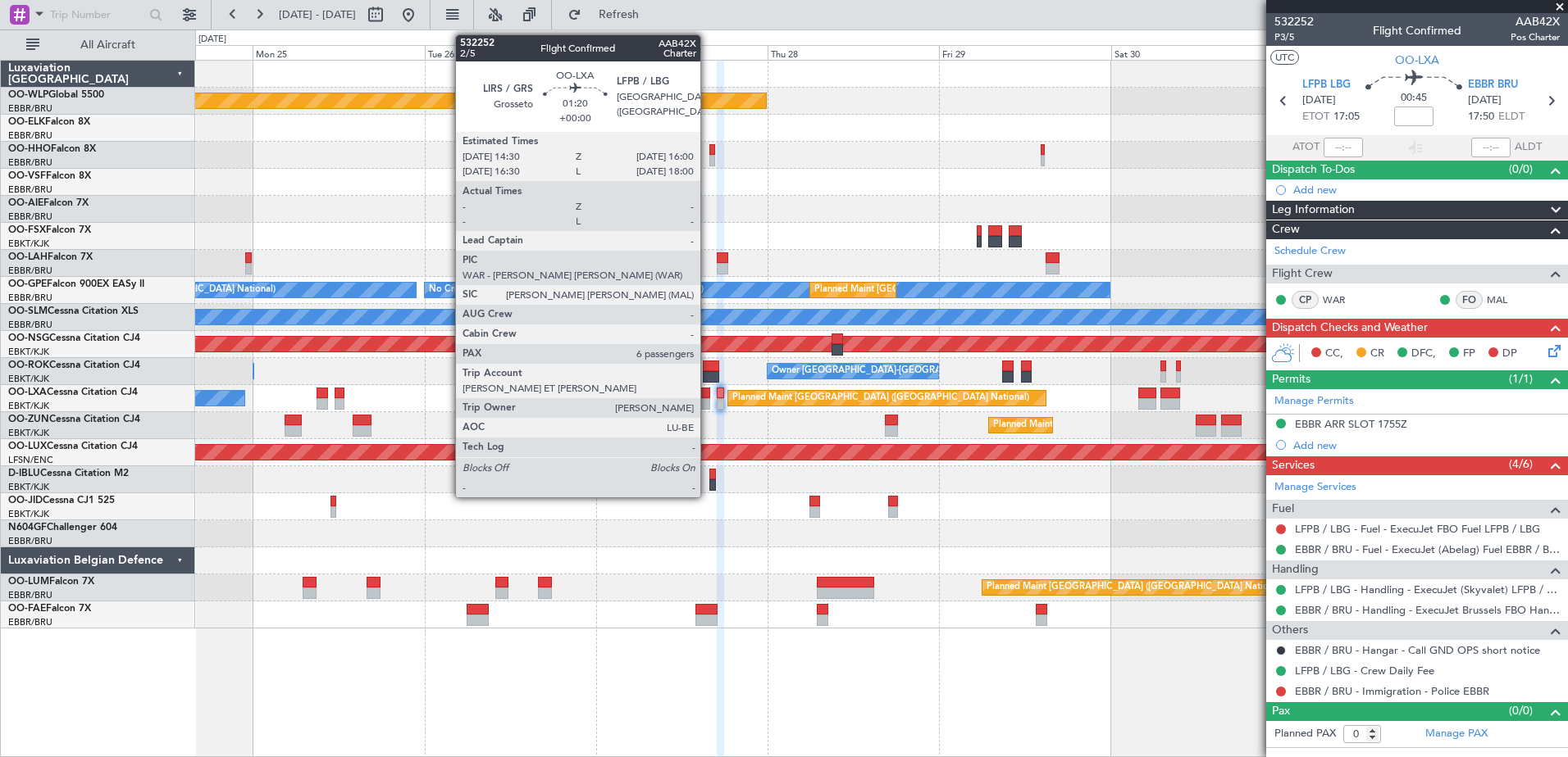
click at [707, 400] on div at bounding box center [704, 403] width 11 height 11
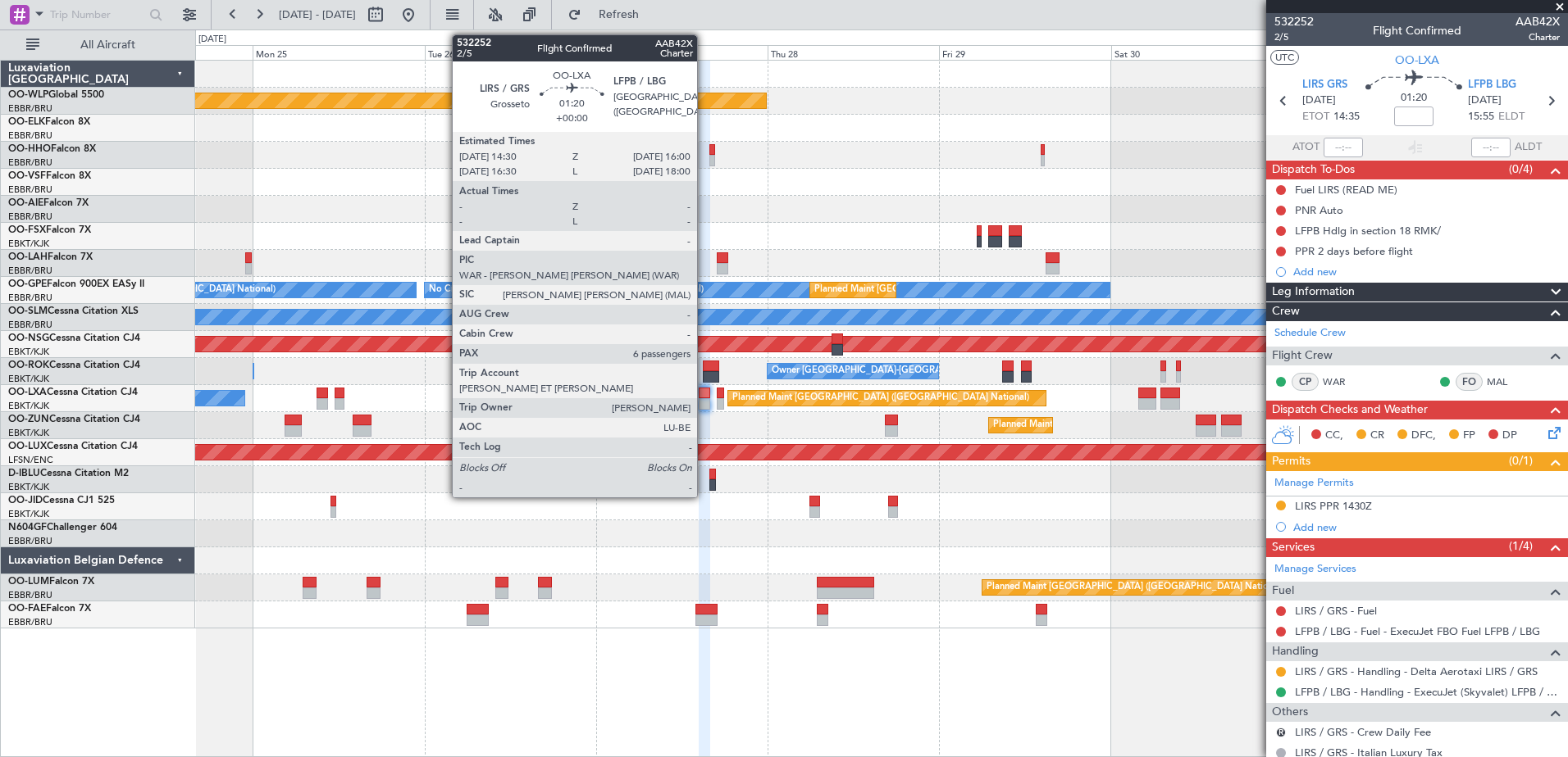
click at [705, 403] on div at bounding box center [704, 403] width 11 height 11
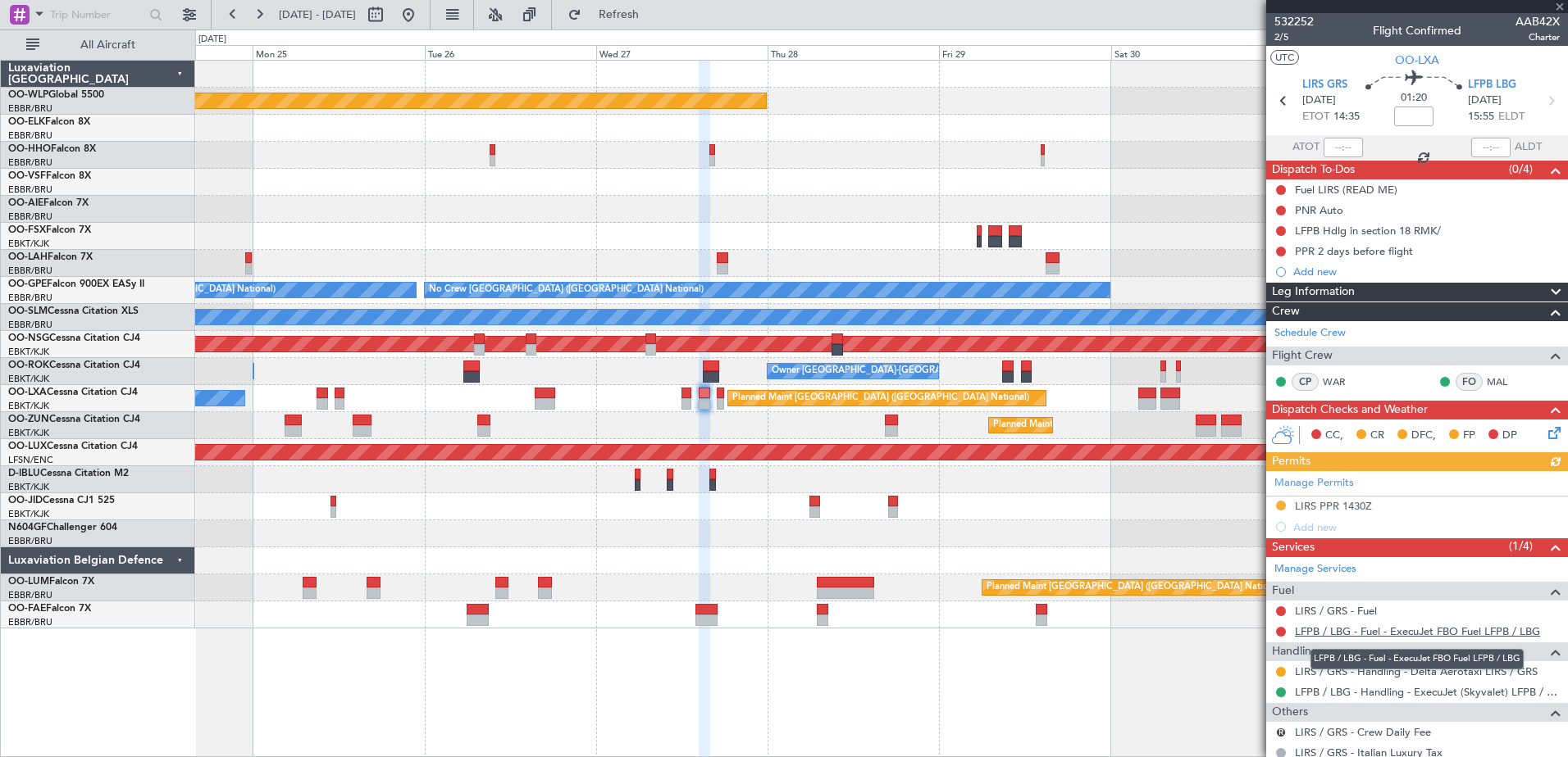
click at [1308, 629] on link "LFPB / LBG - Fuel - ExecuJet FBO Fuel LFPB / LBG" at bounding box center [1417, 632] width 245 height 14
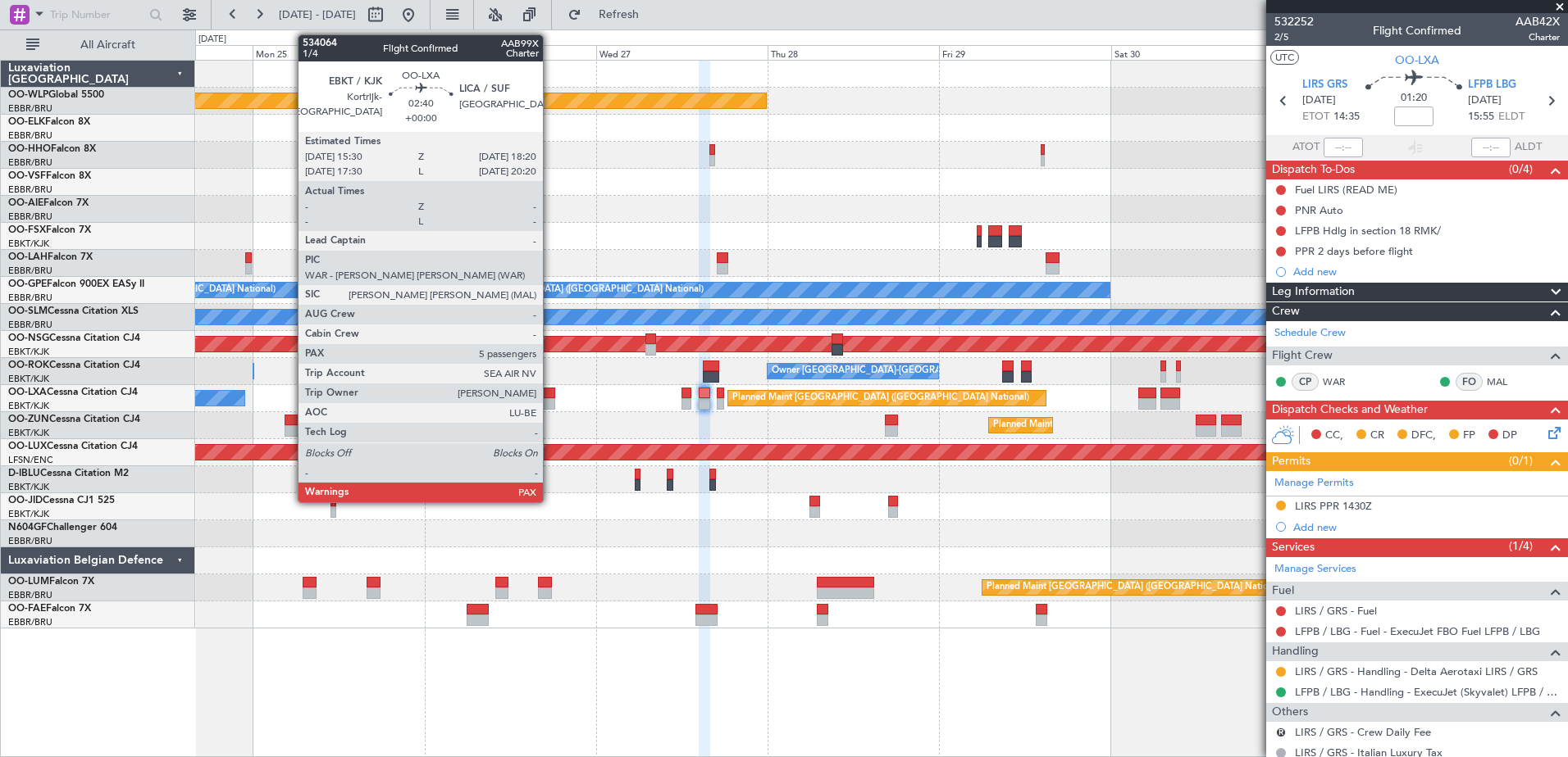
click at [550, 389] on div at bounding box center [545, 393] width 21 height 11
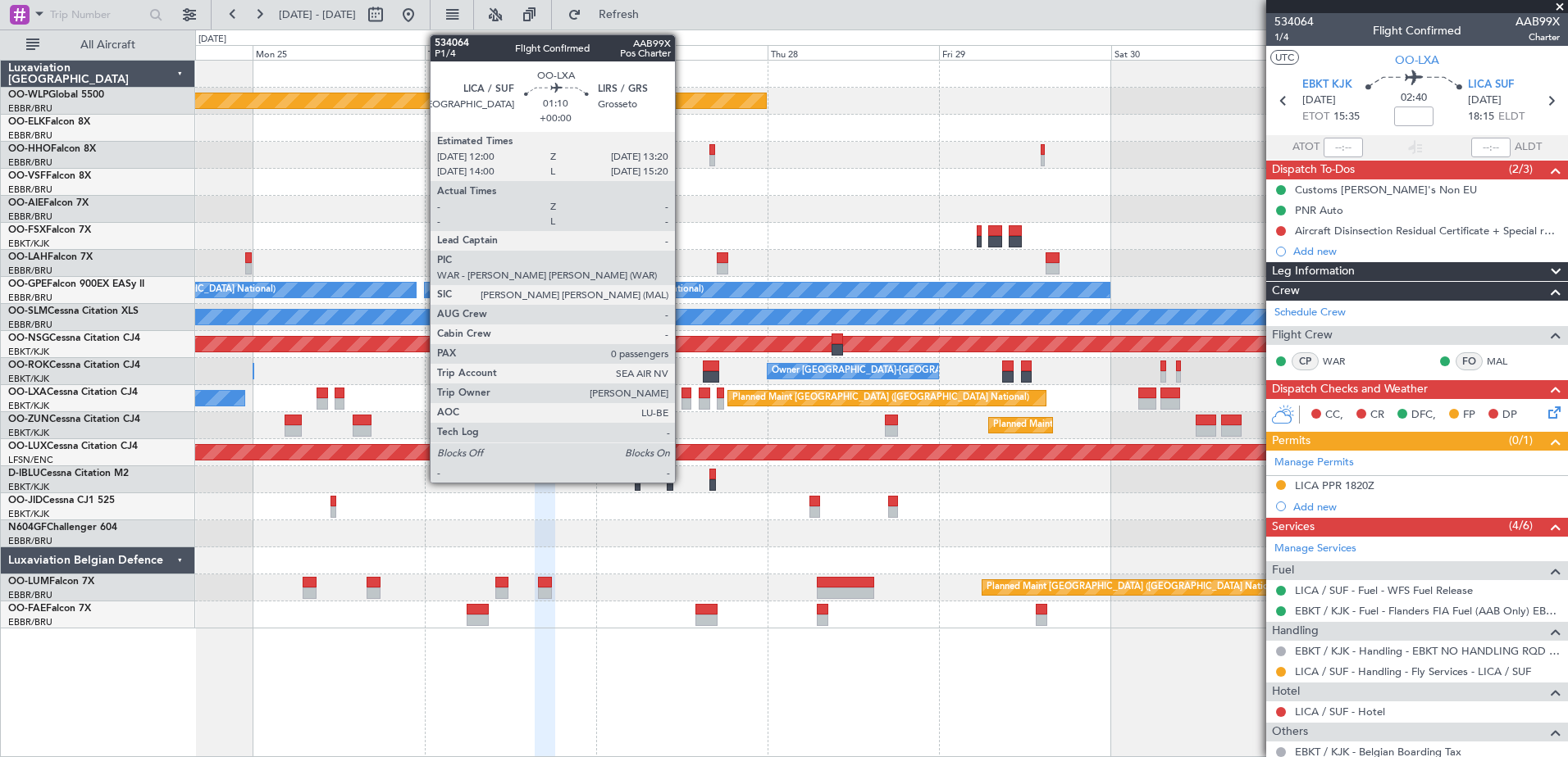
click at [682, 398] on div at bounding box center [686, 393] width 9 height 11
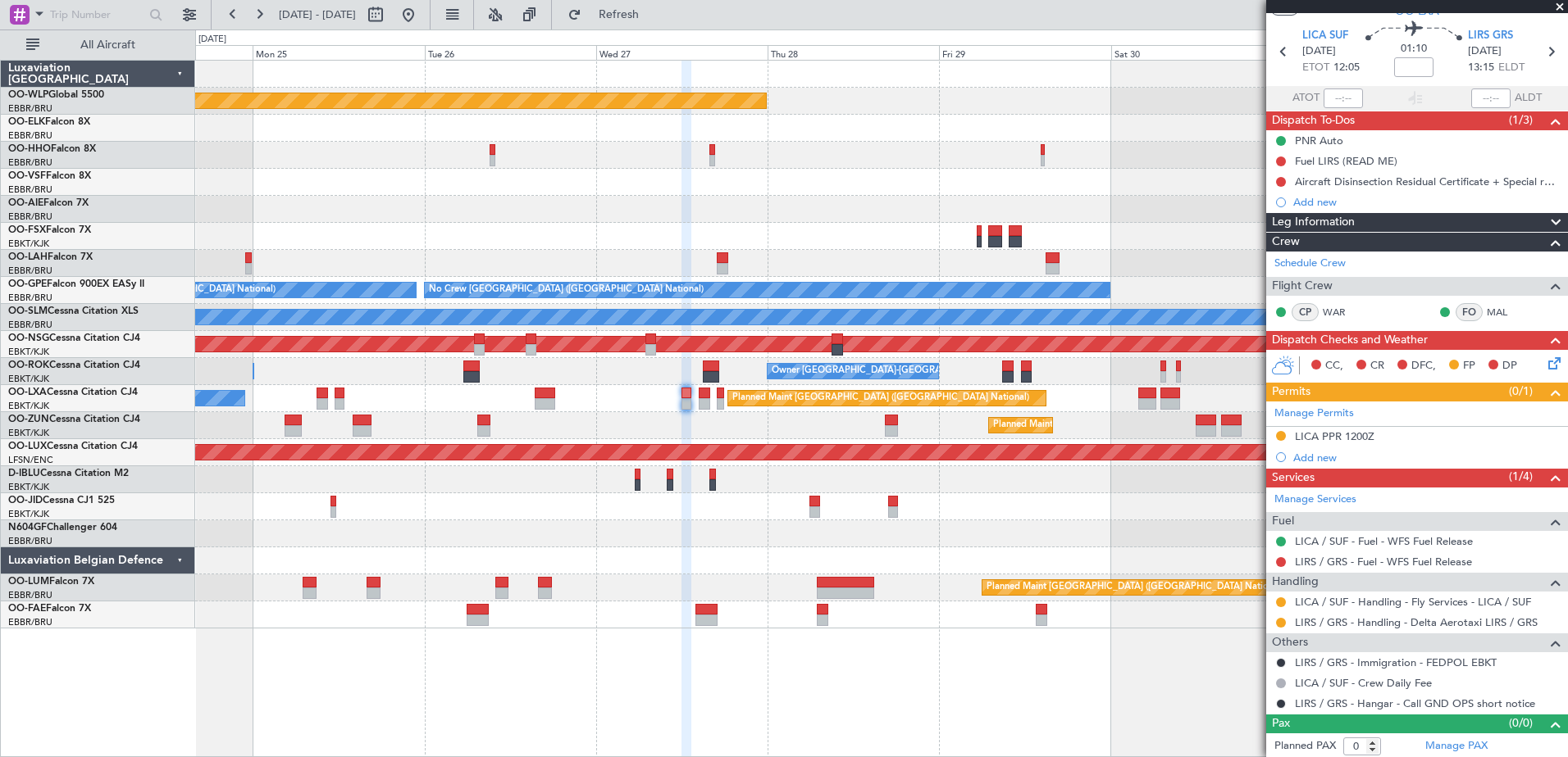
scroll to position [52, 0]
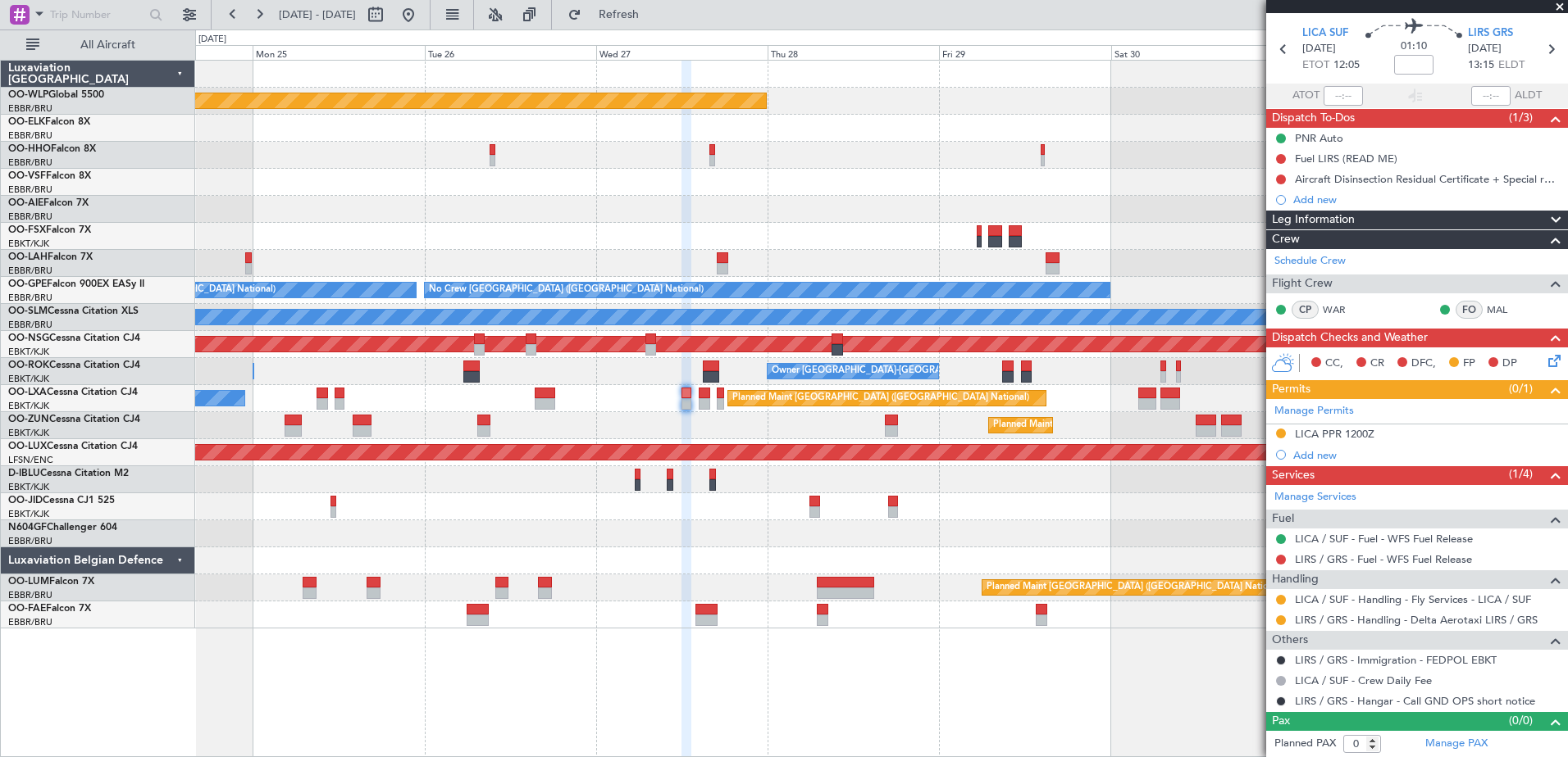
click at [654, 30] on div "0 0 Sun 24 Mon 25 Tue 26 Wed 27 Thu 28 Fri 29 Sat 30 Sep 2025 Sun 31 Mon 1 Aug …" at bounding box center [882, 45] width 1371 height 29
click at [654, 23] on button "Refresh" at bounding box center [610, 15] width 98 height 26
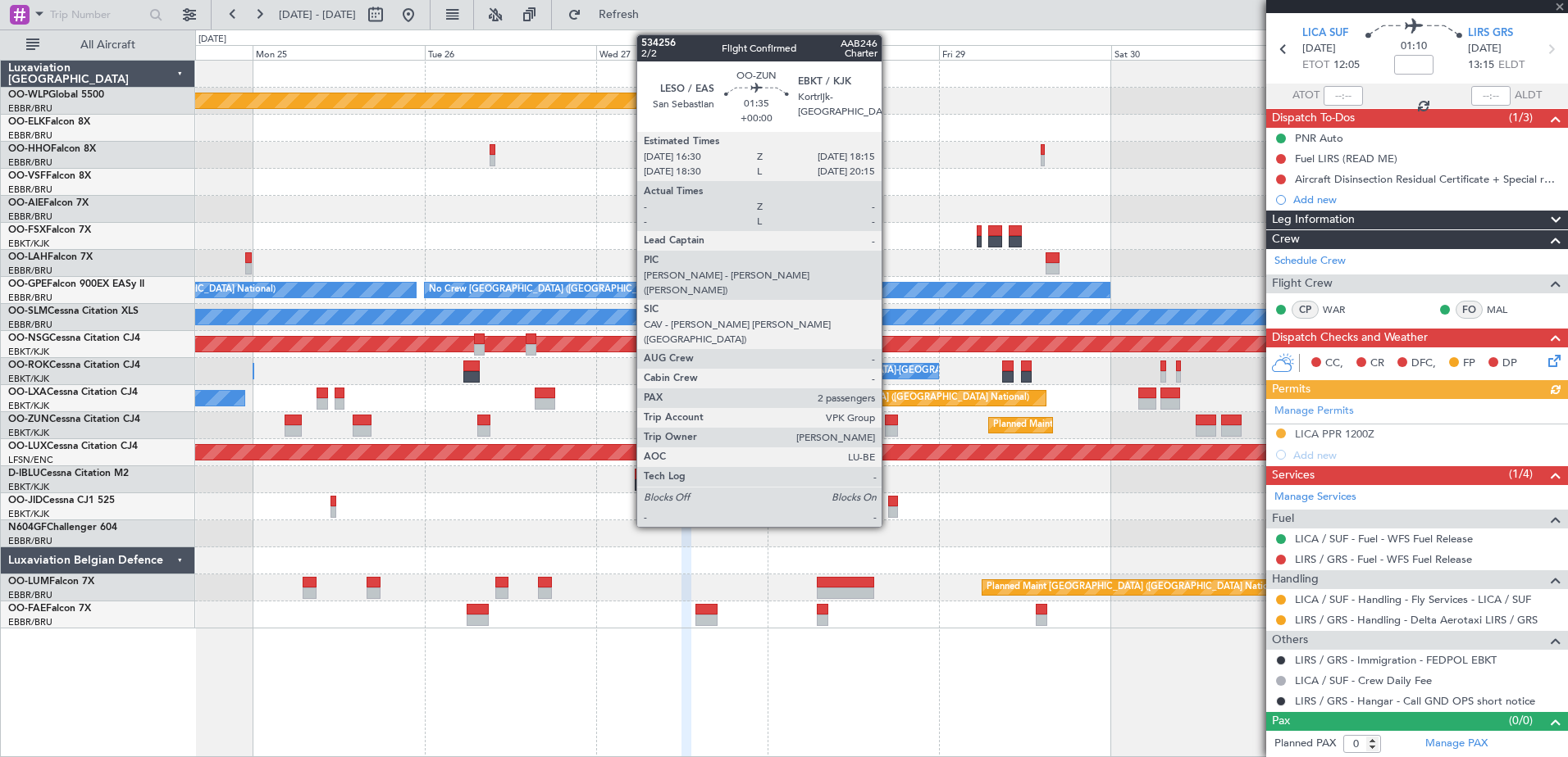
click at [888, 424] on div at bounding box center [891, 420] width 13 height 11
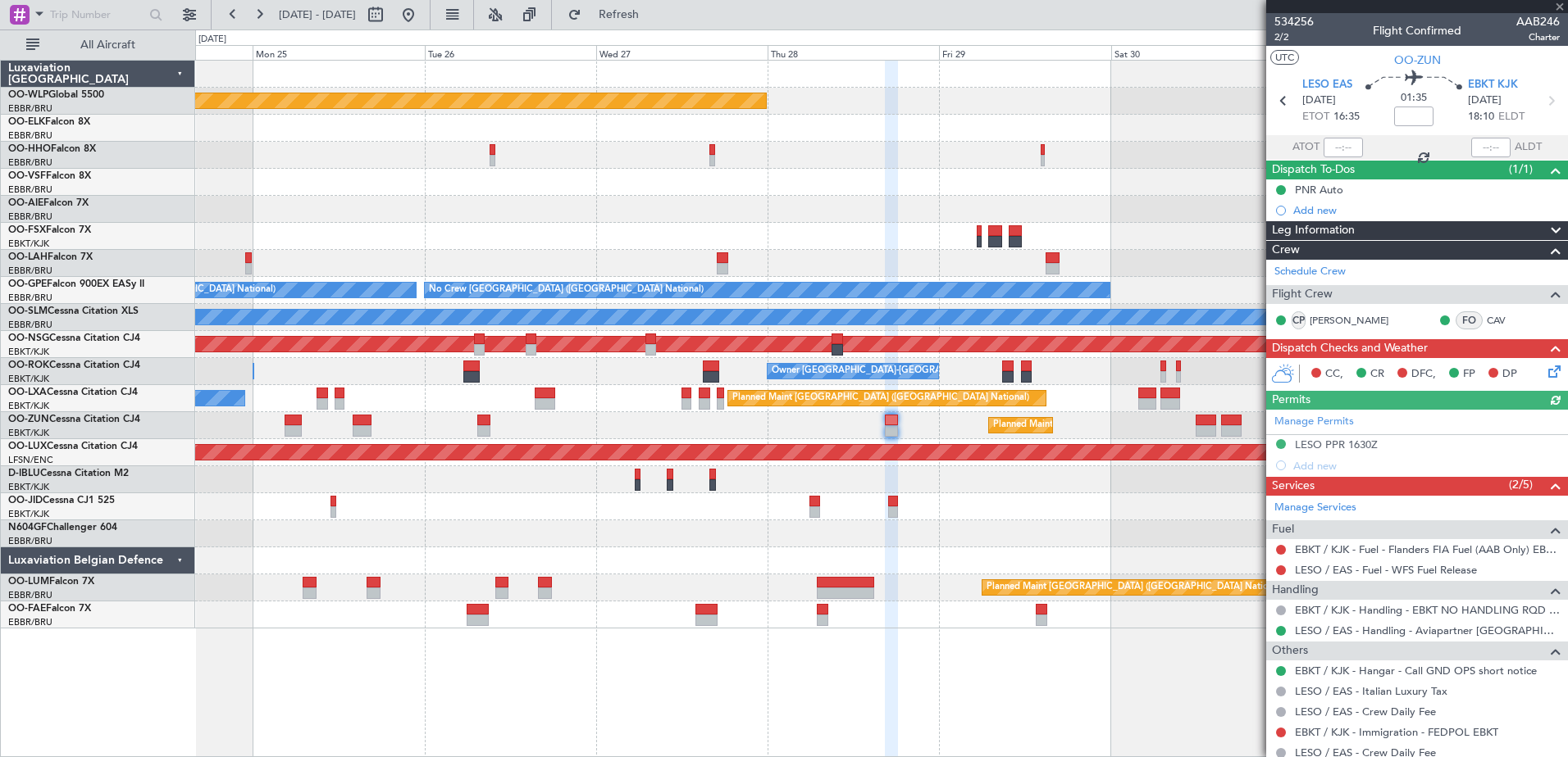
scroll to position [82, 0]
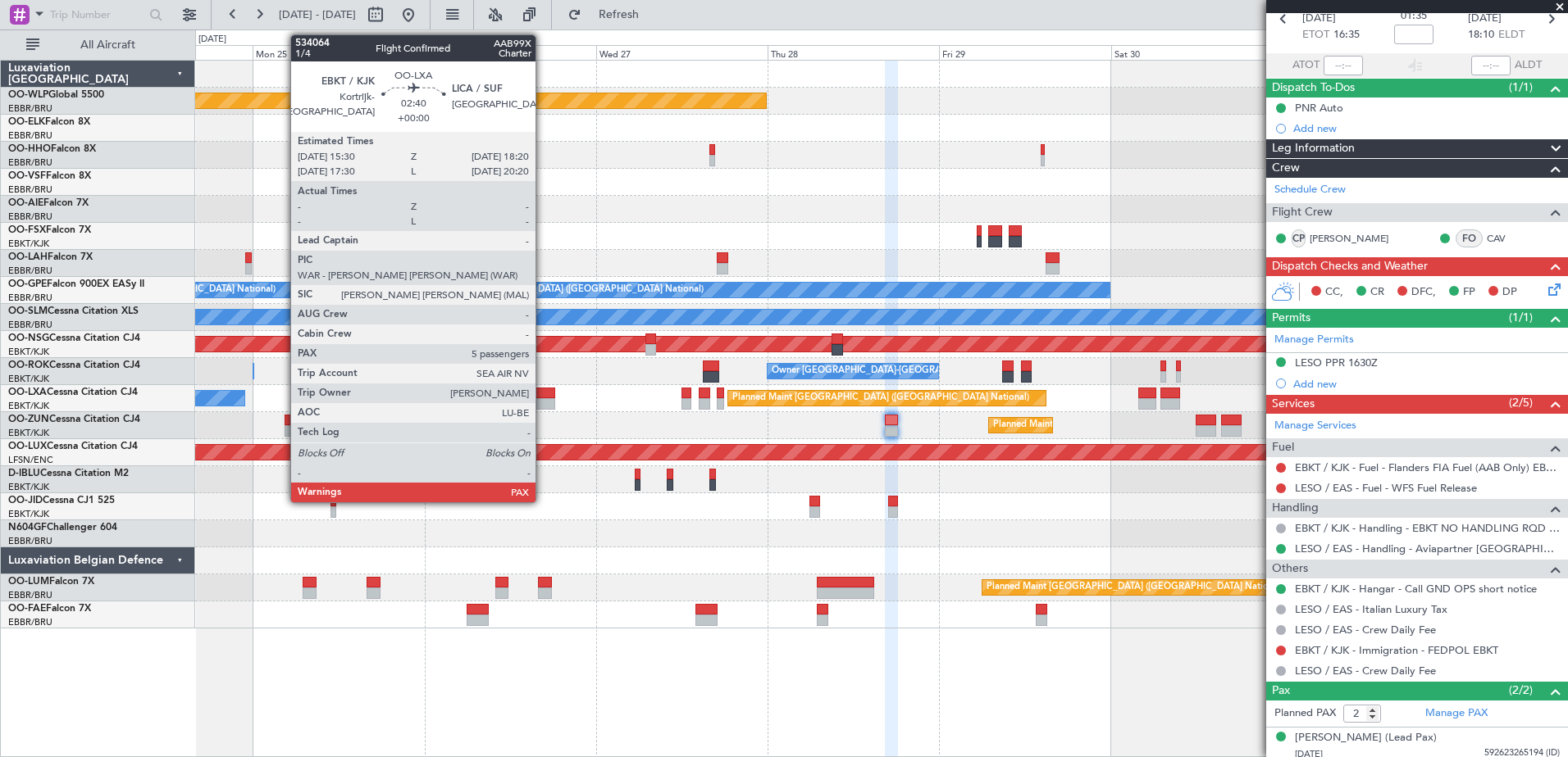
click at [543, 399] on div at bounding box center [545, 403] width 21 height 11
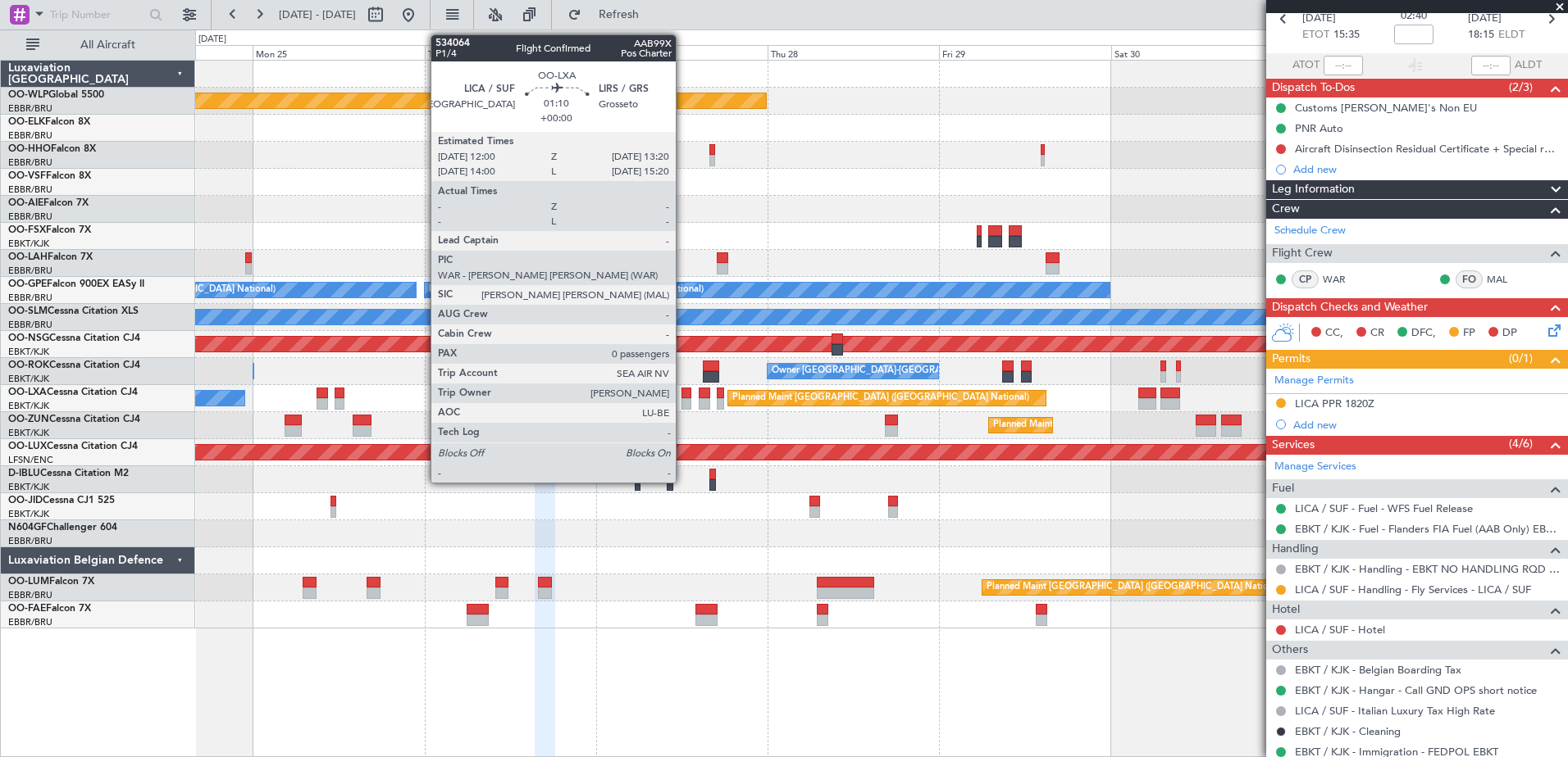
click at [683, 401] on div at bounding box center [686, 403] width 9 height 11
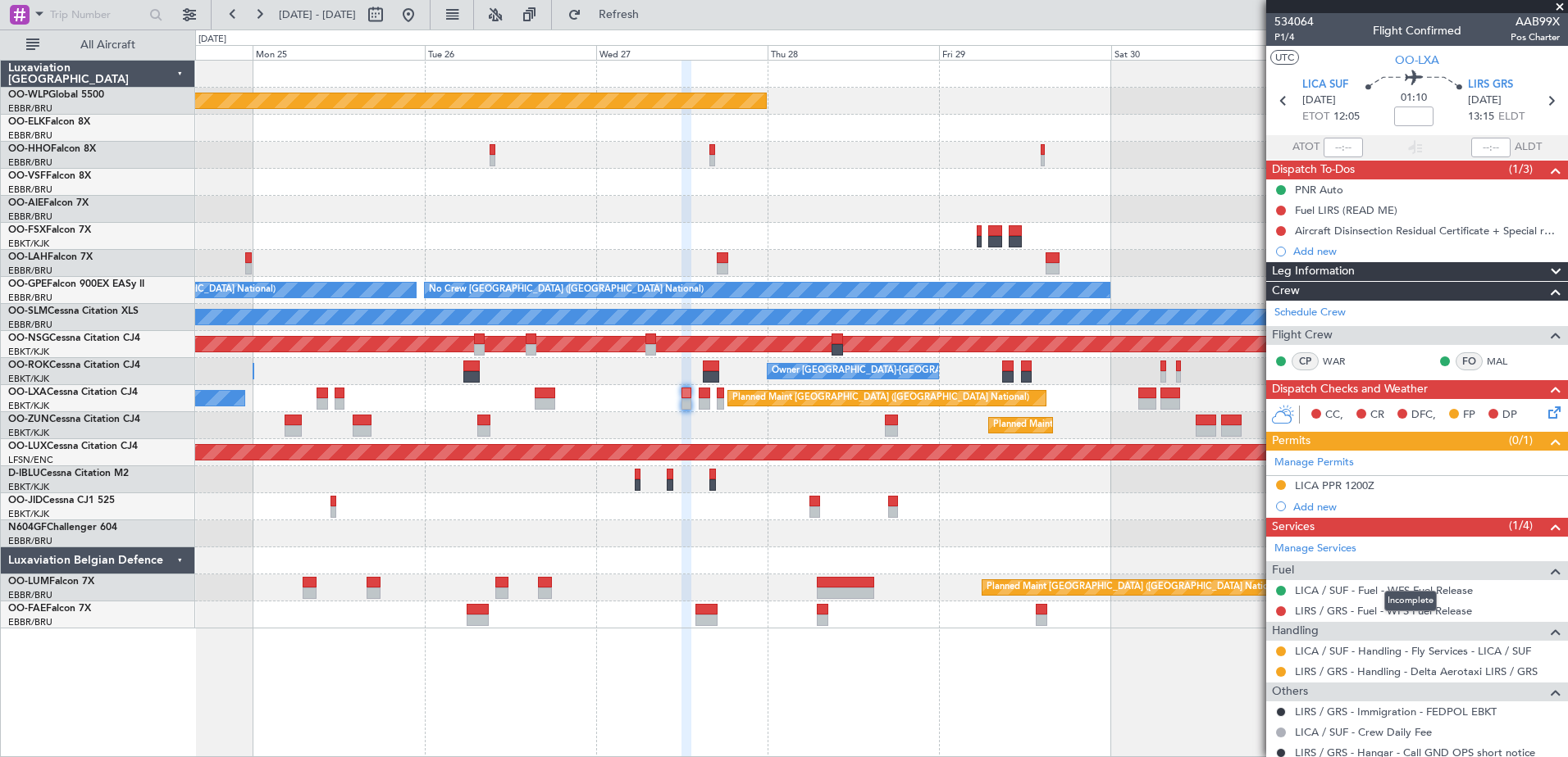
scroll to position [52, 0]
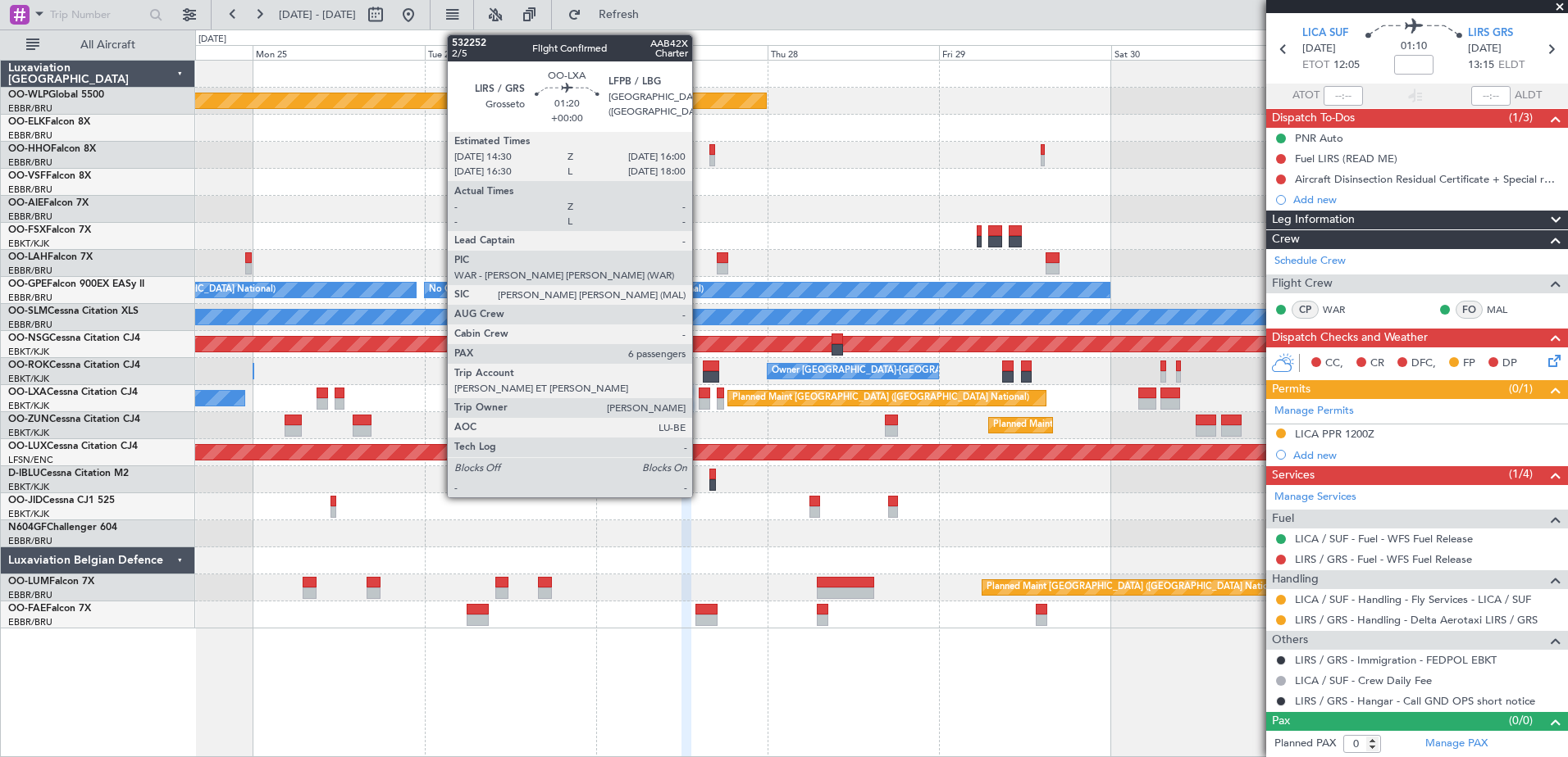
click at [699, 391] on div at bounding box center [704, 393] width 11 height 11
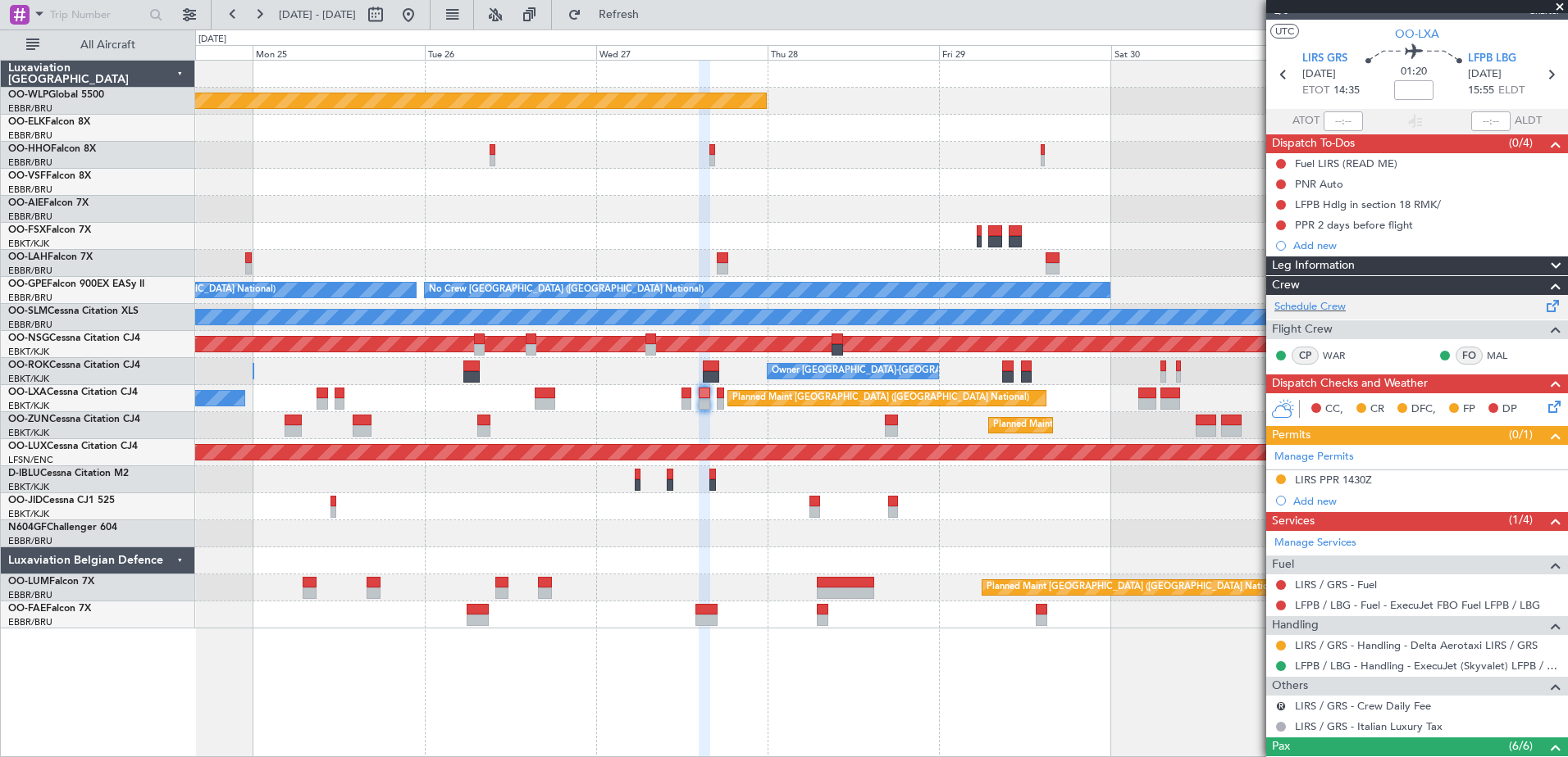
scroll to position [0, 0]
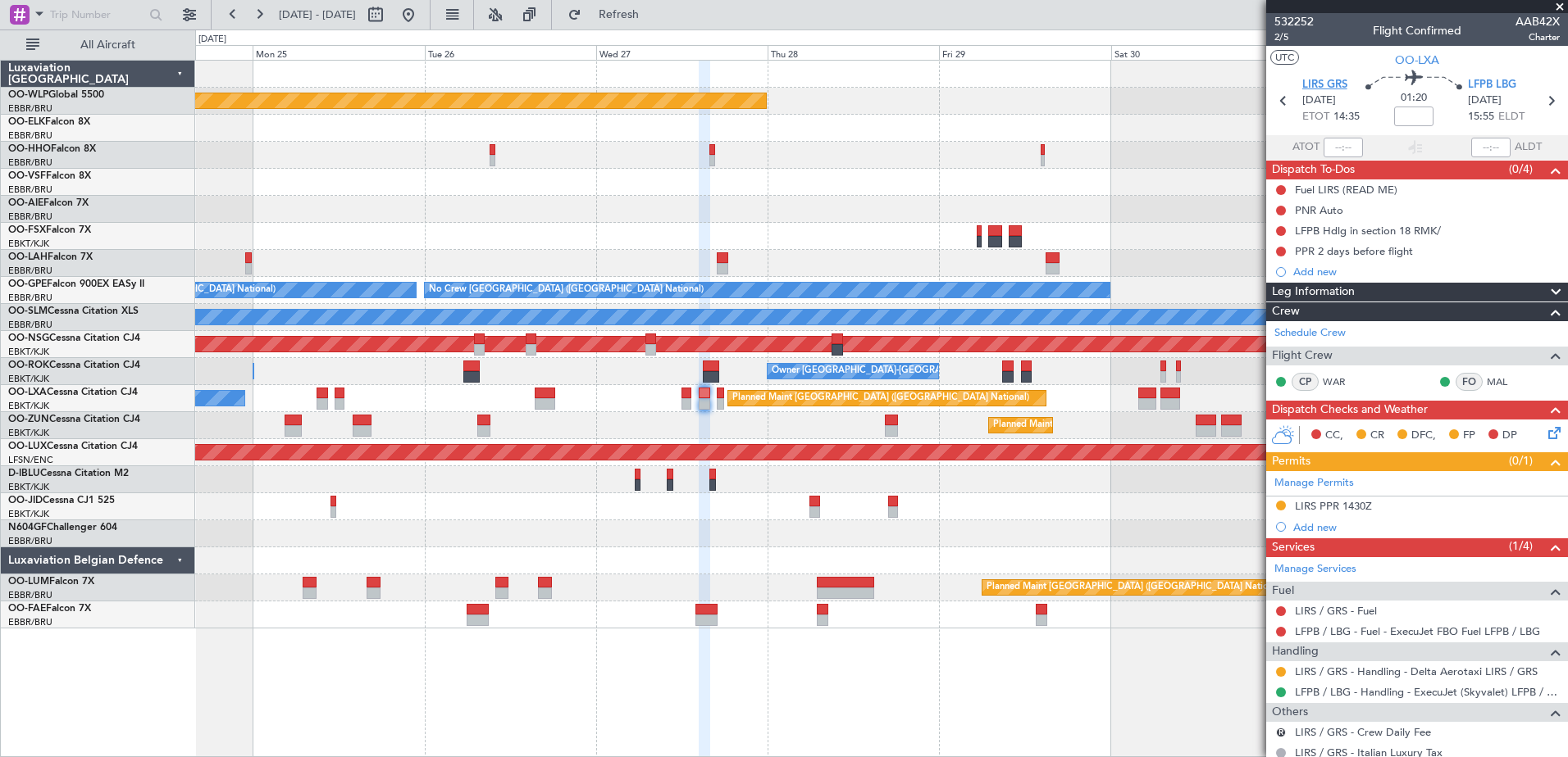
click at [1337, 90] on span "LIRS GRS" at bounding box center [1325, 85] width 45 height 16
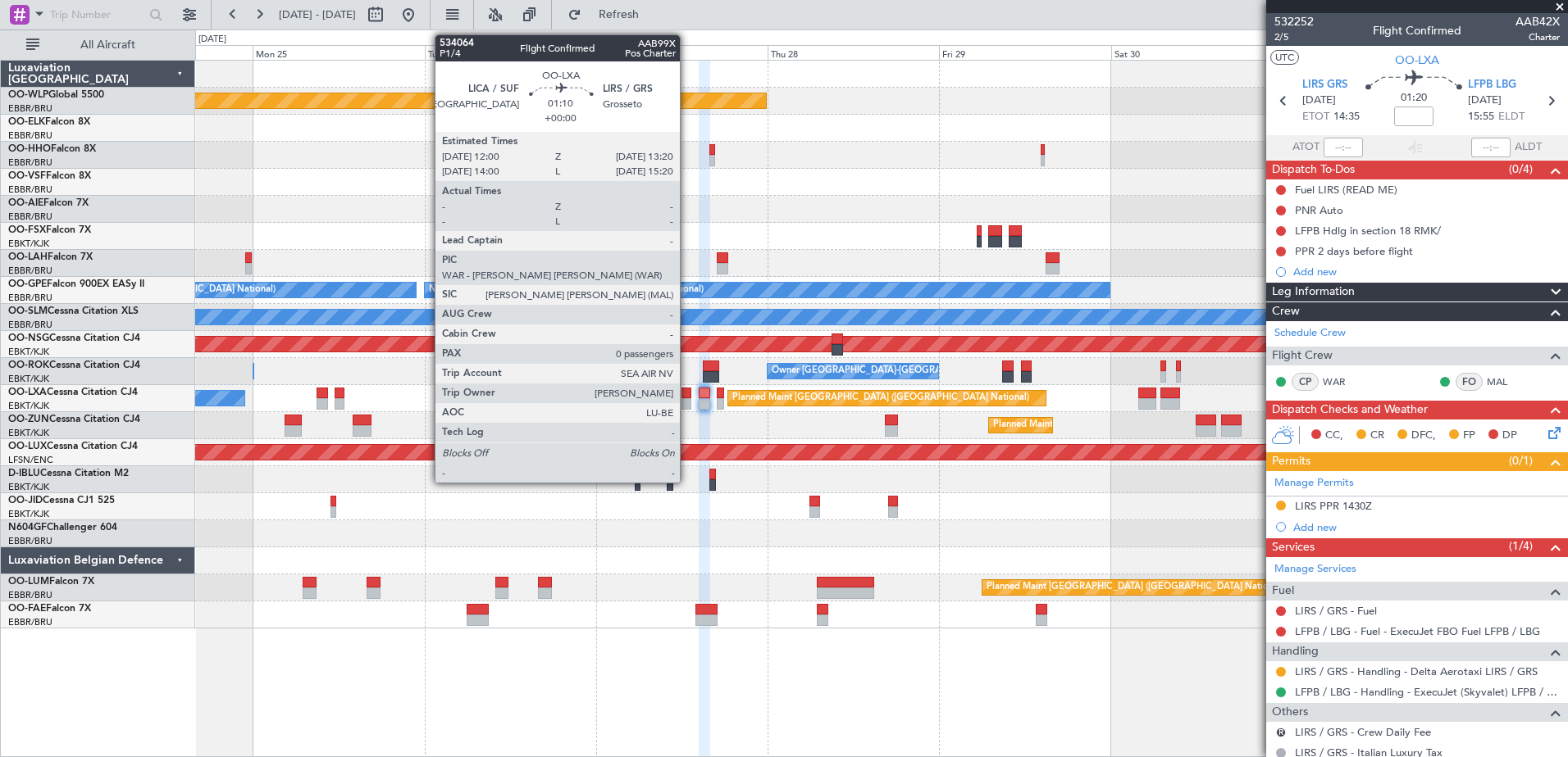
click at [687, 401] on div at bounding box center [686, 403] width 9 height 11
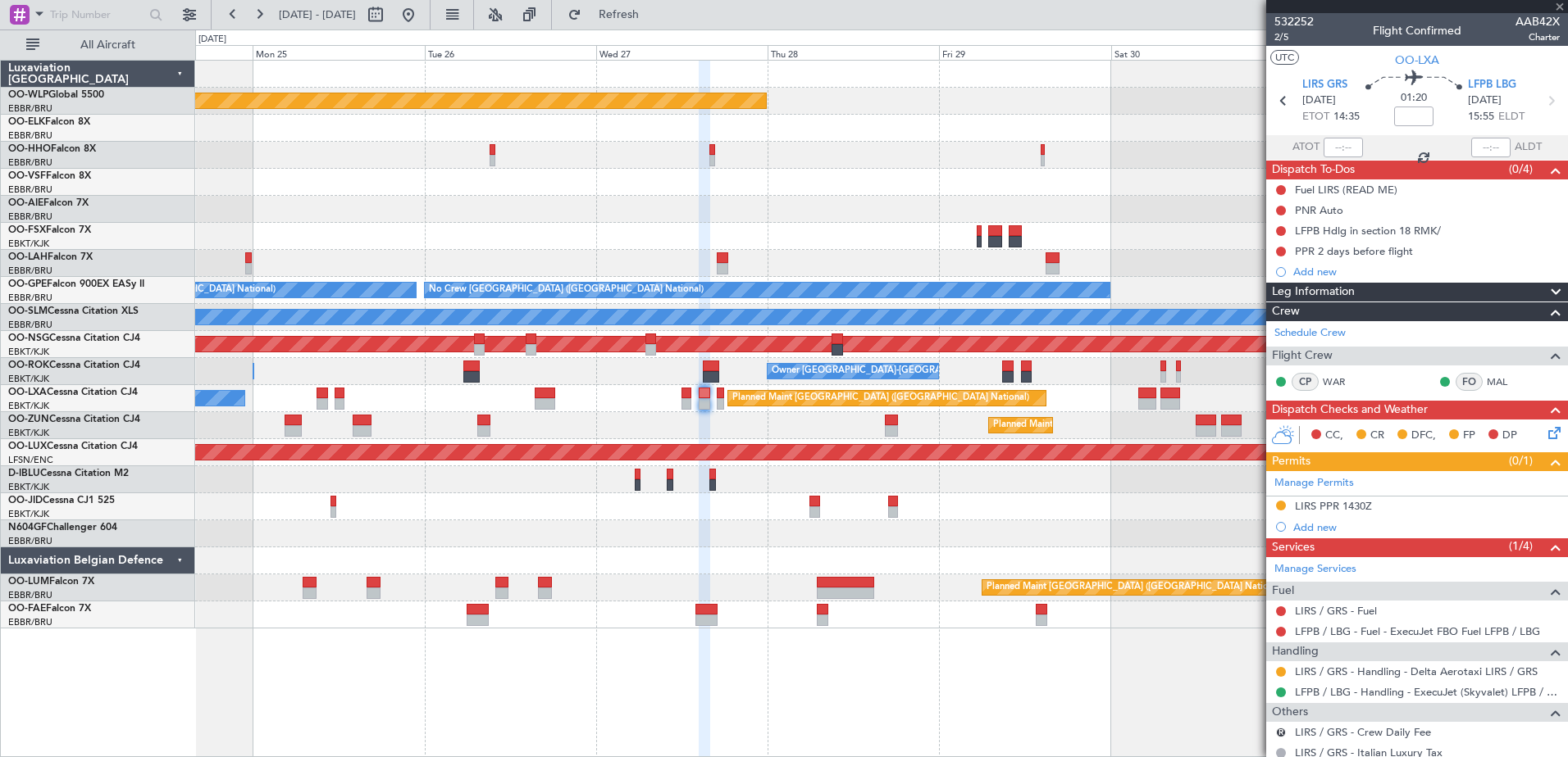
type input "0"
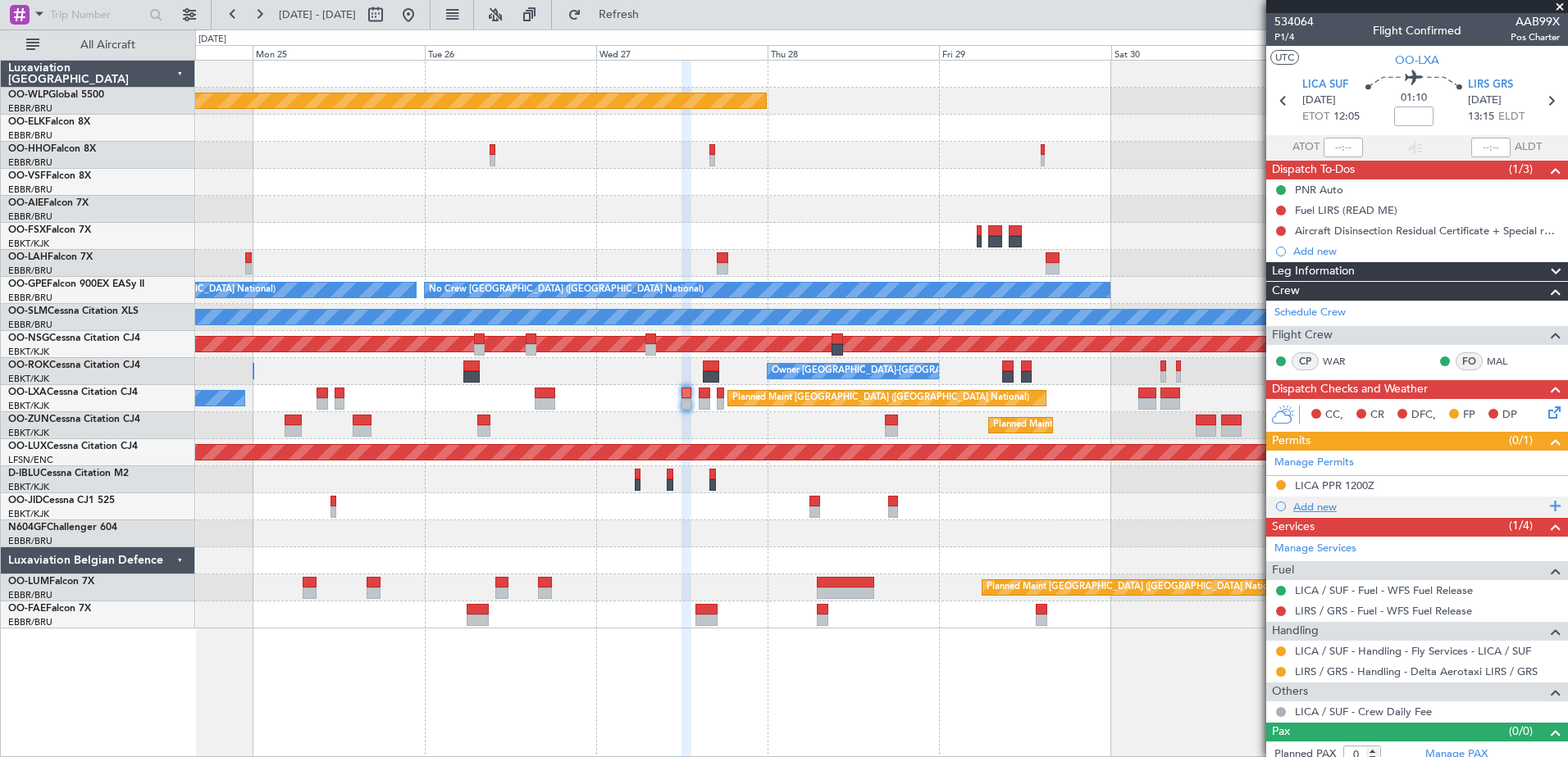
click at [1545, 506] on span at bounding box center [1552, 506] width 15 height 22
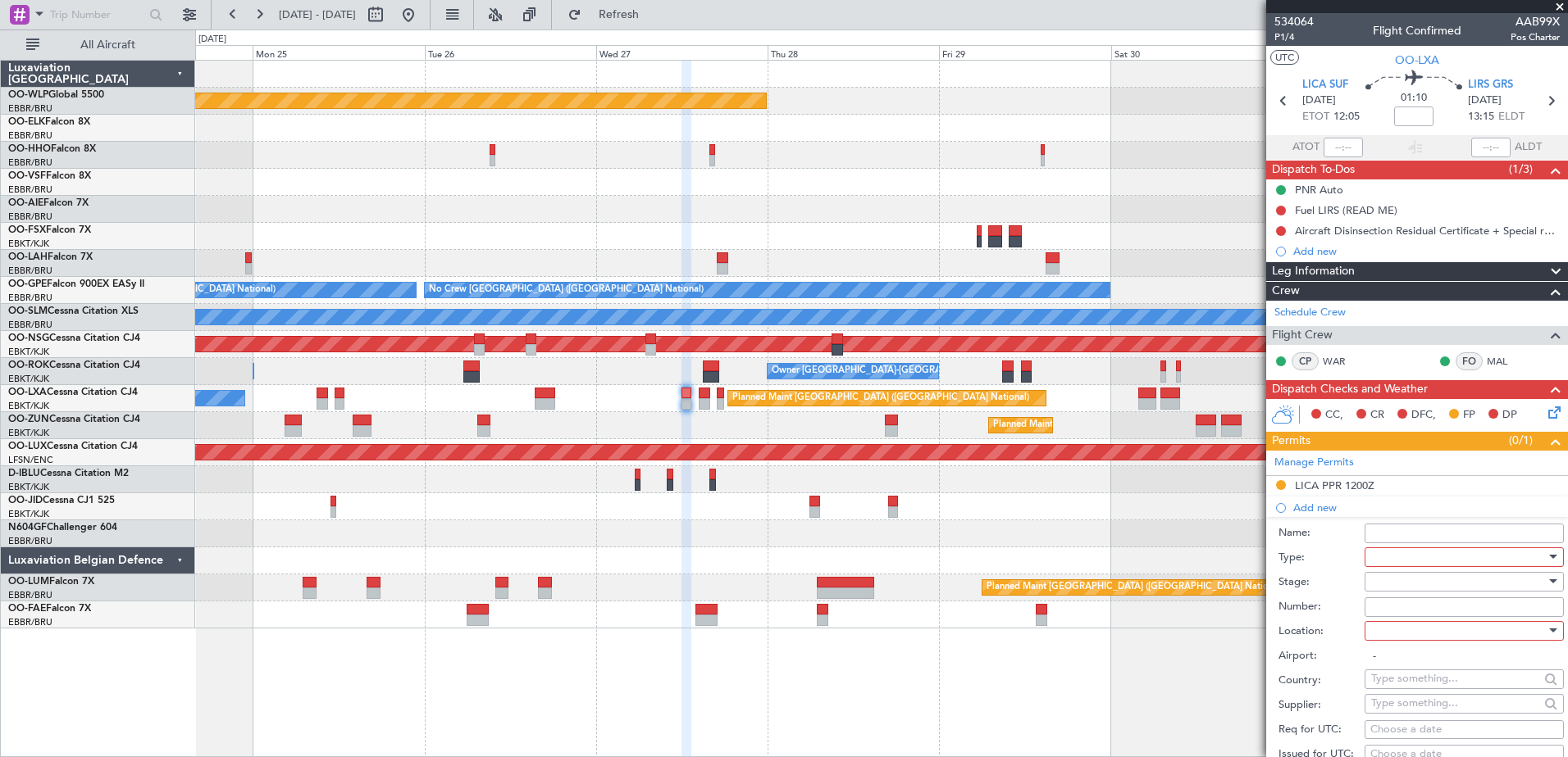
click at [1439, 553] on div at bounding box center [1458, 557] width 174 height 24
click at [1391, 642] on span "PPR" at bounding box center [1457, 639] width 172 height 24
click at [1441, 626] on div at bounding box center [1458, 631] width 174 height 24
drag, startPoint x: 1567, startPoint y: 433, endPoint x: 1567, endPoint y: 459, distance: 26.0
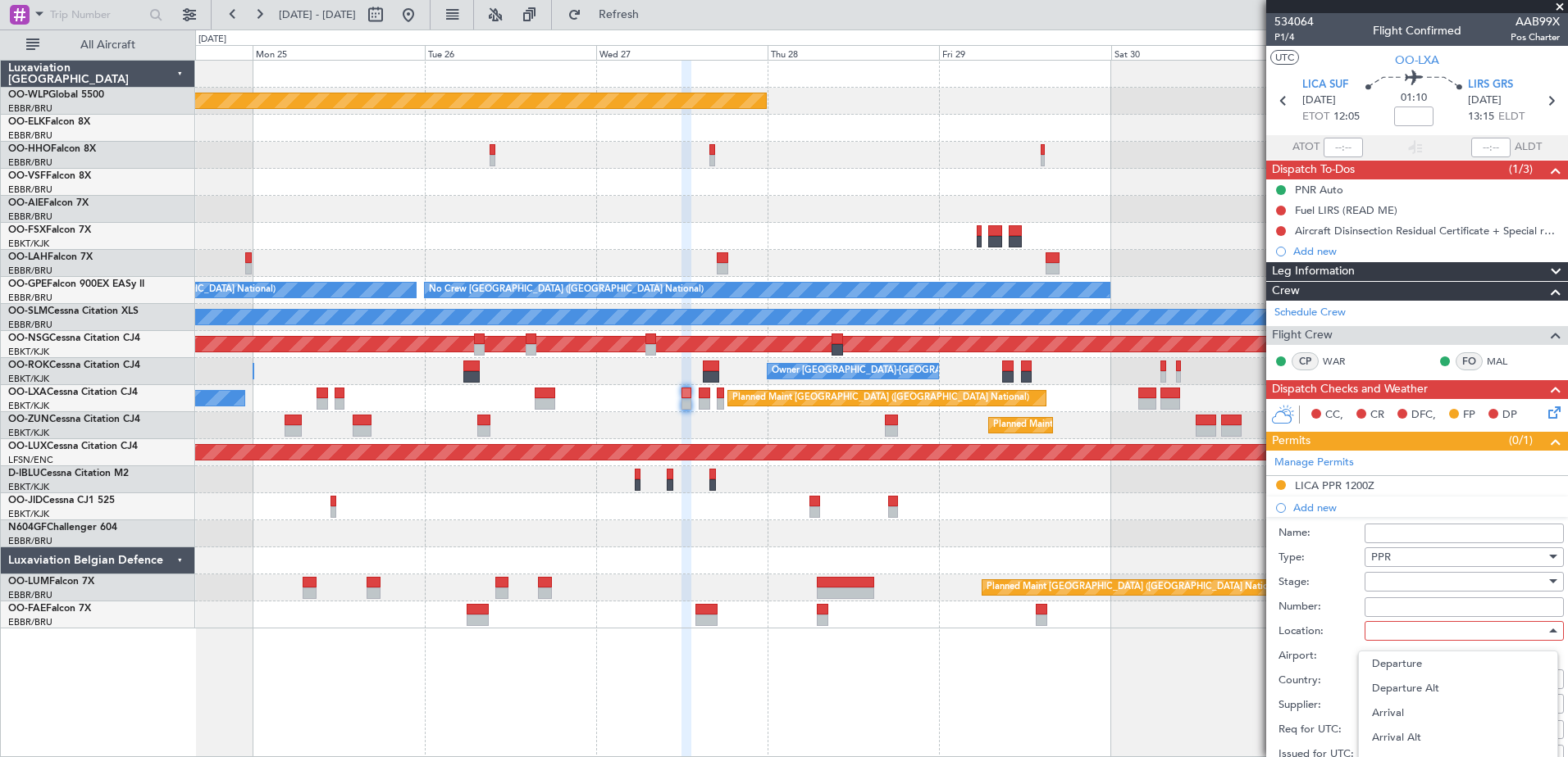
click at [1567, 459] on div at bounding box center [784, 378] width 1568 height 757
click at [1457, 634] on div at bounding box center [1458, 631] width 174 height 24
click at [1420, 716] on span "Arrival" at bounding box center [1457, 713] width 172 height 24
type input "LIRS / GRS"
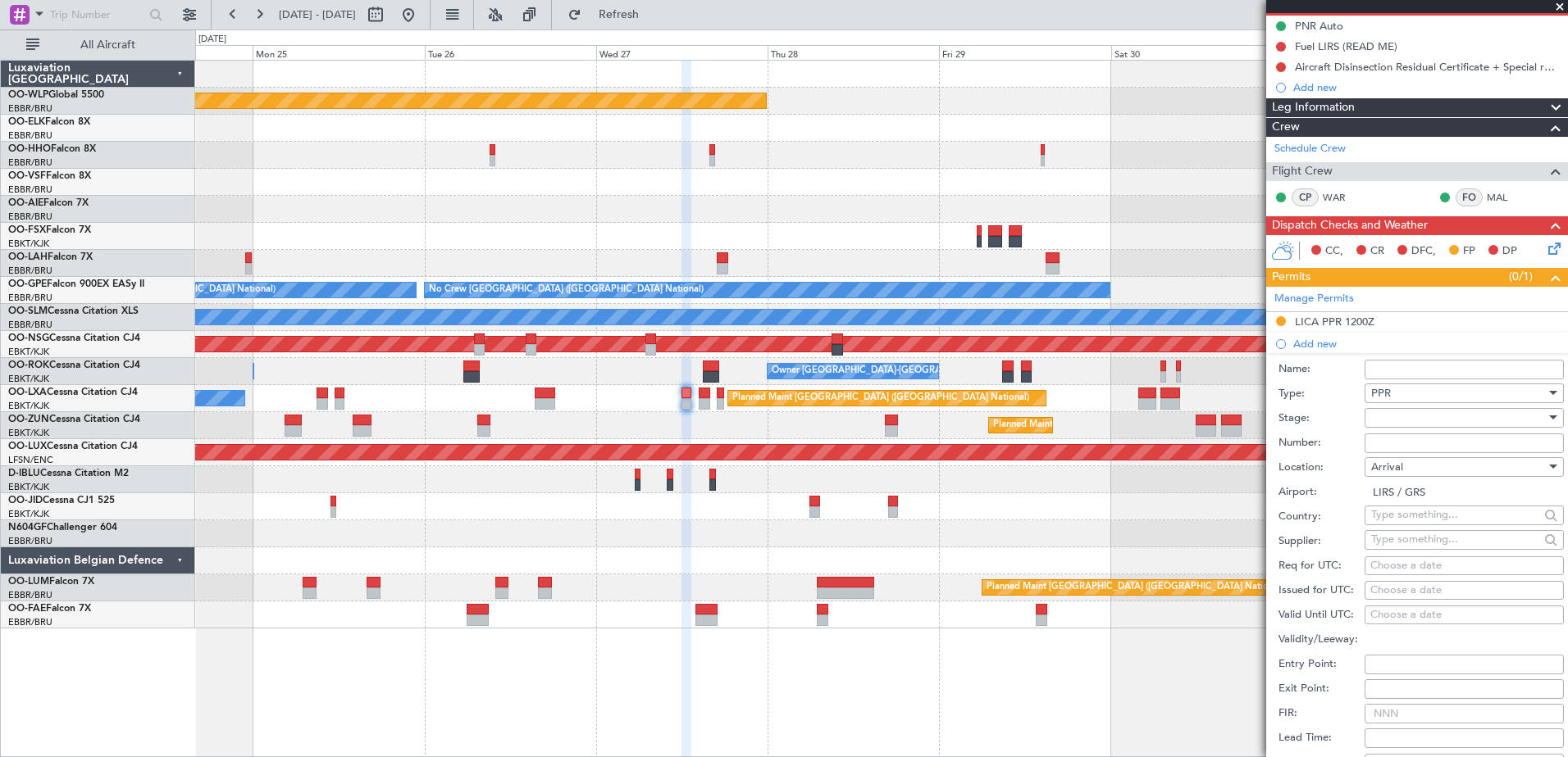
click at [1409, 570] on div "Choose a date" at bounding box center [1464, 566] width 187 height 16
select select "8"
select select "2025"
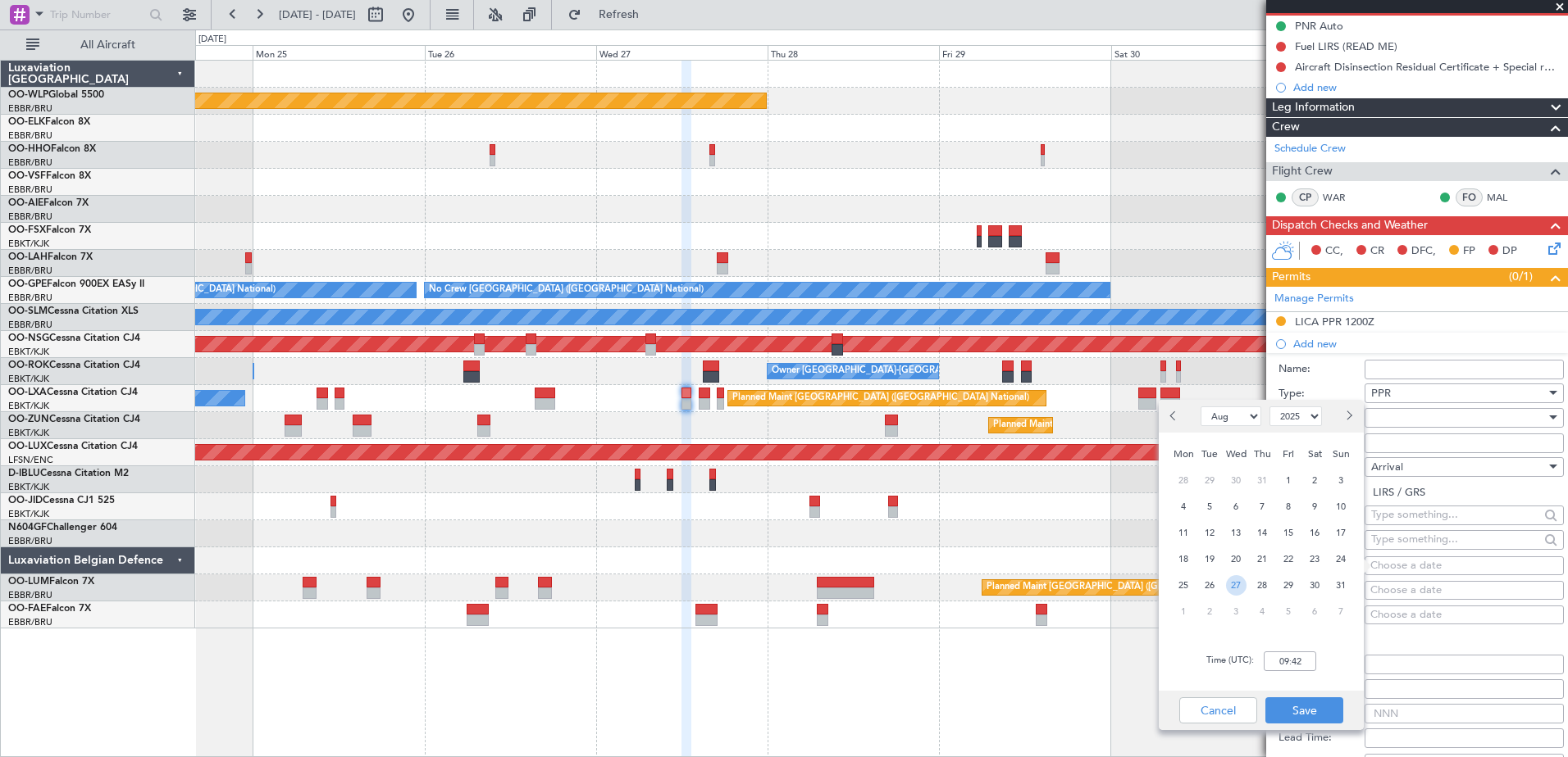
click at [1234, 591] on span "27" at bounding box center [1236, 586] width 21 height 21
click at [1278, 660] on input "00:00" at bounding box center [1289, 661] width 53 height 20
type input "13:20"
click at [1321, 707] on button "Save" at bounding box center [1304, 710] width 78 height 26
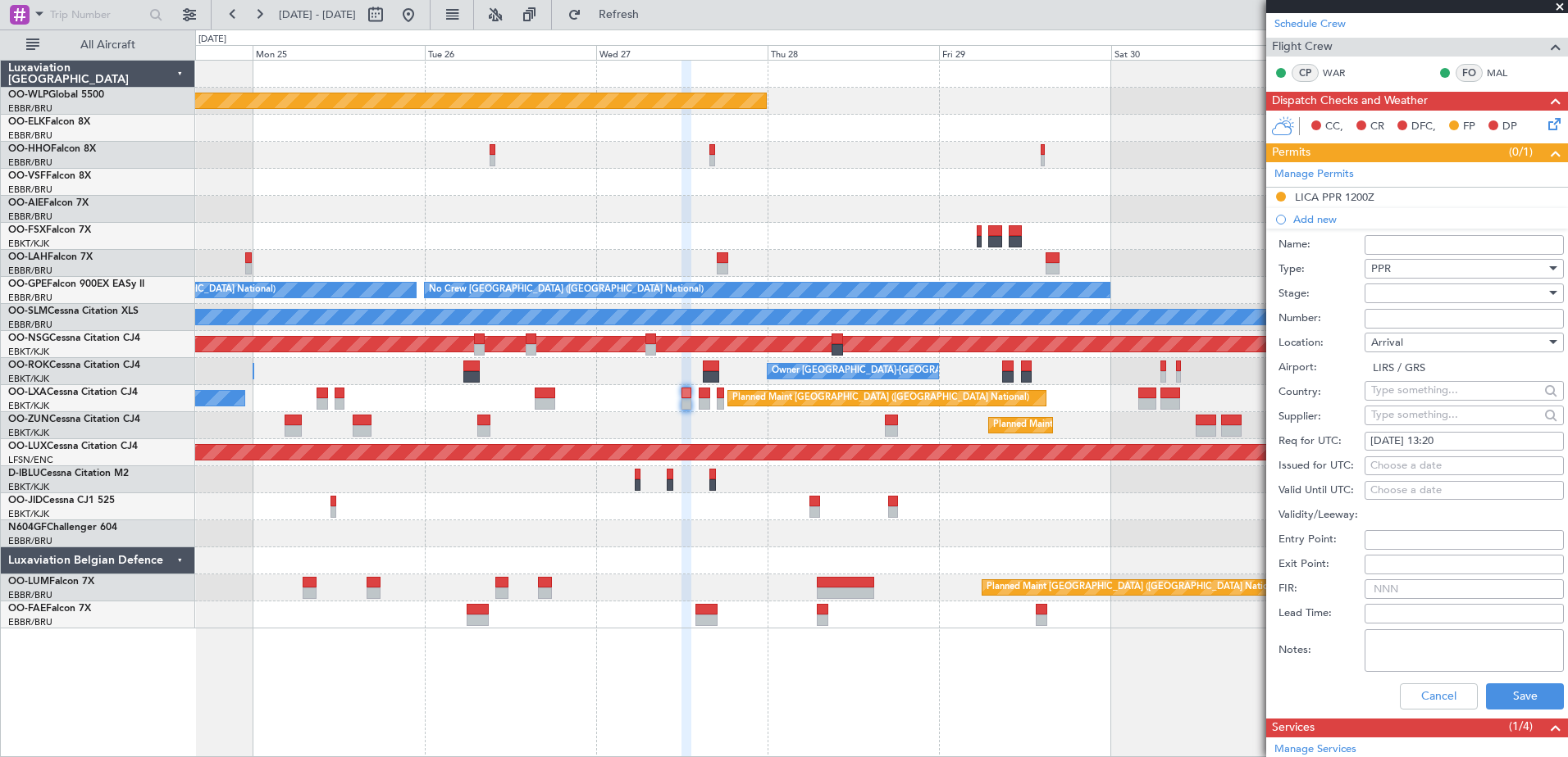
scroll to position [410, 0]
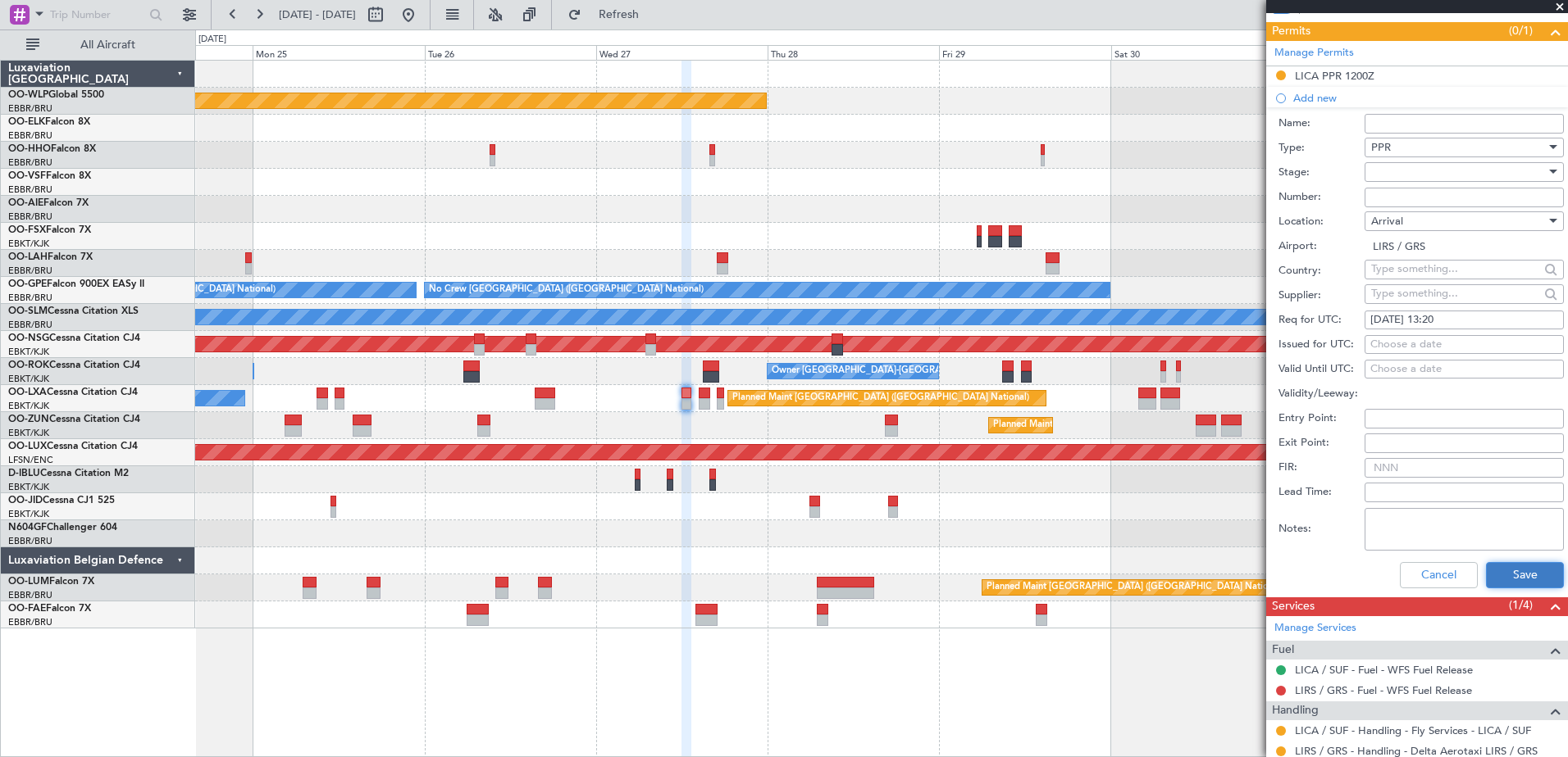
click at [1489, 577] on button "Save" at bounding box center [1525, 575] width 78 height 26
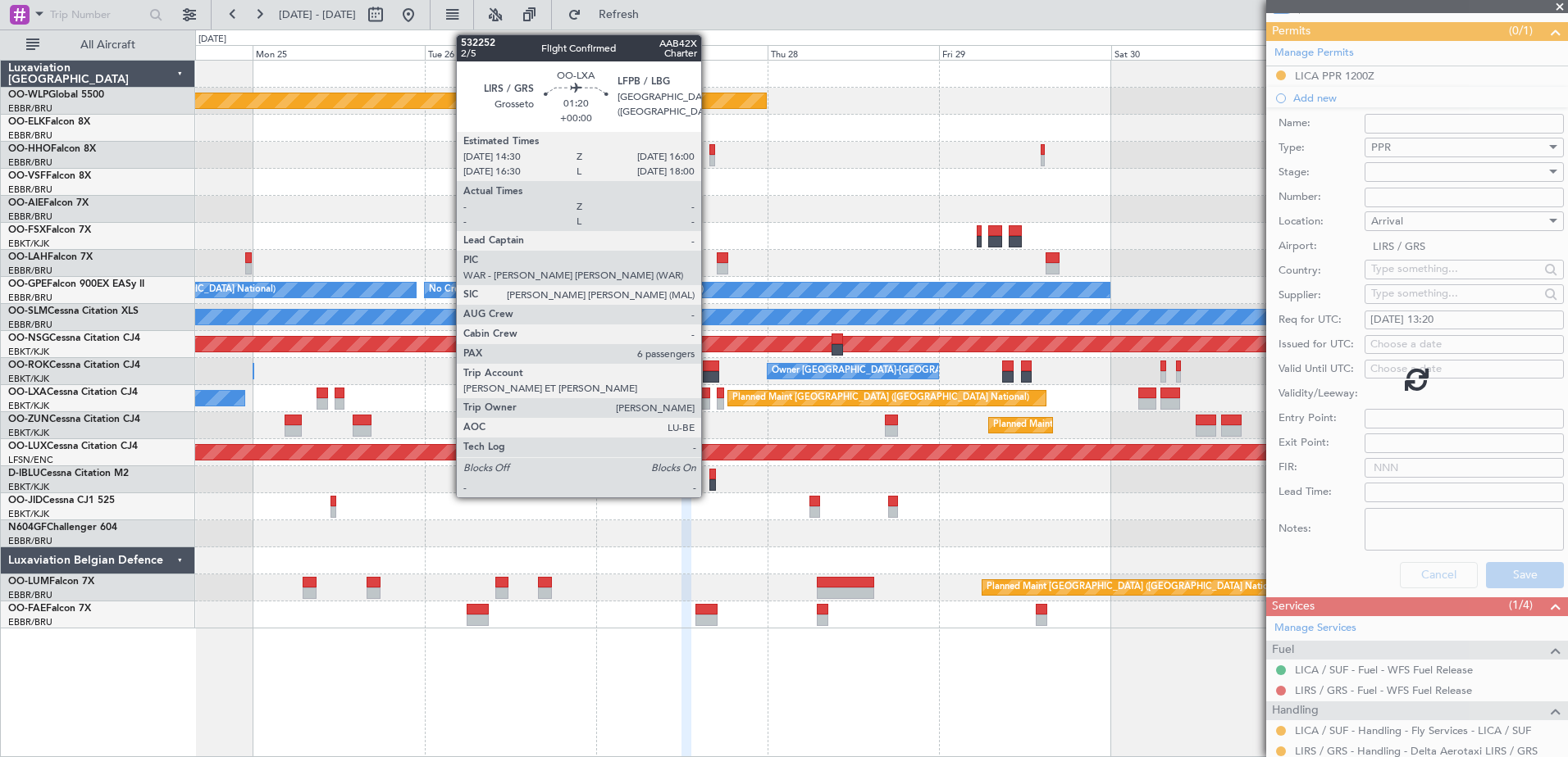
scroll to position [31, 0]
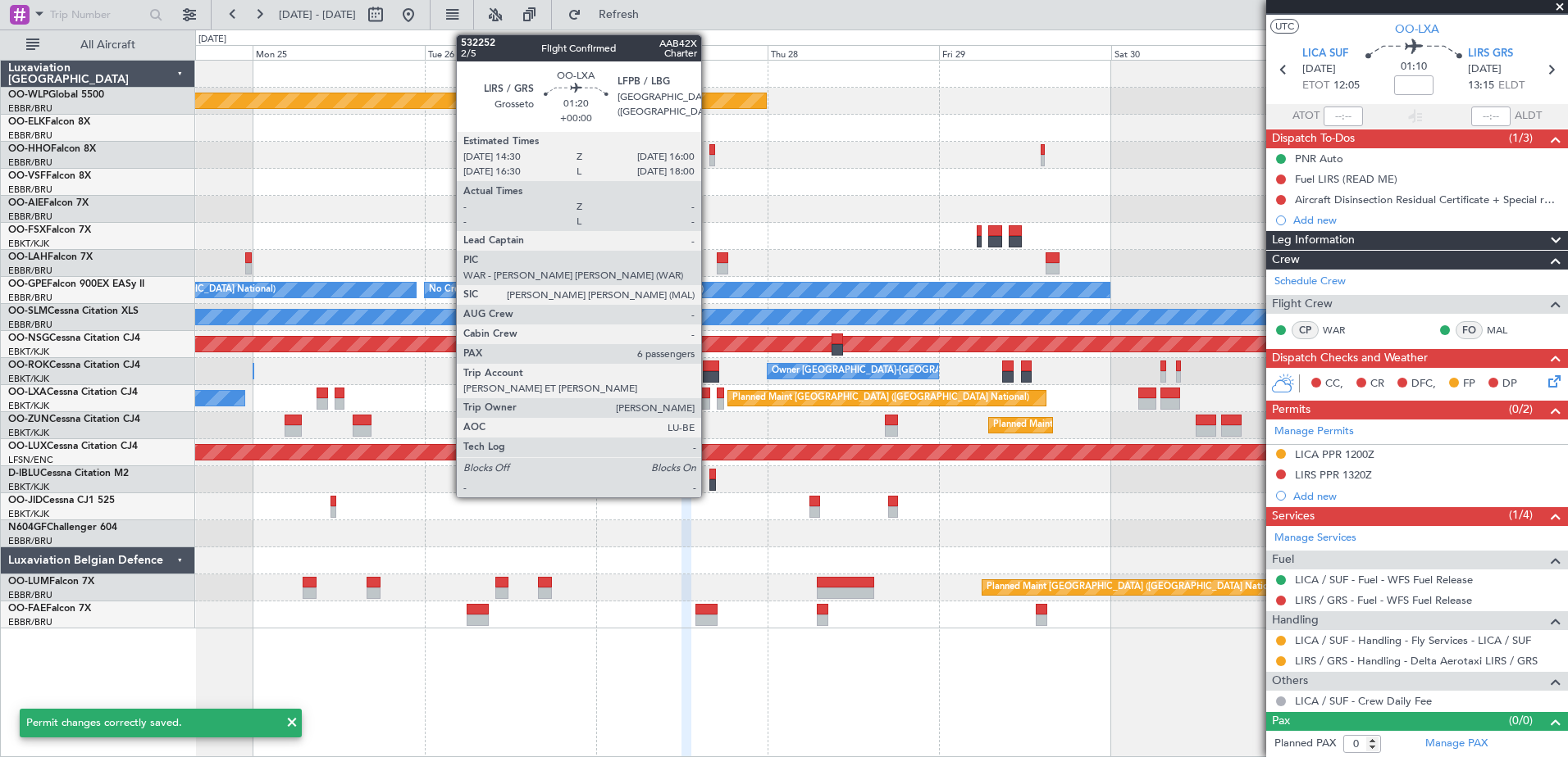
click at [708, 403] on div at bounding box center [704, 403] width 11 height 11
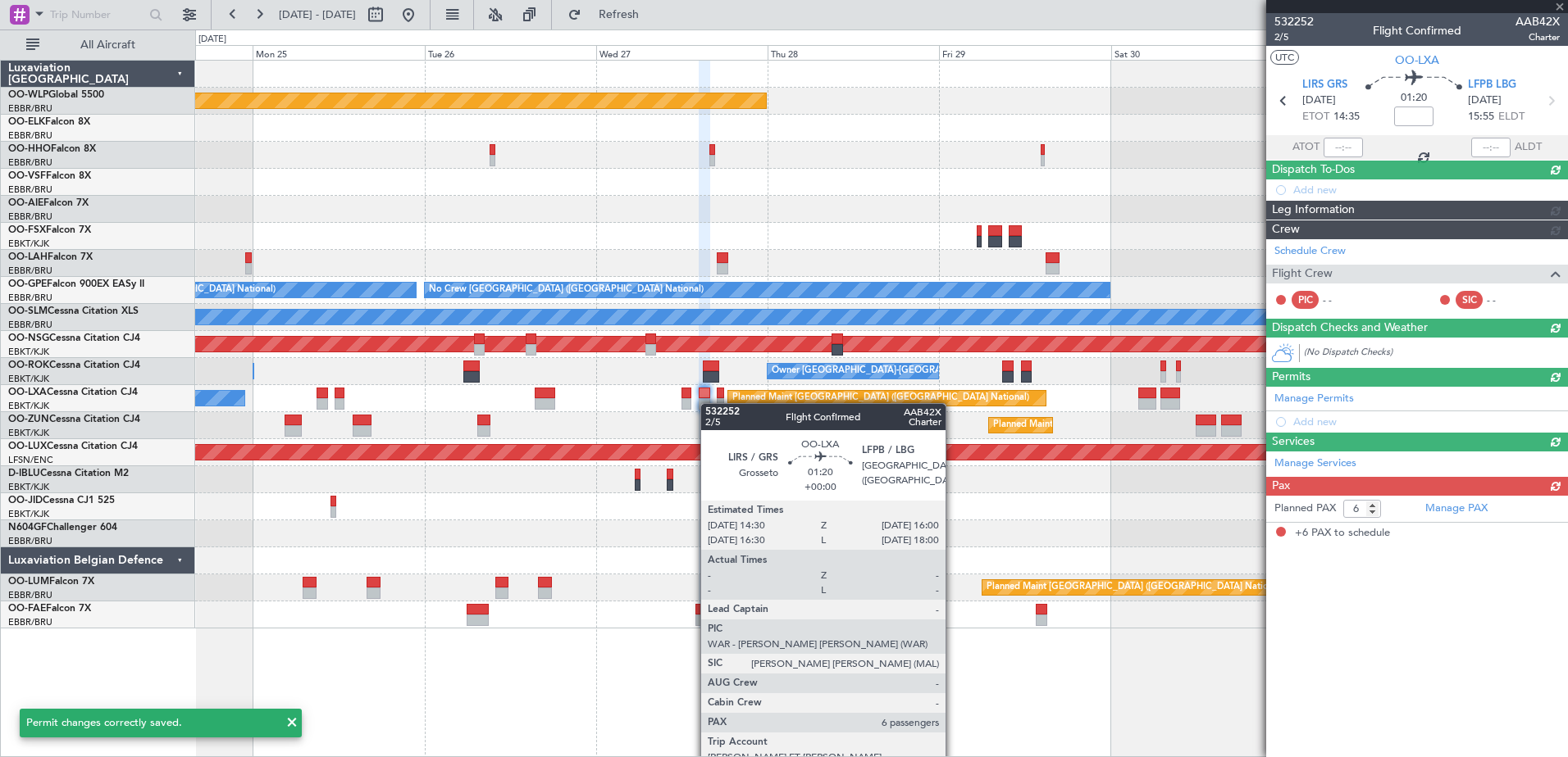
scroll to position [0, 0]
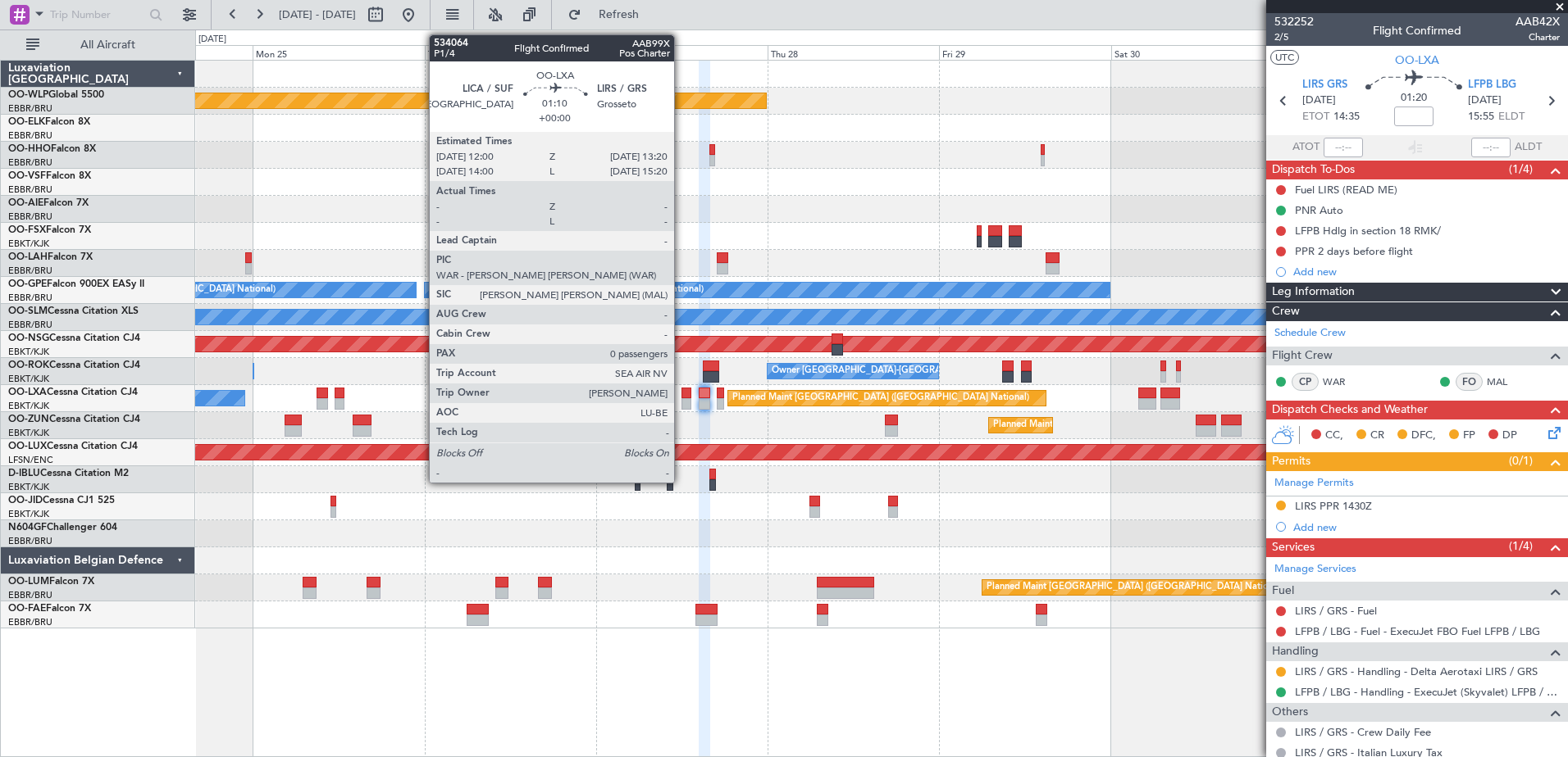
click at [681, 403] on div at bounding box center [686, 403] width 9 height 11
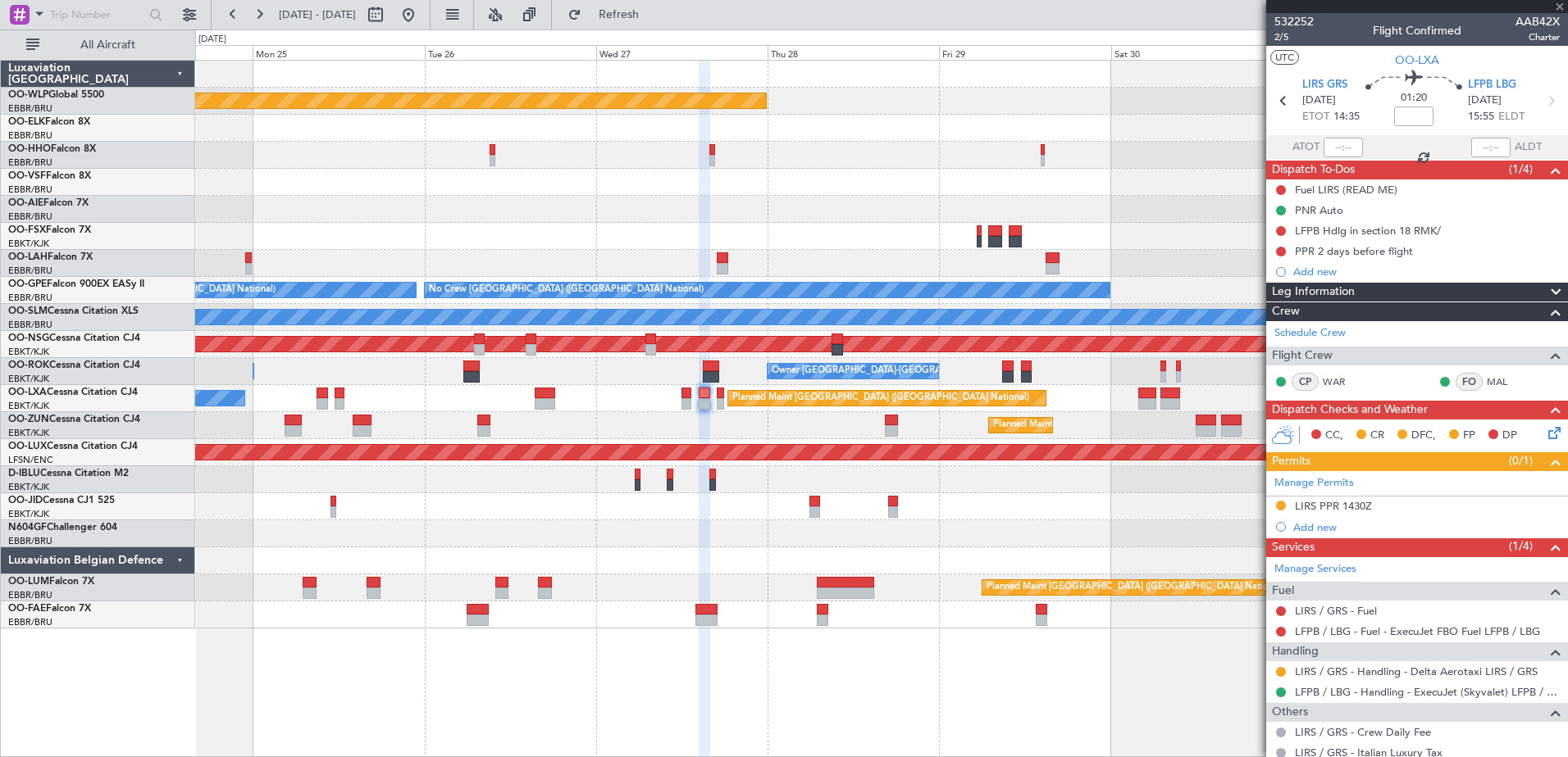
type input "0"
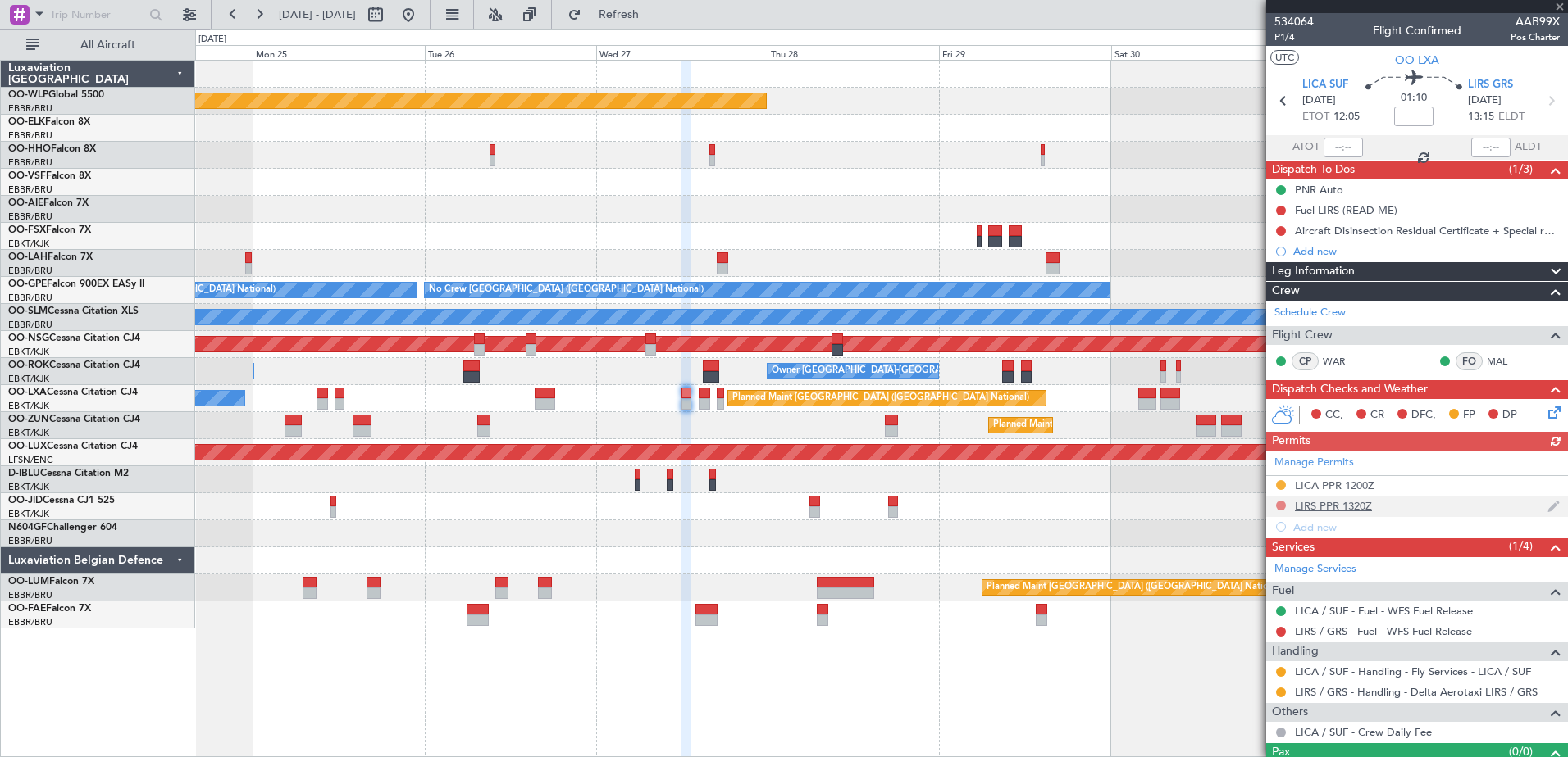
click at [1280, 502] on button at bounding box center [1280, 505] width 9 height 9
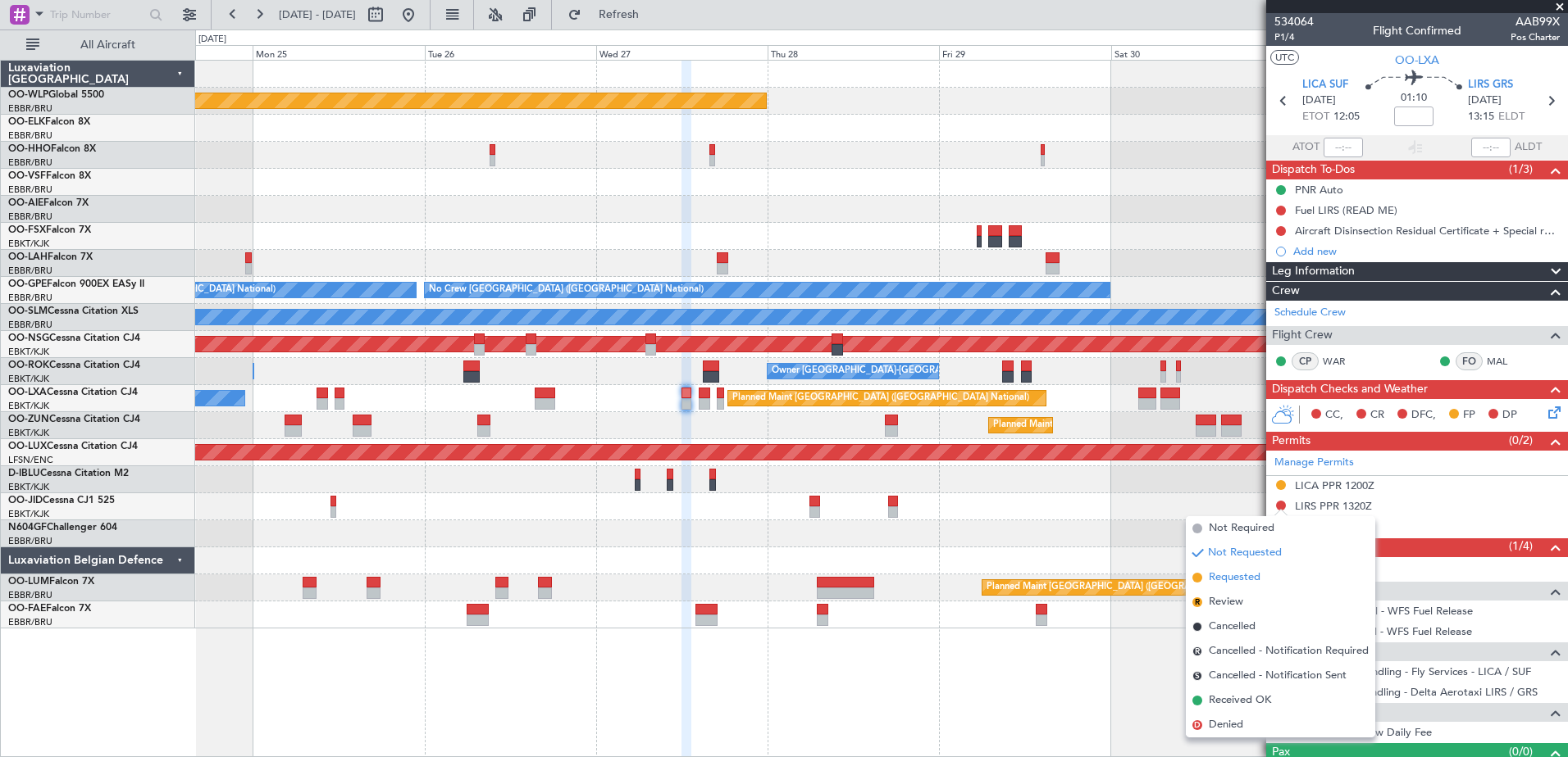
click at [1230, 570] on span "Requested" at bounding box center [1235, 577] width 52 height 16
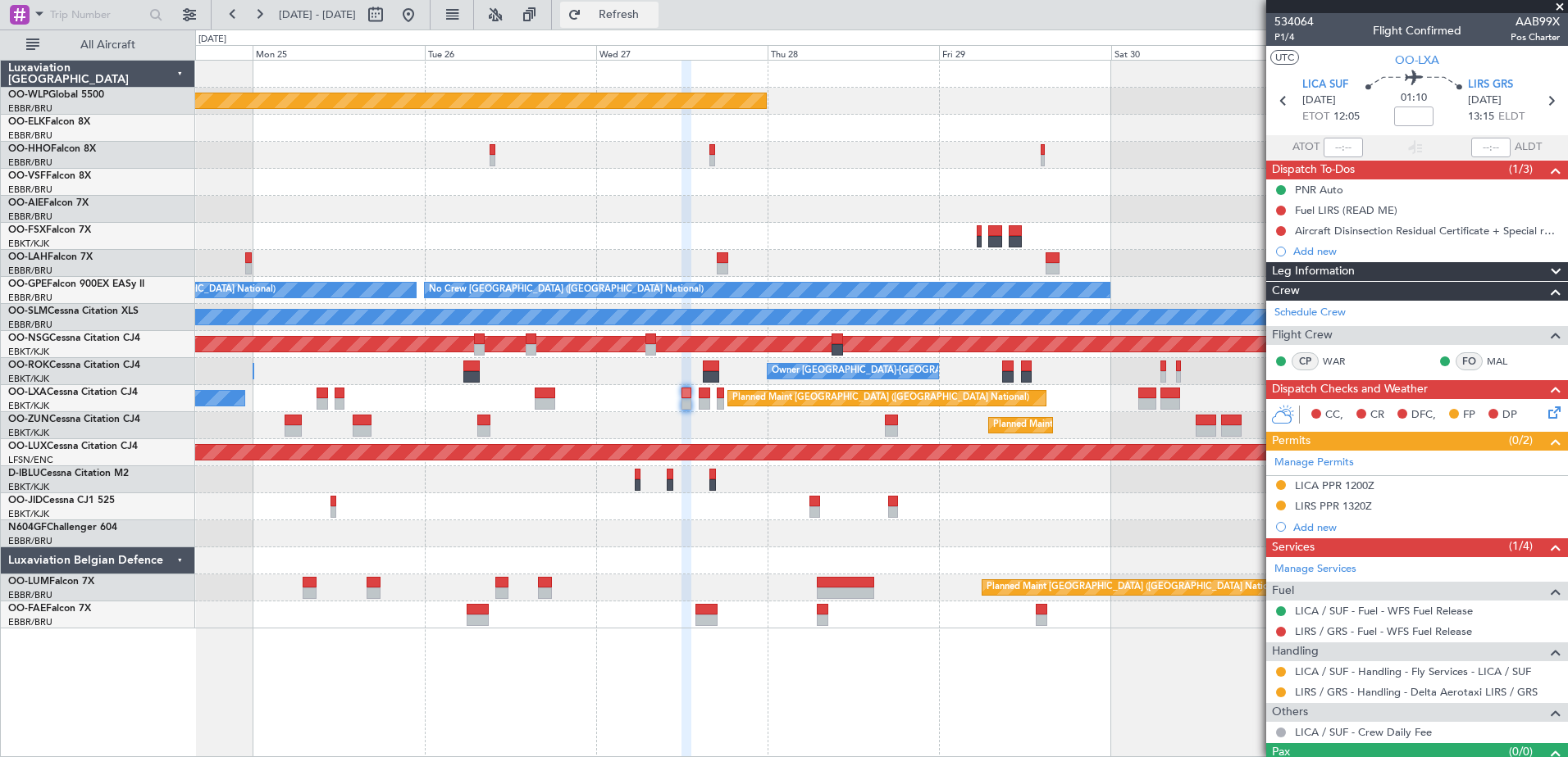
click at [654, 9] on span "Refresh" at bounding box center [619, 14] width 69 height 11
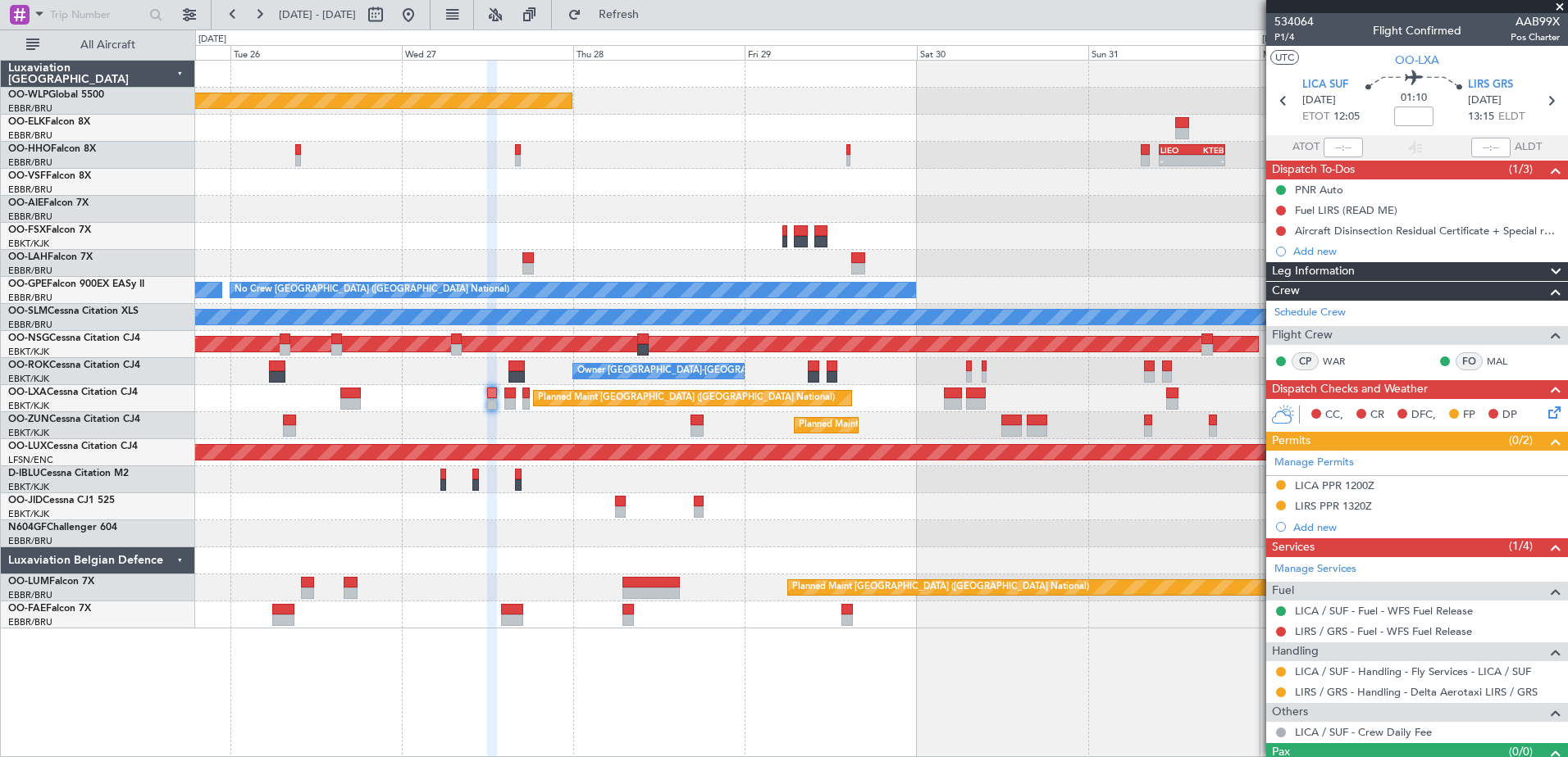
click at [991, 300] on div "Planned Maint Berlin (Brandenburg) - - LIEO 10:00 Z KTEB 19:15 Z Planned Maint …" at bounding box center [881, 344] width 1372 height 568
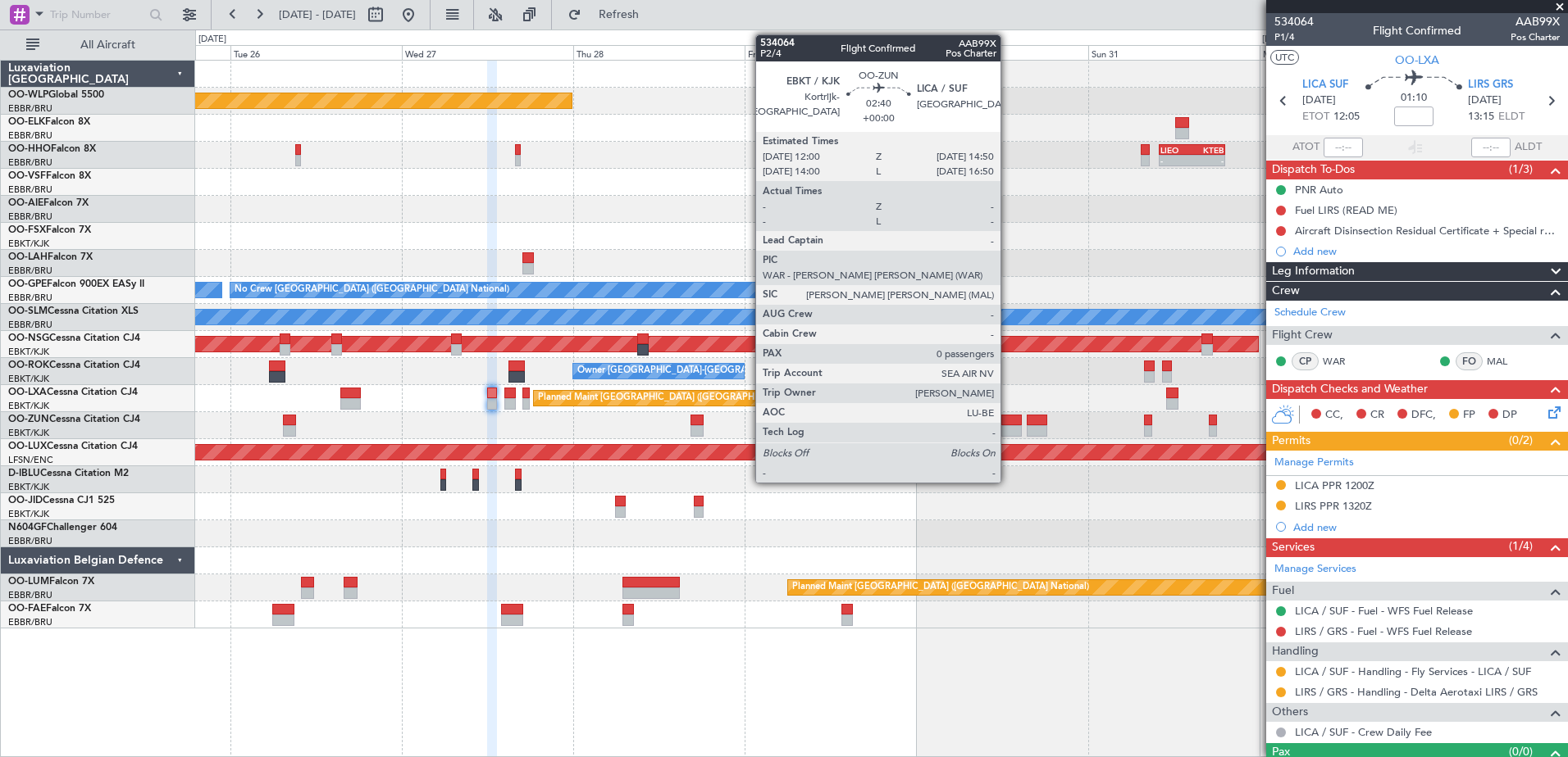
click at [1008, 432] on div at bounding box center [1011, 431] width 21 height 11
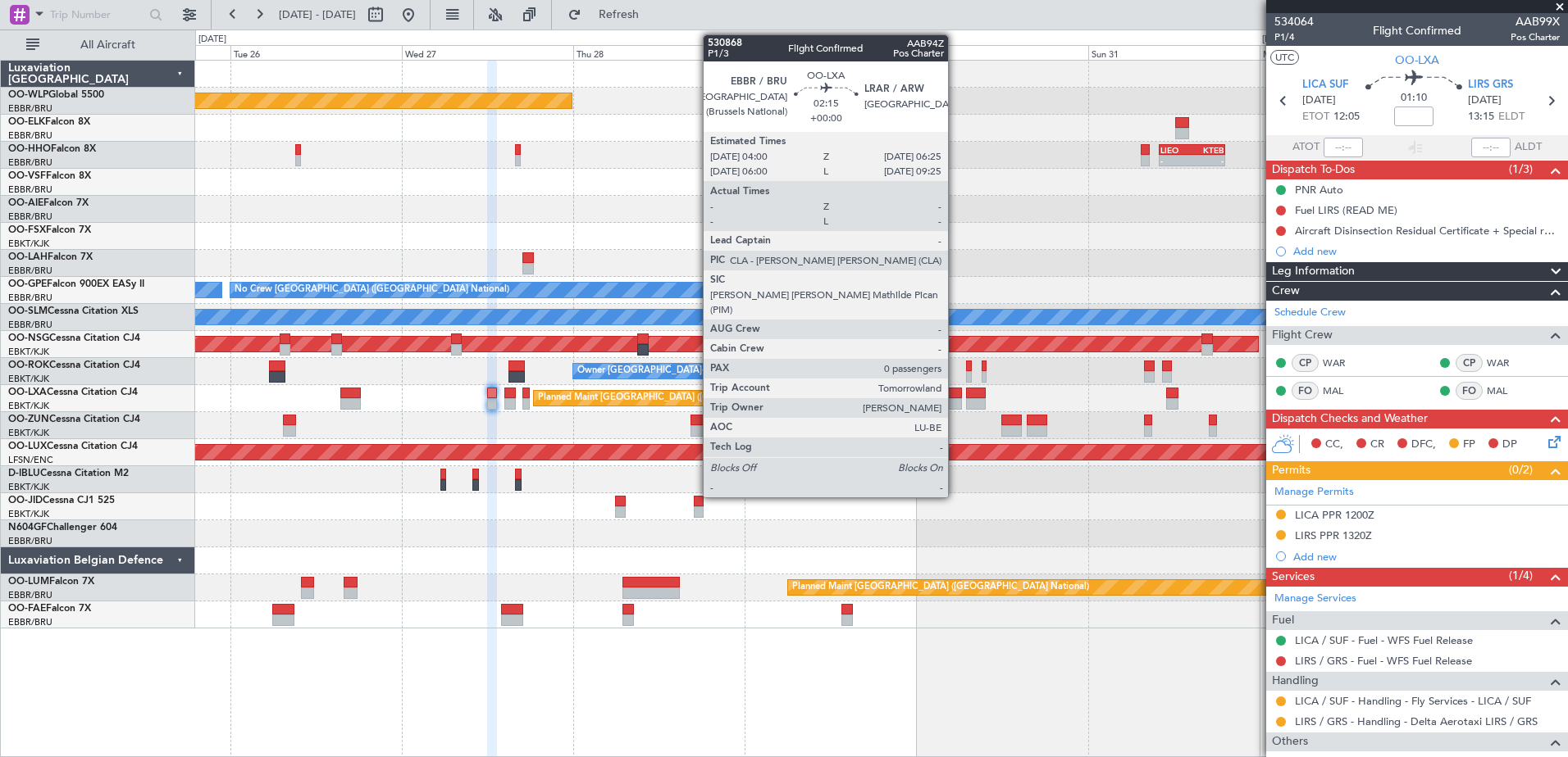
click at [955, 396] on div at bounding box center [952, 393] width 18 height 11
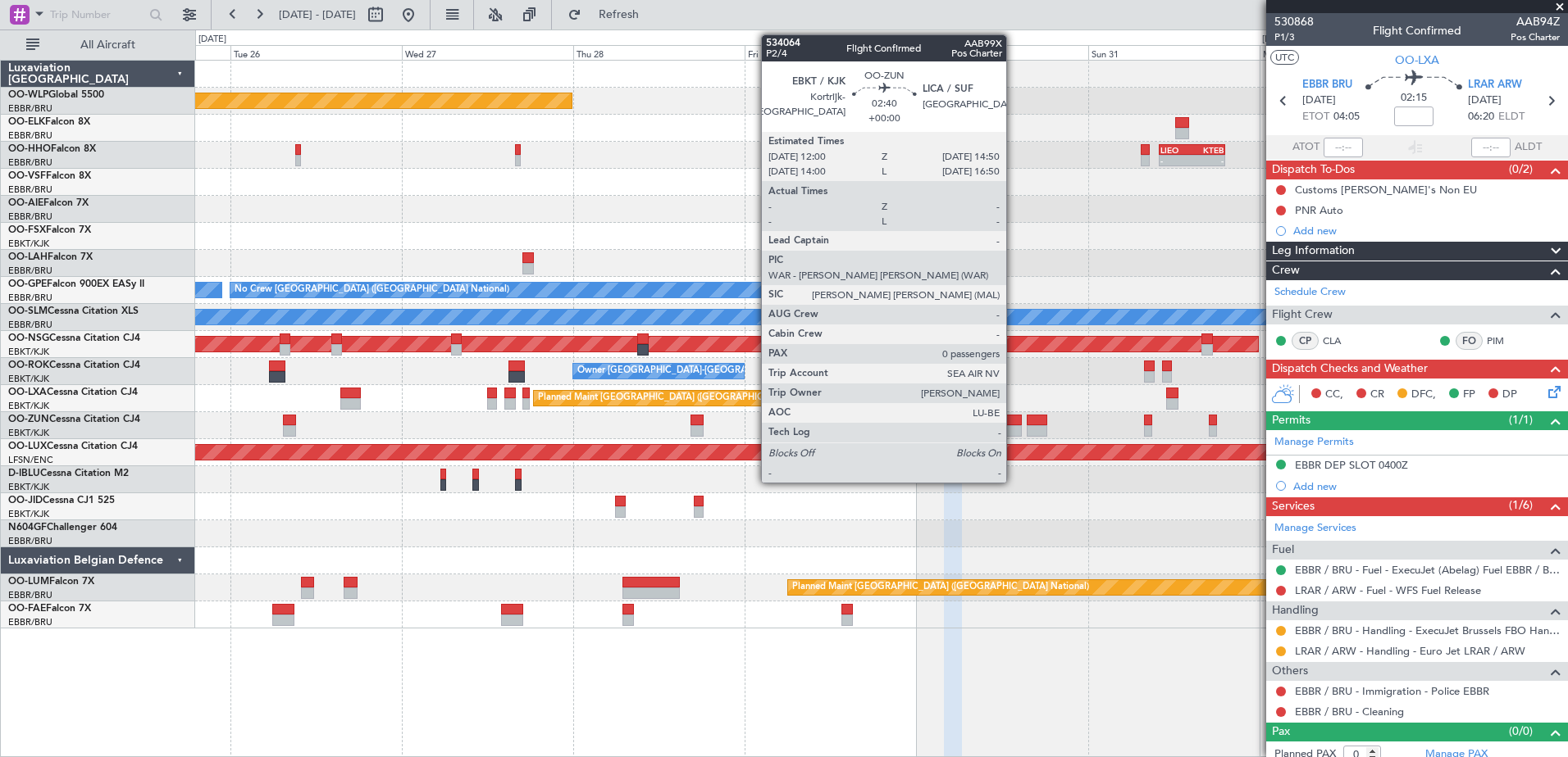
click at [1014, 418] on div at bounding box center [1011, 420] width 21 height 11
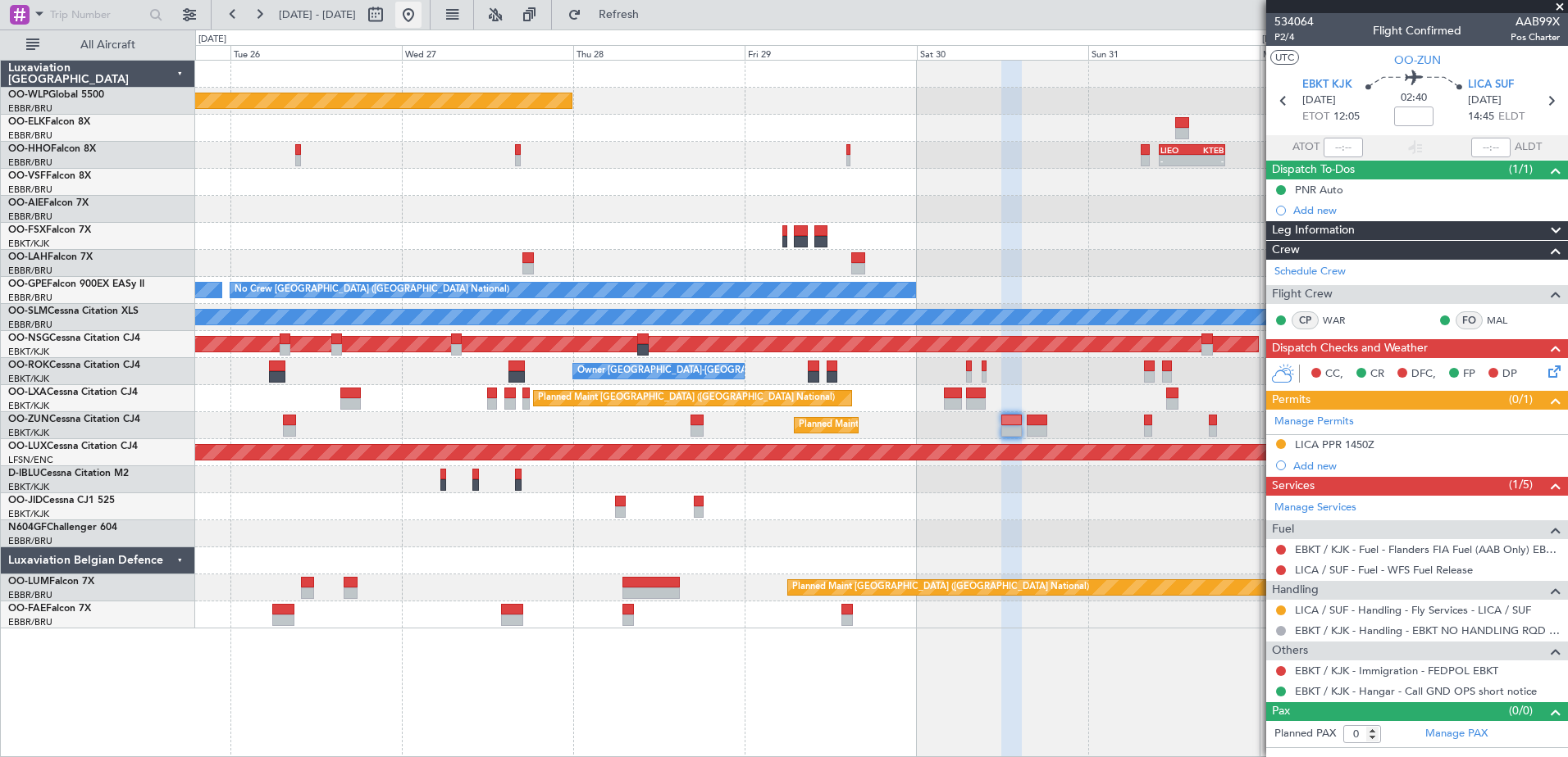
click at [421, 6] on button at bounding box center [408, 15] width 26 height 26
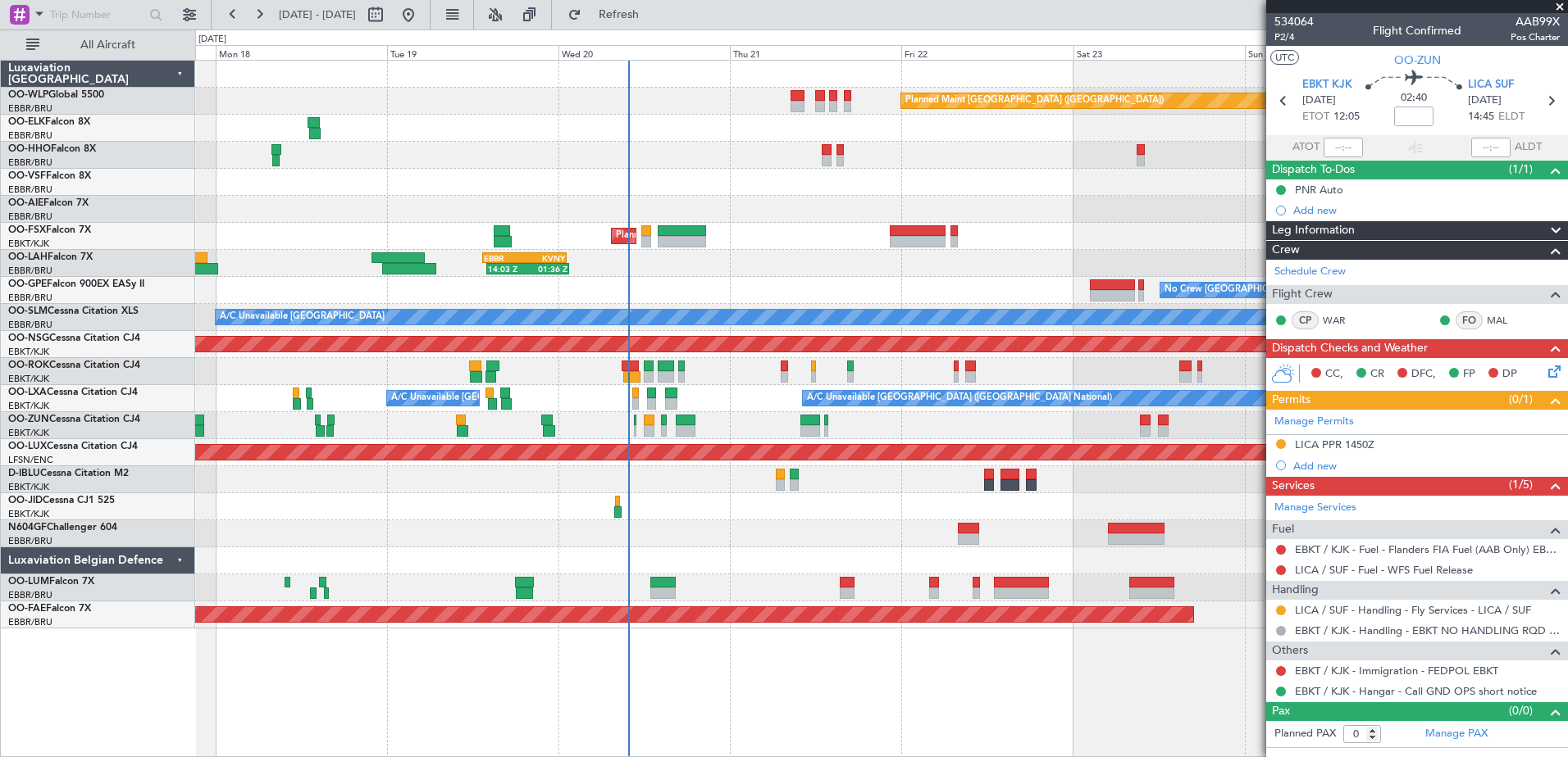
click at [914, 565] on div "Planned Maint [GEOGRAPHIC_DATA] ([GEOGRAPHIC_DATA]) AOG Maint Geneva ([GEOGRAPH…" at bounding box center [881, 344] width 1372 height 568
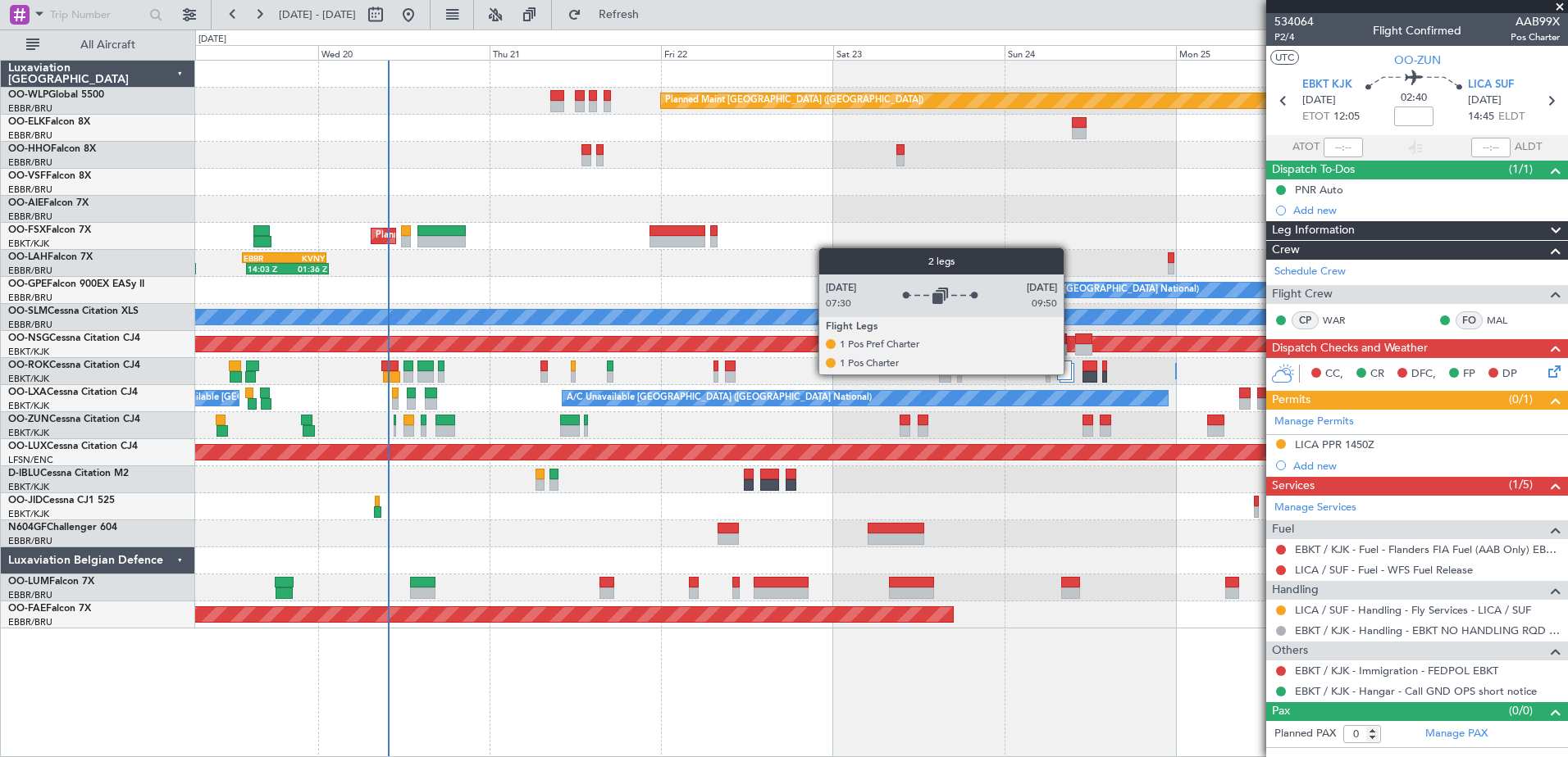
click at [1071, 374] on div at bounding box center [1064, 370] width 15 height 20
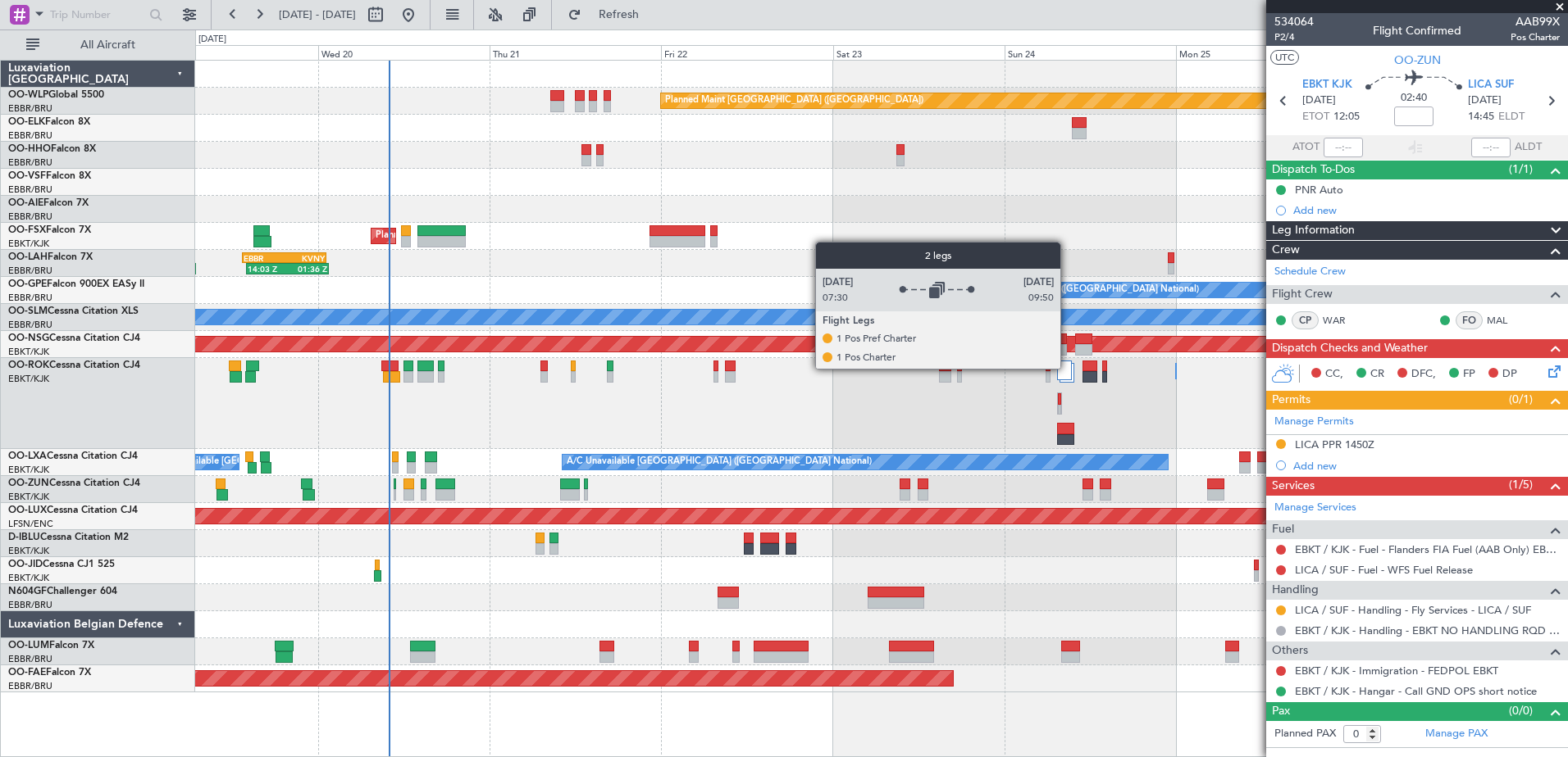
click at [1067, 368] on div at bounding box center [1064, 370] width 15 height 20
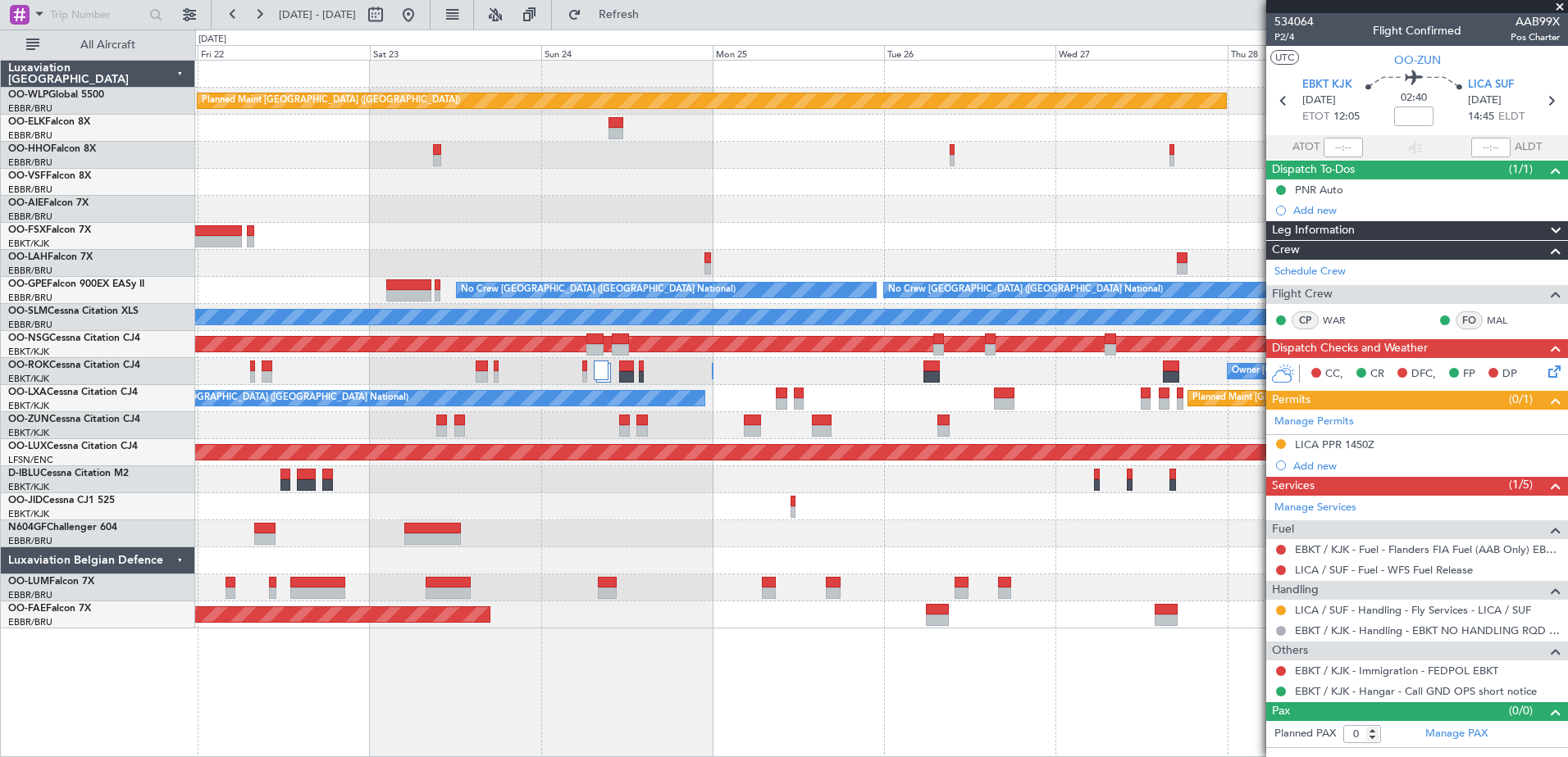
click at [519, 279] on div "Planned Maint [GEOGRAPHIC_DATA] ([GEOGRAPHIC_DATA]) - - [PERSON_NAME] 10:00 Z K…" at bounding box center [881, 344] width 1372 height 568
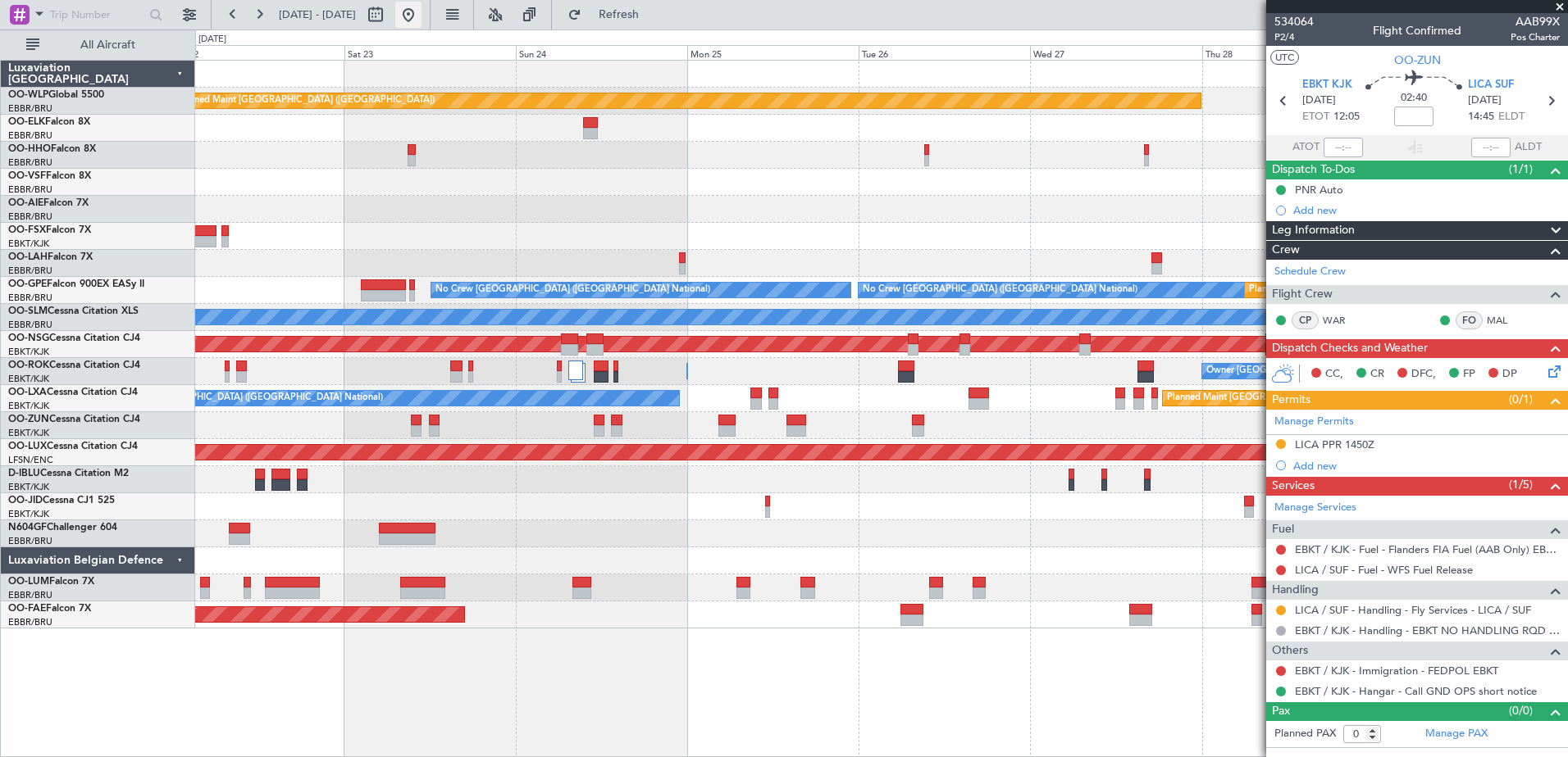
click at [421, 16] on button at bounding box center [408, 15] width 26 height 26
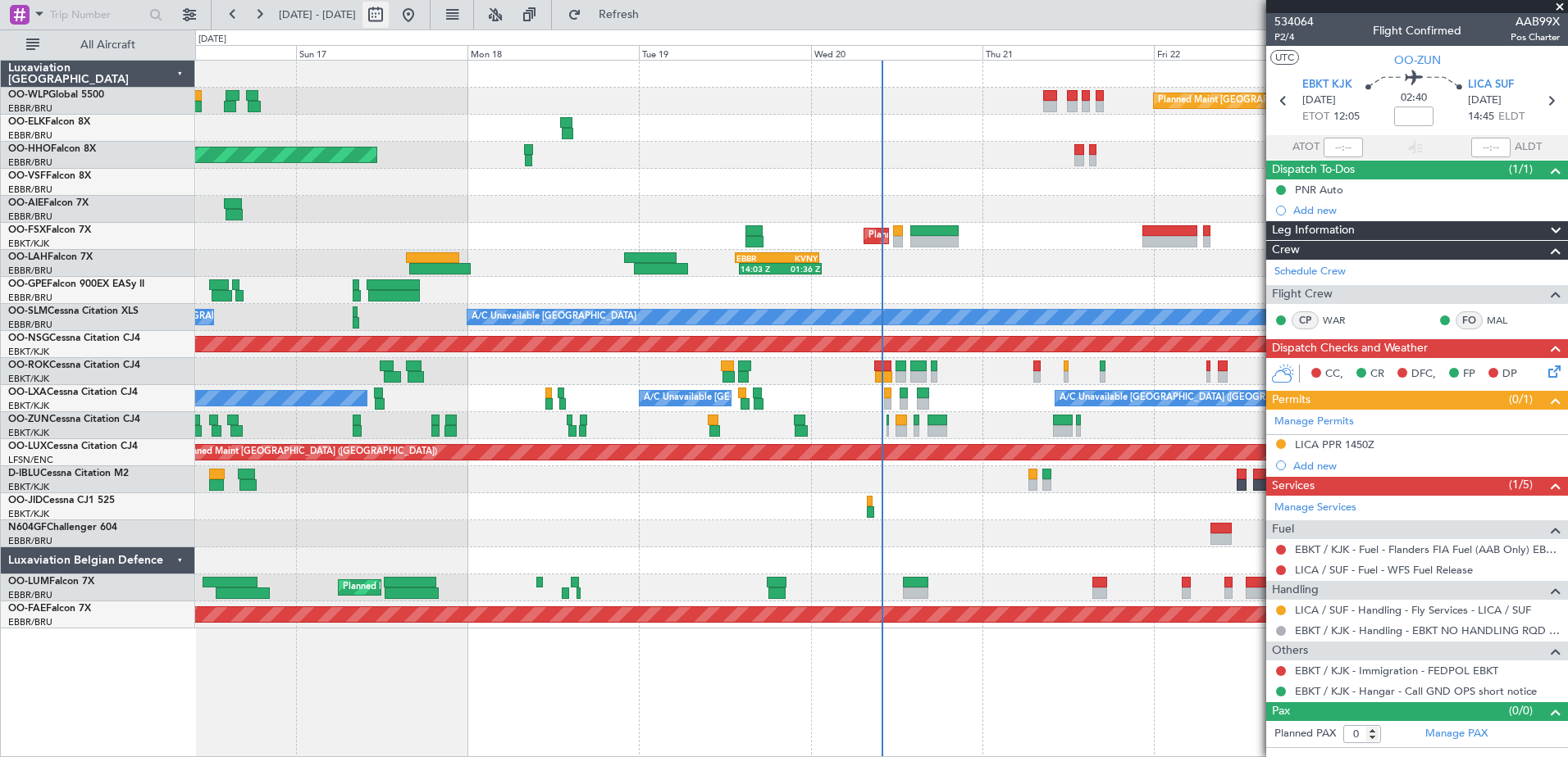
click at [389, 19] on button at bounding box center [376, 15] width 26 height 26
select select "8"
select select "2025"
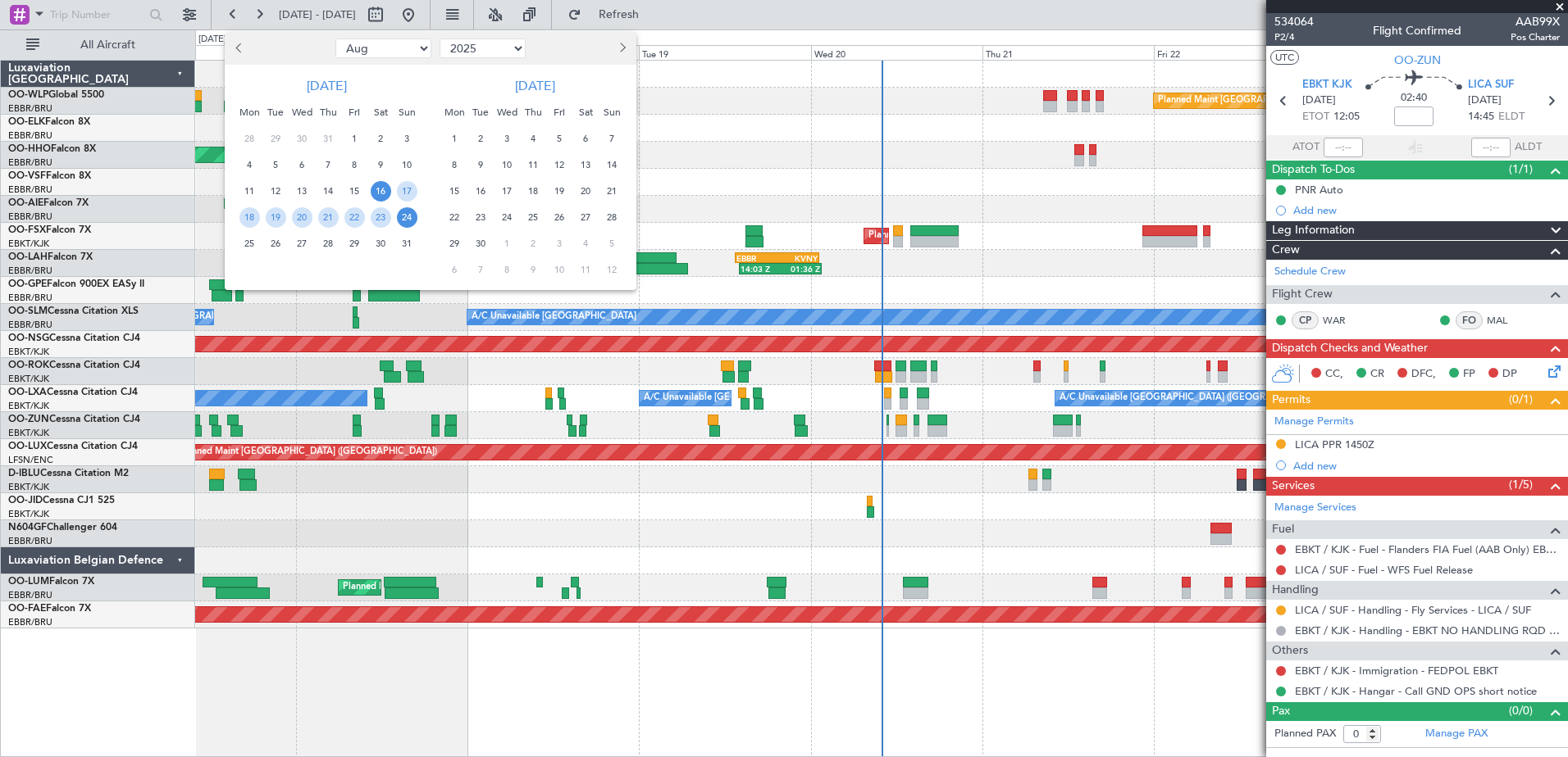
click at [623, 57] on button "Next month" at bounding box center [621, 48] width 18 height 26
select select "10"
drag, startPoint x: 250, startPoint y: 212, endPoint x: 250, endPoint y: 239, distance: 27.0
click at [250, 239] on ngb-datepicker-month "Mon Tue Wed Thu Fri Sat Sun 29 30 1 2 3 4 5 6 7 8 9 10 11 12 13 14 15 16 17 18 …" at bounding box center [326, 192] width 187 height 187
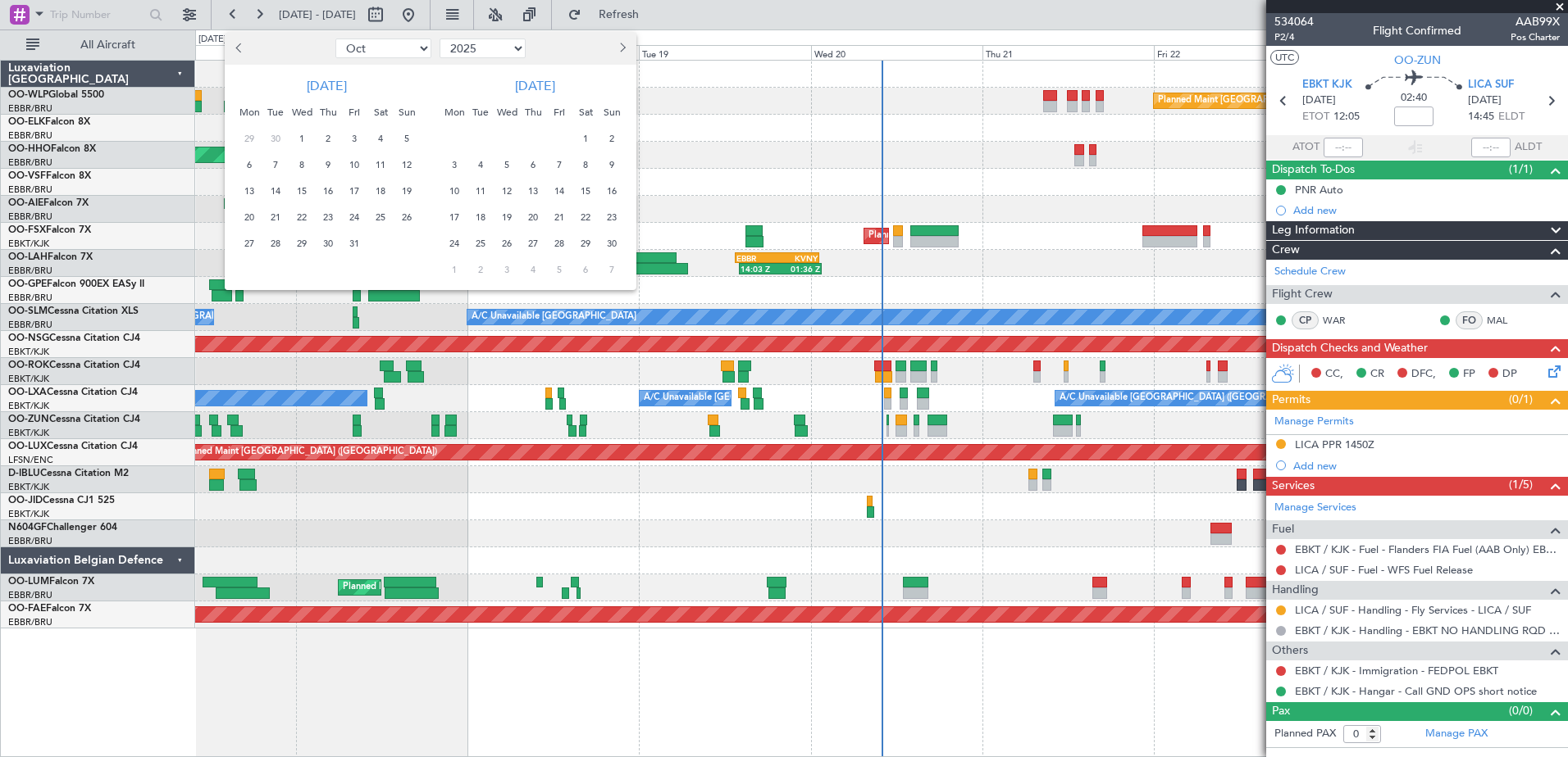
drag, startPoint x: 250, startPoint y: 239, endPoint x: 247, endPoint y: 215, distance: 24.2
click at [247, 215] on span "20" at bounding box center [250, 218] width 21 height 21
click at [246, 217] on span "20" at bounding box center [250, 218] width 21 height 21
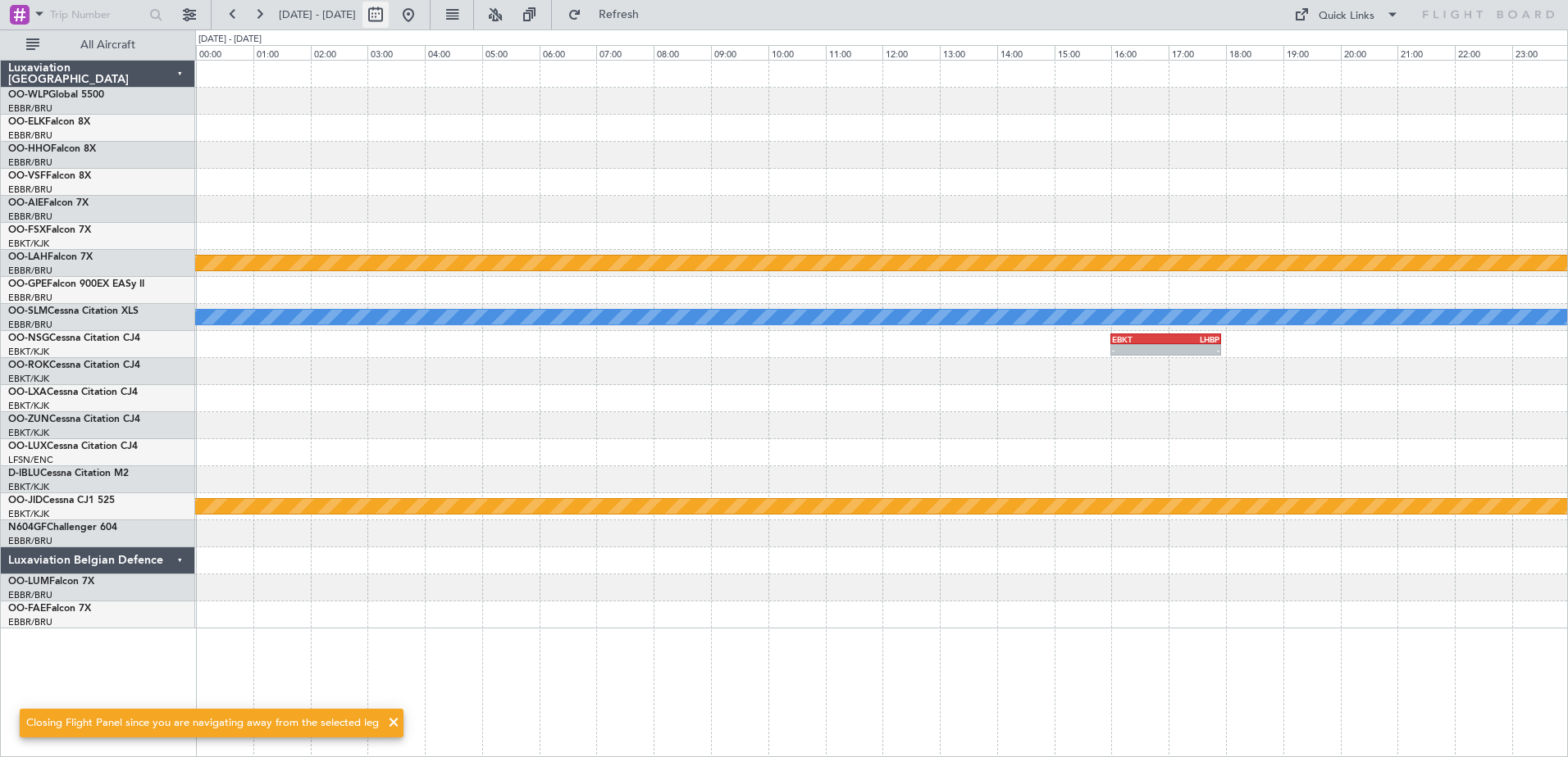
click at [389, 18] on button at bounding box center [376, 15] width 26 height 26
select select "10"
select select "2025"
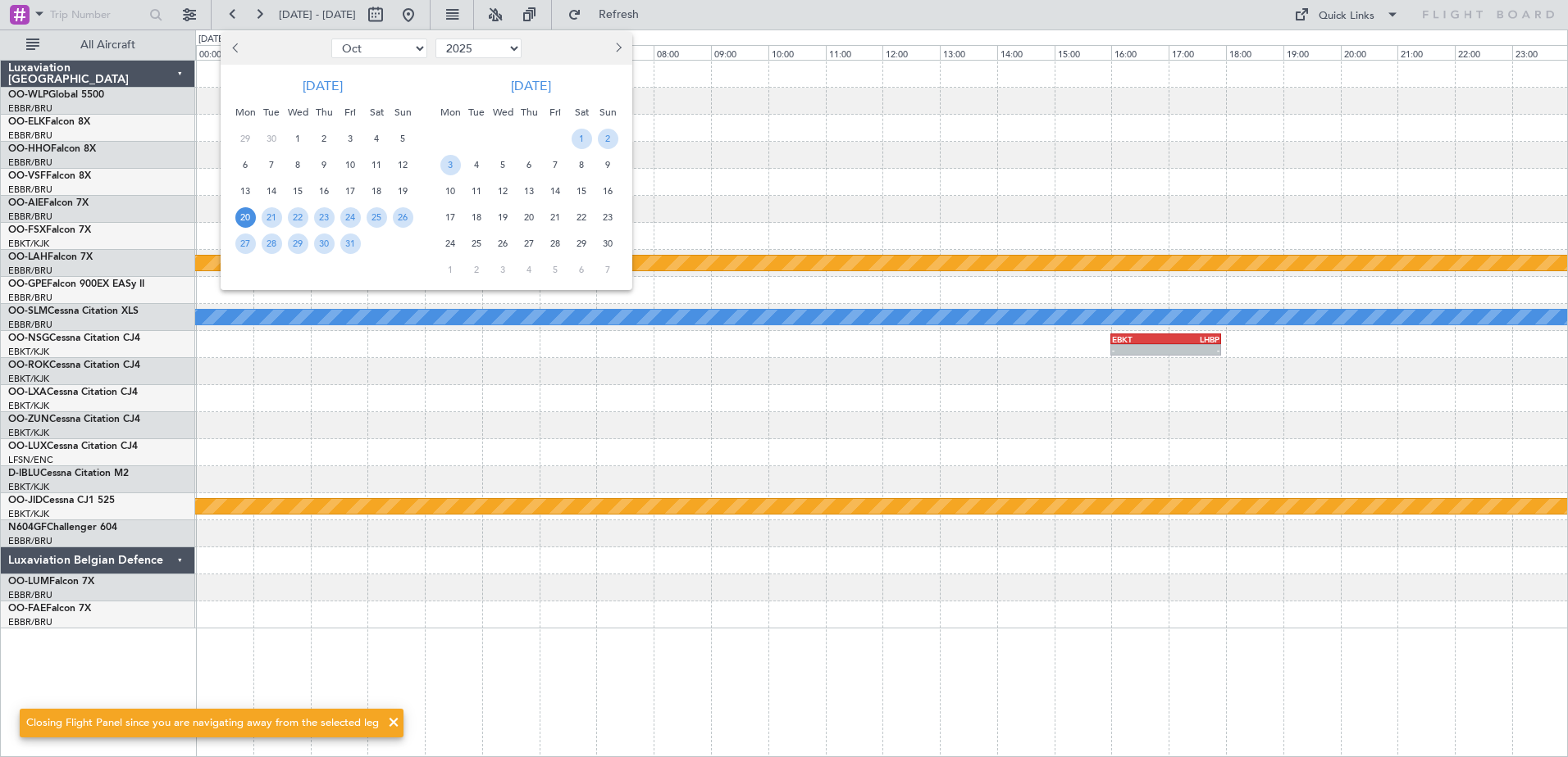
click at [243, 218] on span "20" at bounding box center [246, 218] width 21 height 21
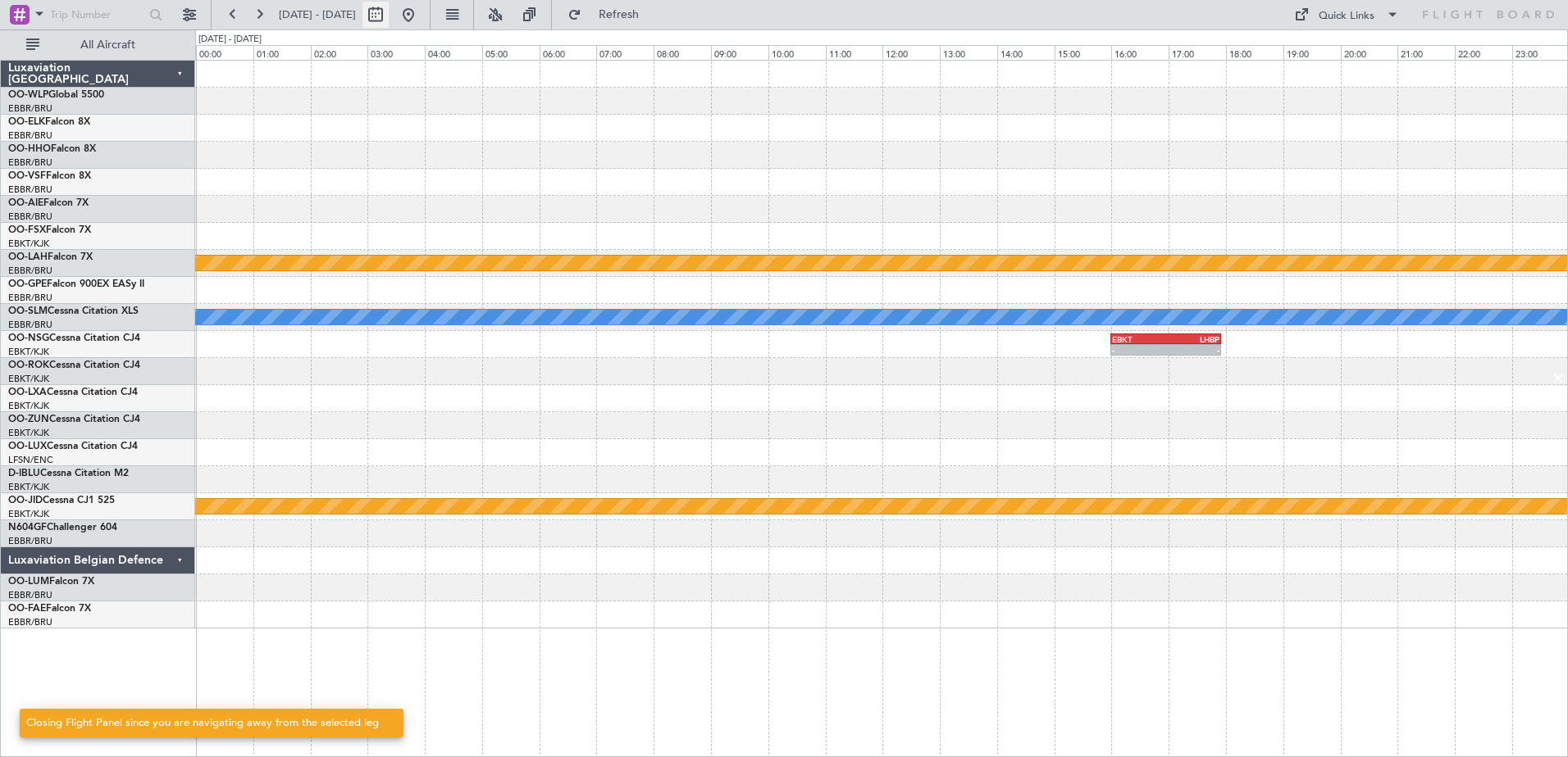
click at [389, 12] on button at bounding box center [376, 15] width 26 height 26
select select "10"
select select "2025"
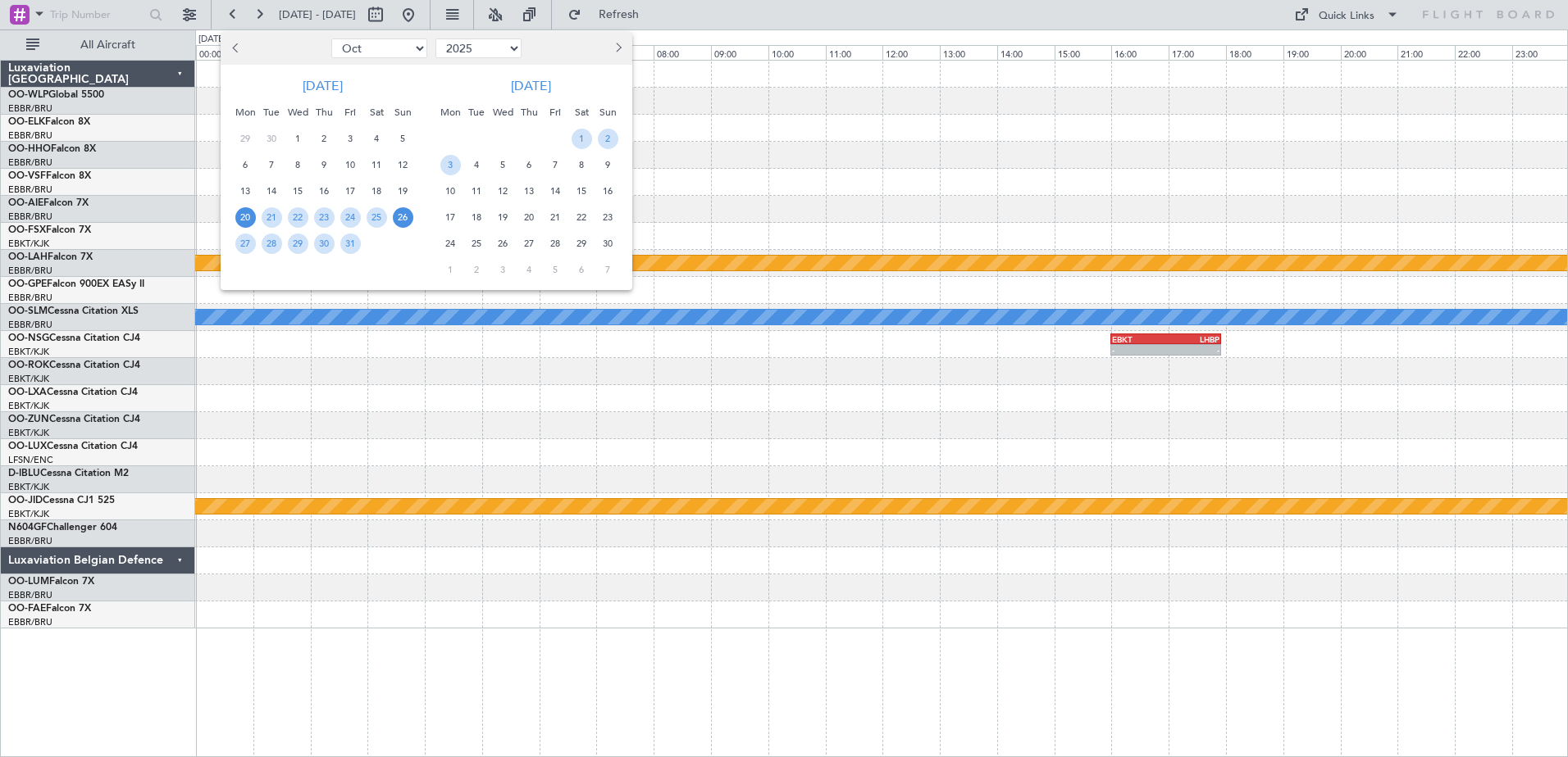
click at [406, 221] on span "26" at bounding box center [403, 218] width 21 height 21
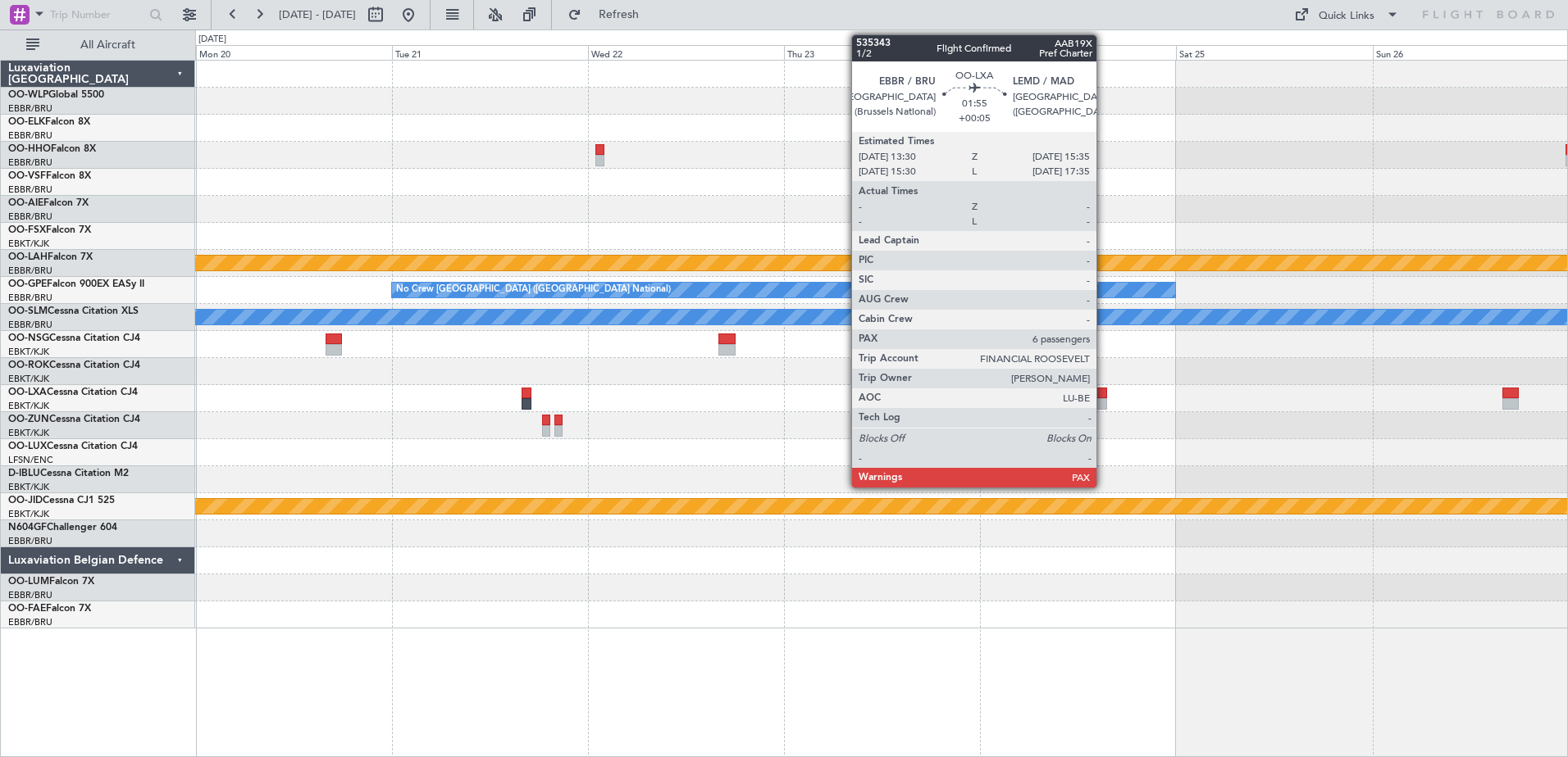
click at [1103, 401] on div at bounding box center [1098, 403] width 17 height 11
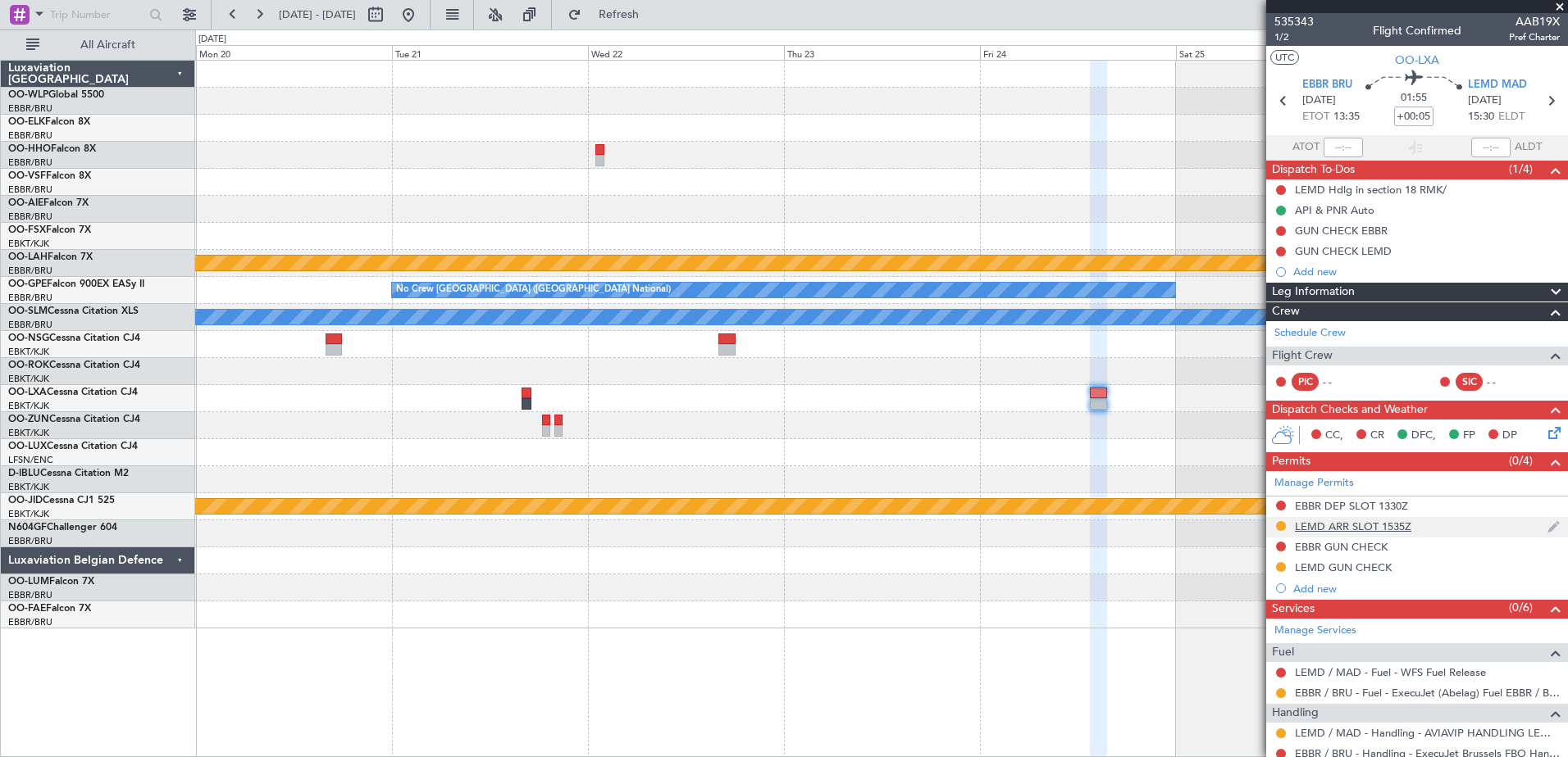
click at [1547, 531] on img at bounding box center [1553, 527] width 12 height 15
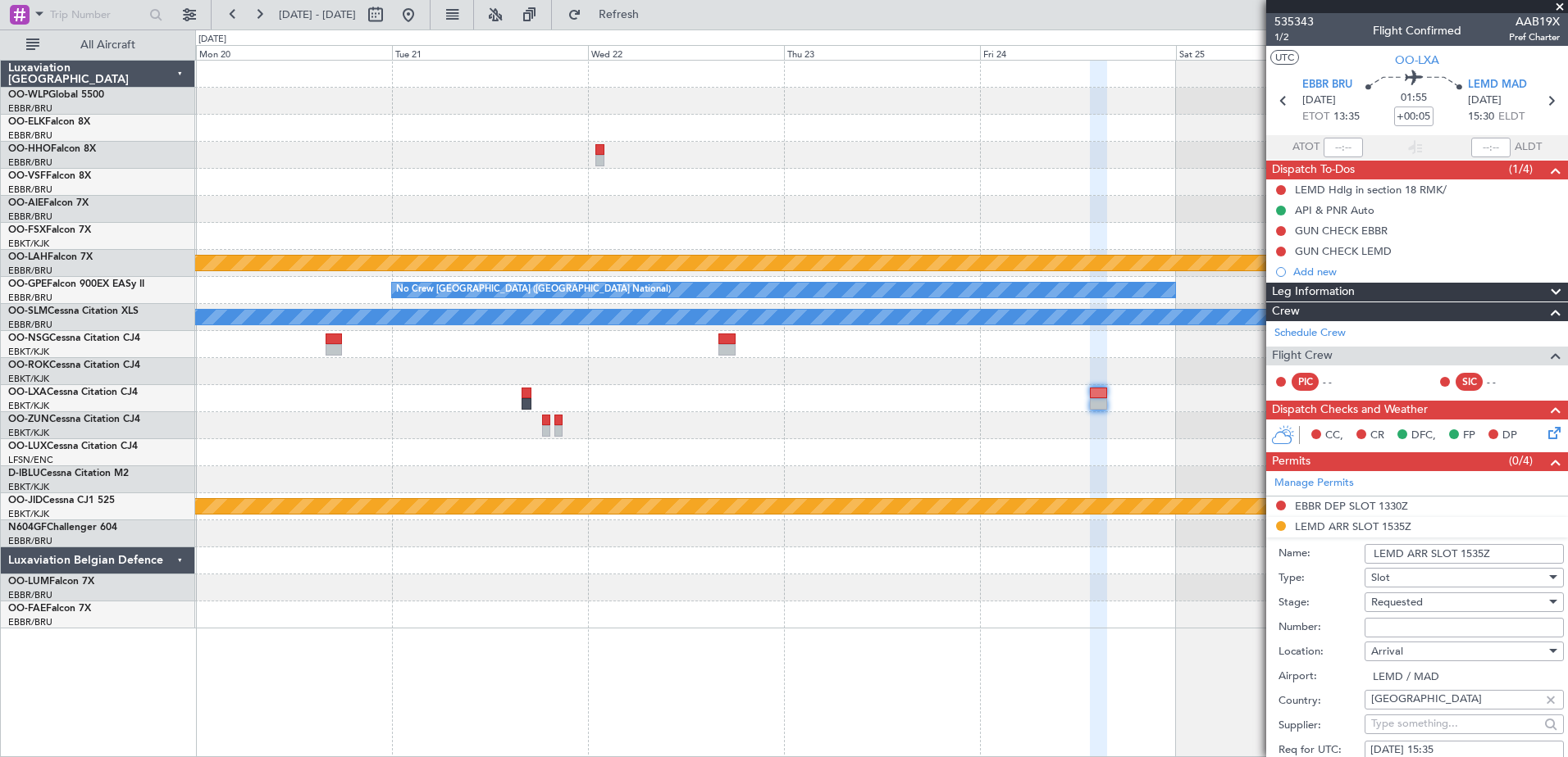
click at [1497, 599] on div "Requested" at bounding box center [1458, 602] width 174 height 24
click at [1425, 728] on span "Received OK" at bounding box center [1457, 734] width 172 height 24
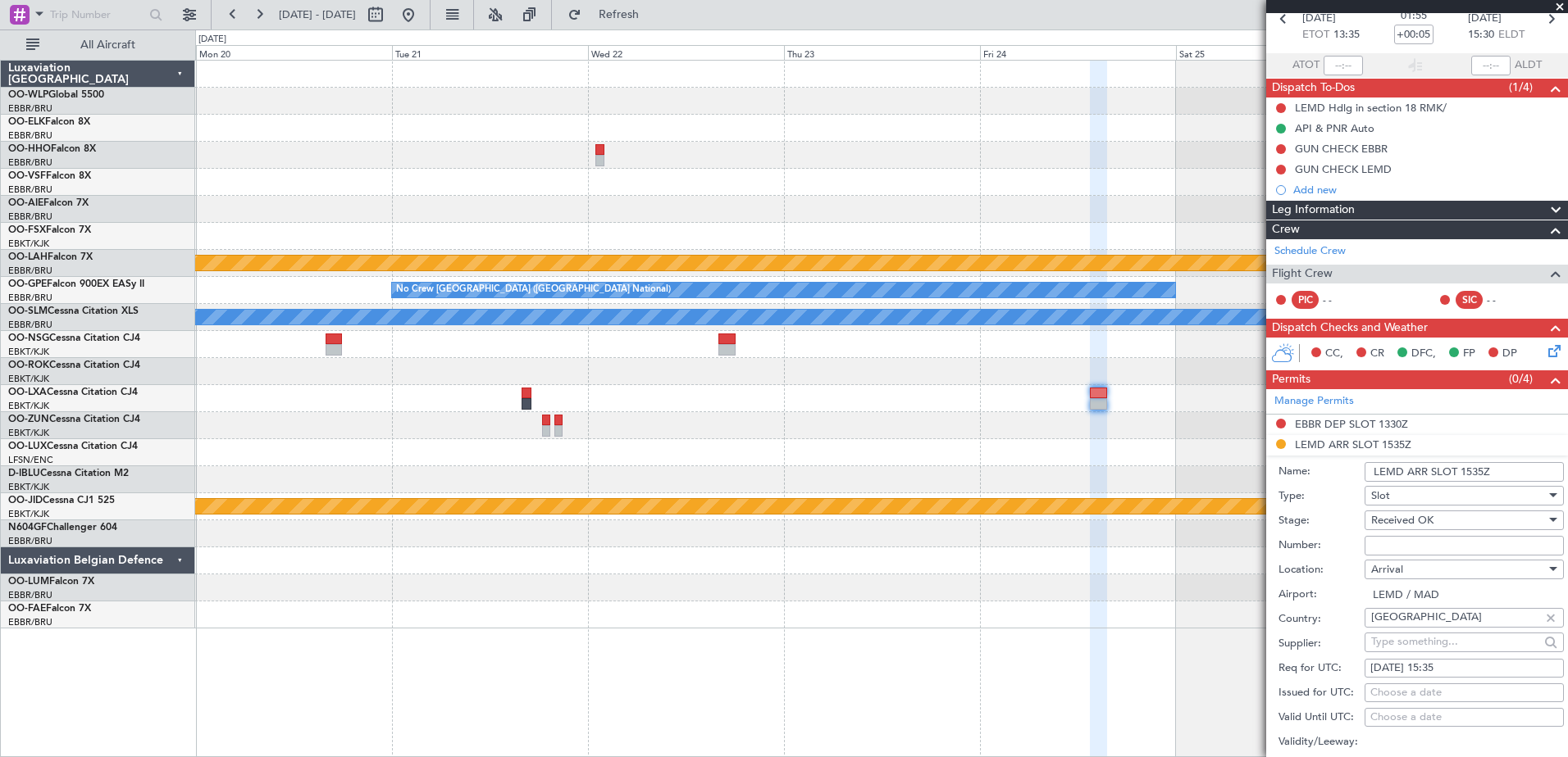
scroll to position [164, 0]
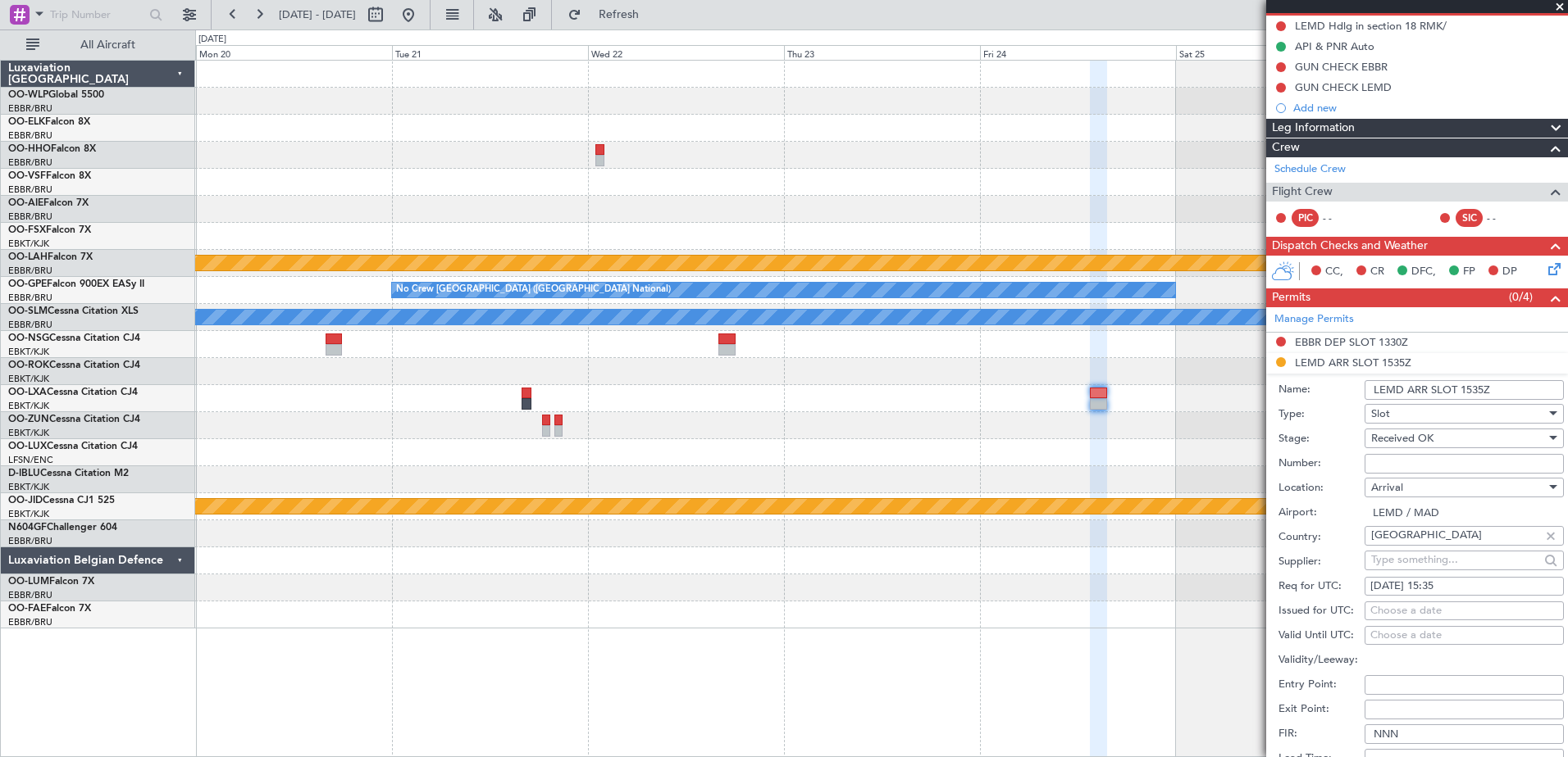
click at [1393, 472] on input "Number:" at bounding box center [1464, 464] width 199 height 20
paste input "CRO296652"
type input "CRO296652"
click at [1397, 617] on div "Choose a date" at bounding box center [1464, 611] width 187 height 16
select select "8"
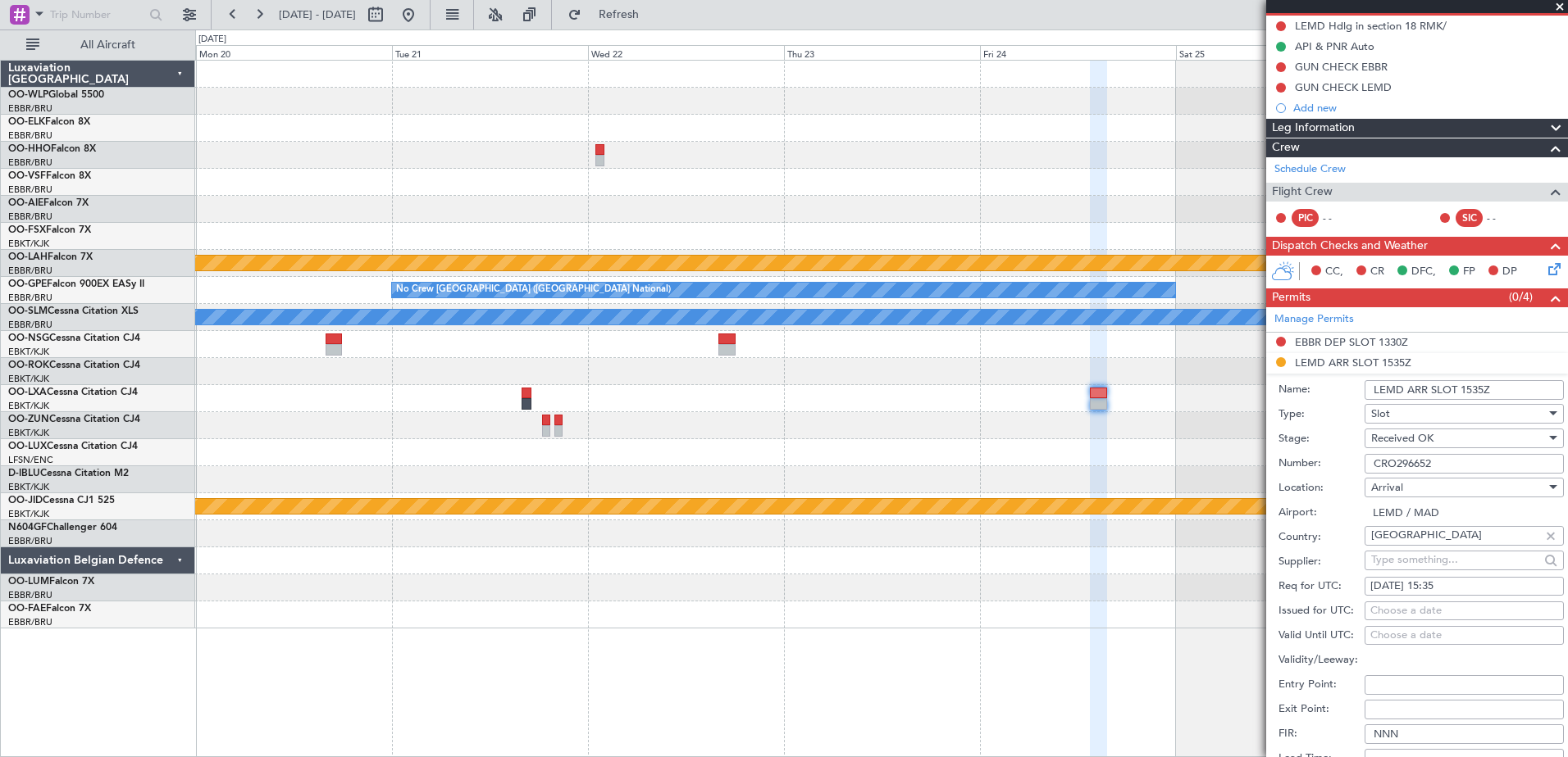
select select "2025"
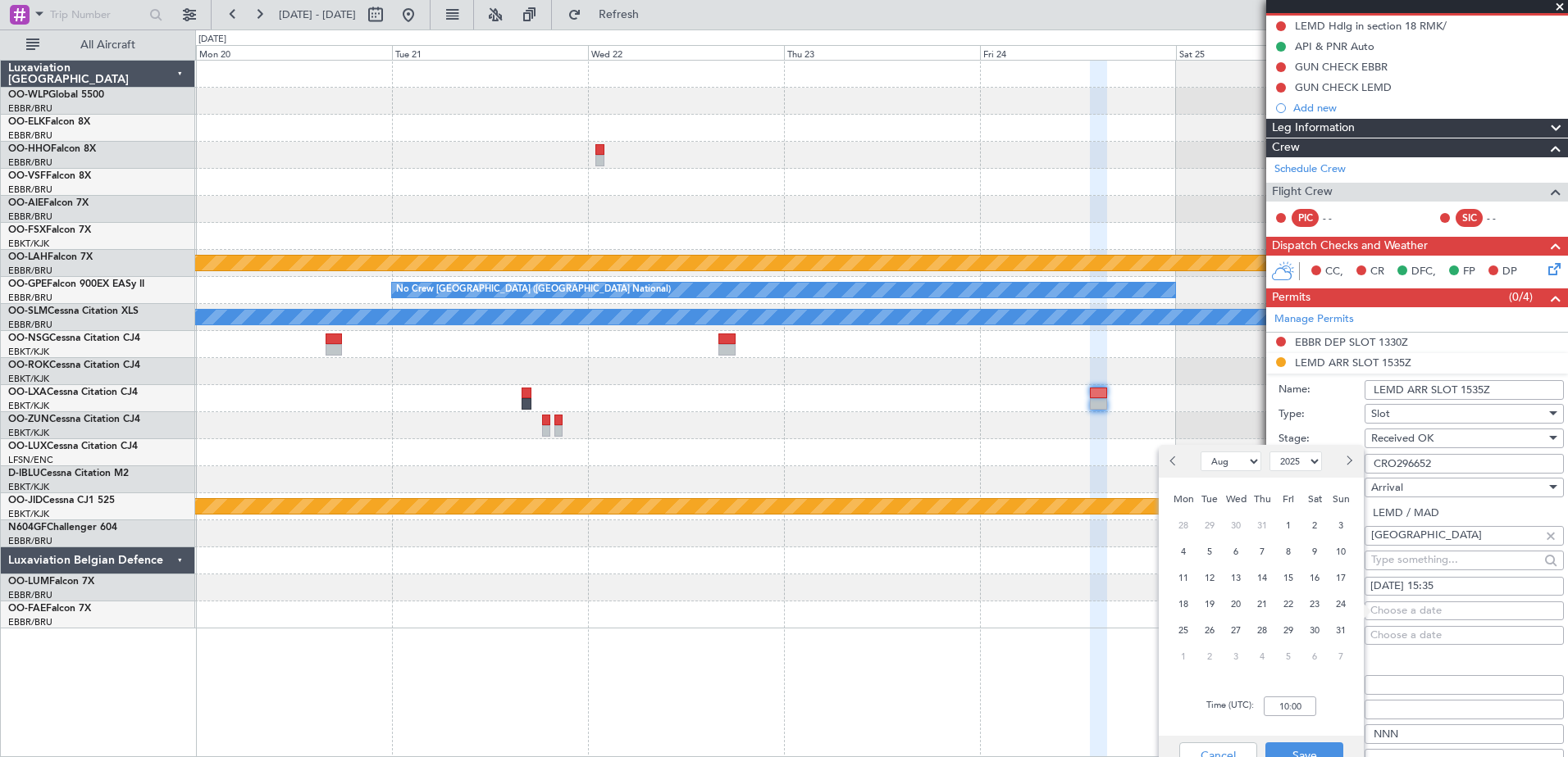
click at [1236, 468] on select "Jan Feb Mar Apr May Jun Jul Aug Sep Oct Nov Dec" at bounding box center [1230, 461] width 60 height 20
select select "10"
click at [1200, 451] on select "Jan Feb Mar Apr May Jun Jul Aug Sep Oct Nov Dec" at bounding box center [1230, 461] width 60 height 20
click at [1276, 610] on div "24" at bounding box center [1288, 604] width 26 height 26
click at [1296, 711] on input "00:00" at bounding box center [1289, 706] width 53 height 20
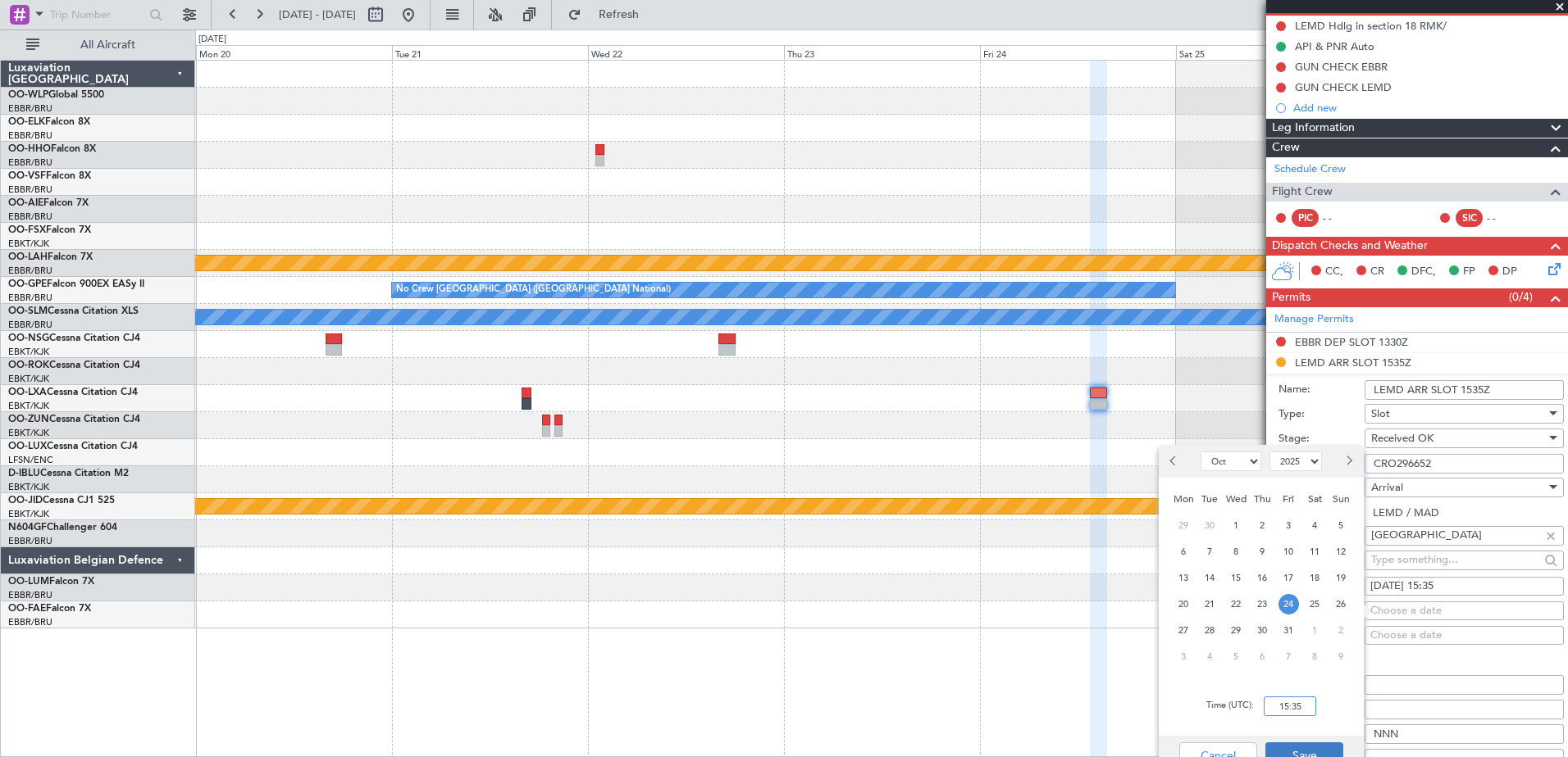
type input "15:35"
click at [1302, 752] on button "Save" at bounding box center [1304, 755] width 78 height 26
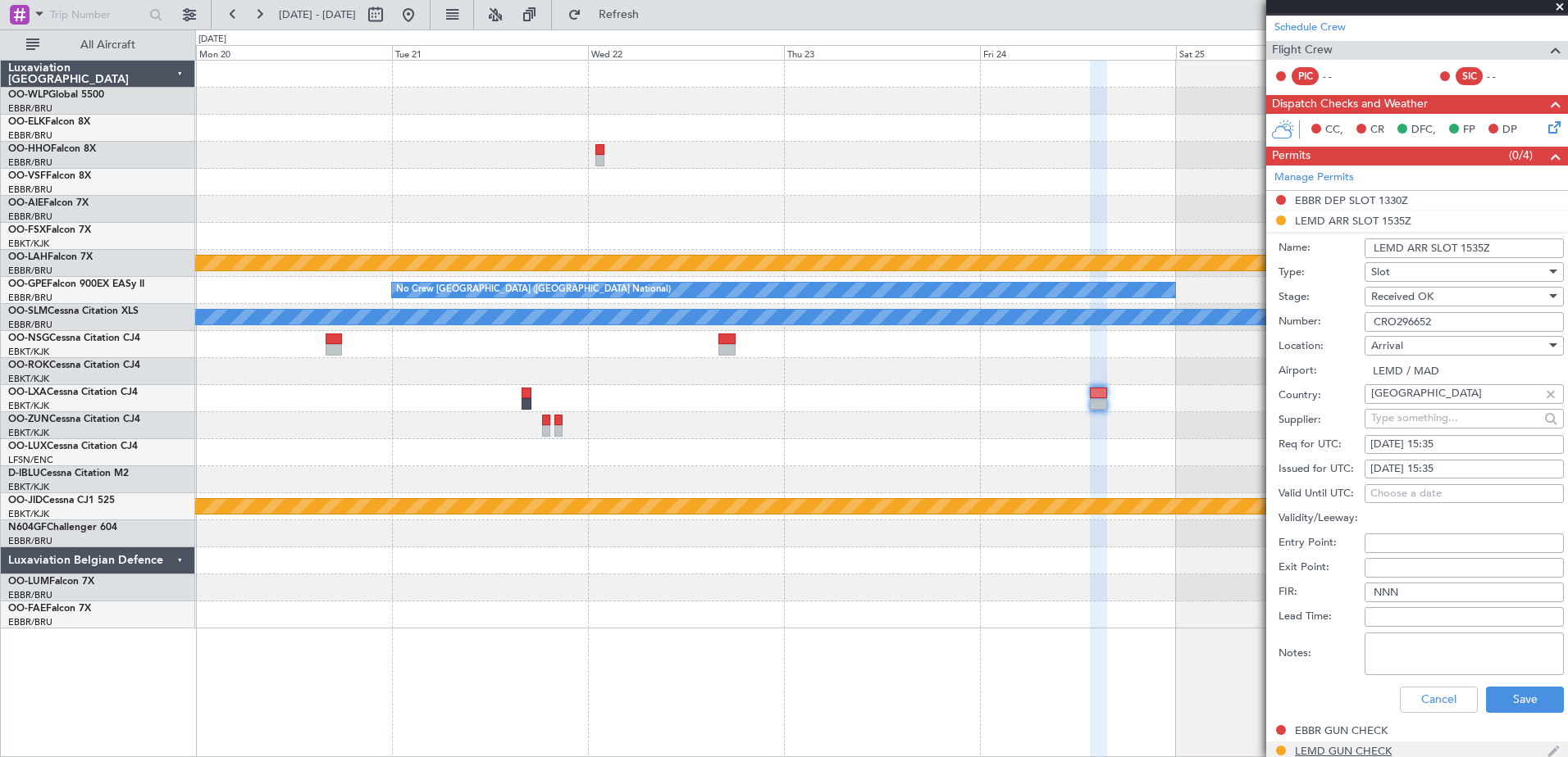
scroll to position [410, 0]
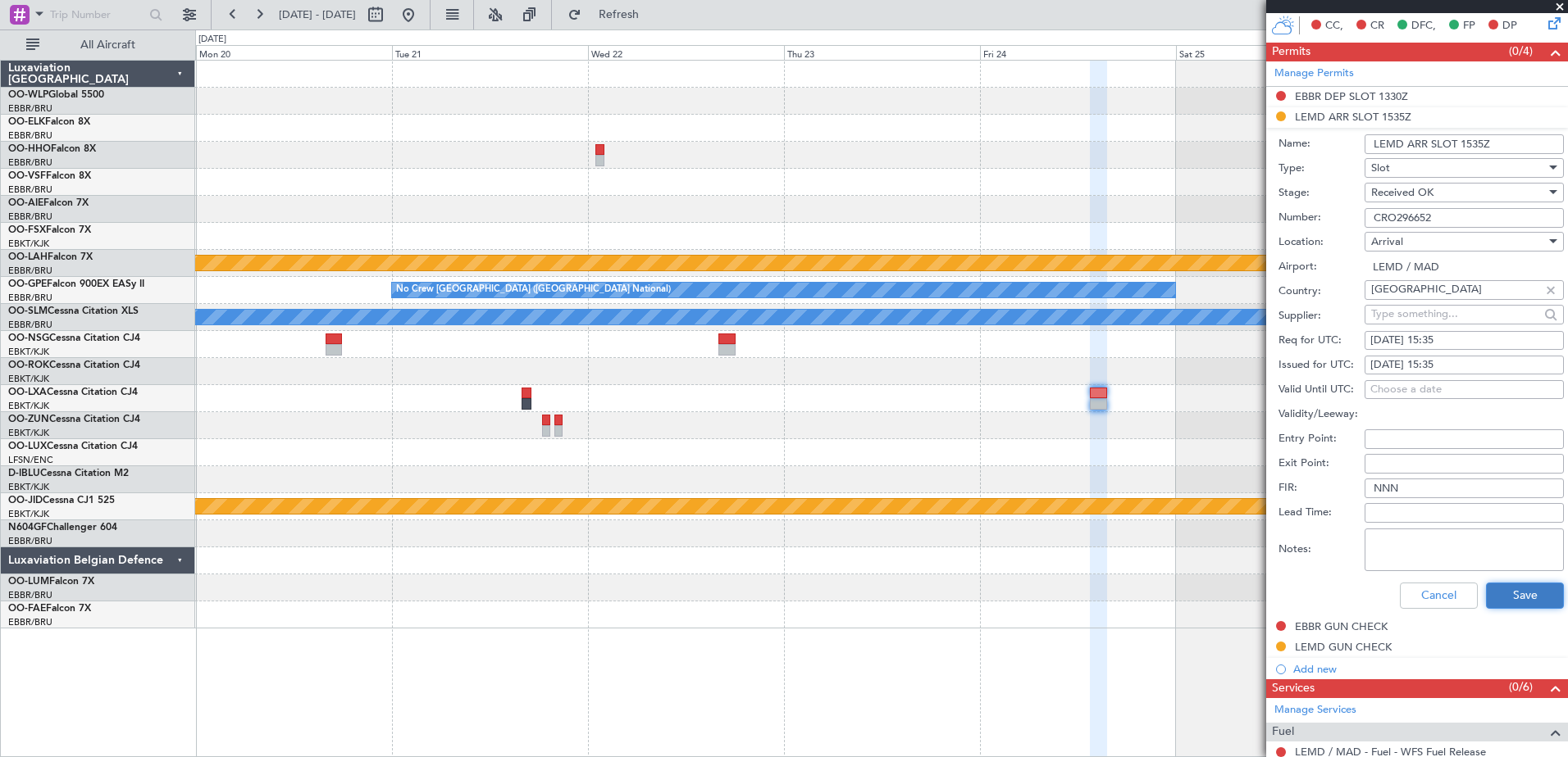
click at [1546, 586] on button "Save" at bounding box center [1525, 596] width 78 height 26
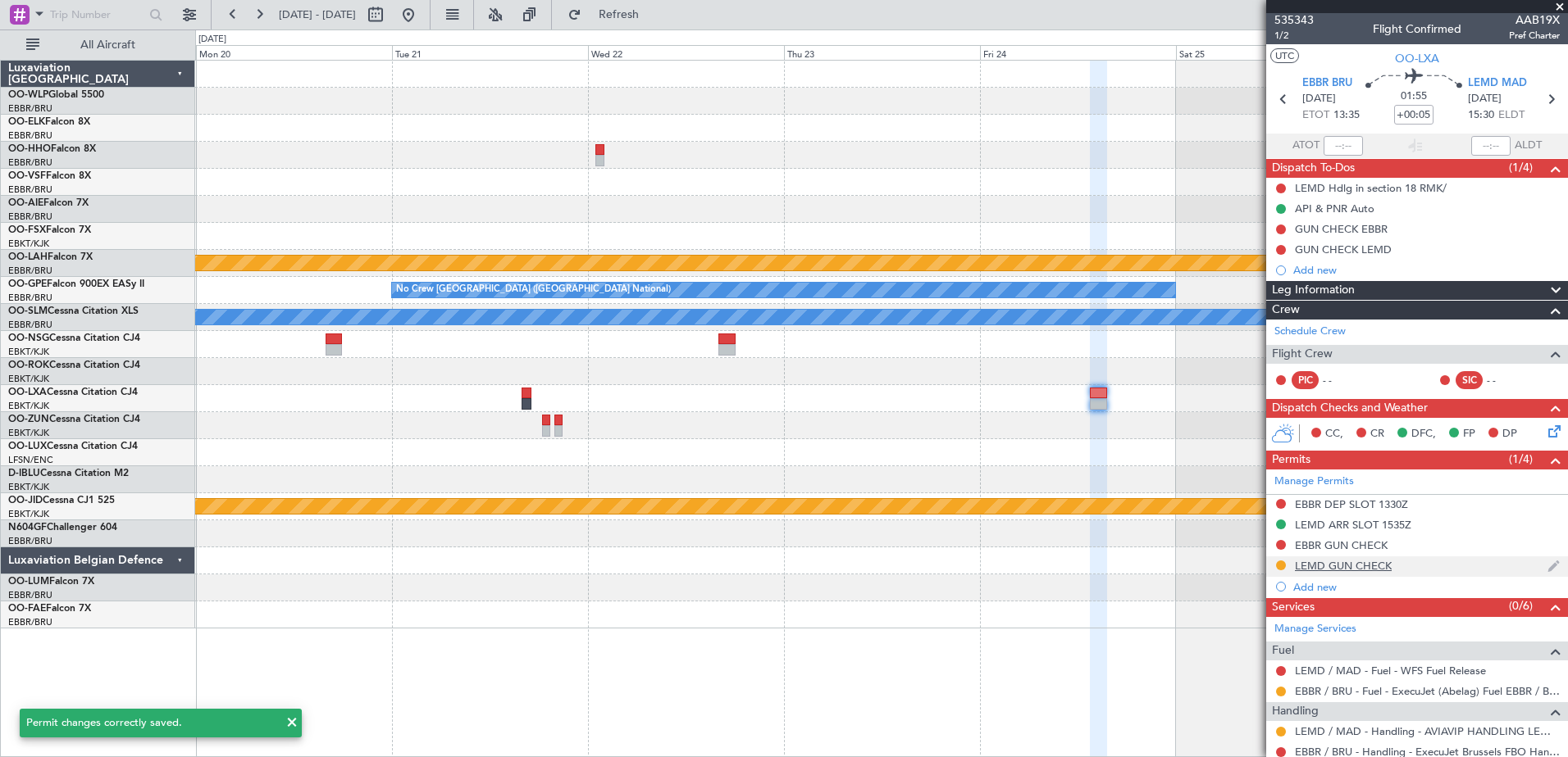
scroll to position [0, 0]
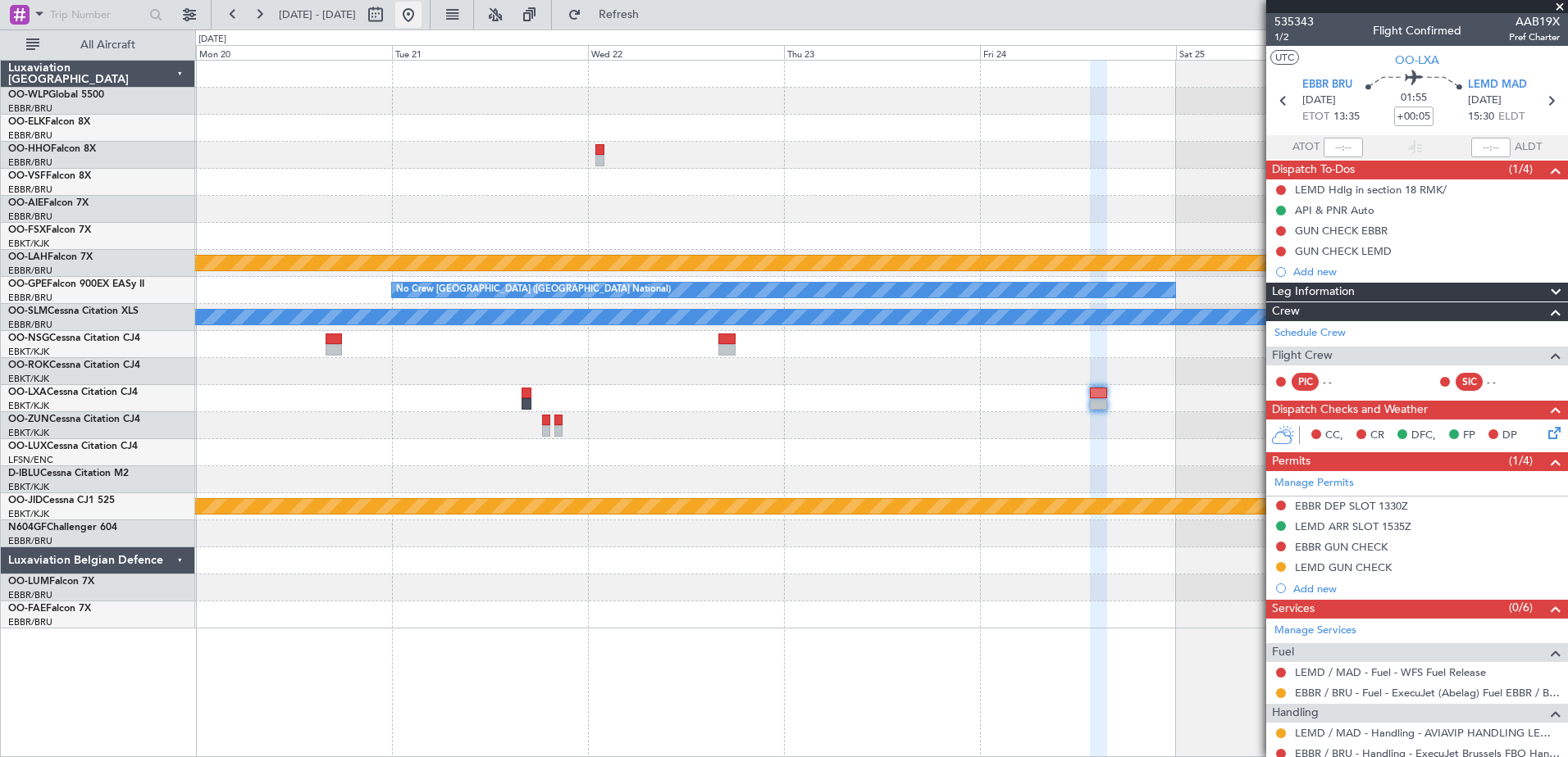
click at [421, 24] on button at bounding box center [408, 15] width 26 height 26
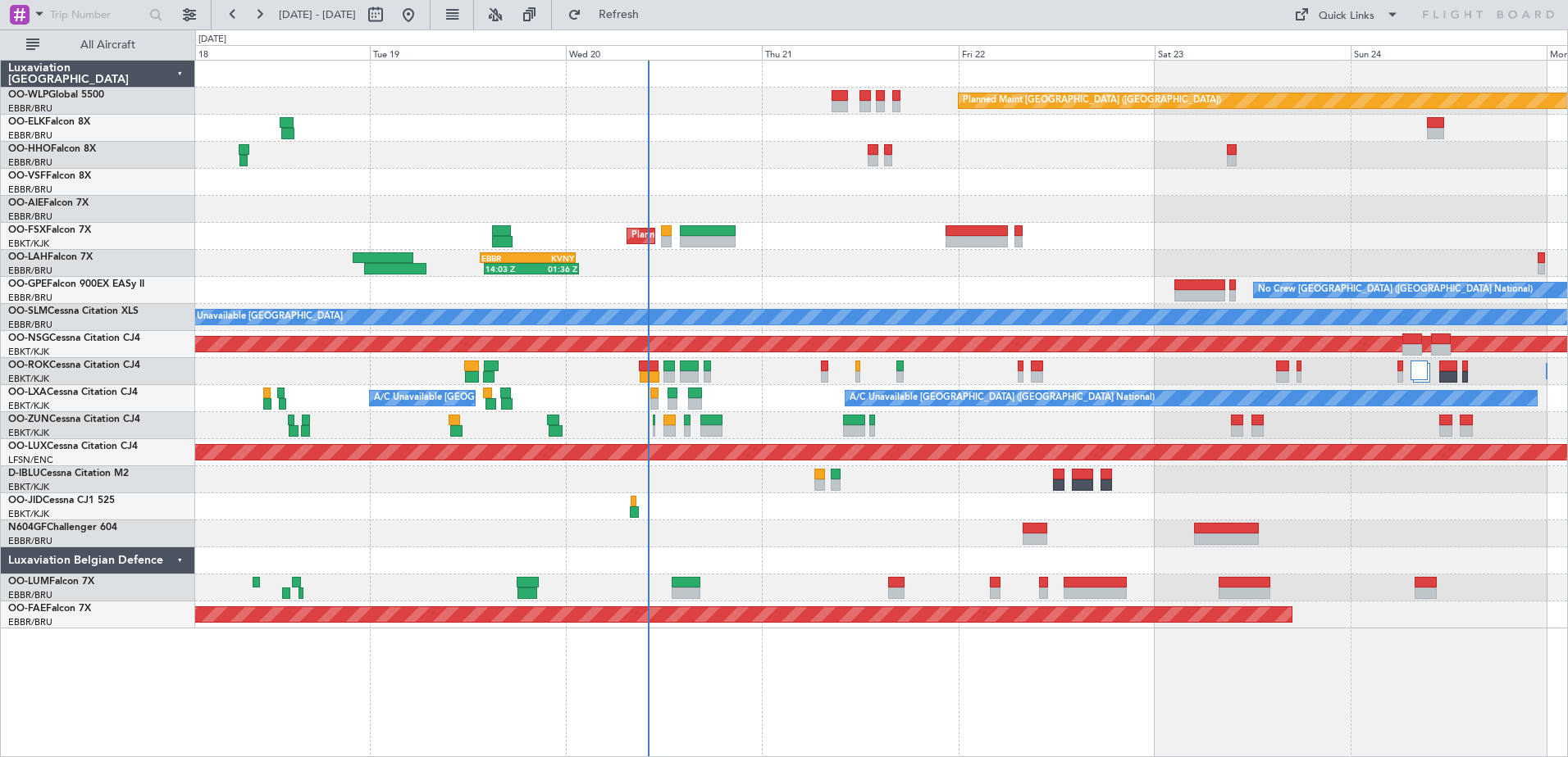
click at [1268, 509] on div at bounding box center [881, 507] width 1372 height 27
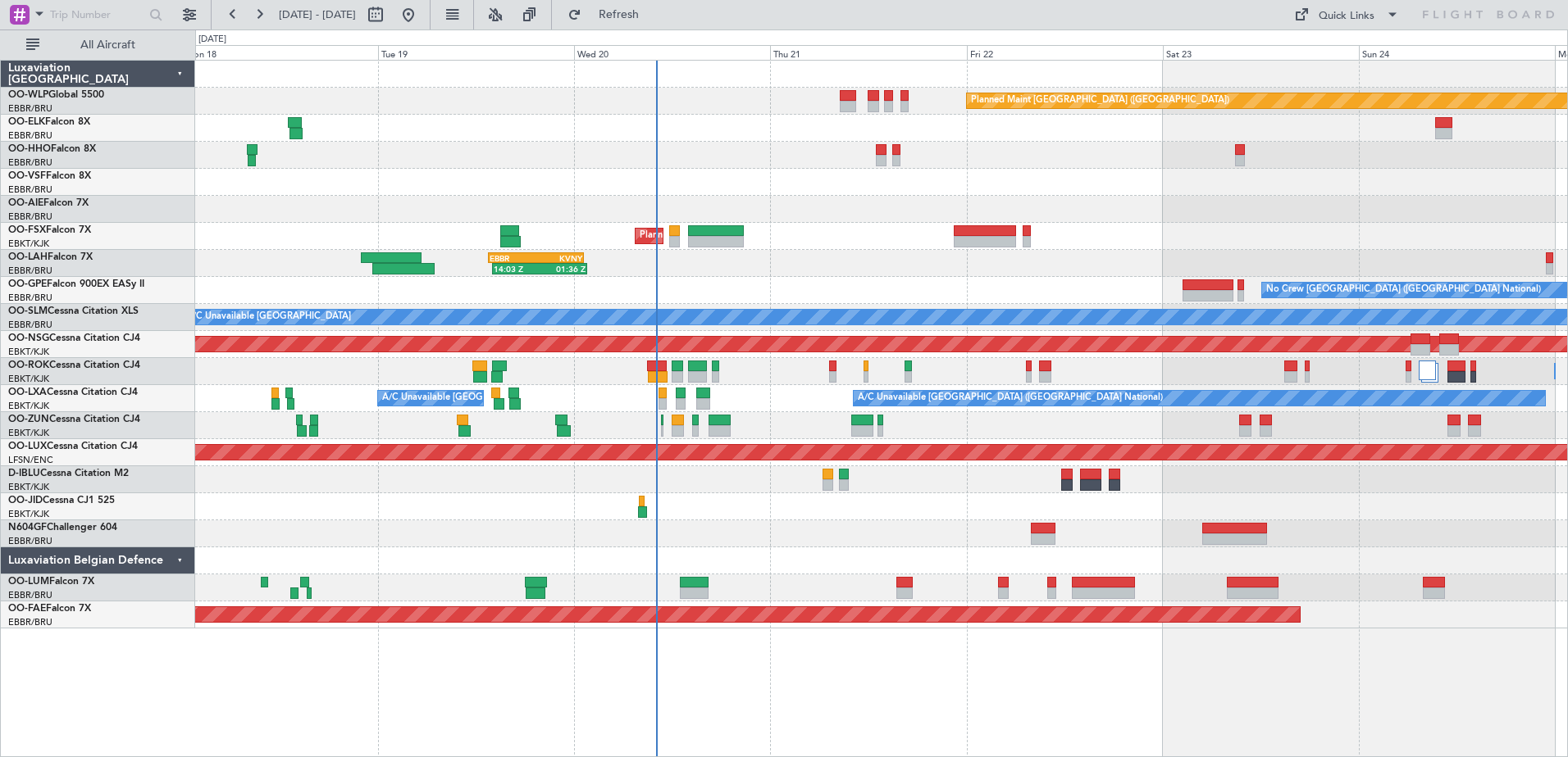
click at [1483, 498] on div at bounding box center [881, 507] width 1372 height 27
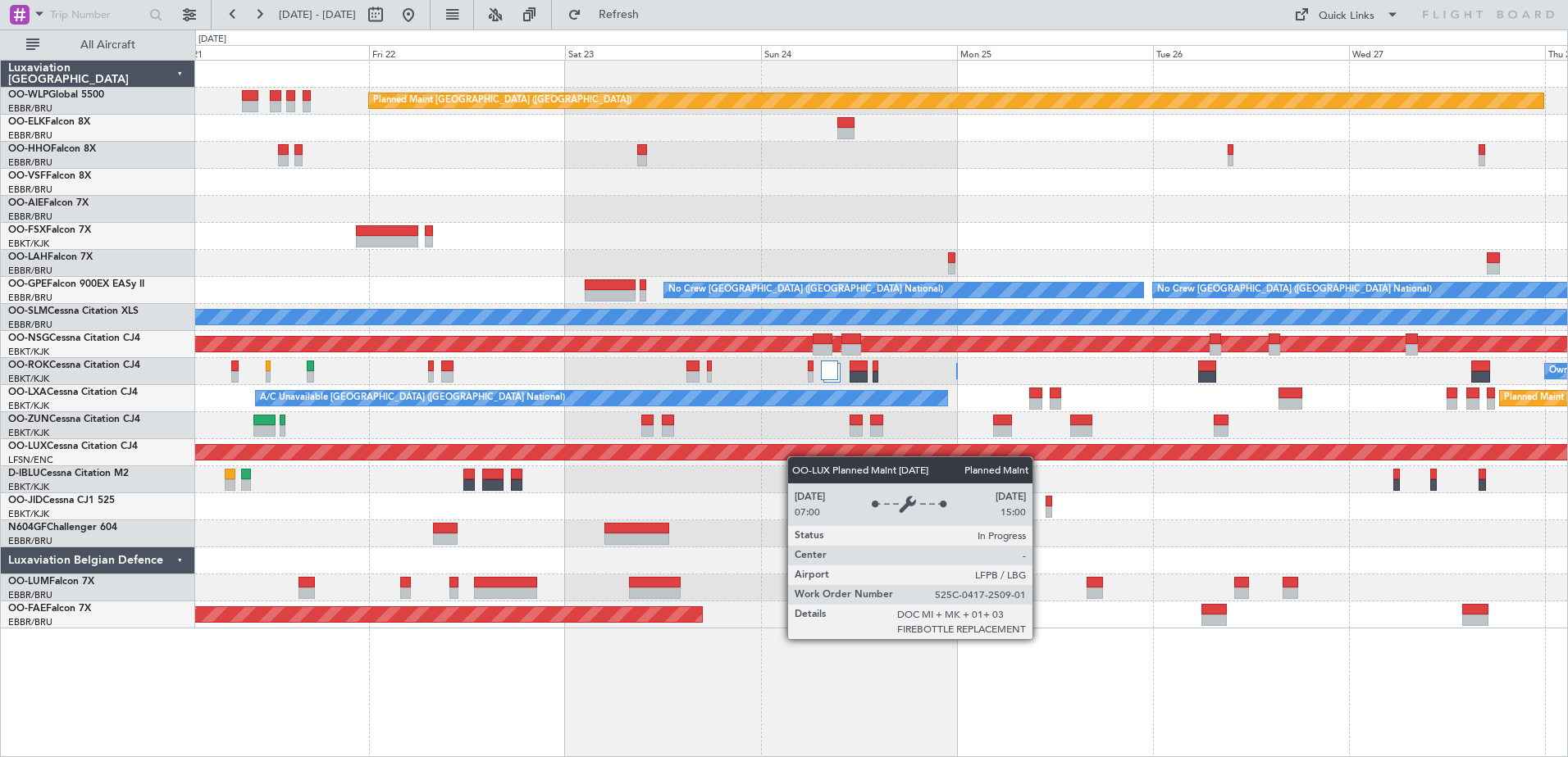
click at [764, 456] on div "Planned Maint Berlin (Brandenburg) Planned Maint Kortrijk-Wevelgem 14:03 Z 01:3…" at bounding box center [881, 344] width 1372 height 568
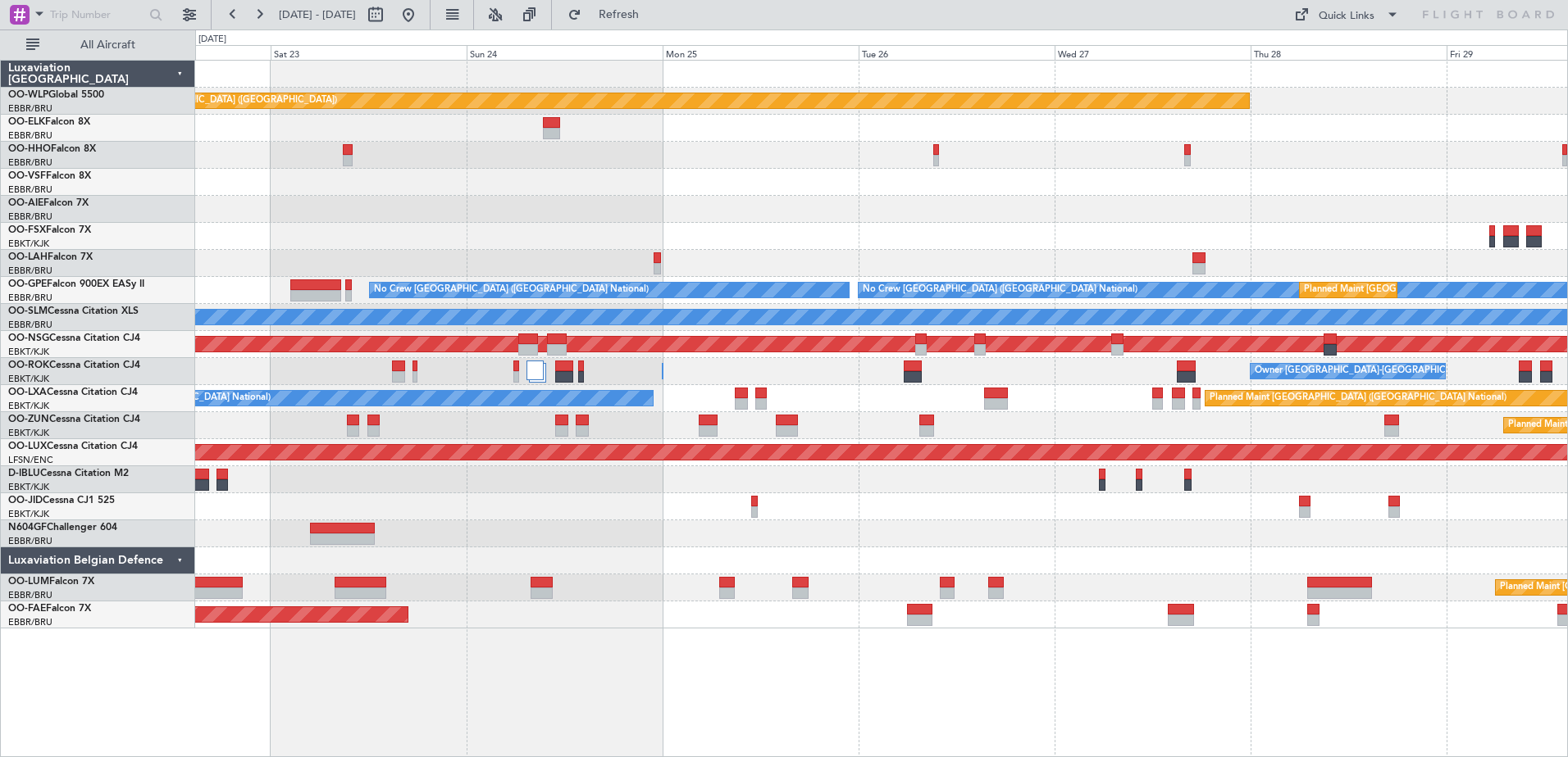
click at [1026, 404] on div "A/C Unavailable Brussels (Brussels National) Planned Maint Brussels (Brussels N…" at bounding box center [881, 398] width 1372 height 27
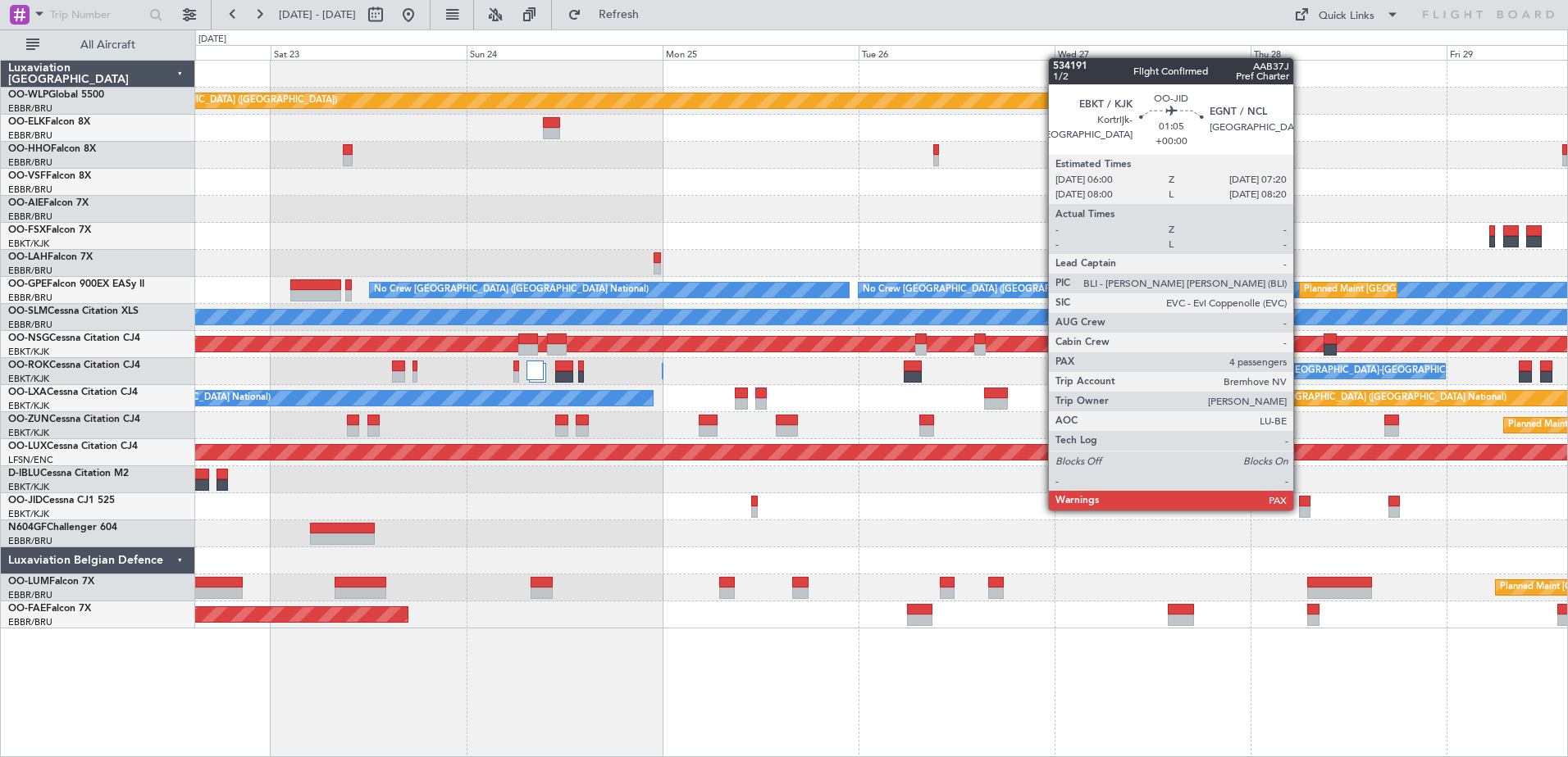
click at [1300, 509] on div at bounding box center [1304, 512] width 11 height 11
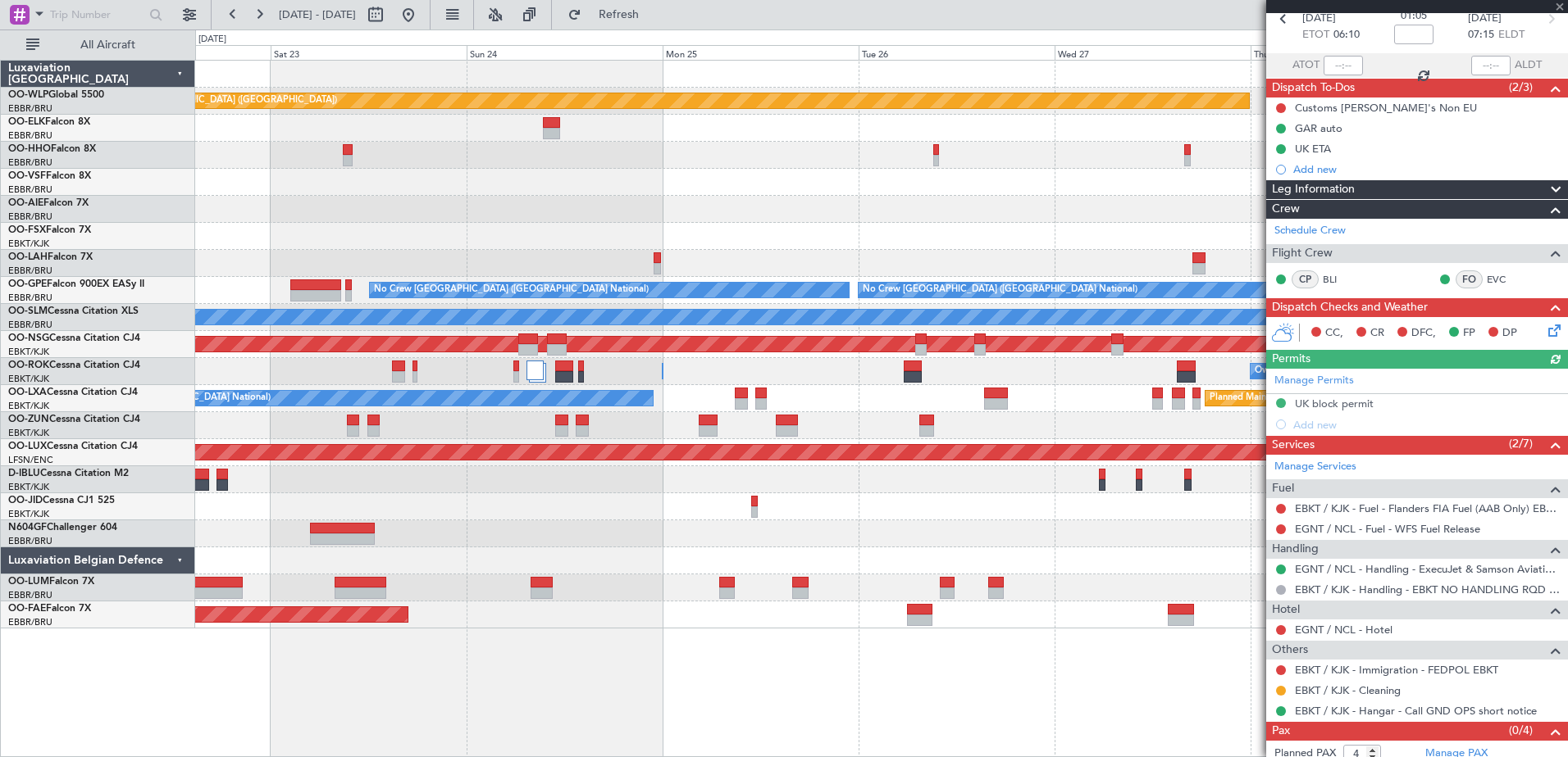
scroll to position [113, 0]
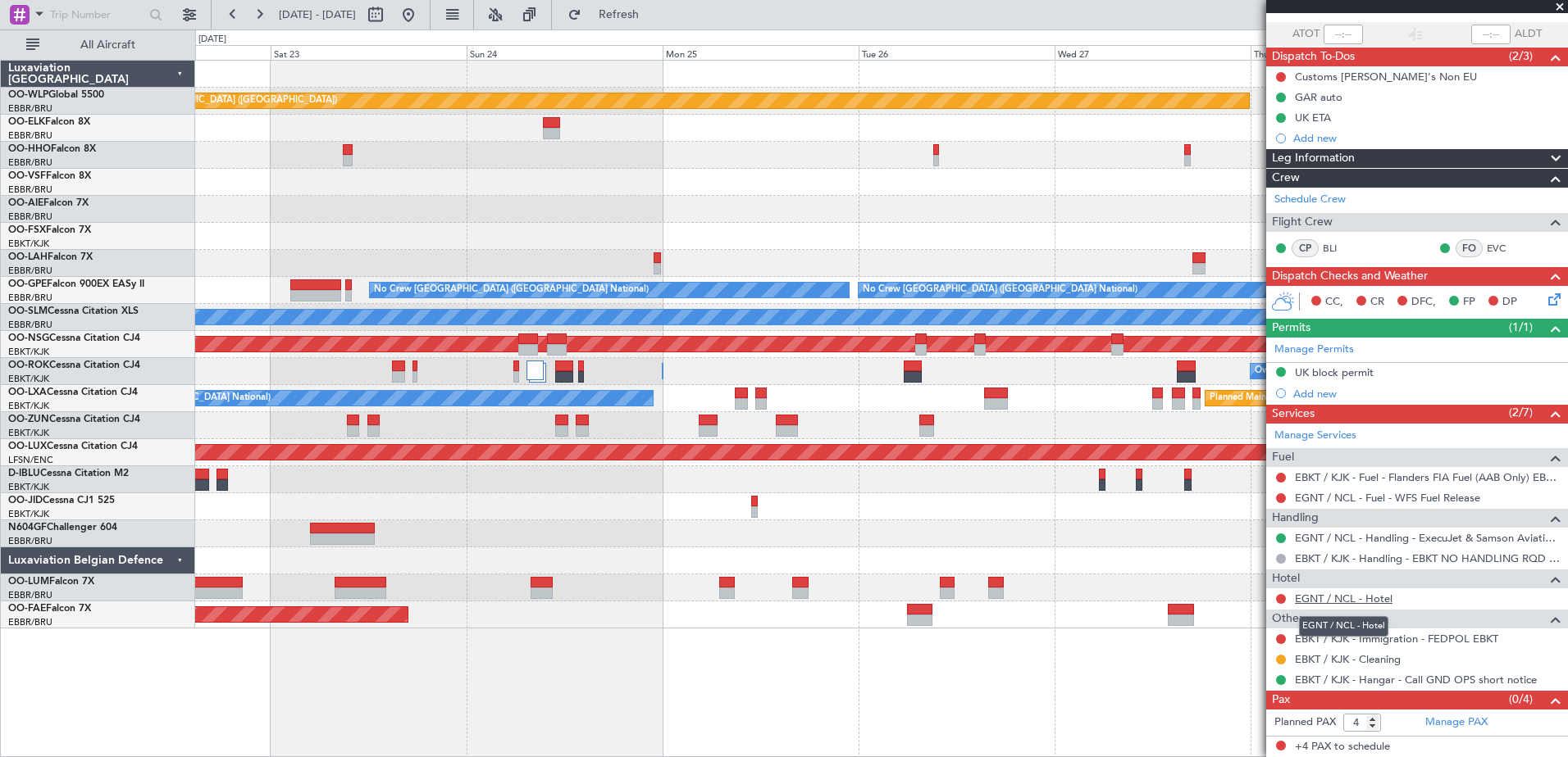
click at [1300, 599] on link "EGNT / NCL - Hotel" at bounding box center [1343, 599] width 98 height 14
click at [1191, 705] on div "Planned Maint Berlin (Brandenburg) No Crew Brussels (Brussels National) Planned…" at bounding box center [882, 408] width 1373 height 697
click at [1553, 12] on span at bounding box center [1559, 7] width 16 height 15
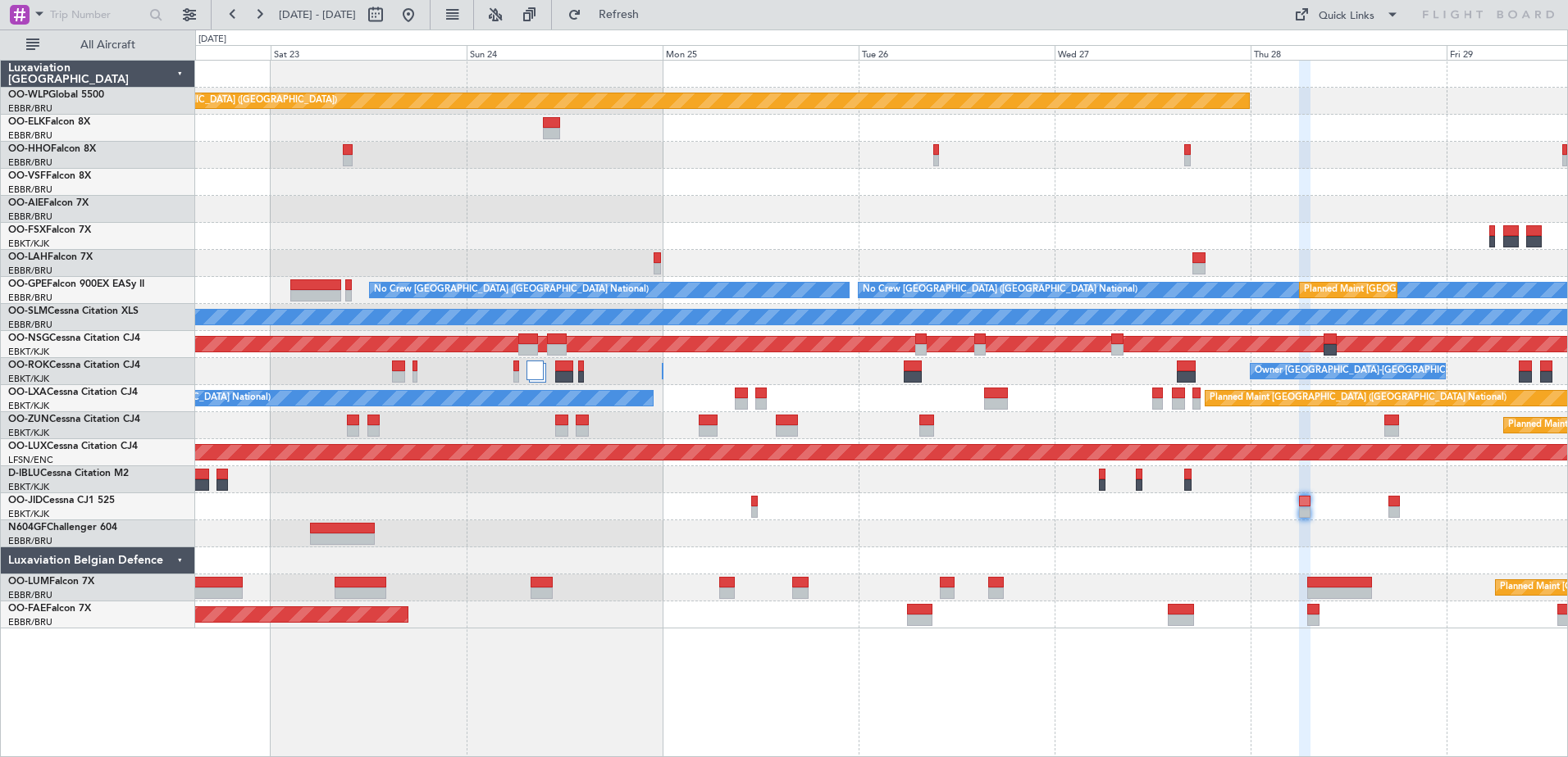
type input "0"
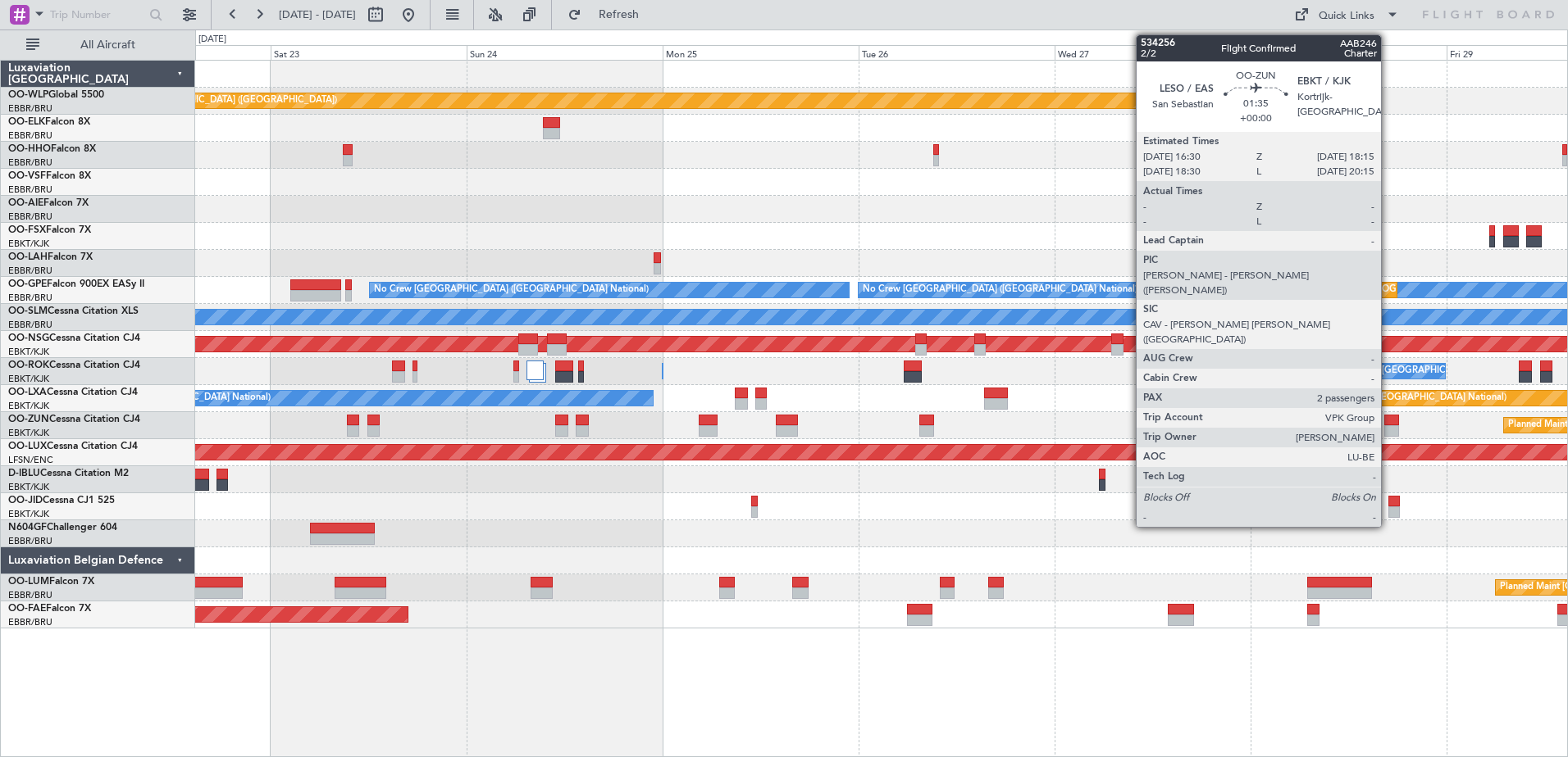
click at [1388, 426] on div at bounding box center [1391, 431] width 15 height 11
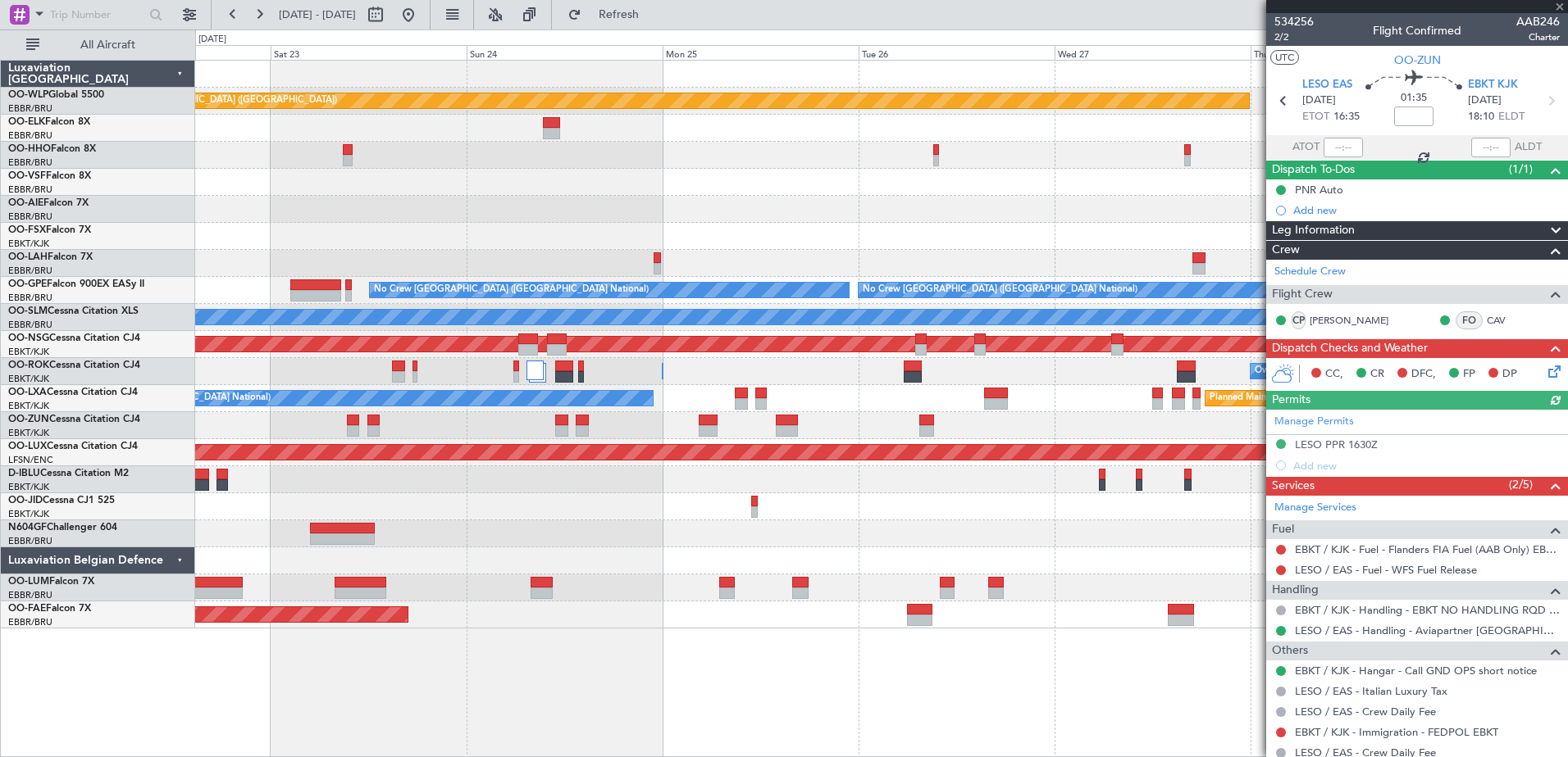
scroll to position [82, 0]
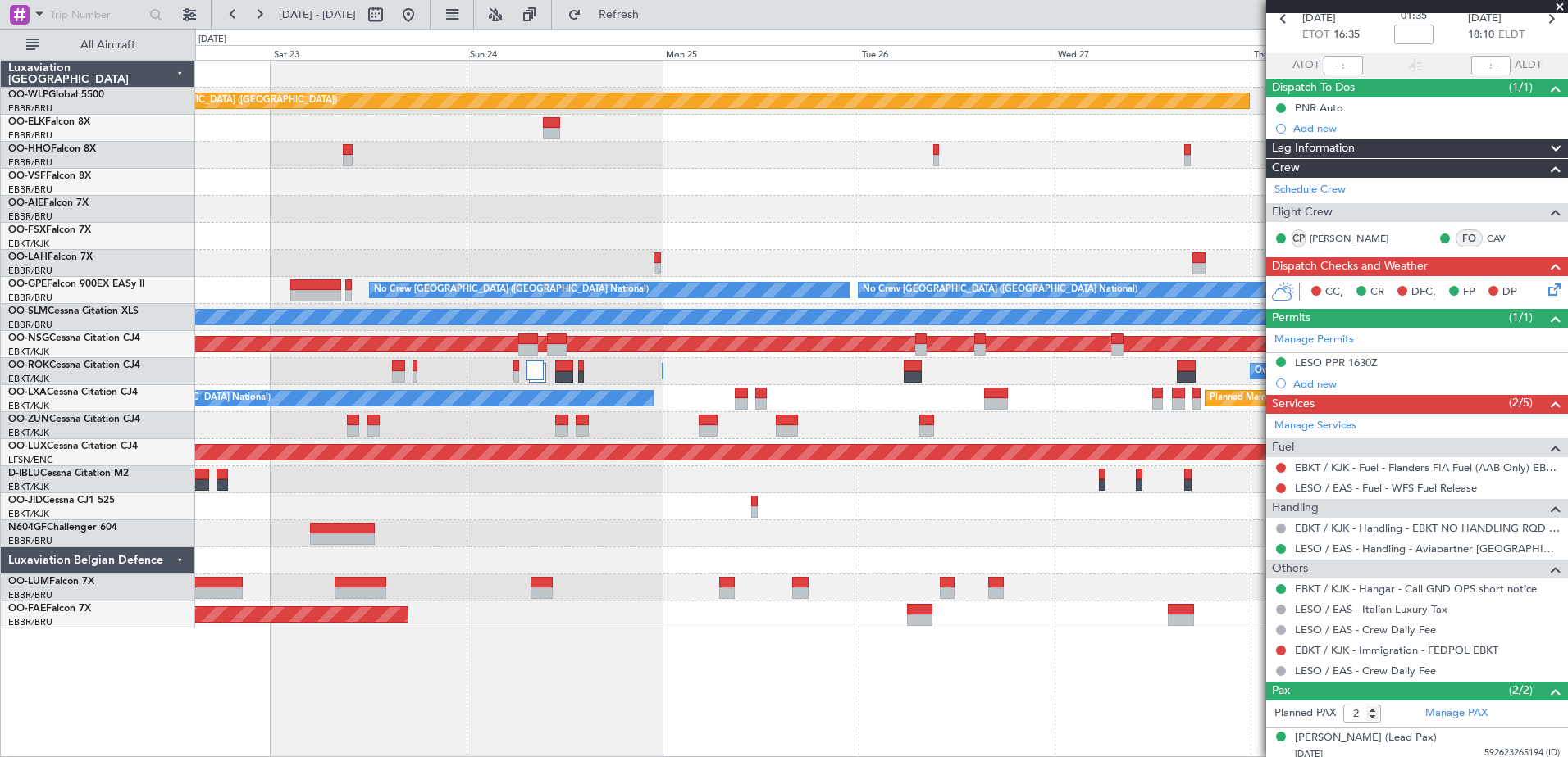
click at [1552, 6] on span at bounding box center [1559, 7] width 16 height 15
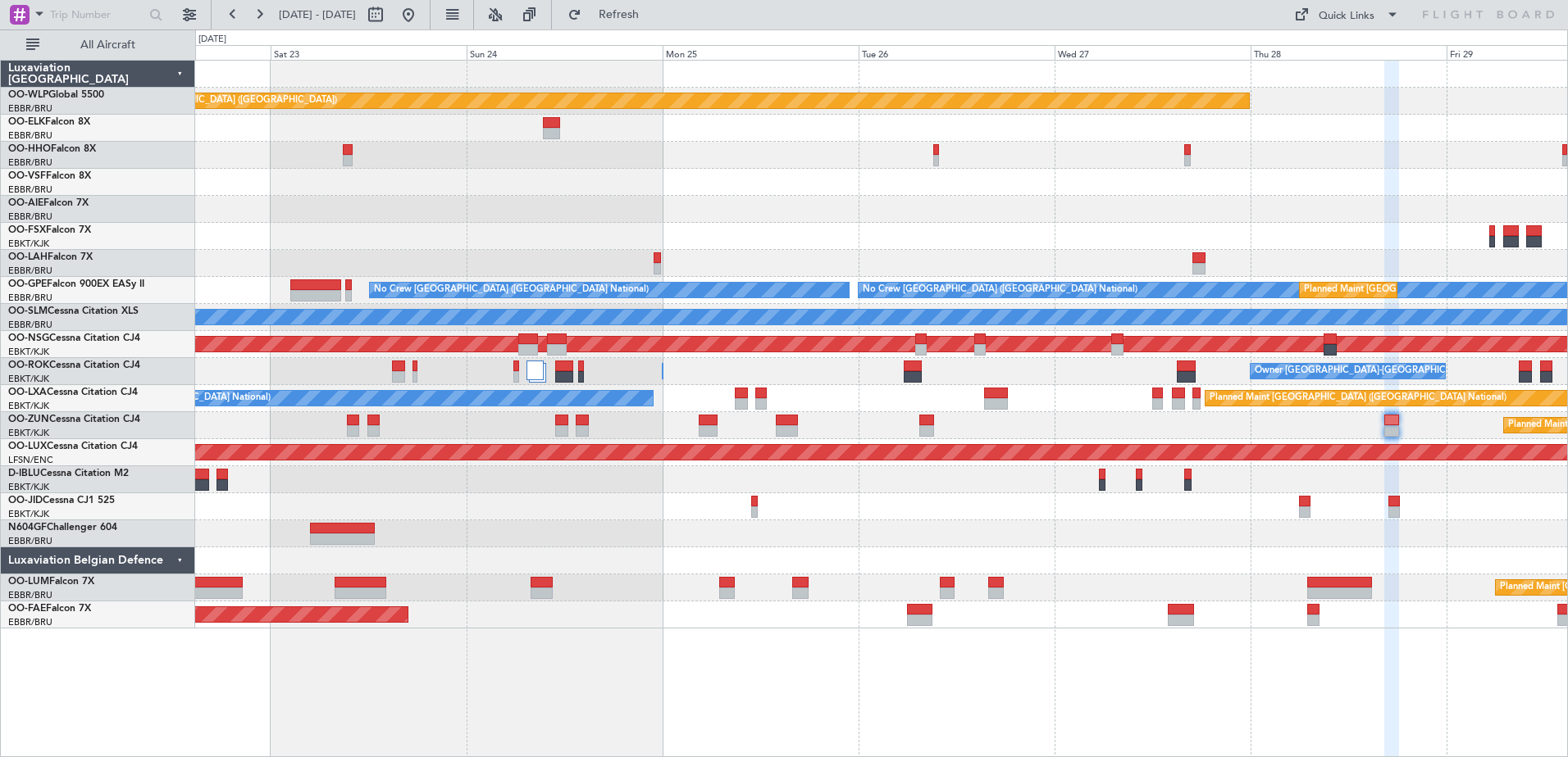
type input "0"
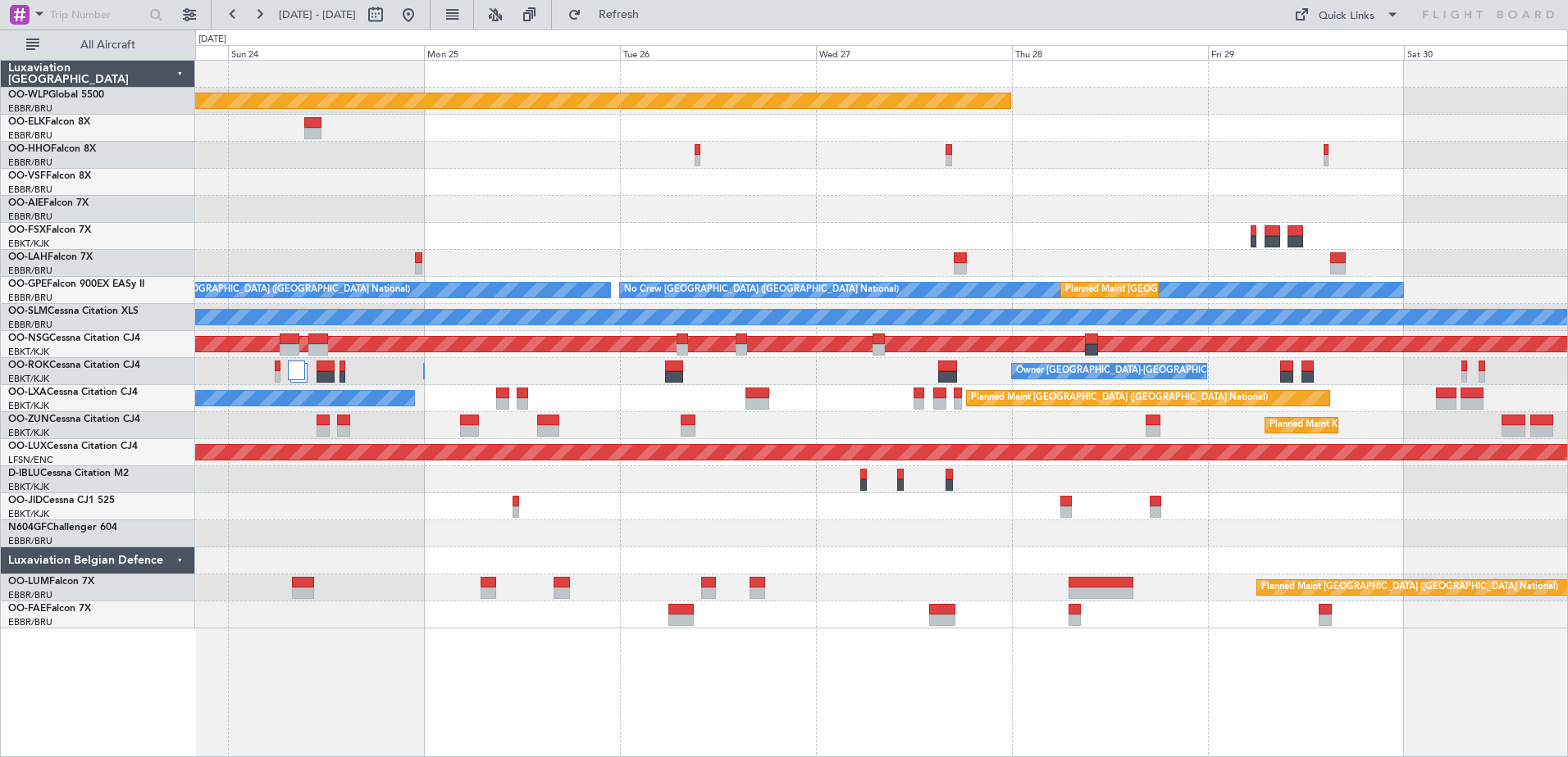
click at [1199, 508] on div "Planned Maint Berlin (Brandenburg) - - LIEO 10:00 Z KTEB 19:15 Z Planned Maint …" at bounding box center [881, 344] width 1372 height 568
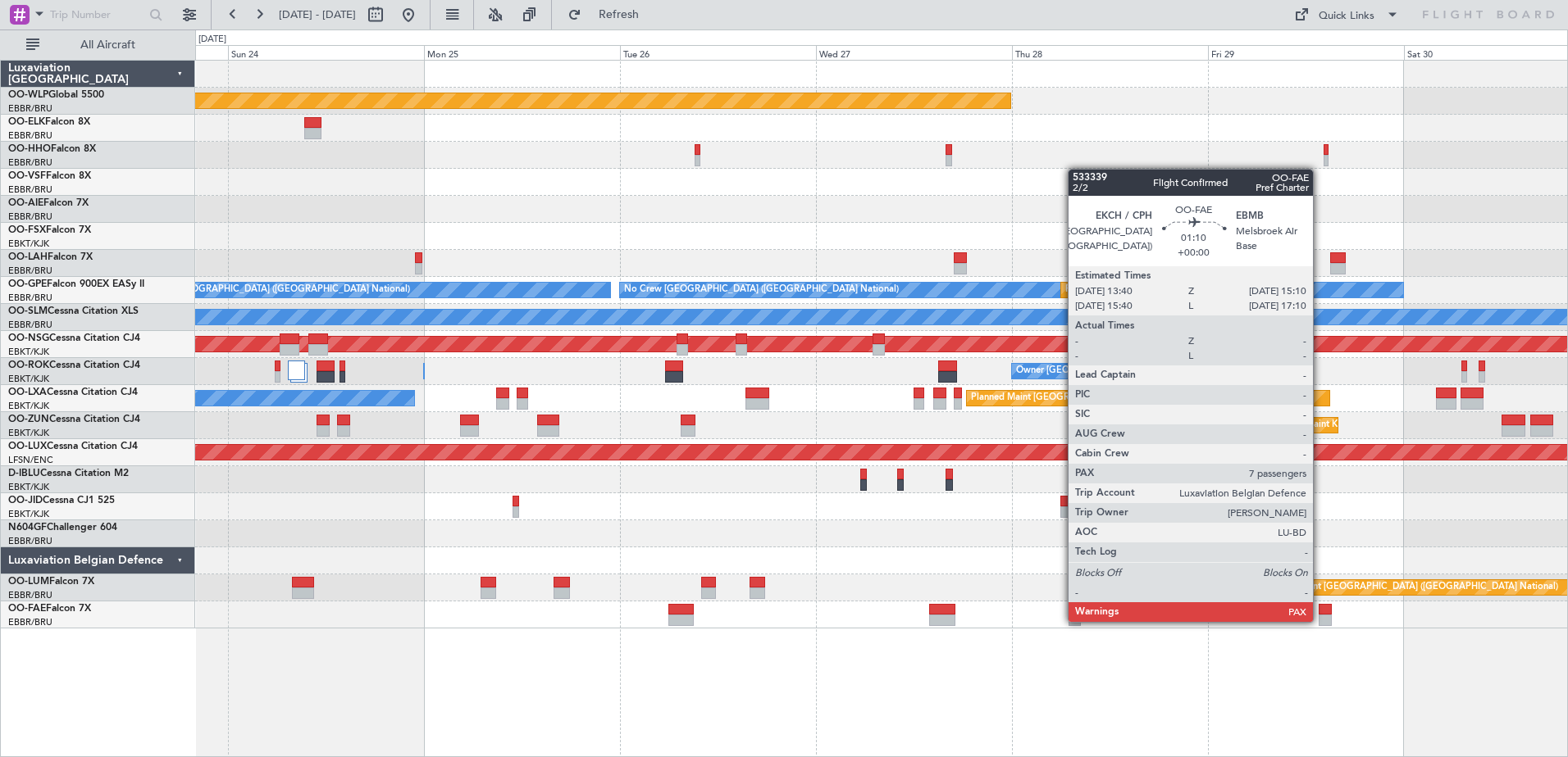
click at [1321, 617] on div at bounding box center [1325, 620] width 12 height 11
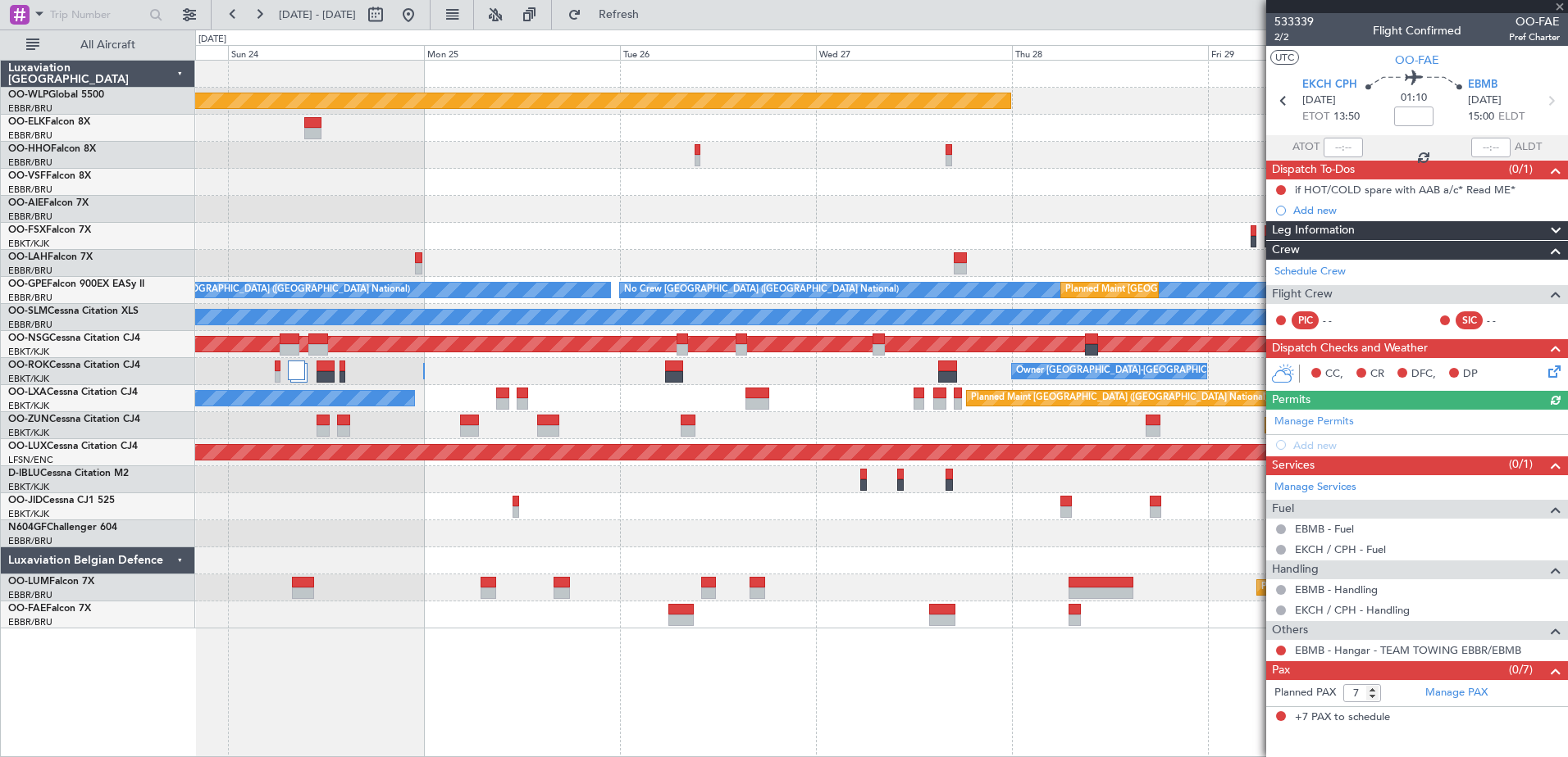
click at [1556, 6] on div at bounding box center [1416, 6] width 301 height 13
click at [1561, 4] on span at bounding box center [1559, 7] width 16 height 15
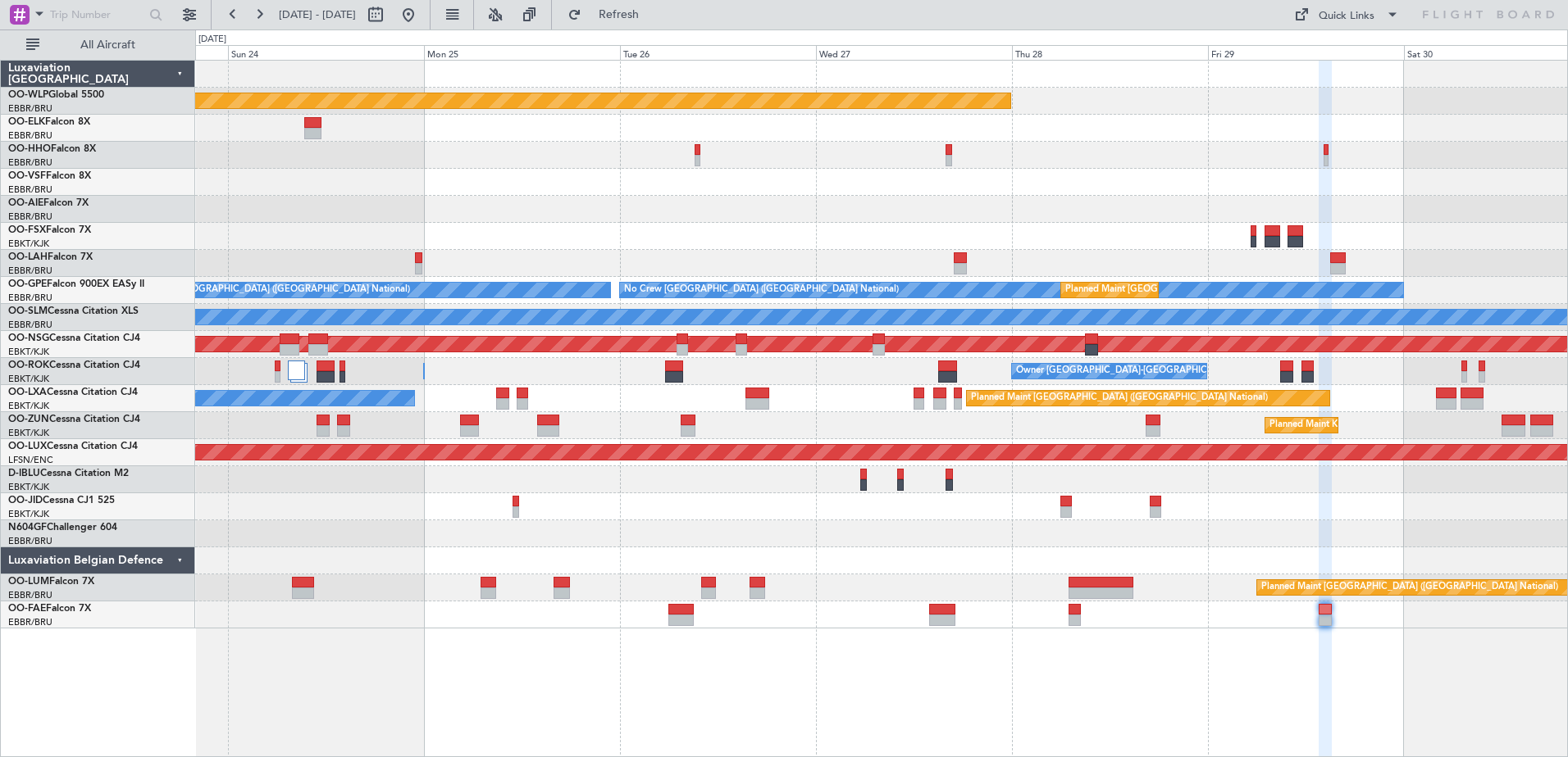
type input "0"
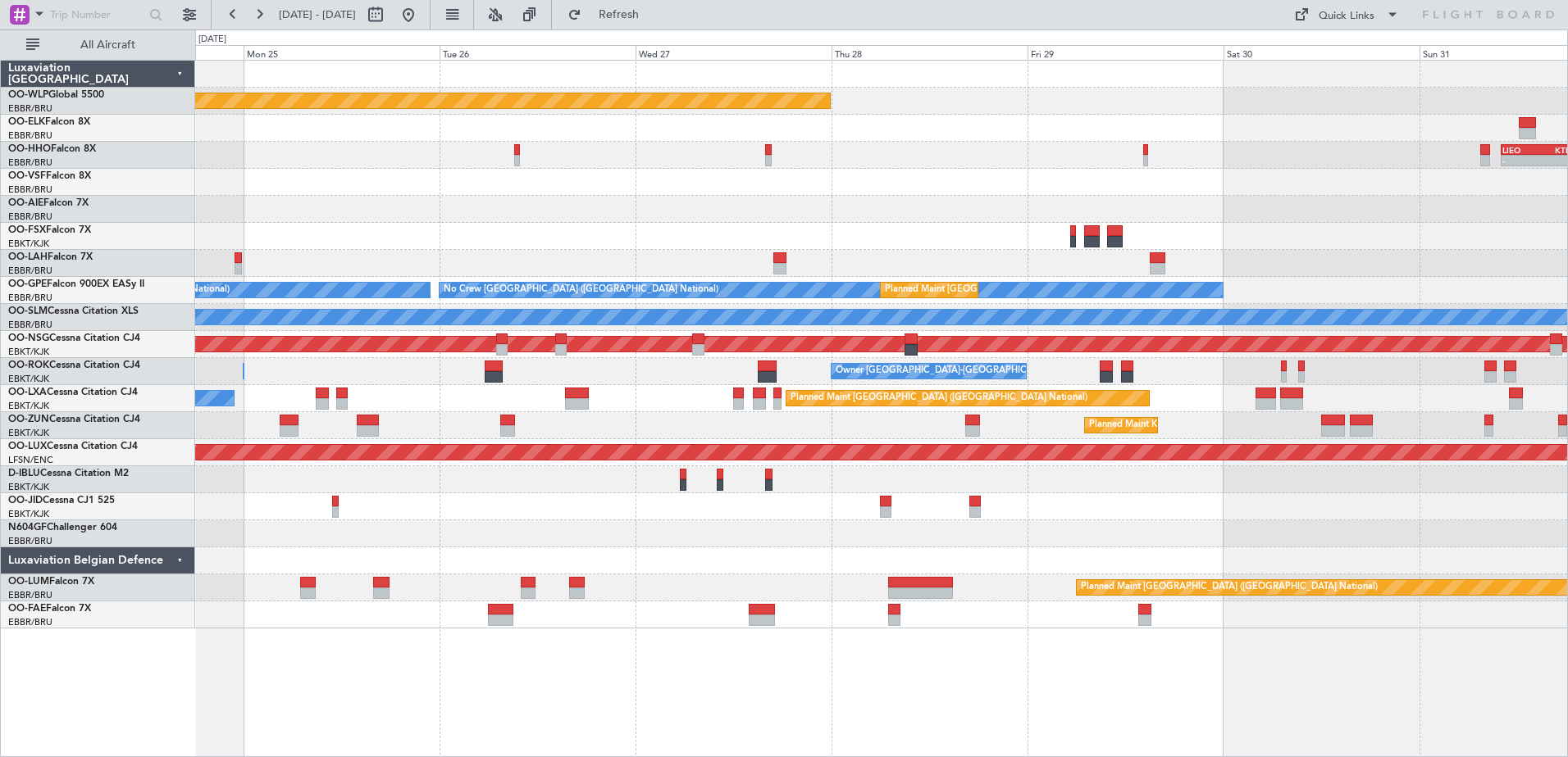
click at [1322, 215] on div "Planned Maint Berlin (Brandenburg) - - LIEO 10:00 Z KTEB 19:15 Z Planned Maint …" at bounding box center [881, 344] width 1372 height 568
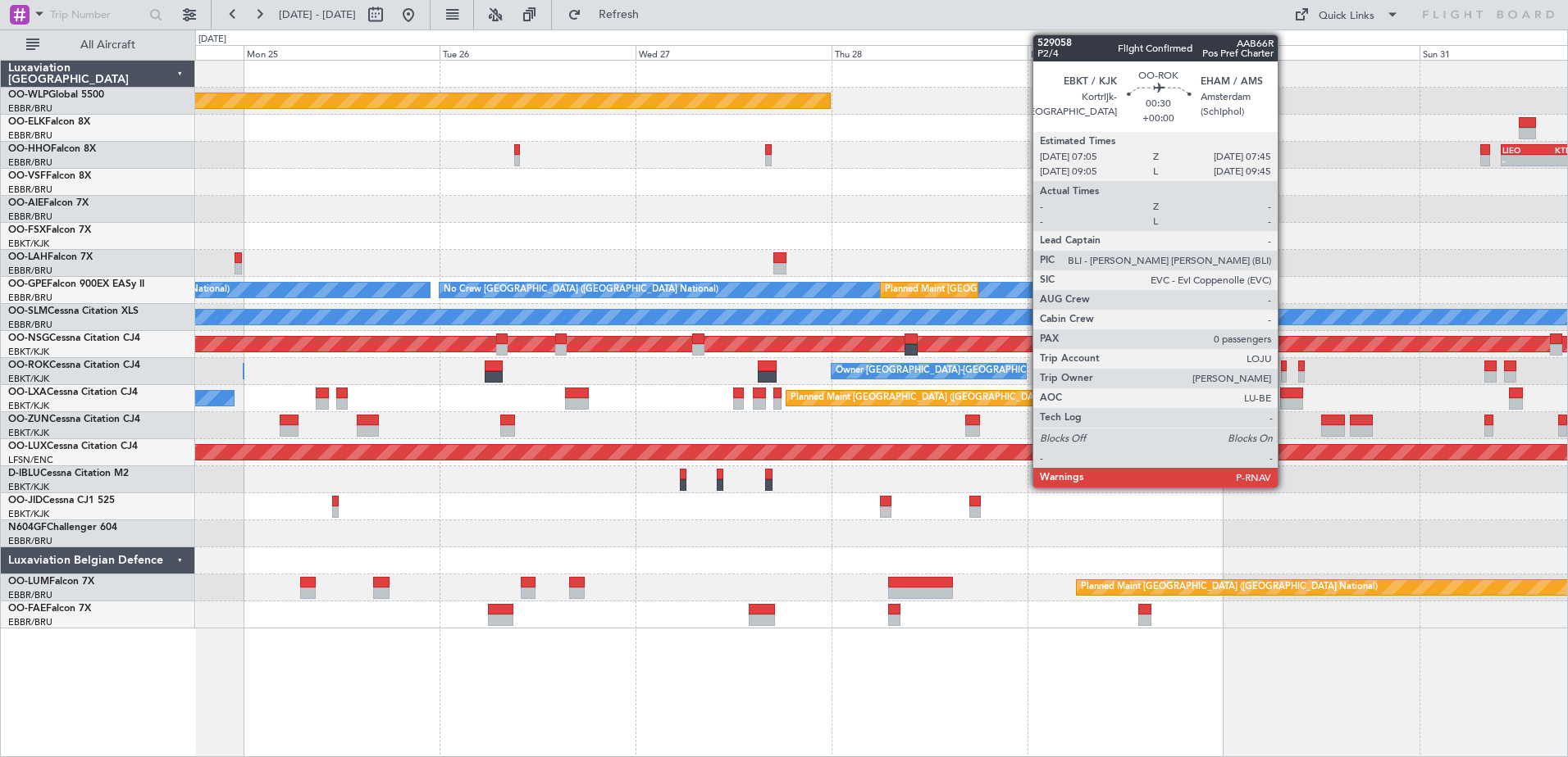
click at [1285, 372] on div at bounding box center [1283, 376] width 6 height 11
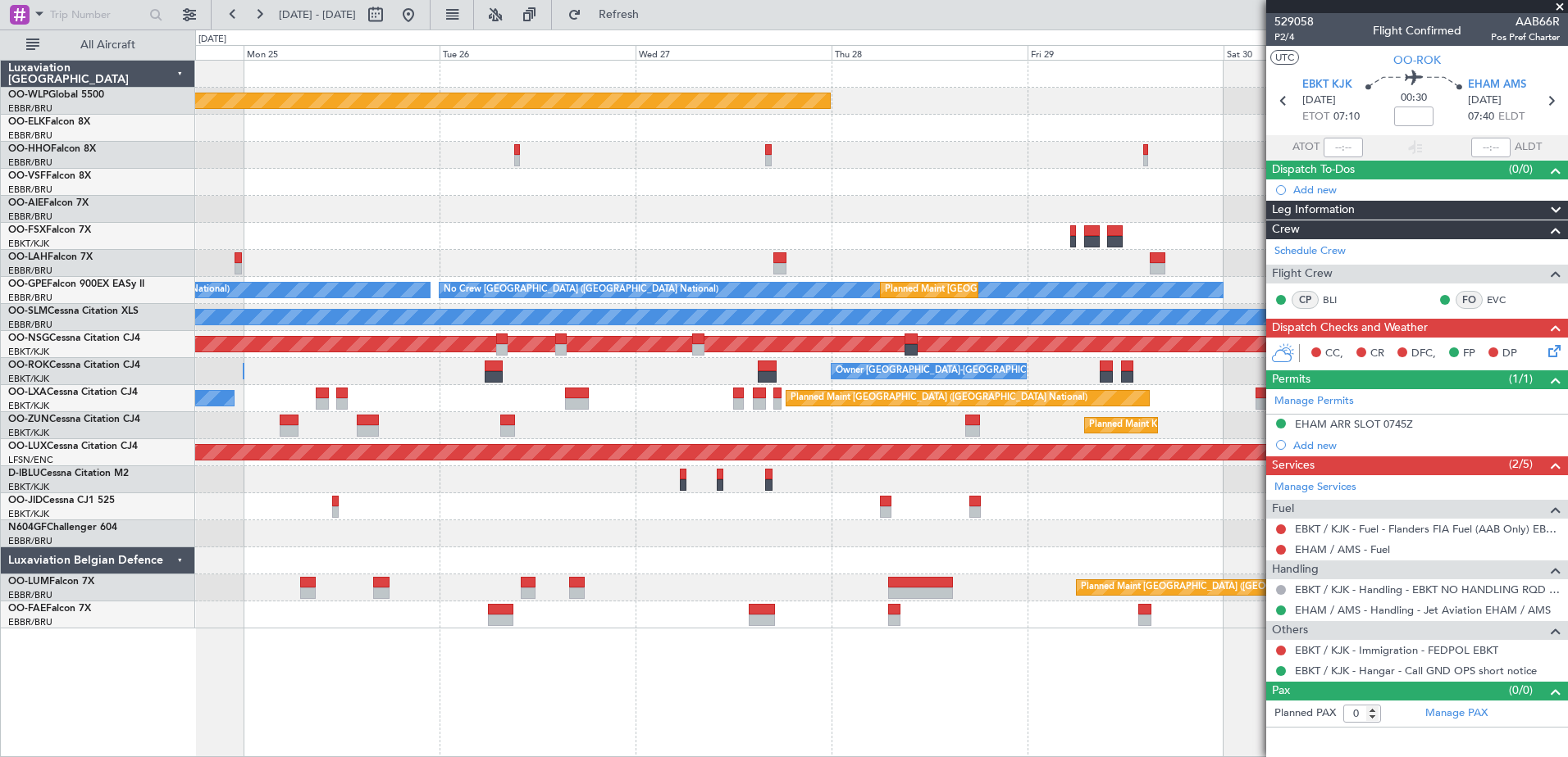
click at [1559, 3] on span at bounding box center [1559, 7] width 16 height 15
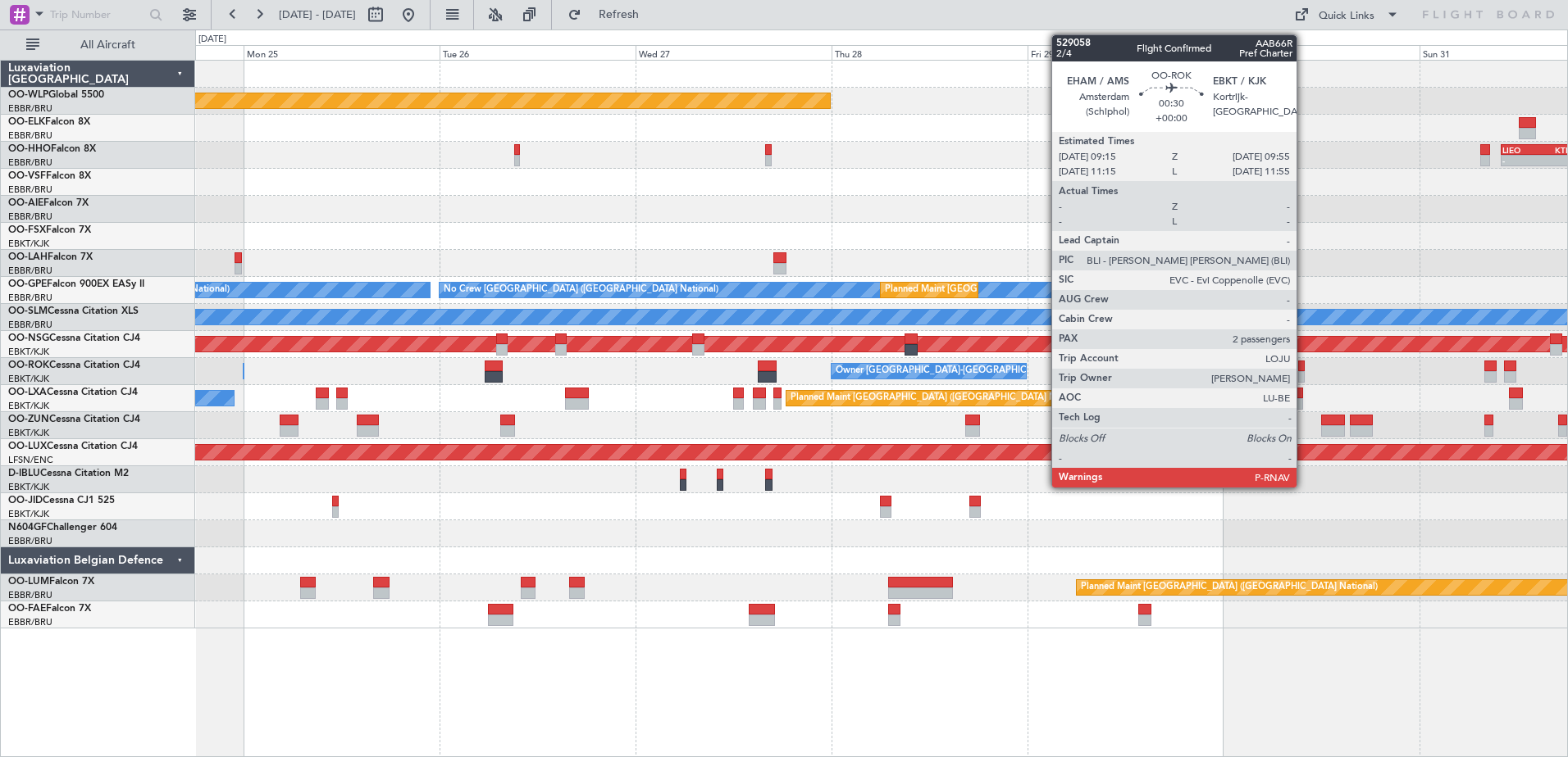
click at [1304, 365] on div at bounding box center [1300, 366] width 6 height 11
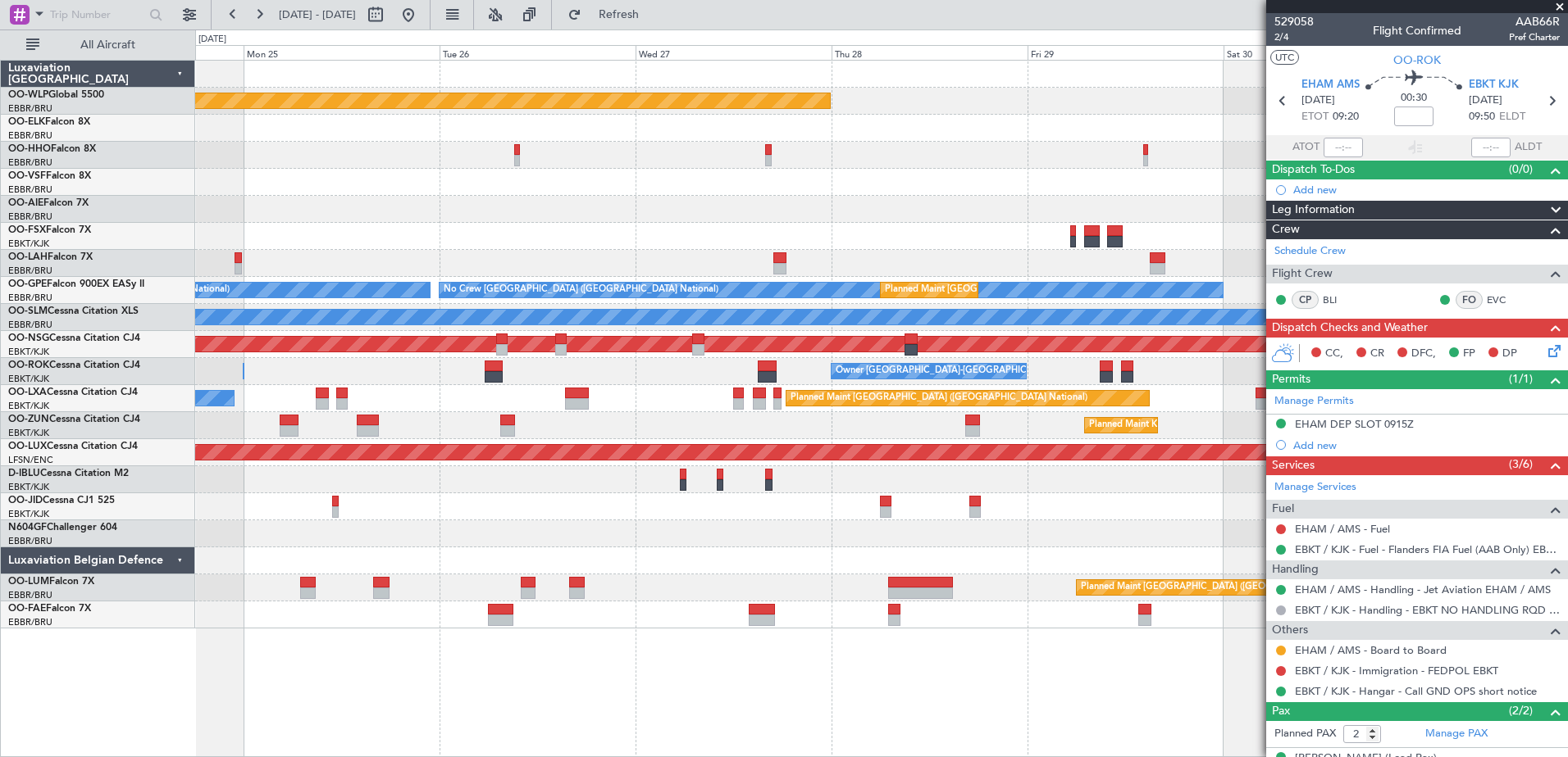
click at [1555, 4] on span at bounding box center [1559, 7] width 16 height 15
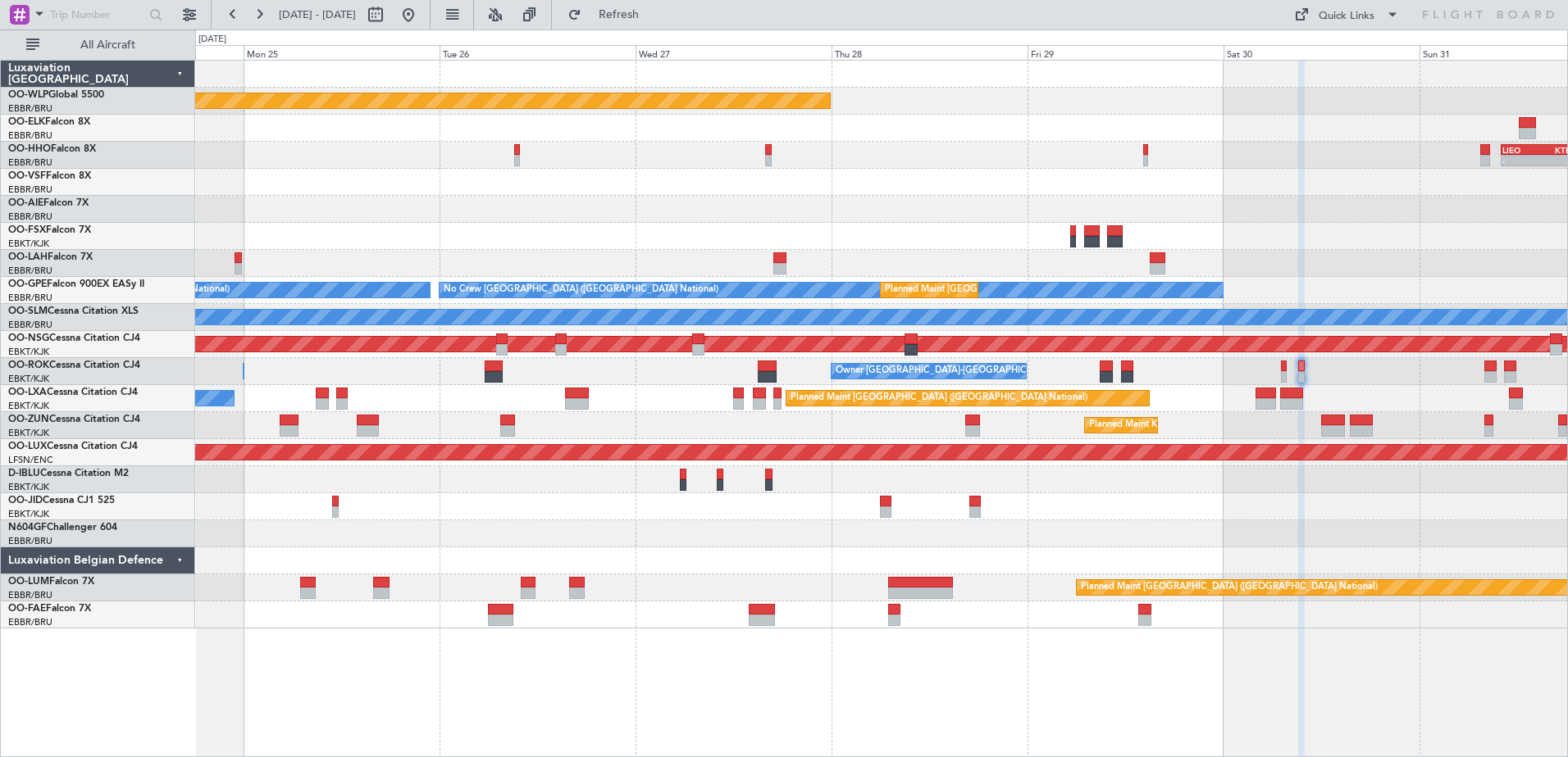
type input "0"
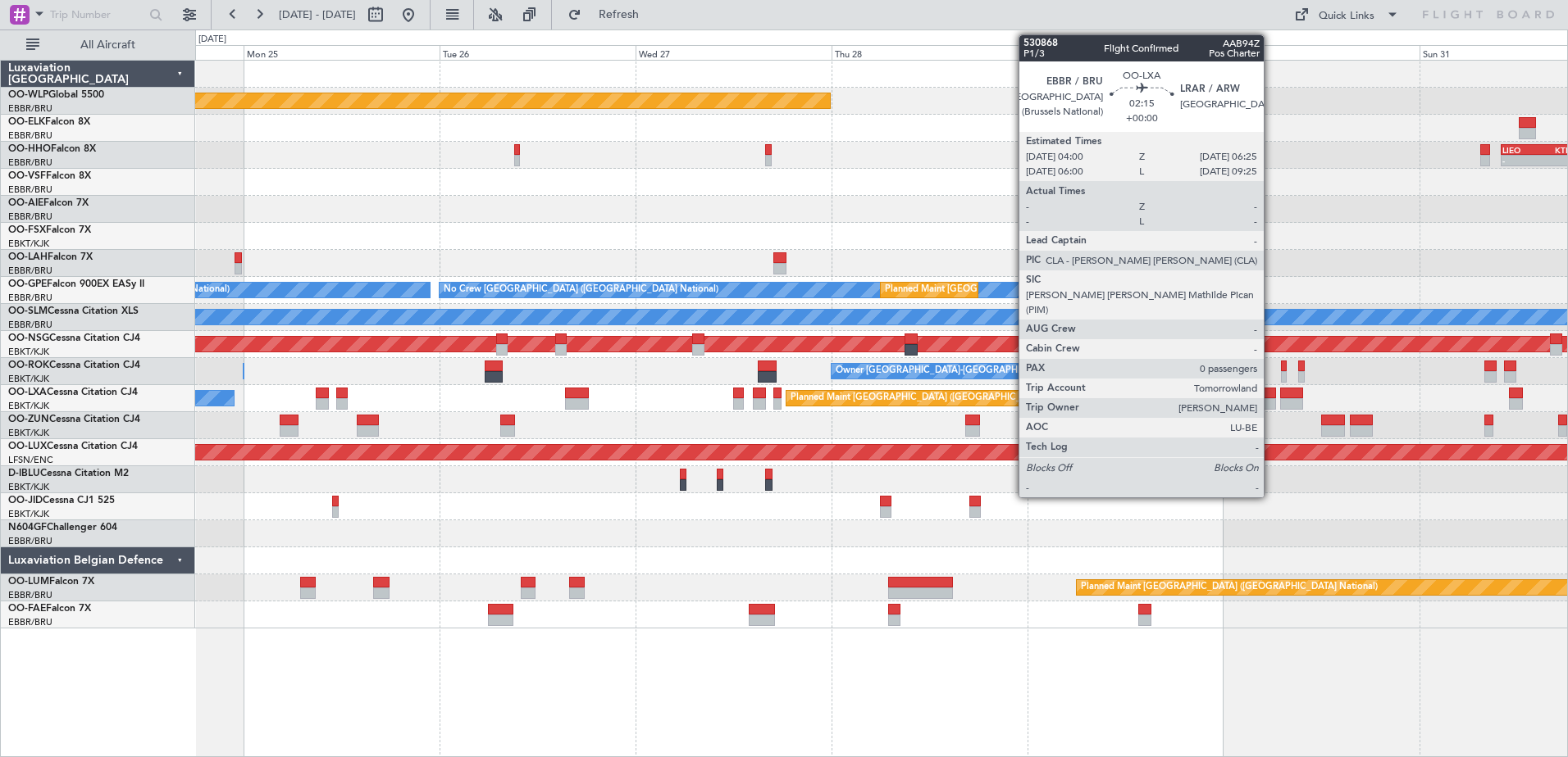
click at [1271, 391] on div at bounding box center [1266, 393] width 21 height 11
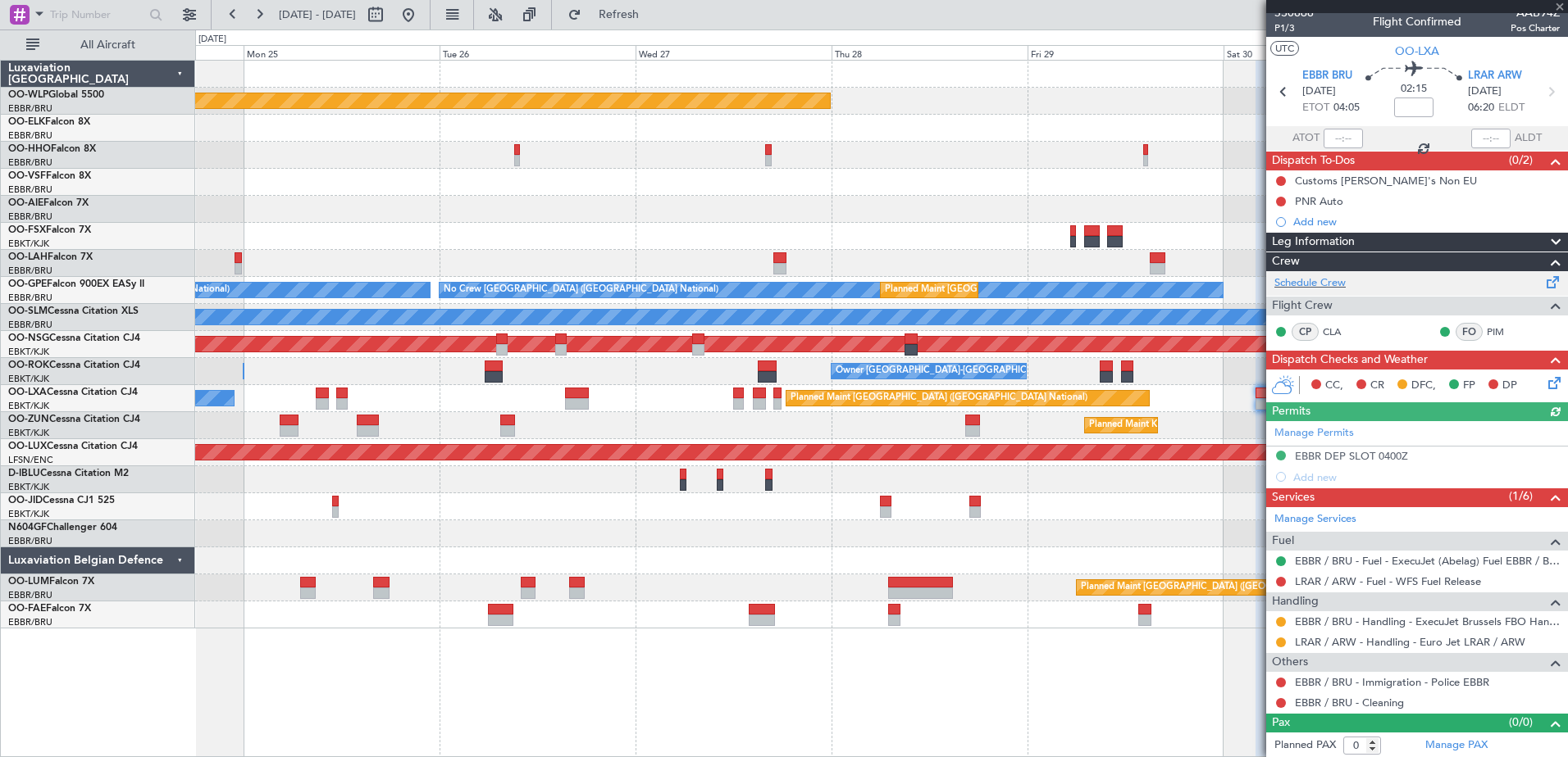
scroll to position [10, 0]
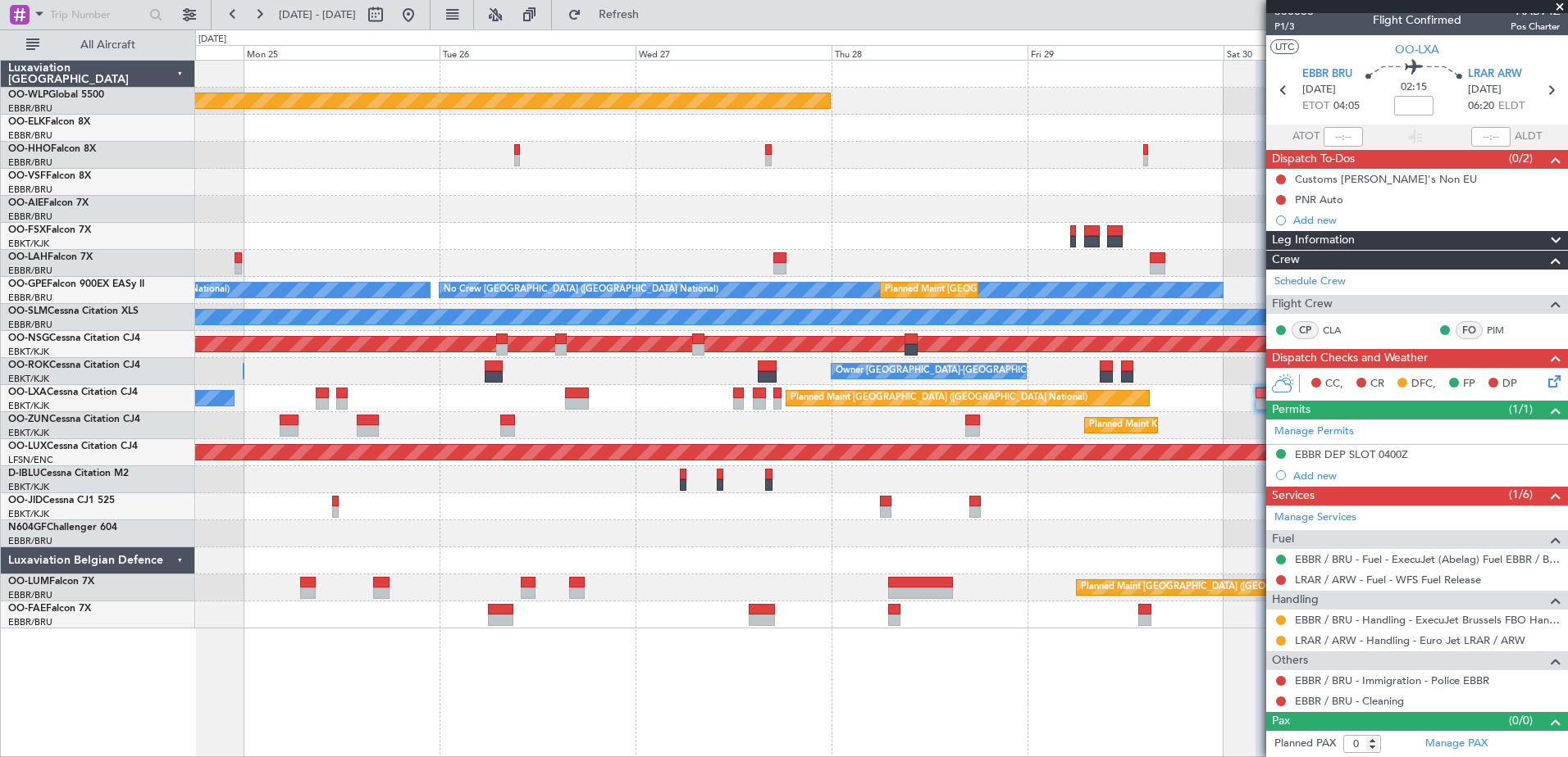
click at [1558, 7] on span at bounding box center [1559, 7] width 16 height 15
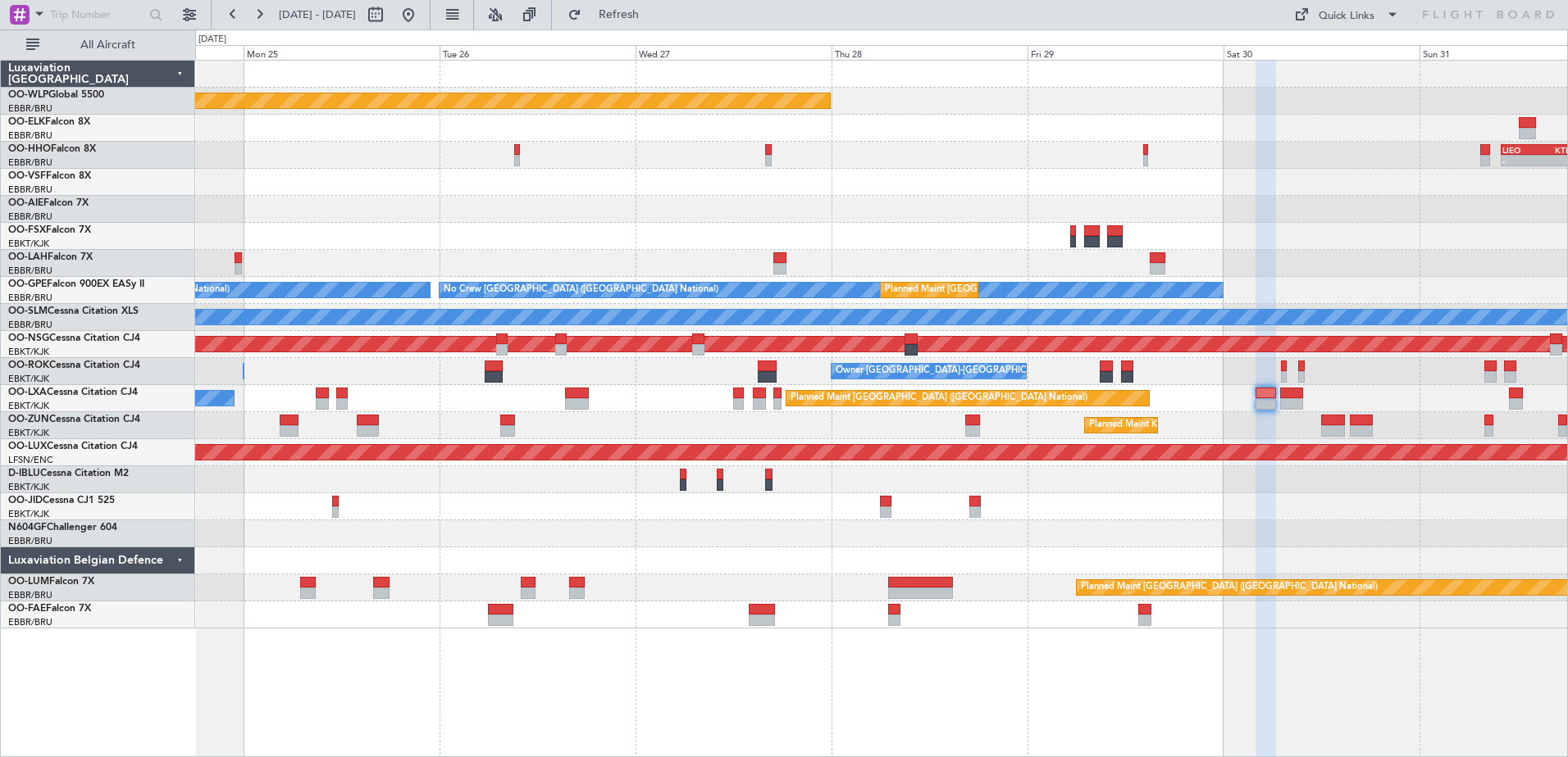
scroll to position [0, 0]
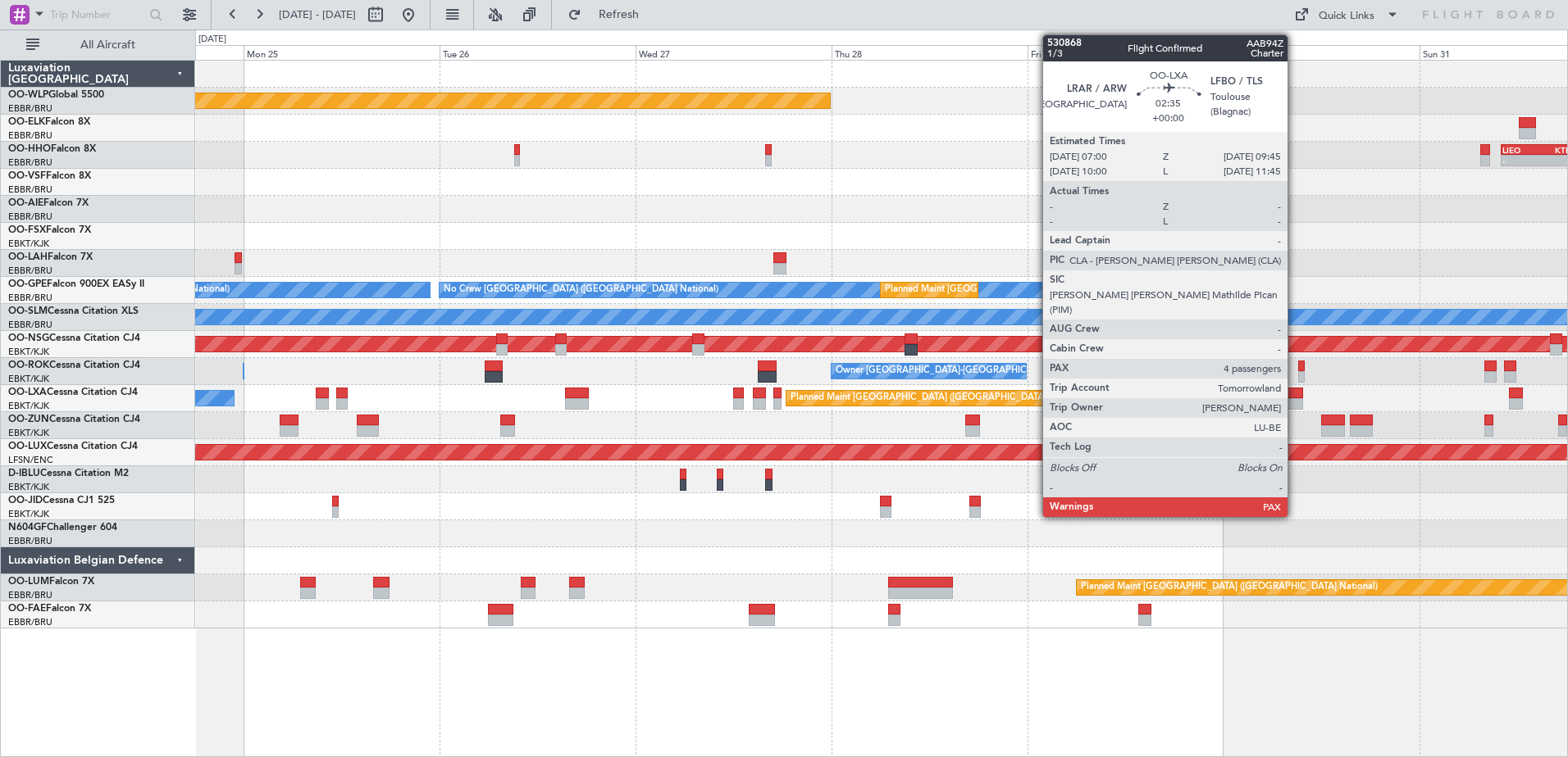
click at [1294, 409] on div at bounding box center [1291, 403] width 23 height 11
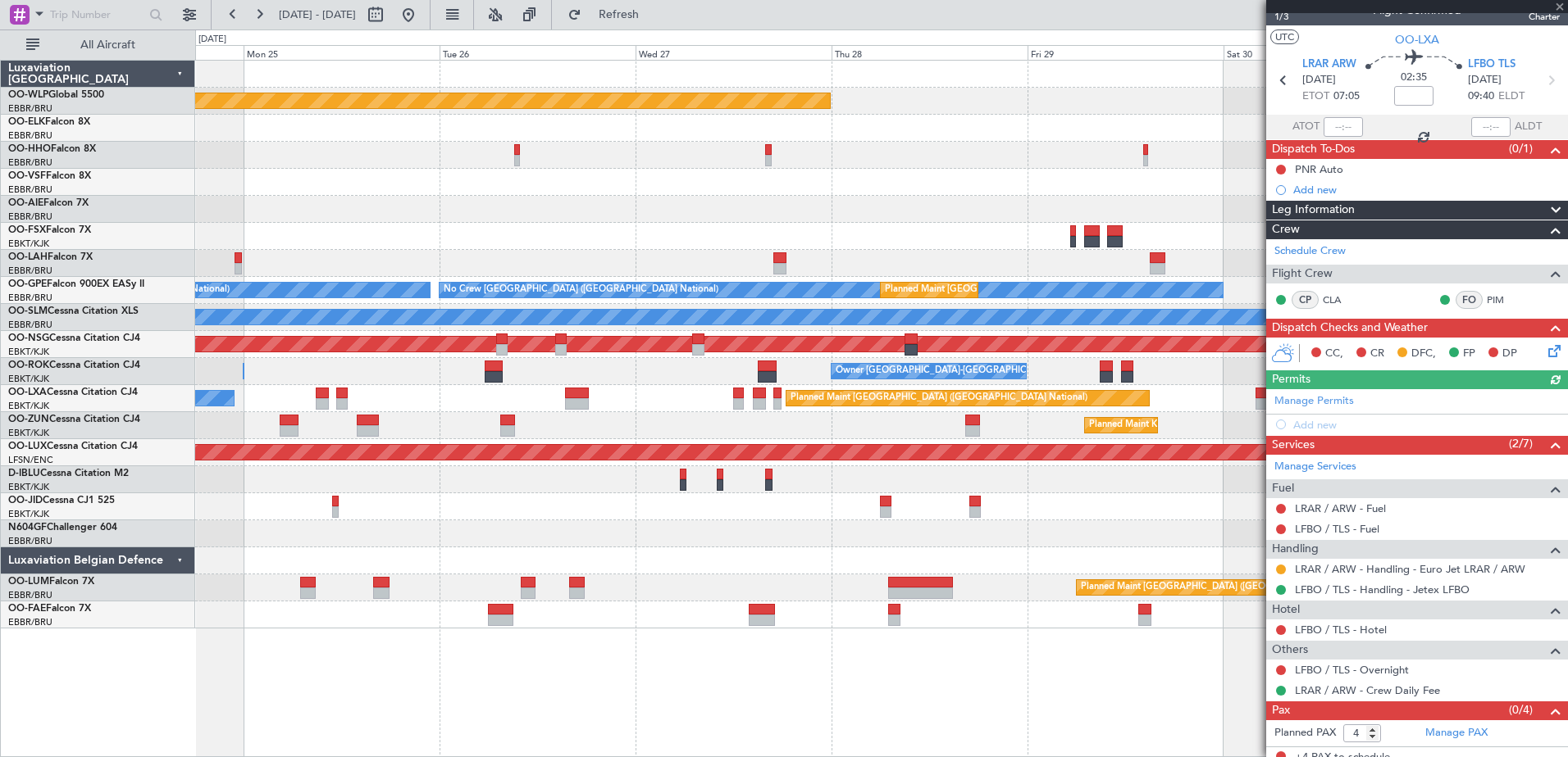
scroll to position [31, 0]
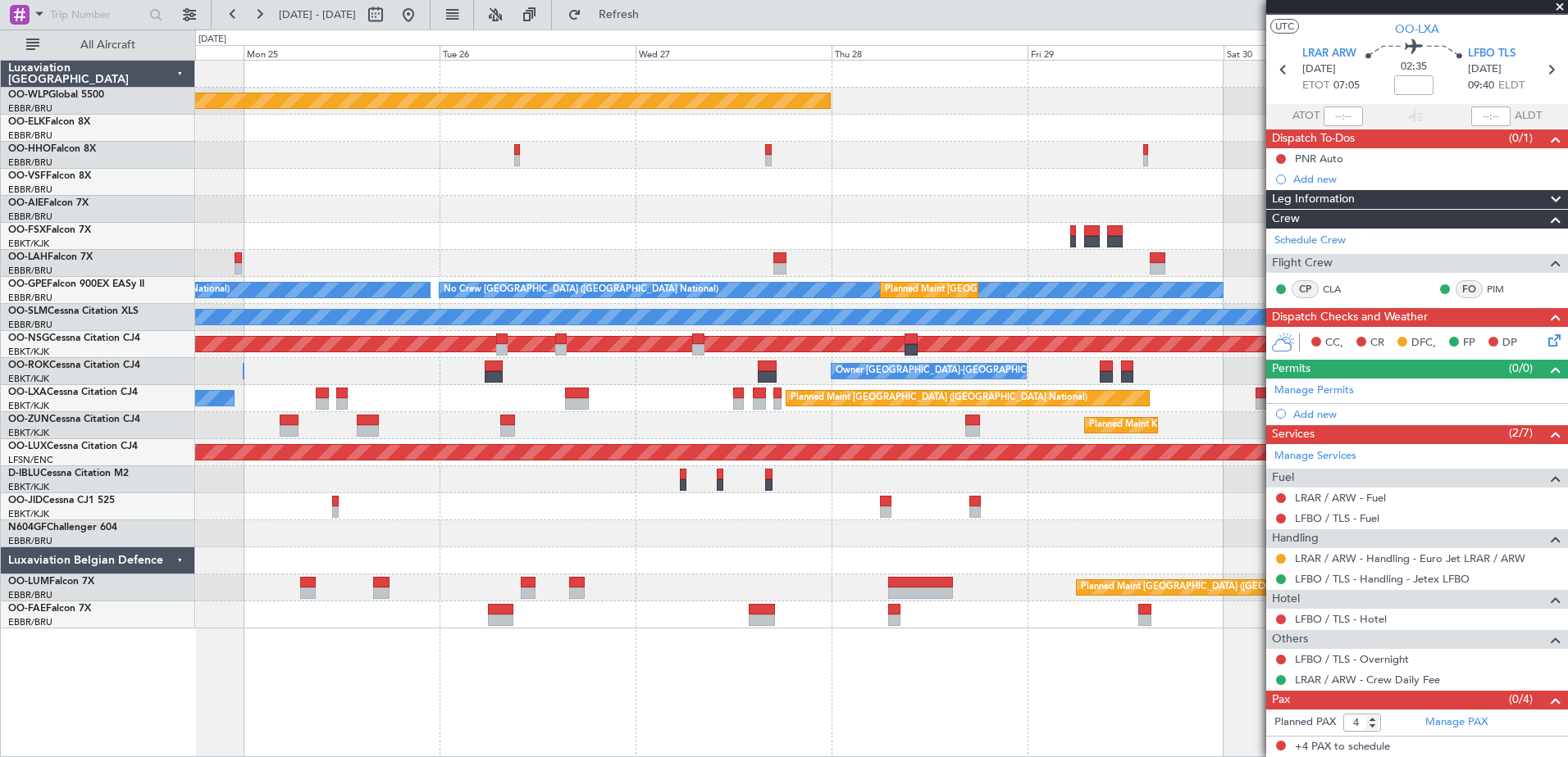
click at [1400, 498] on div "LRAR / ARW - Fuel" at bounding box center [1416, 498] width 301 height 21
click at [1363, 498] on link "LRAR / ARW - Fuel" at bounding box center [1339, 498] width 91 height 14
click at [650, 11] on span "Refresh" at bounding box center [619, 14] width 69 height 11
click at [1377, 520] on link "LFBO / TLS - Fuel" at bounding box center [1337, 519] width 85 height 14
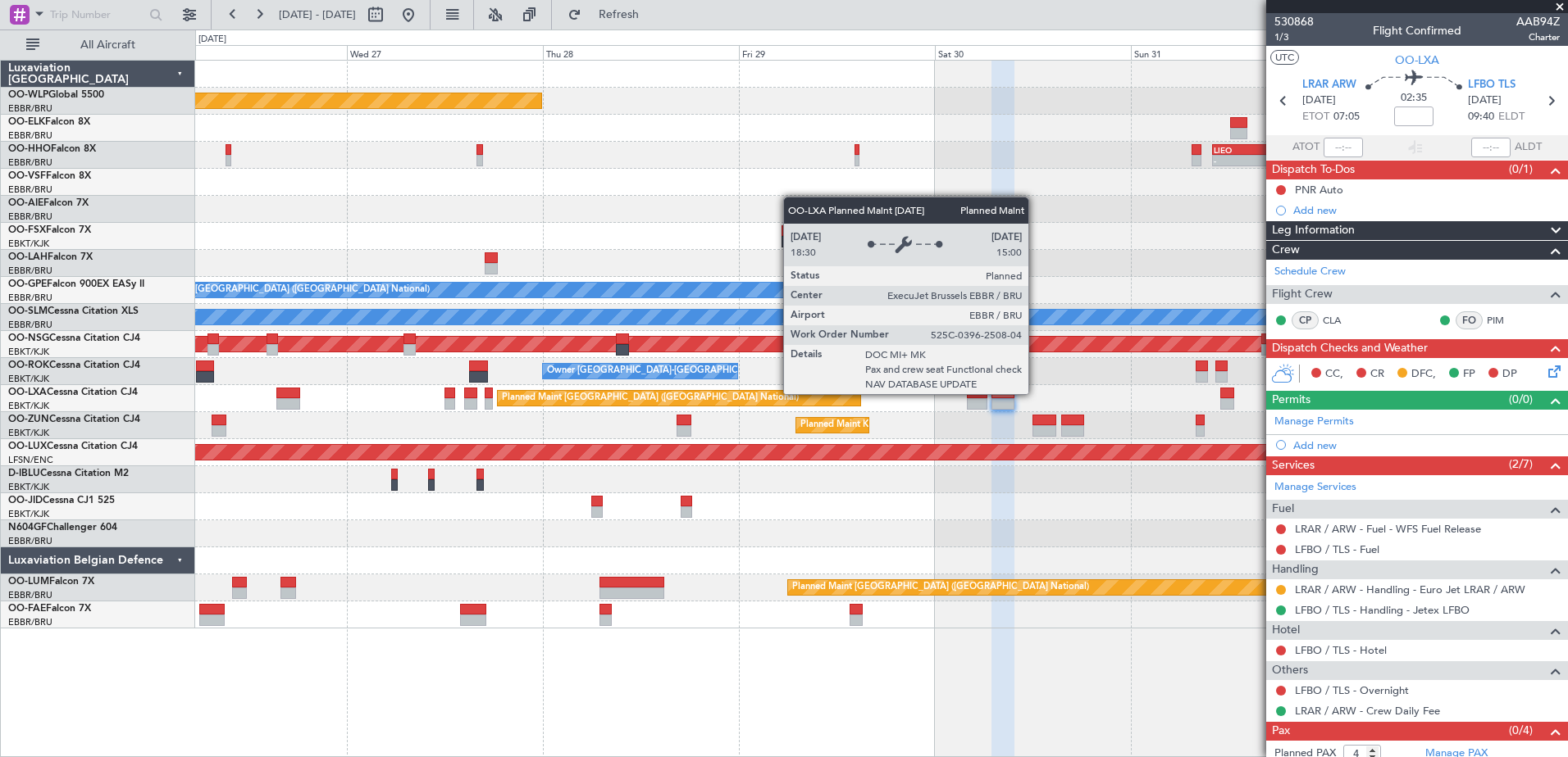
click at [747, 406] on div "Planned Maint [GEOGRAPHIC_DATA] ([GEOGRAPHIC_DATA] National)" at bounding box center [679, 398] width 364 height 16
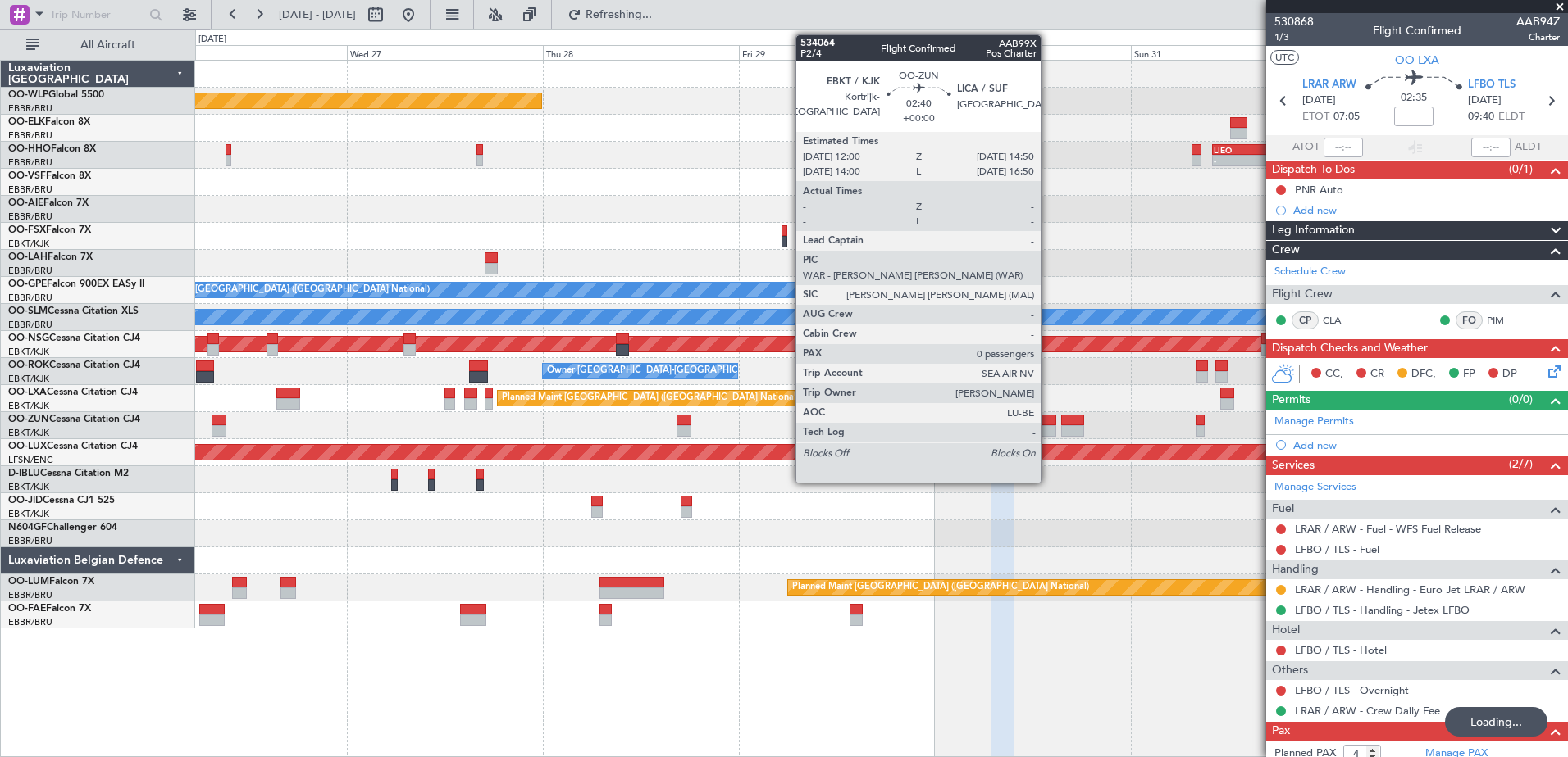
click at [1048, 422] on div at bounding box center [1045, 420] width 24 height 11
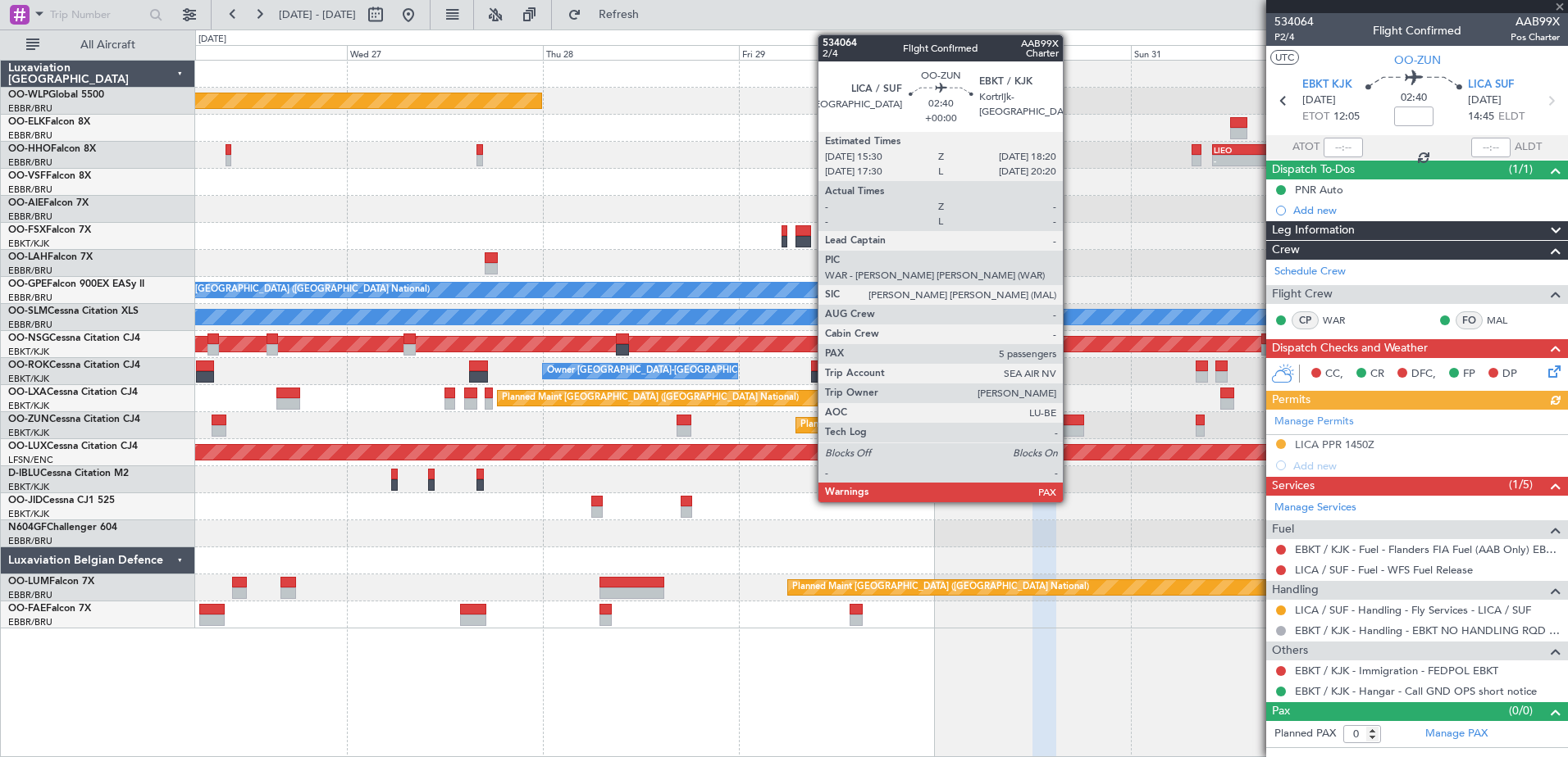
click at [1070, 429] on div at bounding box center [1073, 431] width 24 height 11
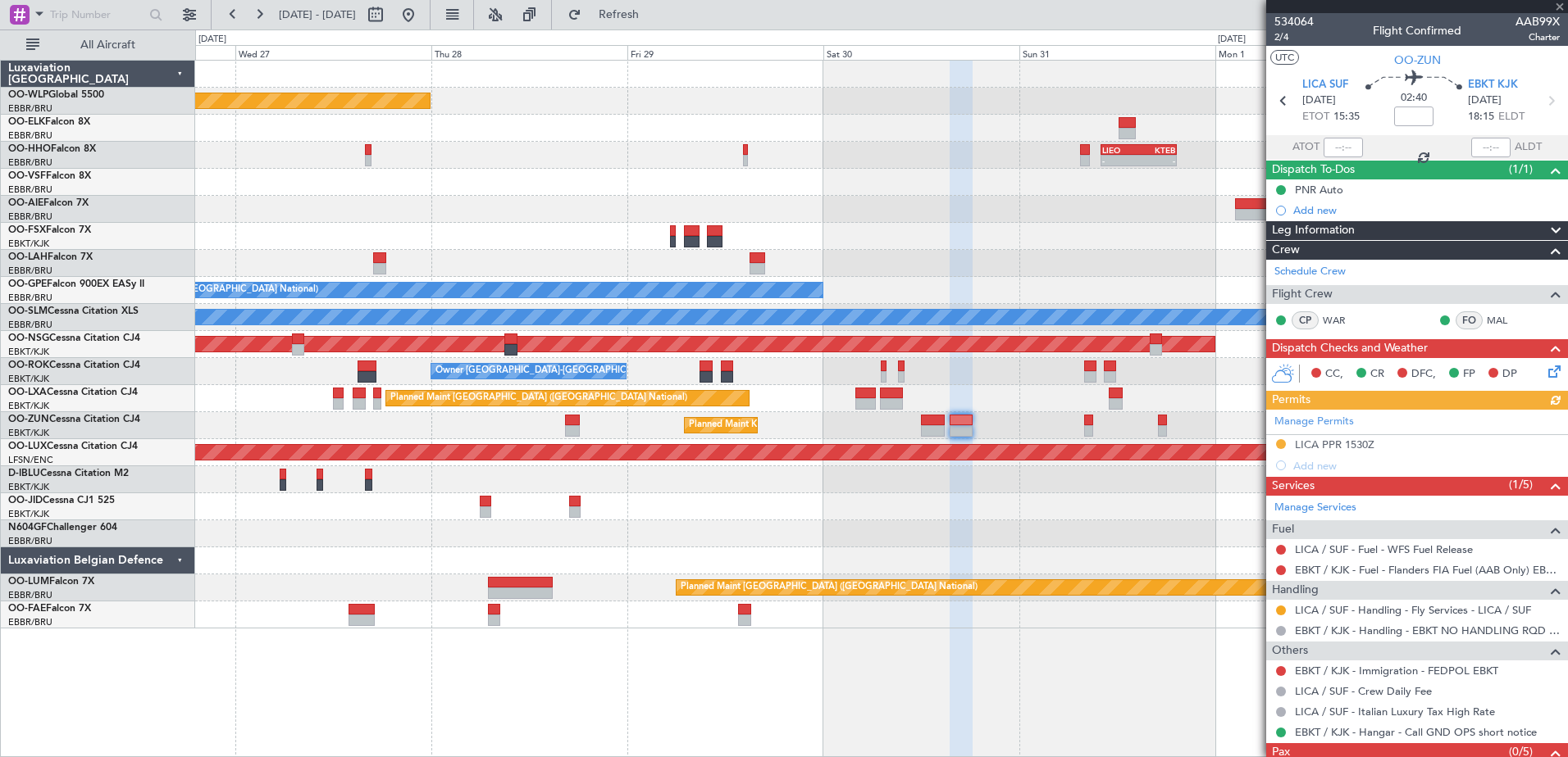
click at [1020, 446] on div "Planned Maint Berlin (Brandenburg) - - LIEO 10:00 Z KTEB 19:15 Z Planned Maint …" at bounding box center [881, 344] width 1372 height 568
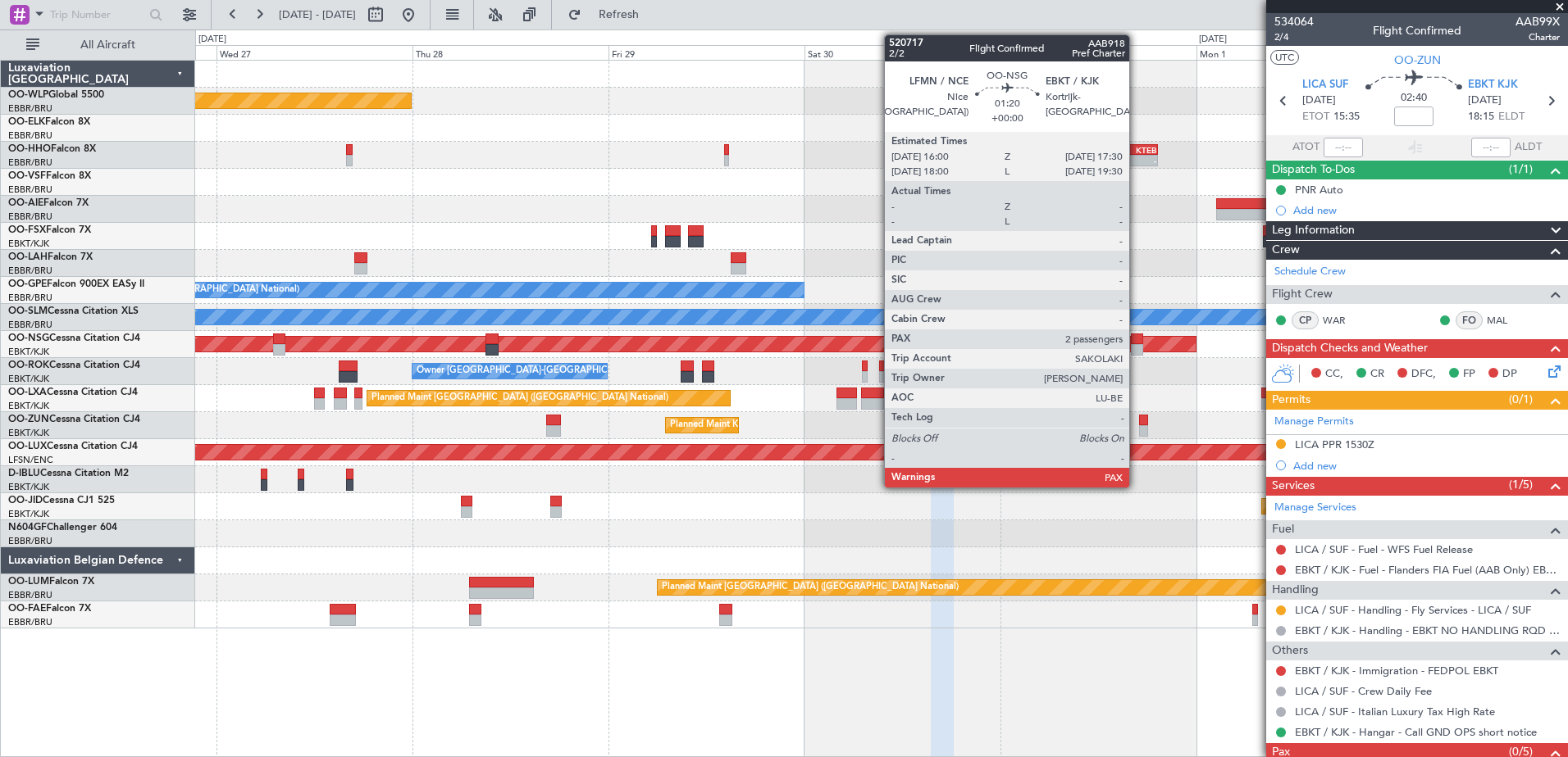
click at [1136, 344] on div at bounding box center [1136, 350] width 12 height 11
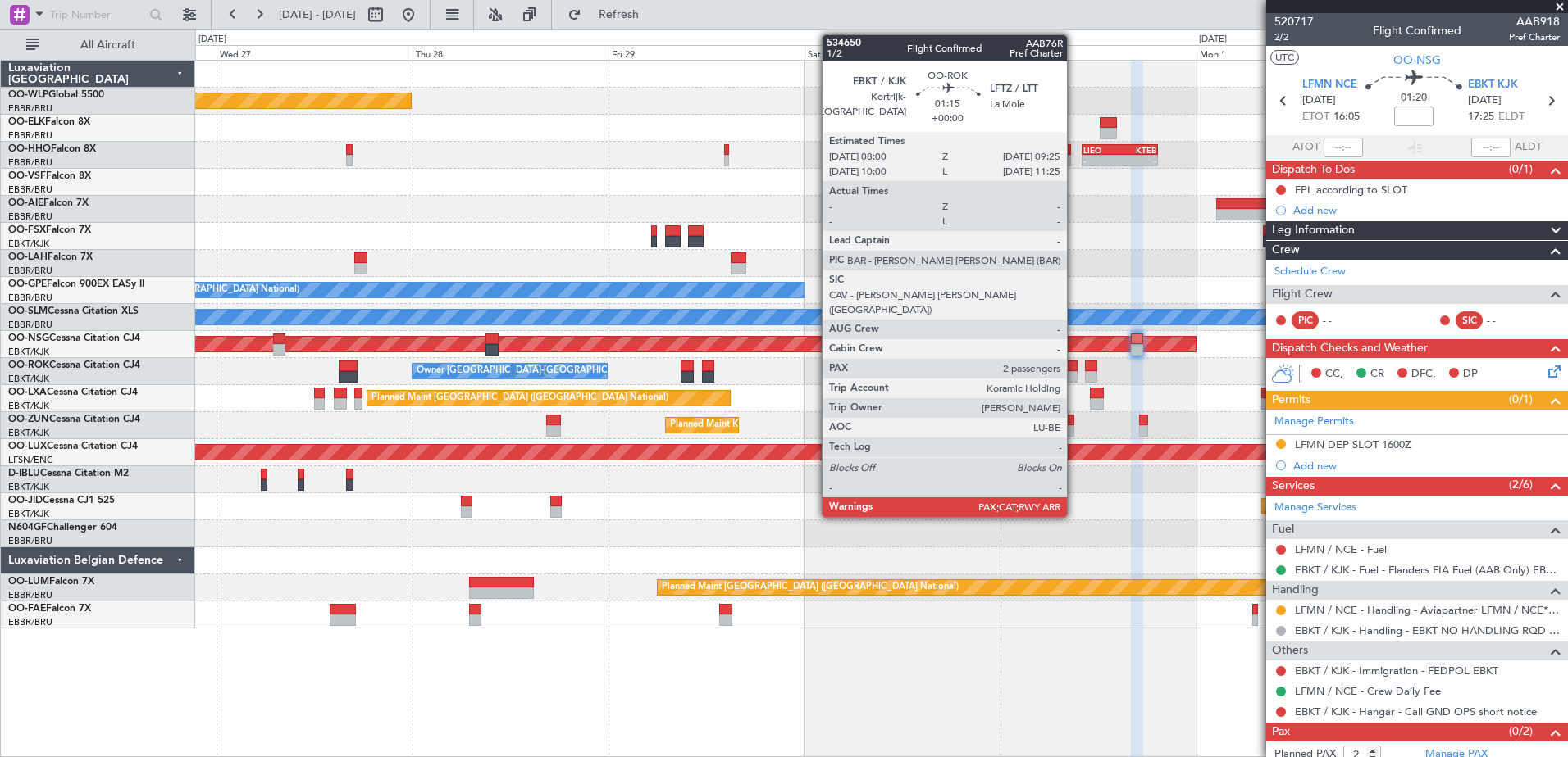
click at [1074, 374] on div at bounding box center [1071, 376] width 12 height 11
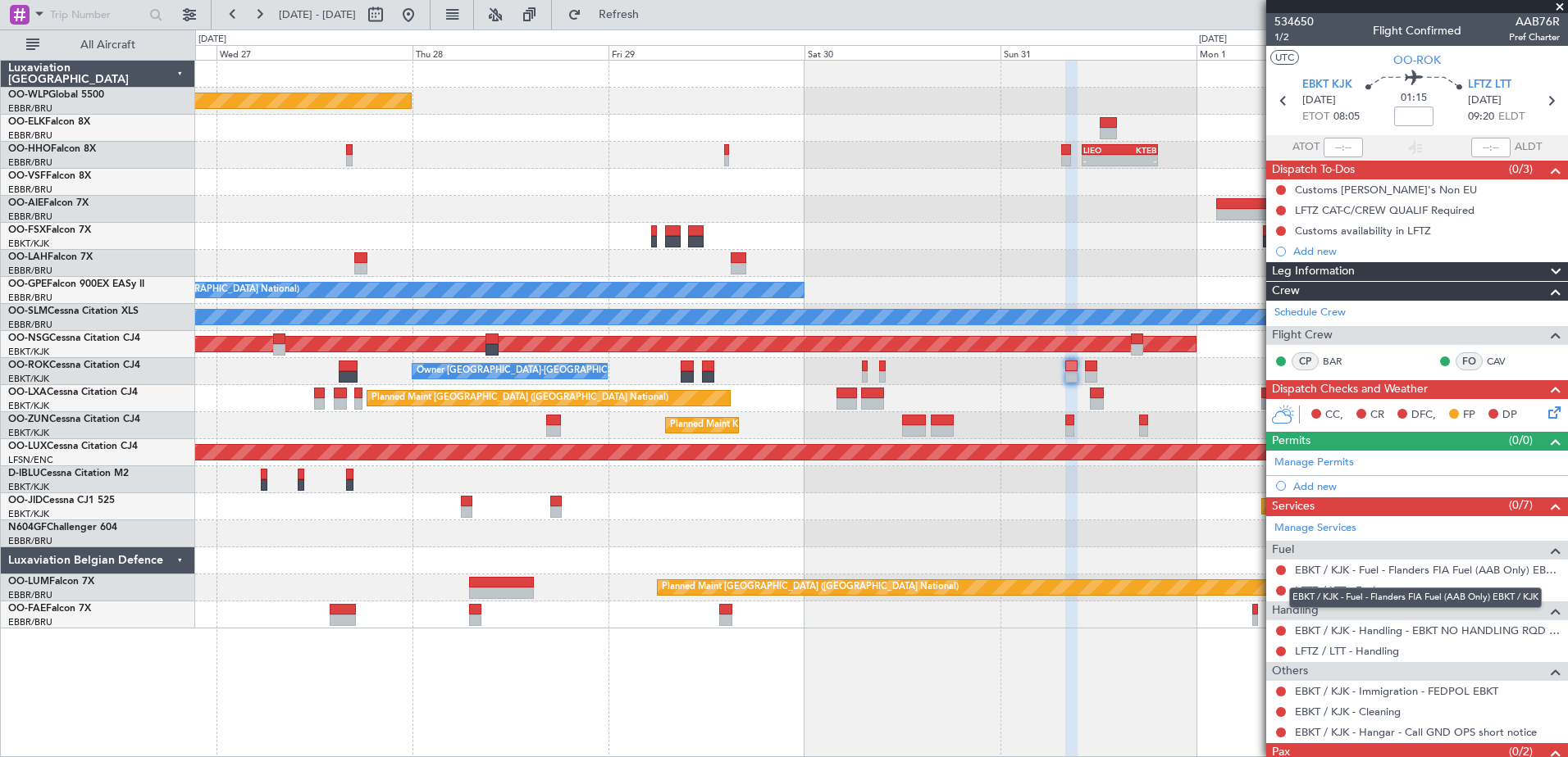
click at [1397, 591] on div "EBKT / KJK - Fuel - Flanders FIA Fuel (AAB Only) EBKT / KJK" at bounding box center [1415, 598] width 252 height 21
drag, startPoint x: 1397, startPoint y: 591, endPoint x: 1371, endPoint y: 589, distance: 26.1
click at [1371, 589] on link "LFTZ / LTT - Fuel" at bounding box center [1334, 590] width 80 height 14
click at [1361, 589] on link "LFTZ / LTT - Fuel" at bounding box center [1334, 590] width 80 height 14
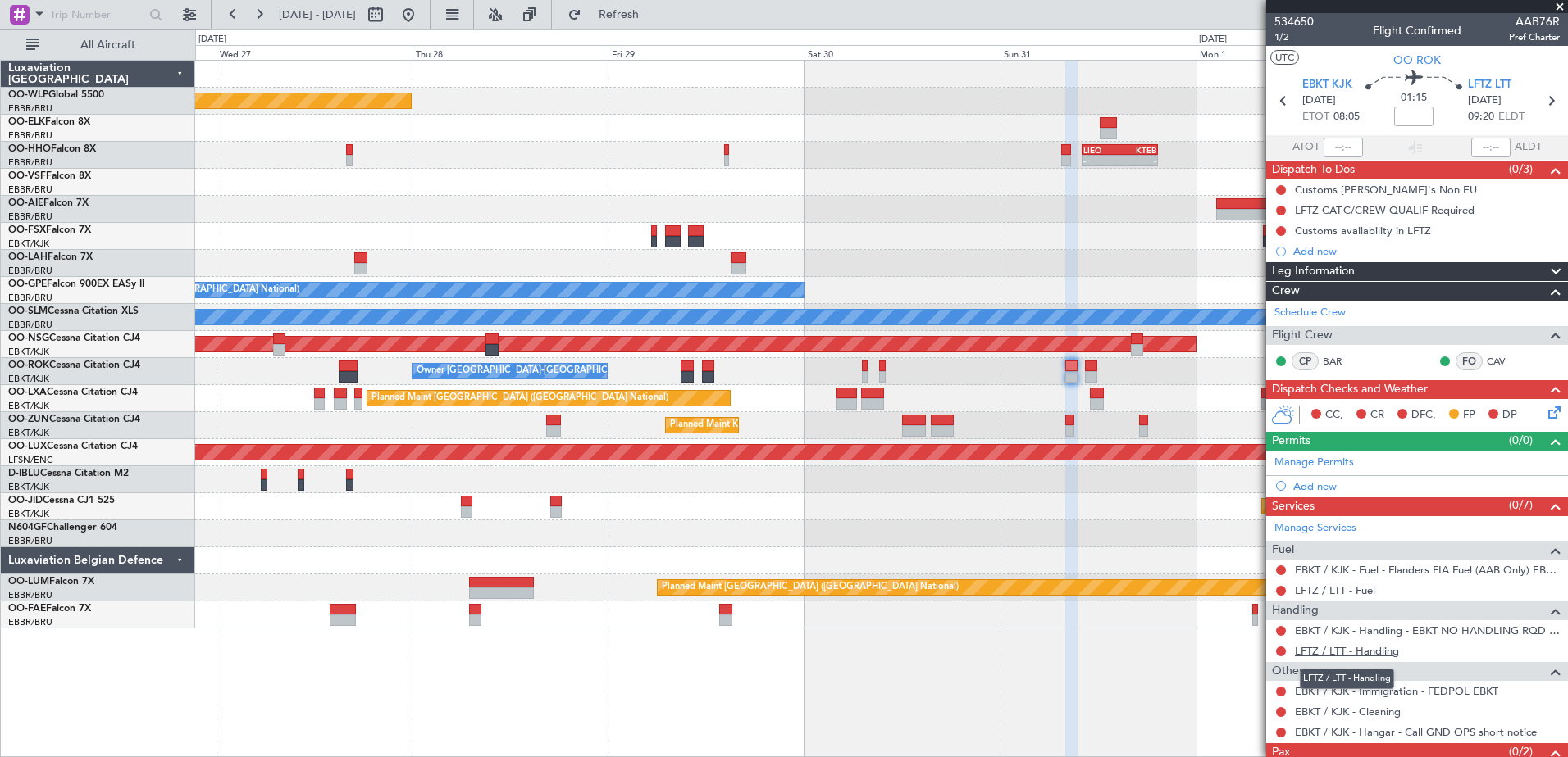
click at [1380, 653] on link "LFTZ / LTT - Handling" at bounding box center [1346, 651] width 104 height 14
click at [659, 8] on button "Refresh" at bounding box center [610, 15] width 98 height 26
click at [1276, 734] on button at bounding box center [1280, 732] width 9 height 9
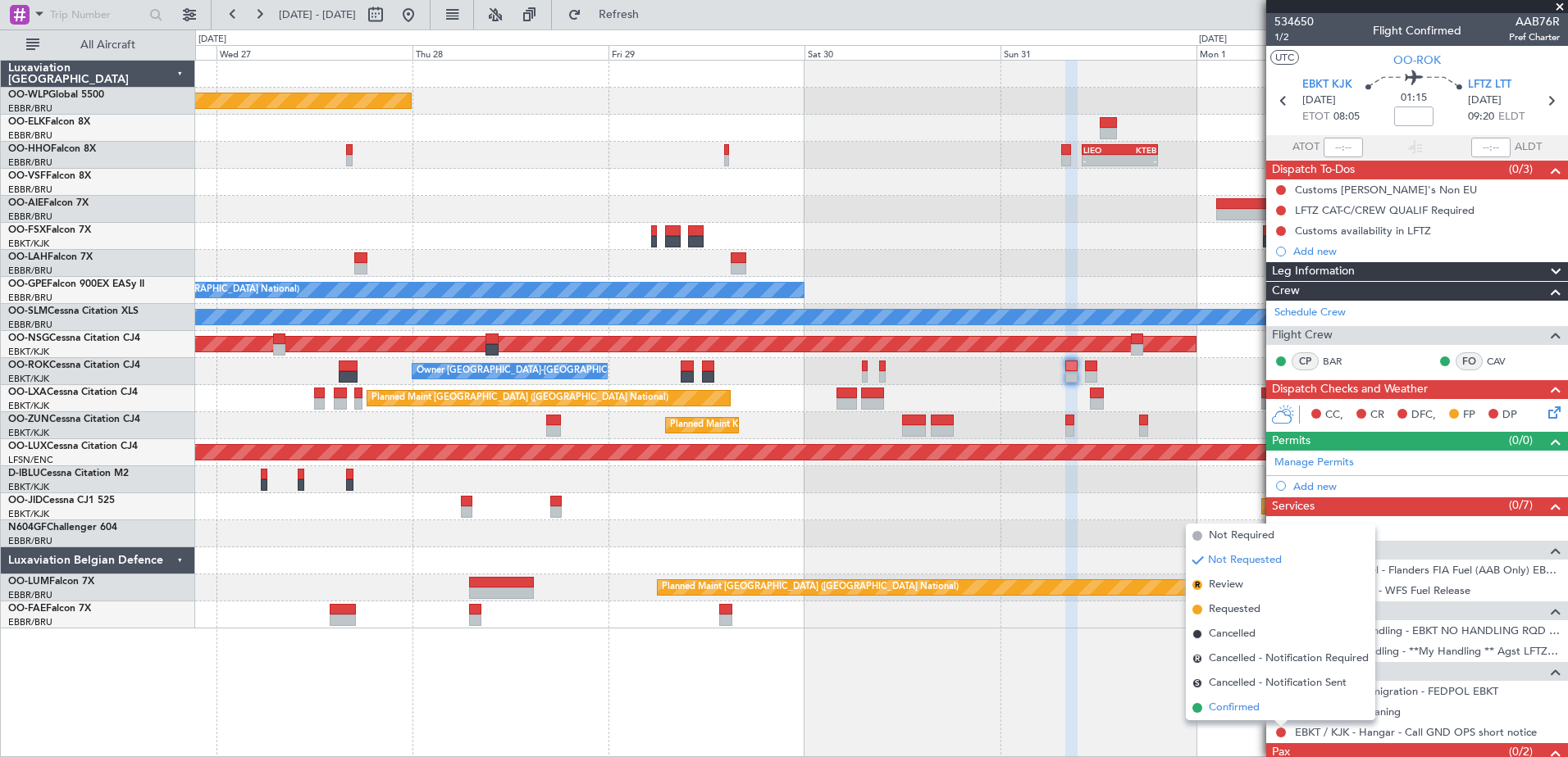
click at [1251, 703] on span "Confirmed" at bounding box center [1234, 708] width 51 height 16
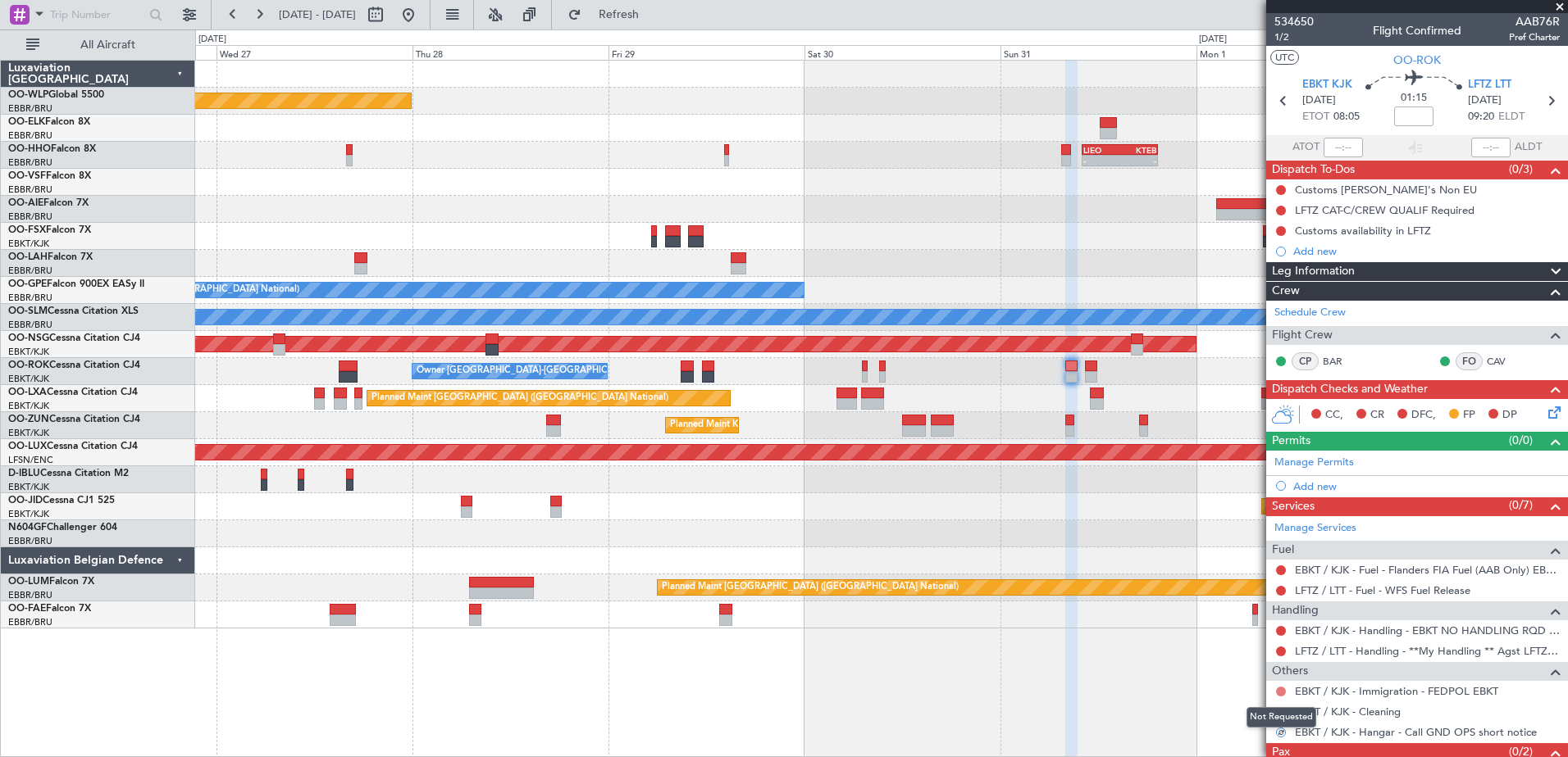
click at [1276, 691] on button at bounding box center [1280, 691] width 9 height 9
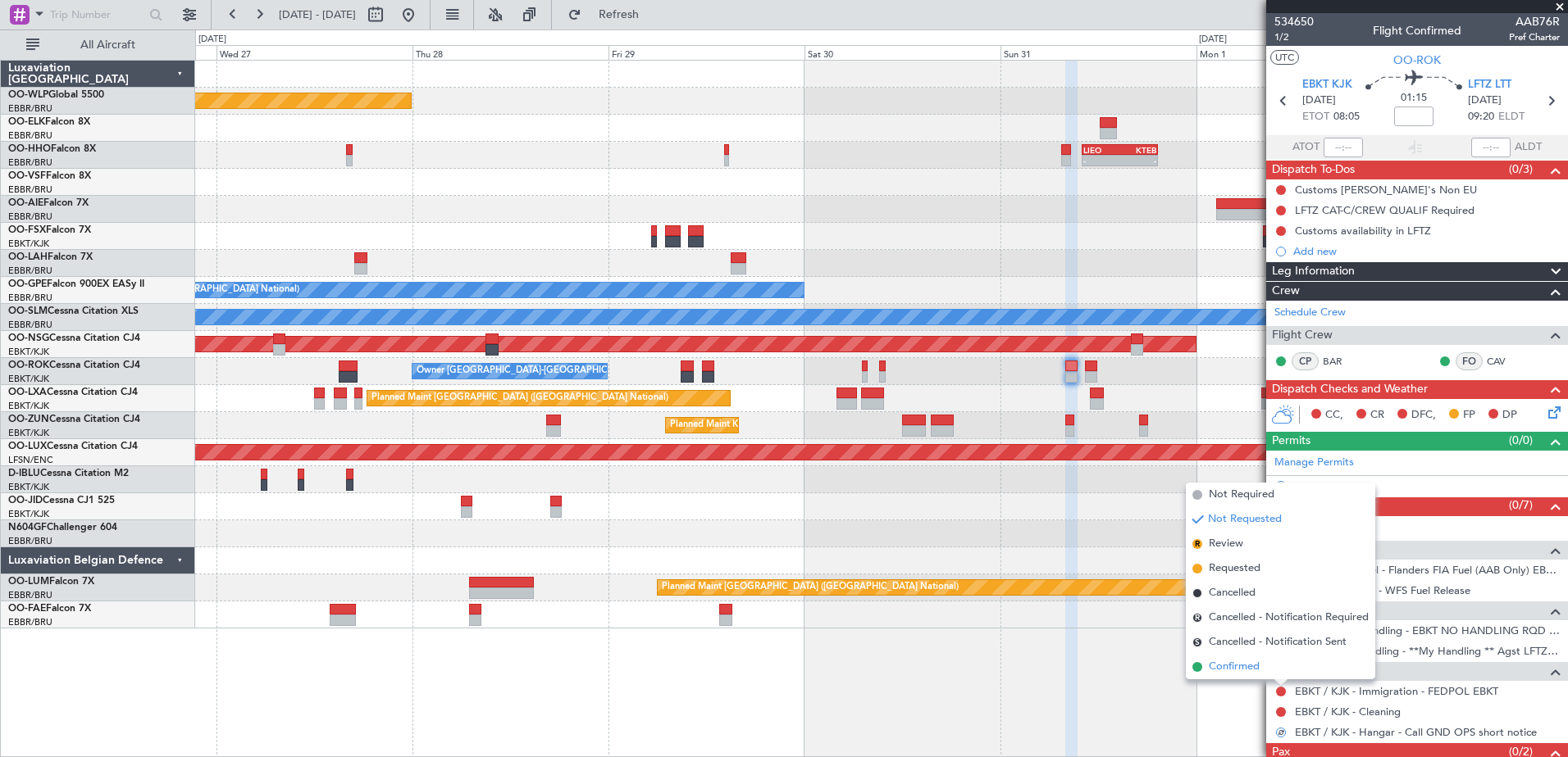
click at [1261, 672] on li "Confirmed" at bounding box center [1280, 667] width 189 height 24
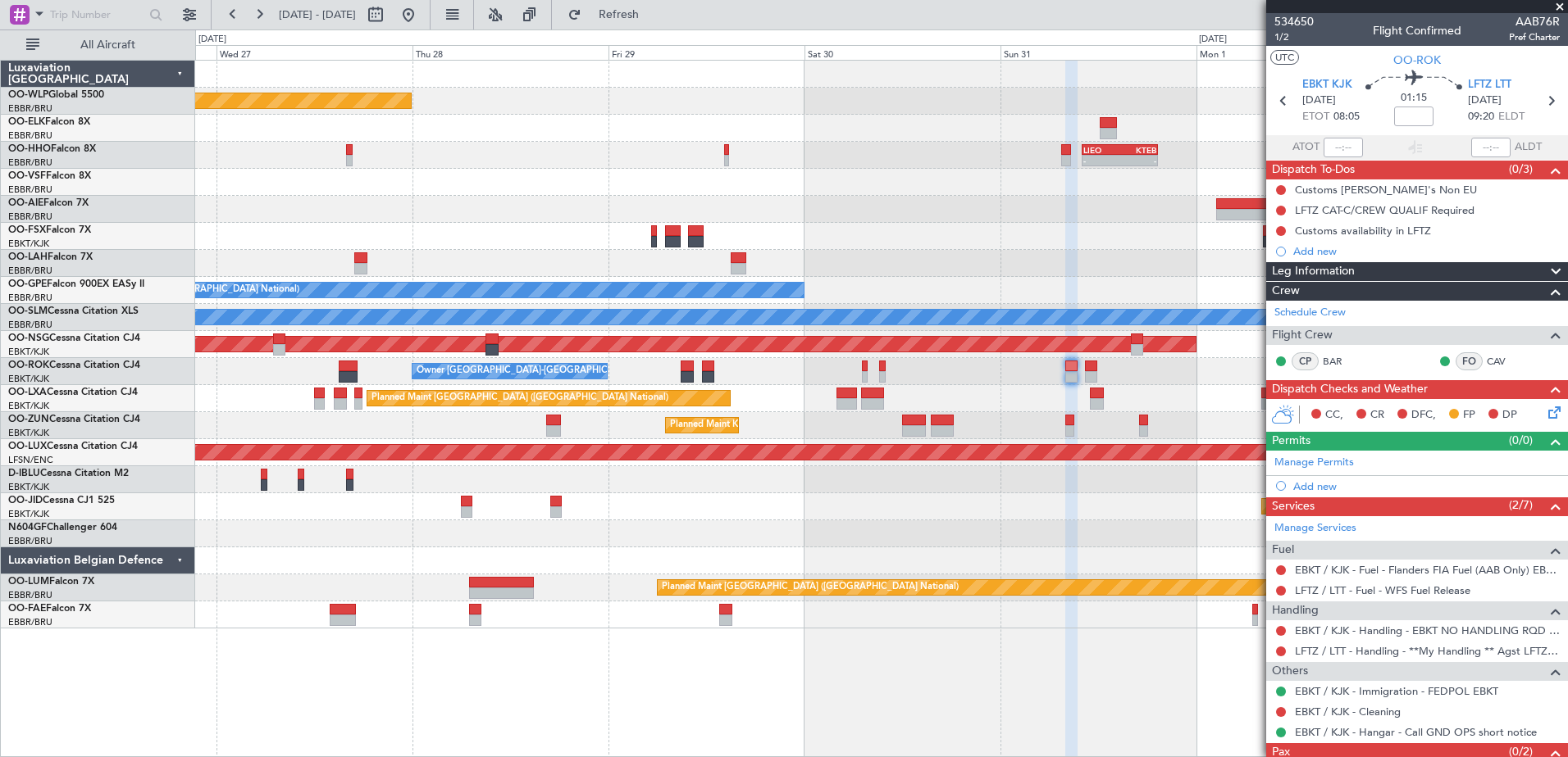
click at [1083, 367] on div "Owner [GEOGRAPHIC_DATA]-[GEOGRAPHIC_DATA]" at bounding box center [881, 371] width 1372 height 27
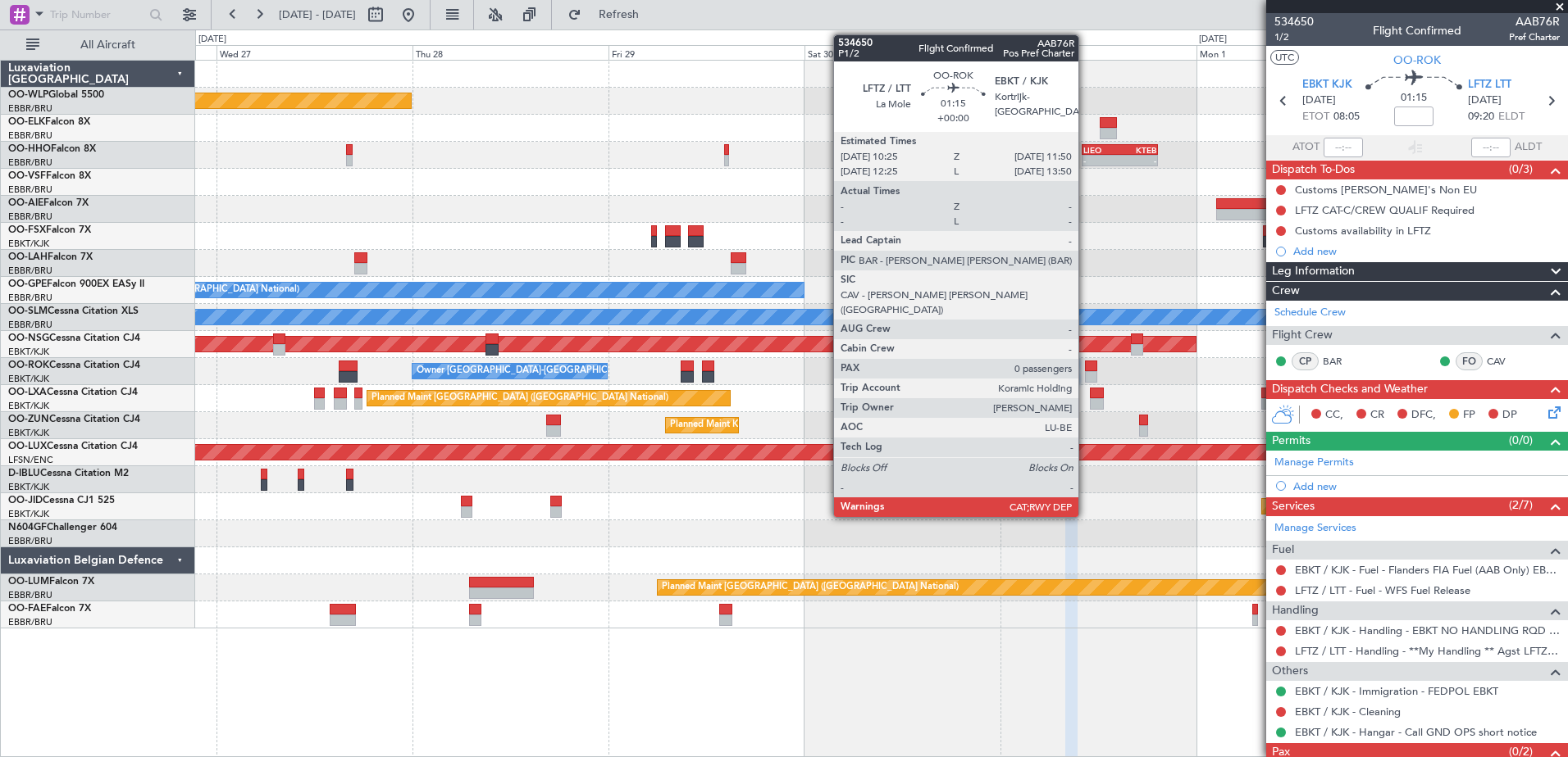
click at [1085, 374] on div at bounding box center [1091, 376] width 12 height 11
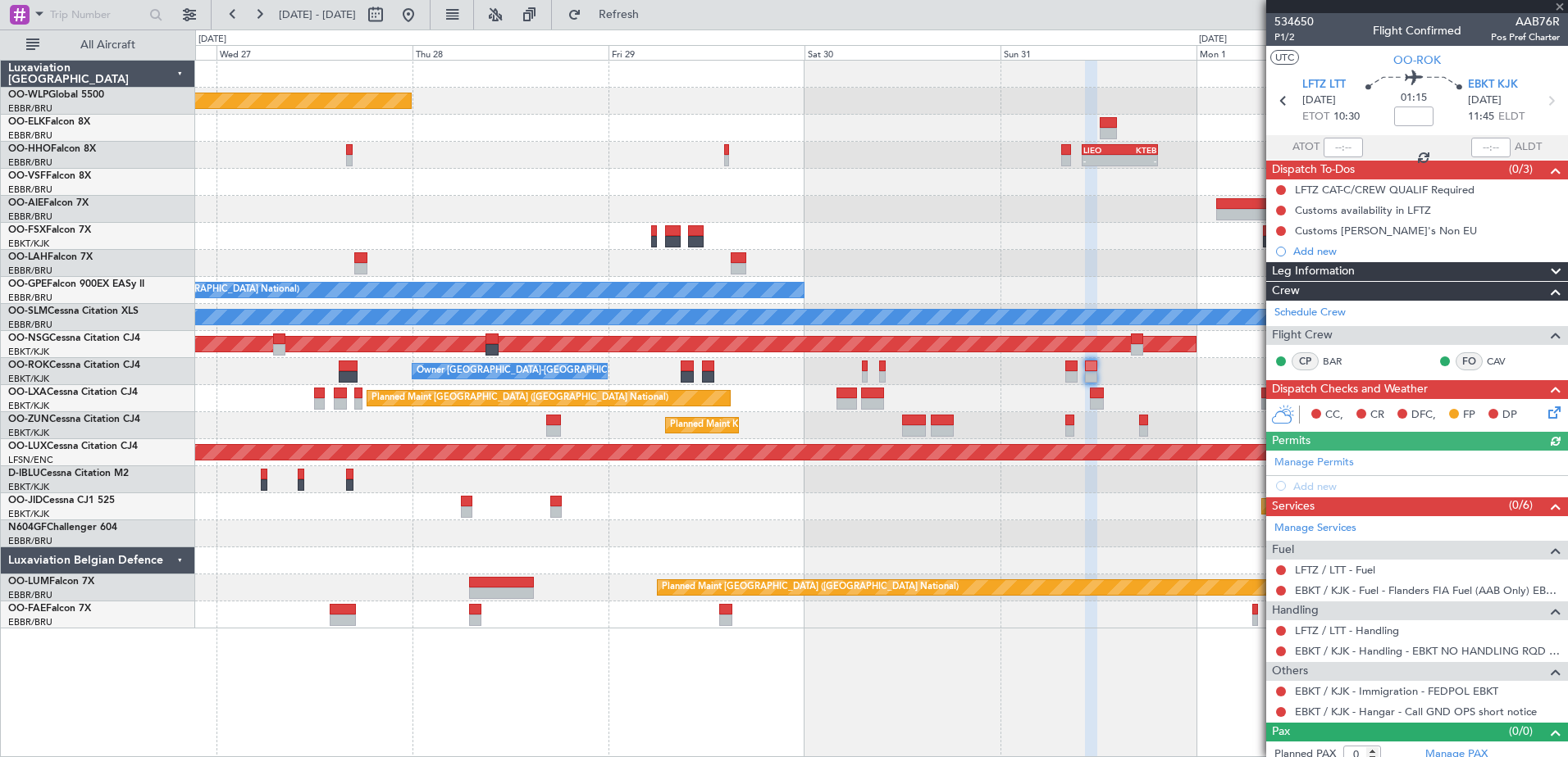
click at [1403, 571] on div "LFTZ / LTT - Fuel" at bounding box center [1416, 571] width 301 height 21
drag, startPoint x: 1403, startPoint y: 571, endPoint x: 1377, endPoint y: 567, distance: 26.3
click at [1377, 567] on div "LFTZ / LTT - Fuel" at bounding box center [1416, 571] width 301 height 21
click at [1367, 570] on link "LFTZ / LTT - Fuel" at bounding box center [1334, 570] width 80 height 14
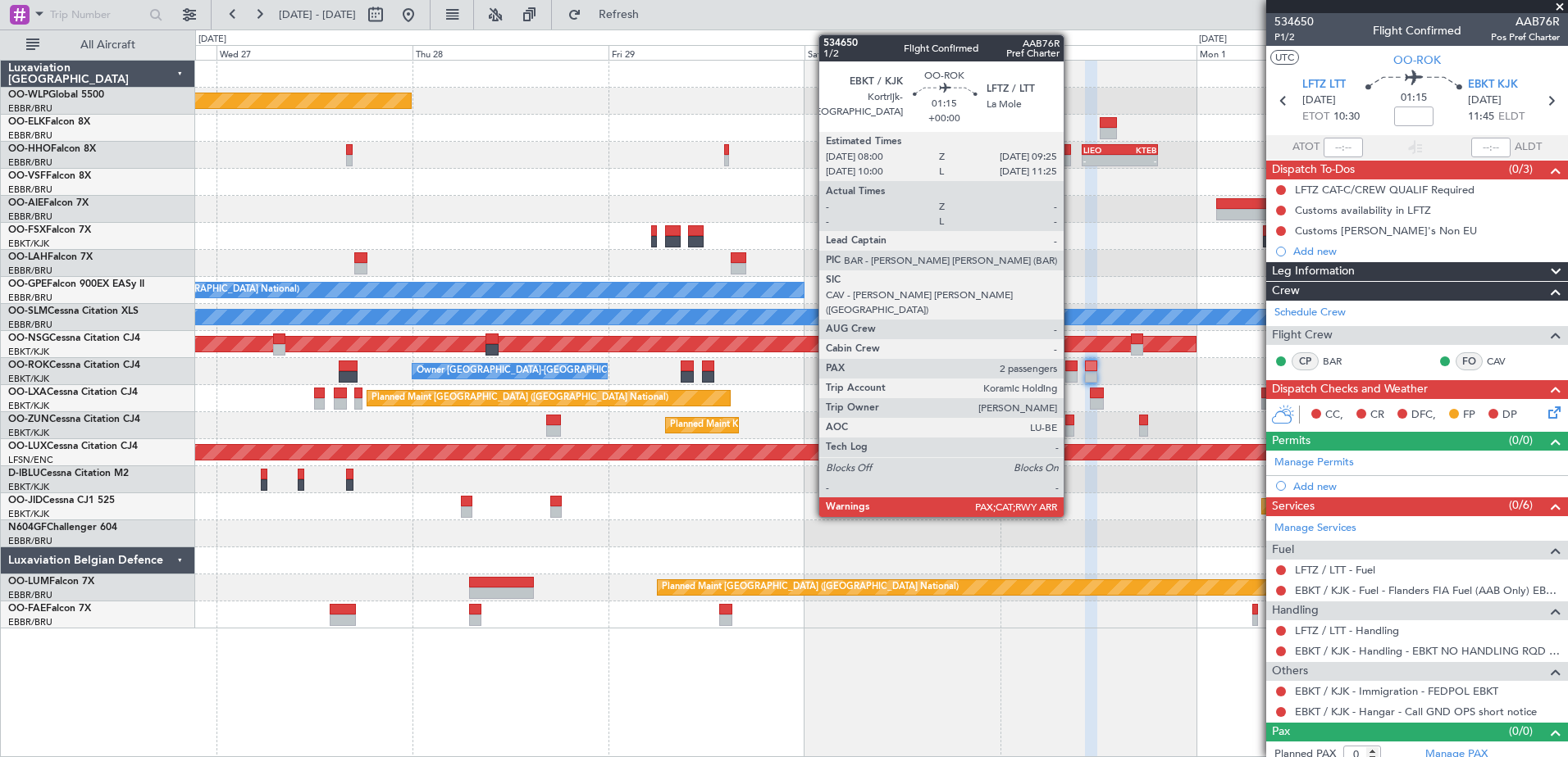
click at [1071, 382] on div at bounding box center [1071, 376] width 12 height 11
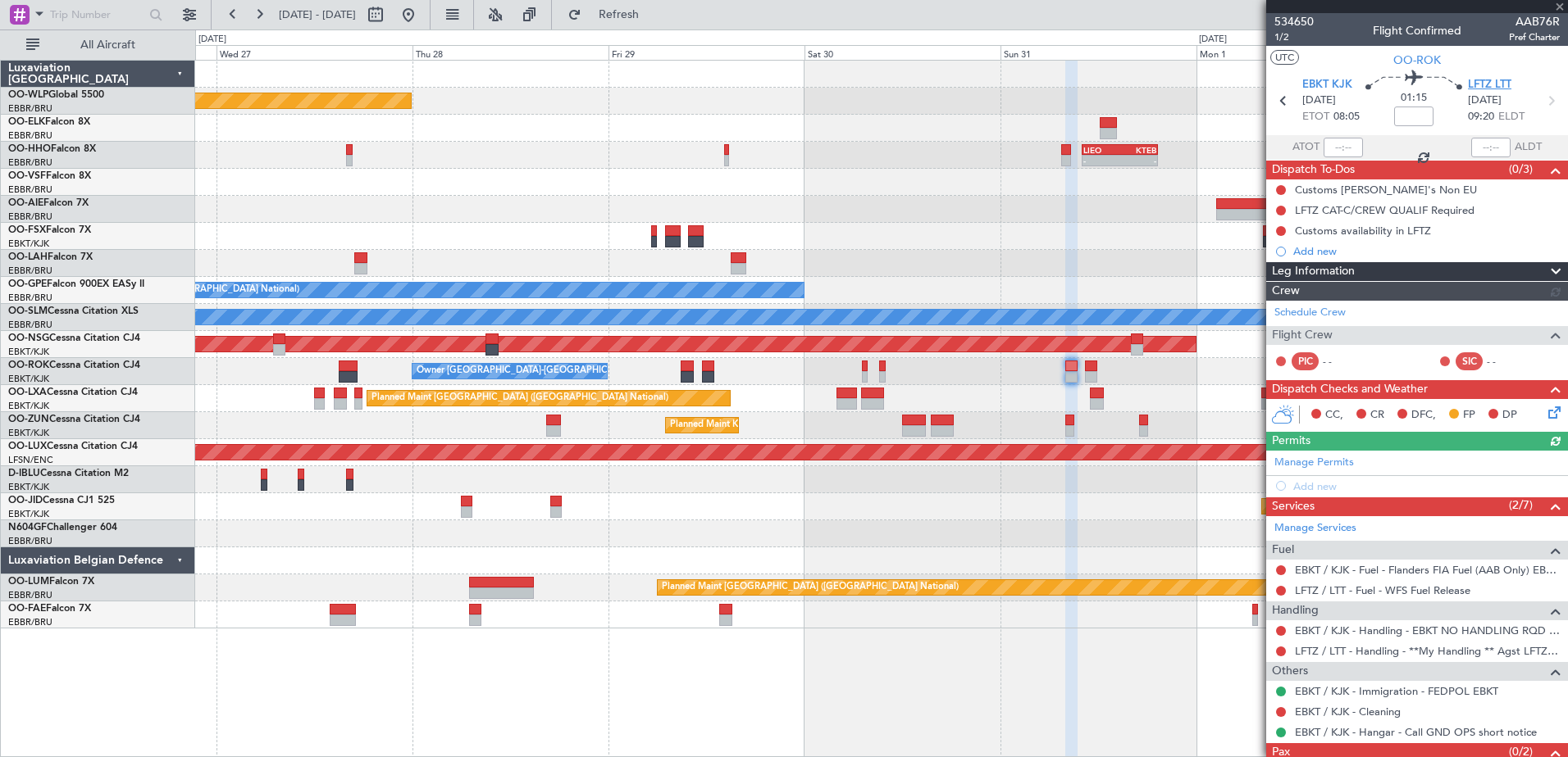
click at [1503, 83] on span "LFTZ LTT" at bounding box center [1489, 85] width 43 height 16
click at [1545, 409] on icon at bounding box center [1551, 409] width 13 height 13
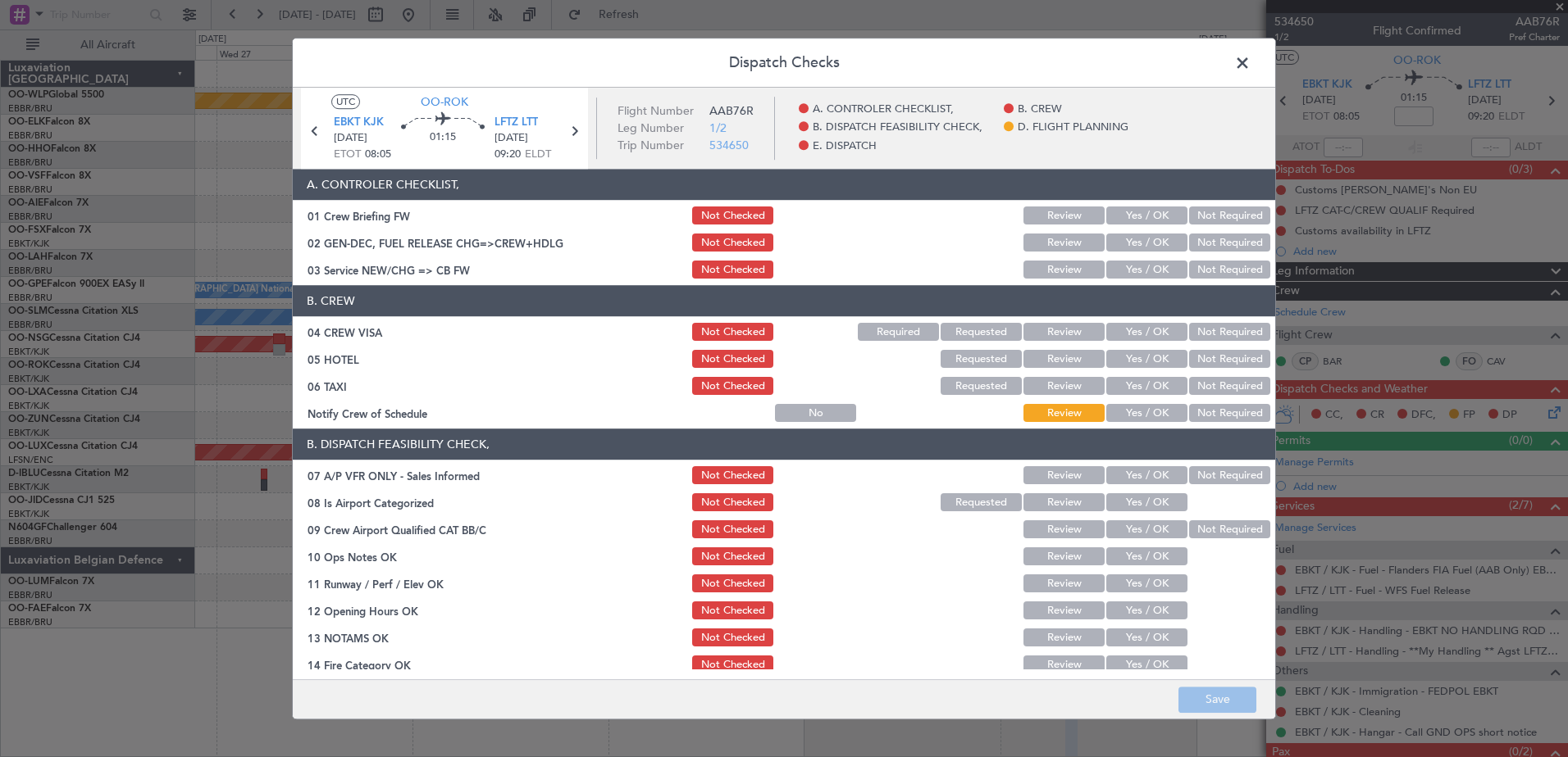
click at [1169, 329] on button "Yes / OK" at bounding box center [1147, 332] width 81 height 18
click at [1127, 415] on button "Yes / OK" at bounding box center [1147, 413] width 81 height 18
click at [1221, 341] on button "Not Required" at bounding box center [1230, 332] width 81 height 18
click at [1211, 358] on button "Not Required" at bounding box center [1230, 359] width 81 height 18
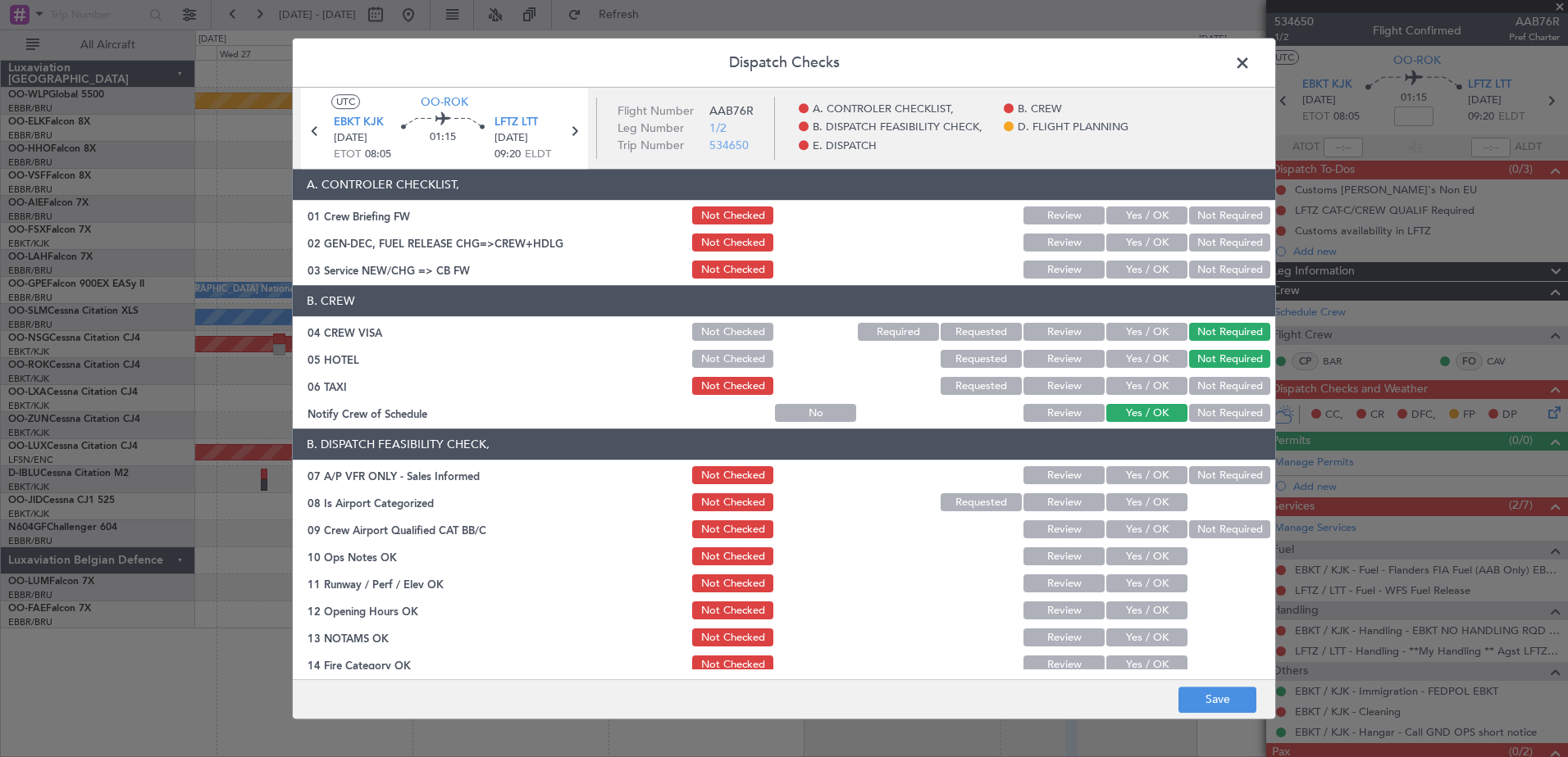
click at [1157, 321] on div "Yes / OK" at bounding box center [1145, 332] width 83 height 23
click at [1162, 331] on button "Yes / OK" at bounding box center [1147, 332] width 81 height 18
click at [1195, 382] on button "Not Required" at bounding box center [1230, 387] width 81 height 18
click at [1250, 63] on span at bounding box center [1250, 67] width 0 height 33
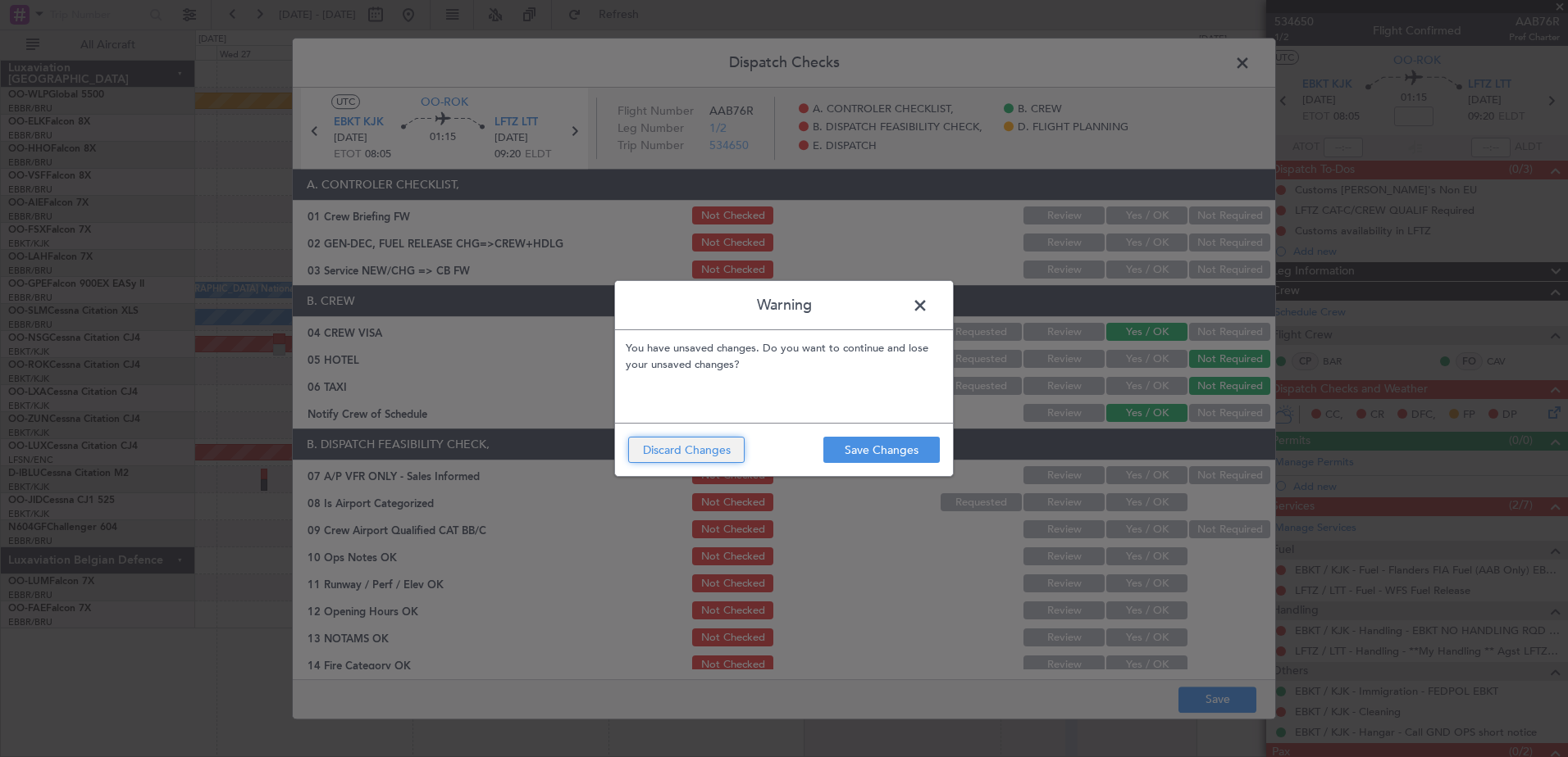
click at [711, 453] on button "Discard Changes" at bounding box center [686, 450] width 117 height 26
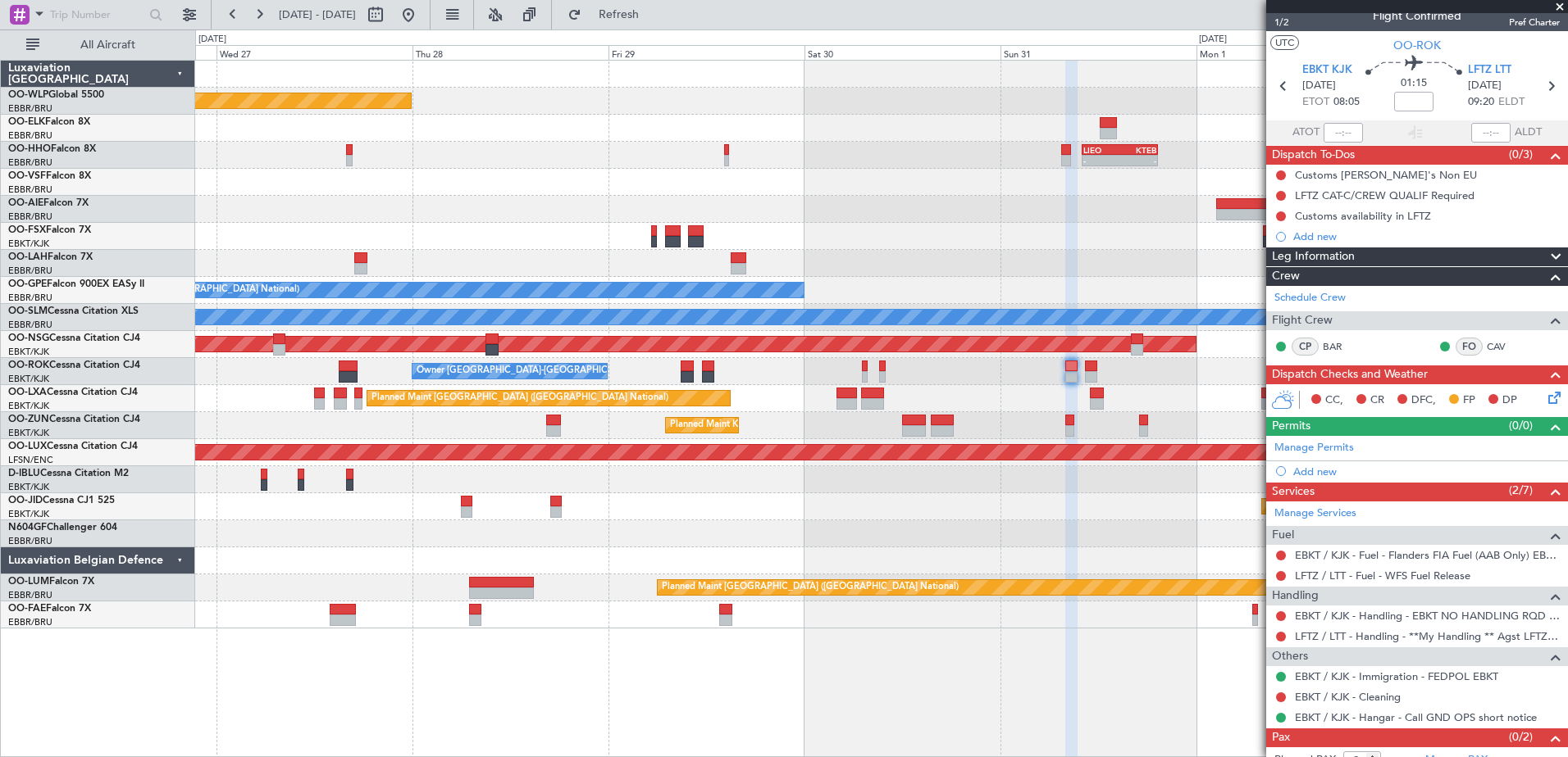
scroll to position [53, 0]
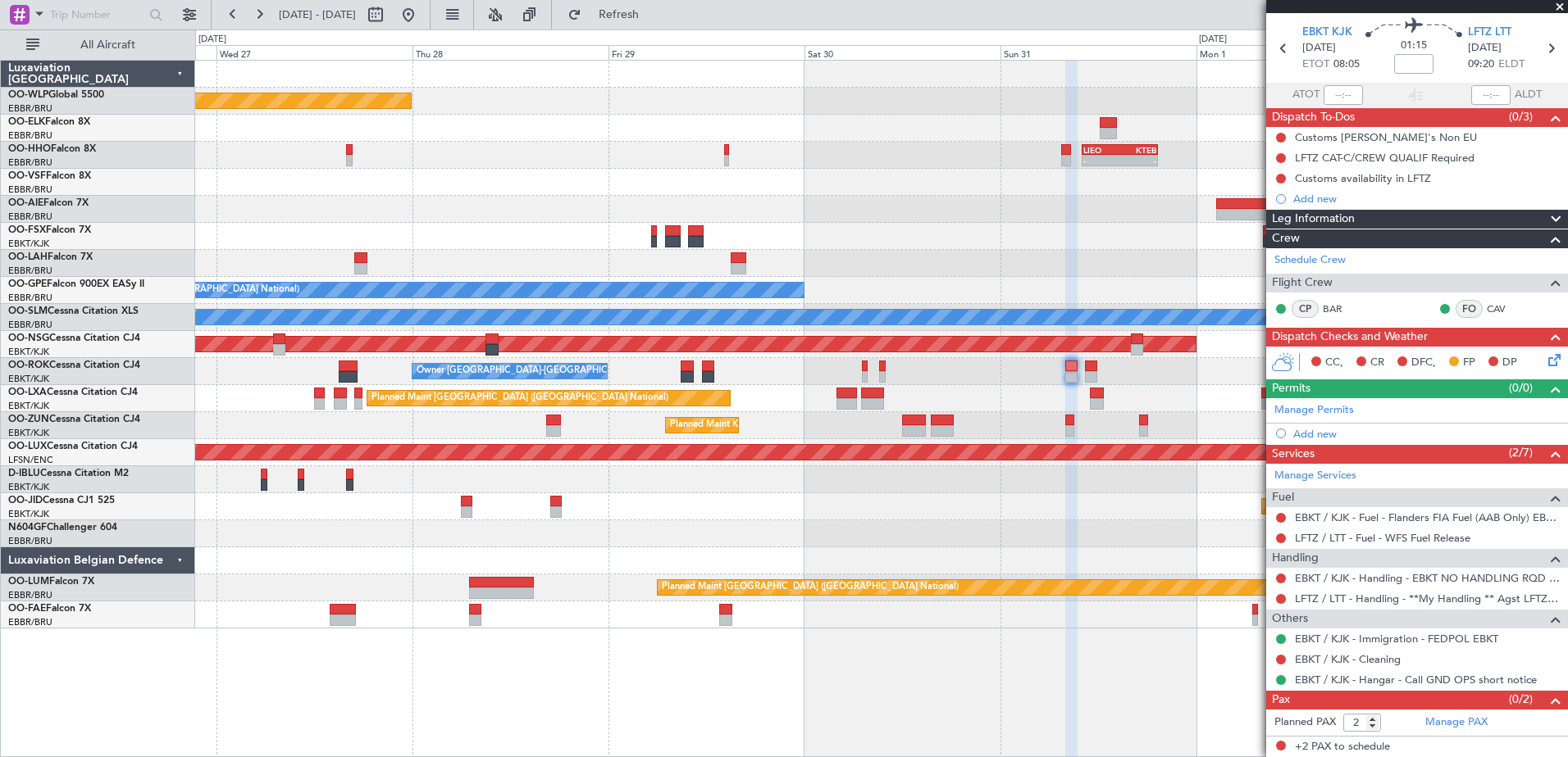
click at [1561, 8] on span at bounding box center [1559, 7] width 16 height 15
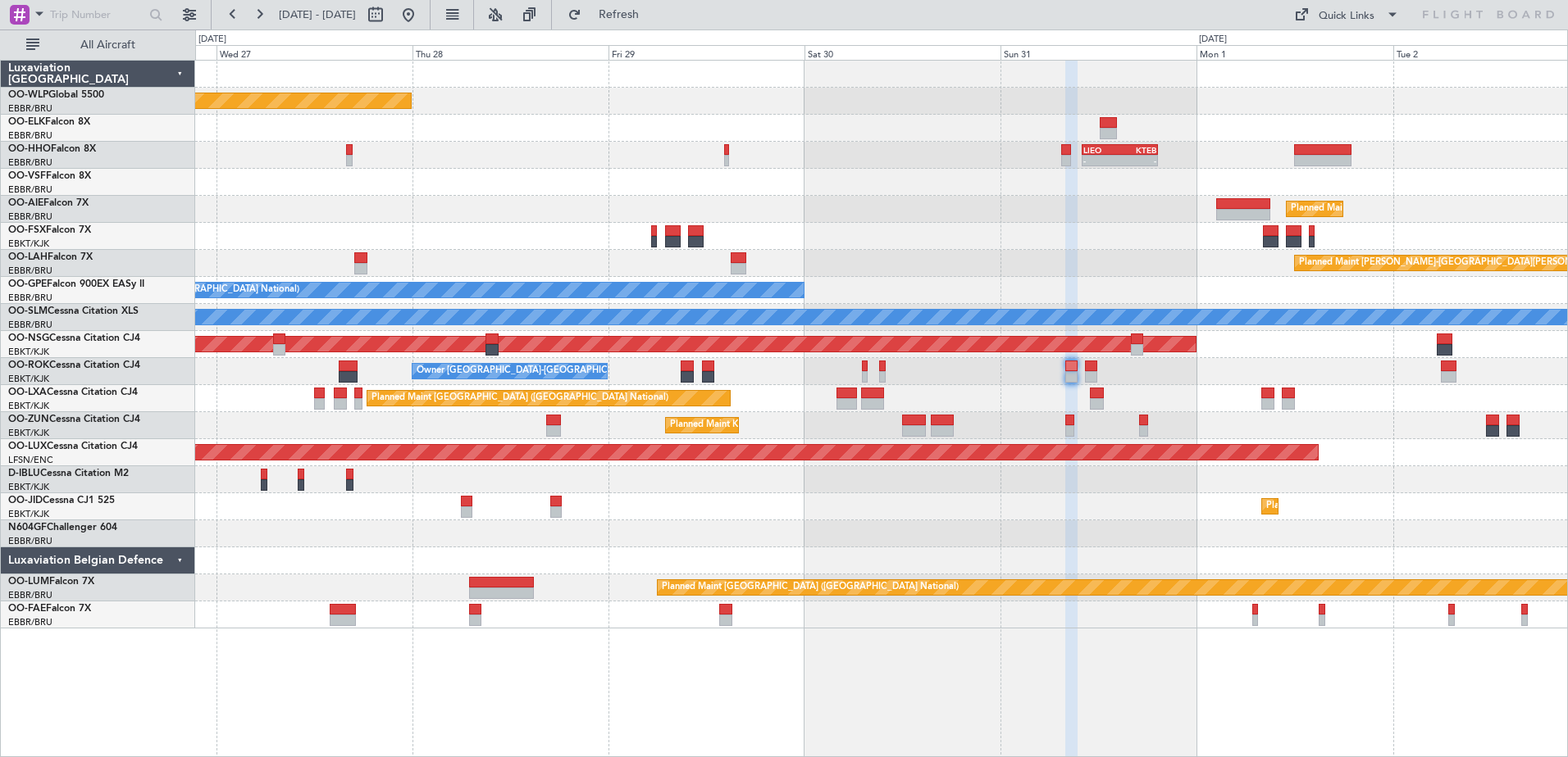
type input "0"
click at [421, 14] on button at bounding box center [408, 15] width 26 height 26
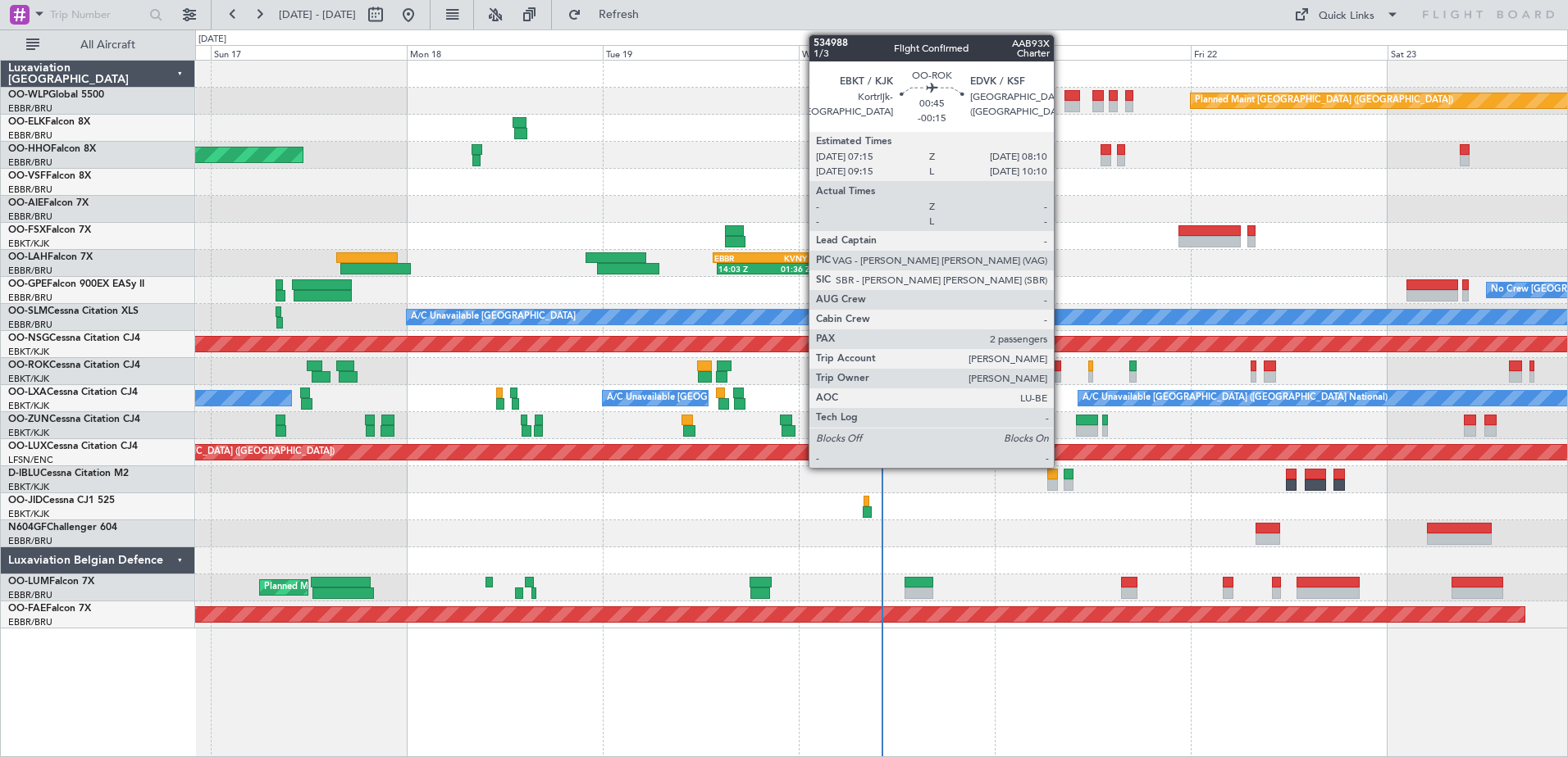
click at [1061, 373] on div at bounding box center [1057, 376] width 8 height 11
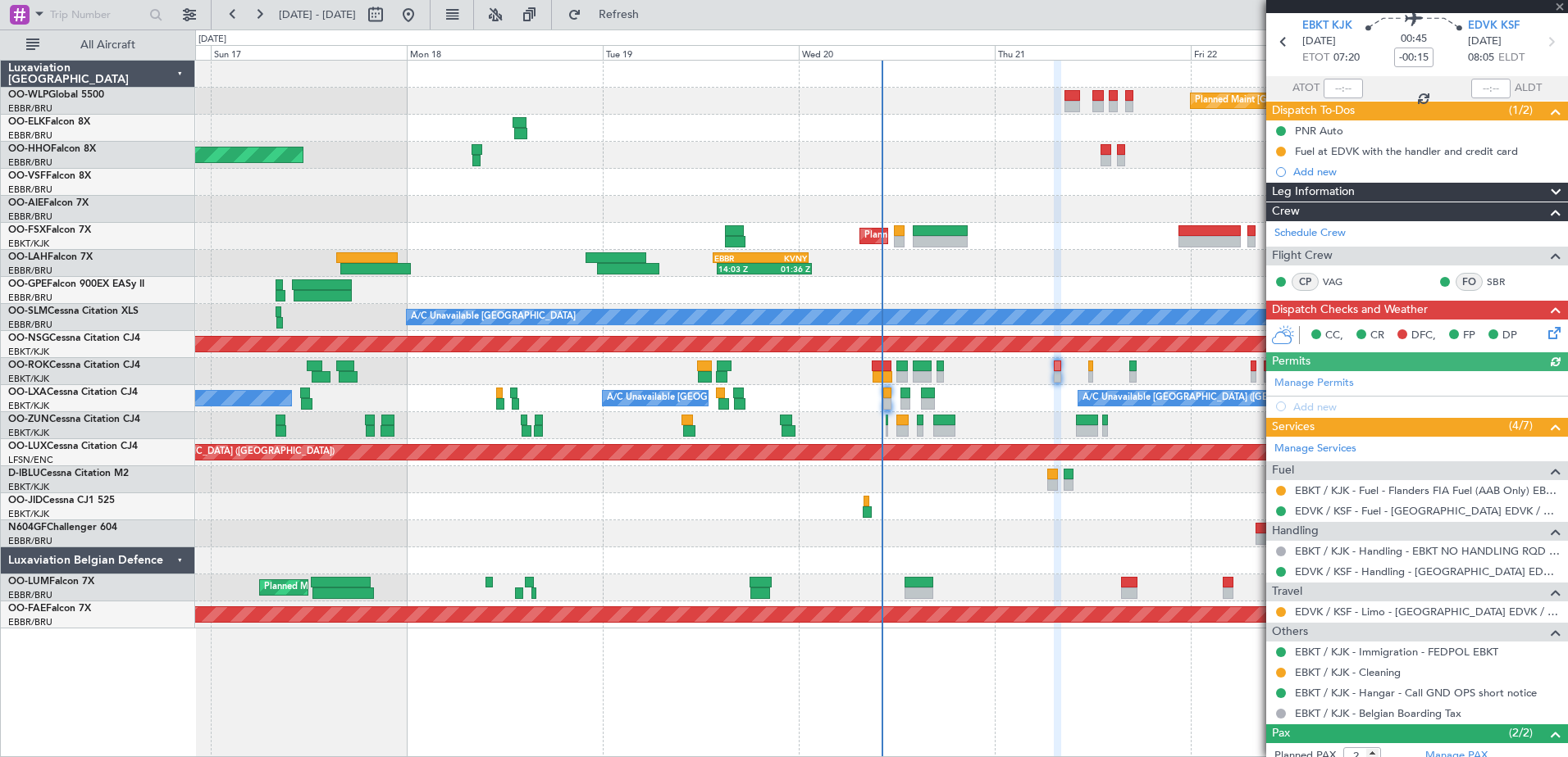
scroll to position [82, 0]
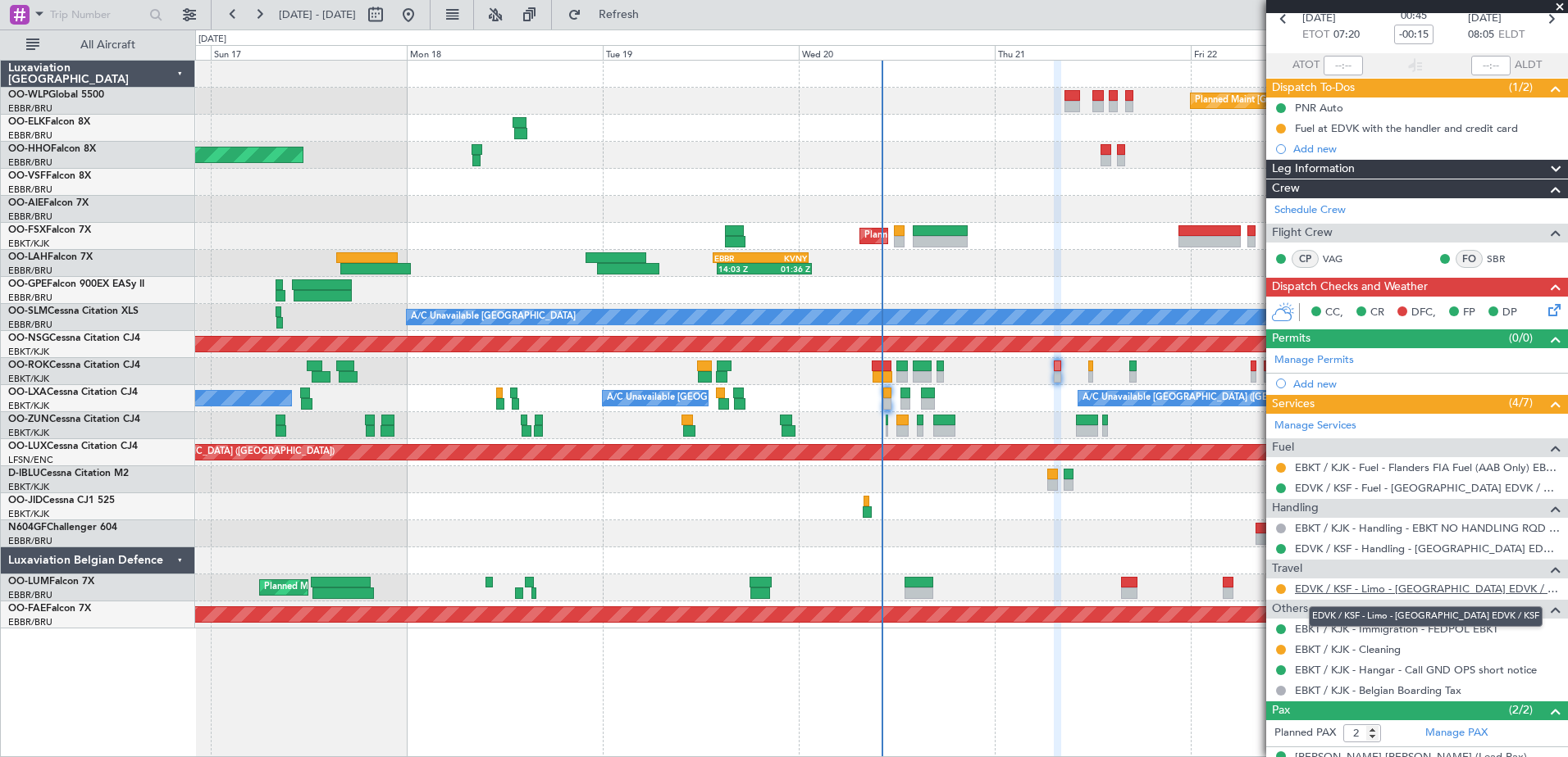
click at [1421, 589] on link "EDVK / KSF - Limo - Kassel Airport EDVK / KSF" at bounding box center [1426, 589] width 265 height 14
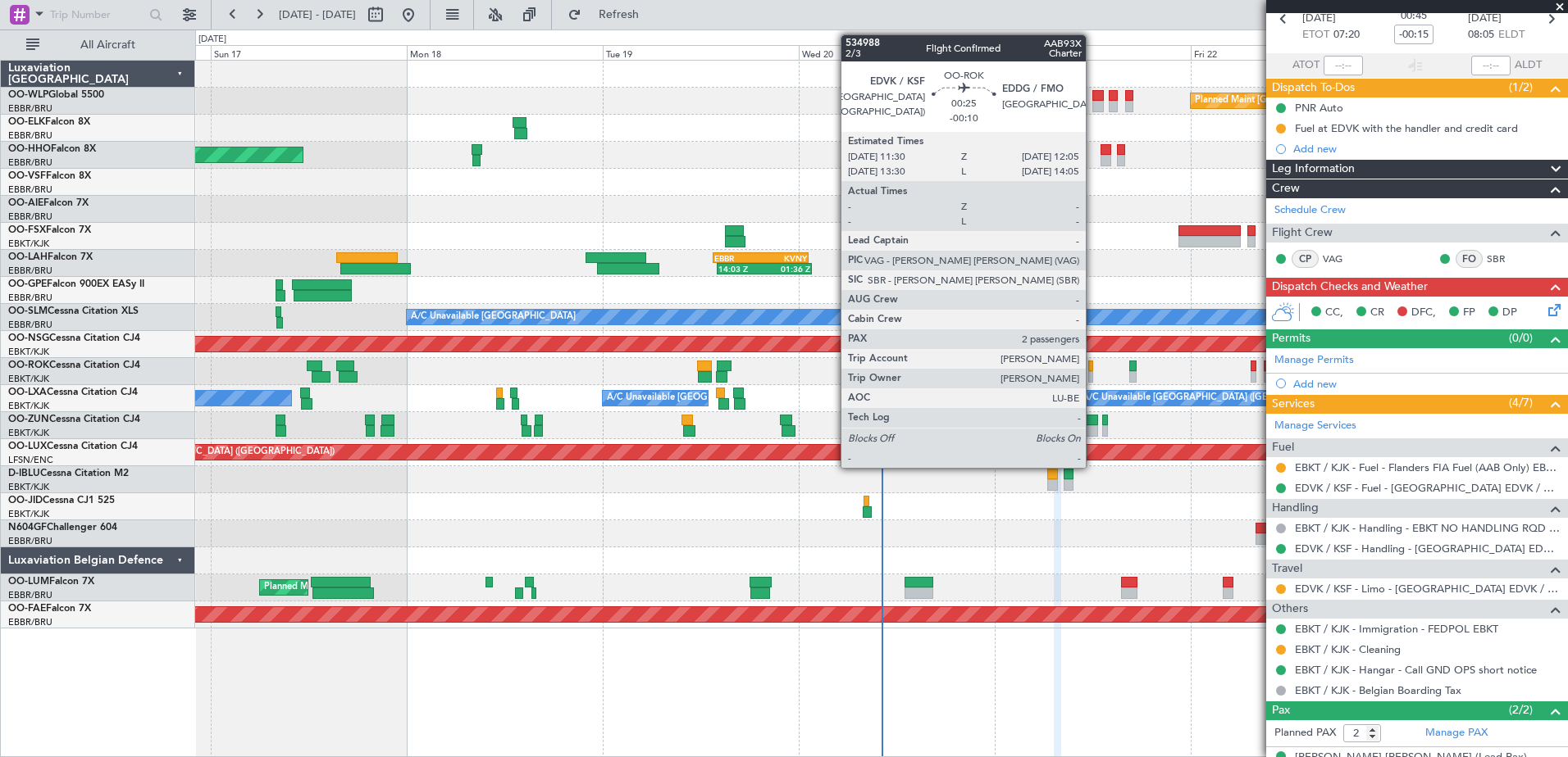
click at [1093, 377] on div at bounding box center [1091, 376] width 5 height 11
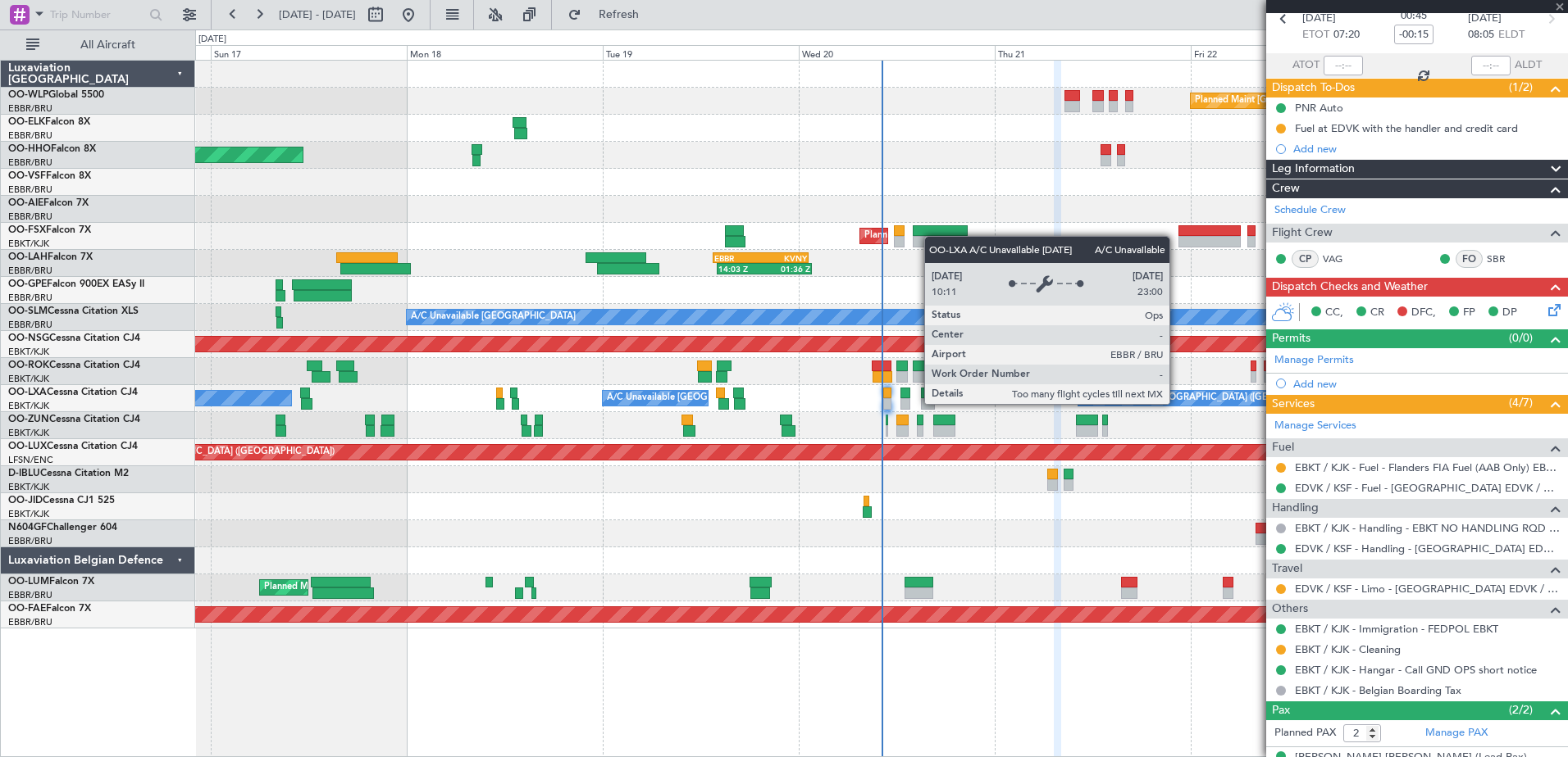
type input "-00:10"
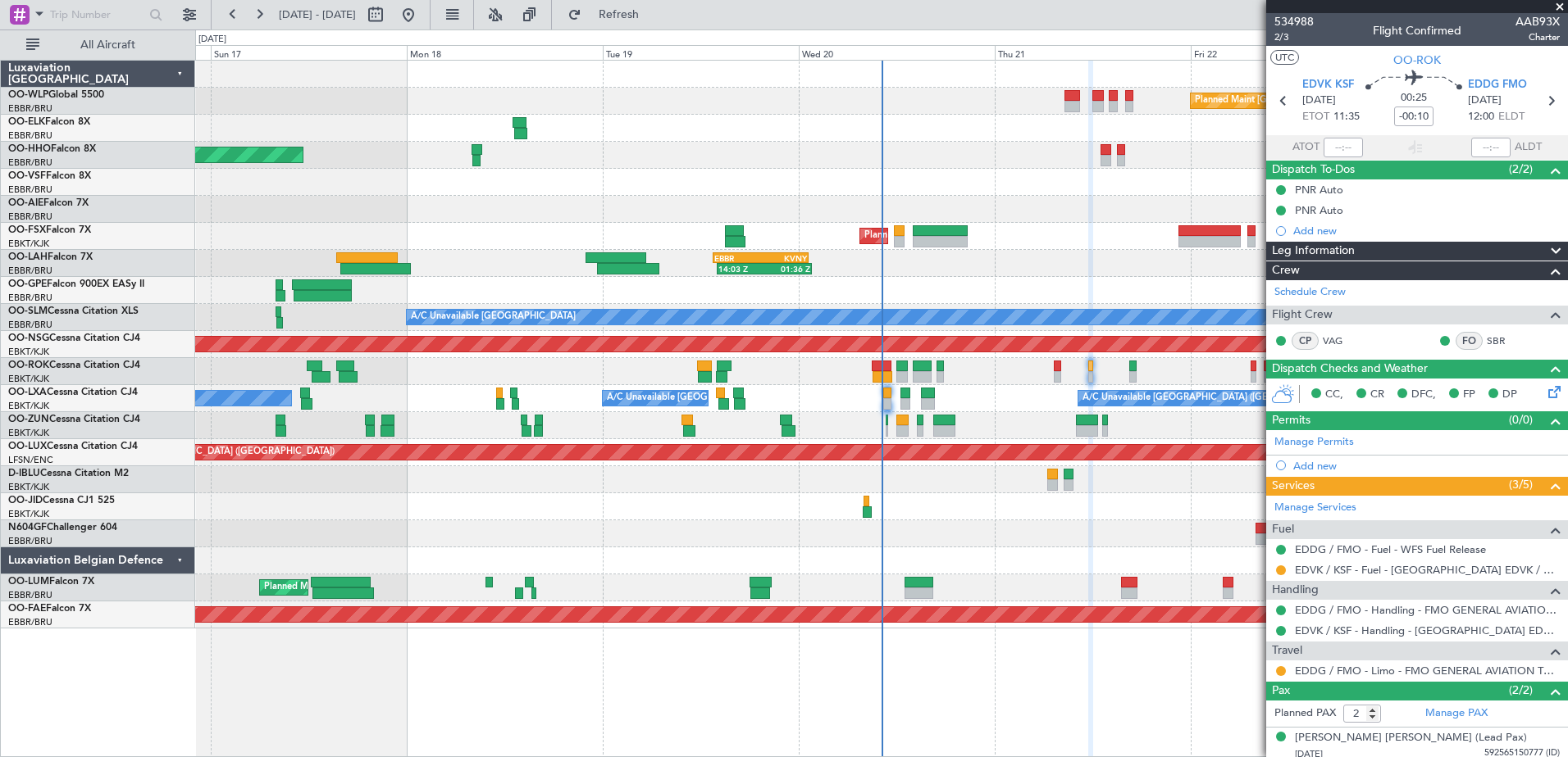
scroll to position [43, 0]
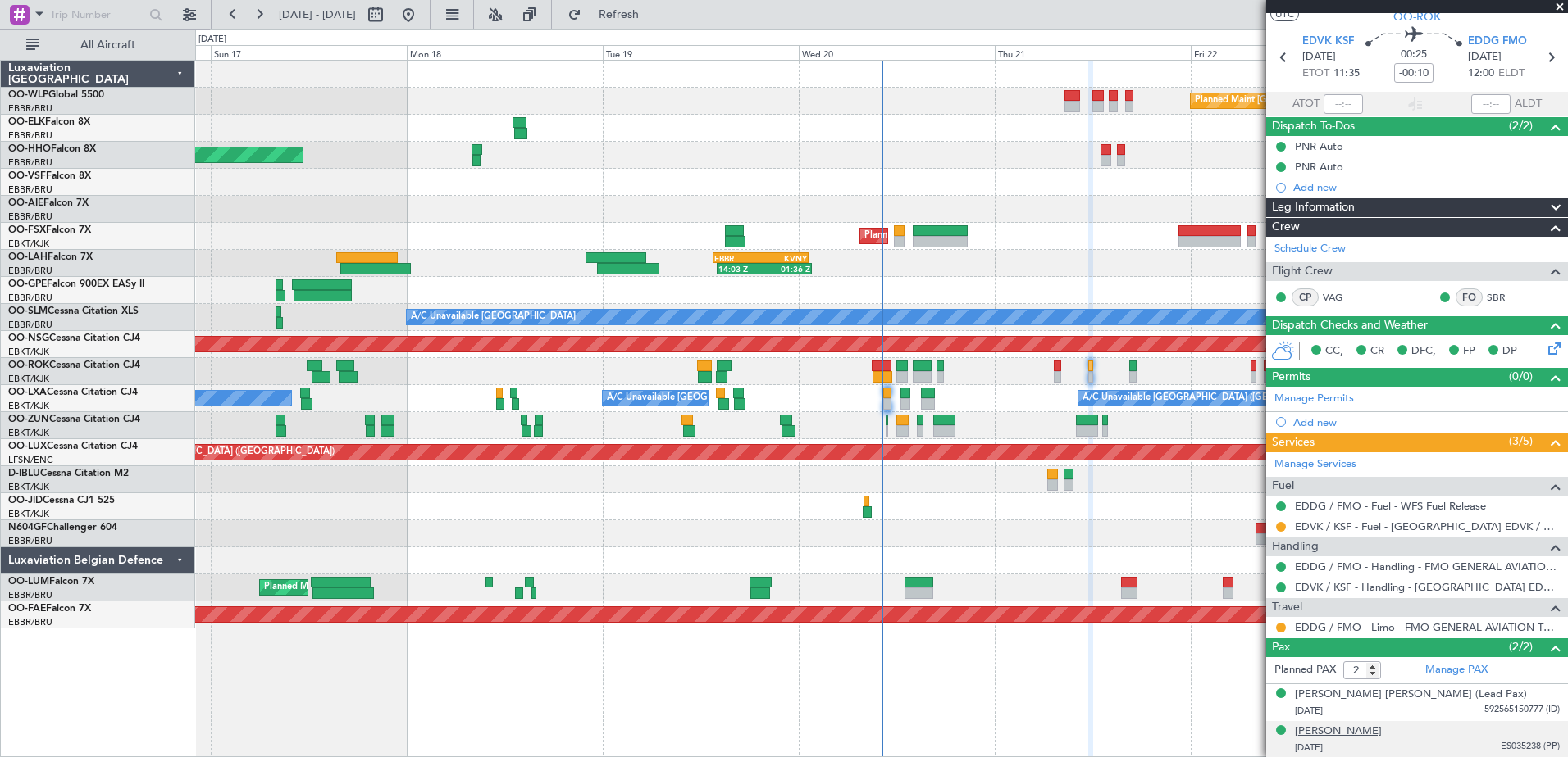
click at [1333, 735] on div "[PERSON_NAME]" at bounding box center [1337, 731] width 87 height 16
click at [1396, 692] on div "[PERSON_NAME] [PERSON_NAME] (Lead Pax)" at bounding box center [1410, 695] width 232 height 16
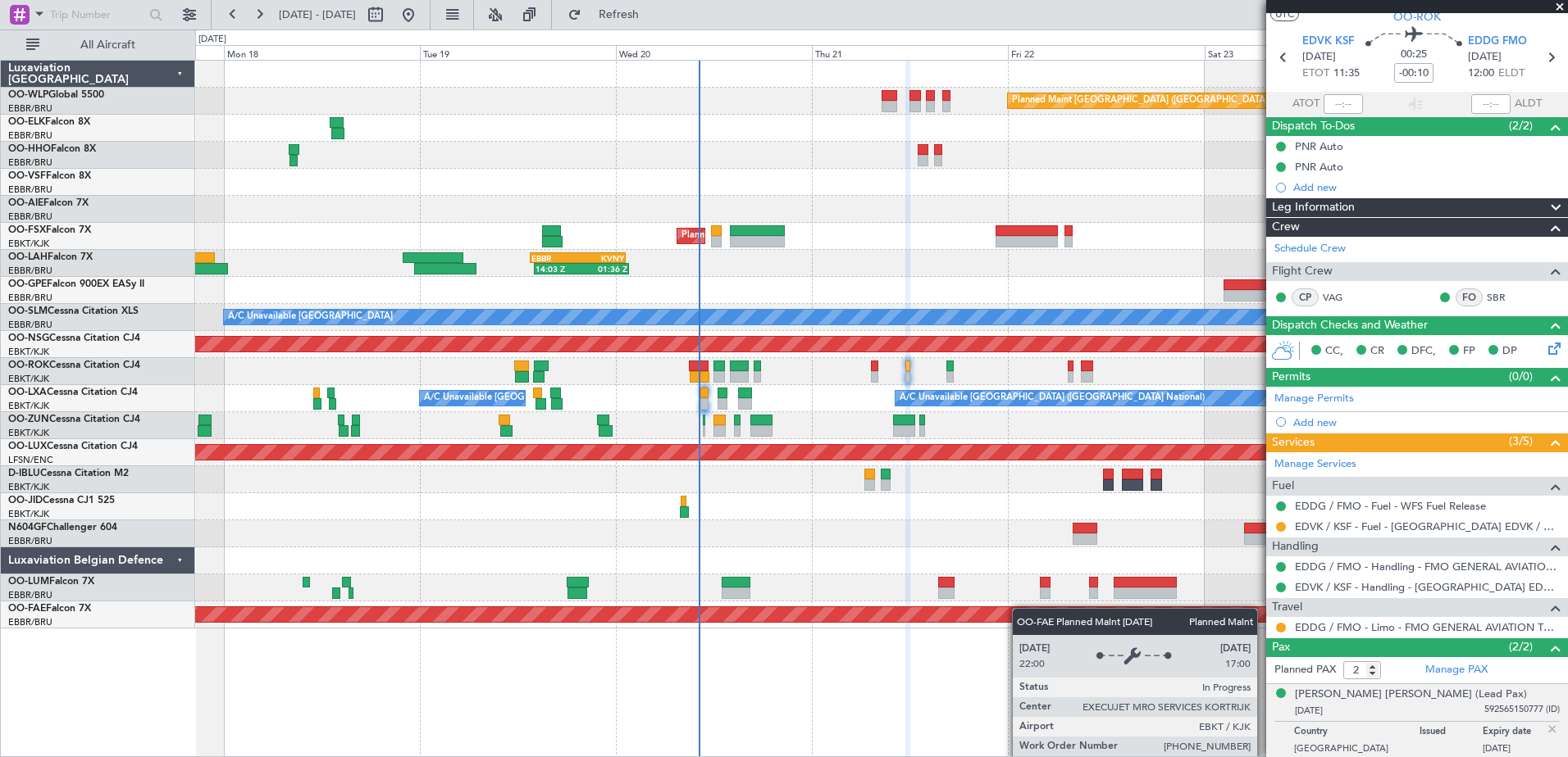
click at [1005, 610] on div "Planned Maint Berlin (Brandenburg) AOG Maint Geneva (Cointrin) Planned Maint Ko…" at bounding box center [881, 344] width 1372 height 568
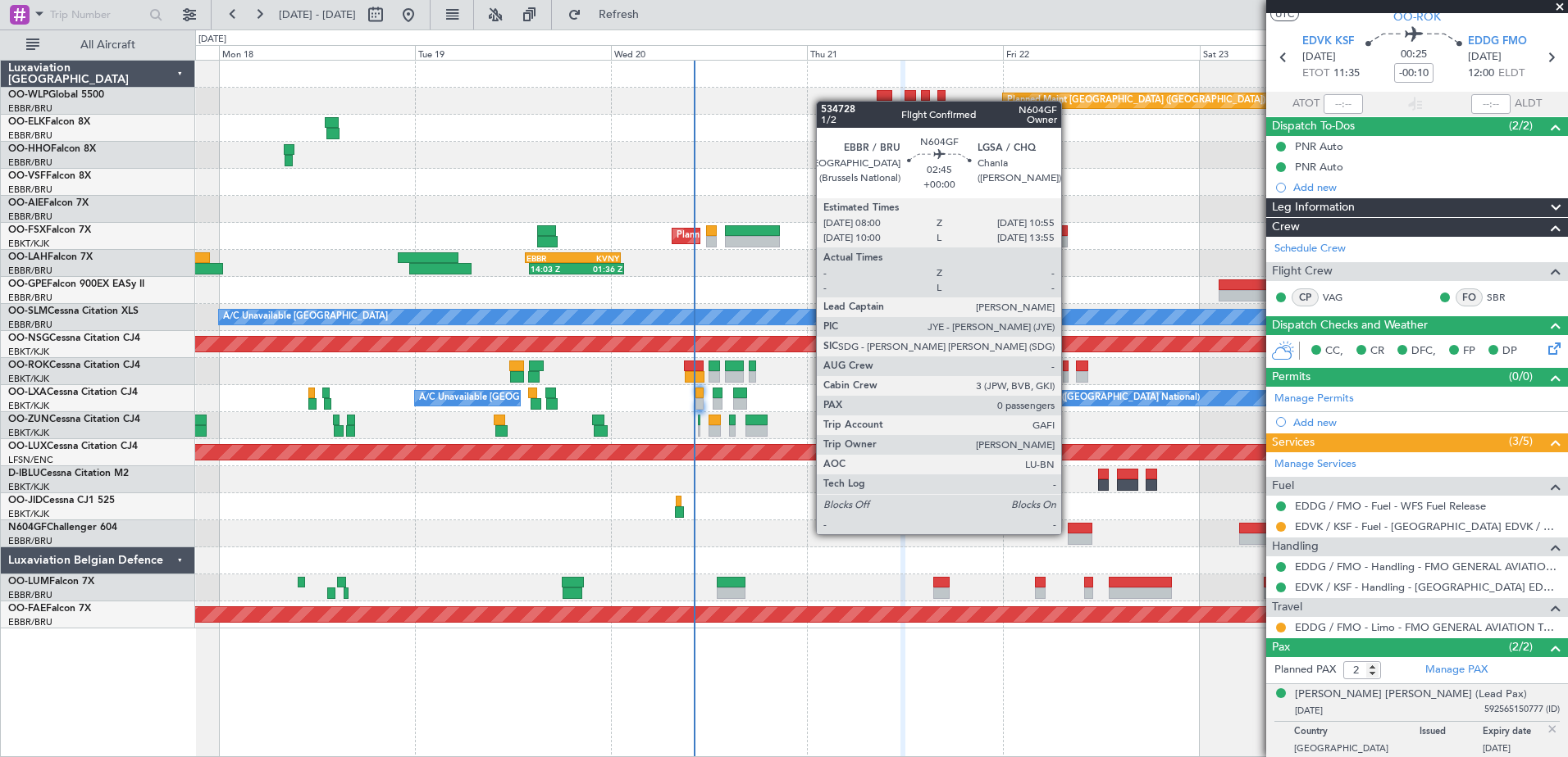
click at [1068, 534] on div at bounding box center [1079, 539] width 24 height 11
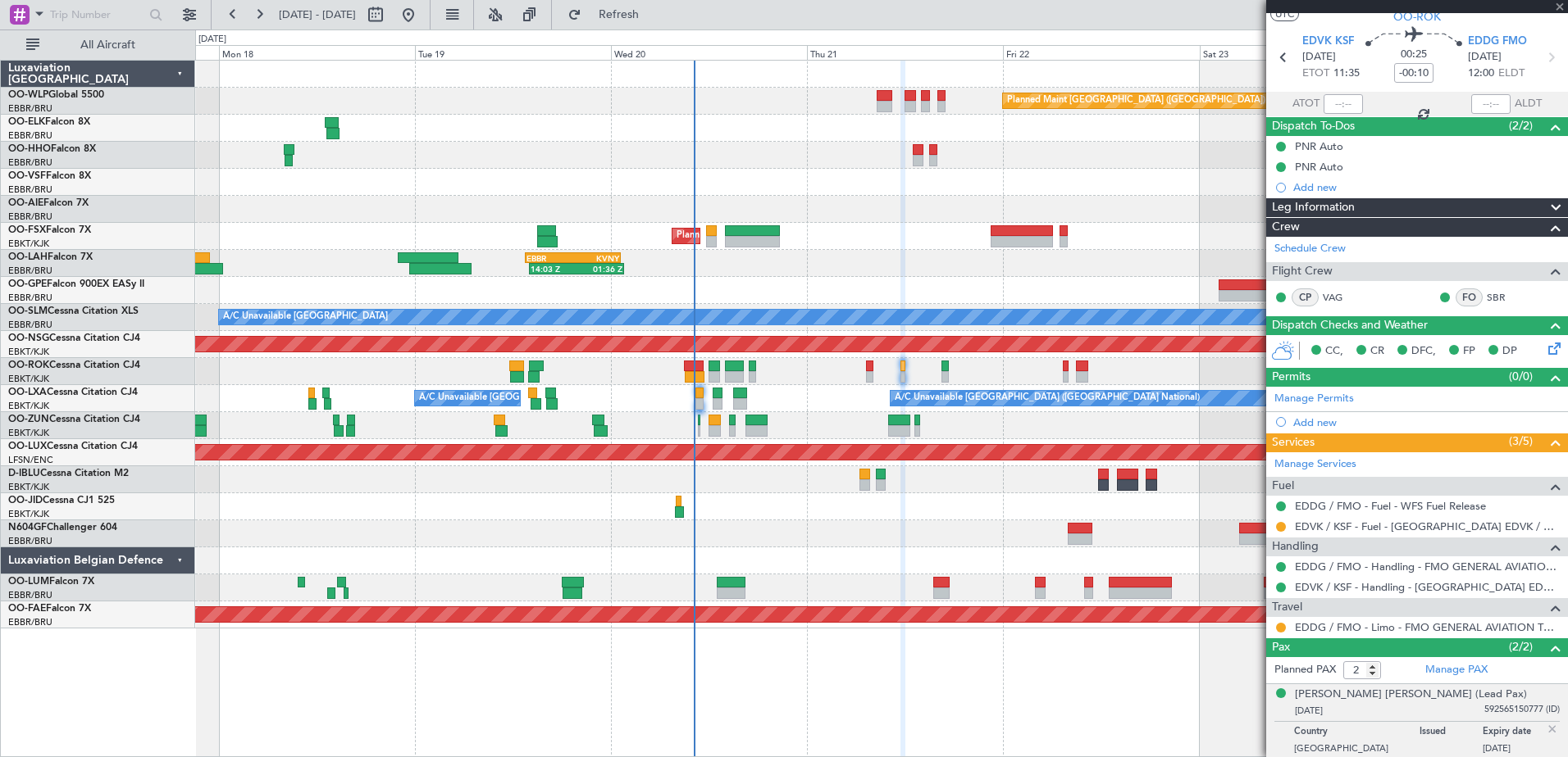
type input "0"
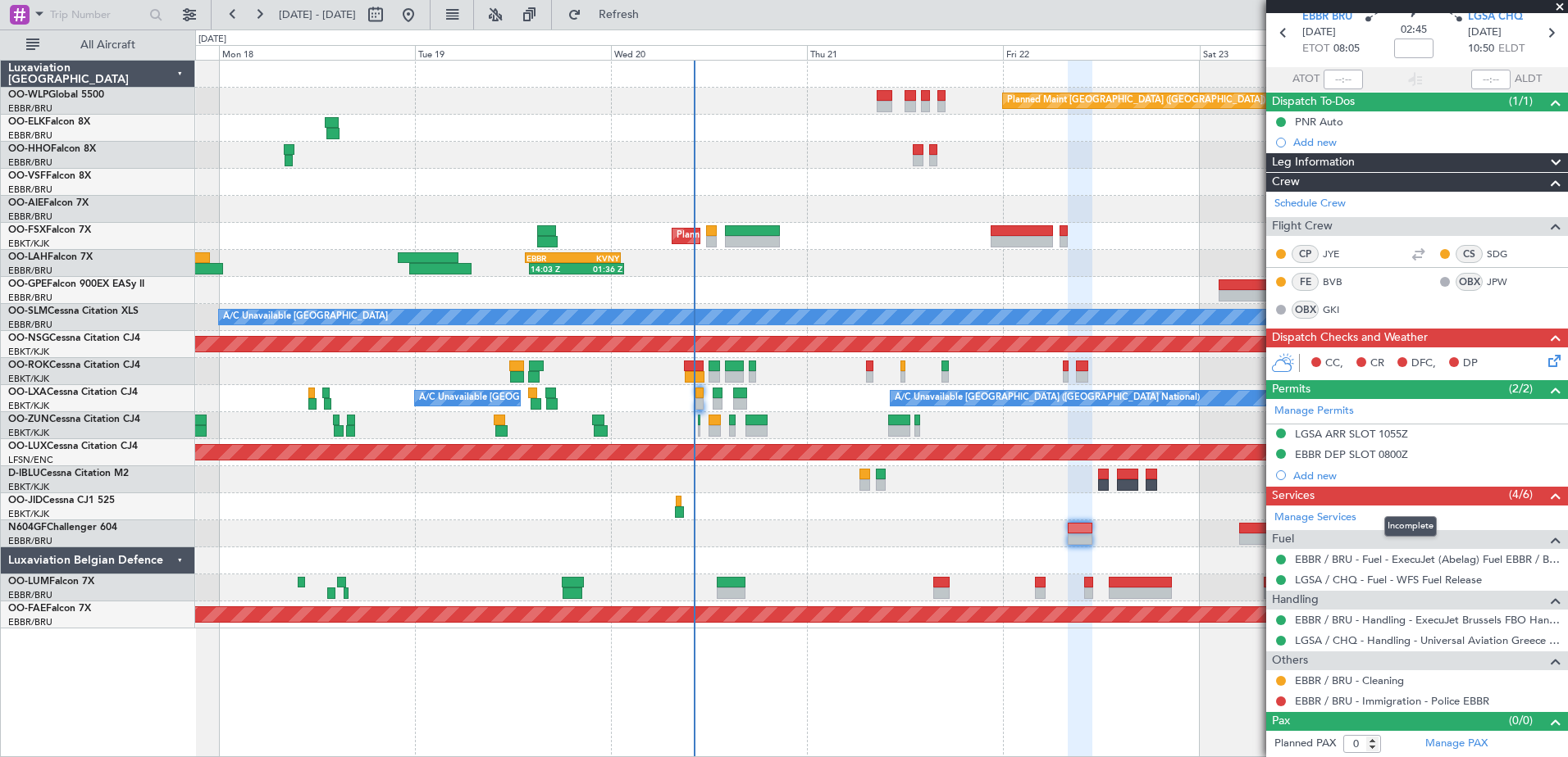
scroll to position [0, 0]
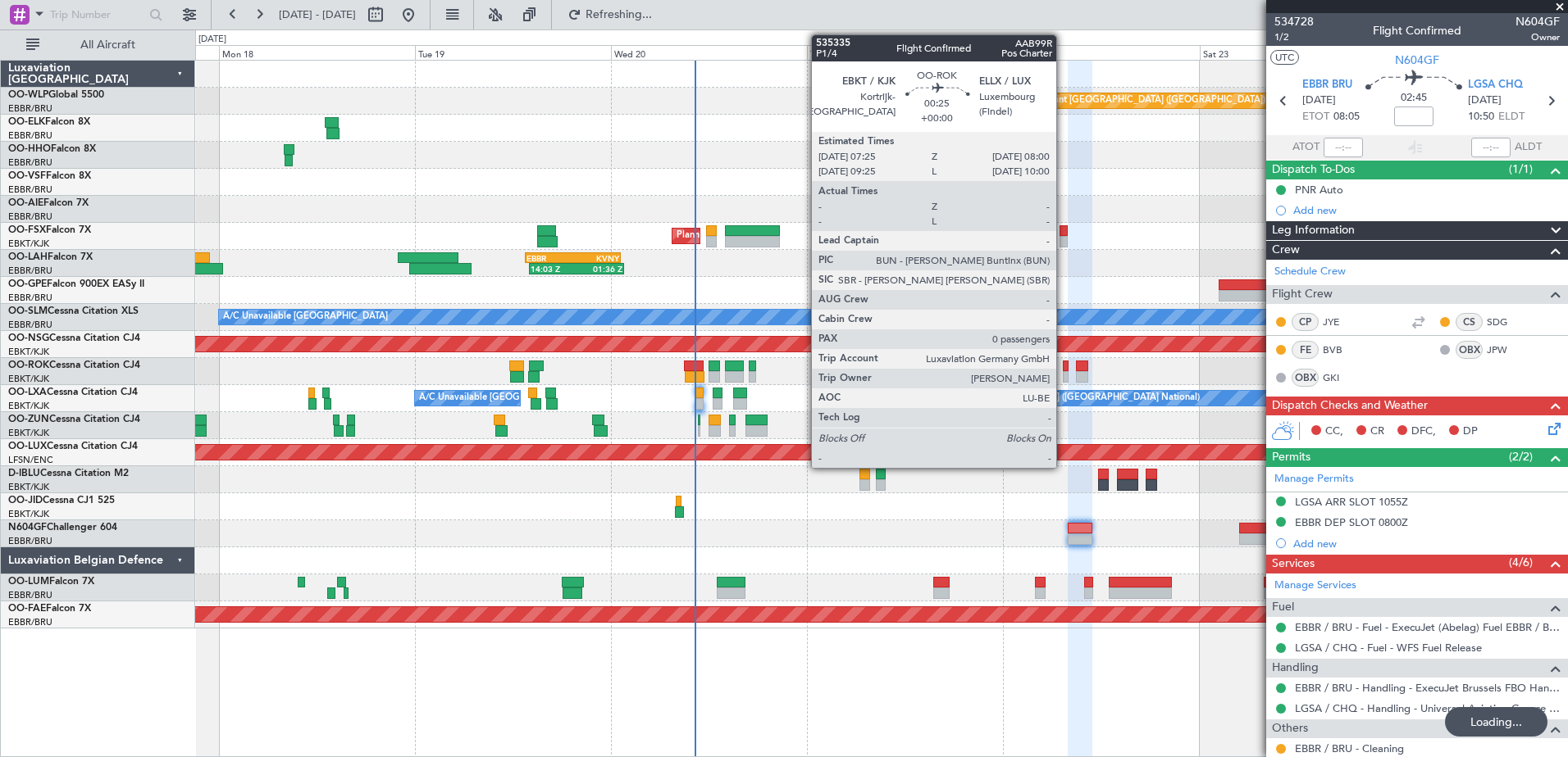
click at [1064, 370] on div at bounding box center [1065, 366] width 5 height 11
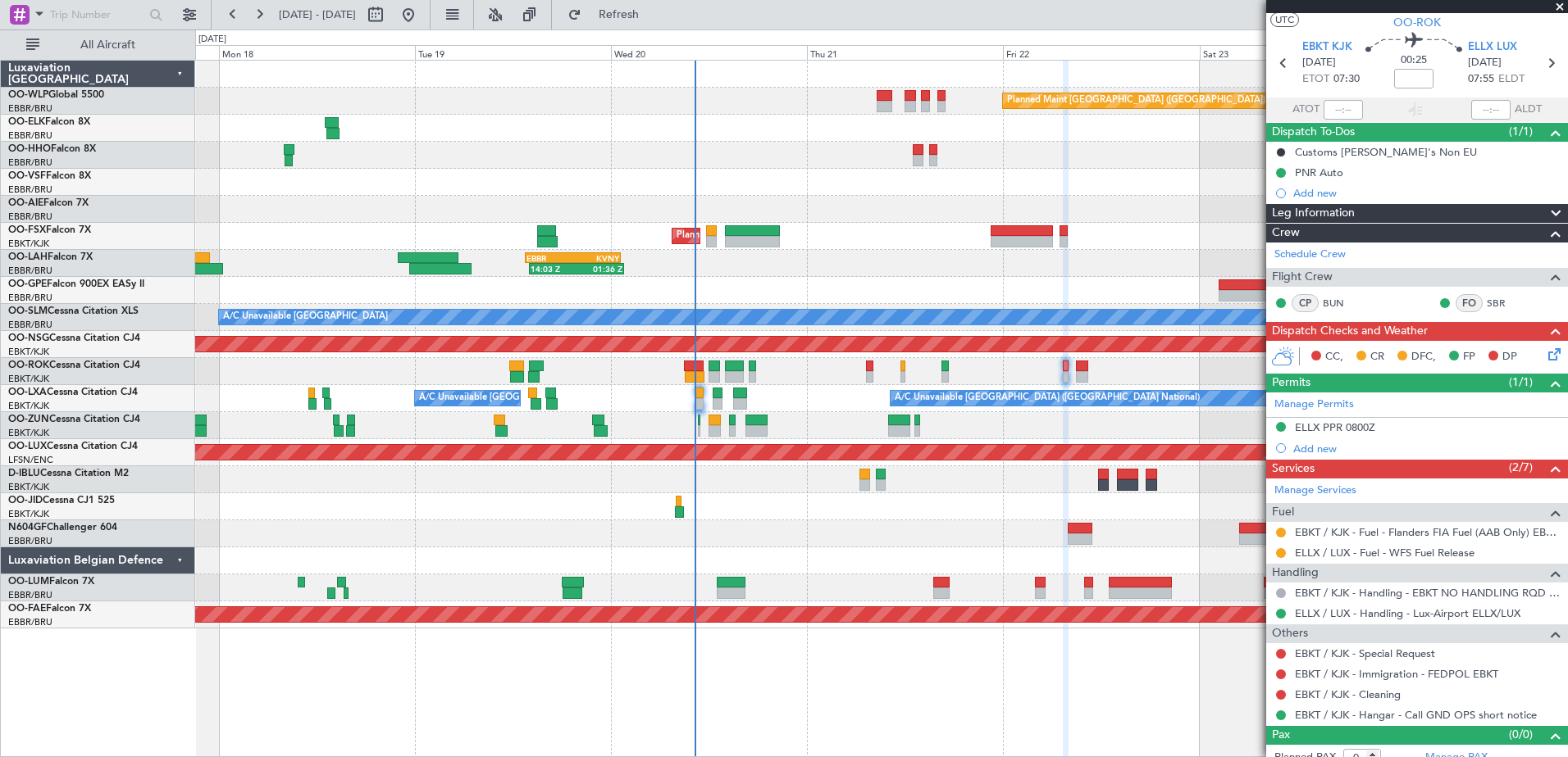
scroll to position [52, 0]
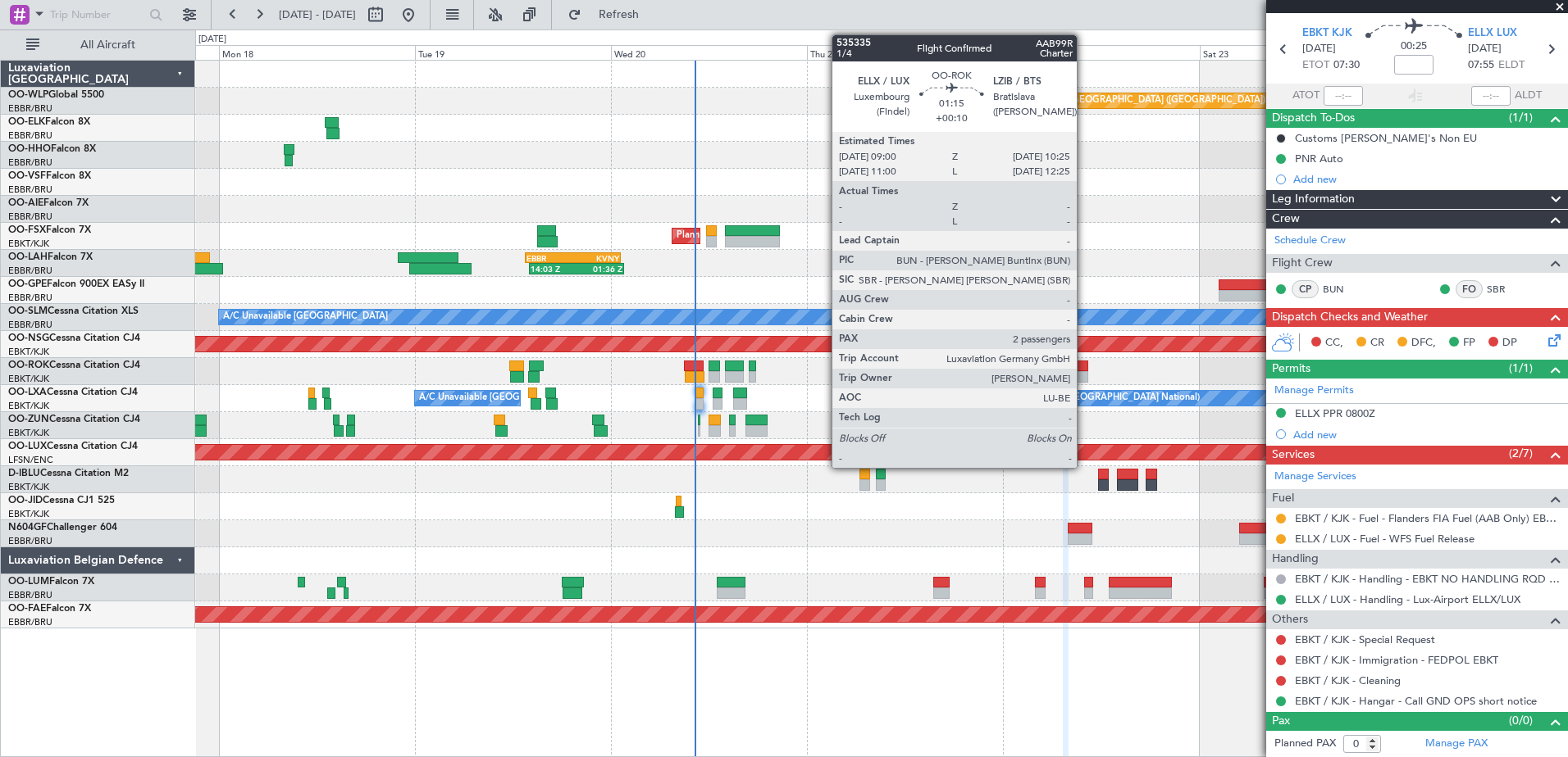
click at [1084, 377] on div at bounding box center [1082, 376] width 12 height 11
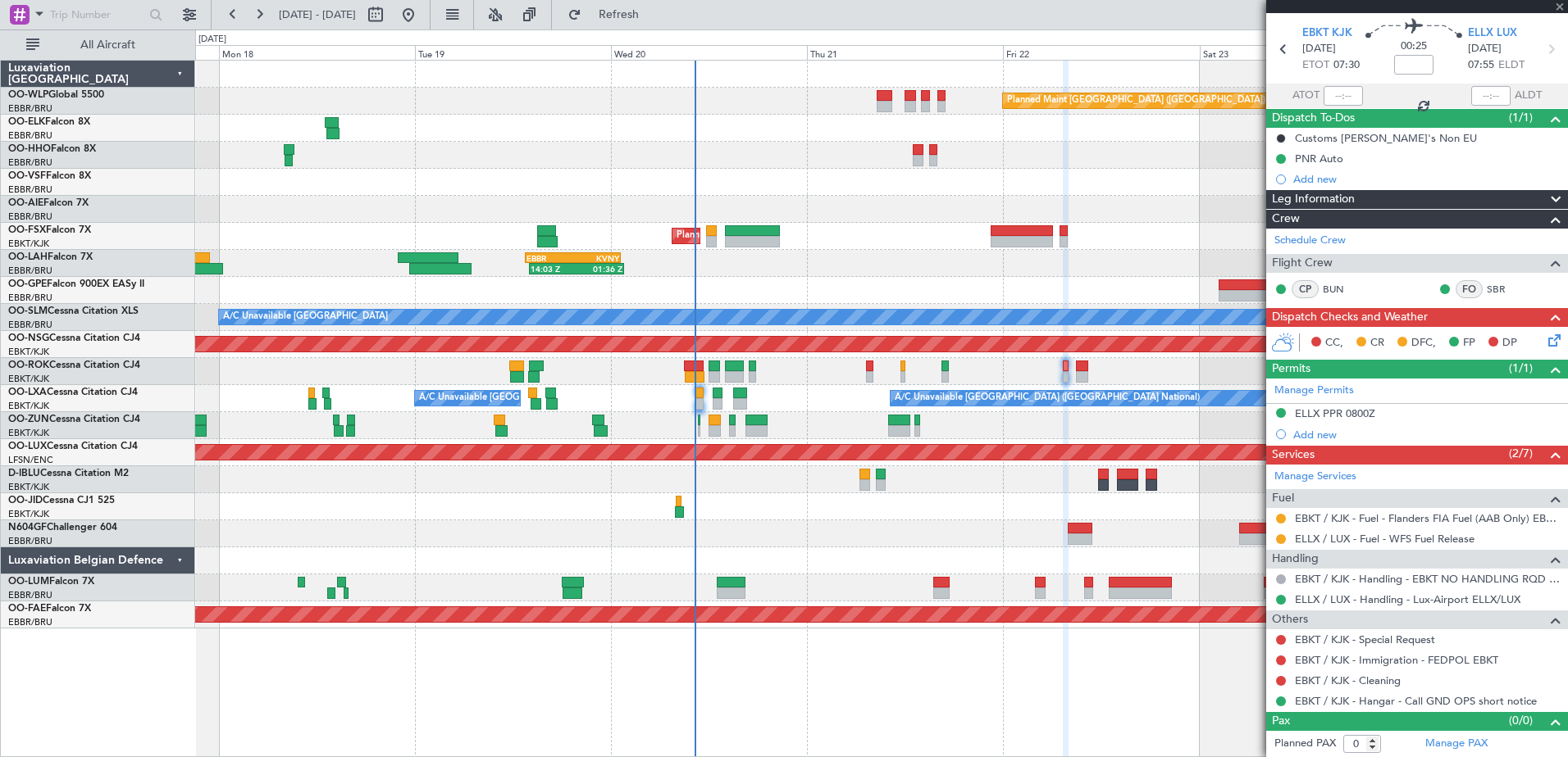
type input "+00:10"
type input "2"
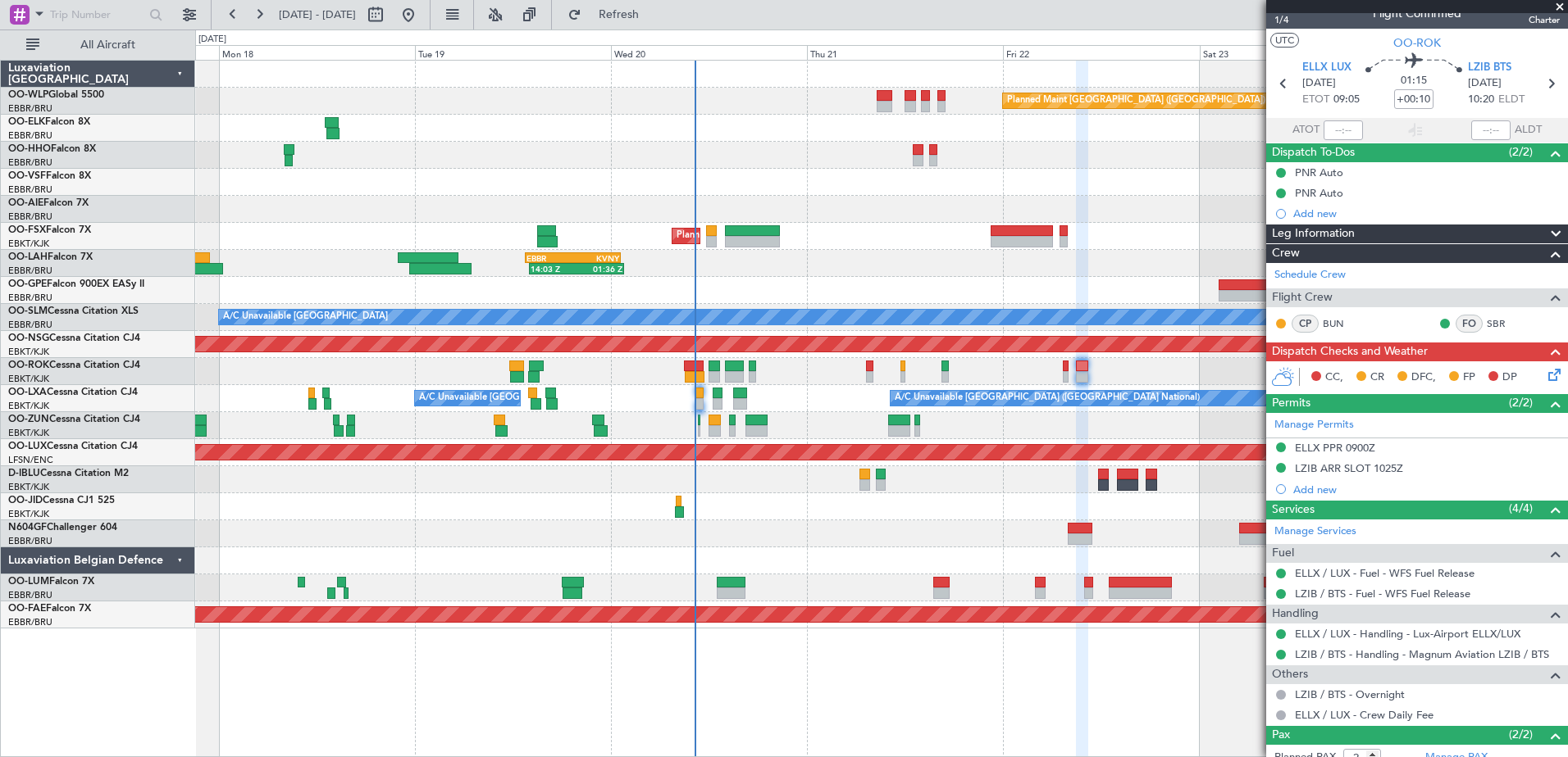
scroll to position [0, 0]
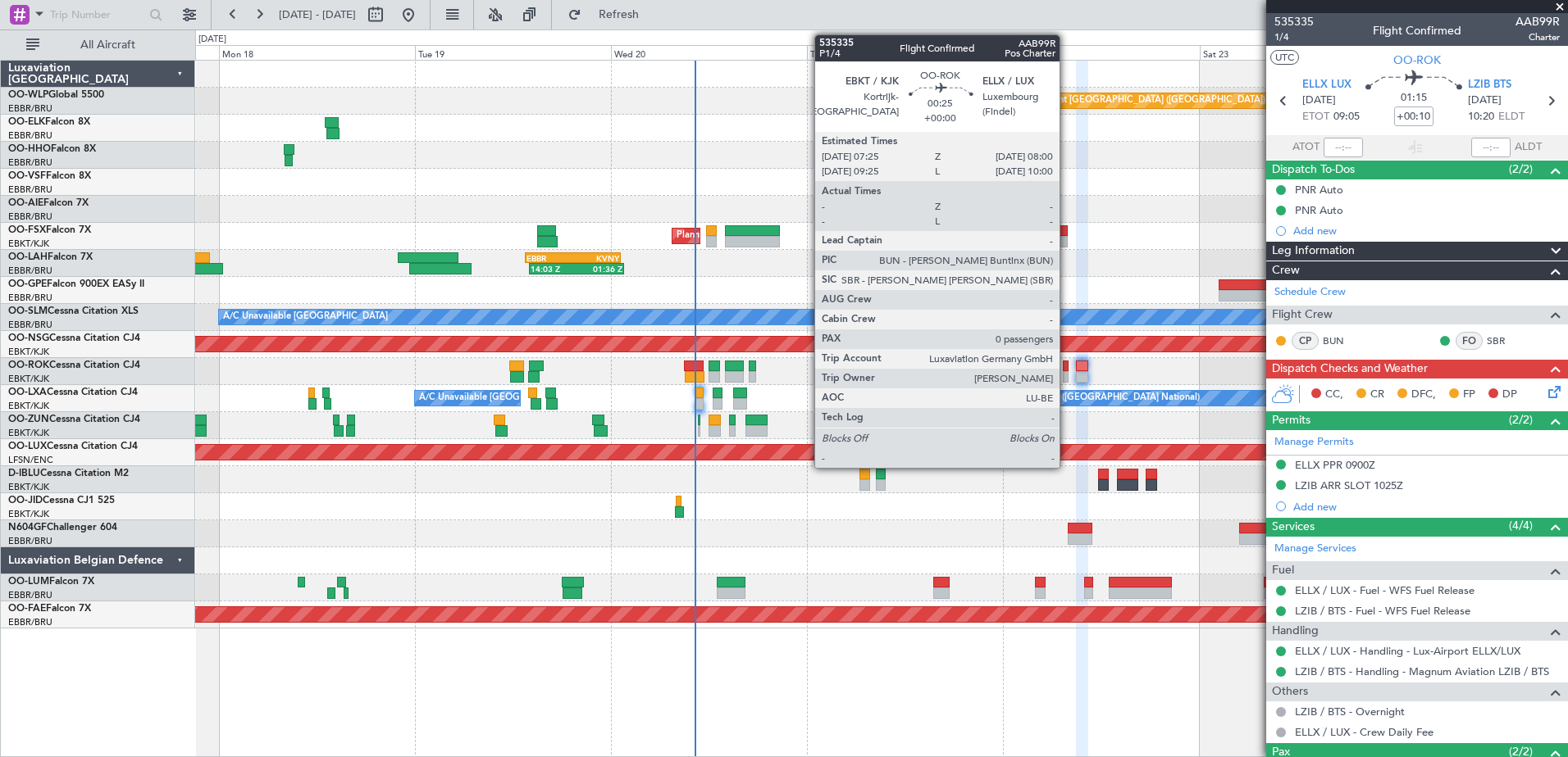
click at [1066, 371] on div at bounding box center [1065, 376] width 5 height 11
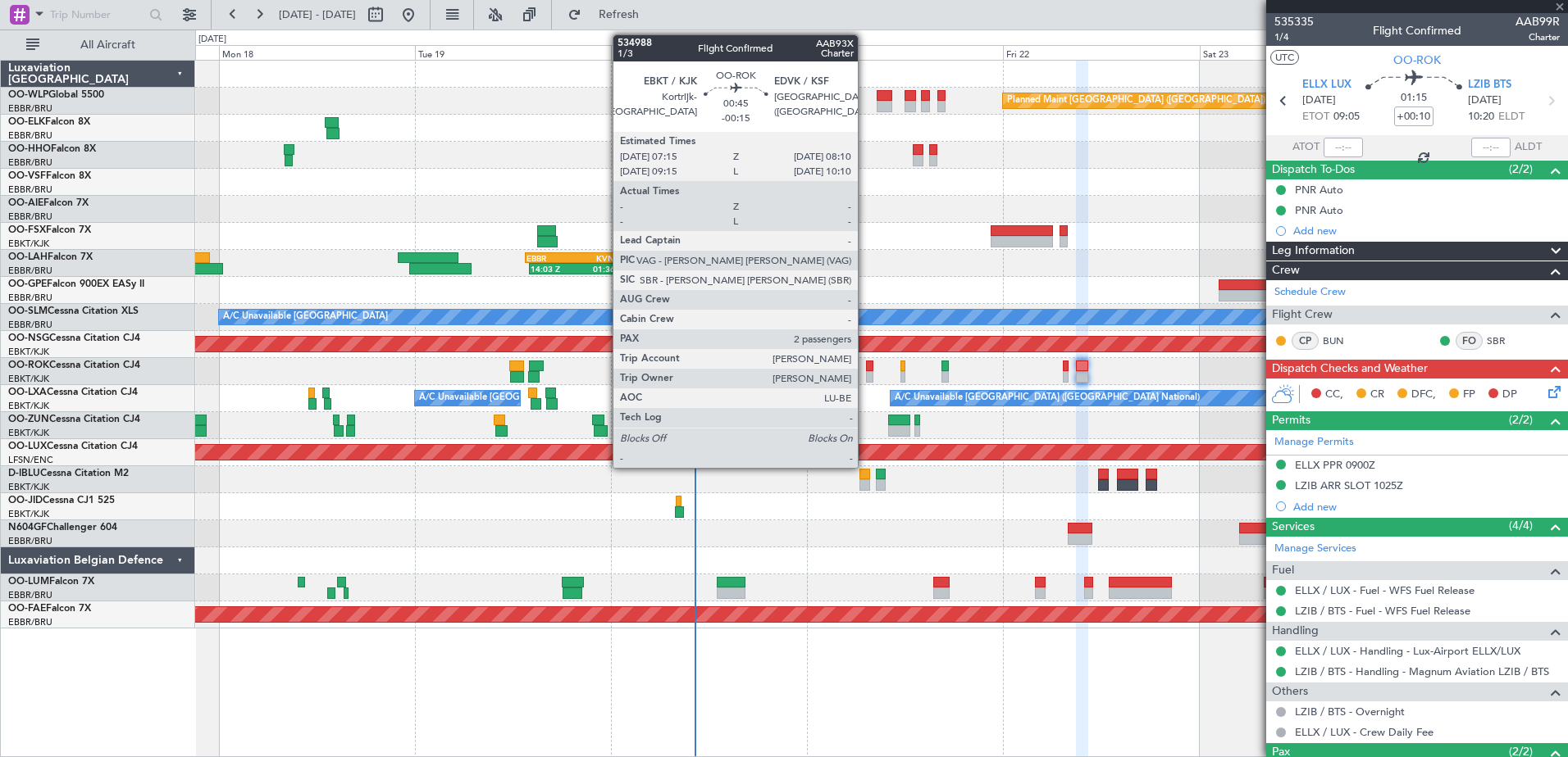
type input "0"
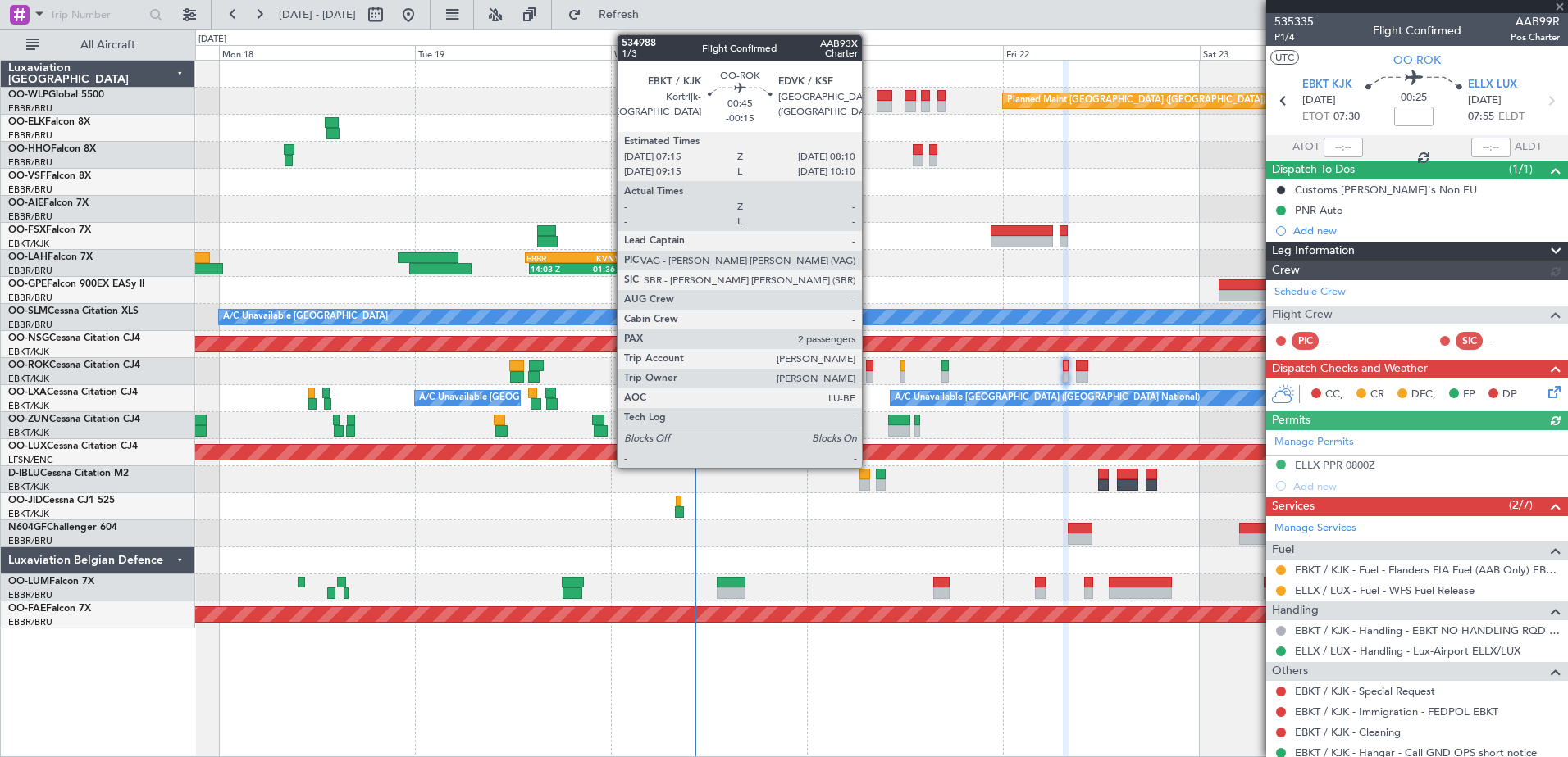
click at [869, 369] on div at bounding box center [869, 366] width 8 height 11
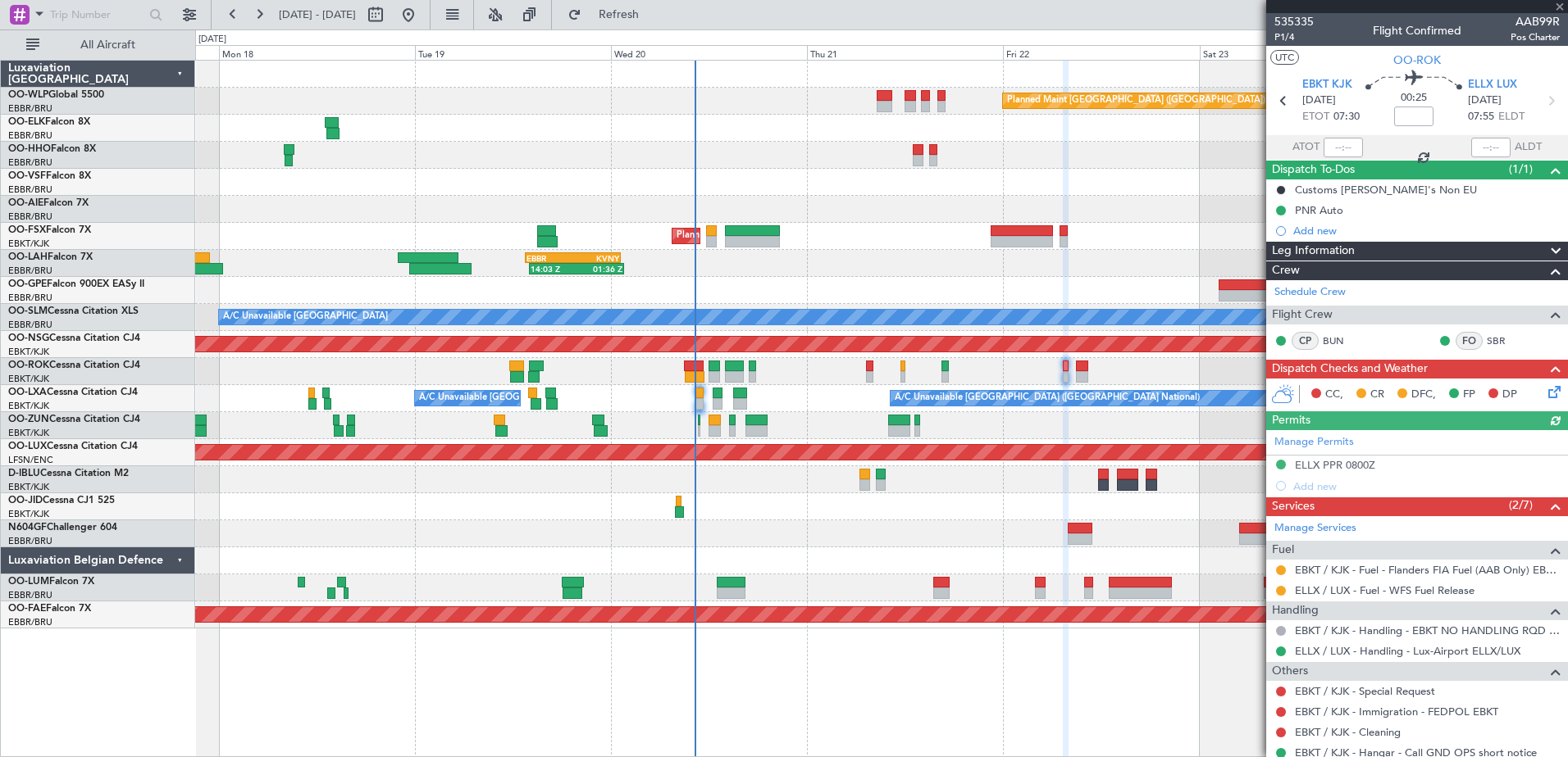
type input "-00:15"
type input "2"
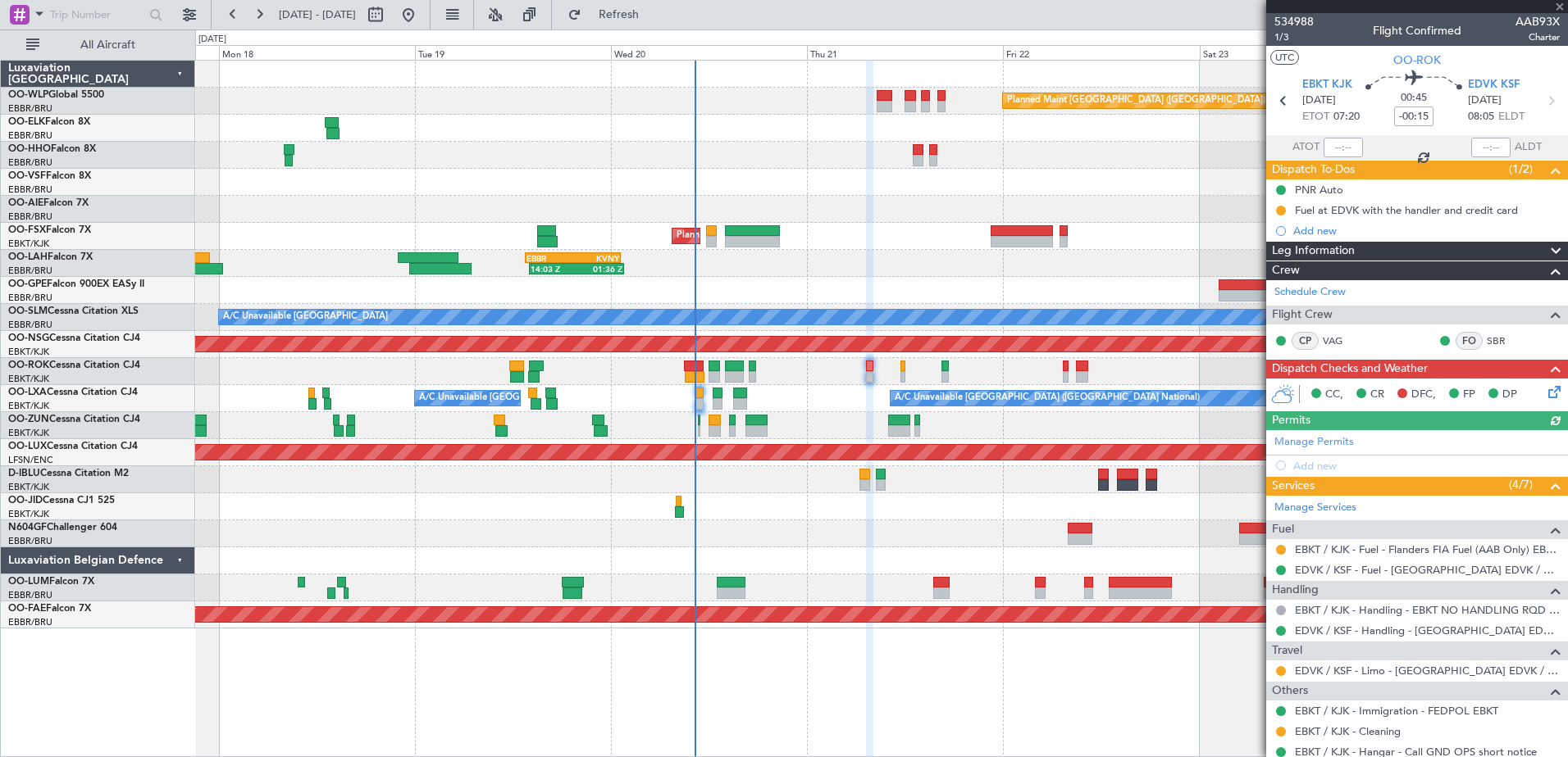
click at [1549, 391] on icon at bounding box center [1551, 388] width 13 height 13
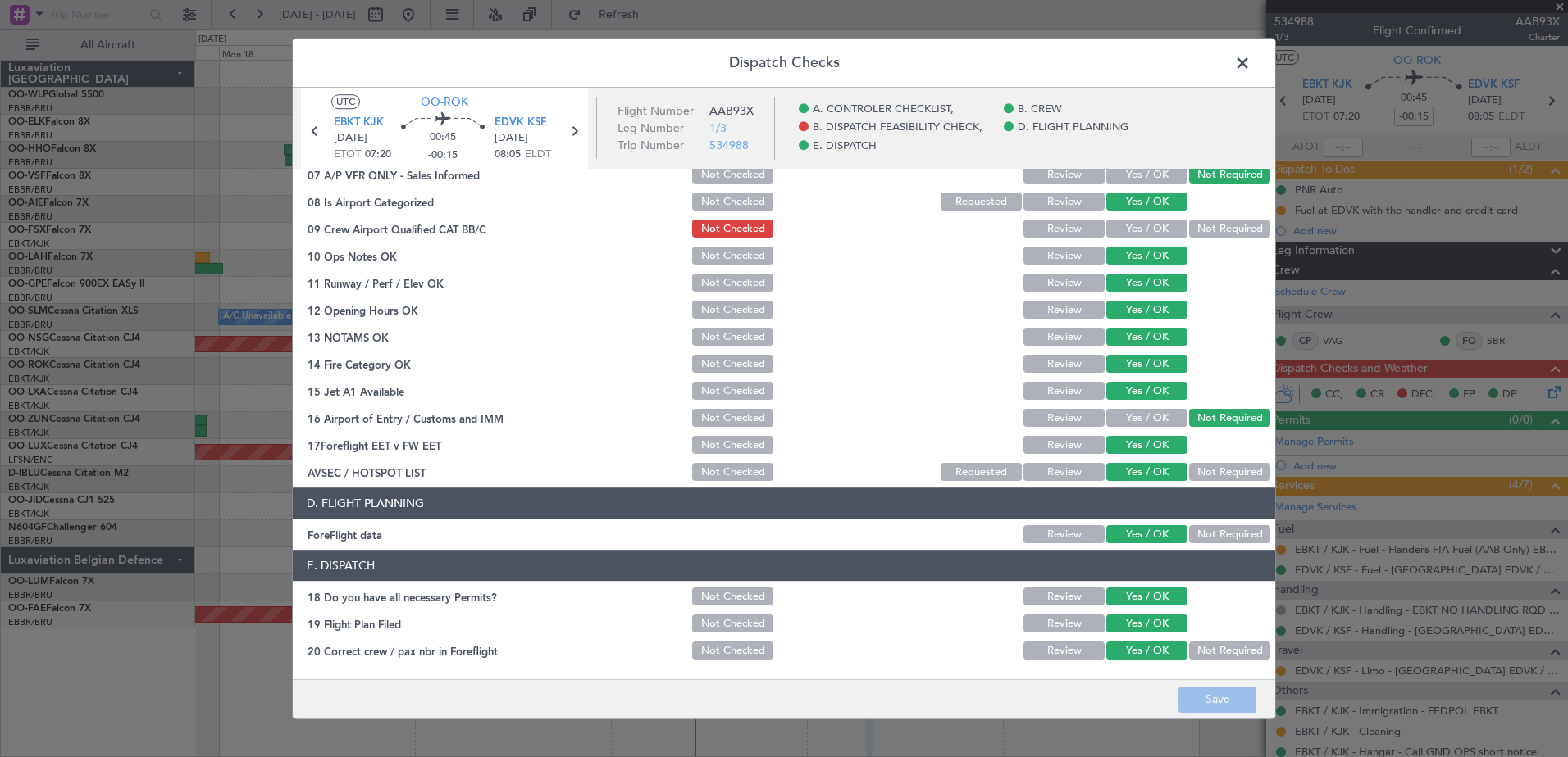
scroll to position [325, 0]
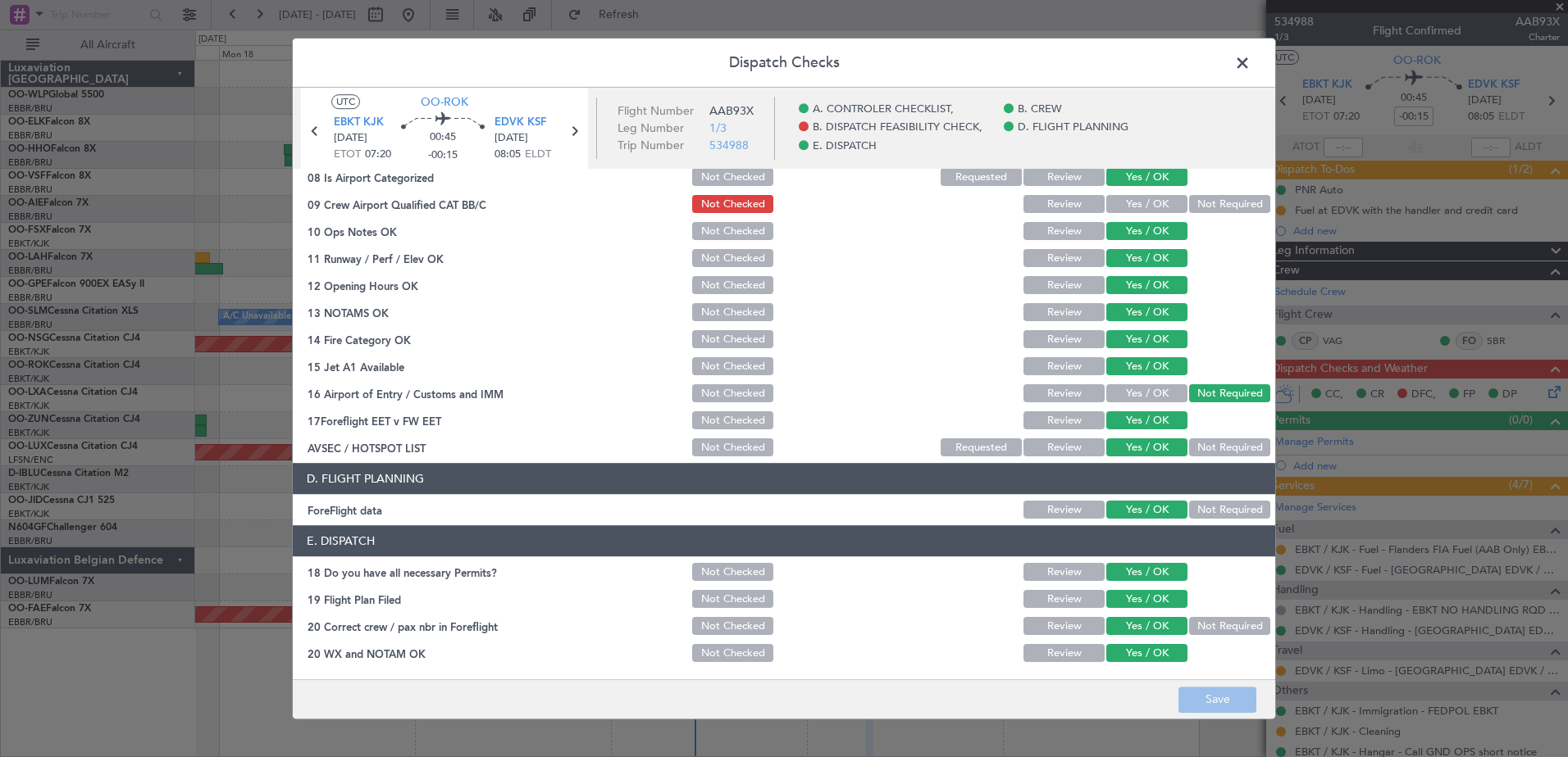
click at [1250, 66] on span at bounding box center [1250, 67] width 0 height 33
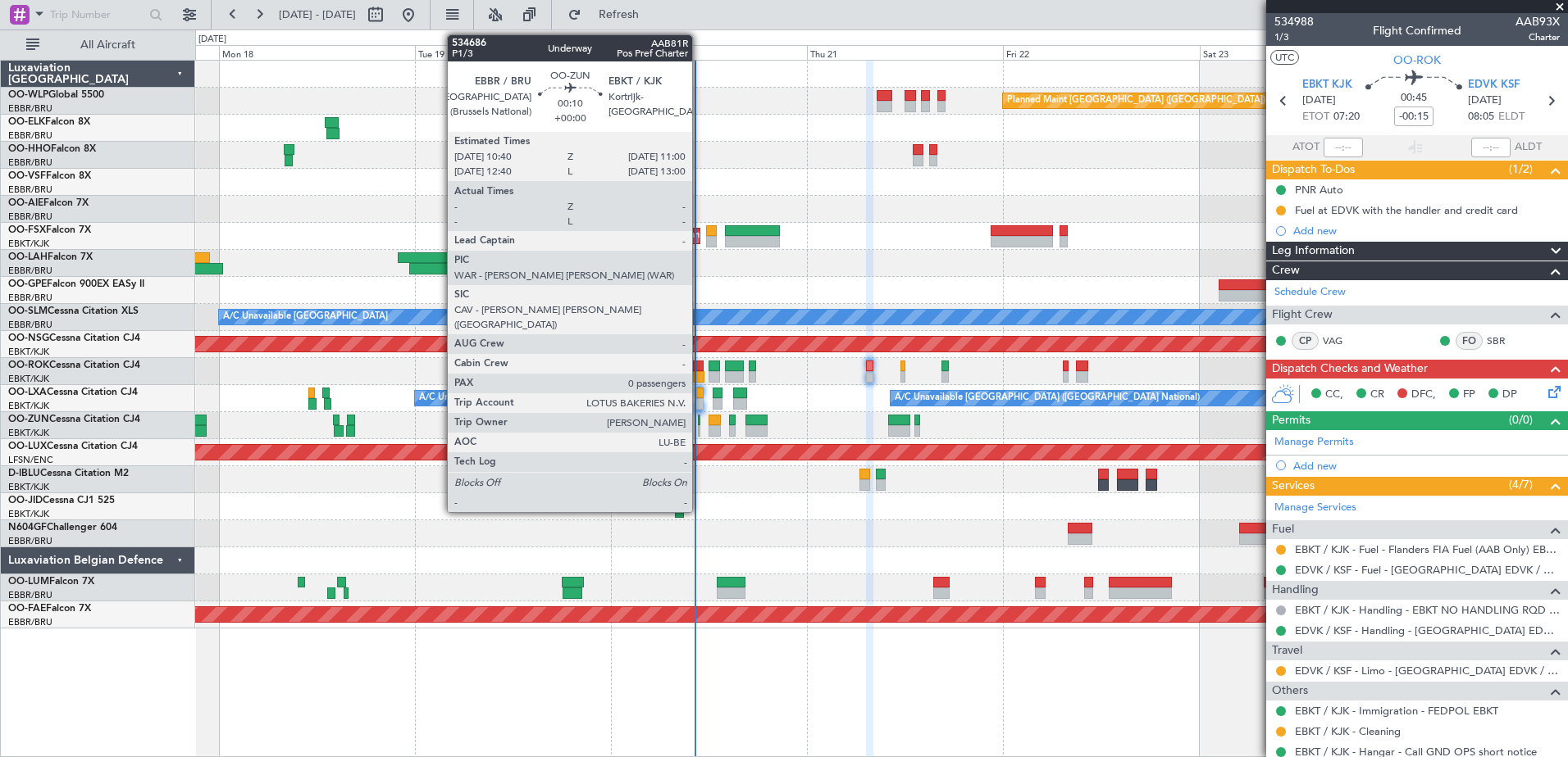
click at [699, 430] on div at bounding box center [699, 431] width 3 height 11
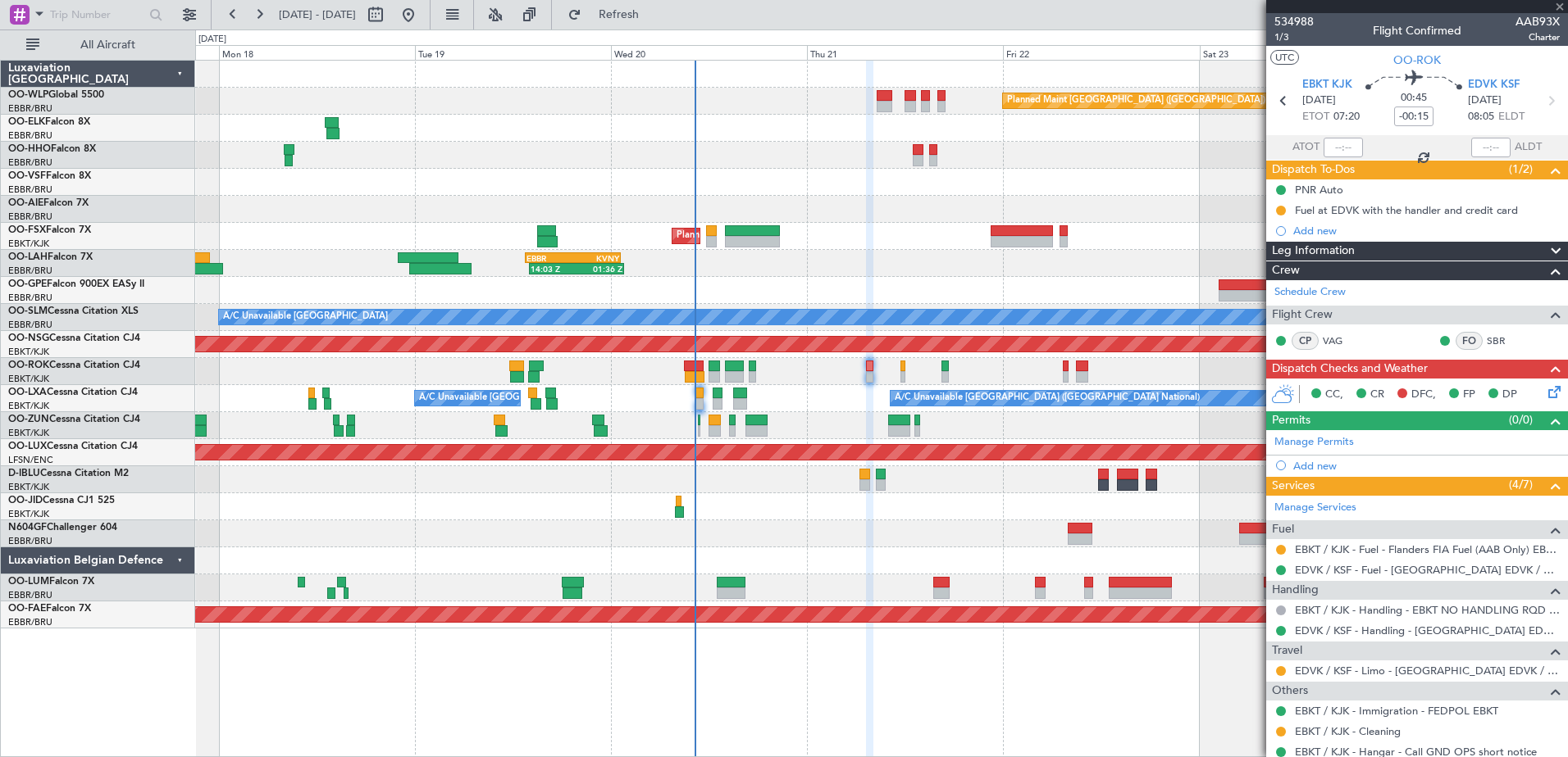
type input "0"
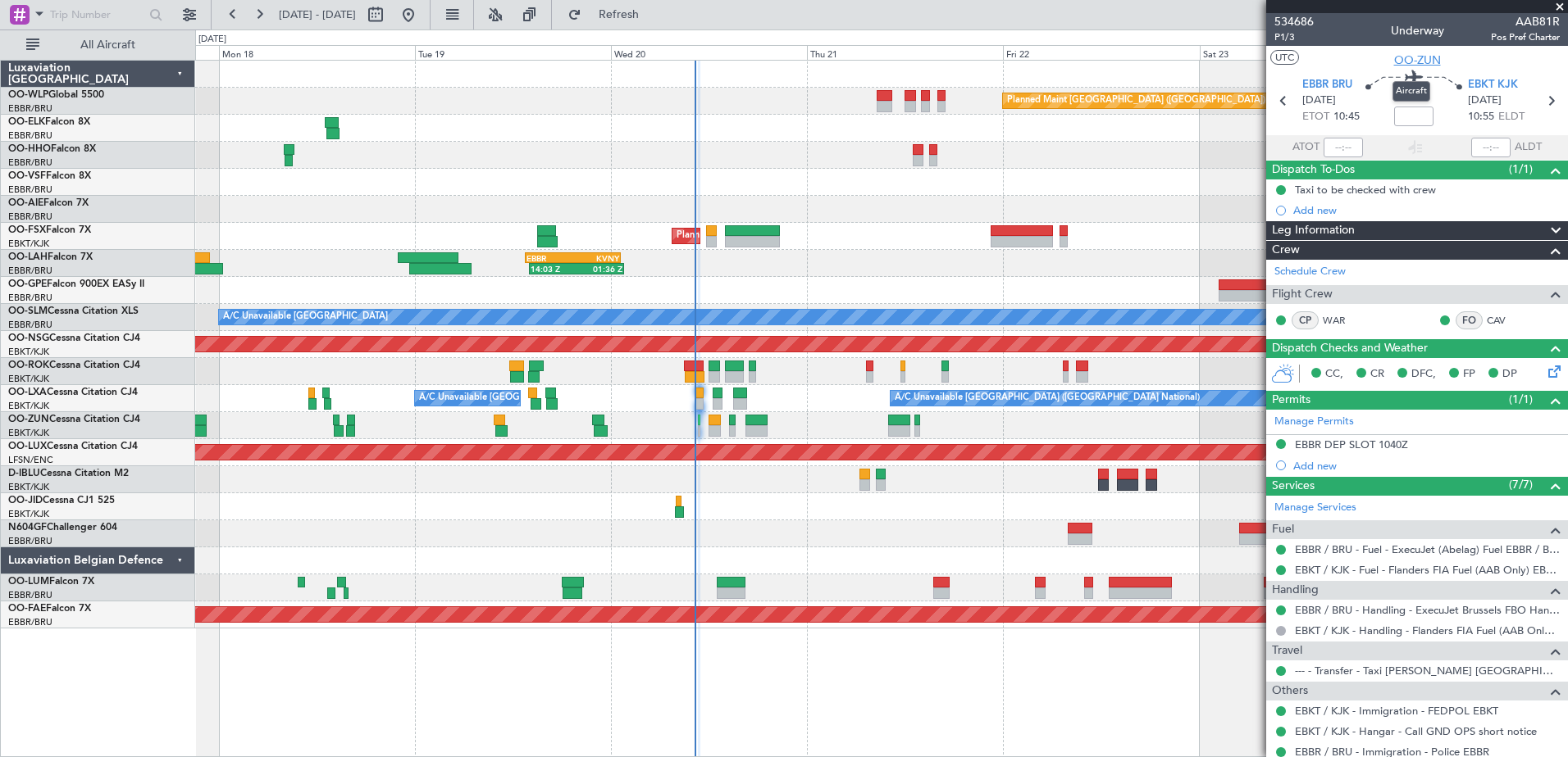
click at [1407, 61] on span "OO-ZUN" at bounding box center [1417, 60] width 47 height 17
click at [262, 18] on button at bounding box center [259, 15] width 26 height 26
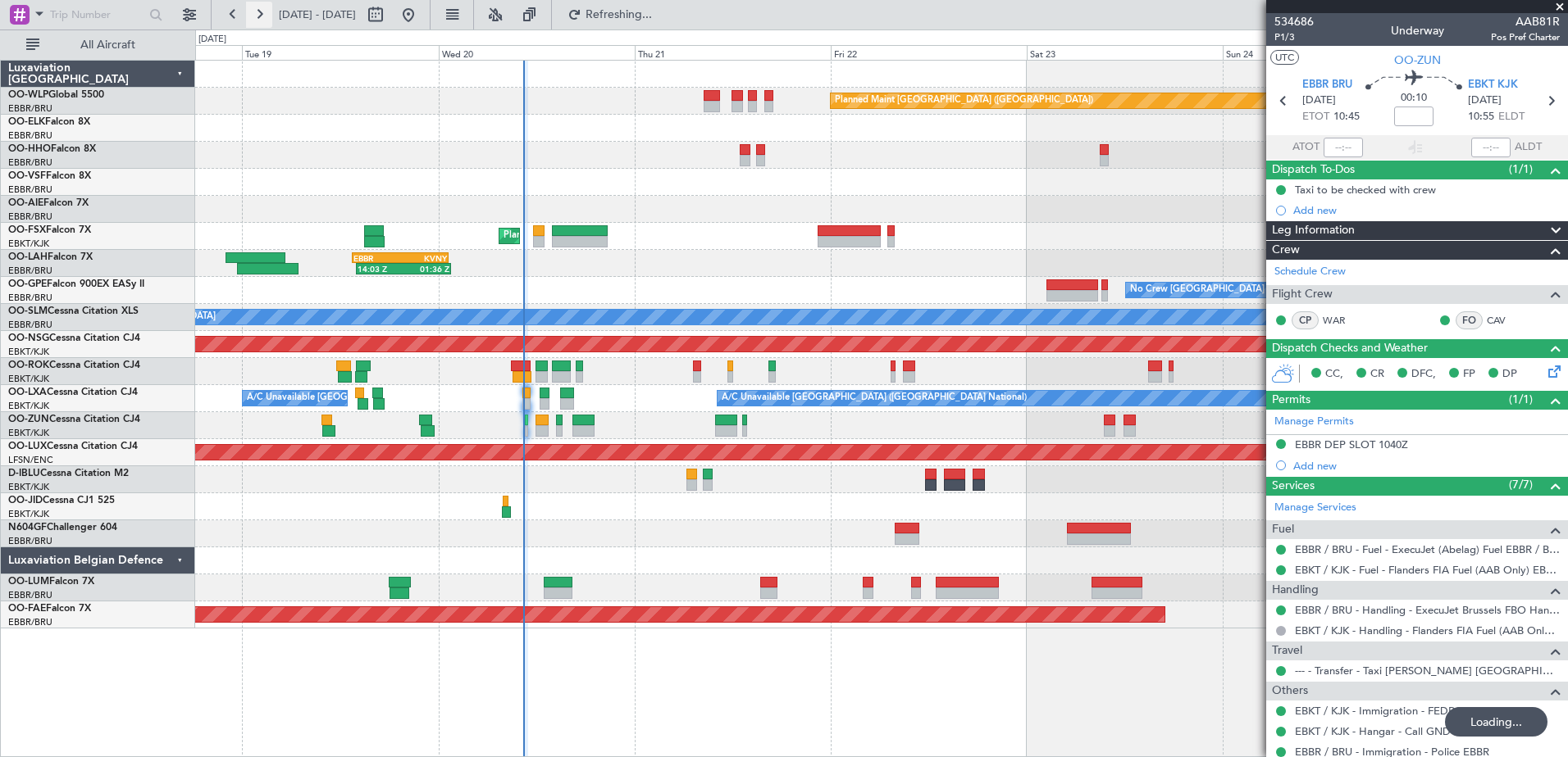
click at [262, 18] on button at bounding box center [259, 15] width 26 height 26
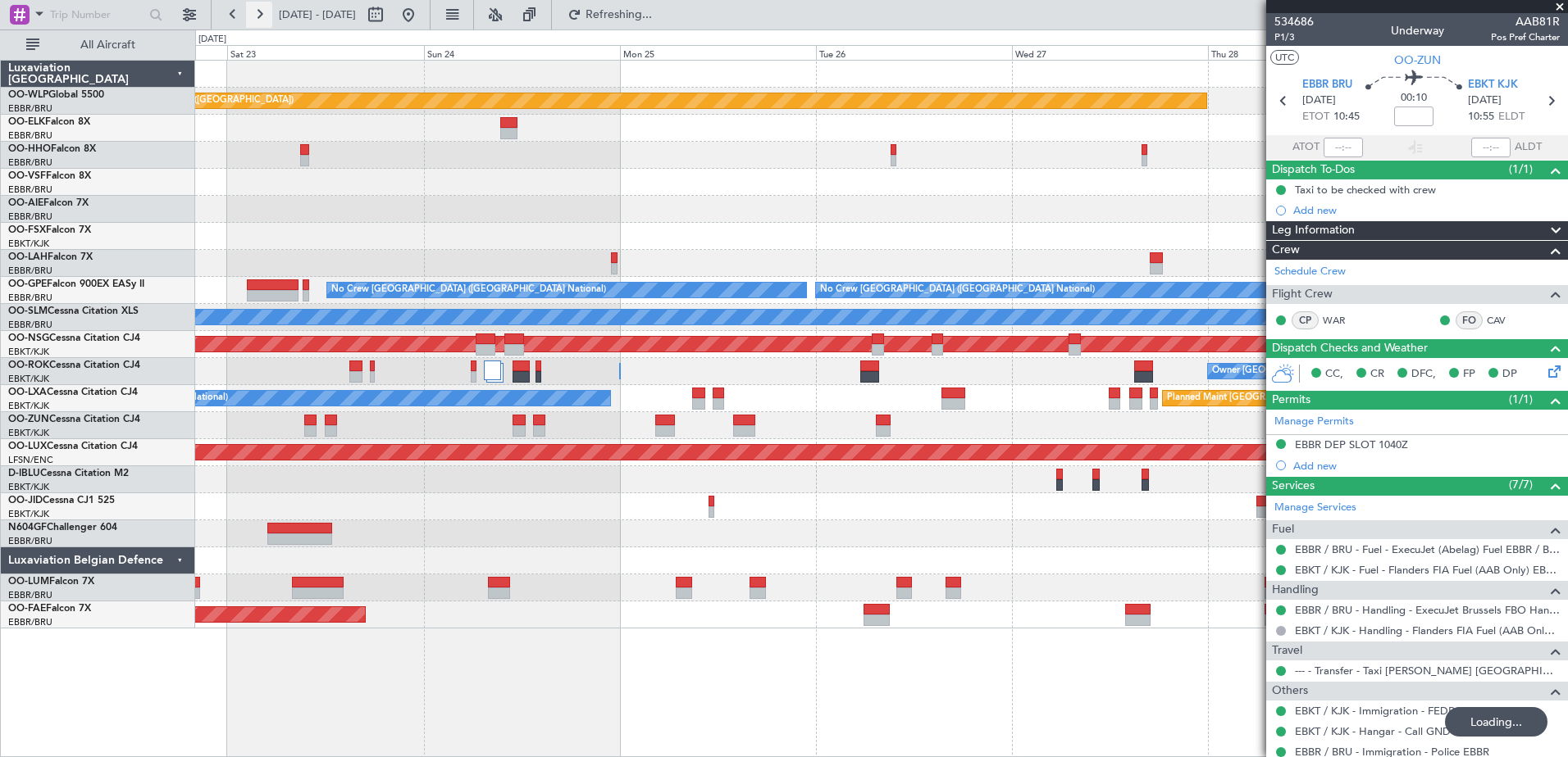
click at [262, 18] on button at bounding box center [259, 15] width 26 height 26
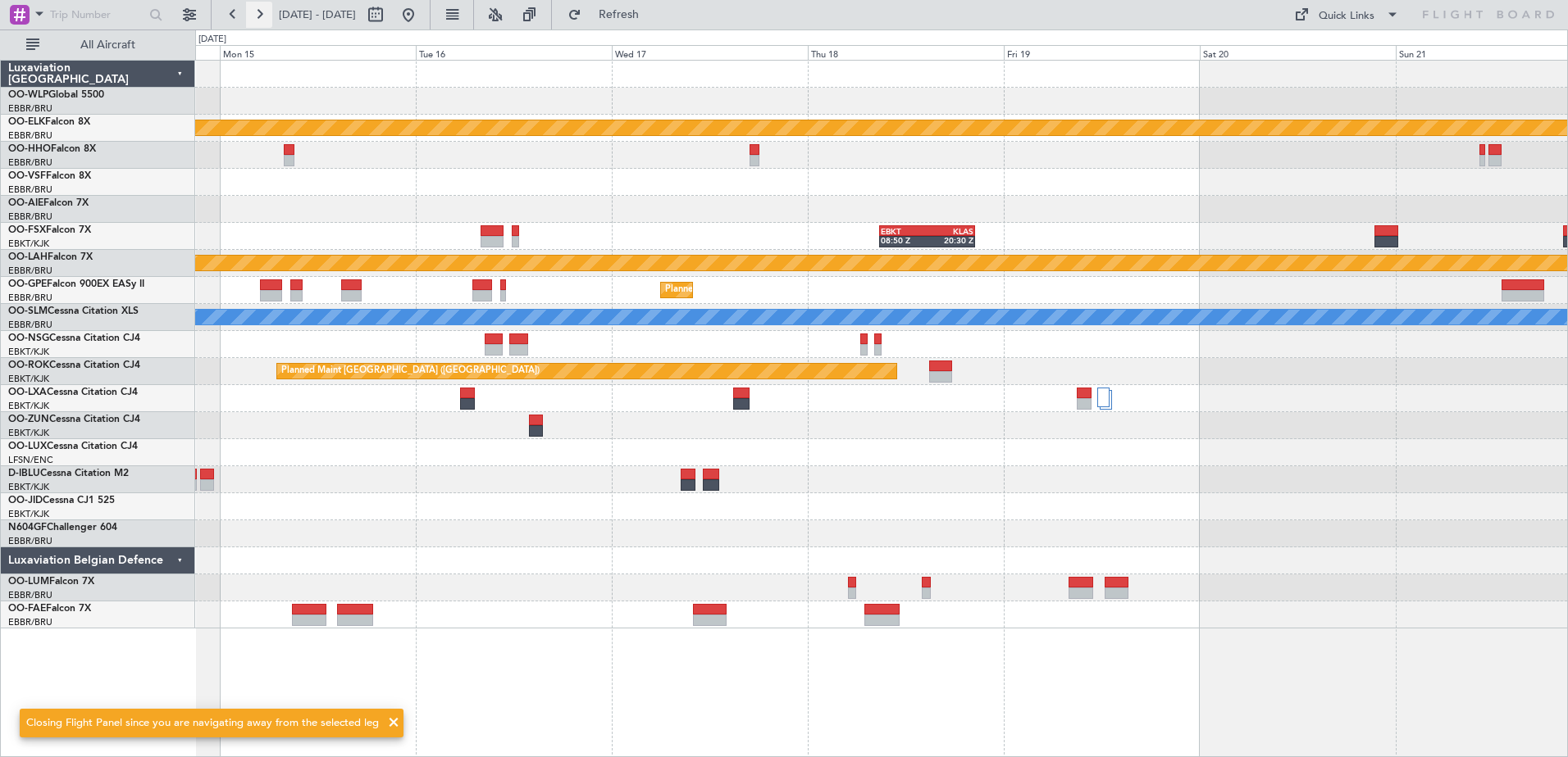
click at [262, 18] on button at bounding box center [259, 15] width 26 height 26
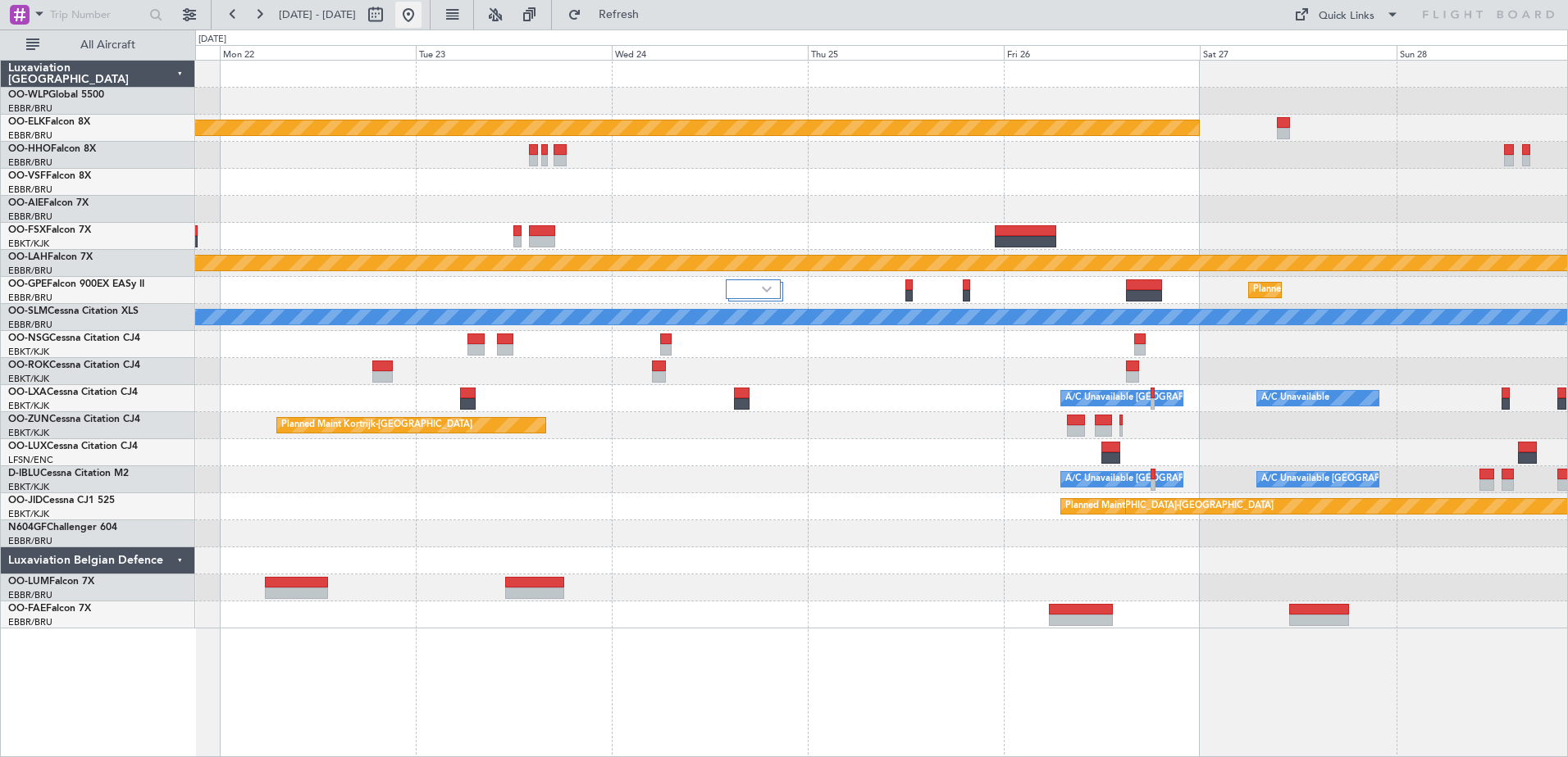
click at [421, 5] on button at bounding box center [408, 15] width 26 height 26
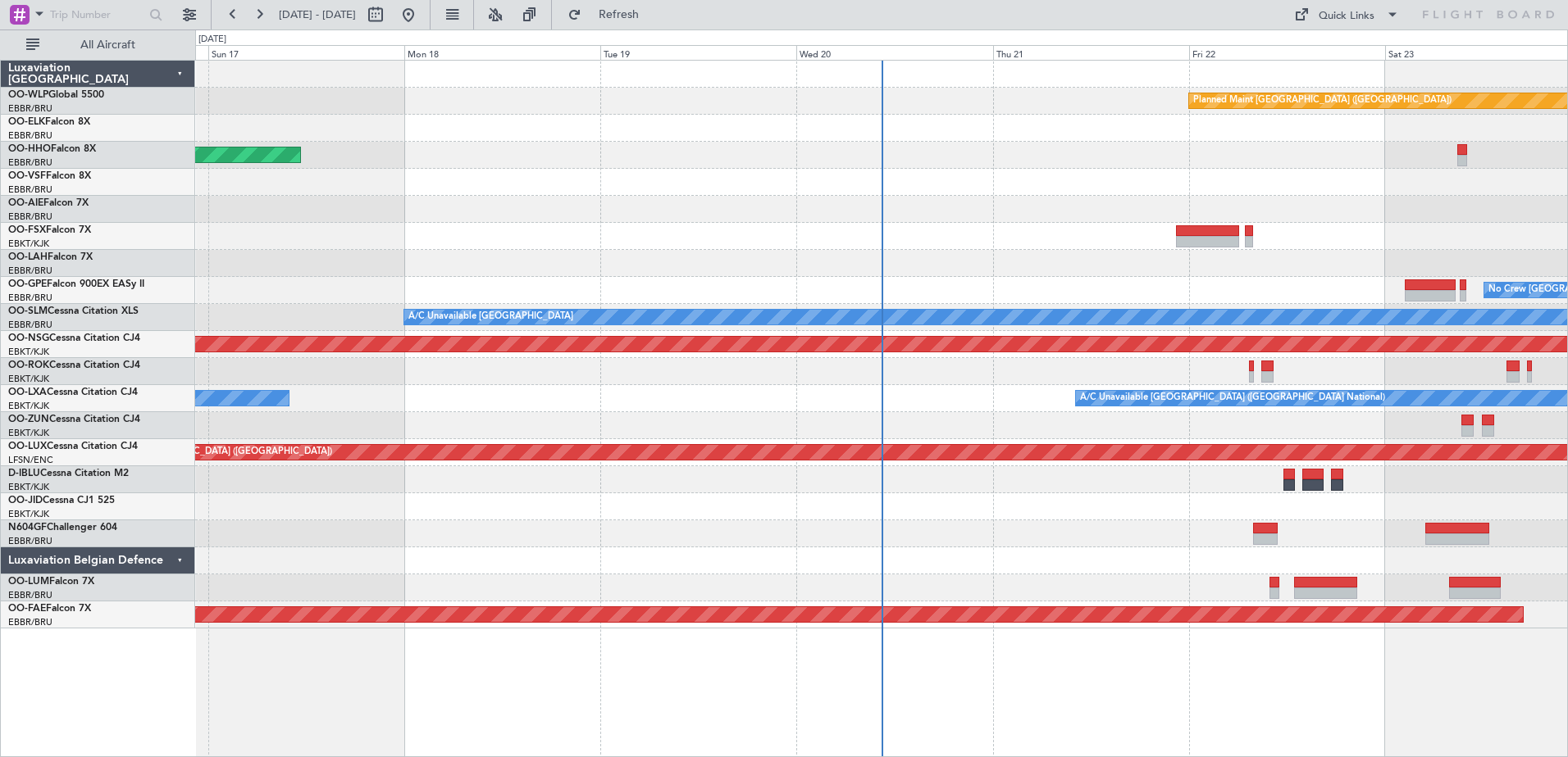
click at [325, 19] on span "16 Aug 2025 - 23 Aug 2025" at bounding box center [317, 15] width 77 height 15
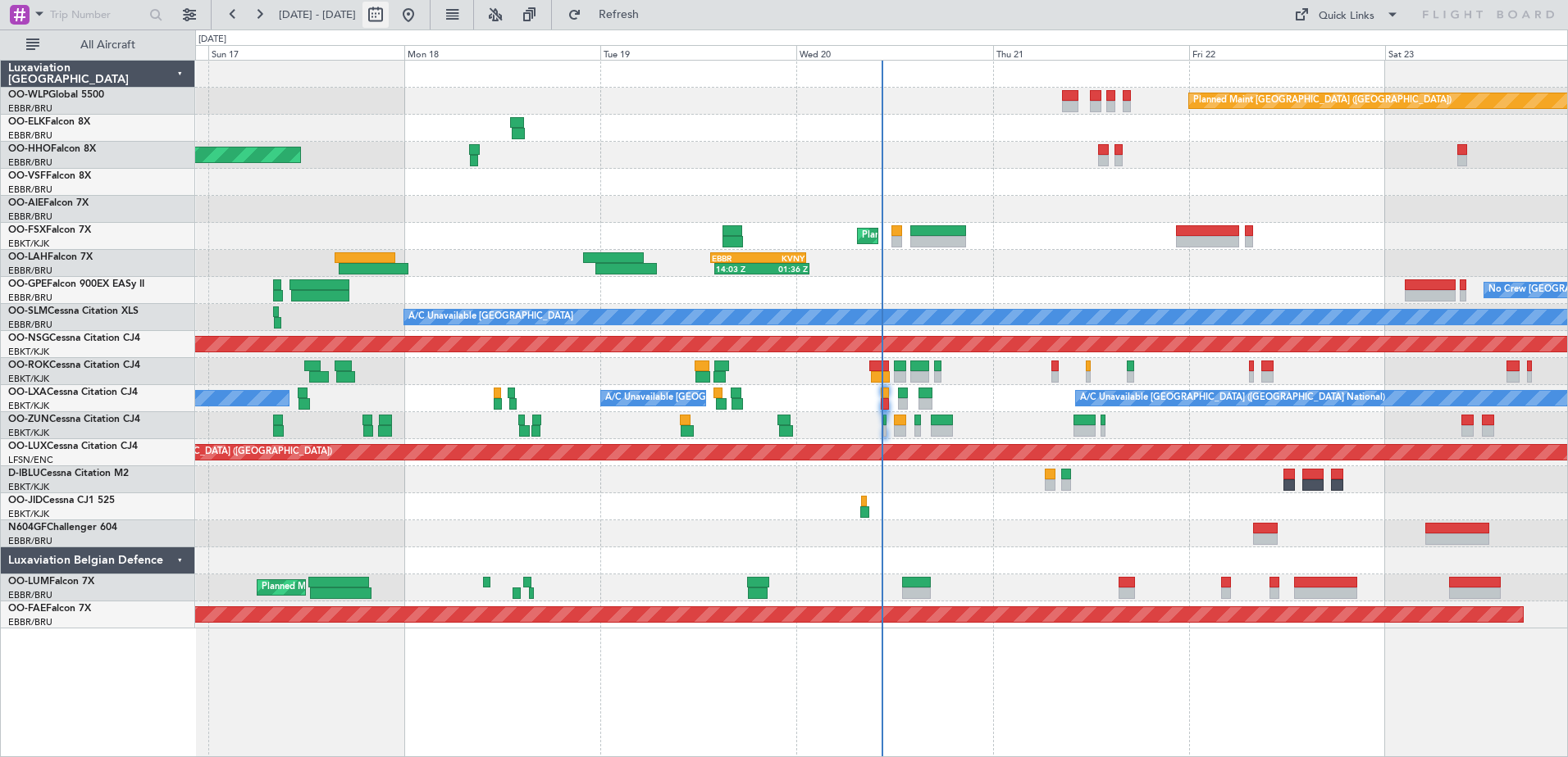
click at [389, 14] on button at bounding box center [376, 15] width 26 height 26
select select "8"
select select "2025"
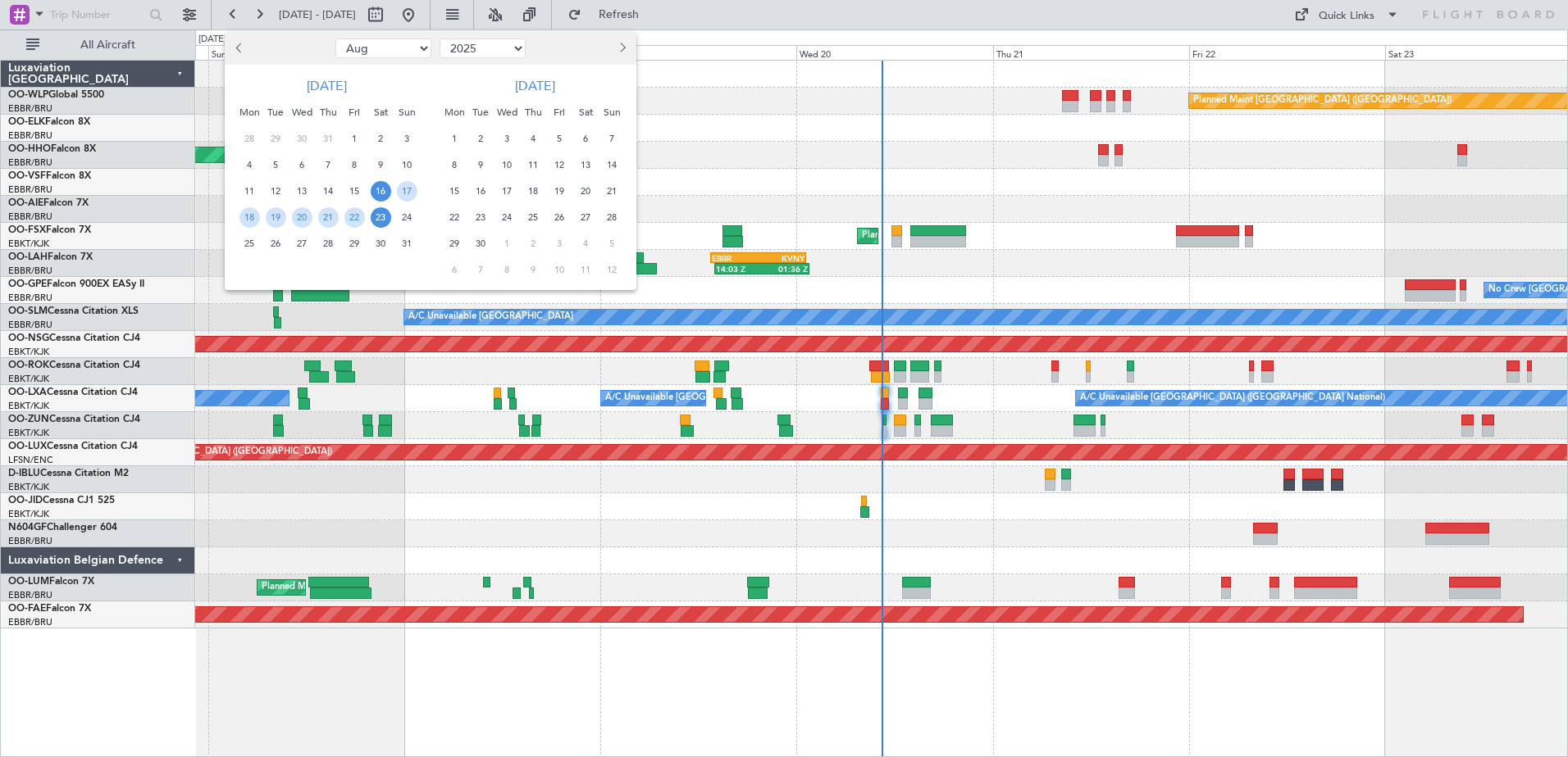
click at [610, 57] on div at bounding box center [582, 48] width 106 height 26
click at [622, 50] on span "Next month" at bounding box center [620, 47] width 9 height 9
drag, startPoint x: 604, startPoint y: 162, endPoint x: 524, endPoint y: 188, distance: 84.1
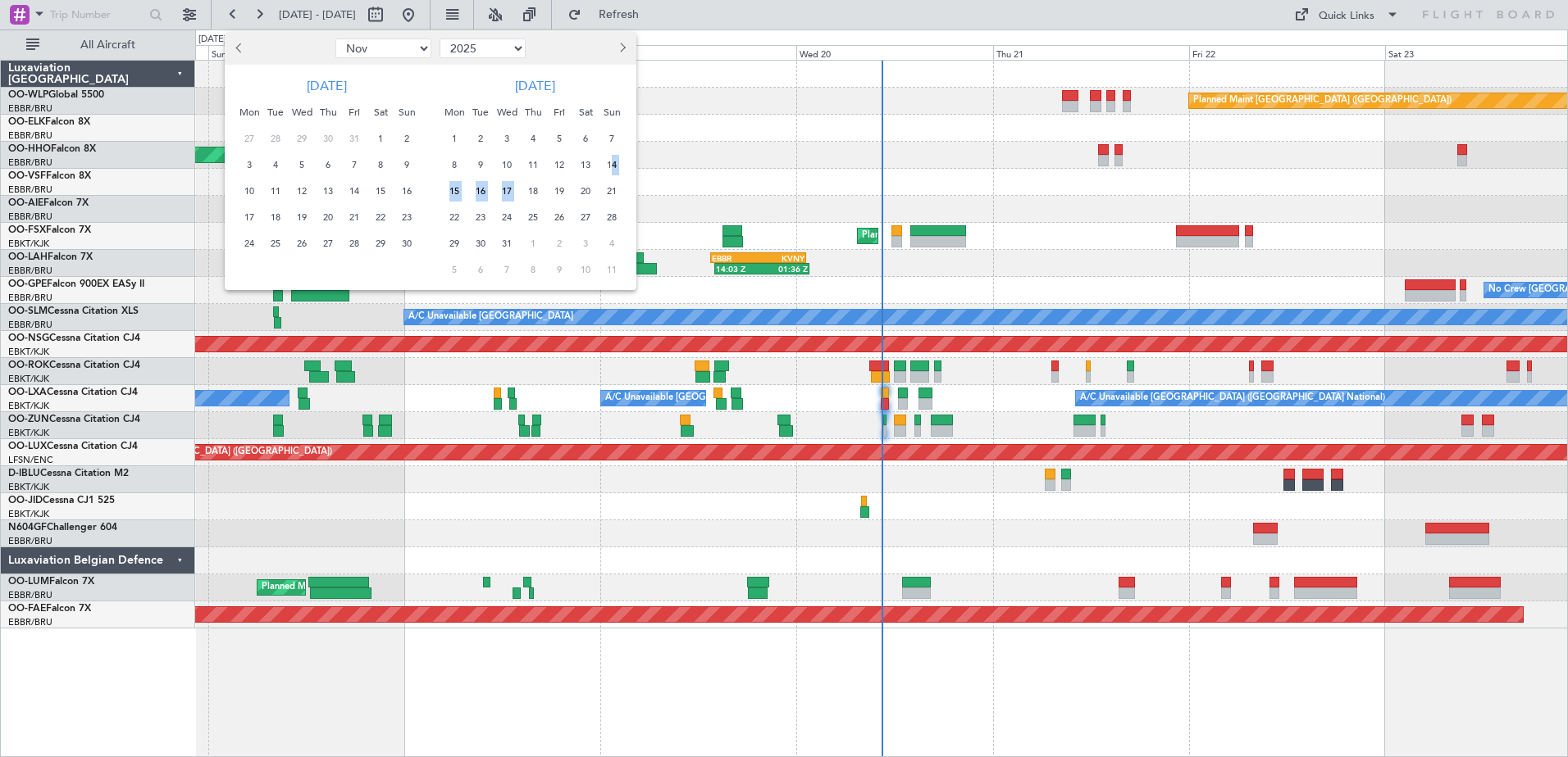
click at [524, 188] on ngb-datepicker-month "Mon Tue Wed Thu Fri Sat Sun 1 2 3 4 5 6 7 8 9 10 11 12 13 14 15 16 17 18 19 20 …" at bounding box center [528, 192] width 200 height 187
drag, startPoint x: 524, startPoint y: 188, endPoint x: 610, endPoint y: 166, distance: 88.8
click at [610, 166] on span "14" at bounding box center [612, 165] width 21 height 21
click at [500, 189] on span "17" at bounding box center [507, 192] width 21 height 21
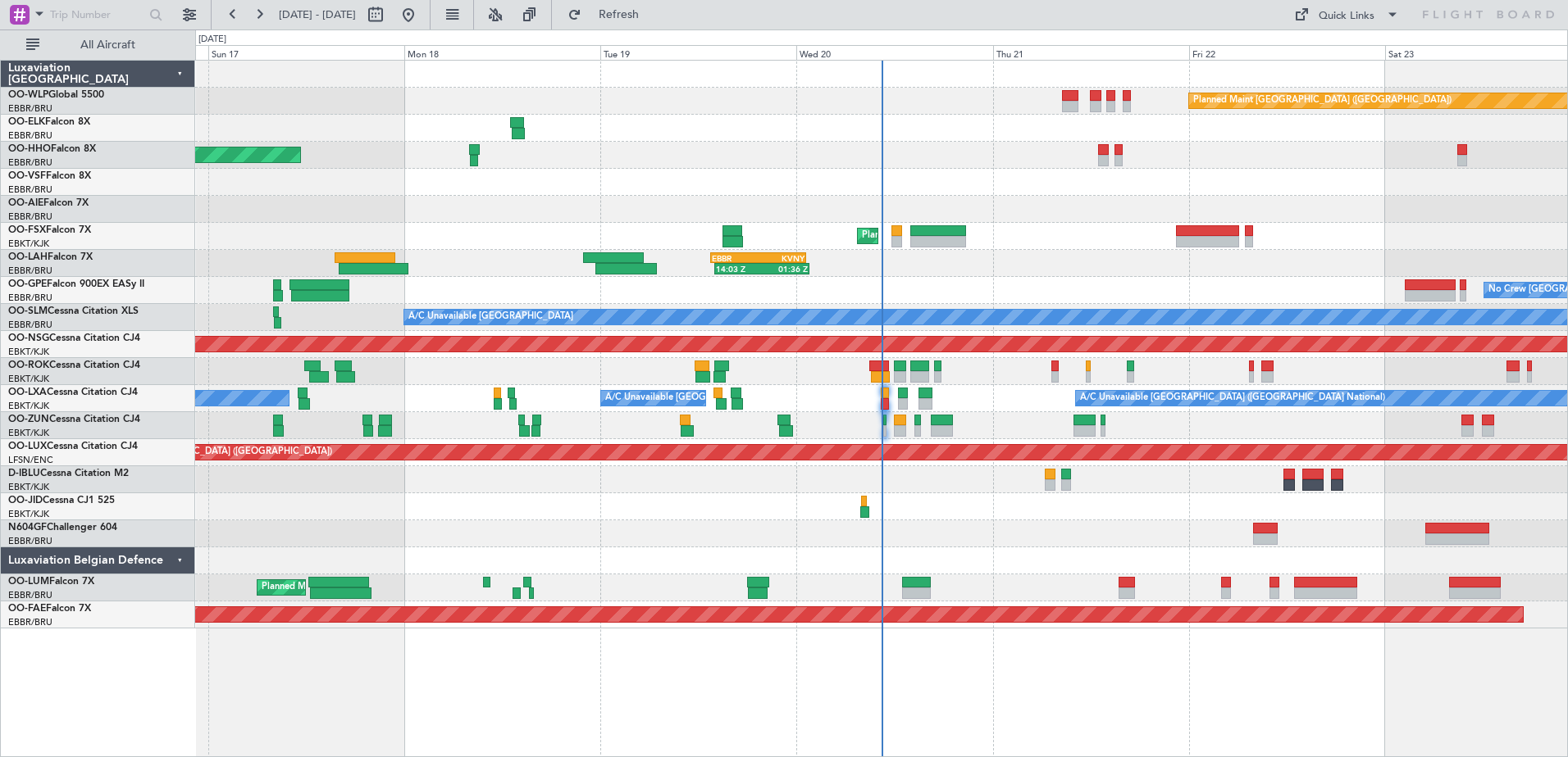
select select "12"
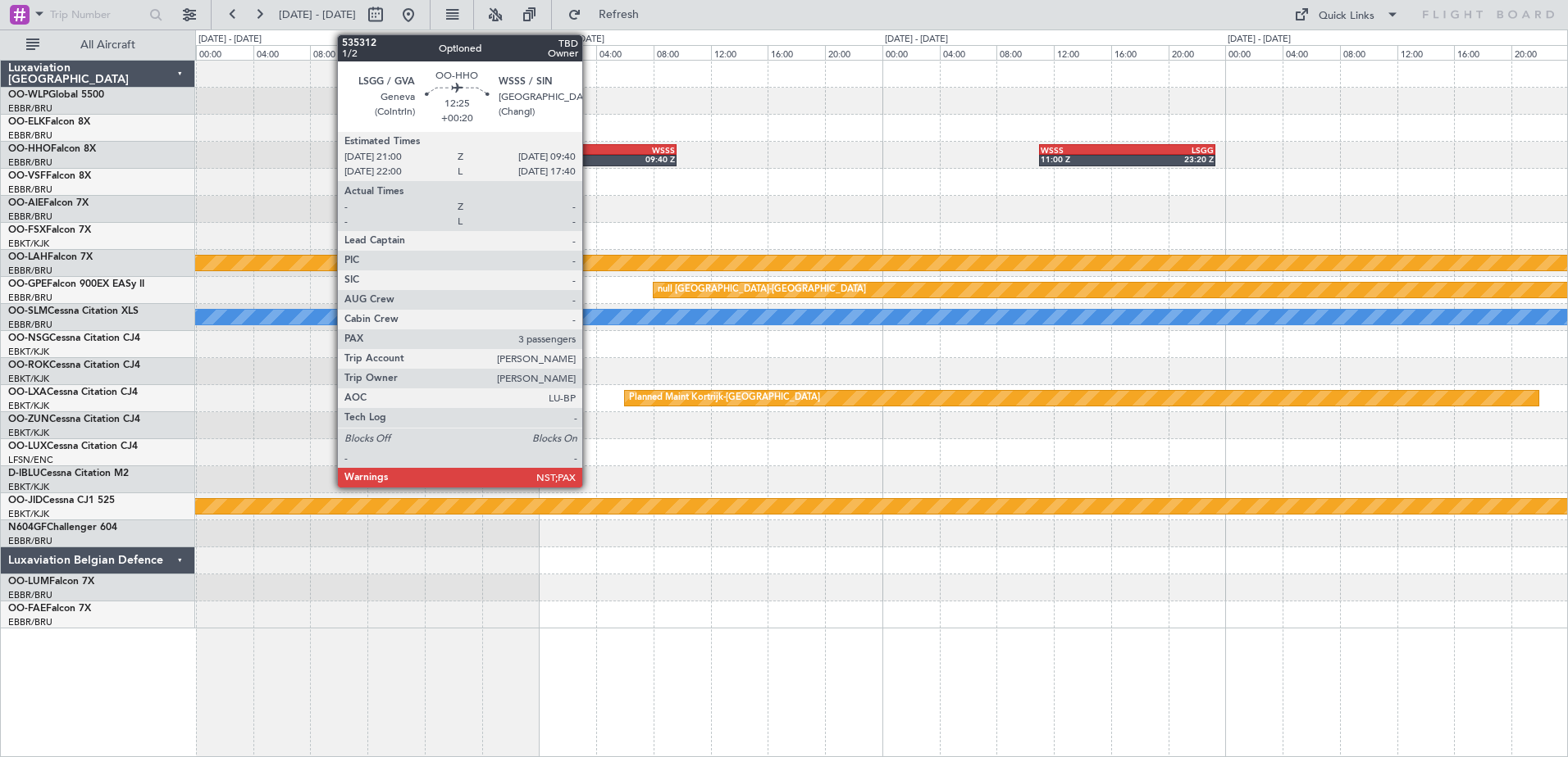
click at [590, 157] on div "09:40 Z" at bounding box center [631, 159] width 90 height 9
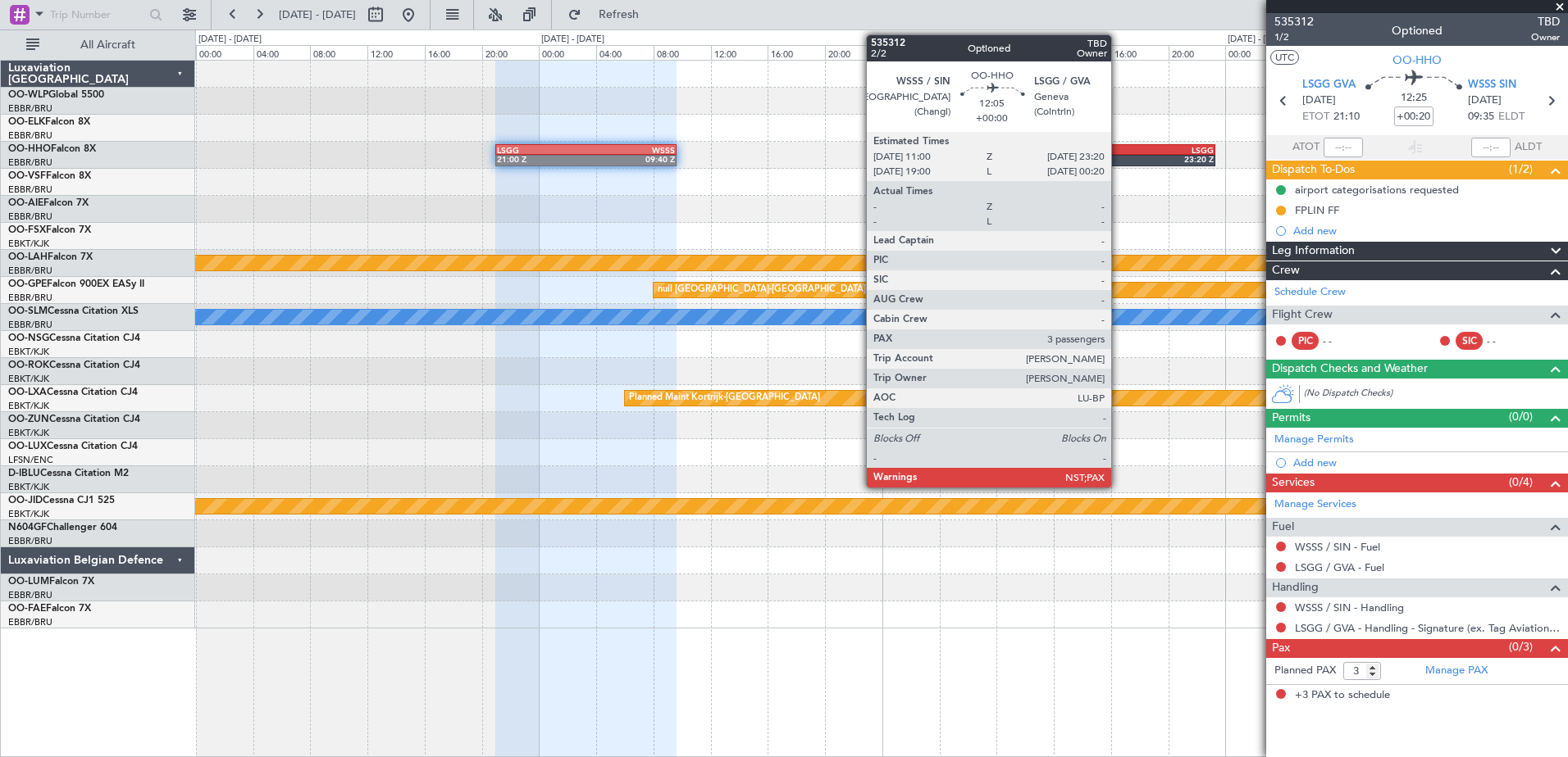
click at [1118, 148] on div "WSSS" at bounding box center [1084, 149] width 87 height 9
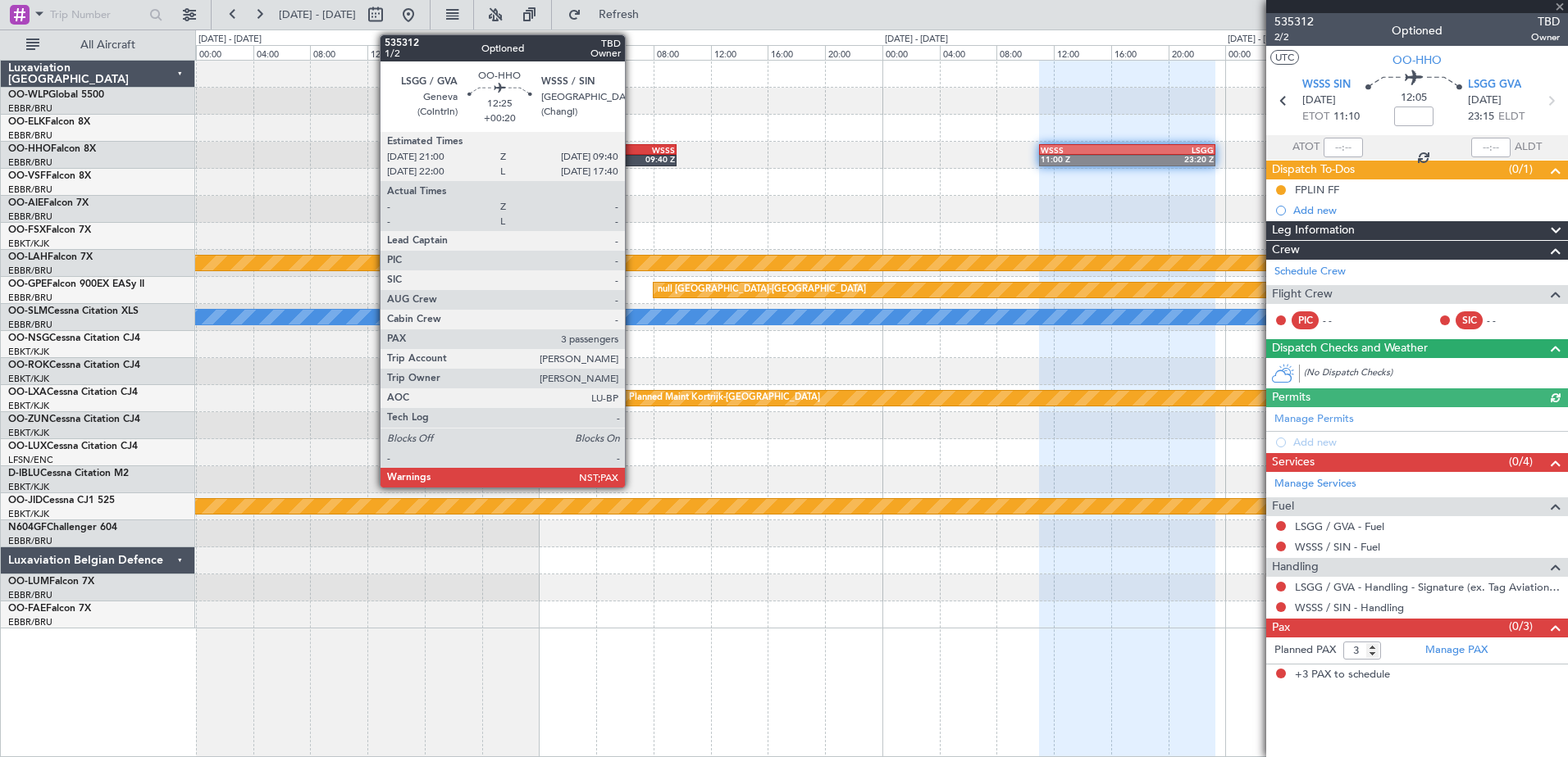
click at [632, 153] on div "WSSS" at bounding box center [631, 149] width 90 height 9
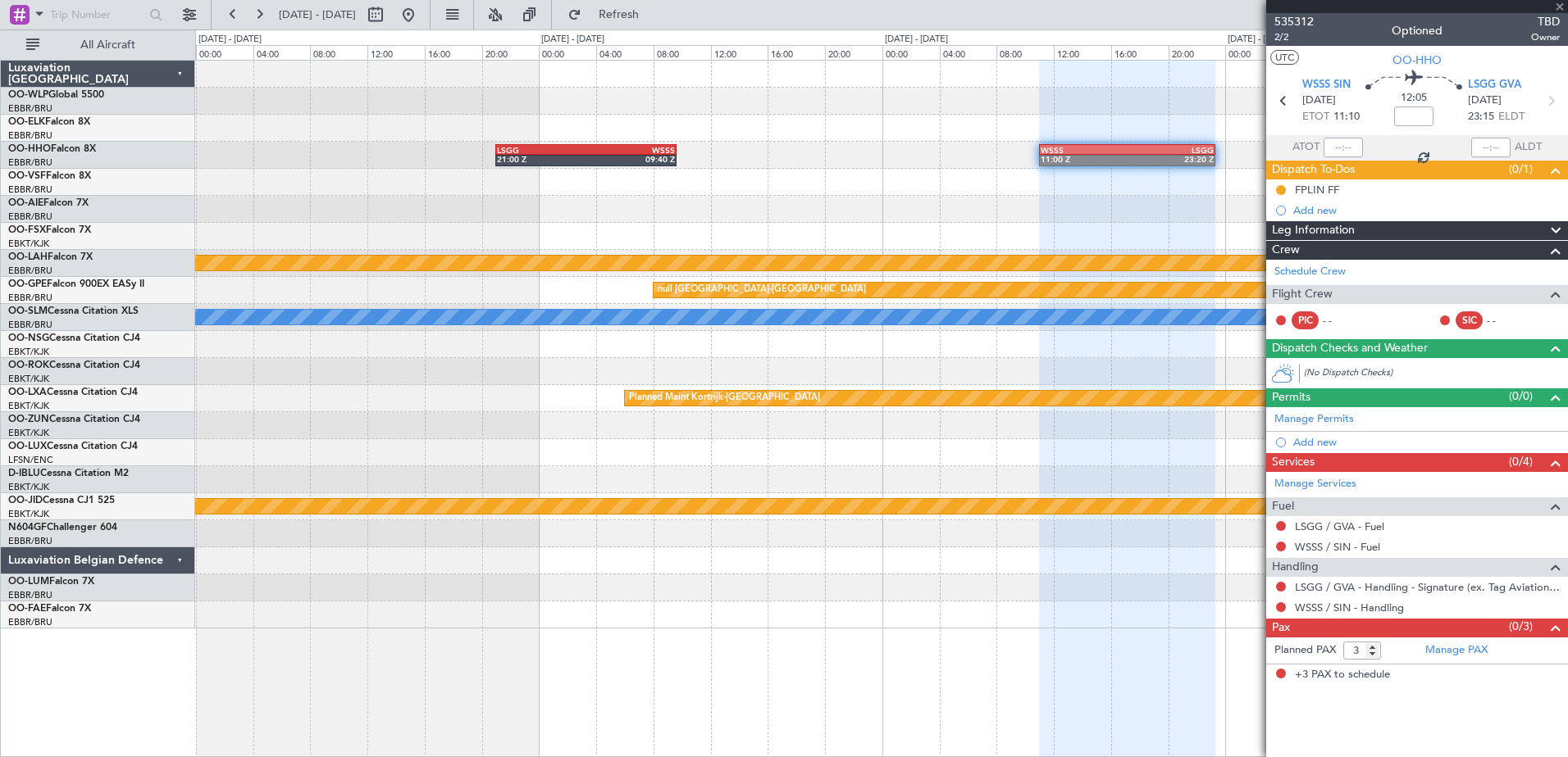
type input "+00:20"
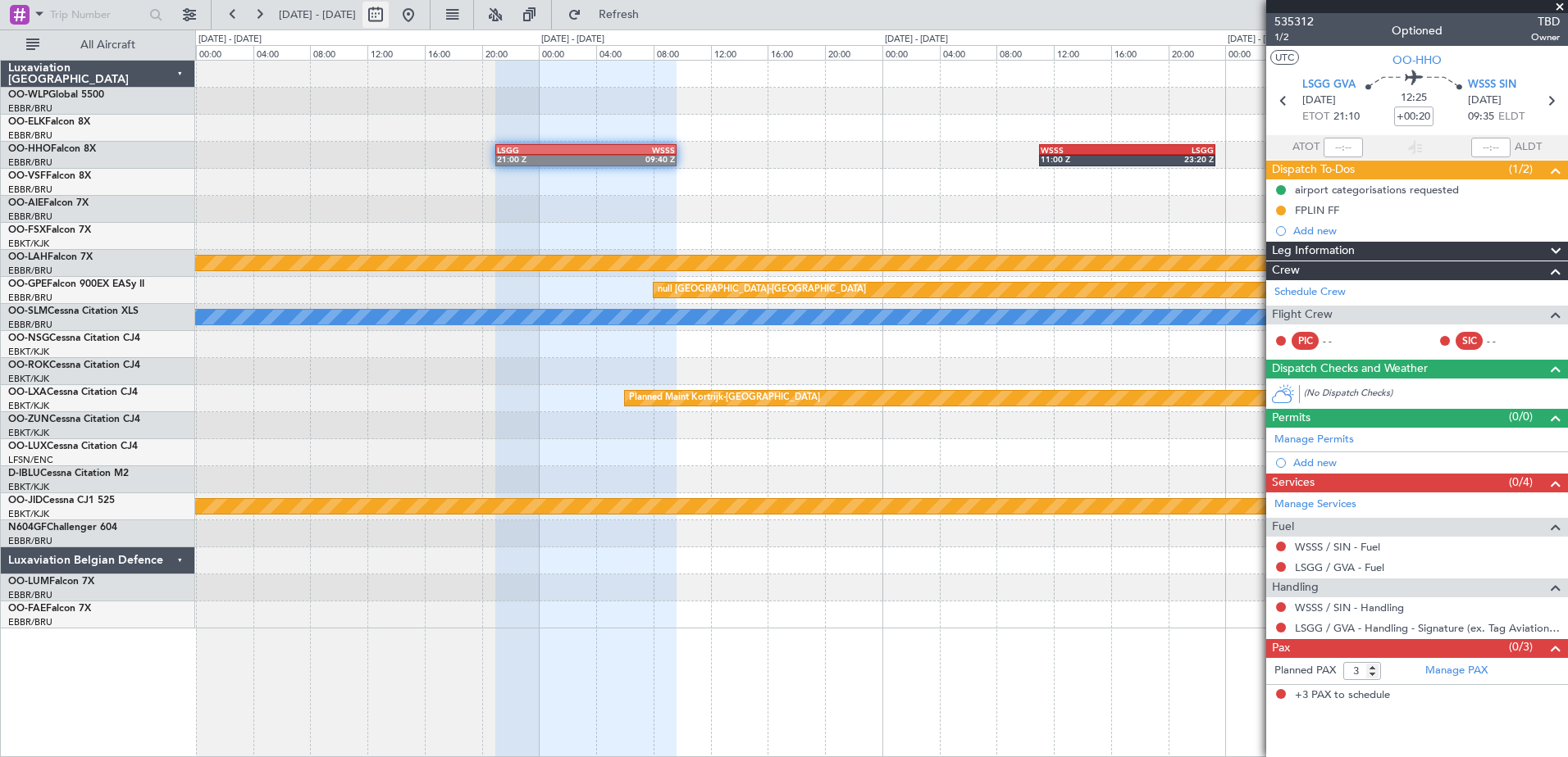
click at [389, 16] on button at bounding box center [376, 15] width 26 height 26
select select "12"
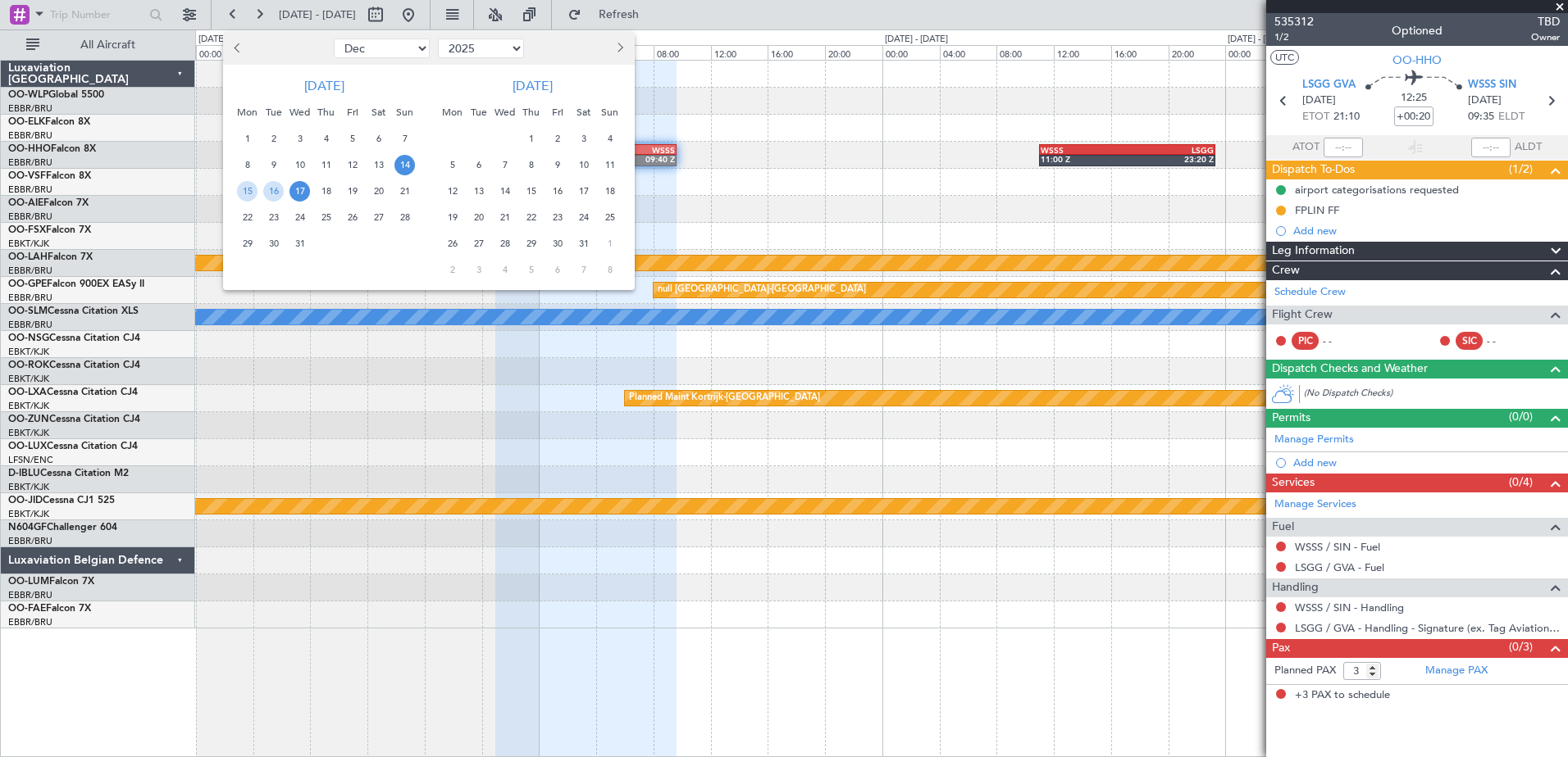
click at [470, 48] on select "2015 2016 2017 2018 2019 2020 2021 2022 2023 2024 2025 2026 2027 2028 2029 2030…" at bounding box center [481, 48] width 86 height 20
select select "2015"
click at [438, 39] on select "2015 2016 2017 2018 2019 2020 2021 2022 2023 2024 2025 2026 2027 2028 2029 2030…" at bounding box center [481, 48] width 86 height 20
drag, startPoint x: 485, startPoint y: 192, endPoint x: 526, endPoint y: 197, distance: 41.3
click at [526, 197] on div "11 12 13 14 15 16 17" at bounding box center [527, 191] width 200 height 26
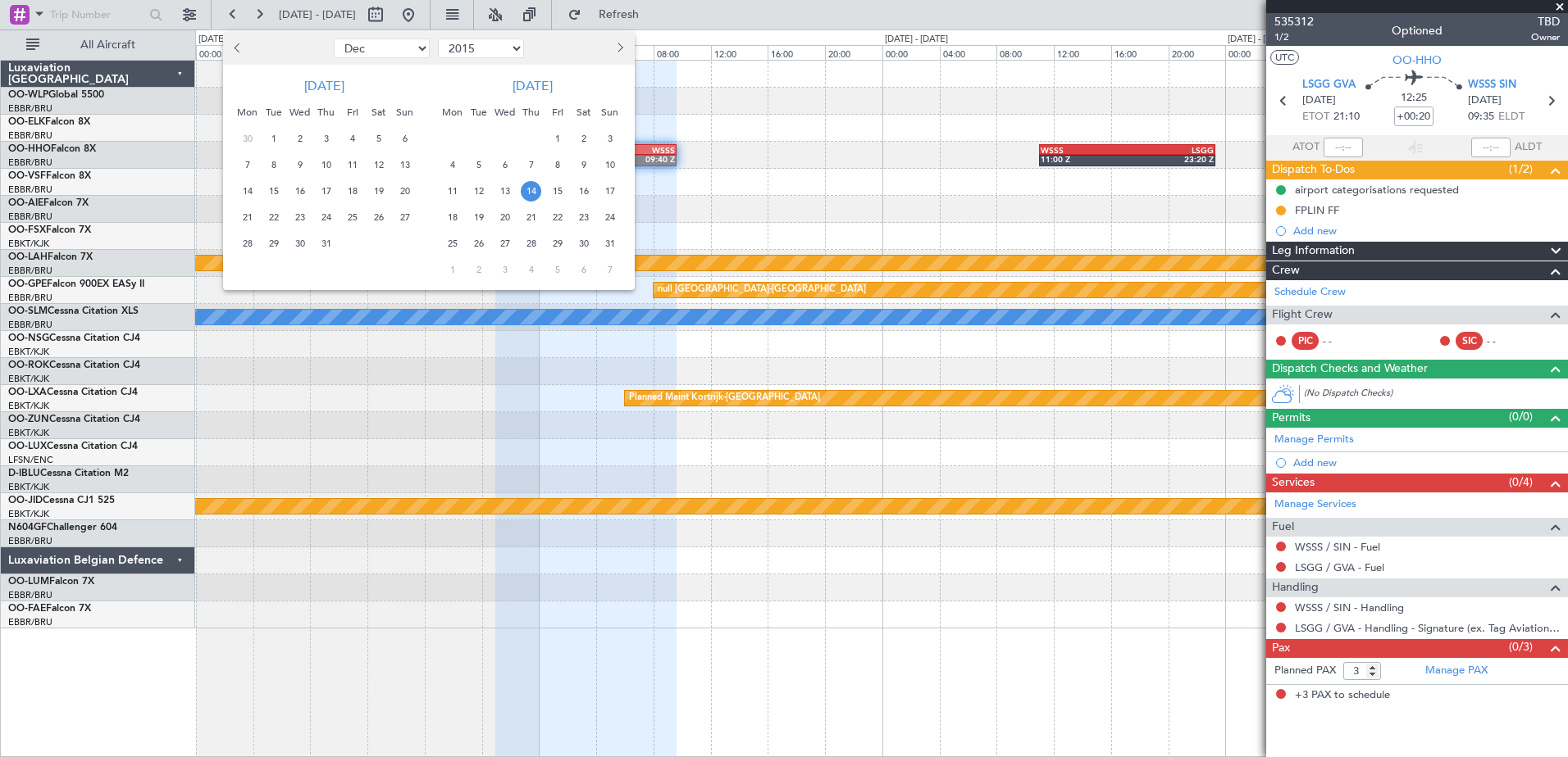
drag, startPoint x: 526, startPoint y: 197, endPoint x: 499, endPoint y: 192, distance: 27.5
click at [499, 192] on span "13" at bounding box center [505, 192] width 21 height 21
click at [509, 221] on span "20" at bounding box center [505, 218] width 21 height 21
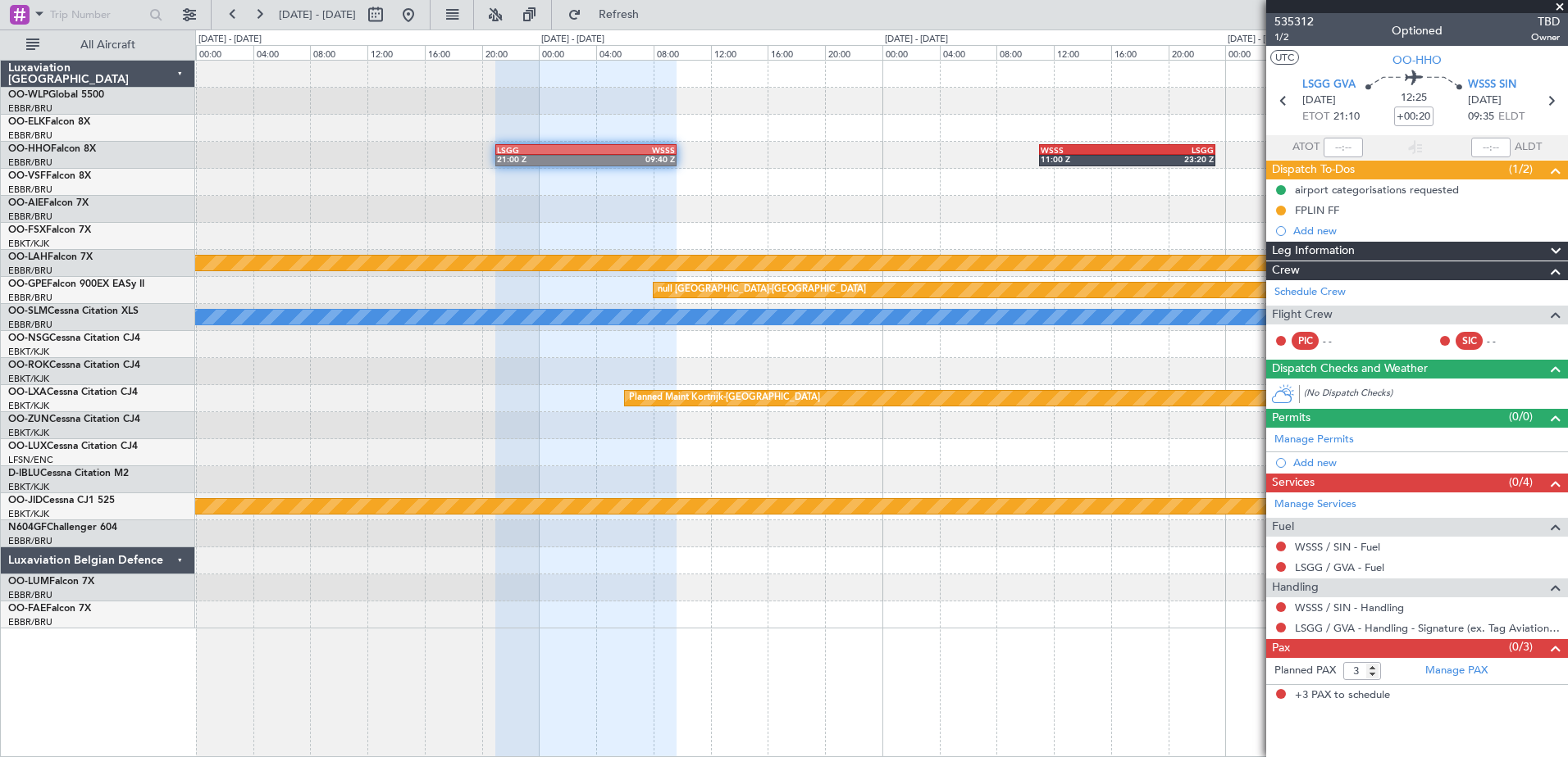
select select "1"
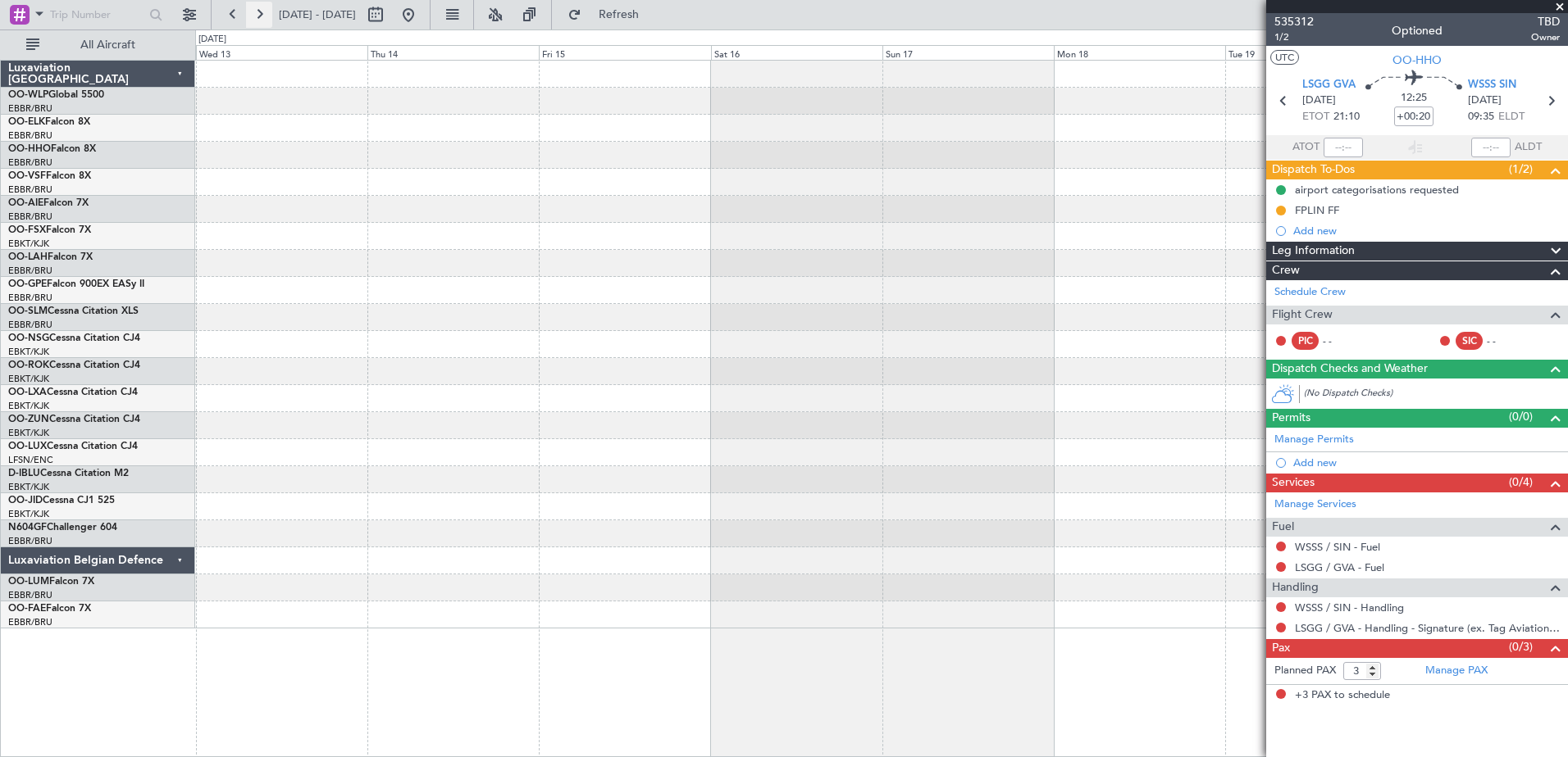
click at [267, 21] on button at bounding box center [259, 15] width 26 height 26
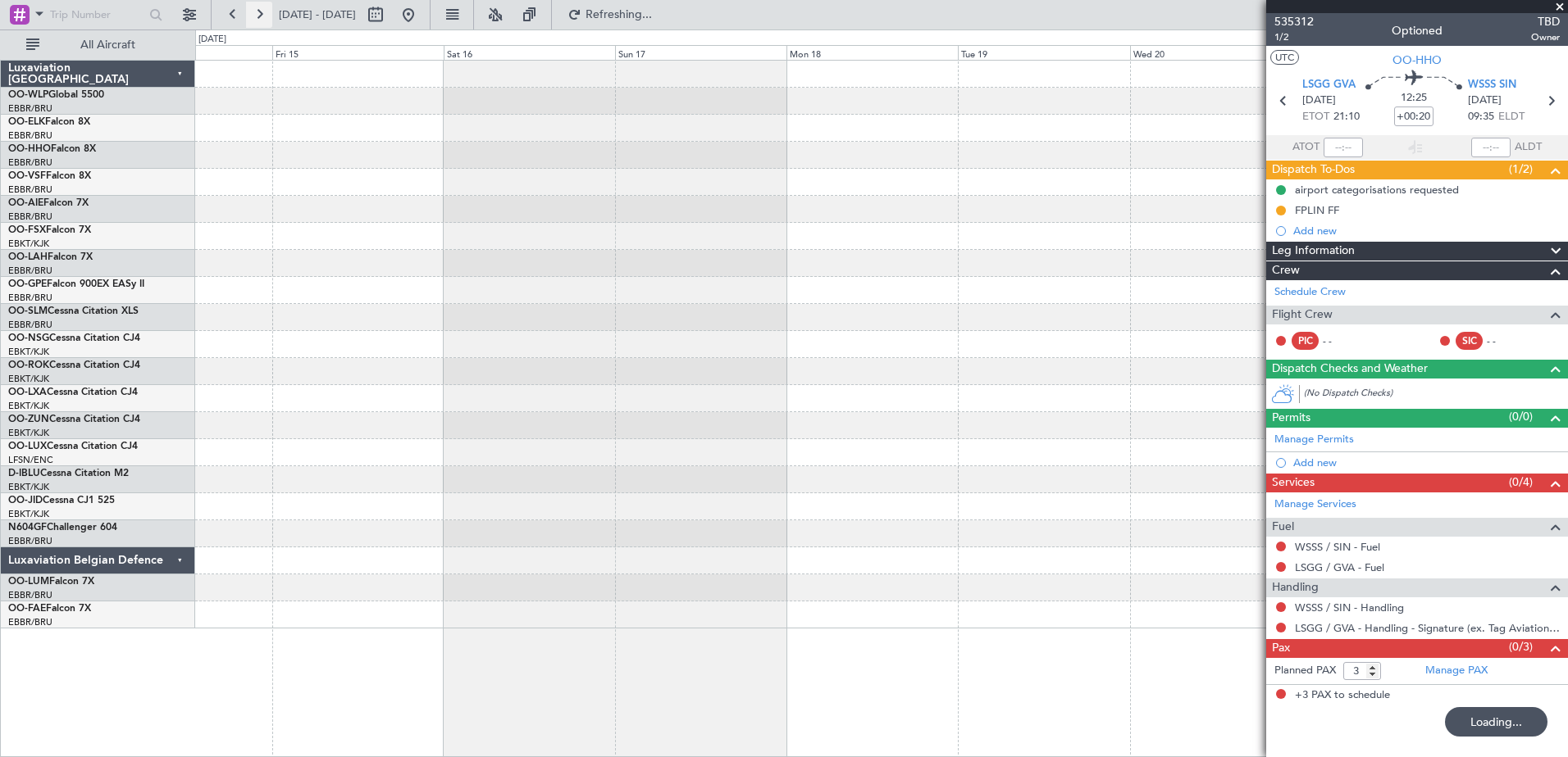
click at [267, 21] on button at bounding box center [259, 15] width 26 height 26
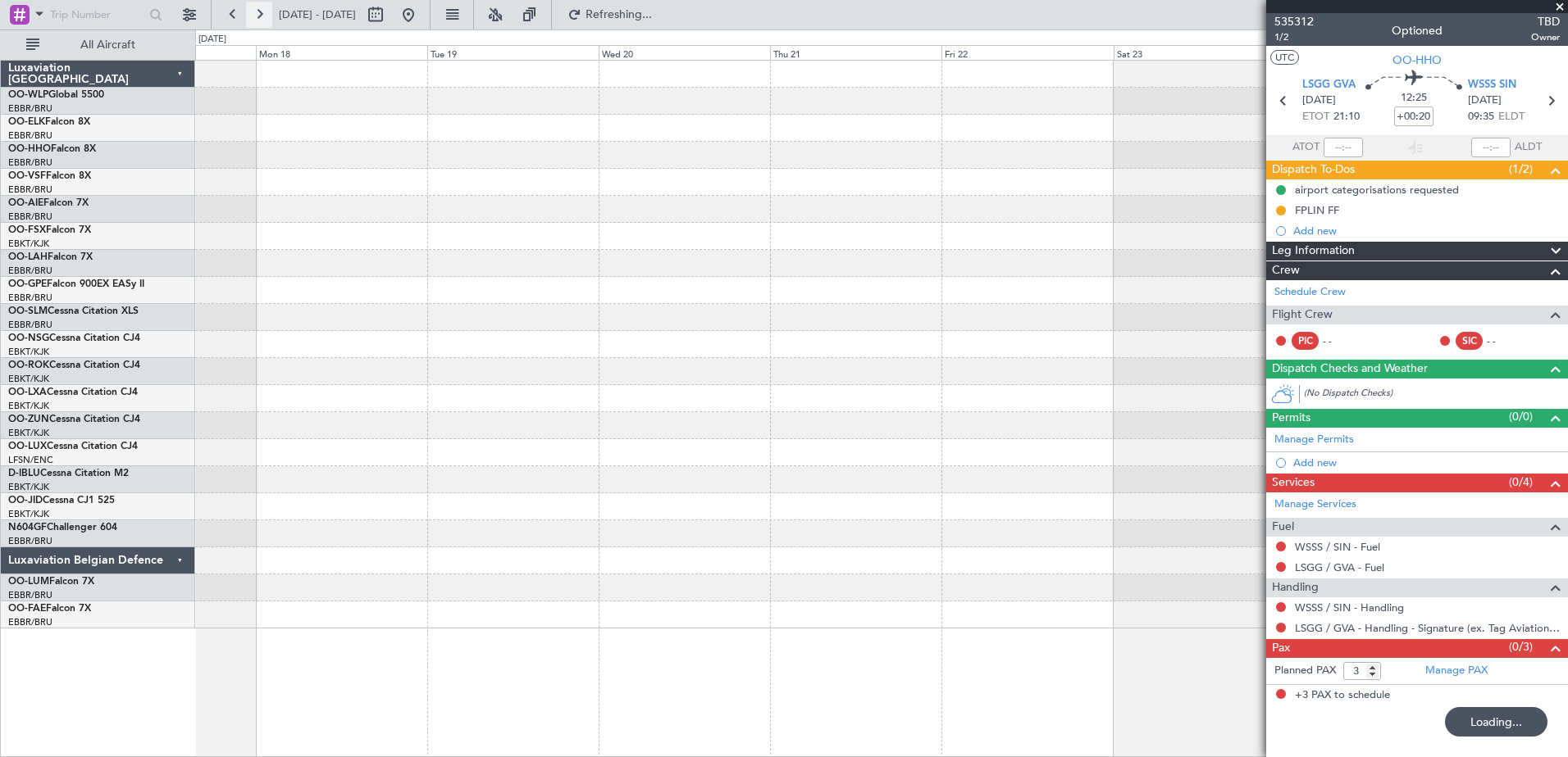
click at [267, 21] on button at bounding box center [259, 15] width 26 height 26
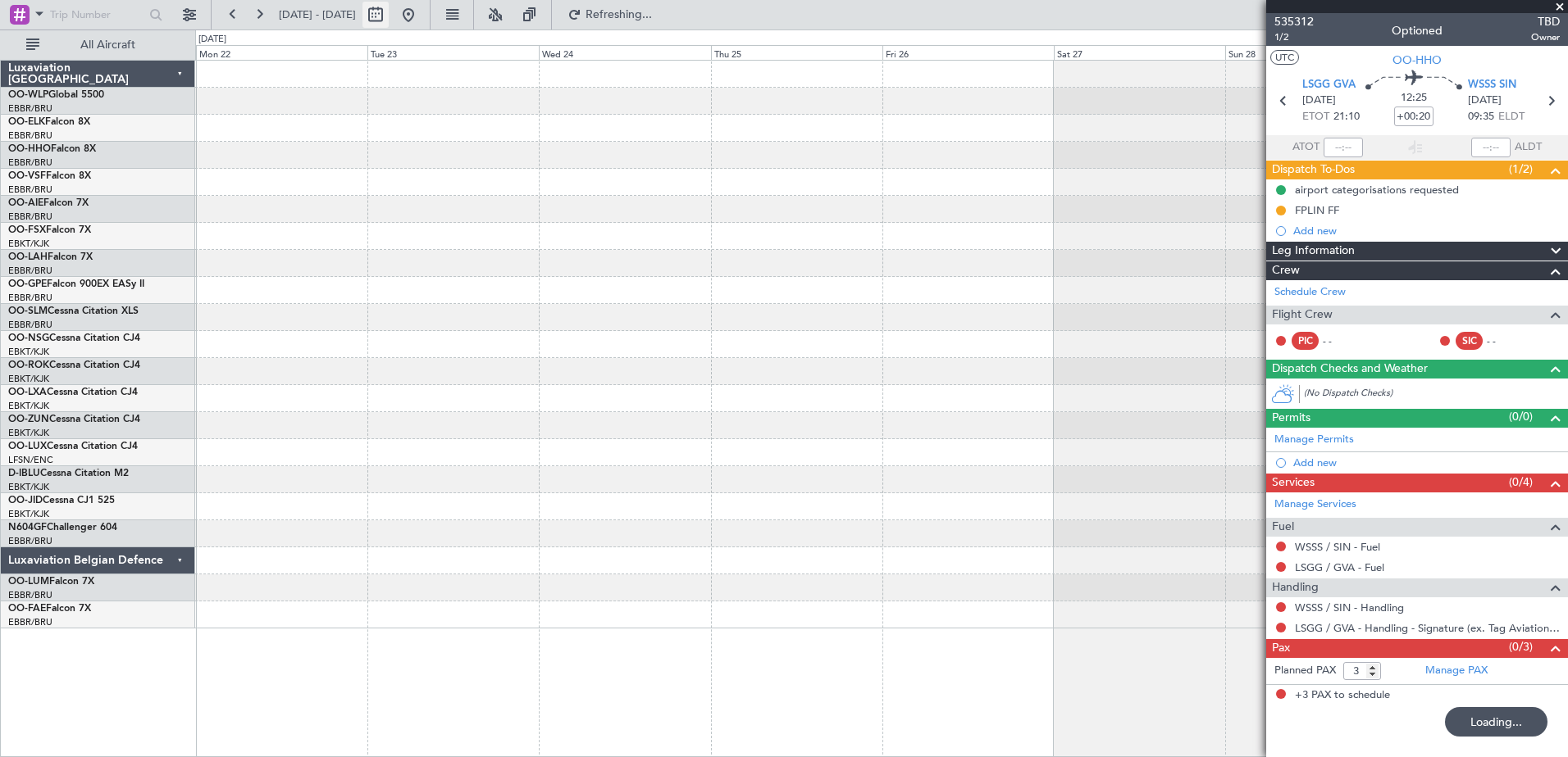
click at [389, 22] on button at bounding box center [376, 15] width 26 height 26
select select "2"
select select "2016"
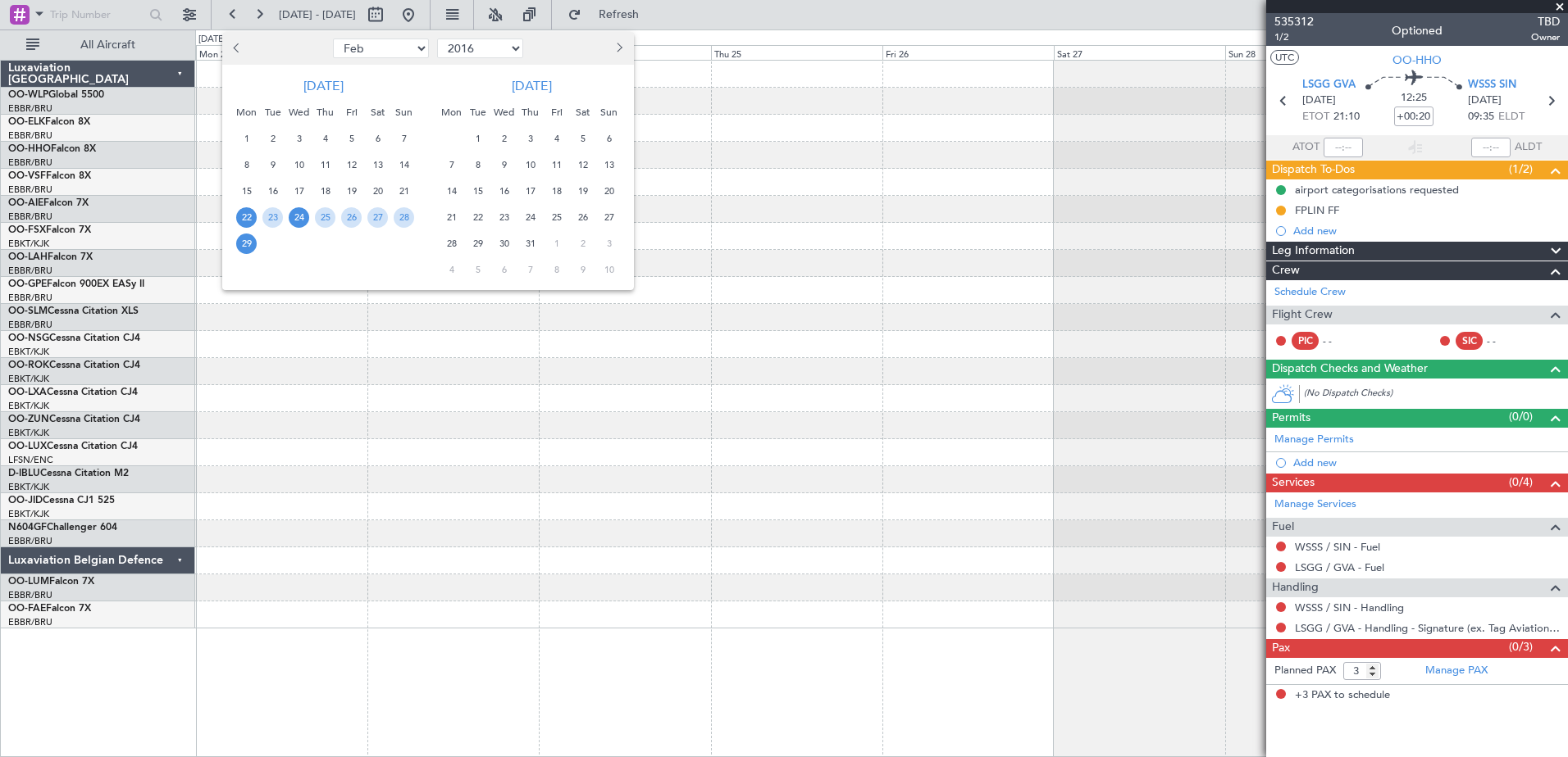
click at [620, 51] on span "Next month" at bounding box center [616, 47] width 9 height 9
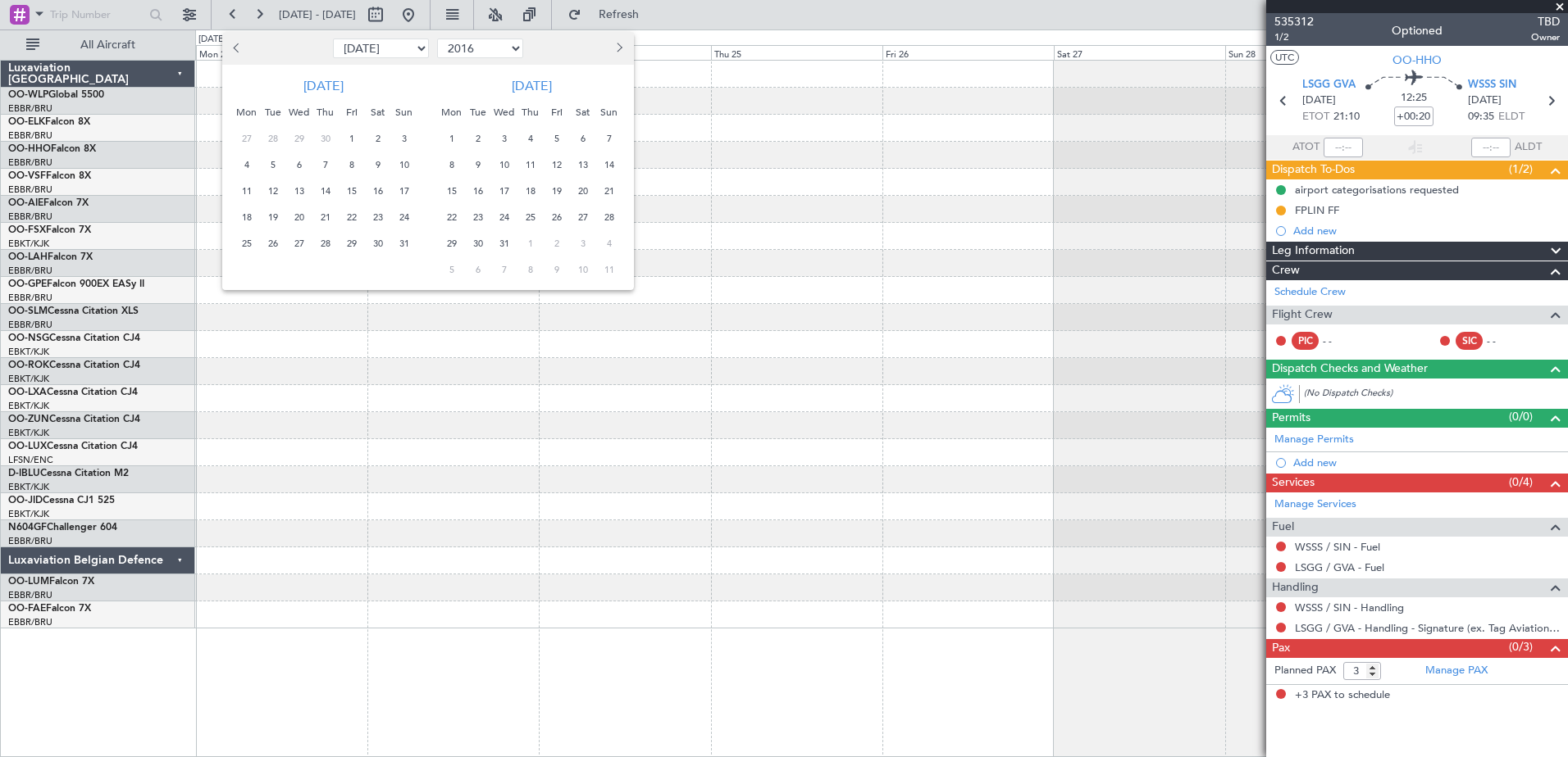
click at [620, 51] on span "Next month" at bounding box center [616, 47] width 9 height 9
select select "9"
click at [469, 51] on select "2006 2007 2008 2009 2010 2011 2012 2013 2014 2015 2016 2017 2018 2019 2020 2021…" at bounding box center [480, 48] width 86 height 20
select select "2017"
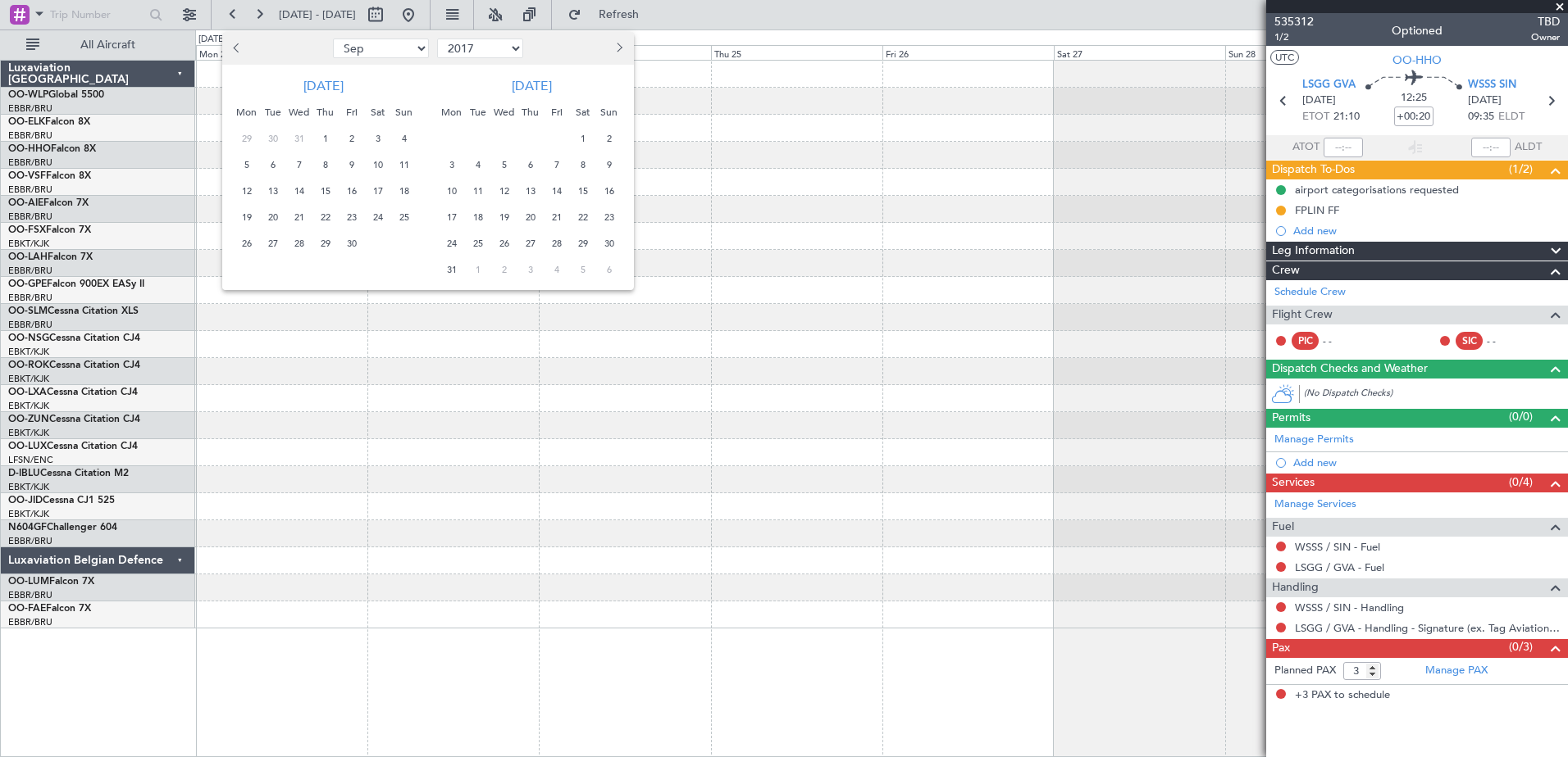
click at [437, 39] on select "2006 2007 2008 2009 2010 2011 2012 2013 2014 2015 2016 2017 2018 2019 2020 2021…" at bounding box center [480, 48] width 86 height 20
click at [473, 336] on div at bounding box center [784, 378] width 1568 height 757
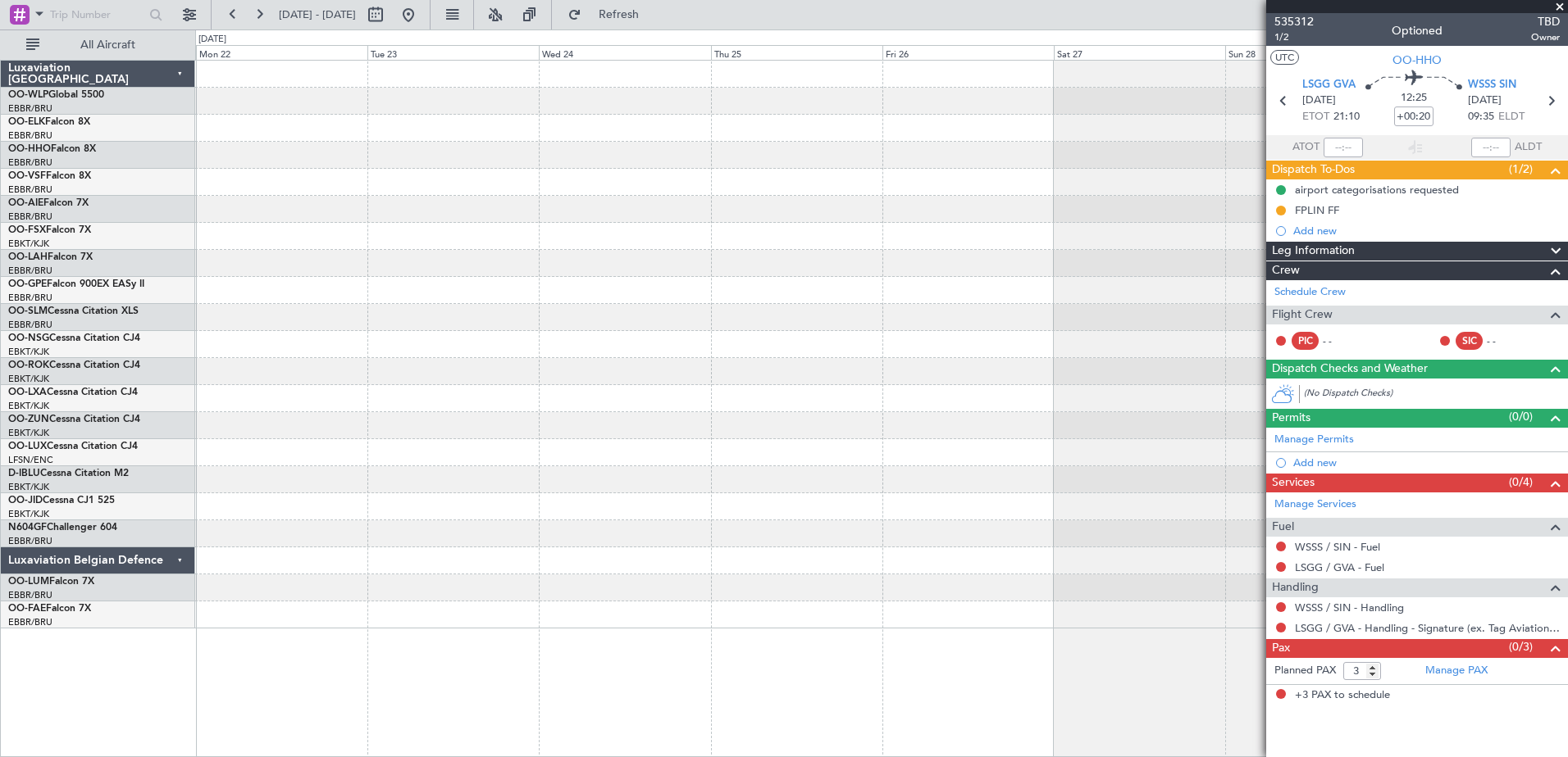
click at [421, 16] on div at bounding box center [392, 15] width 59 height 26
click at [389, 19] on button at bounding box center [376, 15] width 26 height 26
select select "9"
select select "2017"
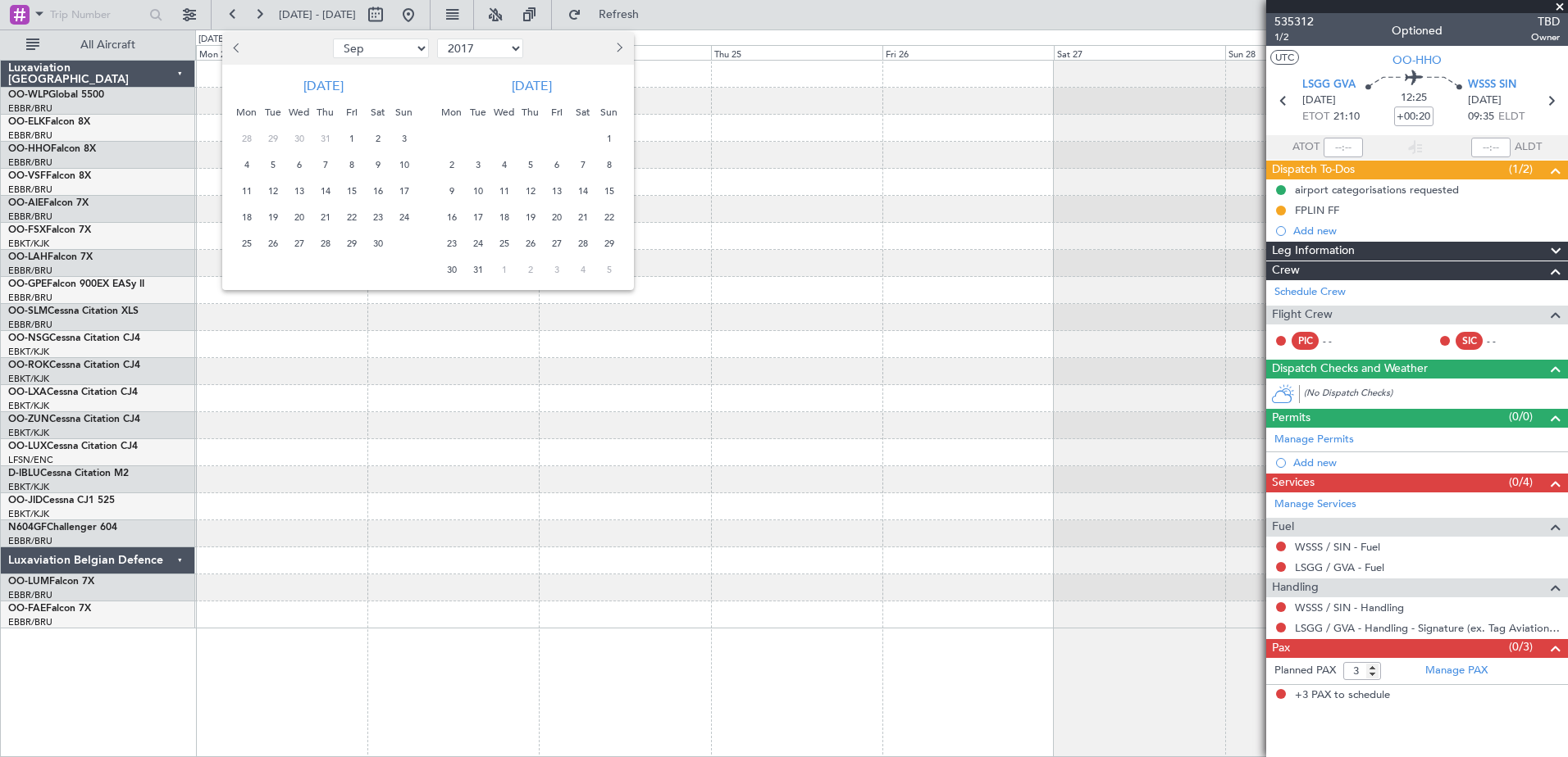
click at [613, 58] on button "Next month" at bounding box center [618, 48] width 18 height 26
select select "11"
click at [515, 52] on select "2007 2008 2009 2010 2011 2012 2013 2014 2015 2016 2017 2018 2019 2020 2021 2022…" at bounding box center [480, 48] width 86 height 20
select select "2018"
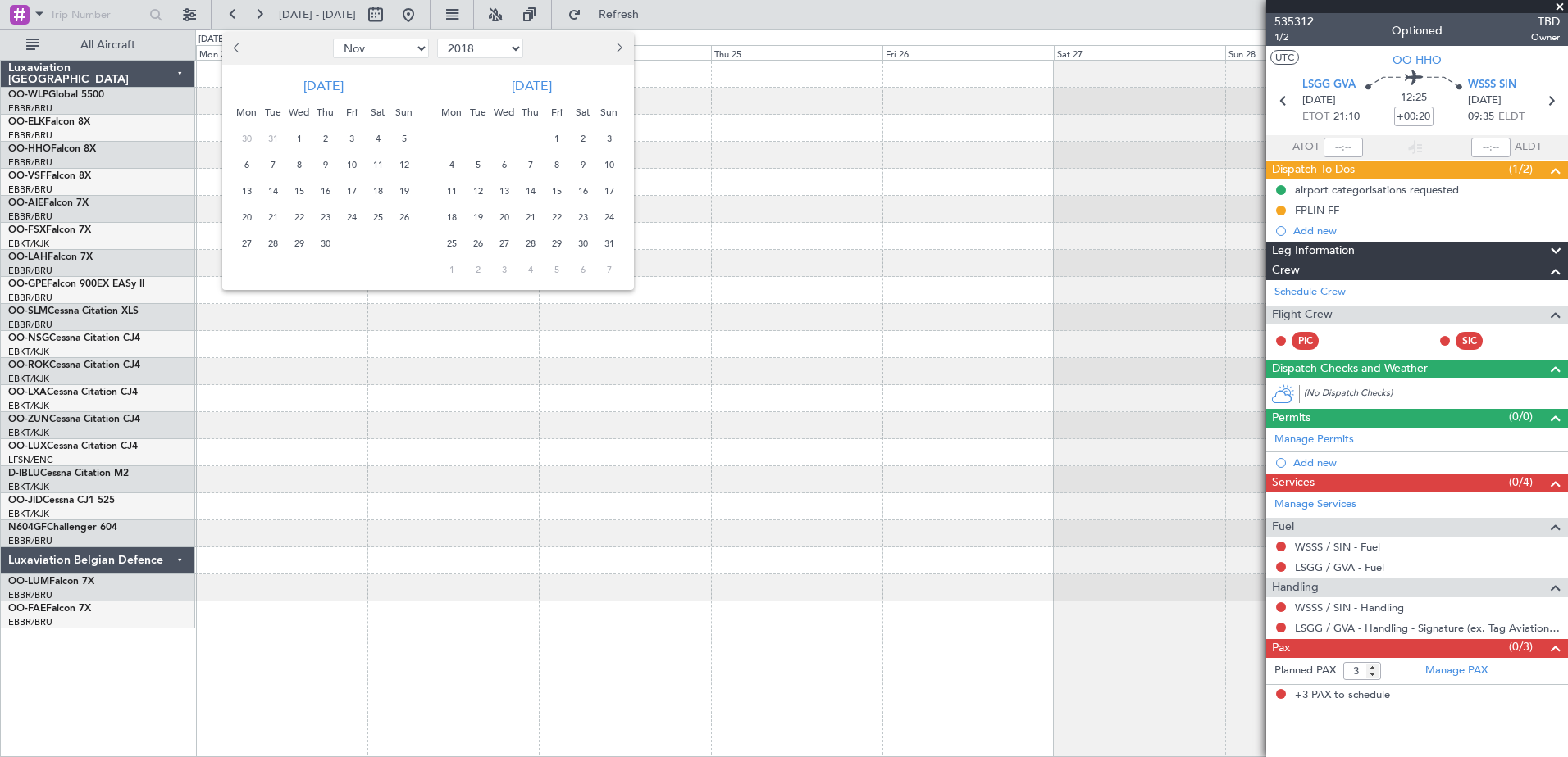
click at [437, 39] on select "2007 2008 2009 2010 2011 2012 2013 2014 2015 2016 2017 2018 2019 2020 2021 2022…" at bounding box center [480, 48] width 86 height 20
click at [294, 186] on span "14" at bounding box center [299, 192] width 21 height 21
click at [369, 194] on span "17" at bounding box center [377, 192] width 21 height 21
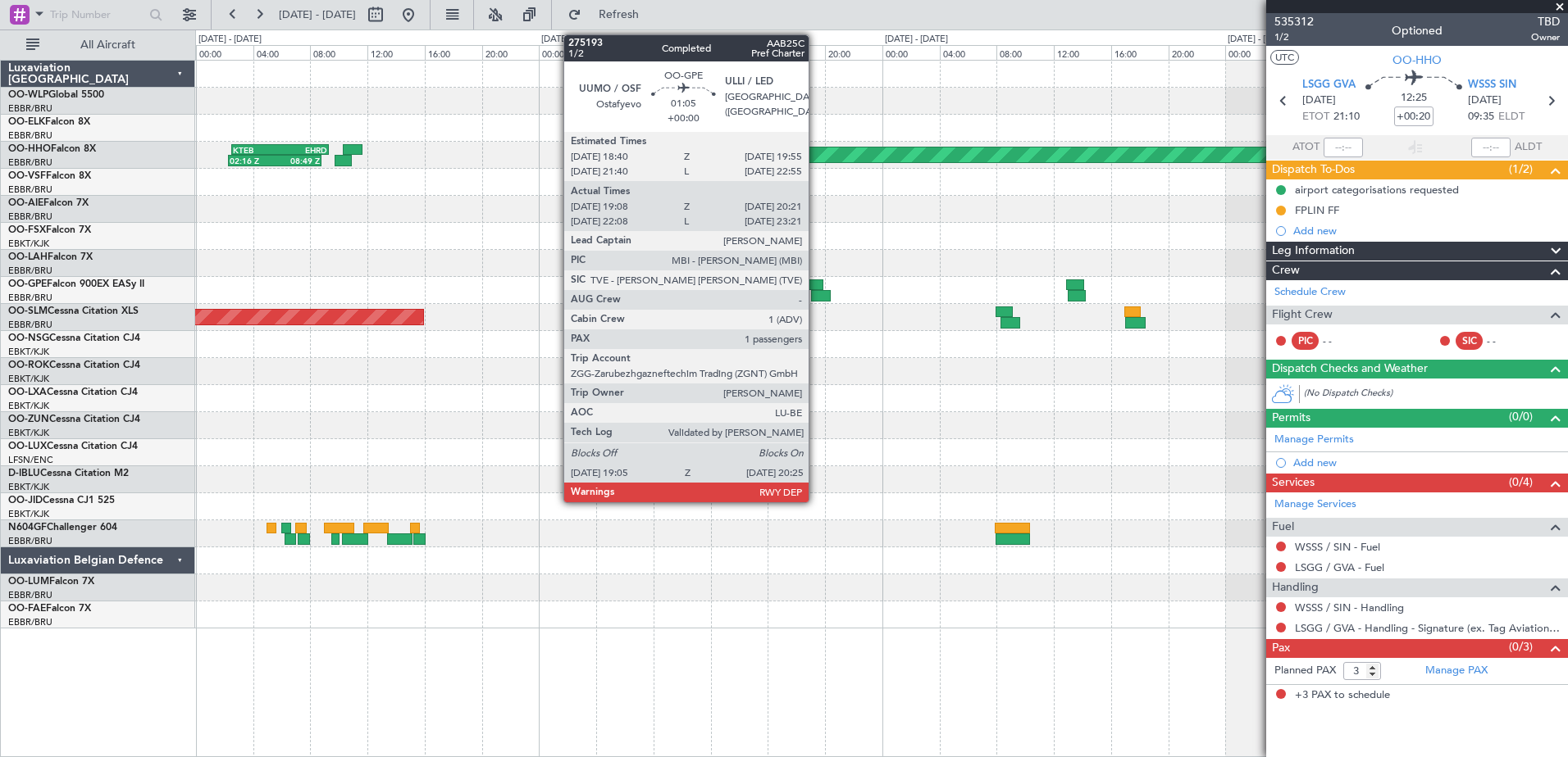
click at [816, 299] on div at bounding box center [820, 295] width 20 height 11
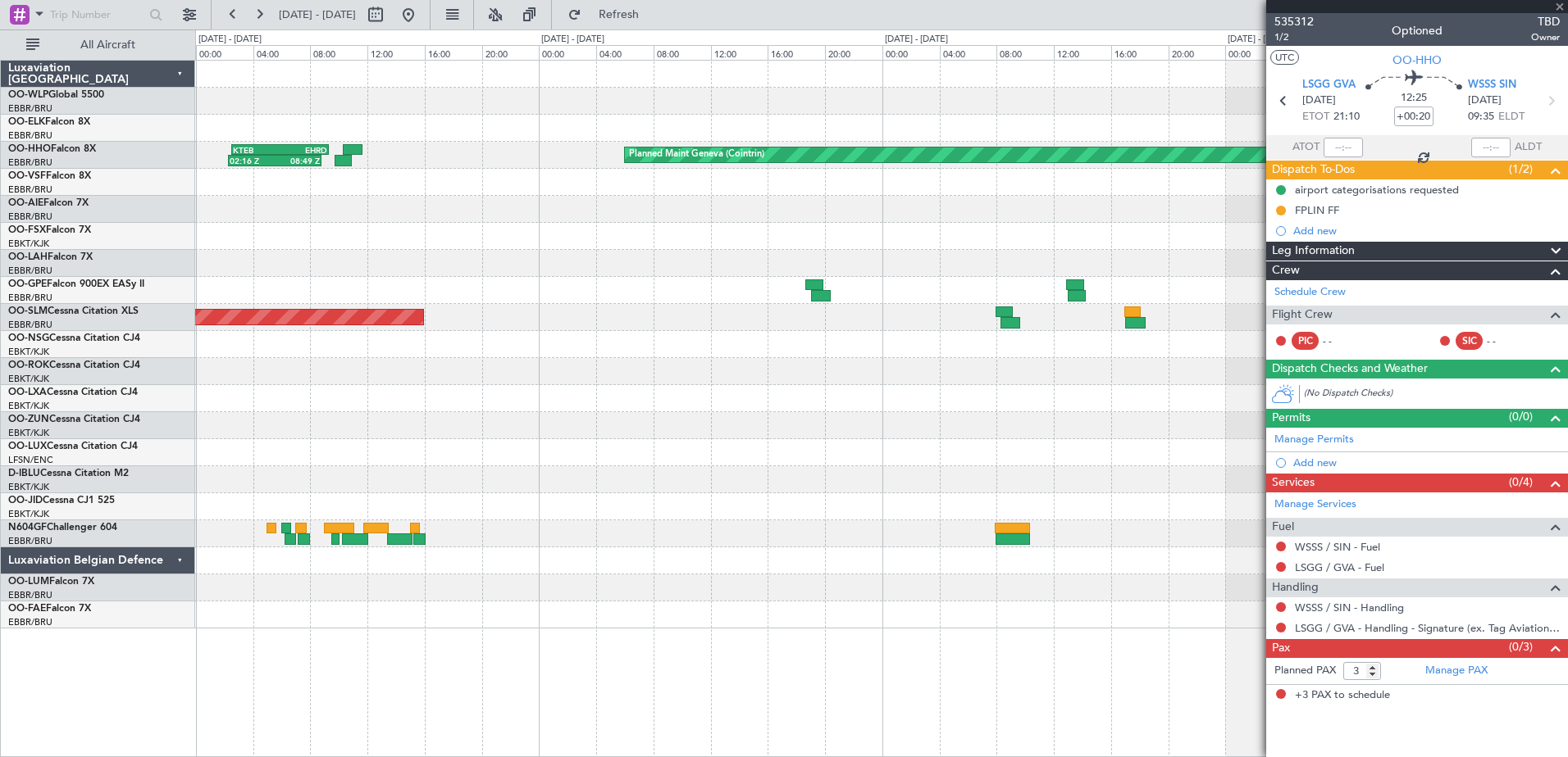
type input "19:13"
type input "20:16"
type input "1"
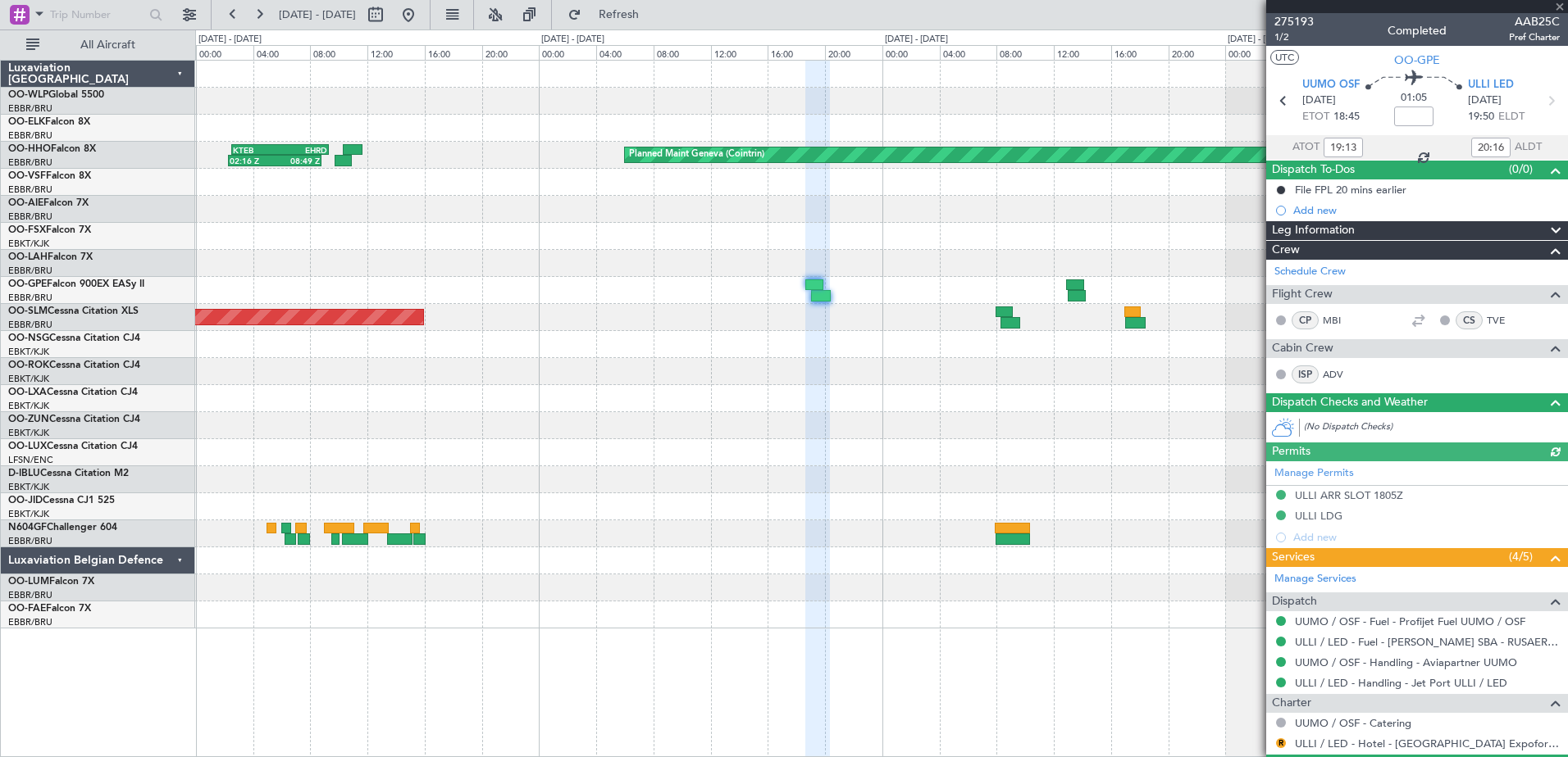
type input "22:13"
type input "23:16"
type input "19:13"
type input "20:16"
click at [1291, 38] on span "1/2" at bounding box center [1294, 37] width 40 height 14
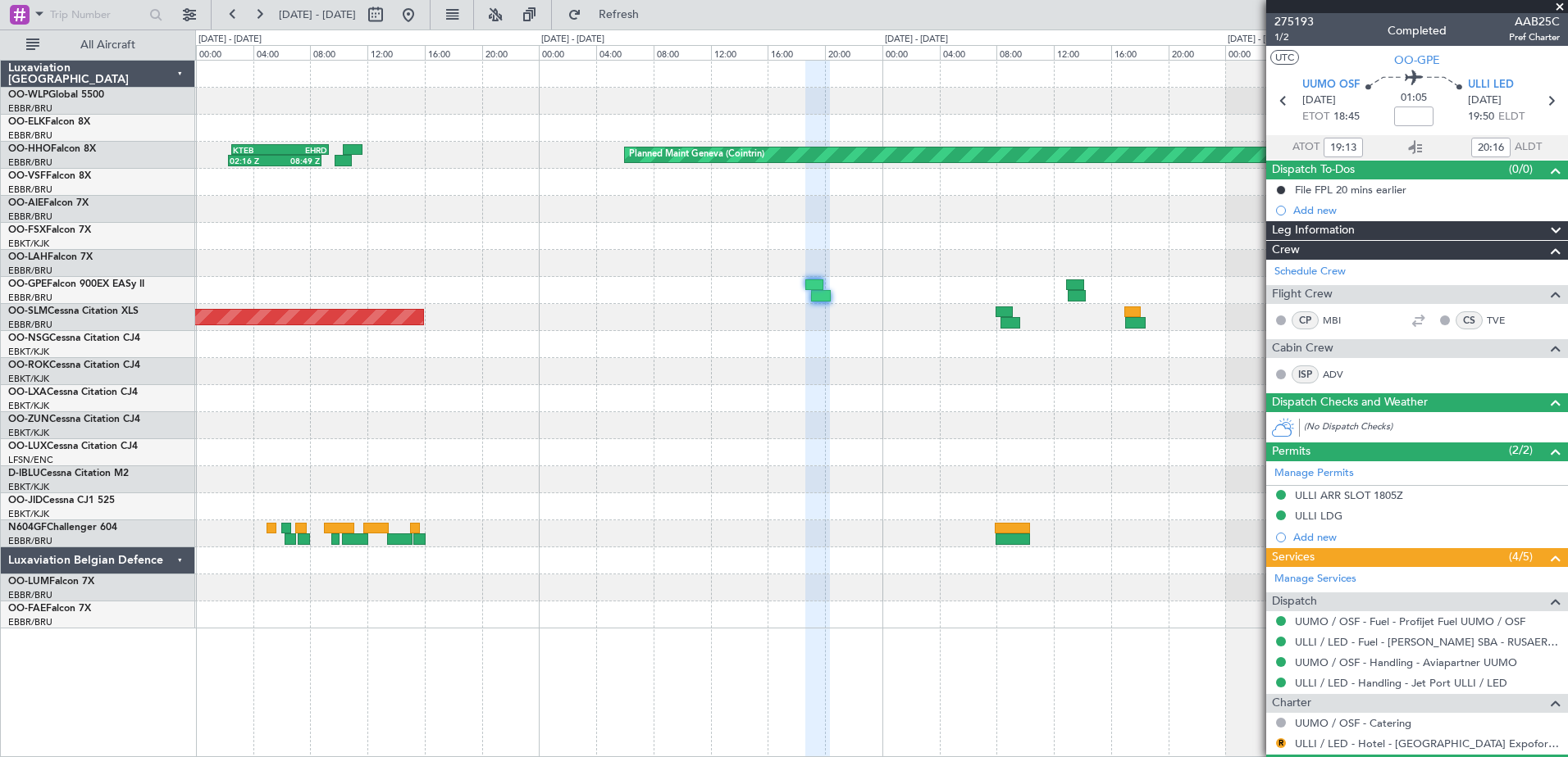
type input "22:13"
type input "23:16"
type input "19:13"
type input "20:16"
click at [1304, 22] on span "275193" at bounding box center [1294, 22] width 40 height 17
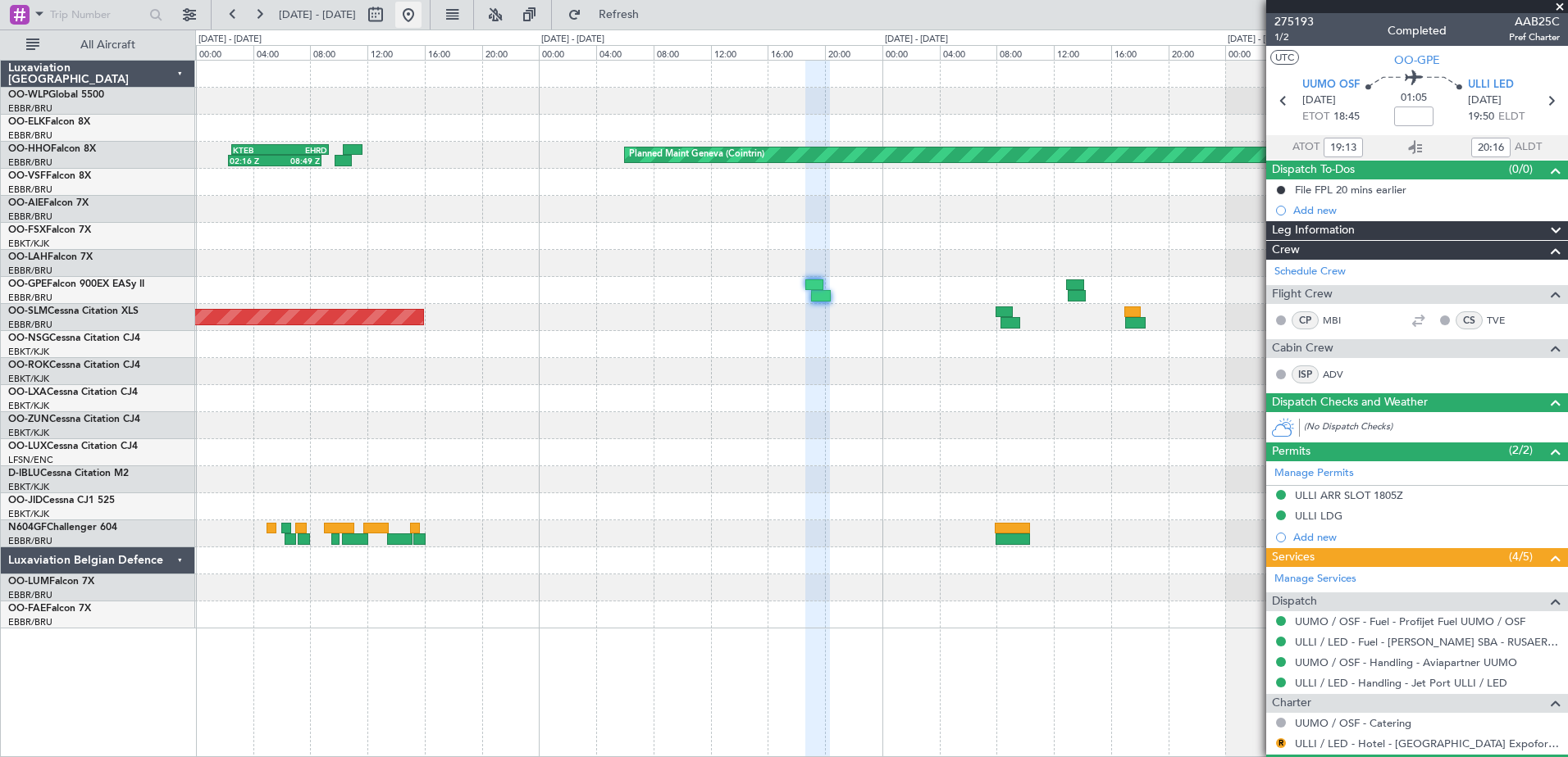
click at [421, 21] on button at bounding box center [408, 15] width 26 height 26
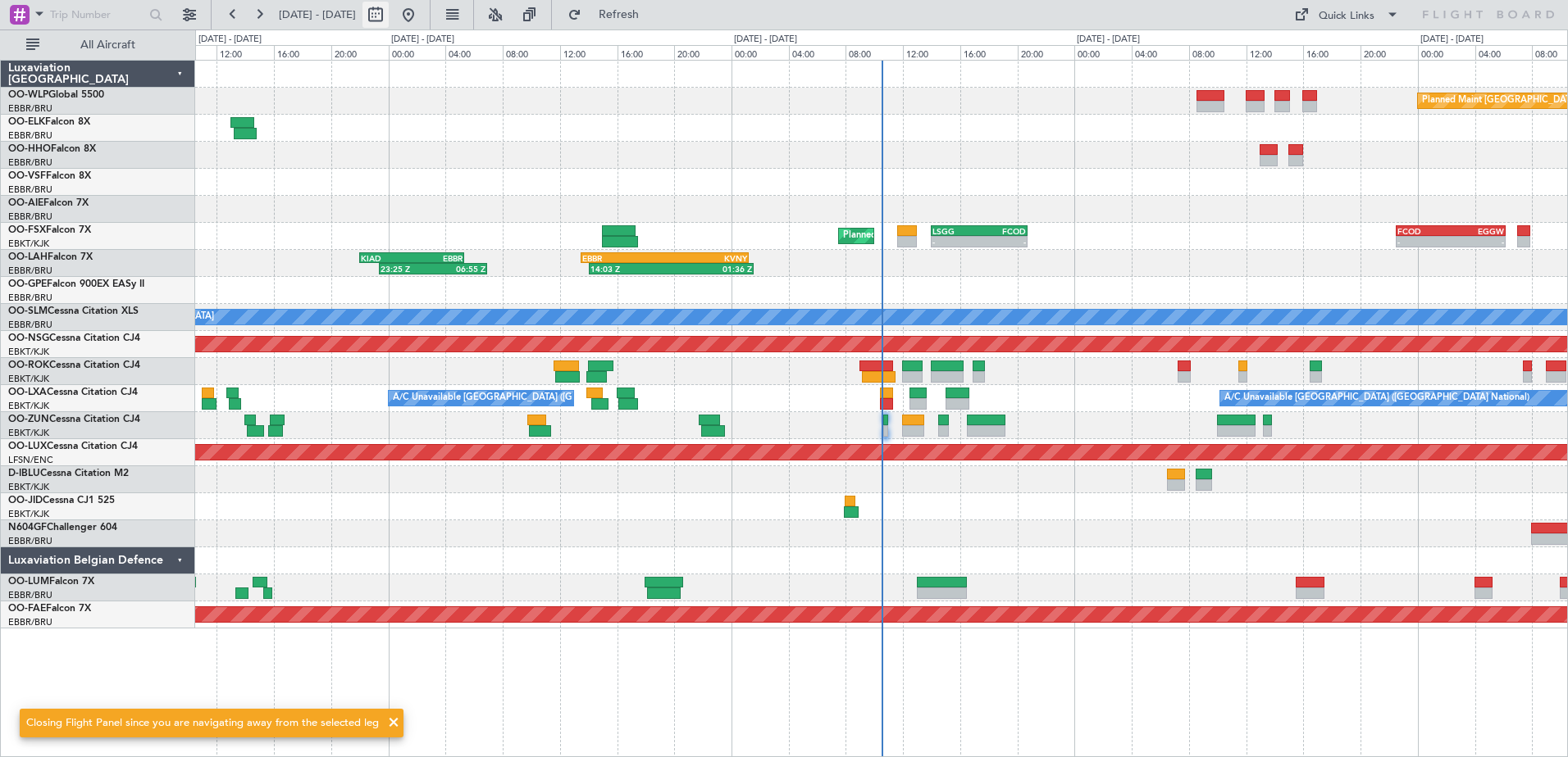
click at [389, 16] on button at bounding box center [376, 15] width 26 height 26
select select "8"
select select "2025"
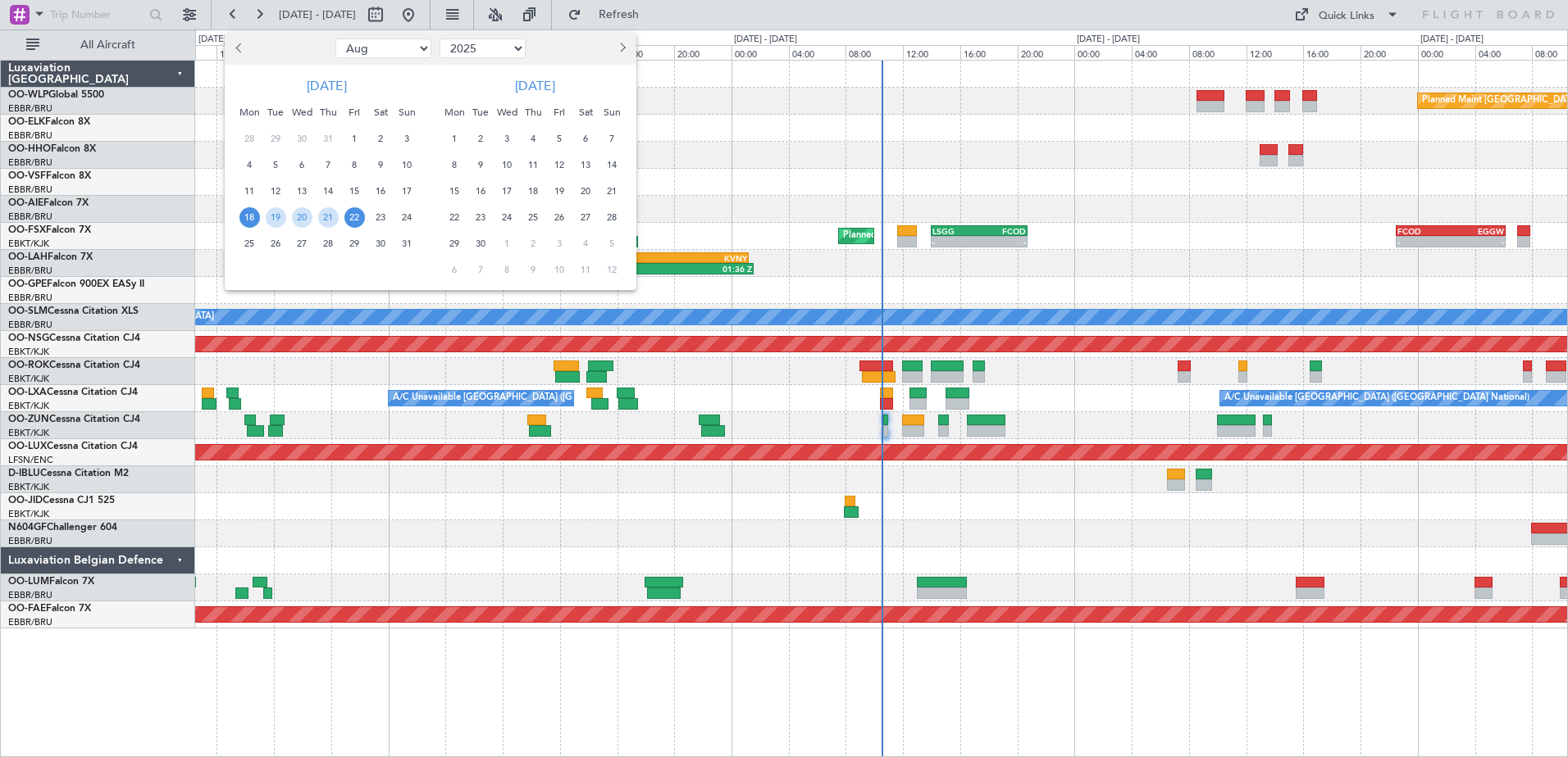
click at [253, 212] on span "18" at bounding box center [250, 218] width 21 height 21
click at [420, 215] on div "24" at bounding box center [407, 217] width 26 height 26
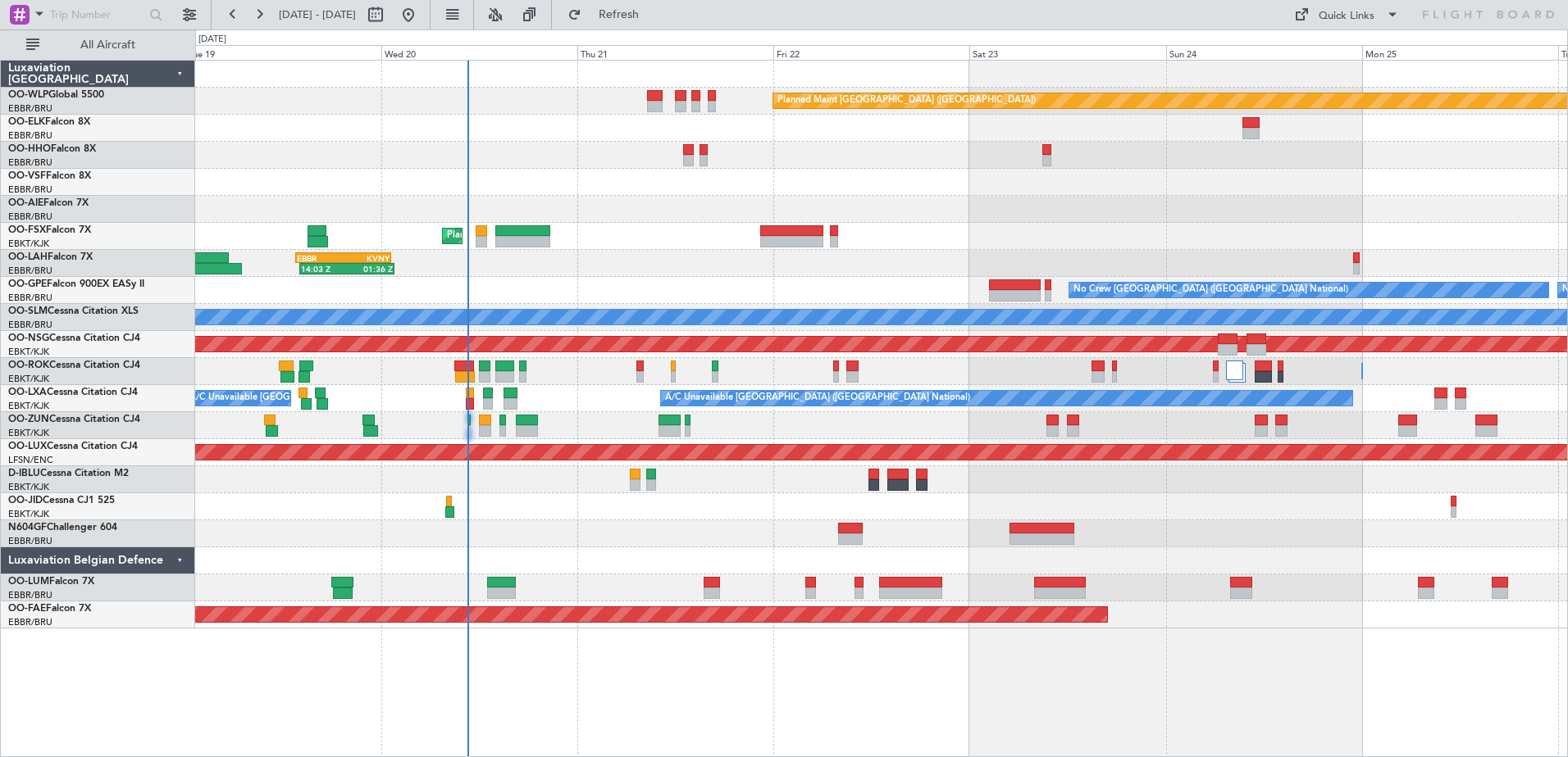
click at [1031, 274] on div "Planned Maint Berlin (Brandenburg) AOG Maint Geneva (Cointrin) Planned Maint Ko…" at bounding box center [881, 344] width 1372 height 568
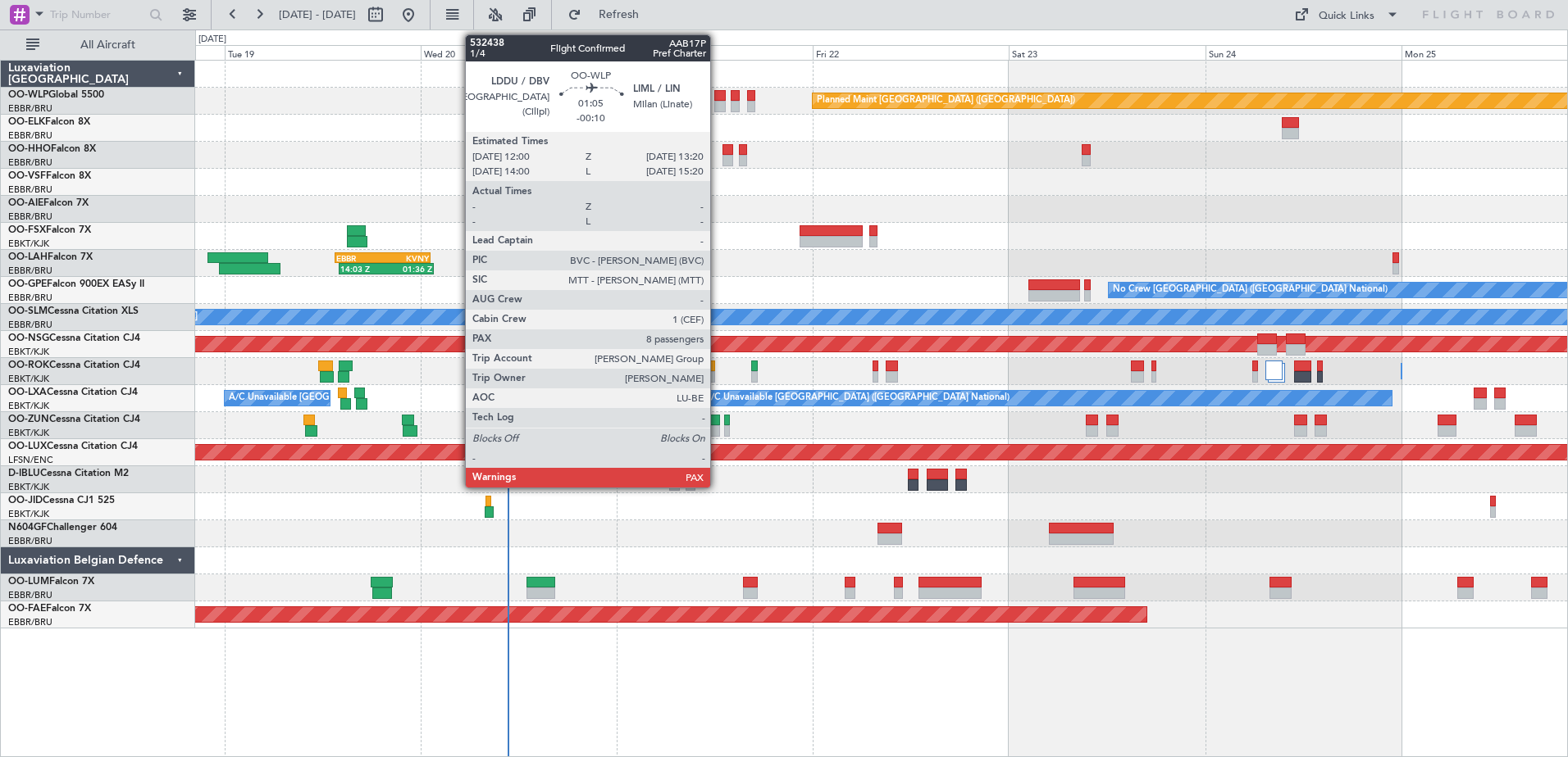
click at [718, 98] on div at bounding box center [719, 95] width 11 height 11
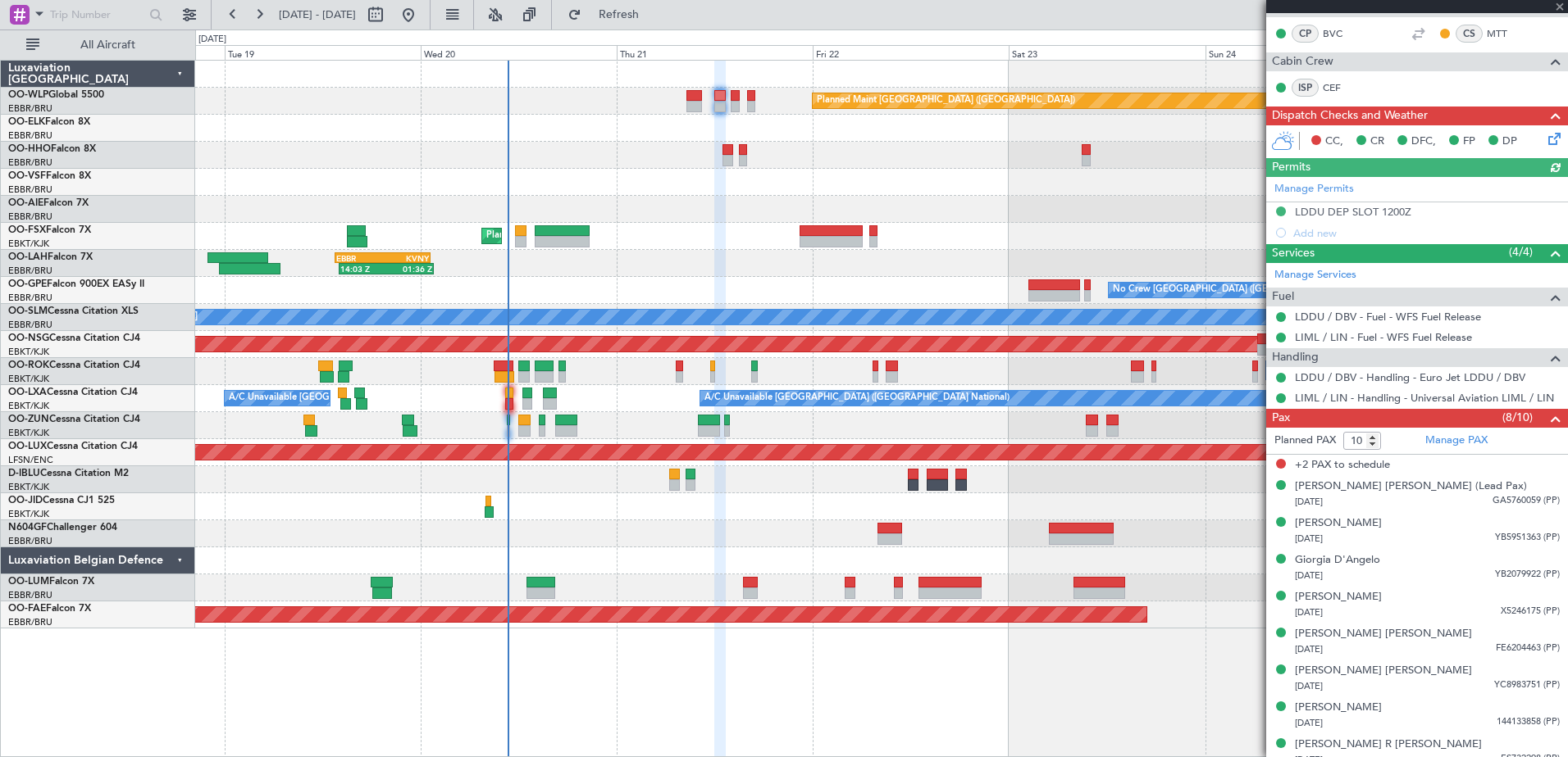
scroll to position [320, 0]
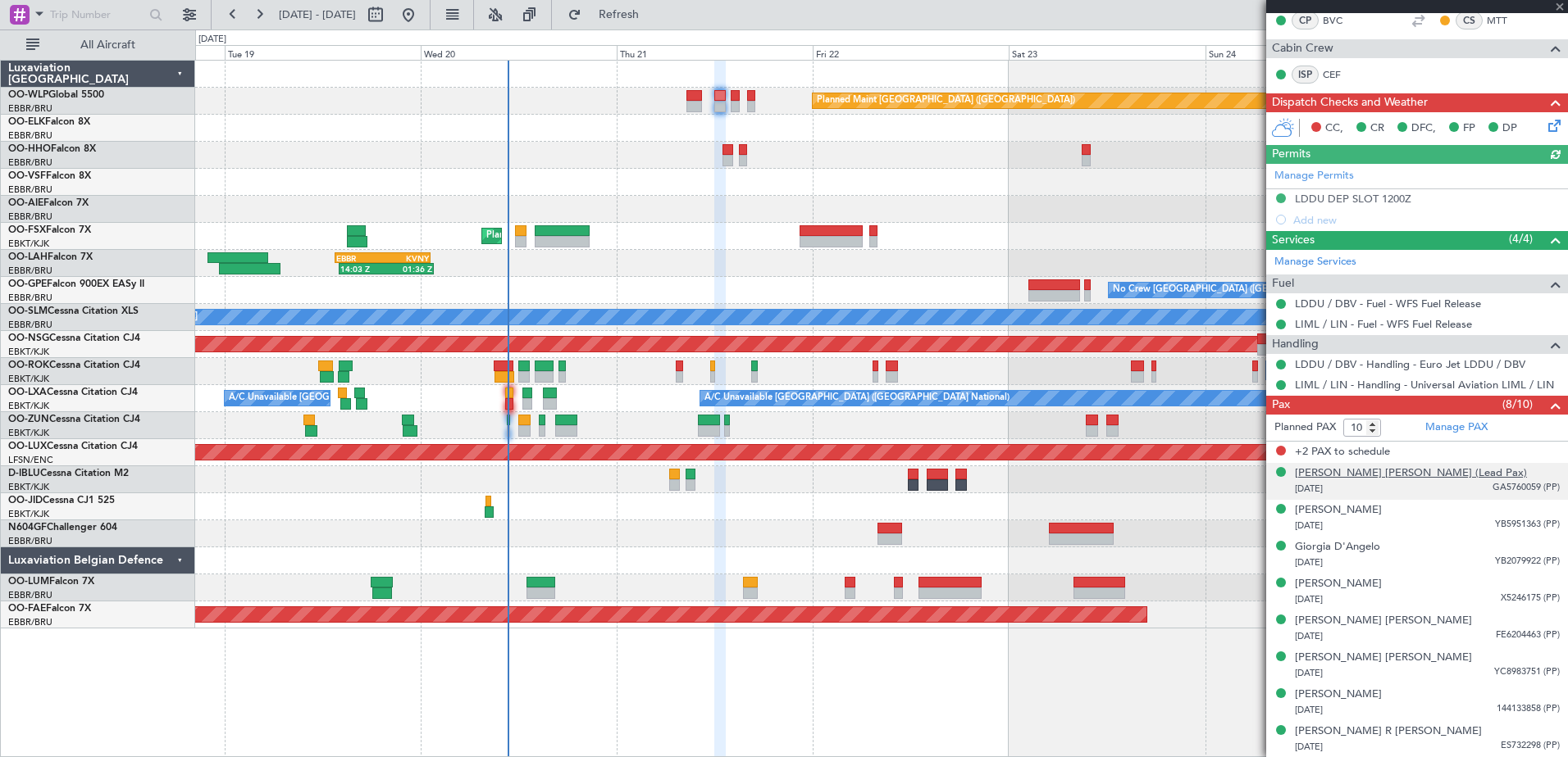
click at [1436, 473] on div "Yves Léa Joseph Weerts (Lead Pax)" at bounding box center [1410, 473] width 232 height 16
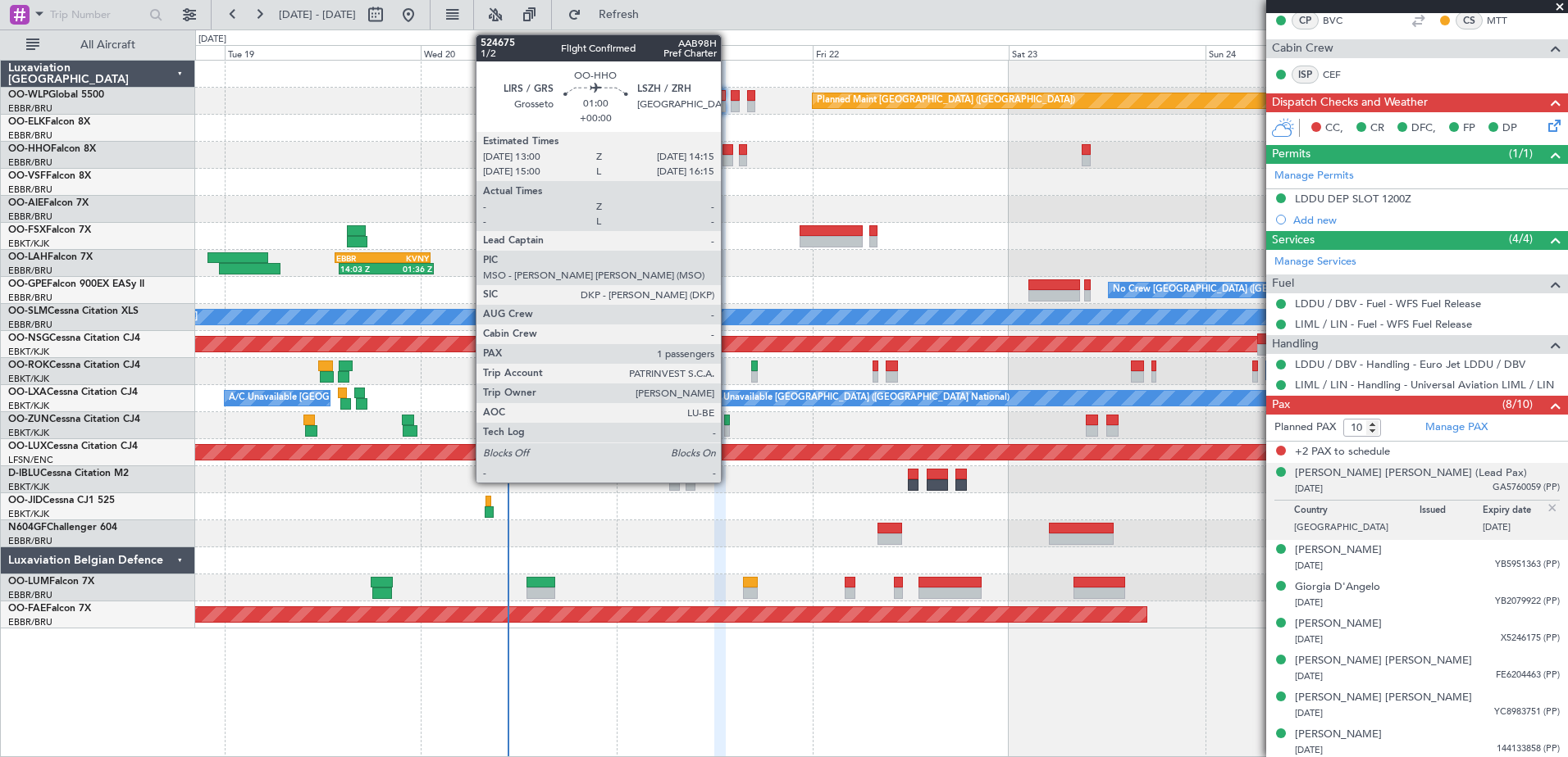
click at [728, 160] on div at bounding box center [728, 160] width 10 height 11
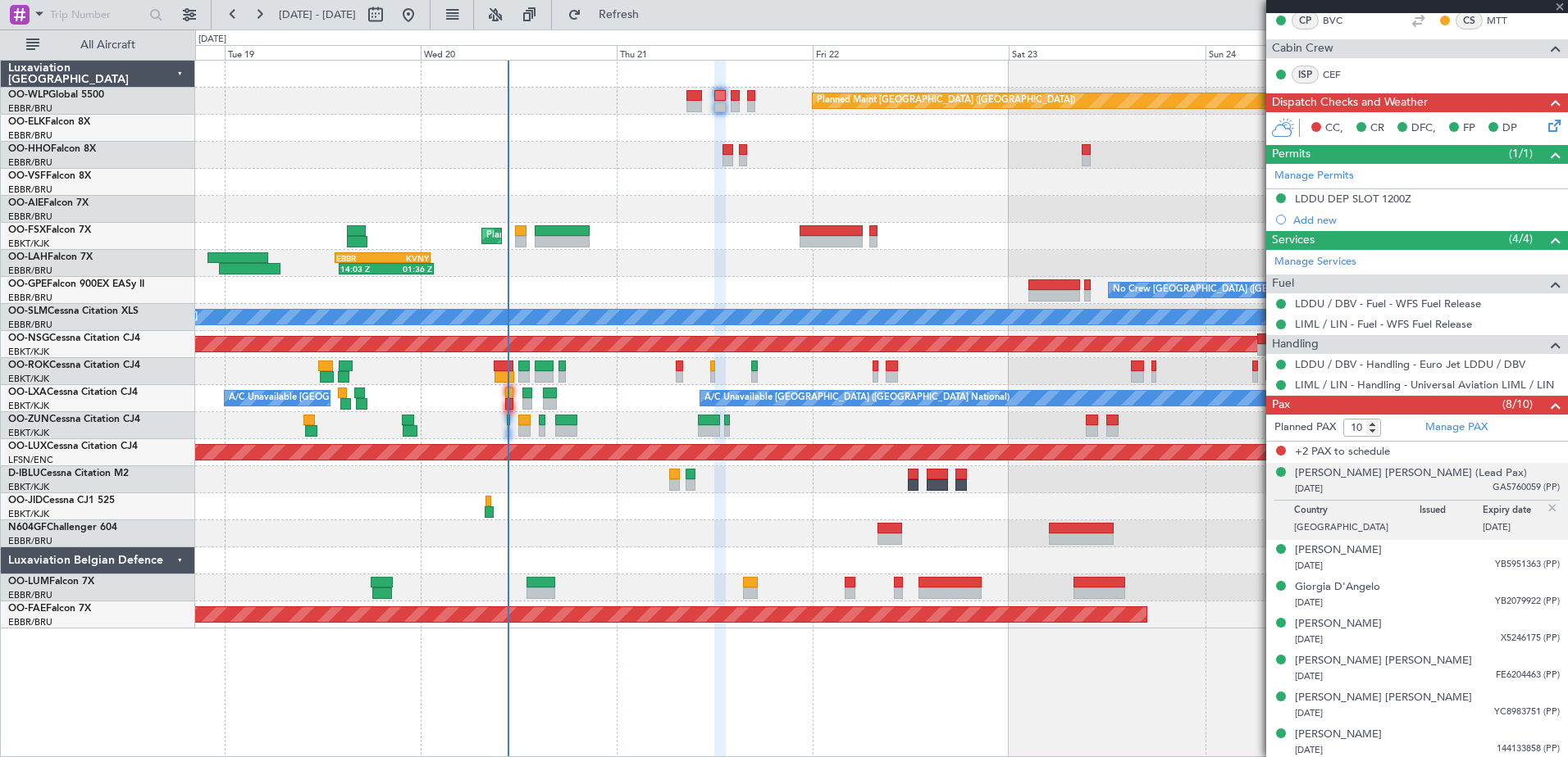
type input "1"
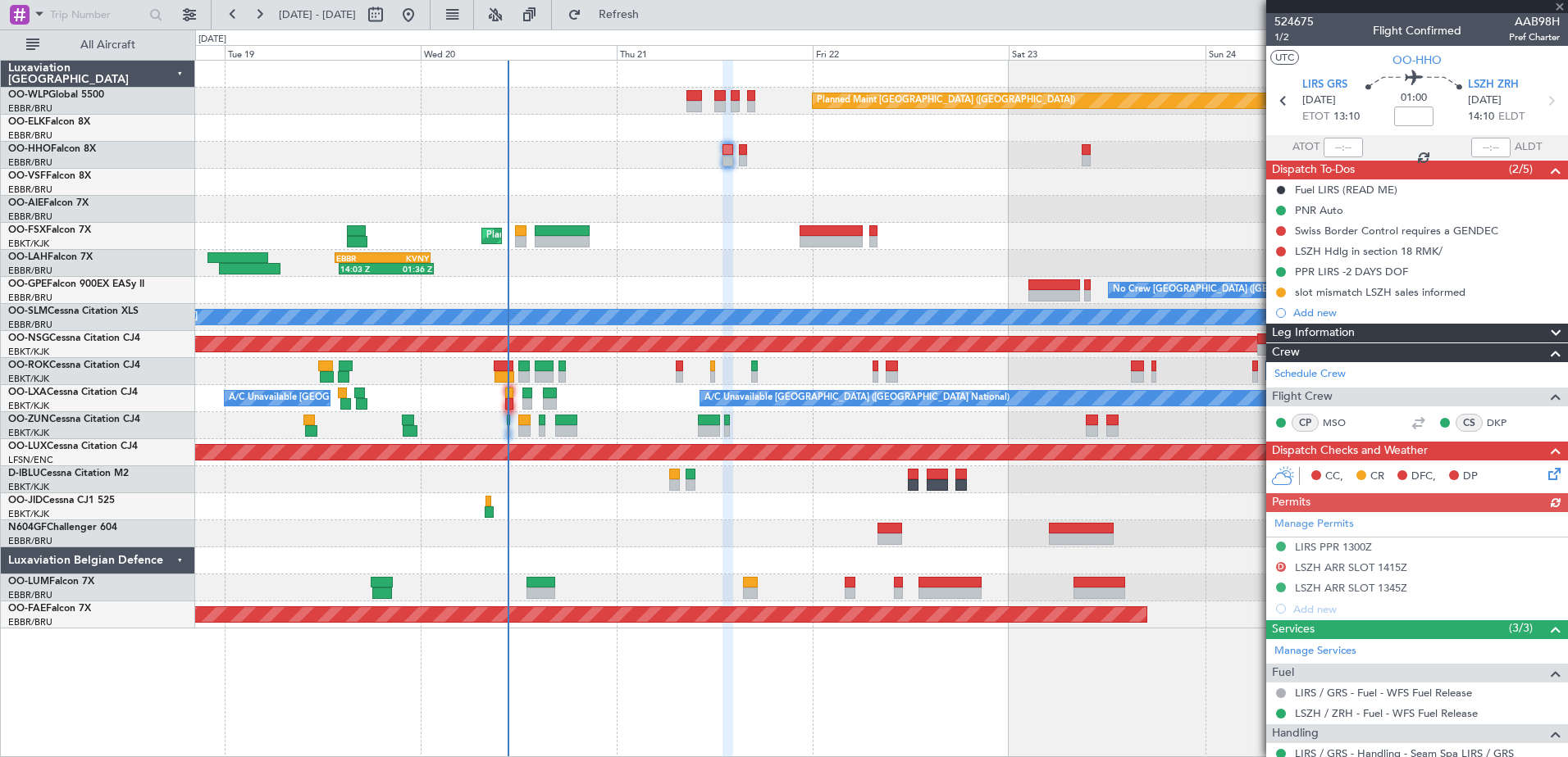
scroll to position [110, 0]
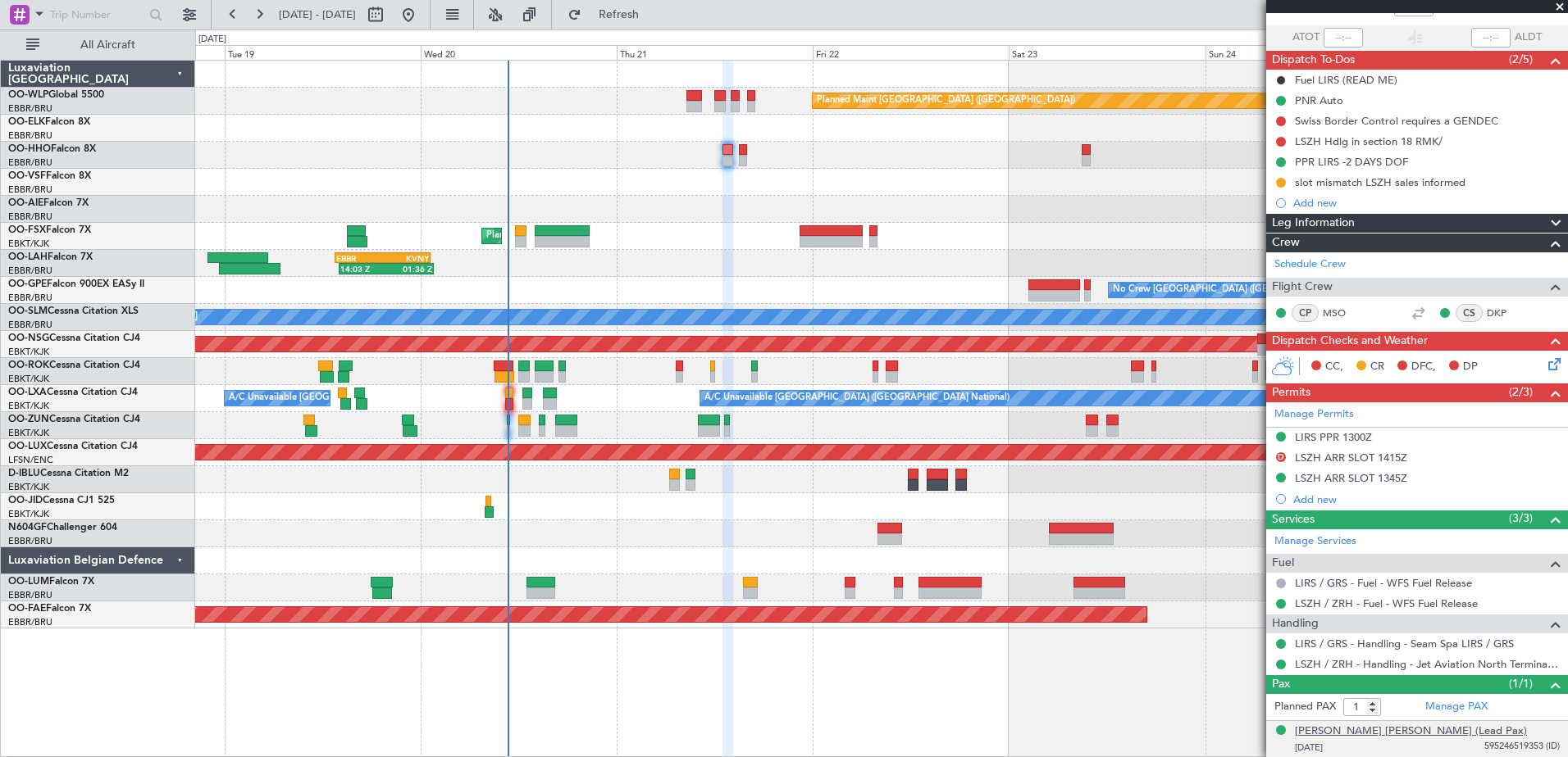
click at [1438, 730] on div "[PERSON_NAME] [PERSON_NAME] (Lead Pax)" at bounding box center [1410, 731] width 232 height 16
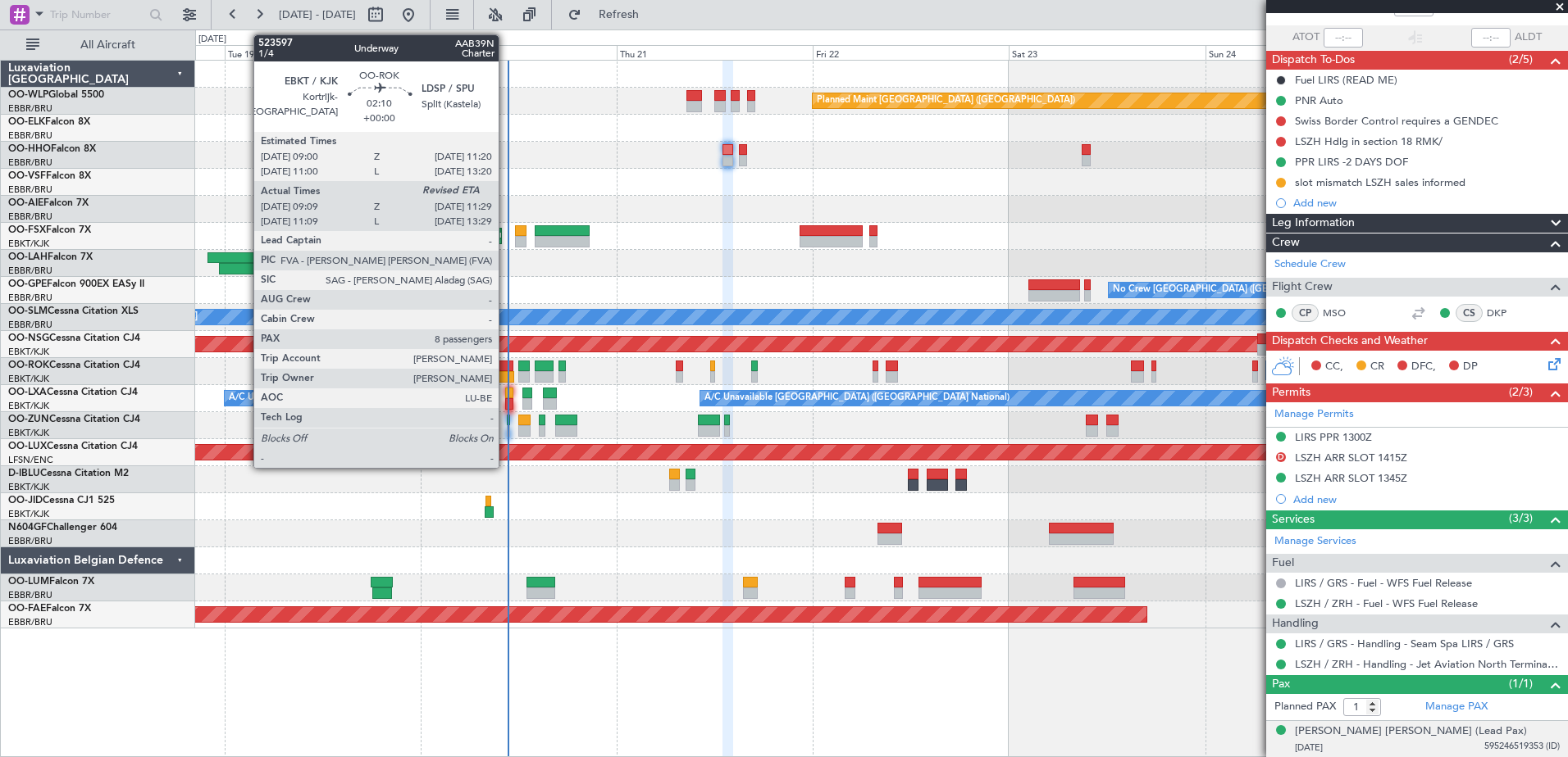
click at [506, 367] on div at bounding box center [503, 366] width 20 height 11
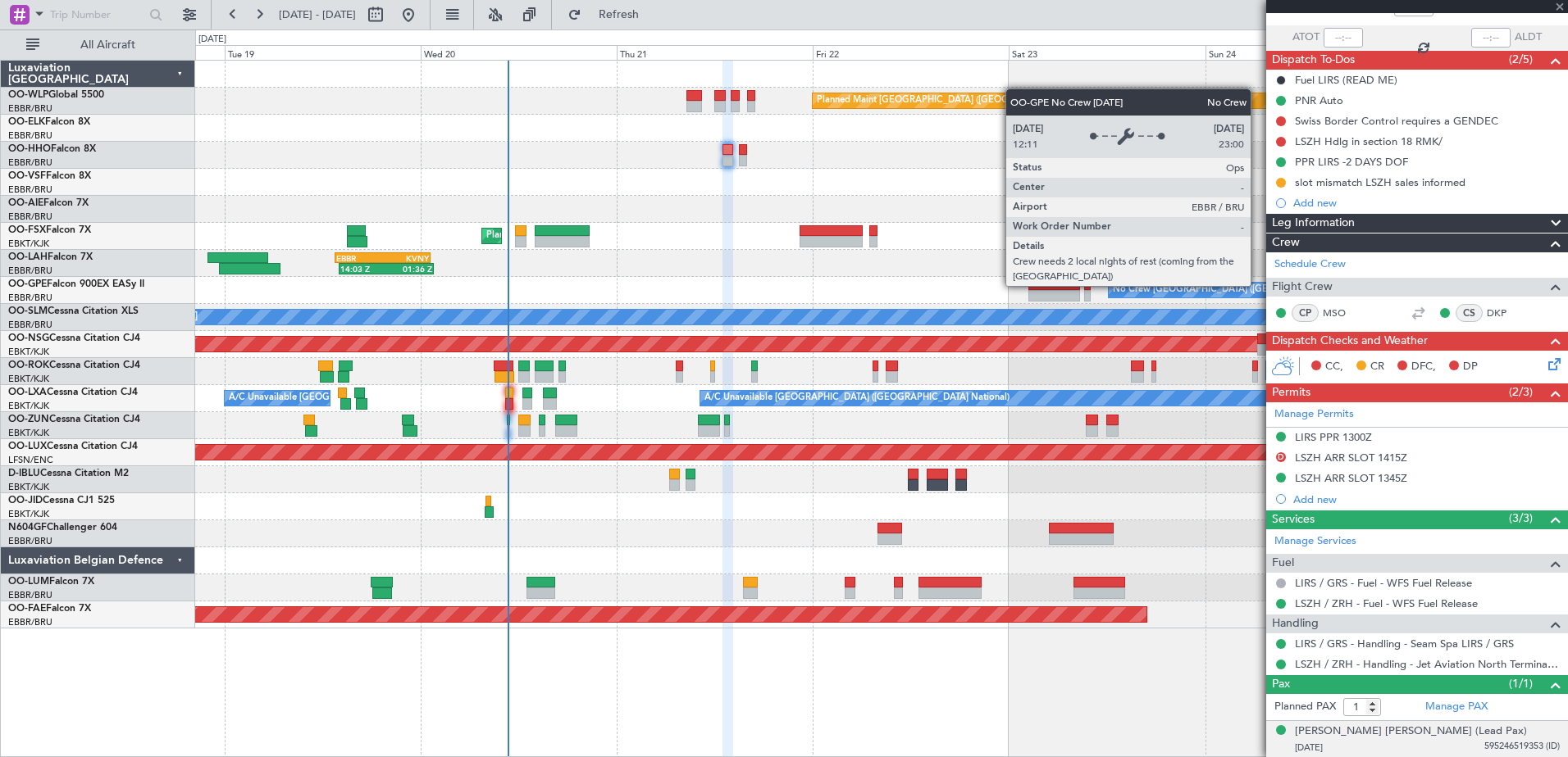
type input "09:14"
type input "8"
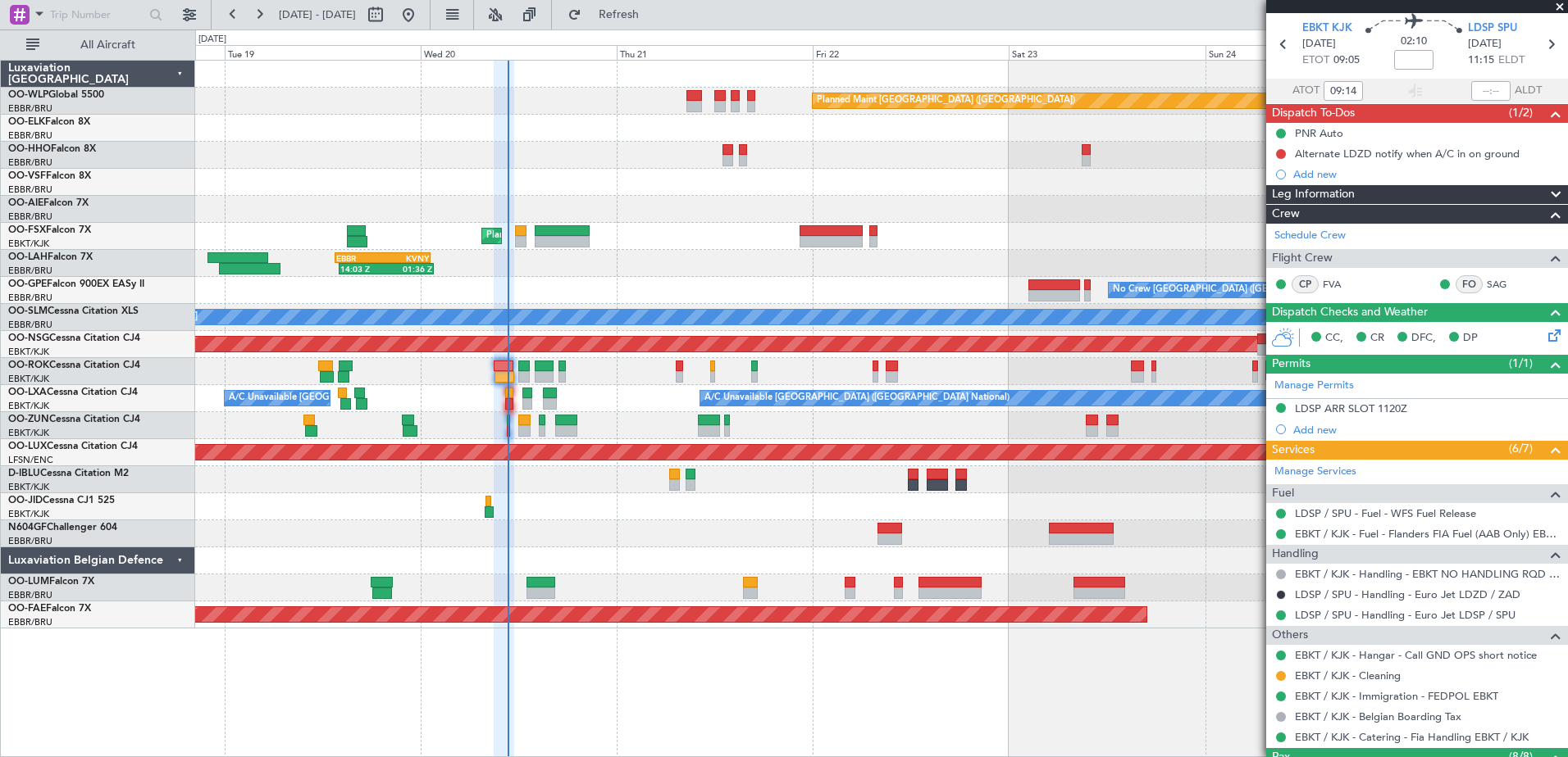
scroll to position [0, 0]
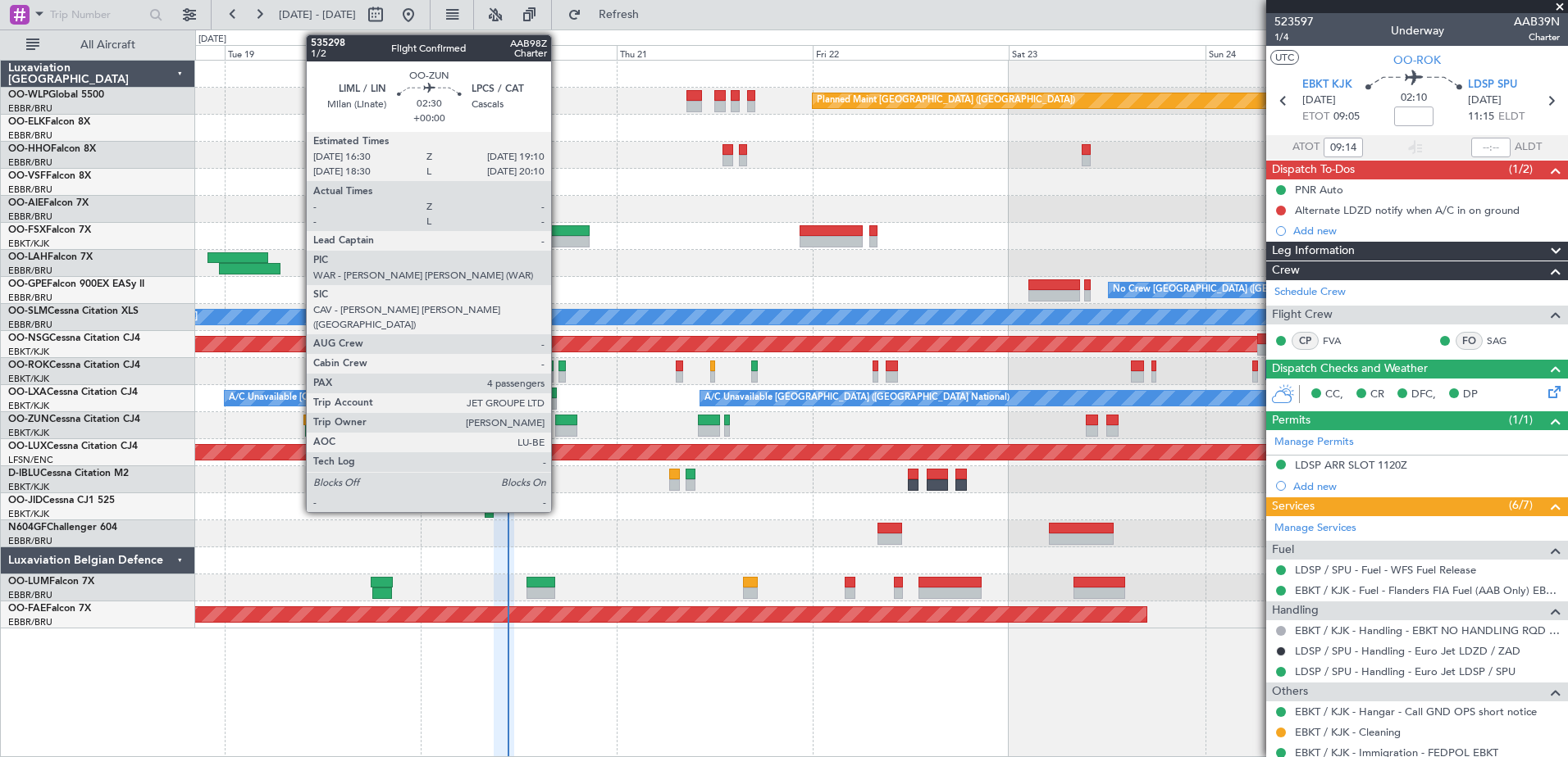
click at [559, 426] on div at bounding box center [566, 431] width 22 height 11
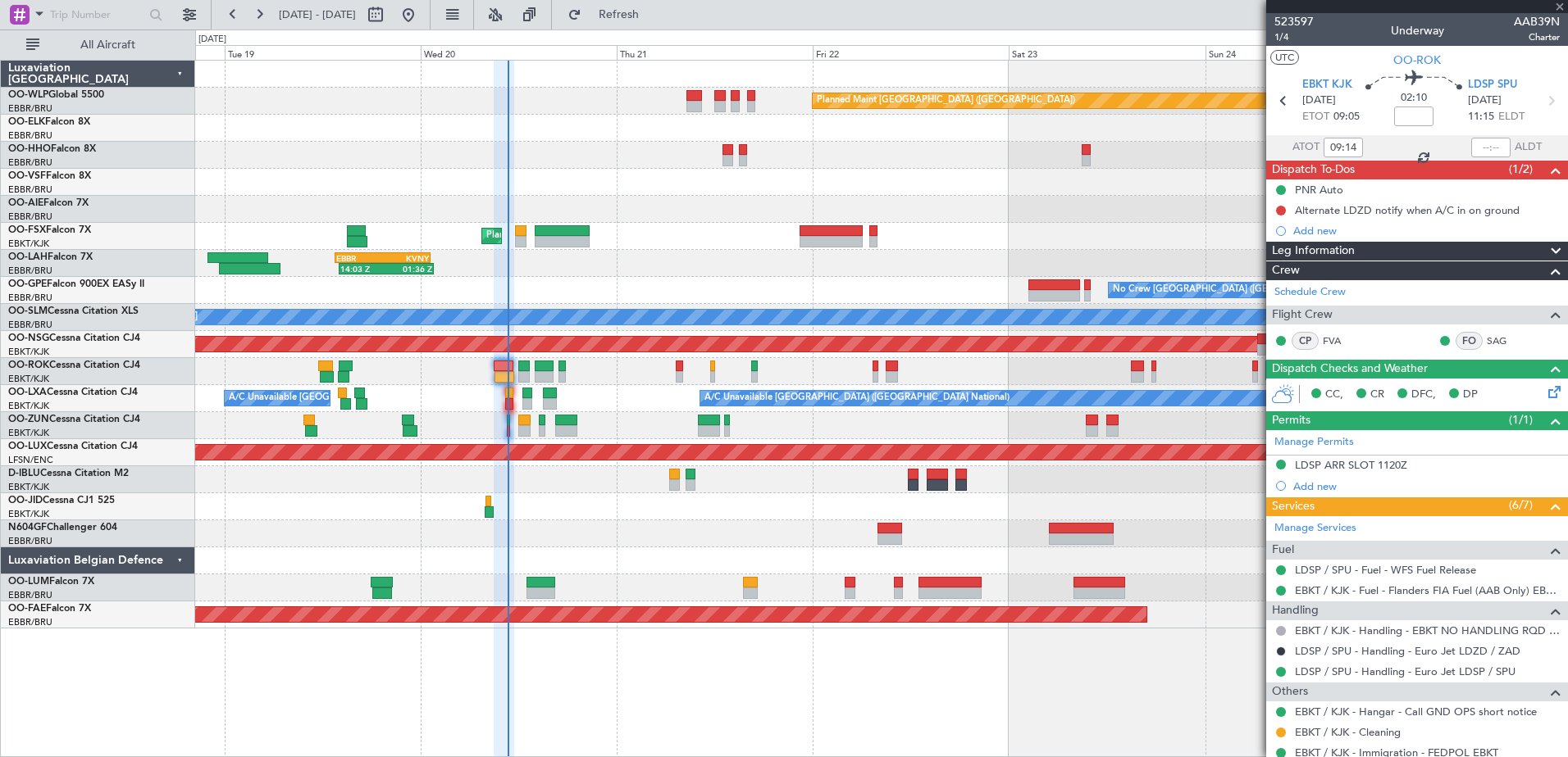
type input "4"
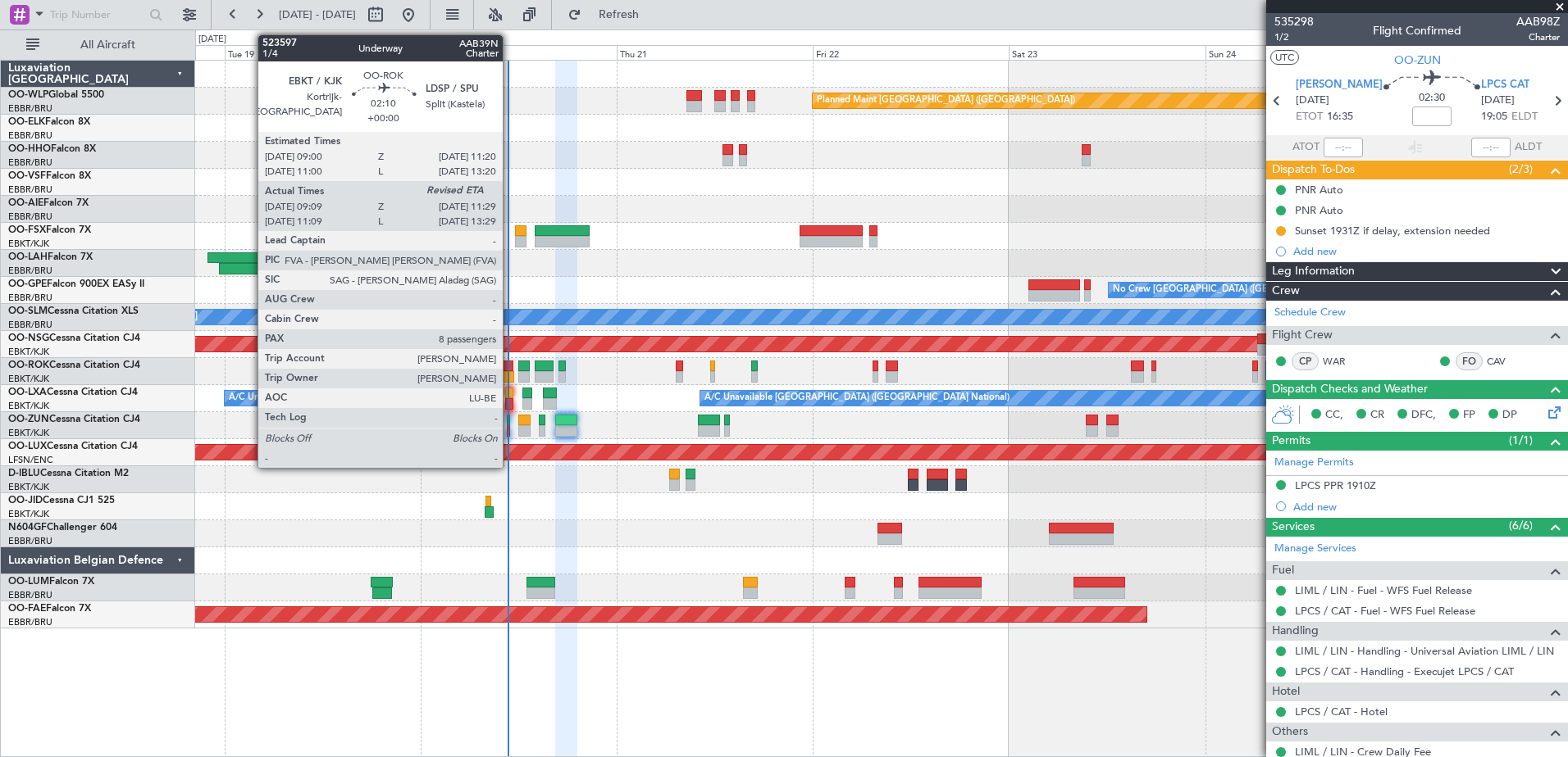
click at [510, 367] on div at bounding box center [503, 366] width 20 height 11
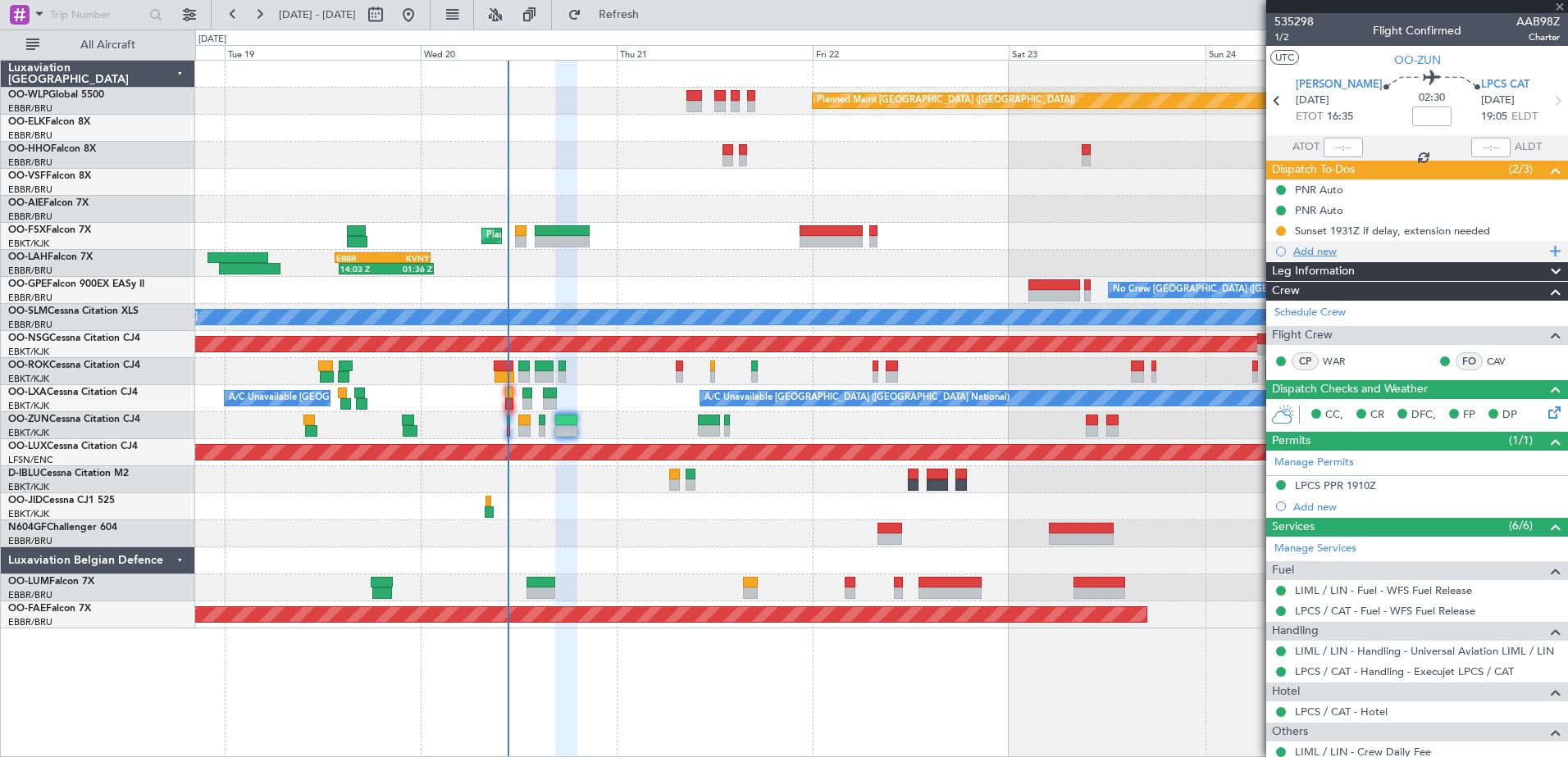
type input "09:14"
type input "8"
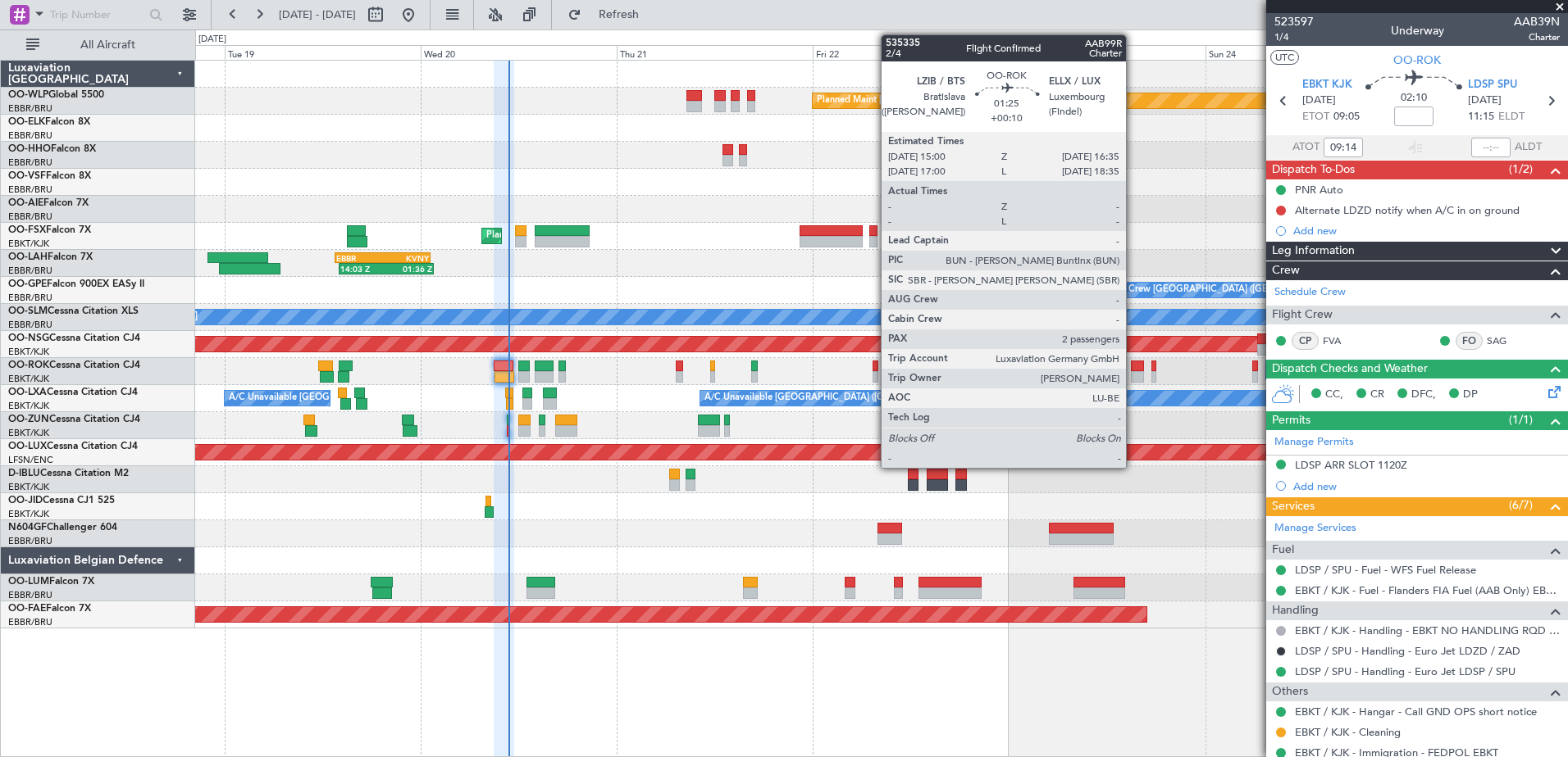
click at [1133, 371] on div at bounding box center [1136, 376] width 13 height 11
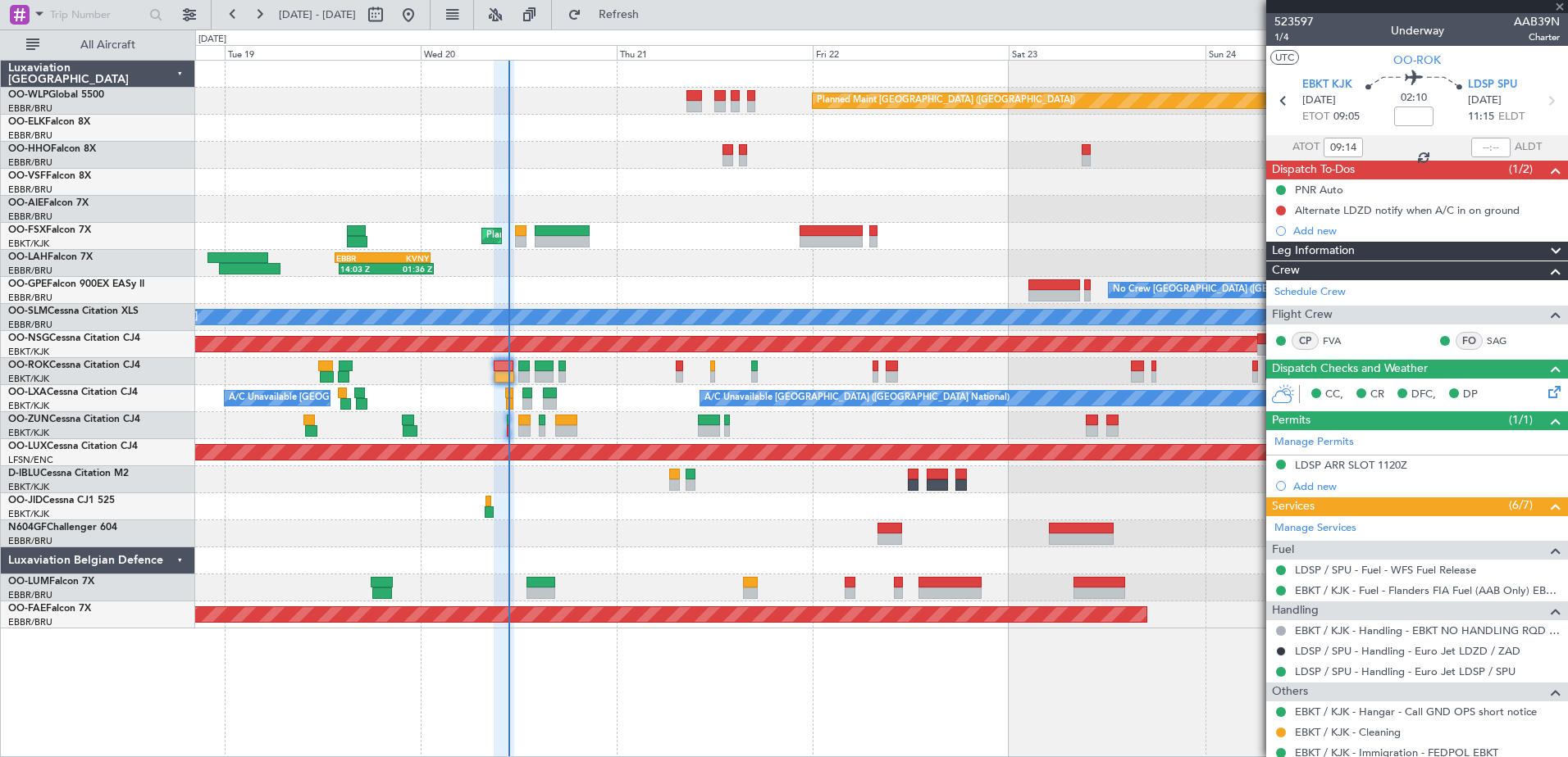
type input "+00:10"
type input "2"
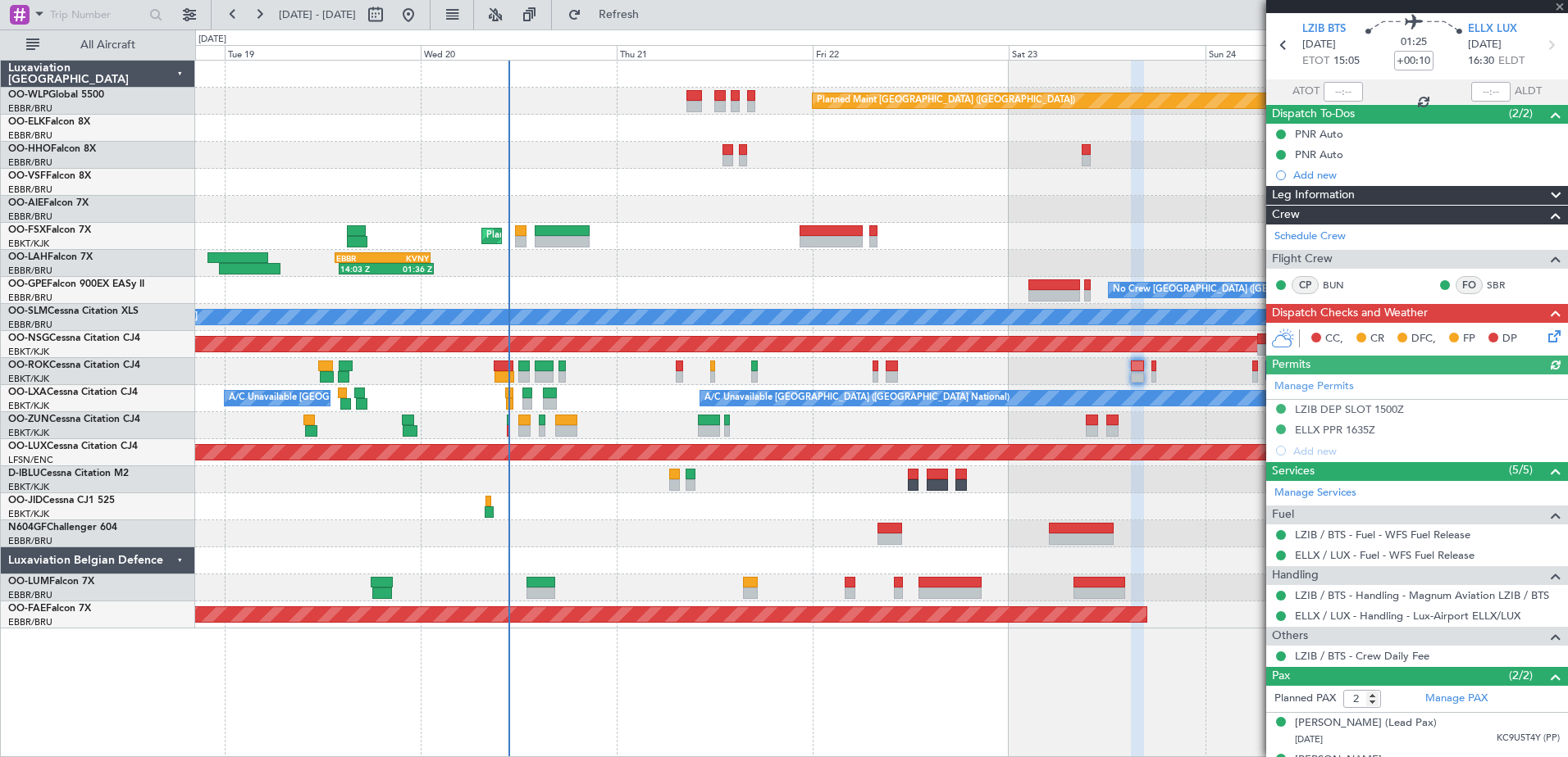
scroll to position [82, 0]
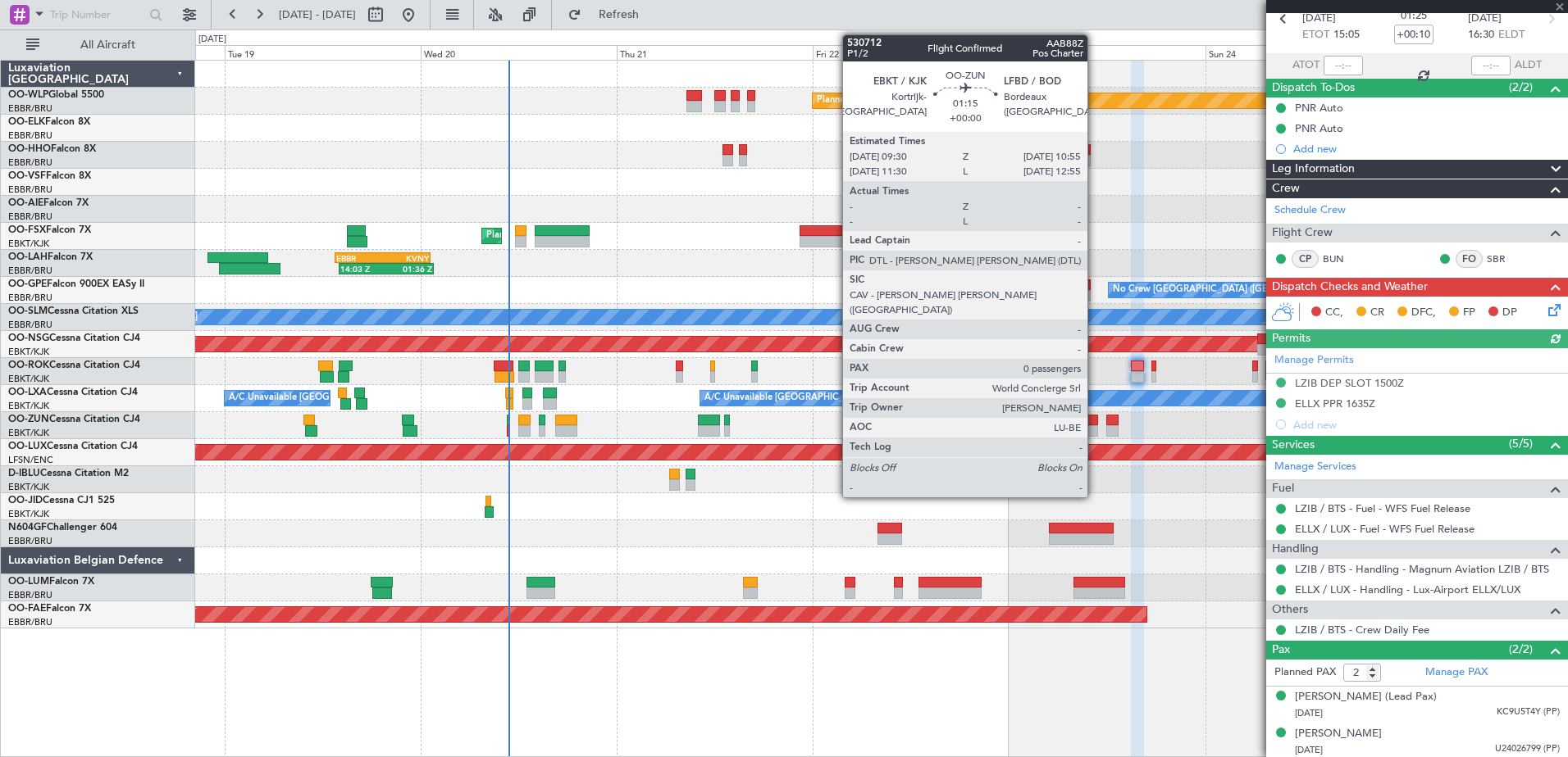
click at [1095, 418] on div at bounding box center [1091, 420] width 12 height 11
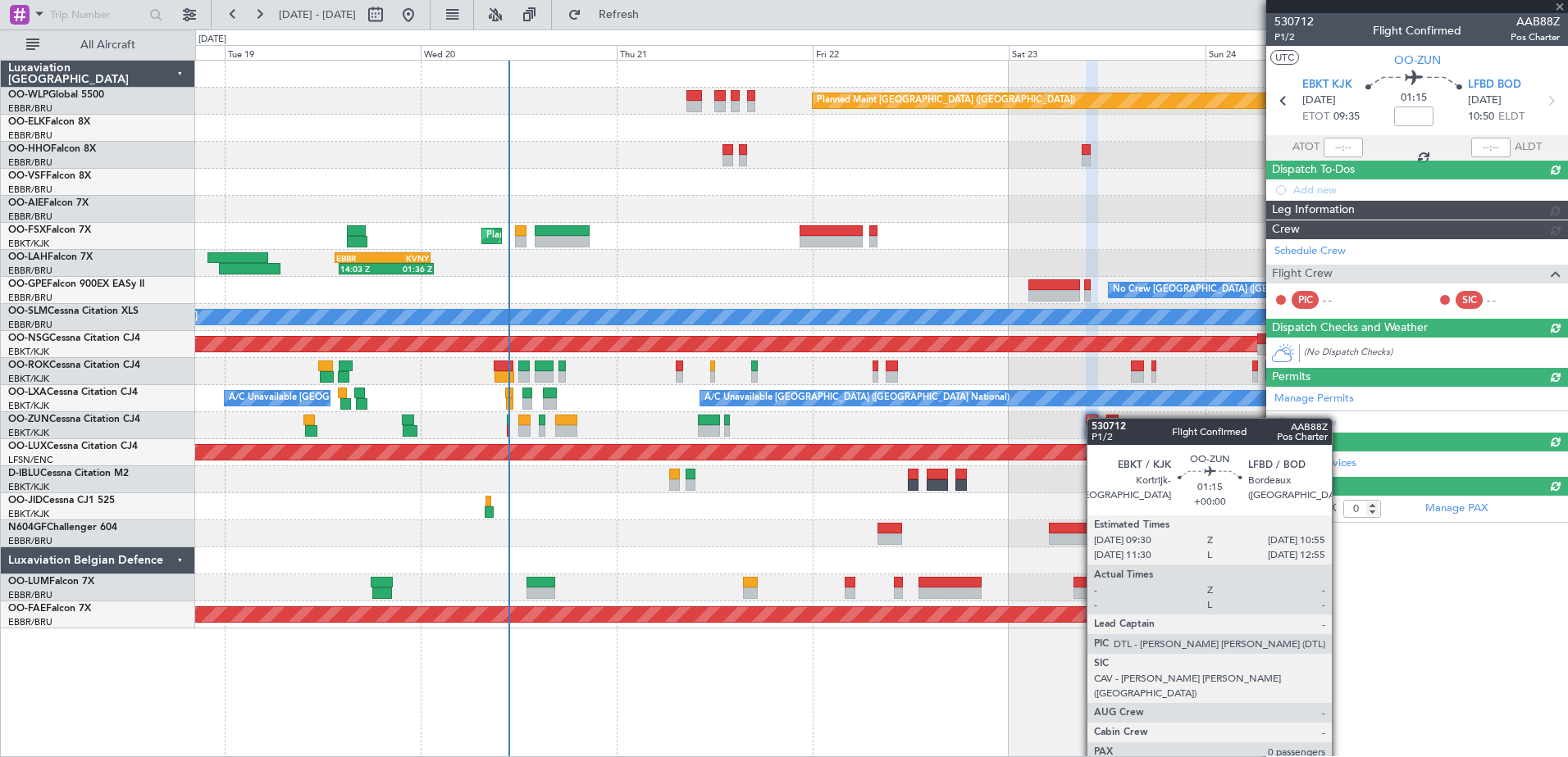
scroll to position [0, 0]
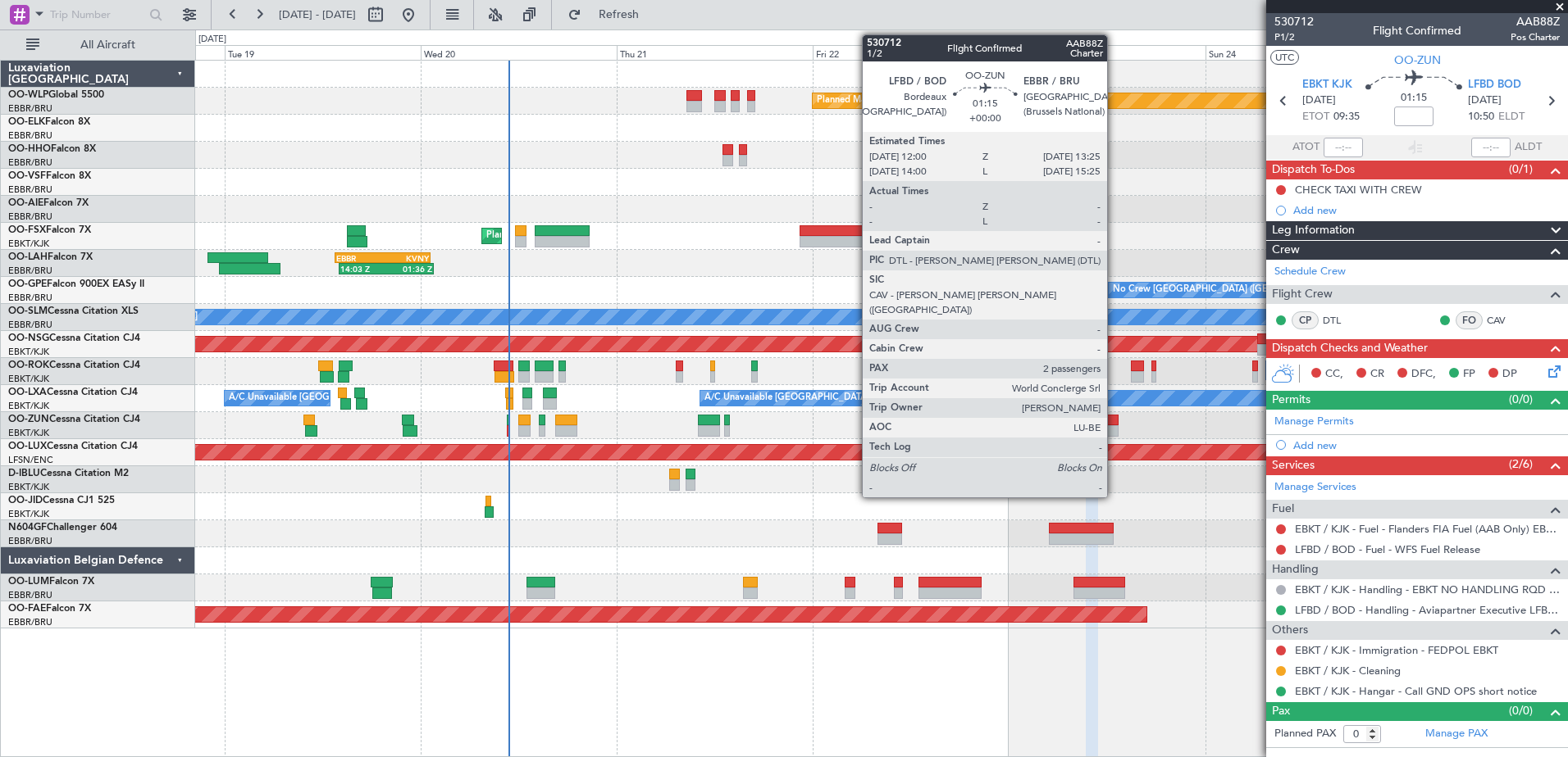
click at [1114, 426] on div at bounding box center [1112, 431] width 12 height 11
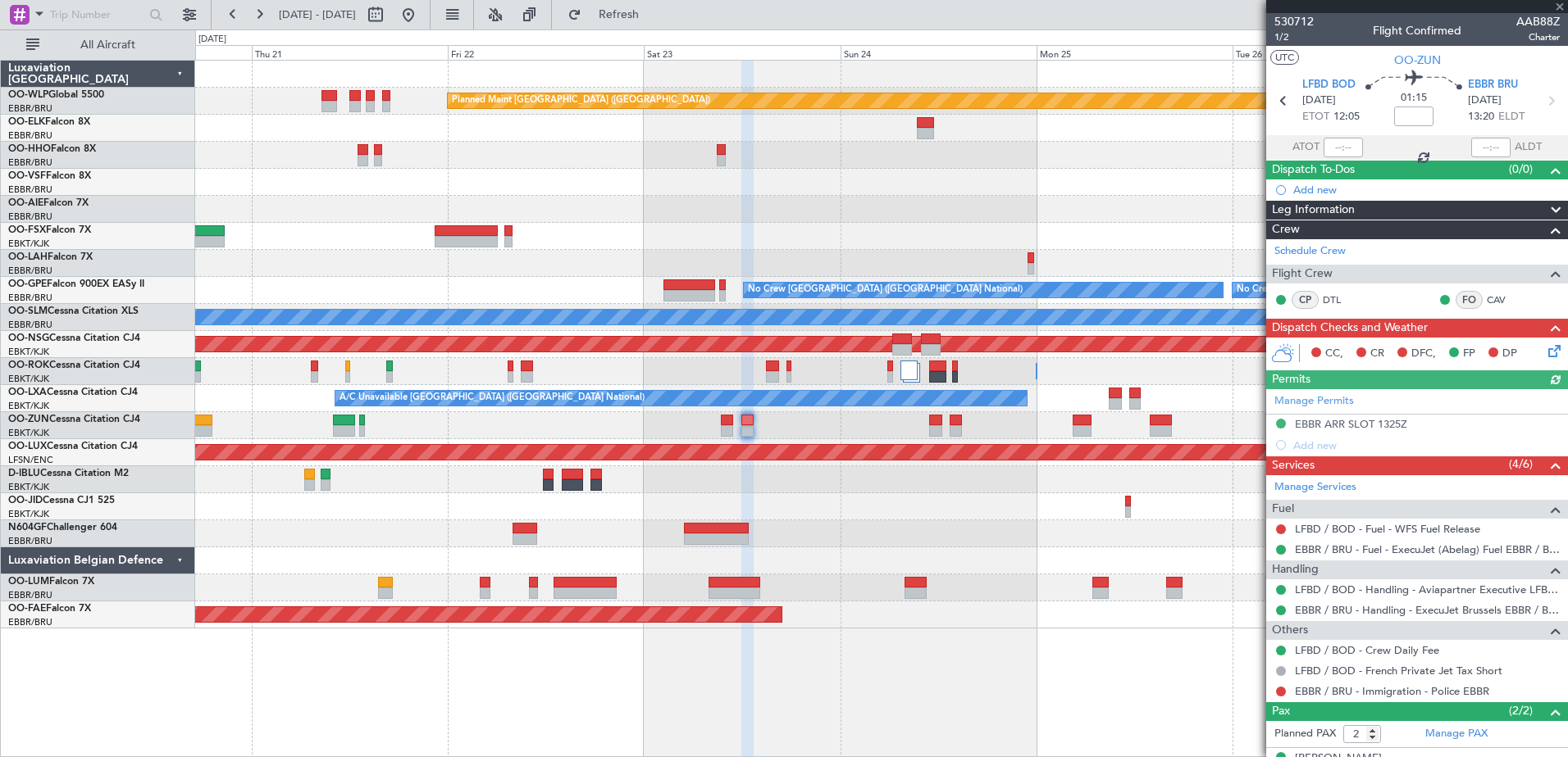
click at [854, 555] on div at bounding box center [881, 560] width 1372 height 27
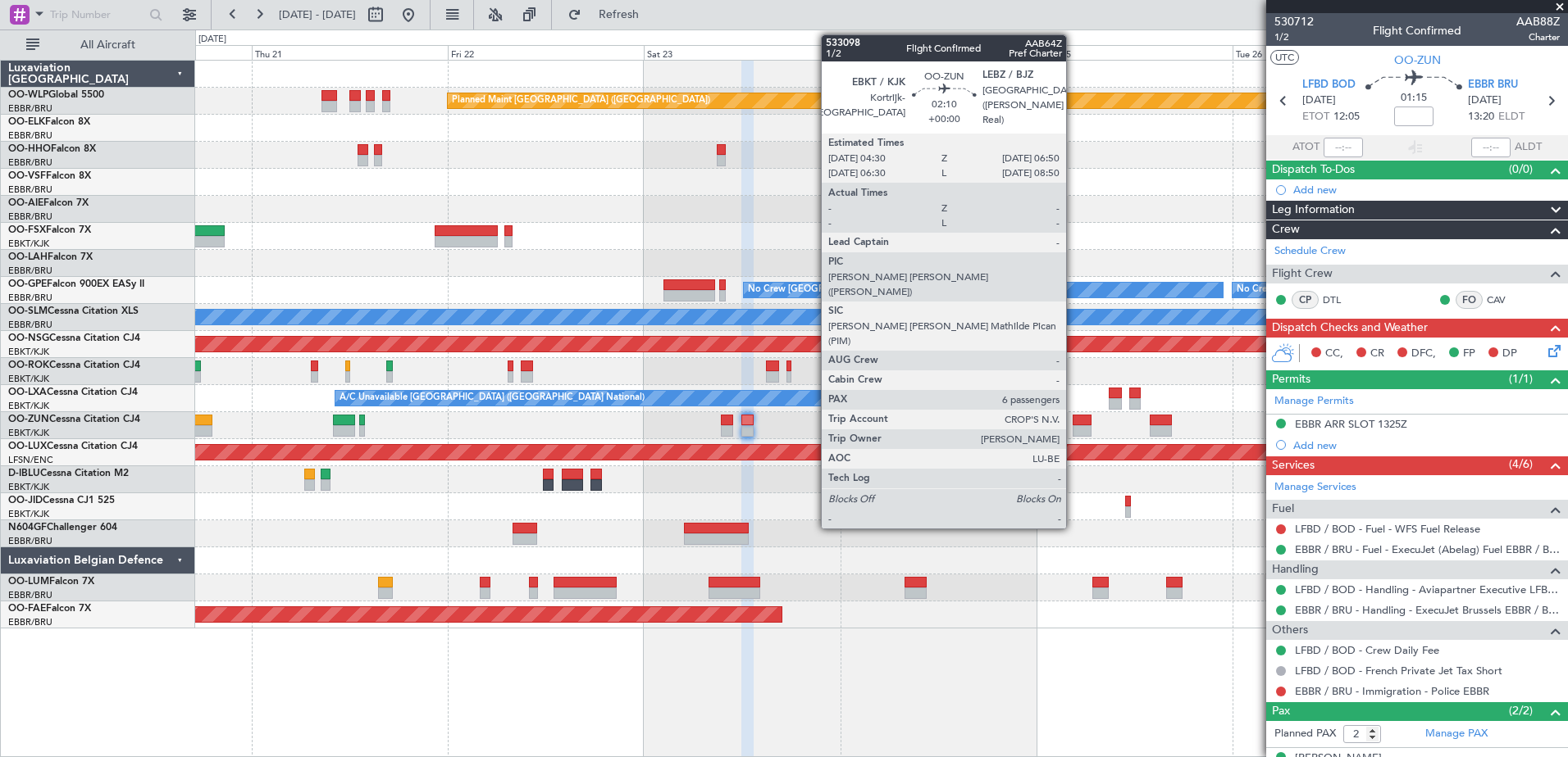
click at [1073, 416] on div at bounding box center [1082, 420] width 20 height 11
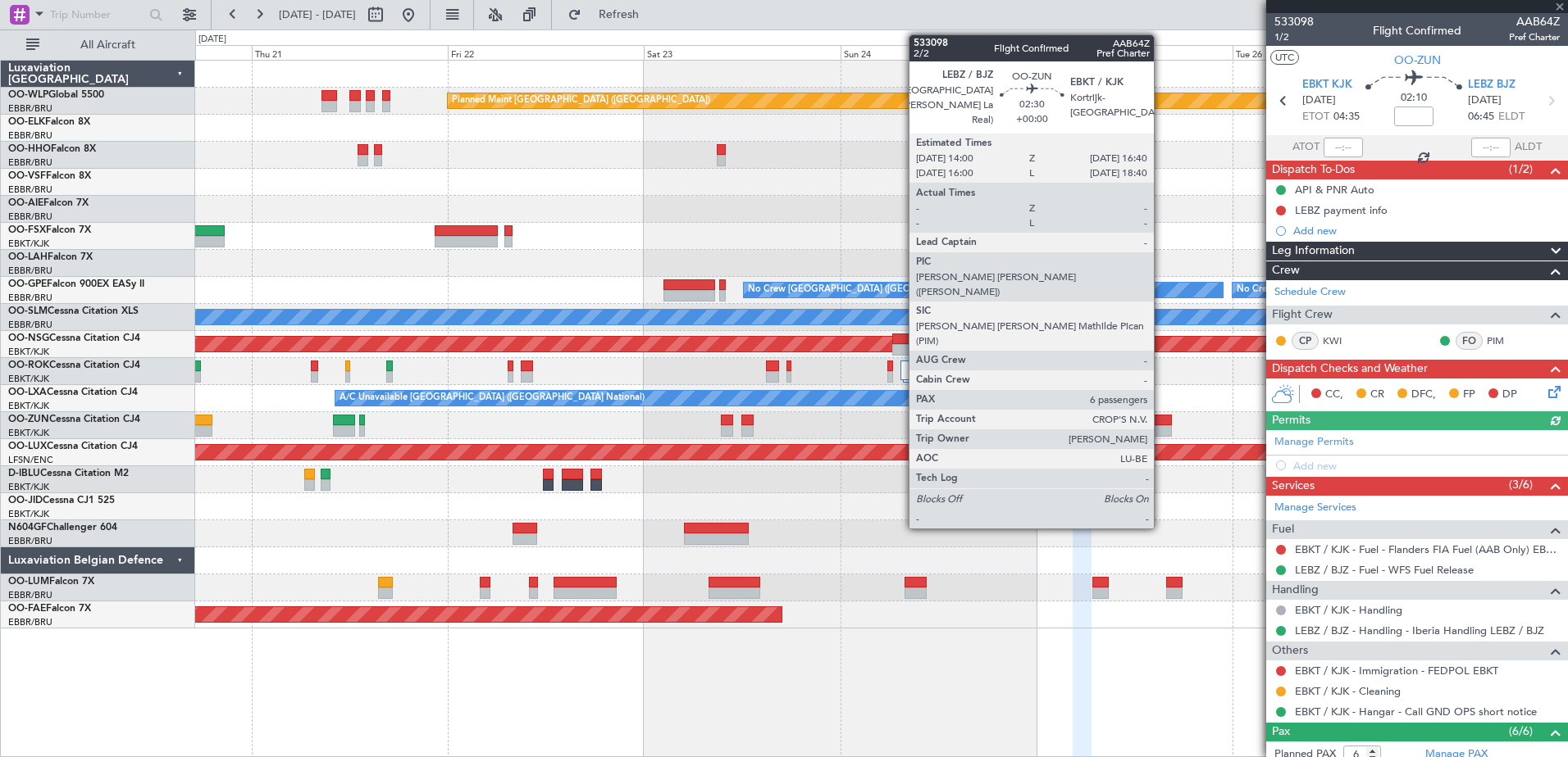
click at [1161, 427] on div at bounding box center [1160, 431] width 22 height 11
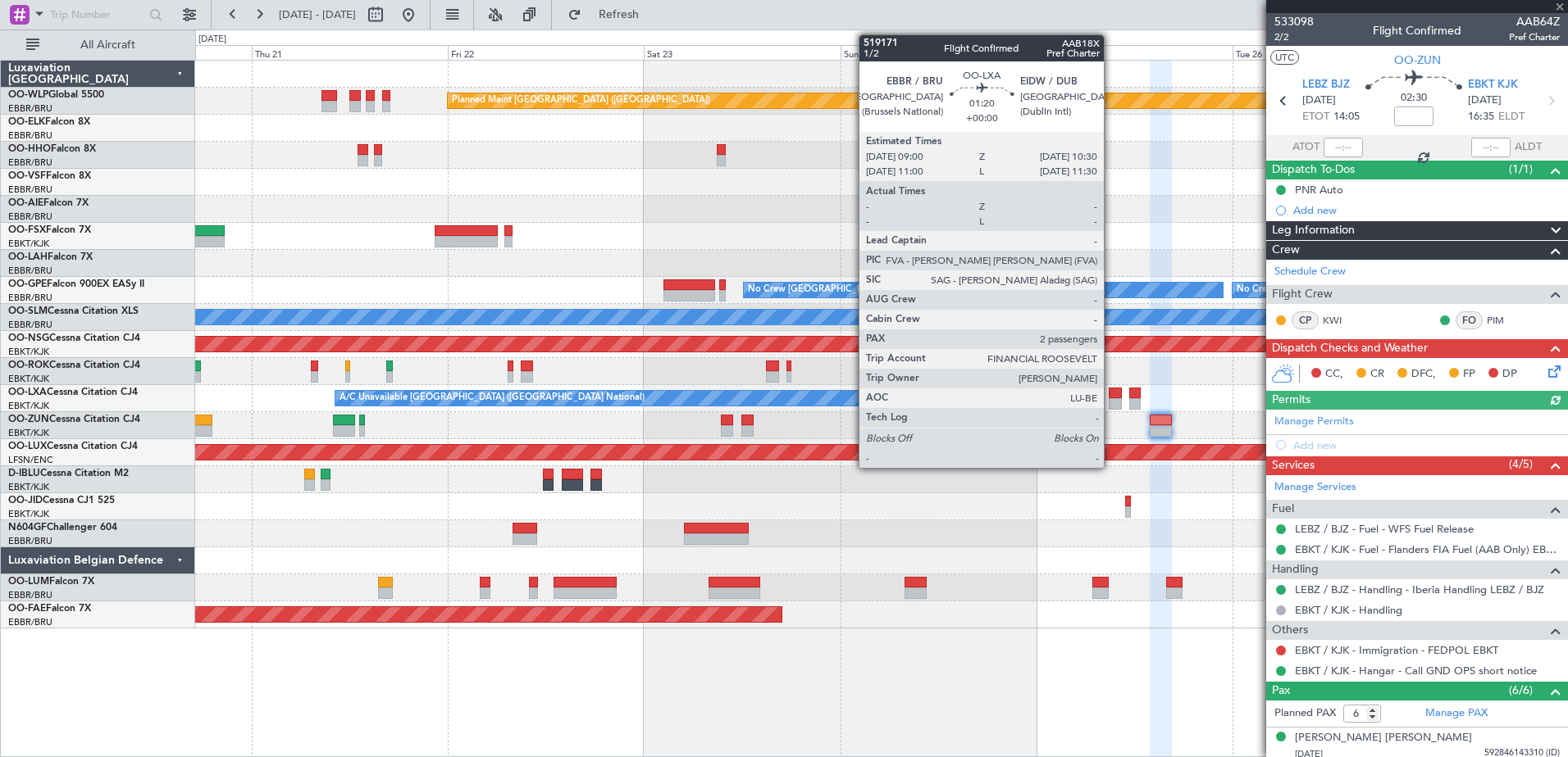
click at [1111, 404] on div at bounding box center [1115, 403] width 12 height 11
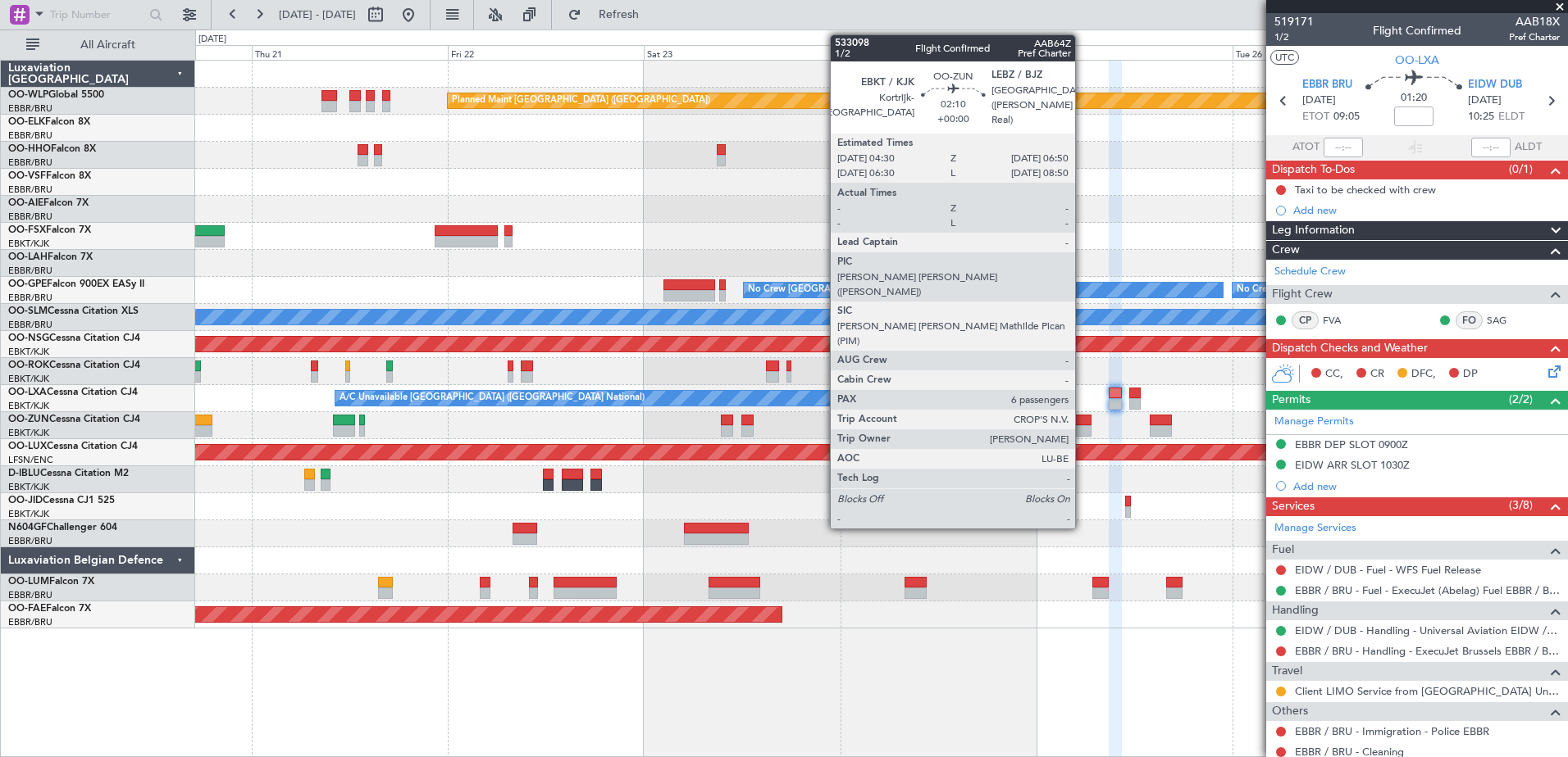
click at [1082, 430] on div at bounding box center [1082, 431] width 20 height 11
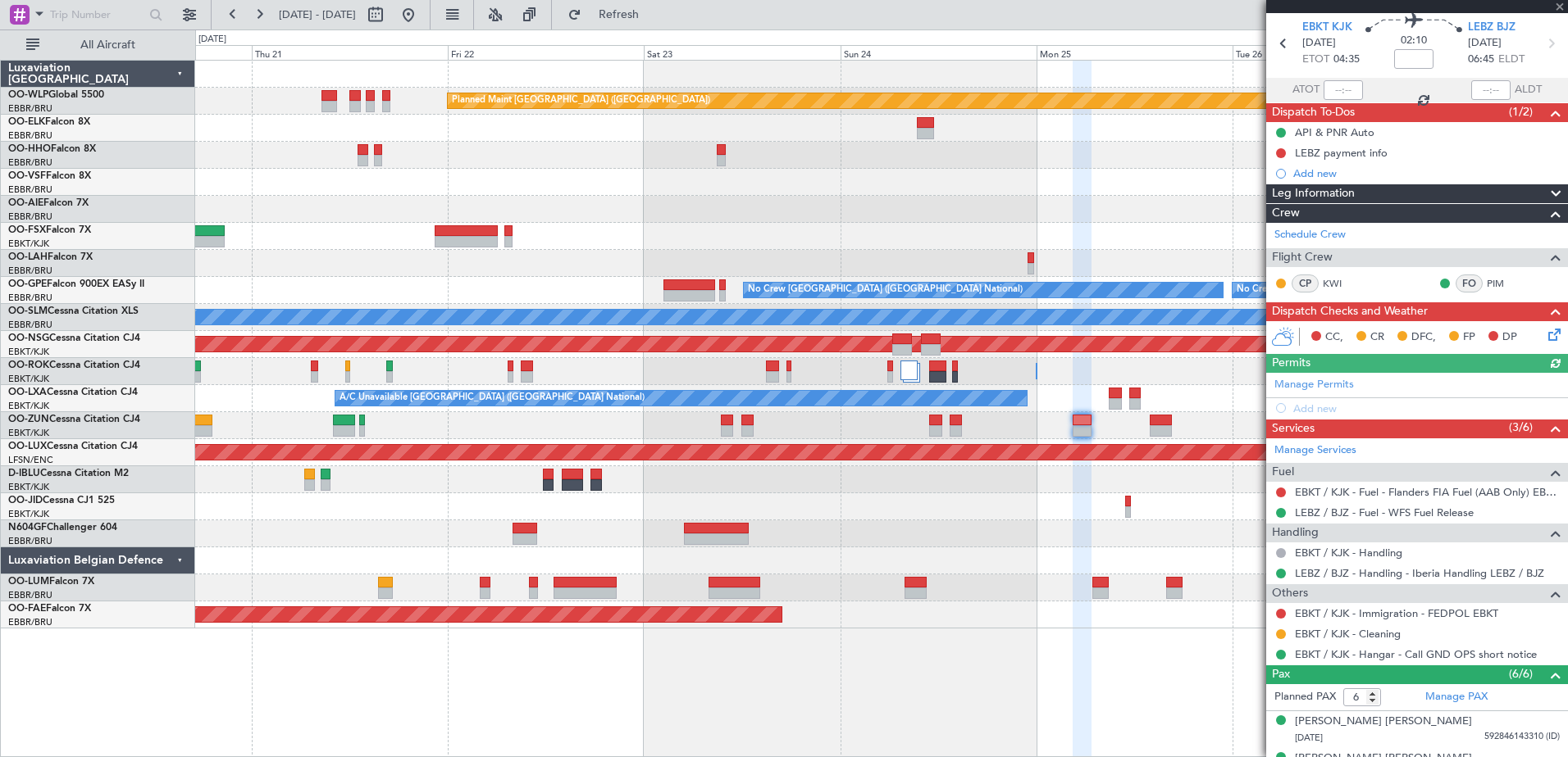
scroll to position [82, 0]
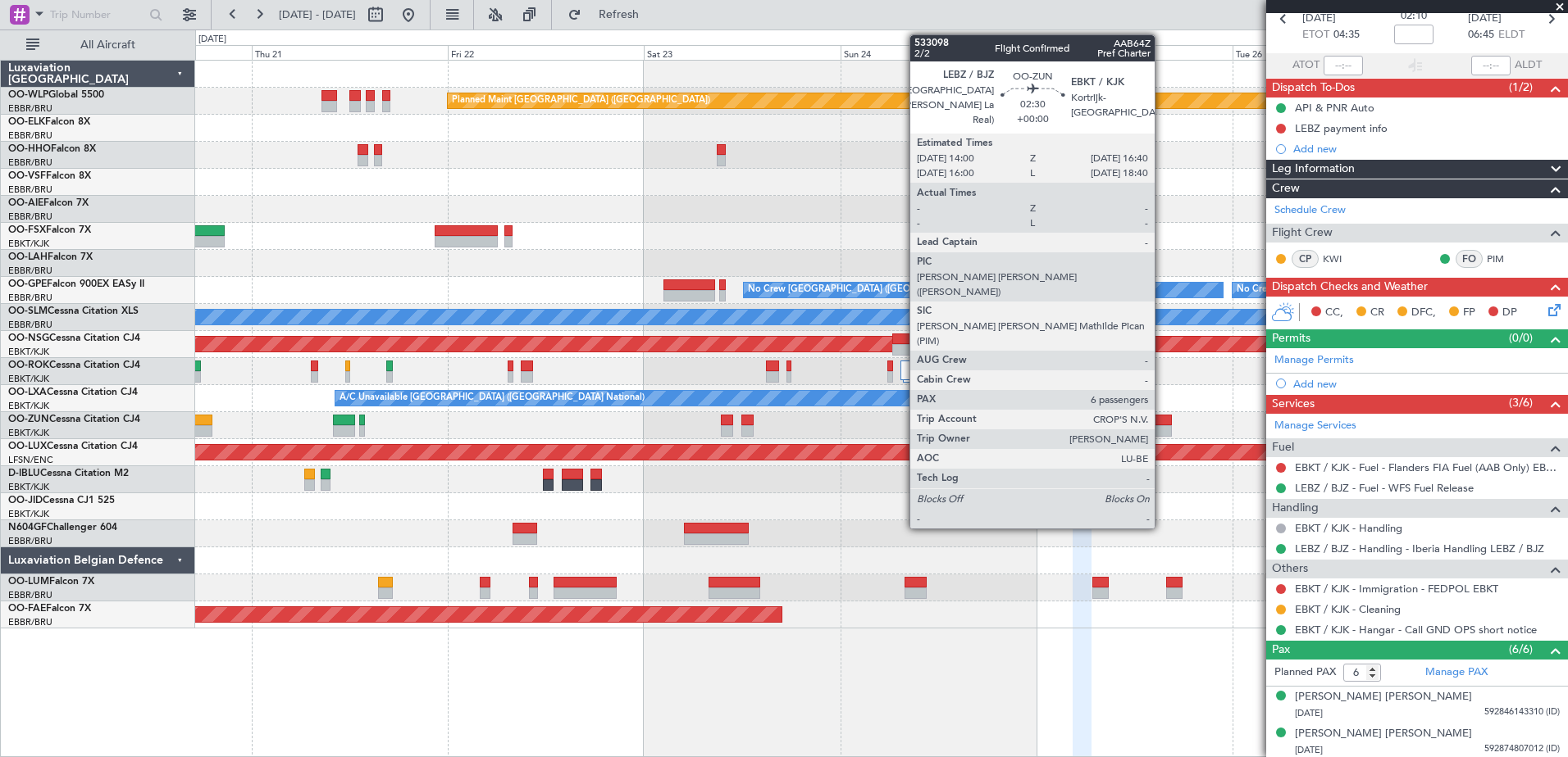
click at [1162, 420] on div at bounding box center [1160, 420] width 22 height 11
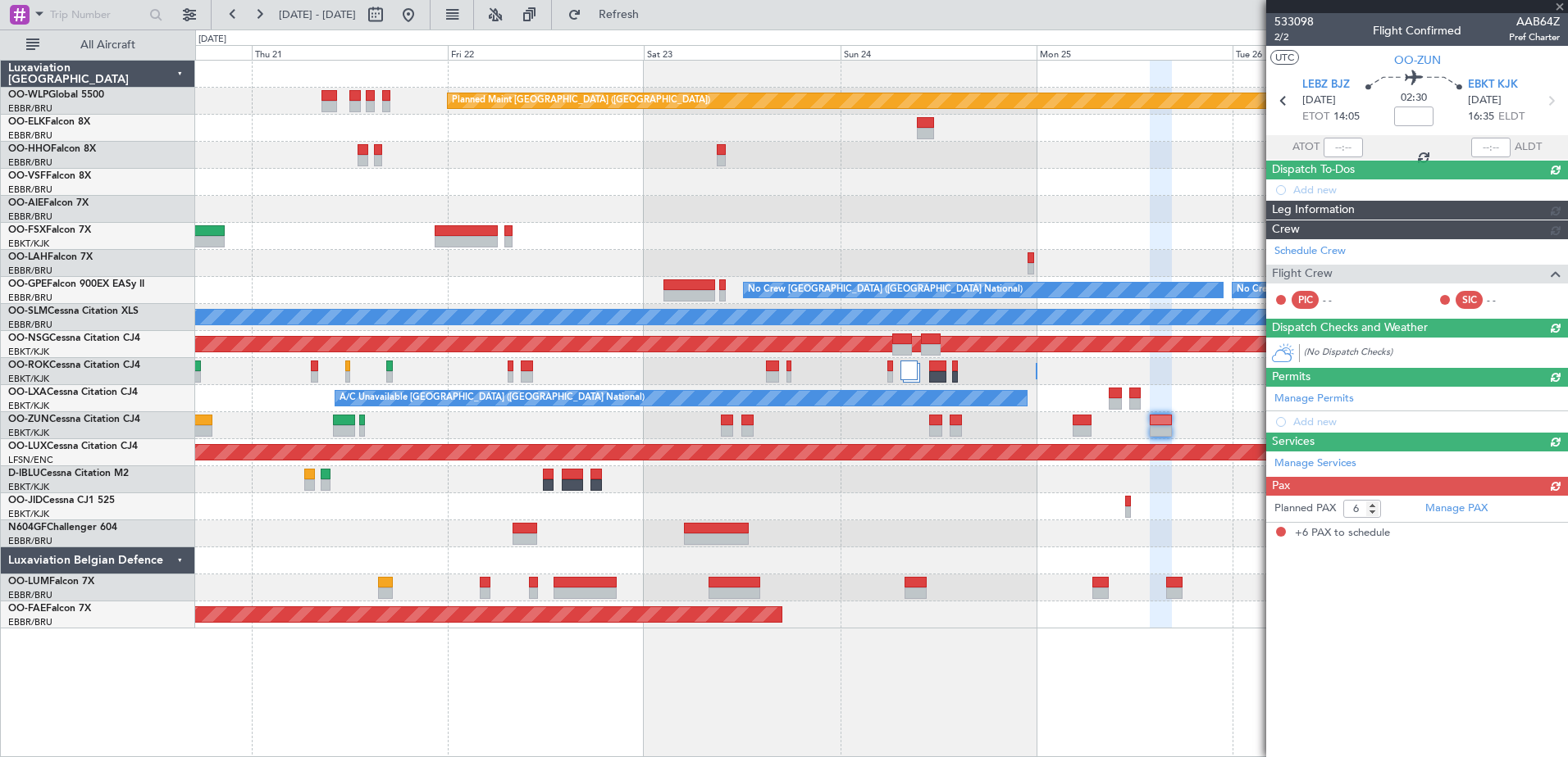
scroll to position [0, 0]
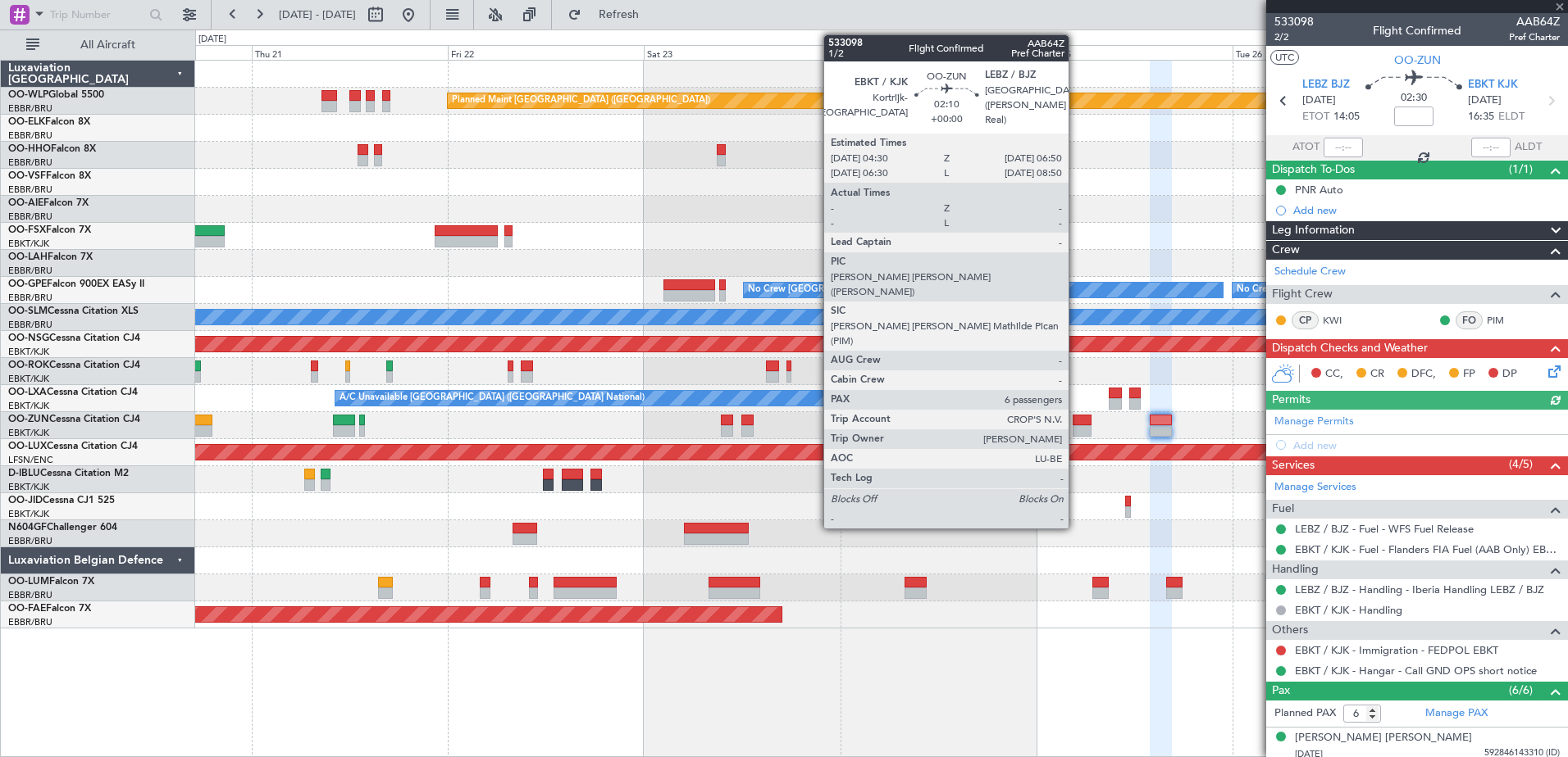
click at [1076, 433] on div at bounding box center [1082, 431] width 20 height 11
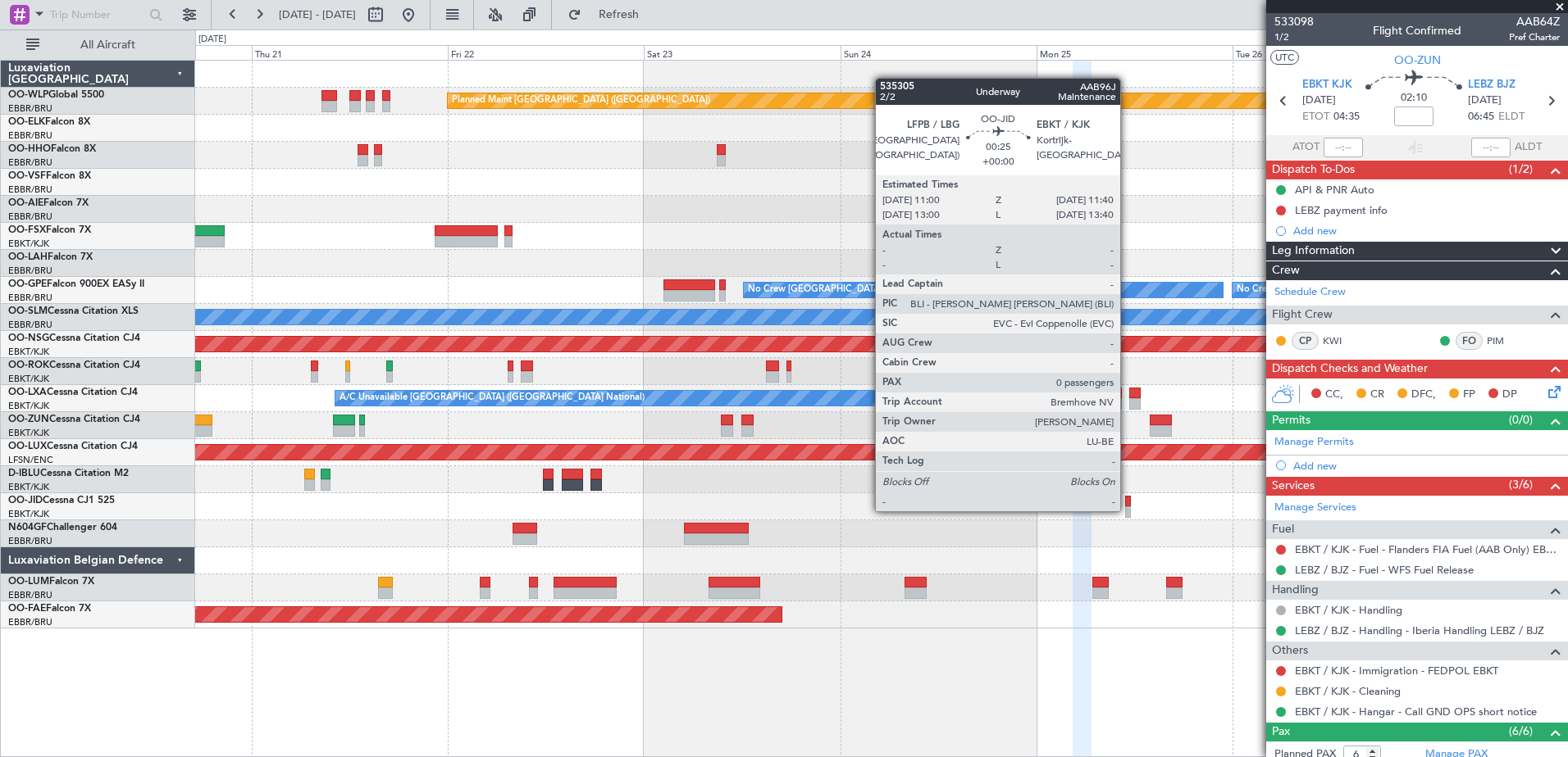
click at [1128, 510] on div at bounding box center [1128, 512] width 6 height 11
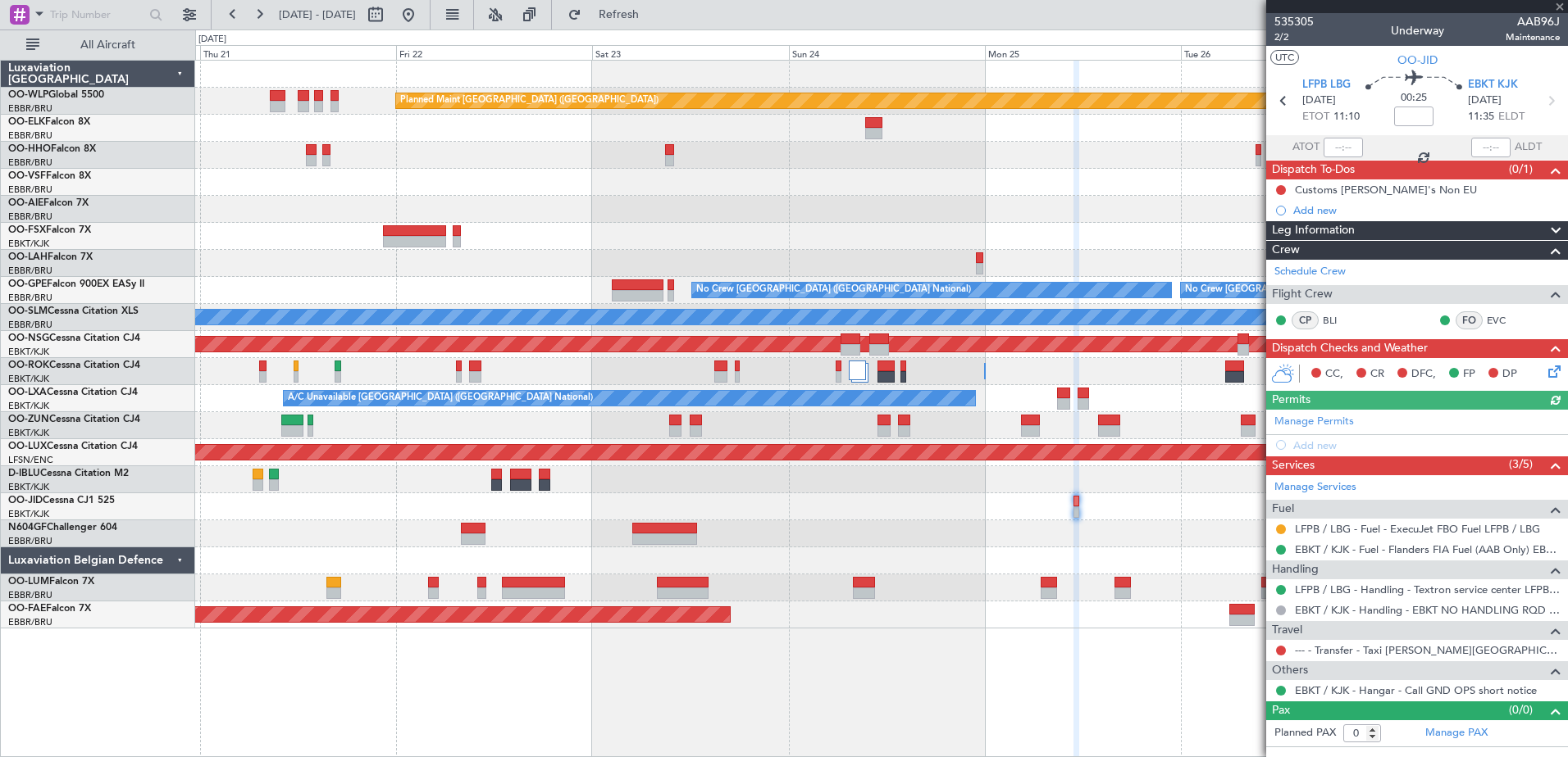
click at [1122, 533] on div "Planned Maint Berlin (Brandenburg) Planned Maint Kortrijk-Wevelgem 14:03 Z 01:3…" at bounding box center [881, 344] width 1372 height 568
click at [1357, 649] on link "--- - Transfer - Taxi Sam Kortrijk" at bounding box center [1426, 650] width 265 height 14
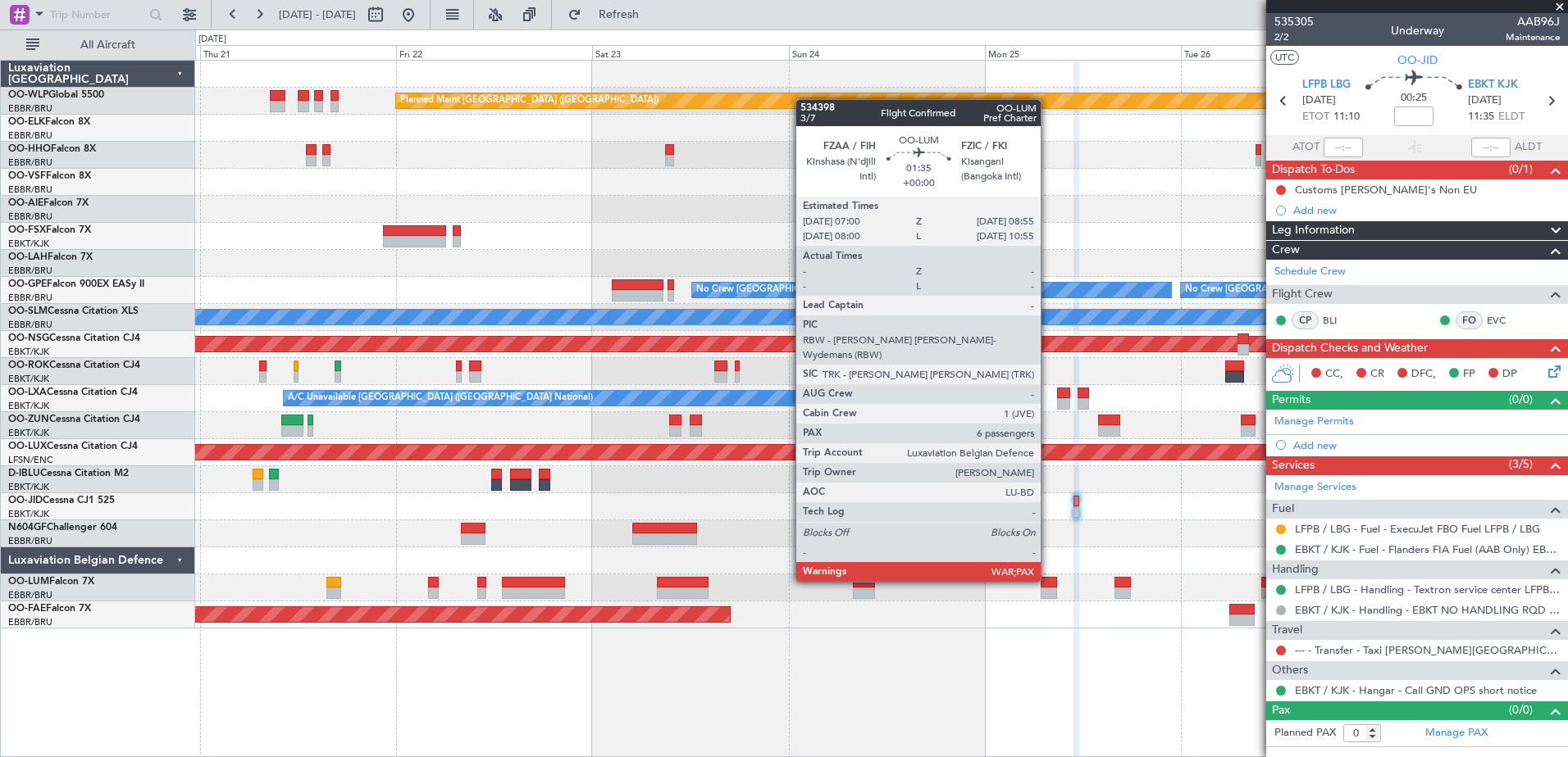
click at [1048, 580] on div at bounding box center [1048, 582] width 16 height 11
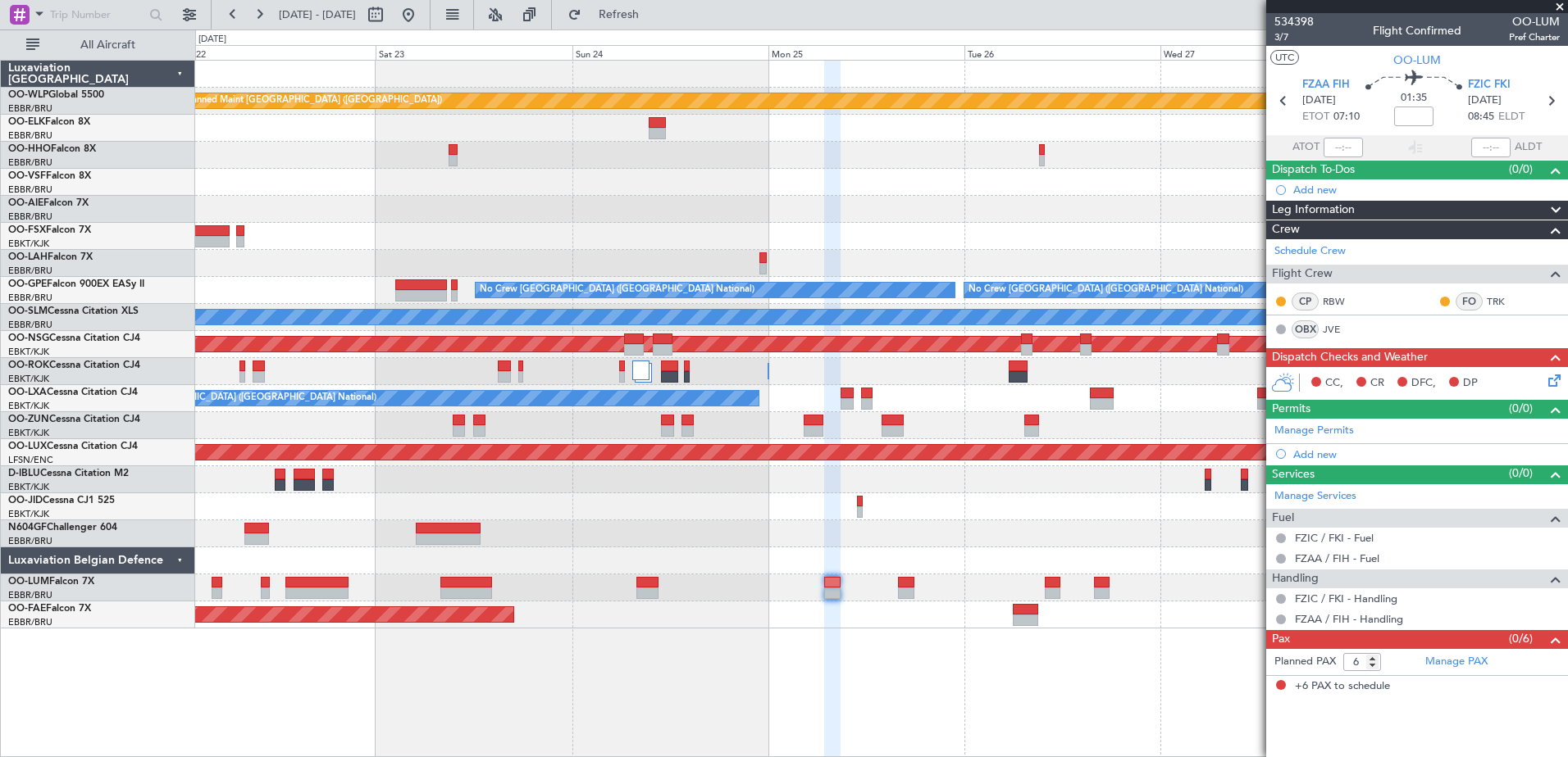
click at [927, 567] on div "Planned Maint Berlin (Brandenburg) Planned Maint Kortrijk-Wevelgem No Crew Brus…" at bounding box center [881, 344] width 1372 height 568
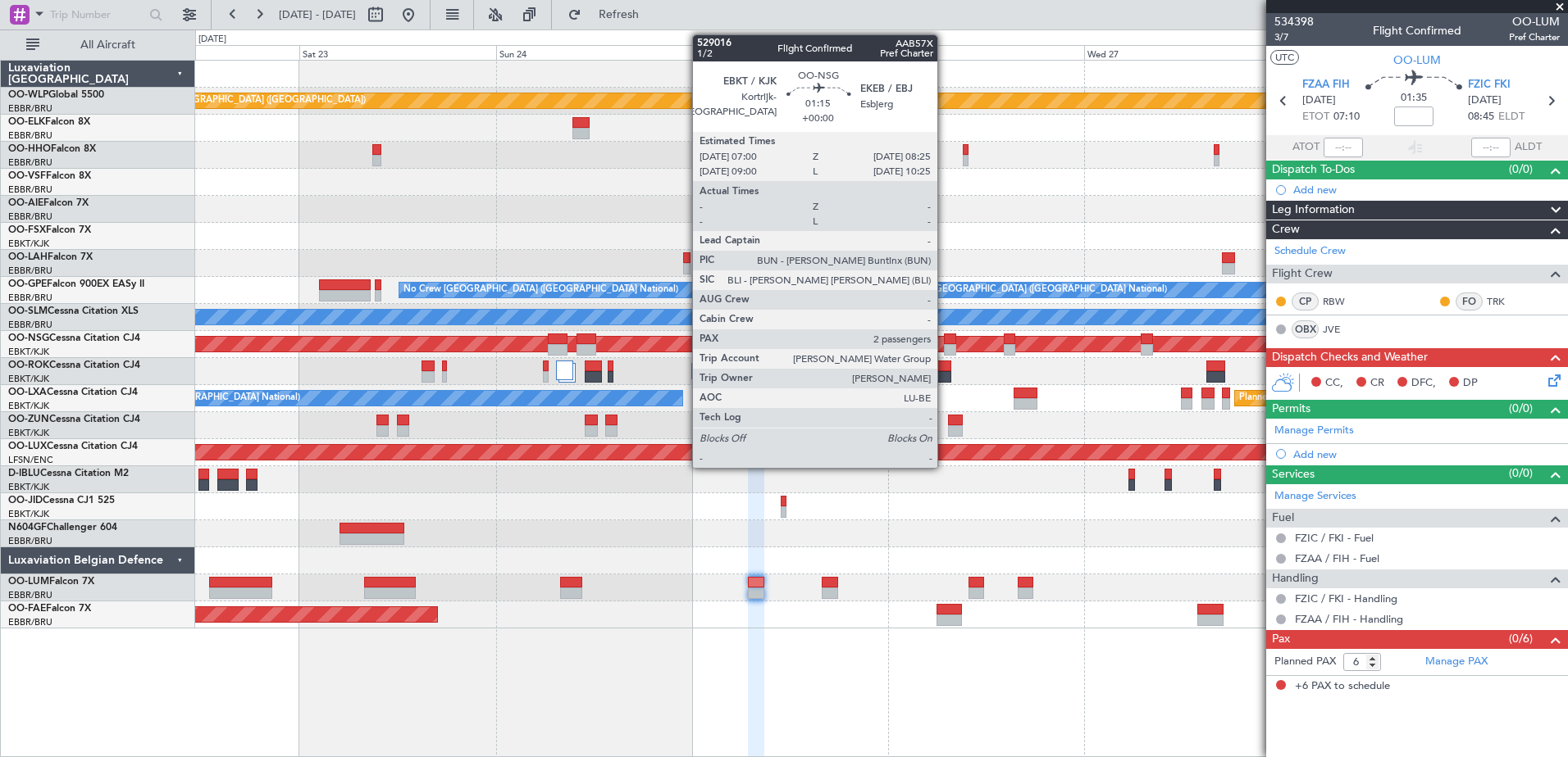
click at [945, 343] on div at bounding box center [950, 338] width 12 height 11
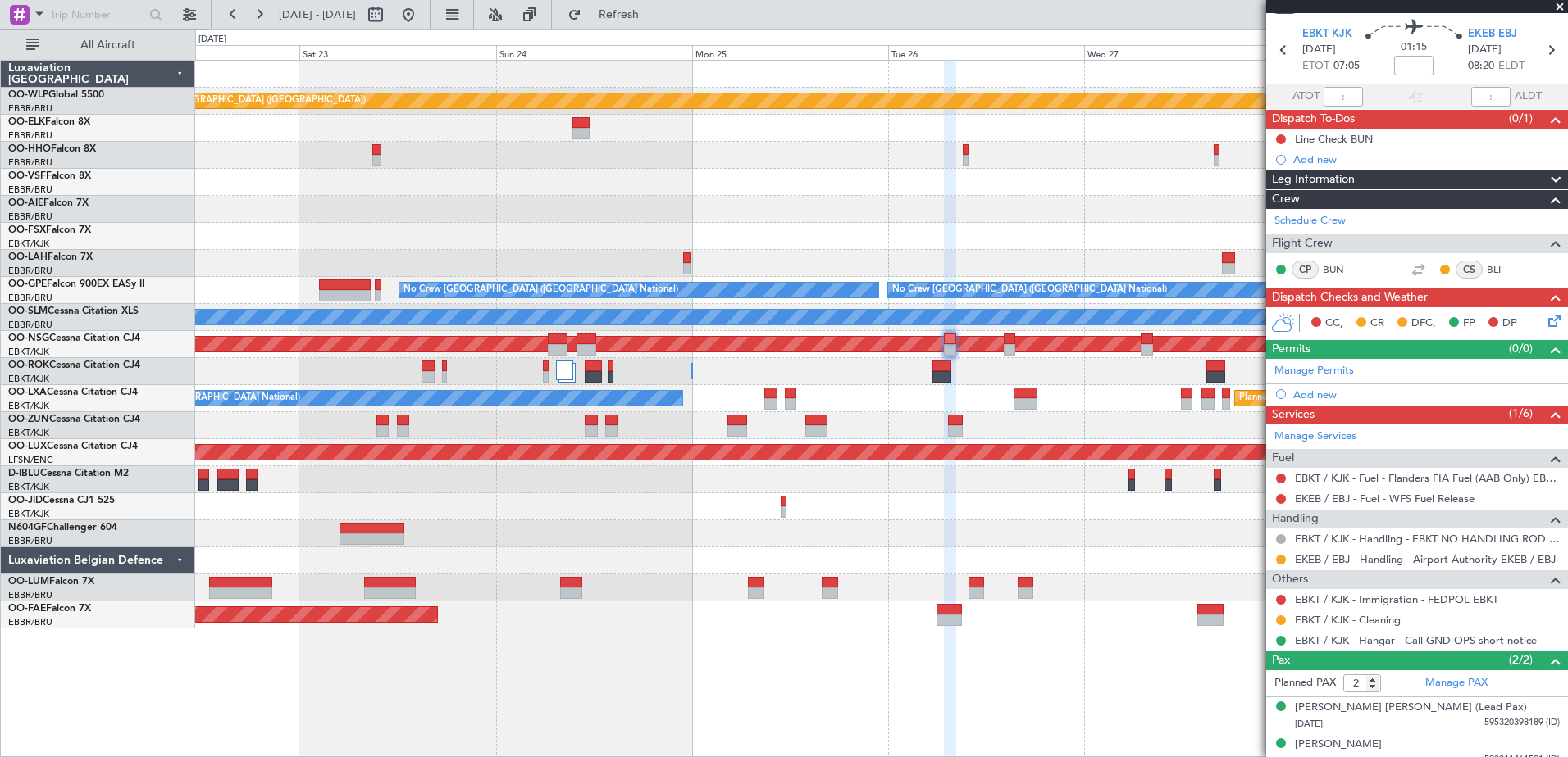
scroll to position [64, 0]
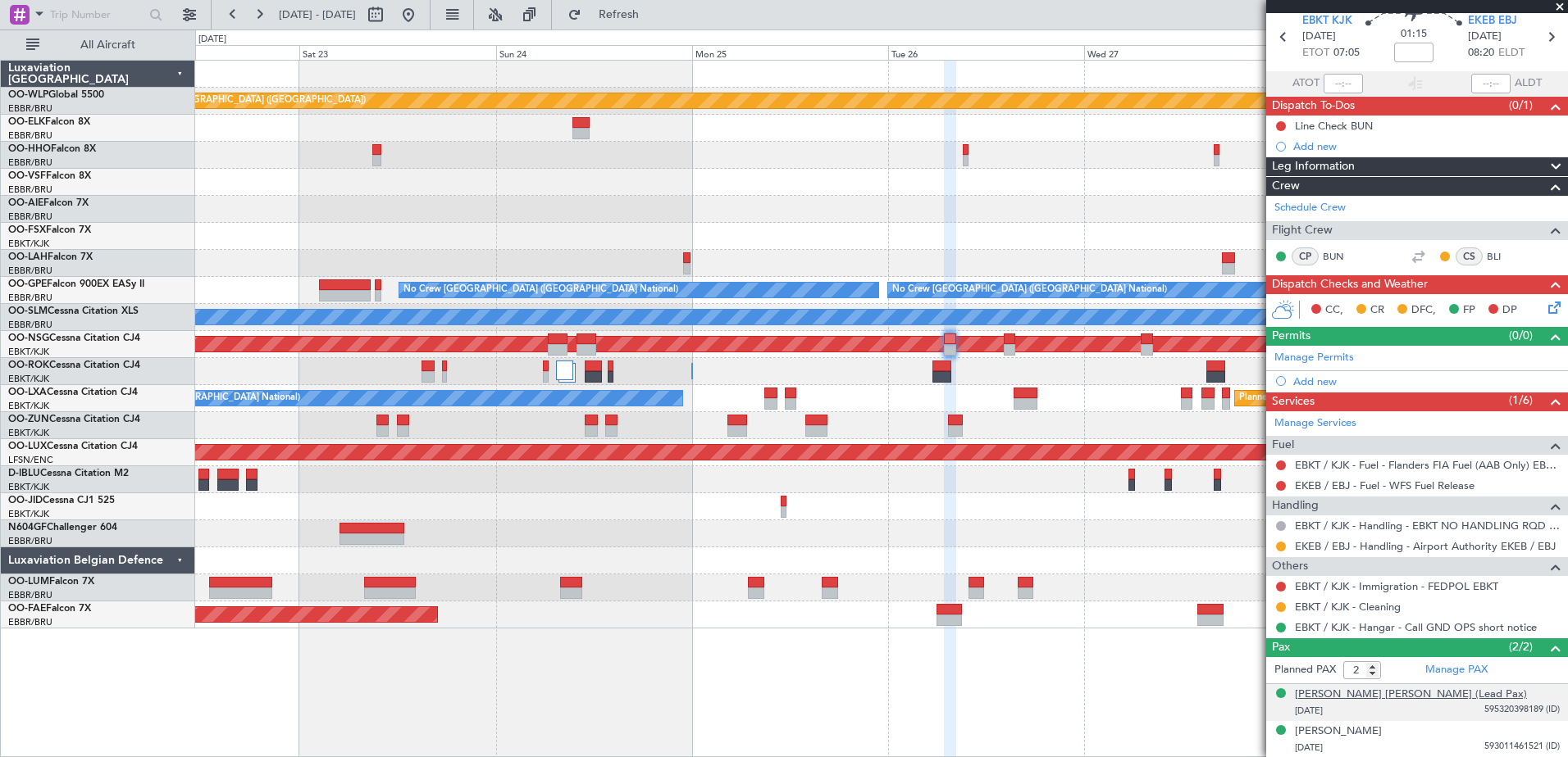
click at [1390, 699] on div "Sofie Veerle Pollet (Lead Pax)" at bounding box center [1410, 695] width 232 height 16
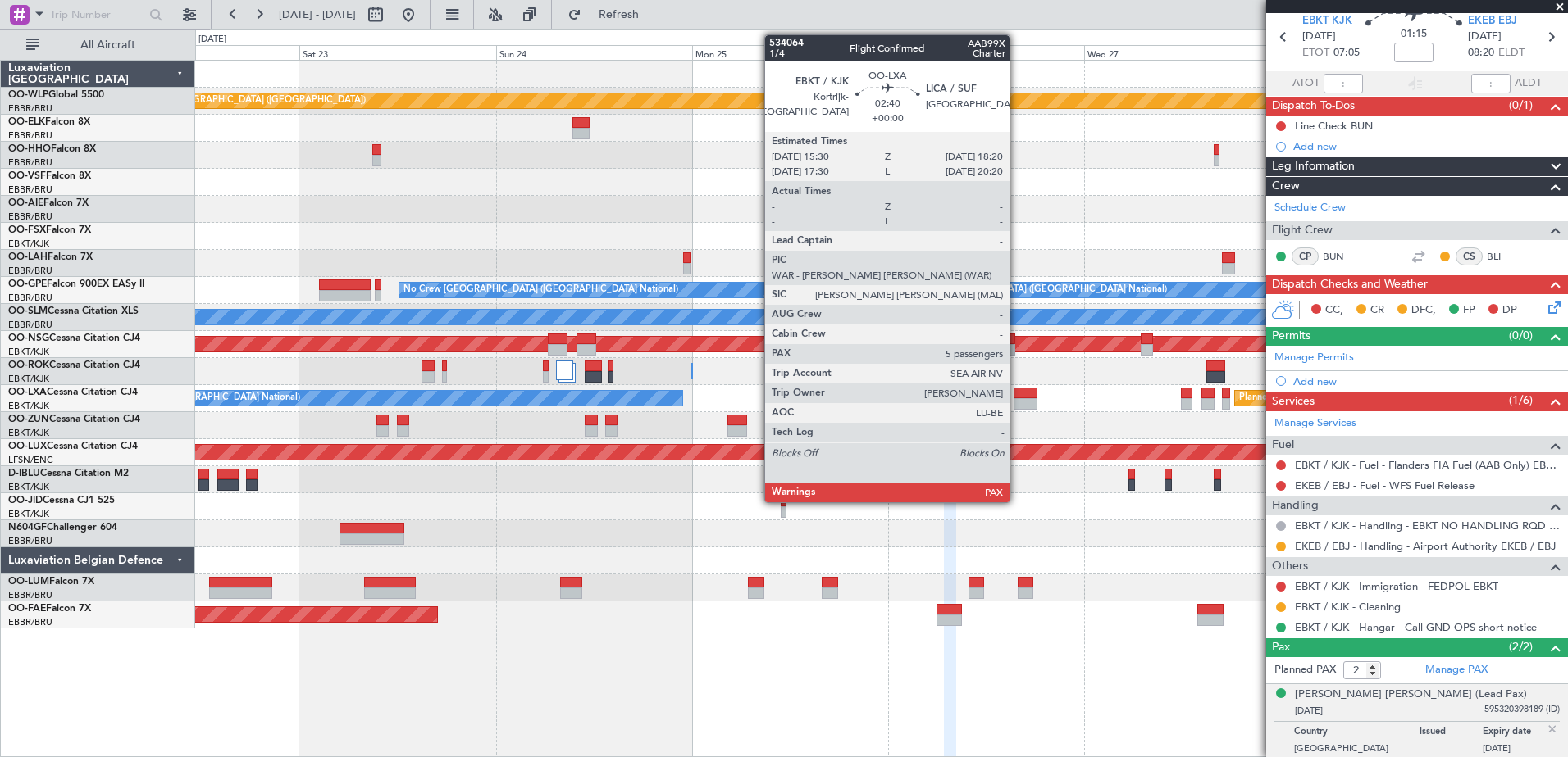
click at [1016, 398] on div at bounding box center [1026, 403] width 24 height 11
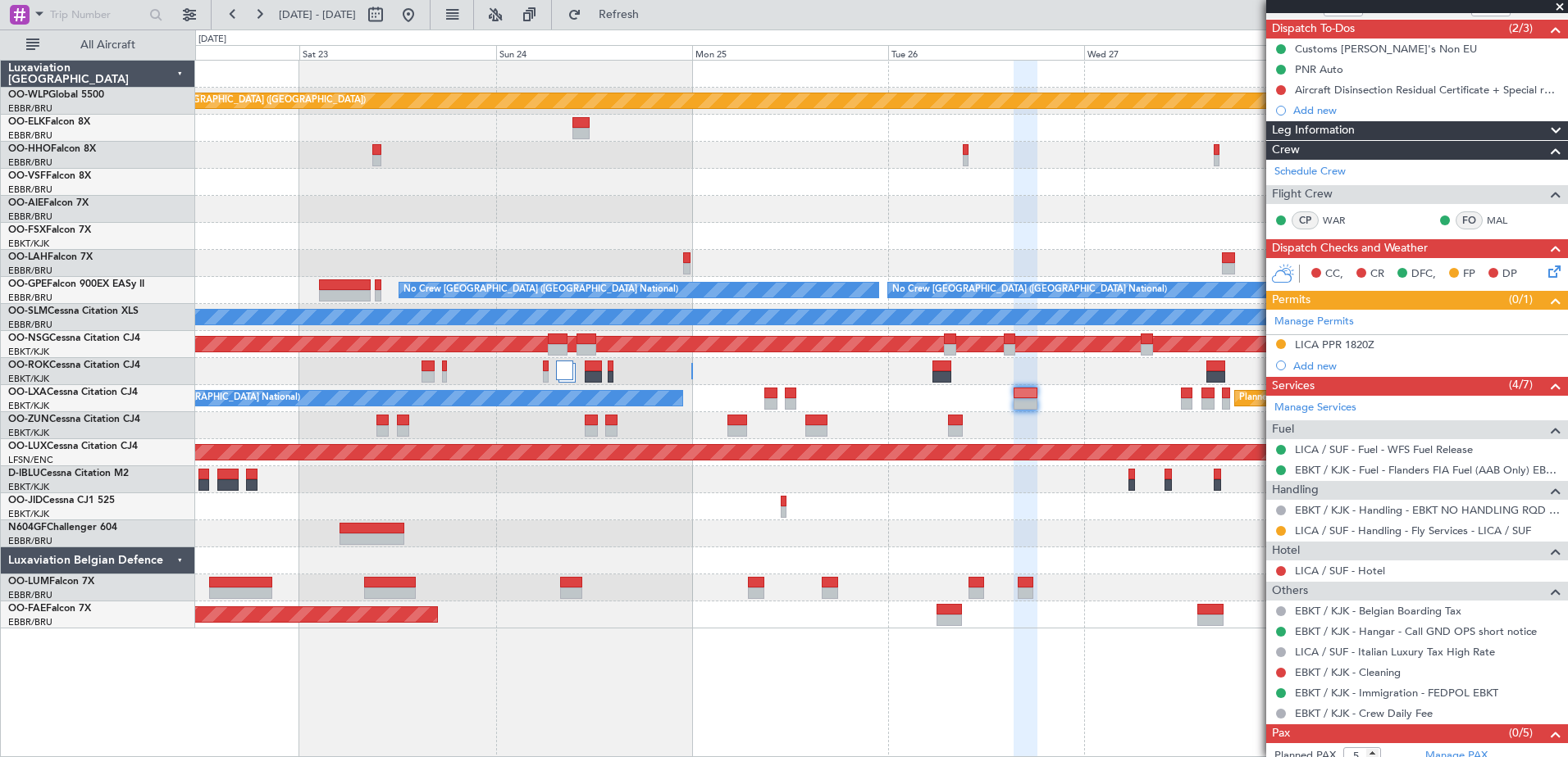
scroll to position [164, 0]
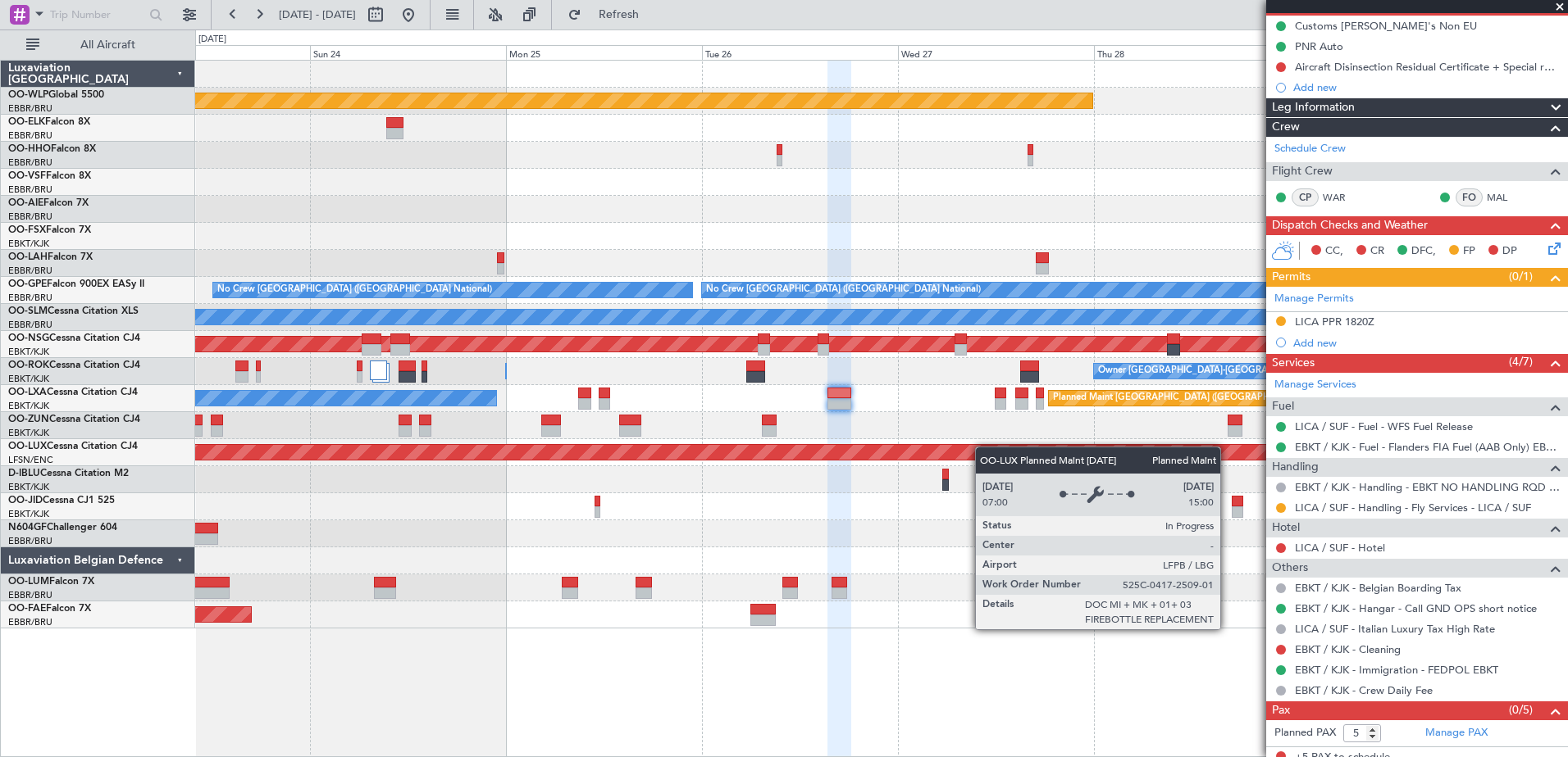
click at [946, 456] on div "Planned Maint Berlin (Brandenburg) - - LIEO 10:00 Z KTEB 19:15 Z Planned Maint …" at bounding box center [881, 344] width 1372 height 568
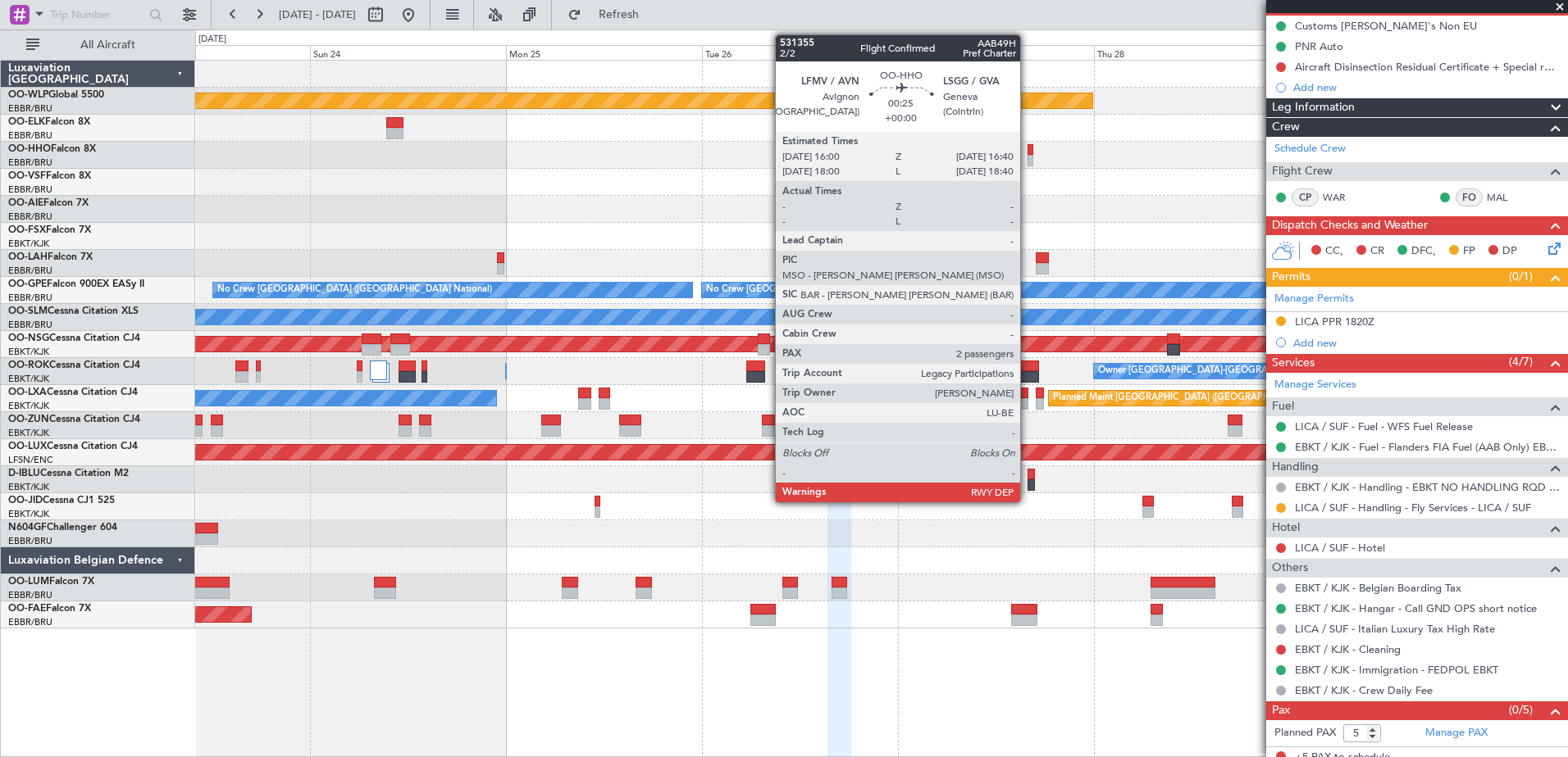
click at [1027, 158] on div at bounding box center [1030, 160] width 6 height 11
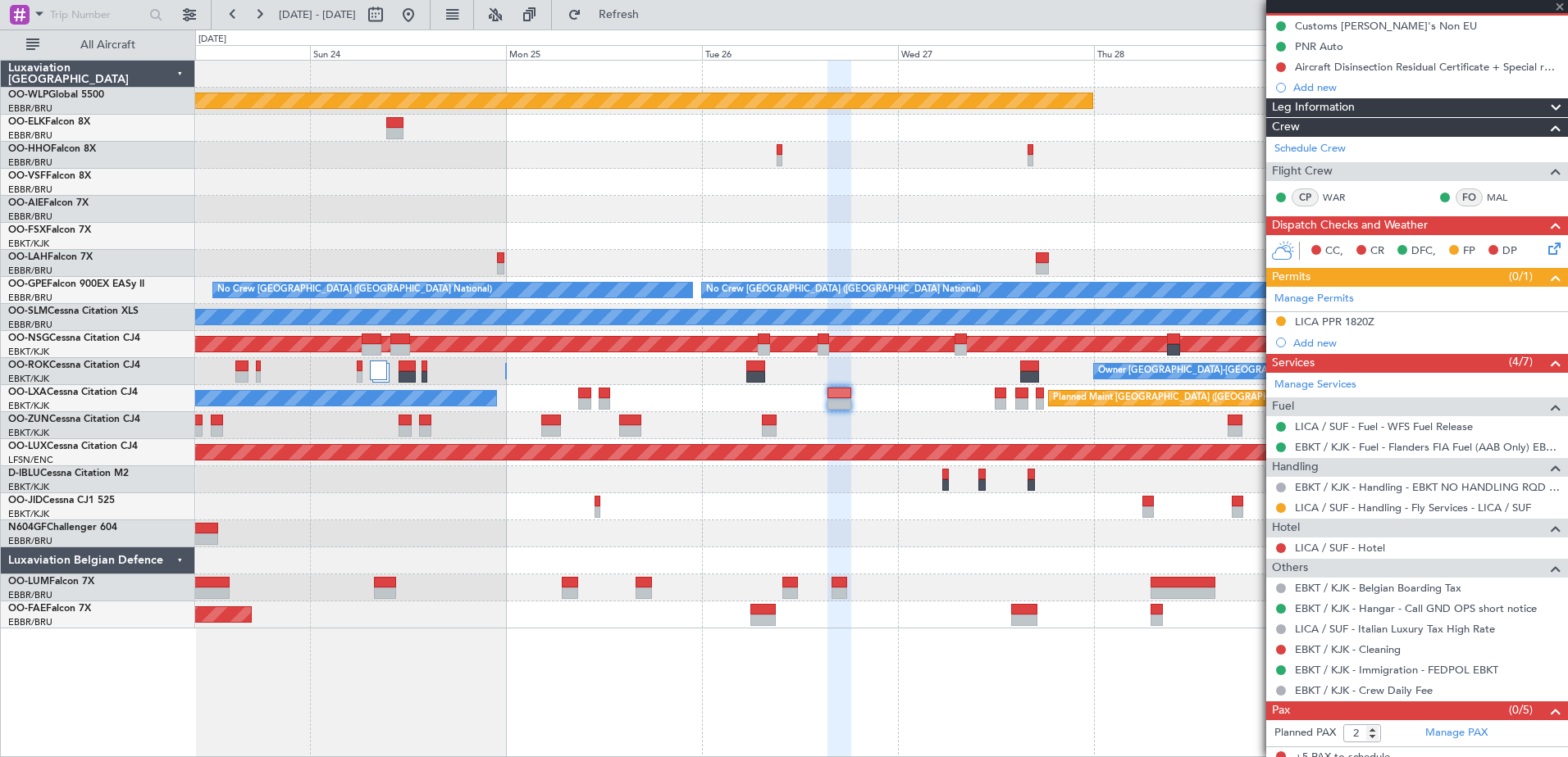
scroll to position [0, 0]
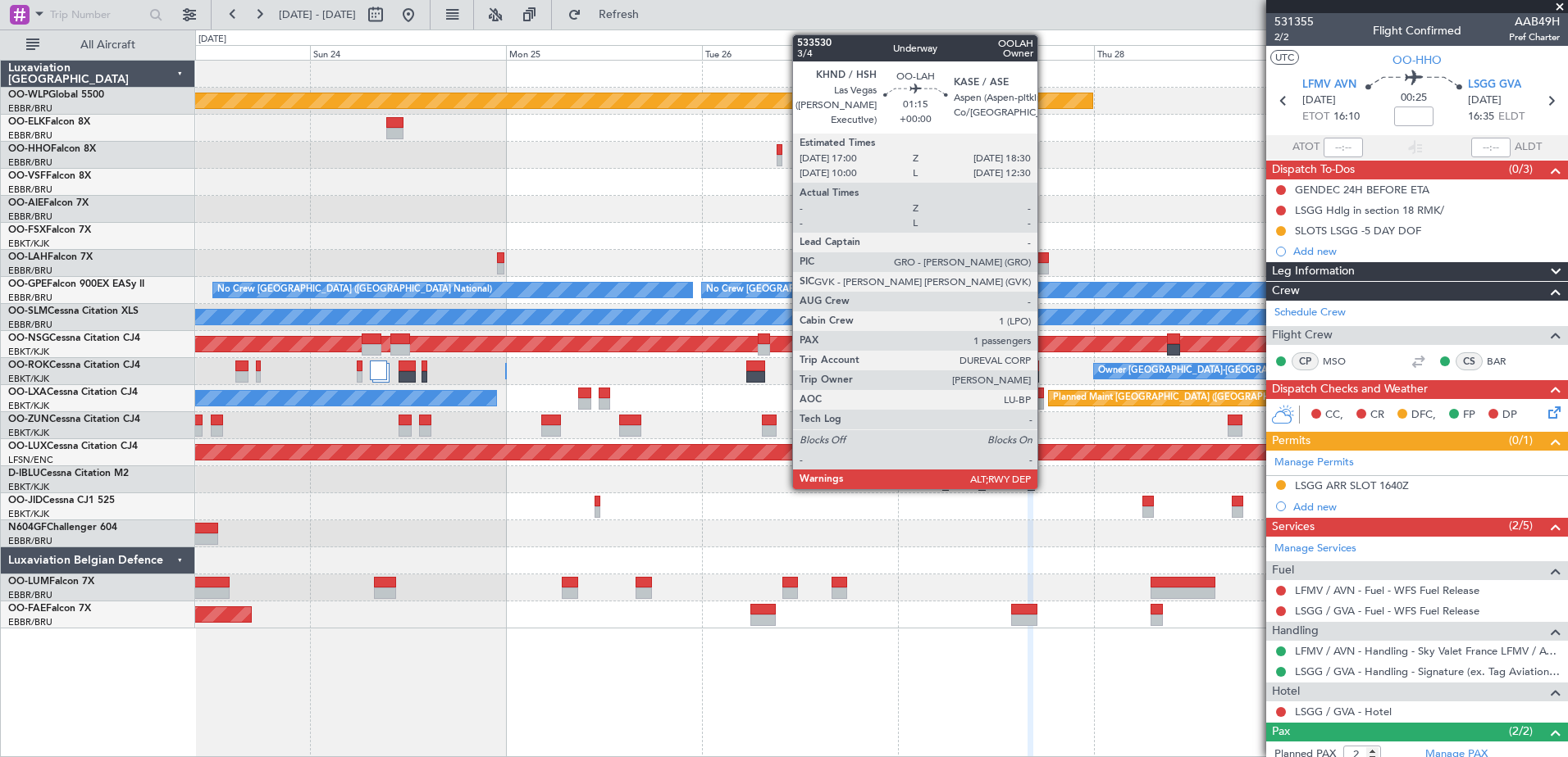
click at [1045, 254] on div at bounding box center [1041, 257] width 12 height 11
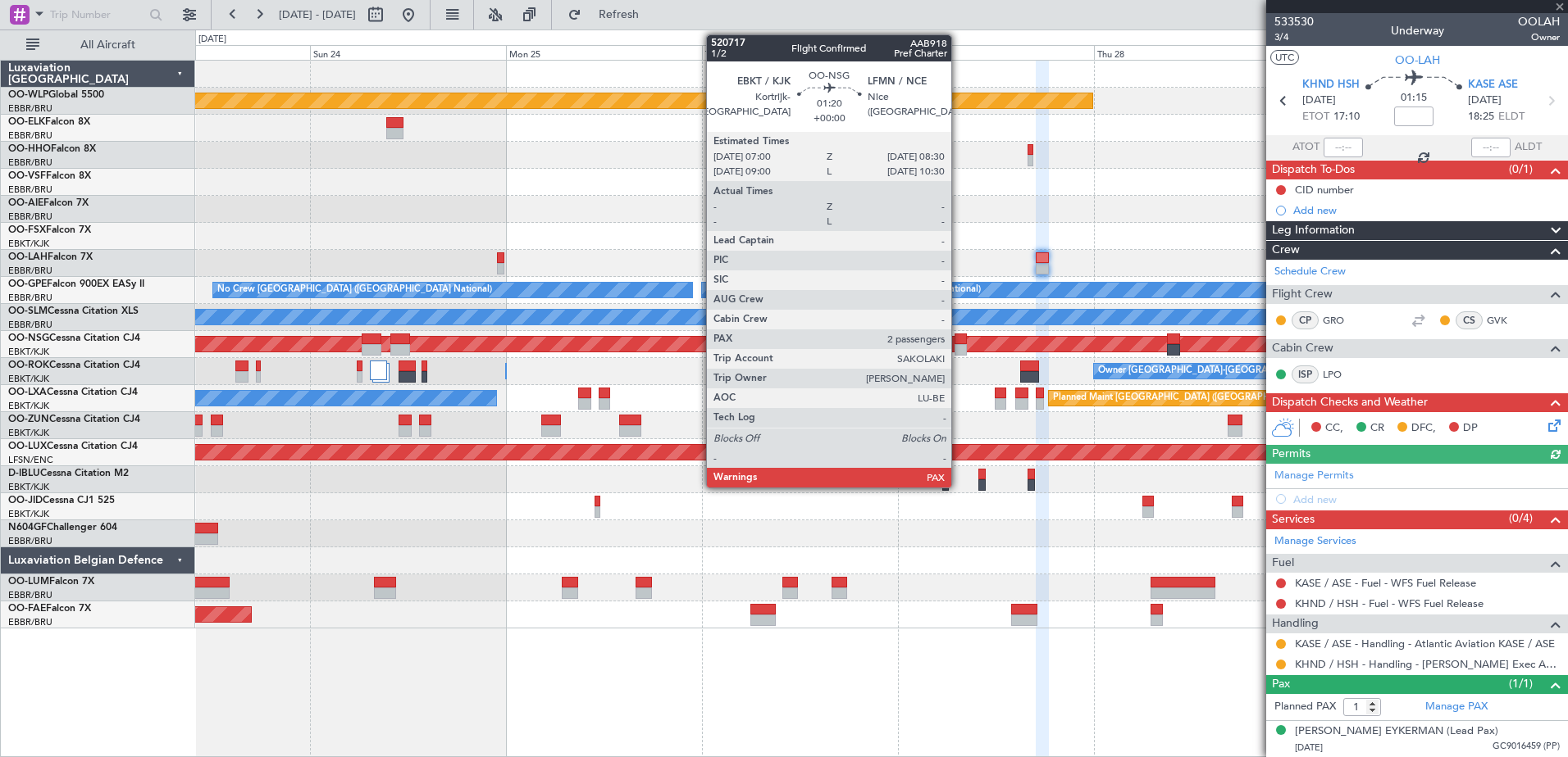
click at [958, 349] on div at bounding box center [960, 350] width 12 height 11
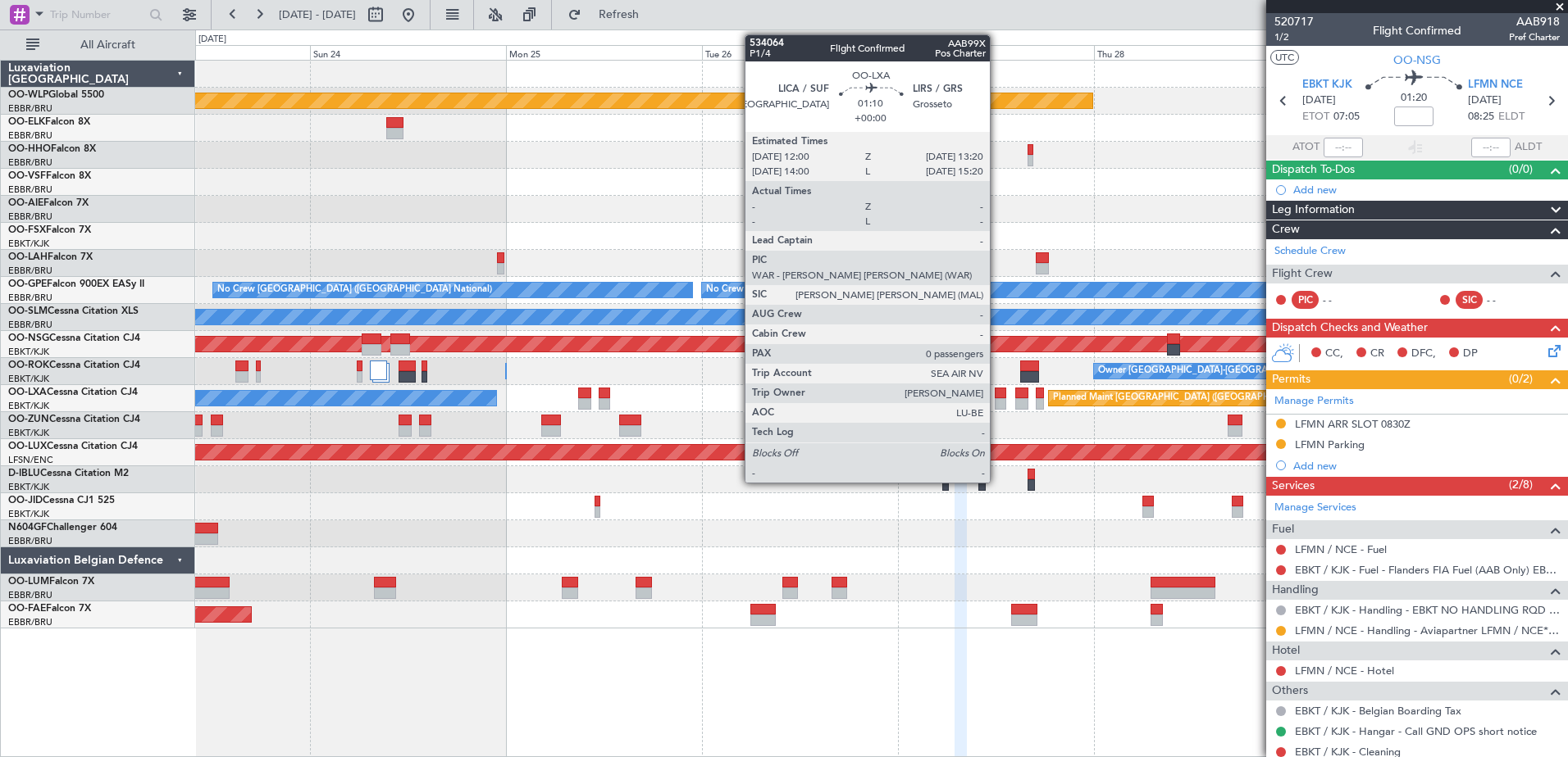
click at [997, 401] on div at bounding box center [1000, 403] width 11 height 11
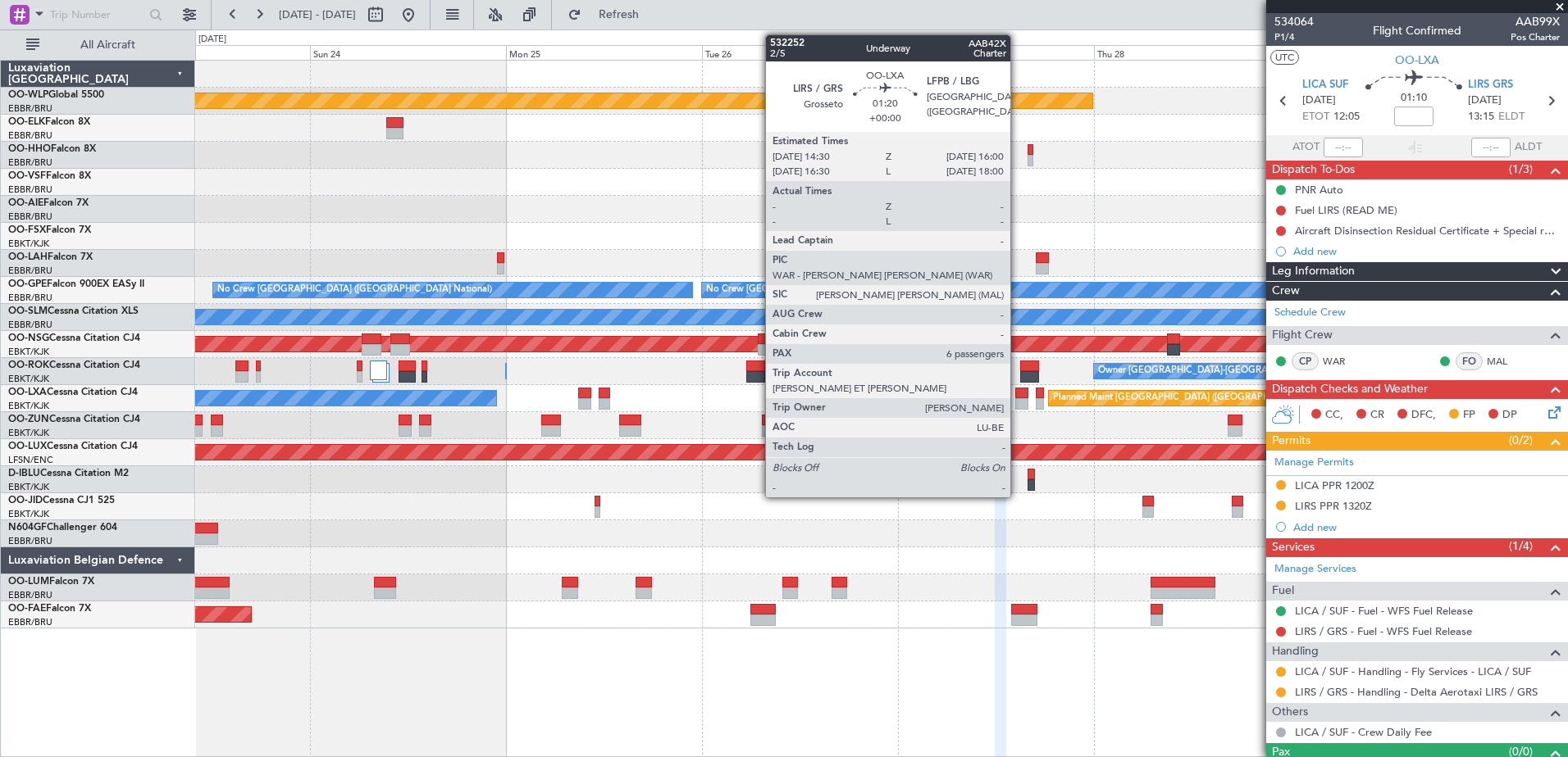
click at [1017, 402] on div at bounding box center [1021, 403] width 12 height 11
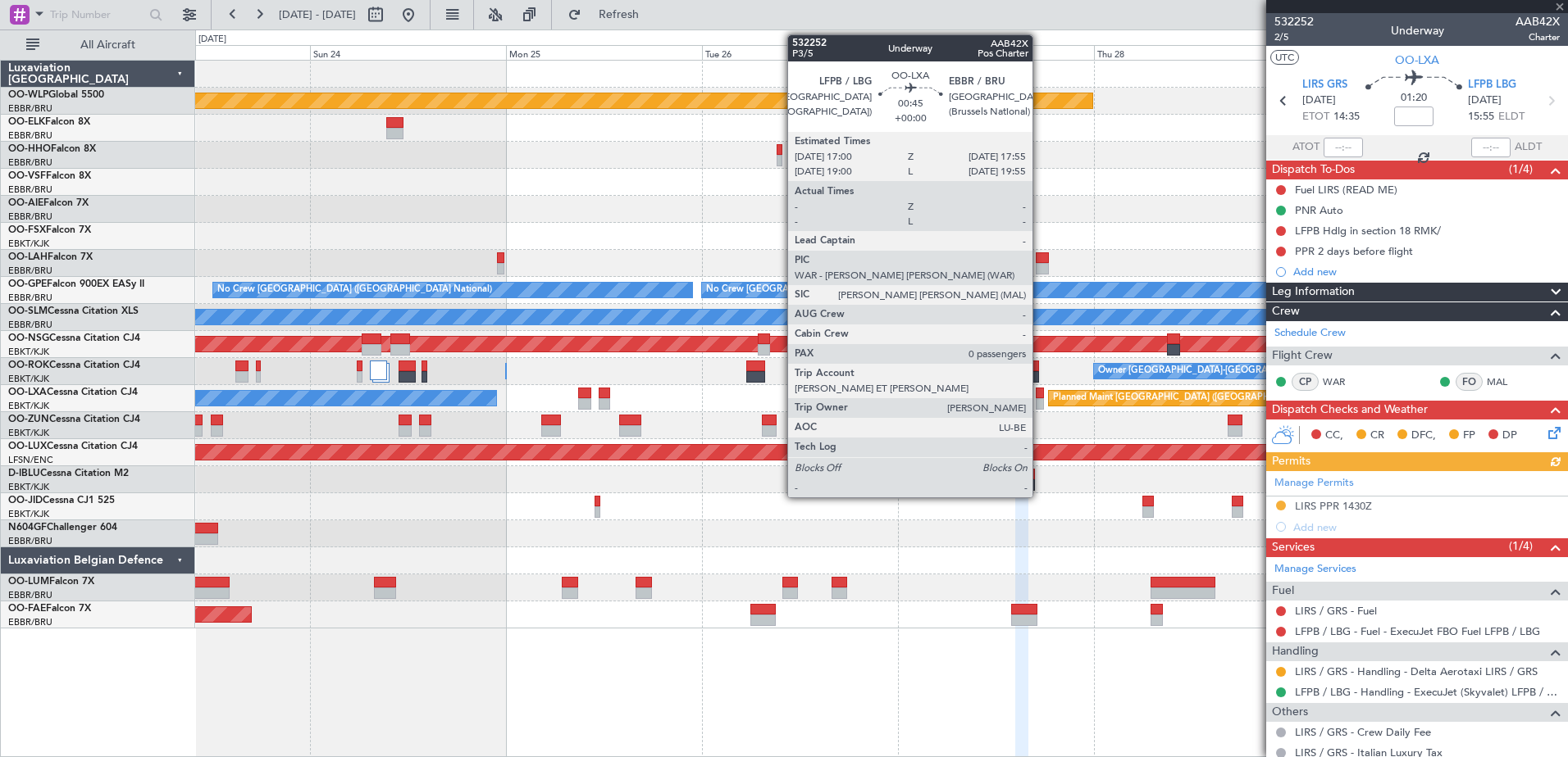
click at [1040, 402] on div at bounding box center [1039, 403] width 8 height 11
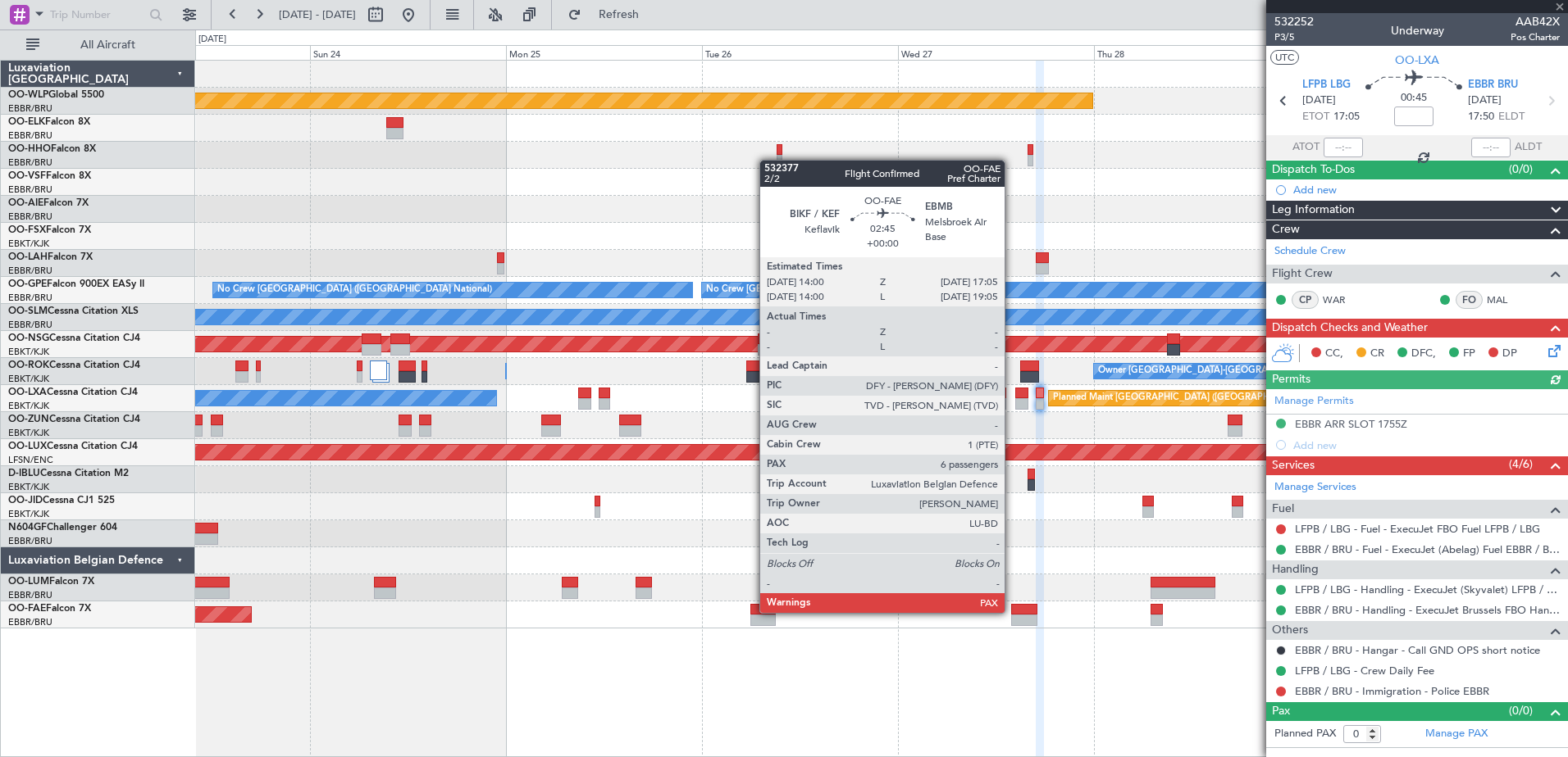
click at [1012, 611] on div at bounding box center [1023, 609] width 25 height 11
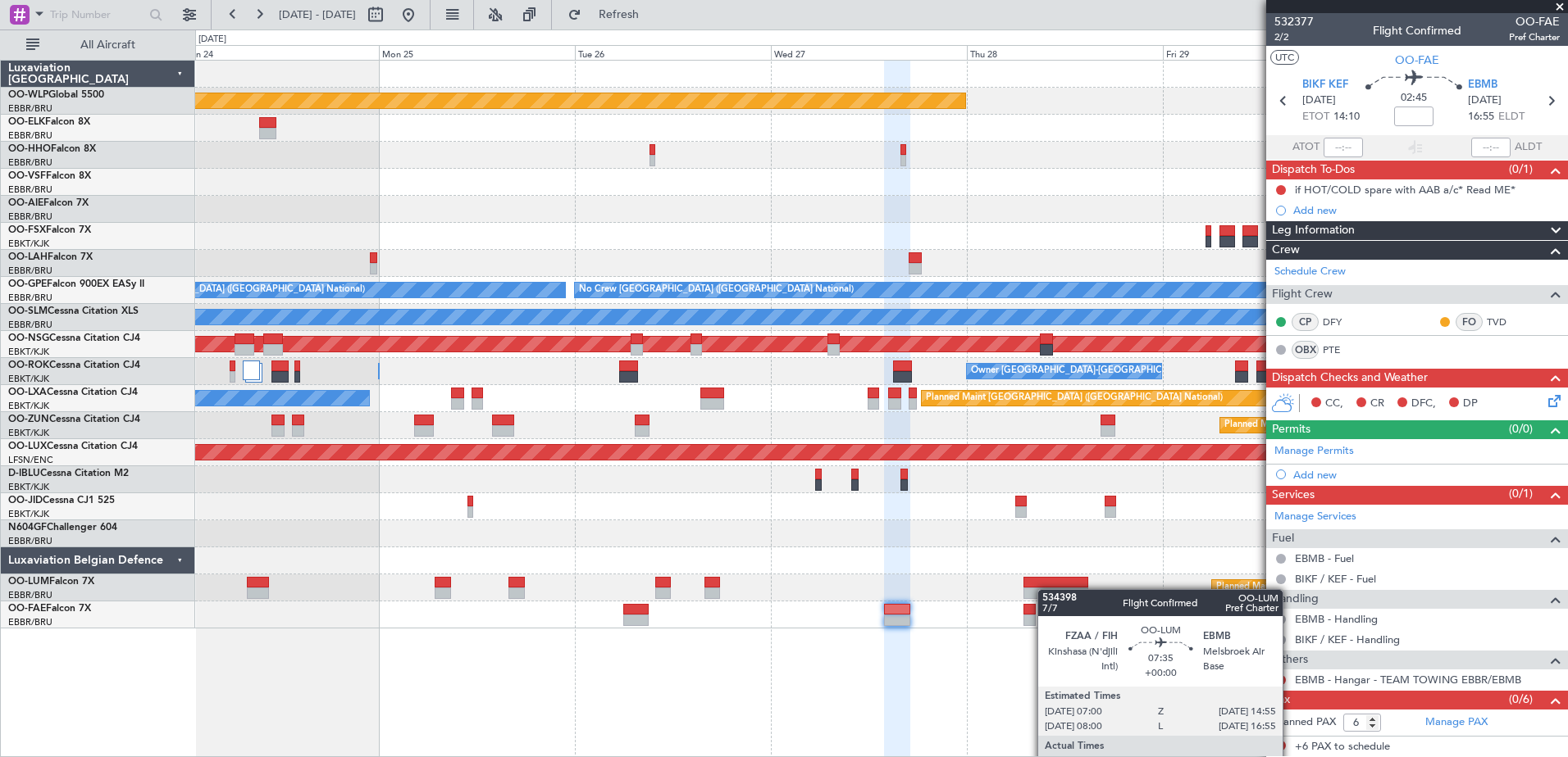
click at [1042, 590] on div "Planned Maint Berlin (Brandenburg) - - LIEO 10:00 Z KTEB 19:15 Z Planned Maint …" at bounding box center [881, 344] width 1372 height 568
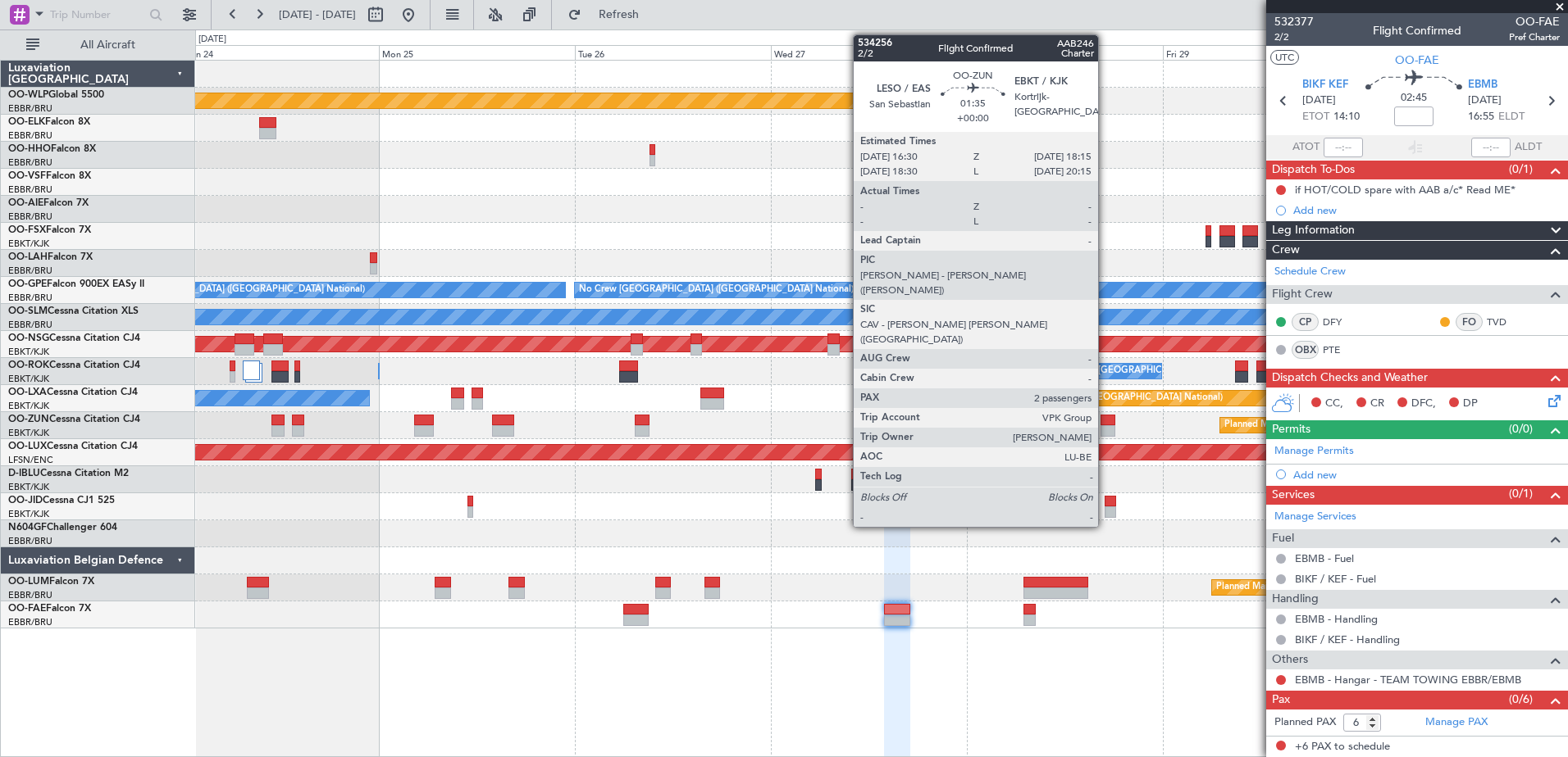
click at [1105, 427] on div at bounding box center [1107, 431] width 15 height 11
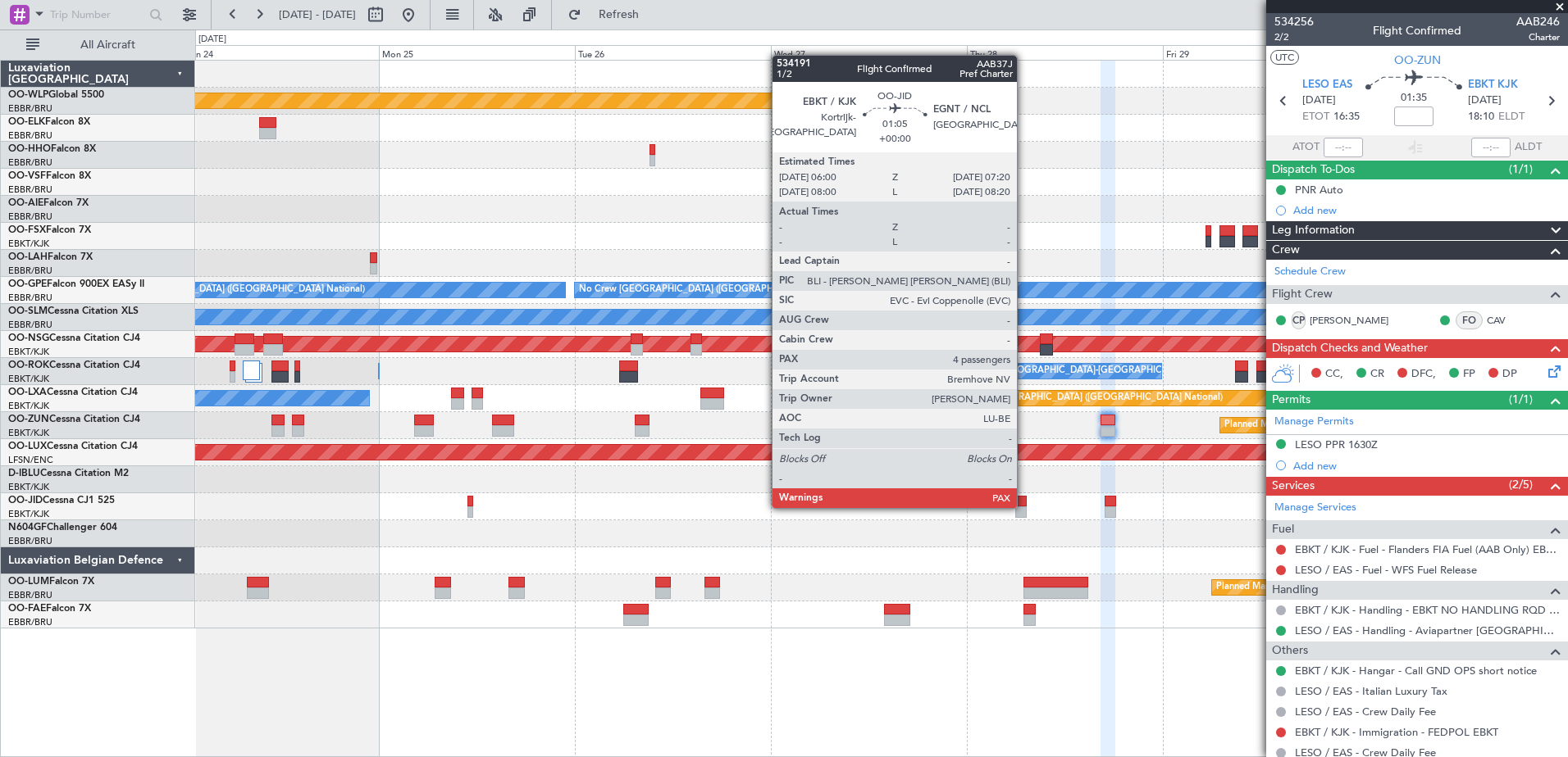
click at [1024, 507] on div at bounding box center [1021, 512] width 11 height 11
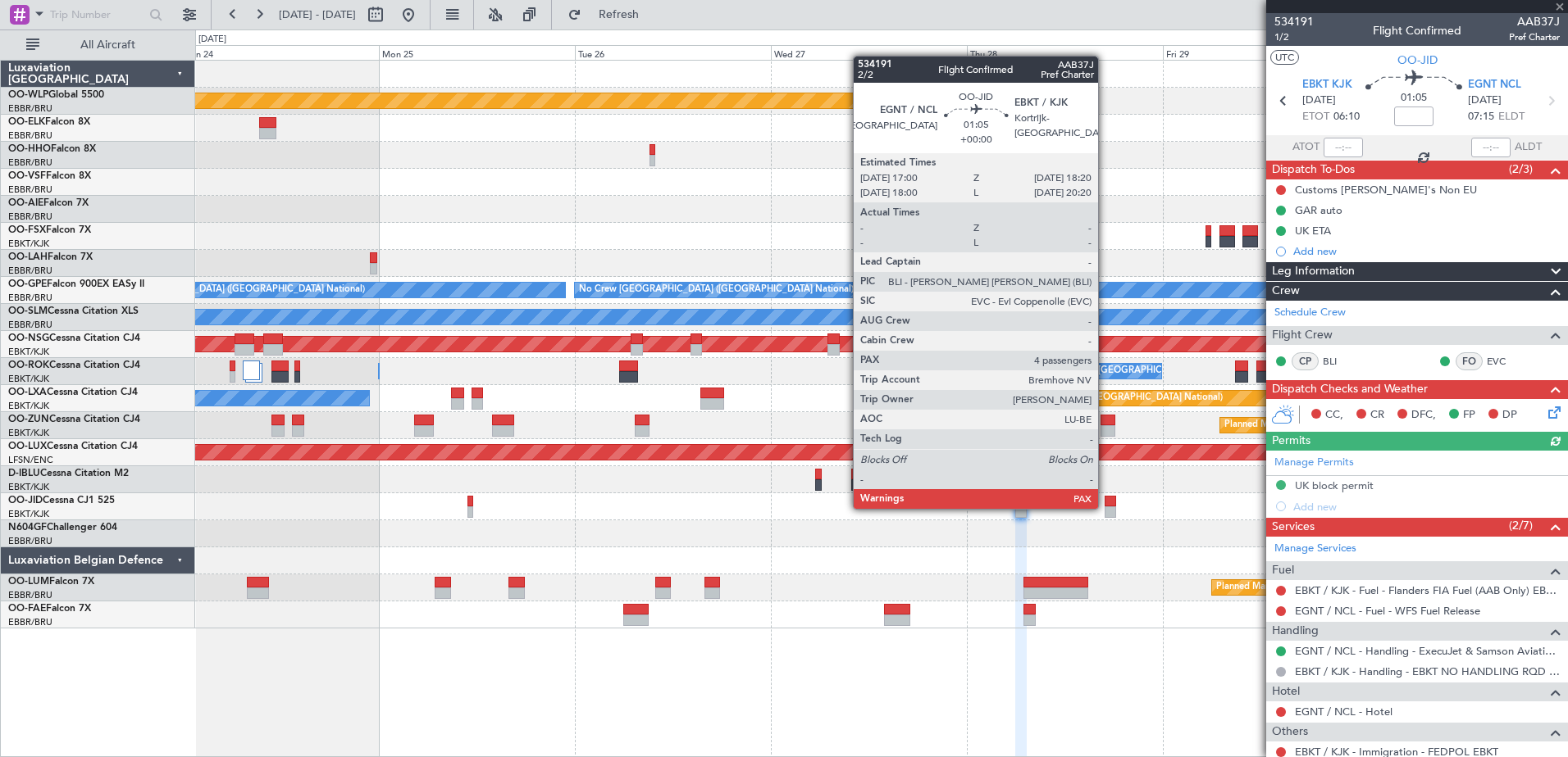
click at [1105, 508] on div at bounding box center [1110, 512] width 11 height 11
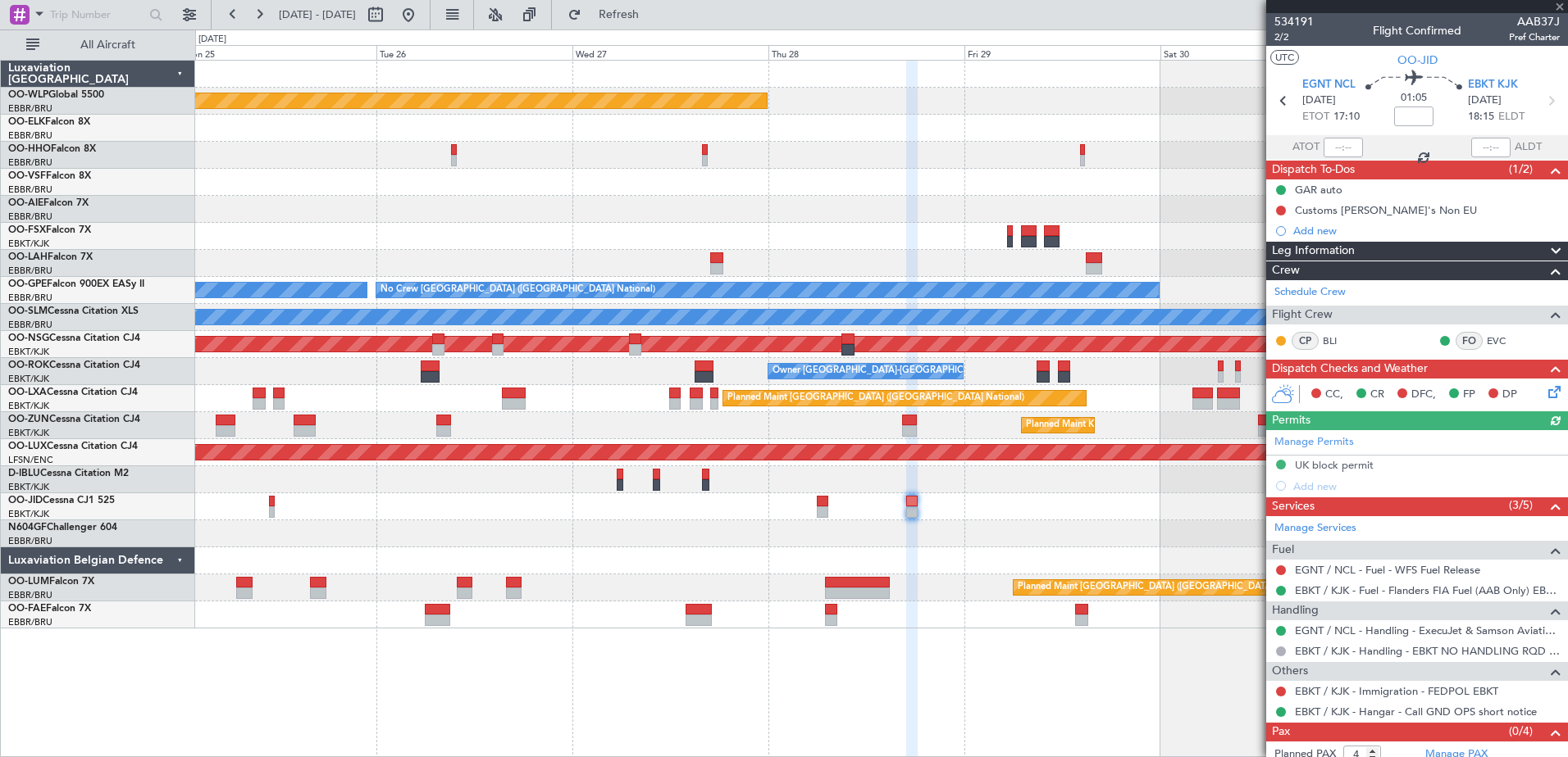
click at [970, 533] on div "Planned Maint Berlin (Brandenburg) - - LIEO 10:00 Z KTEB 19:15 Z Planned Maint …" at bounding box center [881, 344] width 1372 height 568
click at [1079, 155] on div "- - LIEO 10:00 Z KTEB 19:15 Z" at bounding box center [881, 155] width 1372 height 27
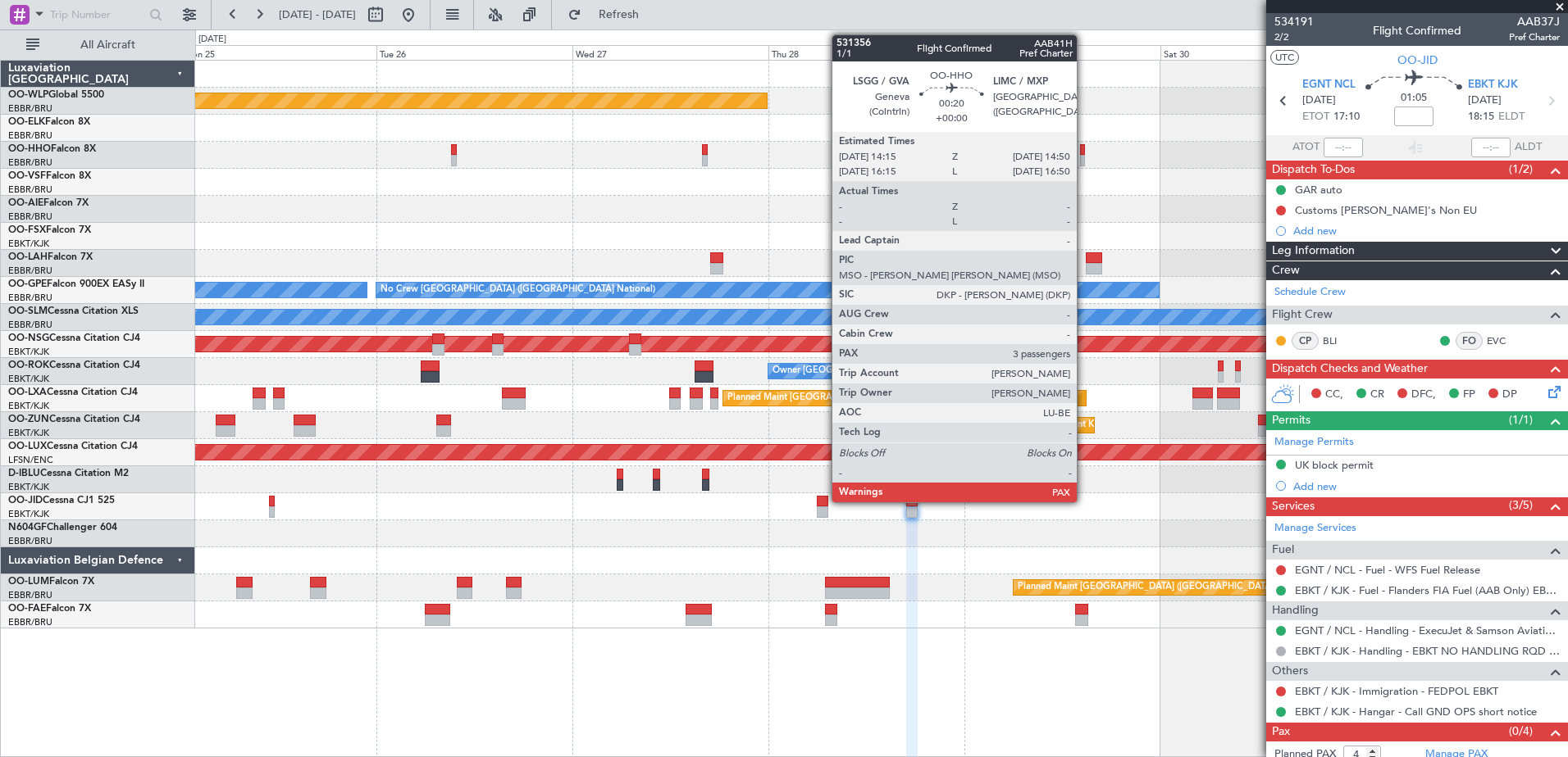
click at [1084, 154] on div at bounding box center [1083, 149] width 5 height 11
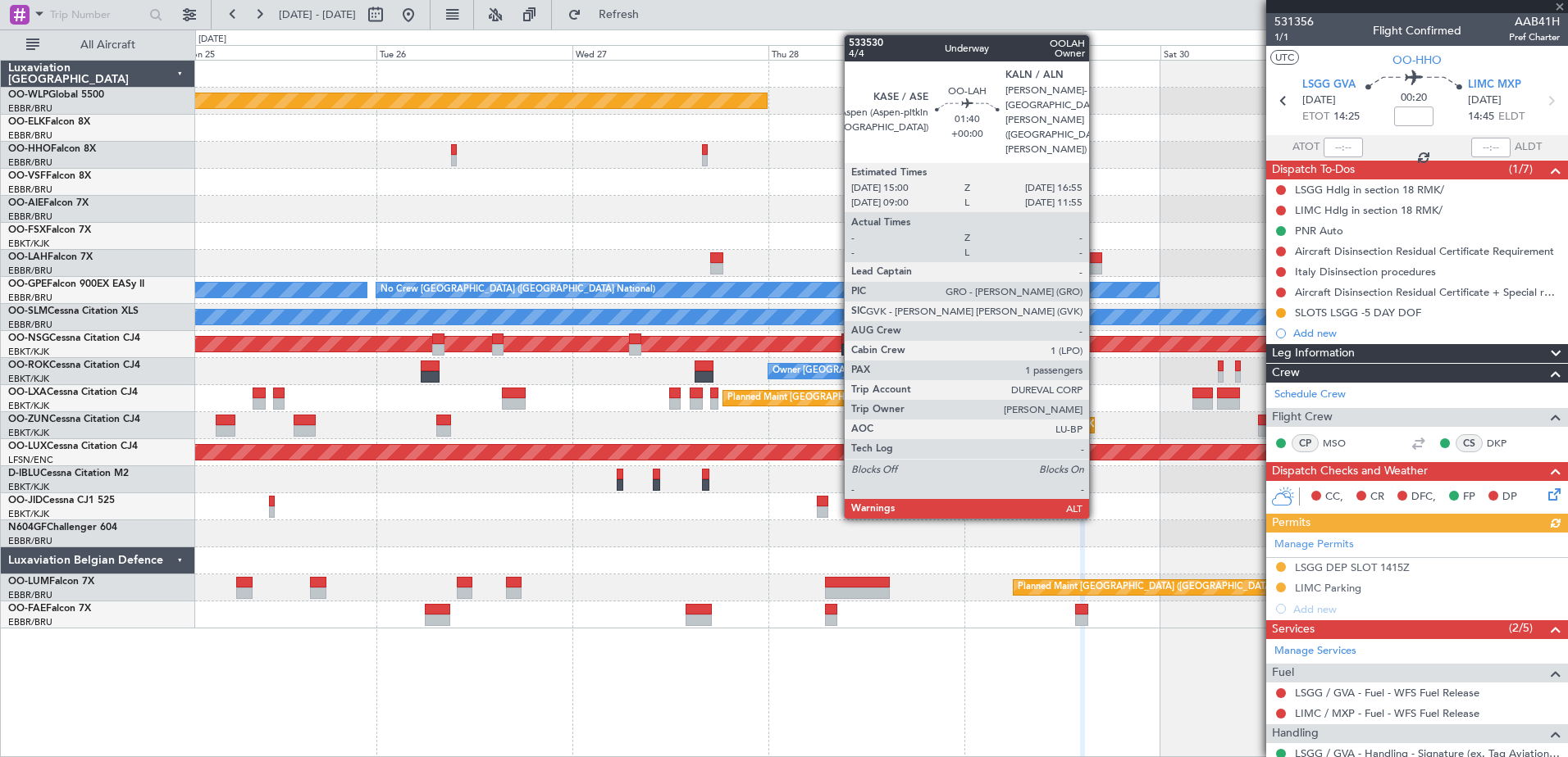
click at [1097, 262] on div at bounding box center [1093, 257] width 16 height 11
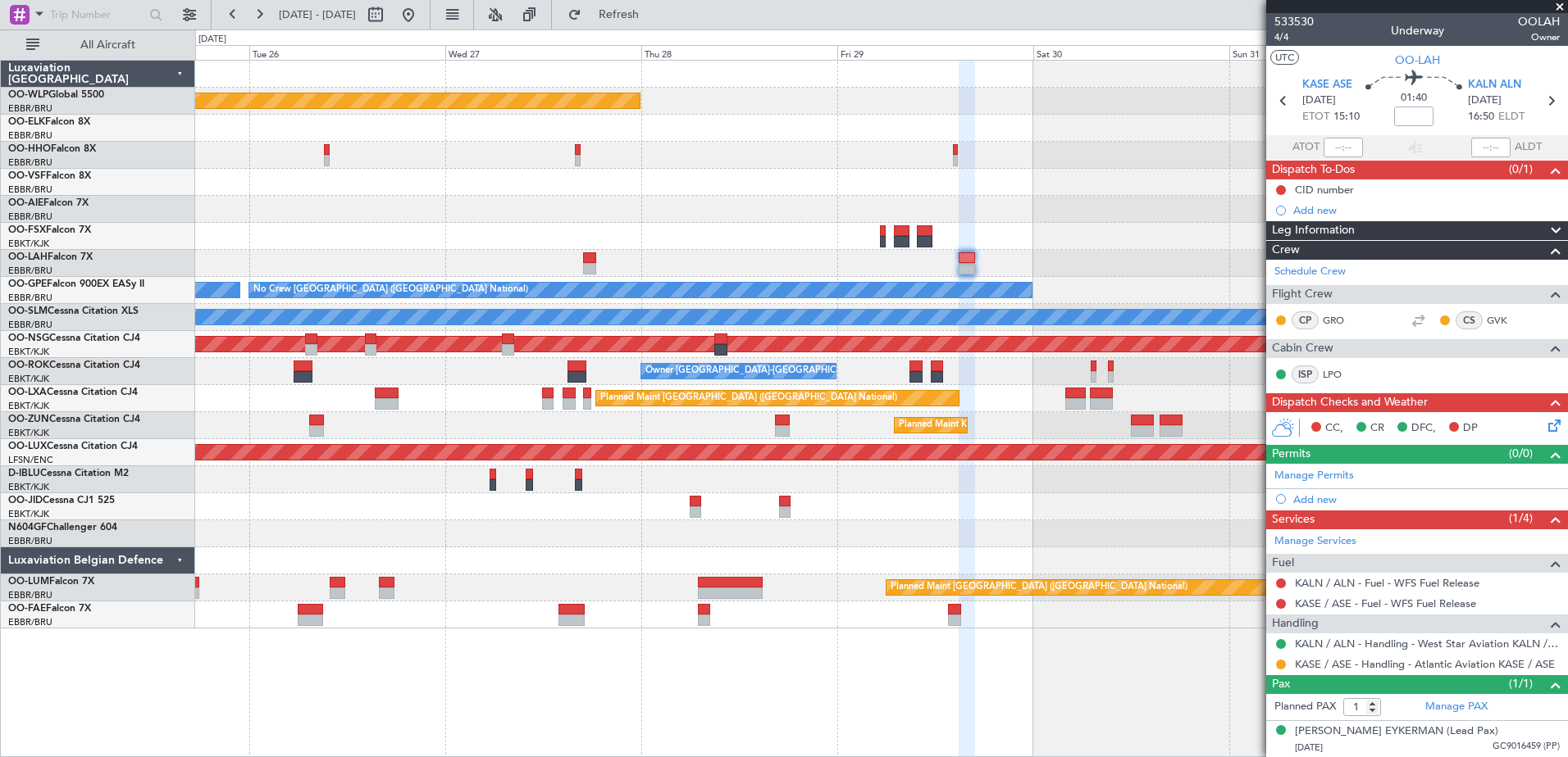
click at [1018, 506] on div "Planned Maint Berlin (Brandenburg) - - LIEO 10:00 Z KTEB 19:15 Z Planned Maint …" at bounding box center [881, 344] width 1372 height 568
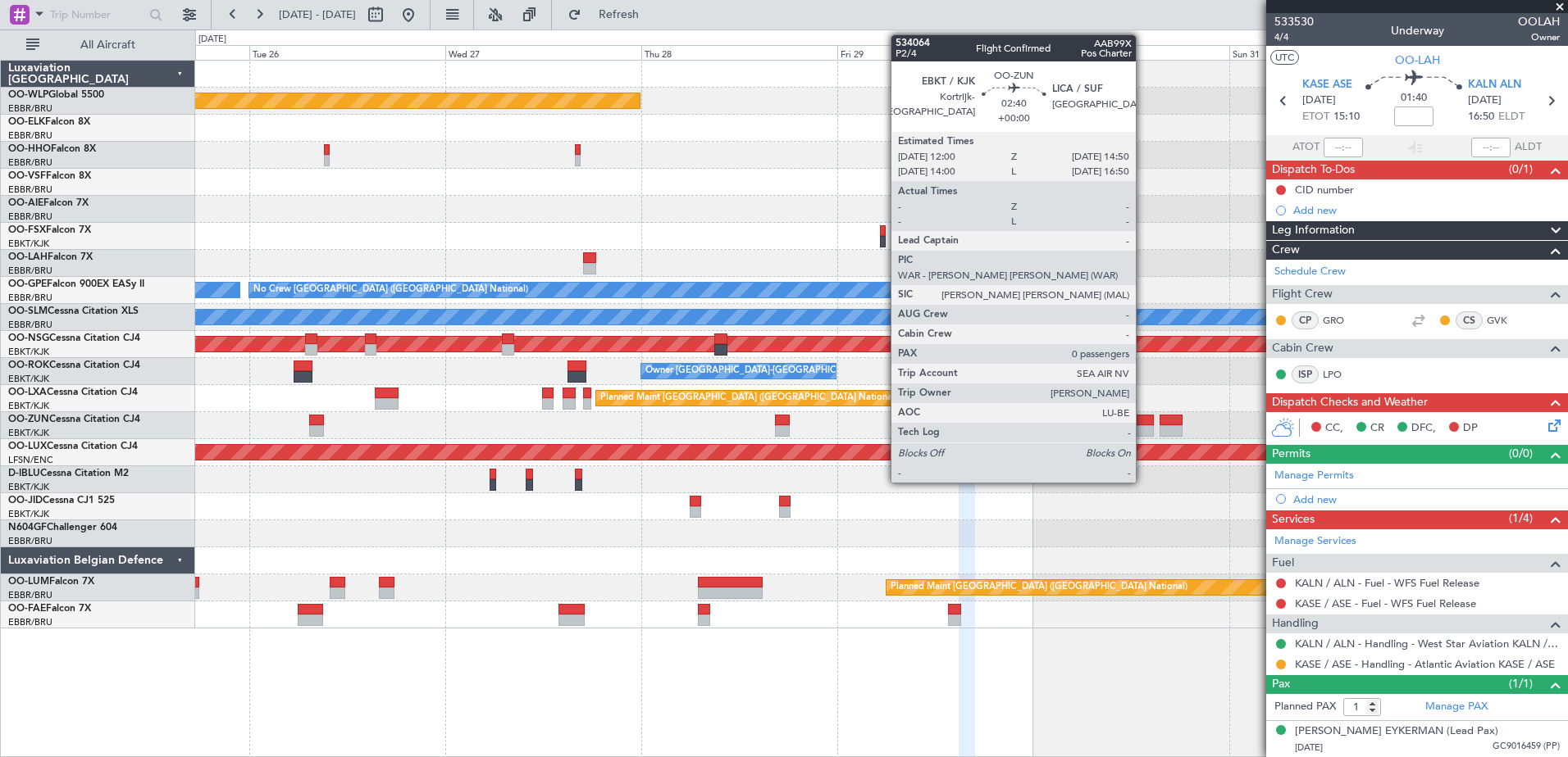
click at [1143, 427] on div at bounding box center [1142, 431] width 24 height 11
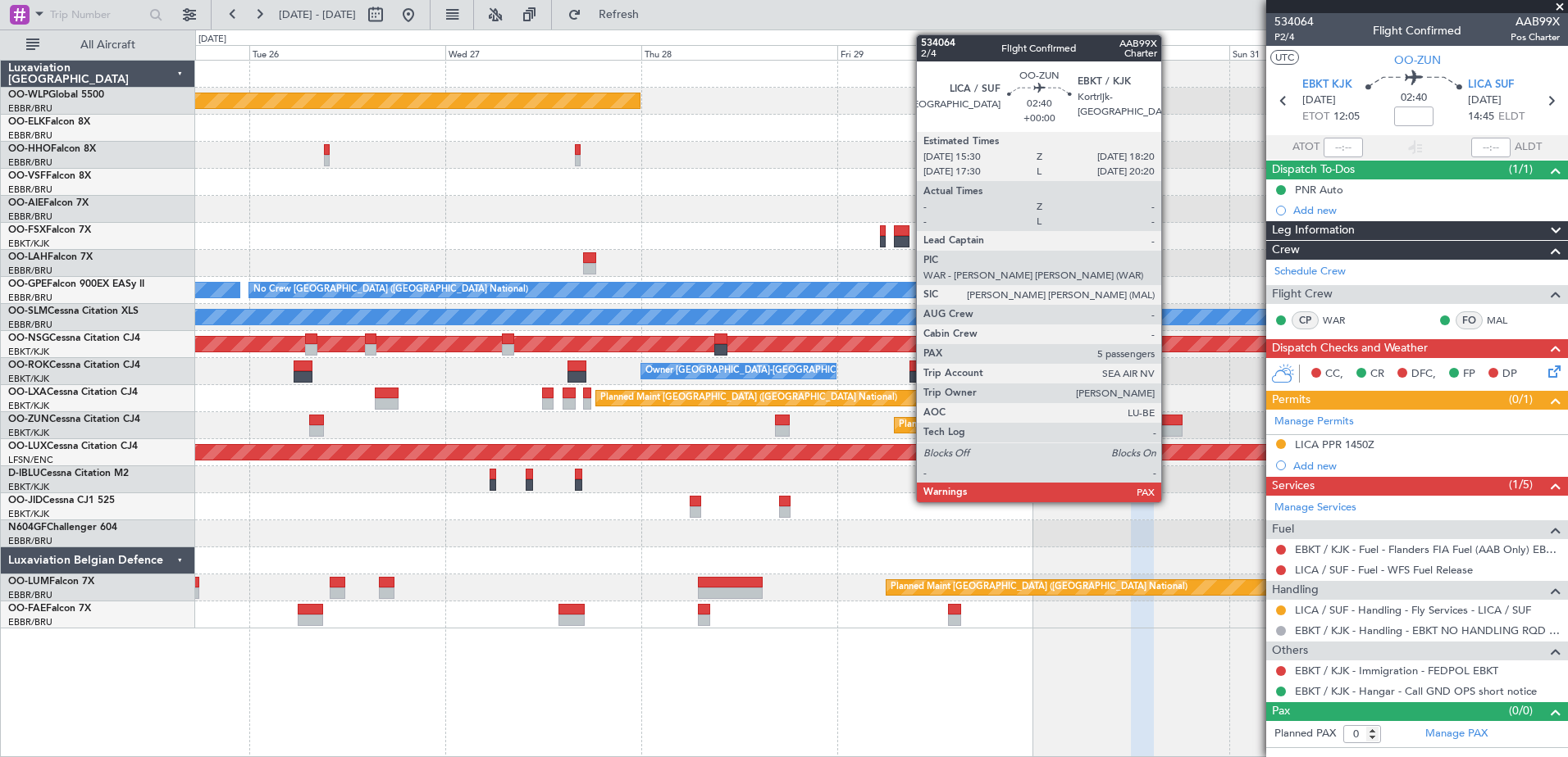
click at [1168, 426] on div at bounding box center [1172, 431] width 24 height 11
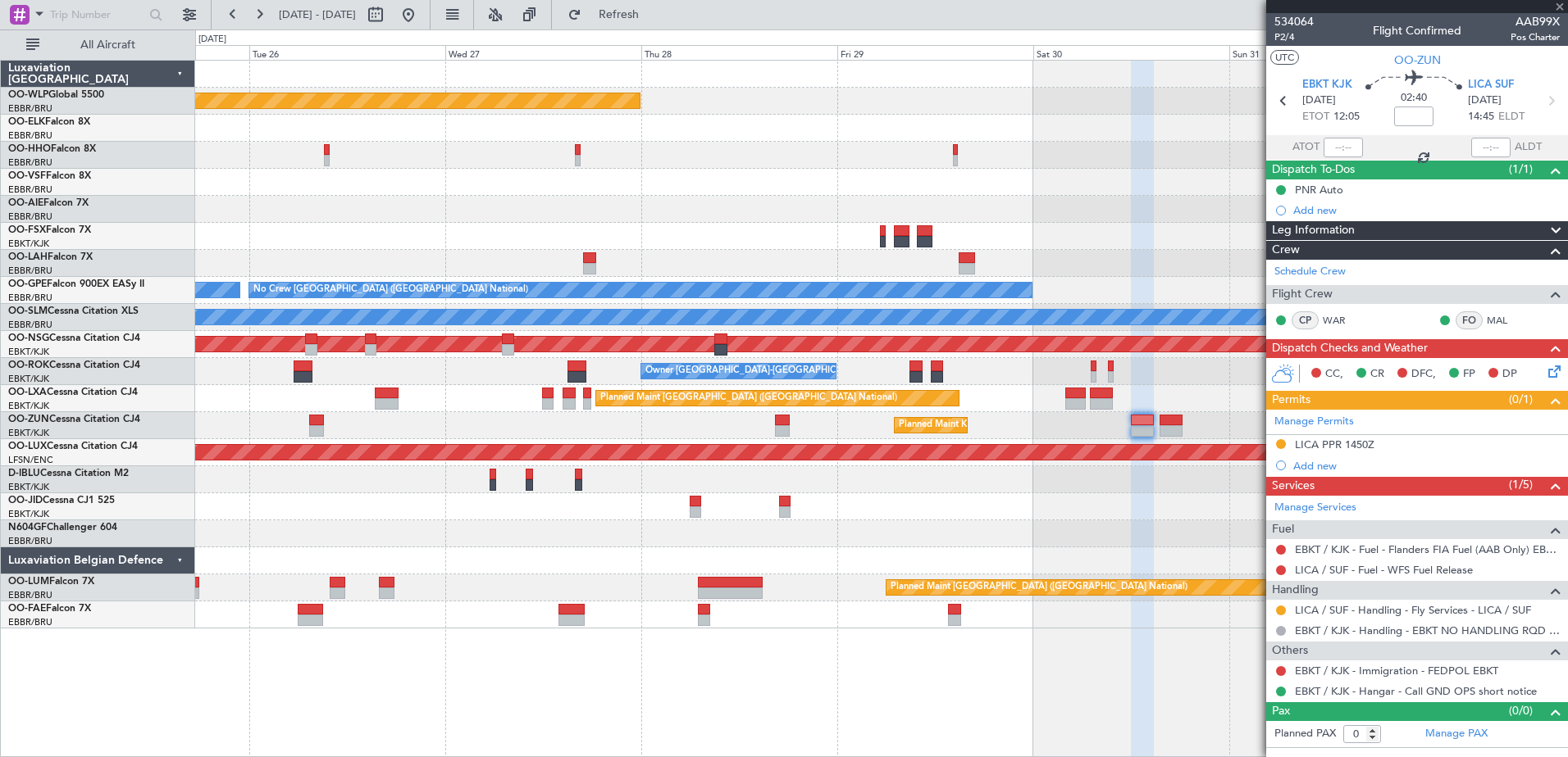
type input "5"
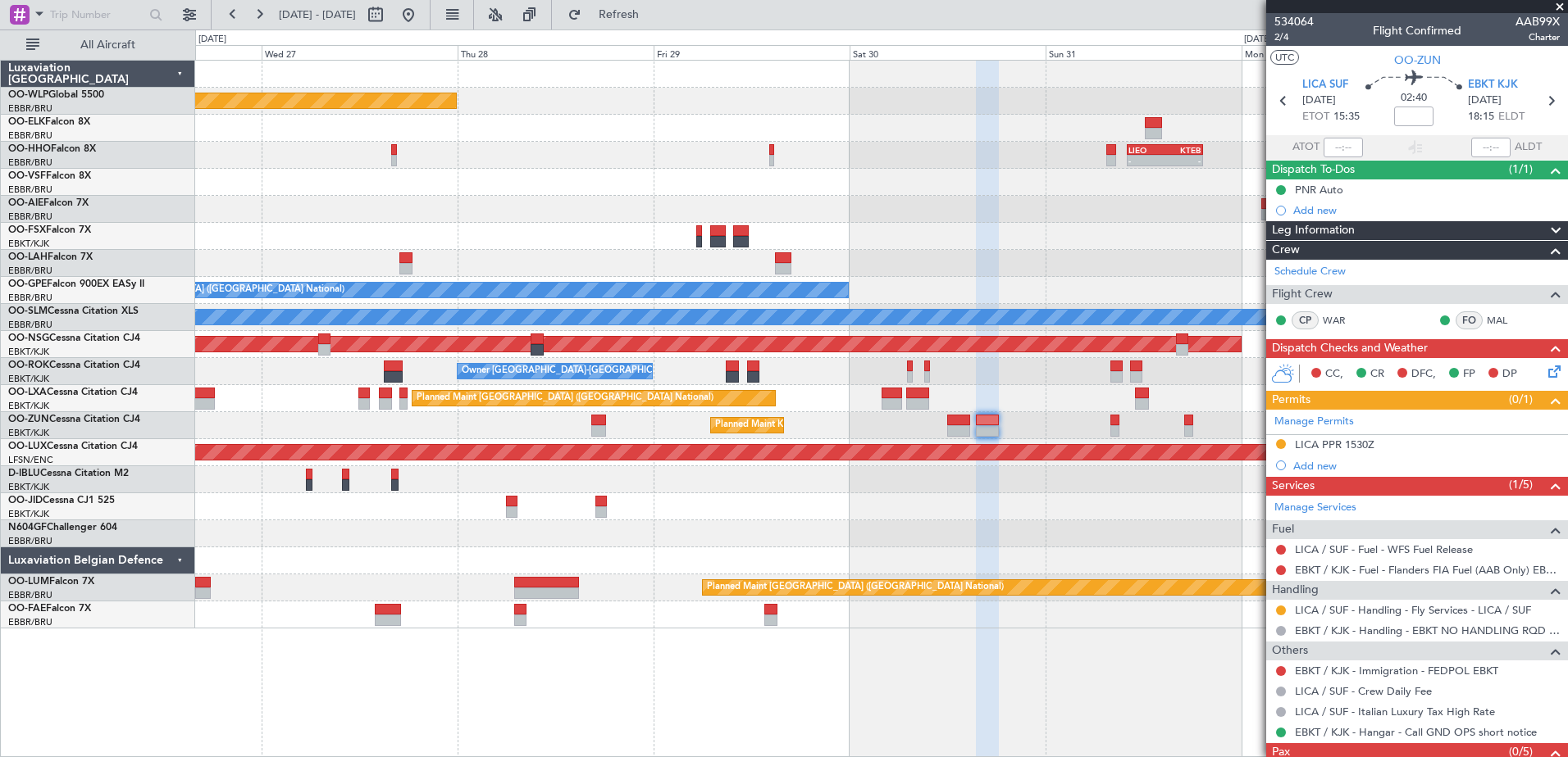
click at [1021, 429] on div "Planned Maint Berlin (Brandenburg) - - LIEO 10:00 Z KTEB 19:15 Z Planned Maint …" at bounding box center [881, 344] width 1372 height 568
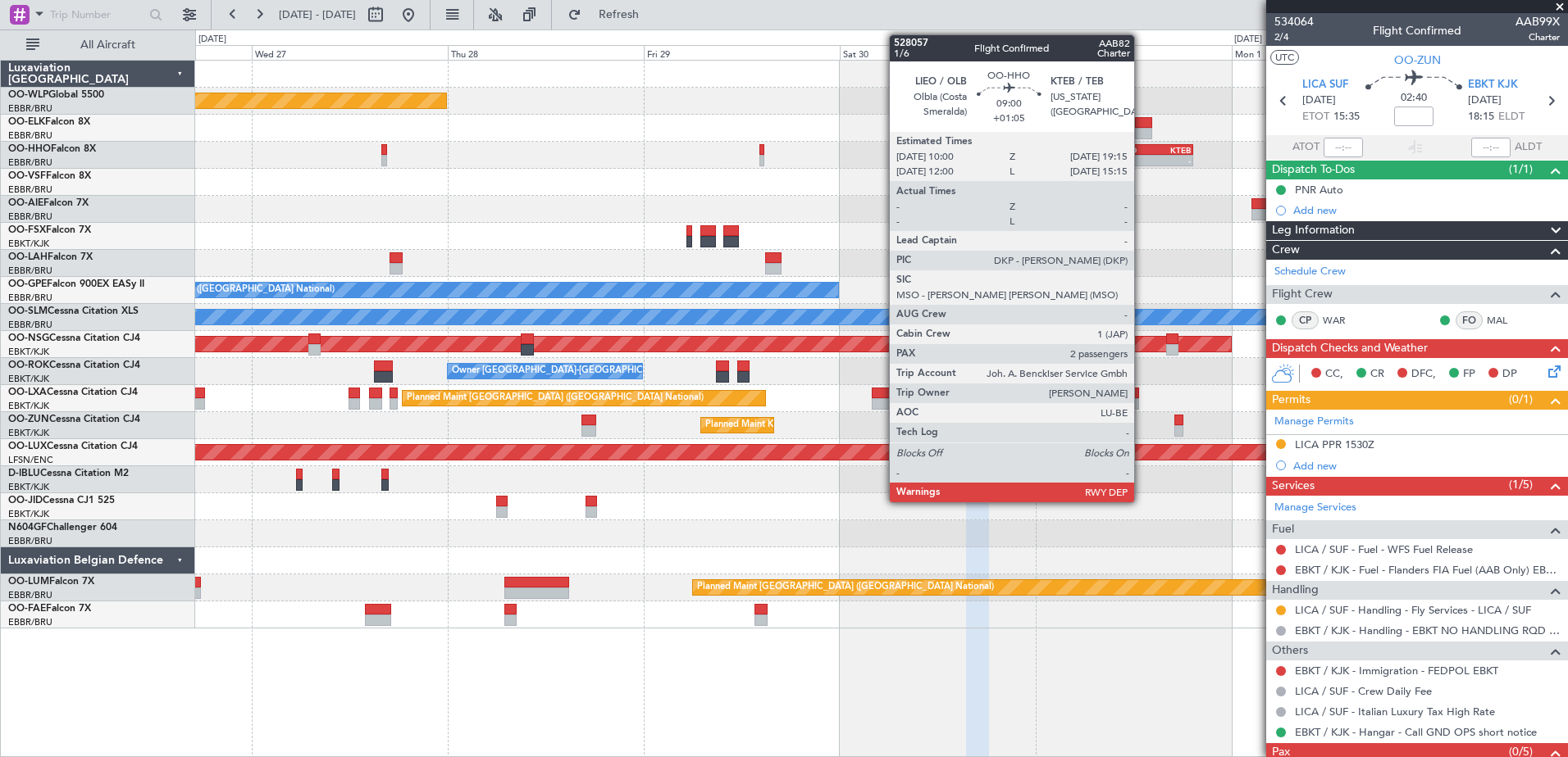
click at [1141, 160] on div "-" at bounding box center [1136, 160] width 36 height 9
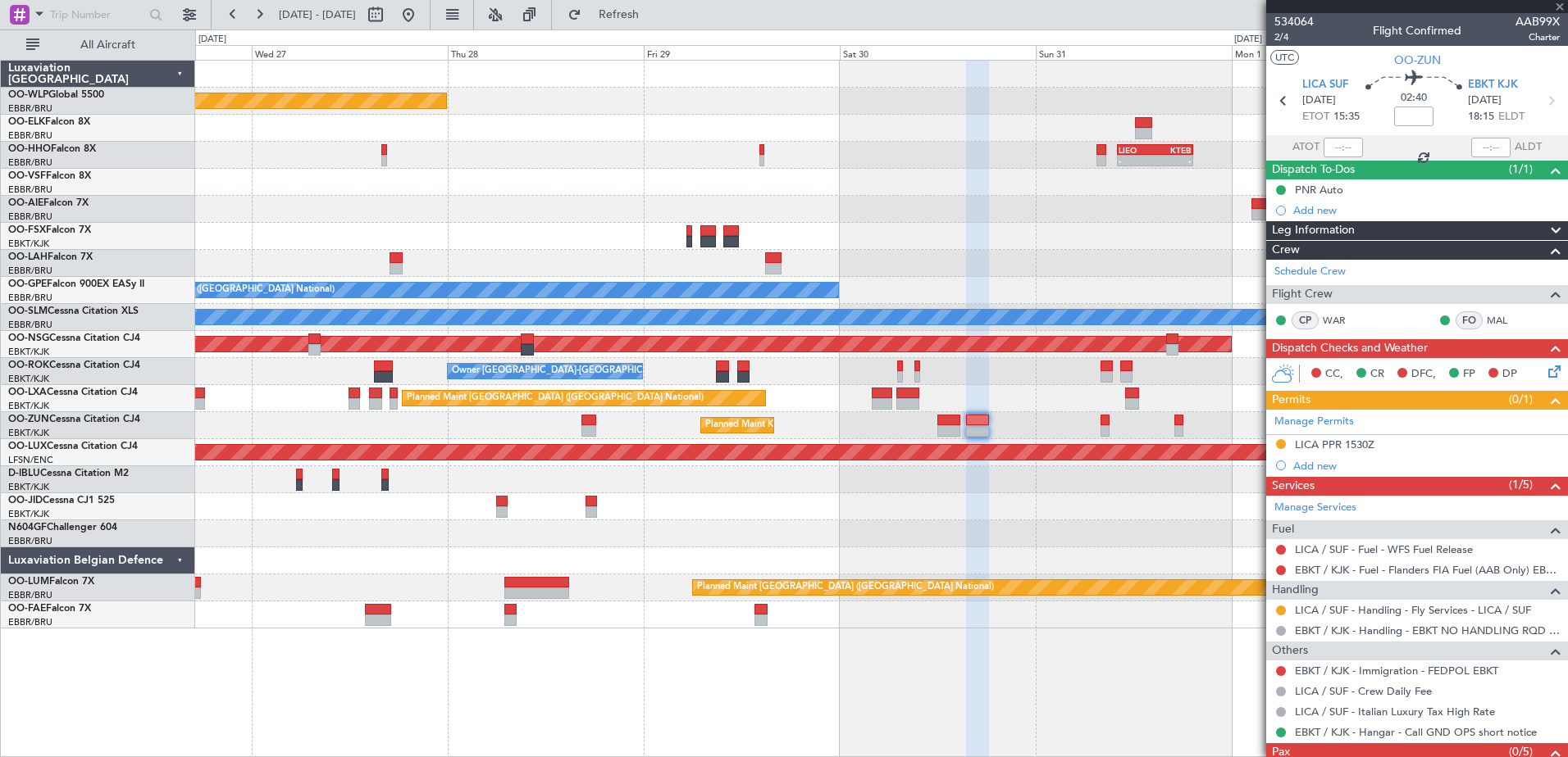
type input "+01:05"
type input "2"
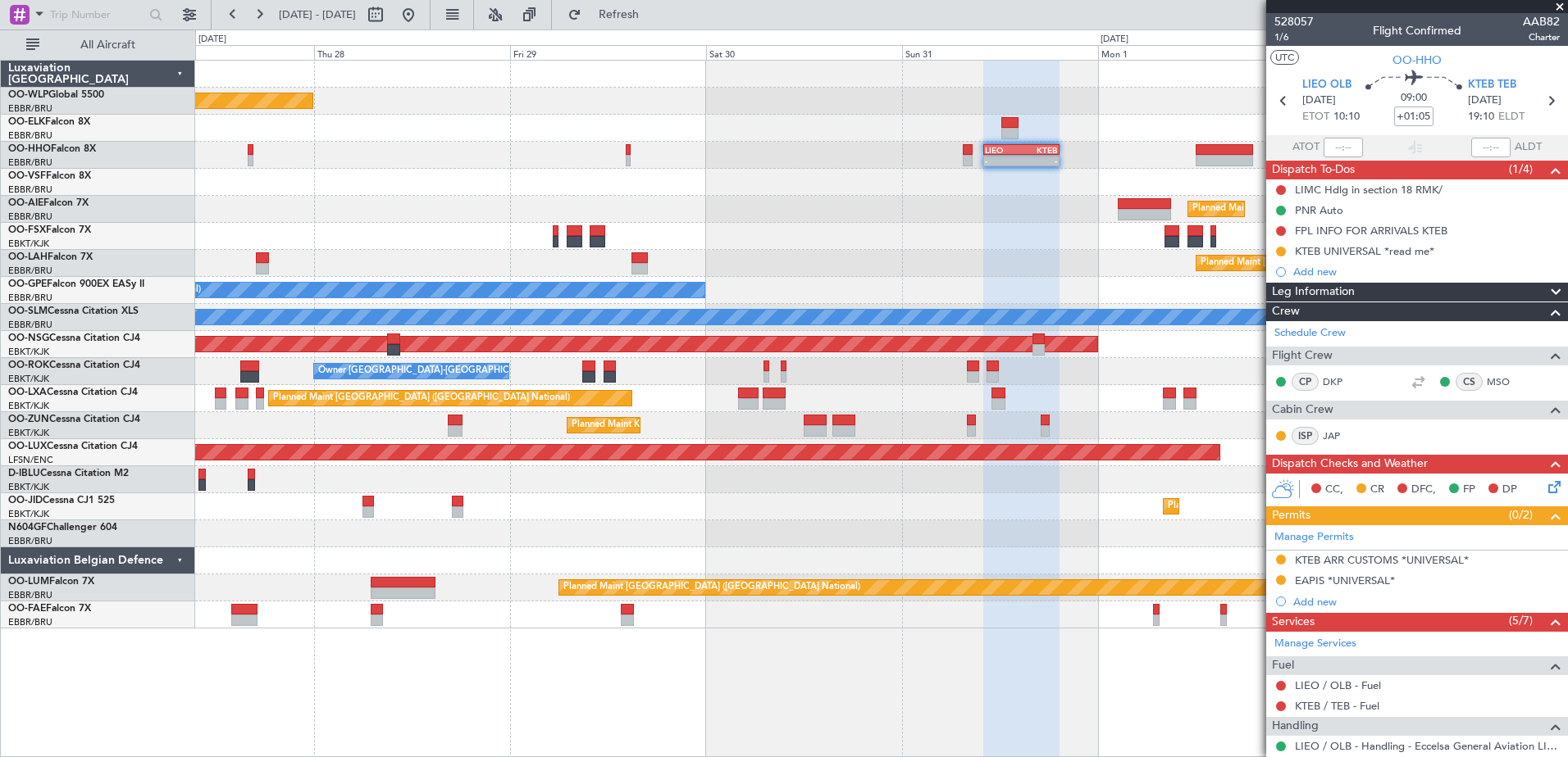
click at [1003, 300] on div "Planned Maint Berlin (Brandenburg) - - LIEO 10:00 Z KTEB 19:15 Z Planned Maint …" at bounding box center [881, 344] width 1372 height 568
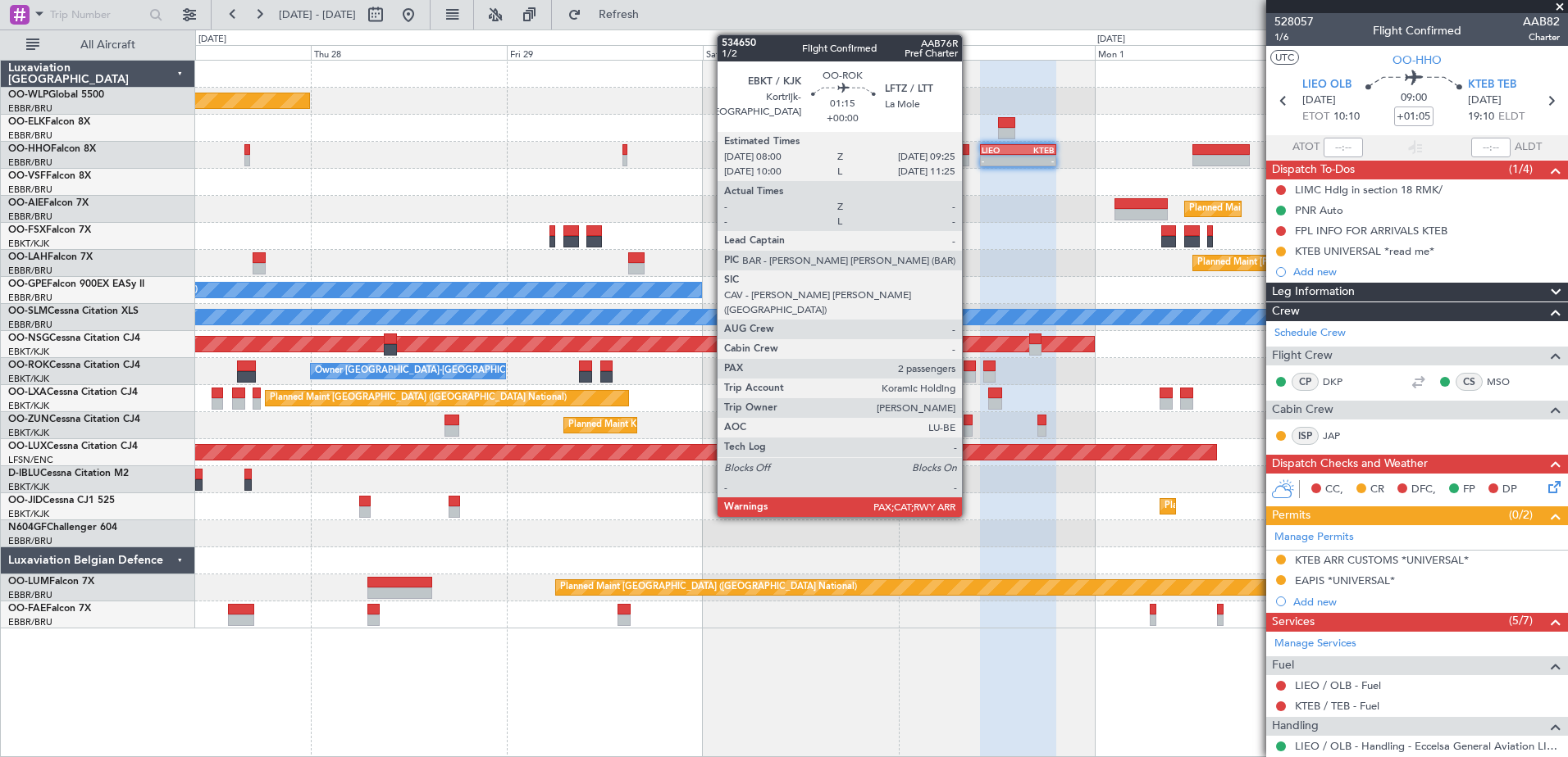
click at [969, 371] on div at bounding box center [970, 376] width 12 height 11
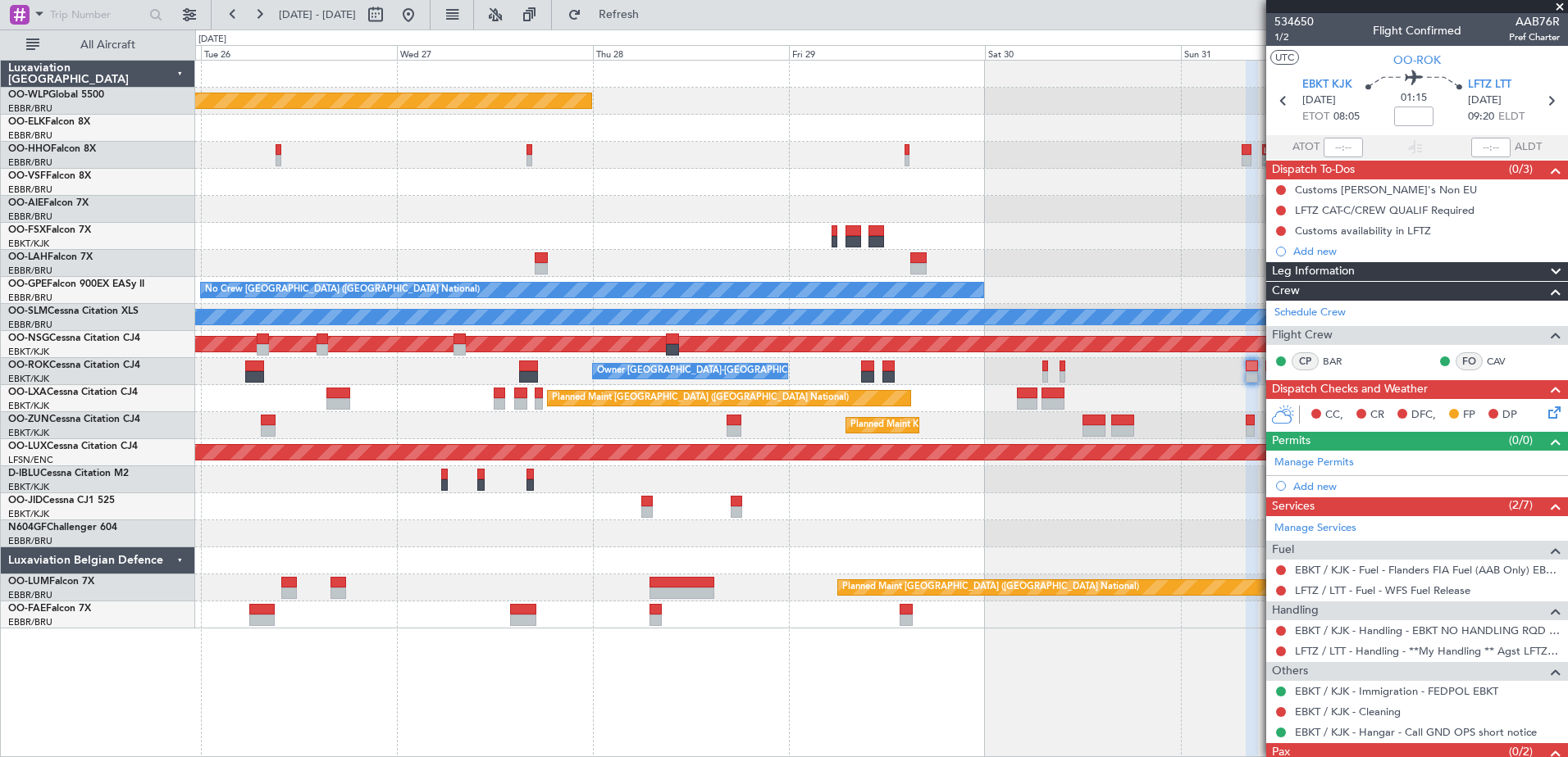
click at [1227, 561] on div "Planned Maint Berlin (Brandenburg) - - LIEO 10:00 Z KTEB 19:15 Z Planned Maint …" at bounding box center [881, 344] width 1372 height 568
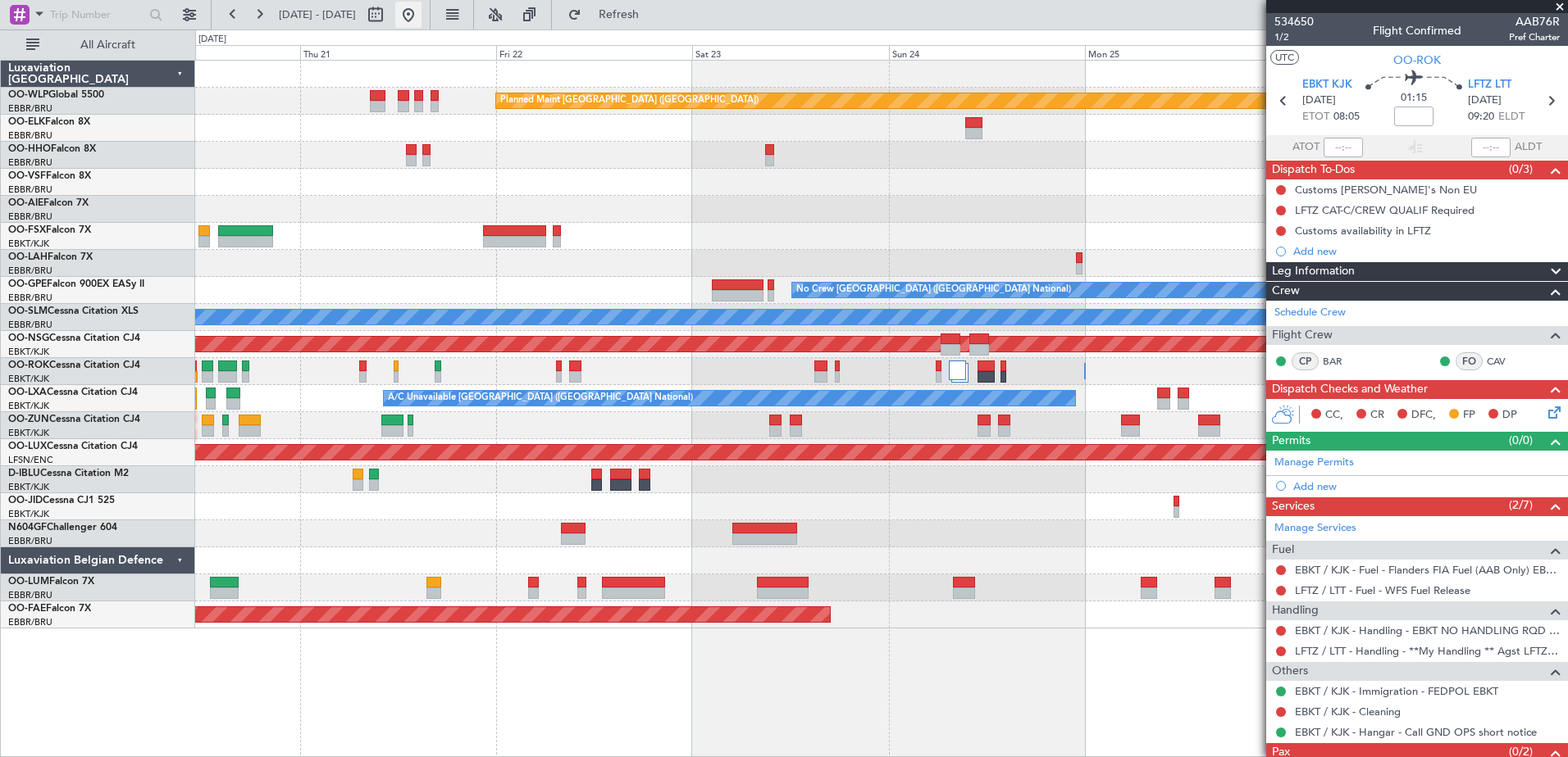
click at [421, 20] on button at bounding box center [408, 15] width 26 height 26
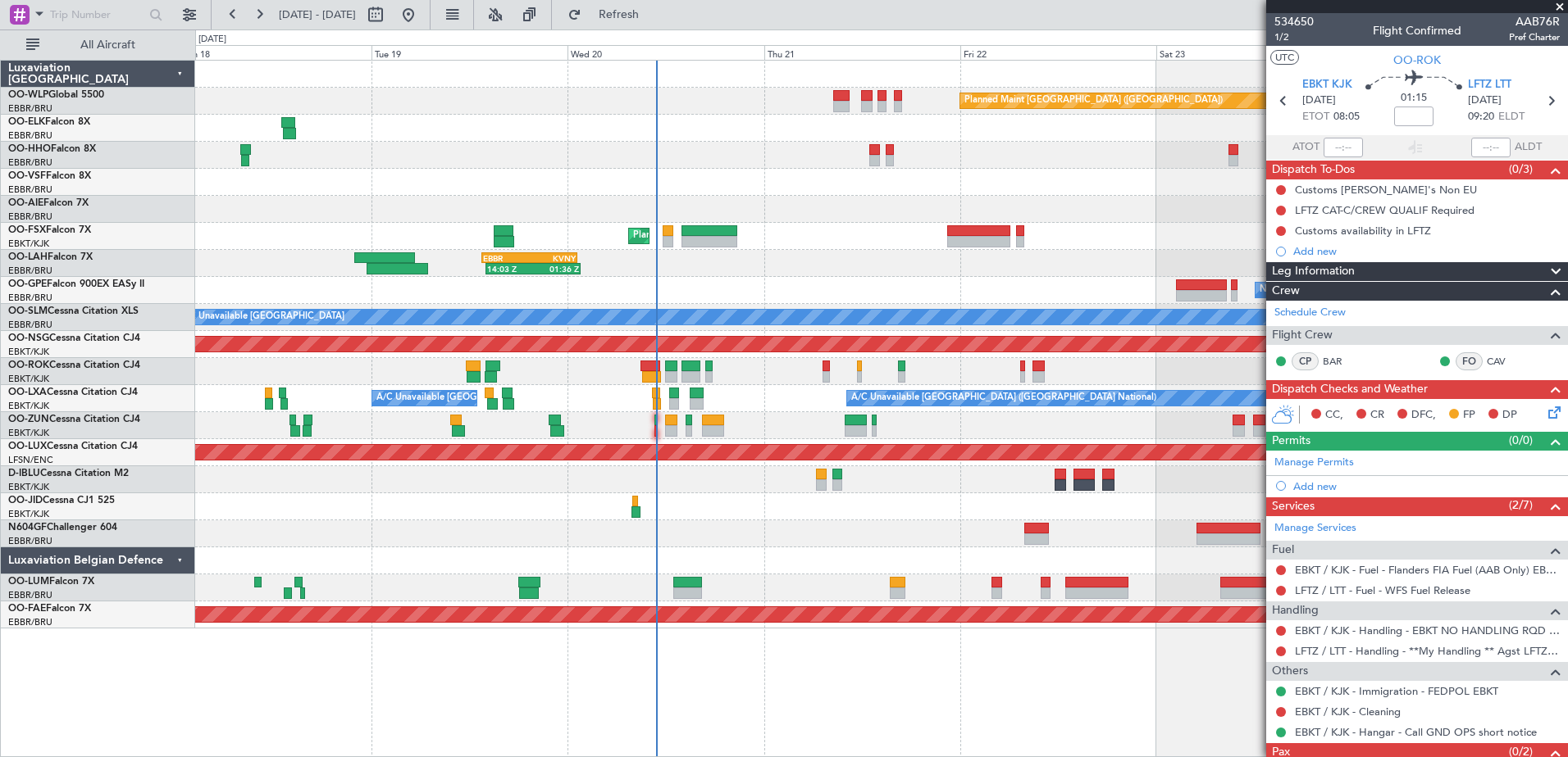
click at [864, 232] on div "Planned Maint Kortrijk-[GEOGRAPHIC_DATA]" at bounding box center [881, 236] width 1372 height 27
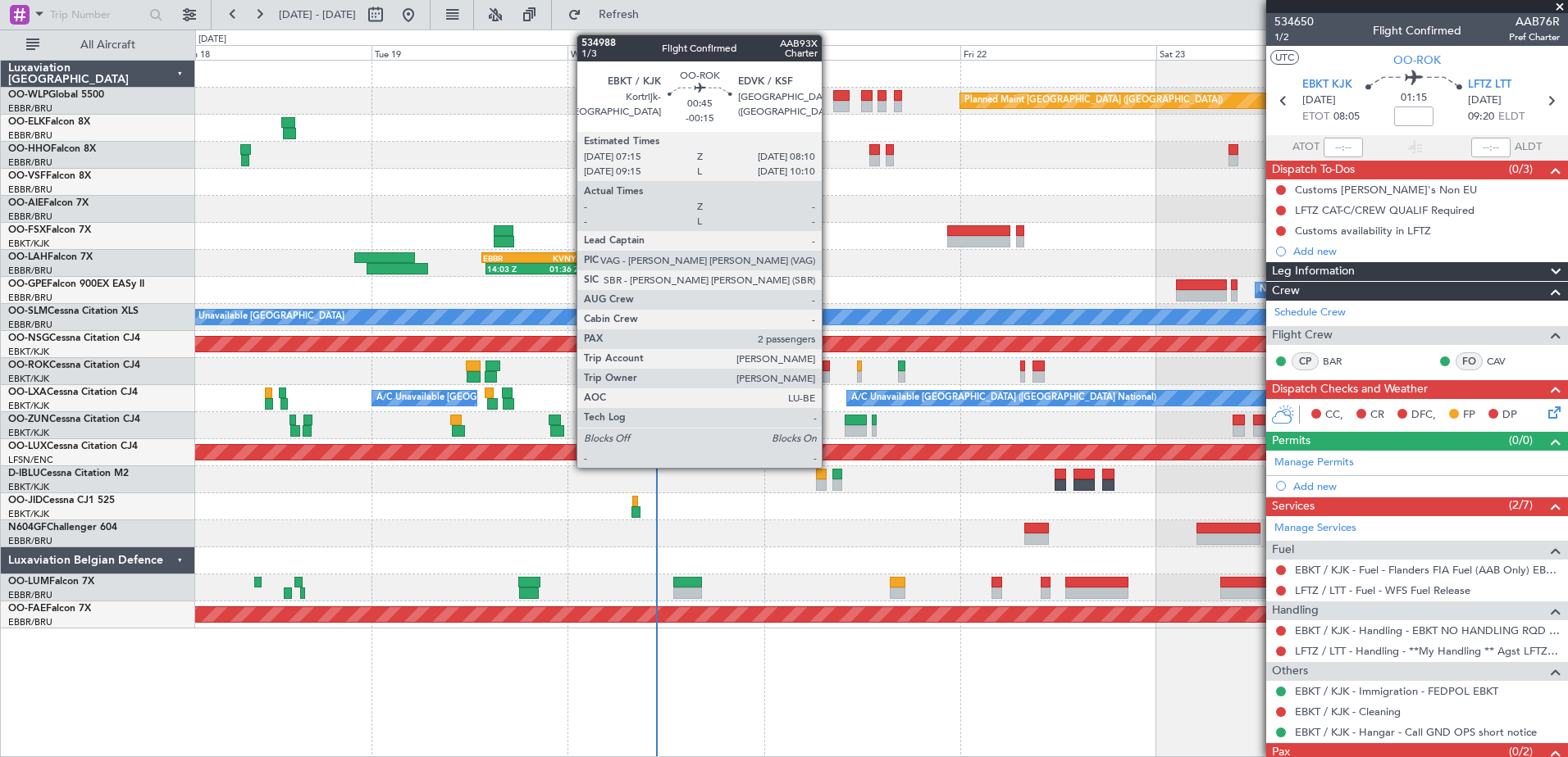
click at [829, 373] on div at bounding box center [825, 376] width 8 height 11
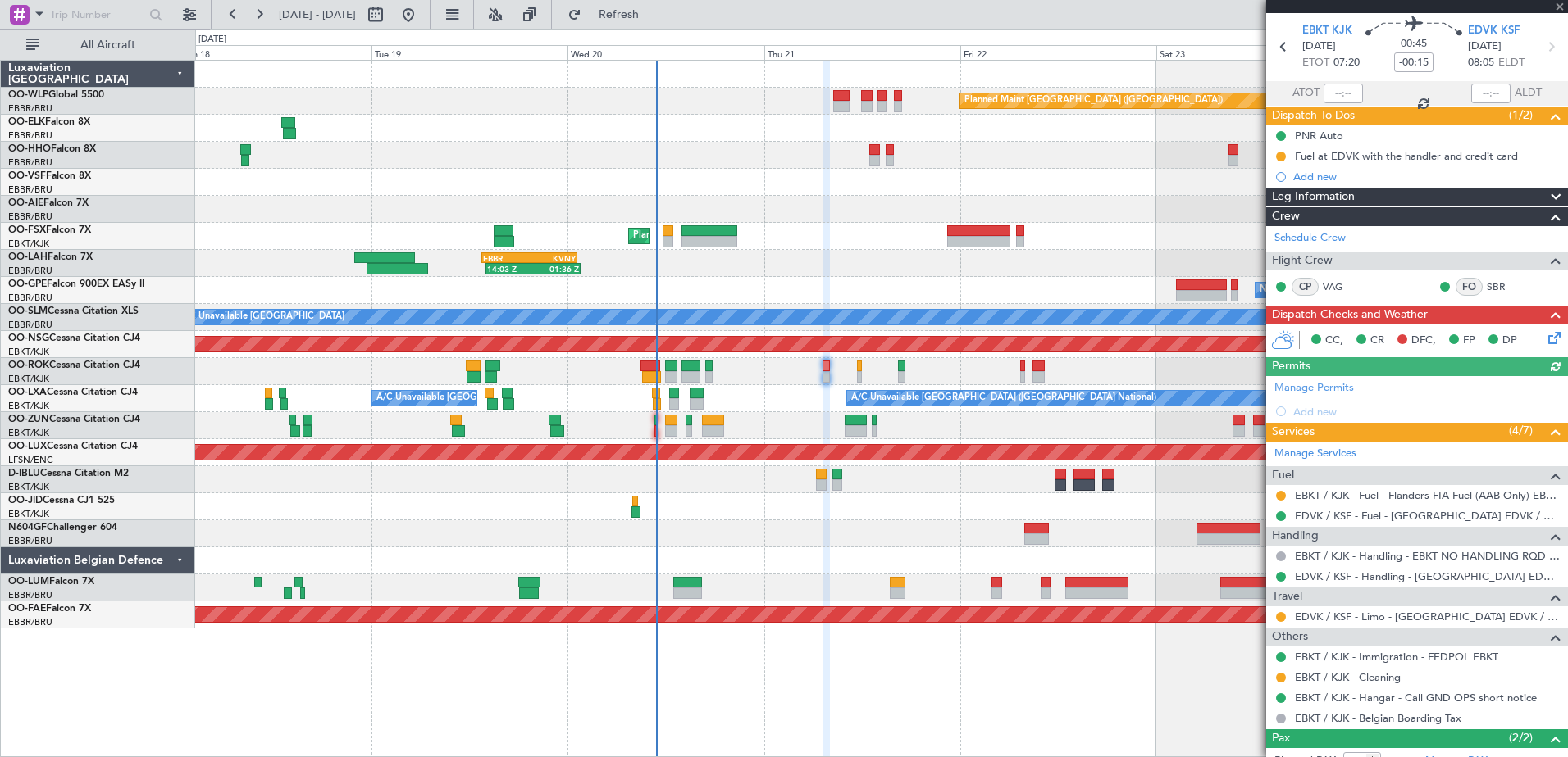
scroll to position [82, 0]
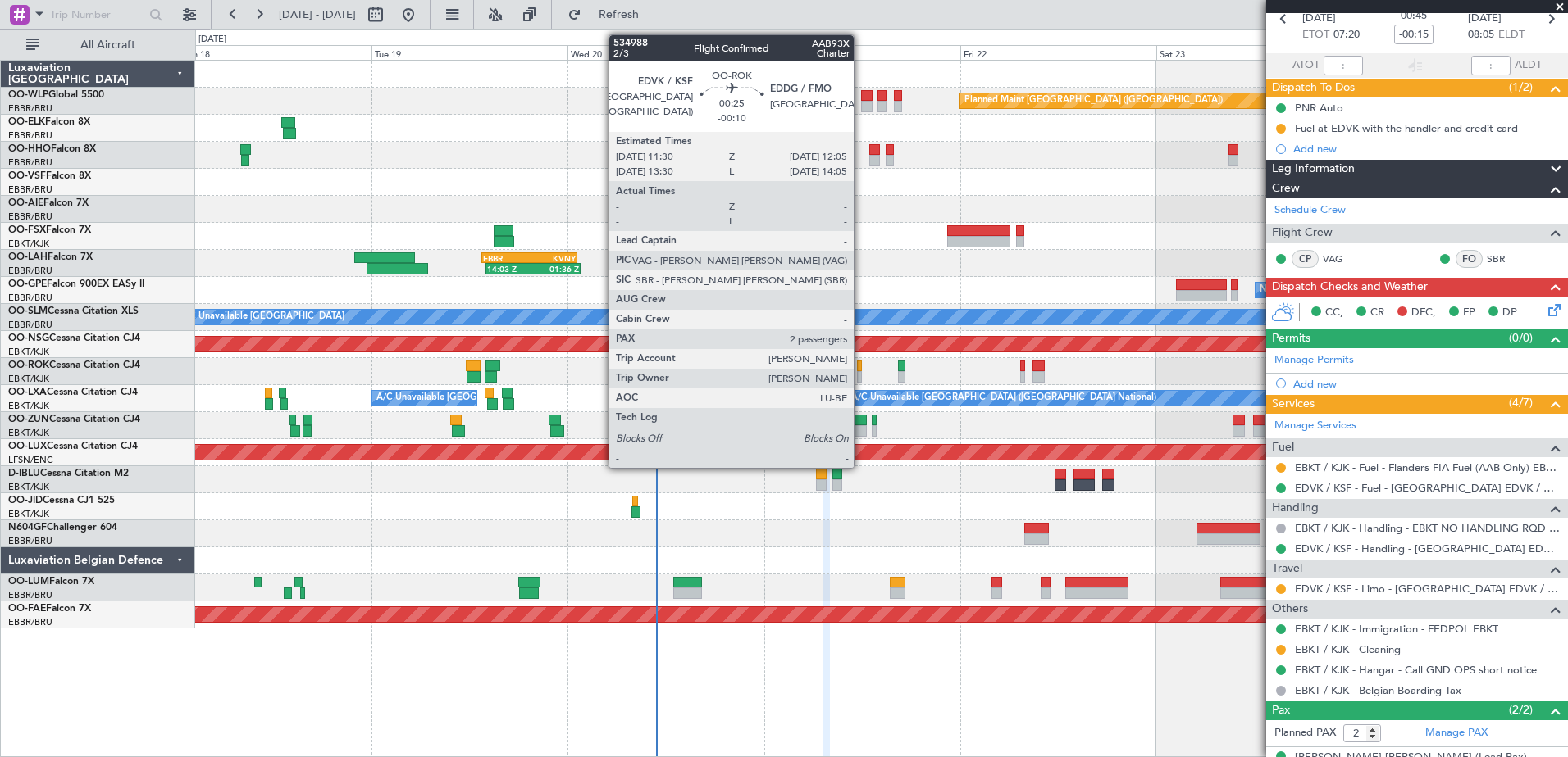
click at [854, 373] on div "Owner [GEOGRAPHIC_DATA]-[GEOGRAPHIC_DATA]" at bounding box center [881, 371] width 1372 height 27
click at [860, 375] on div at bounding box center [859, 376] width 5 height 11
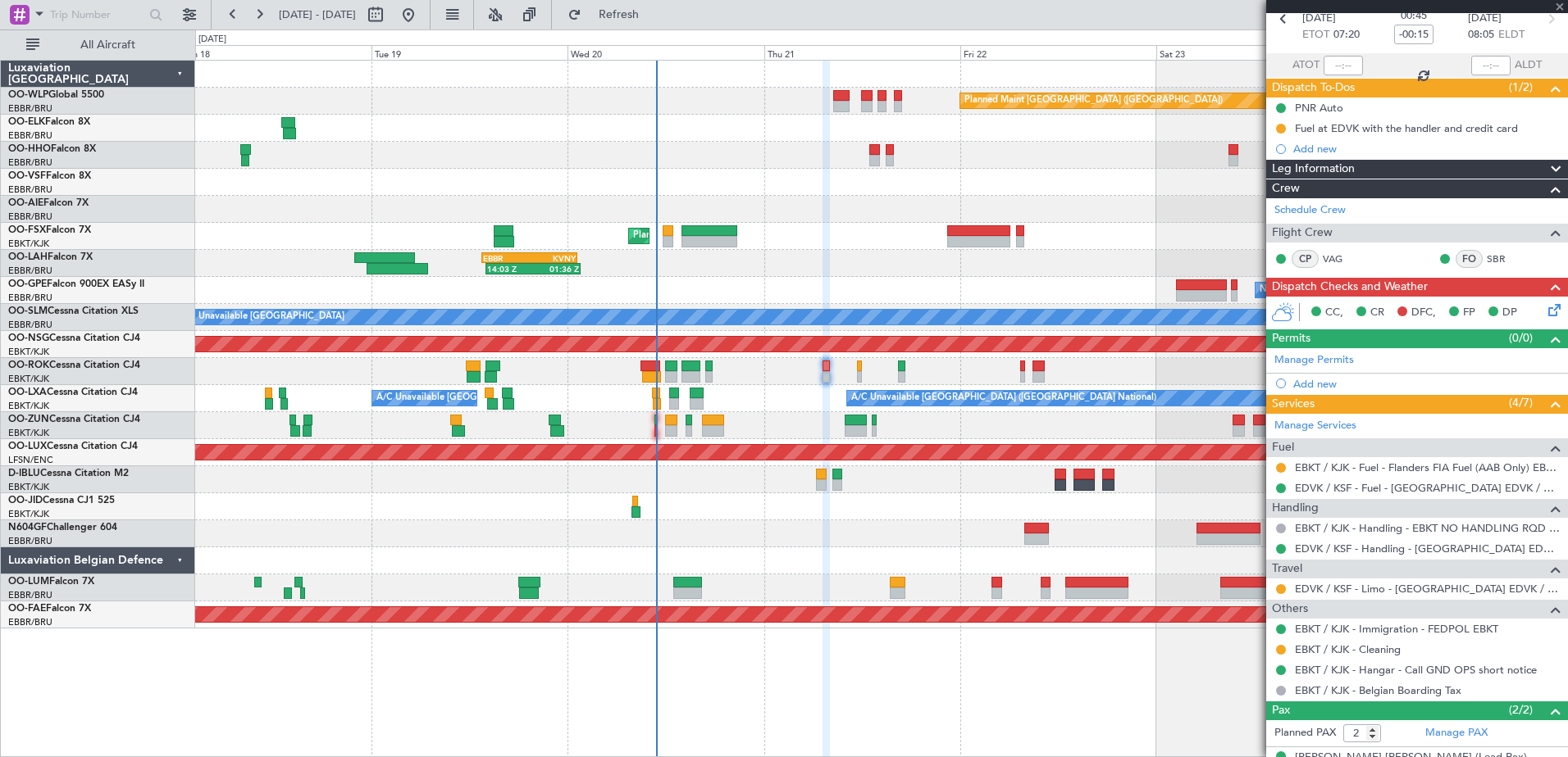
type input "-00:10"
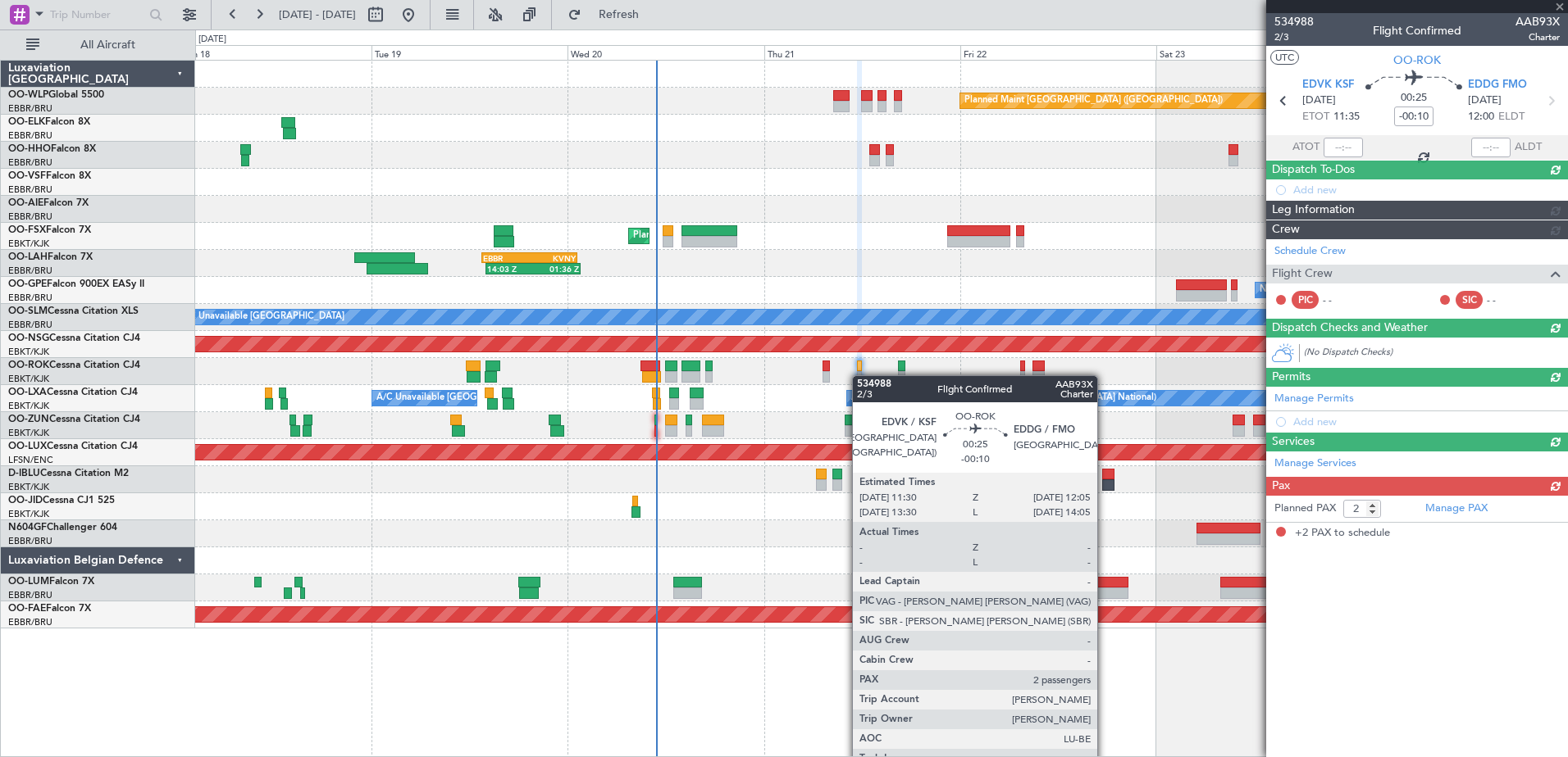
scroll to position [0, 0]
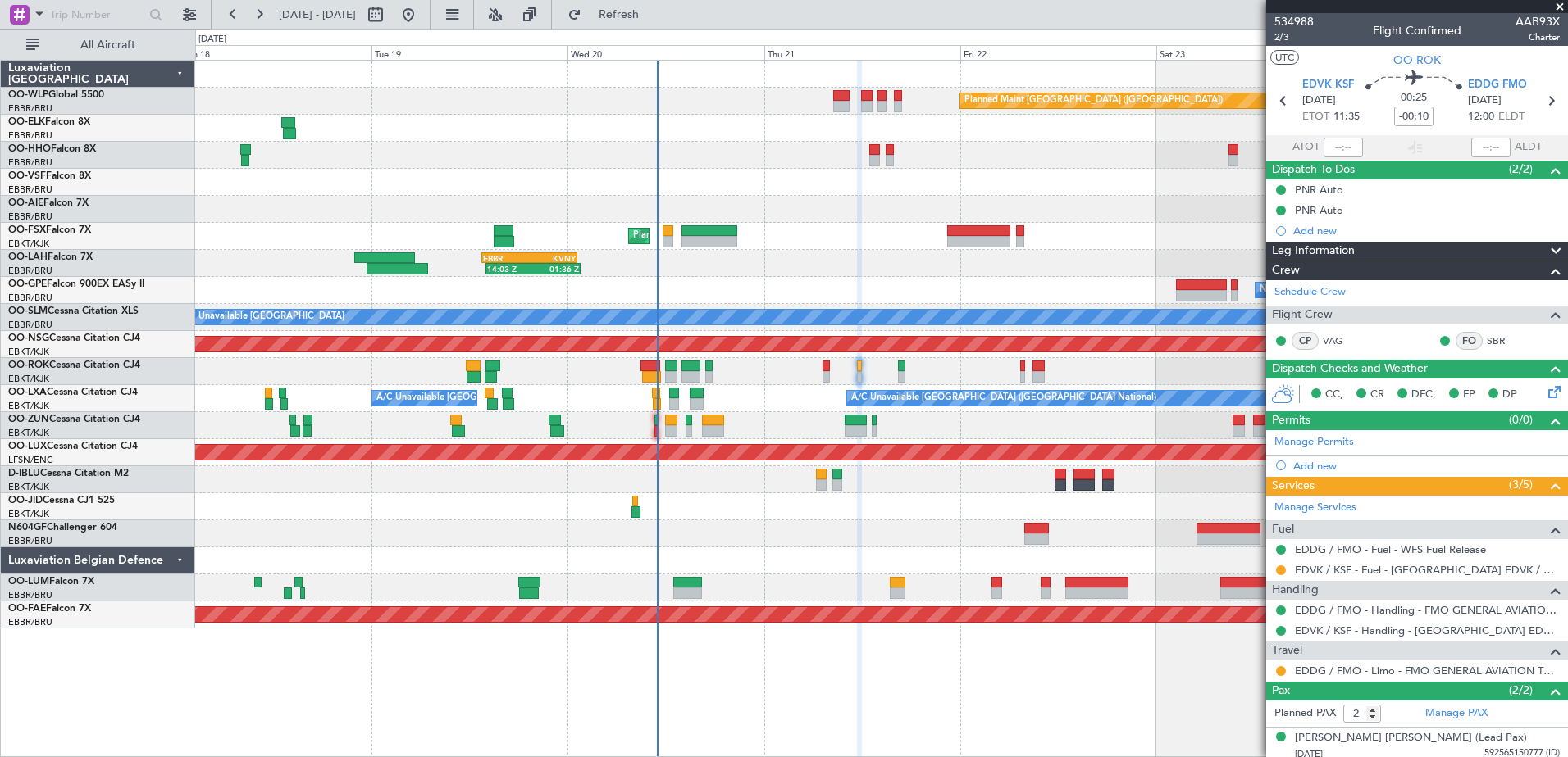
click at [1563, 6] on span at bounding box center [1559, 7] width 16 height 15
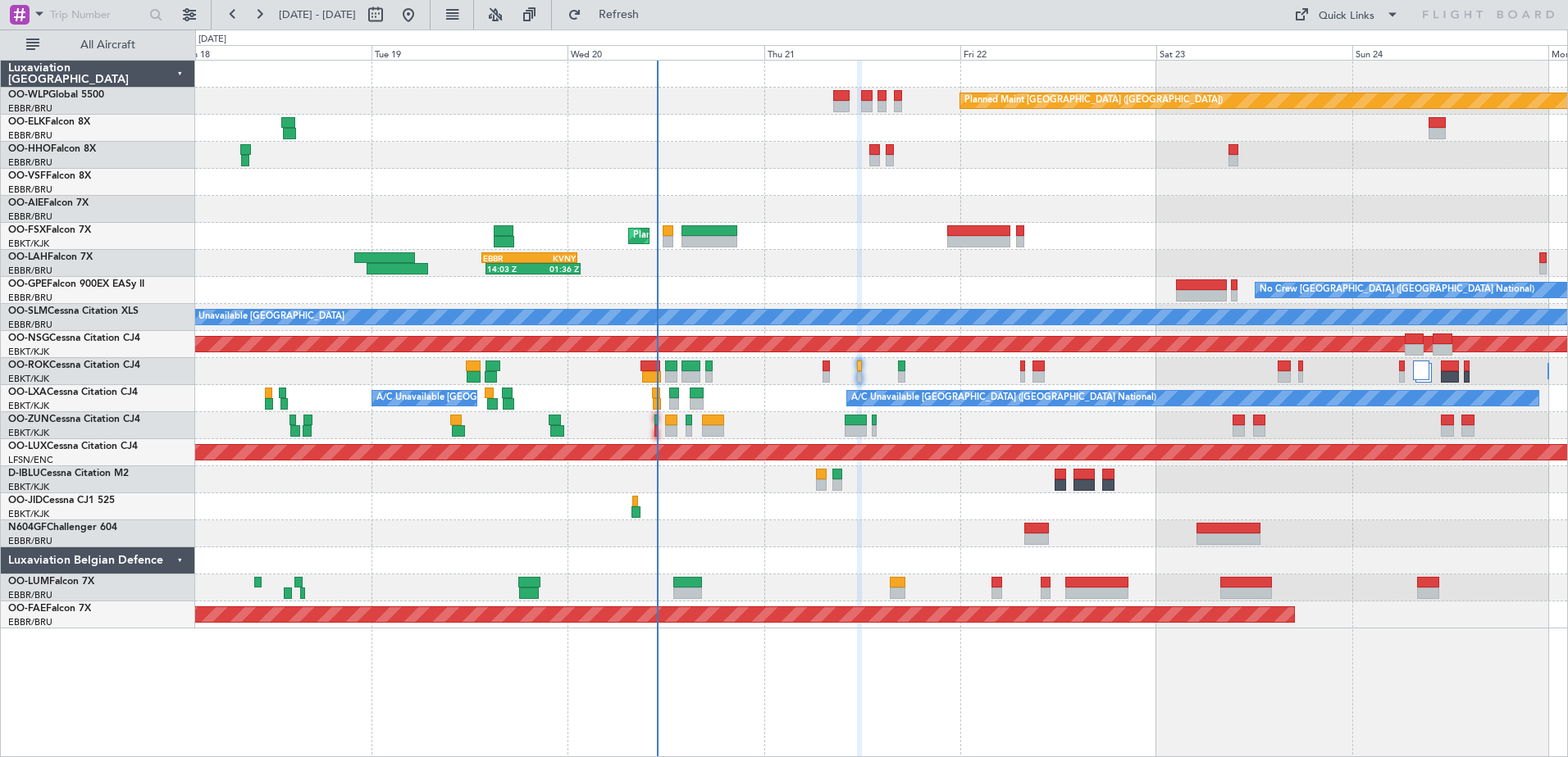
type input "0"
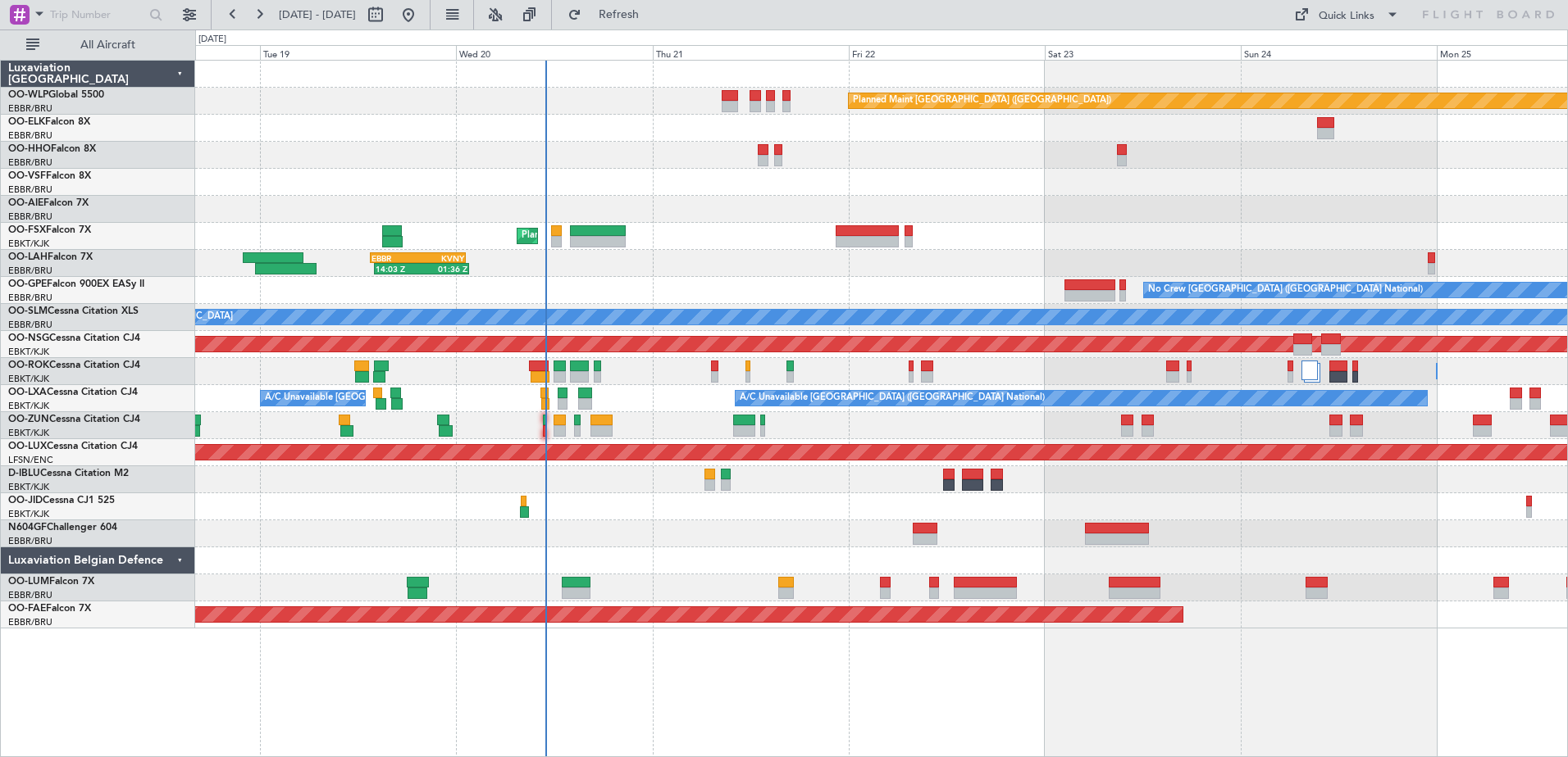
click at [935, 231] on div "Planned Maint Berlin (Brandenburg) AOG Maint Geneva (Cointrin) Planned Maint Ko…" at bounding box center [881, 344] width 1372 height 568
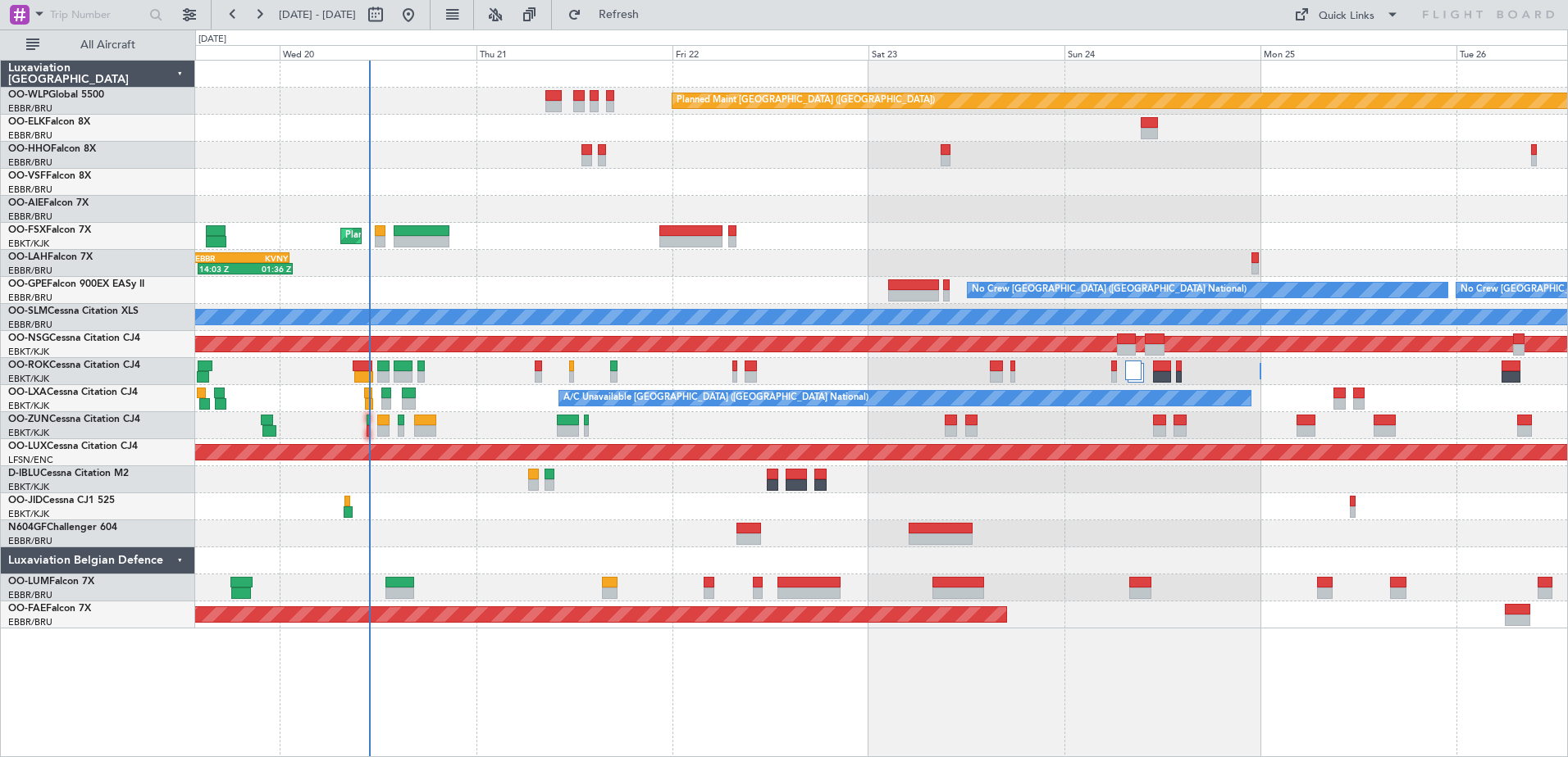
click at [903, 225] on div "Planned Maint Berlin (Brandenburg) Planned Maint Kortrijk-Wevelgem 14:03 Z 01:3…" at bounding box center [881, 344] width 1372 height 568
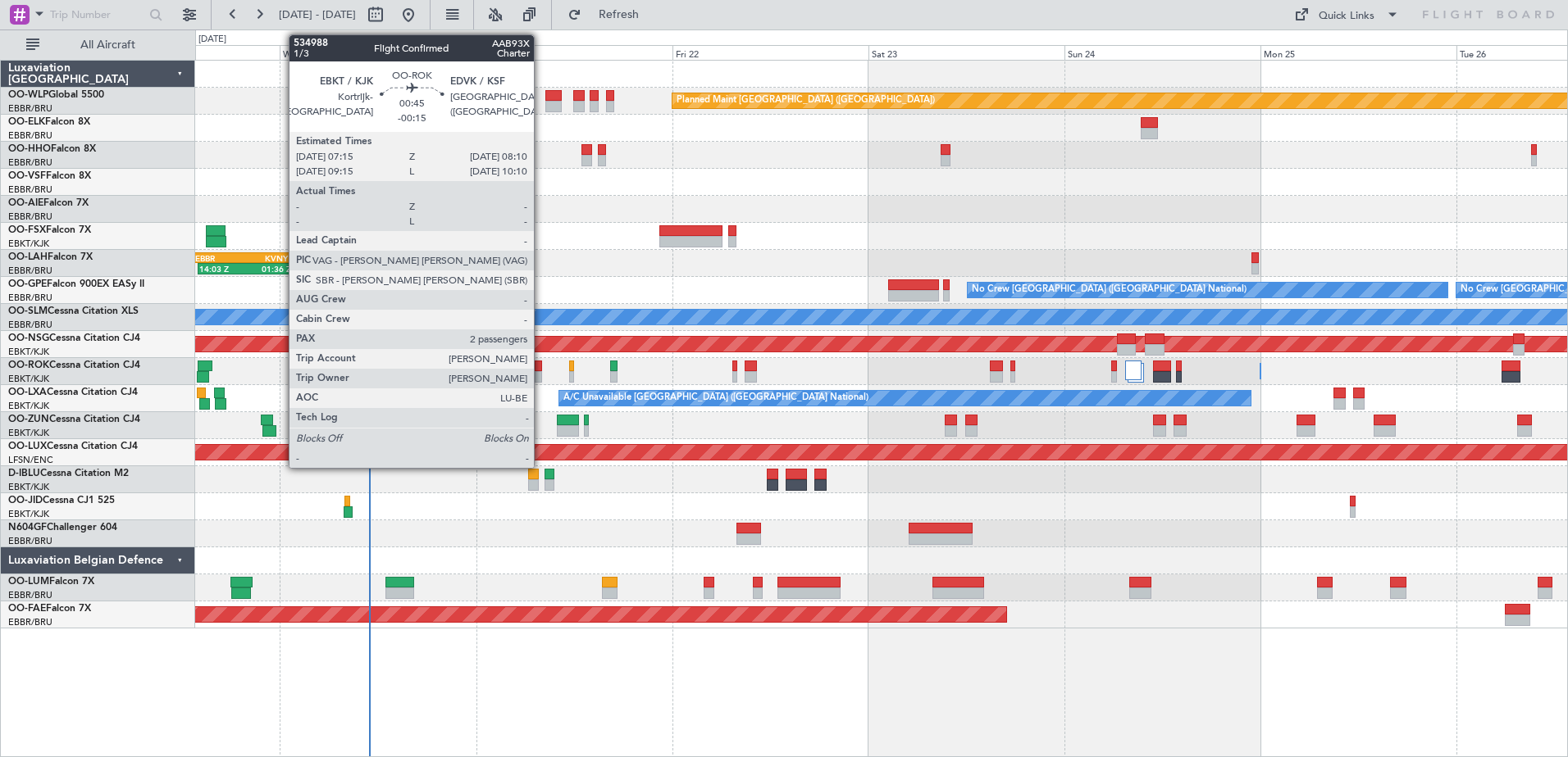
click at [541, 371] on div at bounding box center [538, 376] width 8 height 11
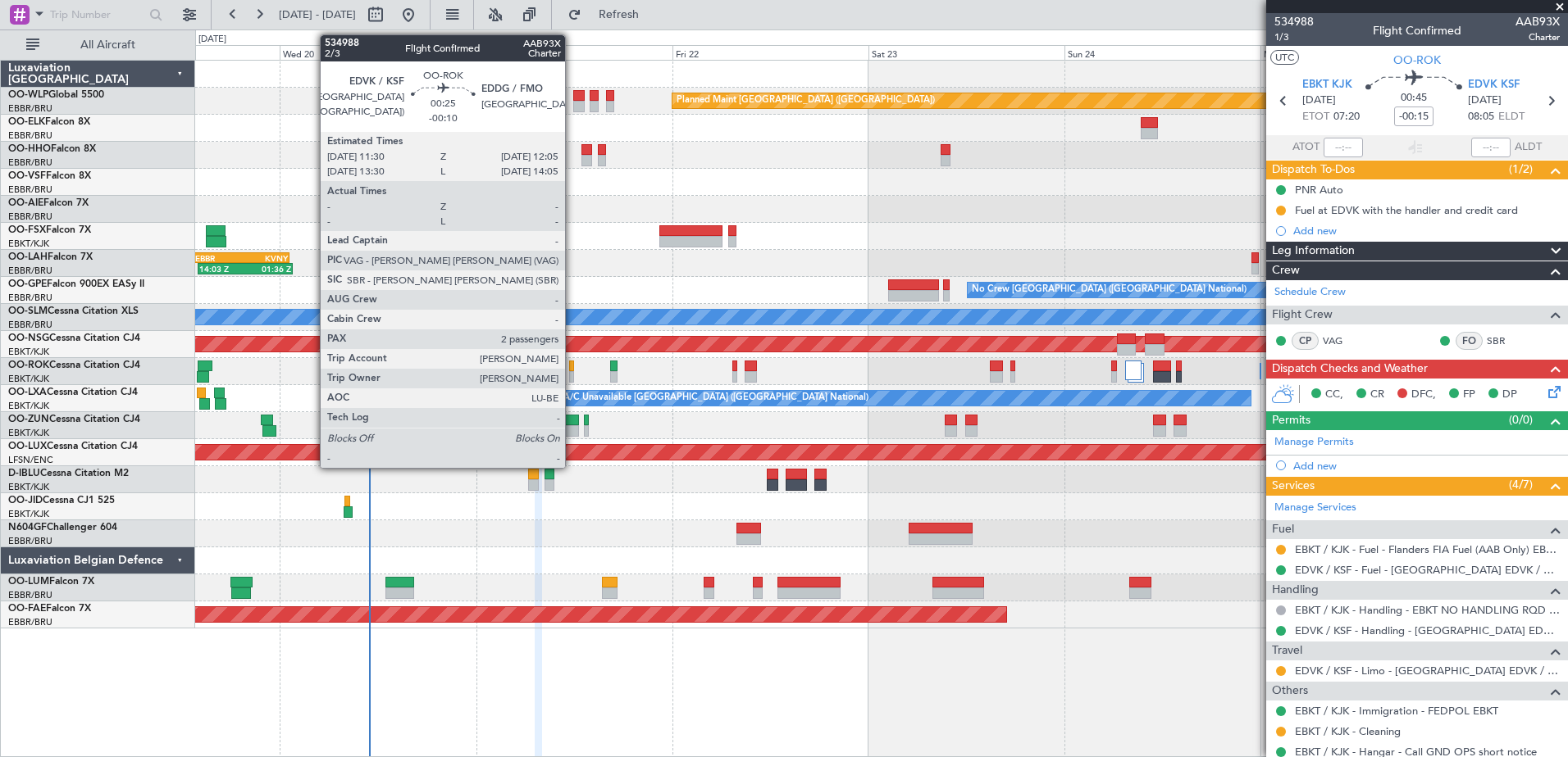
click at [572, 368] on div at bounding box center [572, 366] width 5 height 11
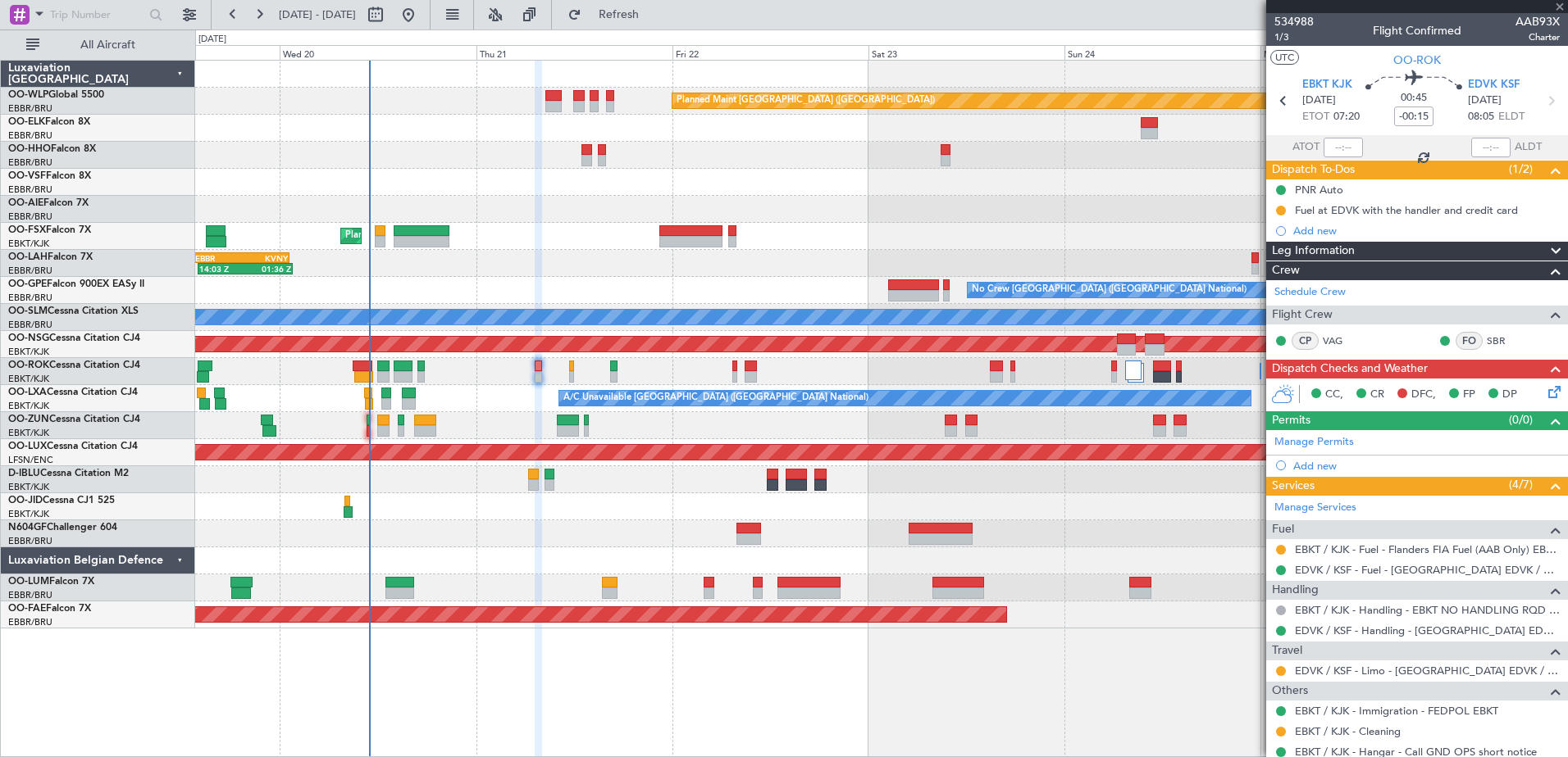
type input "-00:10"
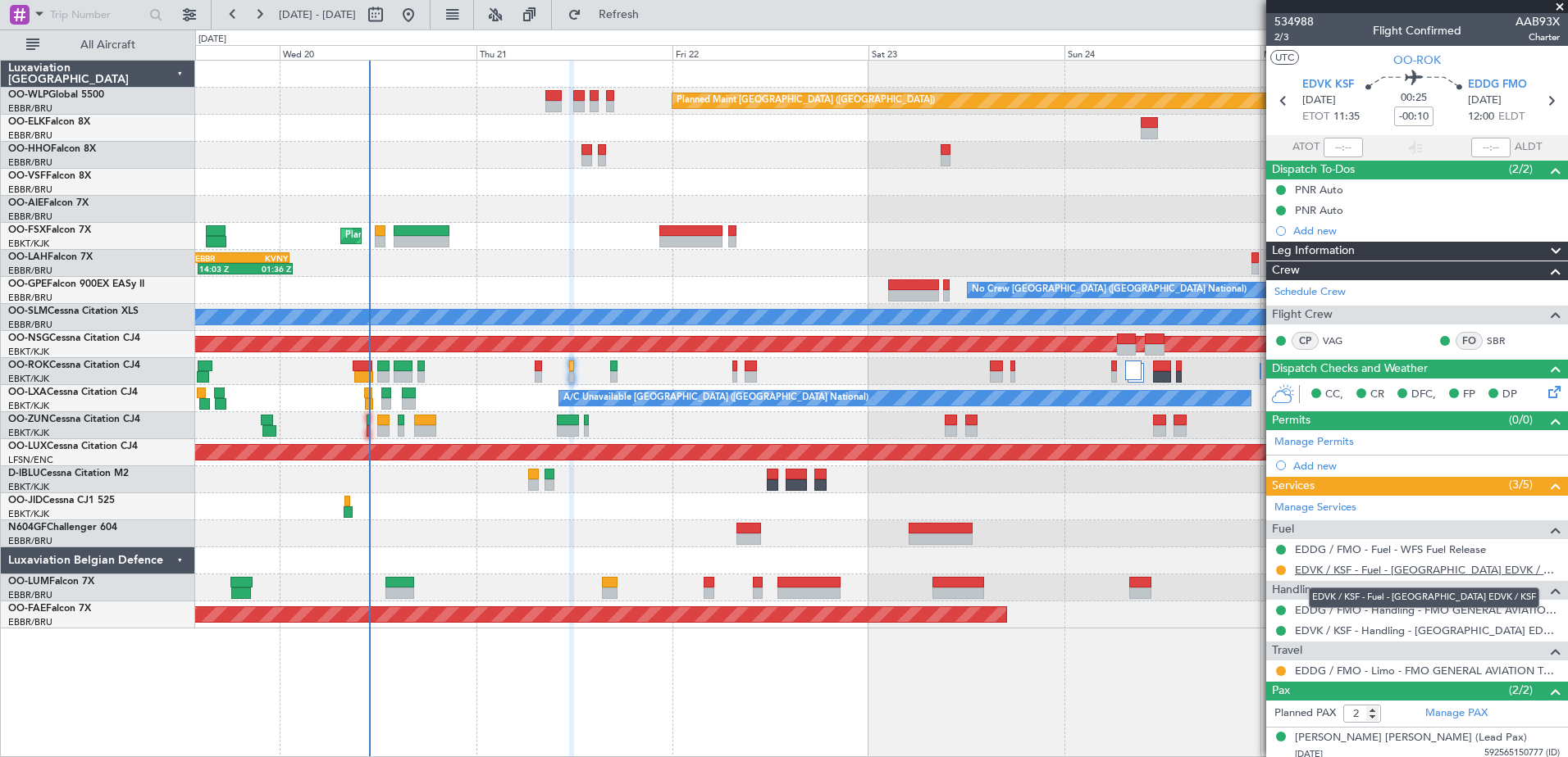
click at [1367, 576] on link "EDVK / KSF - Fuel - Kassel Airport EDVK / KSF" at bounding box center [1426, 570] width 265 height 14
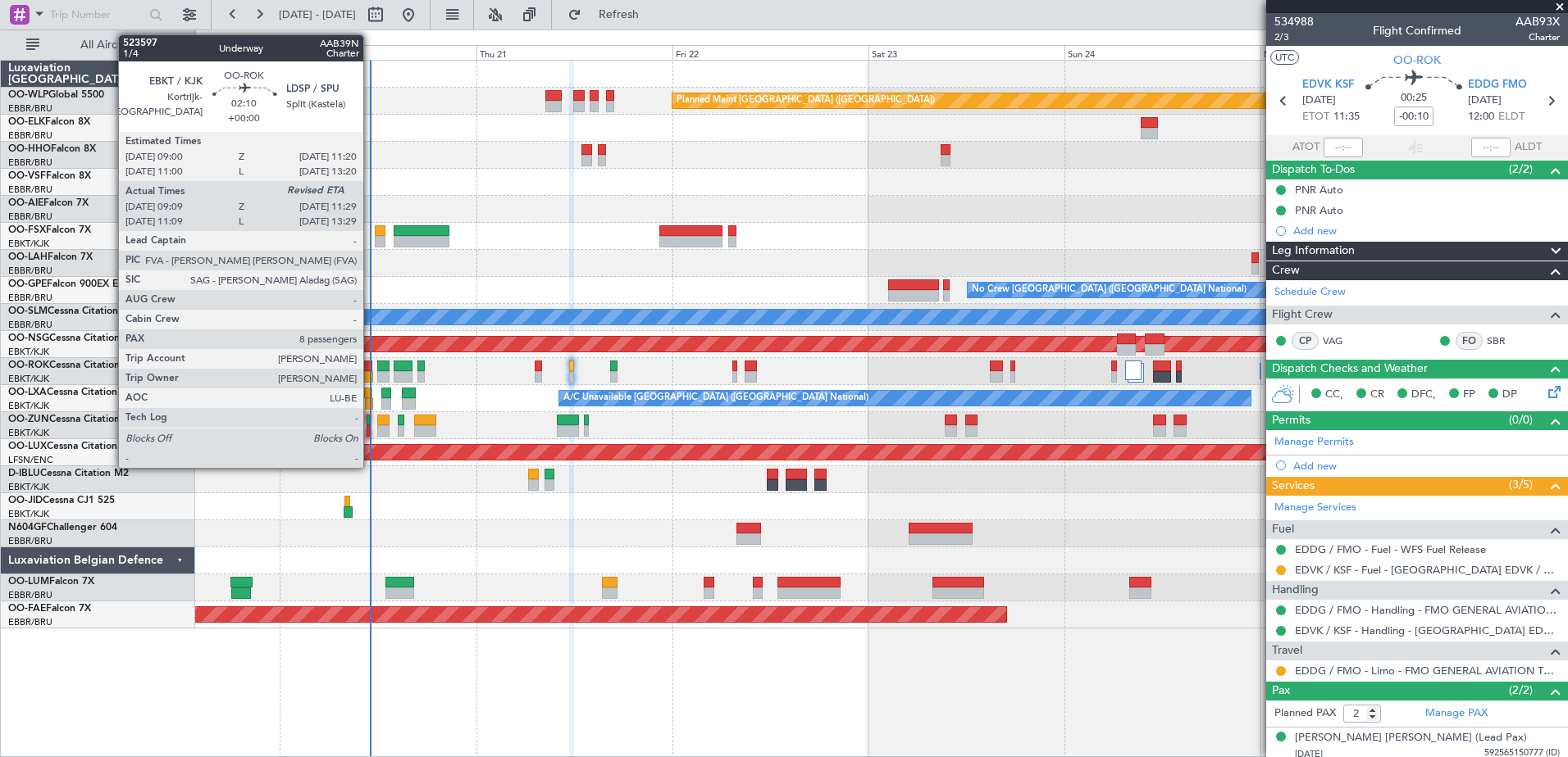
click at [370, 373] on div at bounding box center [364, 376] width 20 height 11
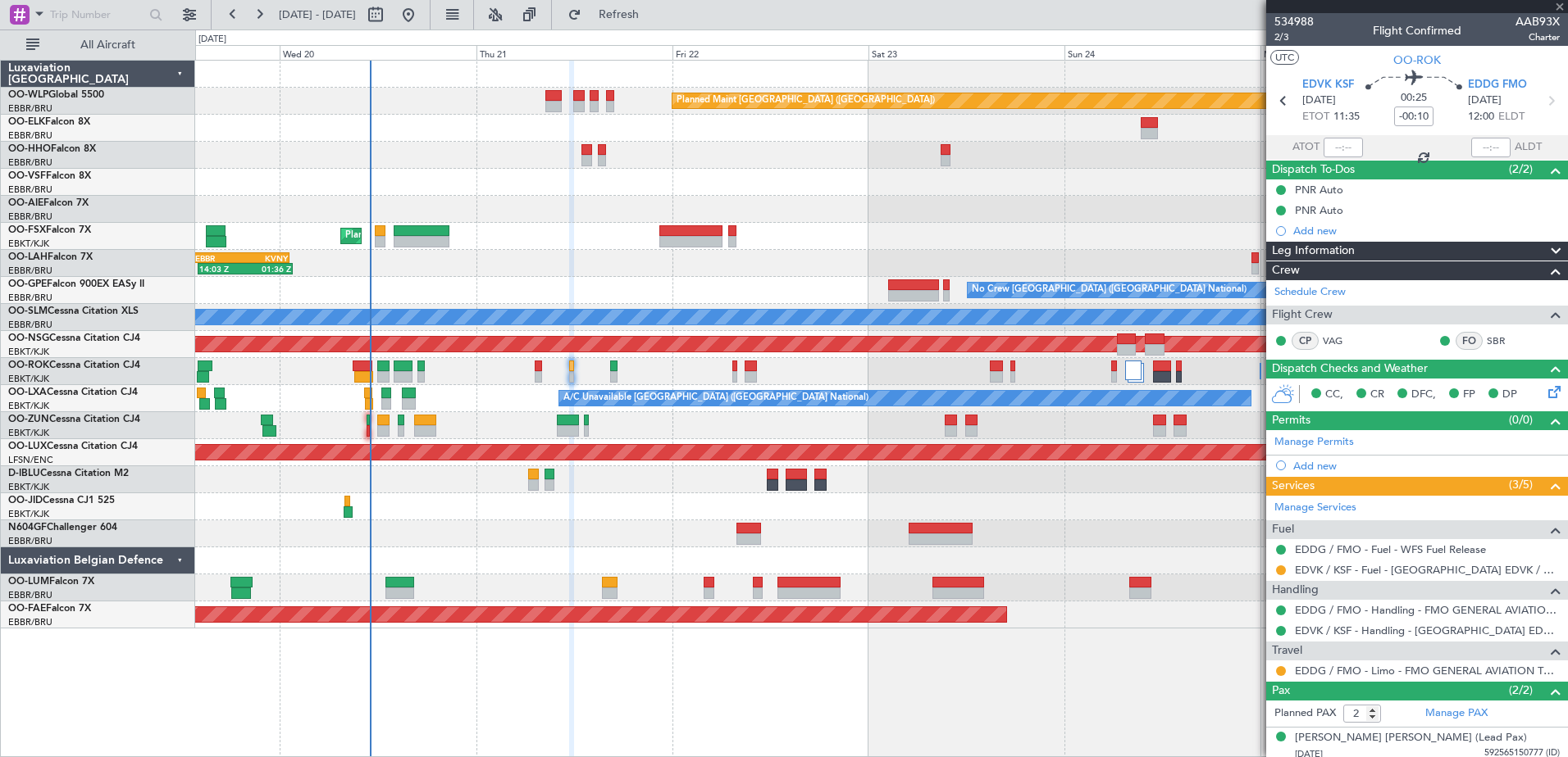
type input "09:14"
type input "8"
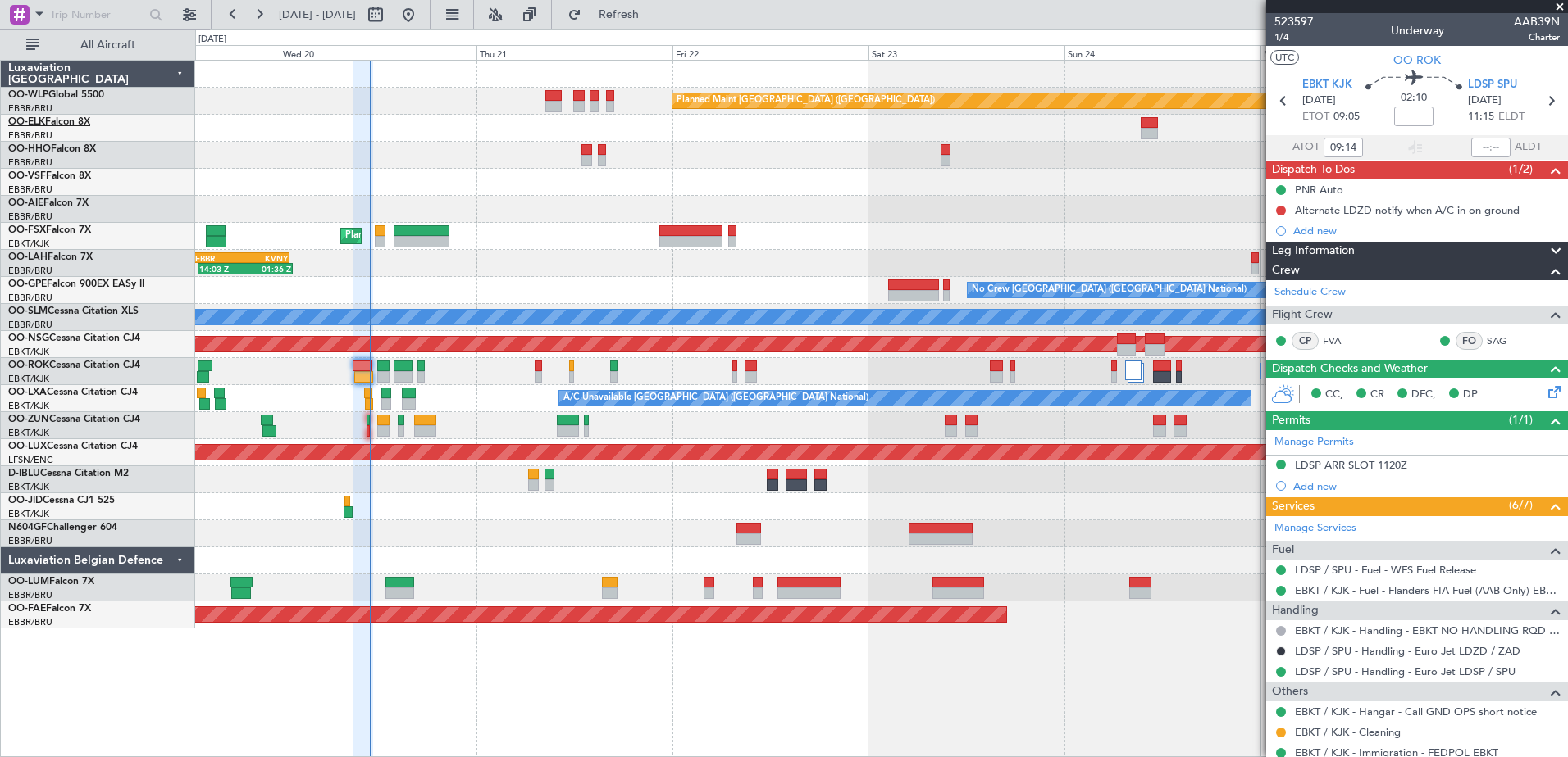
click at [64, 117] on link "OO-ELK Falcon 8X" at bounding box center [48, 122] width 82 height 9
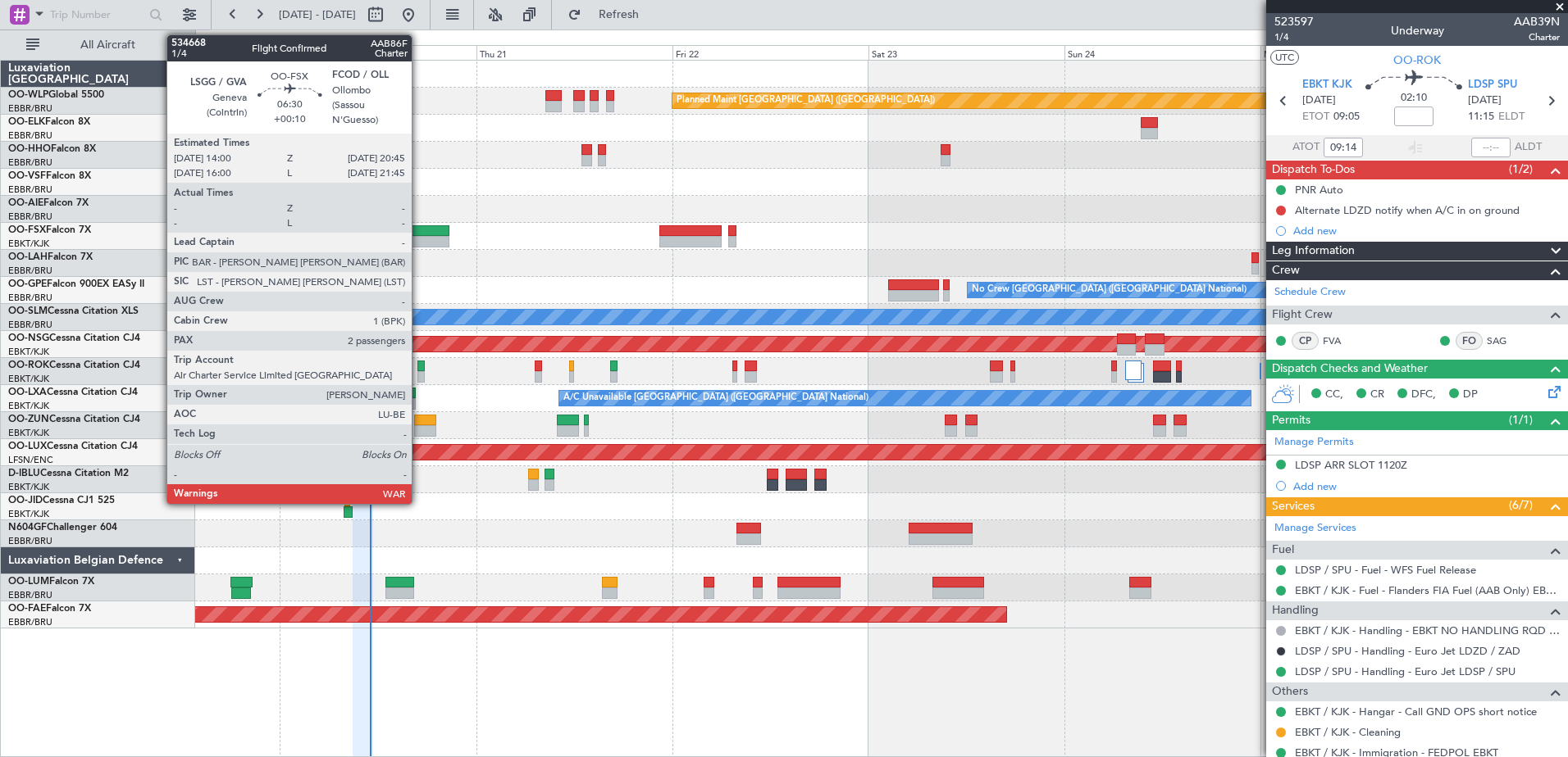
click at [419, 236] on div at bounding box center [421, 241] width 56 height 11
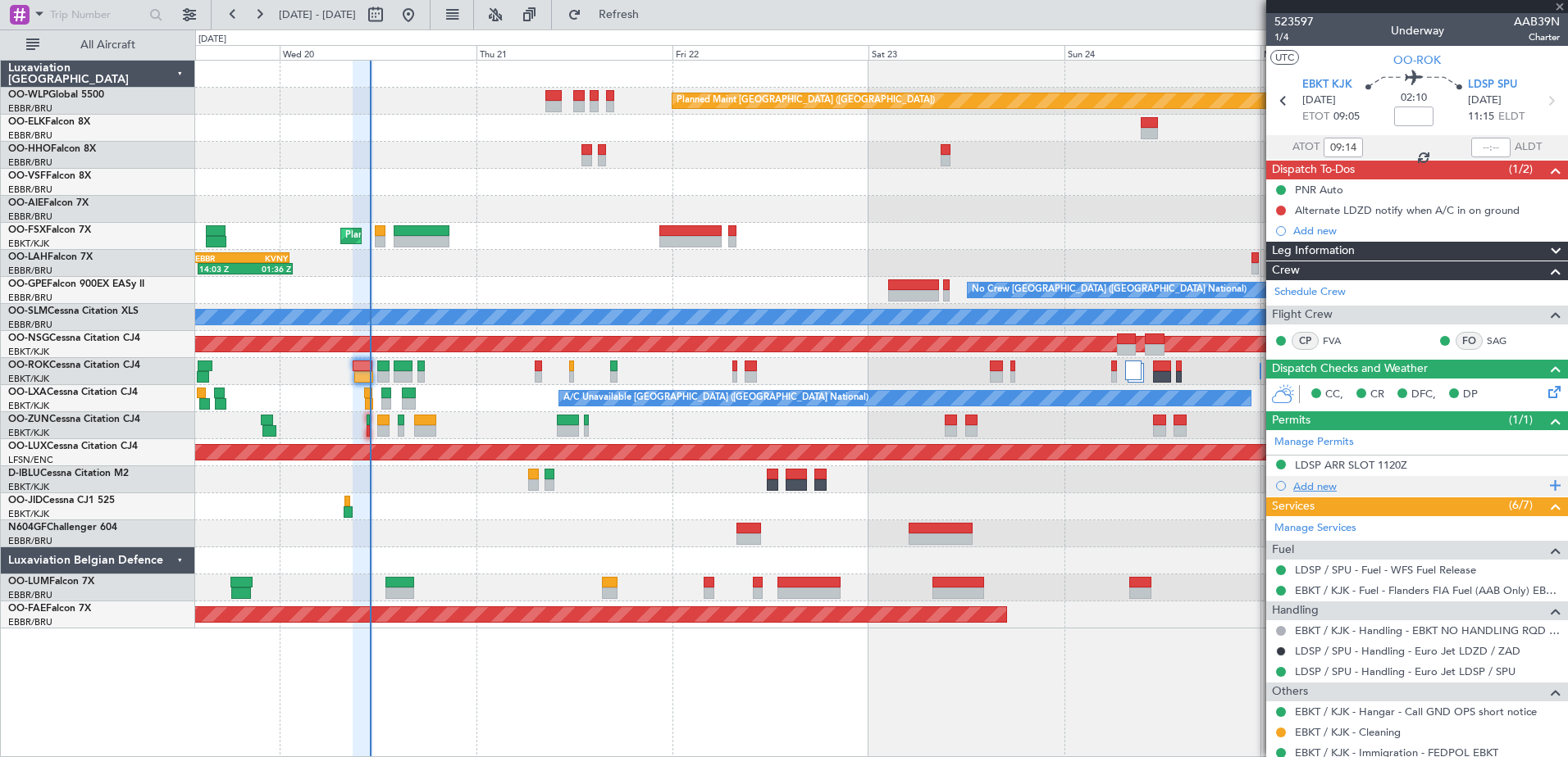
type input "+00:10"
type input "2"
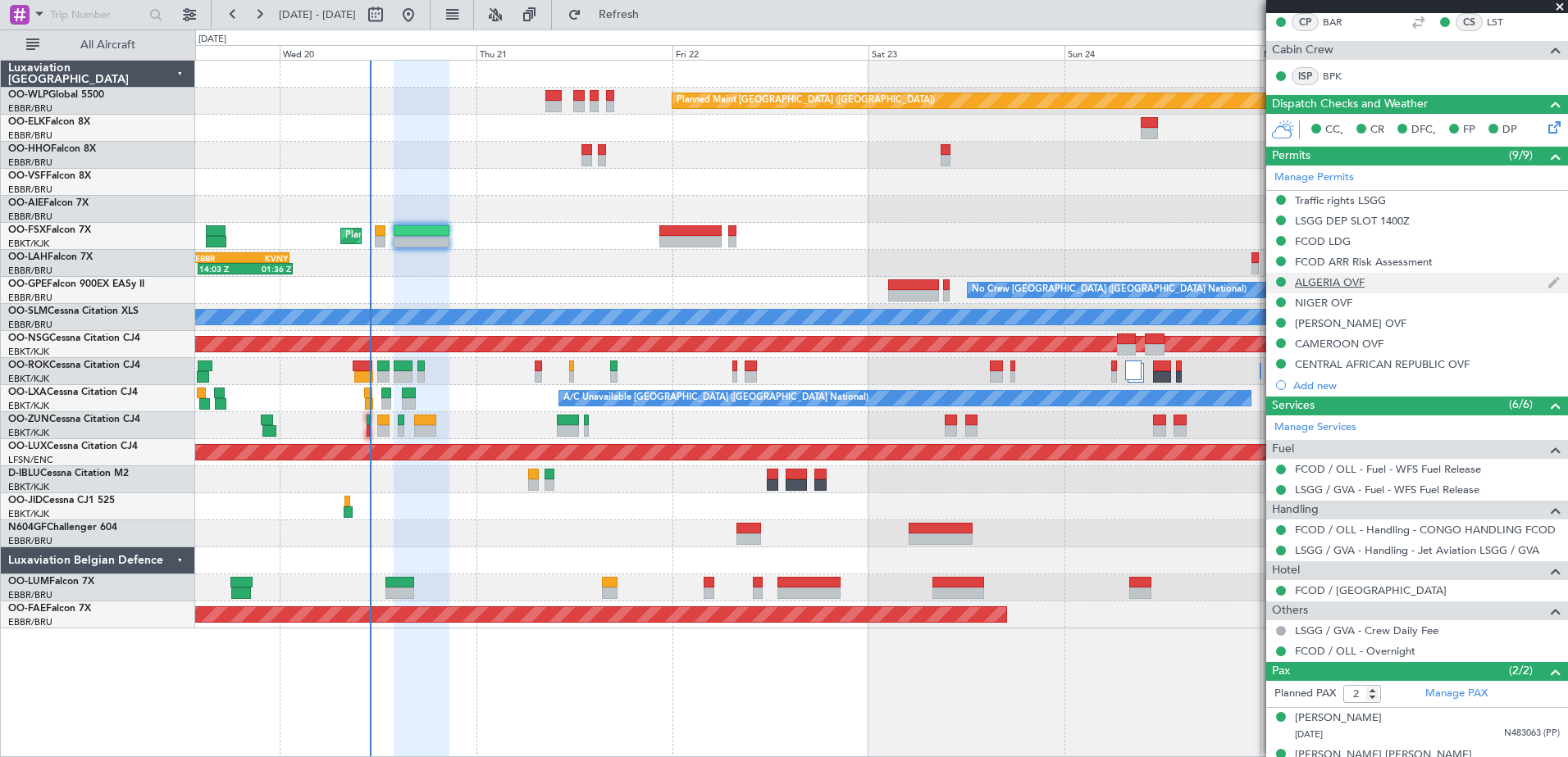
scroll to position [322, 0]
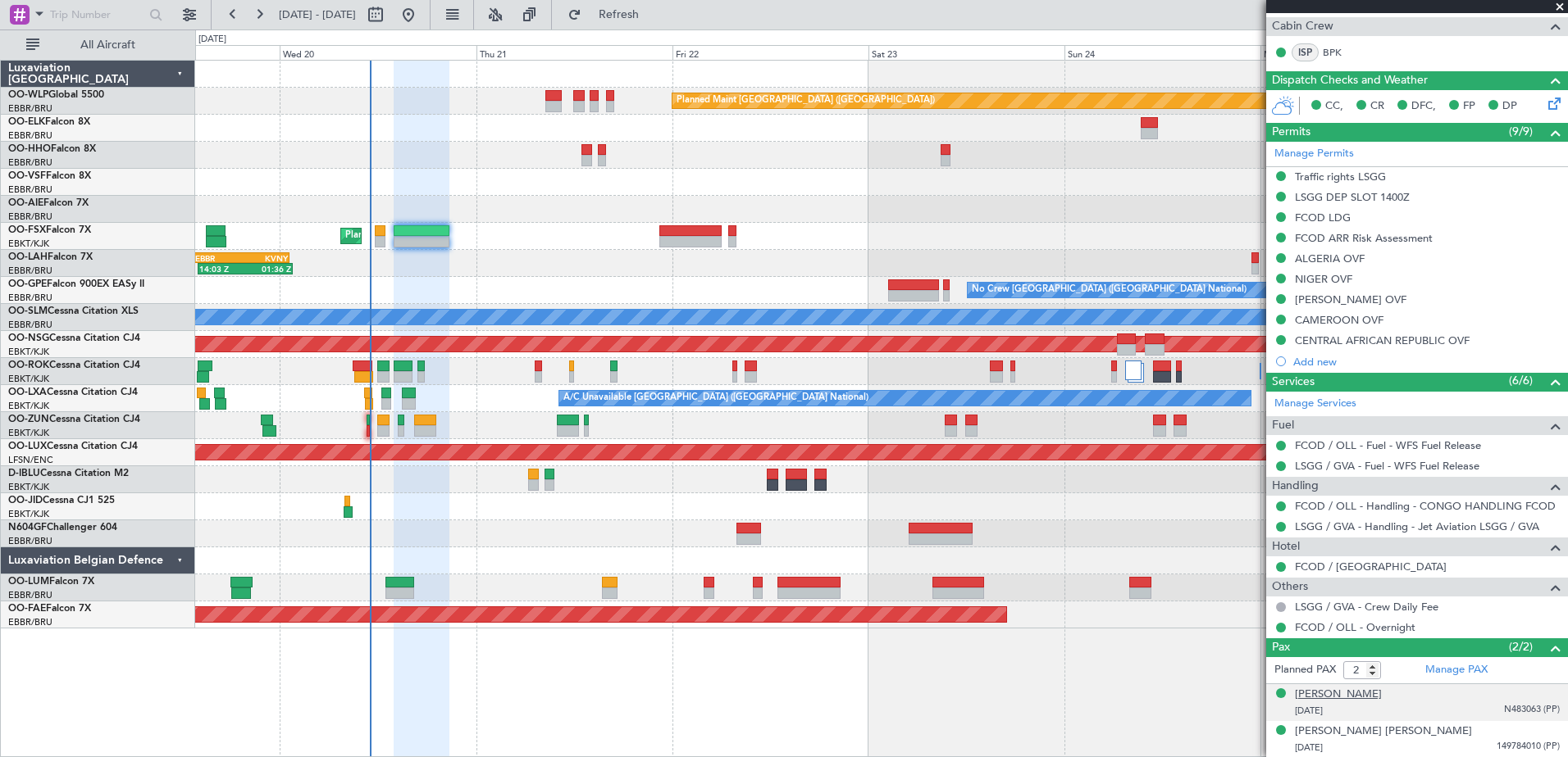
click at [1349, 697] on div "[PERSON_NAME]" at bounding box center [1337, 695] width 87 height 16
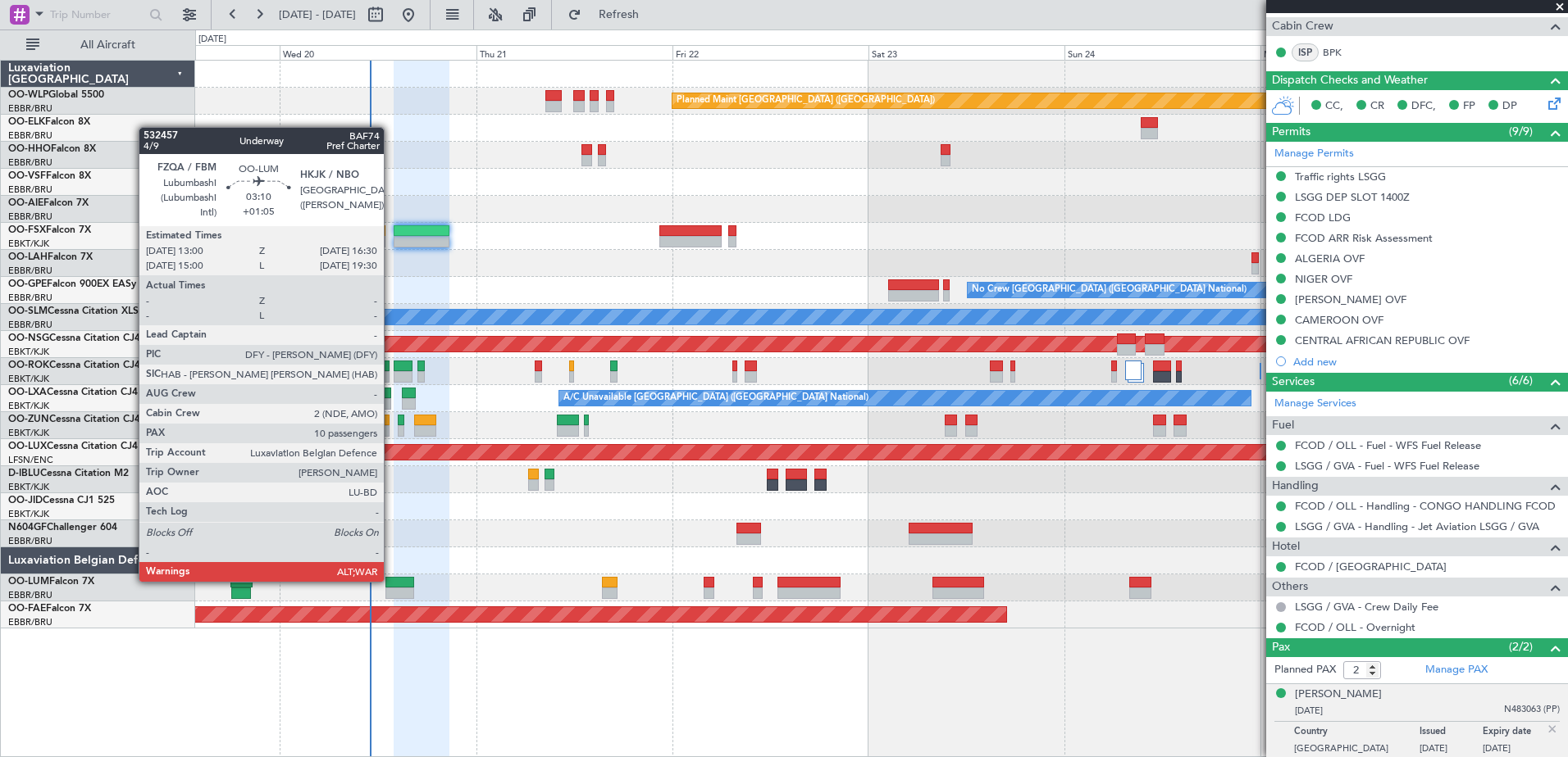
click at [391, 580] on div at bounding box center [399, 582] width 28 height 11
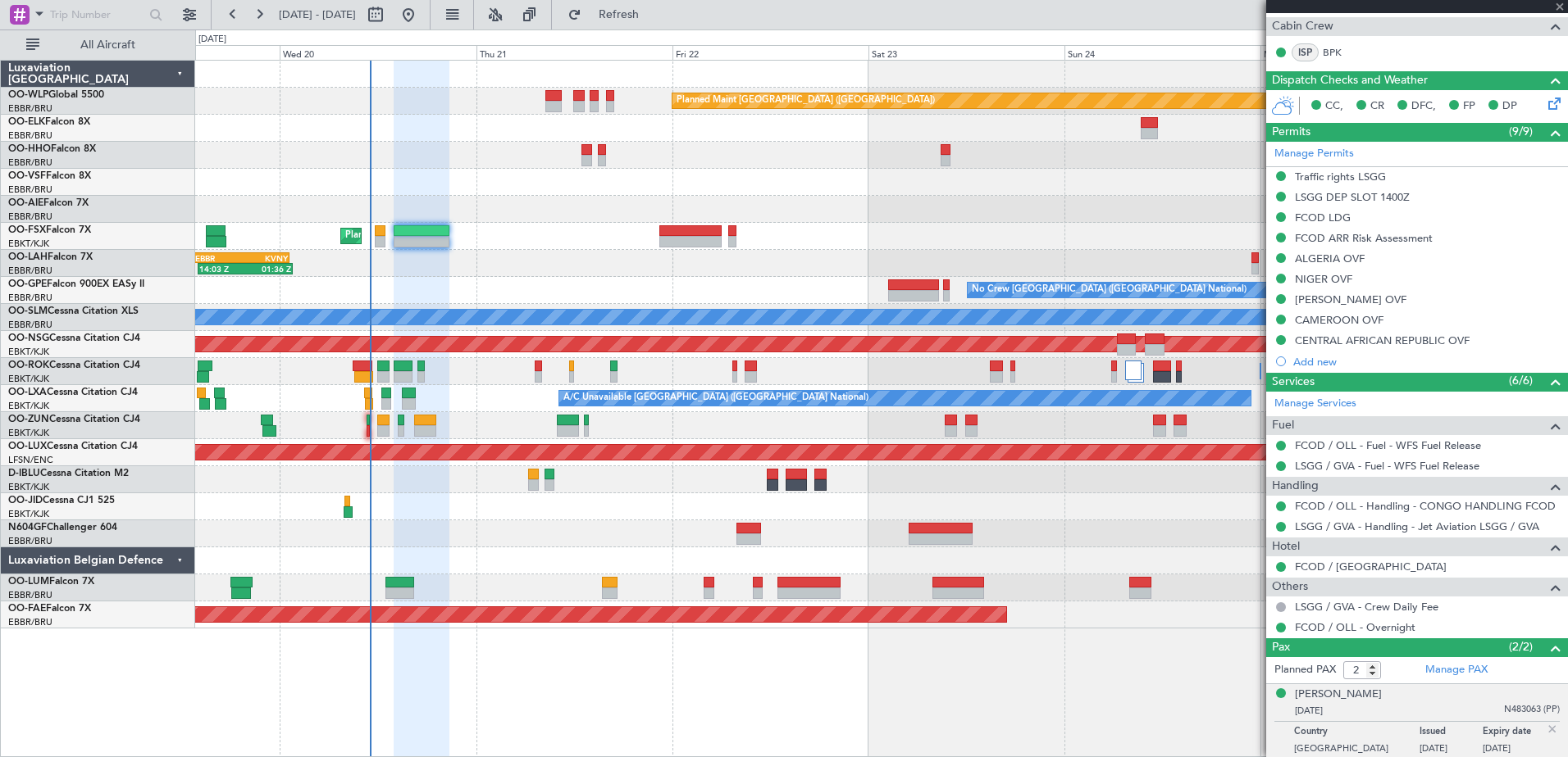
type input "+01:05"
type input "10"
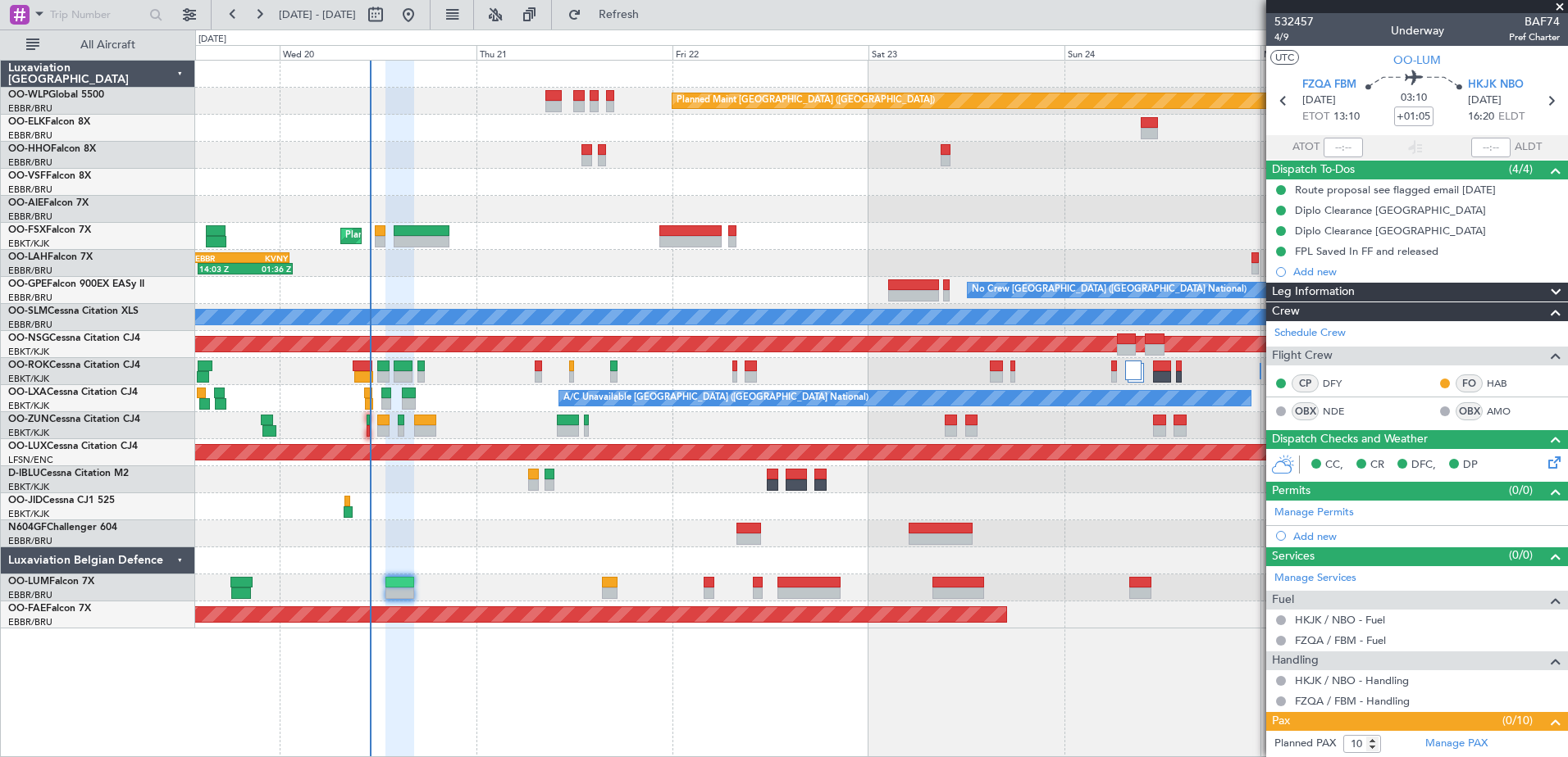
scroll to position [344, 0]
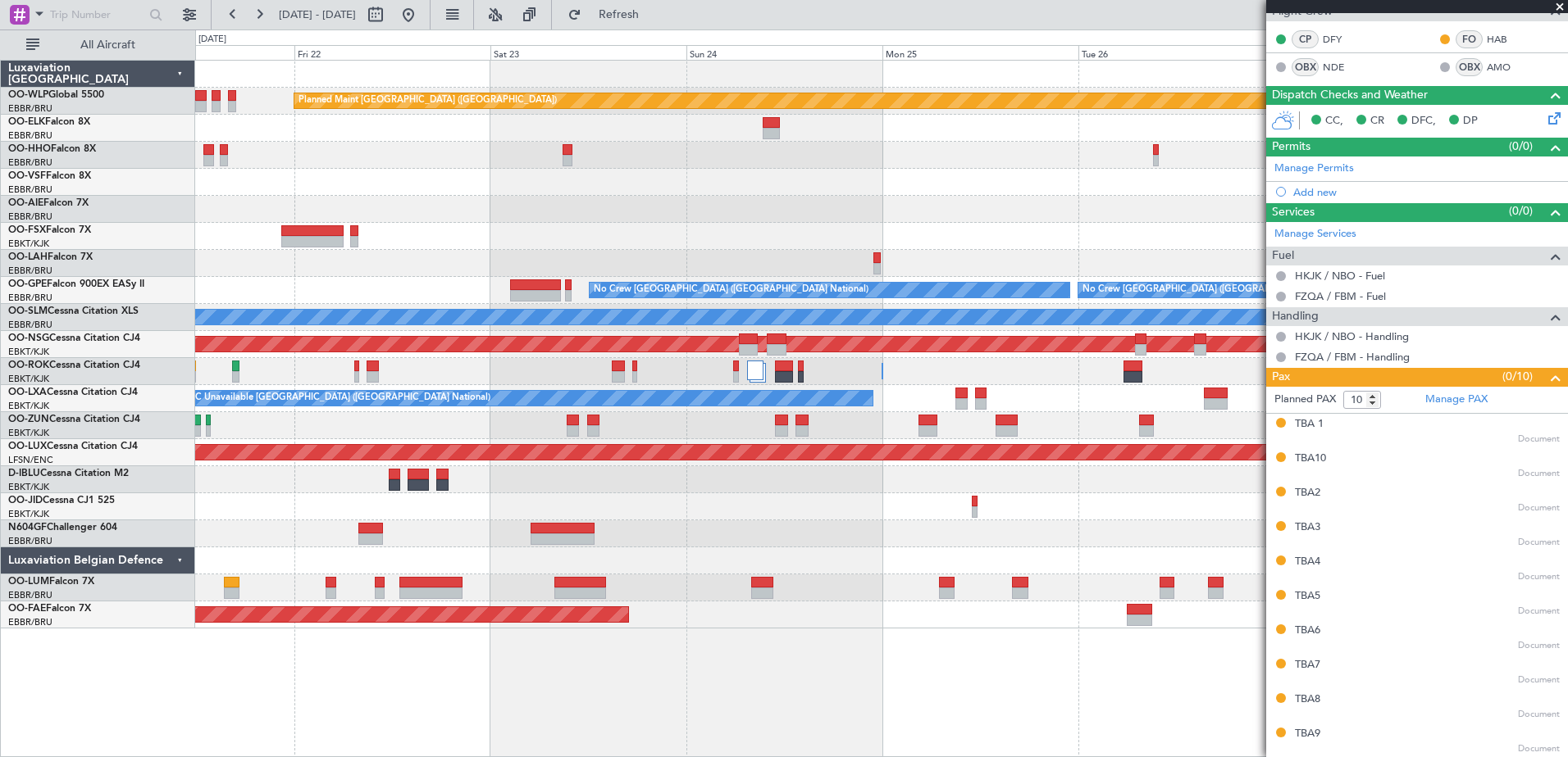
click at [786, 580] on div "Planned Maint [GEOGRAPHIC_DATA] ([GEOGRAPHIC_DATA]) Planned Maint [GEOGRAPHIC_D…" at bounding box center [881, 344] width 1372 height 568
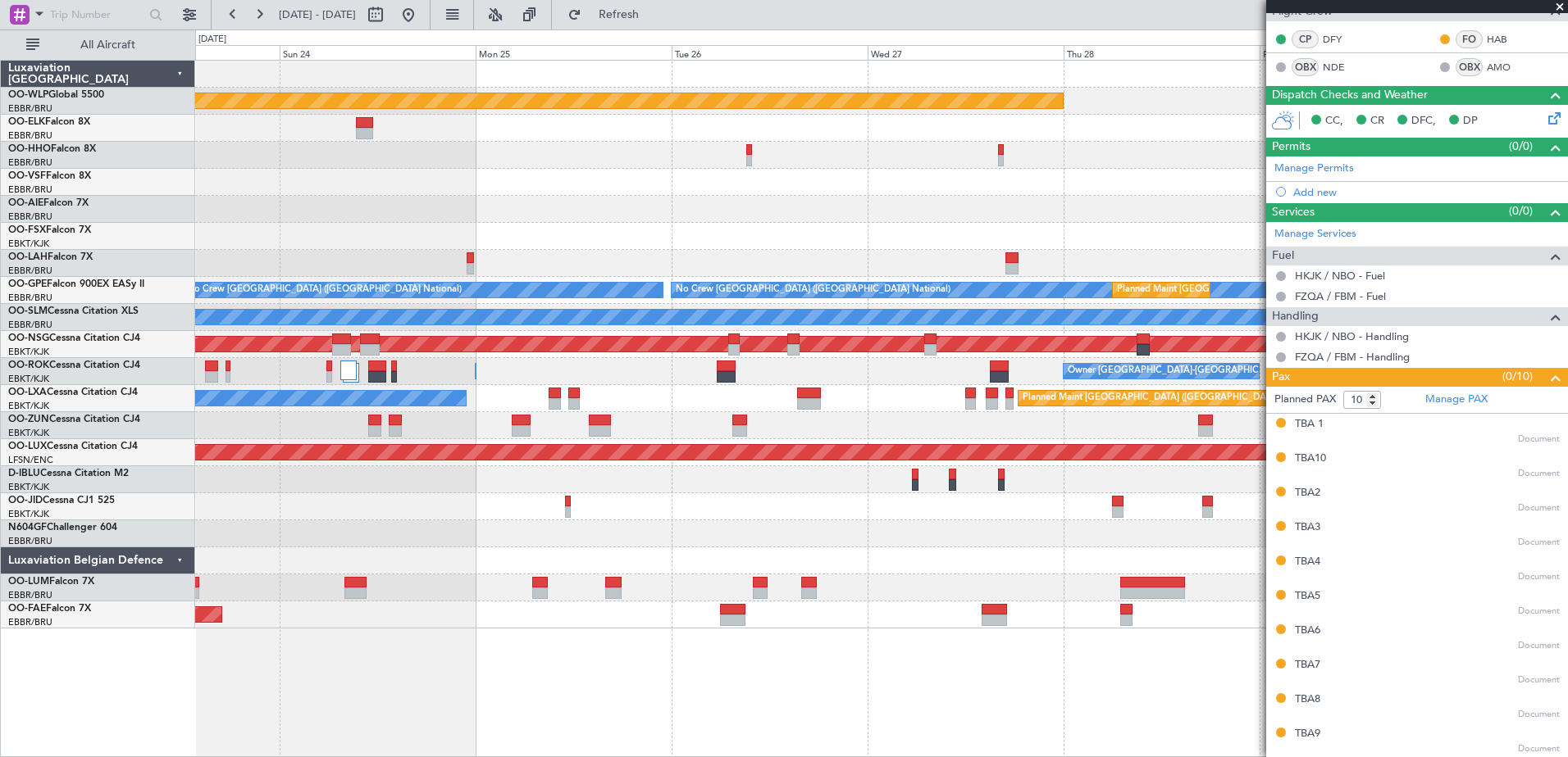
click at [770, 518] on div at bounding box center [881, 507] width 1372 height 27
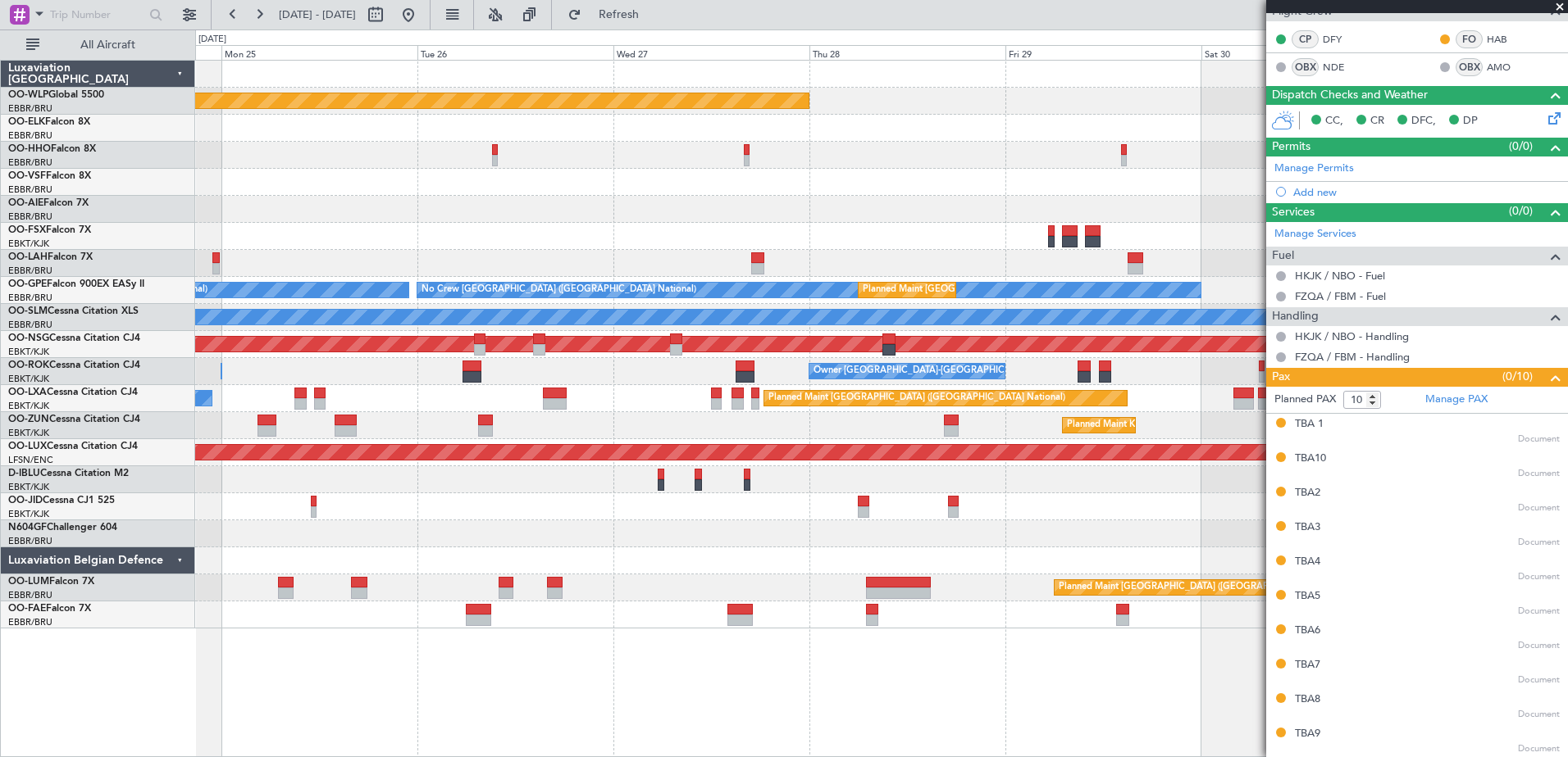
click at [929, 546] on div at bounding box center [881, 533] width 1372 height 27
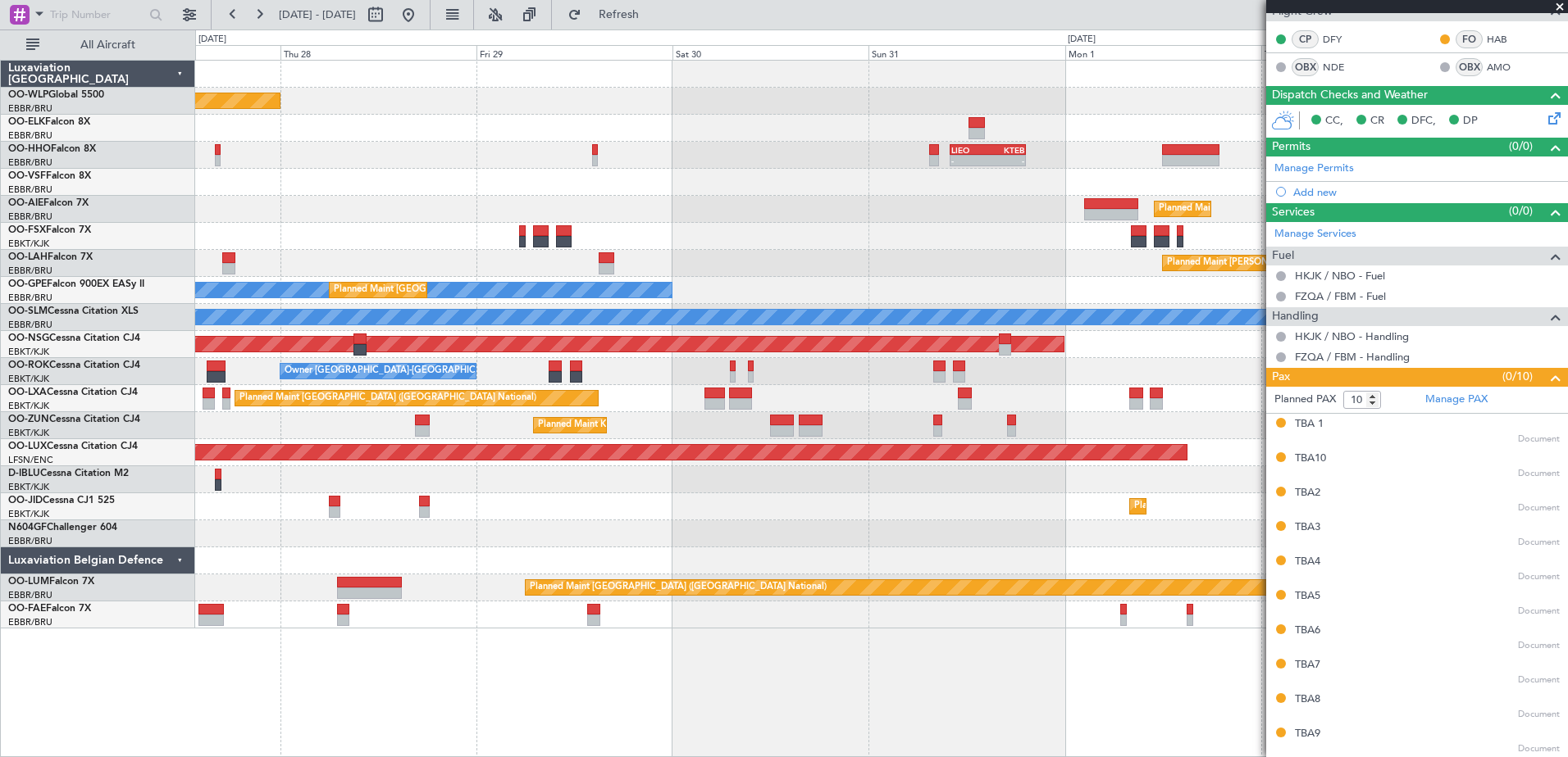
click at [561, 565] on div "Planned Maint [GEOGRAPHIC_DATA] ([GEOGRAPHIC_DATA]) - - [PERSON_NAME] 10:00 Z K…" at bounding box center [881, 344] width 1372 height 568
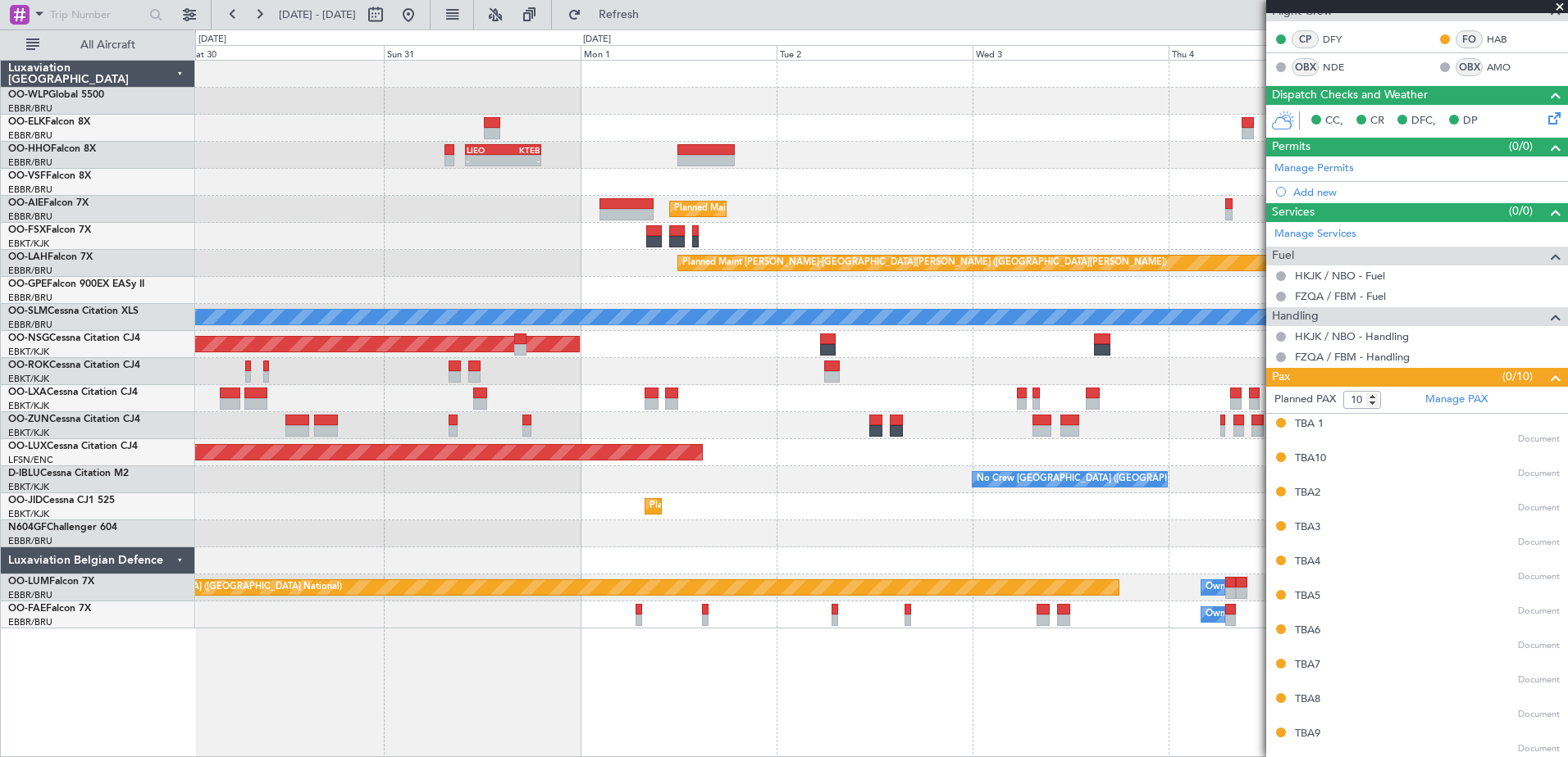
click at [513, 559] on div "- - [PERSON_NAME] 10:00 Z KTEB 19:15 Z Planned Maint [GEOGRAPHIC_DATA] ([GEOGRA…" at bounding box center [881, 344] width 1372 height 568
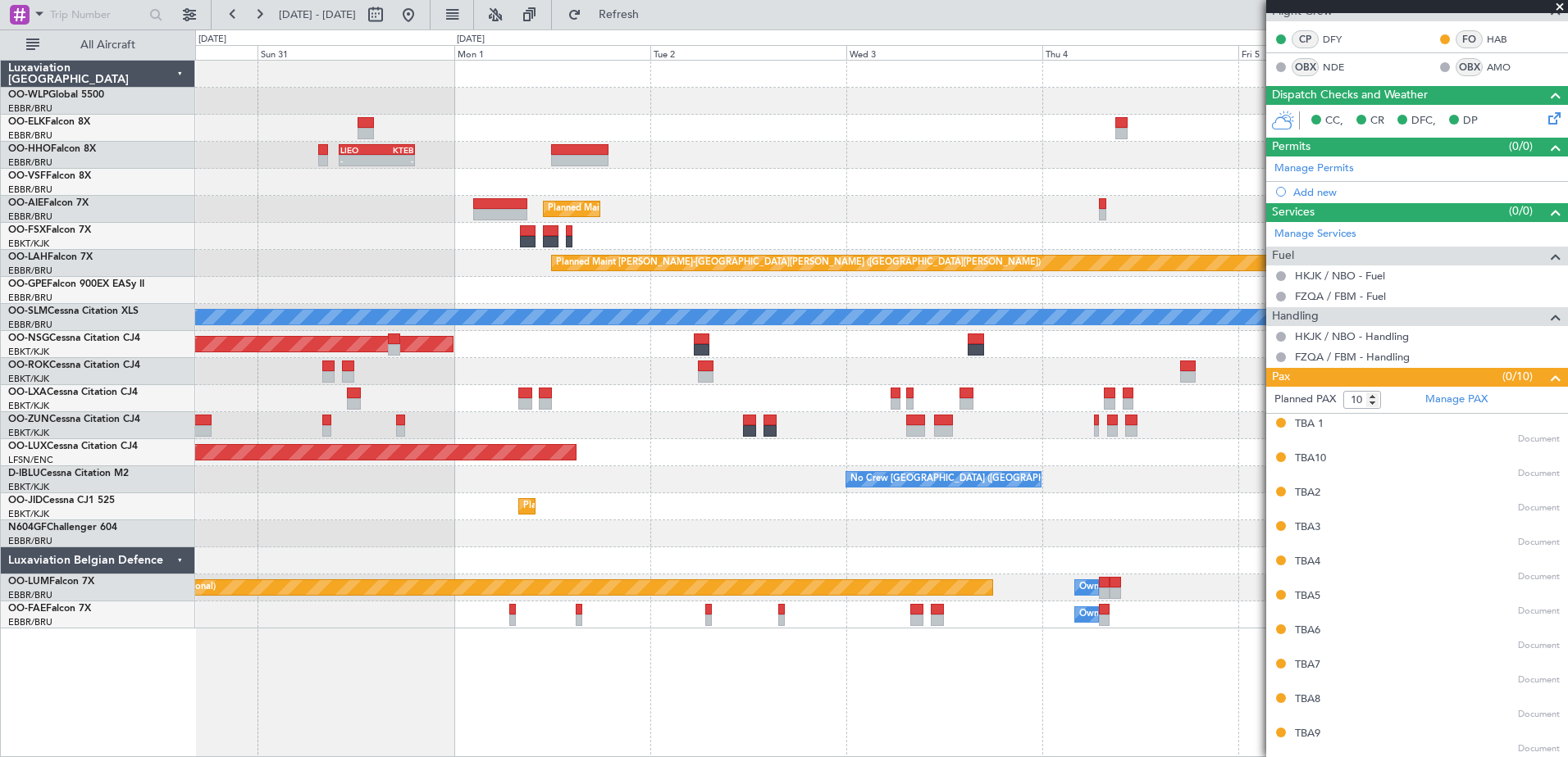
click at [1016, 411] on div "Planned Maint [GEOGRAPHIC_DATA] ([GEOGRAPHIC_DATA] National)" at bounding box center [881, 398] width 1372 height 27
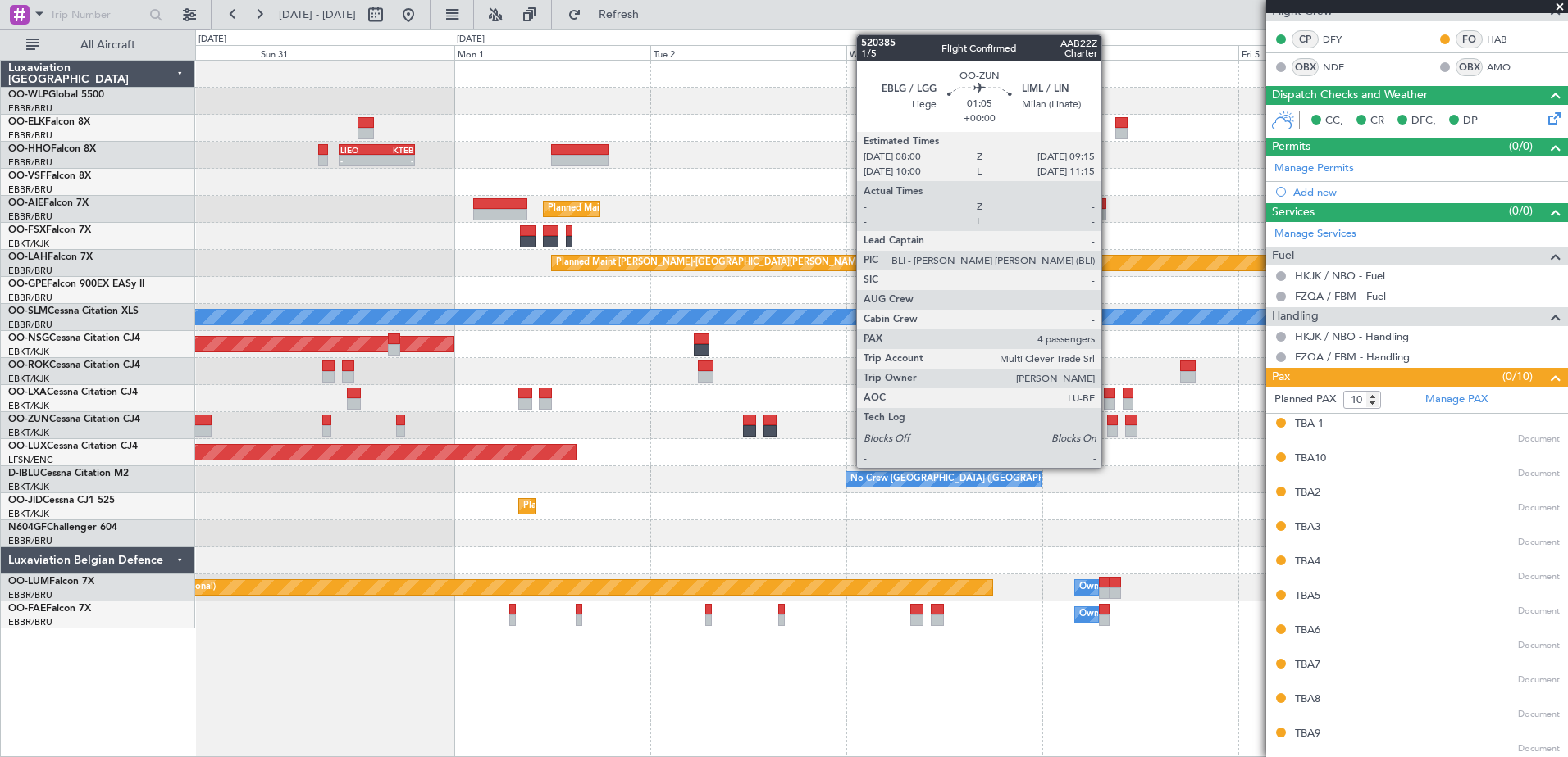
click at [1109, 422] on div at bounding box center [1112, 420] width 10 height 11
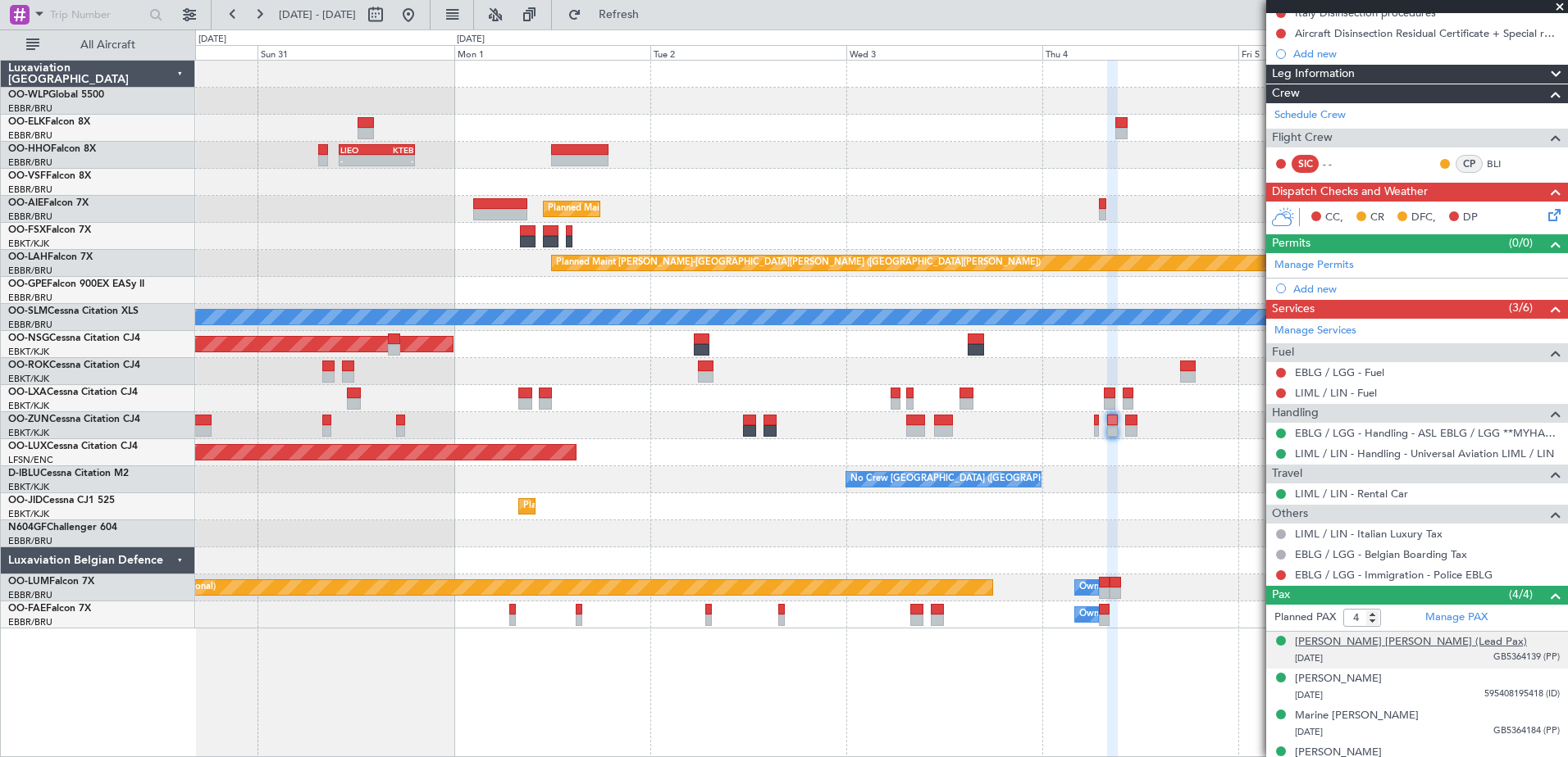
scroll to position [239, 0]
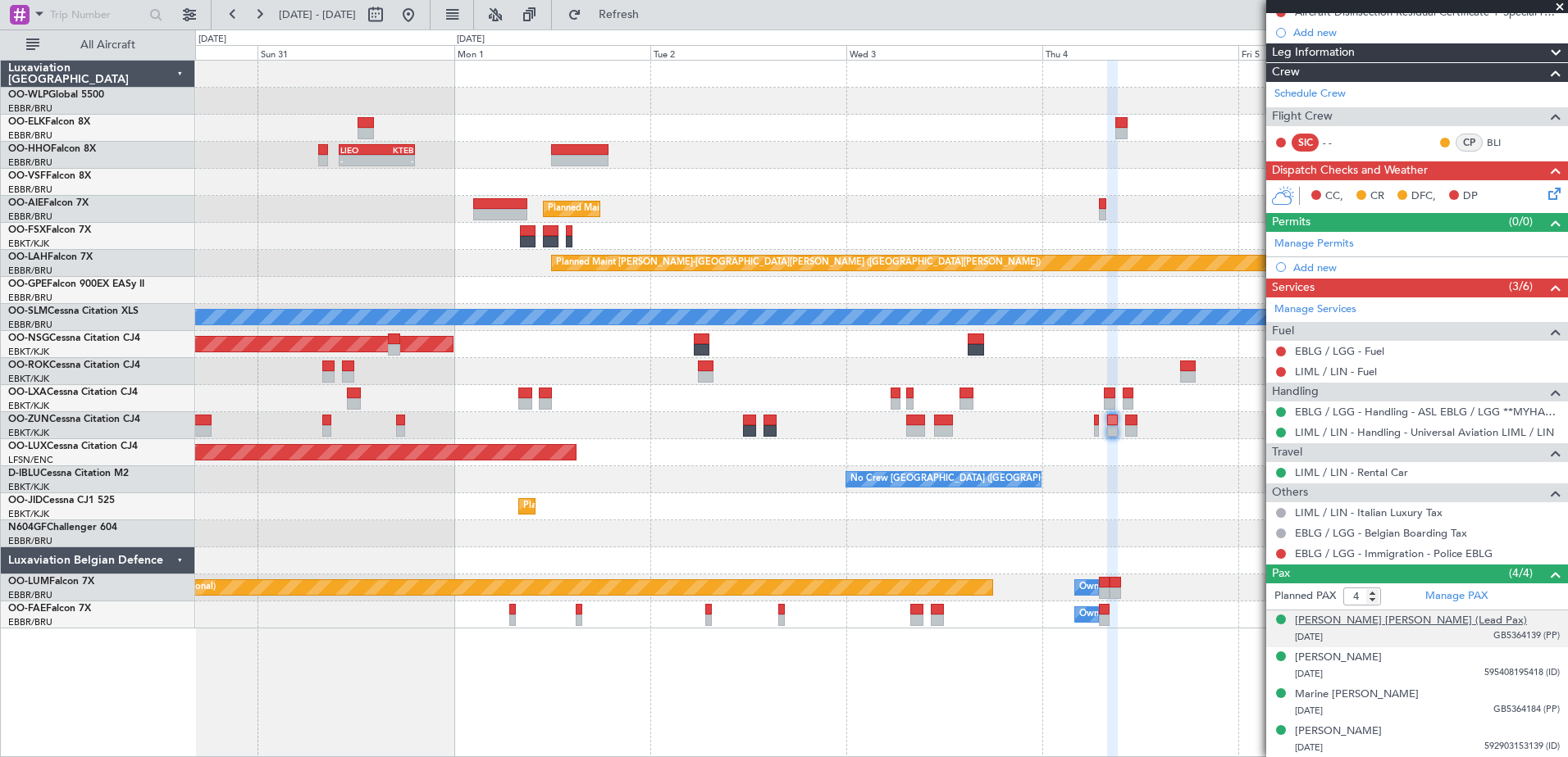
click at [1425, 620] on div "[PERSON_NAME] [PERSON_NAME] (Lead Pax)" at bounding box center [1410, 621] width 232 height 16
click at [421, 14] on button at bounding box center [408, 15] width 26 height 26
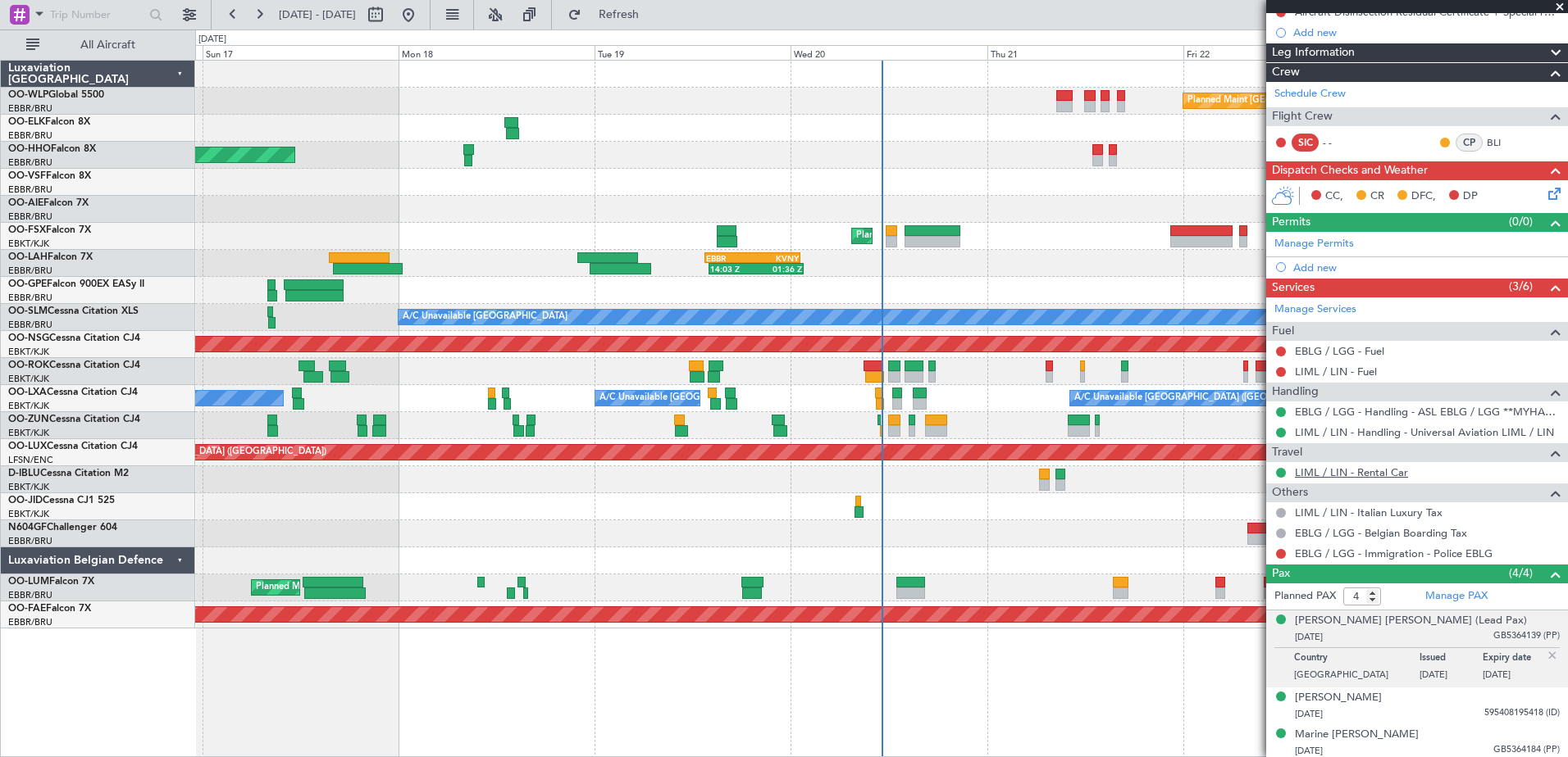
scroll to position [0, 0]
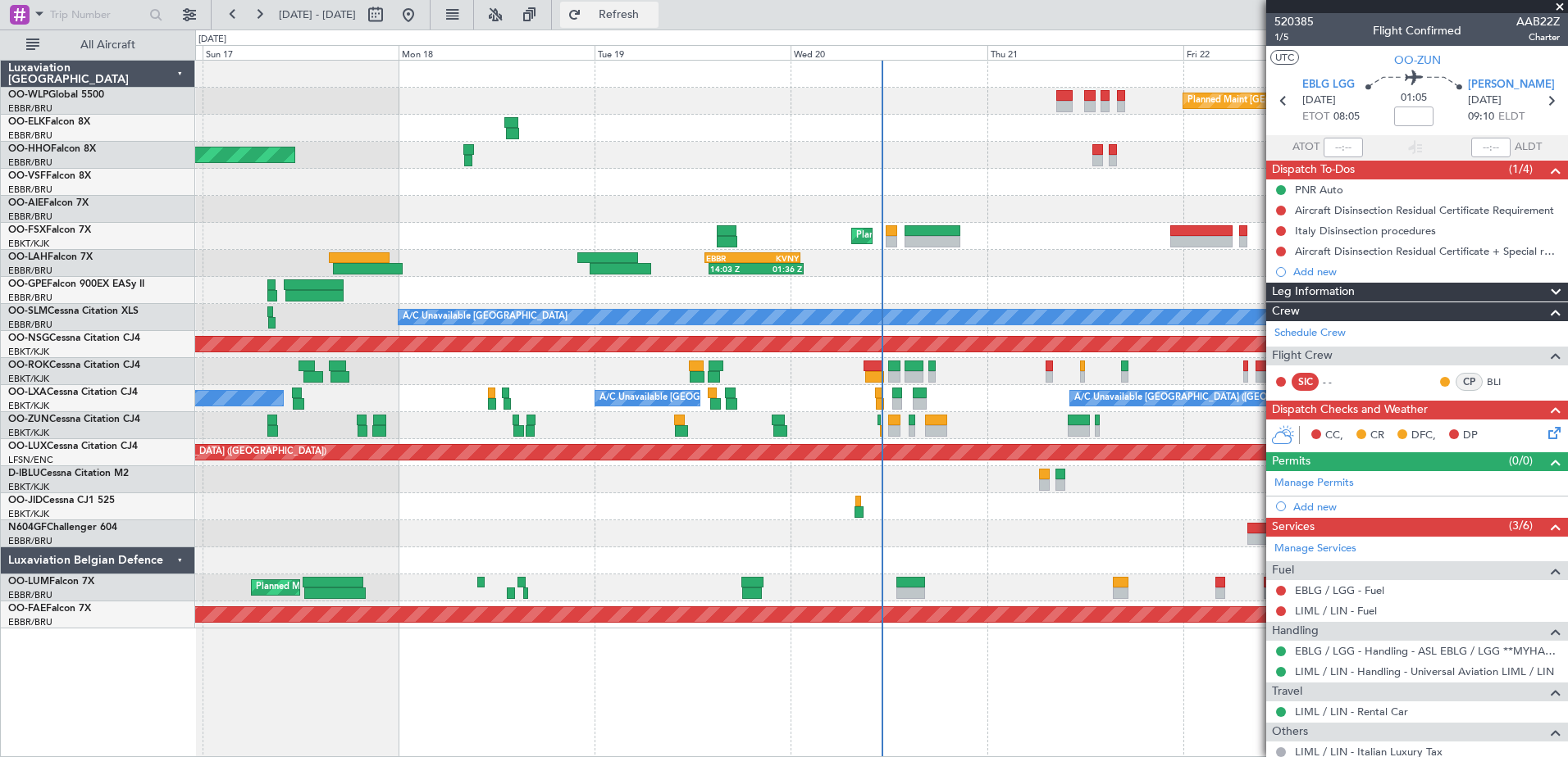
click at [654, 17] on span "Refresh" at bounding box center [619, 14] width 69 height 11
click at [421, 24] on button at bounding box center [408, 15] width 26 height 26
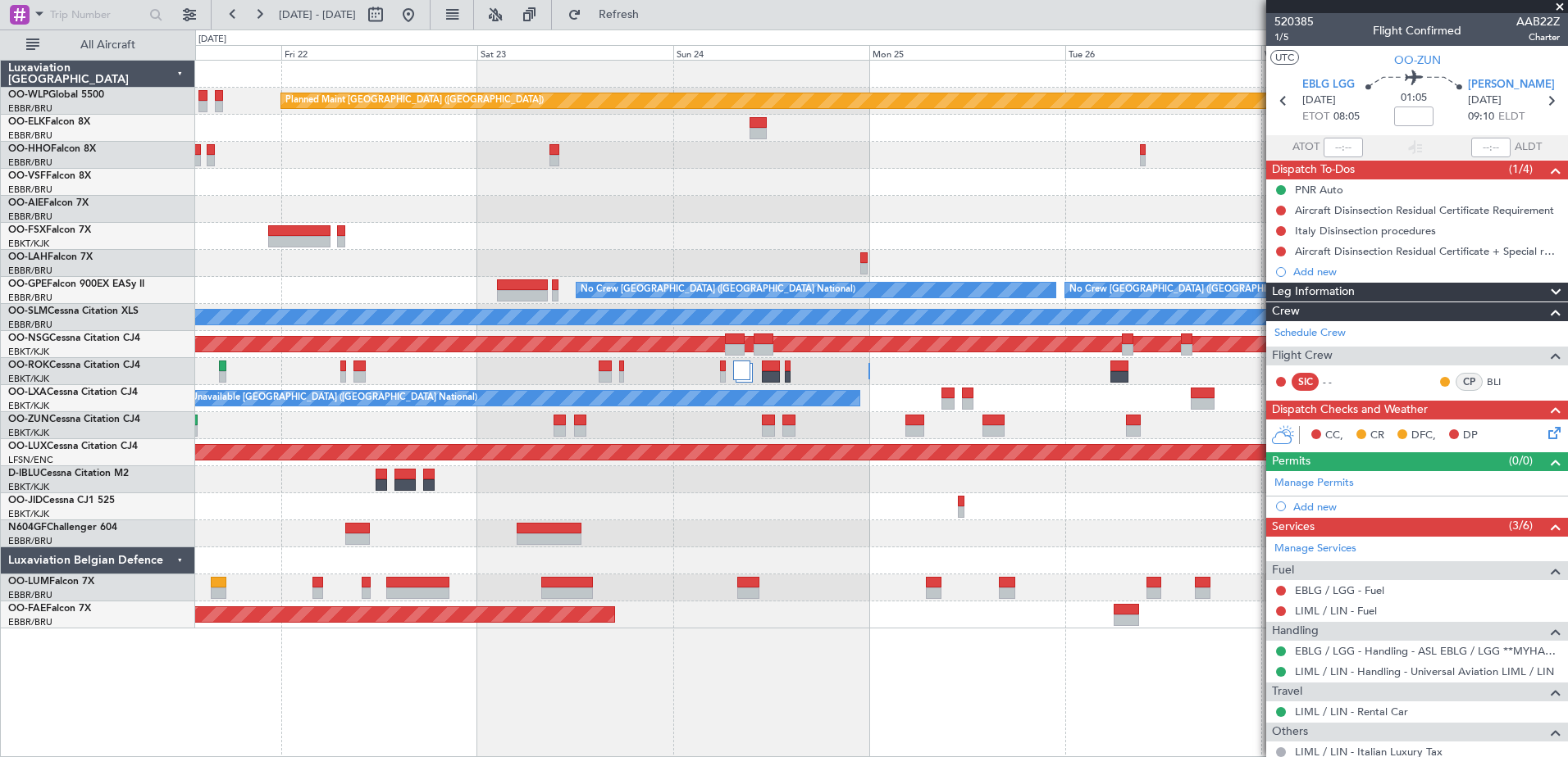
click at [180, 181] on div "Planned Maint [GEOGRAPHIC_DATA] ([GEOGRAPHIC_DATA]) Planned Maint [GEOGRAPHIC_D…" at bounding box center [784, 393] width 1568 height 728
click at [265, 12] on button at bounding box center [259, 15] width 26 height 26
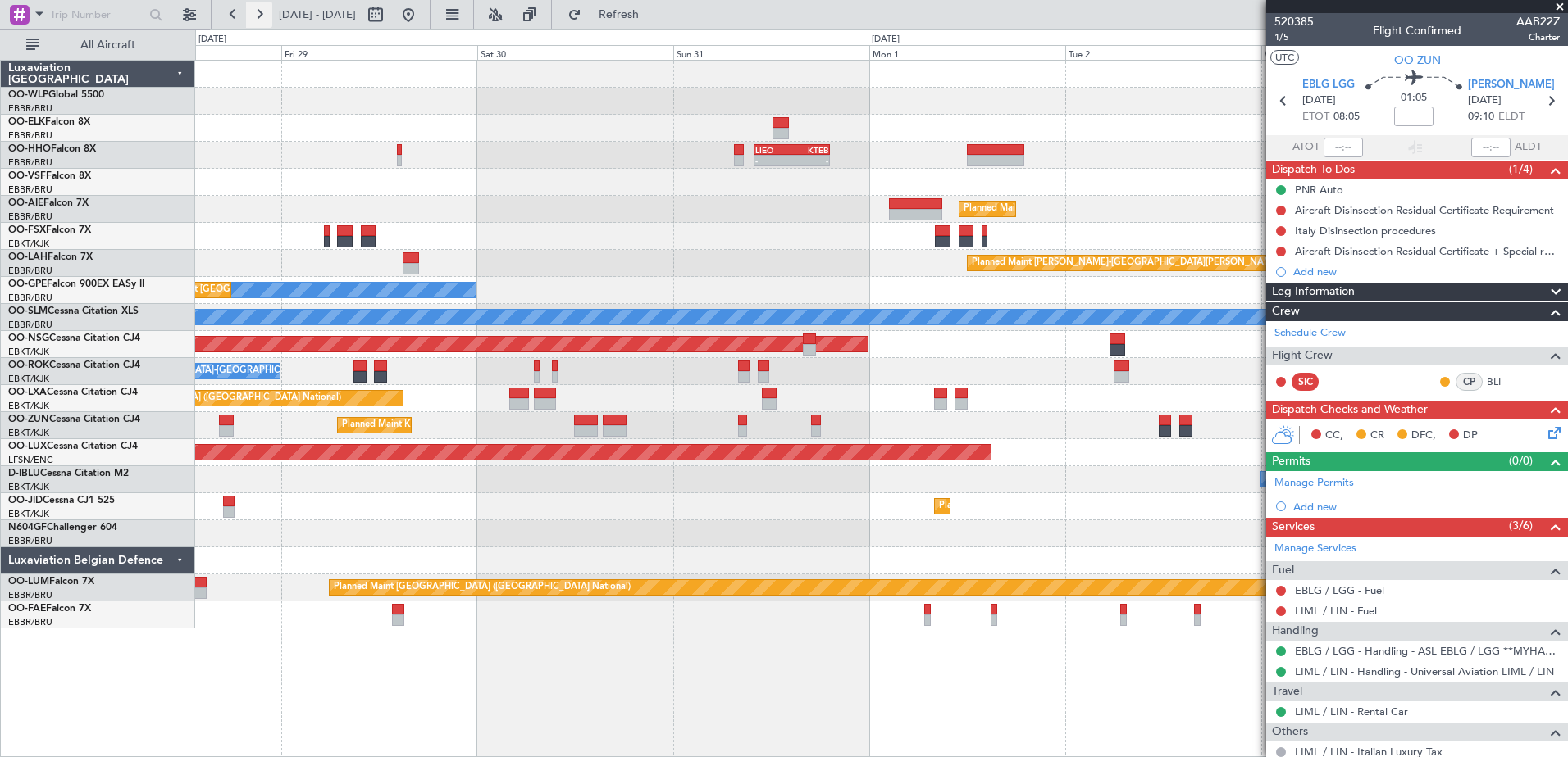
click at [265, 12] on button at bounding box center [259, 15] width 26 height 26
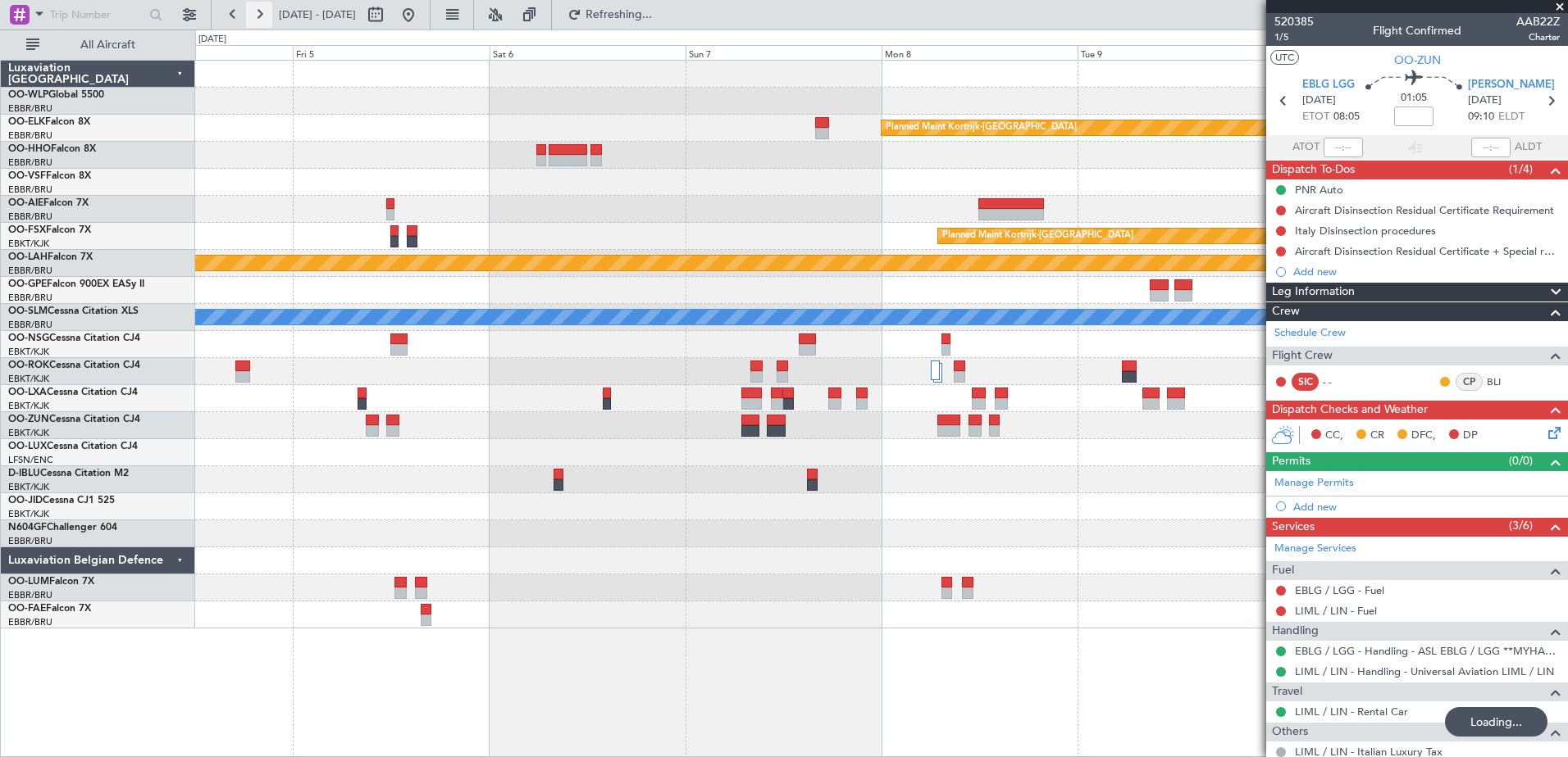
click at [265, 12] on button at bounding box center [259, 15] width 26 height 26
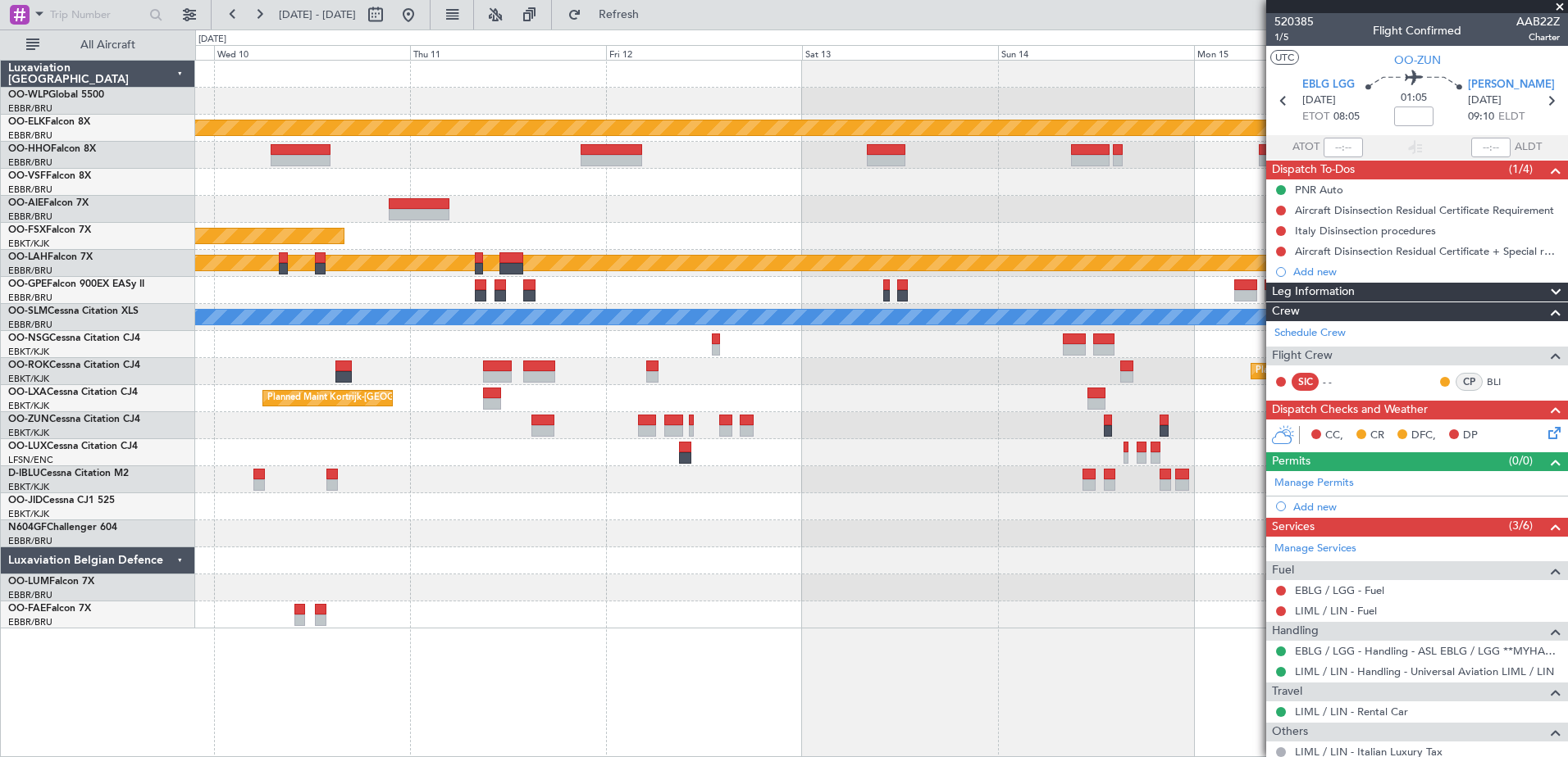
click at [640, 400] on div "Planned Maint Kortrijk-[GEOGRAPHIC_DATA]" at bounding box center [881, 398] width 1372 height 27
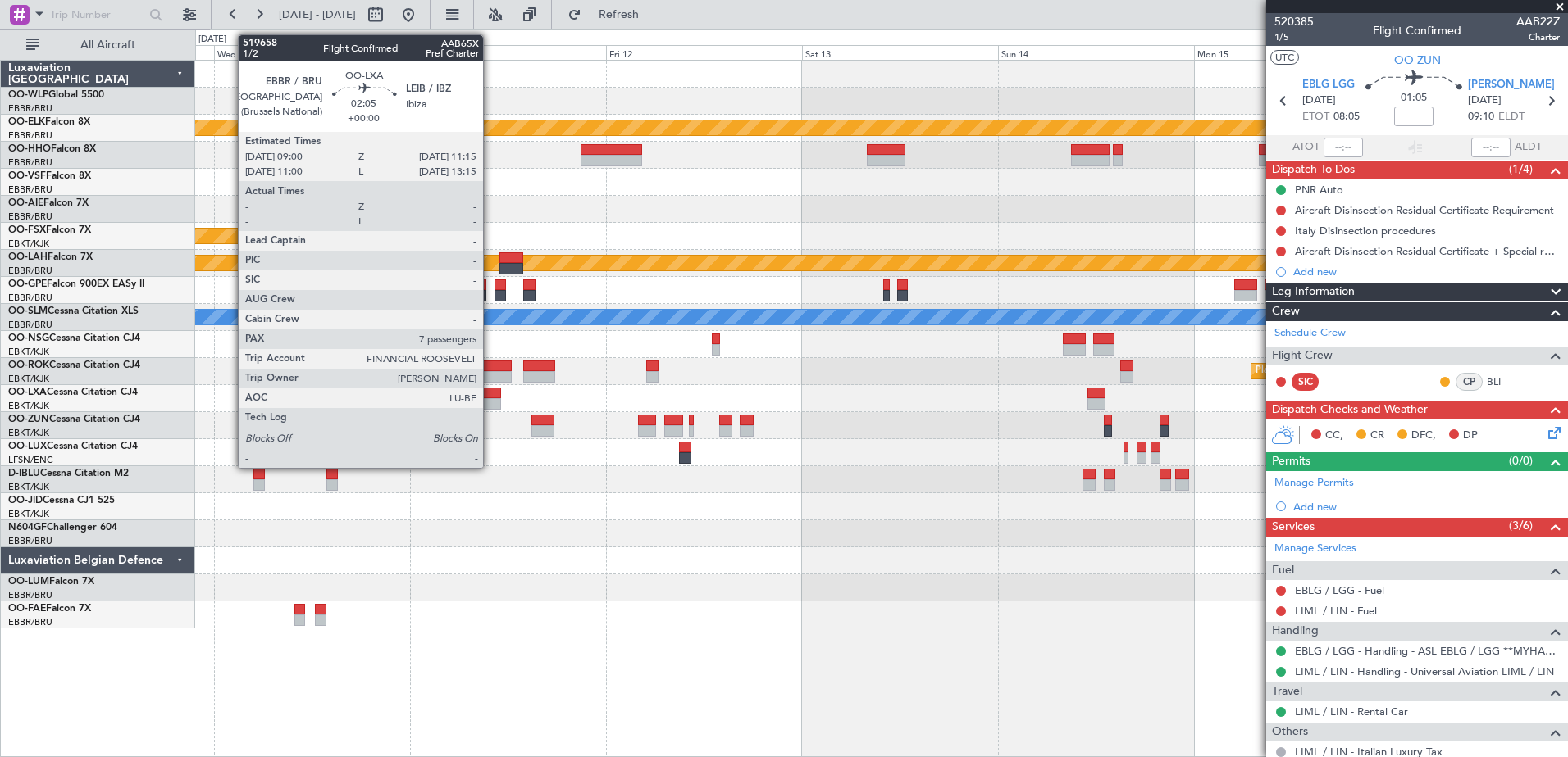
click at [490, 402] on div at bounding box center [492, 403] width 19 height 11
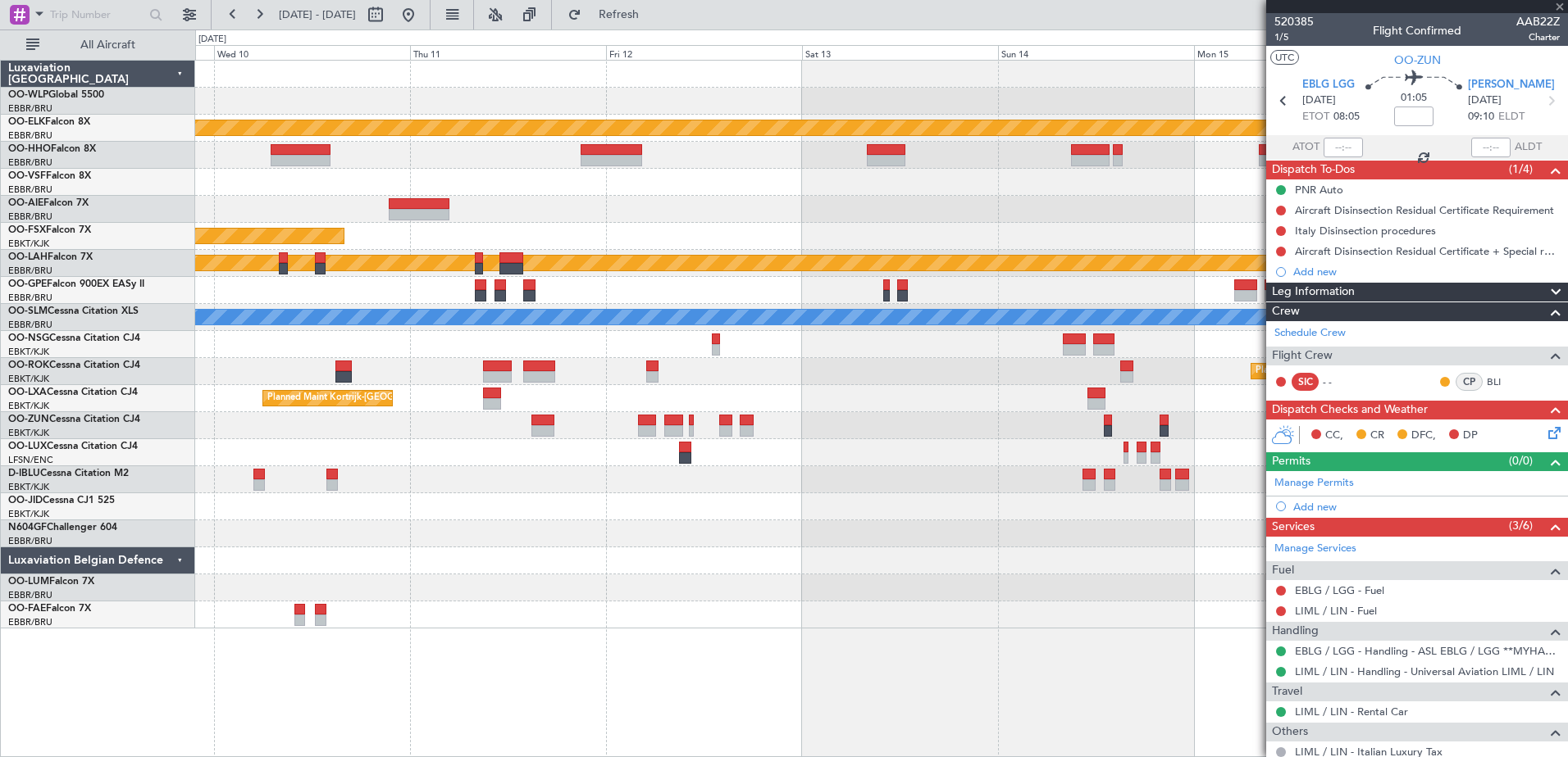
type input "7"
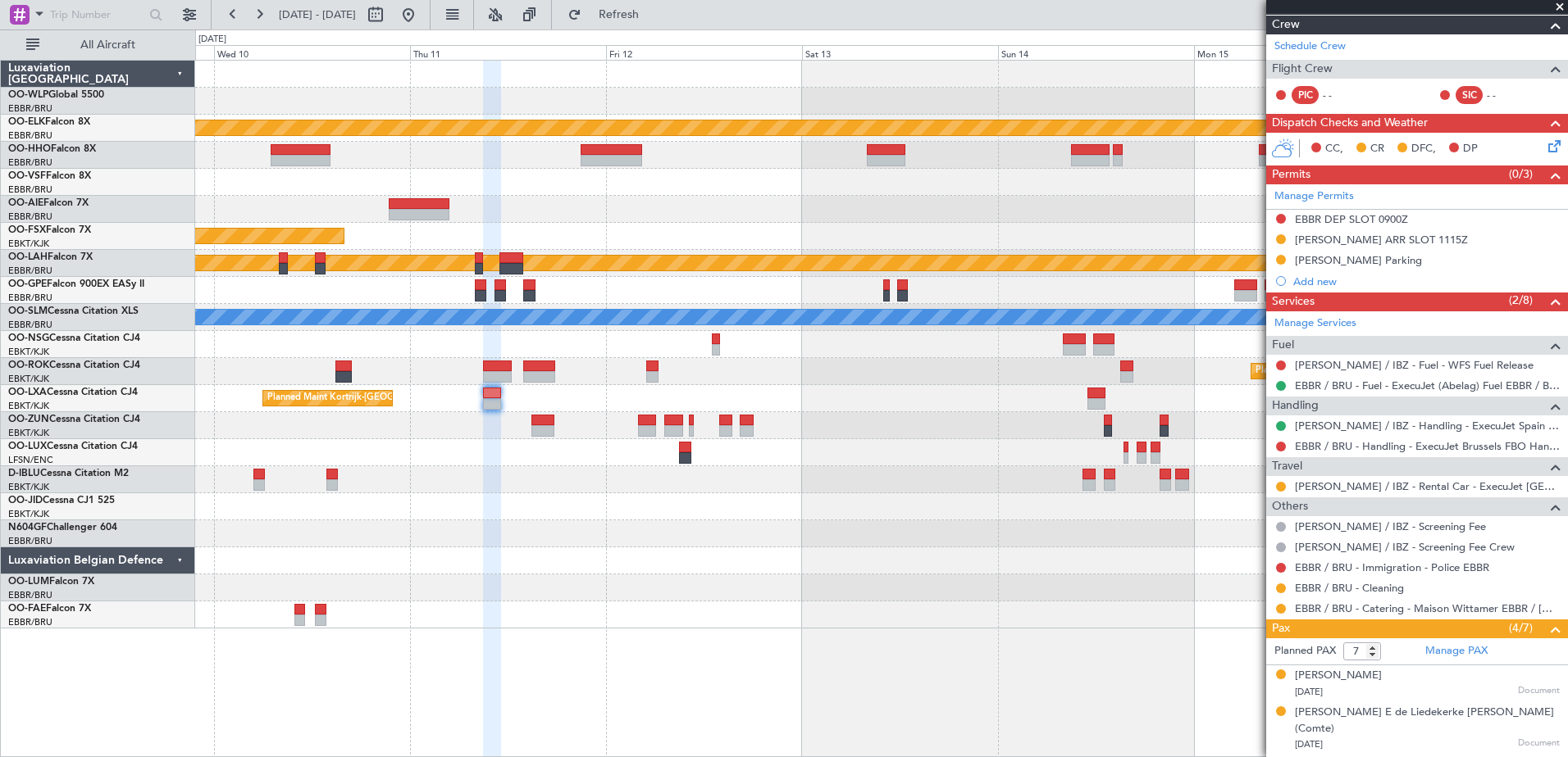
scroll to position [328, 0]
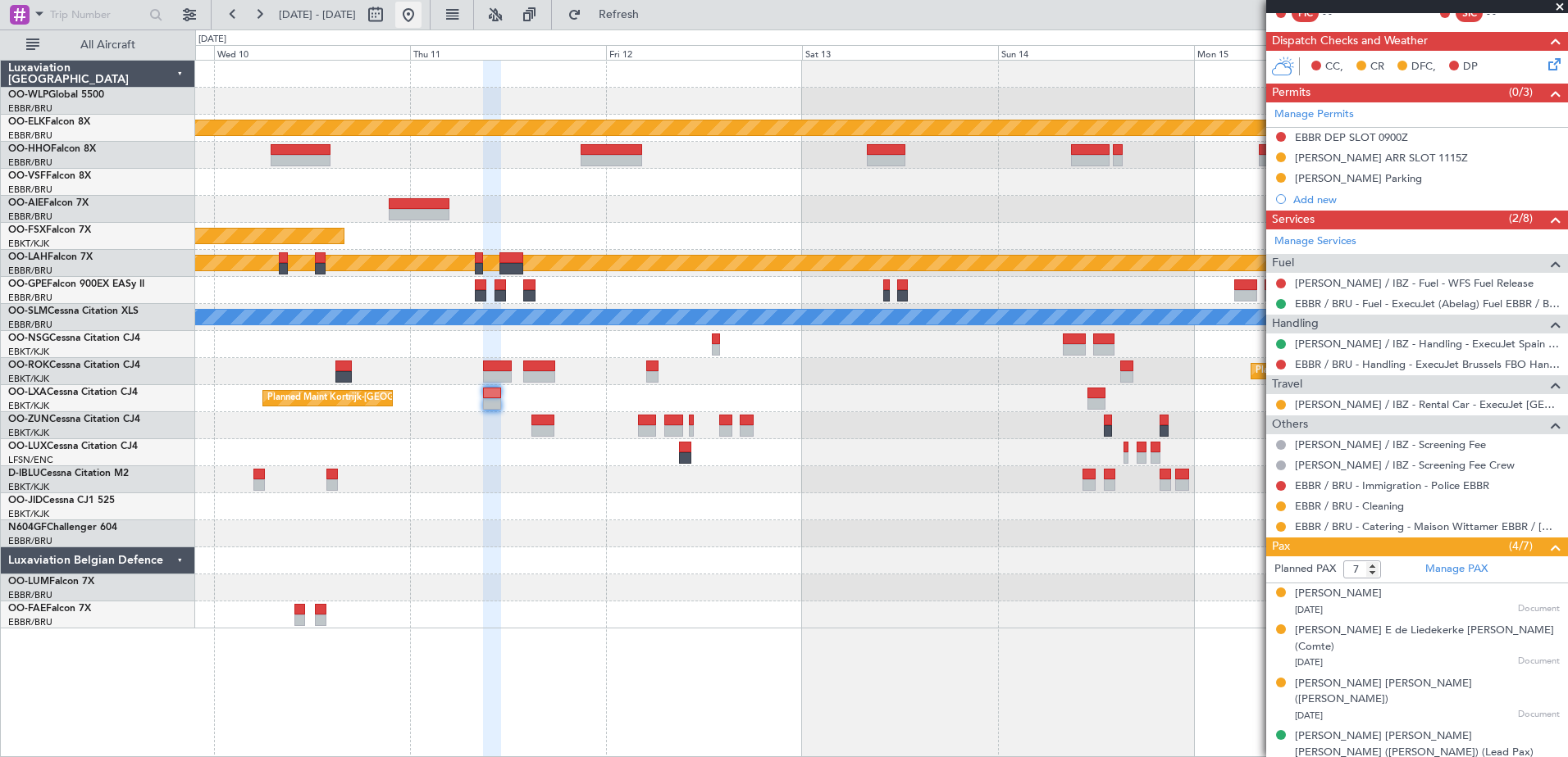
click at [421, 13] on button at bounding box center [408, 15] width 26 height 26
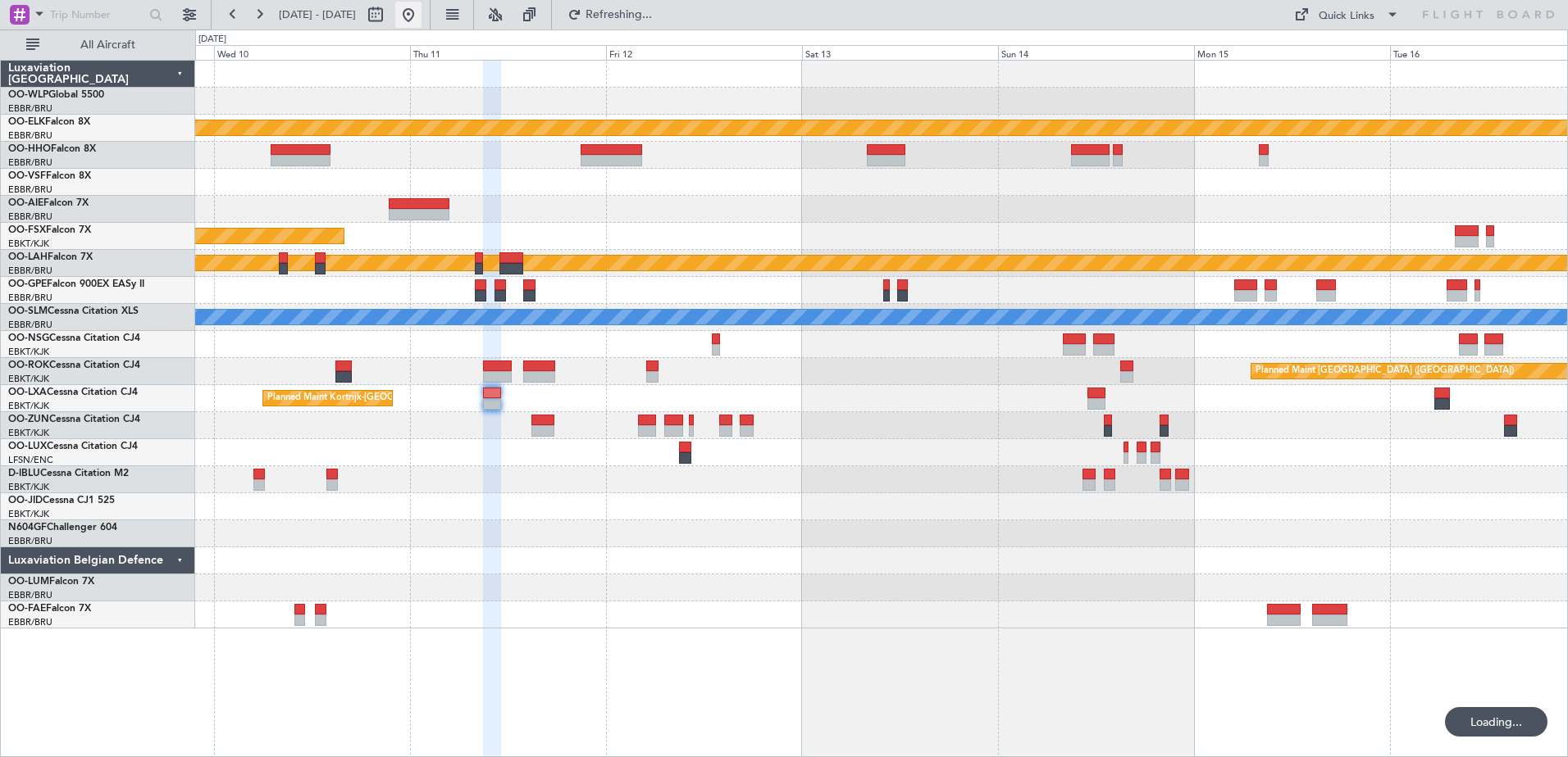
scroll to position [0, 0]
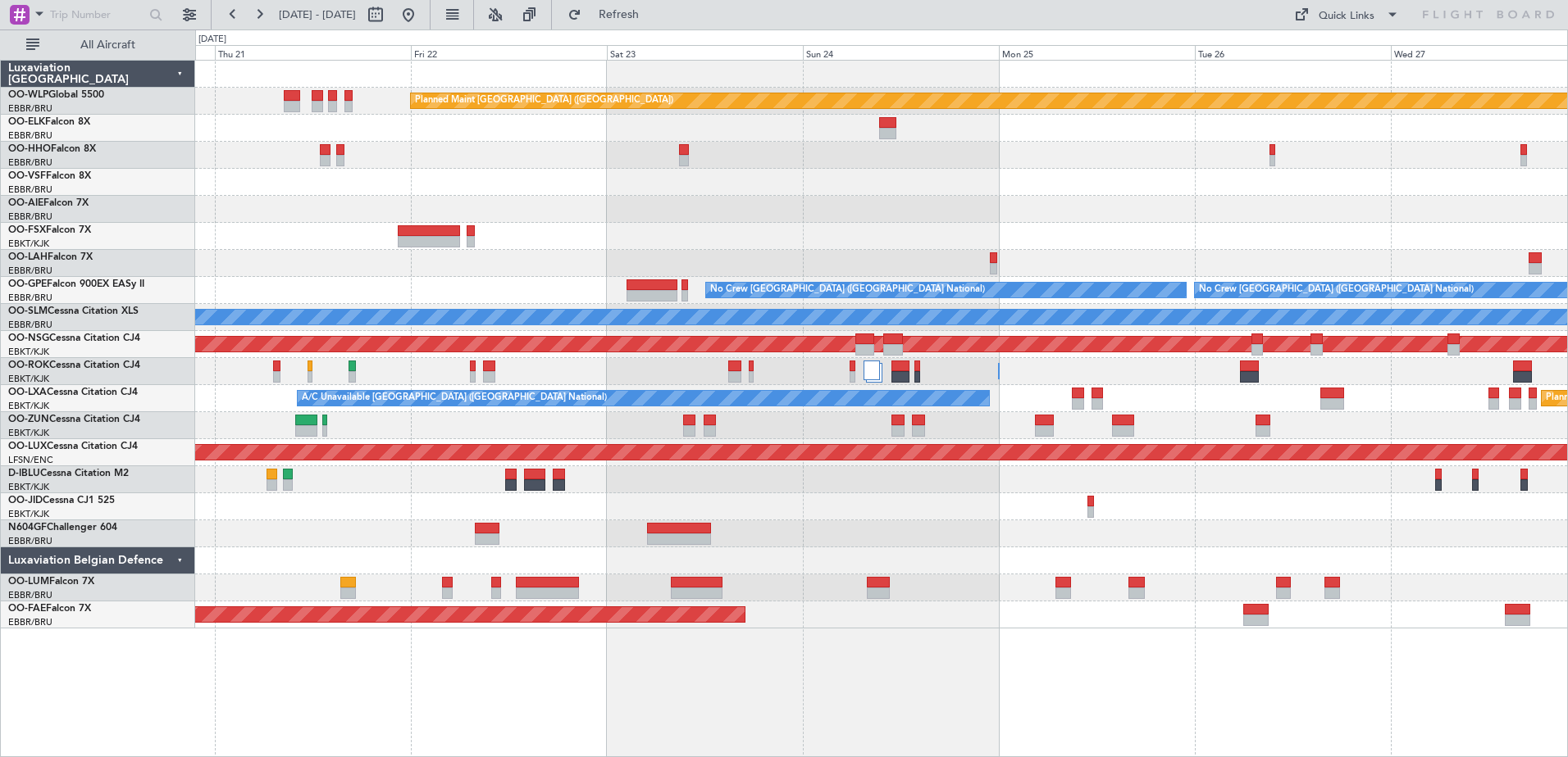
click at [572, 535] on div "Planned Maint [GEOGRAPHIC_DATA] ([GEOGRAPHIC_DATA]) Planned Maint [GEOGRAPHIC_D…" at bounding box center [881, 344] width 1372 height 568
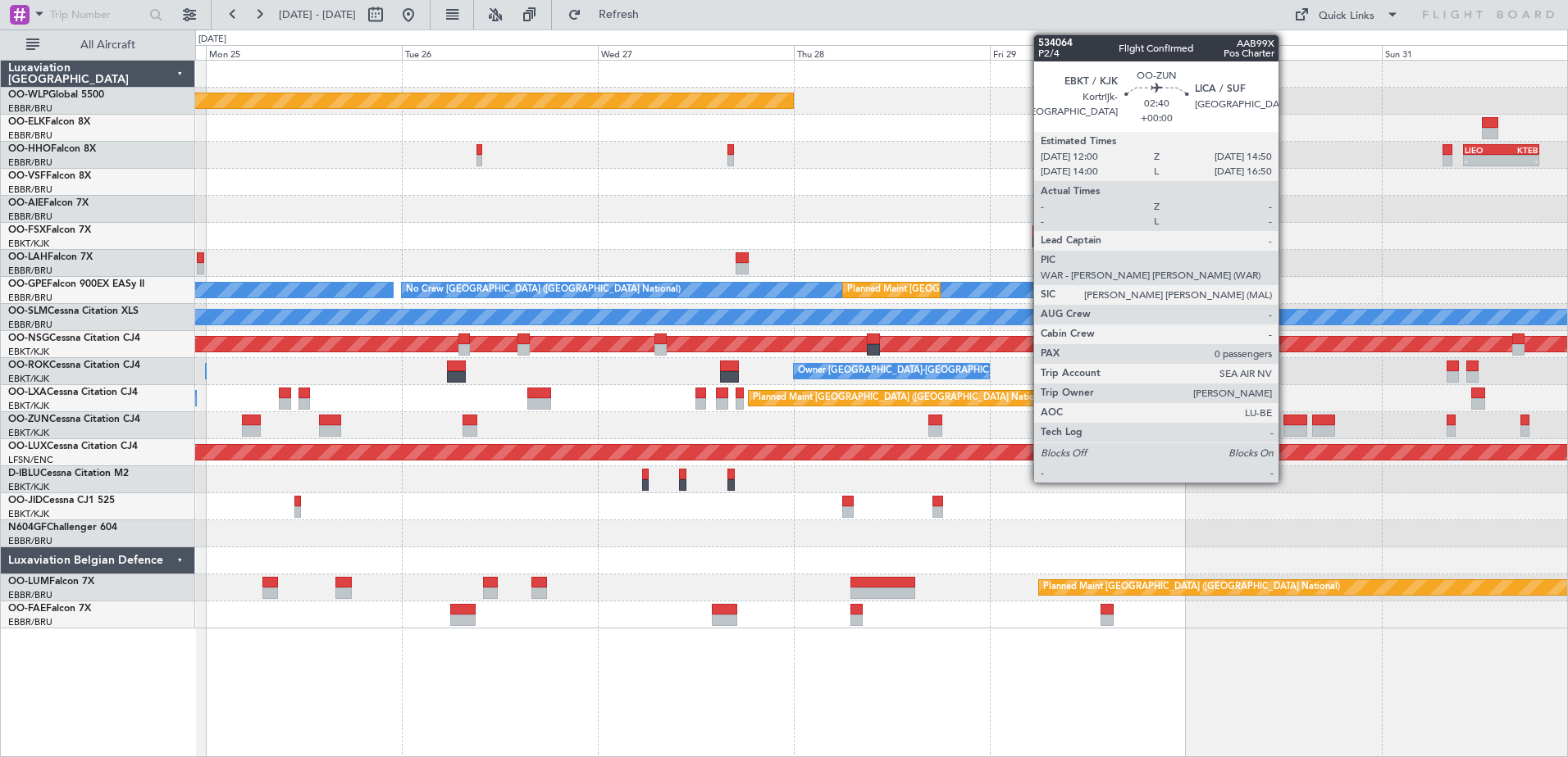
click at [1286, 429] on div at bounding box center [1295, 431] width 24 height 11
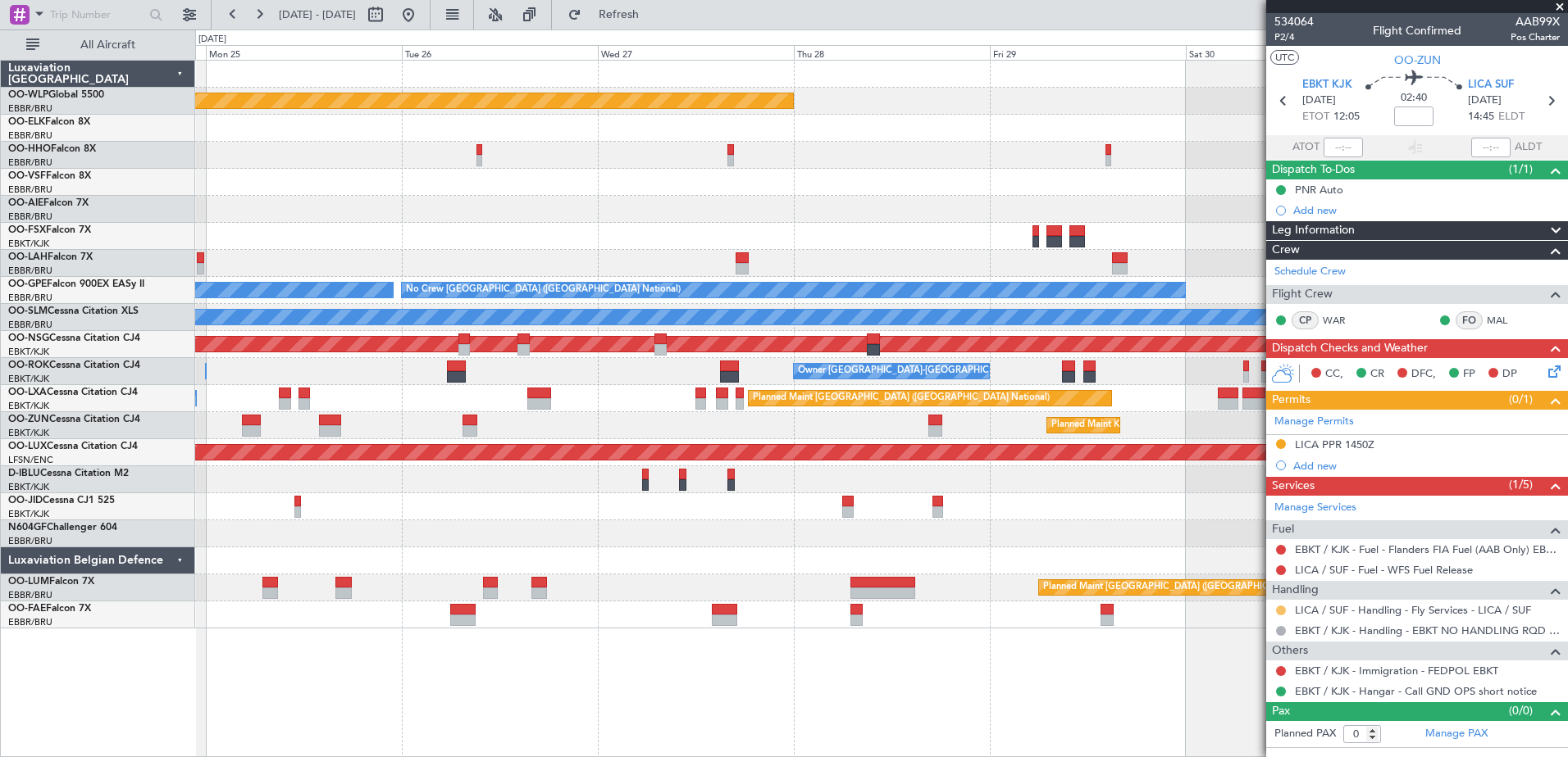
click at [1282, 612] on button at bounding box center [1280, 610] width 9 height 9
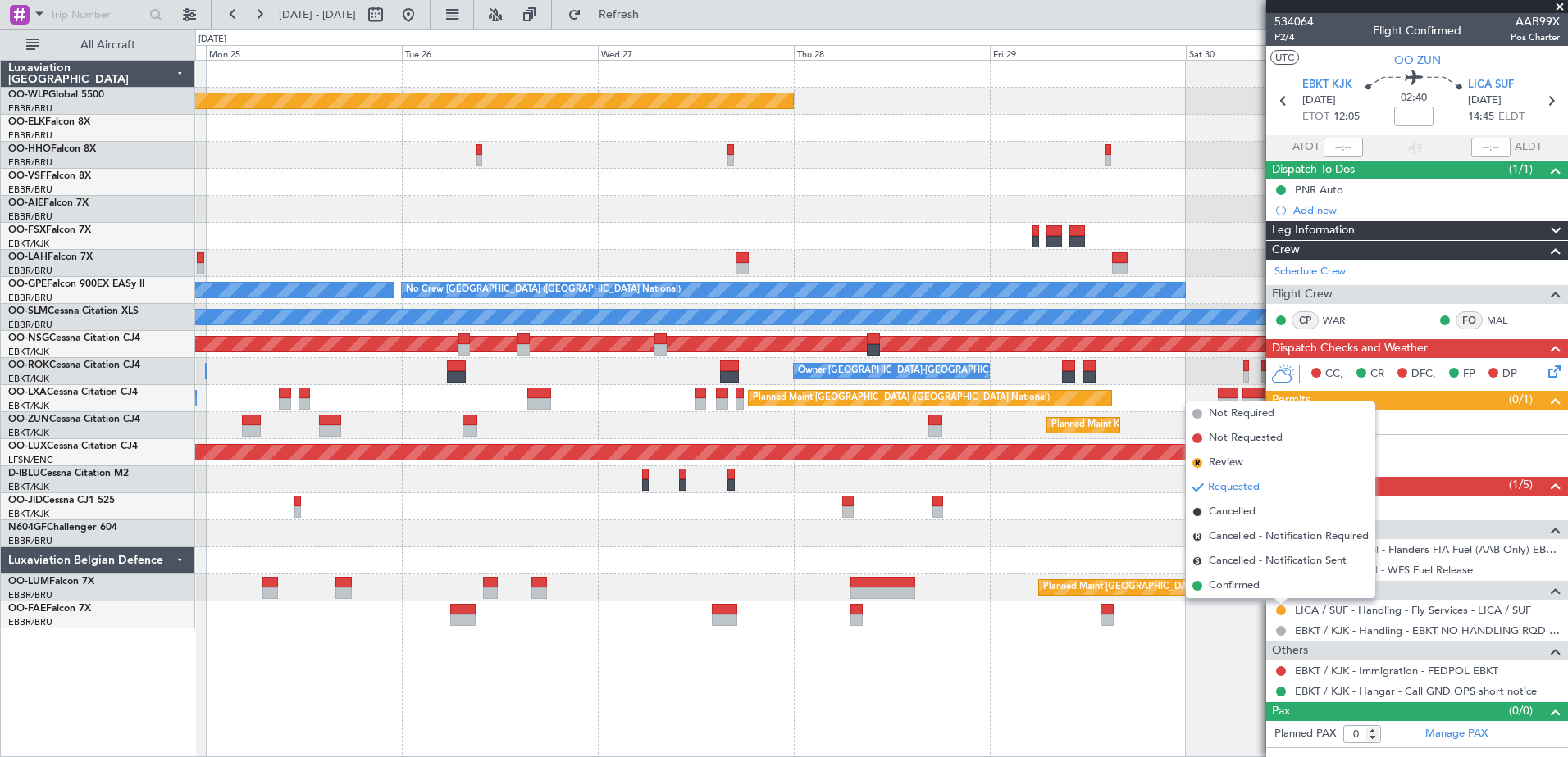
click at [1275, 595] on li "Confirmed" at bounding box center [1280, 586] width 189 height 24
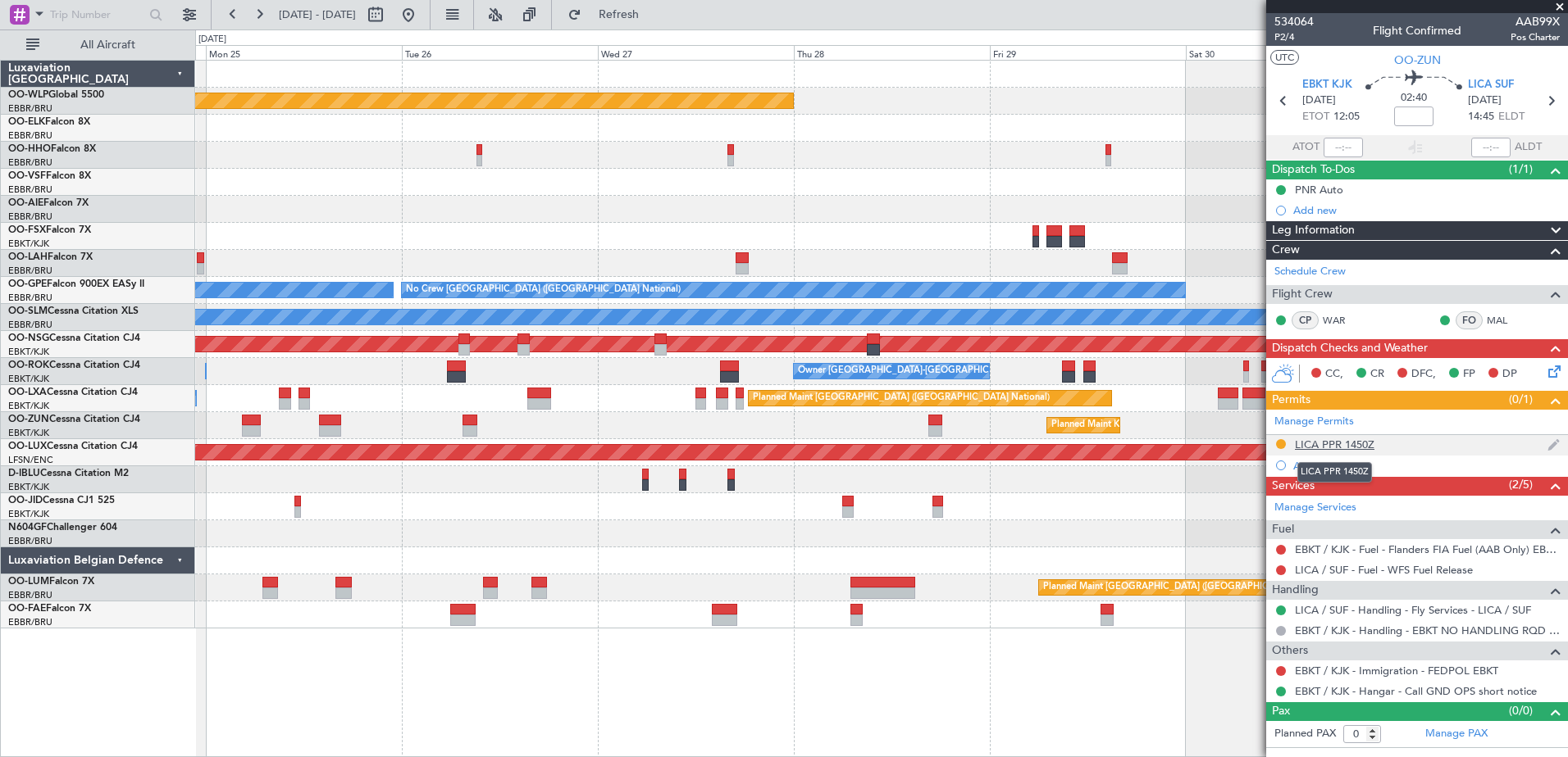
click at [1299, 442] on div "LICA PPR 1450Z" at bounding box center [1334, 445] width 79 height 14
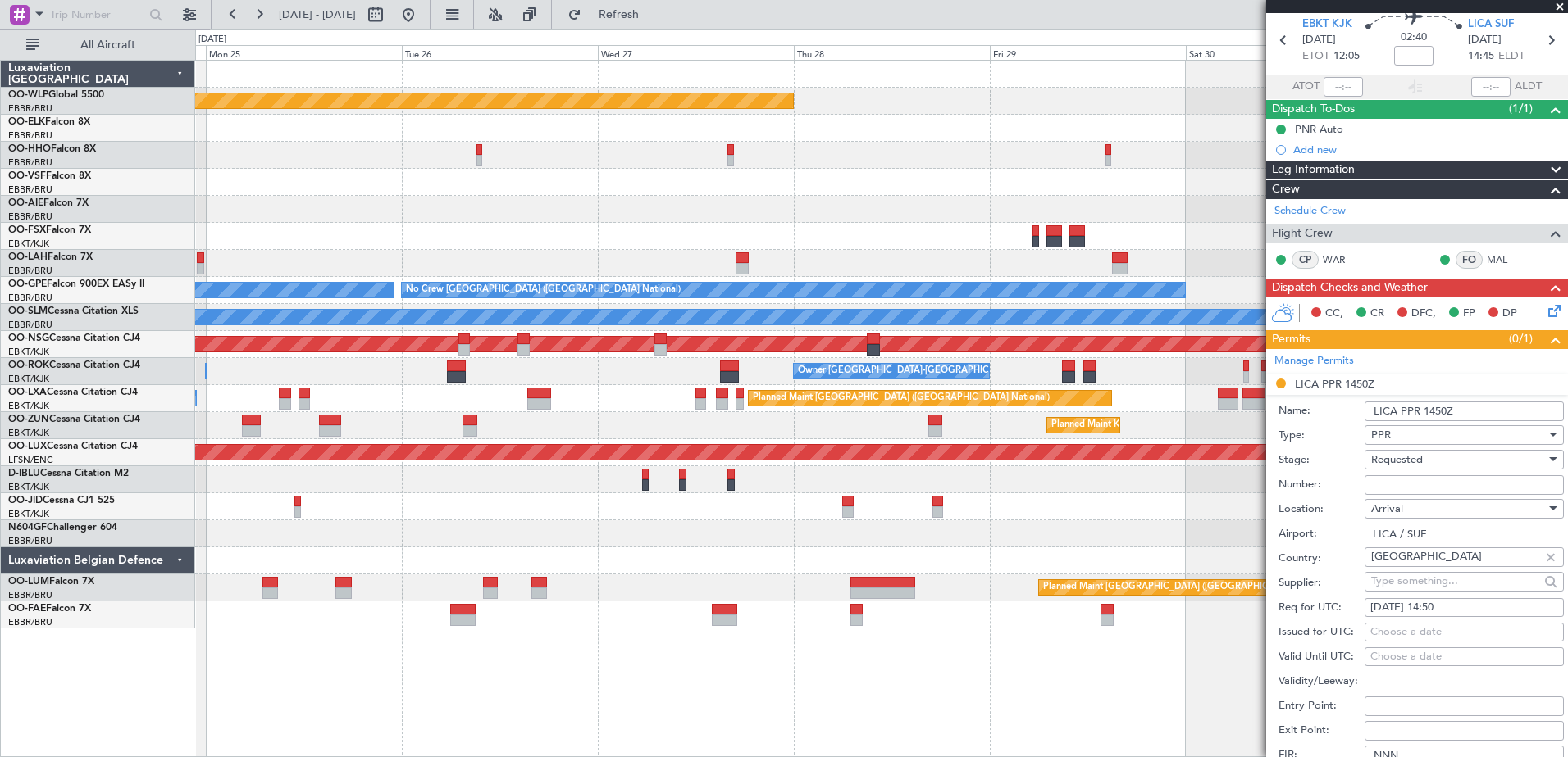
scroll to position [82, 0]
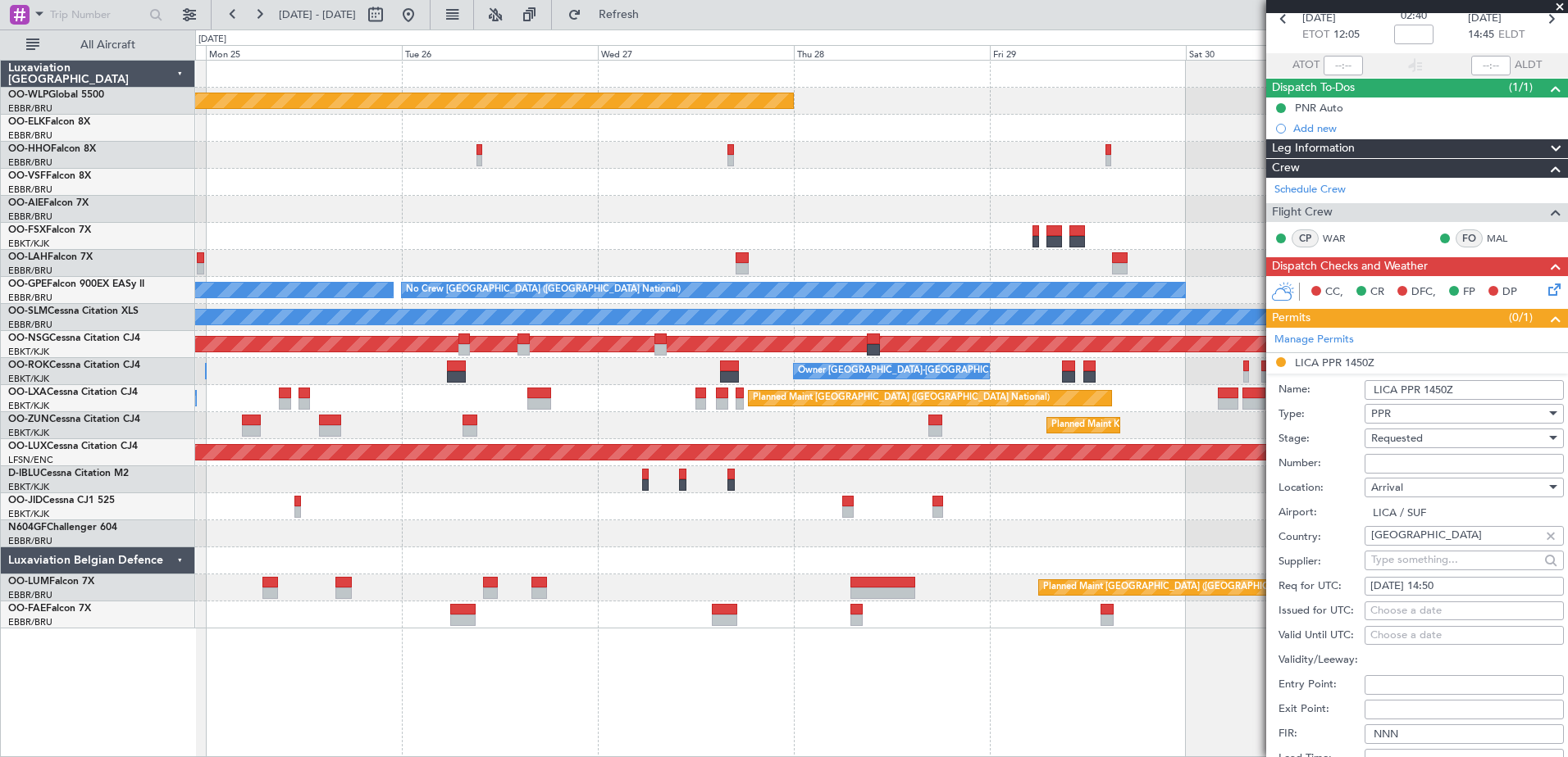
click at [1416, 609] on div "Choose a date" at bounding box center [1464, 611] width 187 height 16
select select "8"
select select "2025"
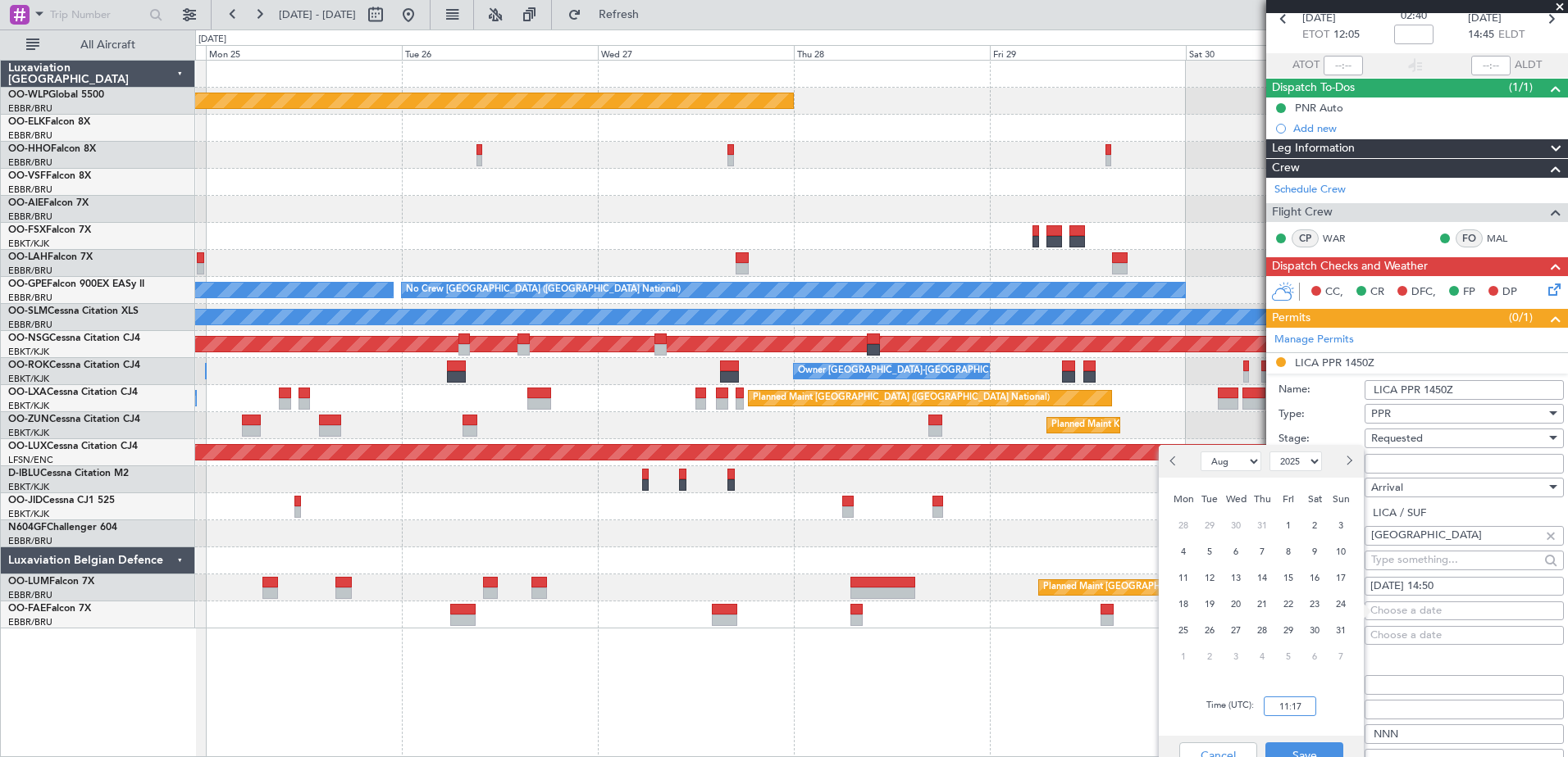
click at [1292, 710] on input "11:17" at bounding box center [1289, 706] width 53 height 20
click at [1317, 633] on span "30" at bounding box center [1315, 631] width 21 height 21
click at [1287, 713] on input "00:00" at bounding box center [1289, 706] width 53 height 20
type input "14:50"
click at [1312, 749] on button "Save" at bounding box center [1304, 755] width 78 height 26
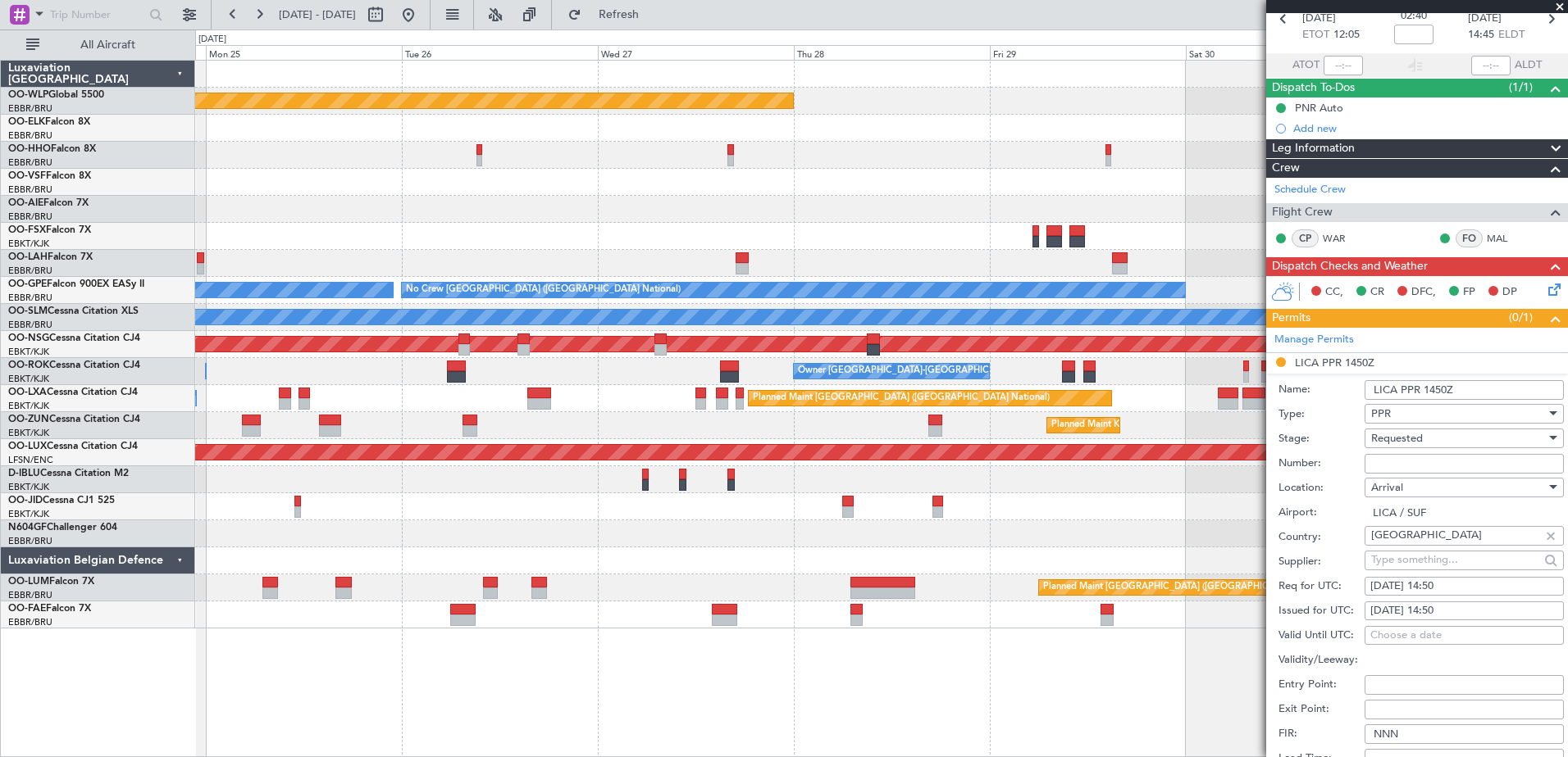
click at [1398, 471] on input "Number:" at bounding box center [1464, 464] width 199 height 20
paste input "601/25"
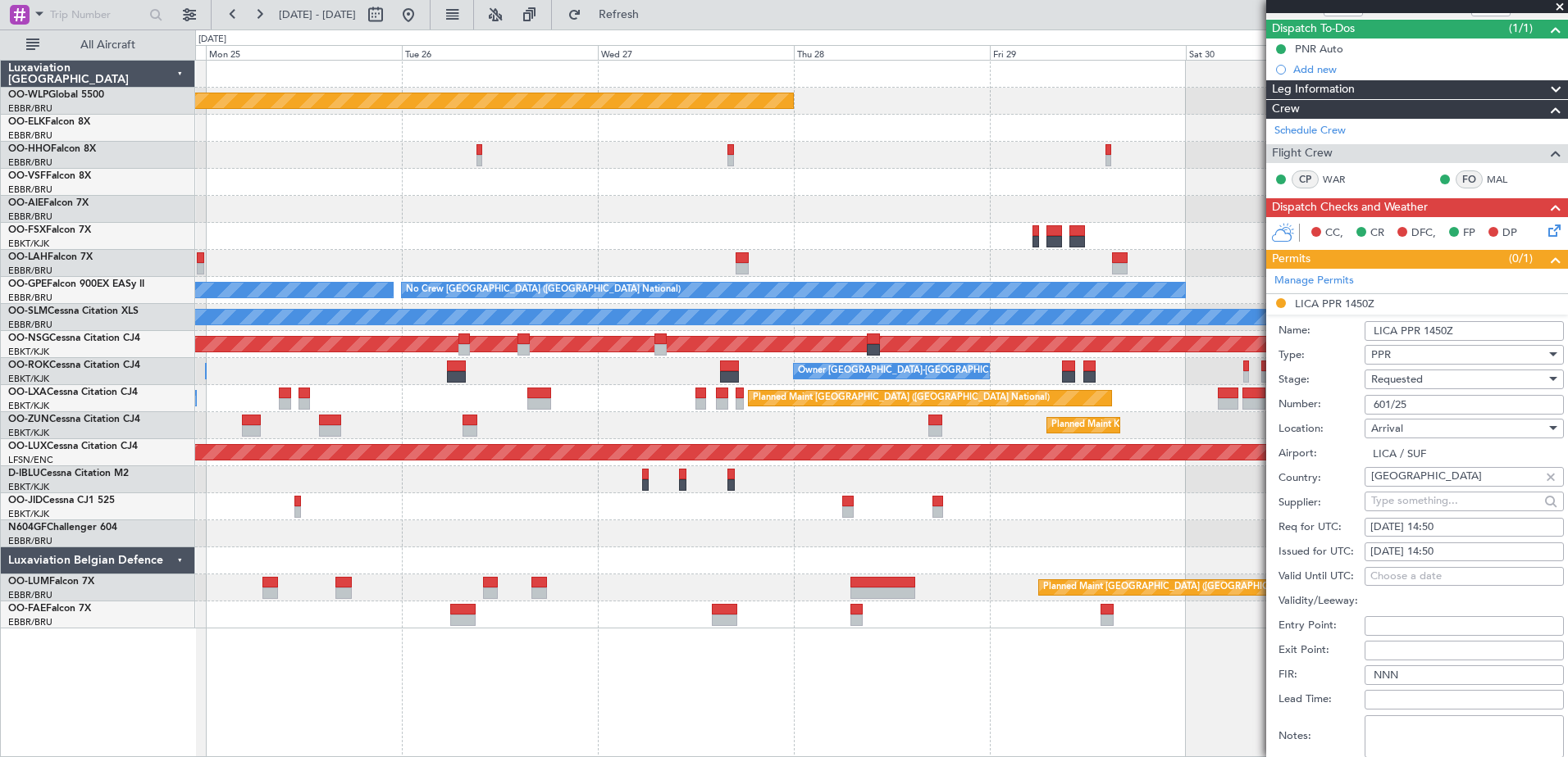
scroll to position [246, 0]
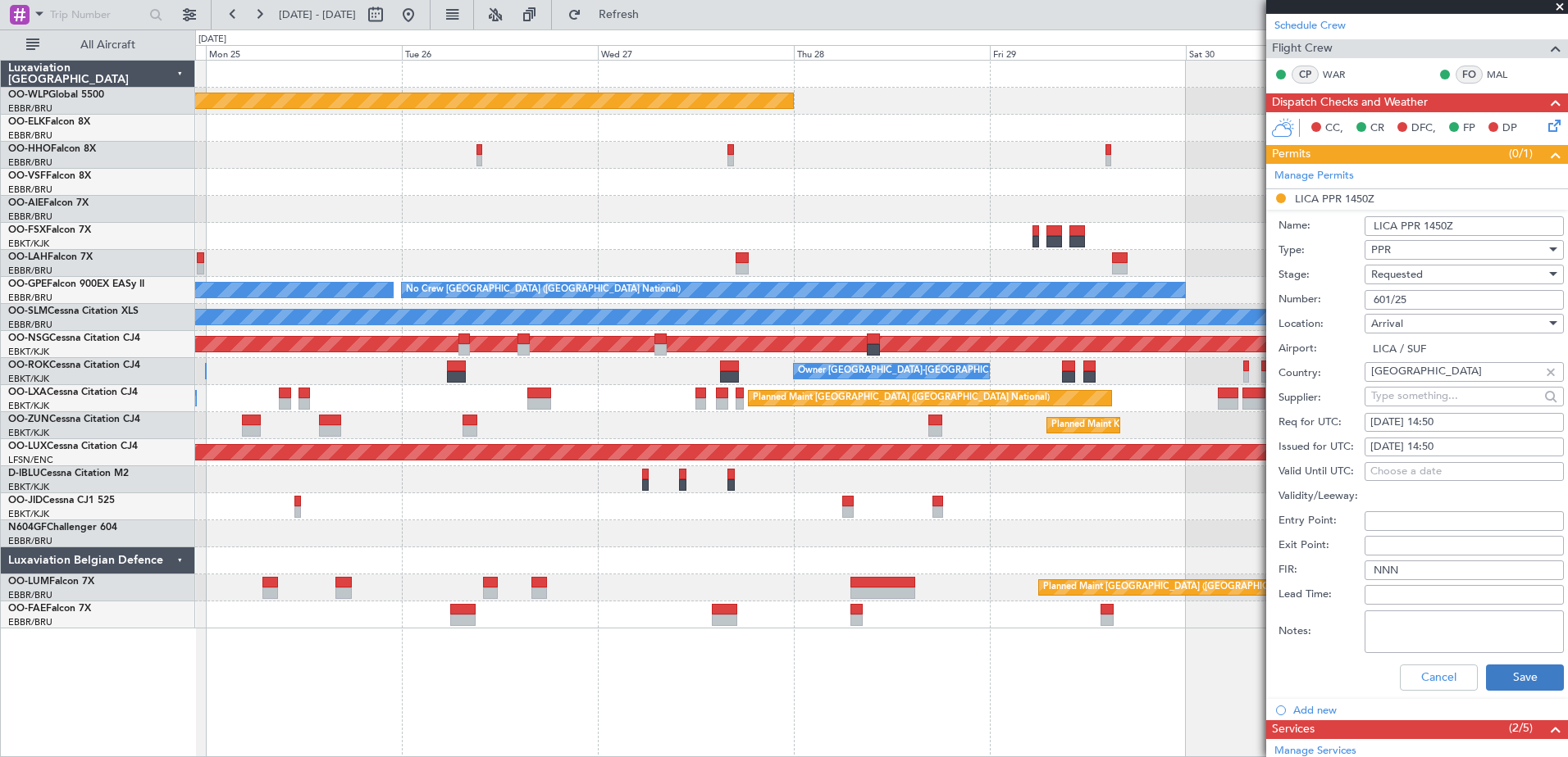
type input "601/25"
click at [1496, 668] on button "Save" at bounding box center [1525, 678] width 78 height 26
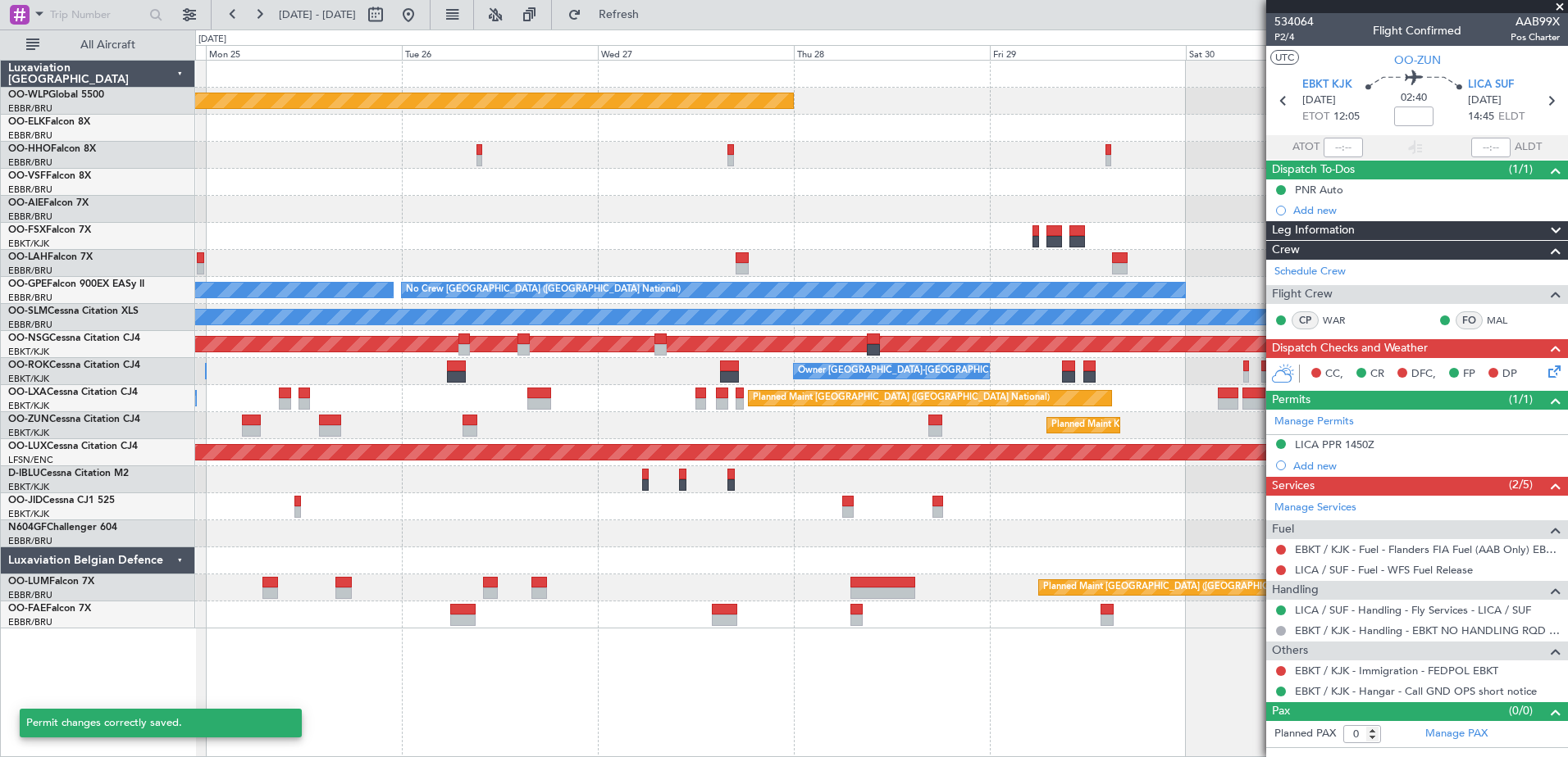
scroll to position [0, 0]
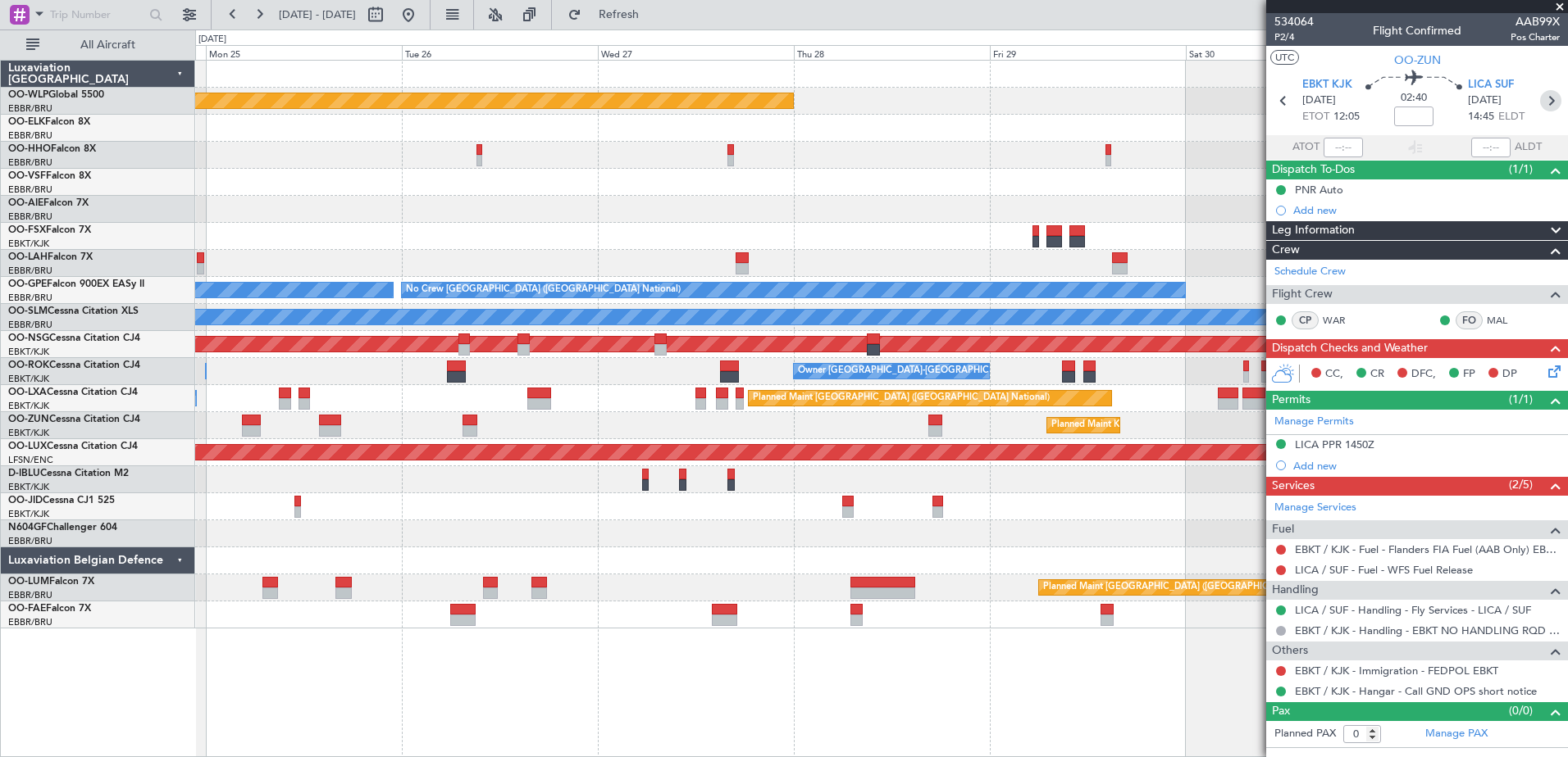
click at [1552, 108] on icon at bounding box center [1550, 100] width 22 height 22
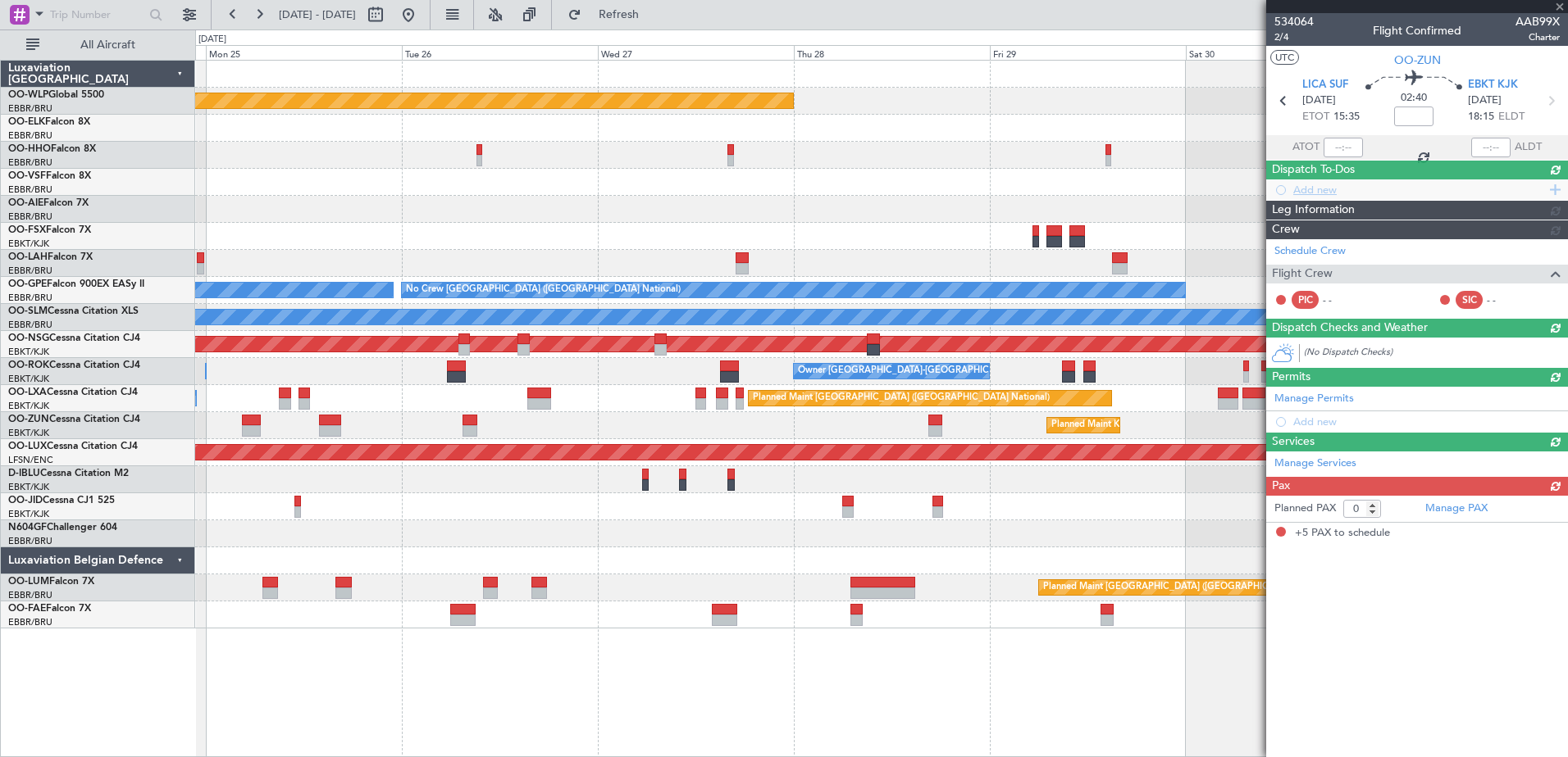
type input "5"
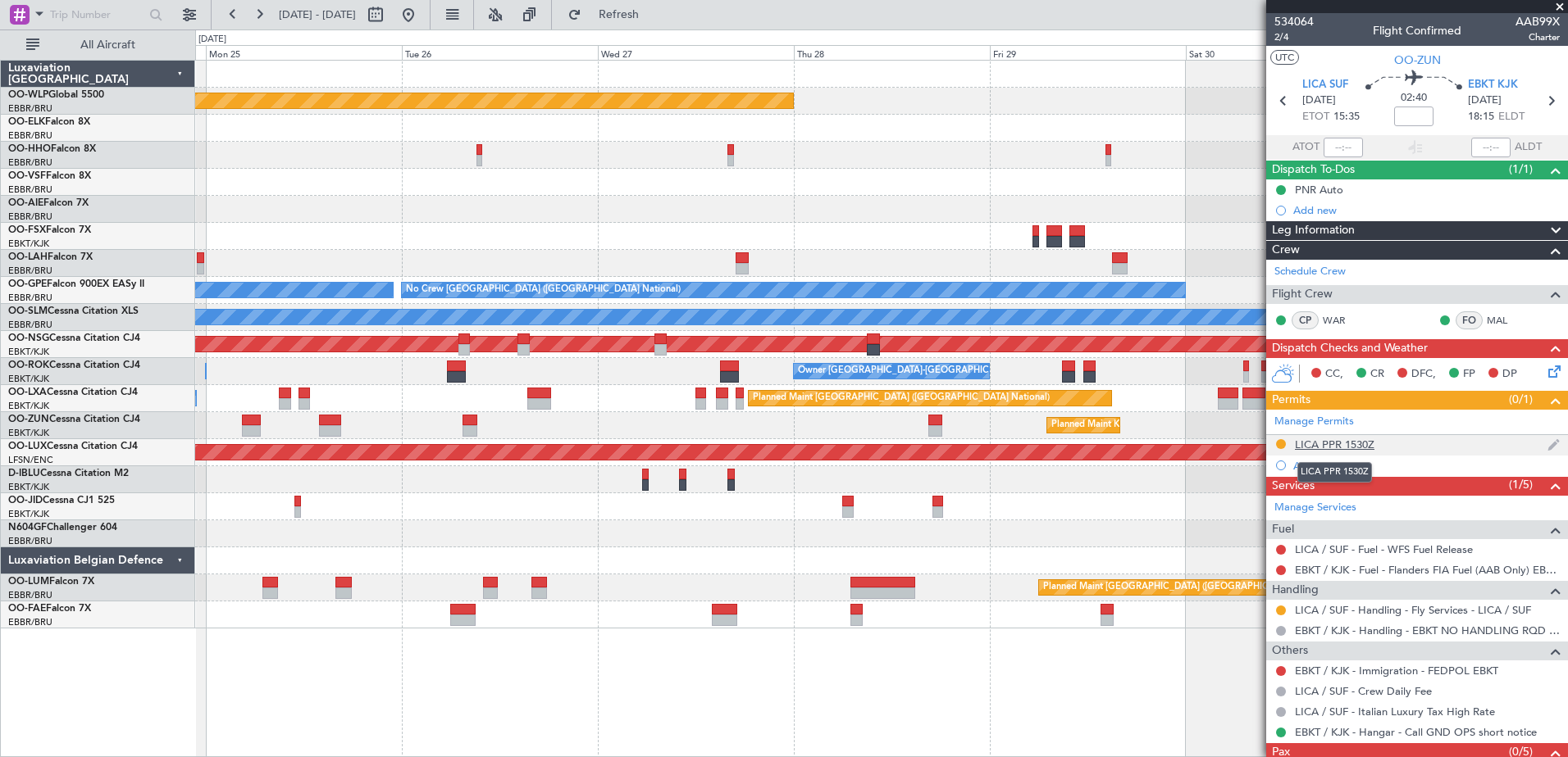
click at [1342, 447] on div "LICA PPR 1530Z" at bounding box center [1334, 445] width 79 height 14
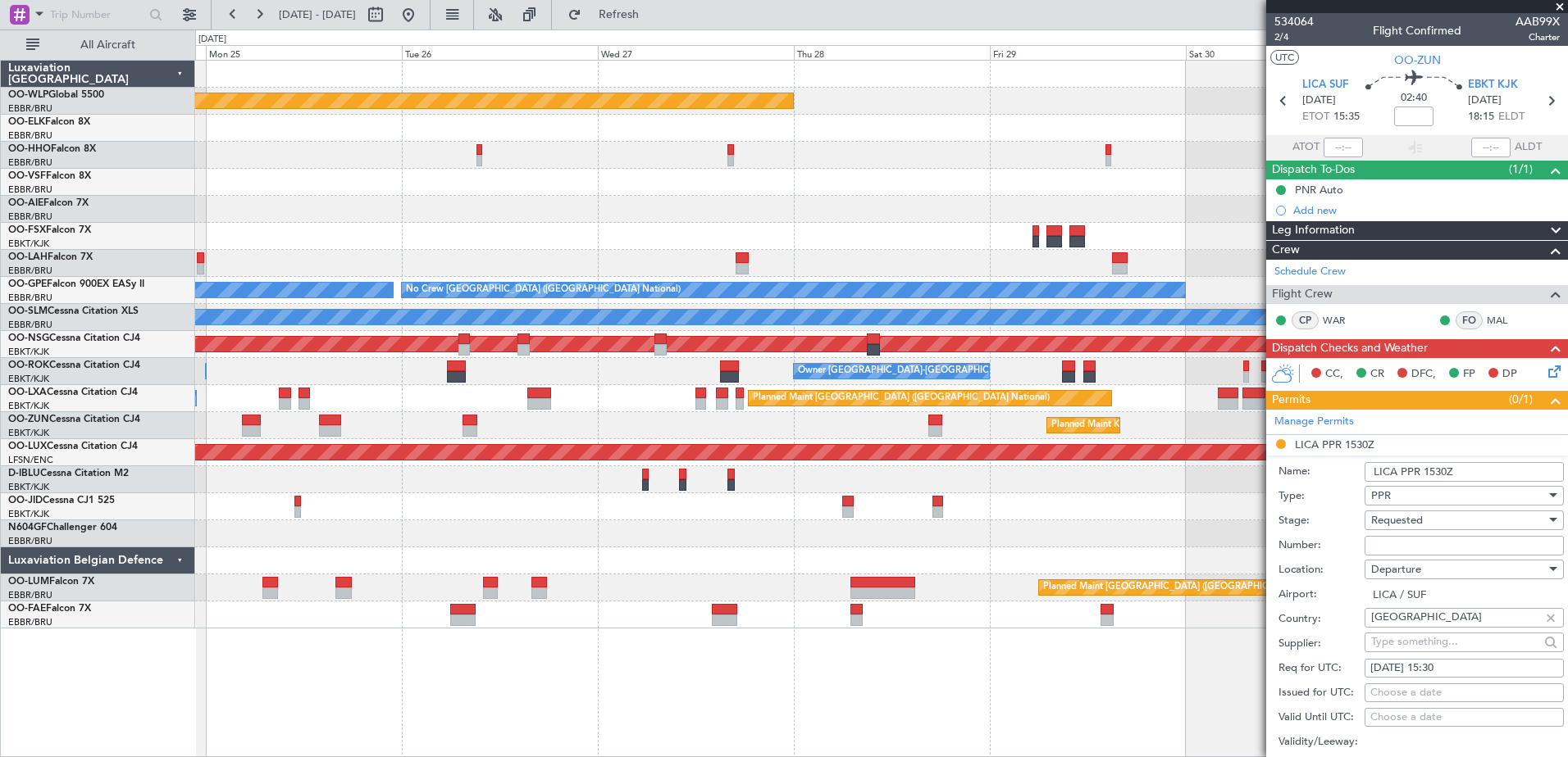
click at [1426, 530] on div "Requested" at bounding box center [1458, 520] width 174 height 24
click at [1336, 527] on div at bounding box center [784, 378] width 1568 height 757
click at [1398, 545] on input "Number:" at bounding box center [1464, 546] width 199 height 20
type input "601/25"
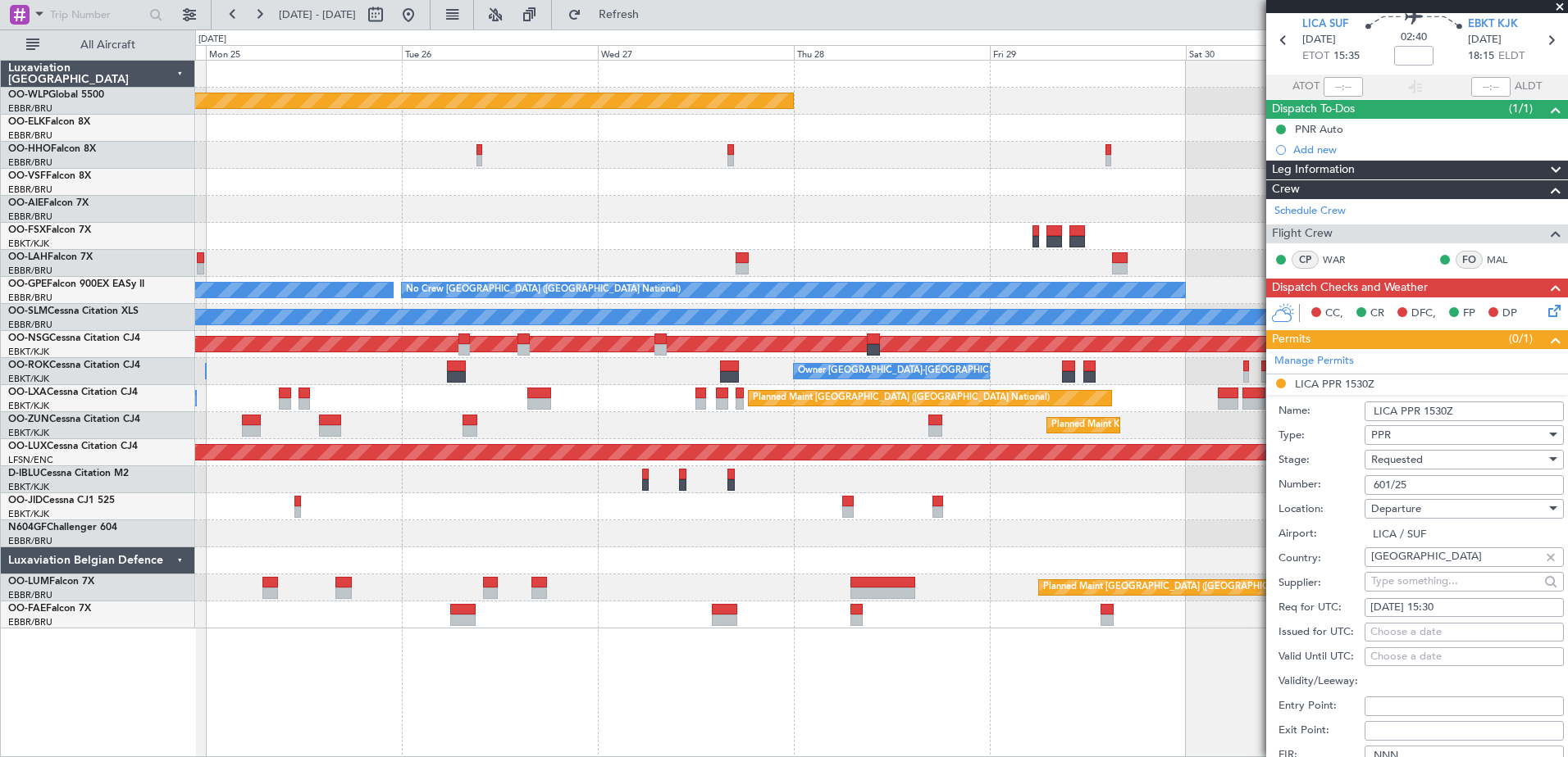
scroll to position [164, 0]
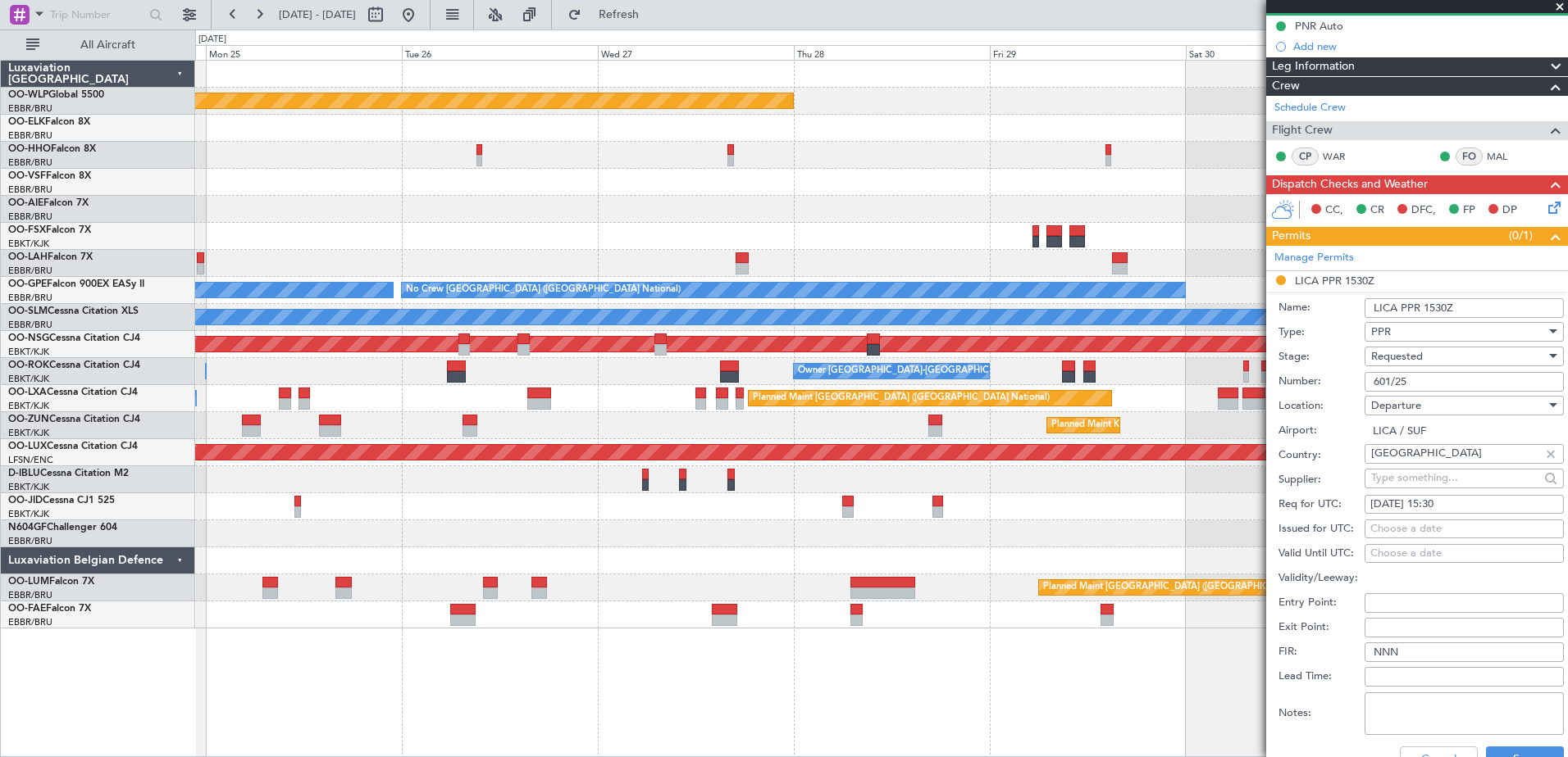
click at [1429, 527] on div "Choose a date" at bounding box center [1464, 529] width 187 height 16
select select "8"
select select "2025"
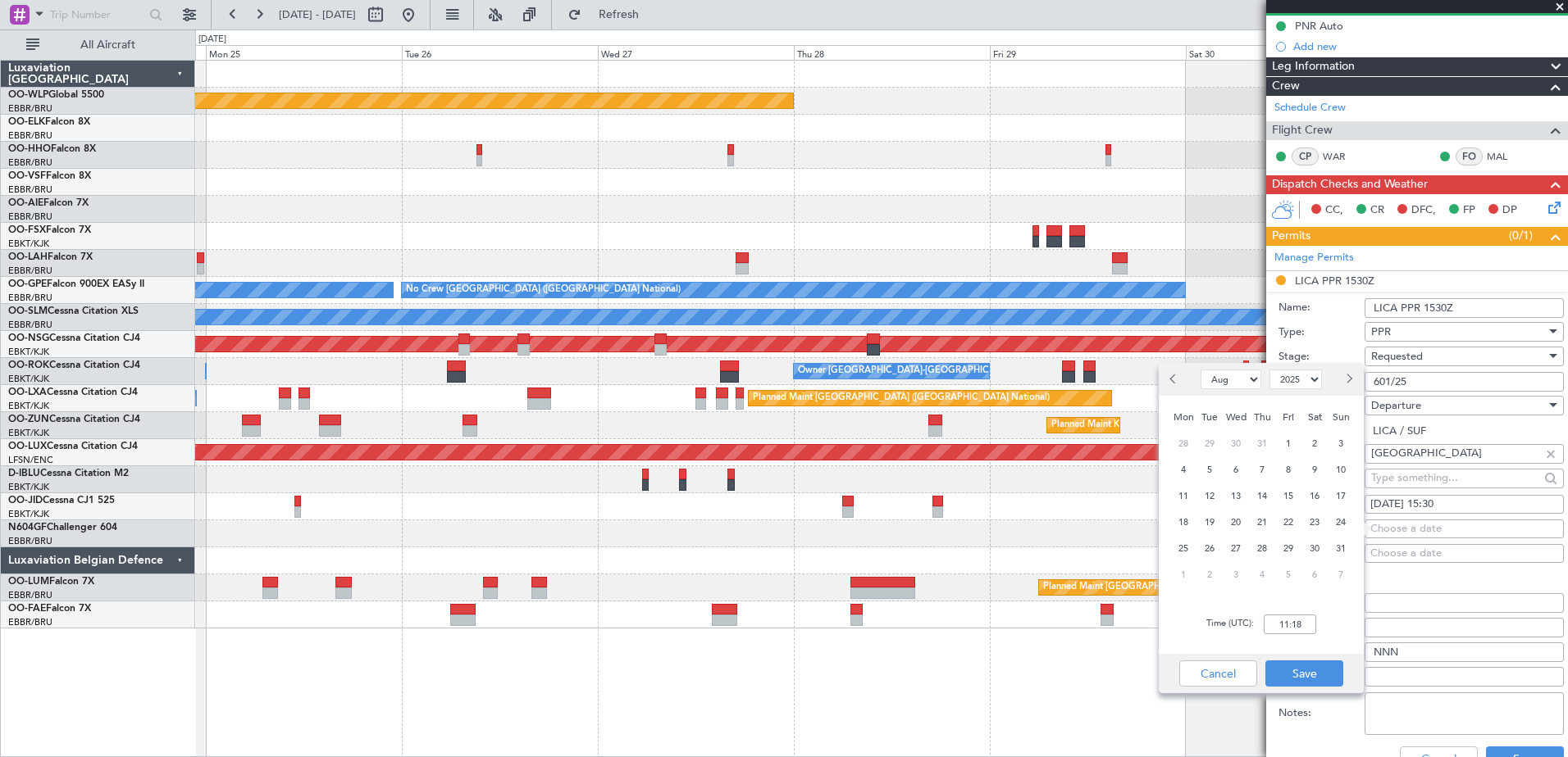
click at [1304, 547] on div "30" at bounding box center [1314, 548] width 26 height 26
click at [1287, 615] on input "00:00" at bounding box center [1289, 624] width 53 height 20
type input "15:30"
click at [1302, 669] on button "Save" at bounding box center [1304, 673] width 78 height 26
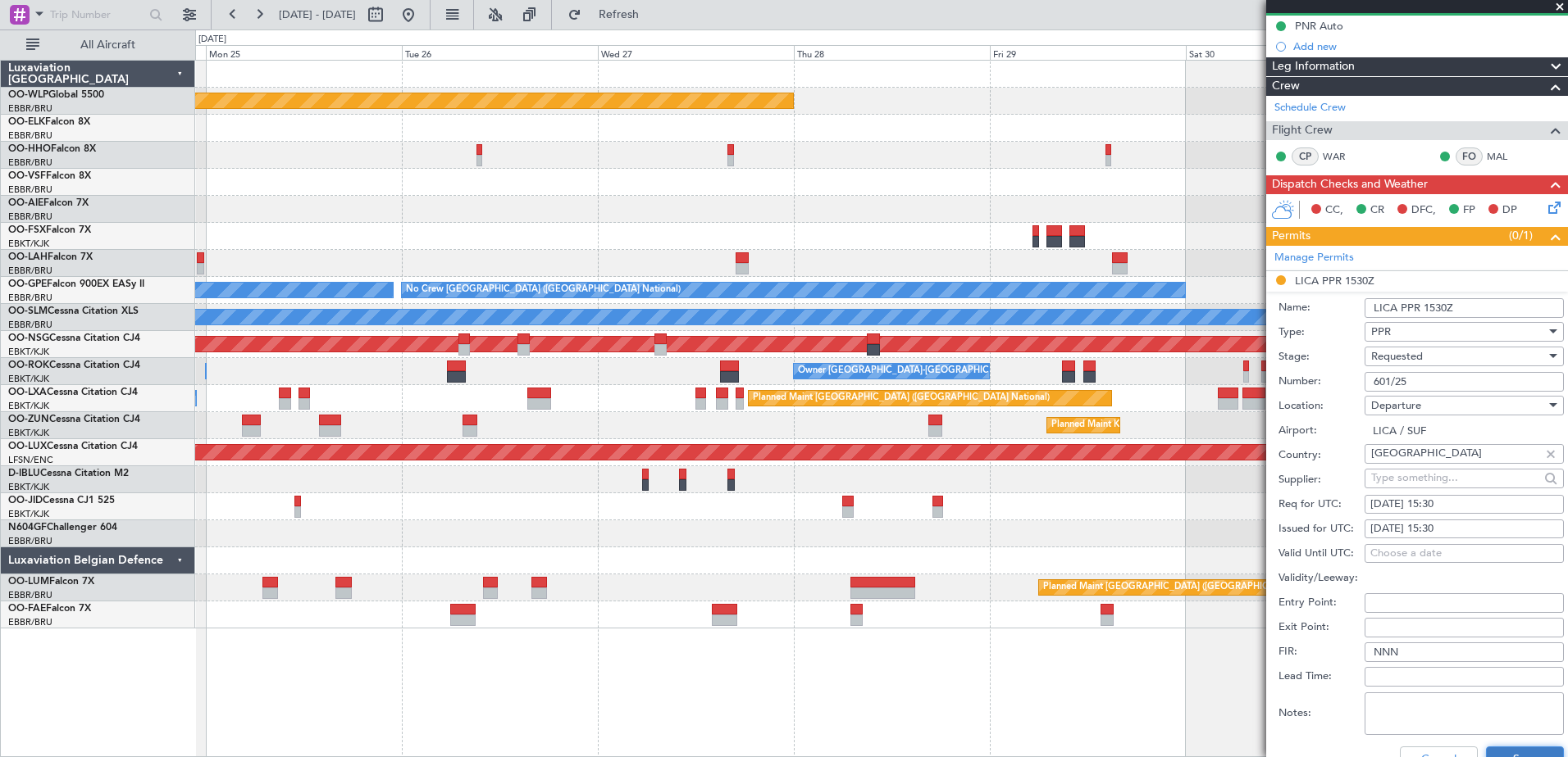
click at [1503, 755] on button "Save" at bounding box center [1525, 760] width 78 height 26
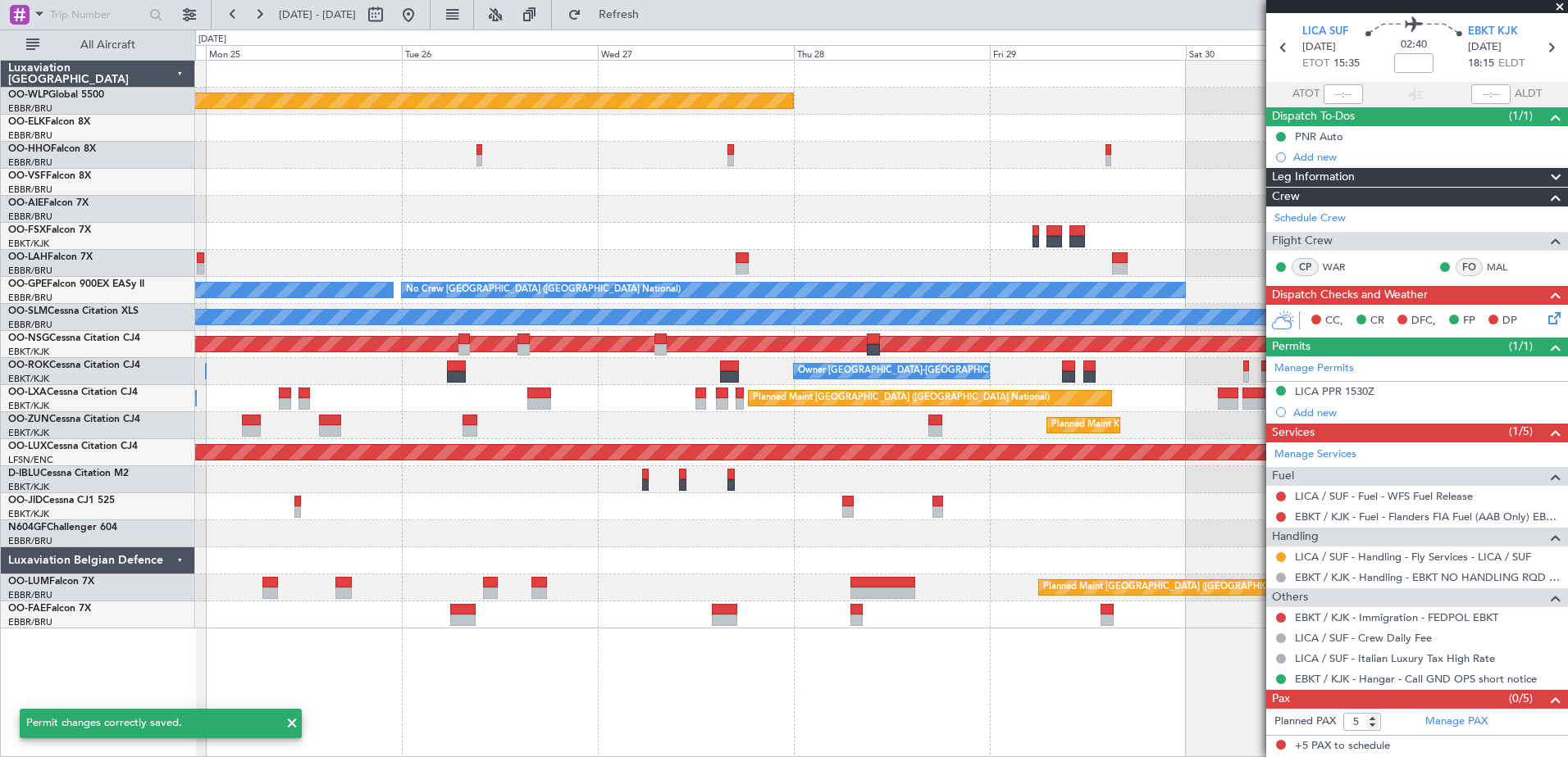
scroll to position [53, 0]
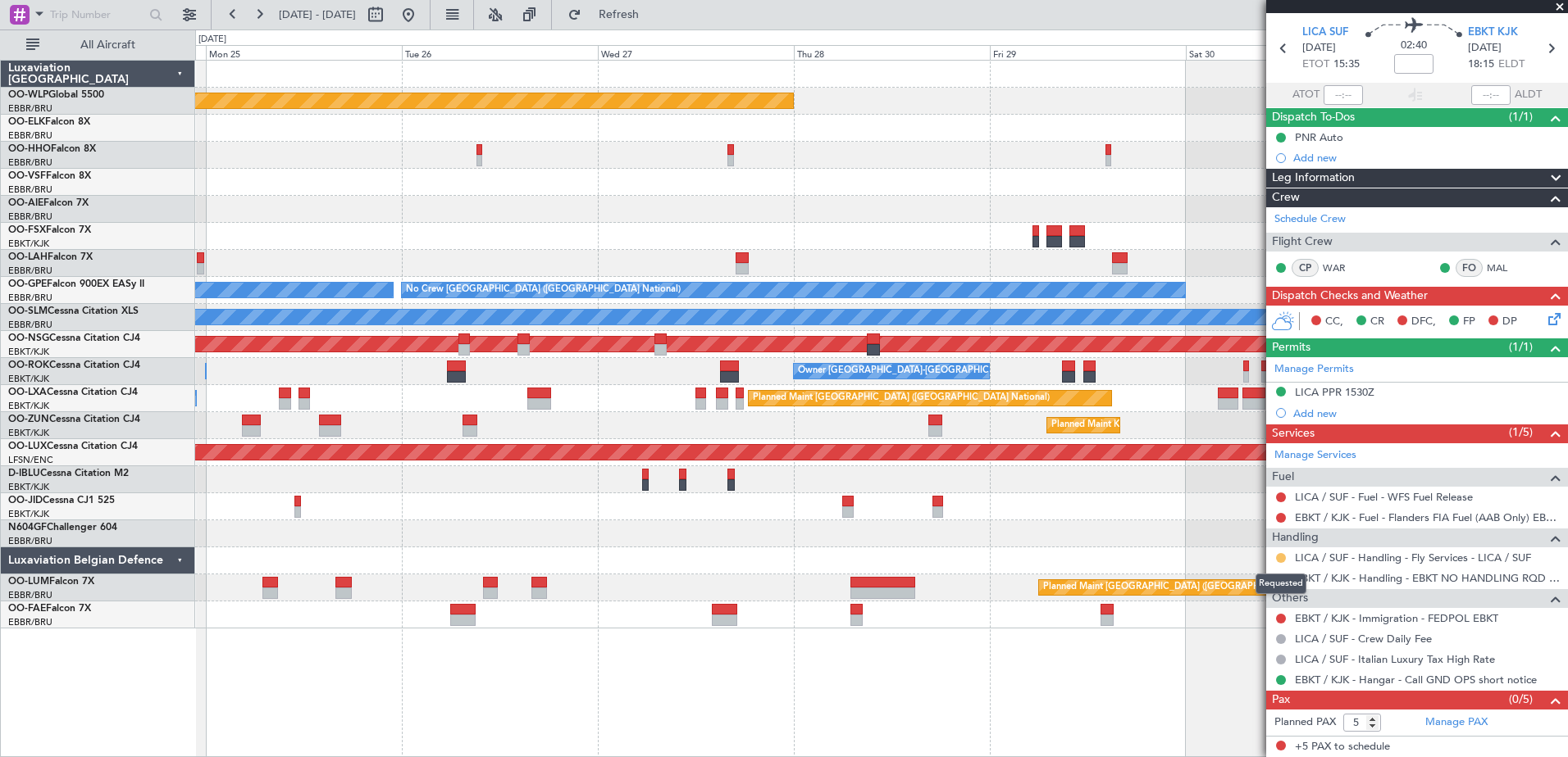
click at [1281, 559] on button at bounding box center [1280, 558] width 9 height 9
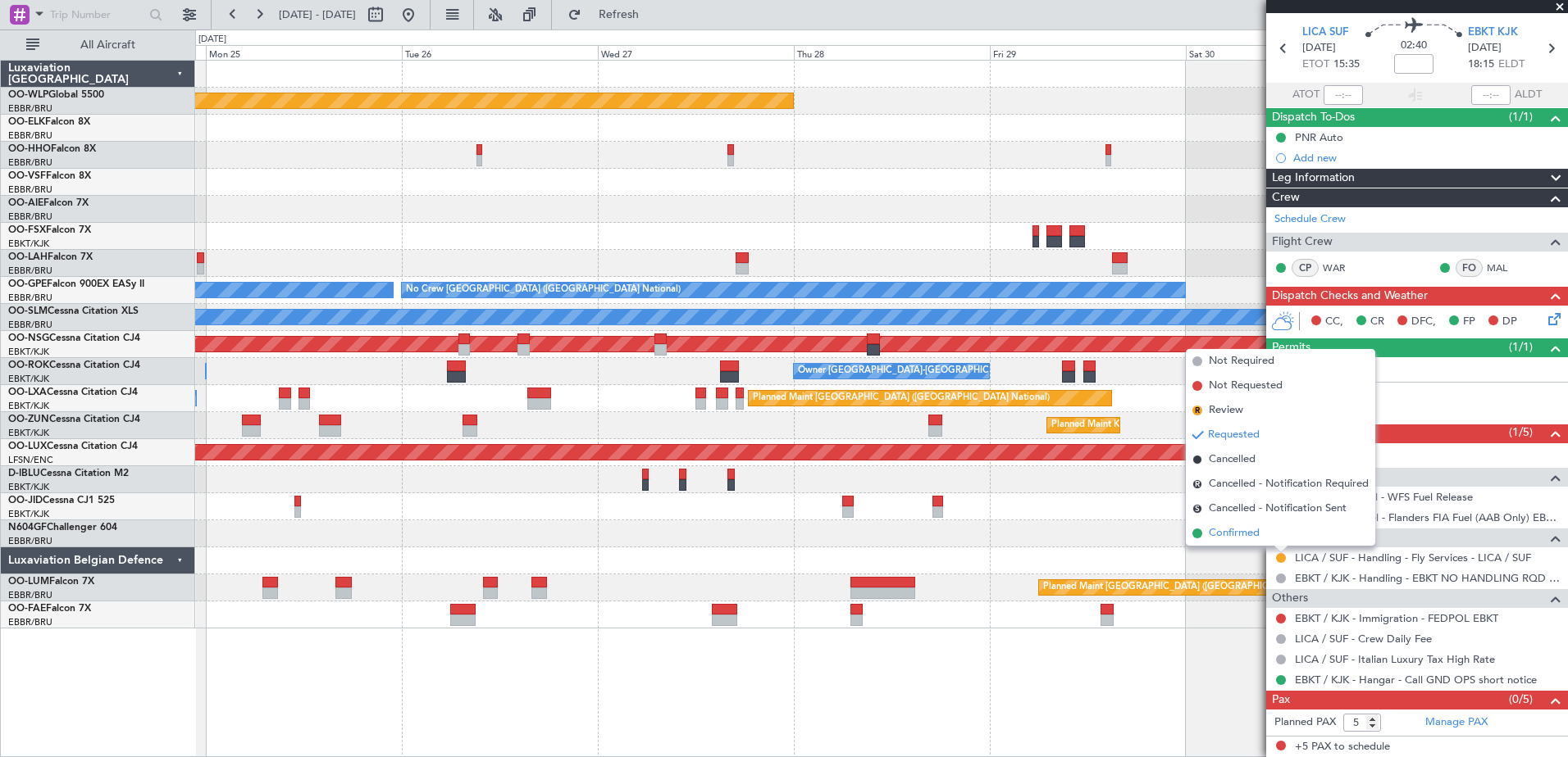
click at [1224, 529] on span "Confirmed" at bounding box center [1234, 533] width 51 height 16
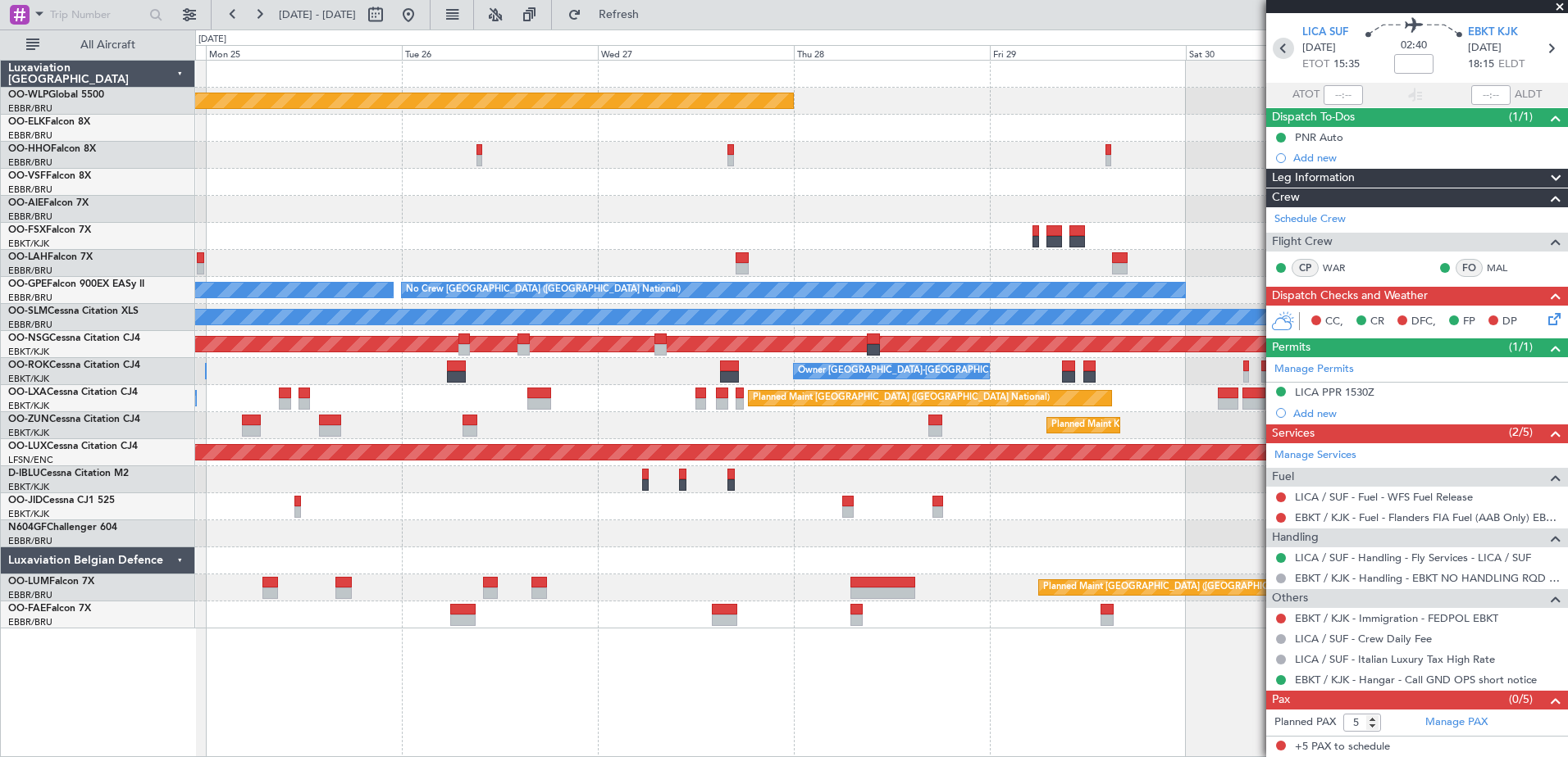
click at [1281, 45] on icon at bounding box center [1283, 48] width 22 height 22
type input "0"
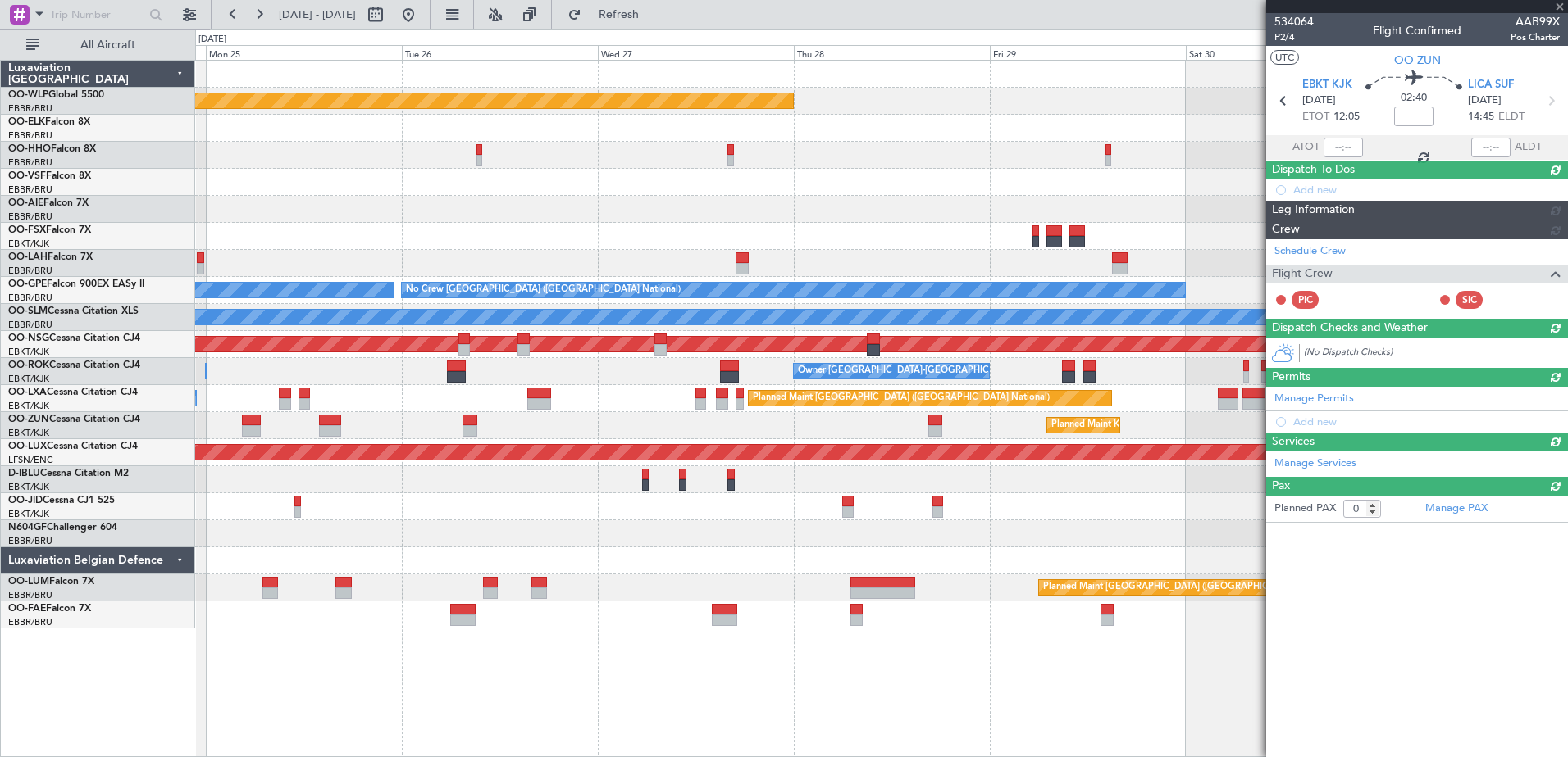
scroll to position [0, 0]
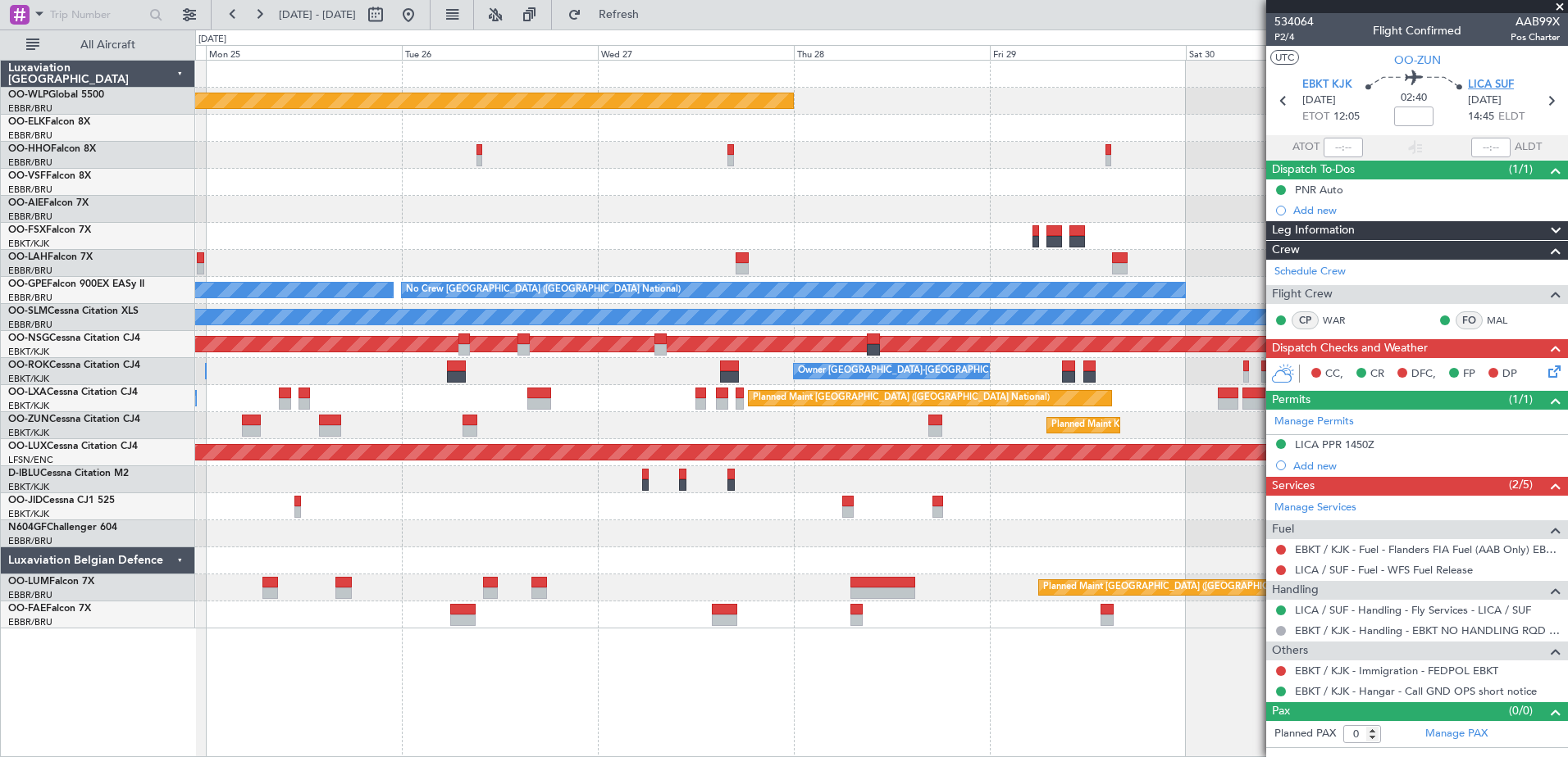
click at [1492, 89] on span "LICA SUF" at bounding box center [1490, 85] width 46 height 16
click at [1558, 10] on span at bounding box center [1559, 7] width 16 height 15
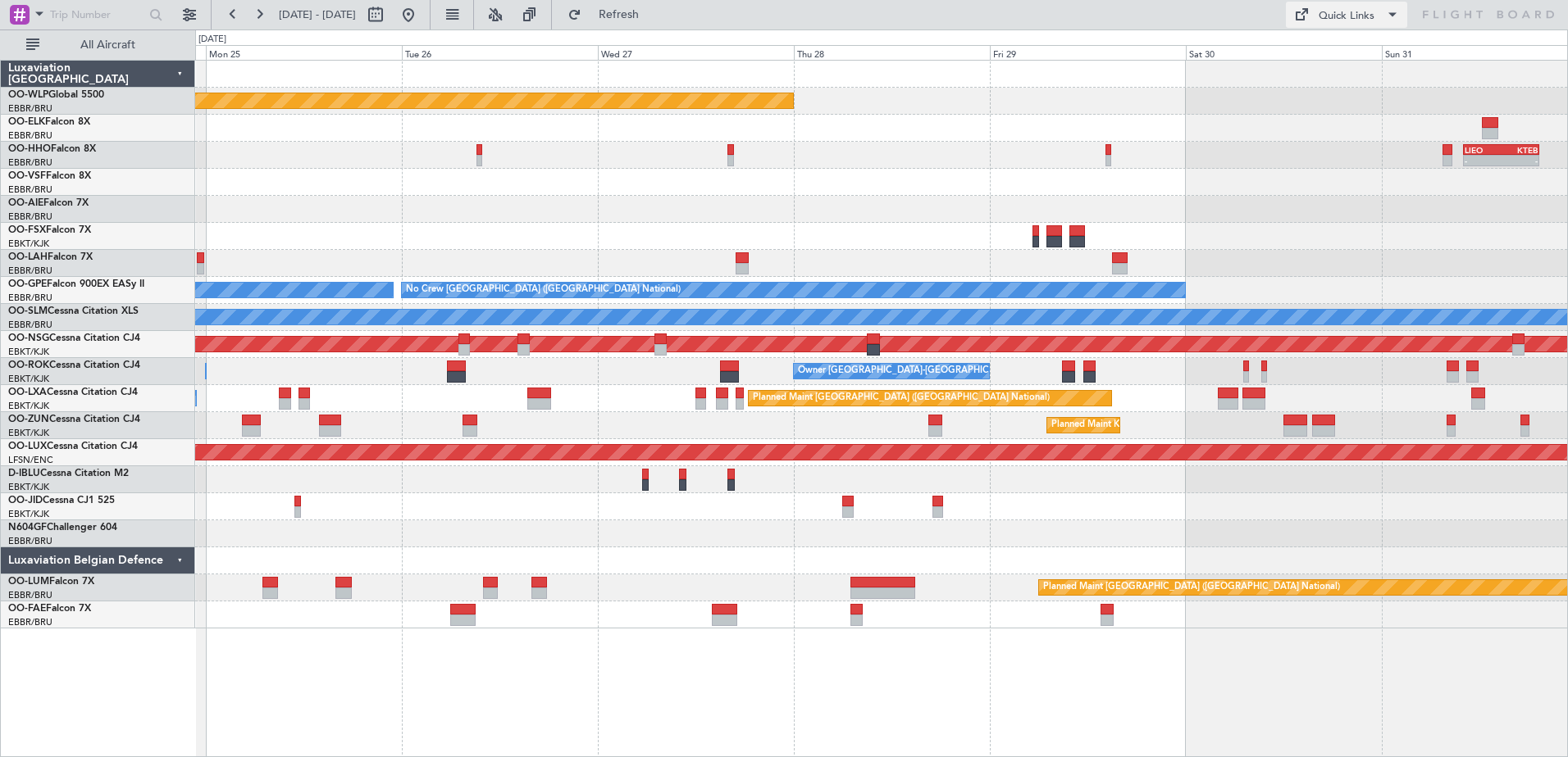
click at [1393, 14] on span at bounding box center [1392, 15] width 20 height 20
click at [1110, 139] on div at bounding box center [784, 378] width 1568 height 757
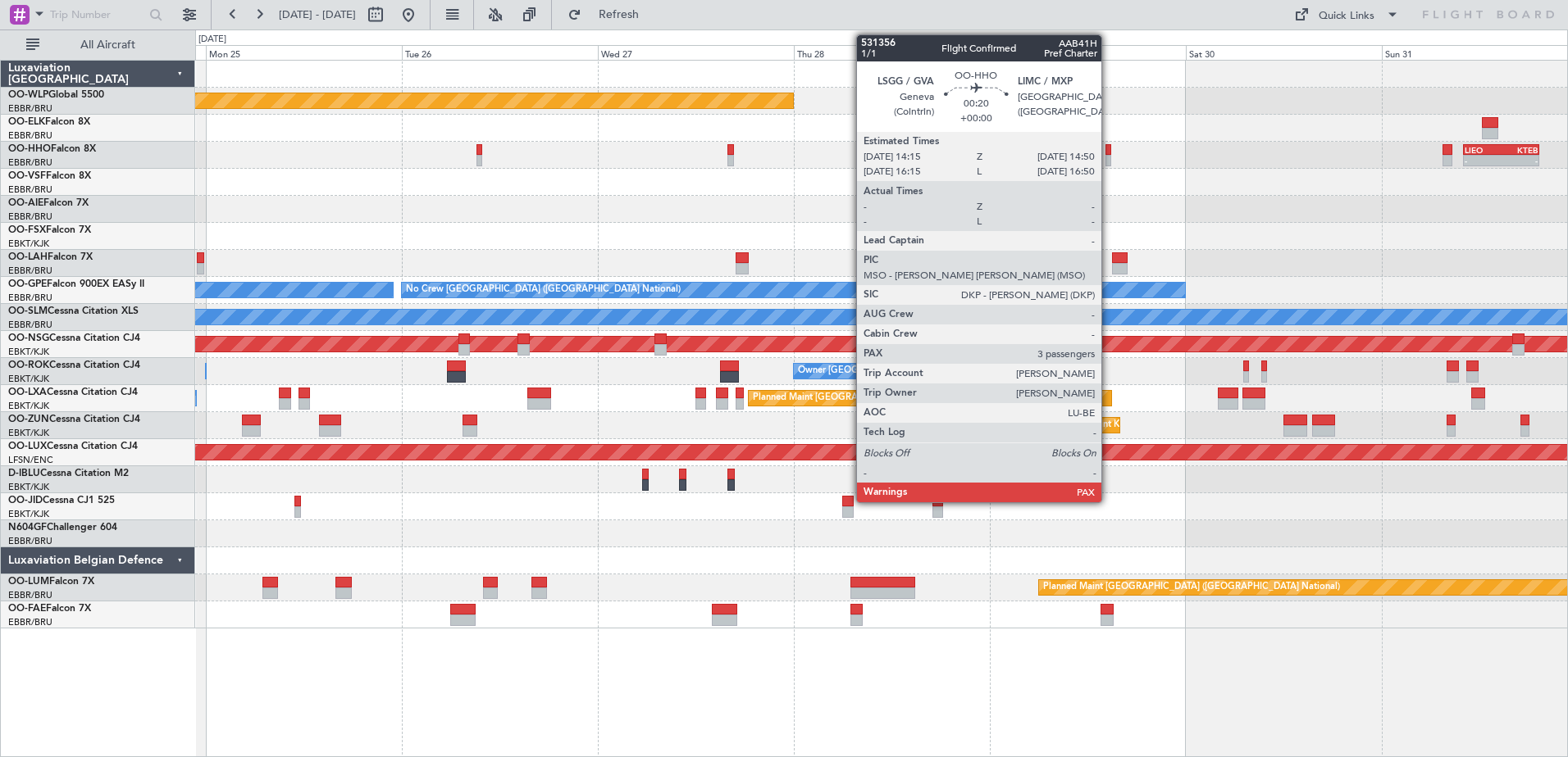
click at [1109, 150] on div at bounding box center [1108, 149] width 5 height 11
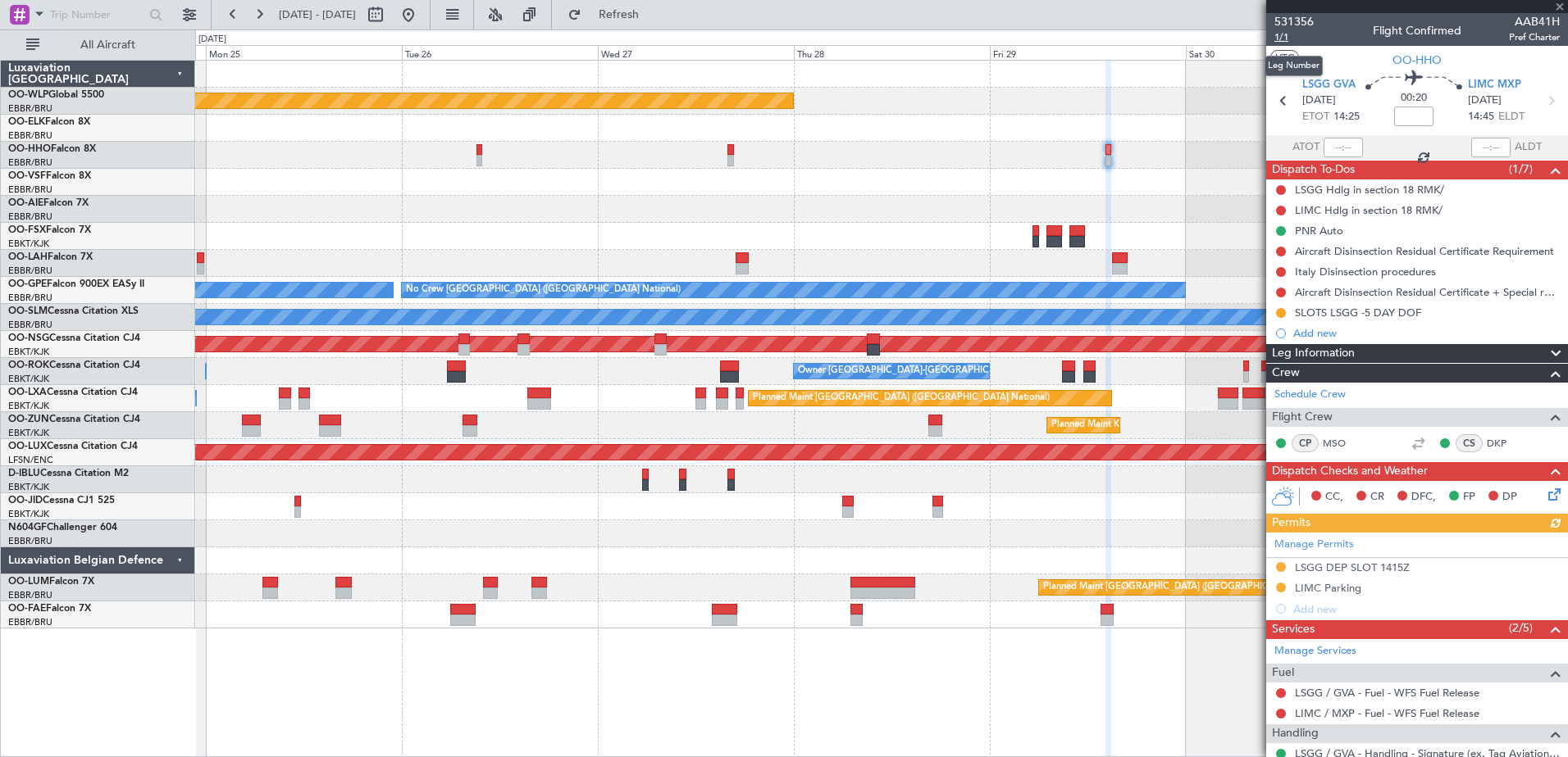
click at [1293, 35] on span "1/1" at bounding box center [1294, 37] width 40 height 14
click at [421, 19] on button at bounding box center [408, 15] width 26 height 26
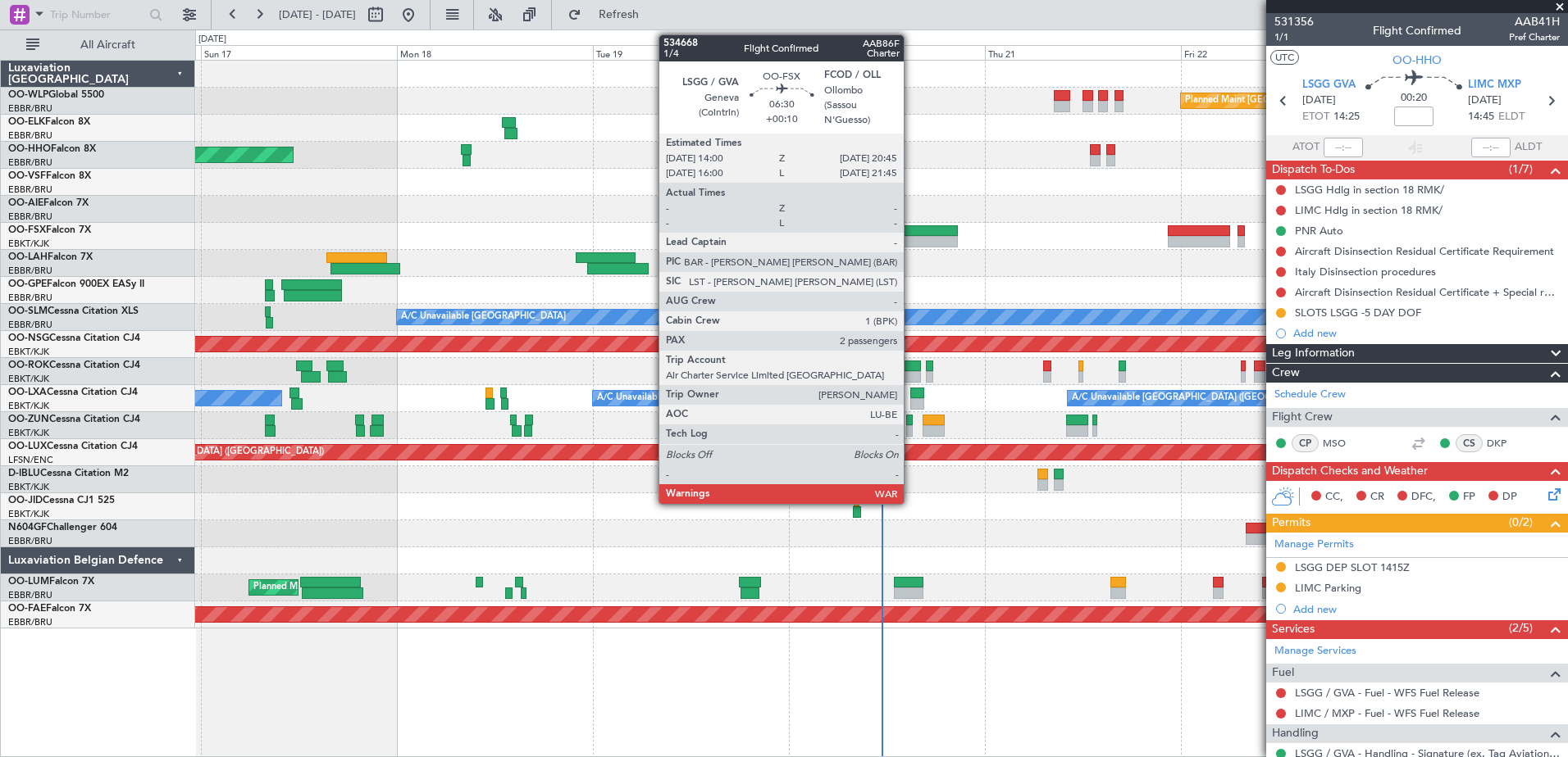
click at [913, 234] on div at bounding box center [930, 230] width 56 height 11
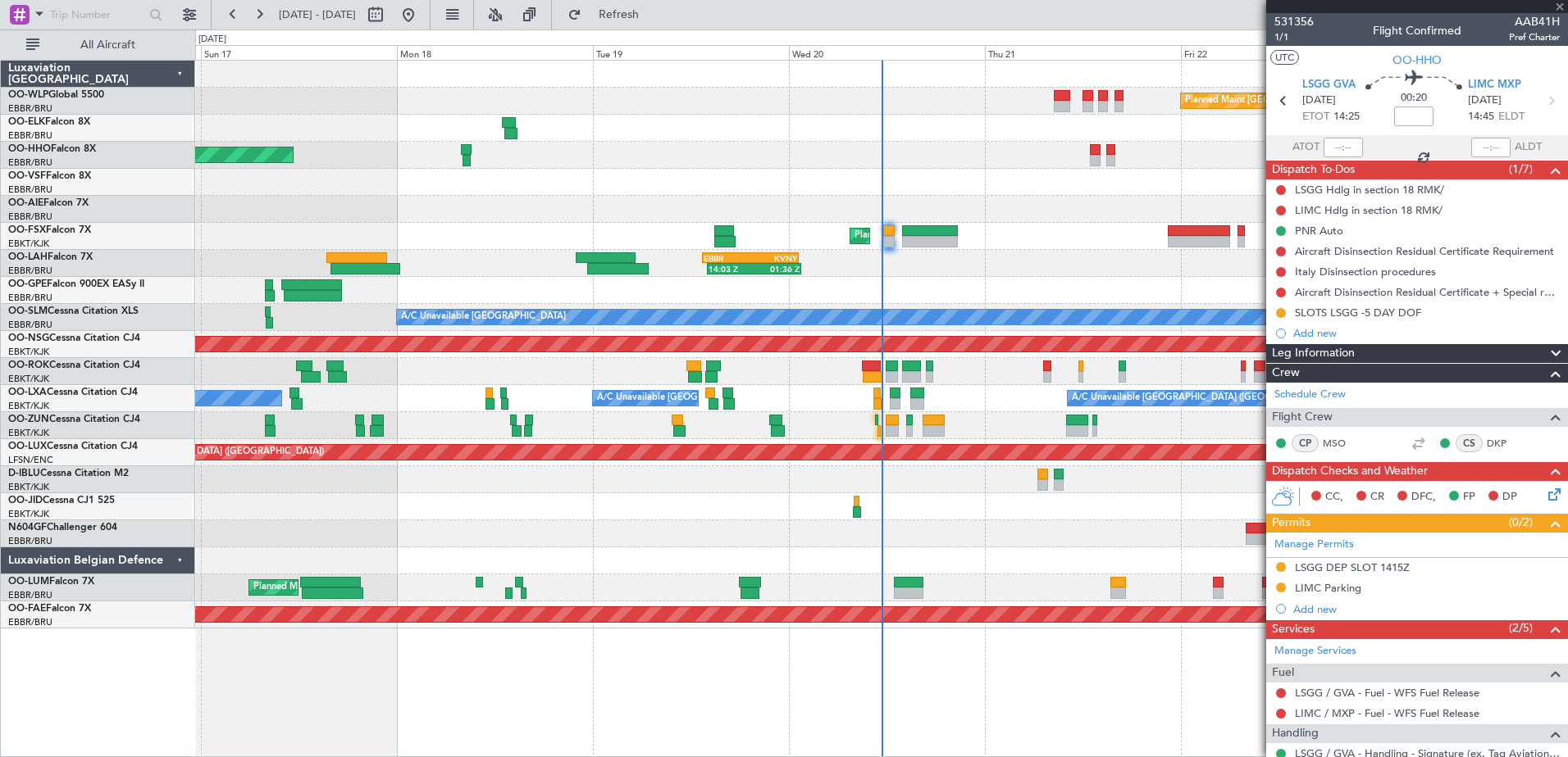
type input "+00:10"
type input "2"
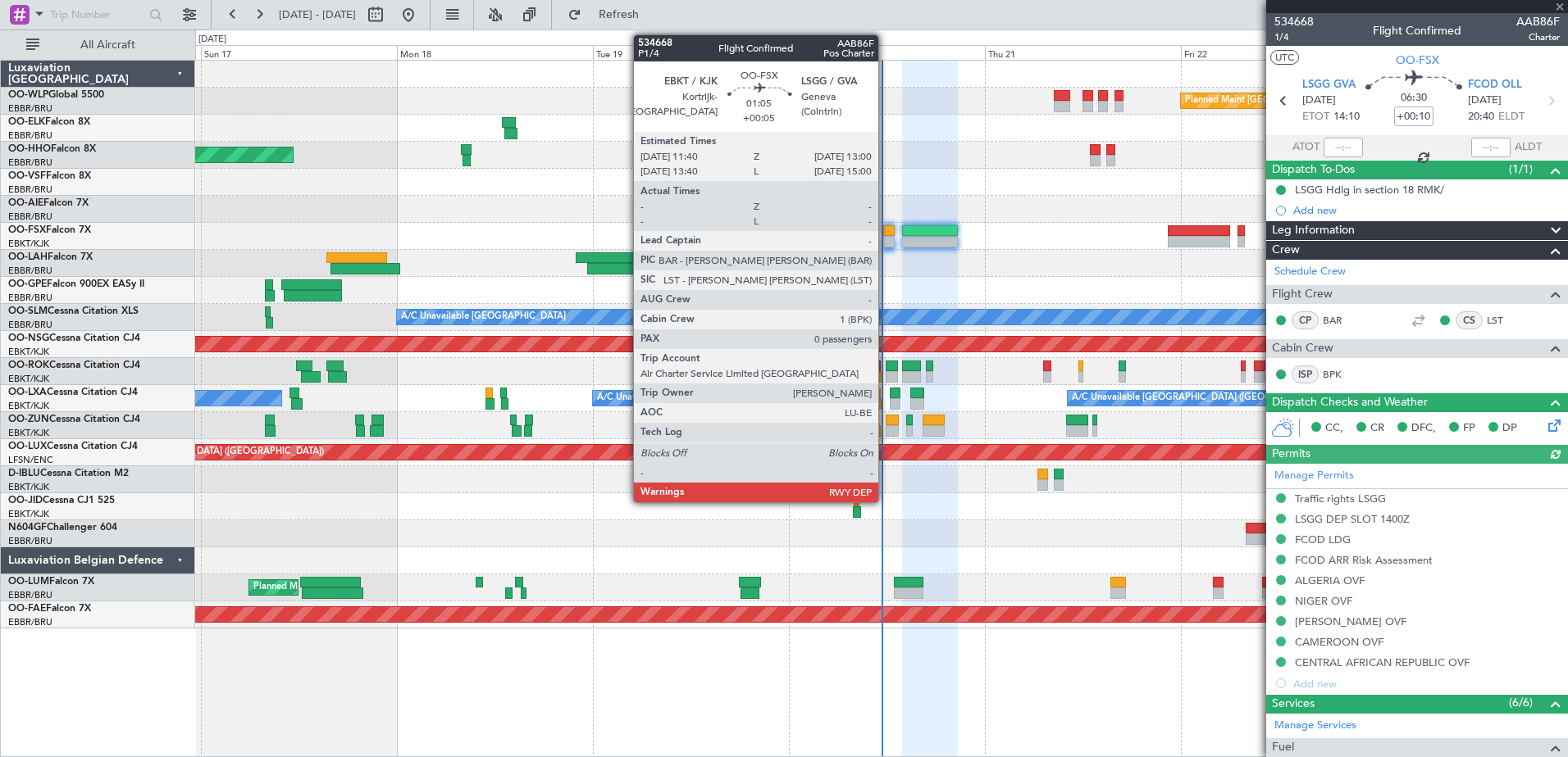
click at [886, 239] on div at bounding box center [888, 241] width 11 height 11
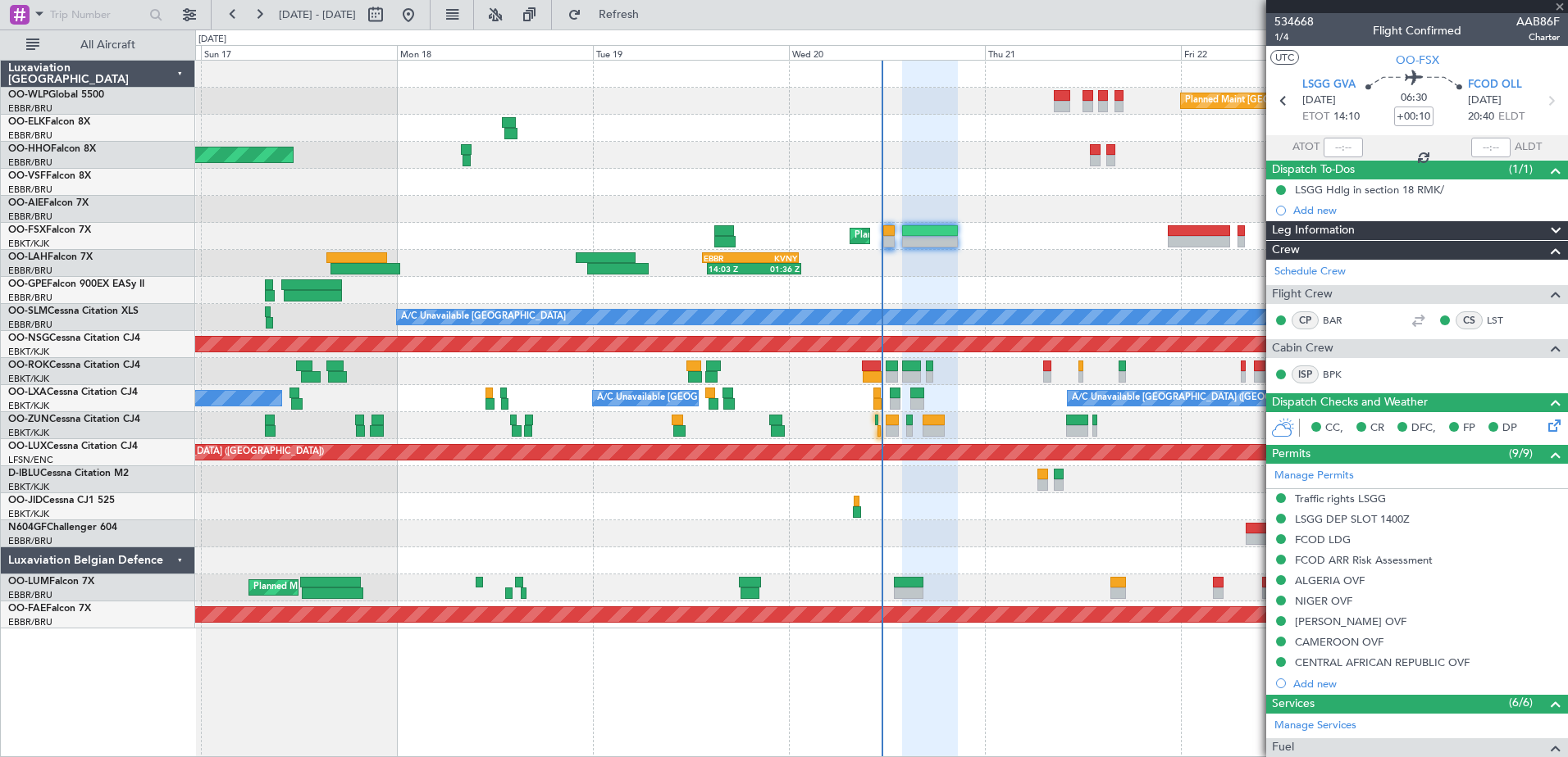
type input "+00:05"
type input "0"
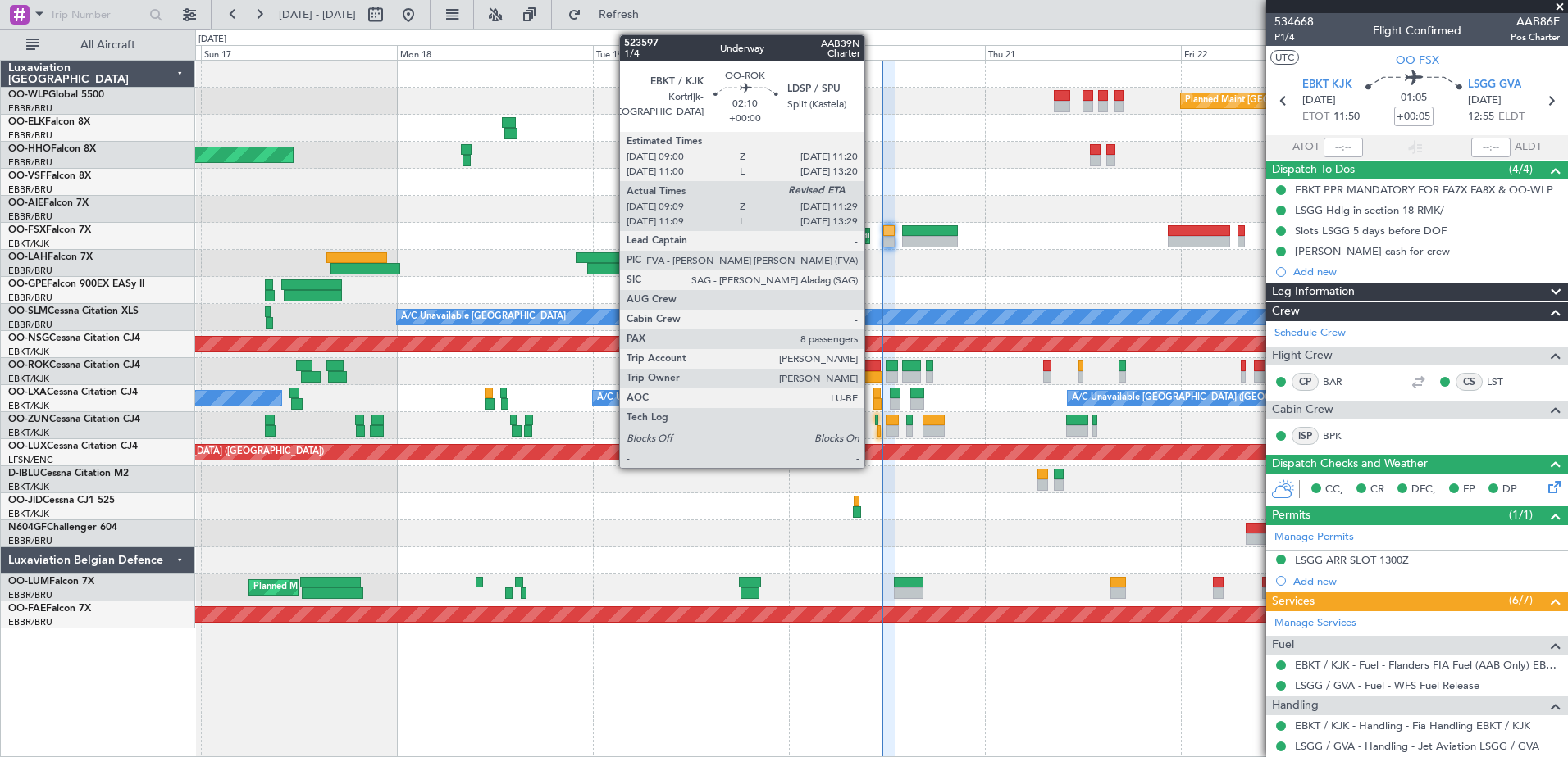
click at [871, 370] on div at bounding box center [871, 366] width 20 height 11
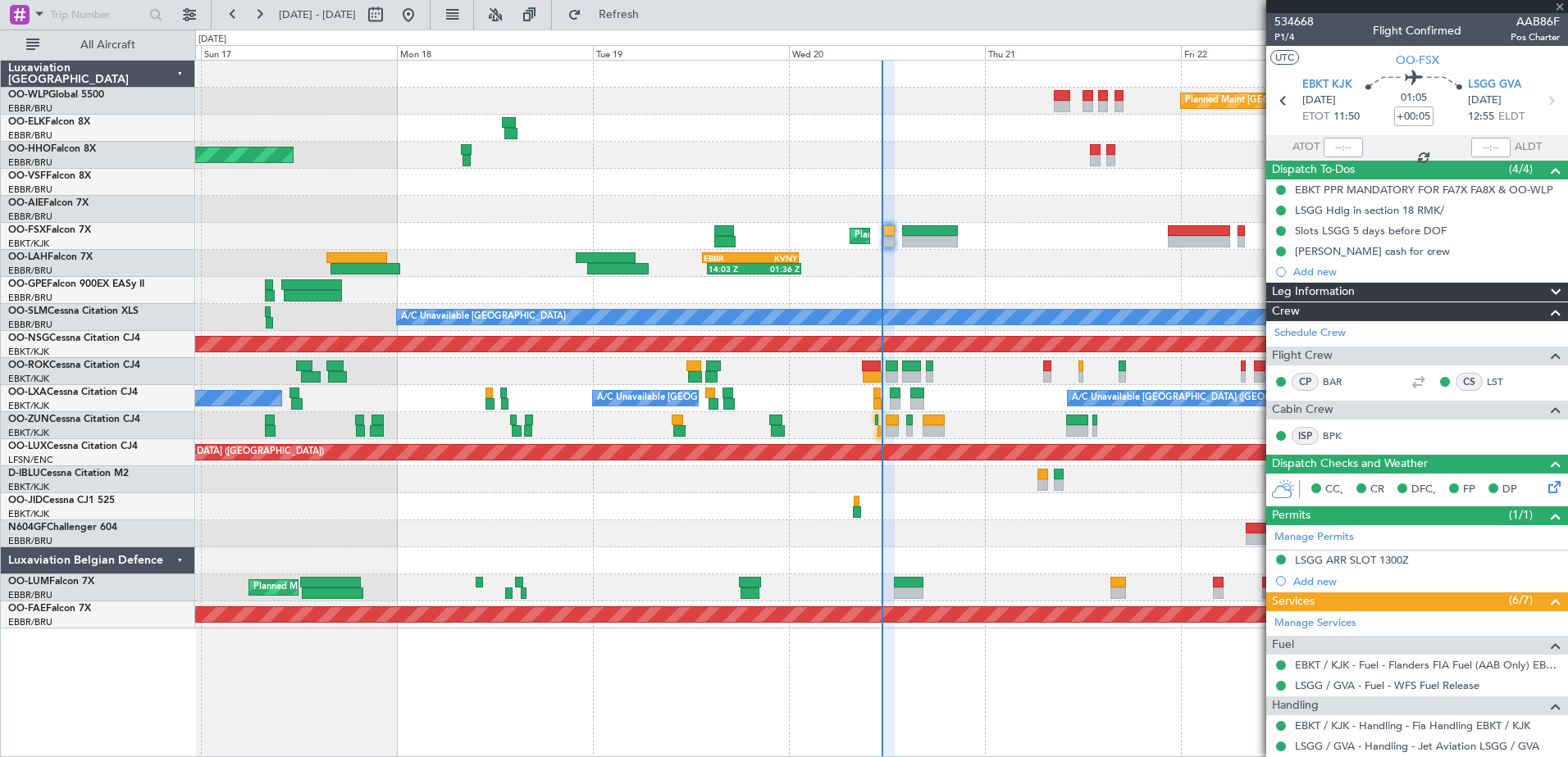
type input "09:14"
type input "8"
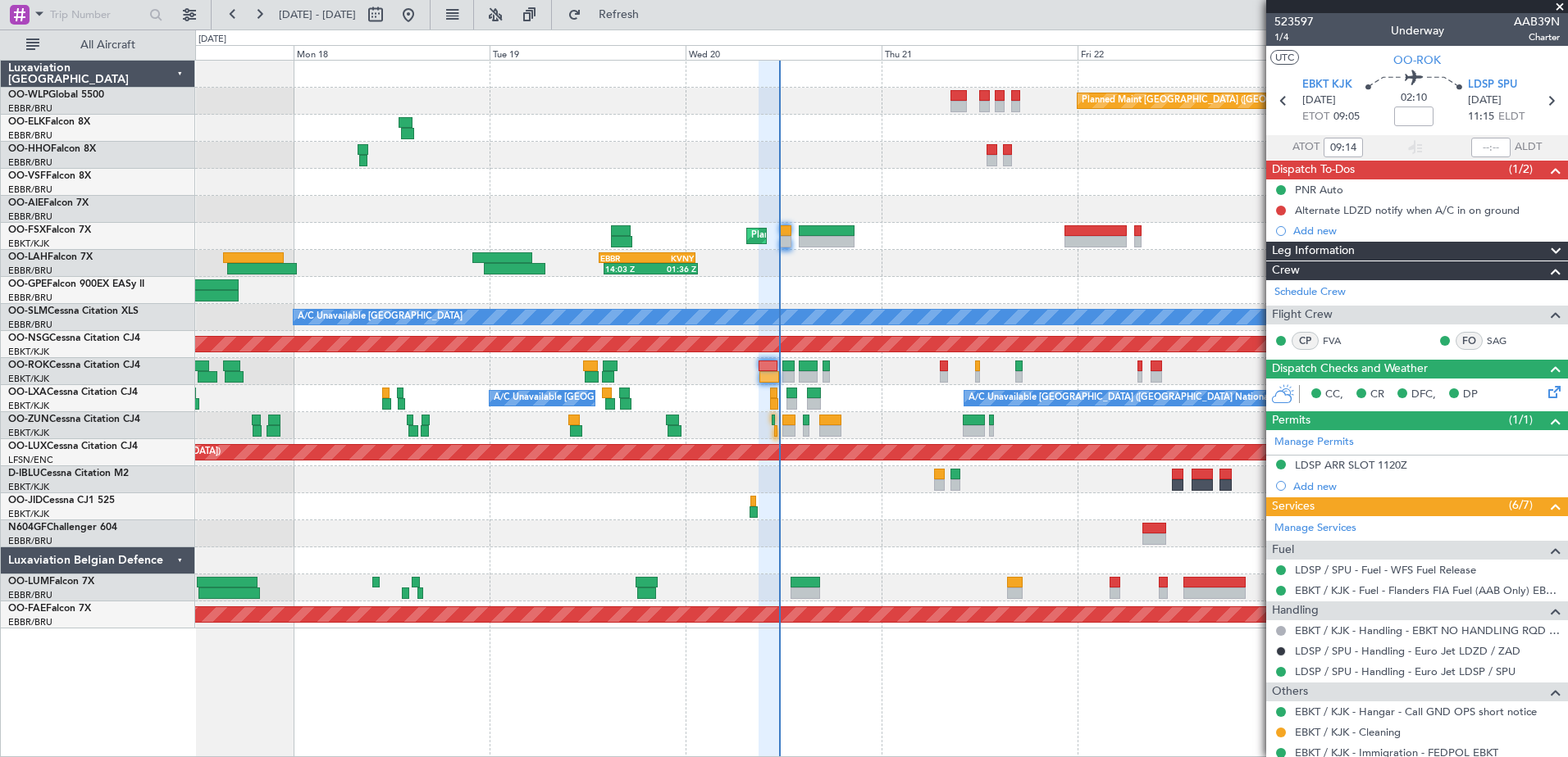
click at [951, 385] on div "Planned Maint Berlin (Brandenburg) AOG Maint Geneva (Cointrin) Planned Maint Ko…" at bounding box center [881, 344] width 1372 height 568
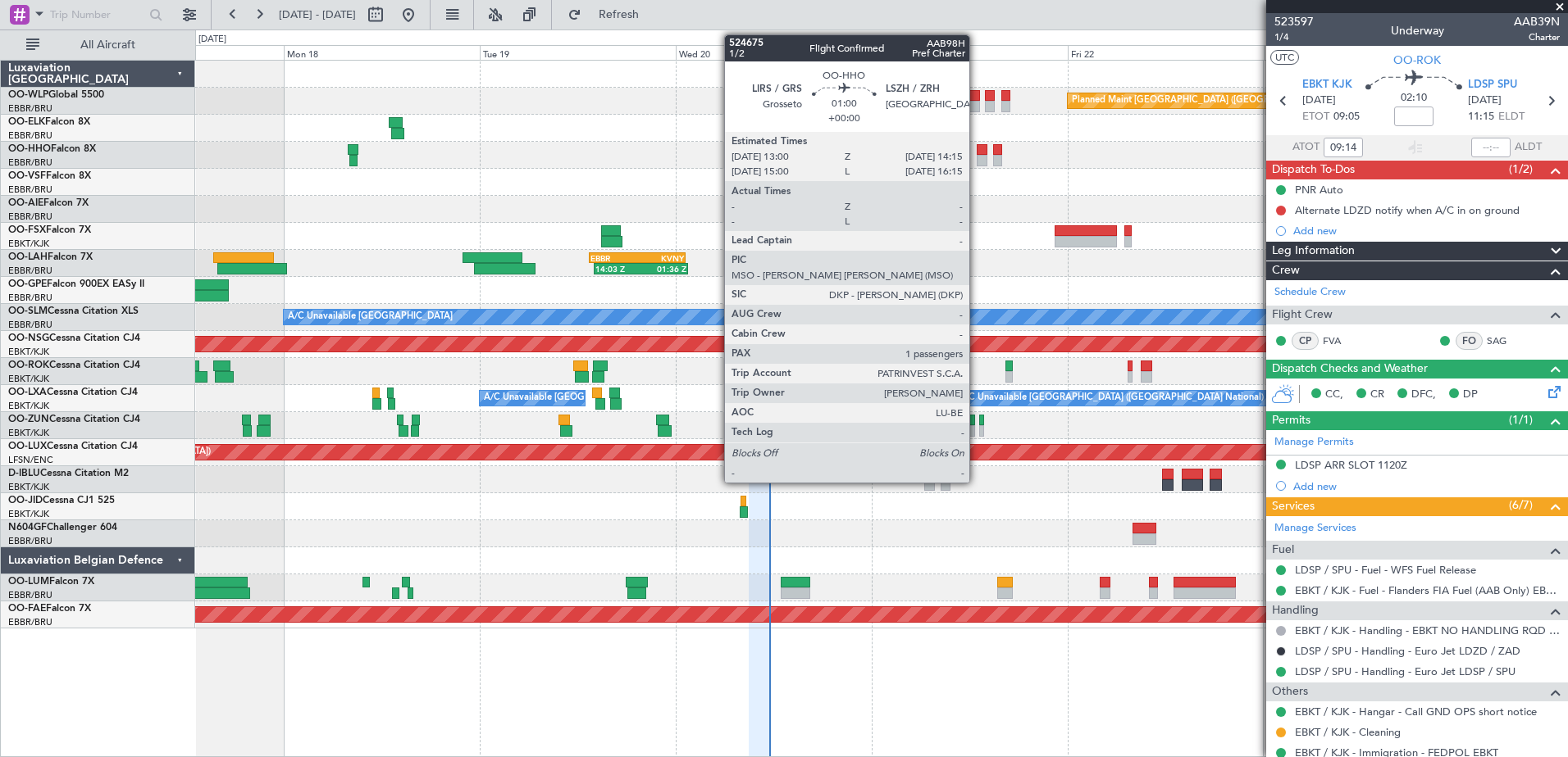
click at [977, 153] on div at bounding box center [982, 149] width 10 height 11
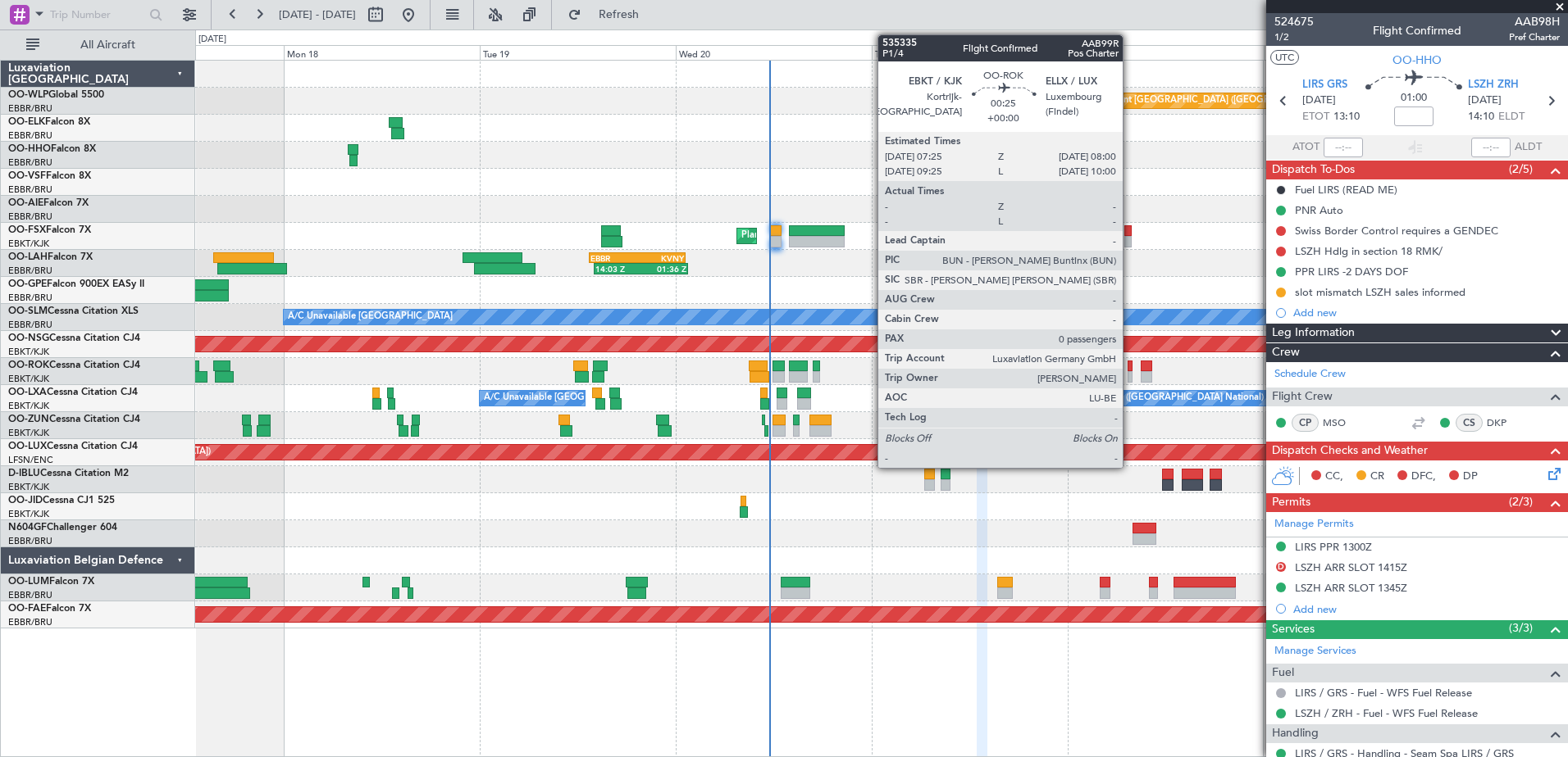
click at [1130, 370] on div at bounding box center [1130, 366] width 5 height 11
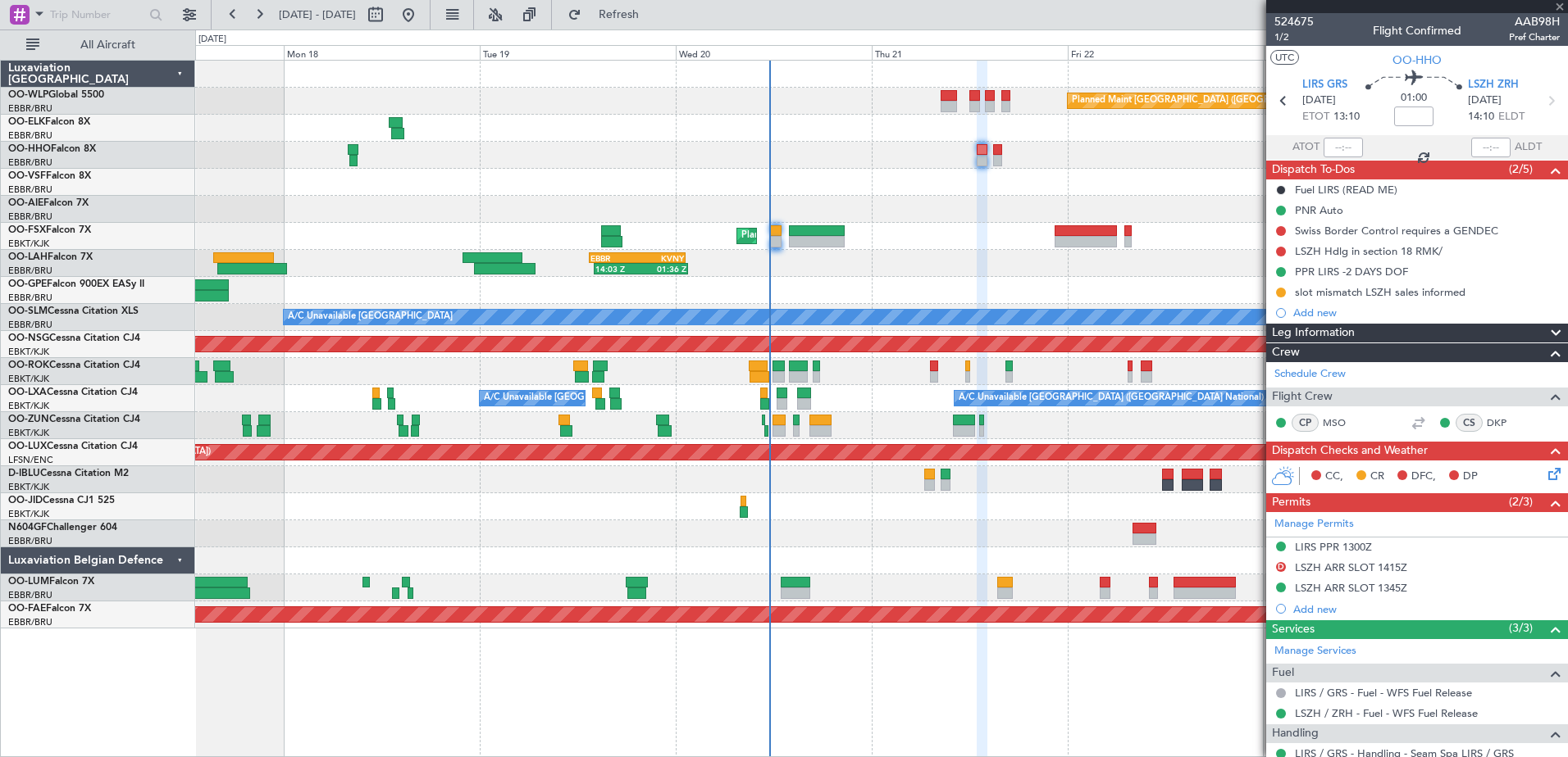
type input "0"
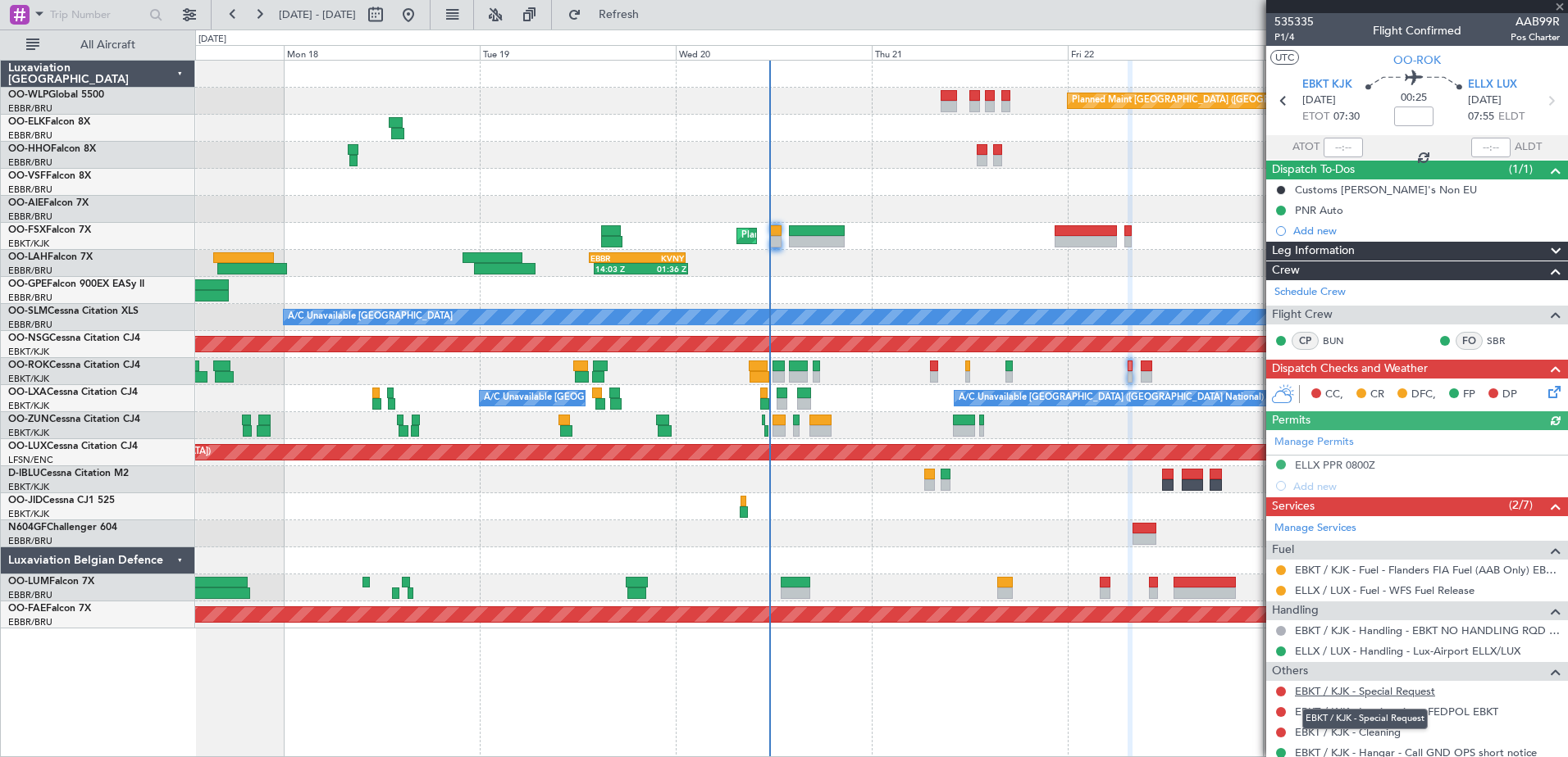
click at [1375, 689] on link "EBKT / KJK - Special Request" at bounding box center [1364, 691] width 140 height 14
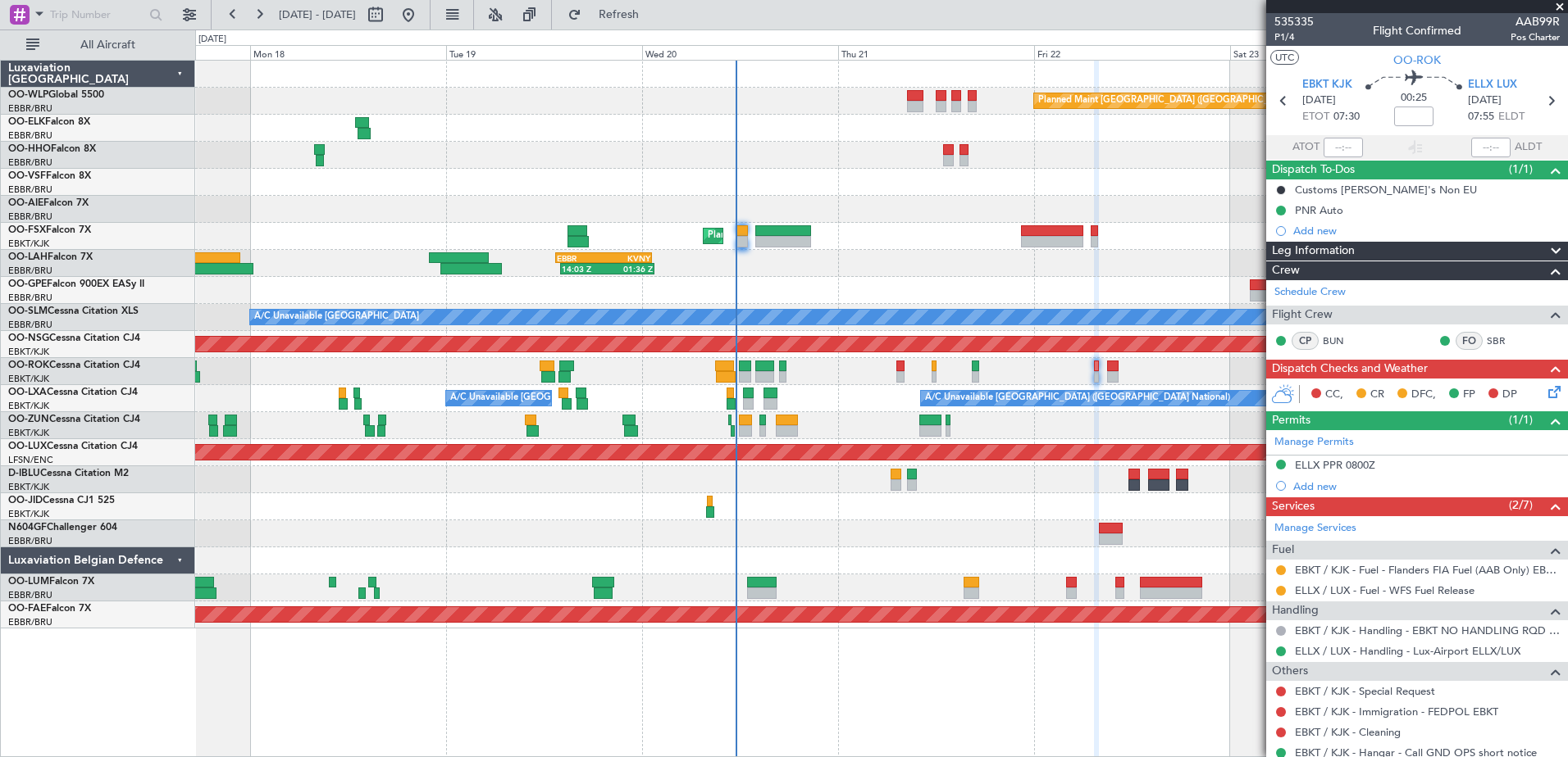
click at [1090, 508] on div at bounding box center [881, 507] width 1372 height 27
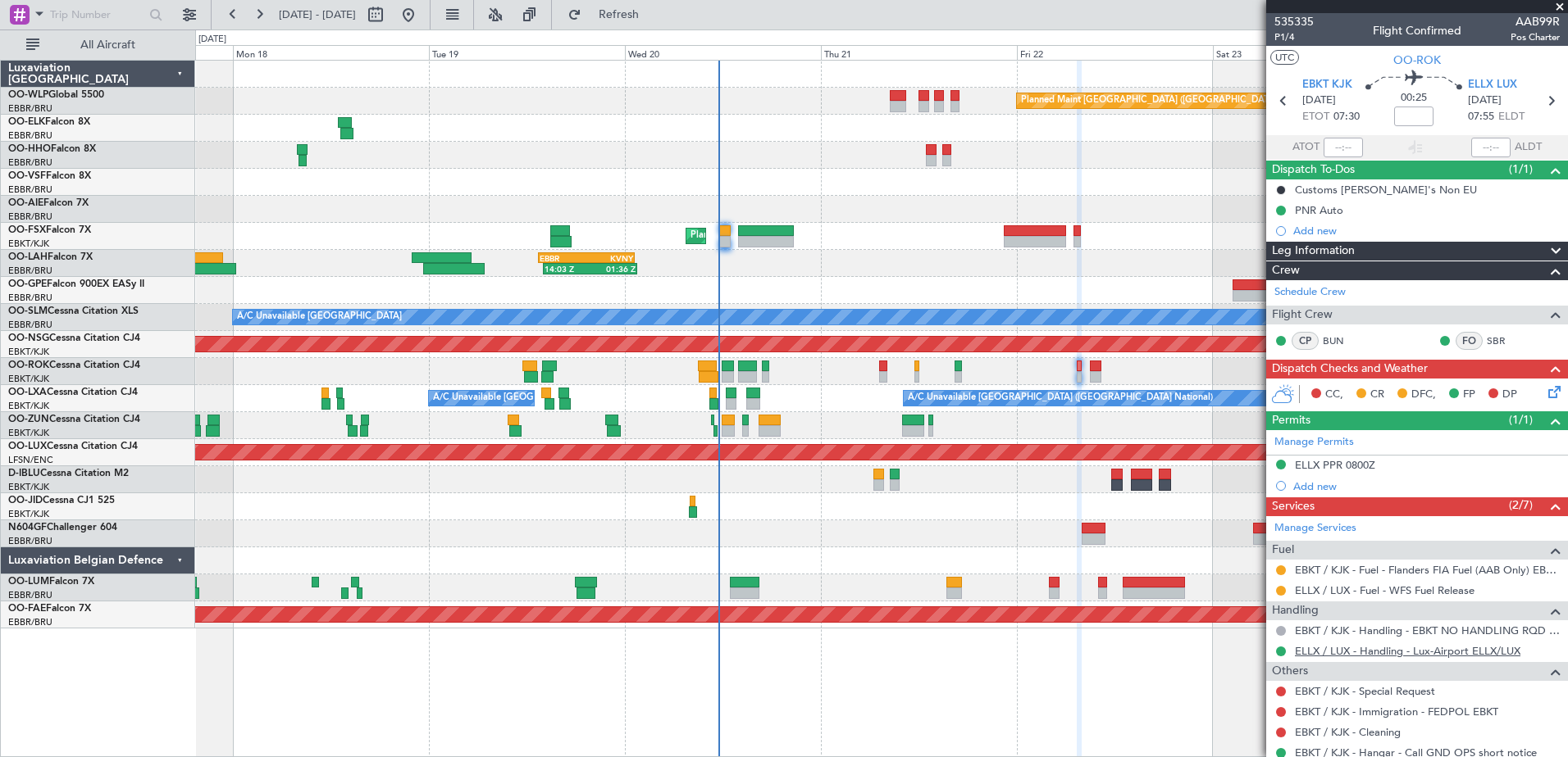
scroll to position [52, 0]
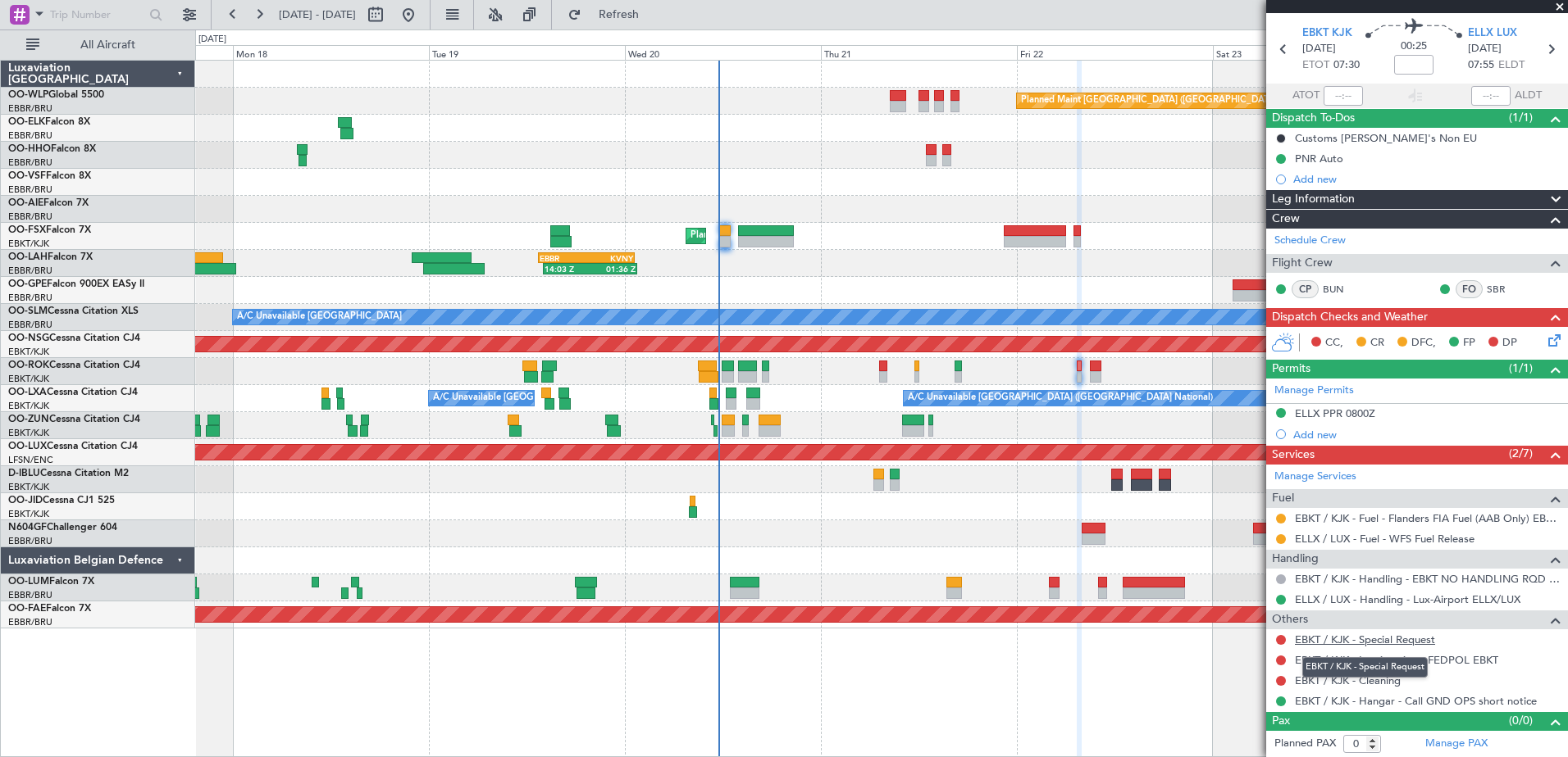
click at [1352, 633] on link "EBKT / KJK - Special Request" at bounding box center [1364, 640] width 140 height 14
click at [1360, 643] on link "EBKT / KJK - Special Request" at bounding box center [1364, 640] width 140 height 14
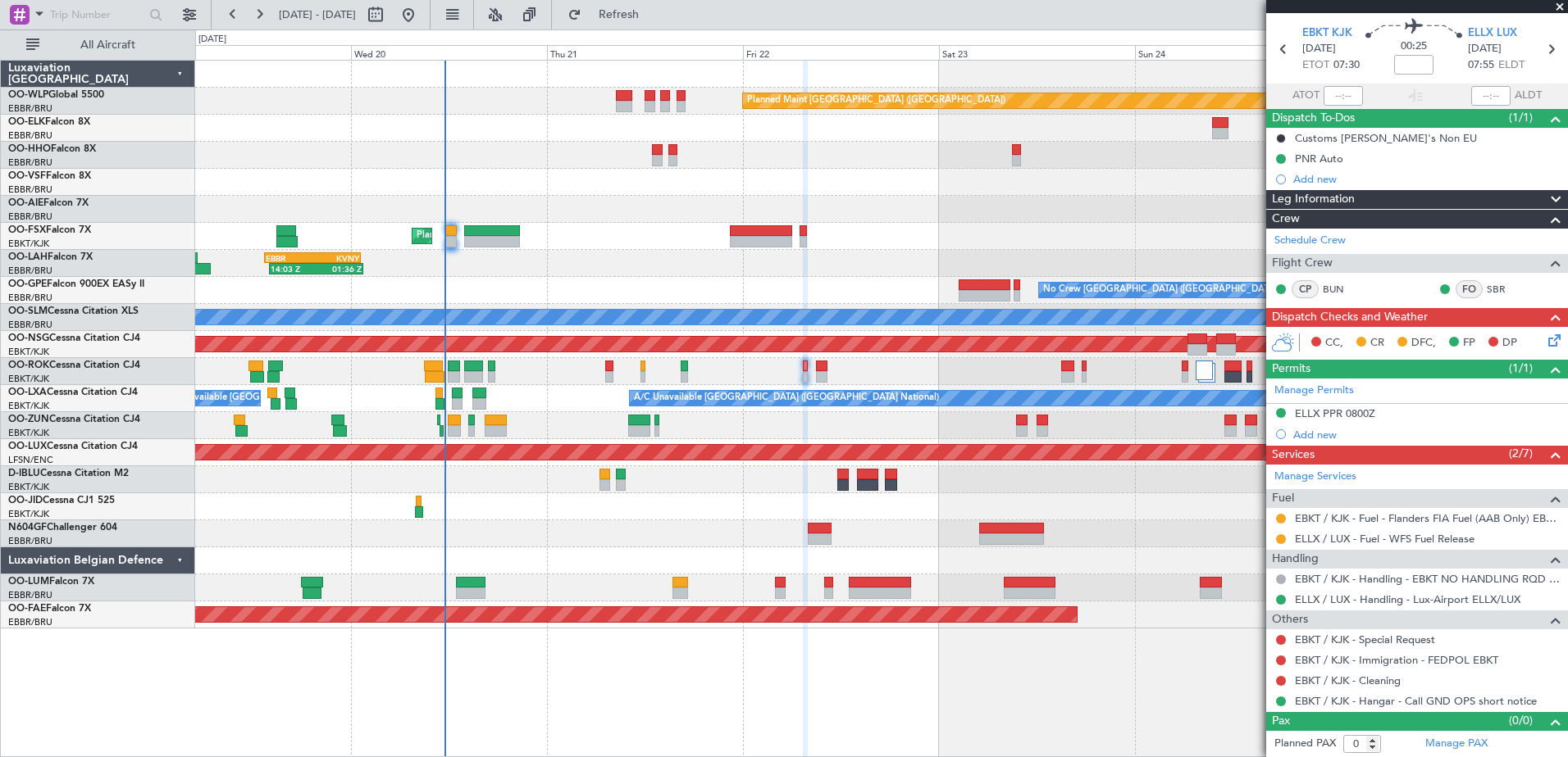
click at [900, 504] on div "Planned Maint Berlin (Brandenburg) AOG Maint Geneva (Cointrin) Planned Maint Ko…" at bounding box center [881, 344] width 1372 height 568
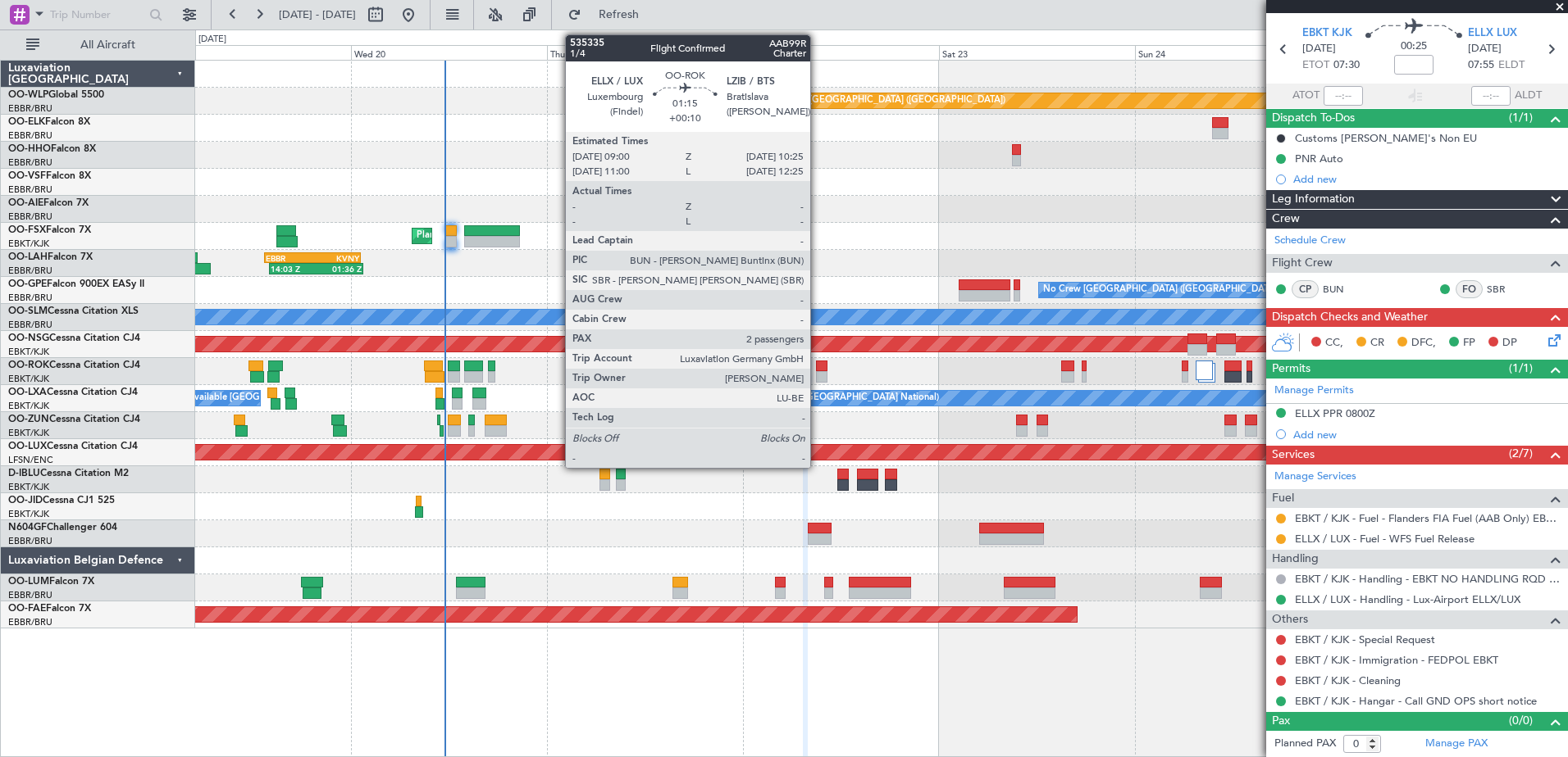
click at [818, 380] on div at bounding box center [822, 376] width 12 height 11
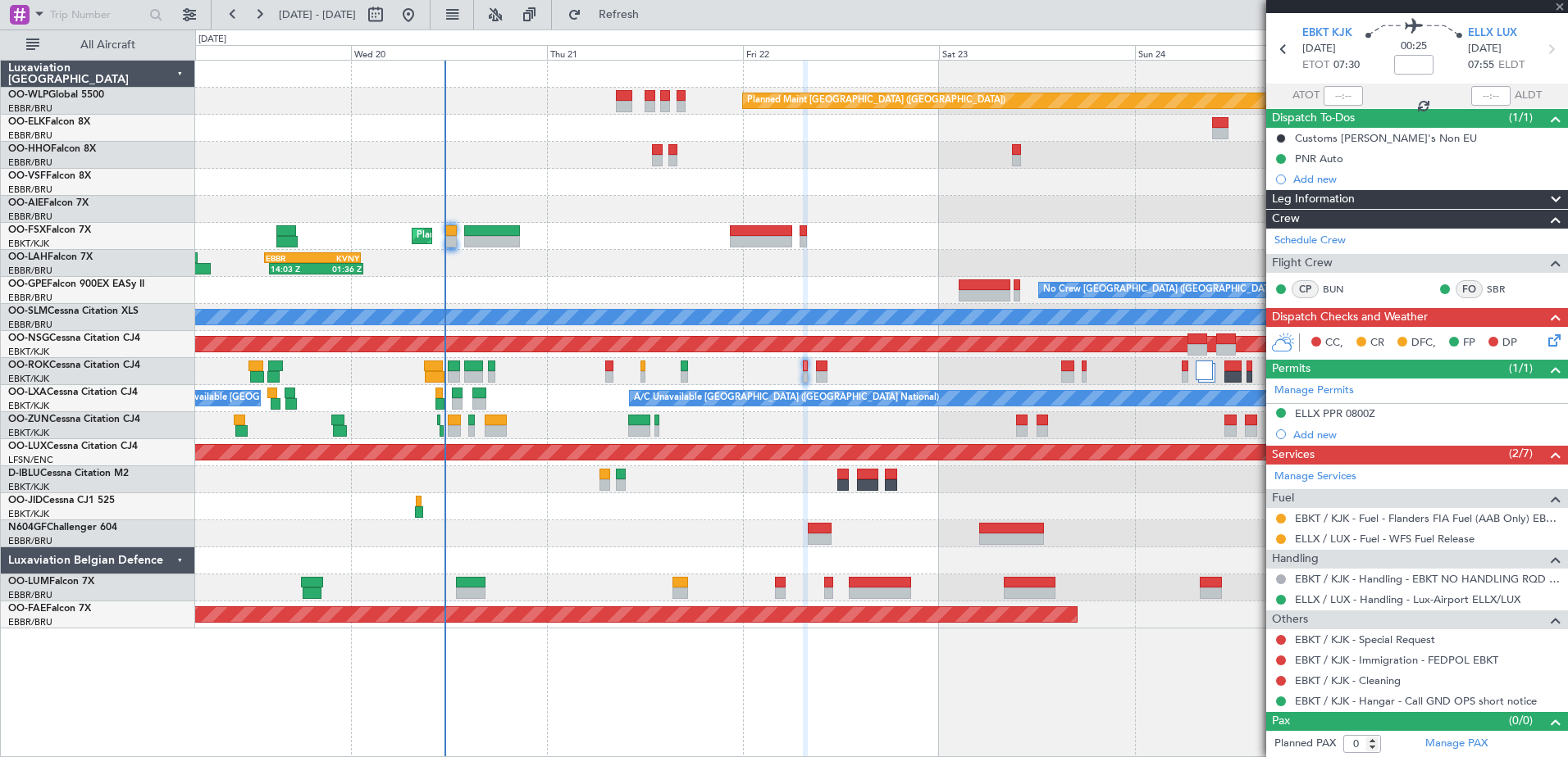
type input "+00:10"
type input "2"
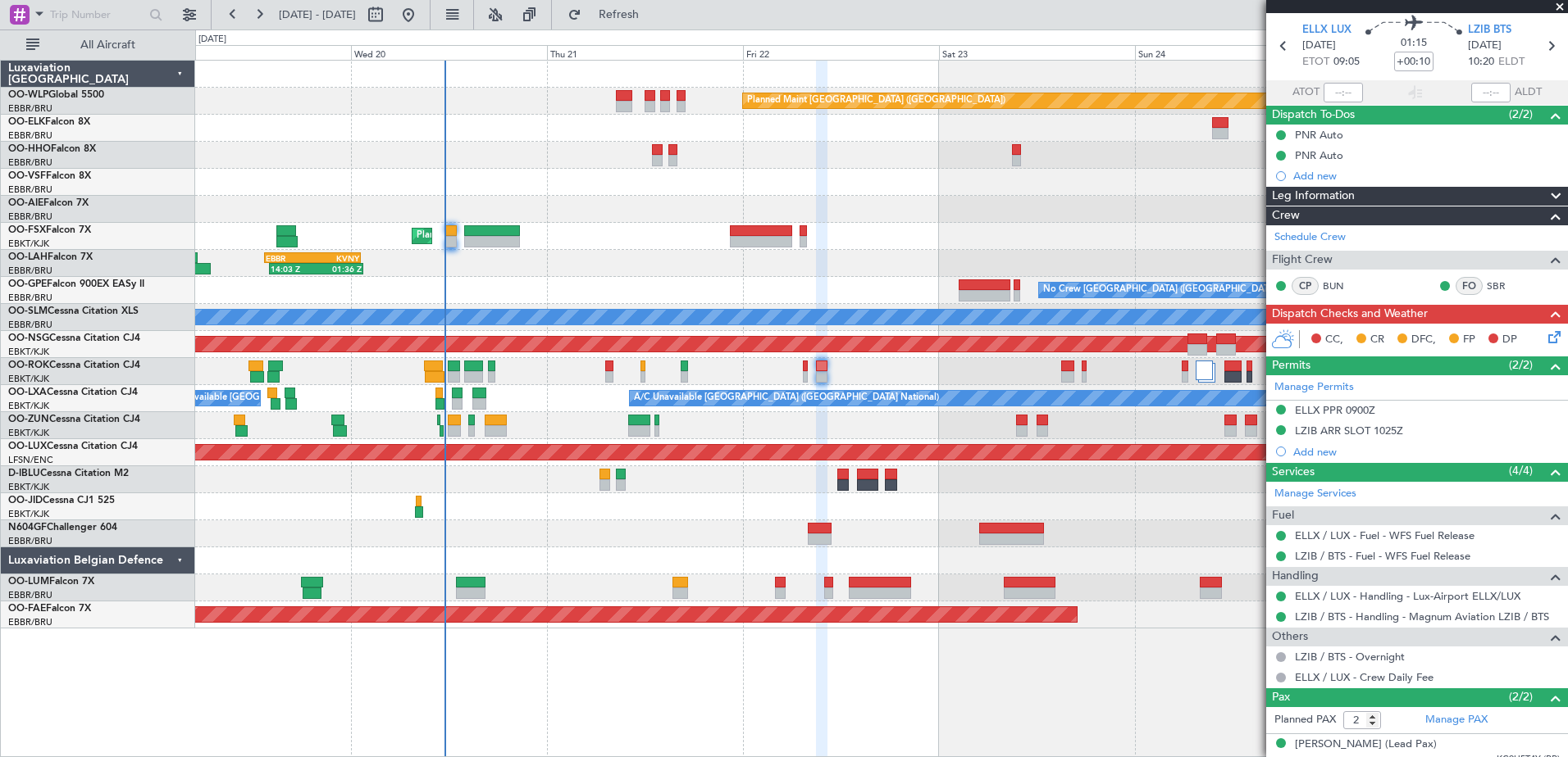
scroll to position [105, 0]
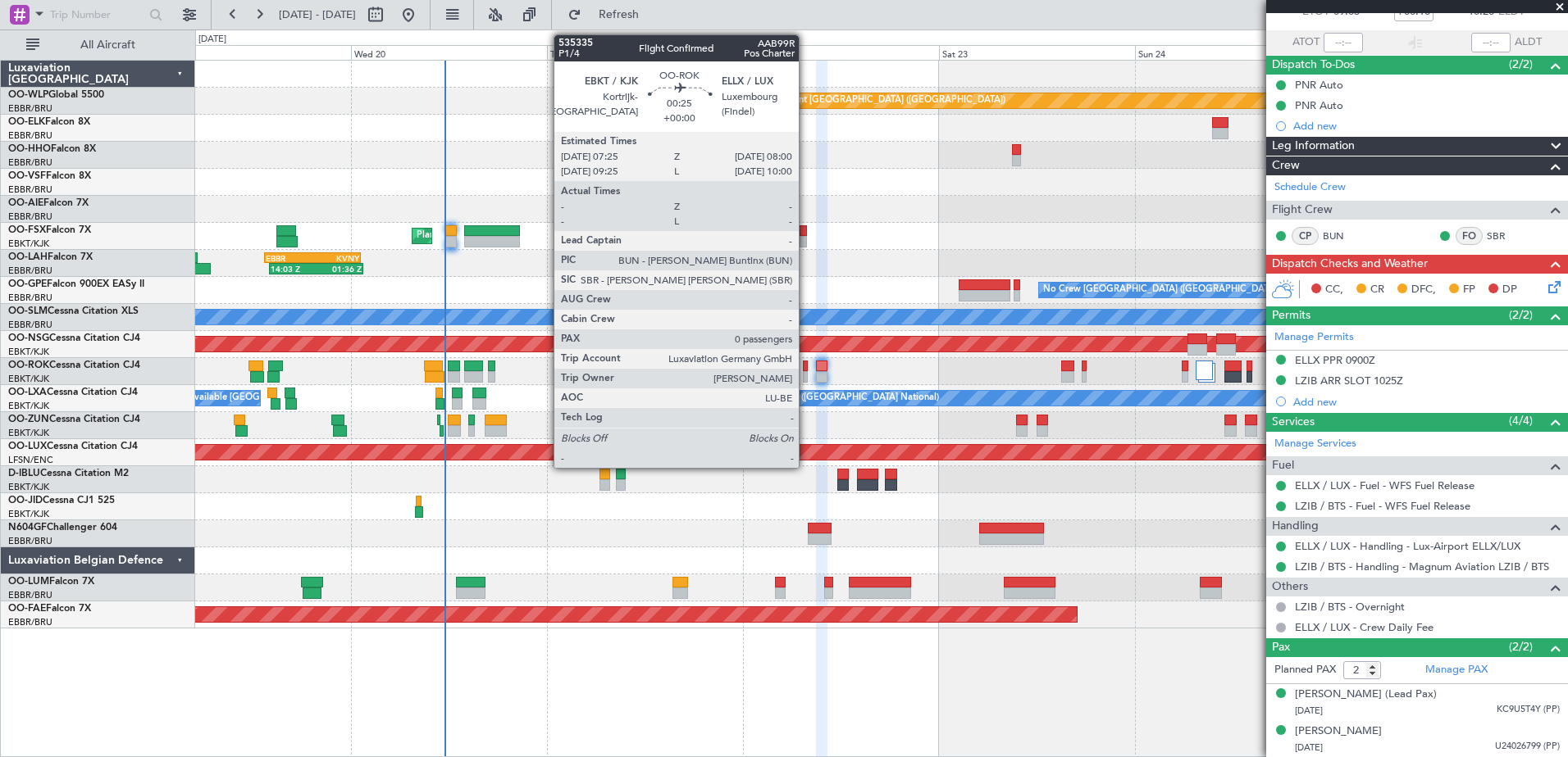
click at [806, 375] on div at bounding box center [806, 376] width 5 height 11
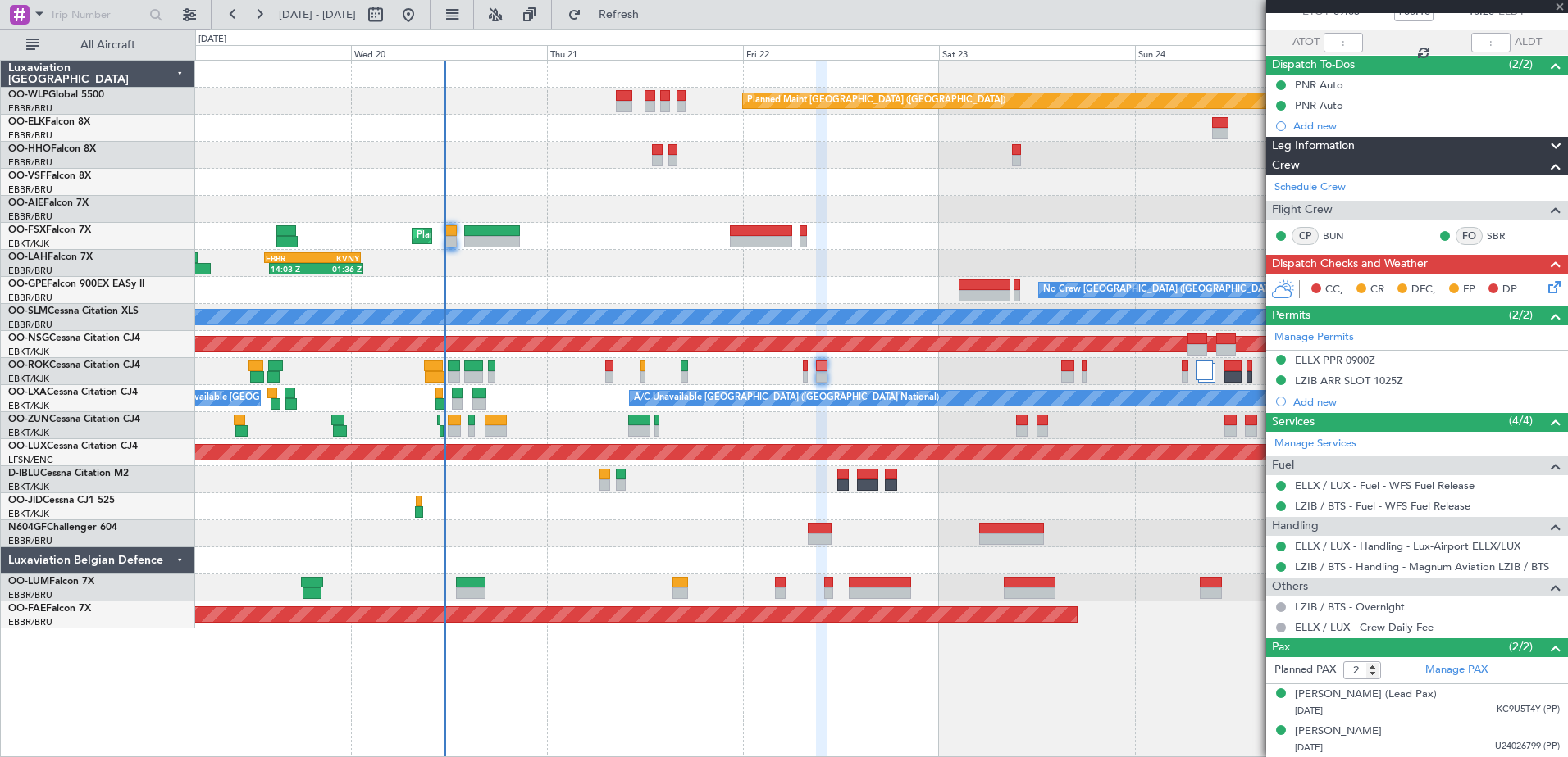
type input "0"
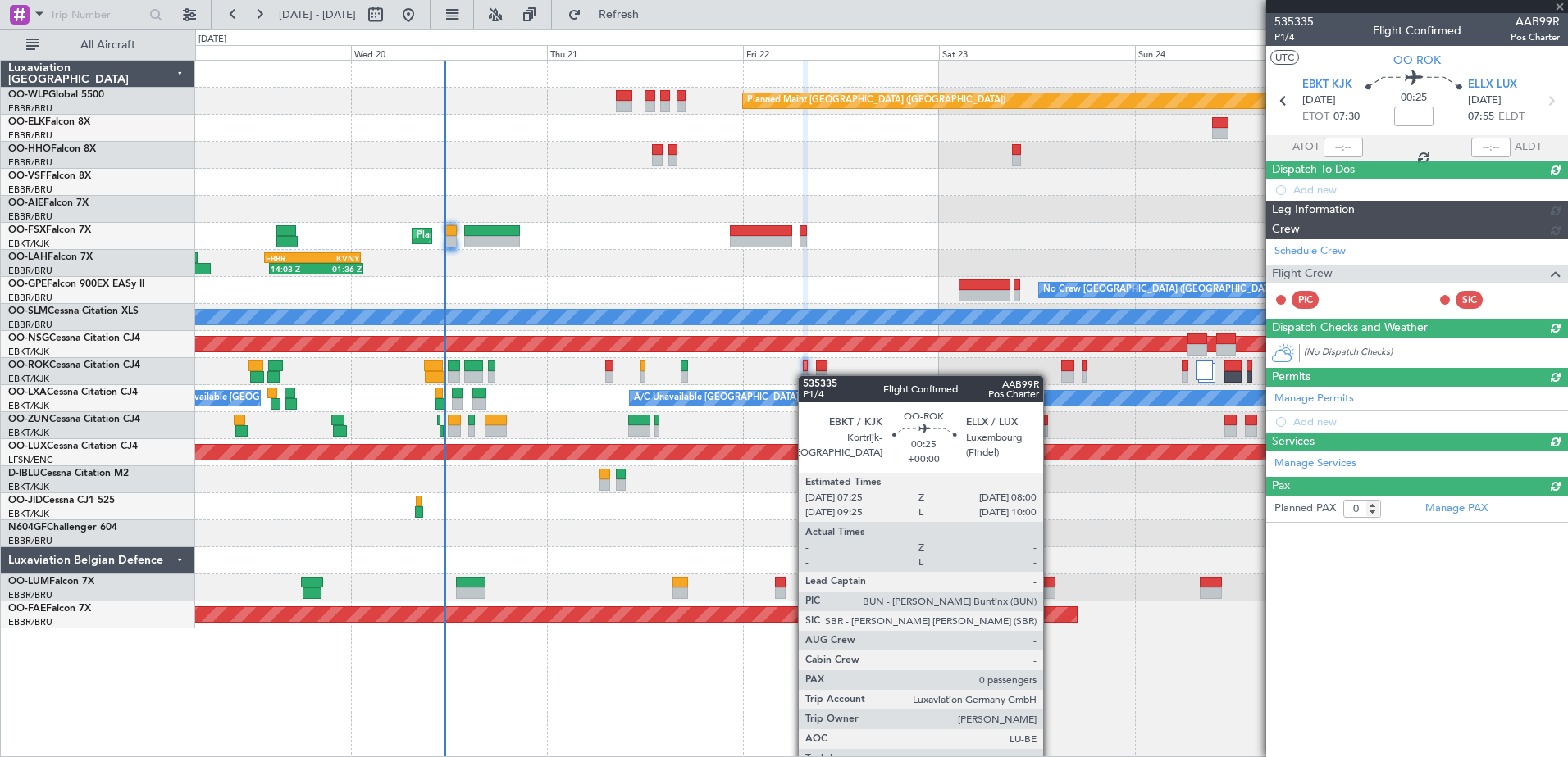
scroll to position [0, 0]
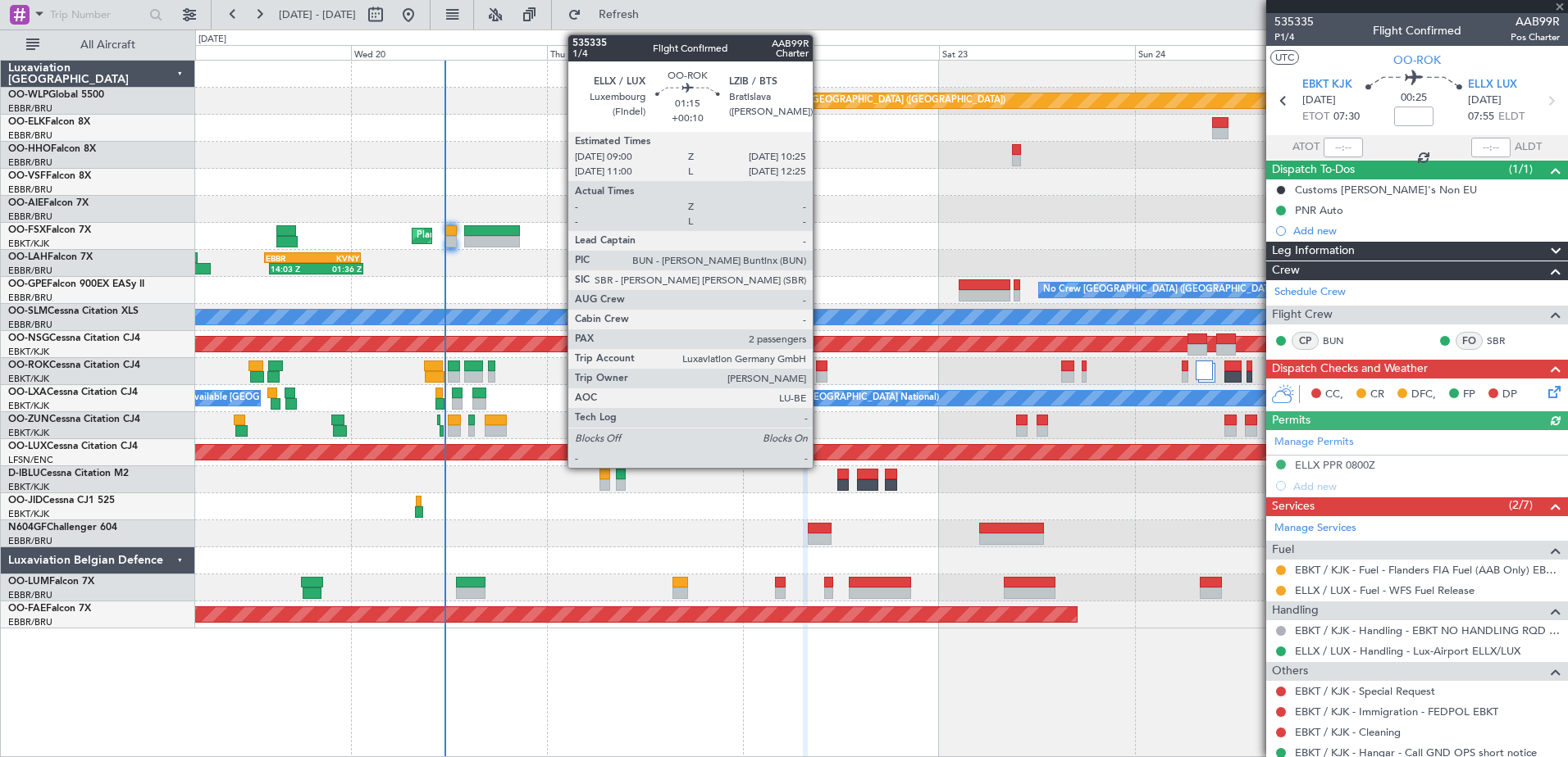
click at [820, 373] on div at bounding box center [822, 376] width 12 height 11
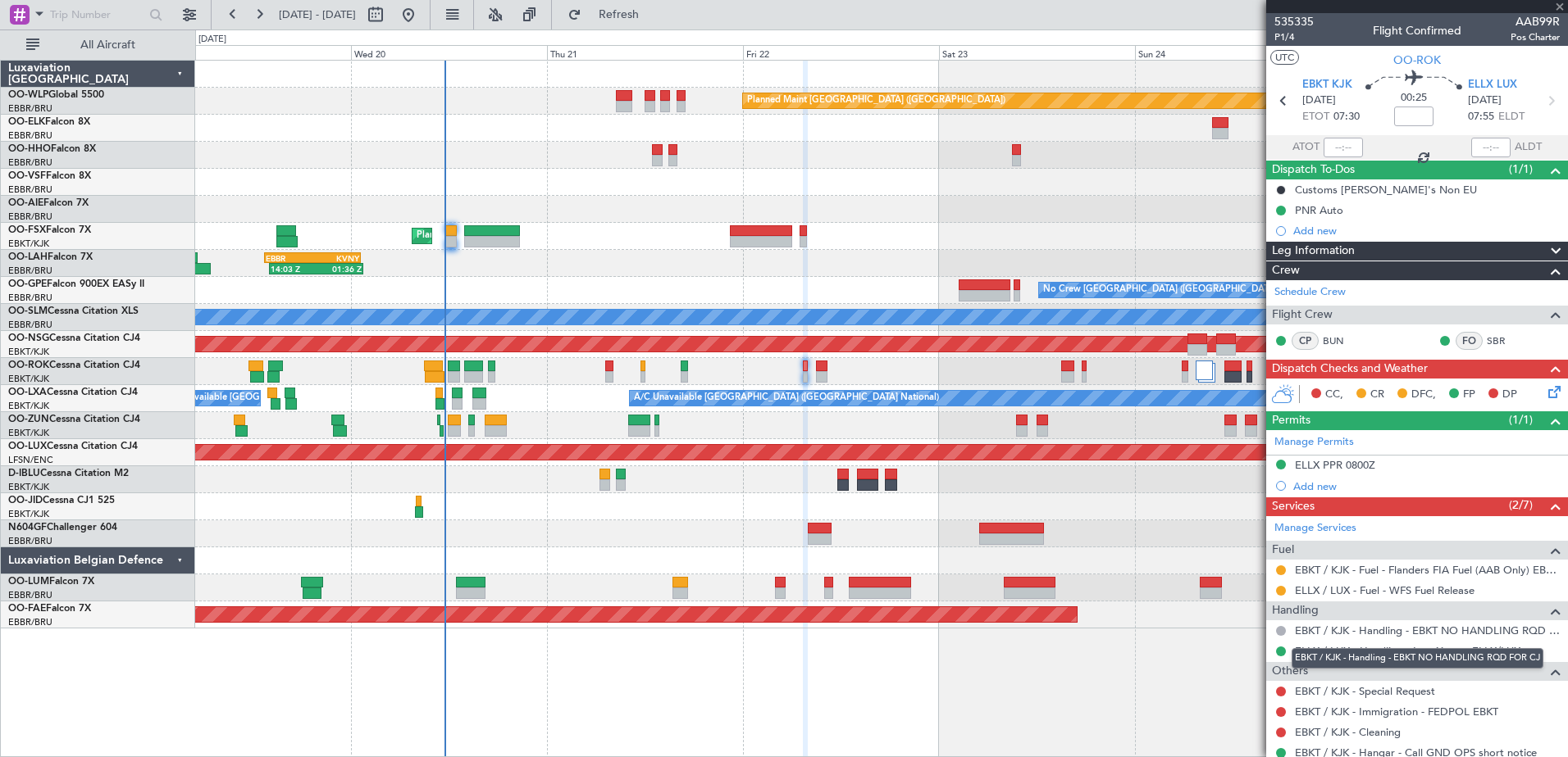
type input "+00:10"
type input "2"
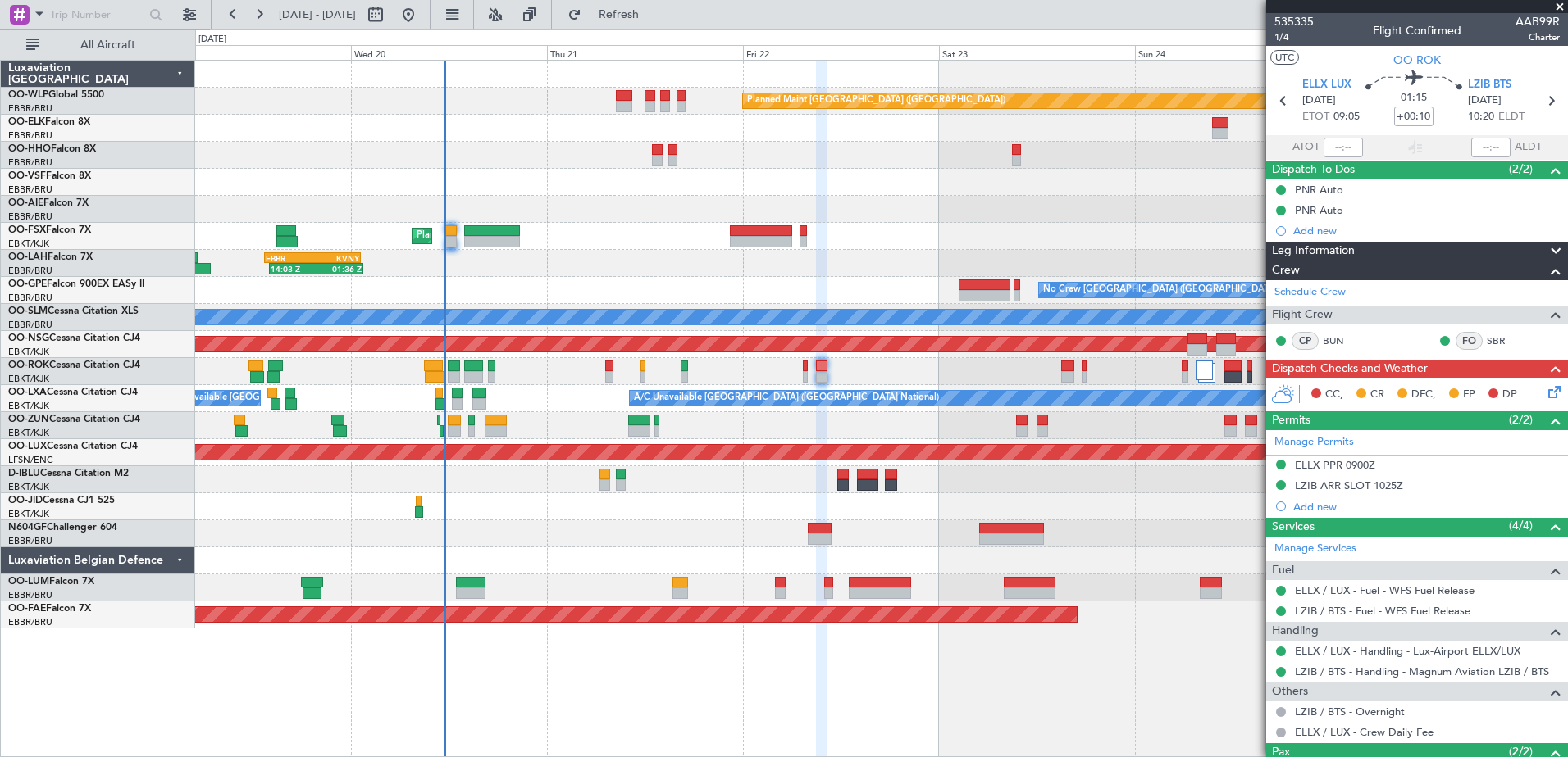
scroll to position [105, 0]
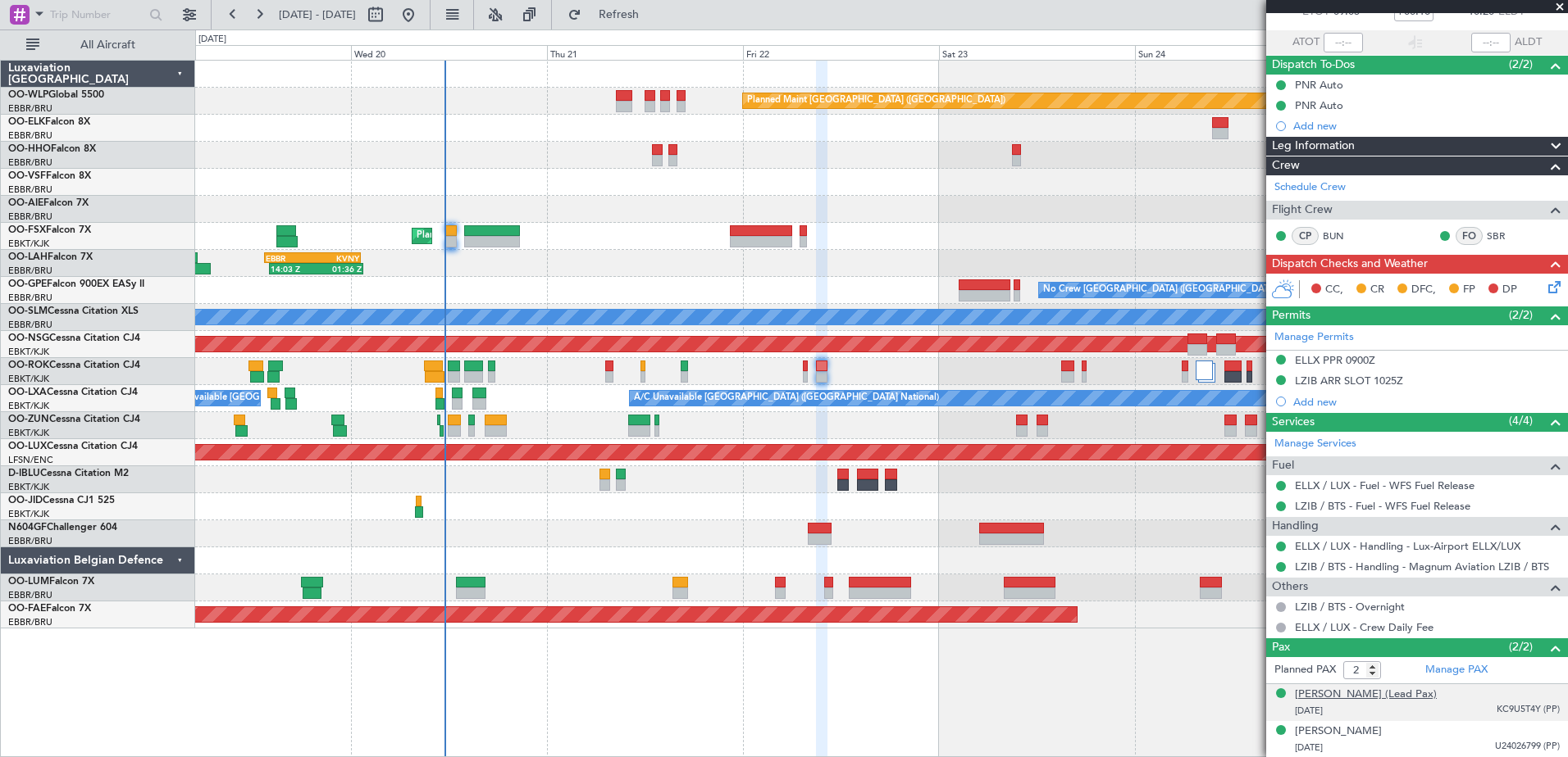
click at [1326, 693] on div "Nasir ABID (Lead Pax)" at bounding box center [1365, 695] width 142 height 16
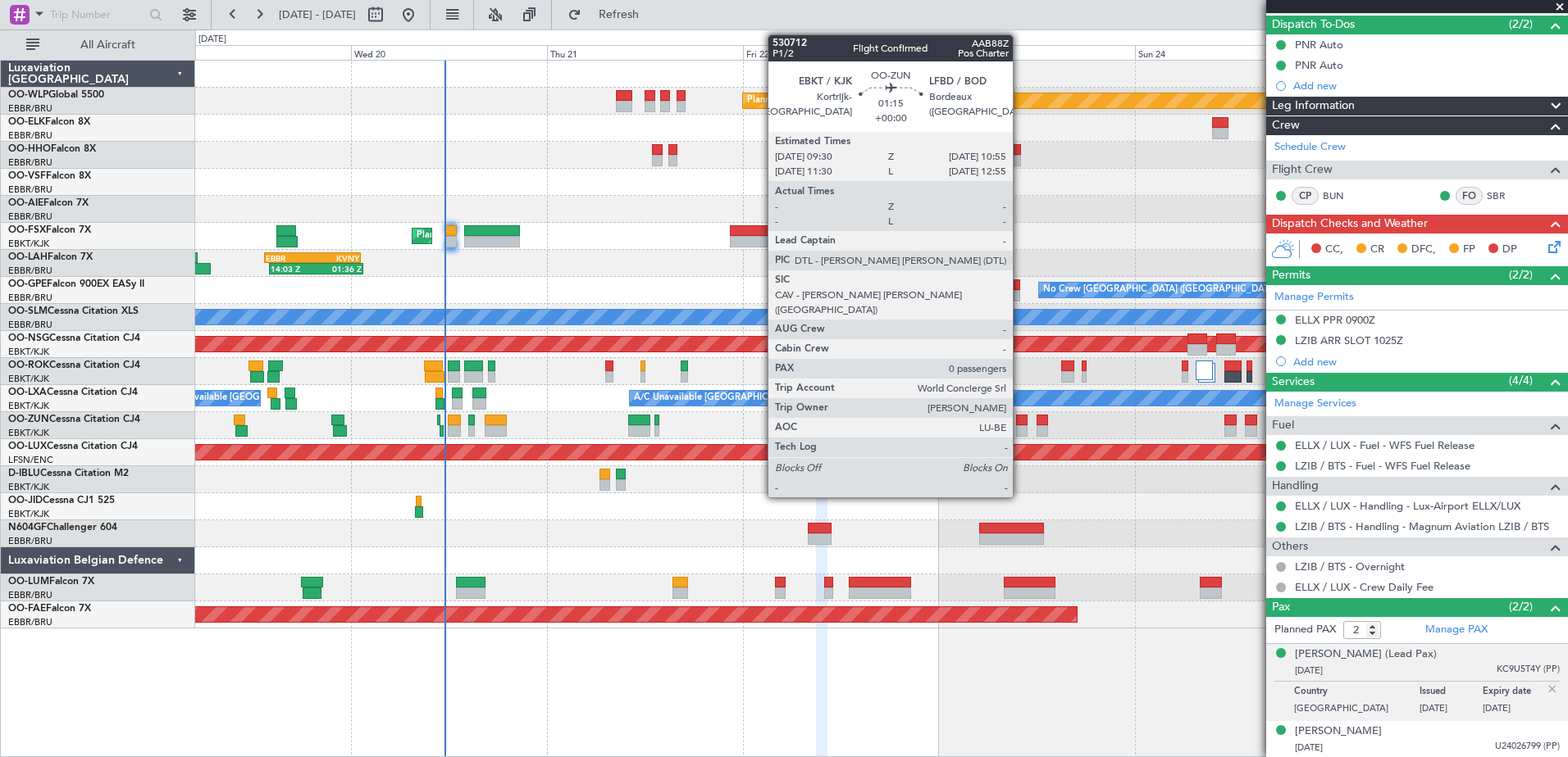
click at [1020, 423] on div at bounding box center [1022, 420] width 12 height 11
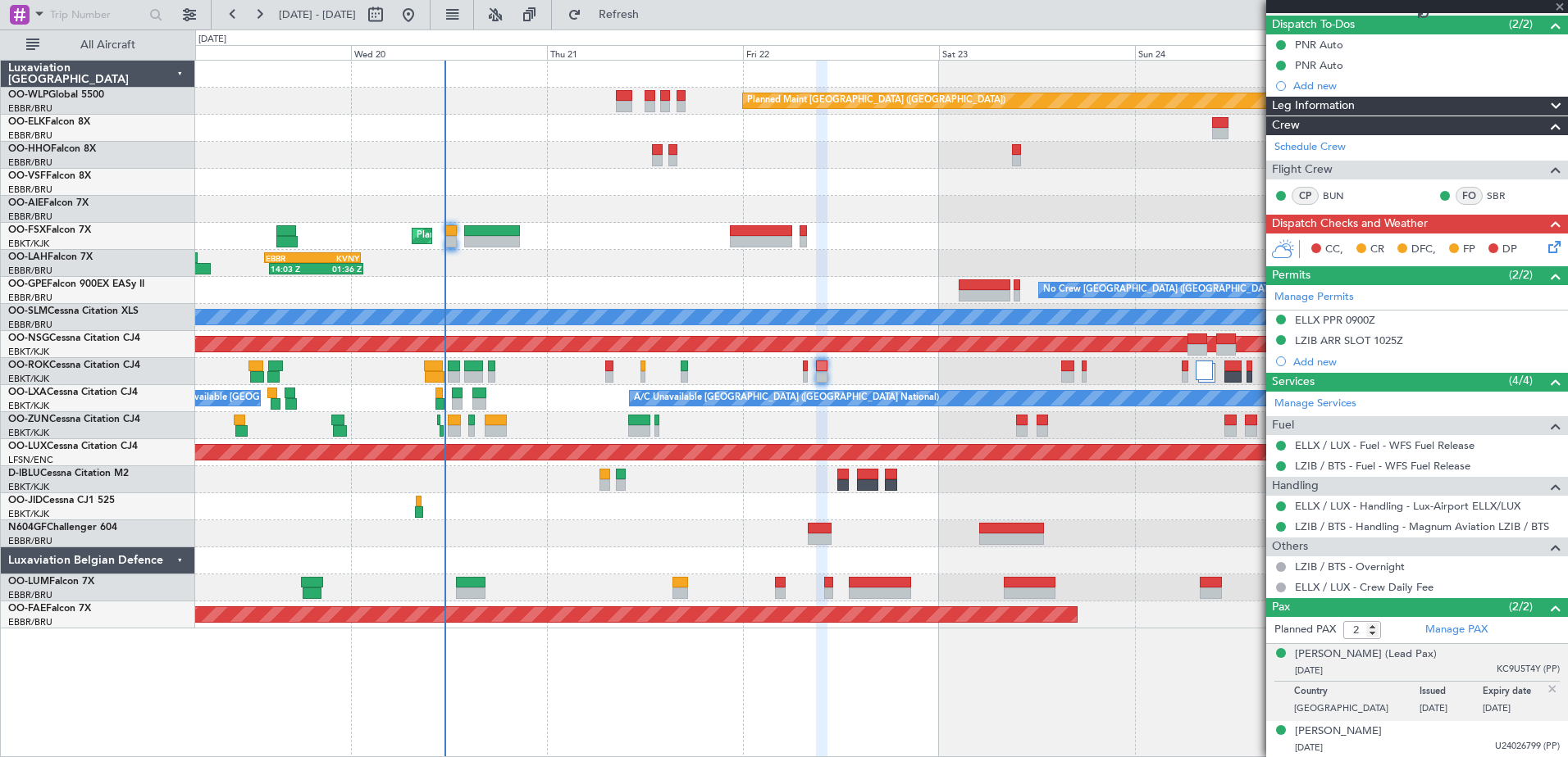
type input "0"
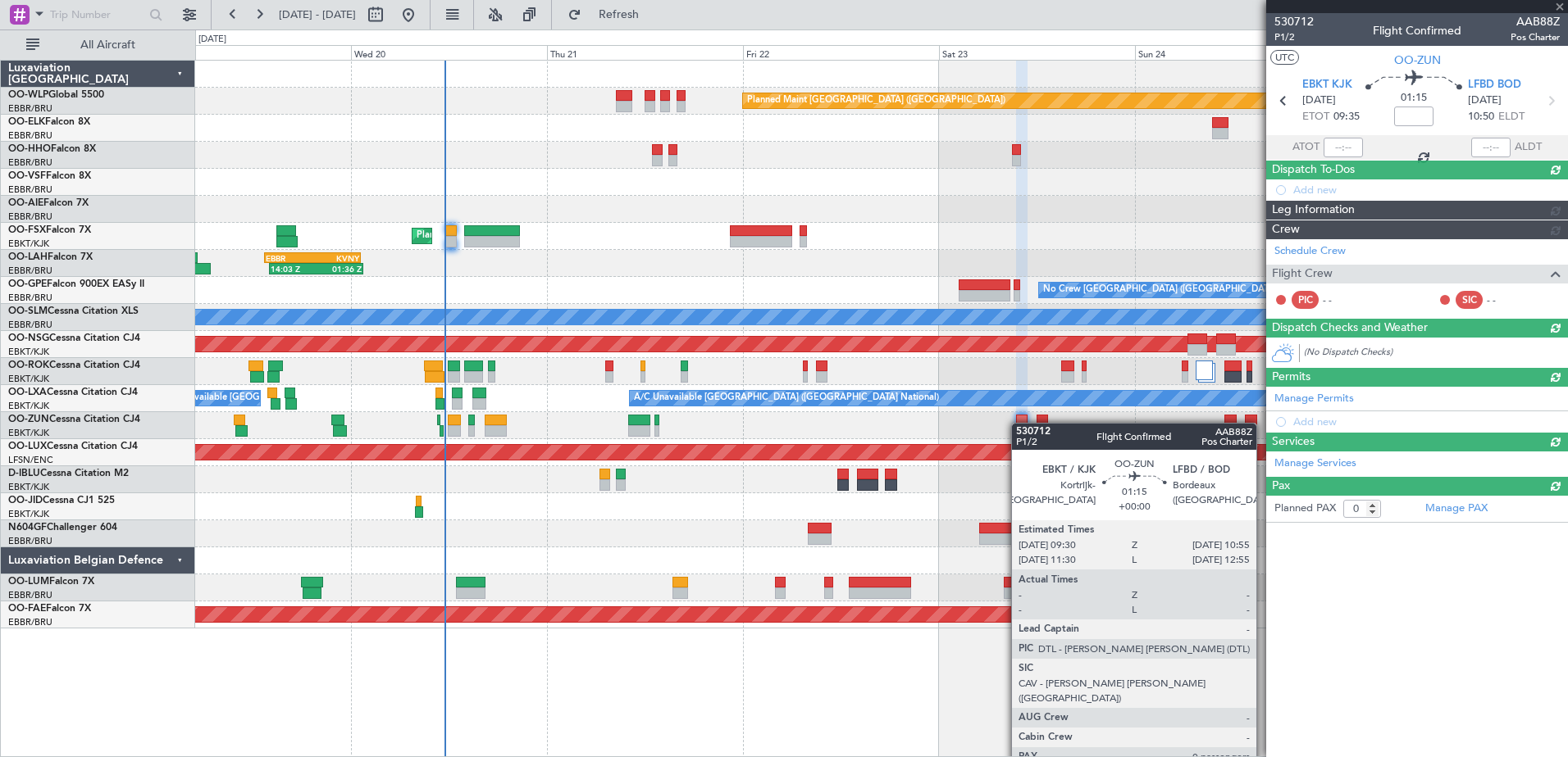
scroll to position [0, 0]
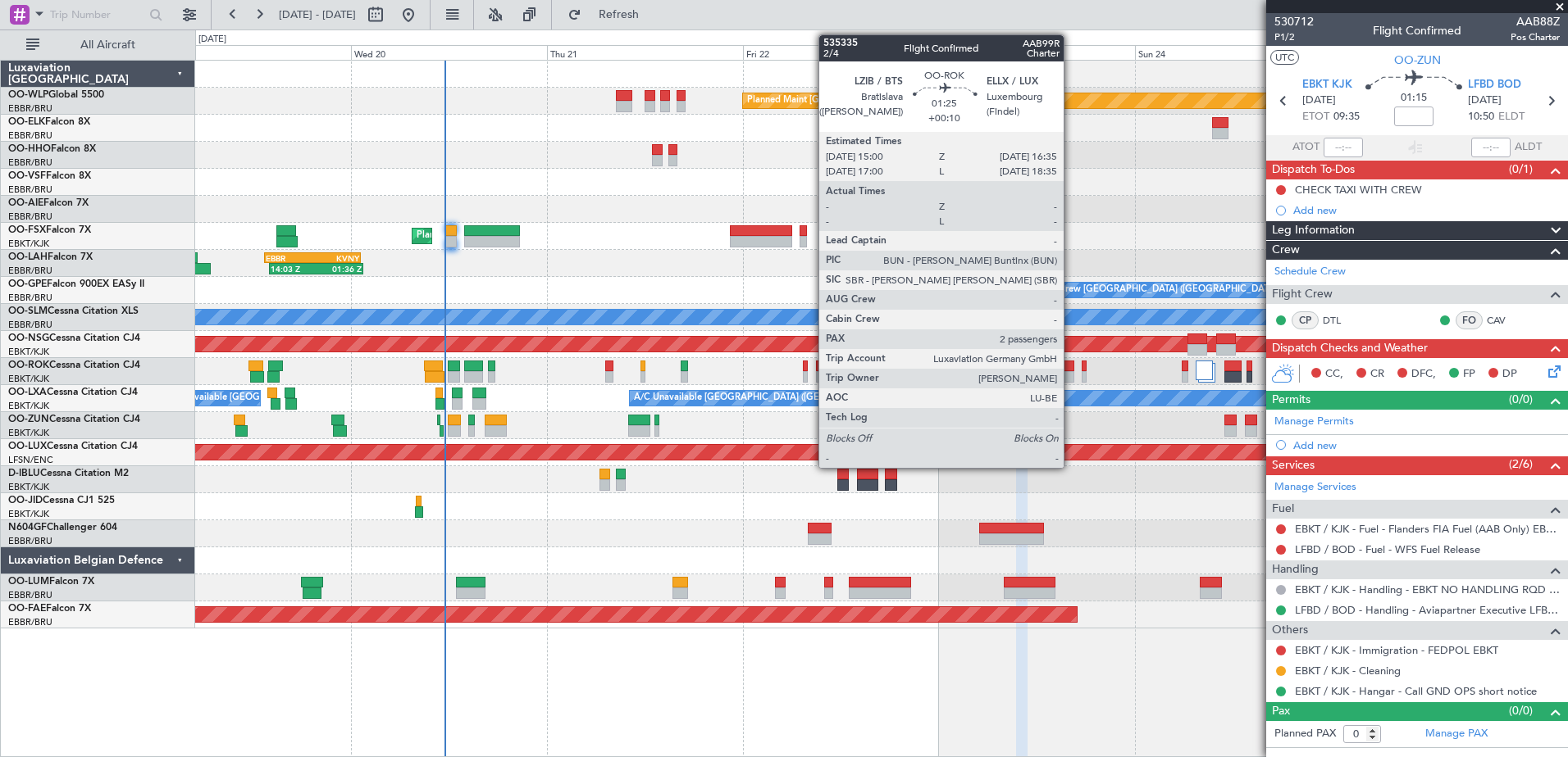
click at [1081, 369] on div at bounding box center [1084, 366] width 5 height 11
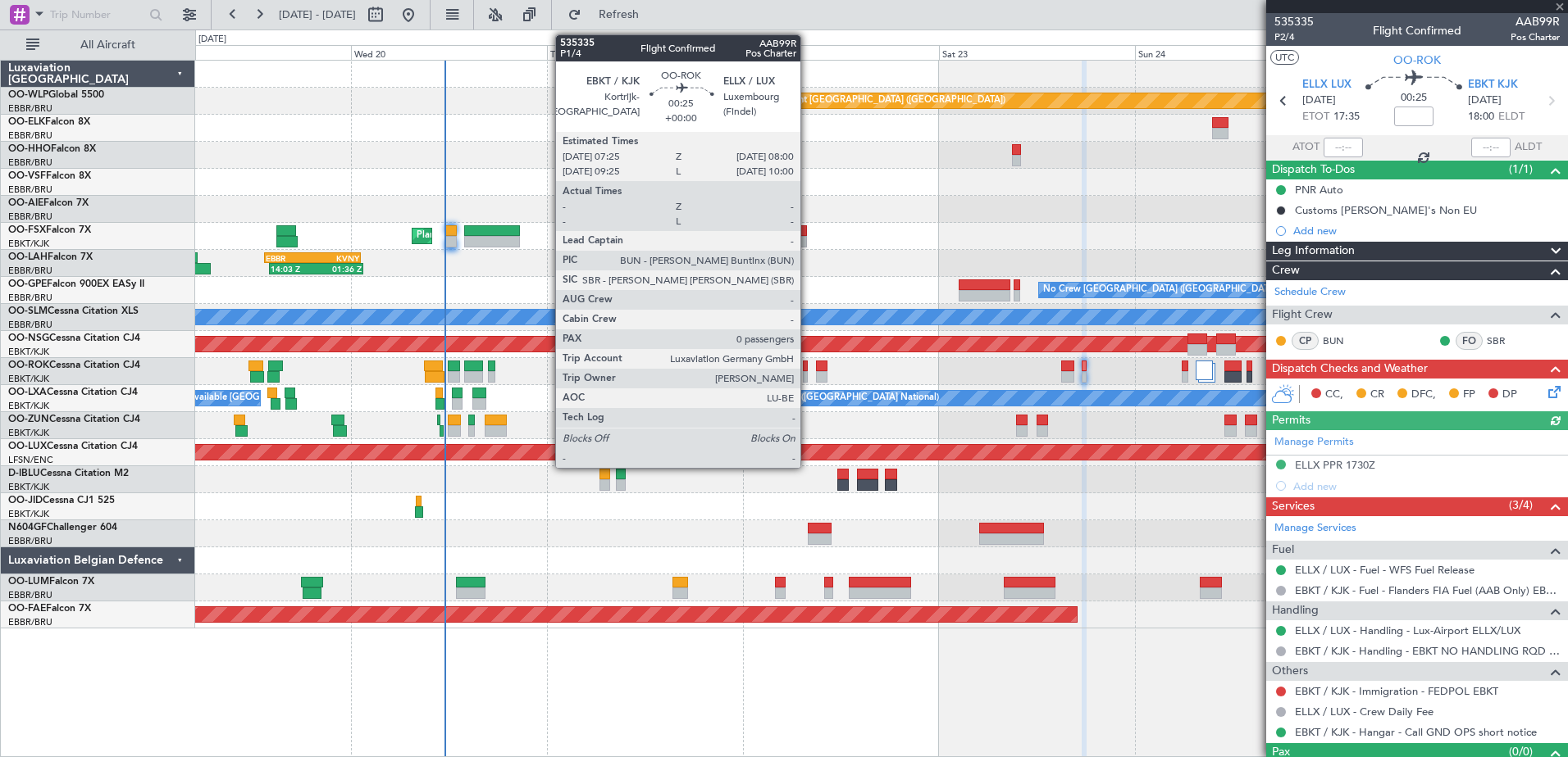
click at [807, 371] on div at bounding box center [806, 376] width 5 height 11
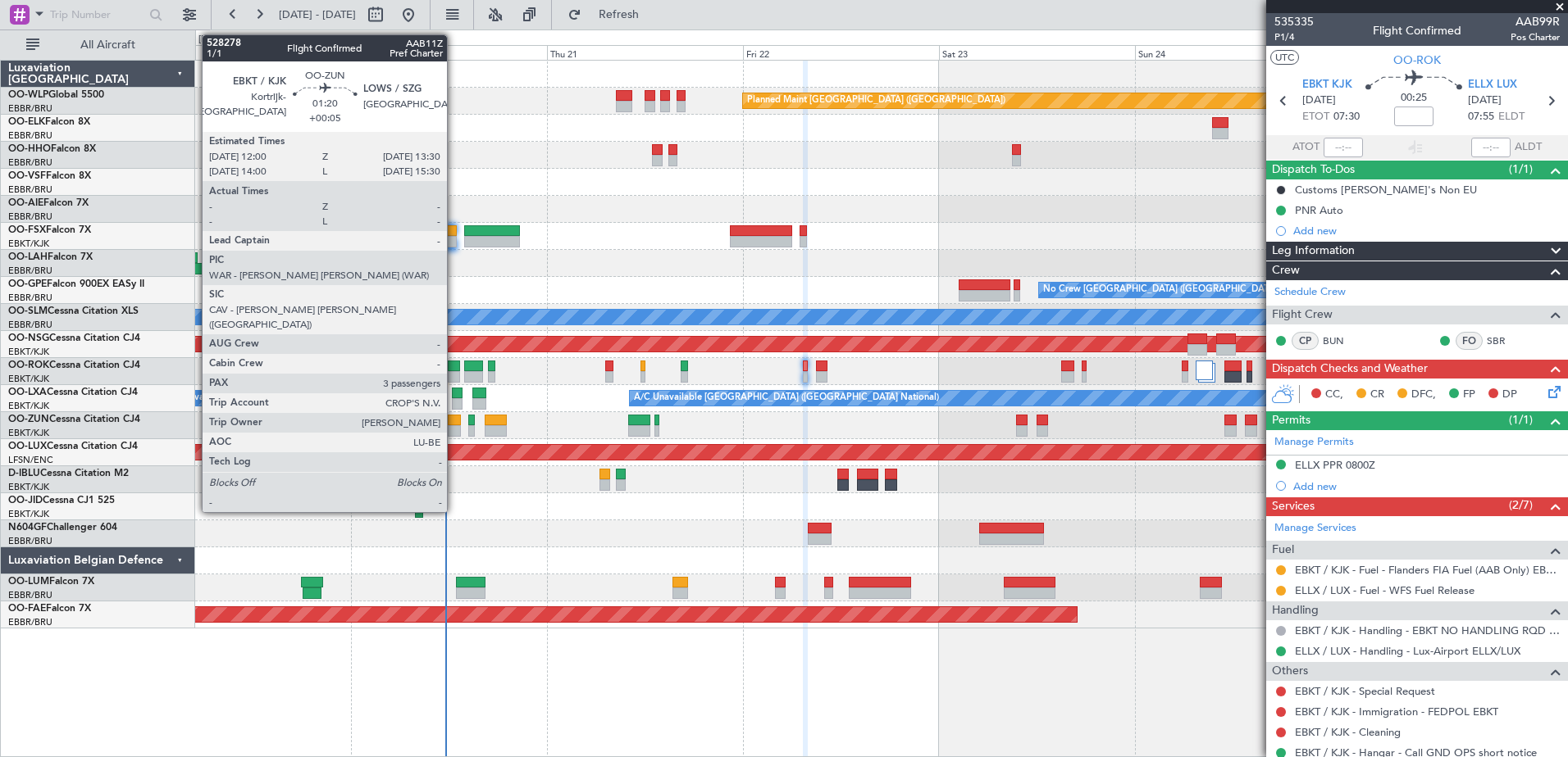
click at [454, 432] on div at bounding box center [453, 431] width 12 height 11
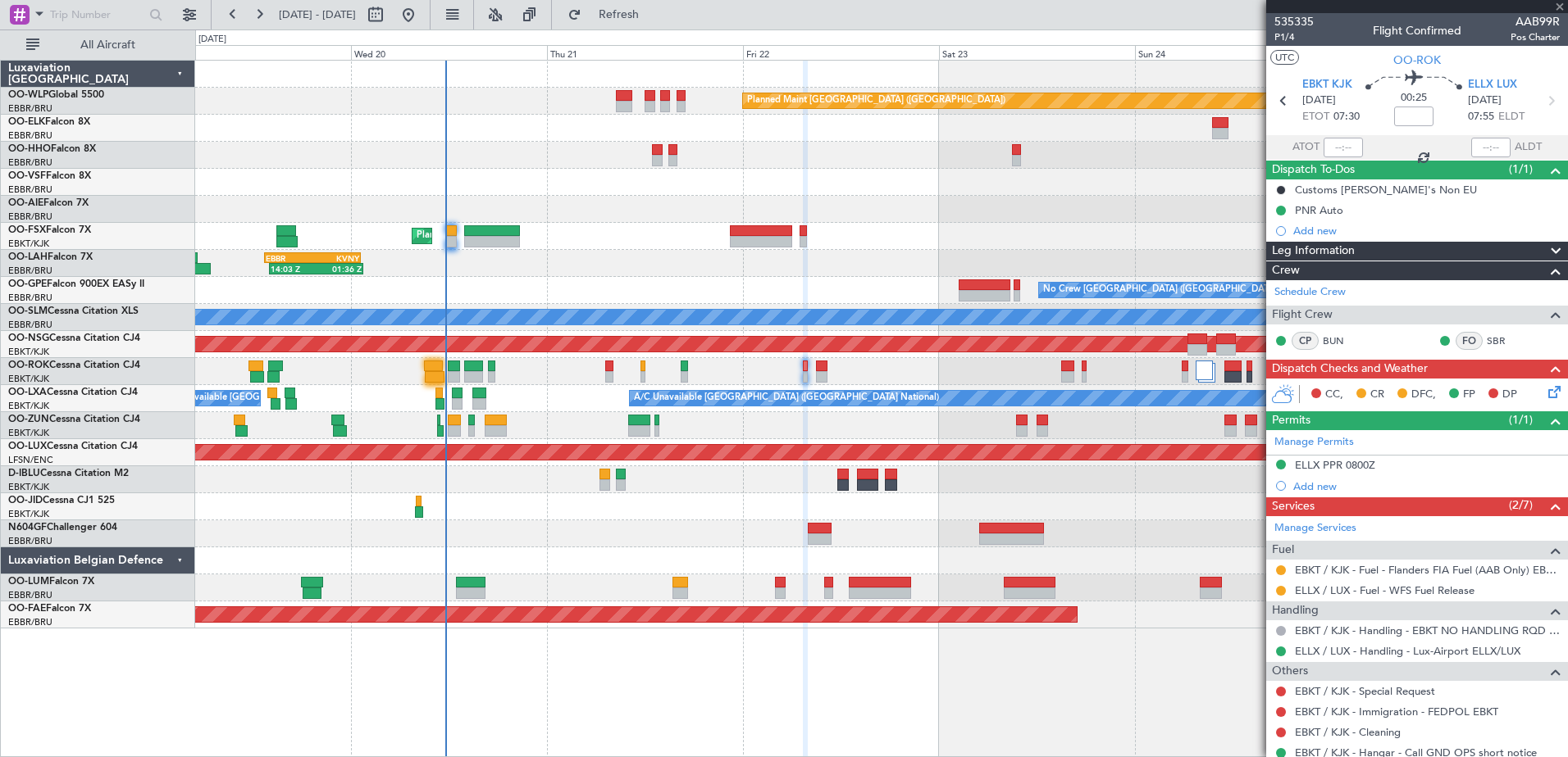
type input "+00:05"
type input "3"
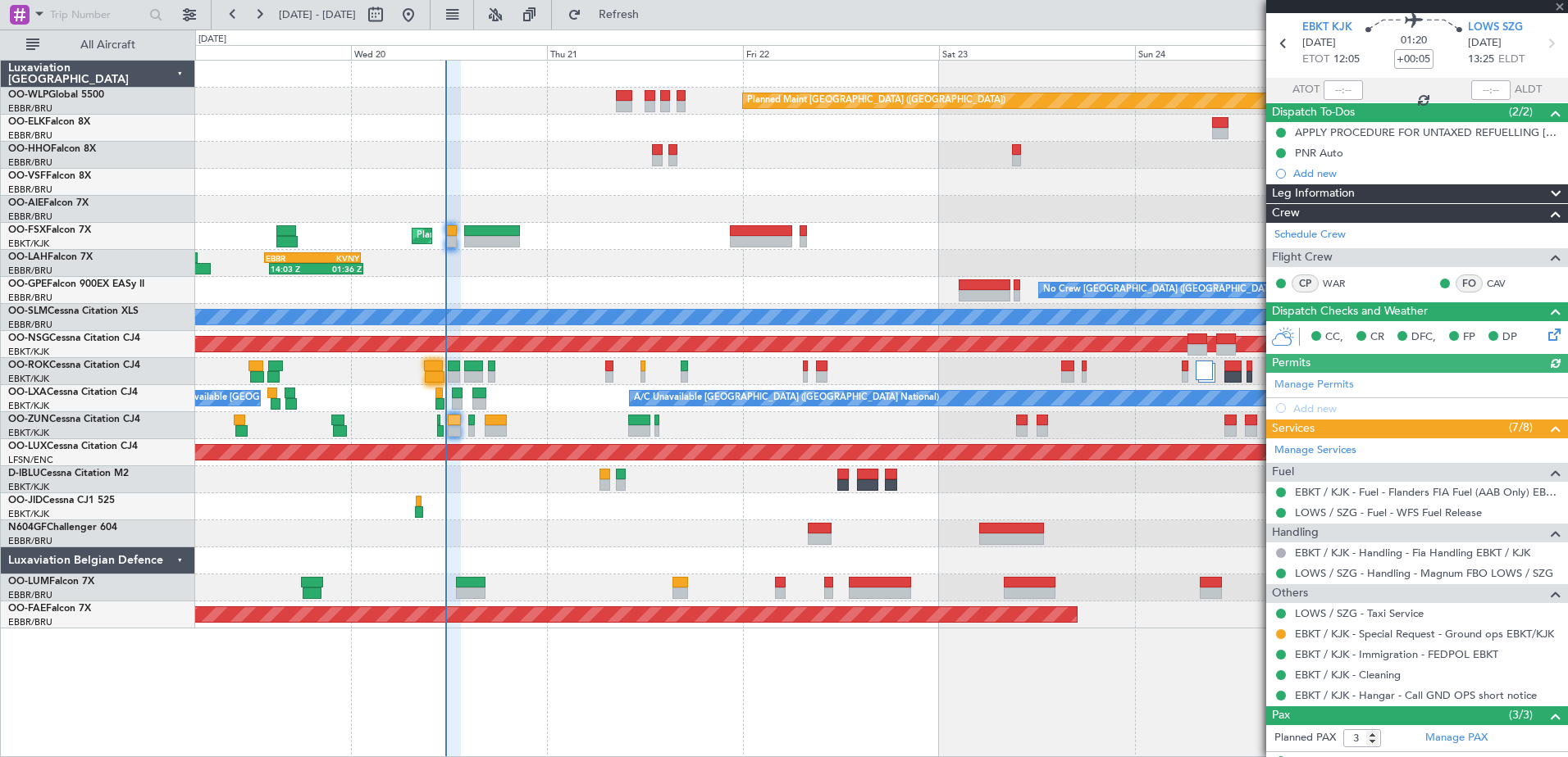
scroll to position [82, 0]
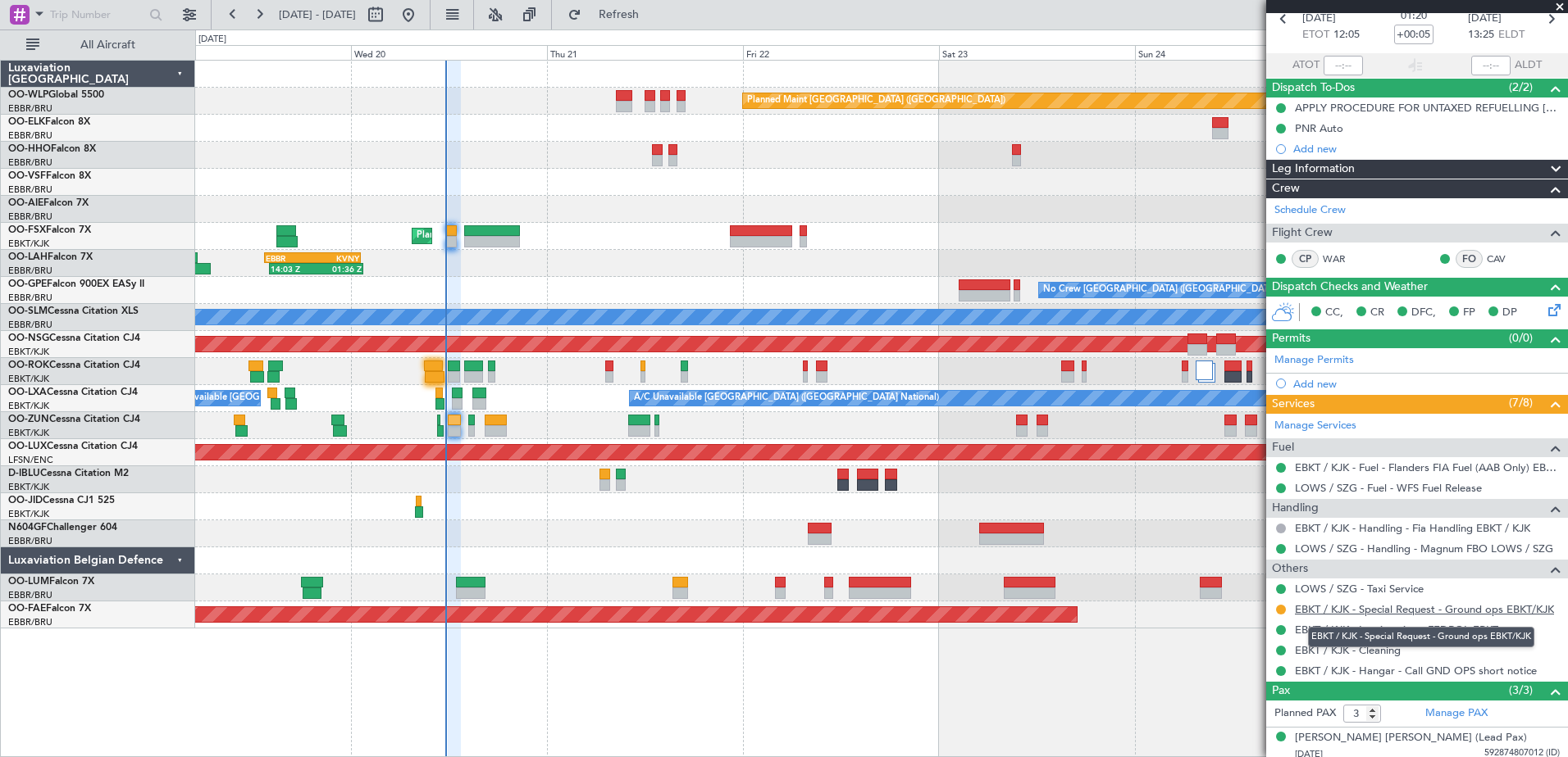
click at [1370, 612] on link "EBKT / KJK - Special Request - Ground ops EBKT/KJK" at bounding box center [1424, 609] width 259 height 14
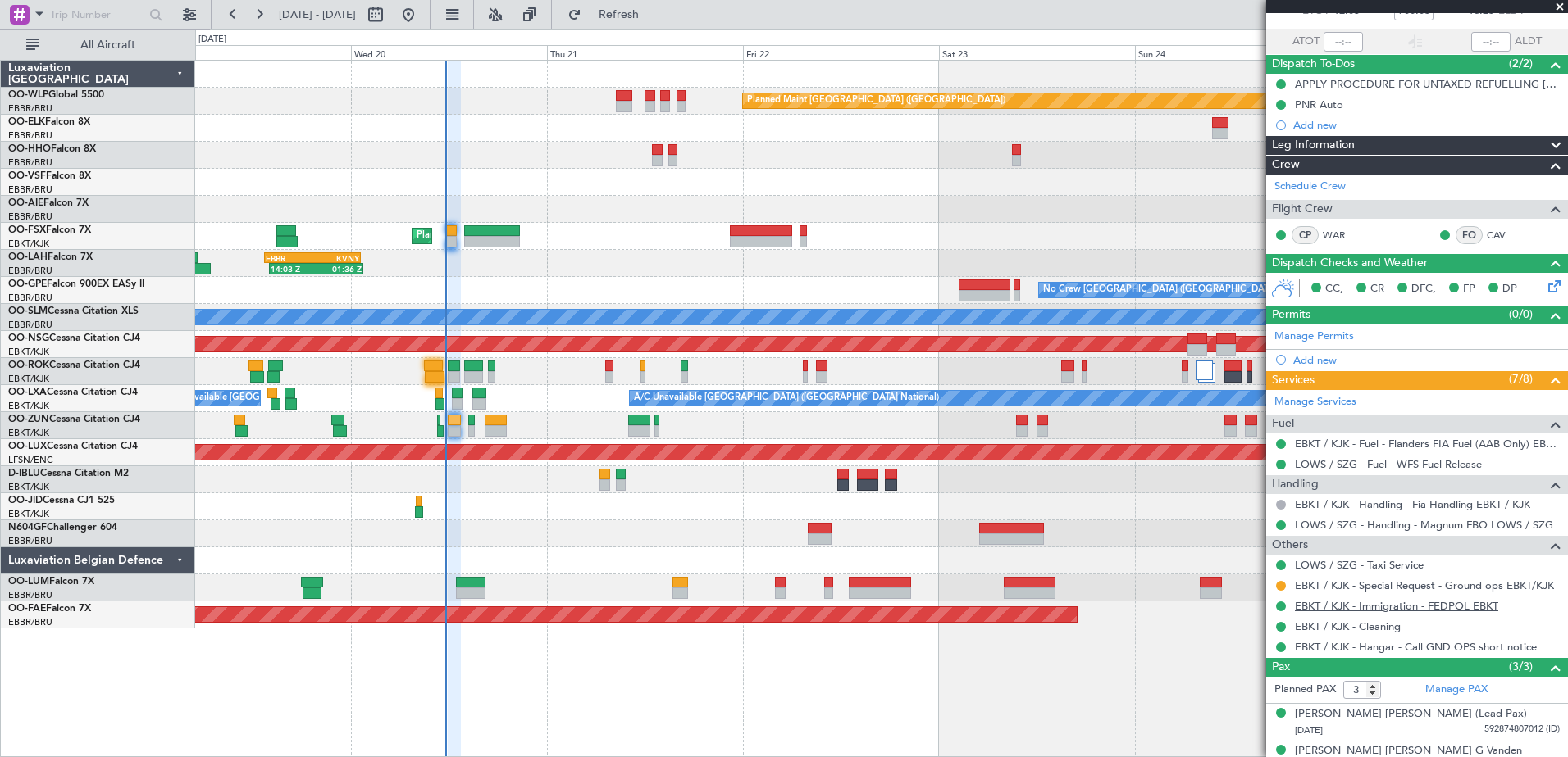
scroll to position [162, 0]
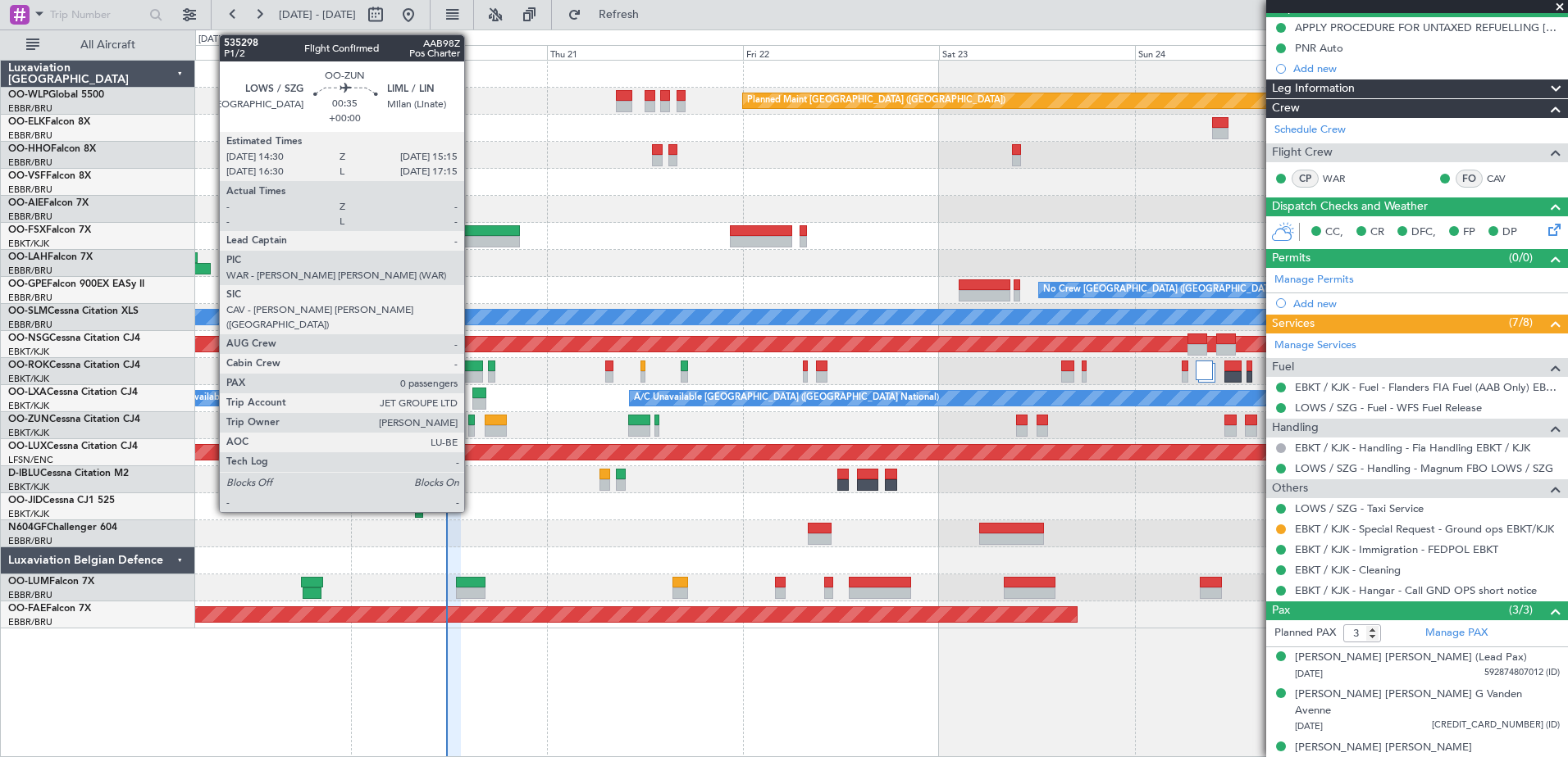
click at [471, 426] on div at bounding box center [471, 431] width 7 height 11
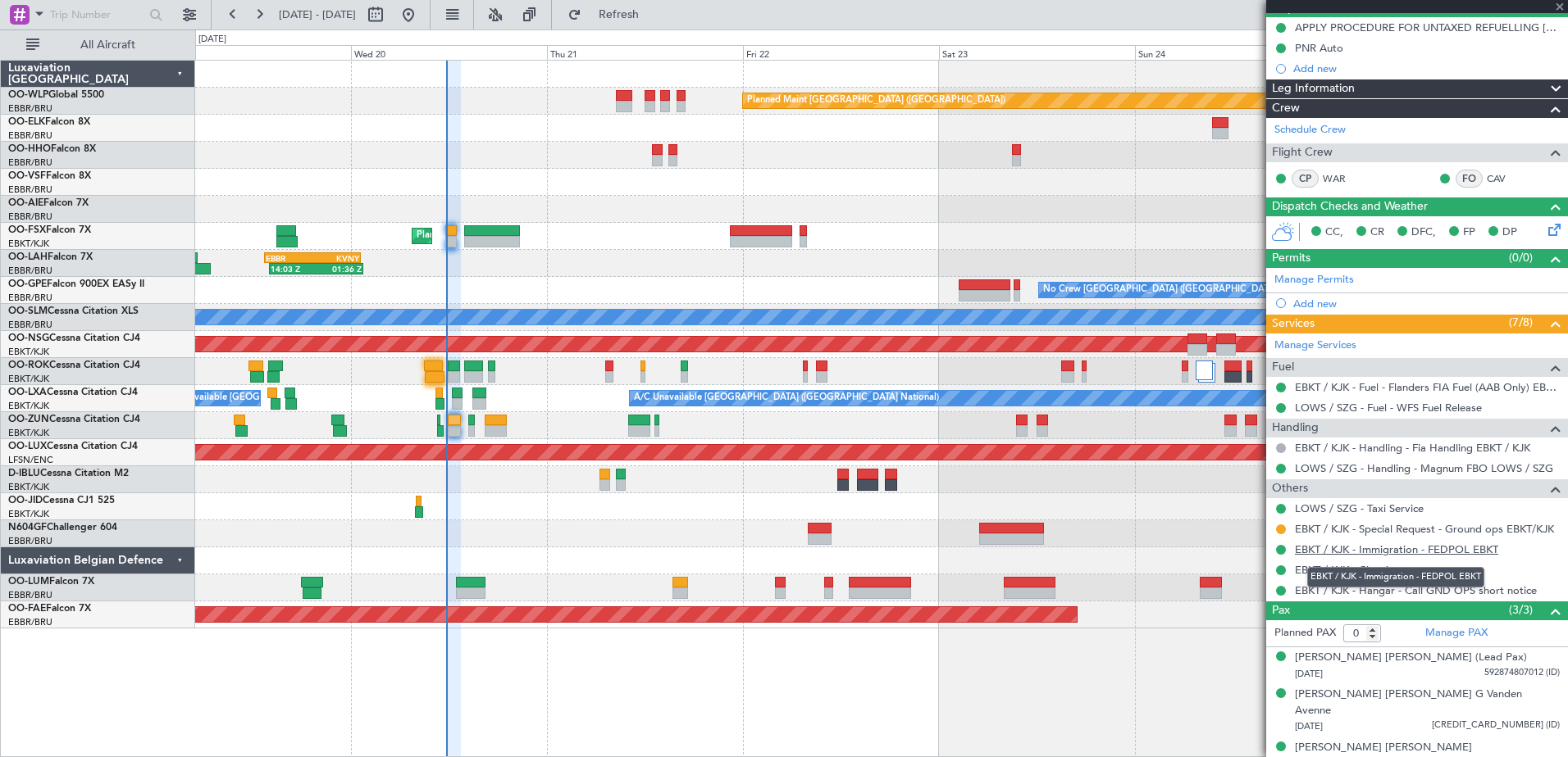
scroll to position [0, 0]
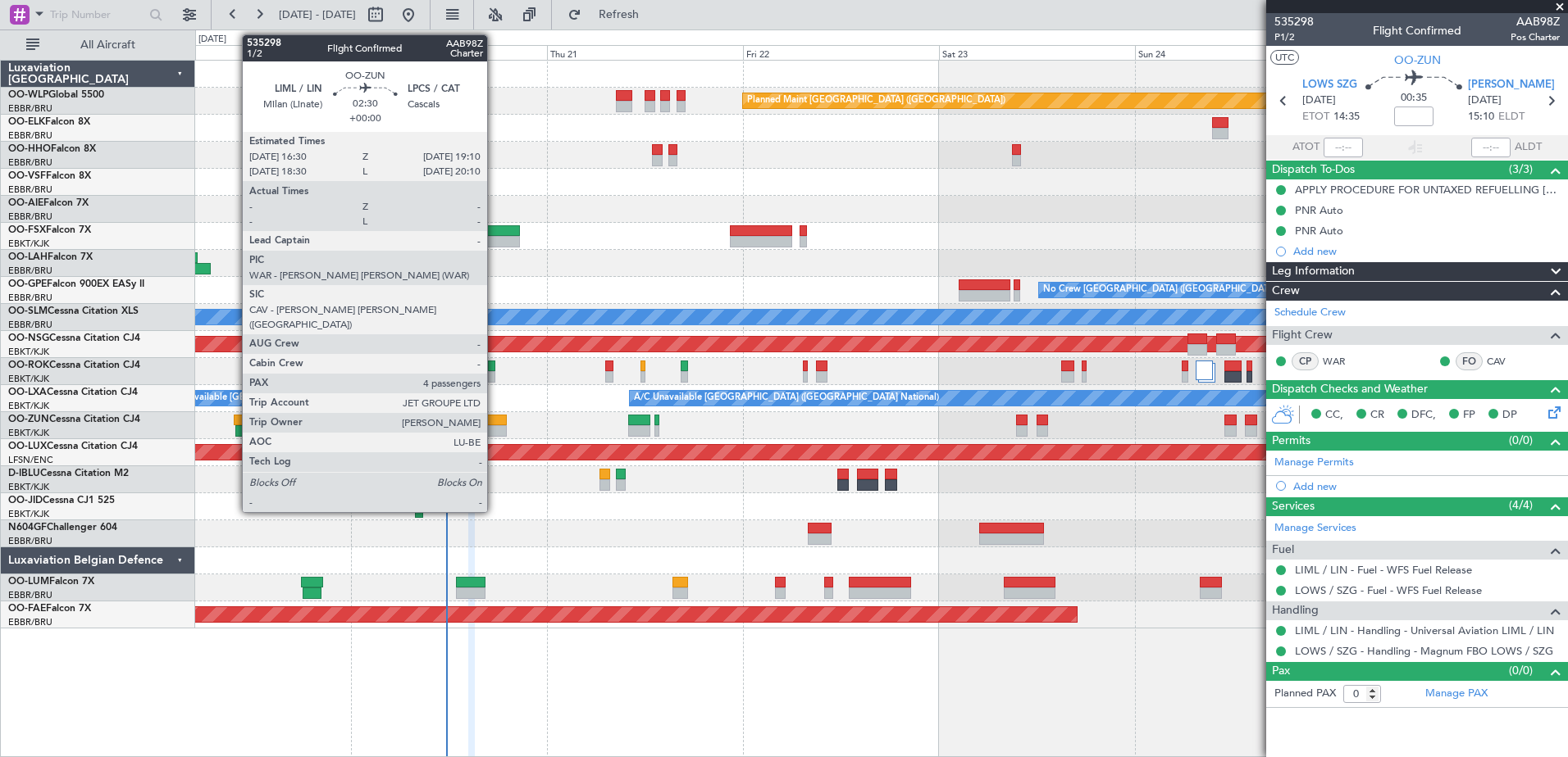
click at [495, 430] on div at bounding box center [496, 431] width 22 height 11
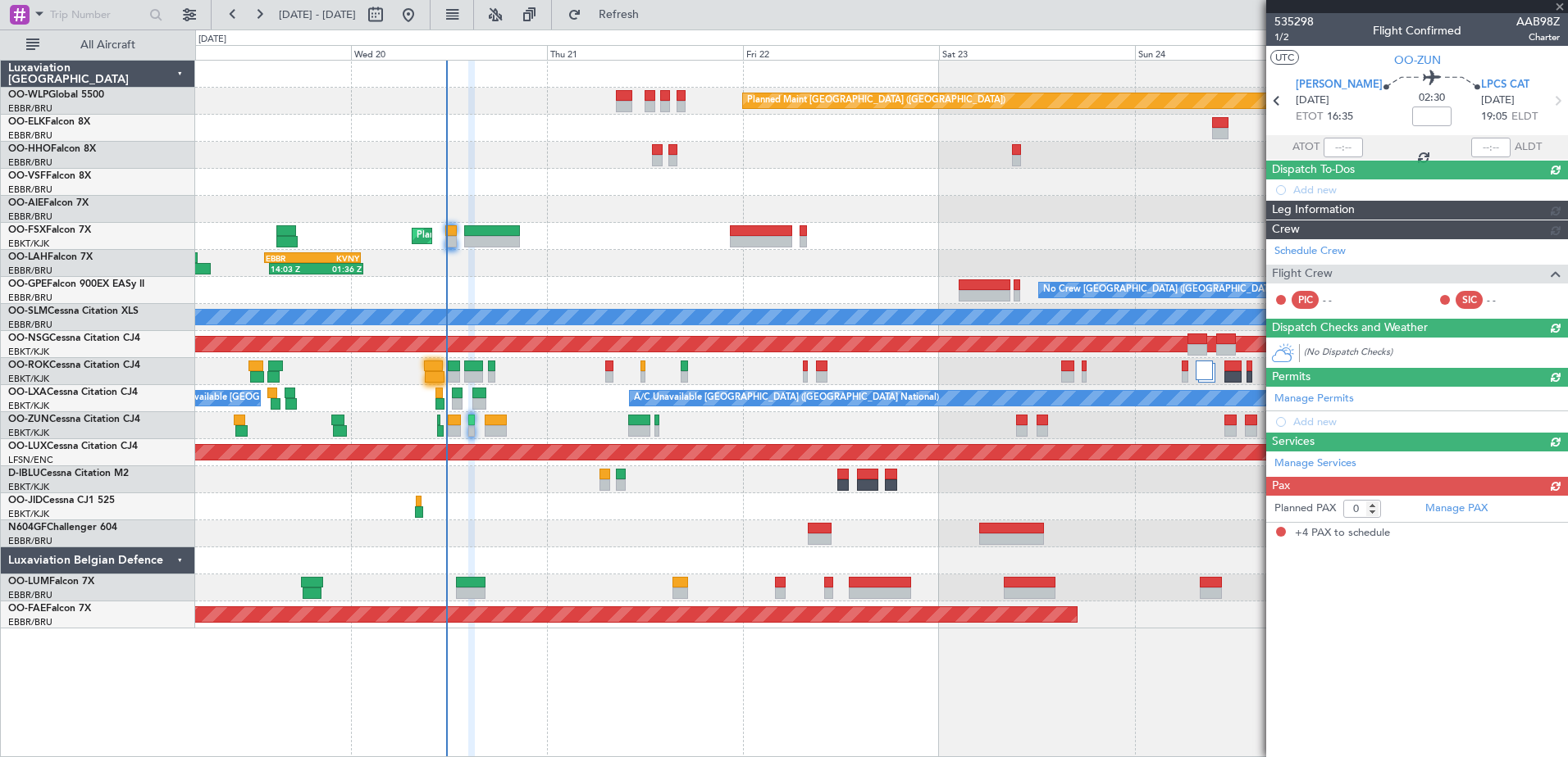
type input "4"
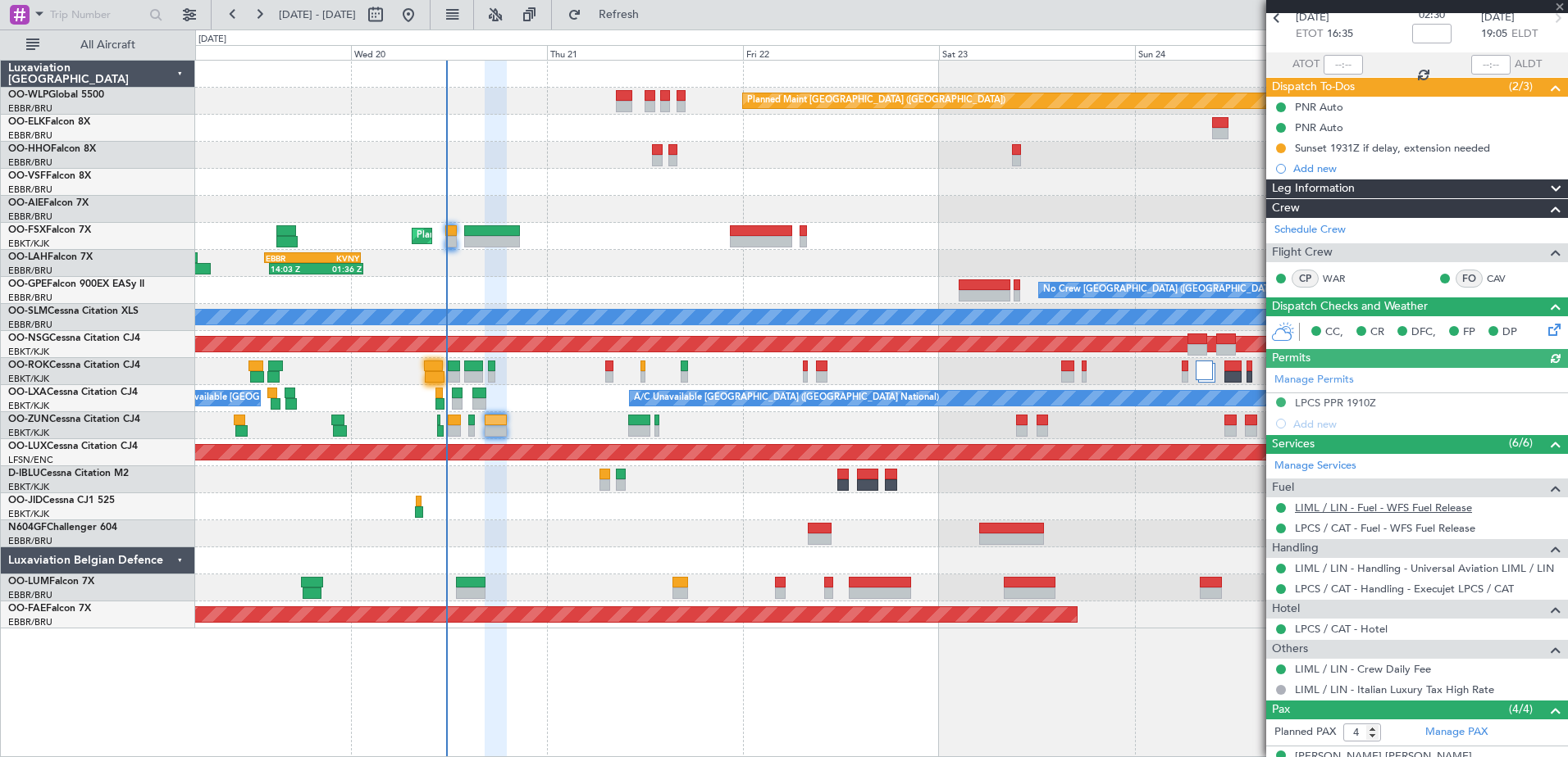
scroll to position [219, 0]
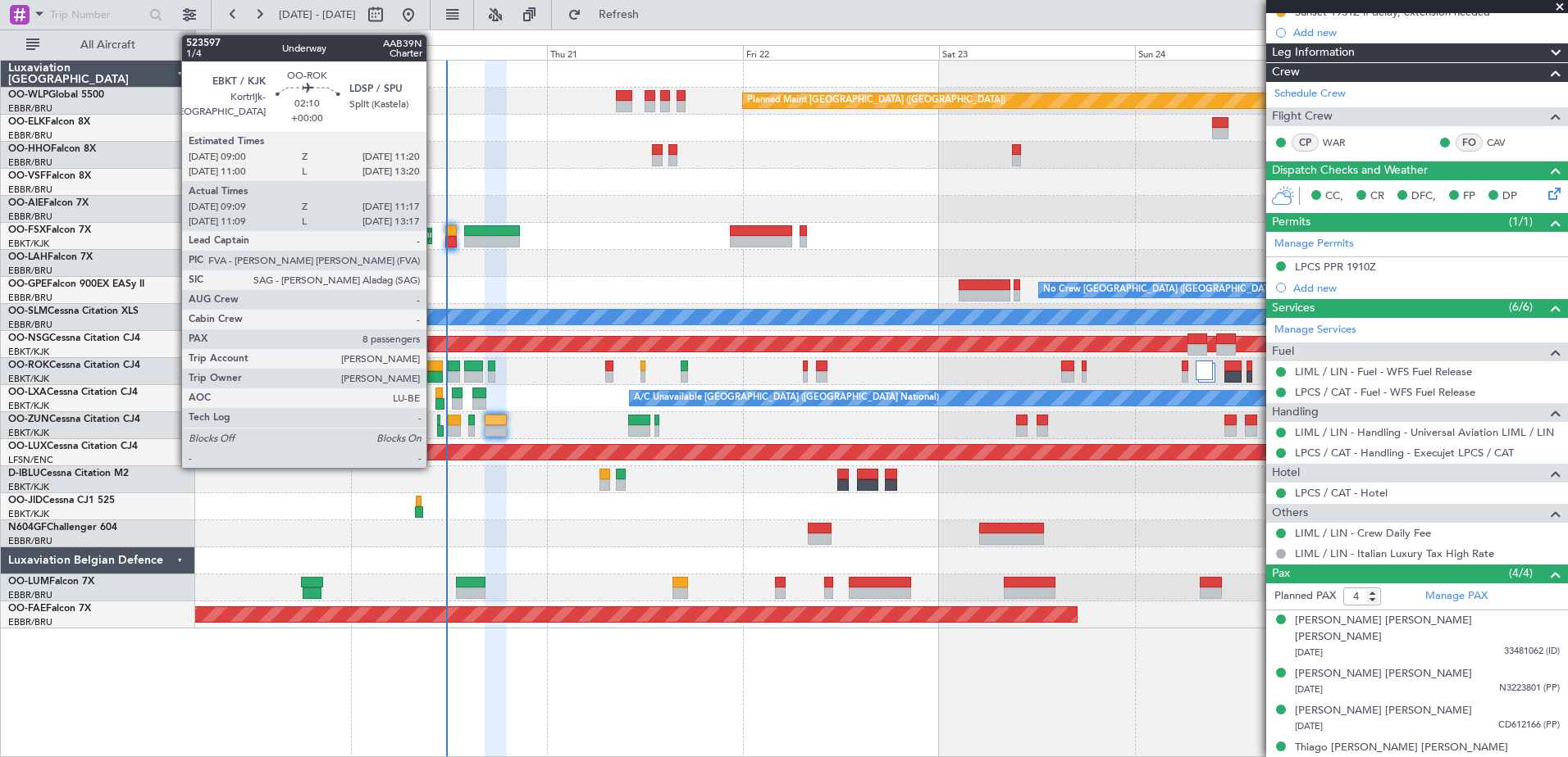
click at [433, 376] on div at bounding box center [433, 376] width 18 height 11
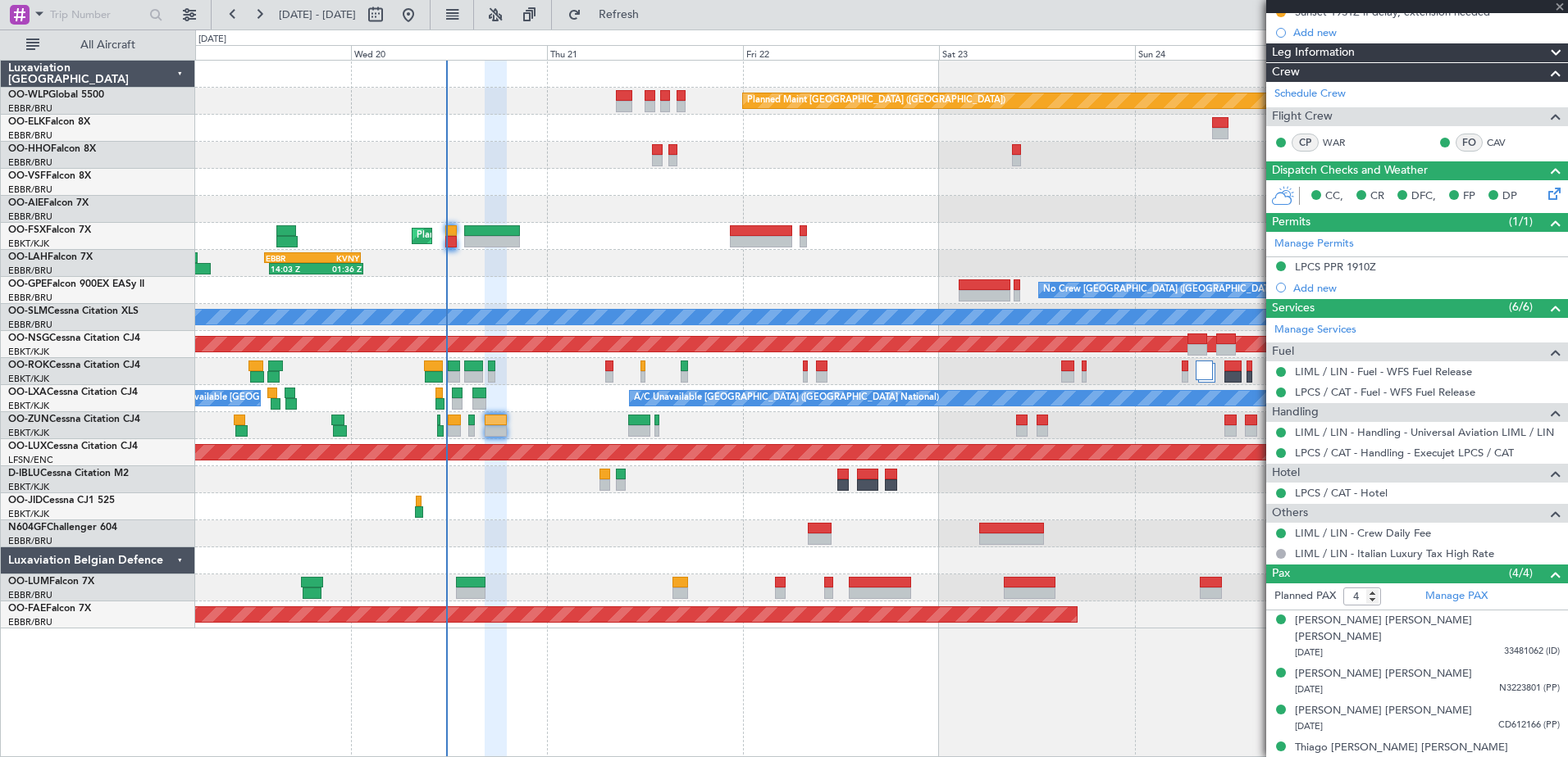
type input "09:14"
type input "11:12"
type input "8"
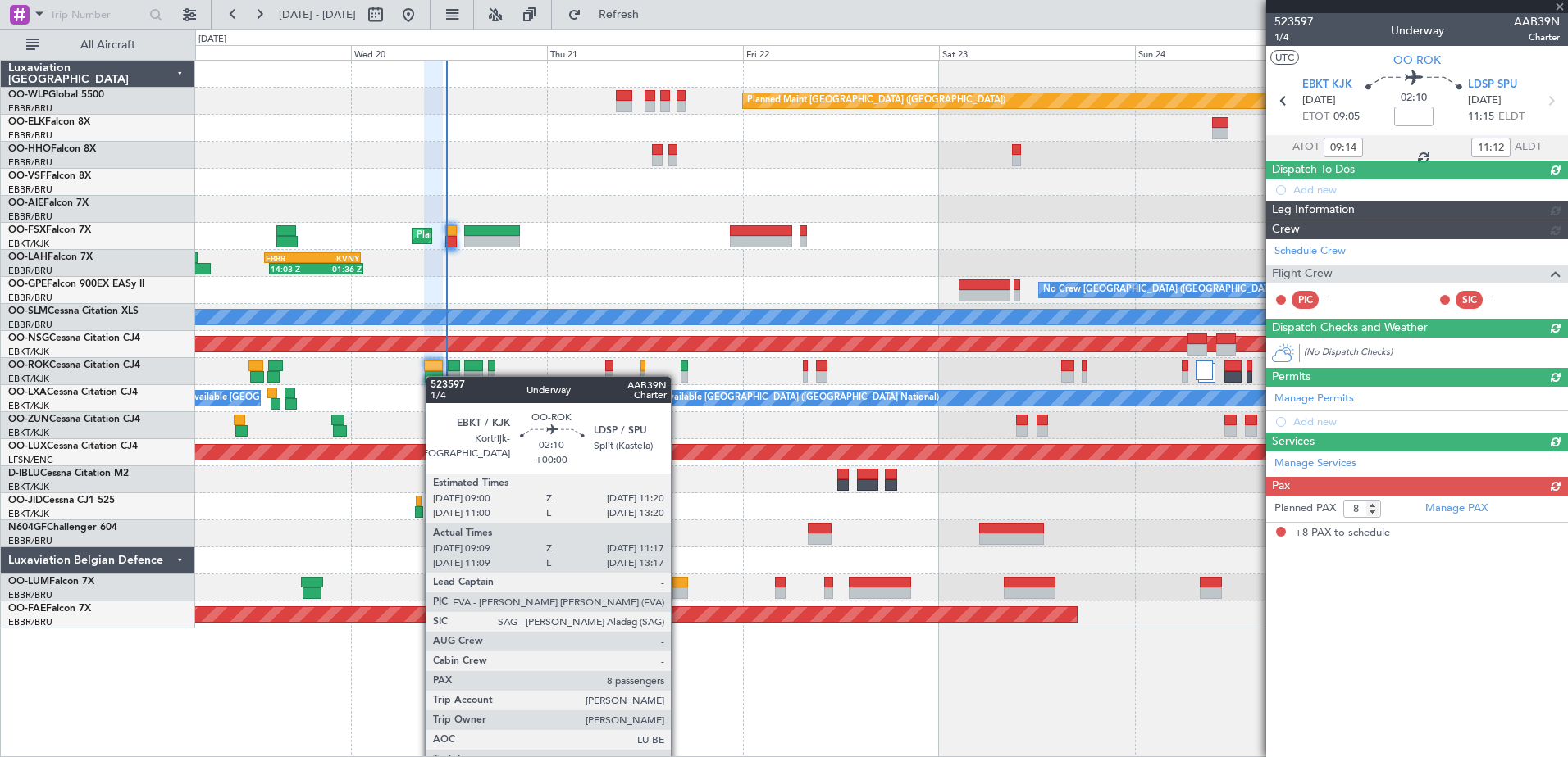
scroll to position [0, 0]
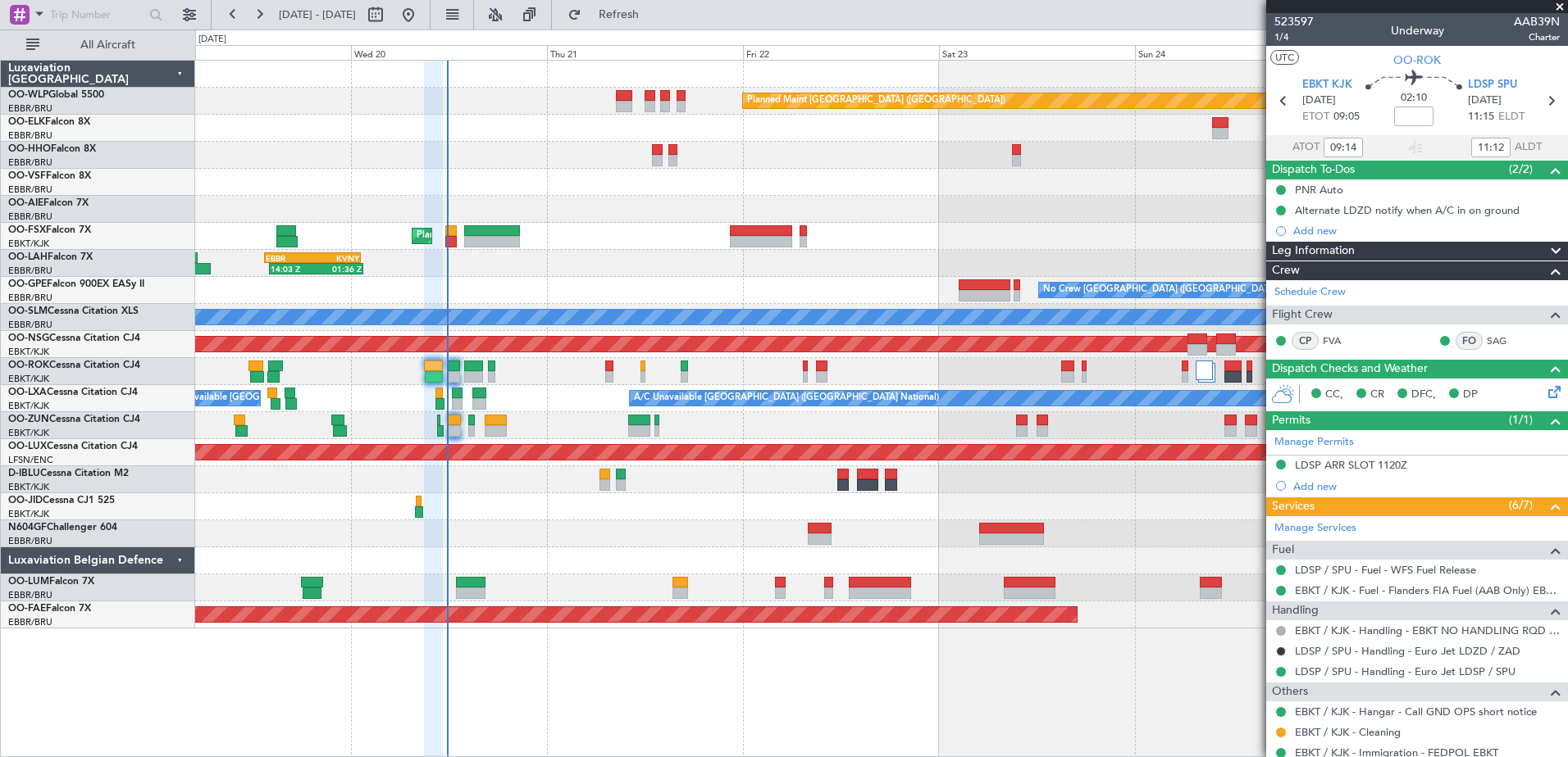
scroll to position [82, 0]
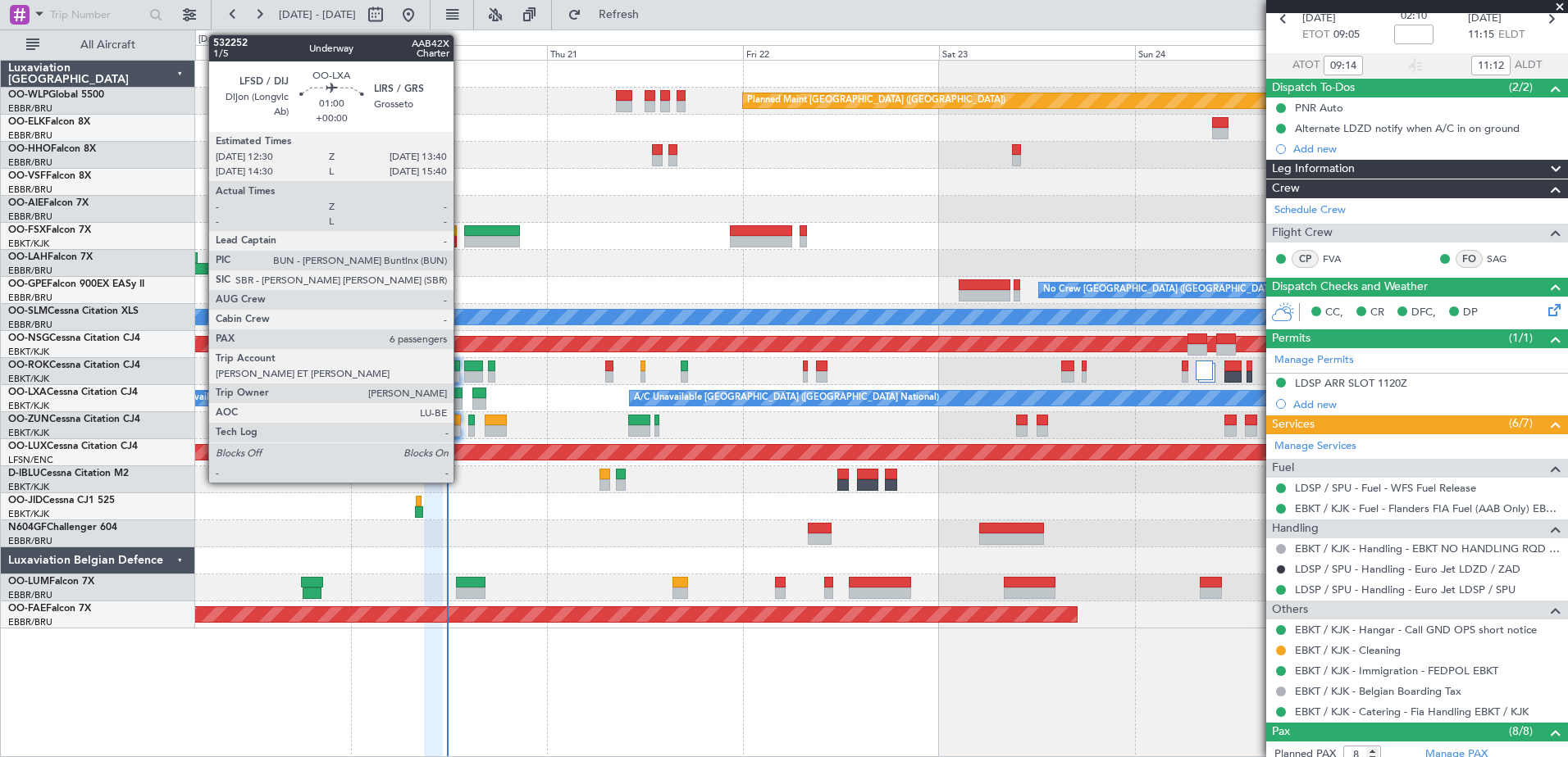
click at [461, 394] on div at bounding box center [456, 393] width 9 height 11
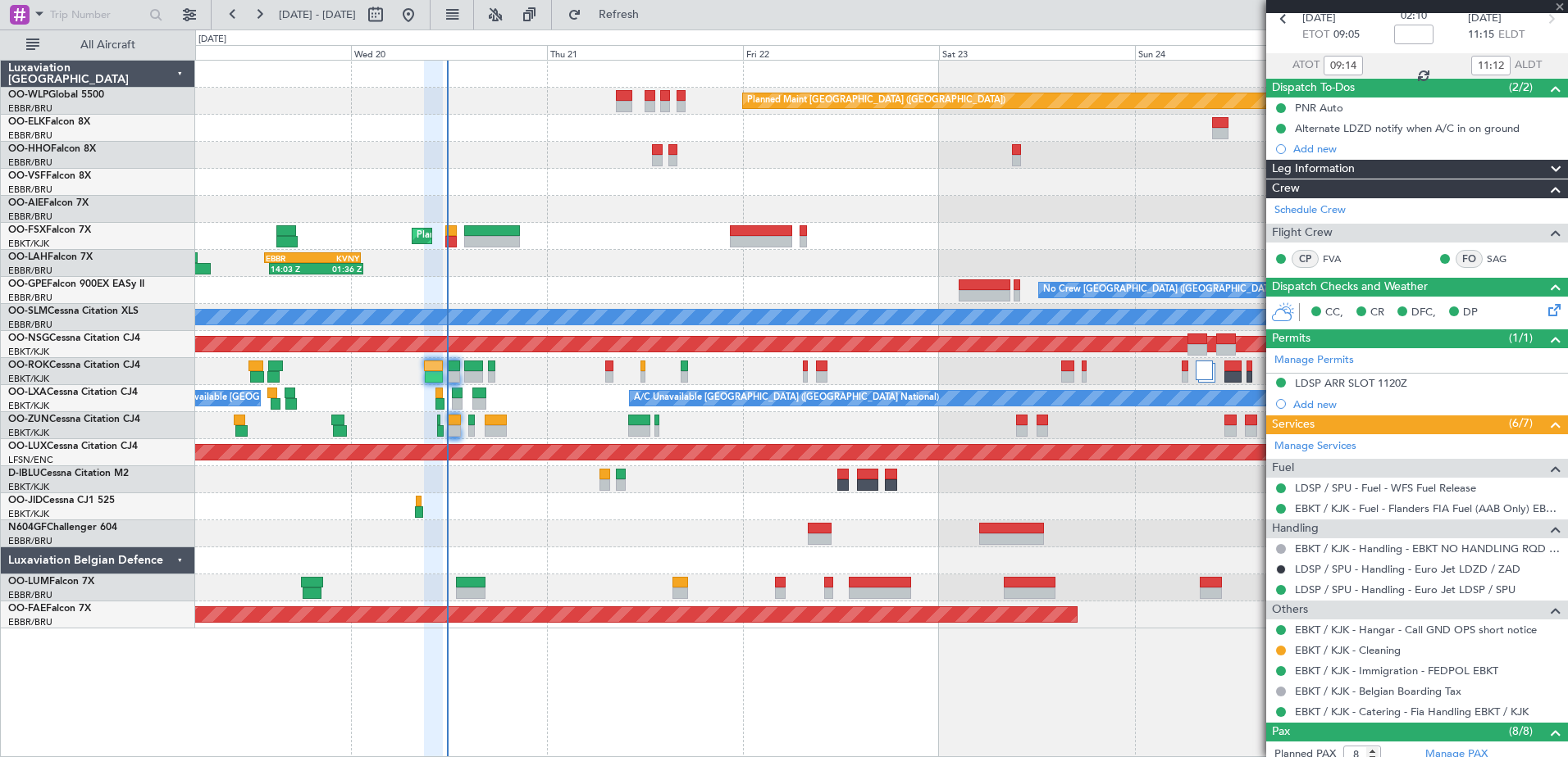
type input "6"
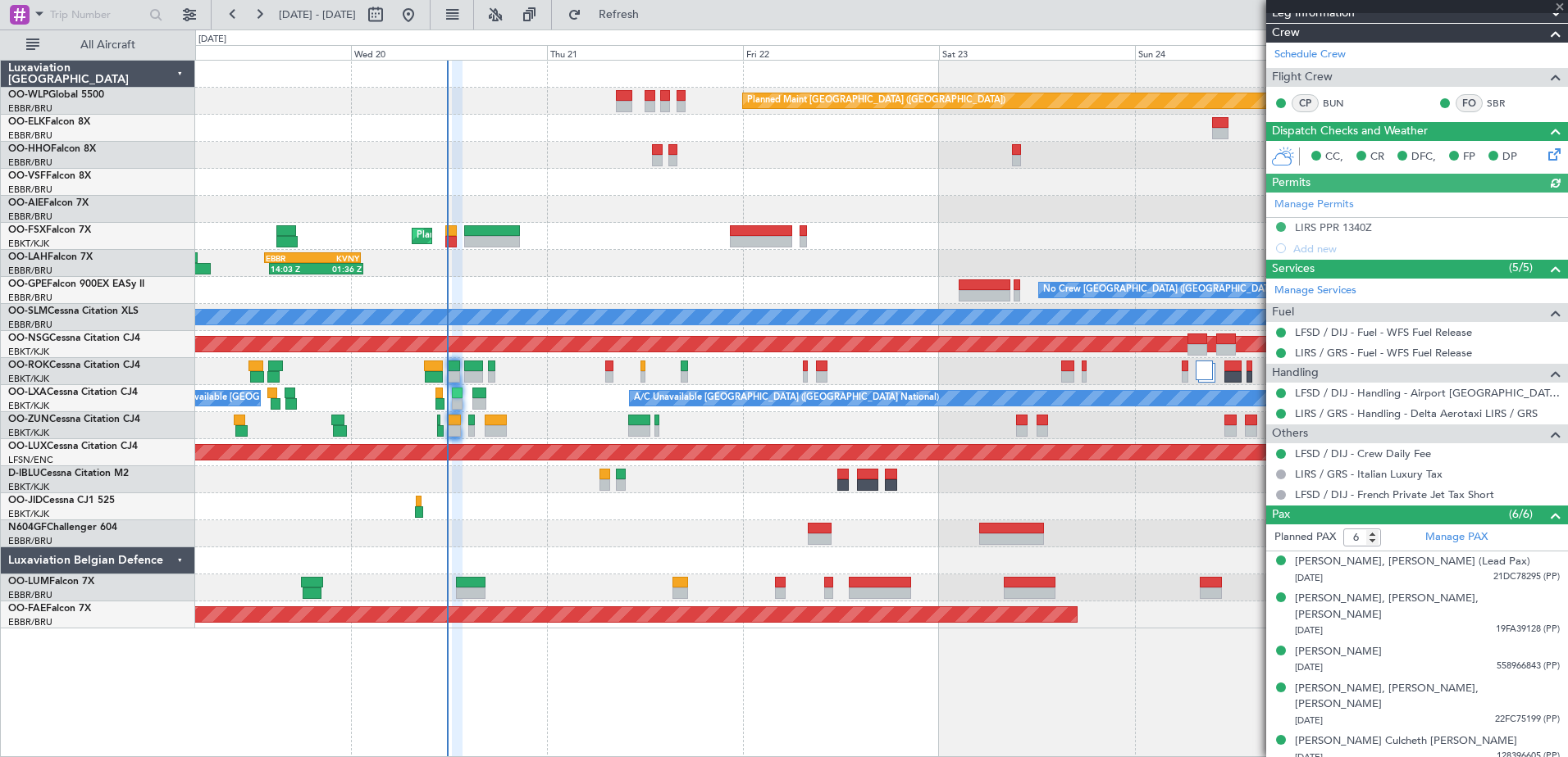
scroll to position [293, 0]
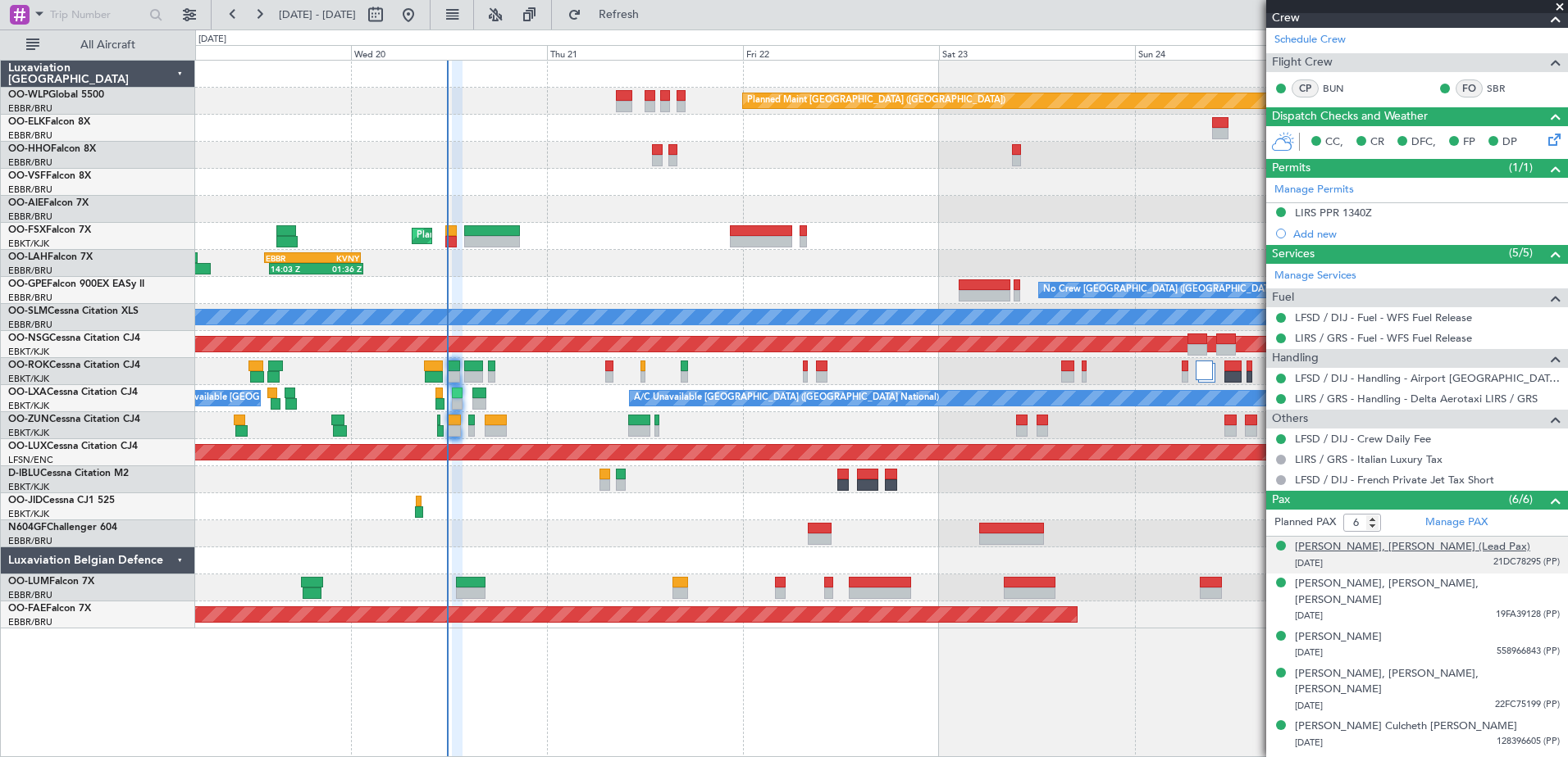
click at [1437, 549] on div "[PERSON_NAME], [PERSON_NAME] (Lead Pax)" at bounding box center [1412, 547] width 236 height 16
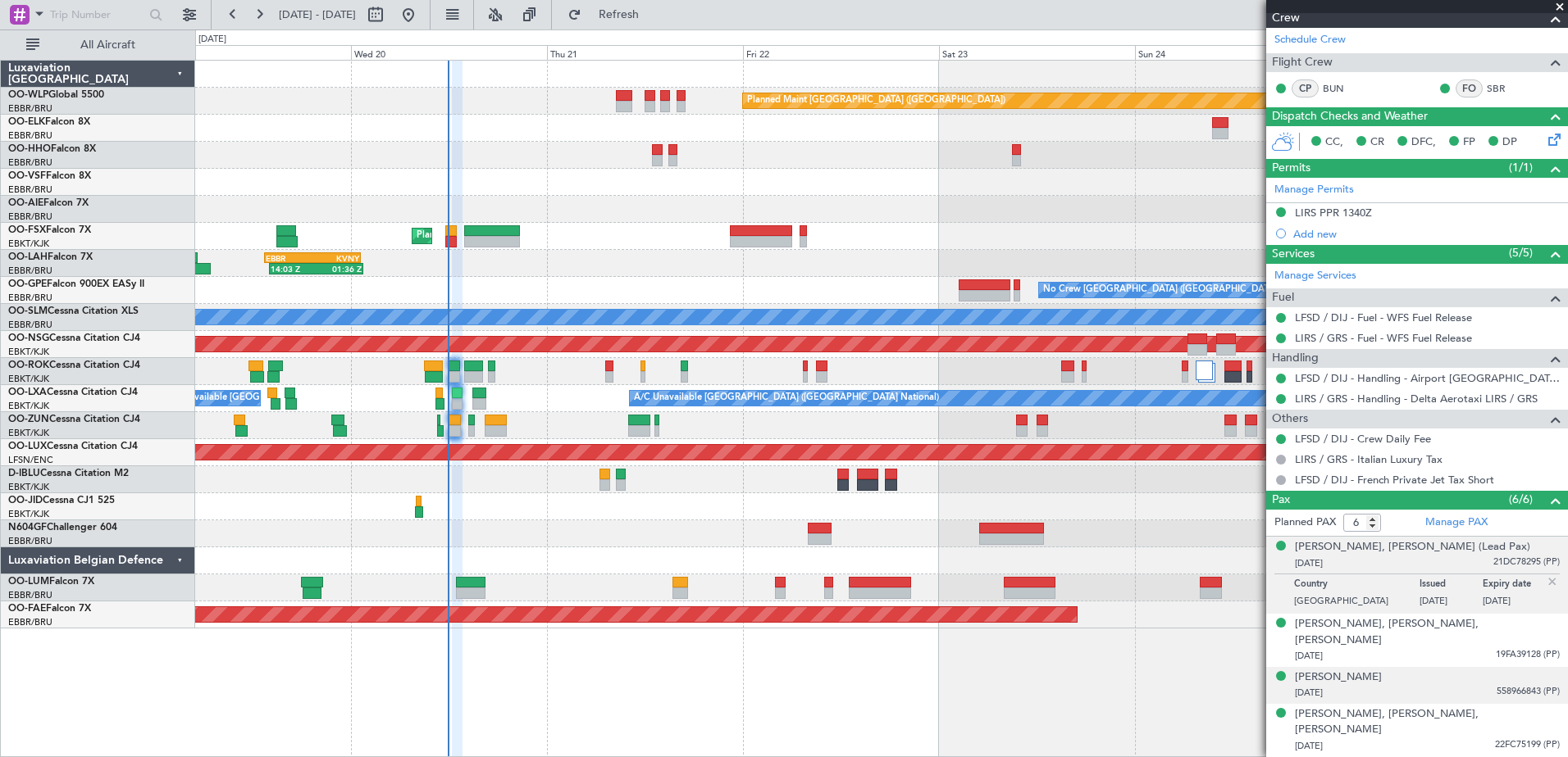
scroll to position [333, 0]
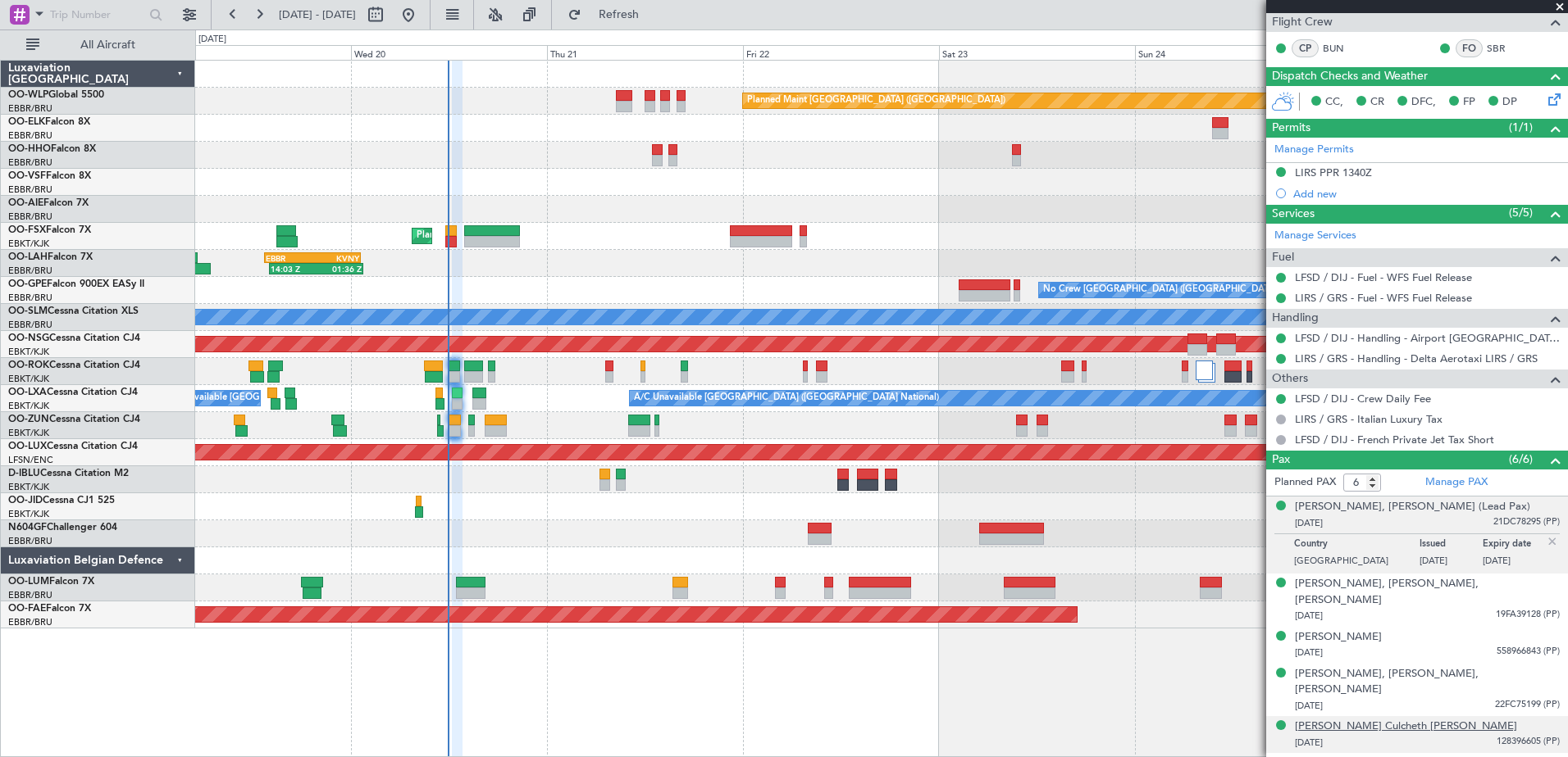
click at [1403, 719] on div "[PERSON_NAME] Culcheth [PERSON_NAME]" at bounding box center [1405, 727] width 222 height 16
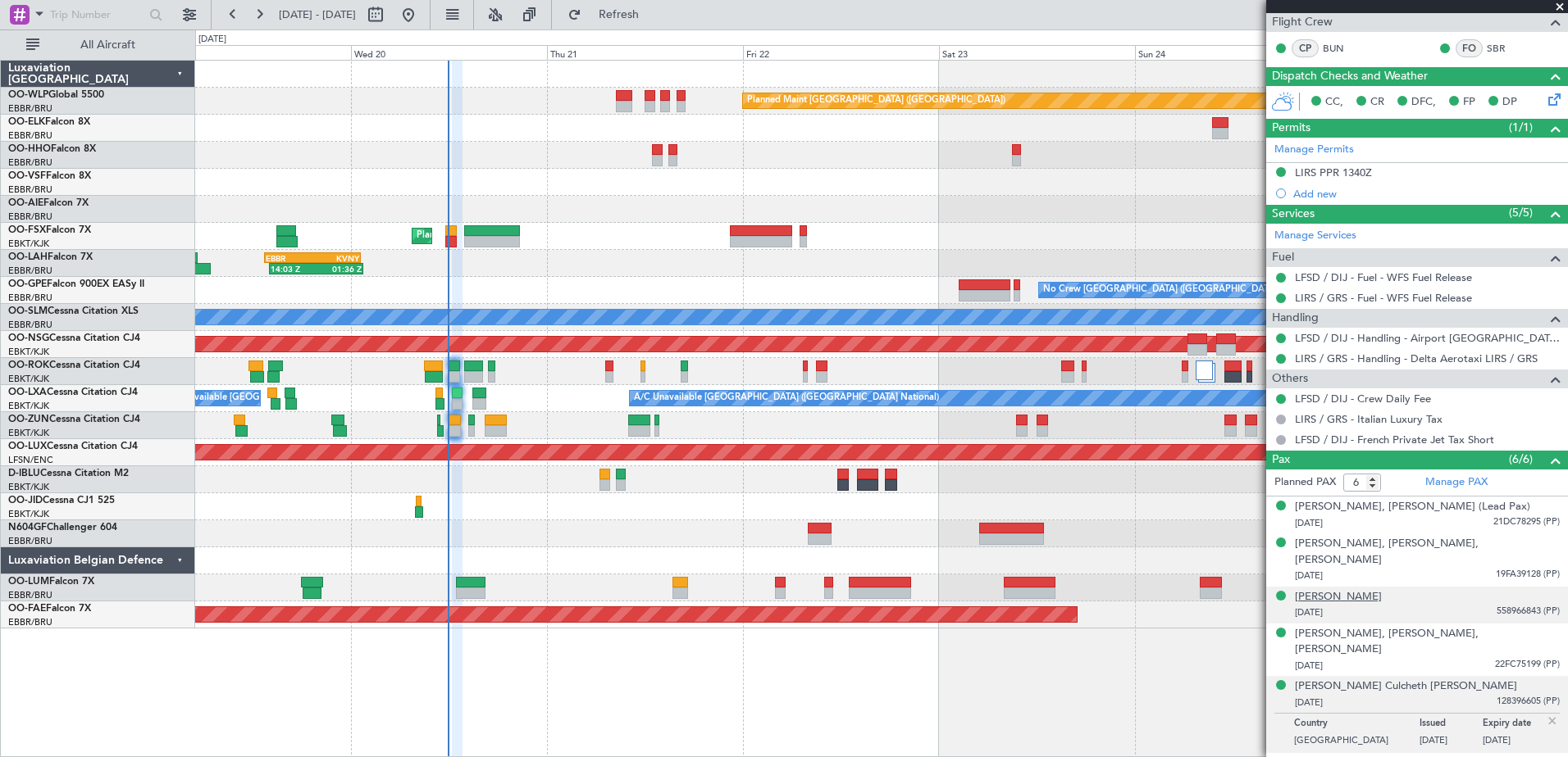
click at [1381, 590] on div "[PERSON_NAME]" at bounding box center [1337, 597] width 87 height 16
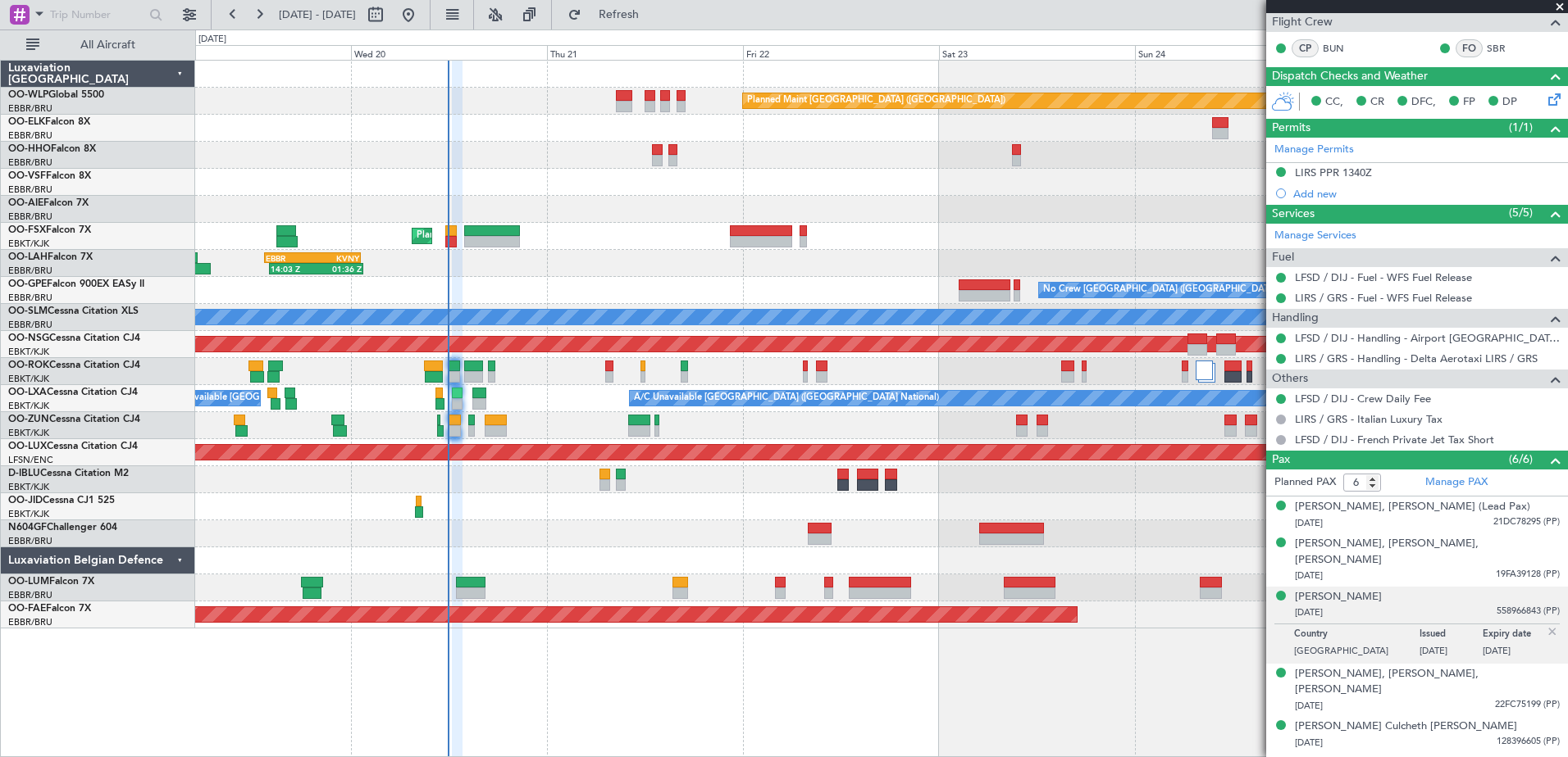
click at [1545, 625] on img at bounding box center [1552, 632] width 15 height 15
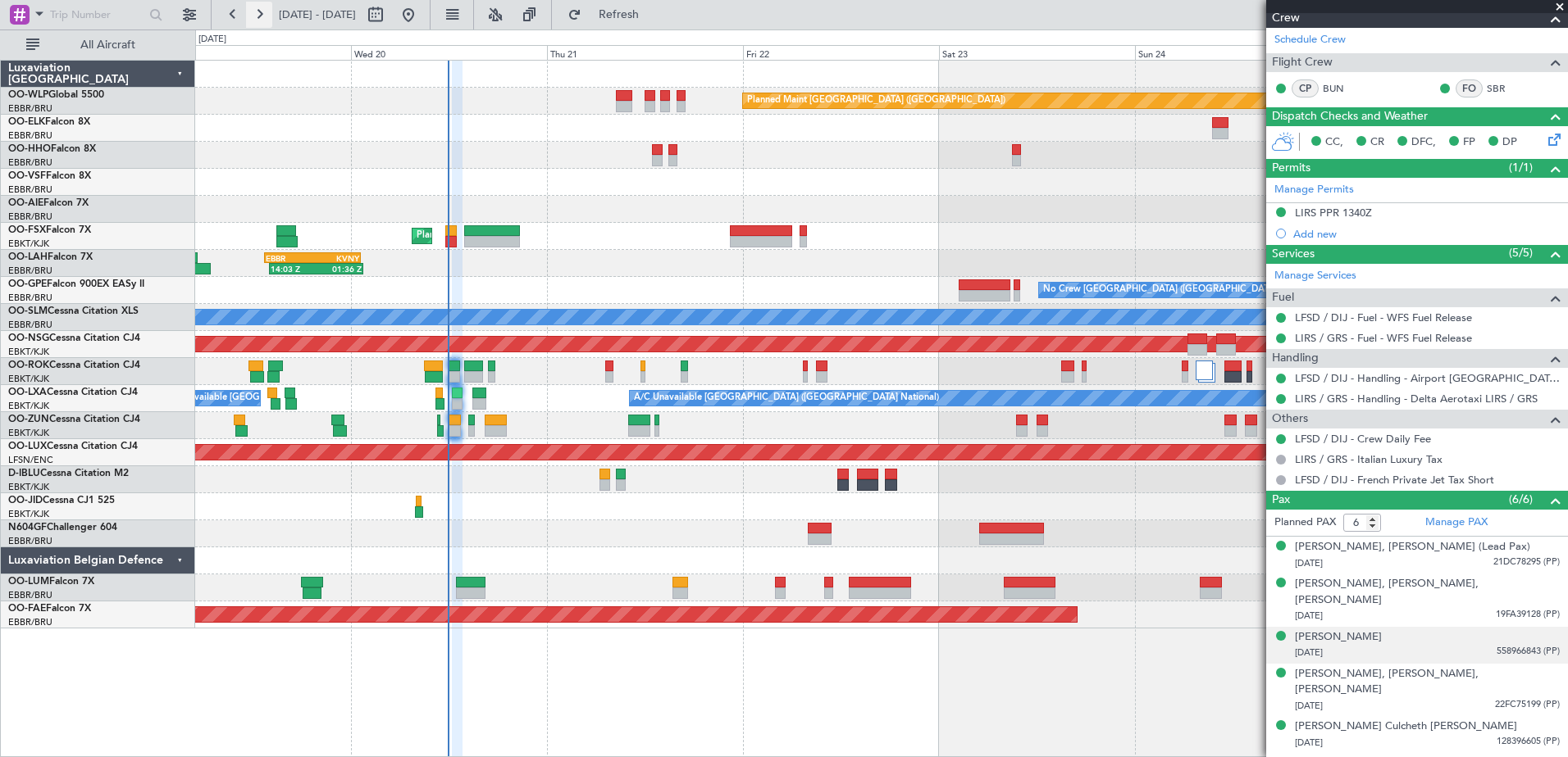
click at [262, 20] on button at bounding box center [259, 15] width 26 height 26
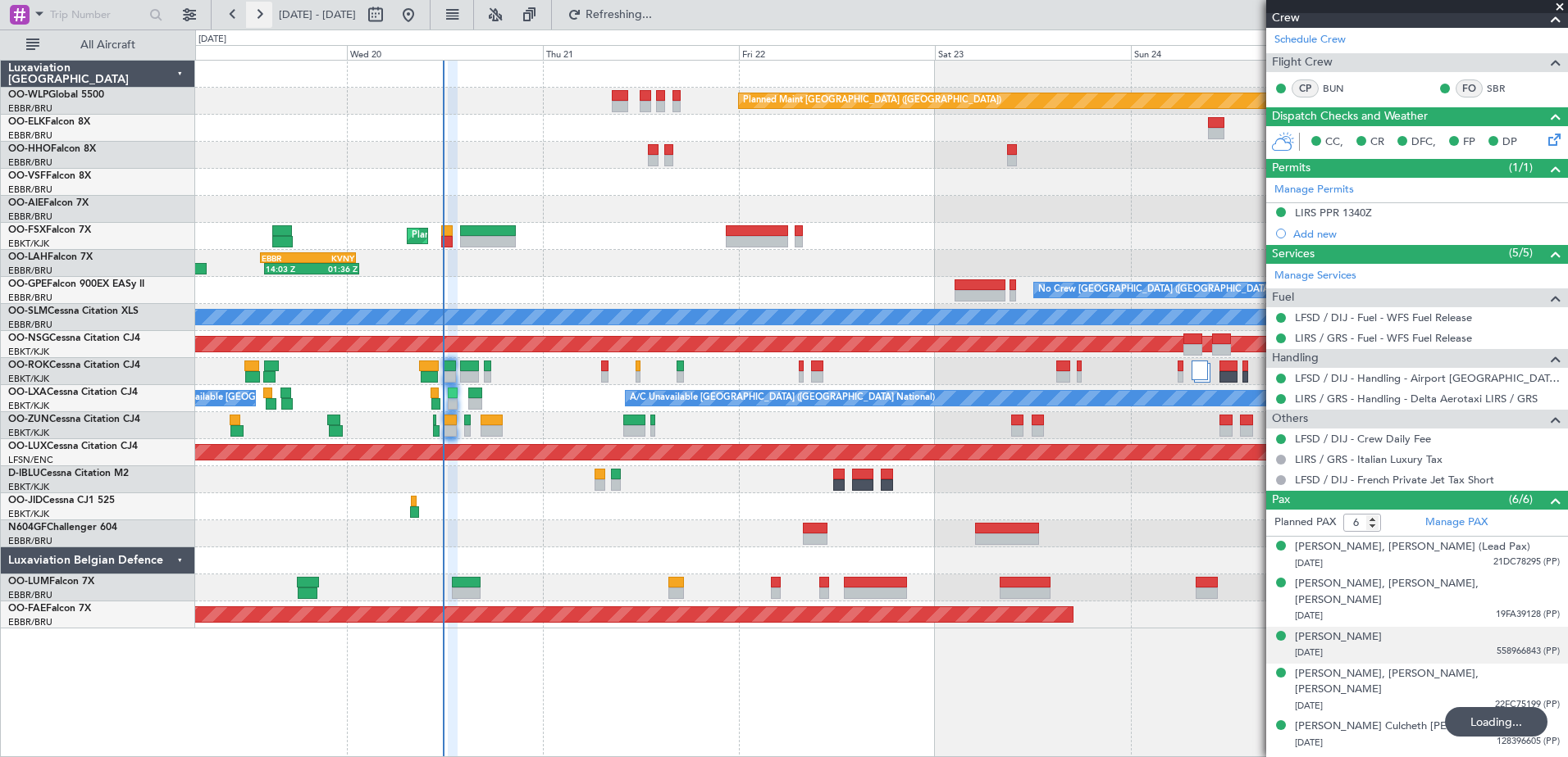
click at [262, 20] on button at bounding box center [259, 15] width 26 height 26
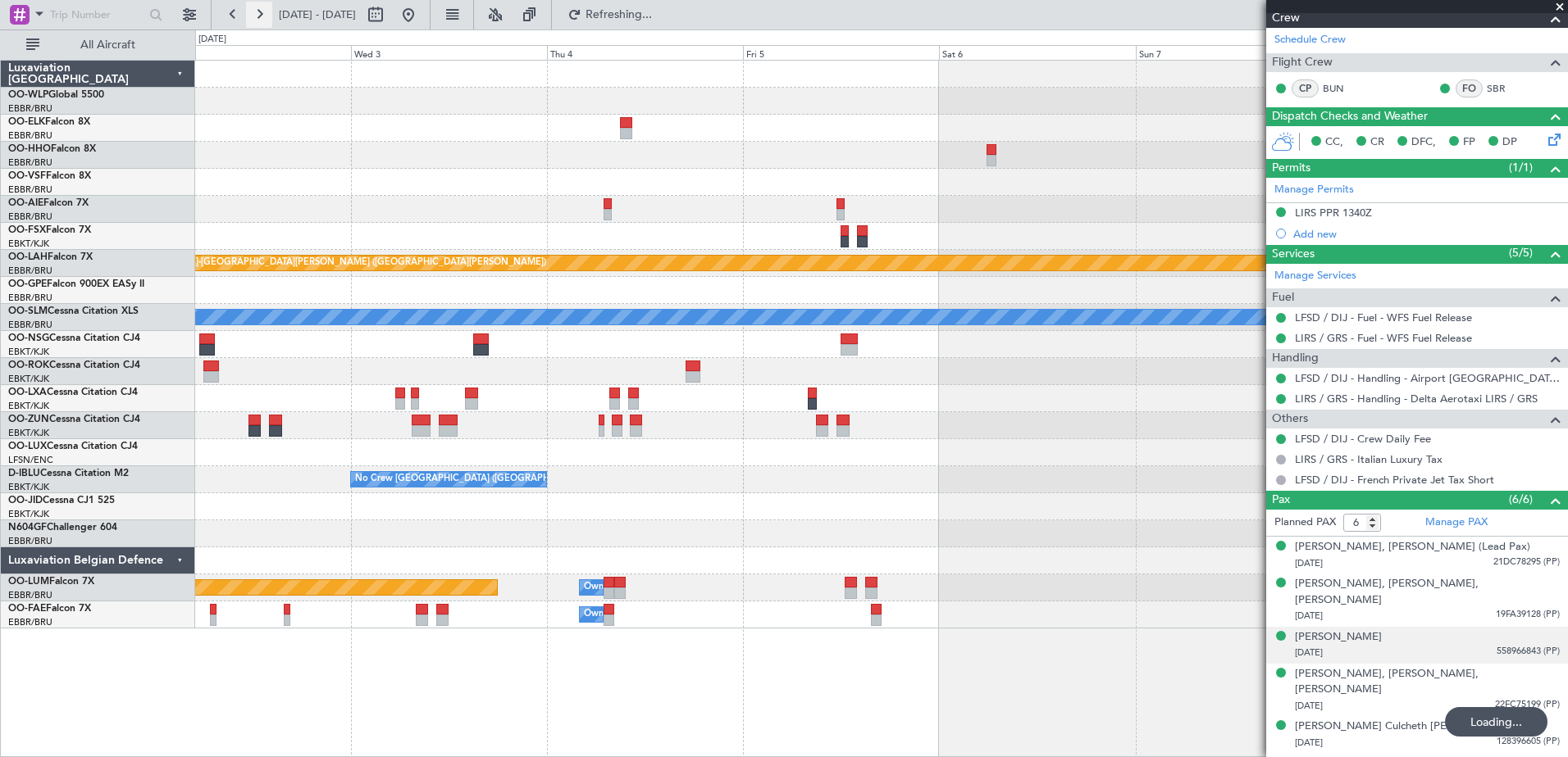
click at [262, 20] on button at bounding box center [259, 15] width 26 height 26
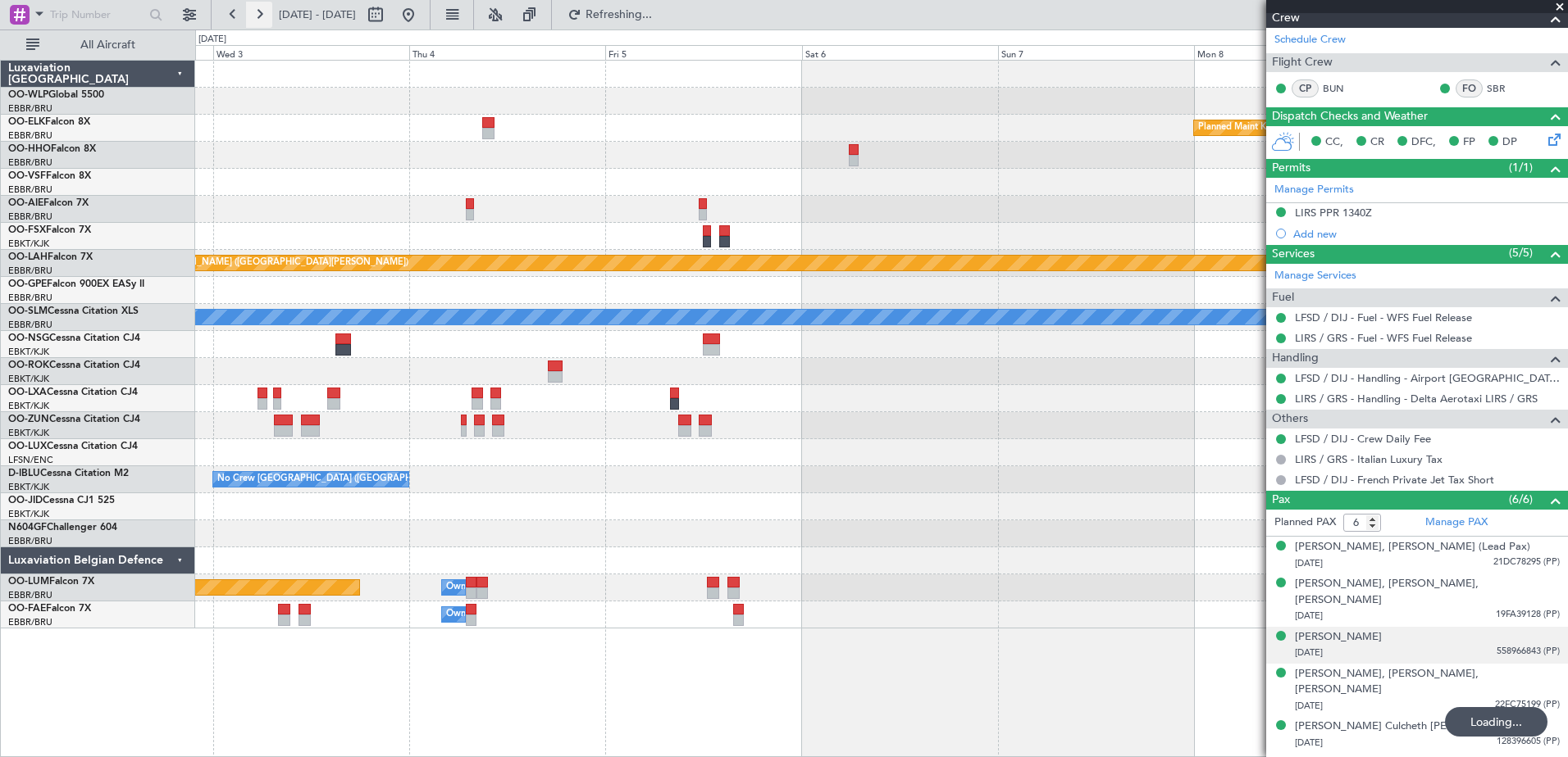
click at [262, 20] on button at bounding box center [259, 15] width 26 height 26
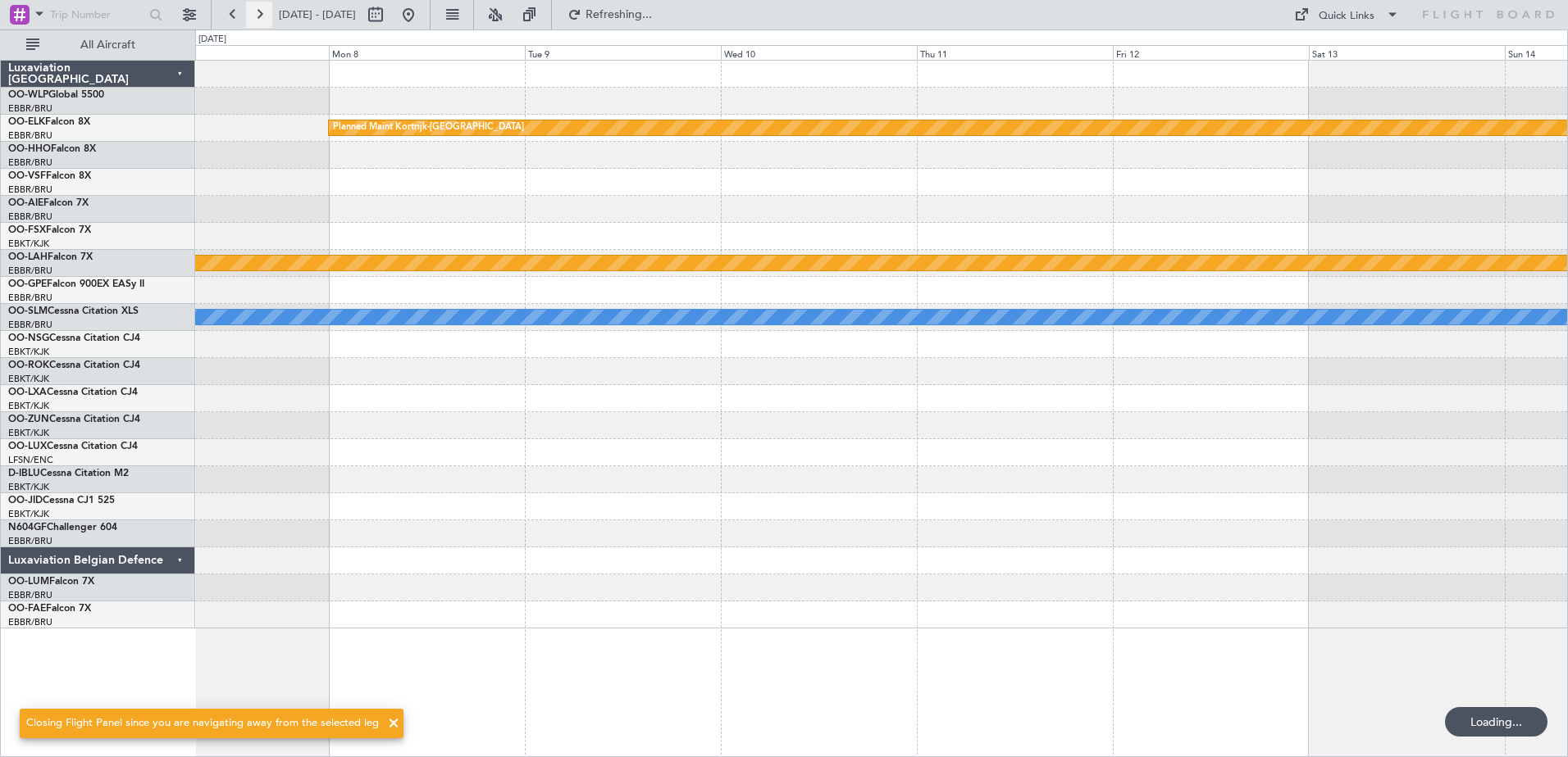
scroll to position [0, 0]
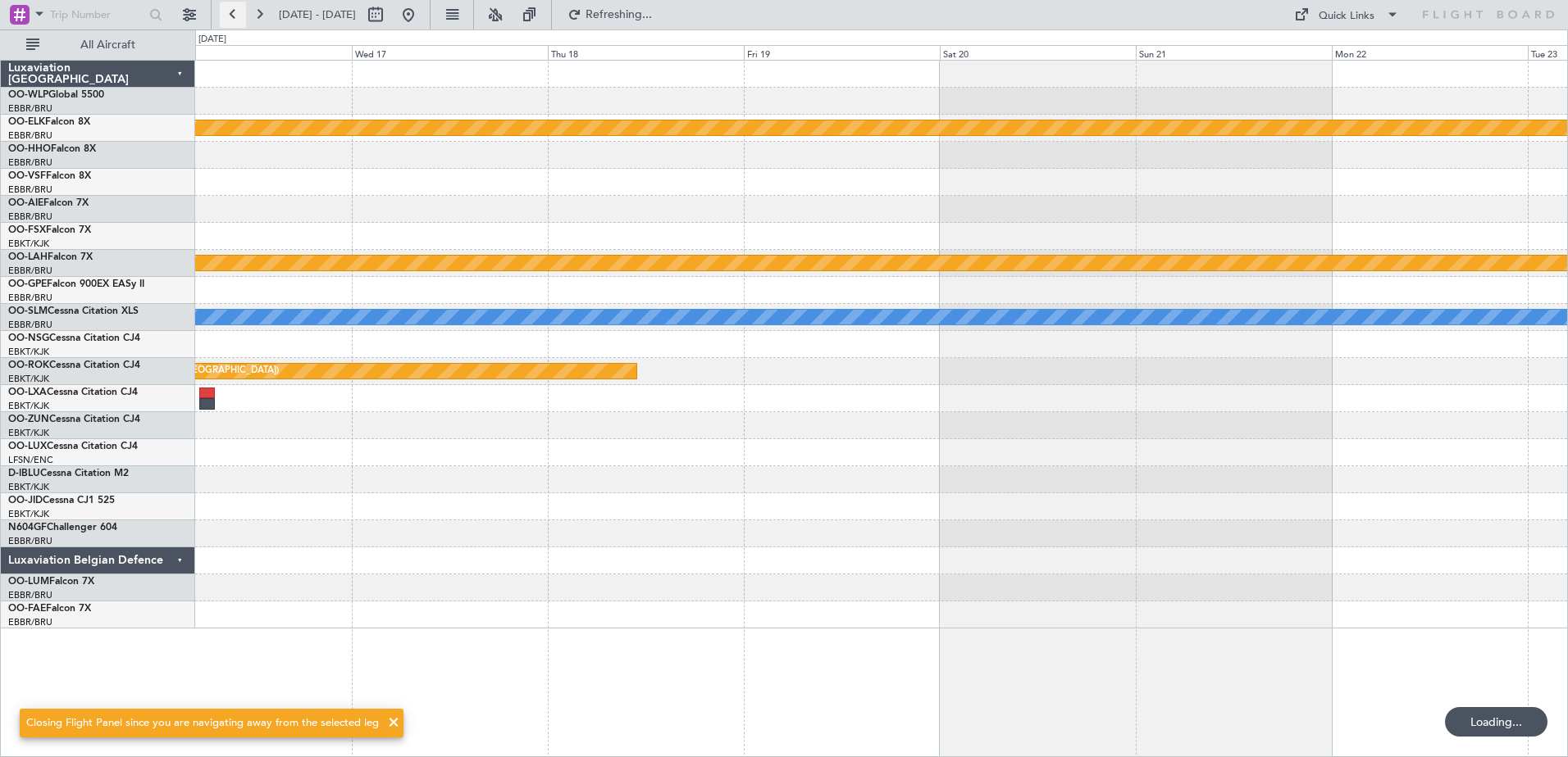
click at [231, 22] on button at bounding box center [232, 15] width 26 height 26
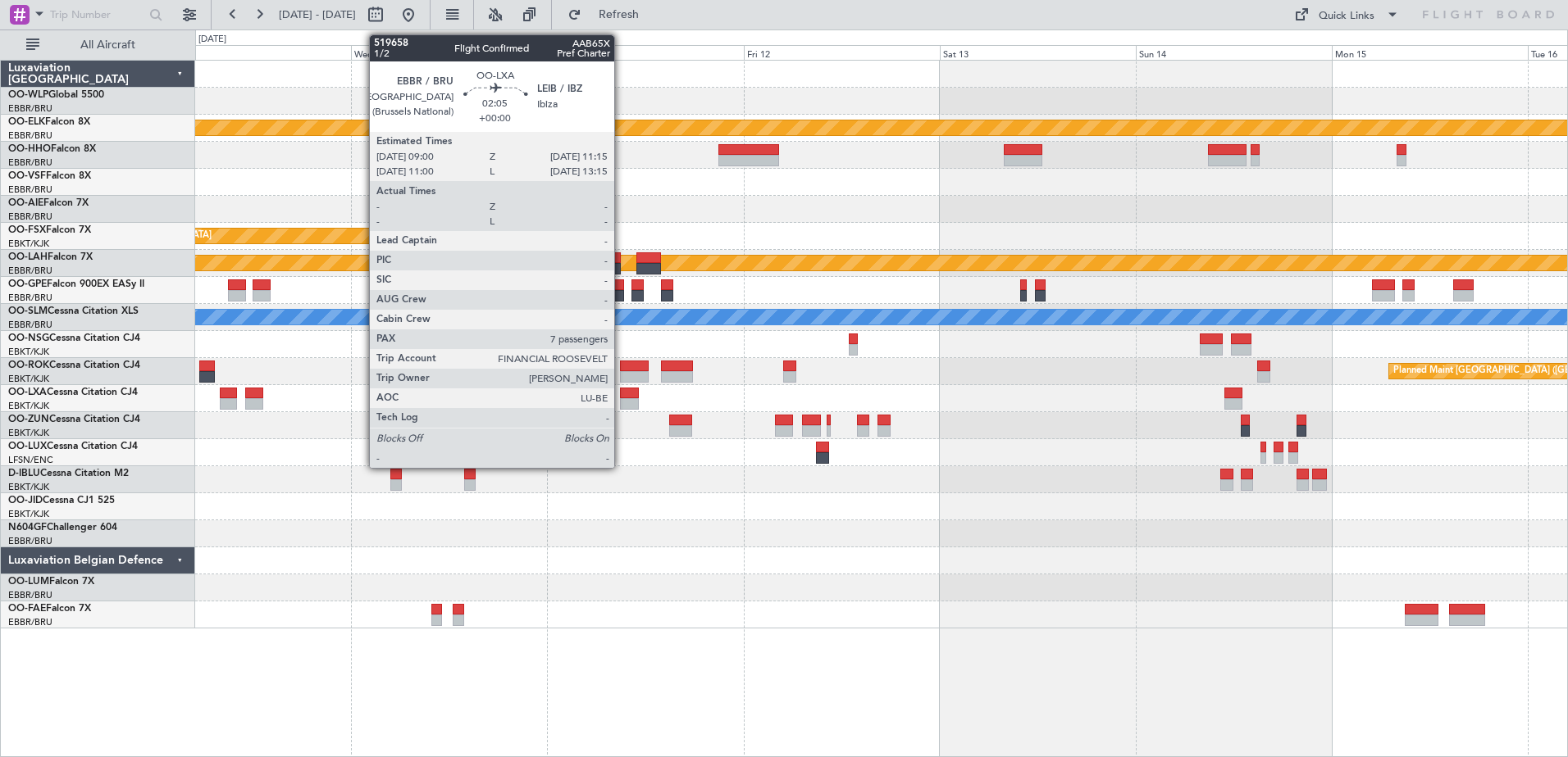
click at [622, 392] on div at bounding box center [629, 393] width 19 height 11
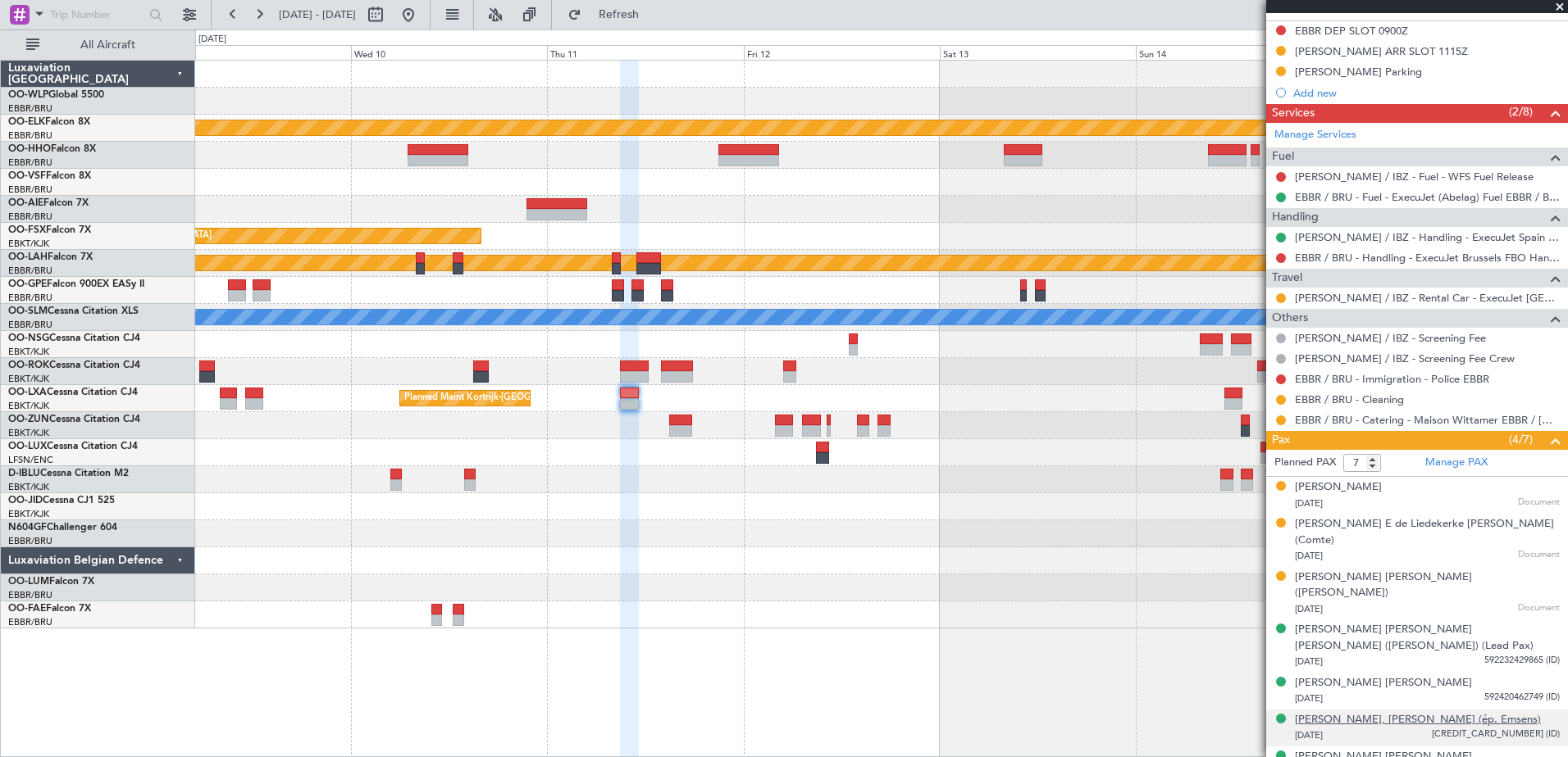
scroll to position [444, 0]
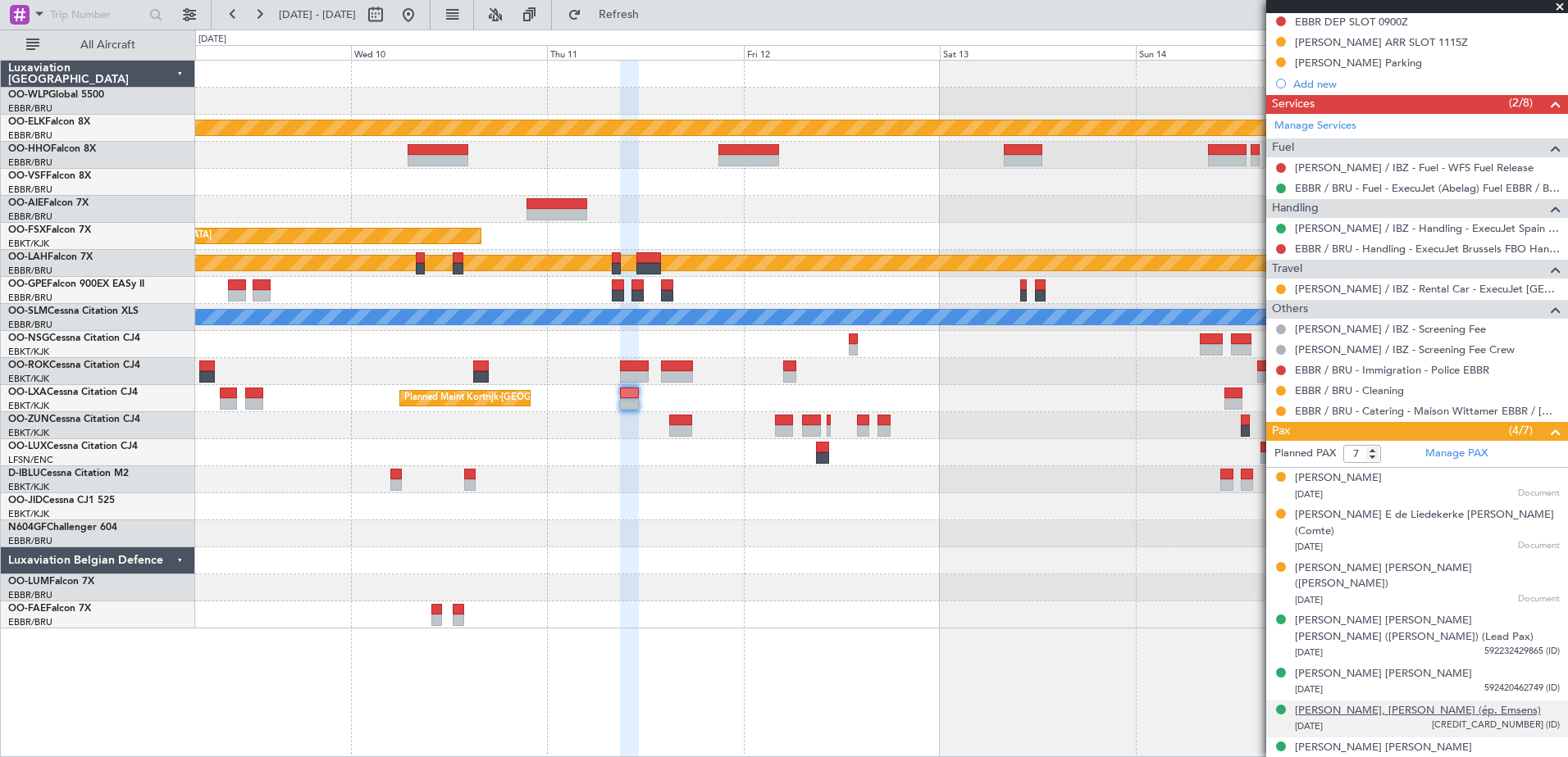
click at [1408, 703] on div "[PERSON_NAME], [PERSON_NAME] (ép. Emsens)" at bounding box center [1417, 711] width 246 height 16
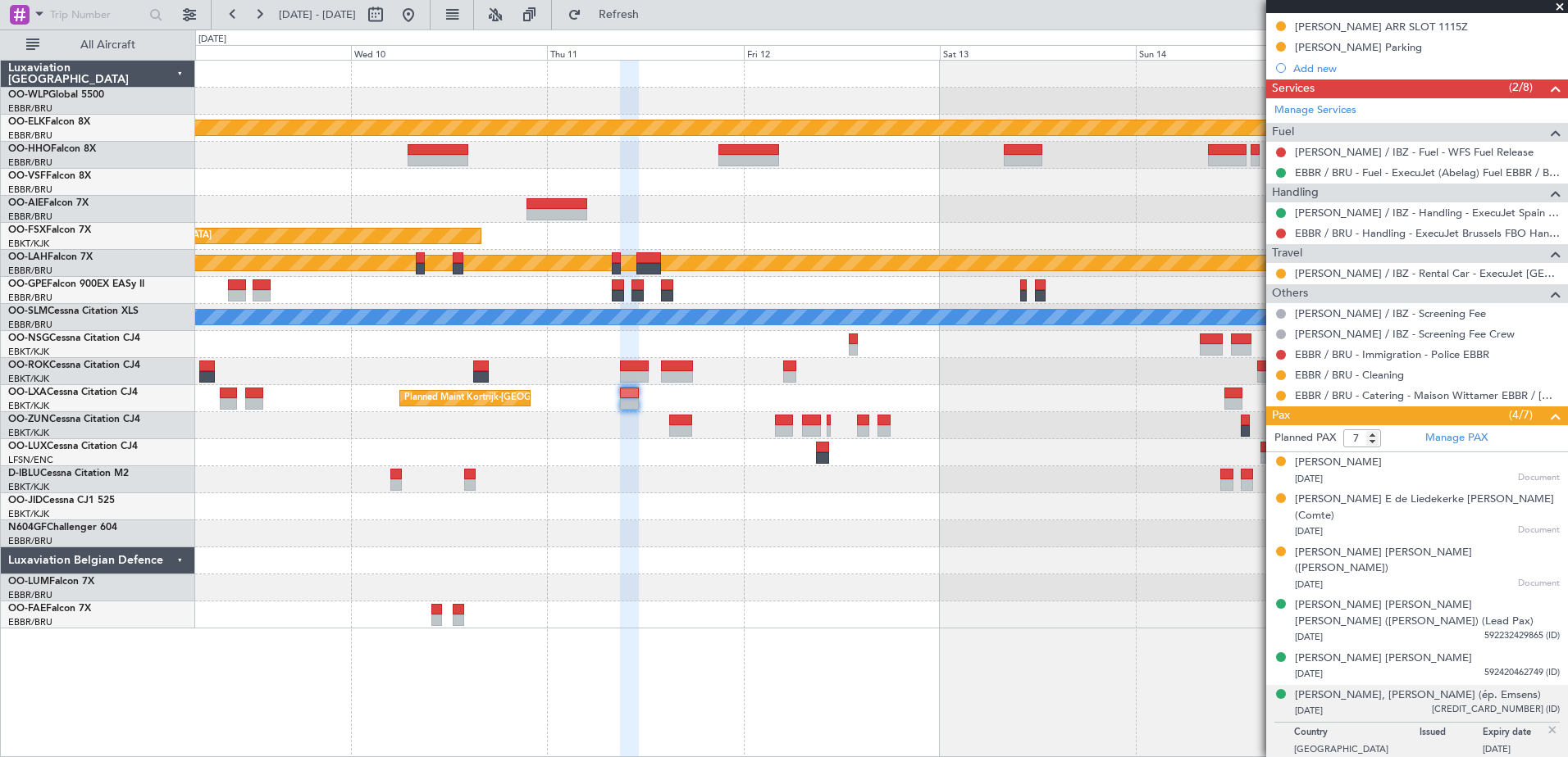
scroll to position [483, 0]
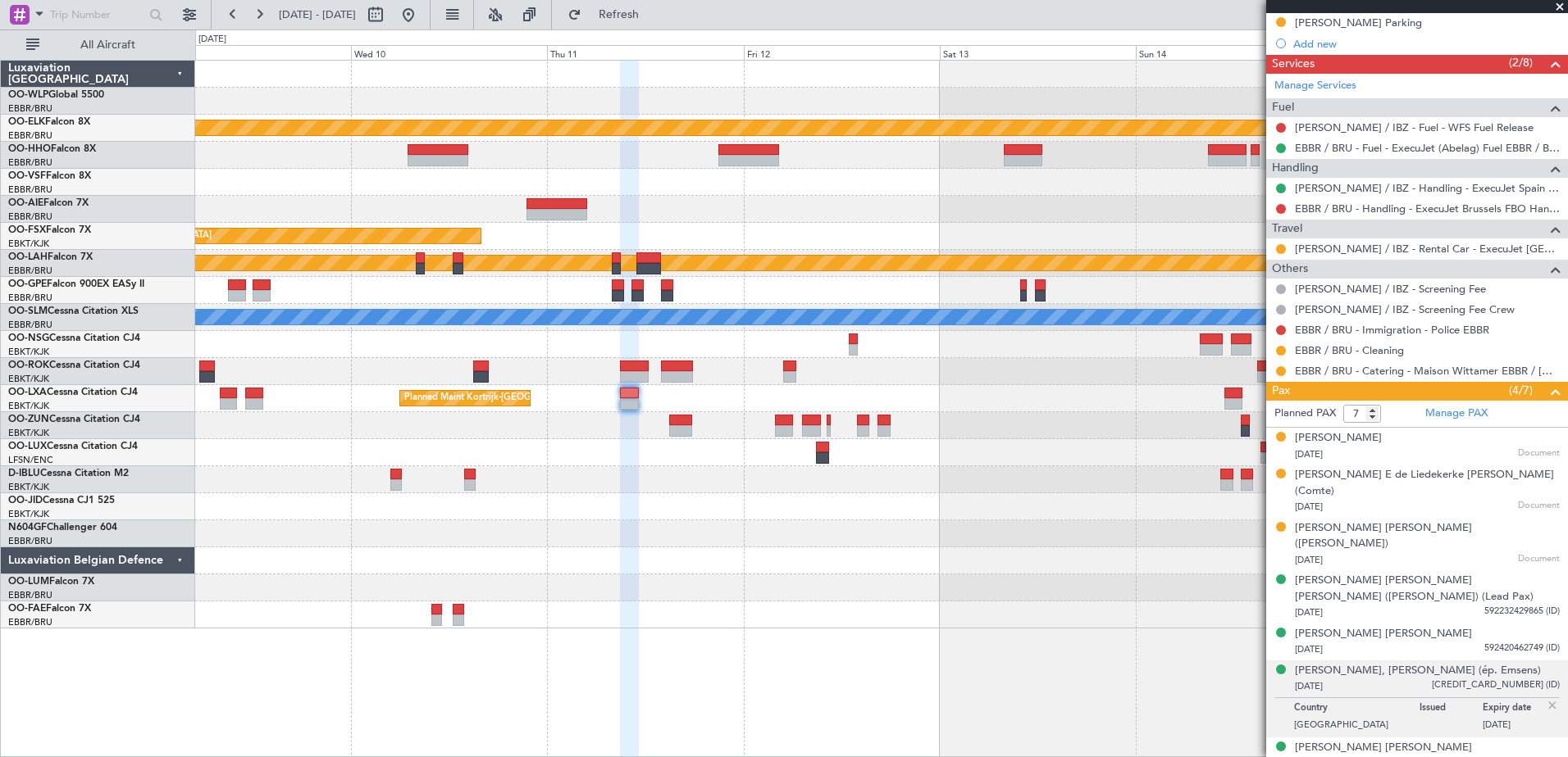
click at [1552, 7] on span at bounding box center [1559, 7] width 16 height 15
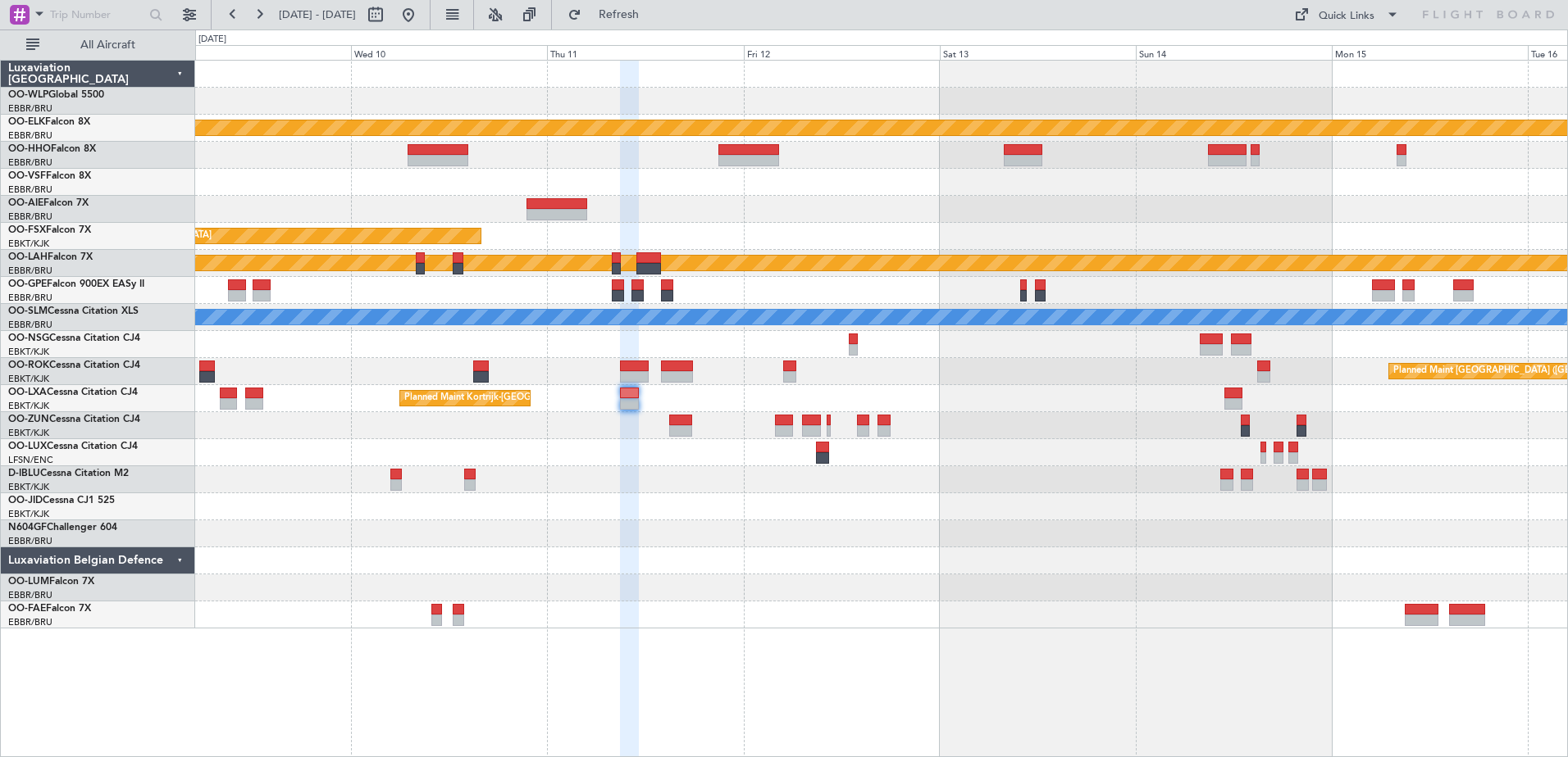
type input "0"
click at [421, 21] on button at bounding box center [408, 15] width 26 height 26
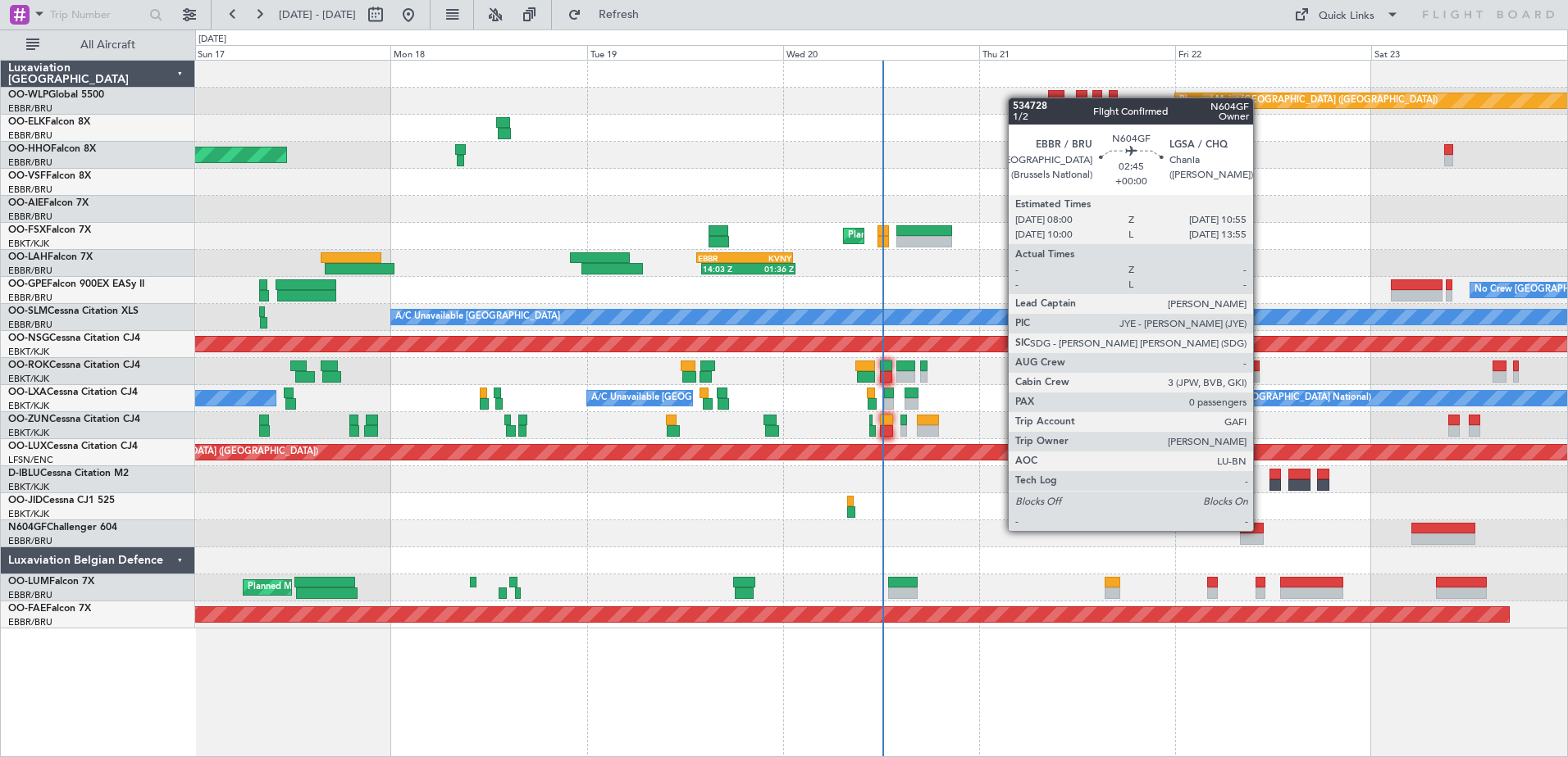
click at [1260, 531] on div at bounding box center [1252, 528] width 24 height 11
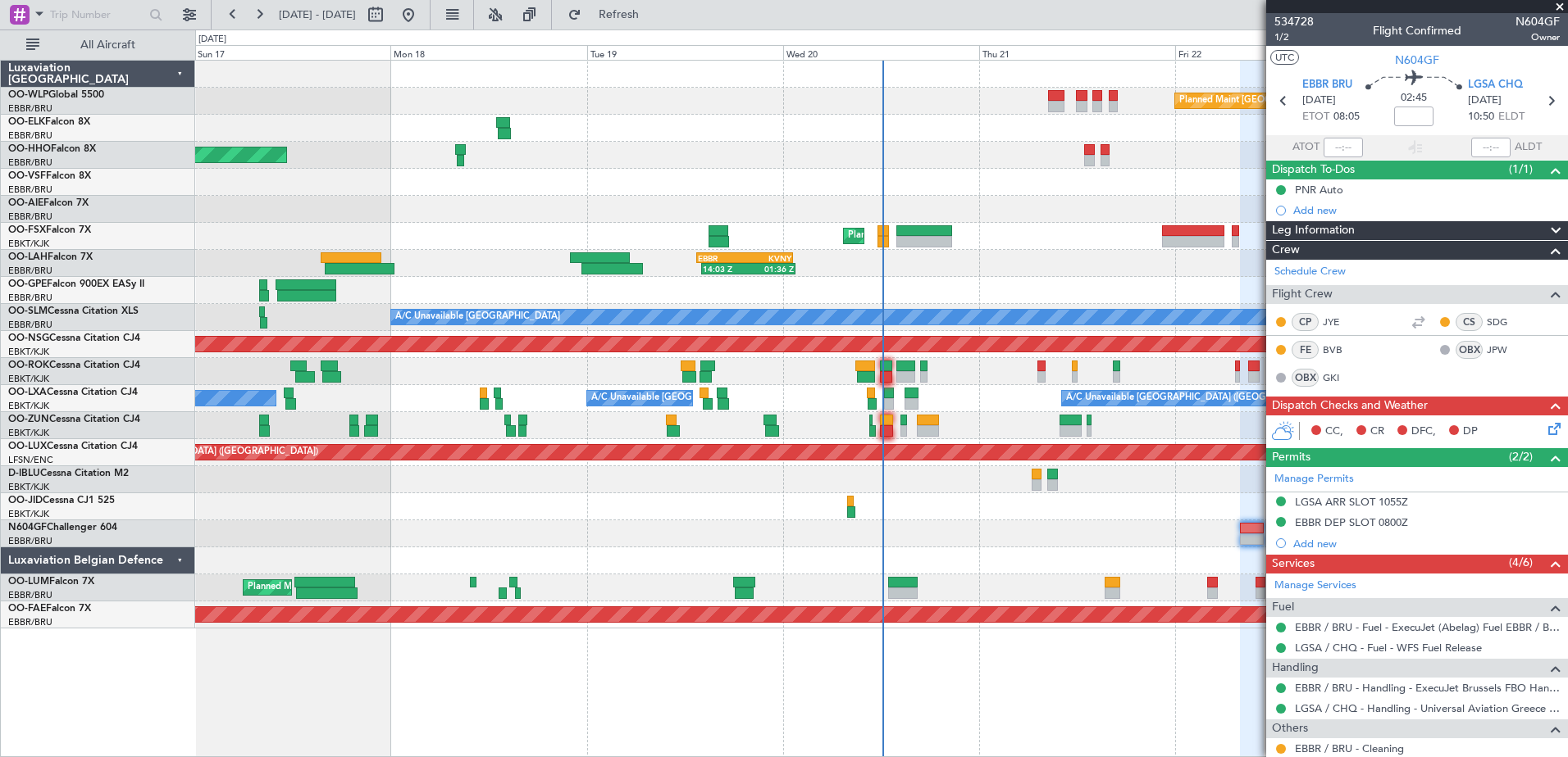
click at [1555, 9] on span at bounding box center [1559, 7] width 16 height 15
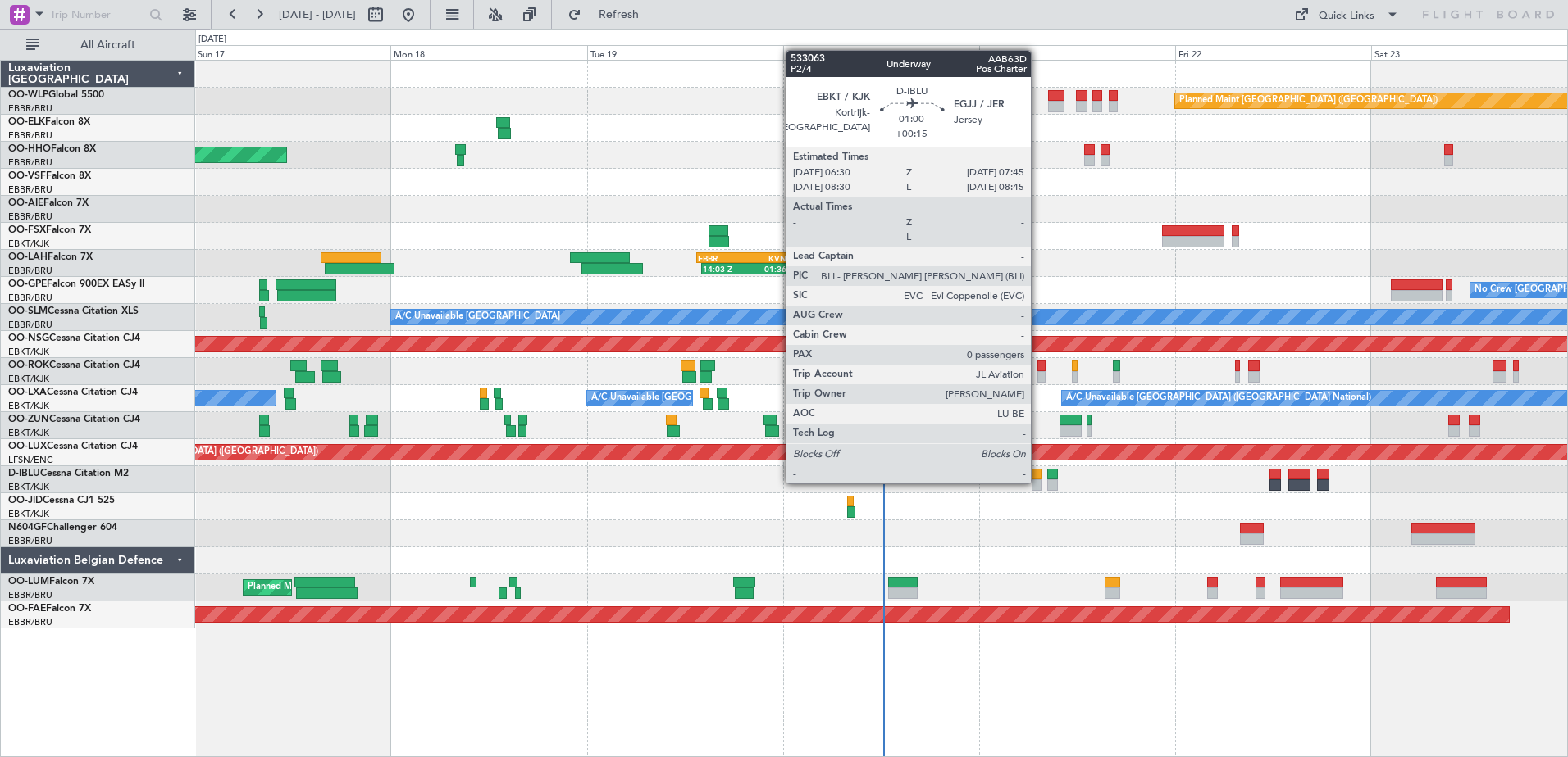
click at [1038, 482] on div at bounding box center [1037, 484] width 10 height 11
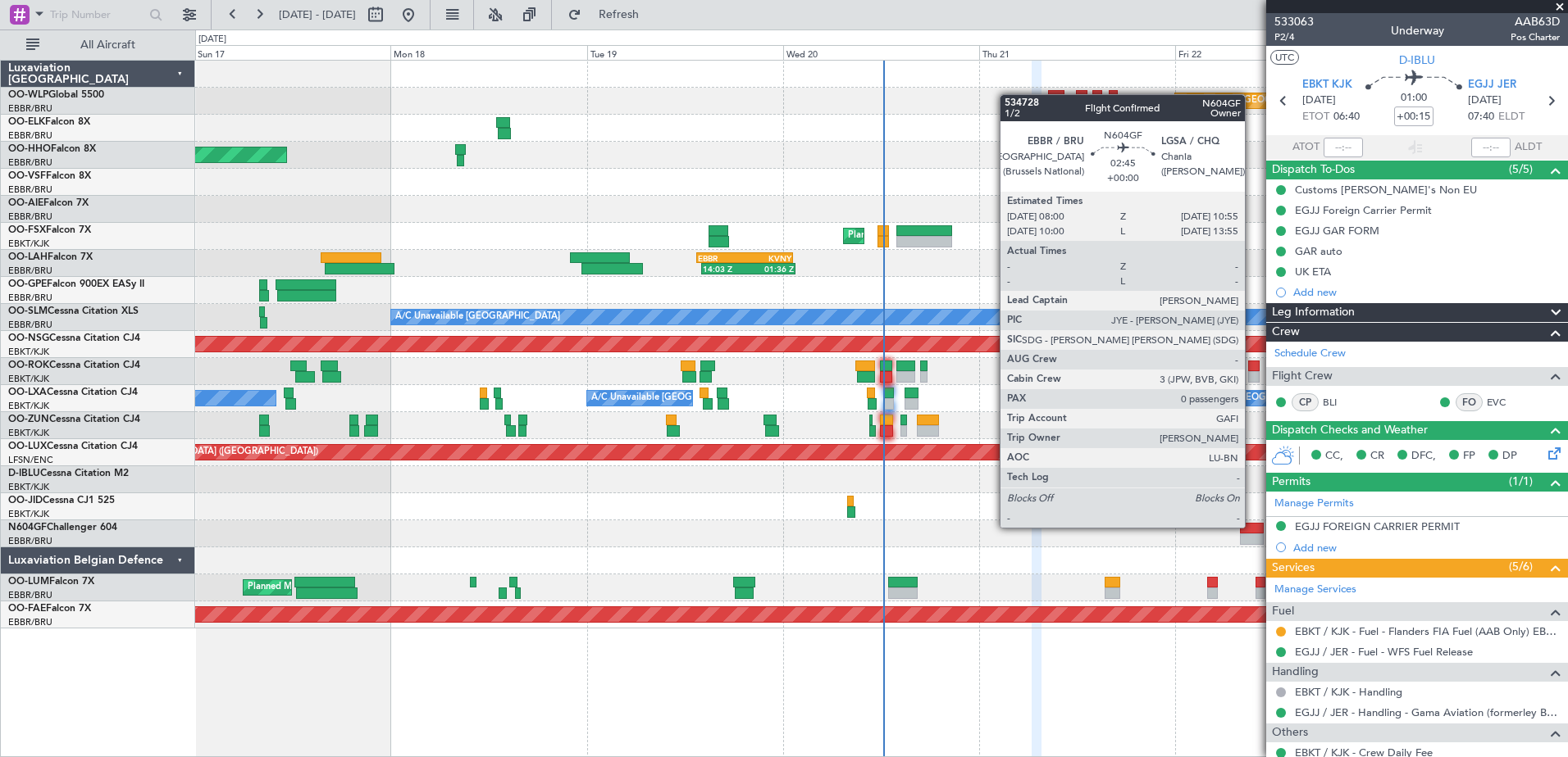
click at [1252, 528] on div at bounding box center [1252, 528] width 24 height 11
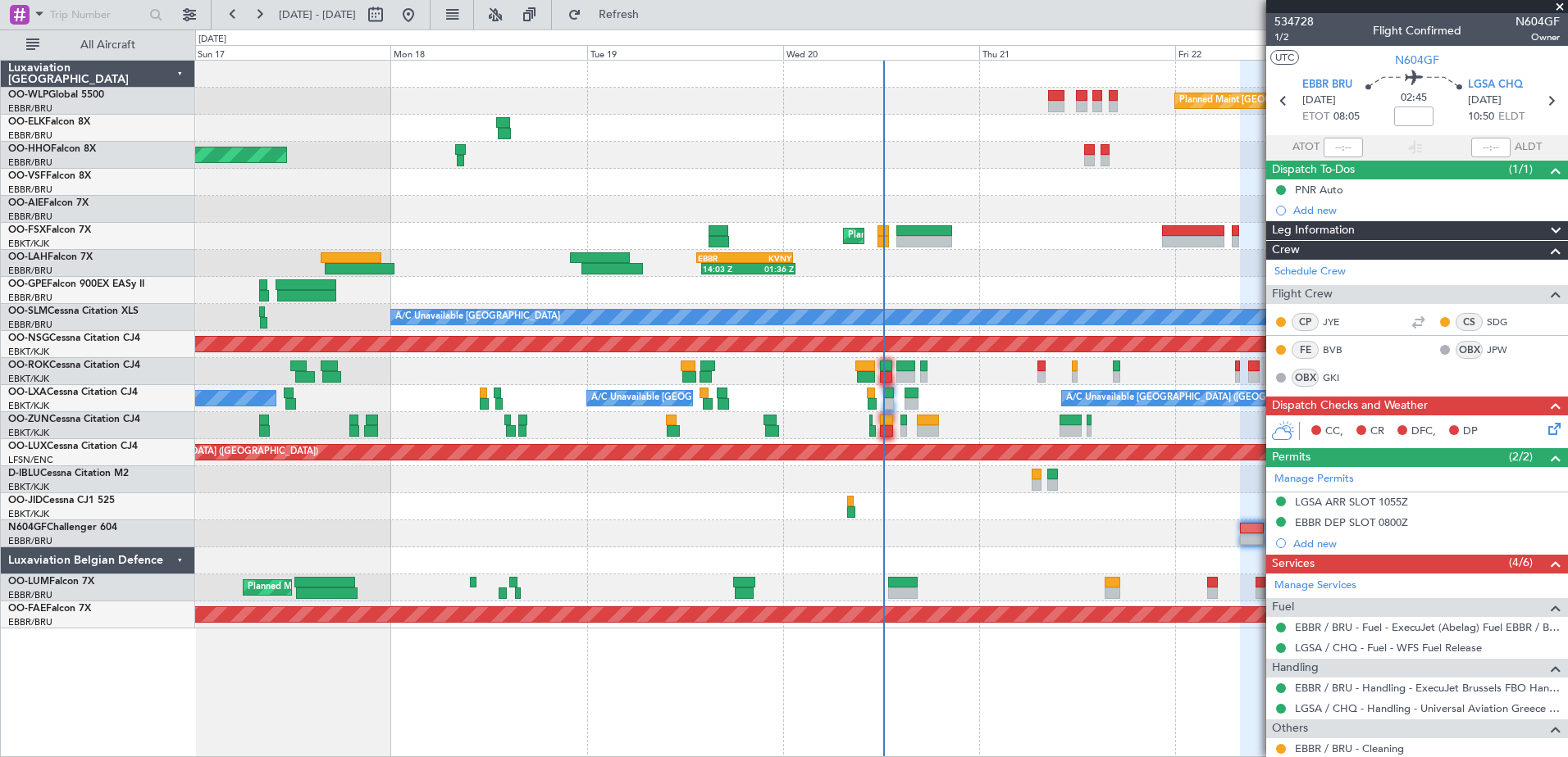
click at [1556, 3] on span at bounding box center [1559, 7] width 16 height 15
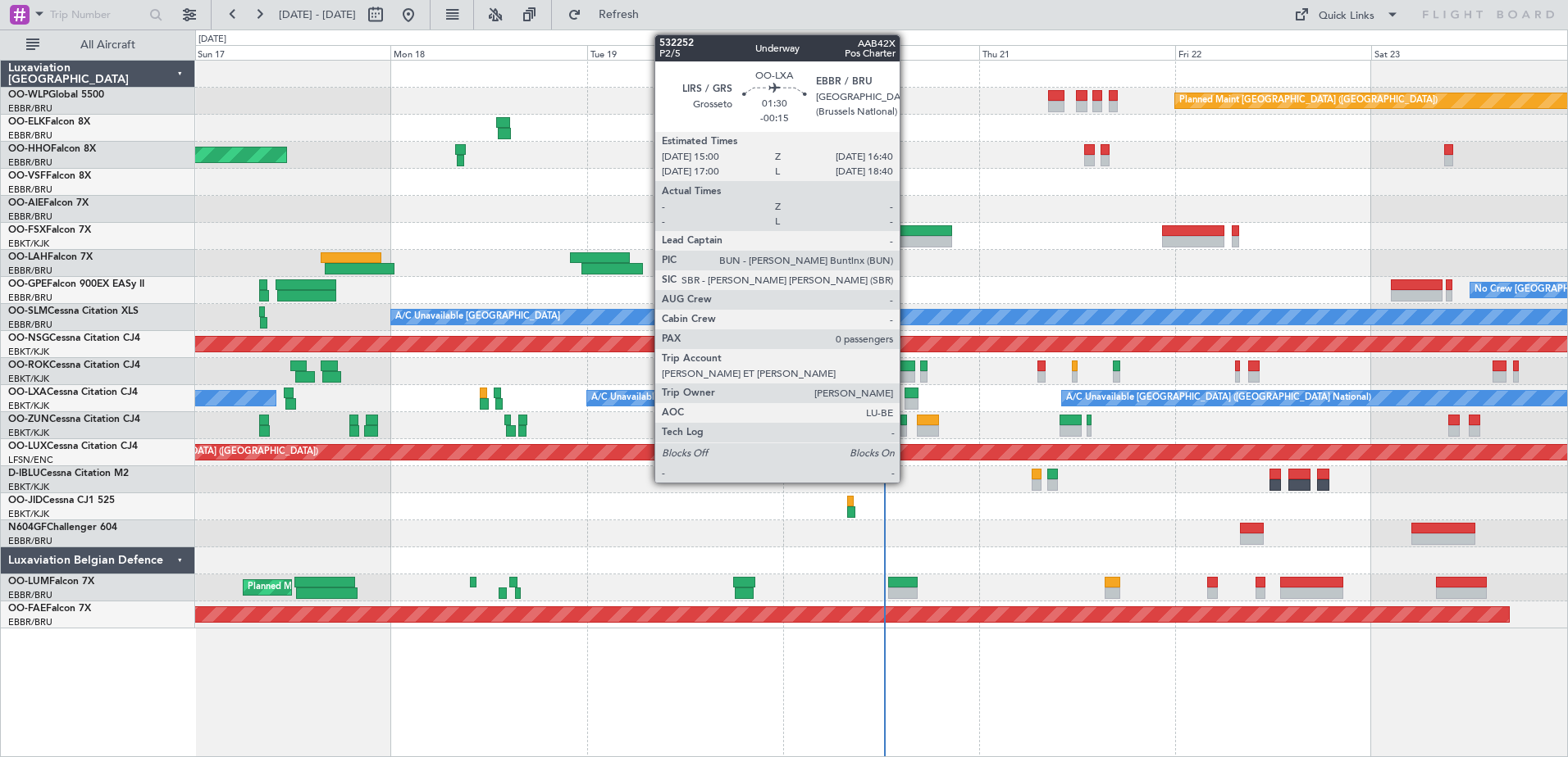
click at [907, 400] on div at bounding box center [911, 403] width 14 height 11
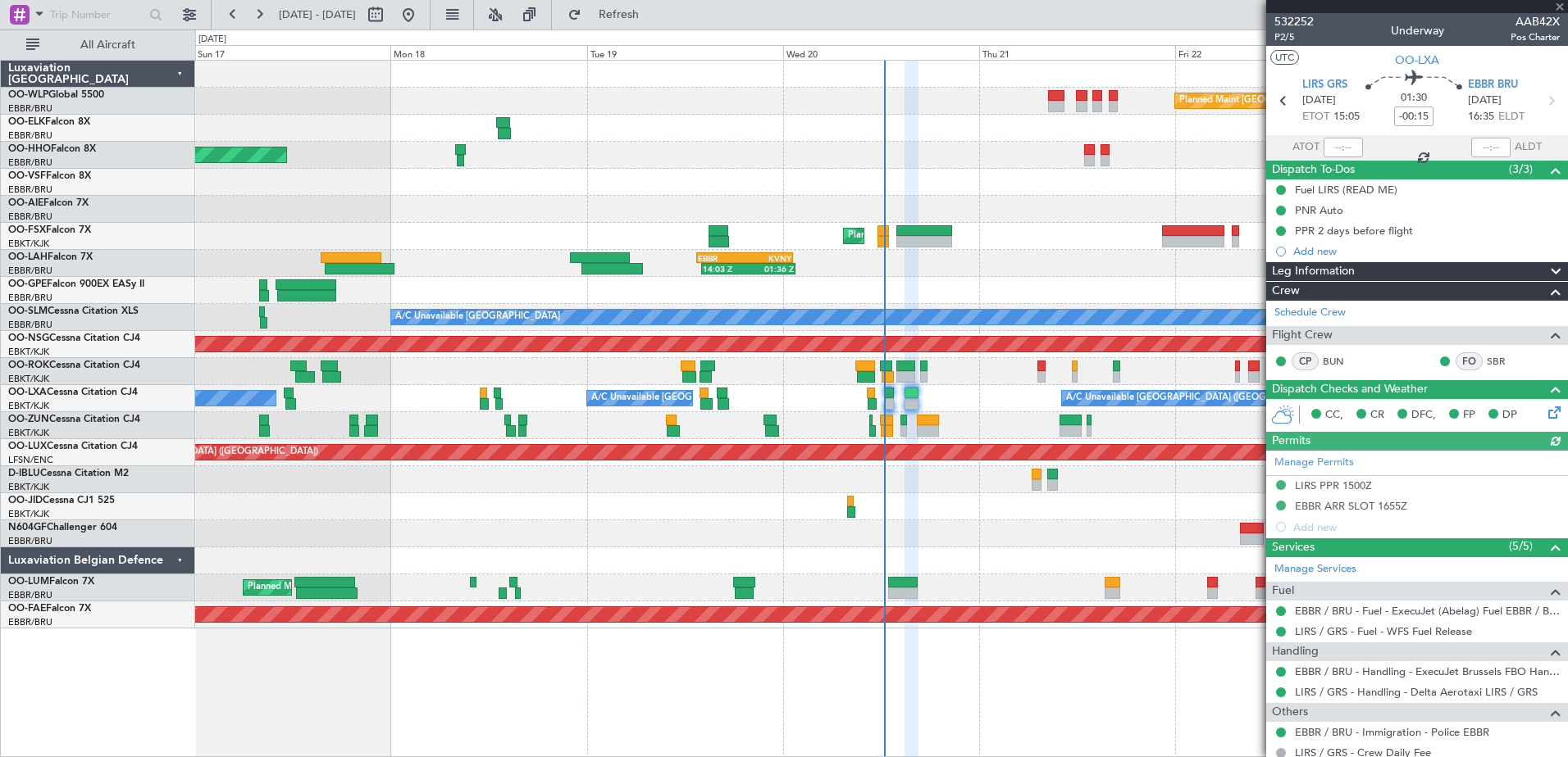
scroll to position [52, 0]
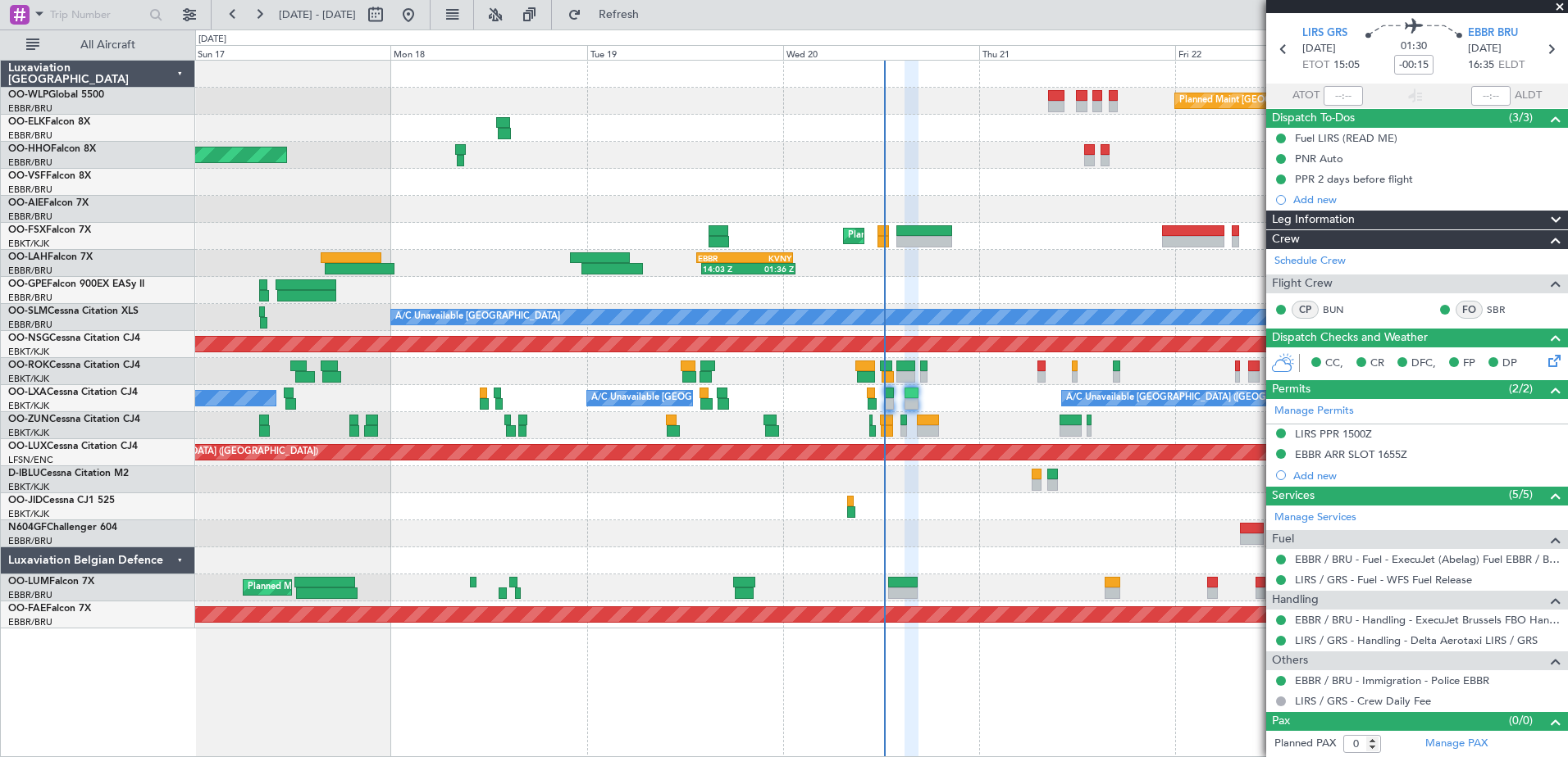
click at [1559, 8] on span at bounding box center [1559, 7] width 16 height 15
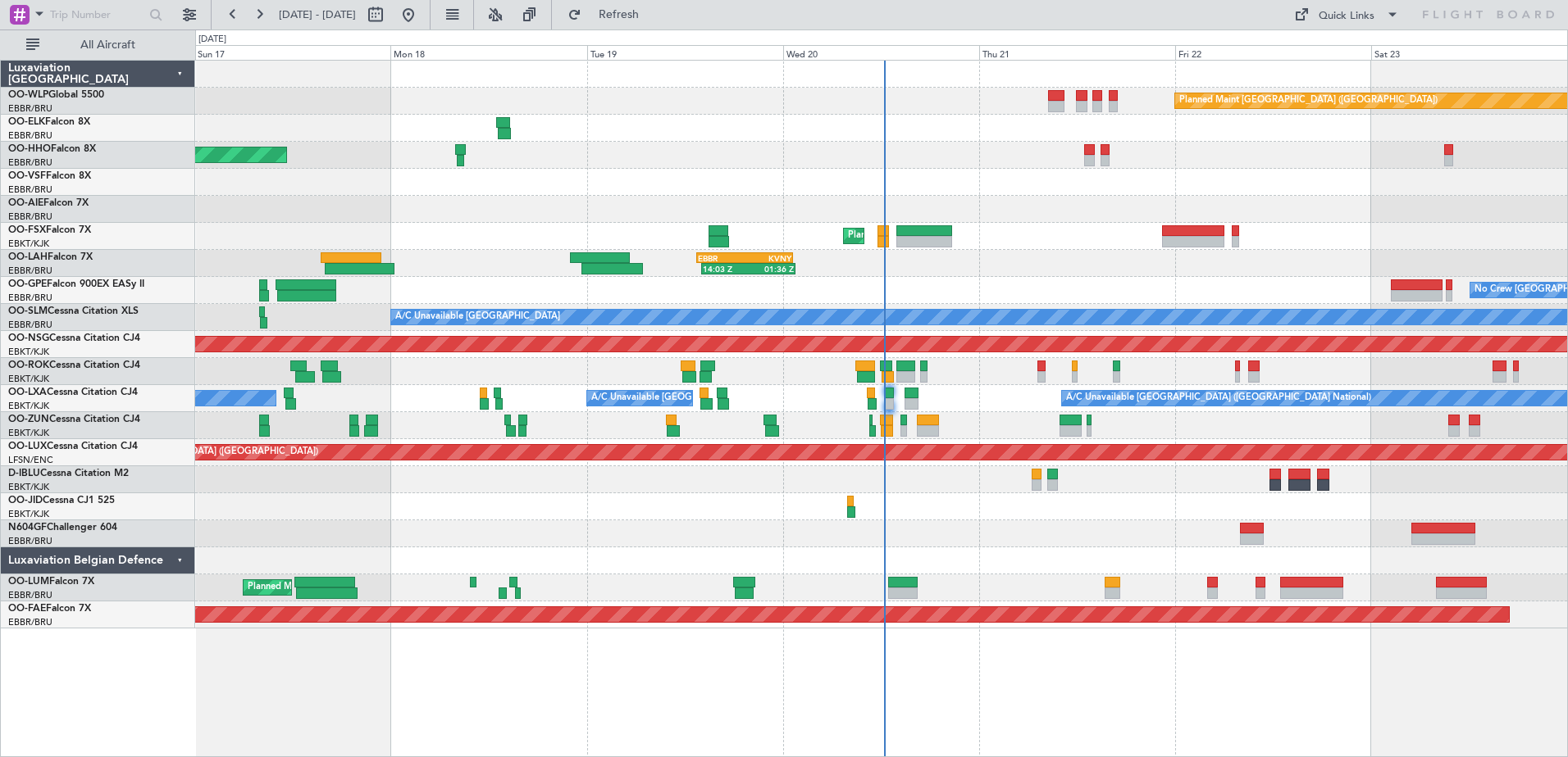
scroll to position [0, 0]
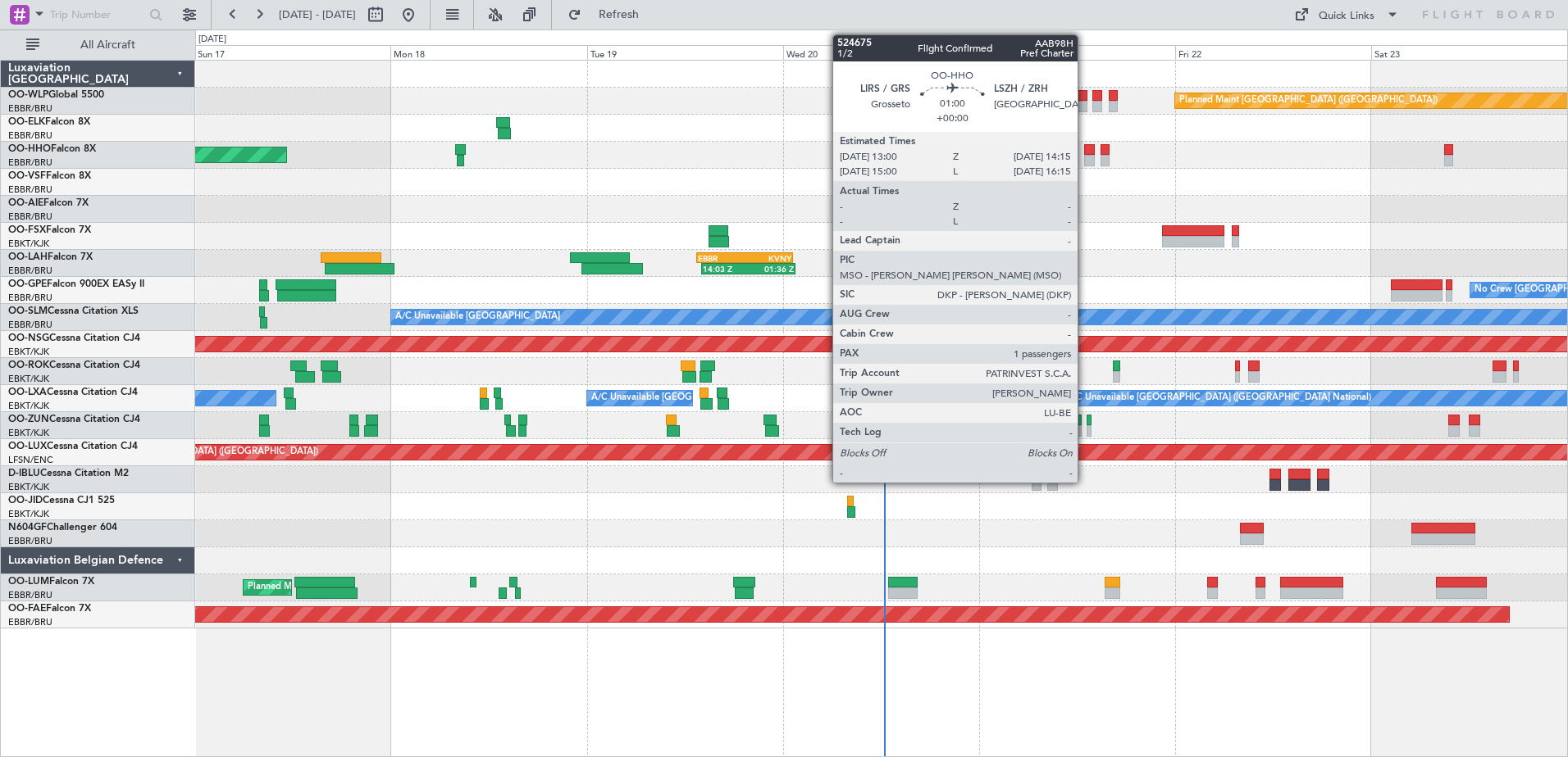
click at [1084, 166] on div at bounding box center [1089, 160] width 10 height 11
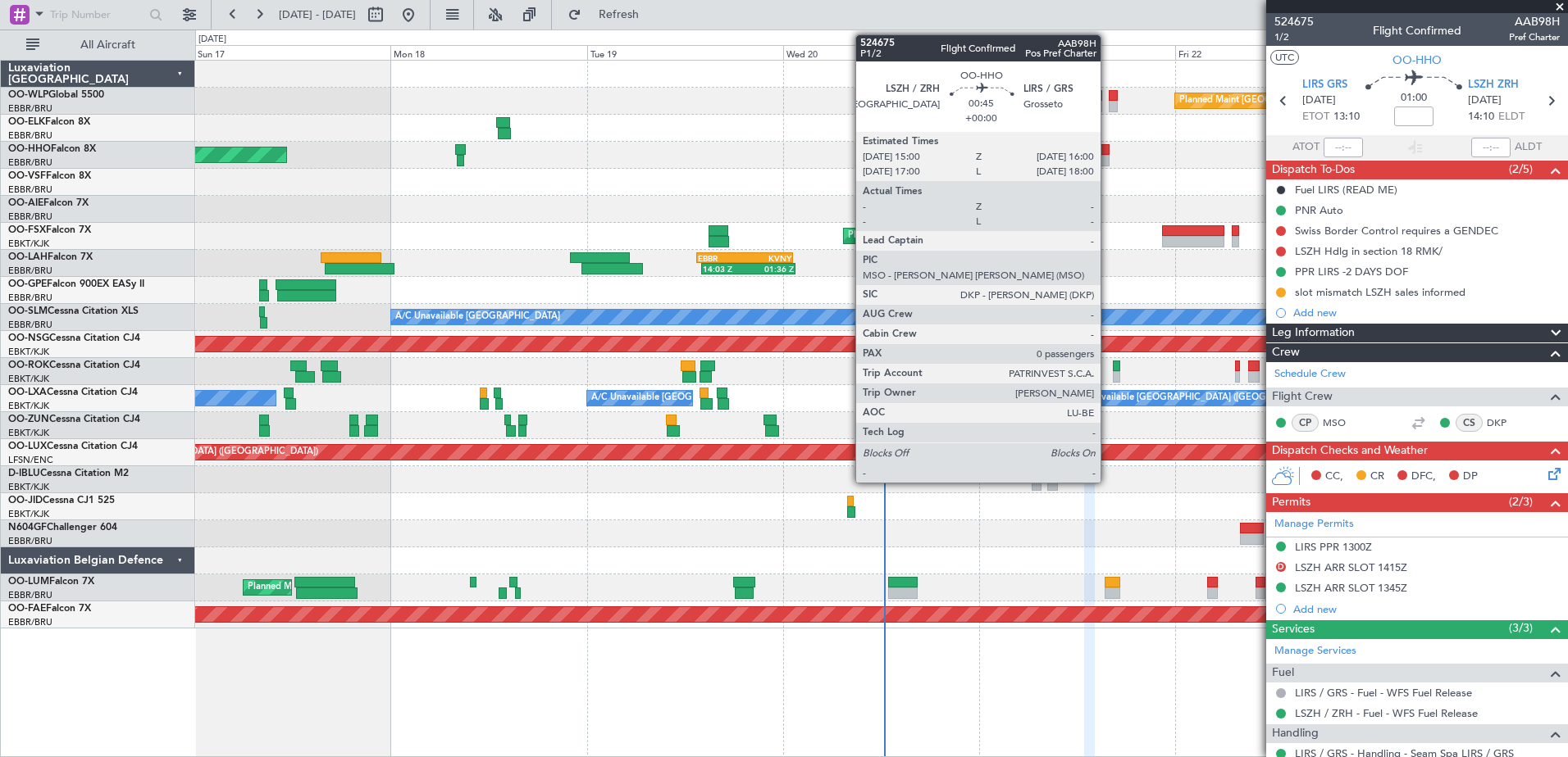
click at [1108, 155] on div at bounding box center [1103, 160] width 8 height 11
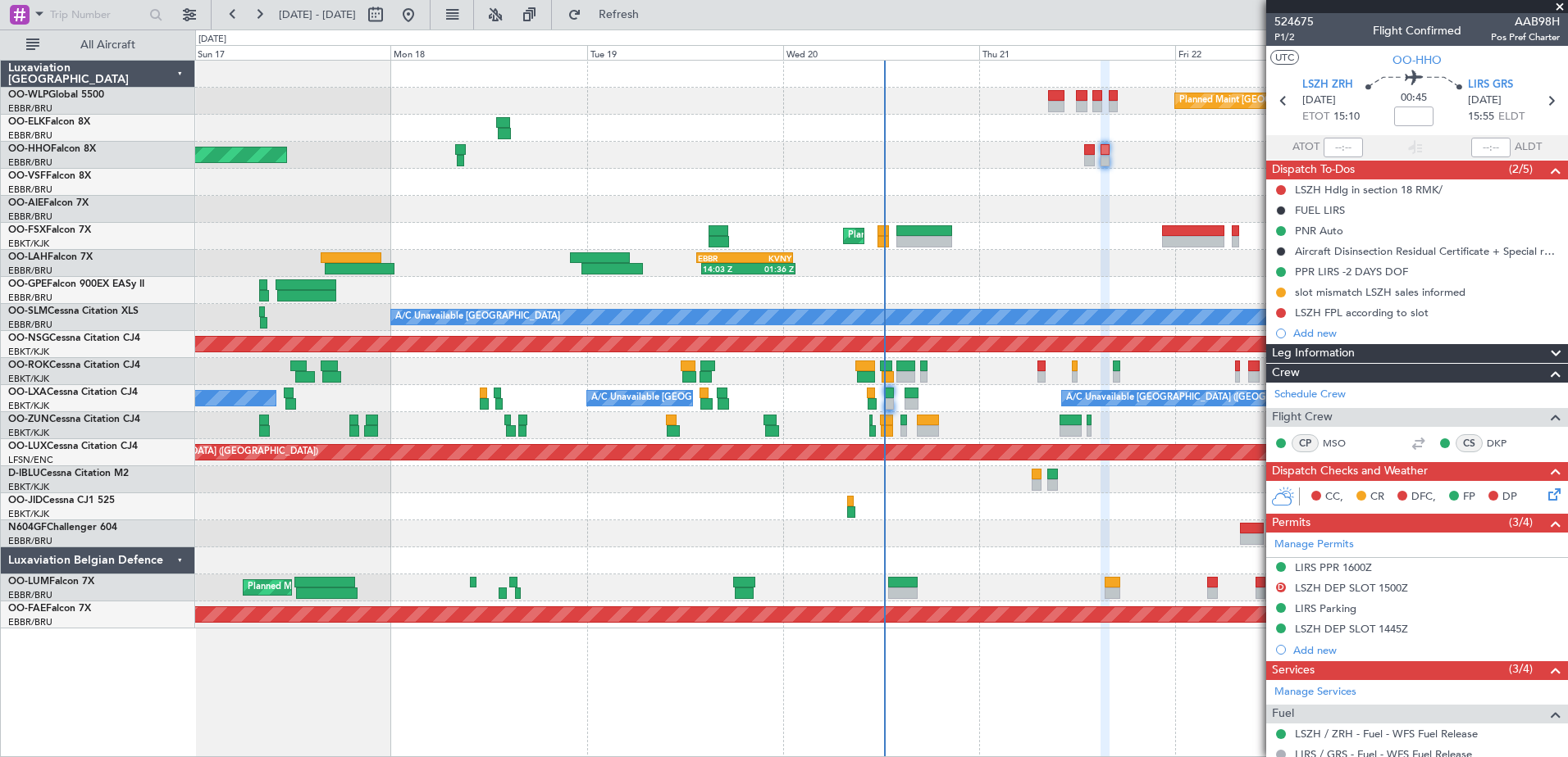
click at [1091, 169] on div at bounding box center [881, 182] width 1372 height 27
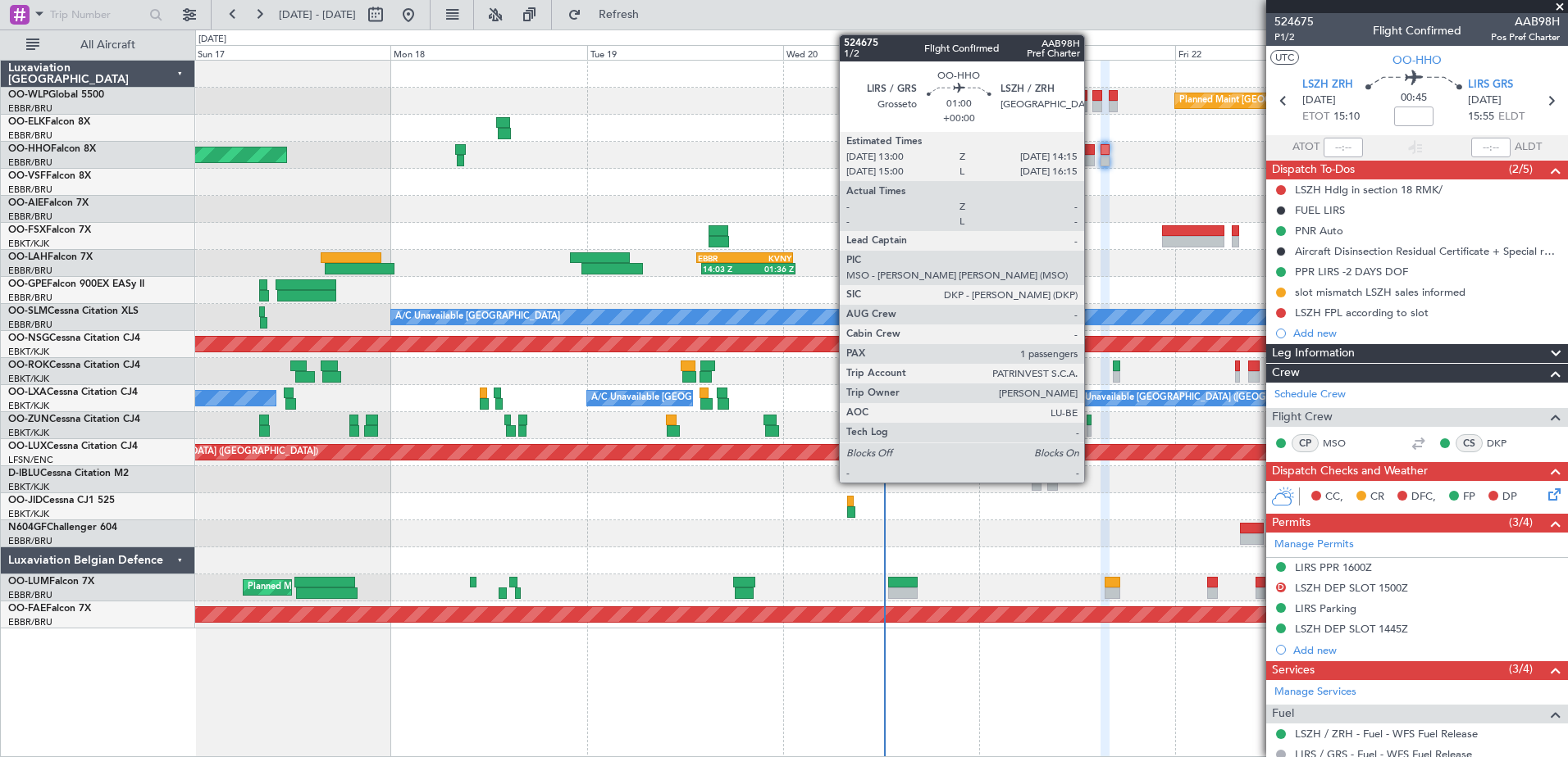
click at [1091, 164] on div at bounding box center [1089, 160] width 10 height 11
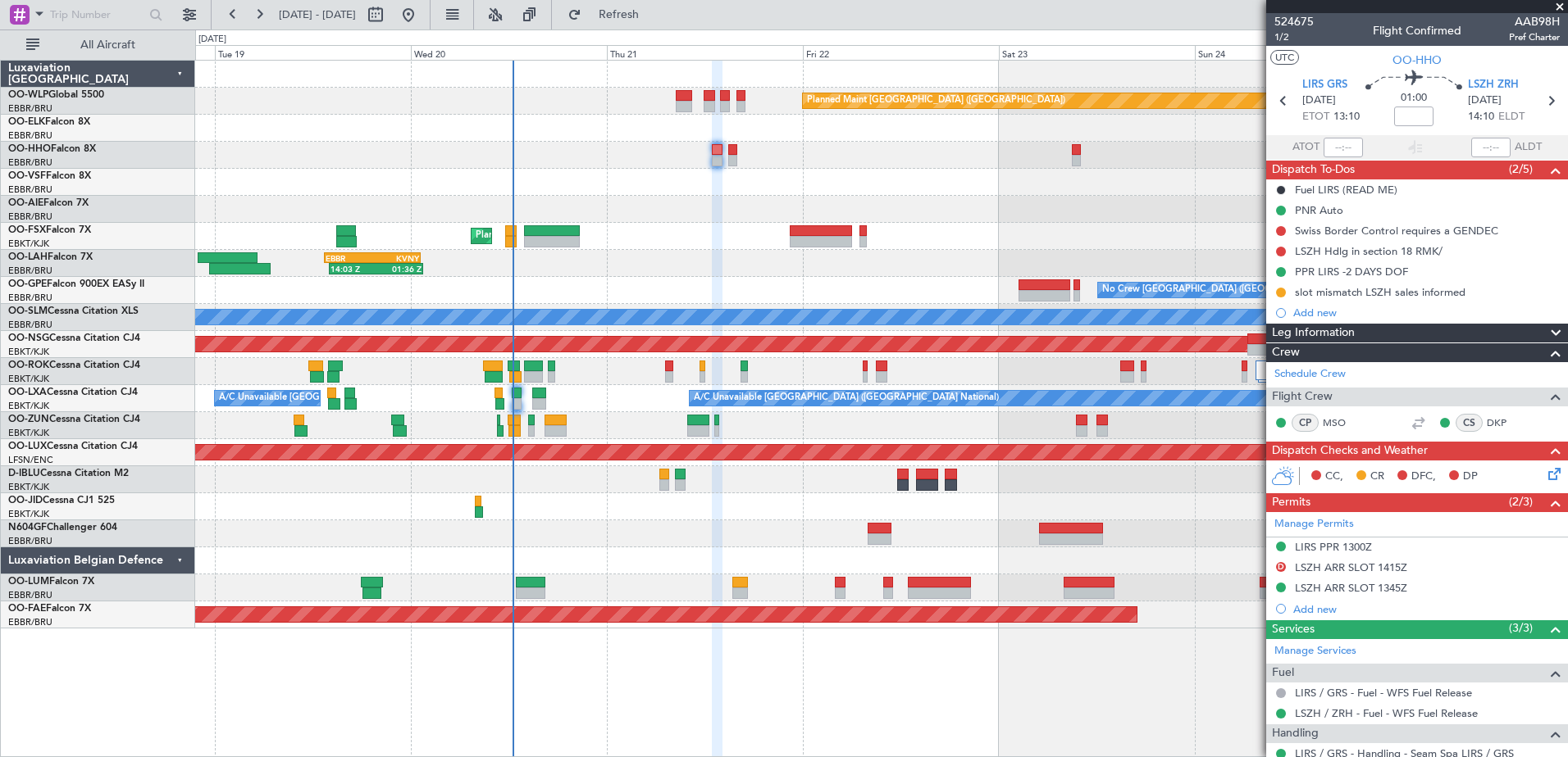
click at [259, 250] on div "Planned Maint Berlin (Brandenburg) AOG Maint Geneva (Cointrin) Planned Maint Ko…" at bounding box center [881, 344] width 1372 height 568
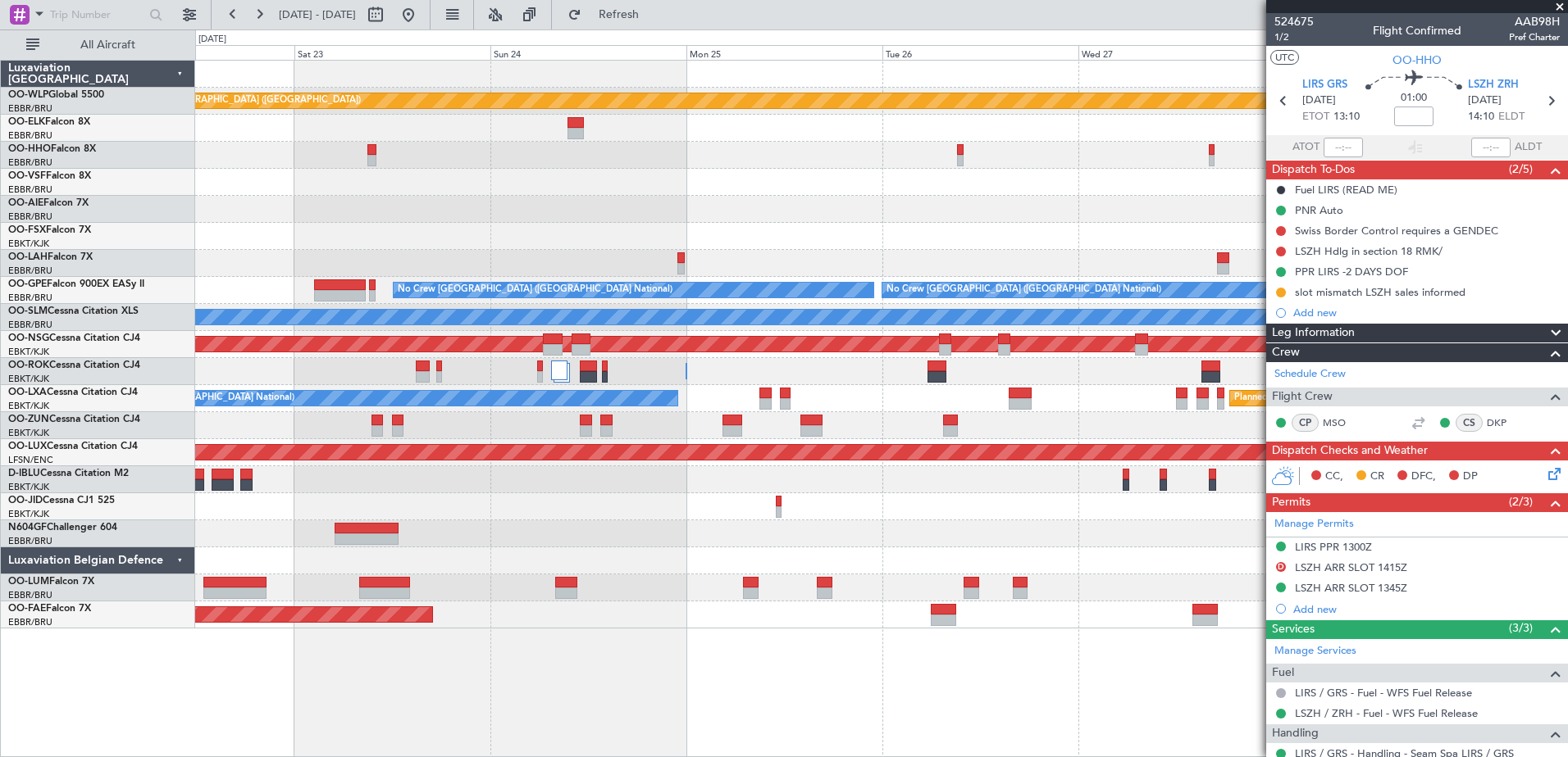
click at [571, 550] on div "Planned Maint Berlin (Brandenburg) No Crew Brussels (Brussels National) No Crew…" at bounding box center [881, 344] width 1372 height 568
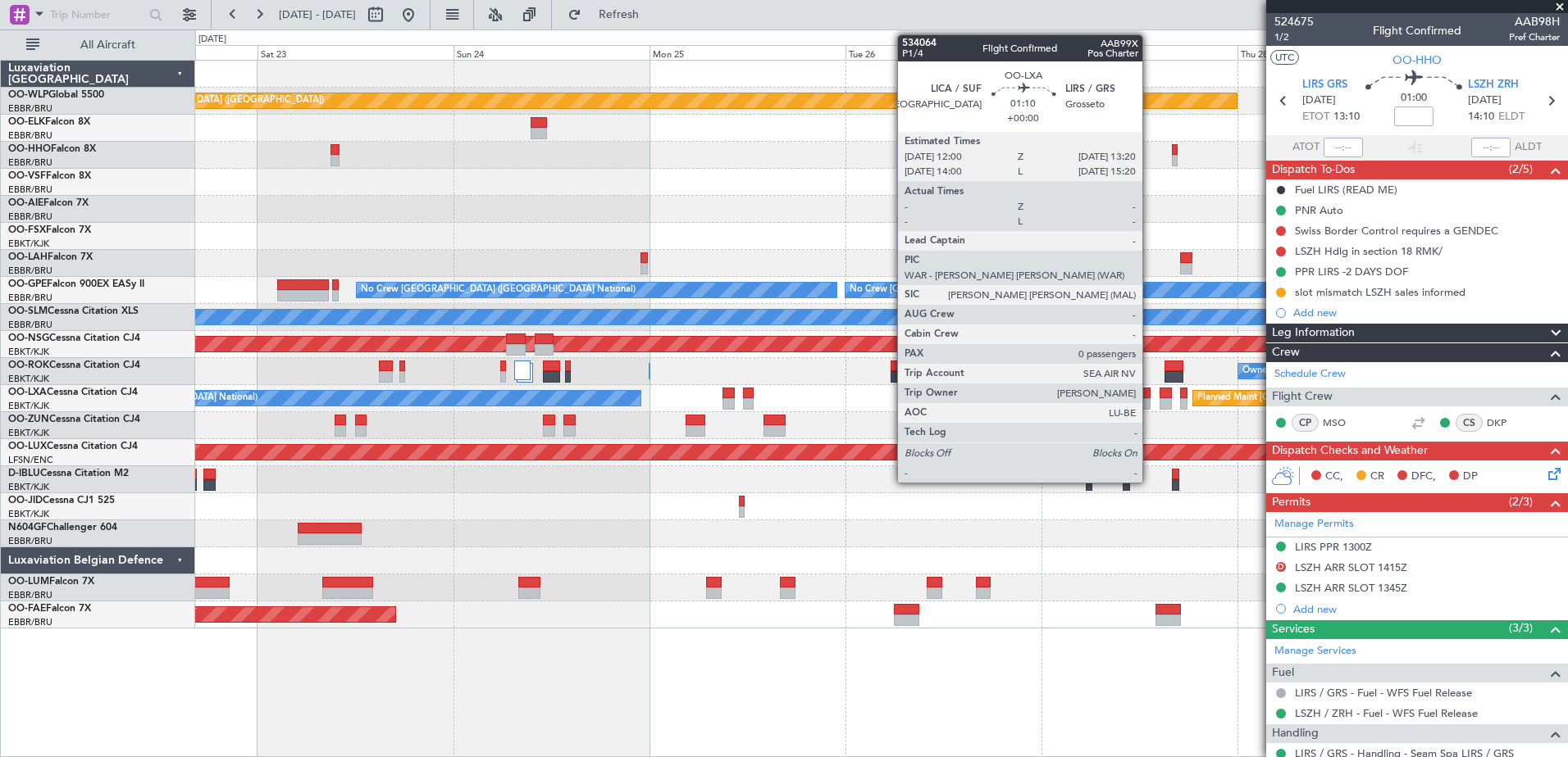
click at [1149, 405] on div at bounding box center [1144, 403] width 11 height 11
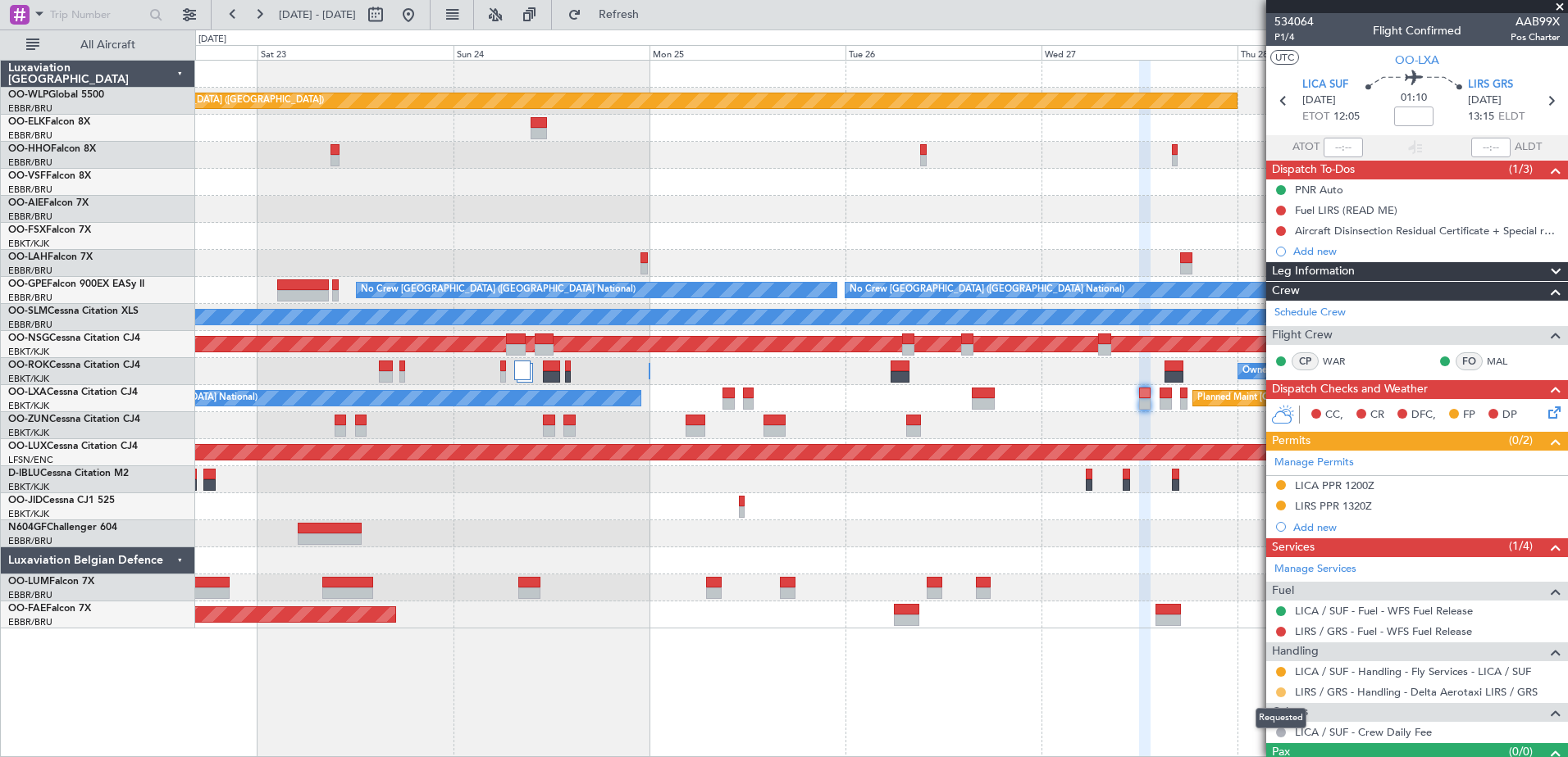
click at [1280, 691] on button at bounding box center [1280, 692] width 9 height 9
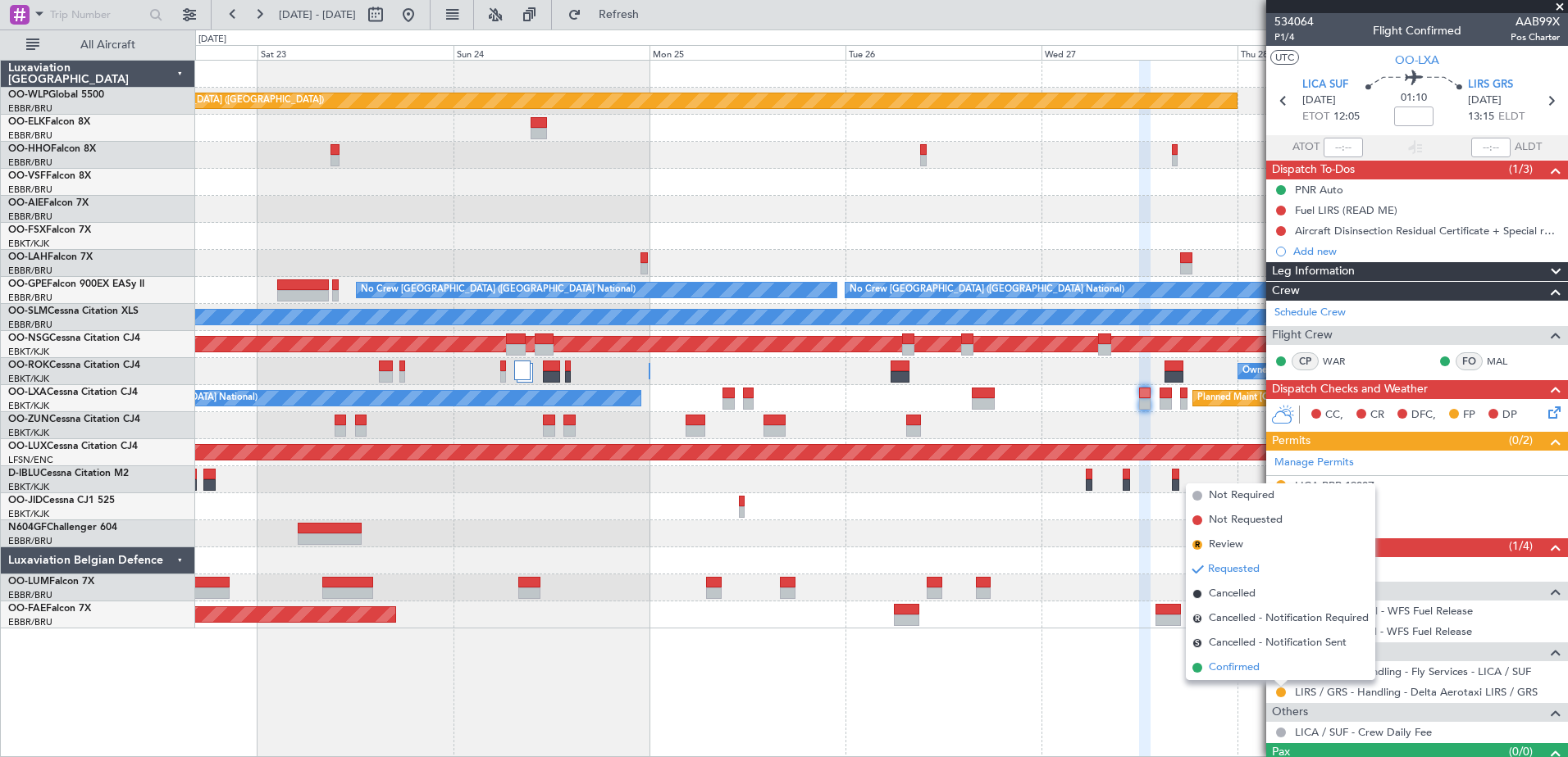
click at [1238, 669] on span "Confirmed" at bounding box center [1234, 667] width 51 height 16
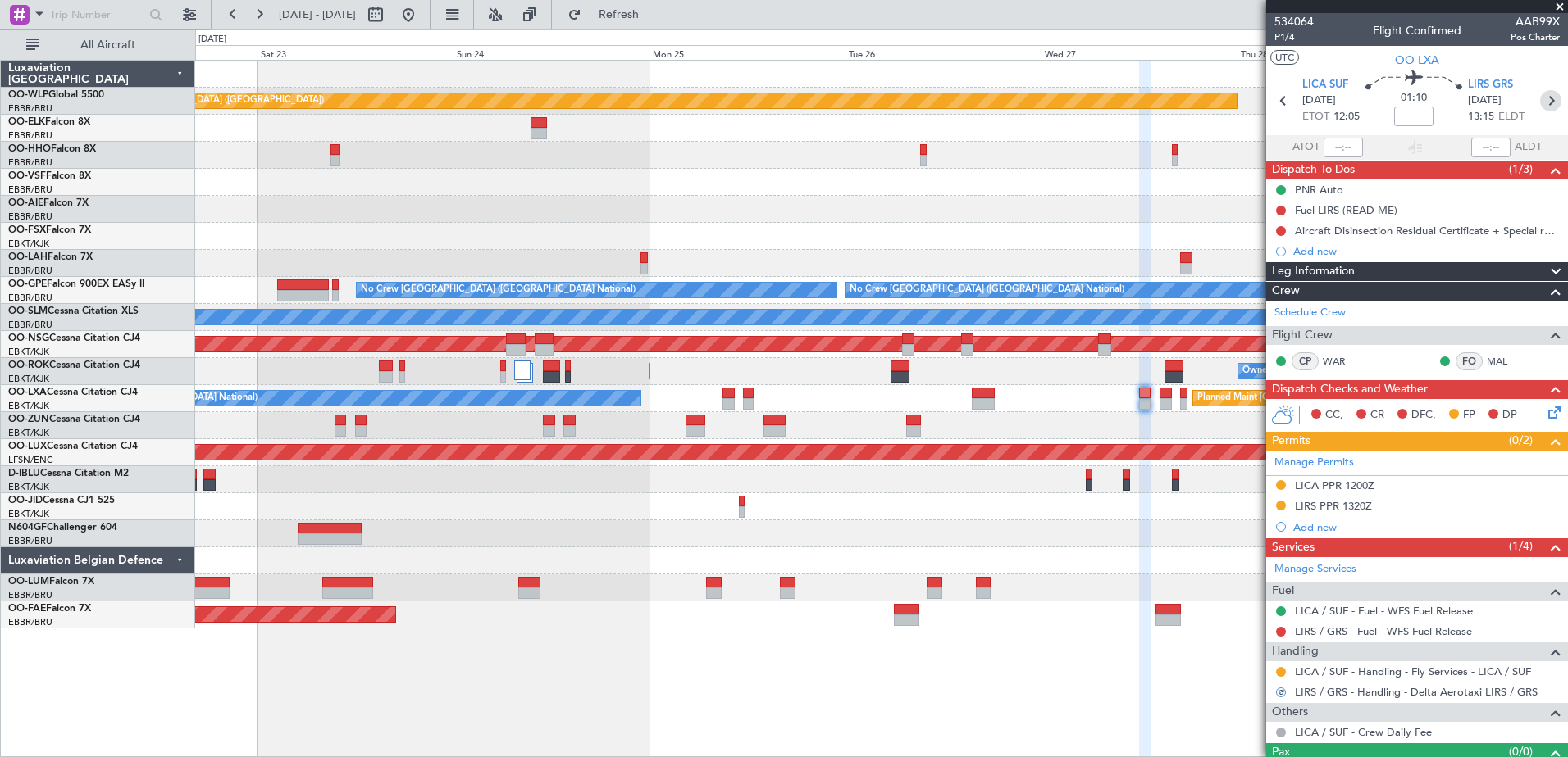
click at [1540, 105] on icon at bounding box center [1550, 100] width 22 height 22
type input "6"
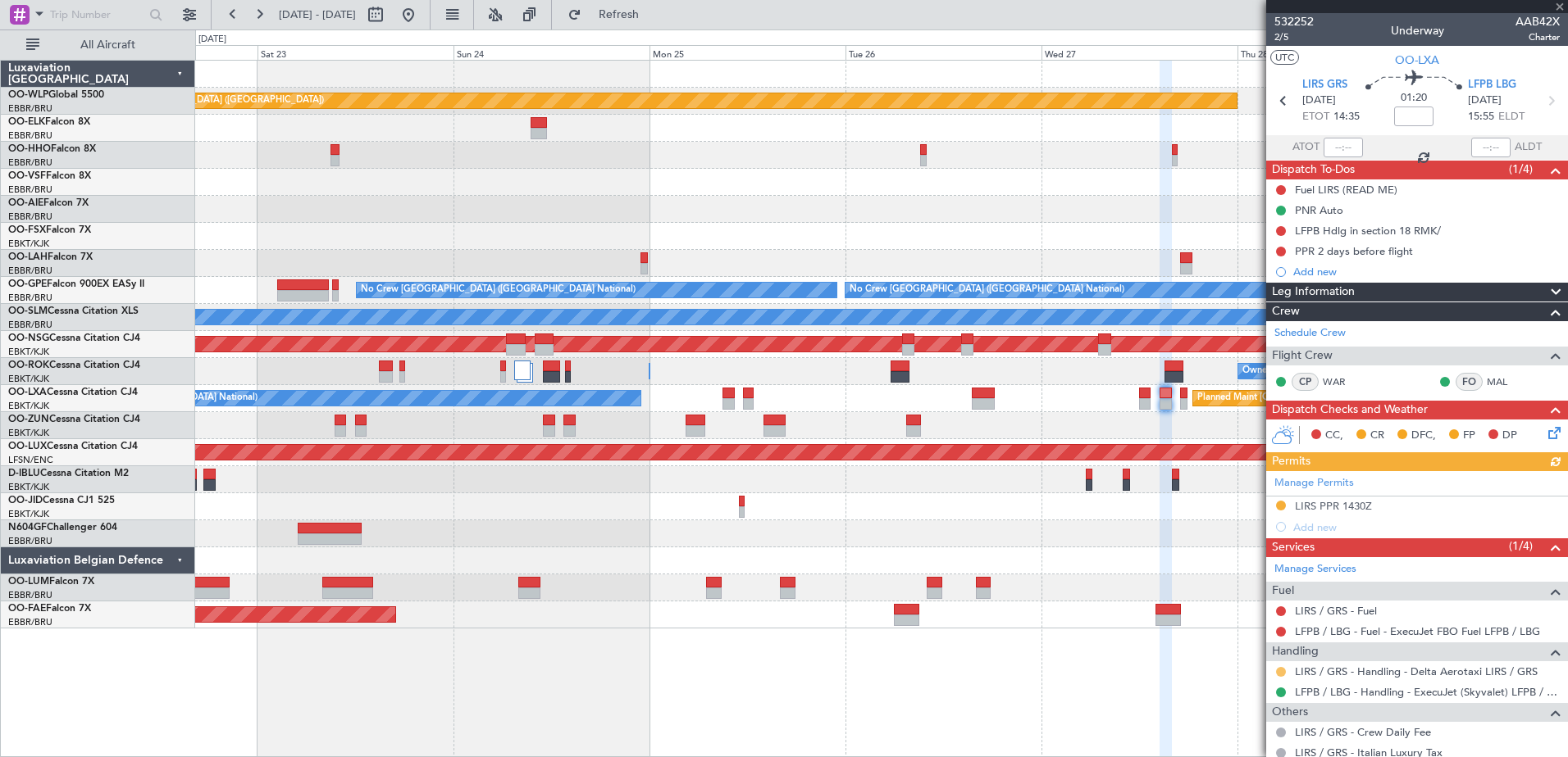
click at [1279, 668] on button at bounding box center [1280, 672] width 9 height 9
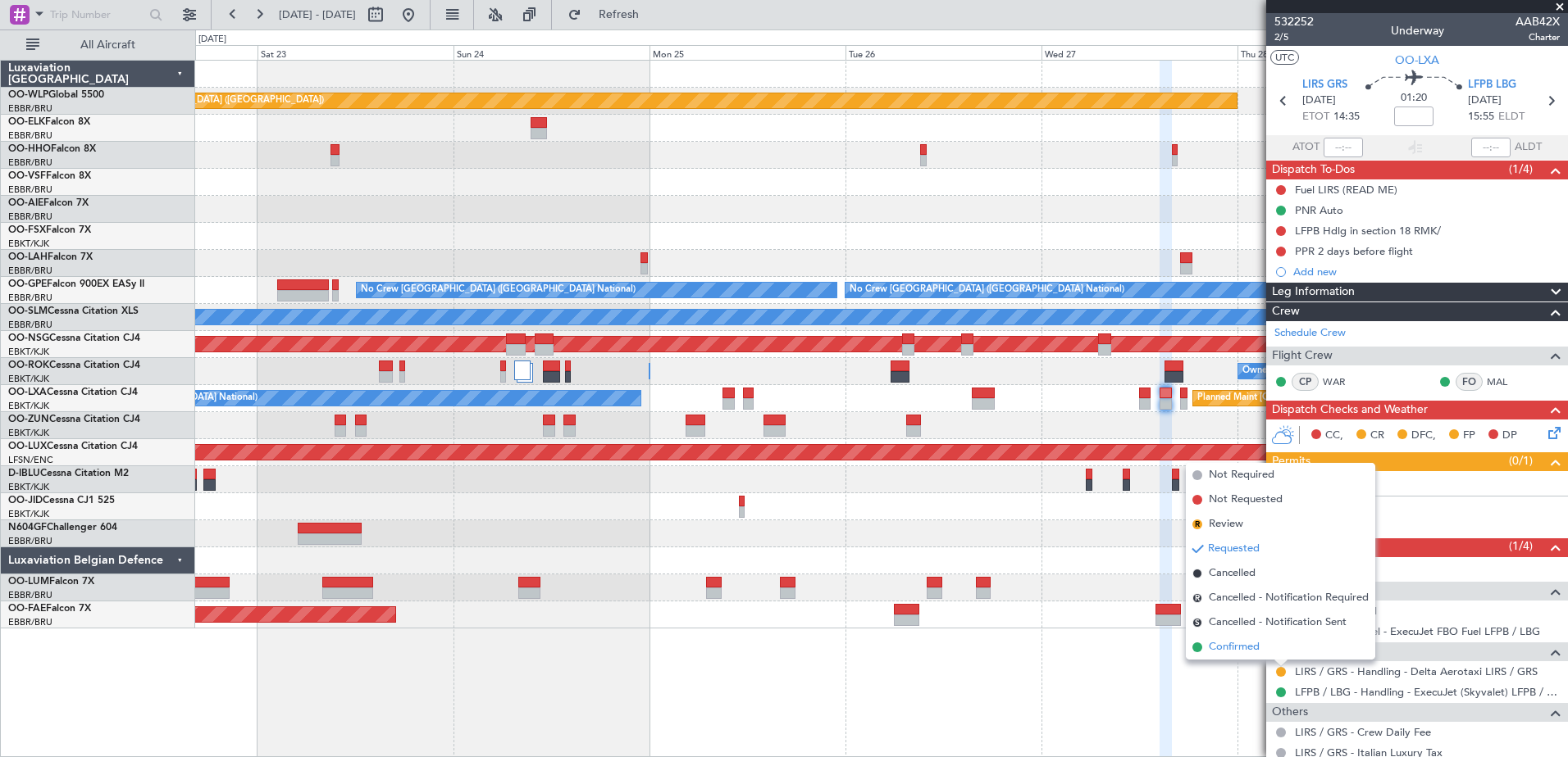
click at [1236, 642] on span "Confirmed" at bounding box center [1234, 647] width 51 height 16
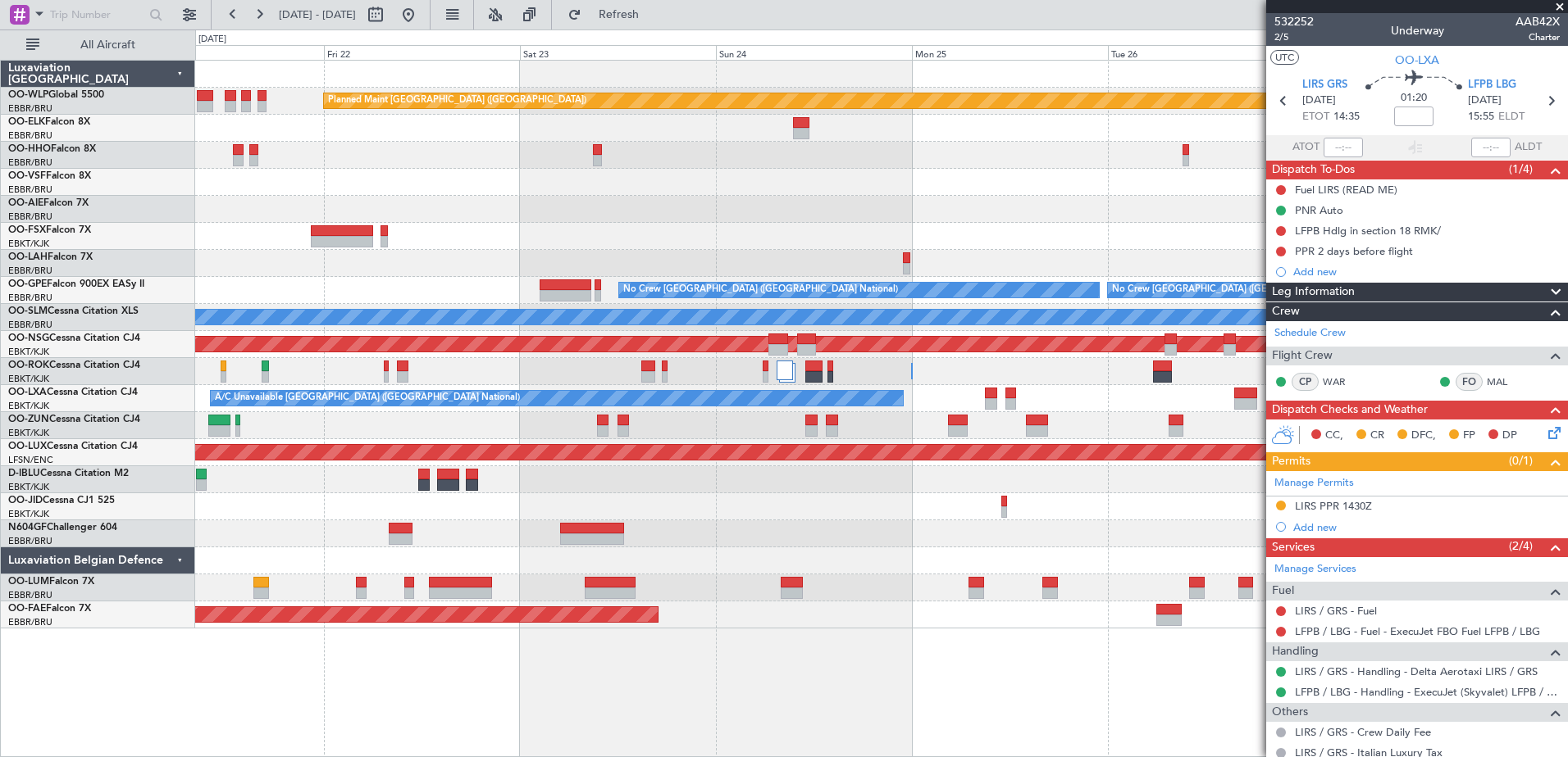
click at [881, 540] on div at bounding box center [881, 533] width 1372 height 27
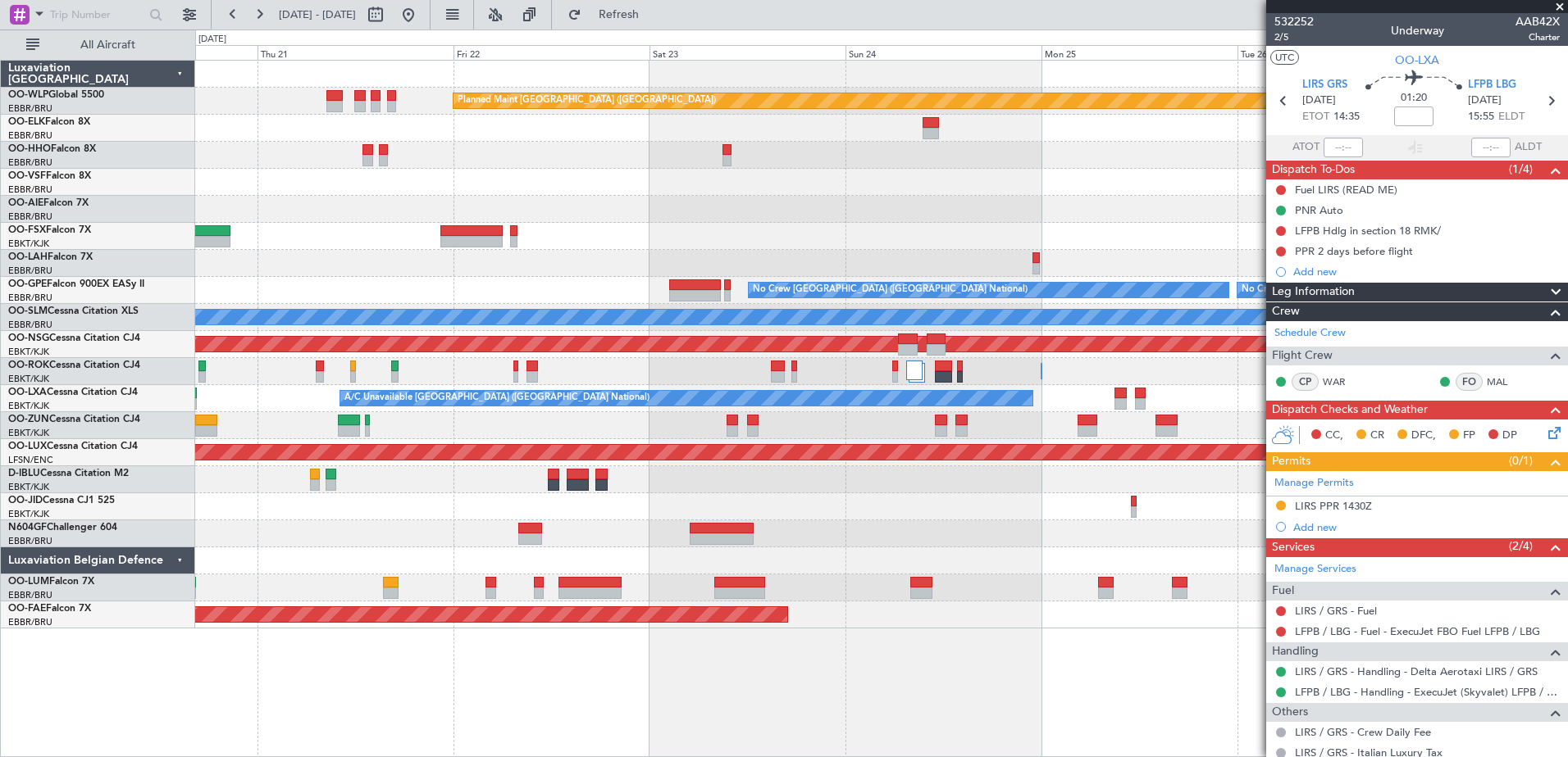
click at [639, 501] on div "Planned Maint [GEOGRAPHIC_DATA] ([GEOGRAPHIC_DATA]) Planned Maint [GEOGRAPHIC_D…" at bounding box center [881, 344] width 1372 height 568
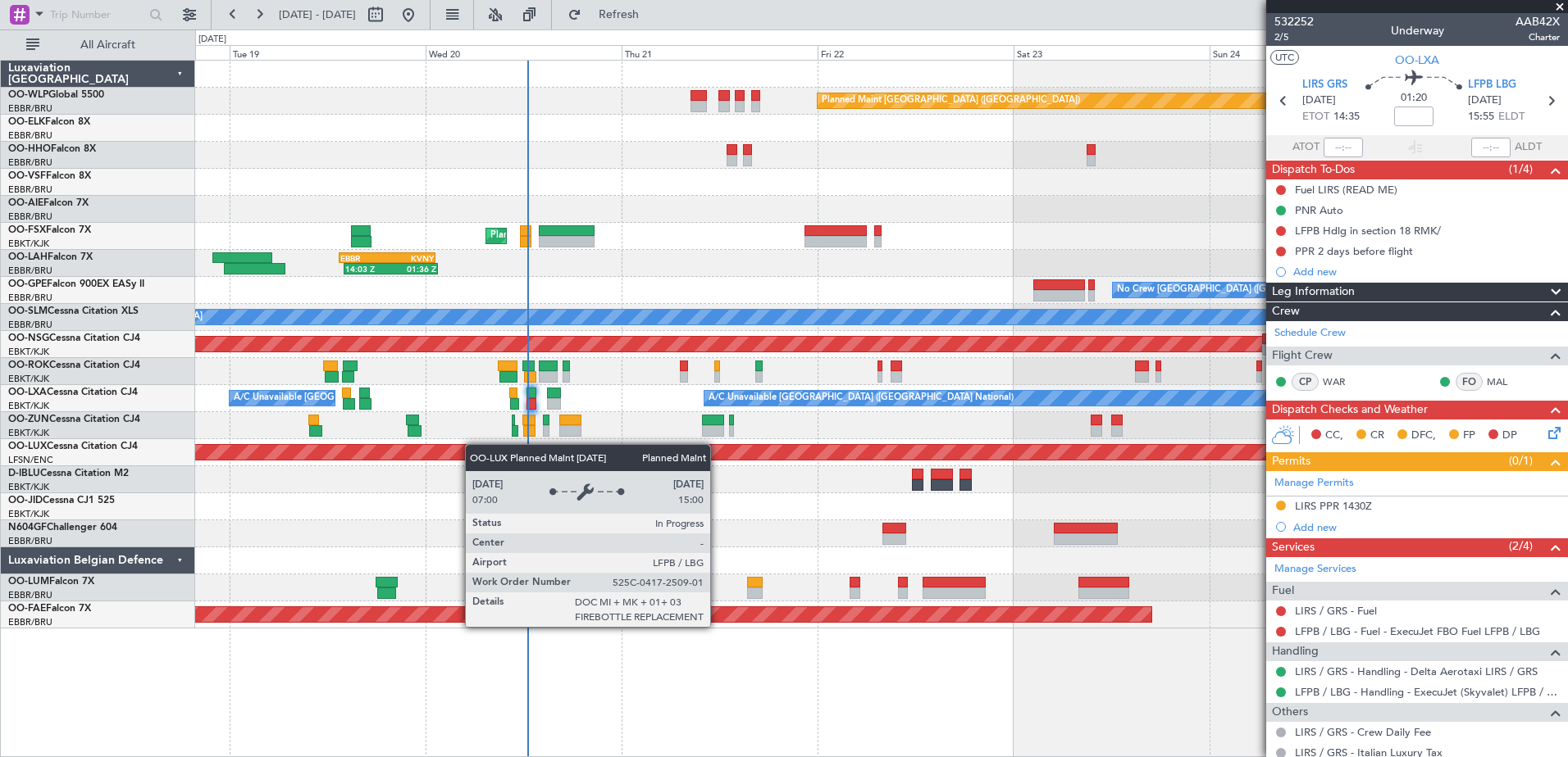
click at [795, 457] on div "Planned Maint Berlin (Brandenburg) AOG Maint Geneva (Cointrin) Planned Maint Ko…" at bounding box center [881, 344] width 1372 height 568
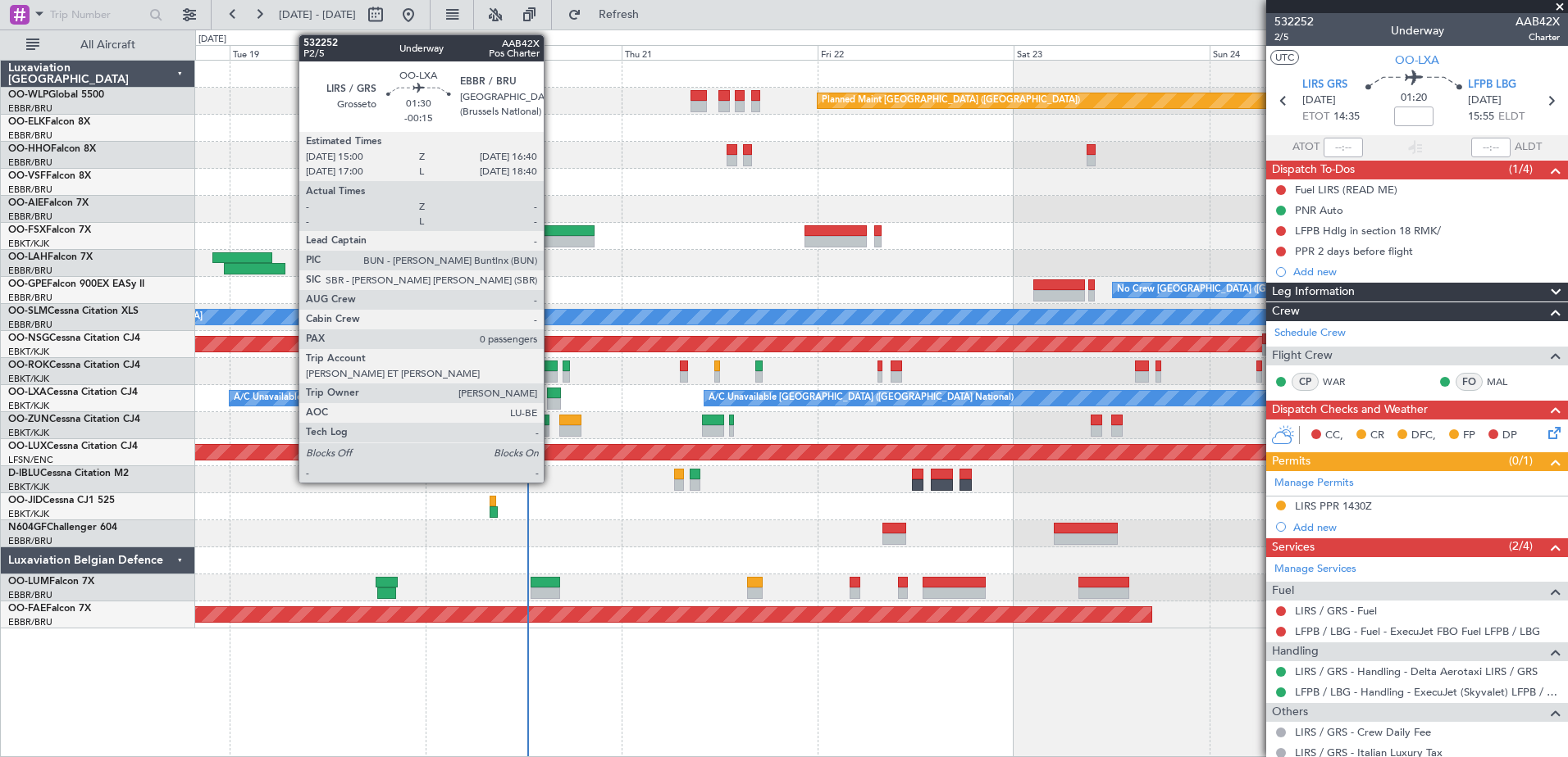
click at [551, 395] on div at bounding box center [553, 393] width 14 height 11
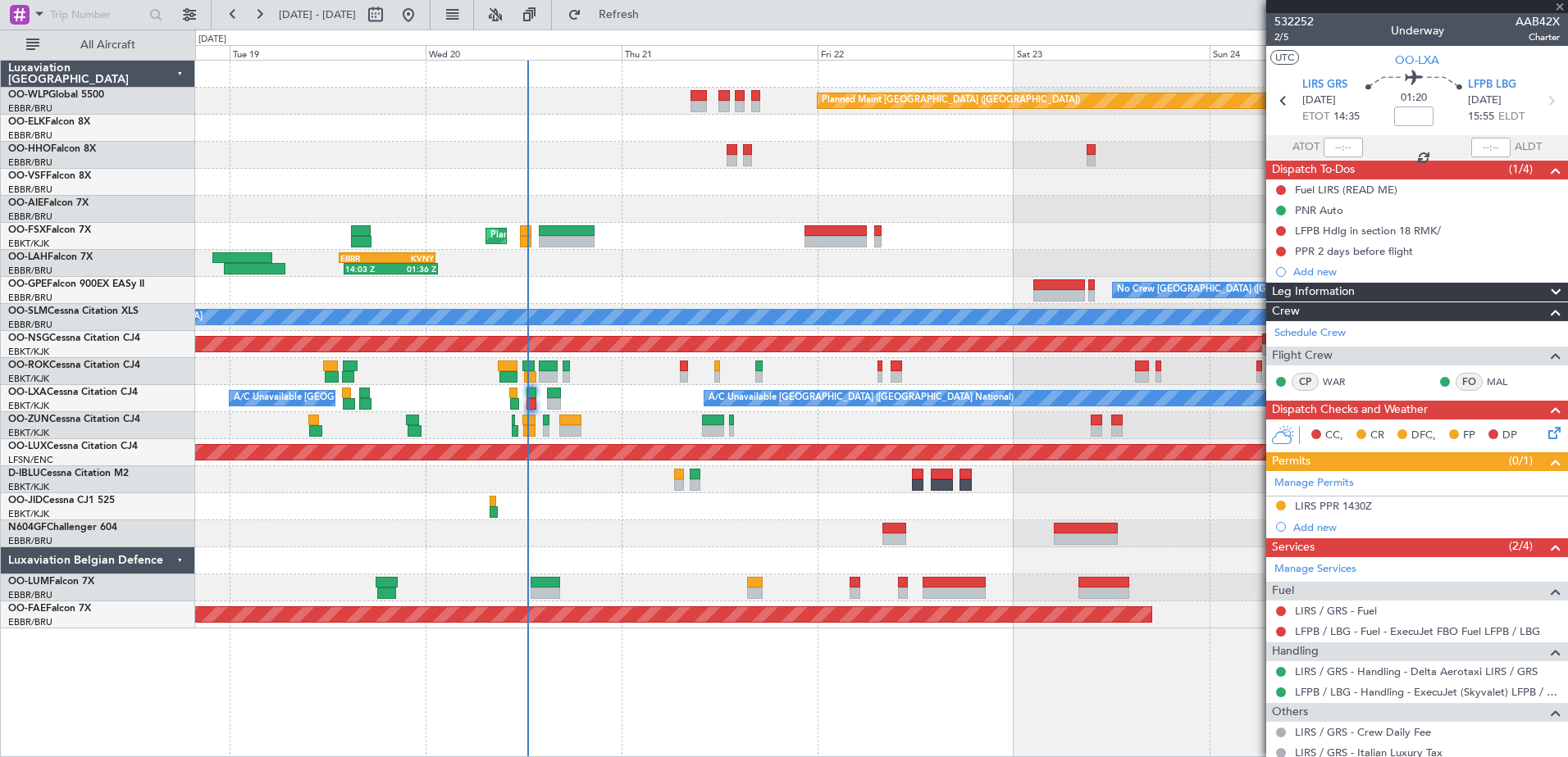
type input "-00:15"
type input "0"
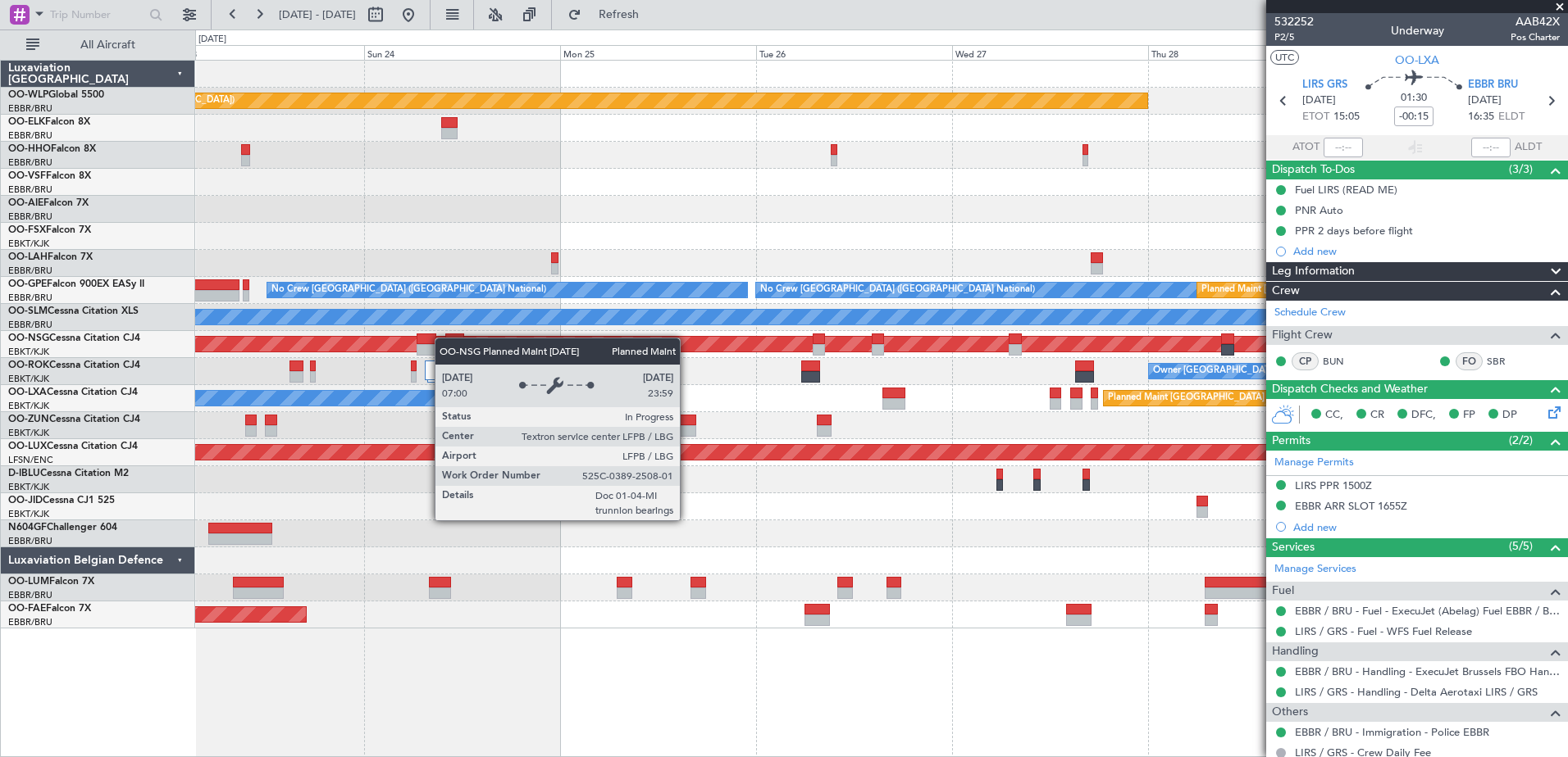
click at [370, 350] on div "Planned Maint Berlin (Brandenburg) - - LIEO 10:00 Z KTEB 19:15 Z No Crew Brusse…" at bounding box center [881, 344] width 1372 height 568
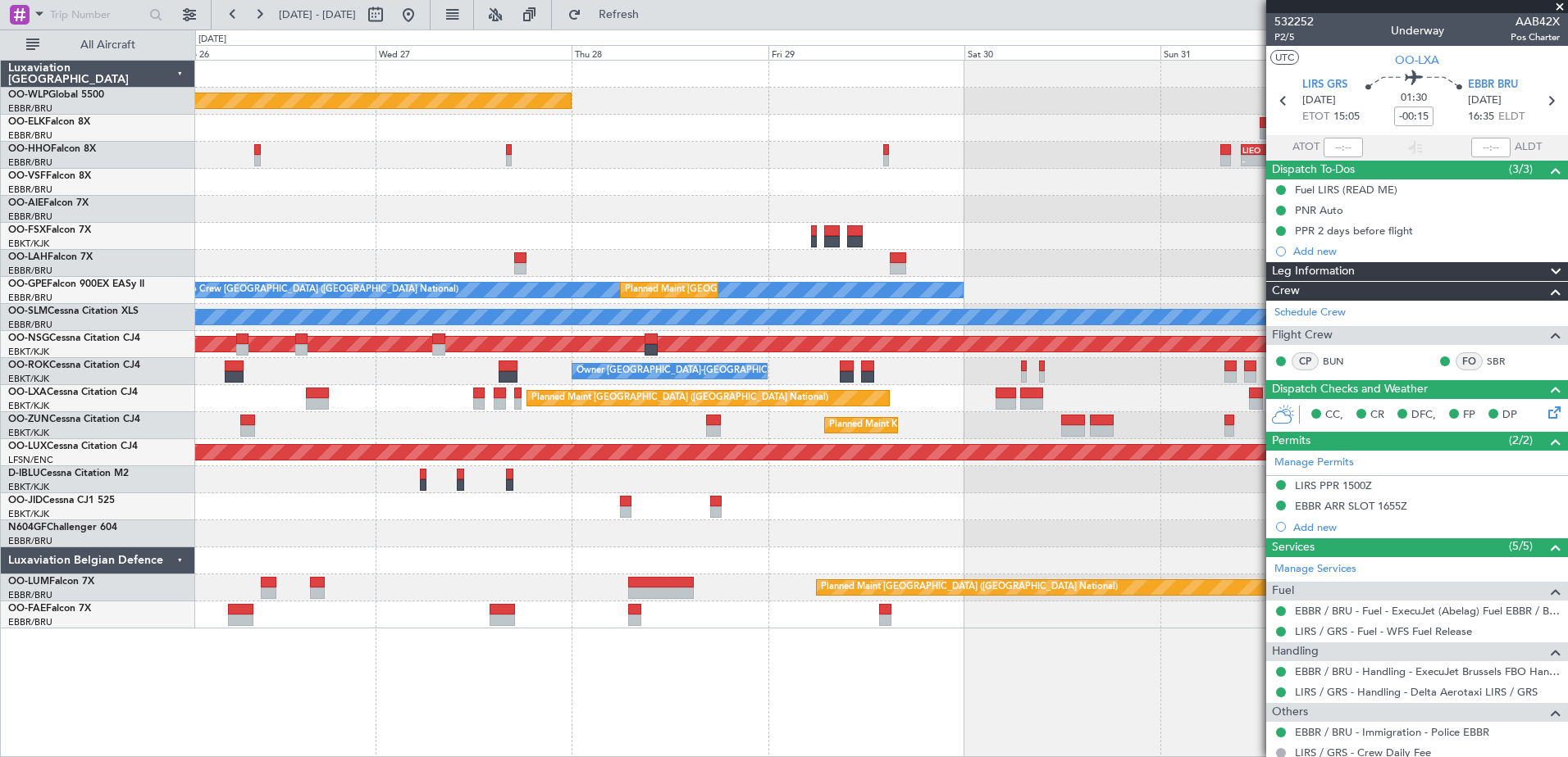
click at [593, 263] on div "Planned Maint Berlin (Brandenburg) - - LIEO 10:00 Z KTEB 19:15 Z Planned Maint …" at bounding box center [881, 344] width 1372 height 568
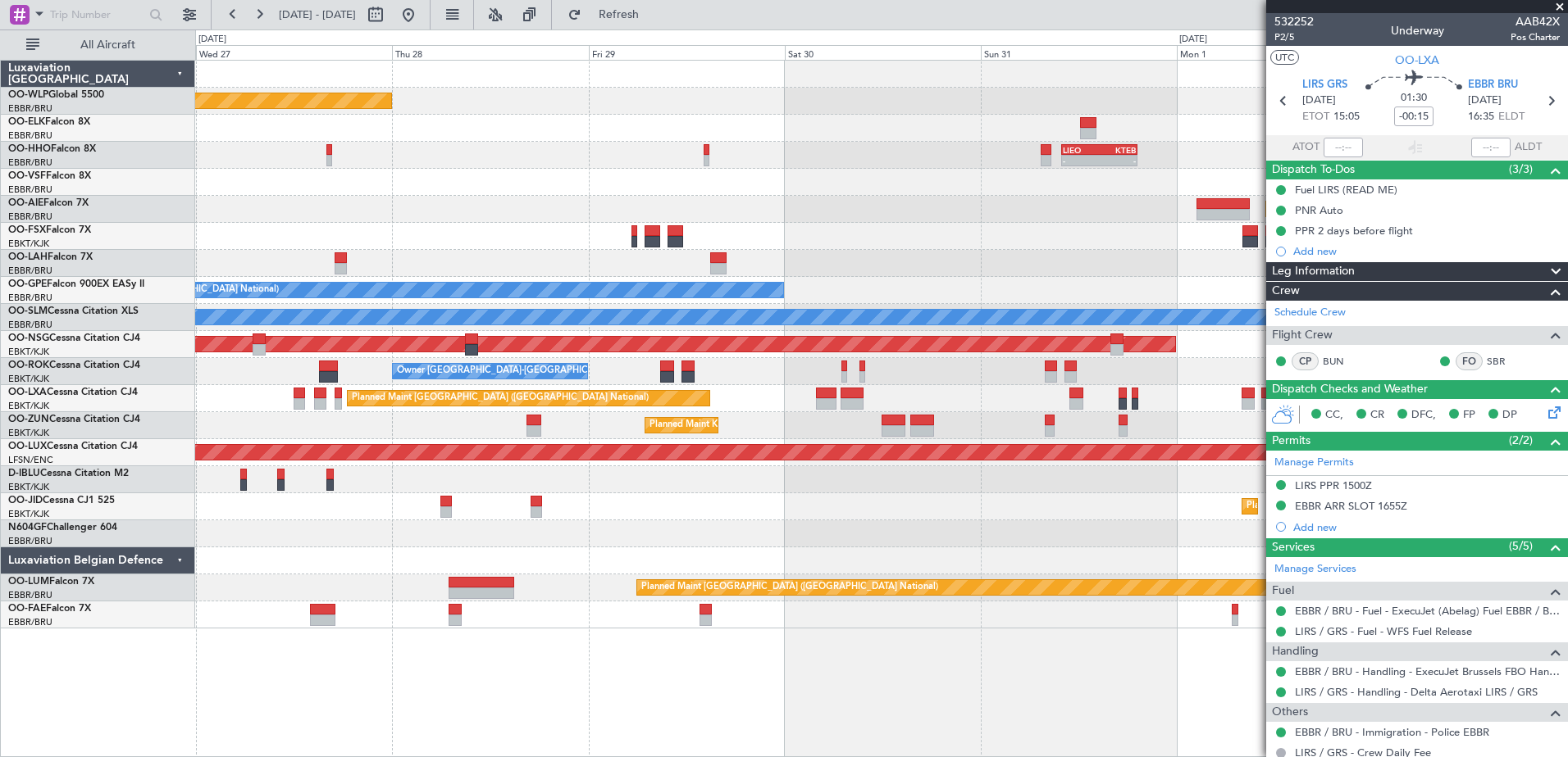
click at [827, 306] on div "Planned Maint Berlin (Brandenburg) - - LIEO 10:00 Z KTEB 19:15 Z Planned Maint …" at bounding box center [881, 344] width 1372 height 568
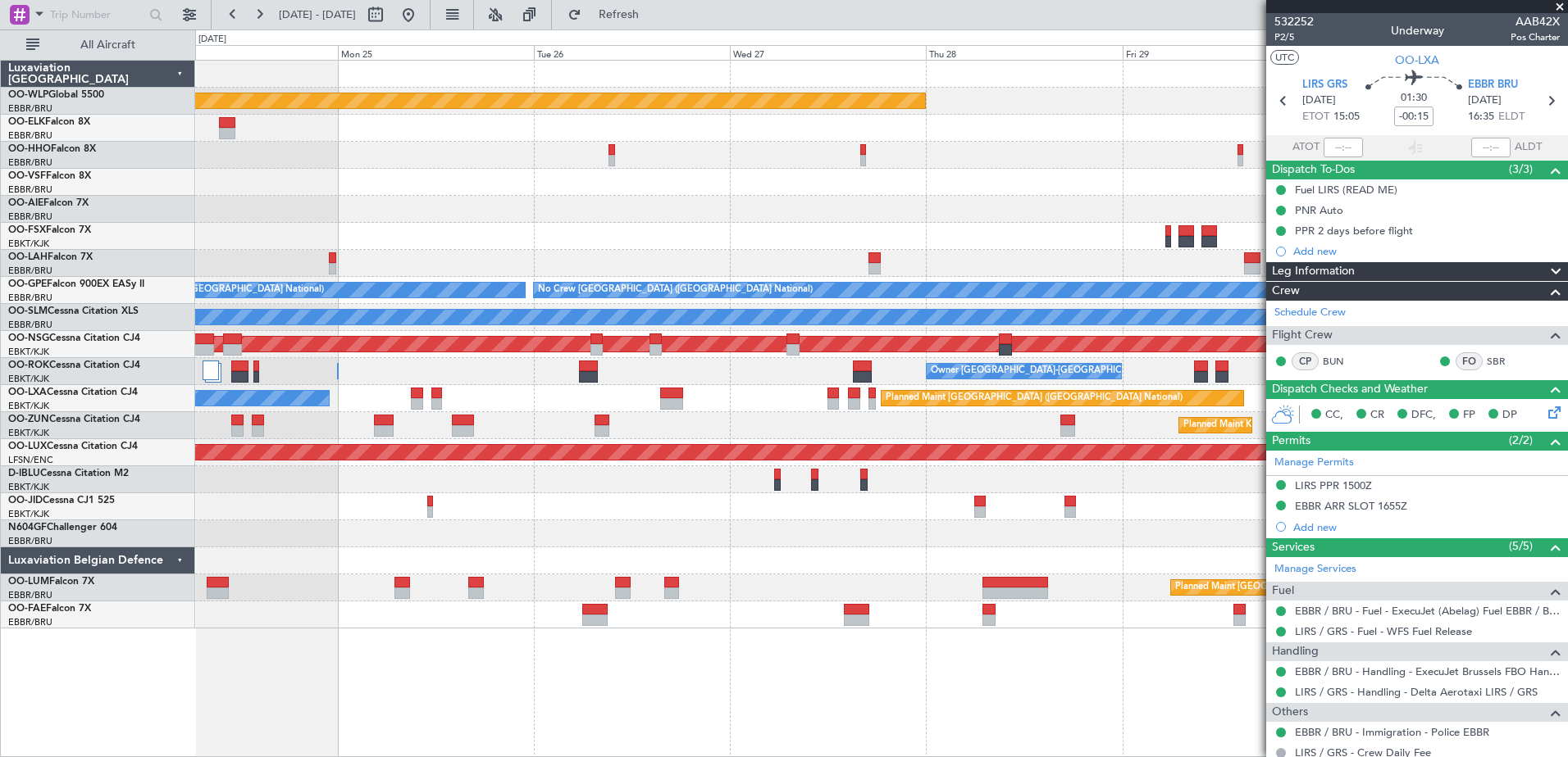
click at [1082, 237] on div at bounding box center [881, 236] width 1372 height 27
click at [421, 17] on button at bounding box center [408, 15] width 26 height 26
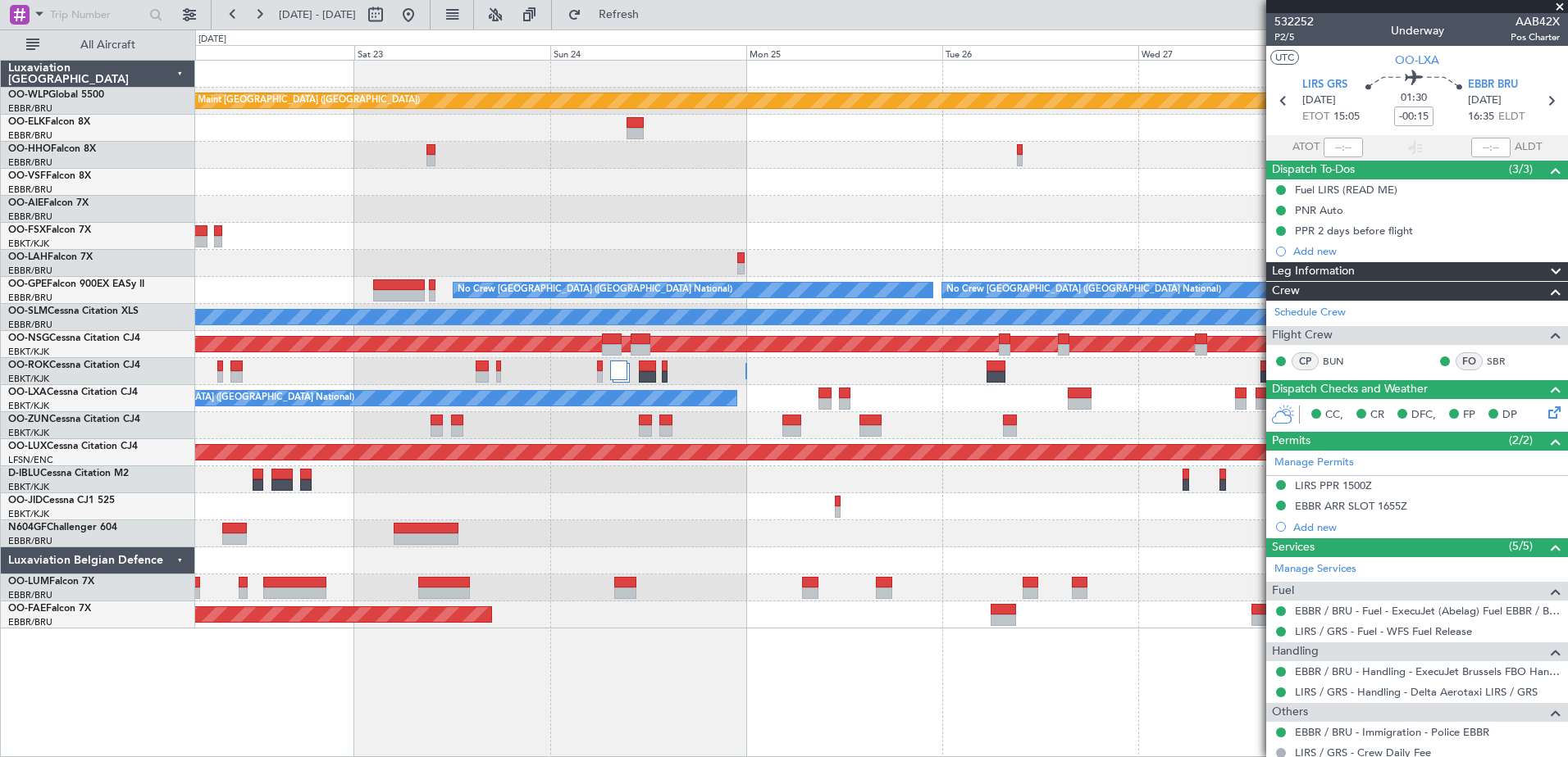
click at [662, 266] on div "Planned Maint Berlin (Brandenburg) No Crew Brussels (Brussels National) No Crew…" at bounding box center [881, 344] width 1372 height 568
click at [452, 28] on mat-tooltip-component "Go to [DATE]" at bounding box center [466, 49] width 85 height 43
click at [421, 9] on button at bounding box center [408, 15] width 26 height 26
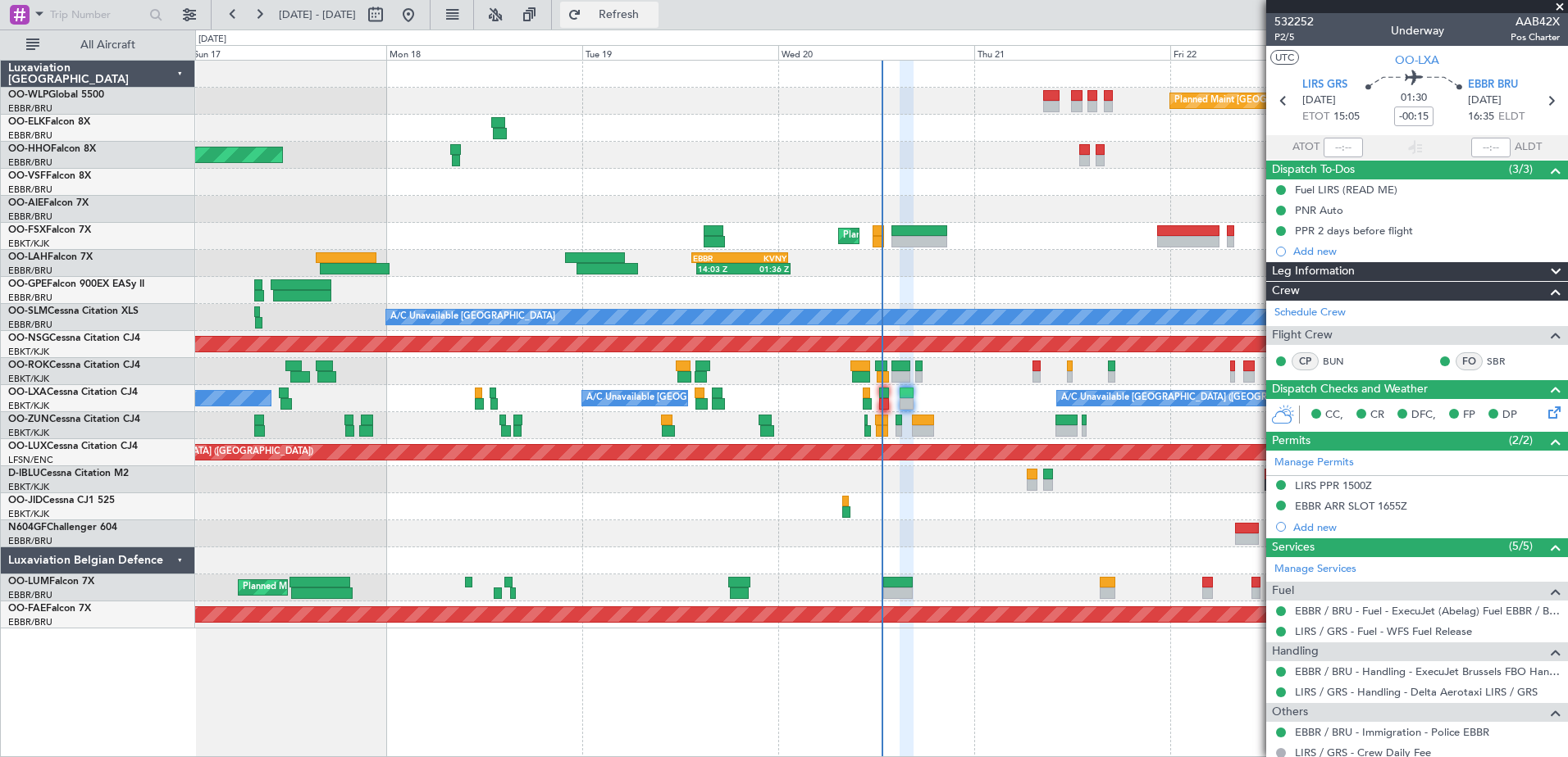
click at [637, 20] on button "Refresh" at bounding box center [610, 15] width 98 height 26
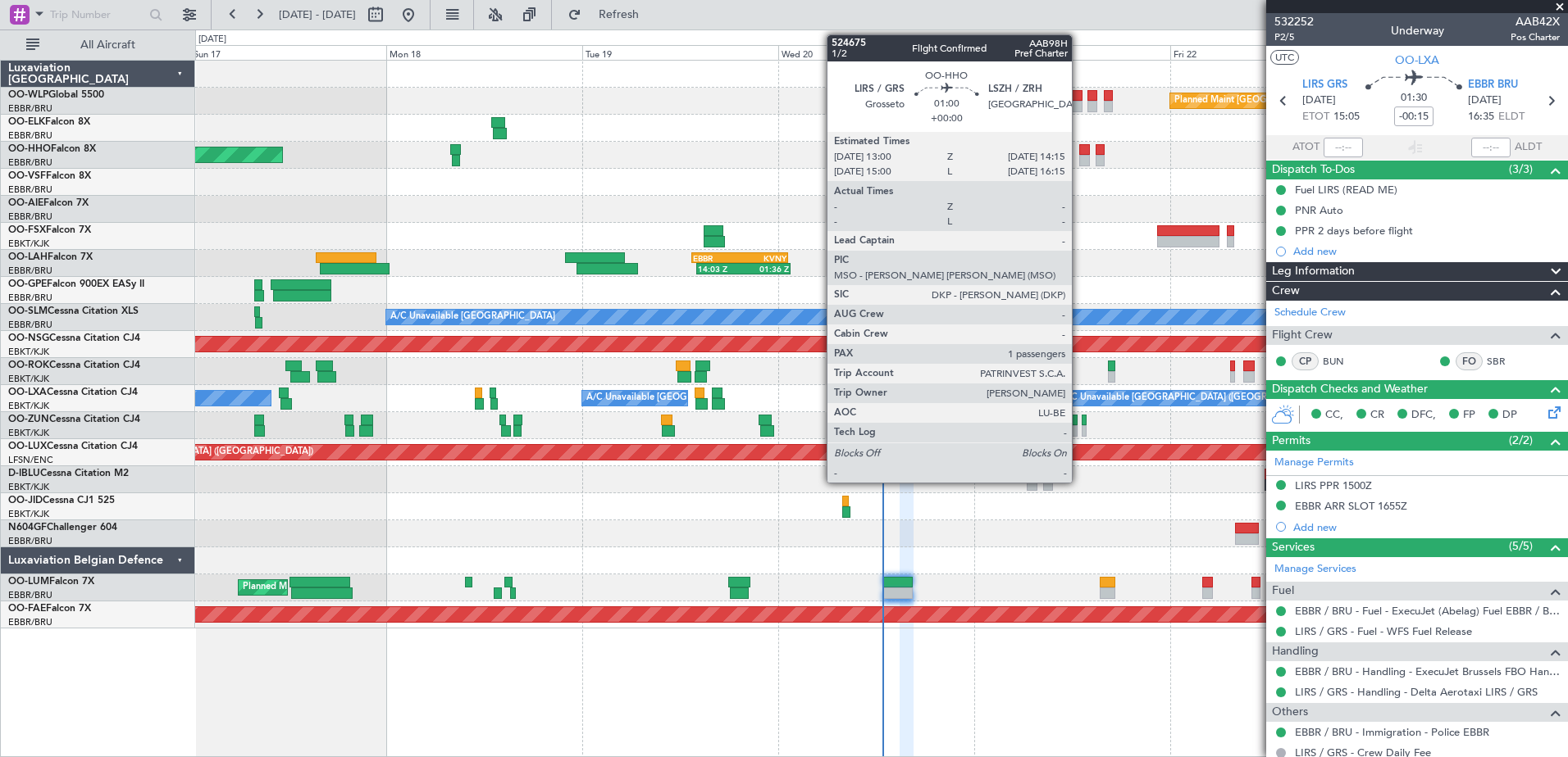
click at [1079, 161] on div at bounding box center [1084, 160] width 10 height 11
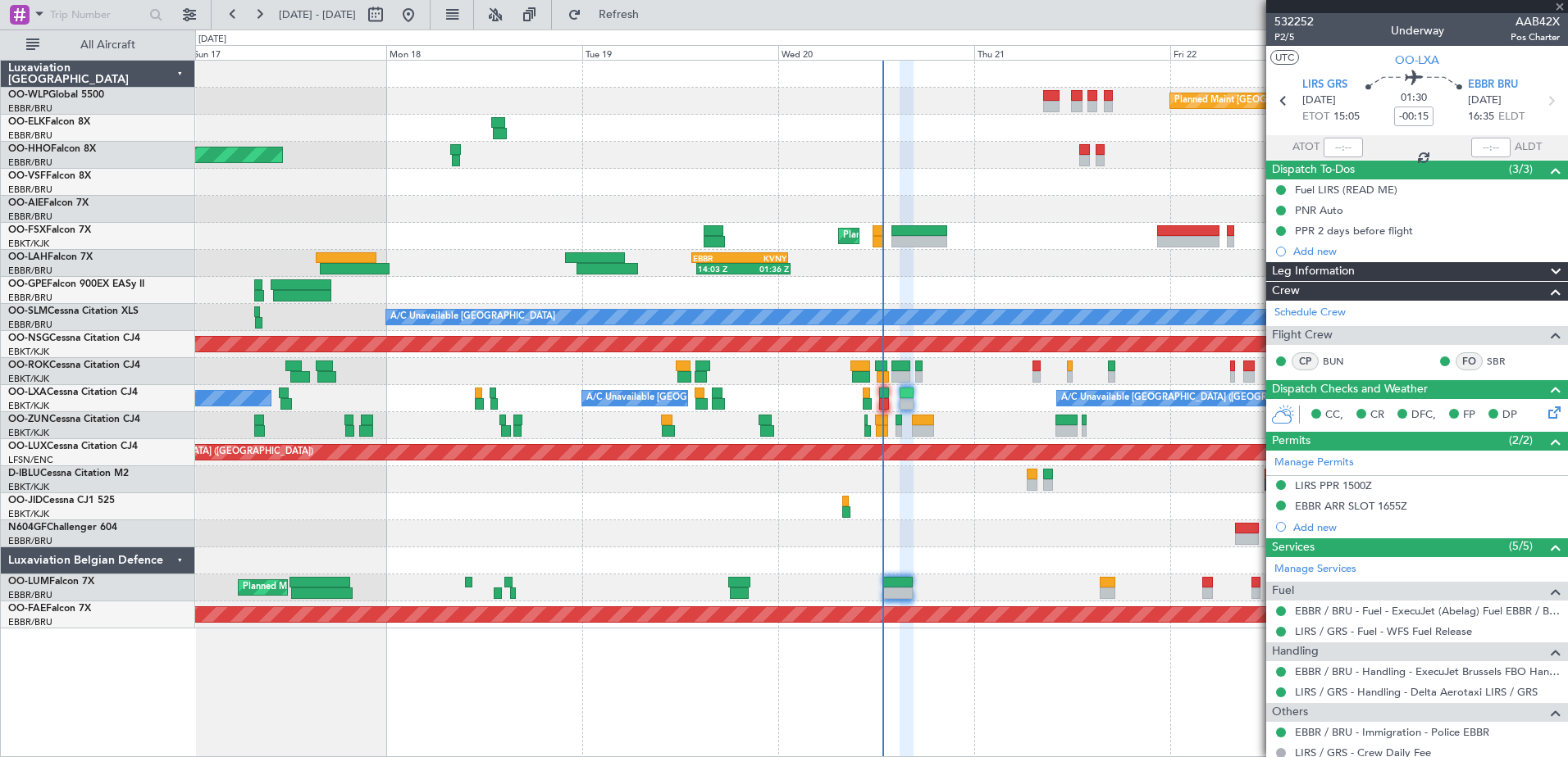
type input "1"
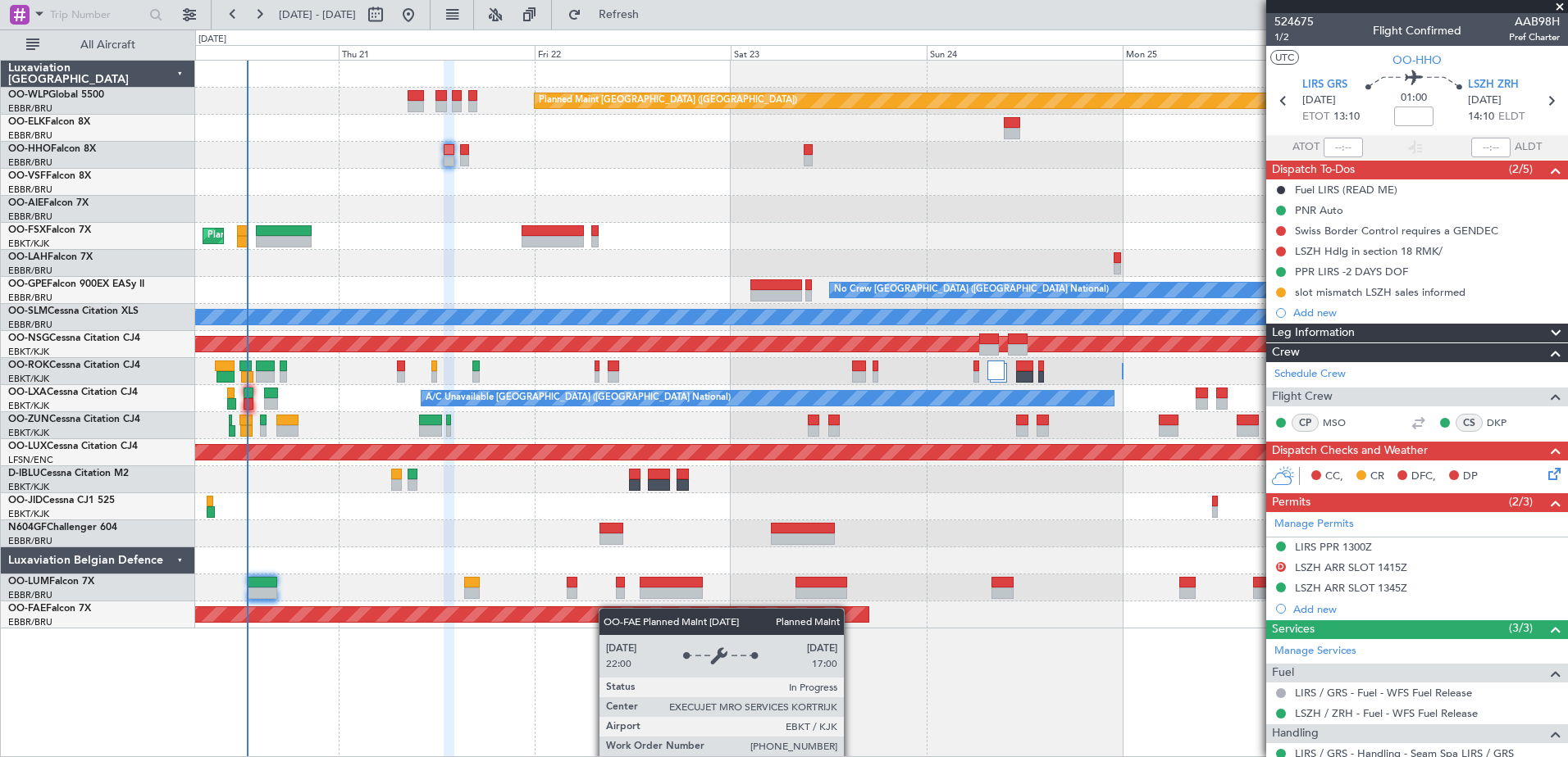
click at [515, 621] on div "Planned Maint Berlin (Brandenburg) Planned Maint Kortrijk-Wevelgem 14:03 Z 01:3…" at bounding box center [881, 344] width 1372 height 568
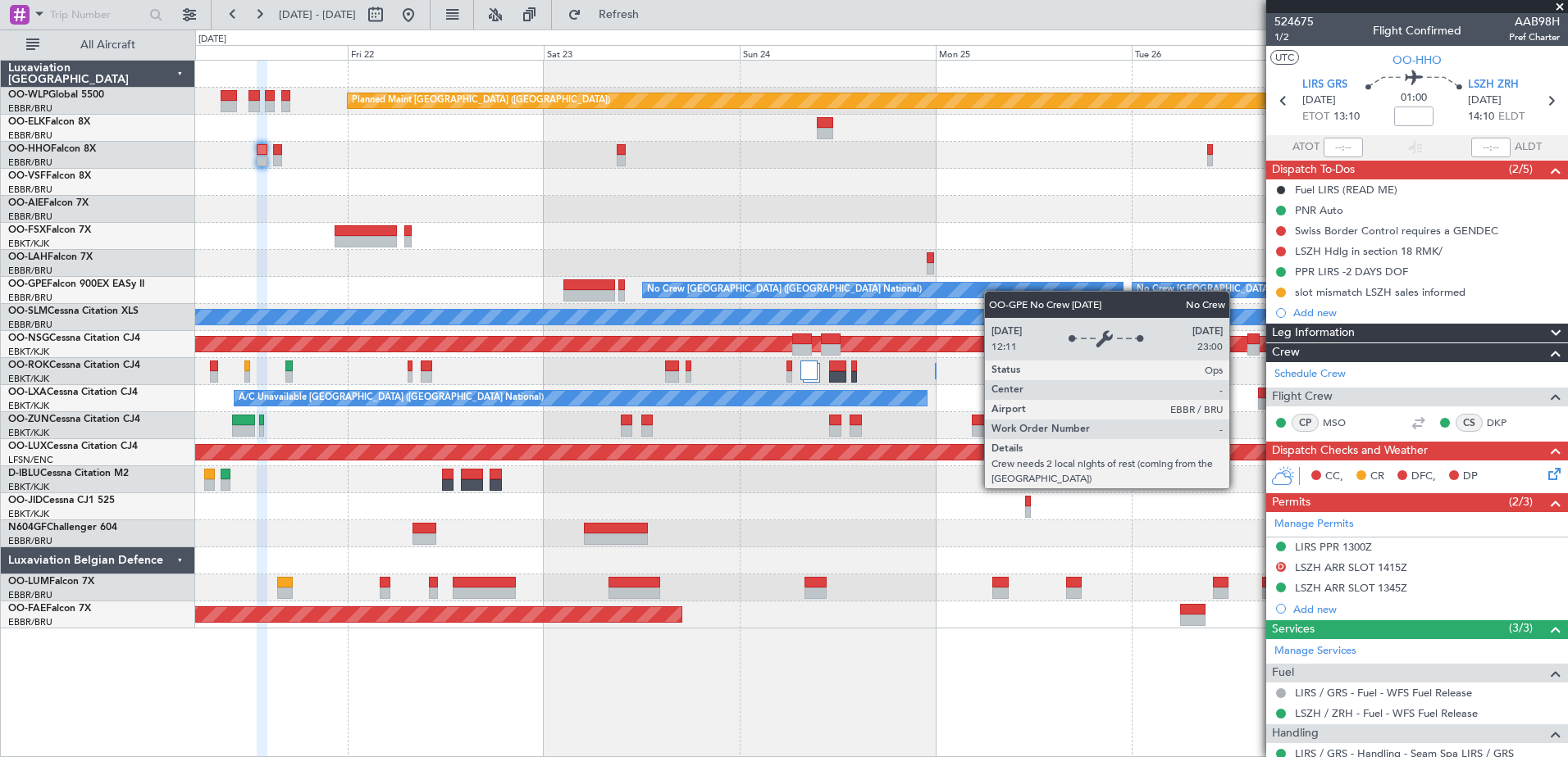
click at [990, 291] on div "Planned Maint Berlin (Brandenburg) Planned Maint Kortrijk-Wevelgem 14:03 Z 01:3…" at bounding box center [881, 344] width 1372 height 568
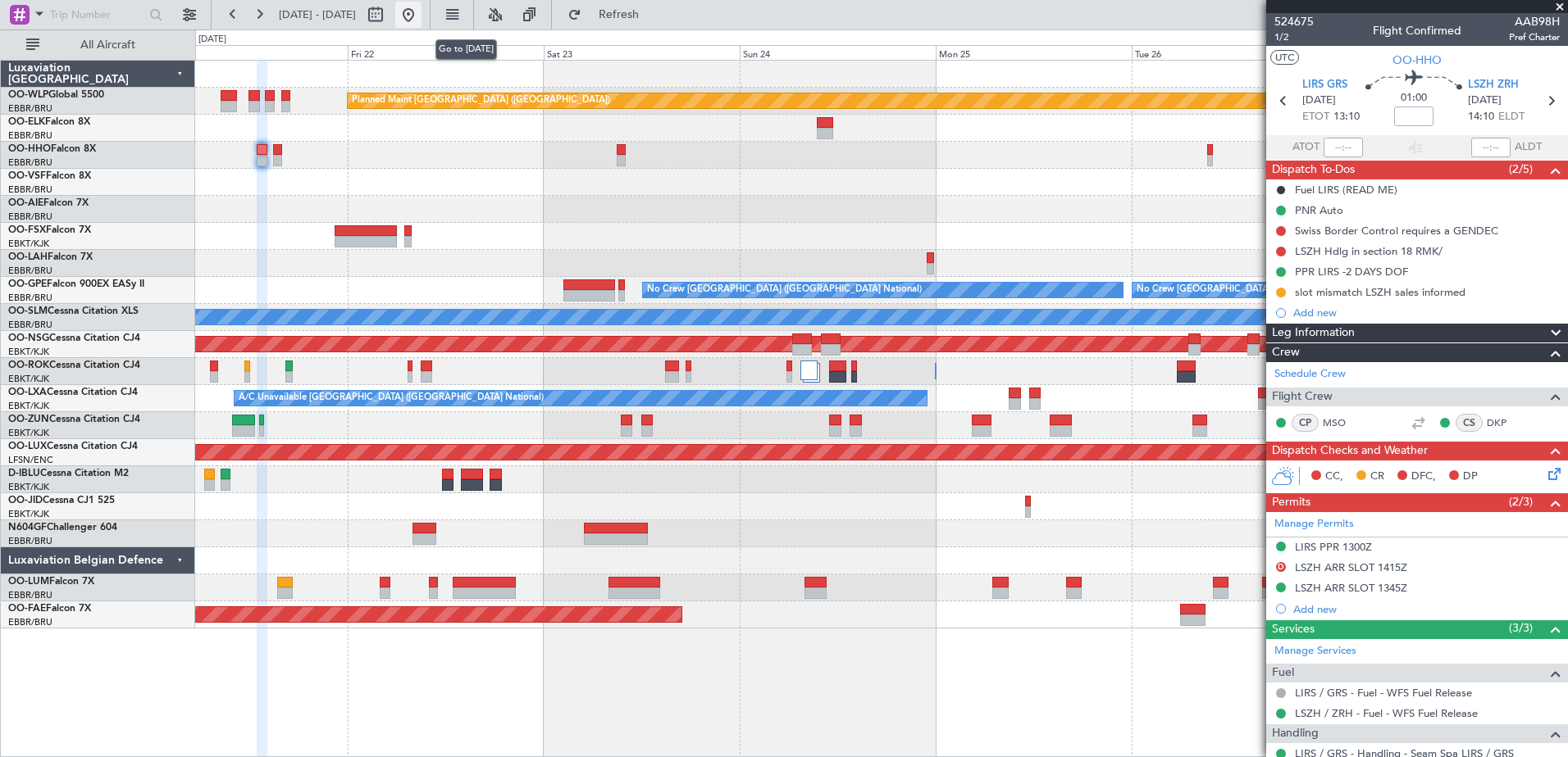
click at [421, 8] on button at bounding box center [408, 15] width 26 height 26
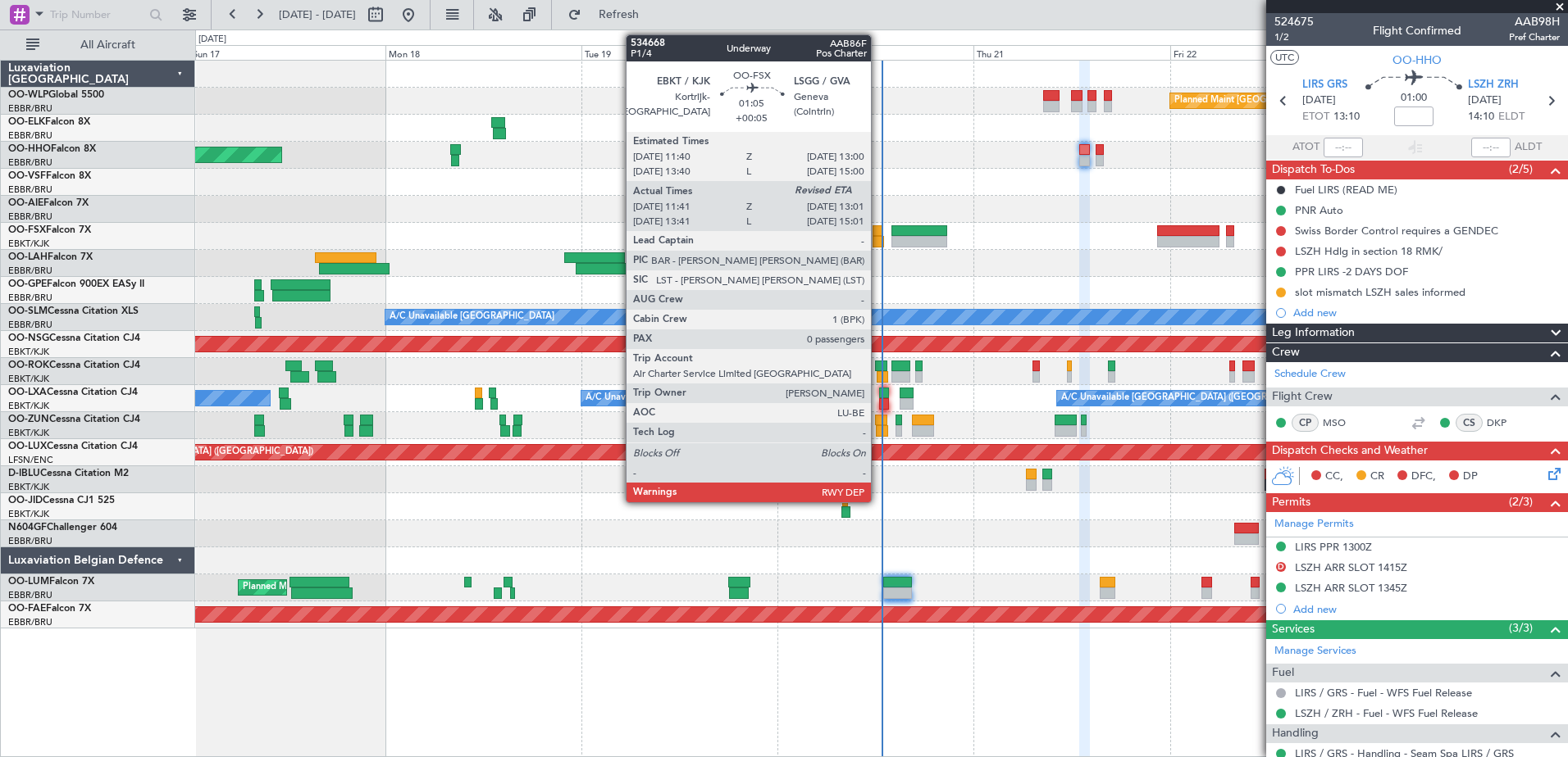
click at [878, 238] on div at bounding box center [877, 241] width 11 height 11
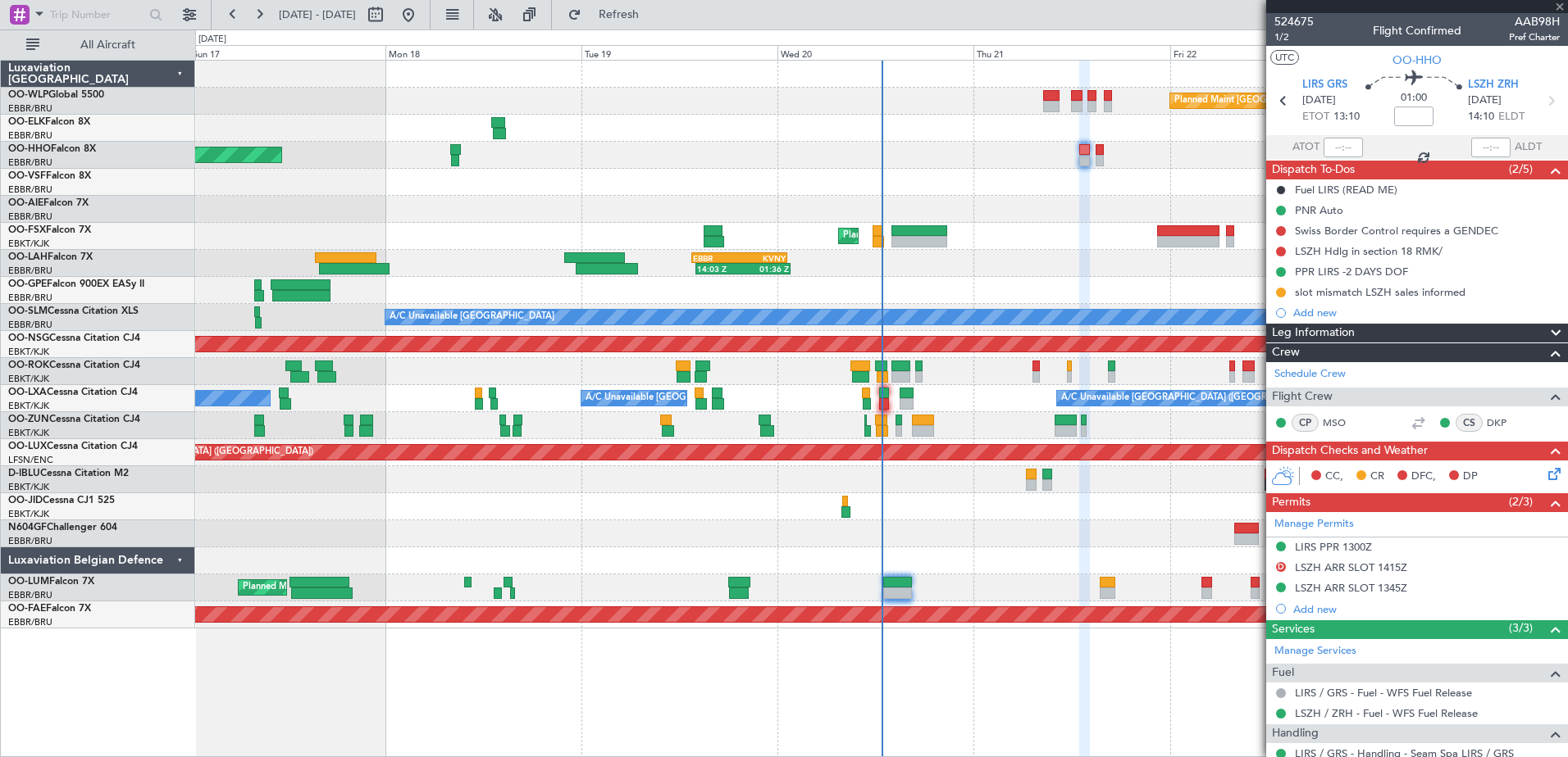
type input "+00:05"
type input "11:51"
type input "0"
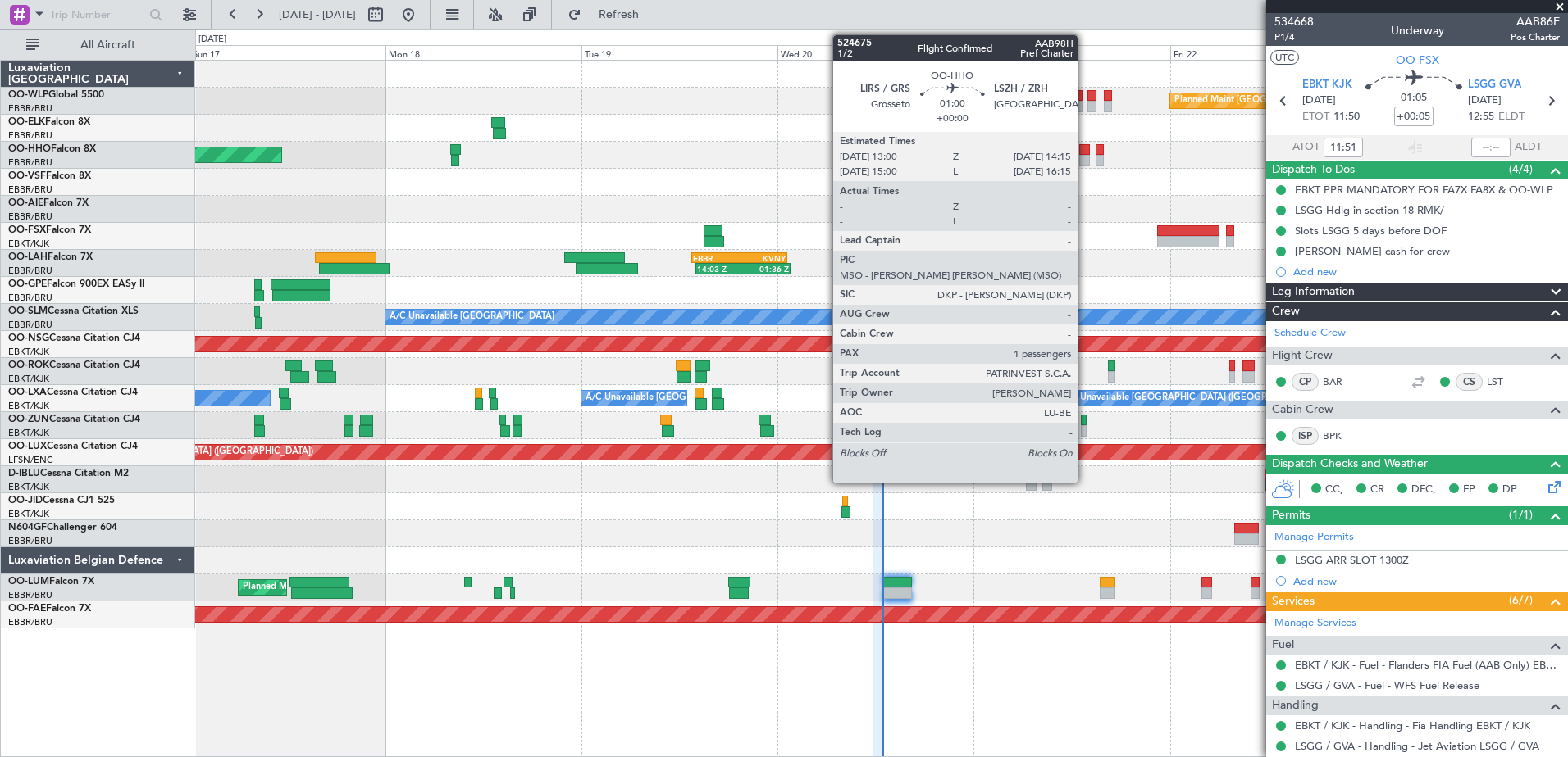
click at [1084, 157] on div at bounding box center [1084, 160] width 10 height 11
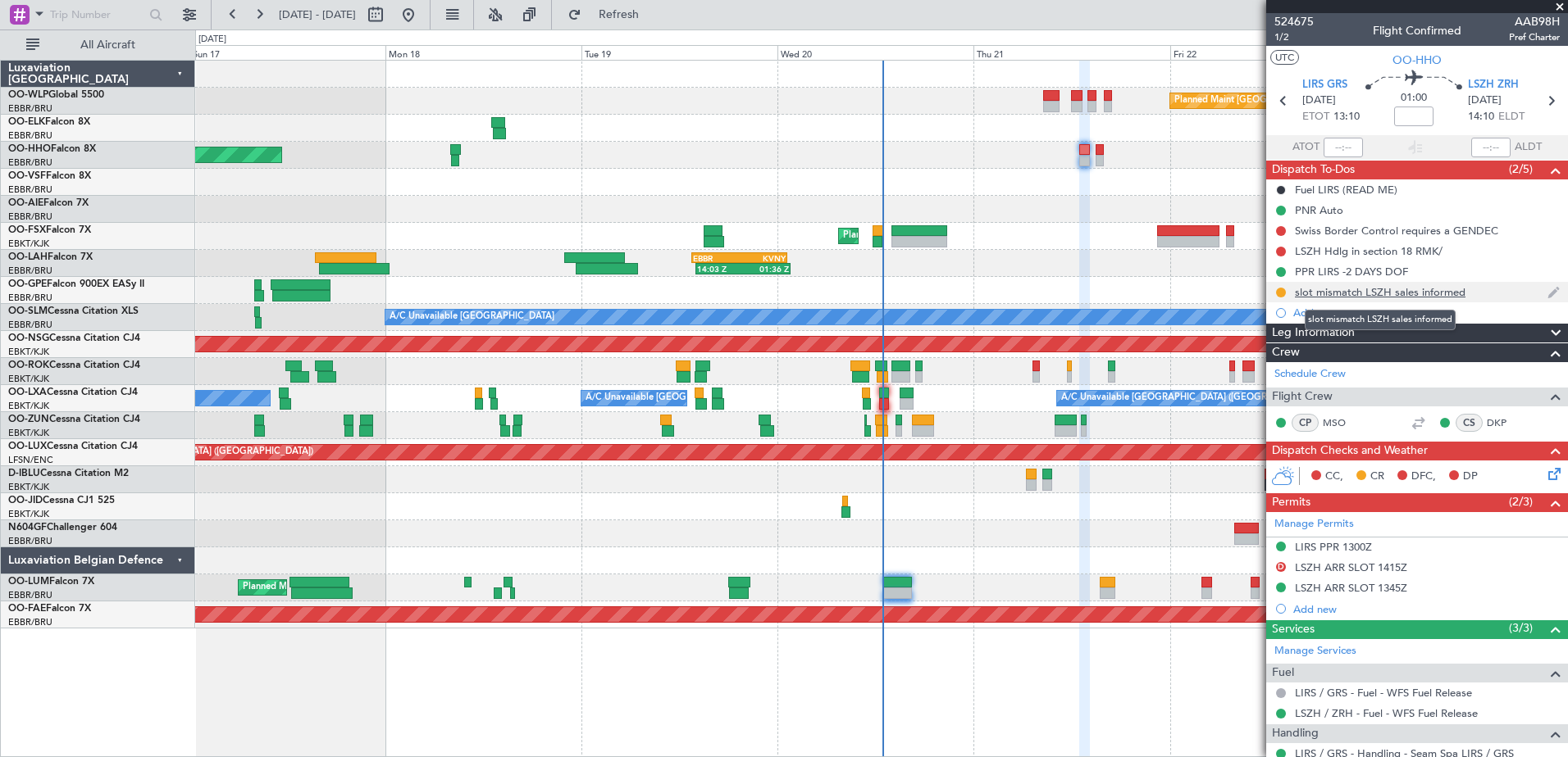
click at [1414, 288] on div "slot mismatch LSZH sales informed" at bounding box center [1380, 292] width 171 height 14
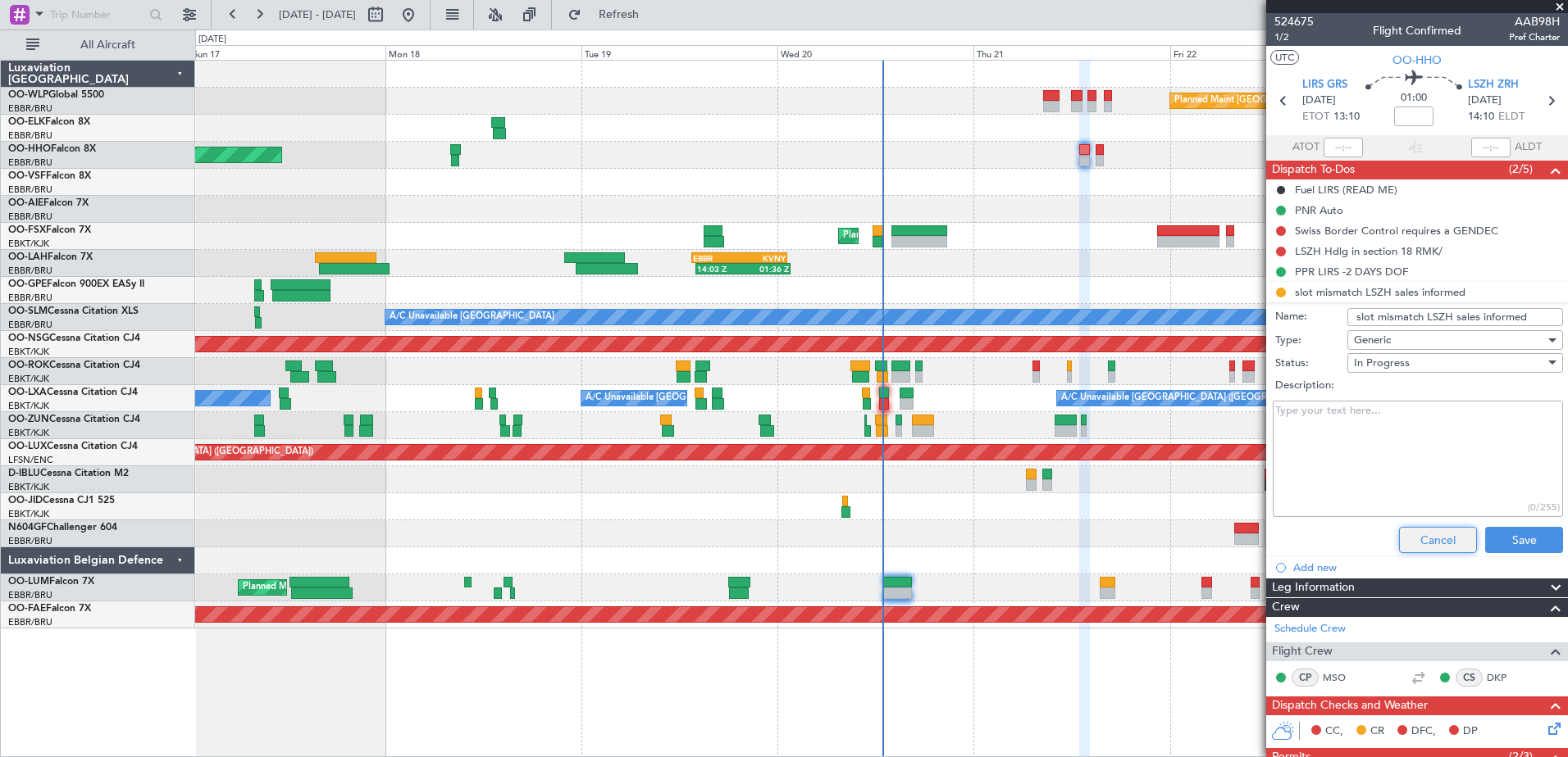
click at [1440, 533] on button "Cancel" at bounding box center [1438, 540] width 78 height 26
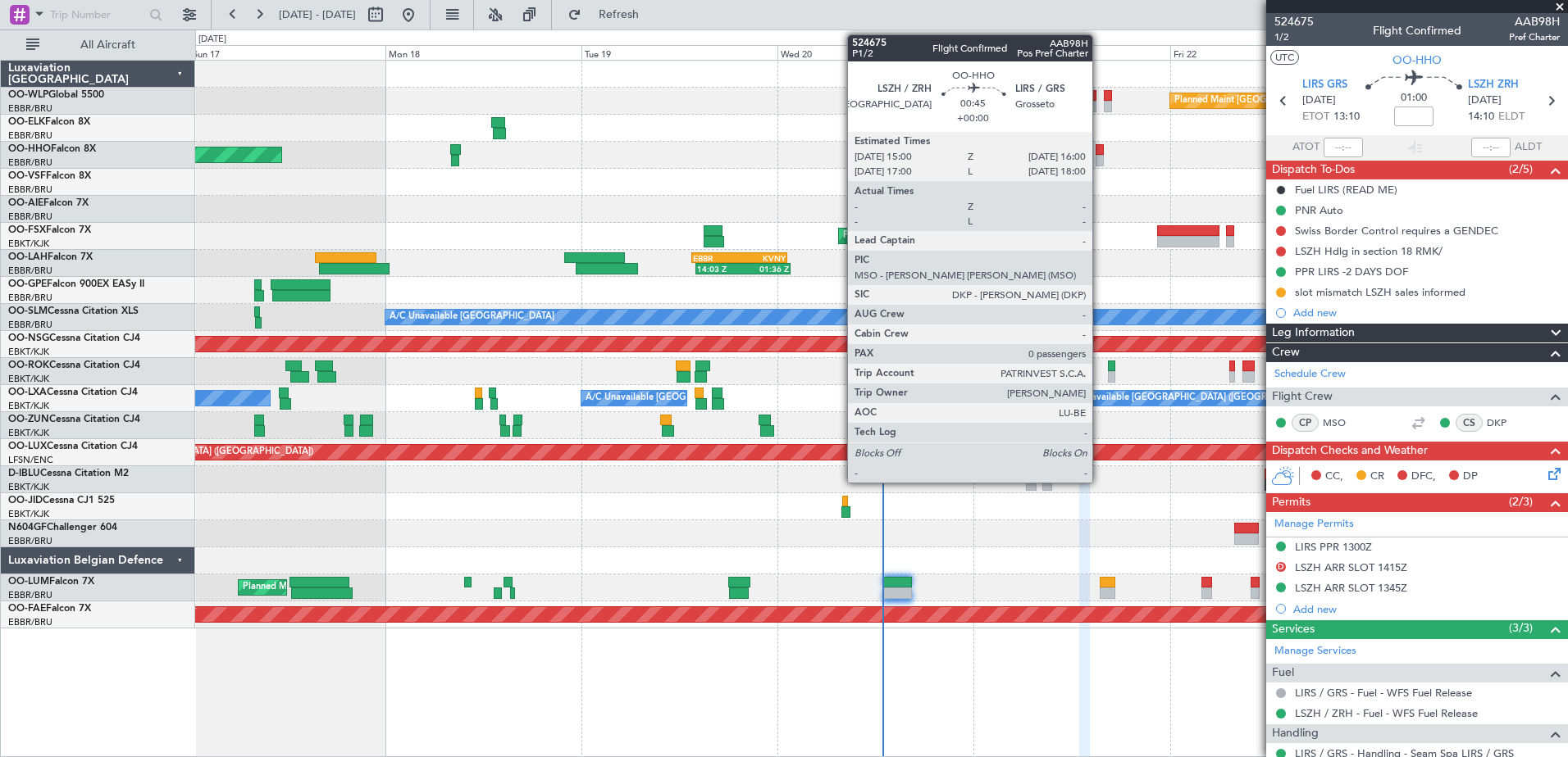
click at [1099, 162] on div at bounding box center [1099, 160] width 8 height 11
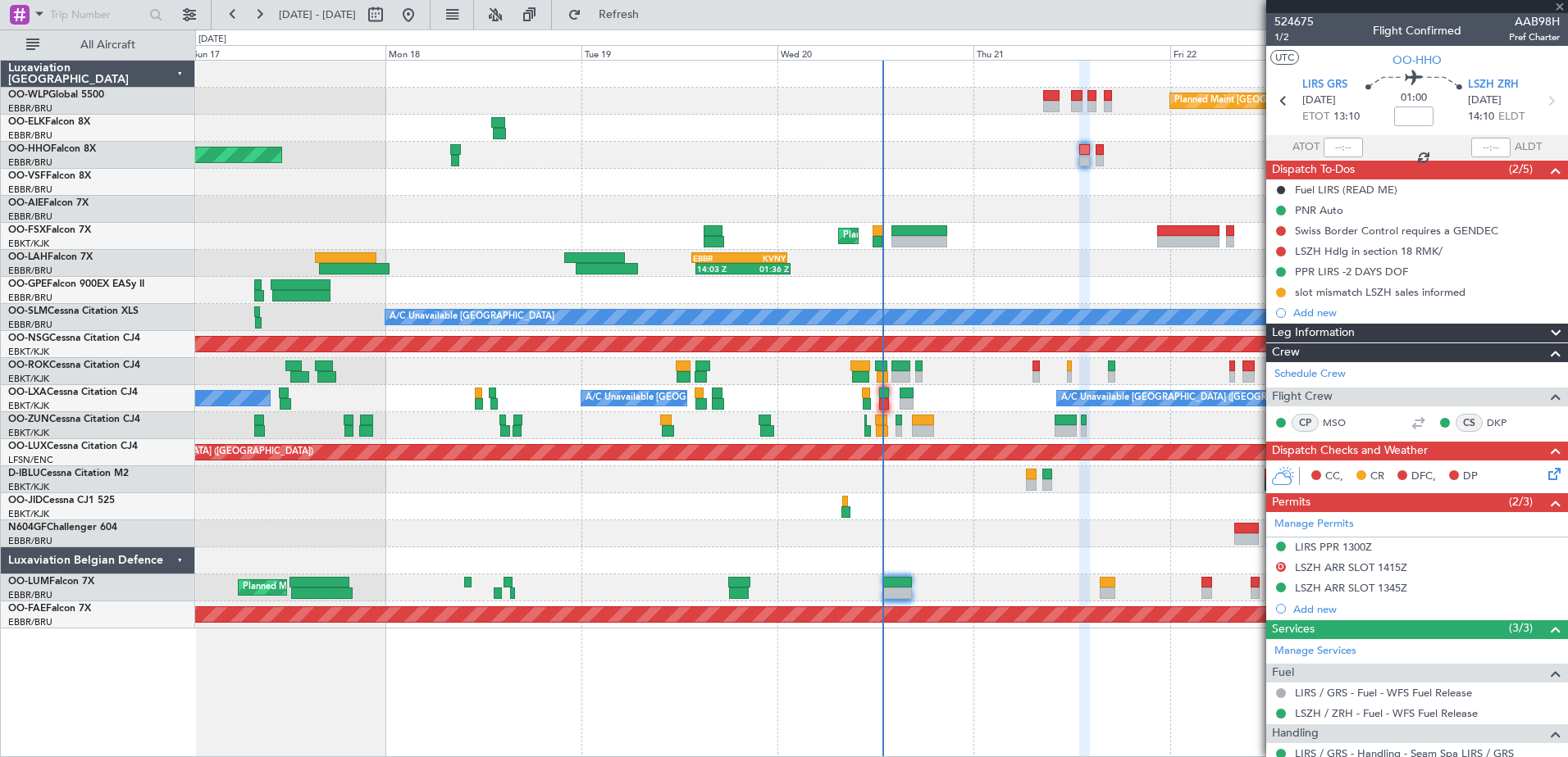
type input "0"
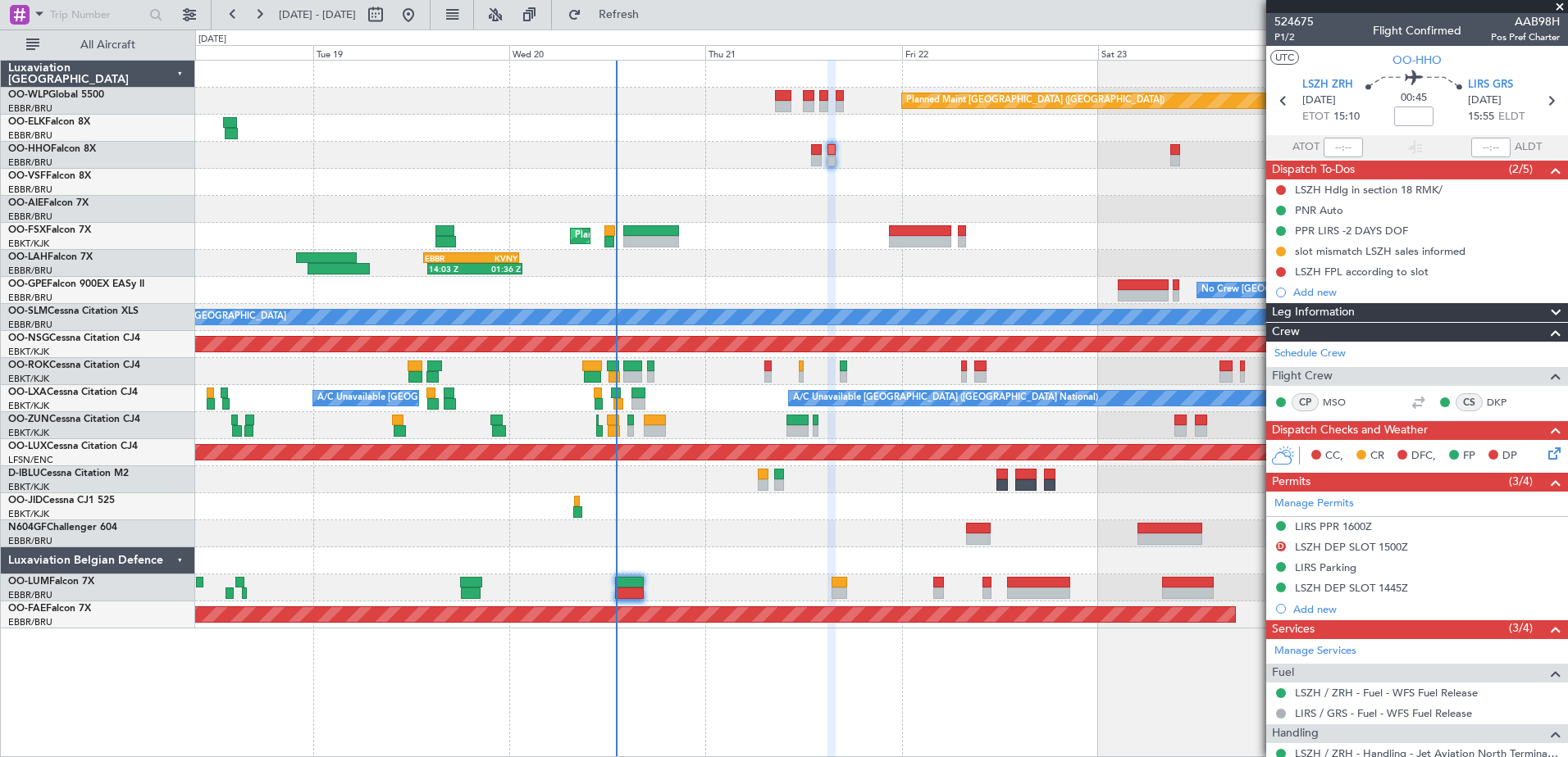
click at [851, 587] on div "Planned Maint [GEOGRAPHIC_DATA] ([GEOGRAPHIC_DATA]) AOG Maint Geneva ([GEOGRAPH…" at bounding box center [881, 344] width 1372 height 568
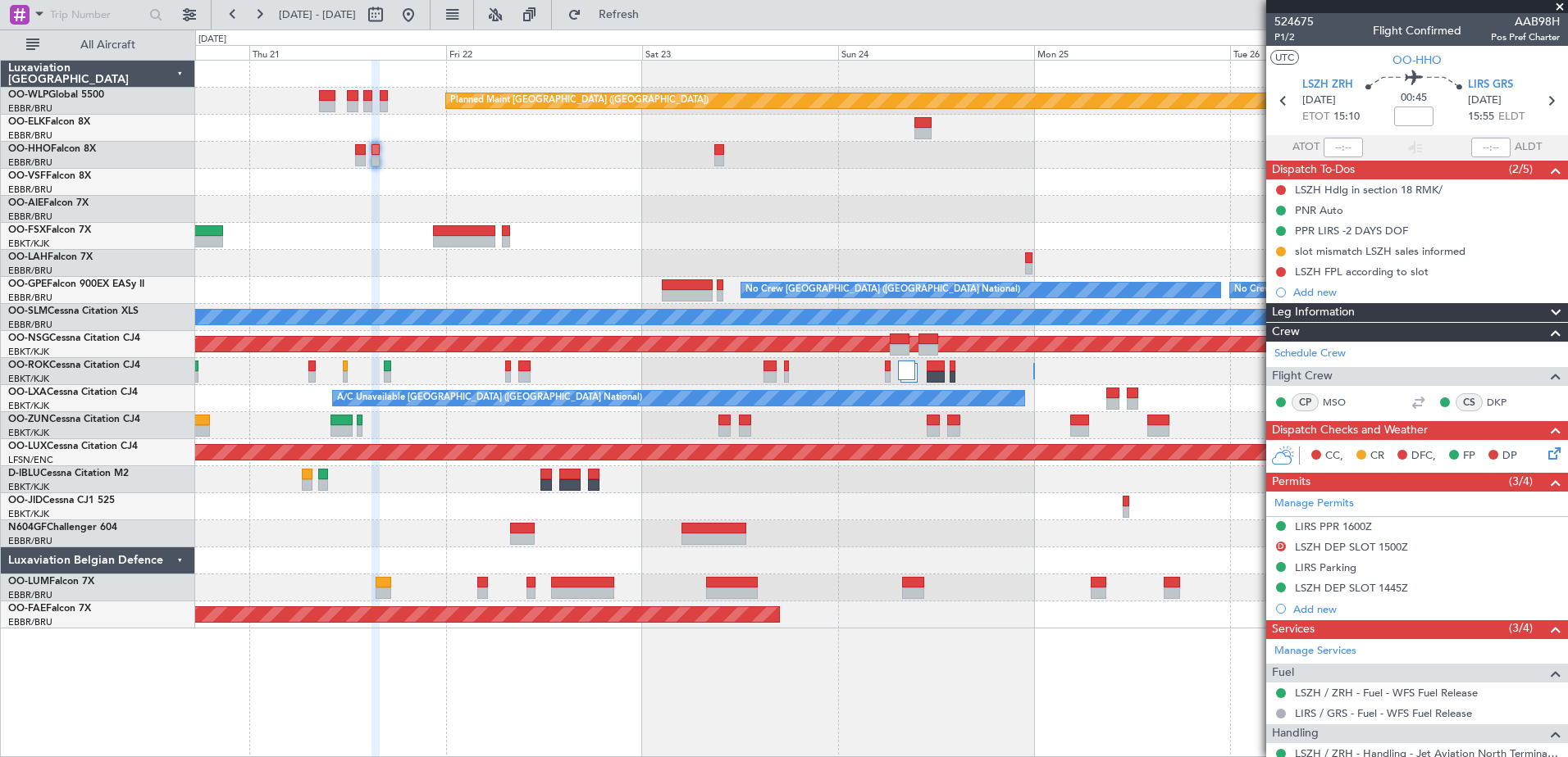
click at [623, 518] on div "Planned Maint [GEOGRAPHIC_DATA] ([GEOGRAPHIC_DATA]) Planned Maint [GEOGRAPHIC_D…" at bounding box center [881, 344] width 1372 height 568
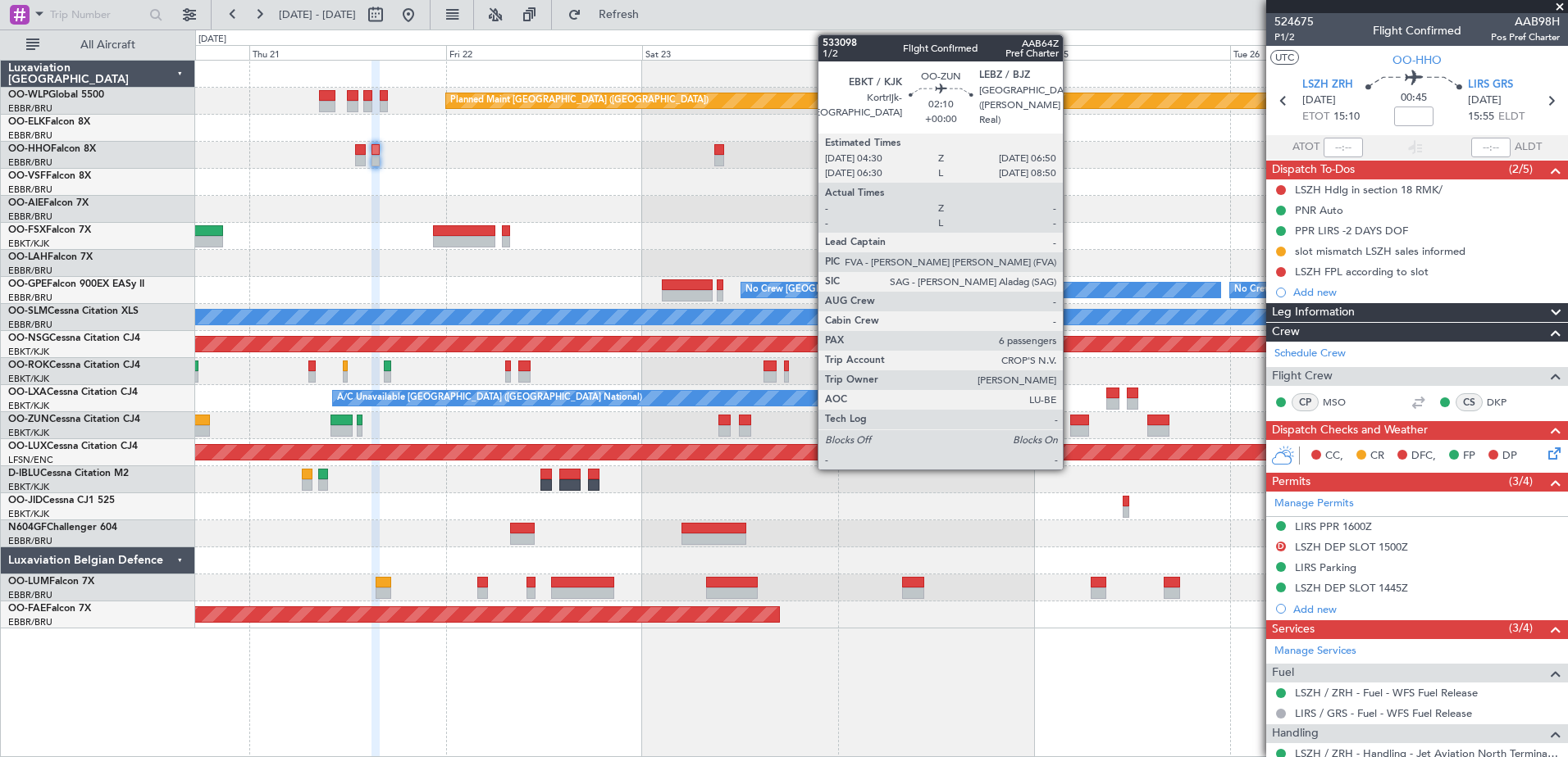
click at [1070, 431] on div at bounding box center [1079, 431] width 20 height 11
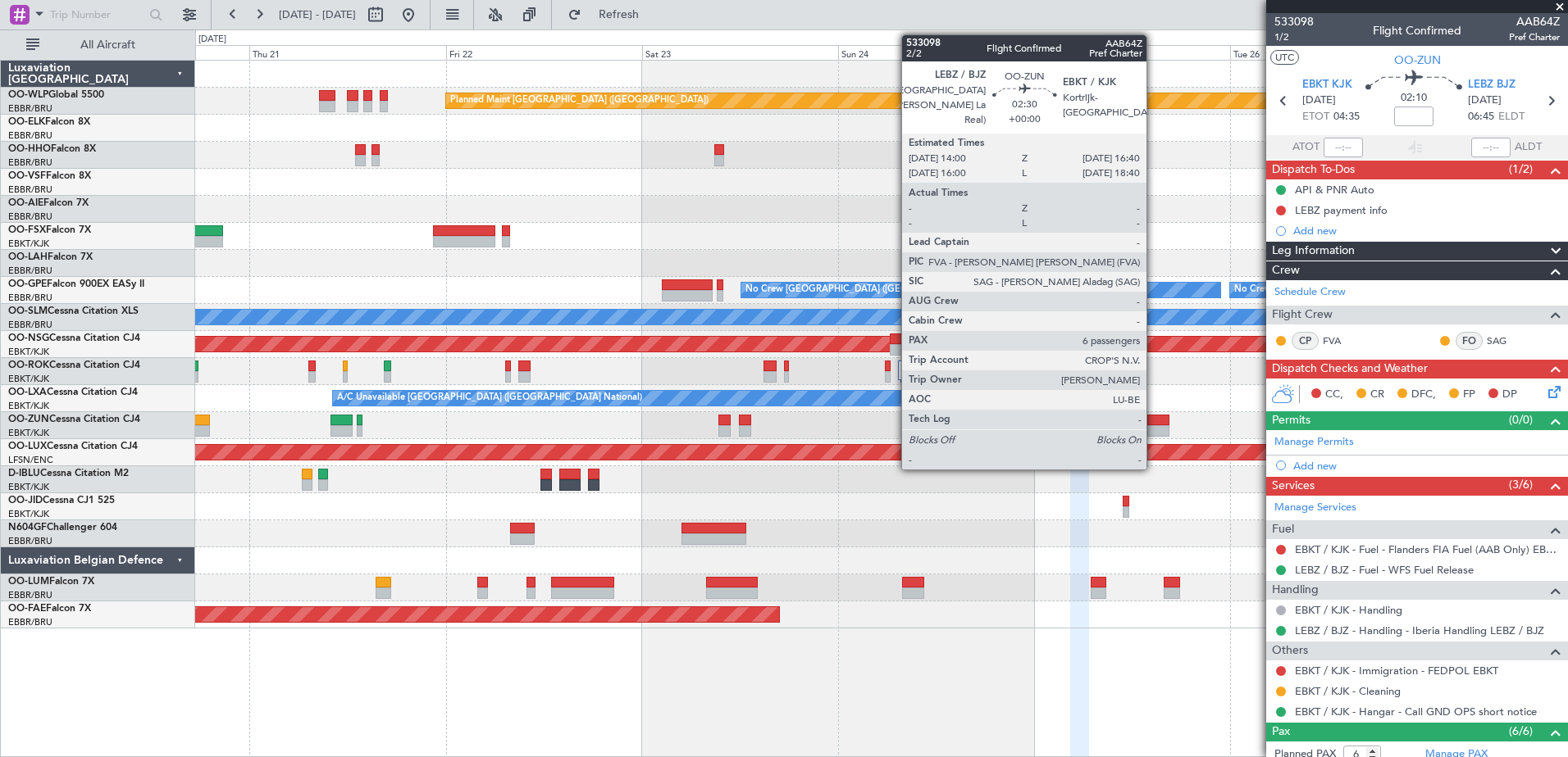
click at [1154, 425] on div at bounding box center [1158, 420] width 22 height 11
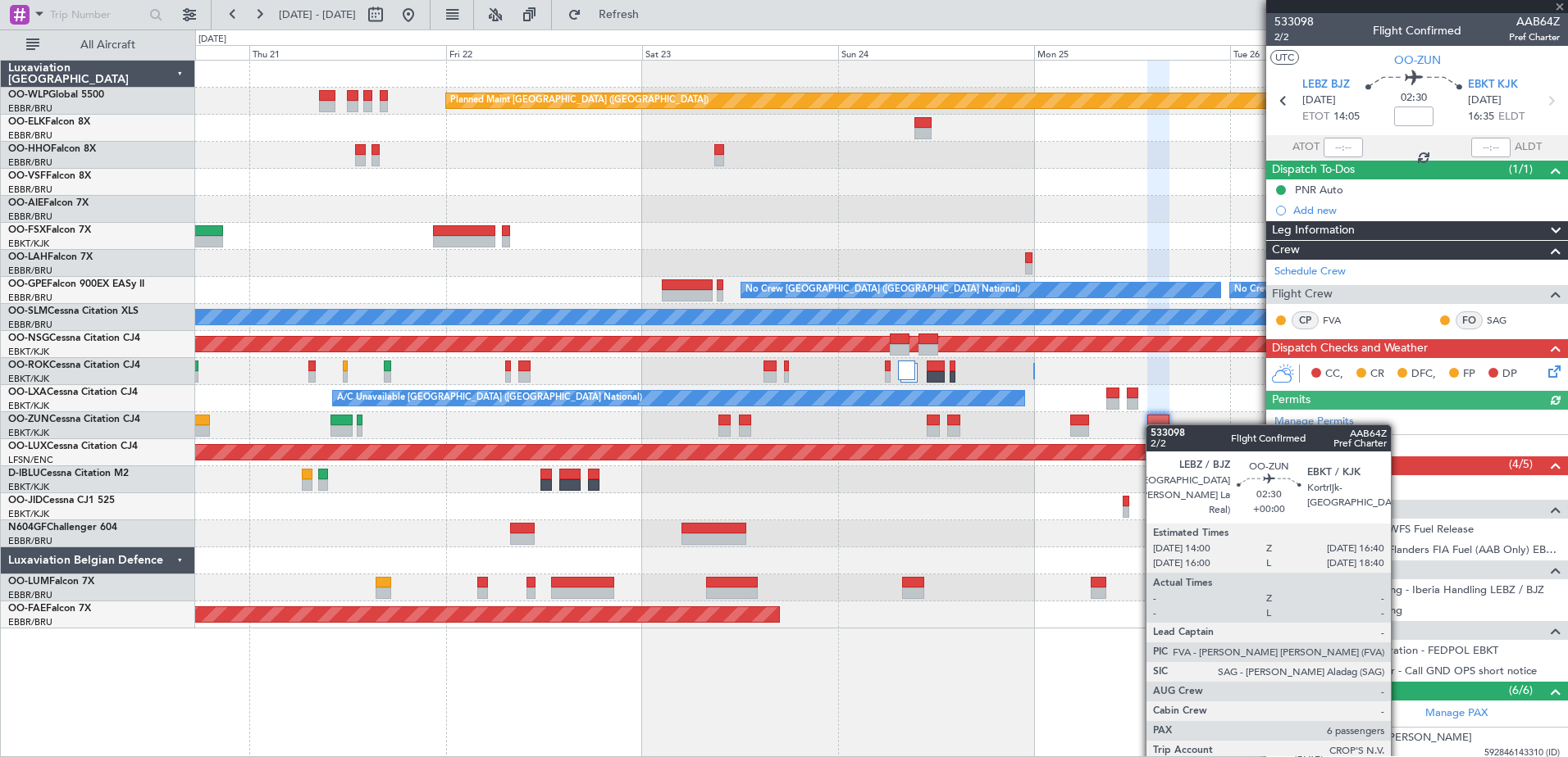
click at [1062, 615] on div "Planned Maint Kortrijk-[GEOGRAPHIC_DATA]" at bounding box center [881, 615] width 1372 height 27
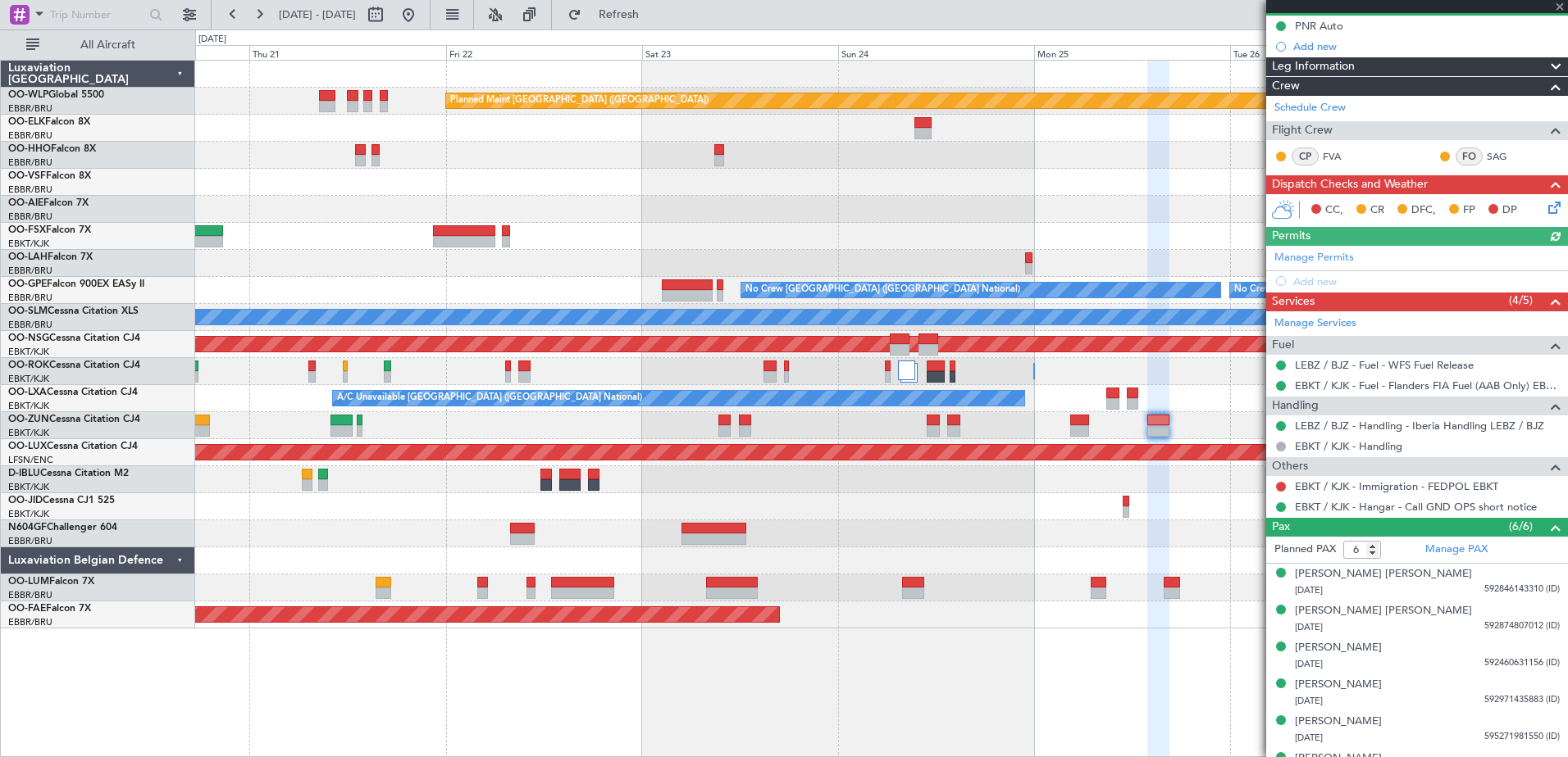
scroll to position [191, 0]
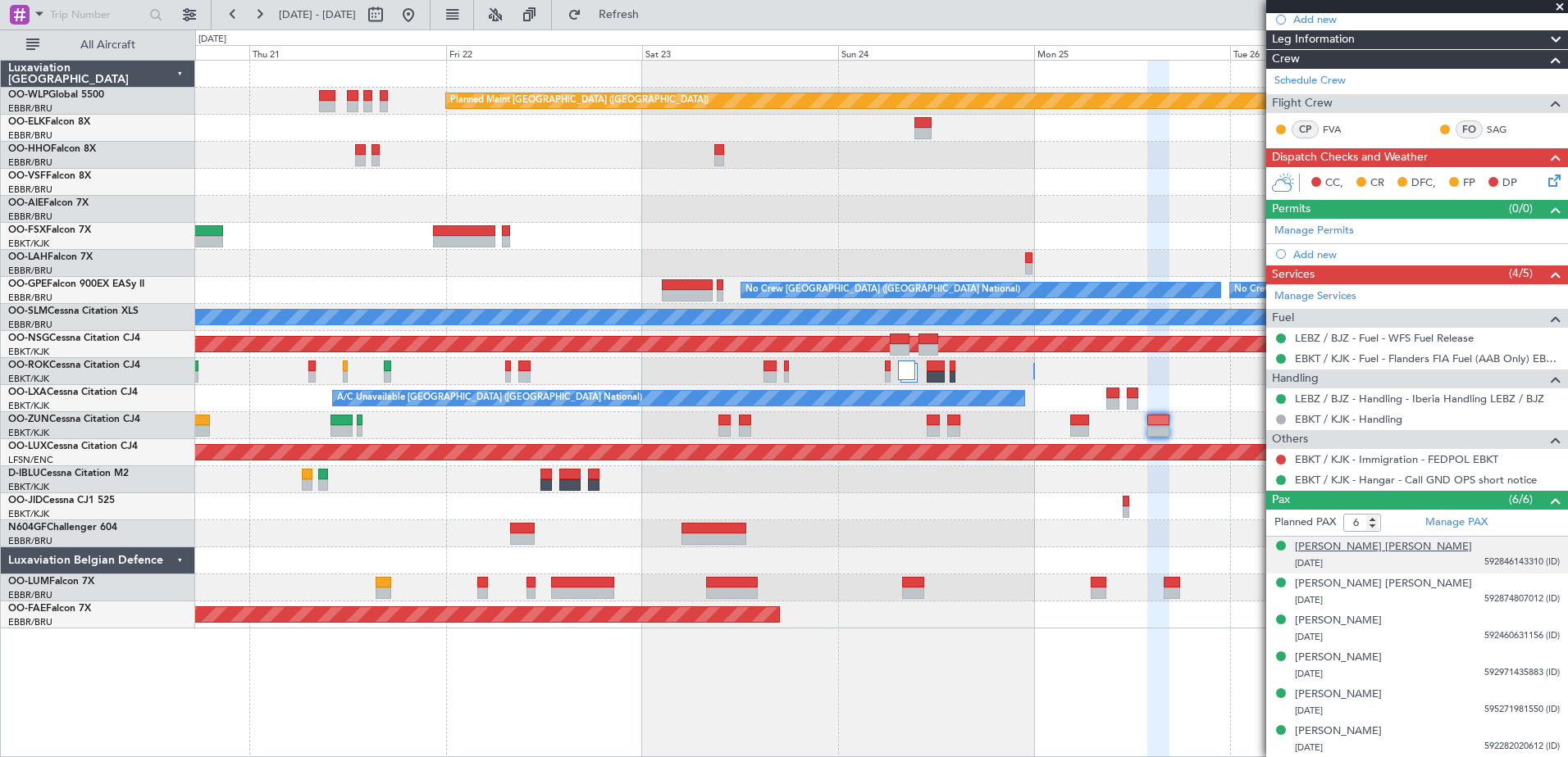
click at [1391, 553] on div "[PERSON_NAME] [PERSON_NAME]" at bounding box center [1382, 547] width 177 height 16
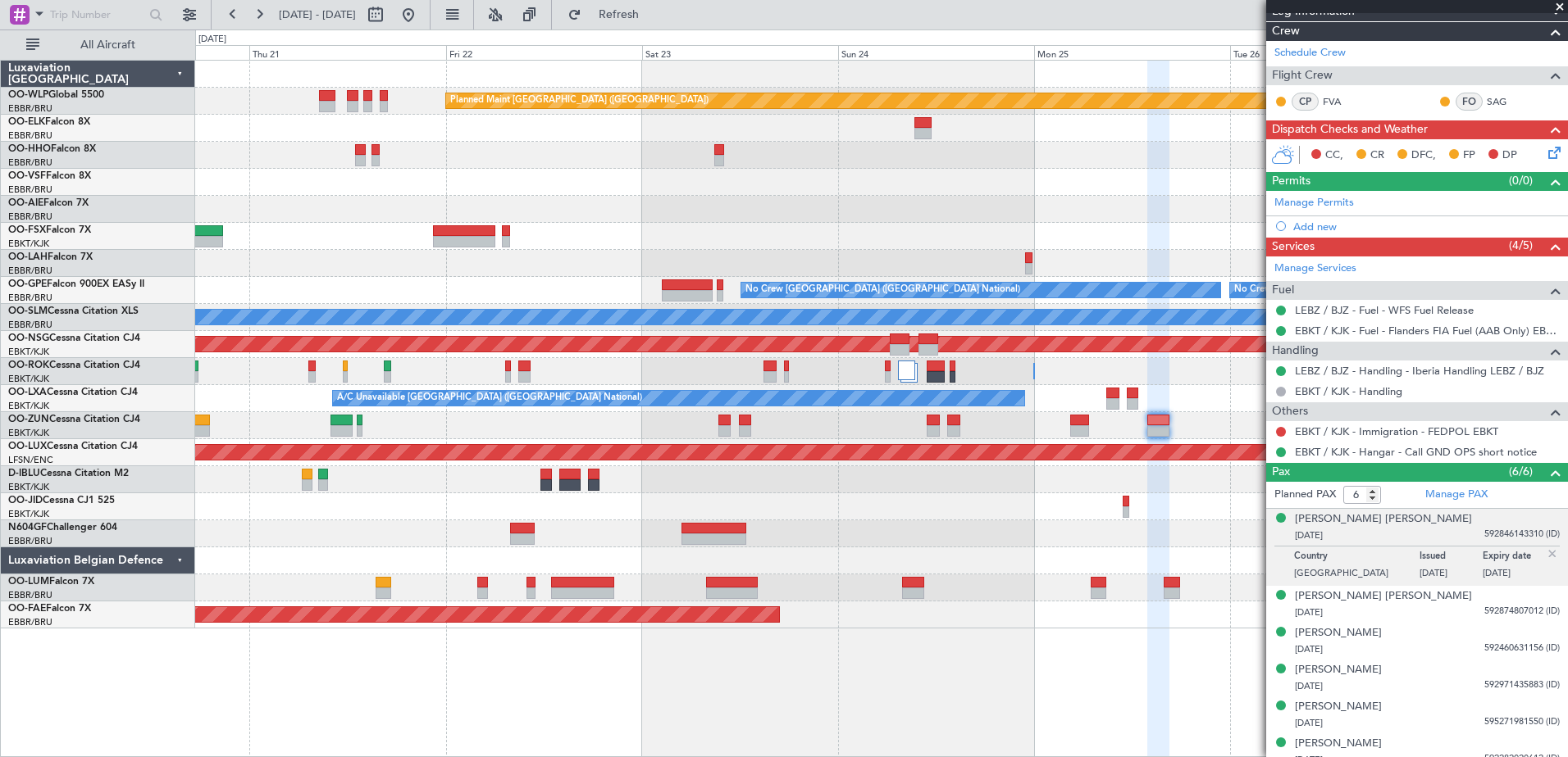
scroll to position [231, 0]
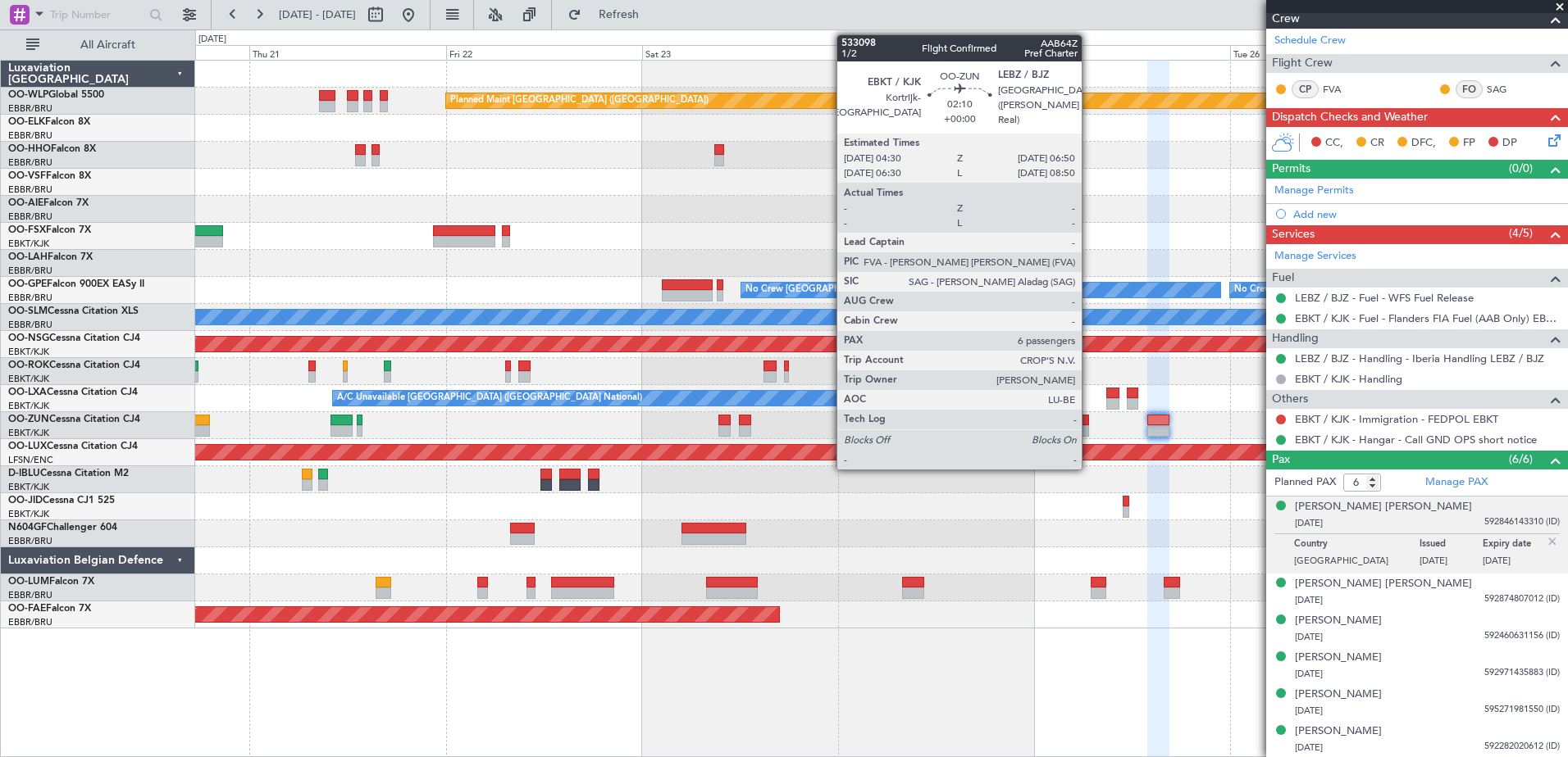
click at [1089, 432] on div at bounding box center [1079, 431] width 20 height 11
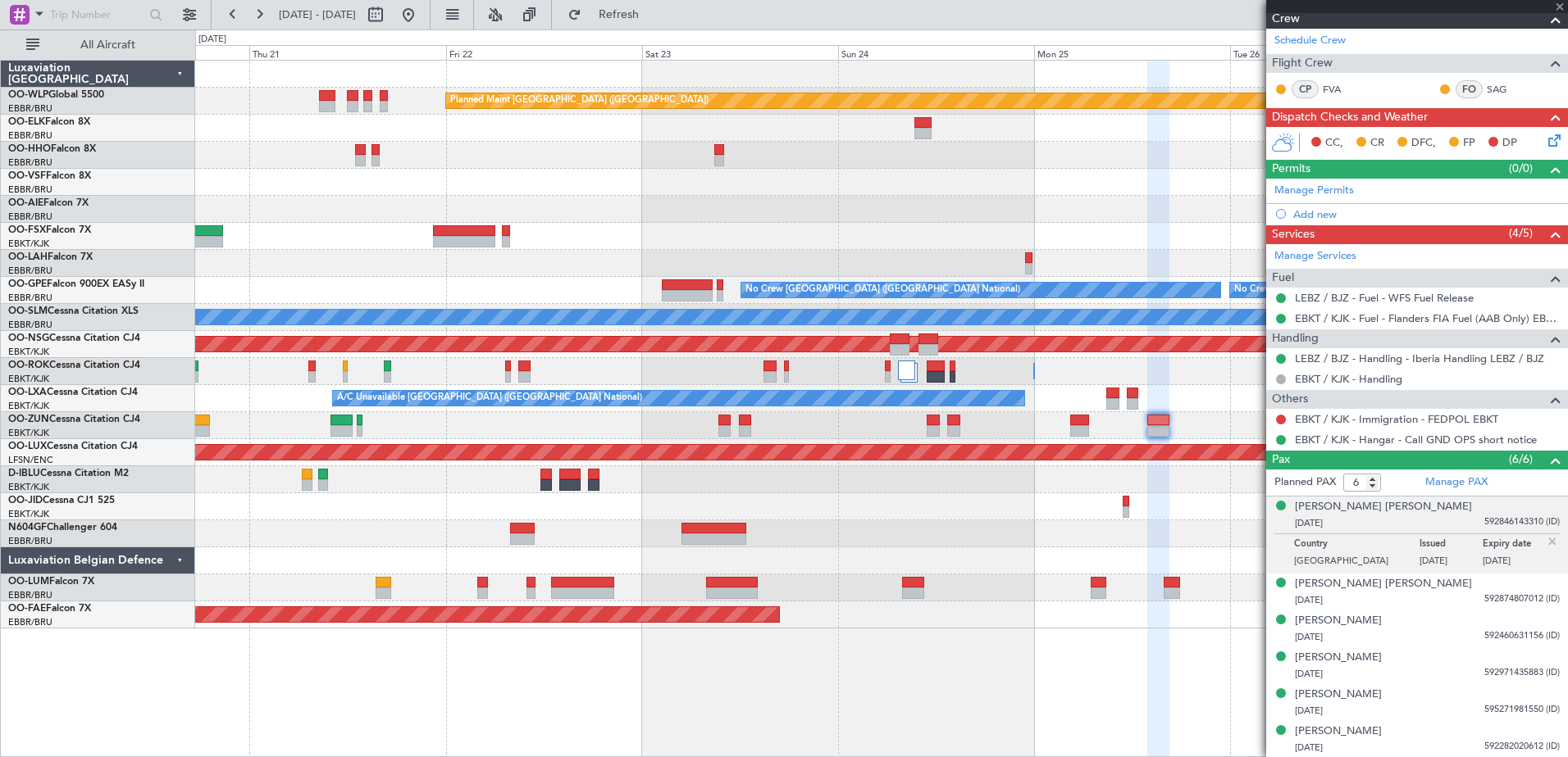
scroll to position [0, 0]
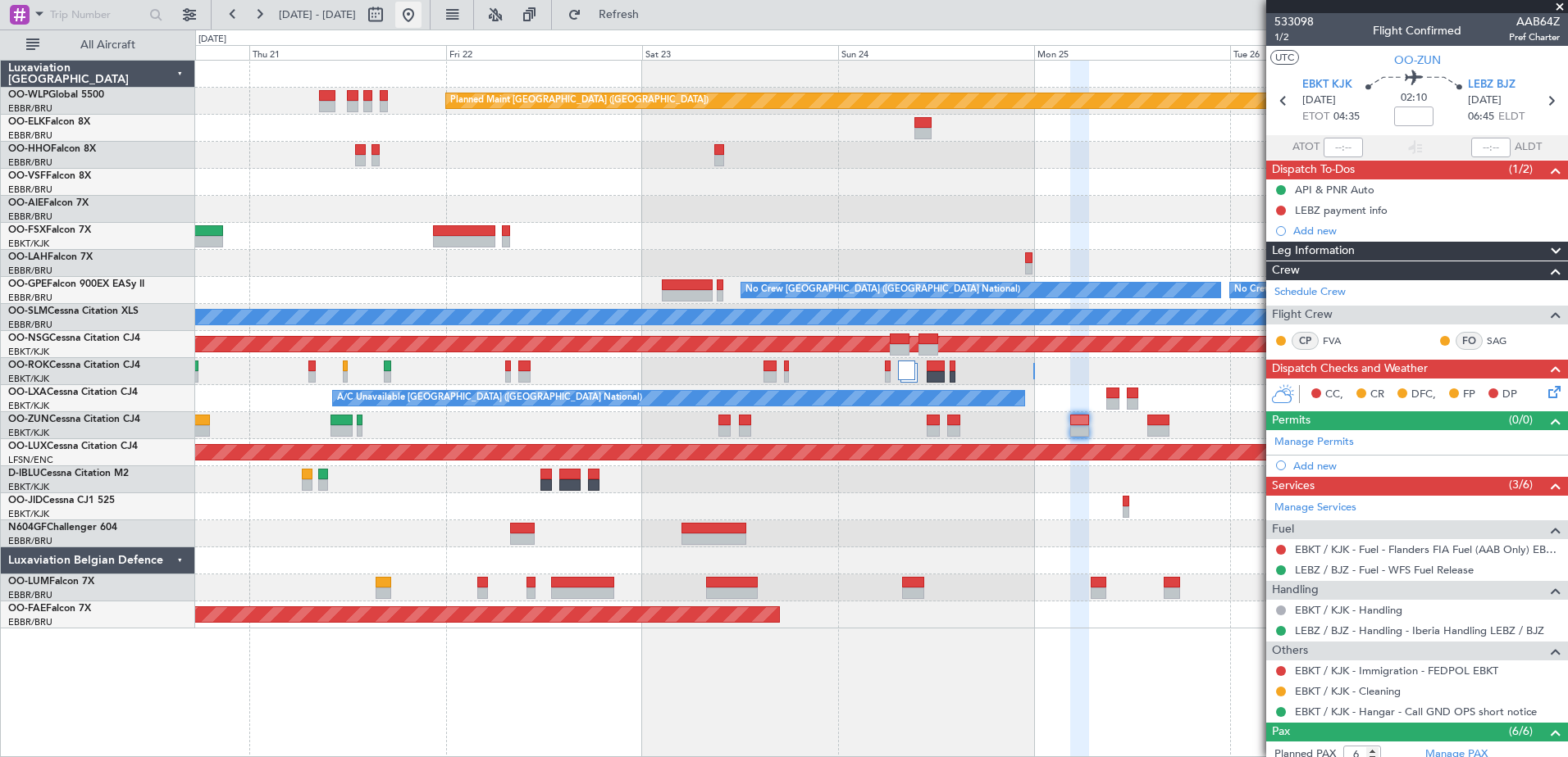
click at [421, 15] on button at bounding box center [408, 15] width 26 height 26
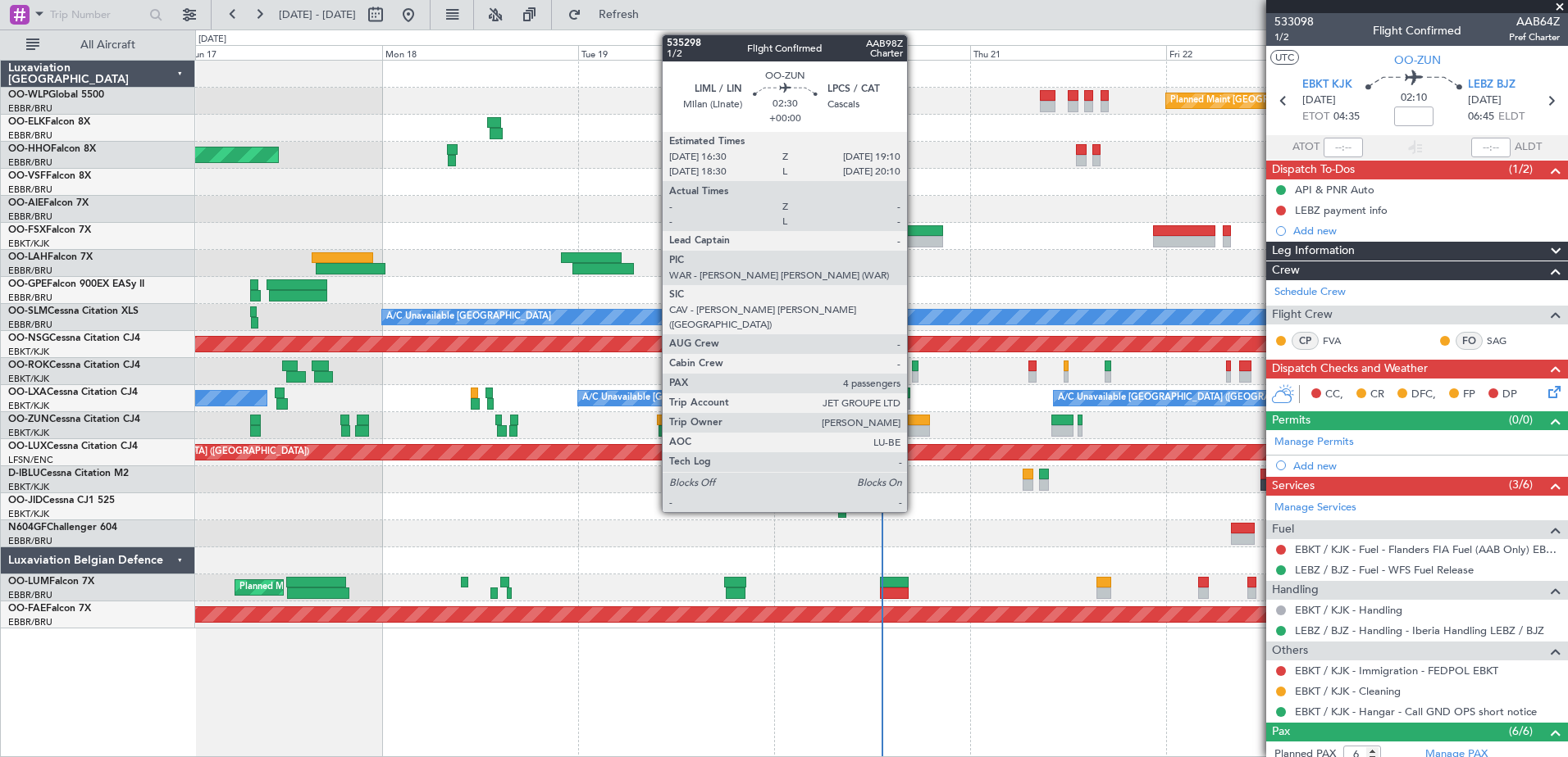
click at [914, 415] on div at bounding box center [919, 420] width 22 height 11
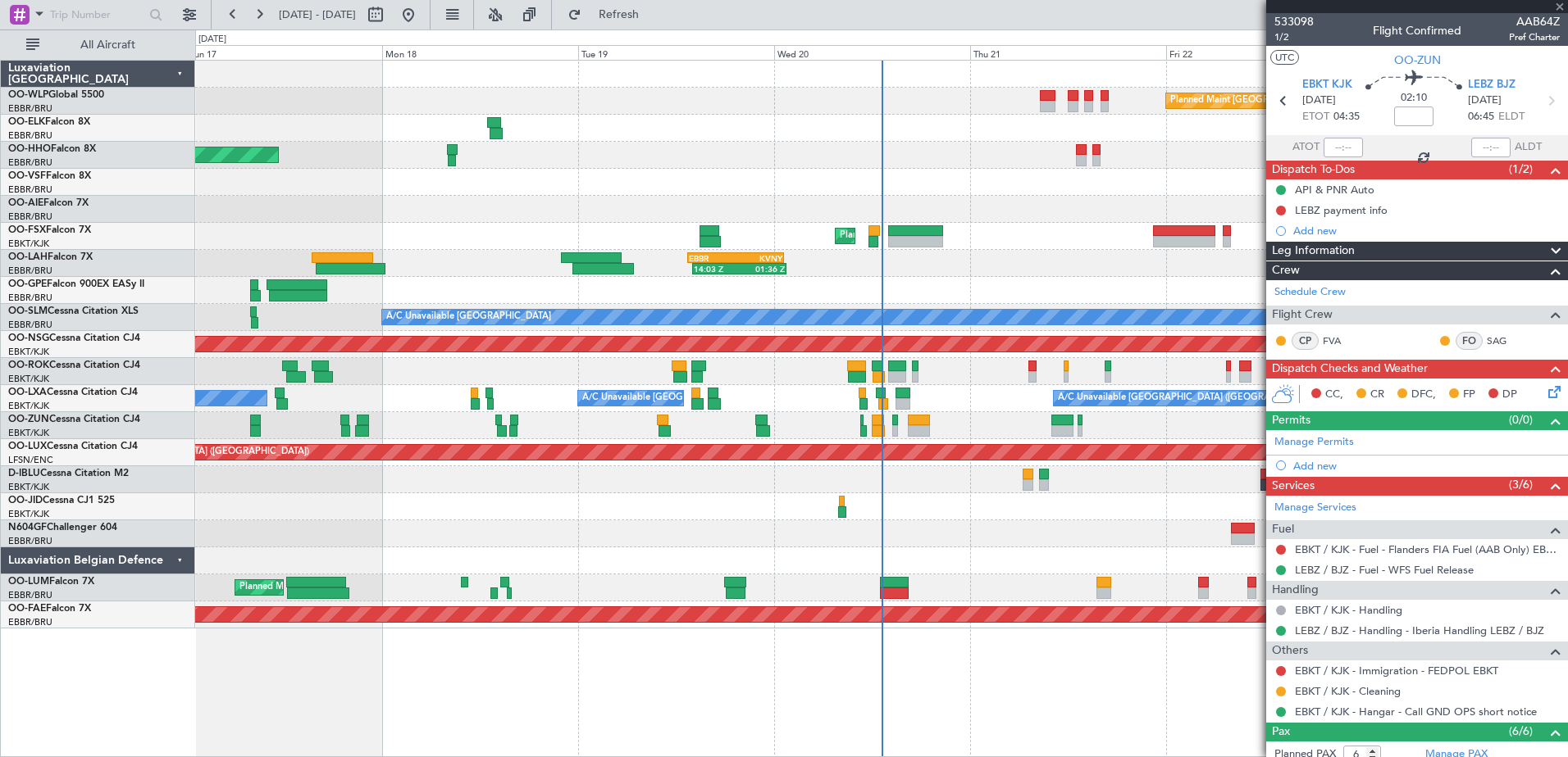
type input "4"
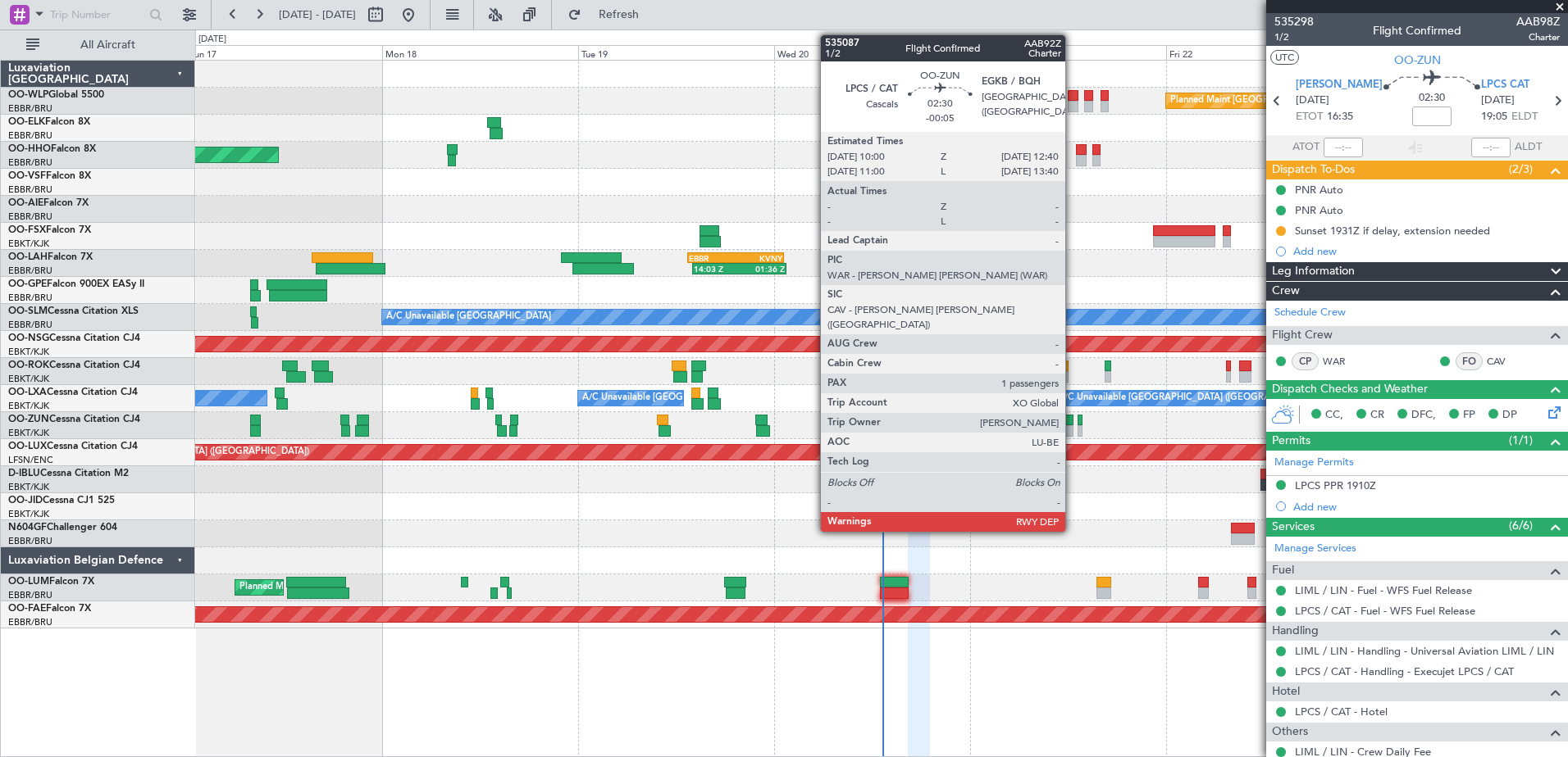
click at [1072, 421] on div at bounding box center [1062, 420] width 22 height 11
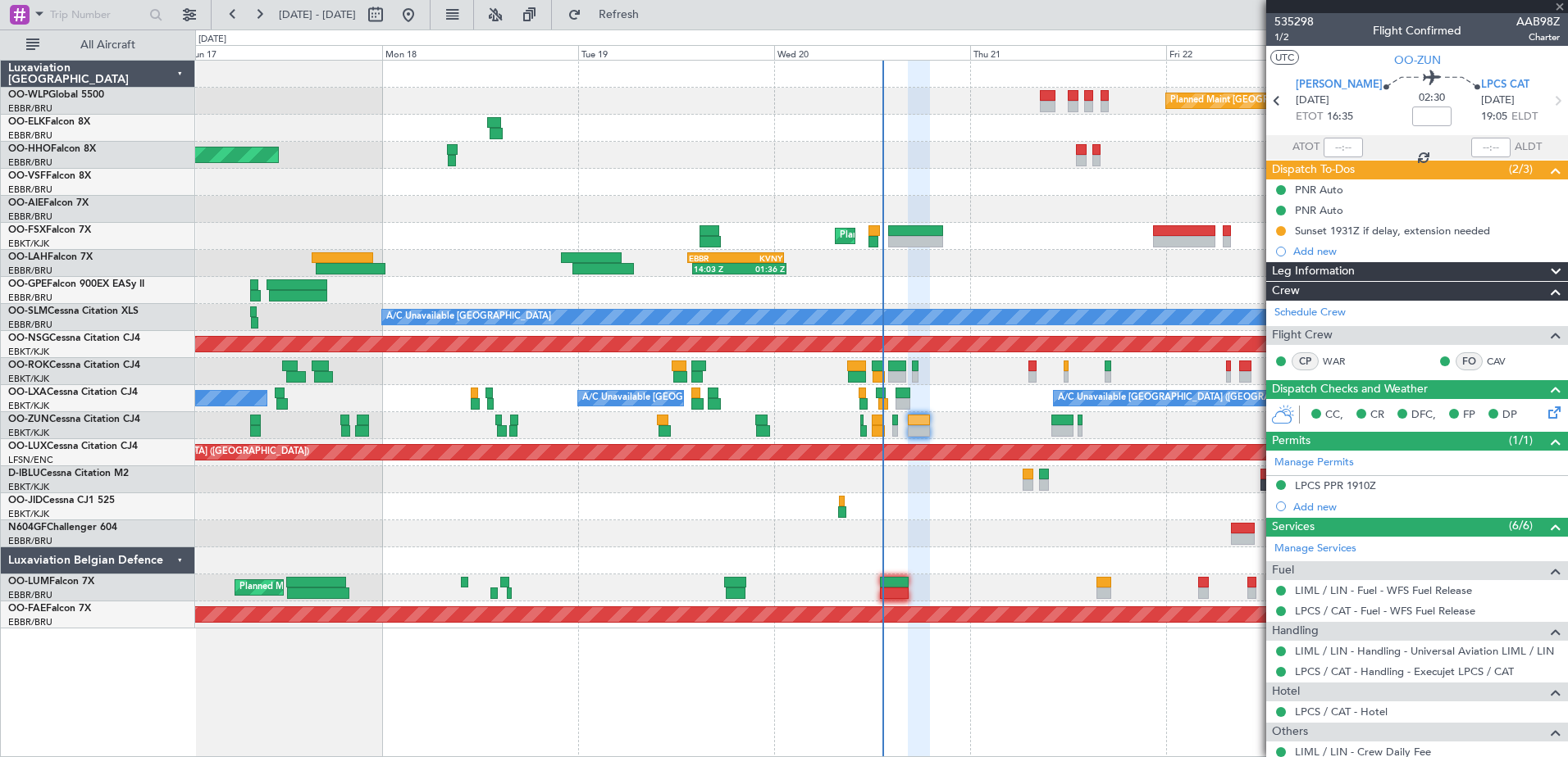
type input "-00:05"
type input "1"
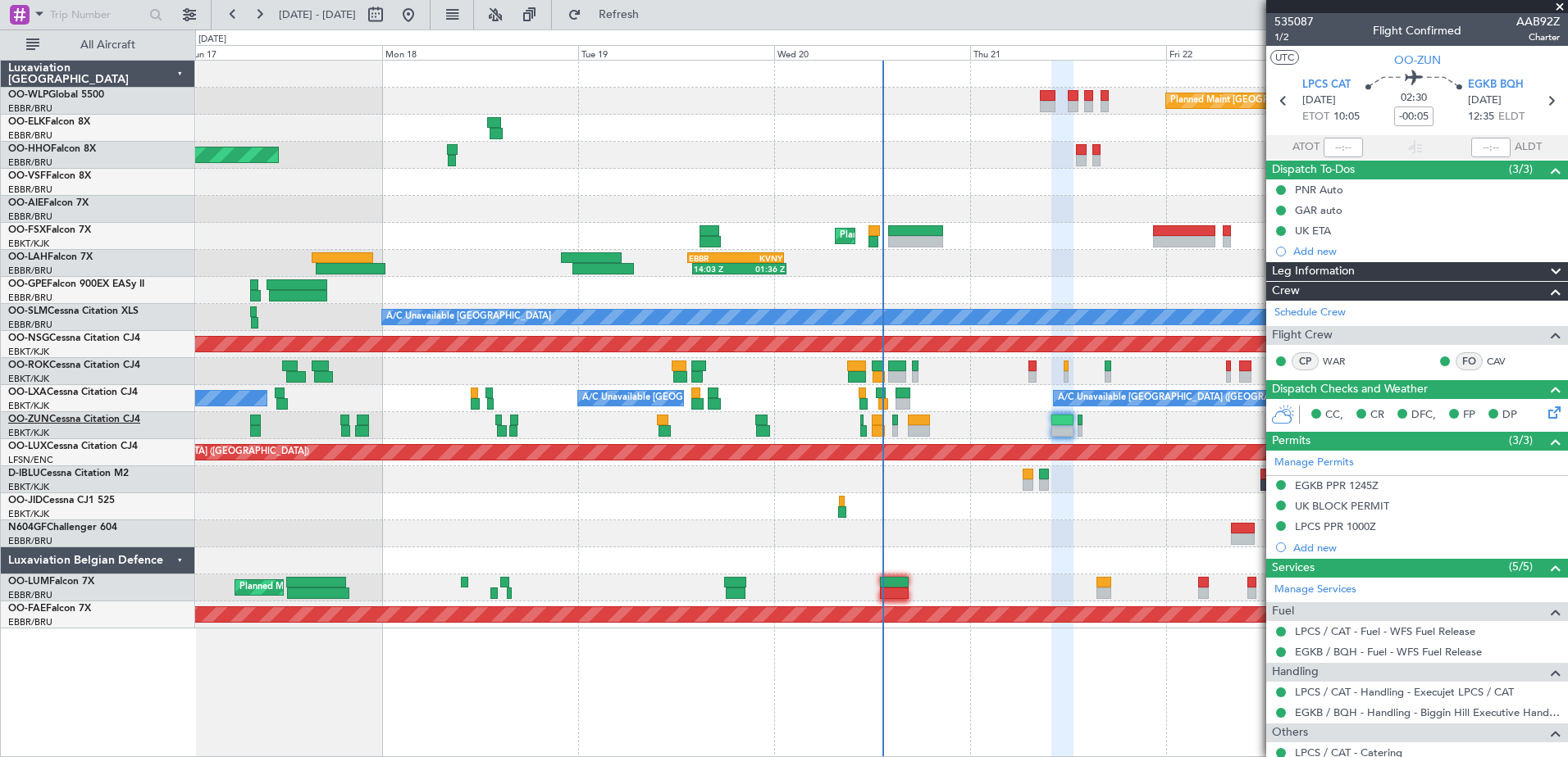
click at [131, 415] on link "OO-ZUN Cessna Citation CJ4" at bounding box center [73, 419] width 132 height 9
click at [1394, 59] on span "OO-ZUN" at bounding box center [1417, 60] width 47 height 17
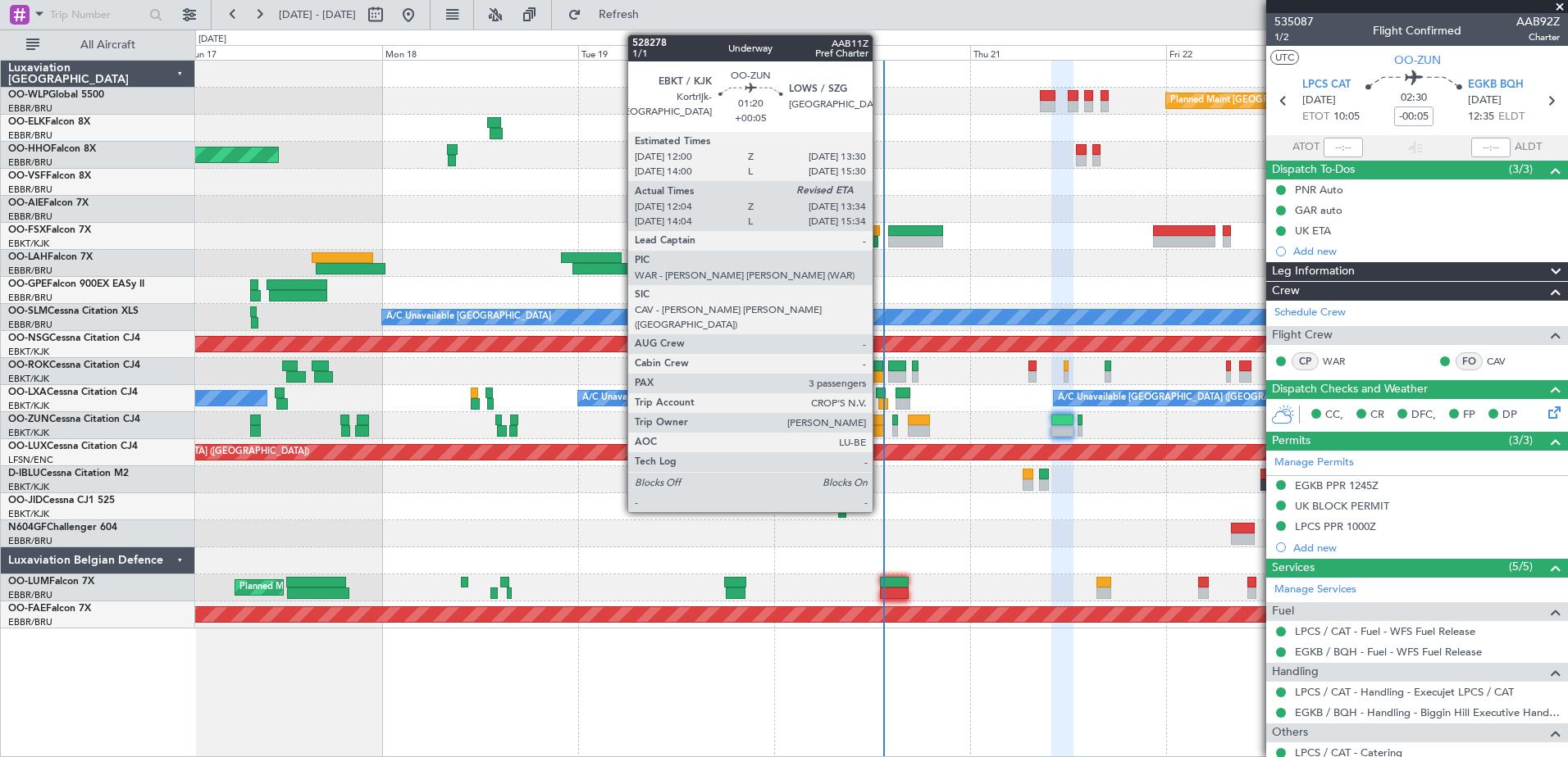
click at [880, 431] on div at bounding box center [877, 431] width 12 height 11
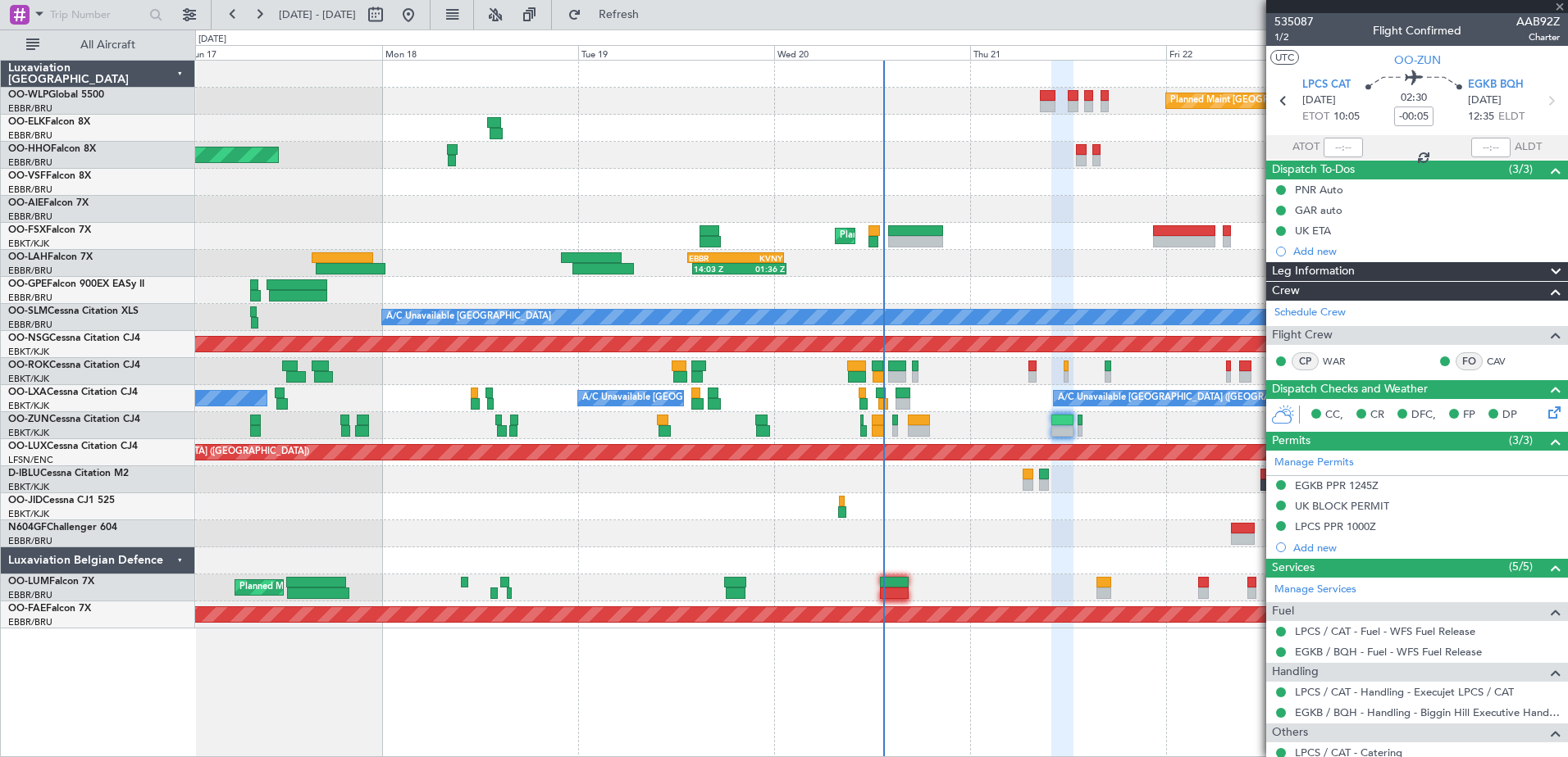
type input "+00:05"
type input "12:09"
type input "3"
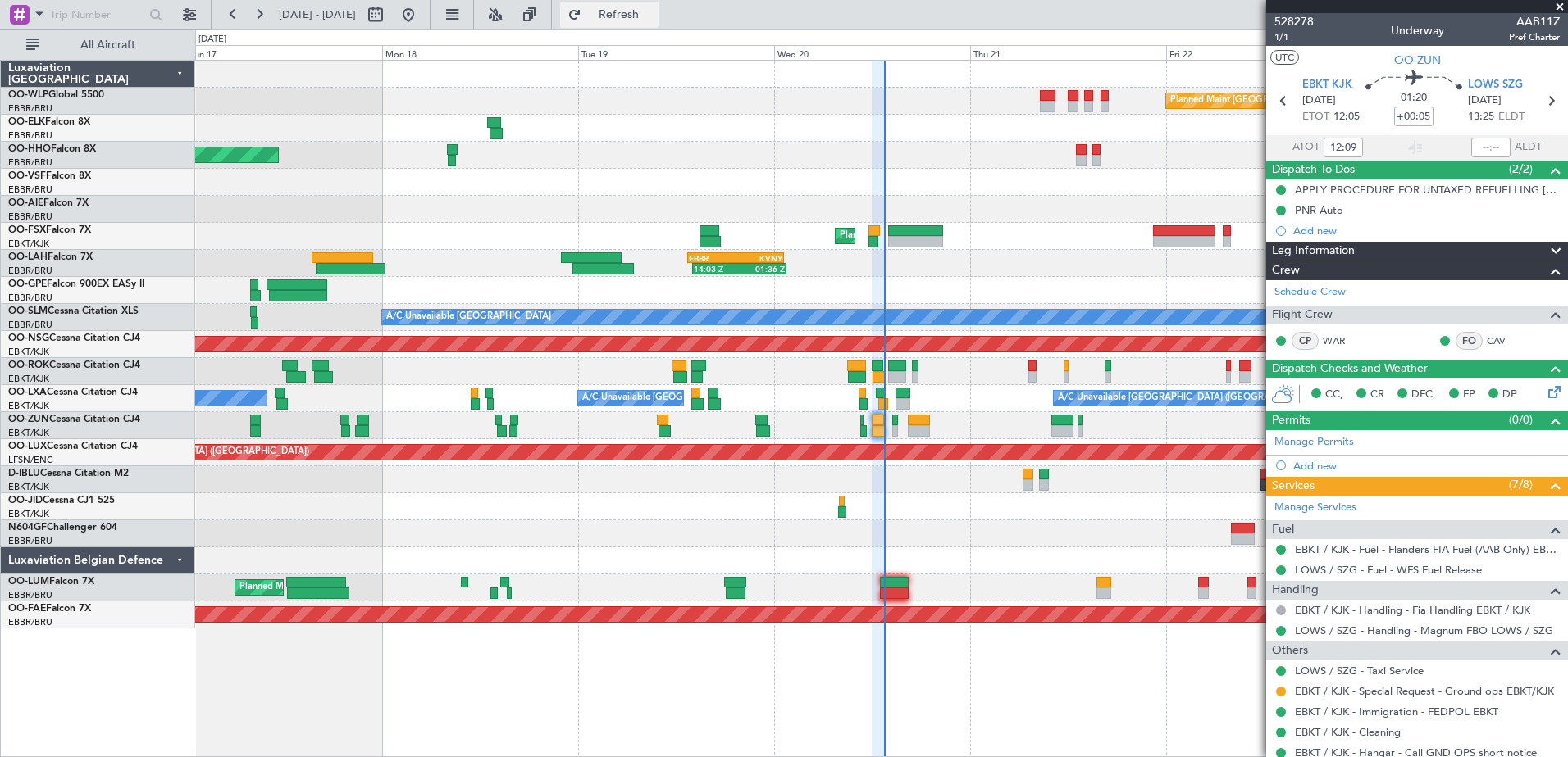
click at [659, 4] on button "Refresh" at bounding box center [610, 15] width 98 height 26
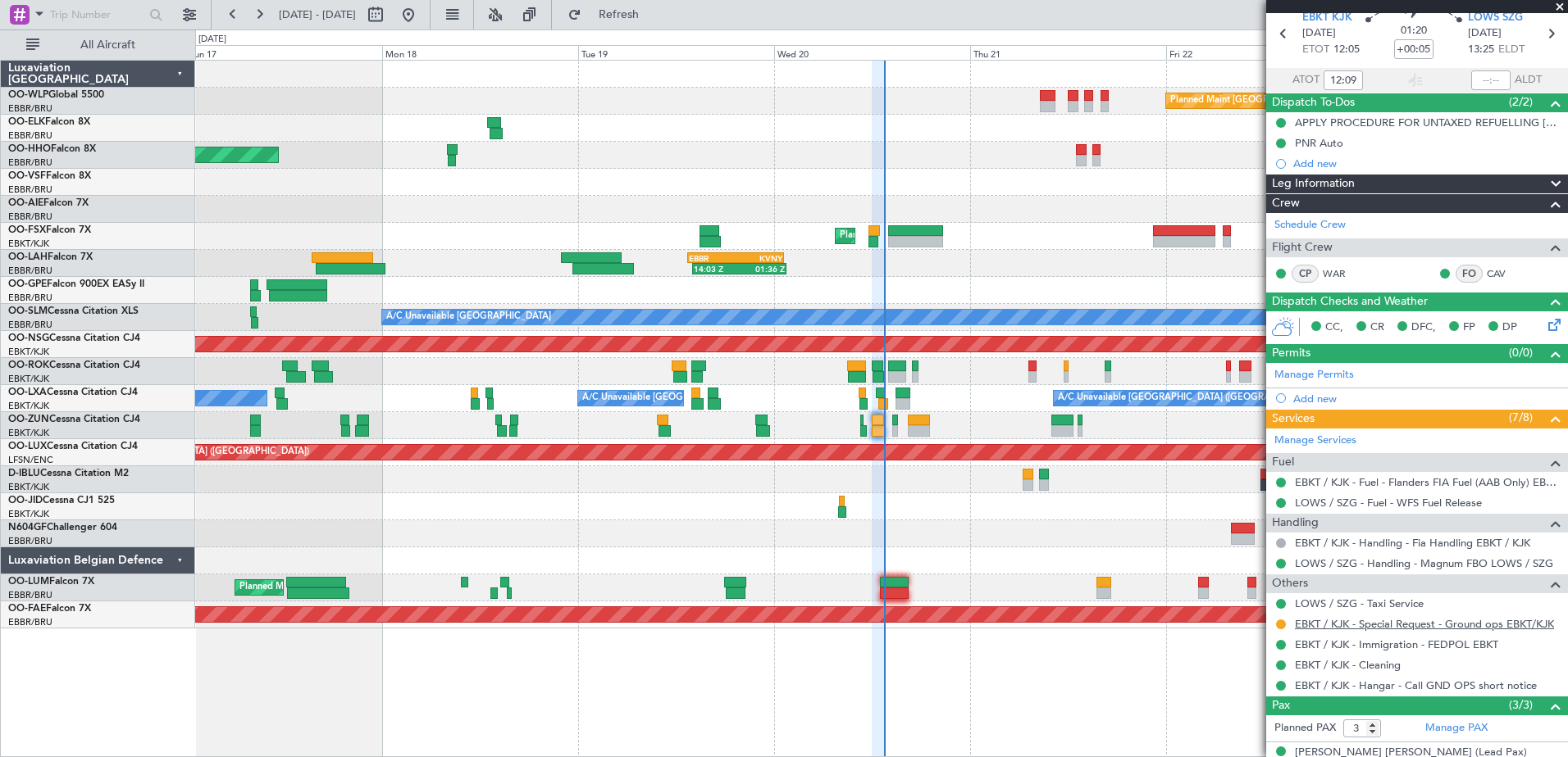
scroll to position [162, 0]
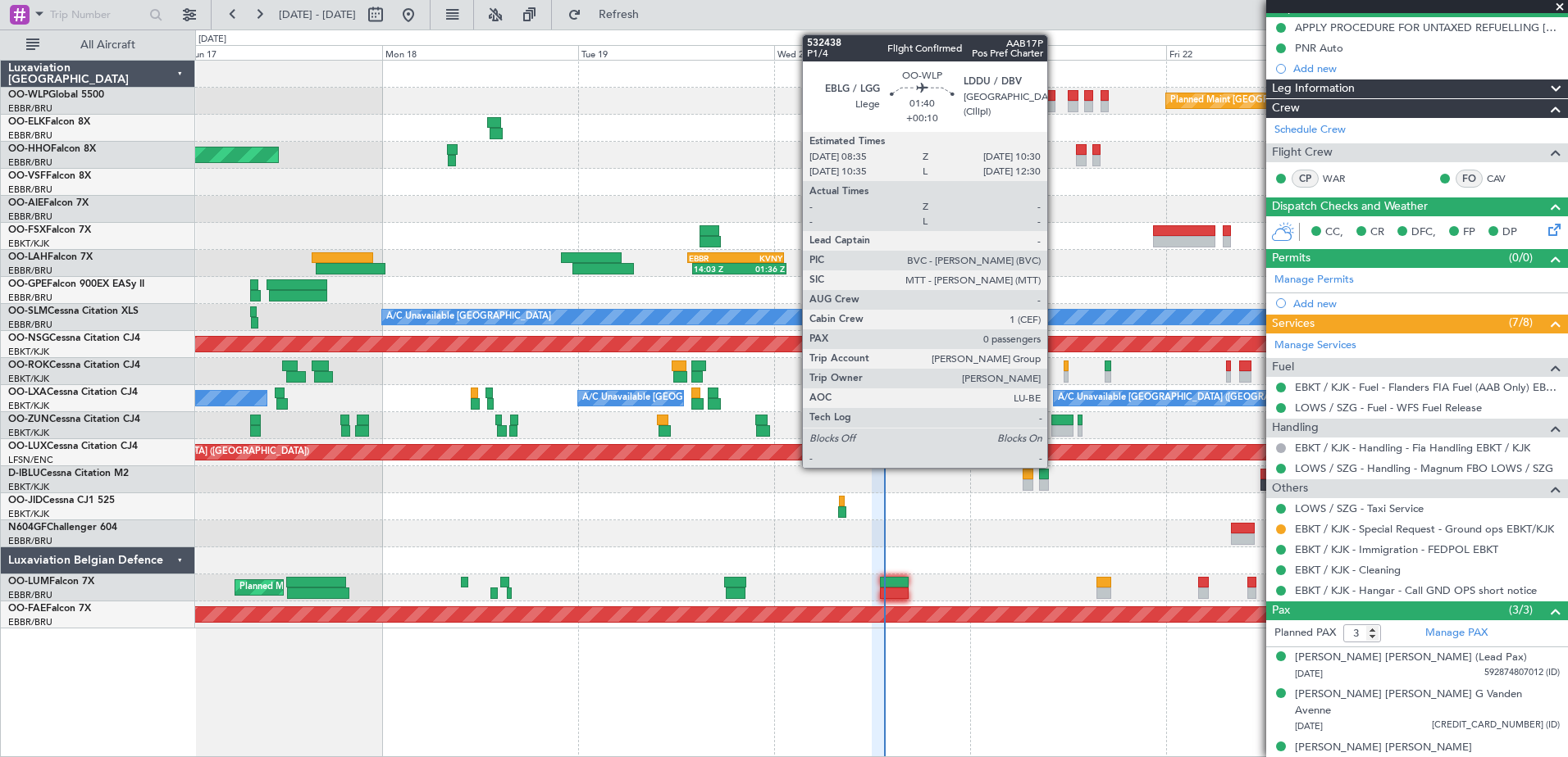
click at [1054, 105] on div at bounding box center [1047, 106] width 16 height 11
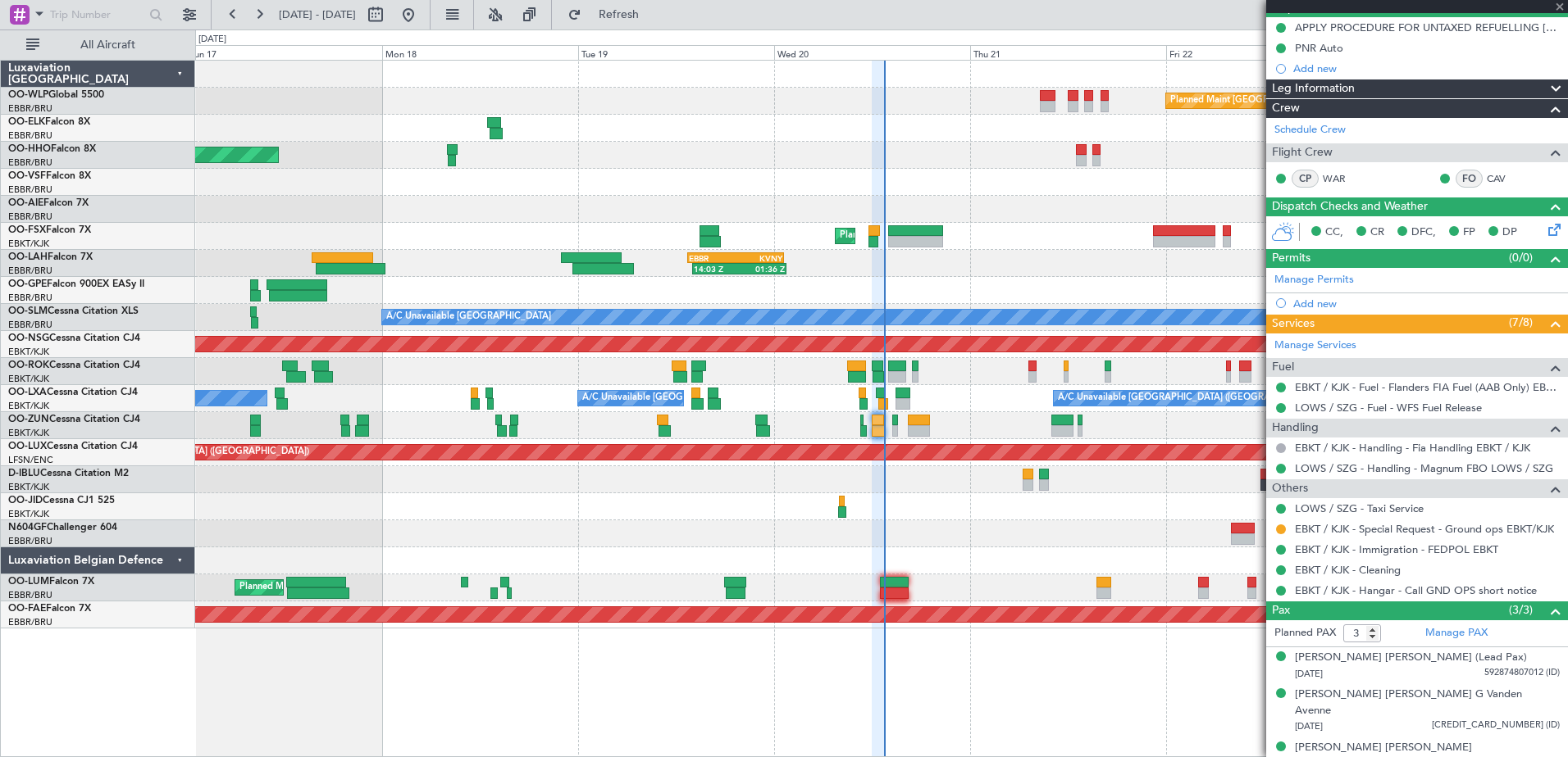
type input "+00:10"
type input "0"
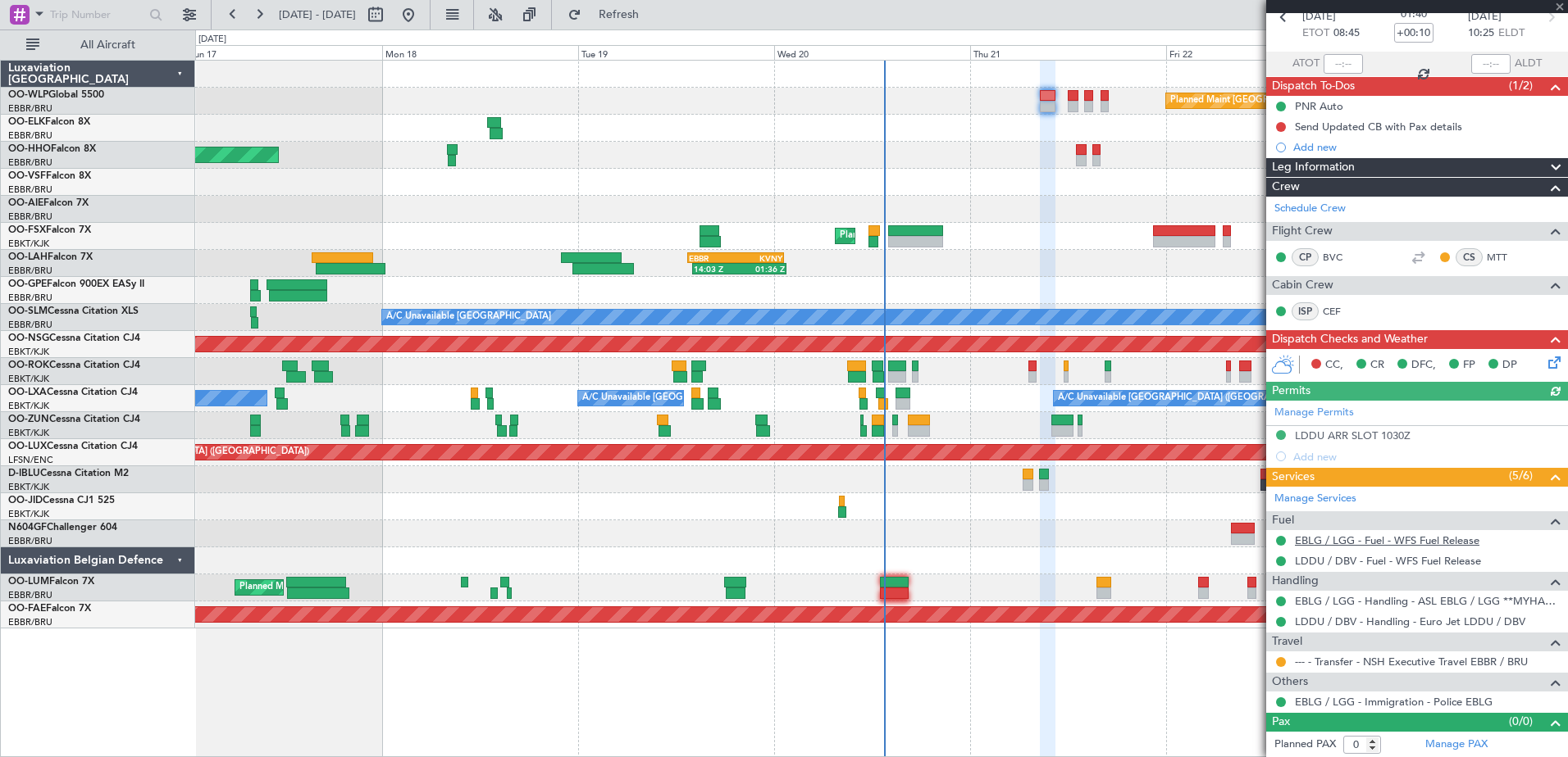
scroll to position [85, 0]
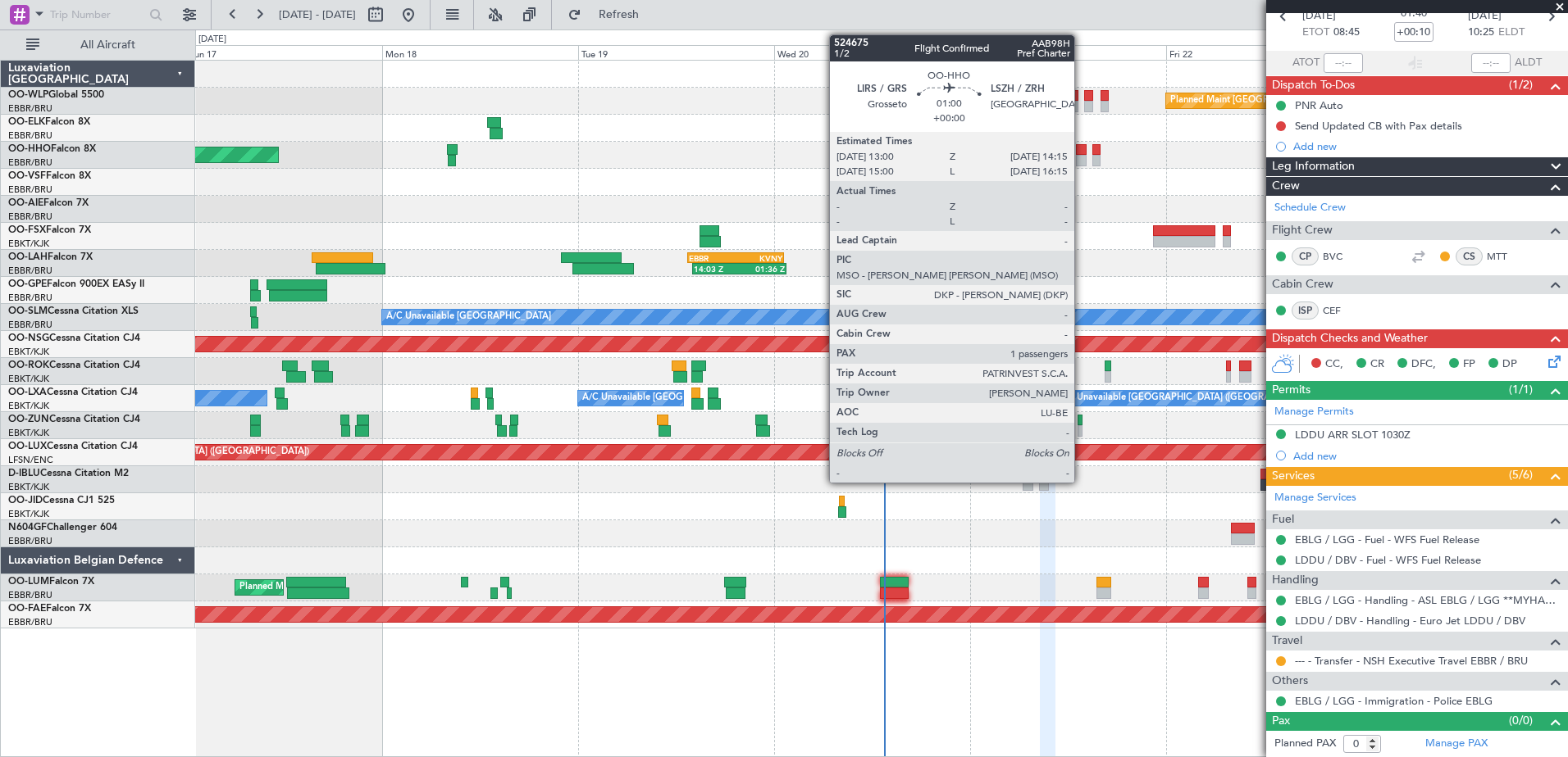
click at [1081, 162] on div at bounding box center [1081, 160] width 10 height 11
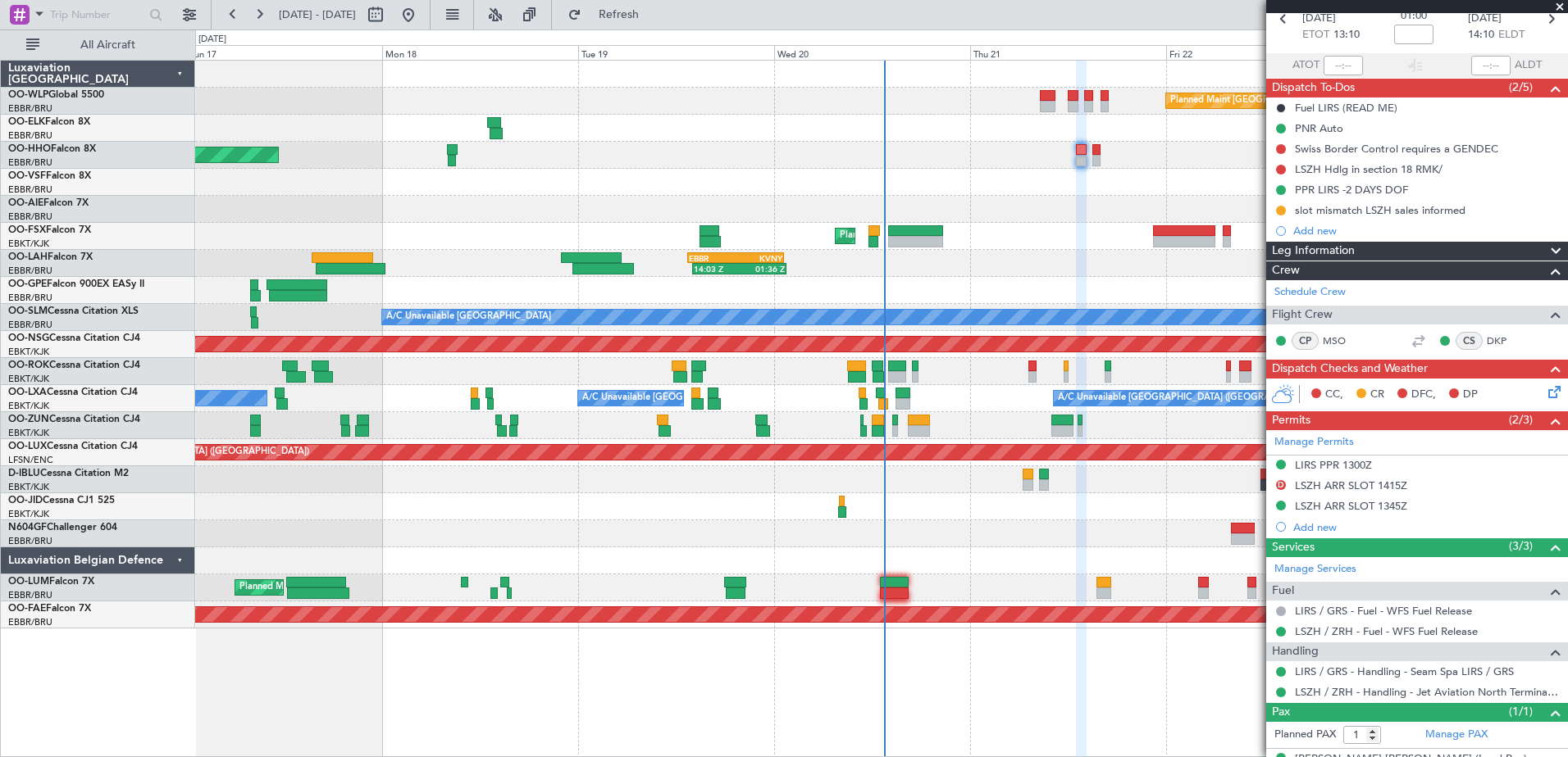
scroll to position [110, 0]
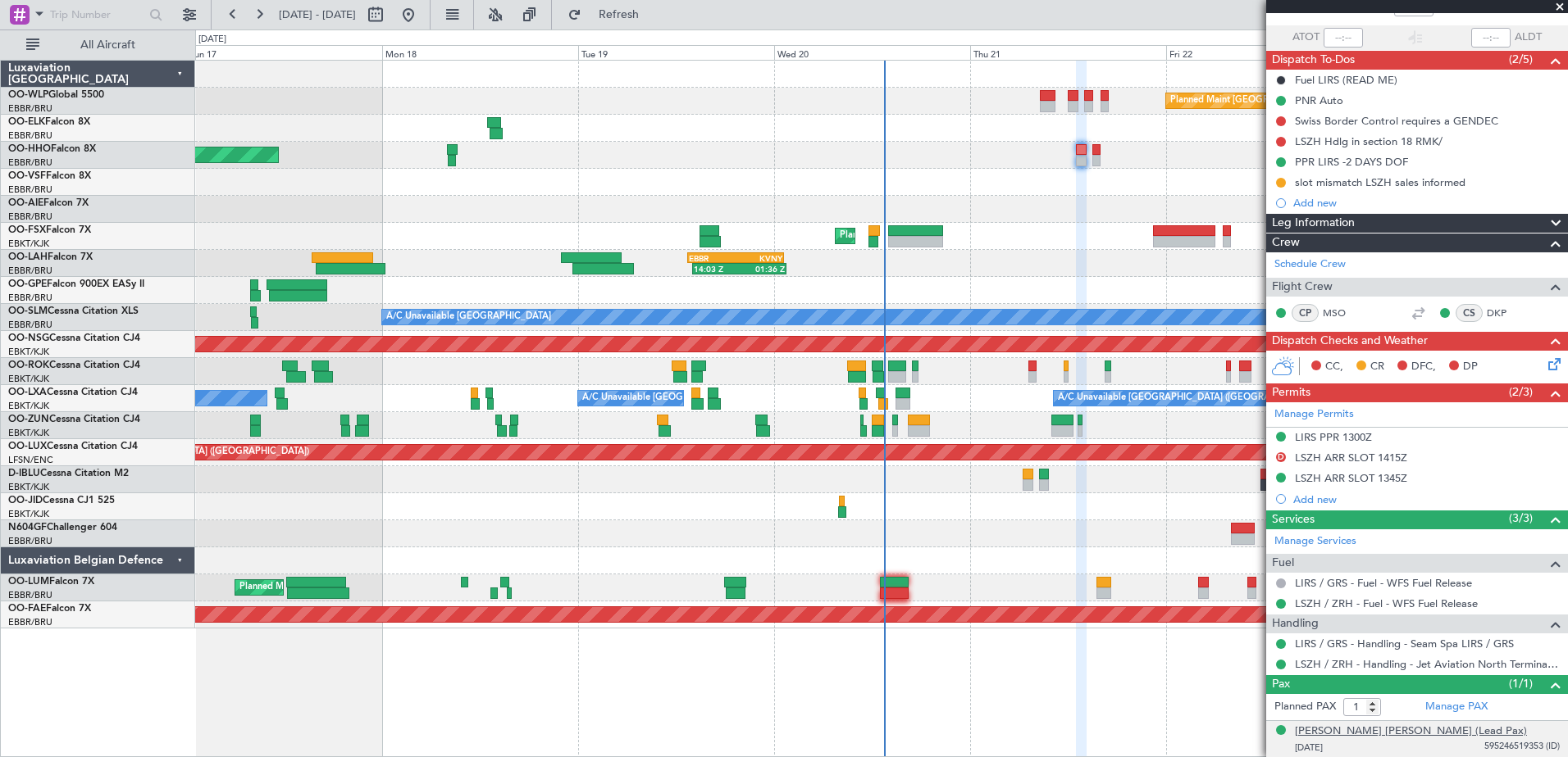
click at [1458, 734] on div "[PERSON_NAME] [PERSON_NAME] (Lead Pax)" at bounding box center [1410, 731] width 232 height 16
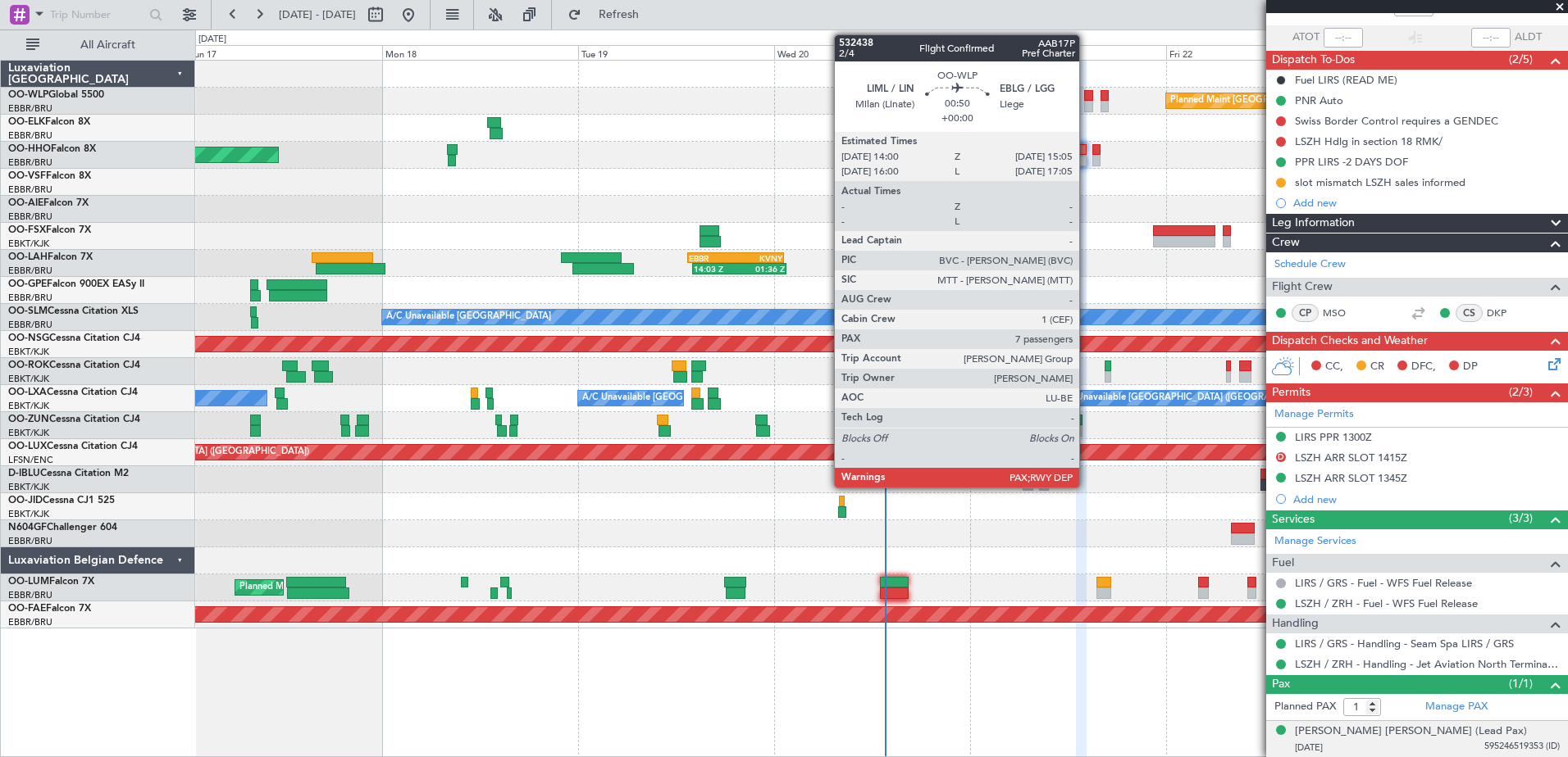
click at [1086, 93] on div at bounding box center [1088, 95] width 9 height 11
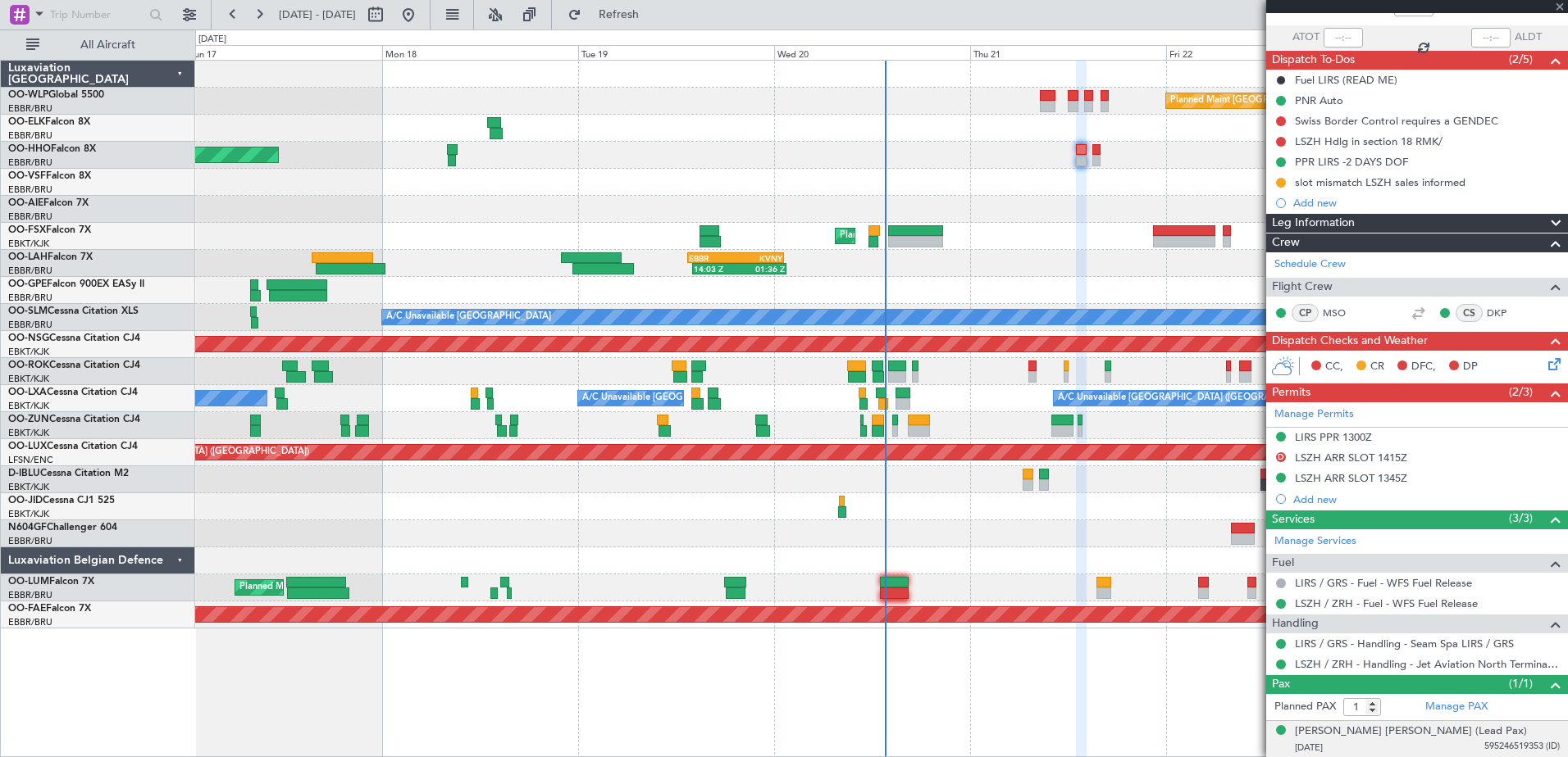
type input "7"
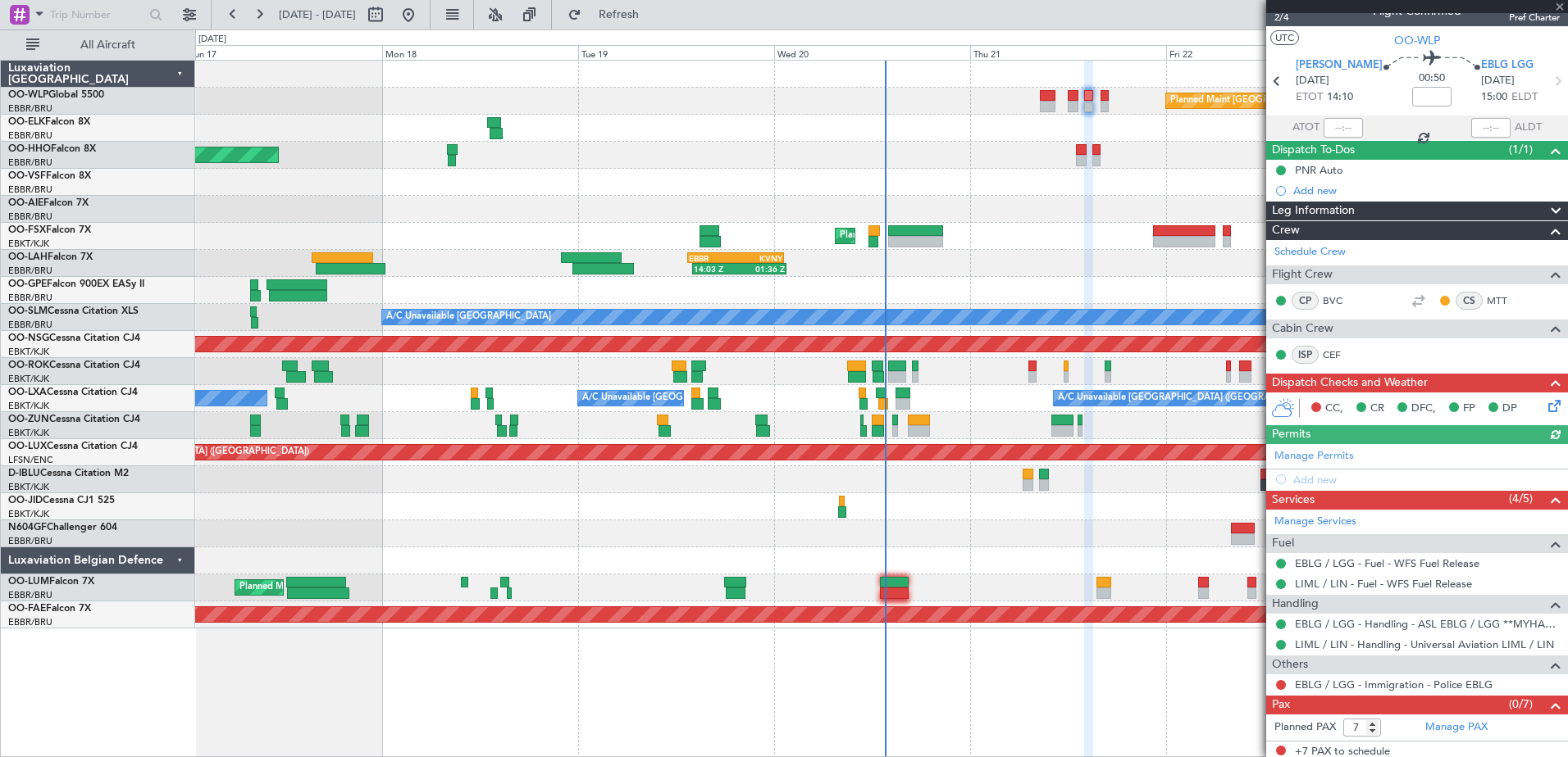
scroll to position [24, 0]
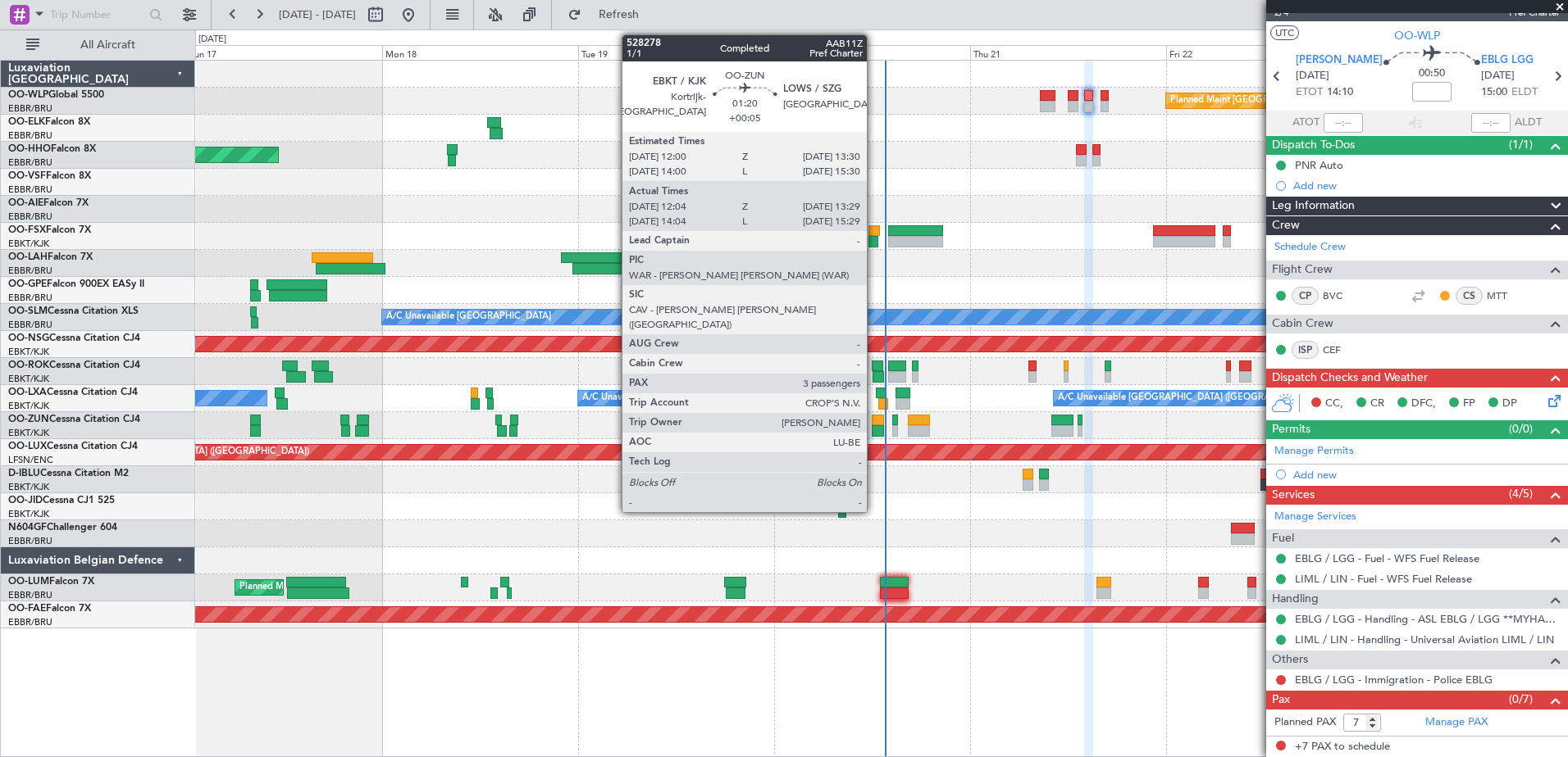
click at [874, 417] on div at bounding box center [877, 420] width 12 height 11
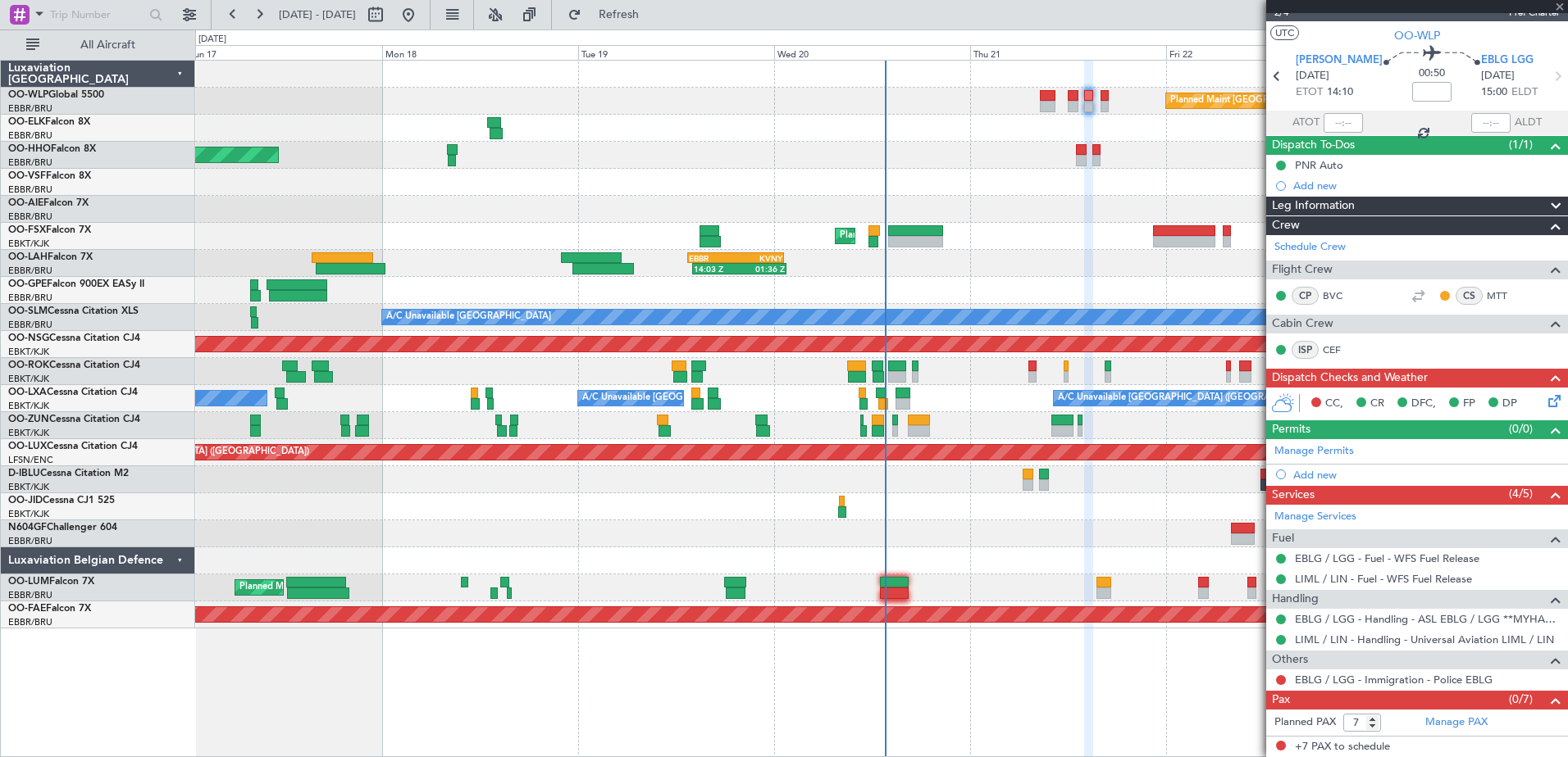
type input "+00:05"
type input "12:09"
type input "13:24"
type input "3"
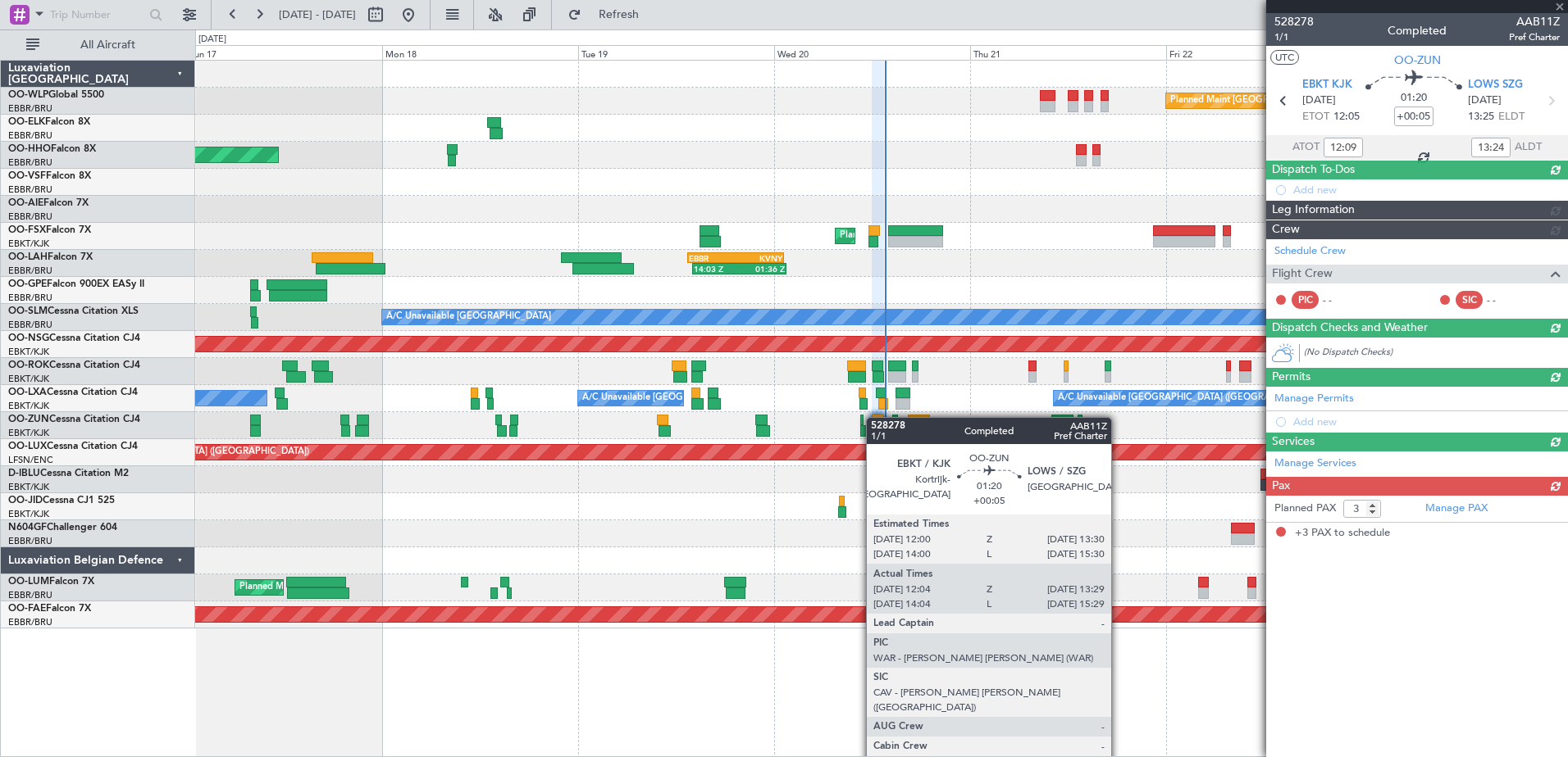
scroll to position [0, 0]
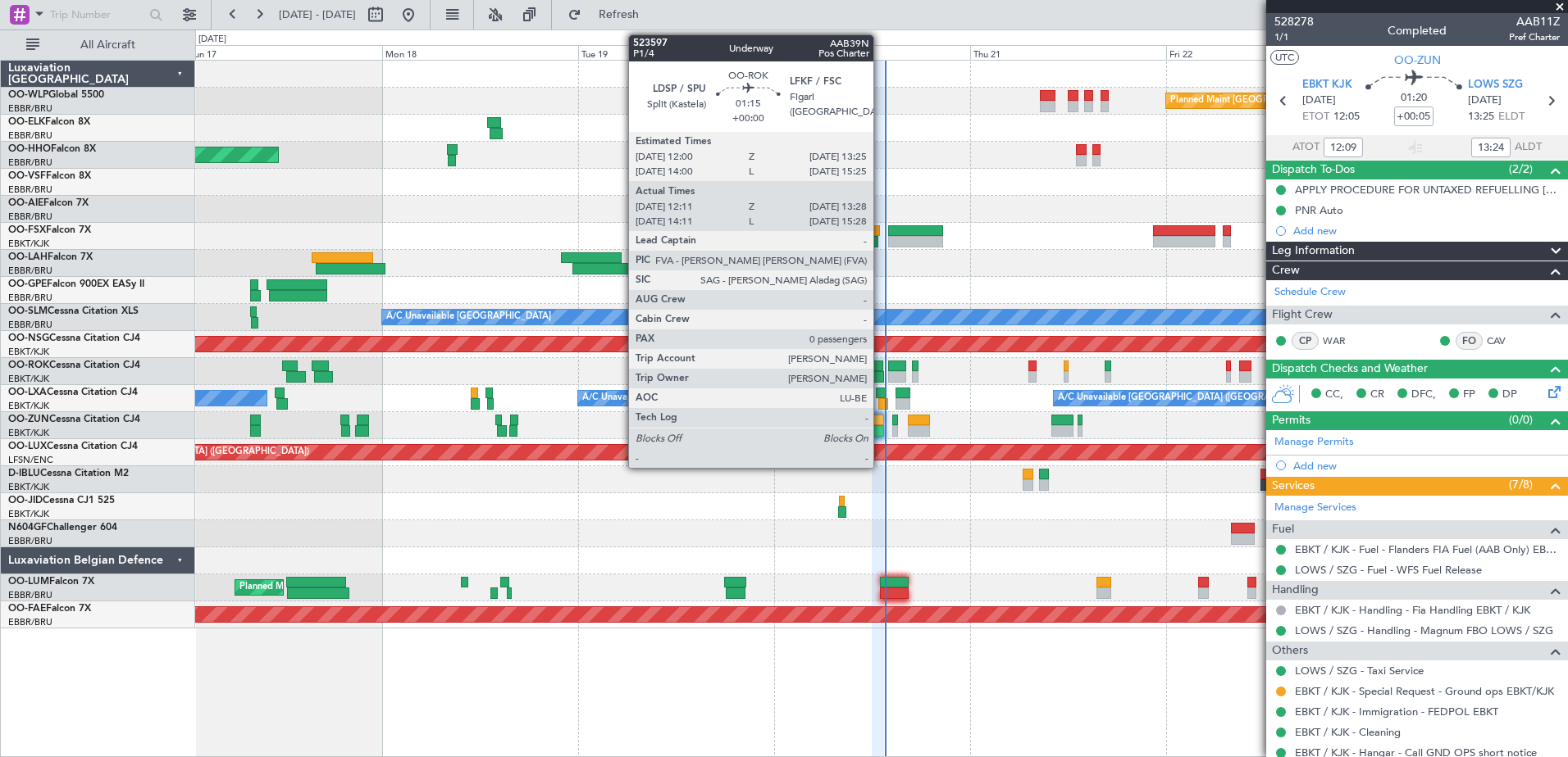
click at [881, 380] on div at bounding box center [877, 376] width 10 height 11
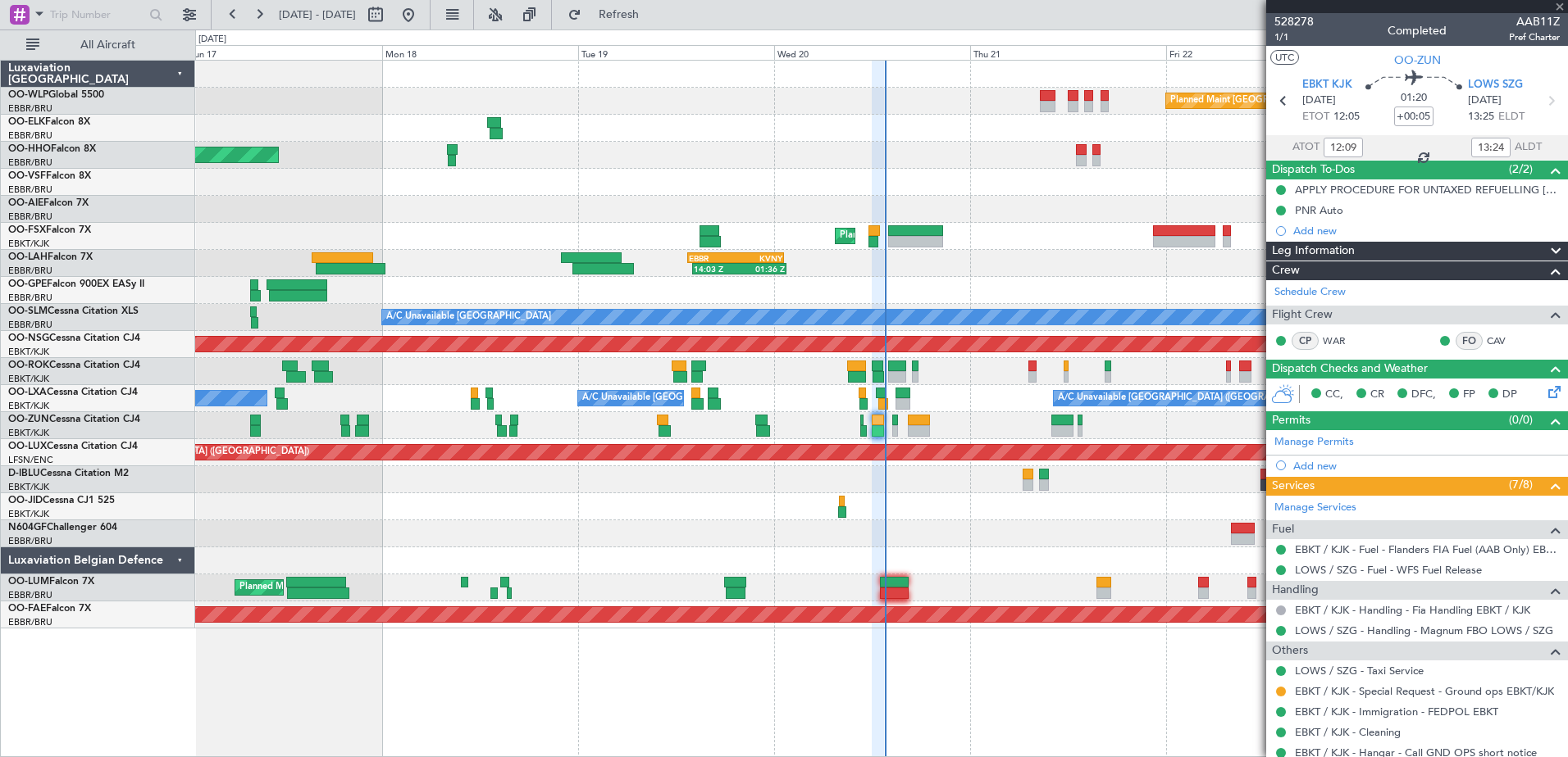
type input "12:16"
type input "13:23"
type input "0"
